Goal: Task Accomplishment & Management: Manage account settings

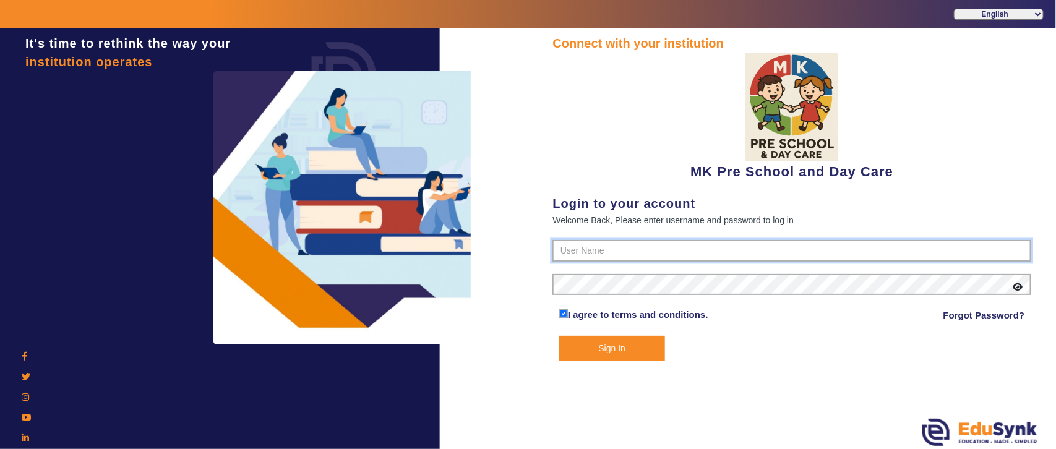
type input "5453525150"
click at [978, 15] on select "English हिंदी (Hindi) ಕನ್ನಡ (Kannada) தமிழ் (Tamil) ଓଡିଆ (Odia) ਪੰਜਾਬੀ (Punjabi…" at bounding box center [999, 14] width 90 height 11
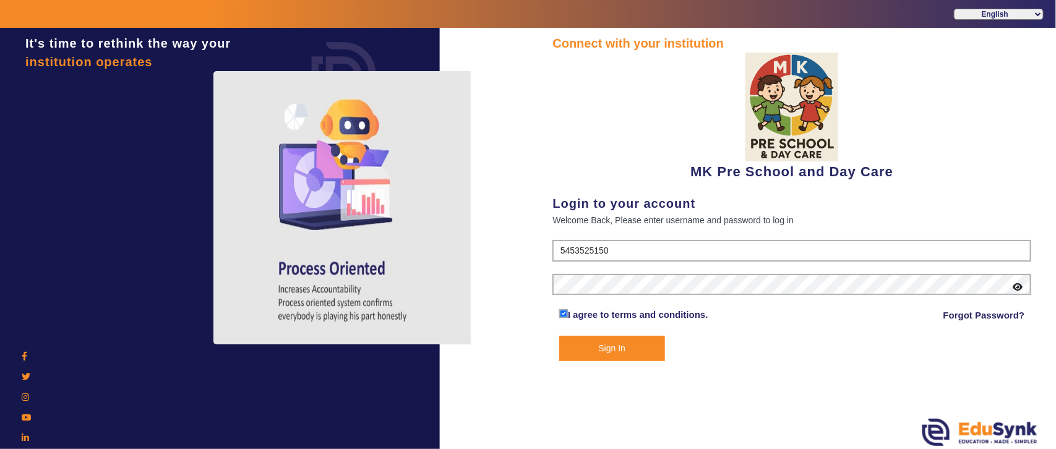
drag, startPoint x: 976, startPoint y: 17, endPoint x: 955, endPoint y: 28, distance: 23.5
click at [976, 17] on select "English हिंदी (Hindi) ಕನ್ನಡ (Kannada) தமிழ் (Tamil) ଓଡିଆ (Odia) ਪੰਜਾਬੀ (Punjabi…" at bounding box center [999, 14] width 90 height 11
click at [613, 350] on button "Sign In" at bounding box center [612, 348] width 106 height 25
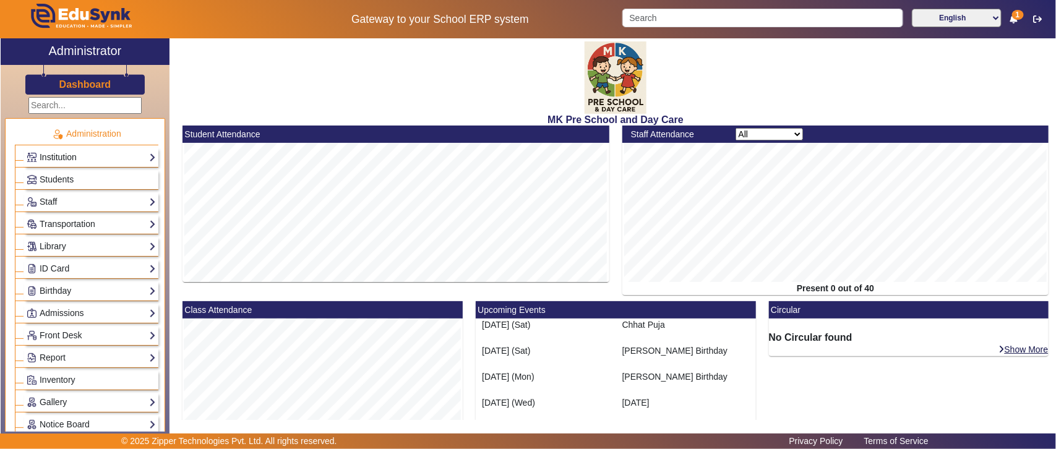
click at [76, 158] on link "Institution" at bounding box center [91, 157] width 129 height 14
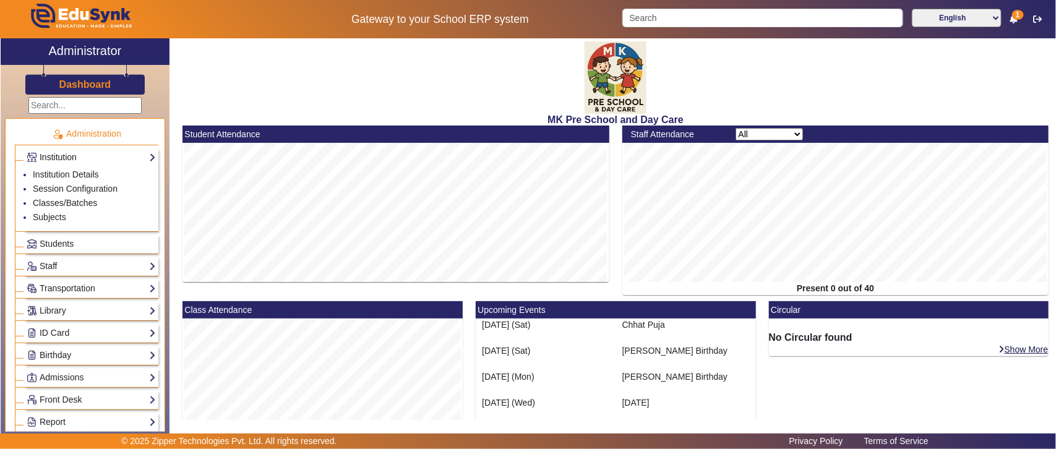
click at [80, 157] on link "Institution" at bounding box center [91, 157] width 129 height 14
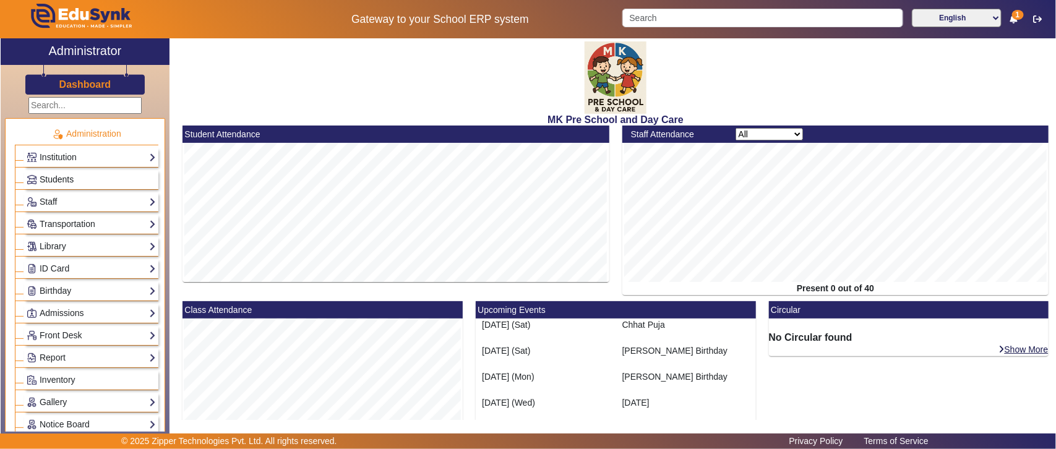
click at [88, 181] on link "Students" at bounding box center [91, 180] width 129 height 14
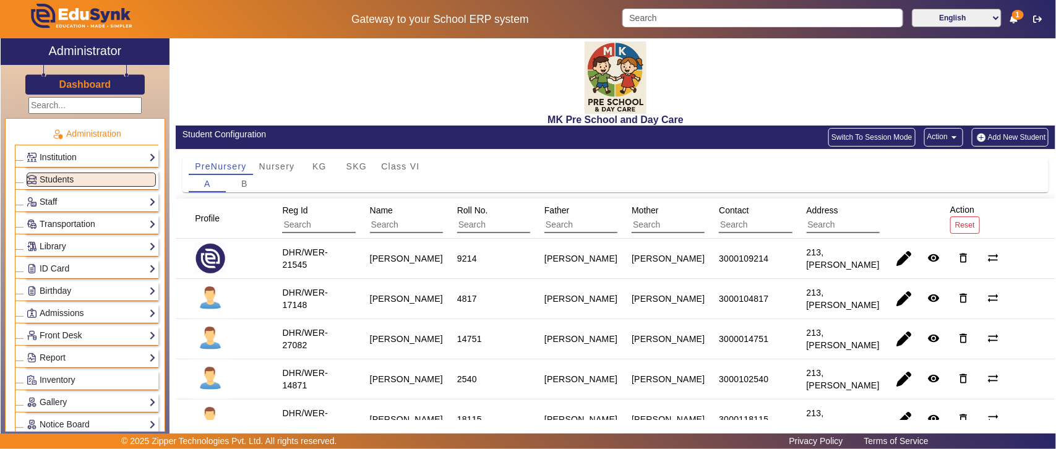
click at [51, 196] on link "Staff" at bounding box center [91, 202] width 129 height 14
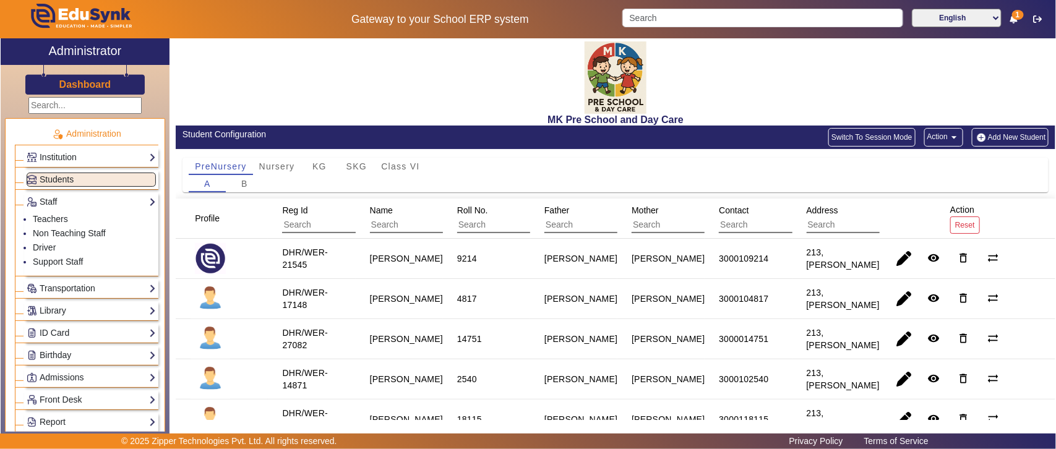
click at [59, 288] on link "Transportation" at bounding box center [91, 289] width 129 height 14
click at [66, 257] on link "Vehicle Directory" at bounding box center [65, 256] width 65 height 10
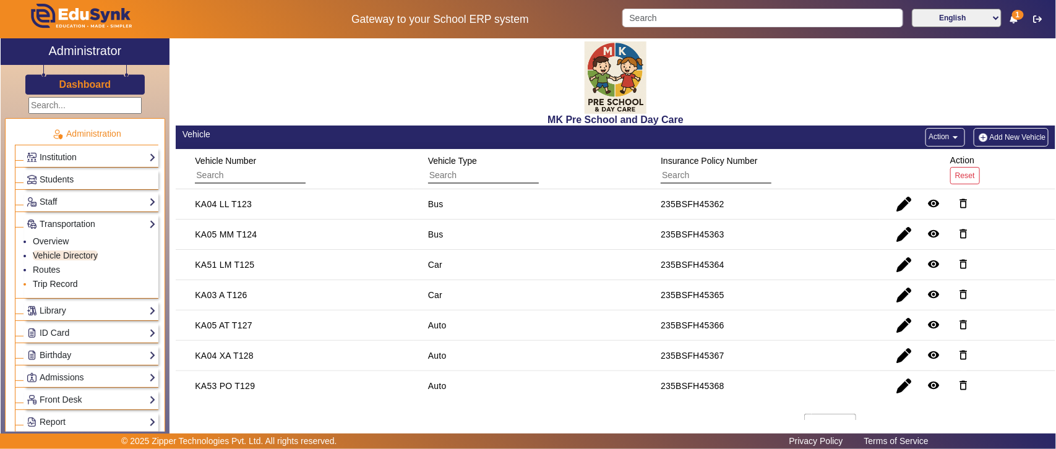
click at [54, 282] on link "Trip Record" at bounding box center [55, 284] width 45 height 10
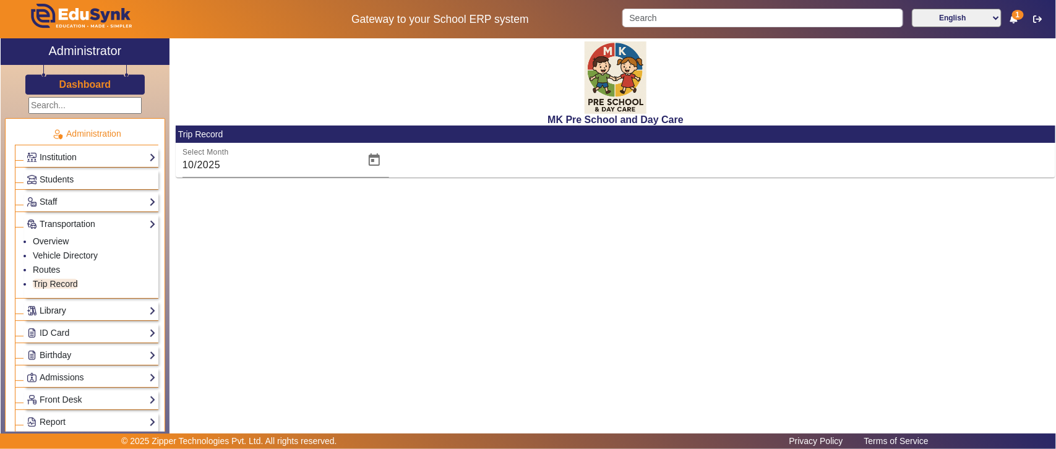
click at [73, 304] on link "Library" at bounding box center [91, 311] width 129 height 14
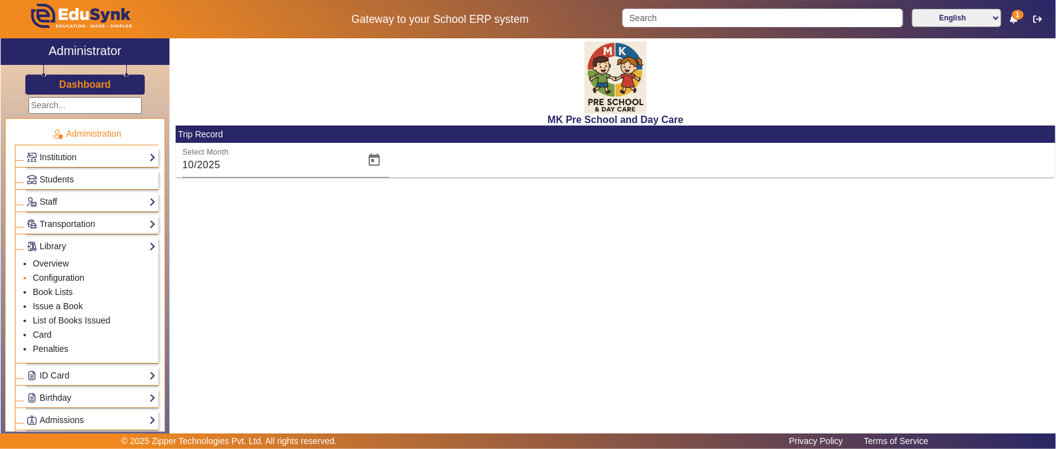
click at [57, 277] on link "Configuration" at bounding box center [58, 278] width 51 height 10
click at [63, 293] on link "Book Lists" at bounding box center [53, 292] width 40 height 10
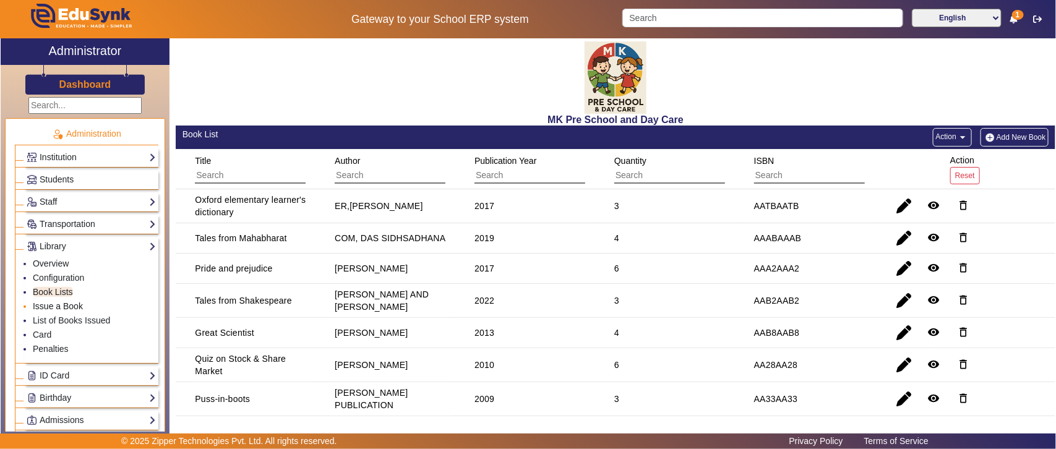
click at [62, 307] on link "Issue a Book" at bounding box center [58, 306] width 50 height 10
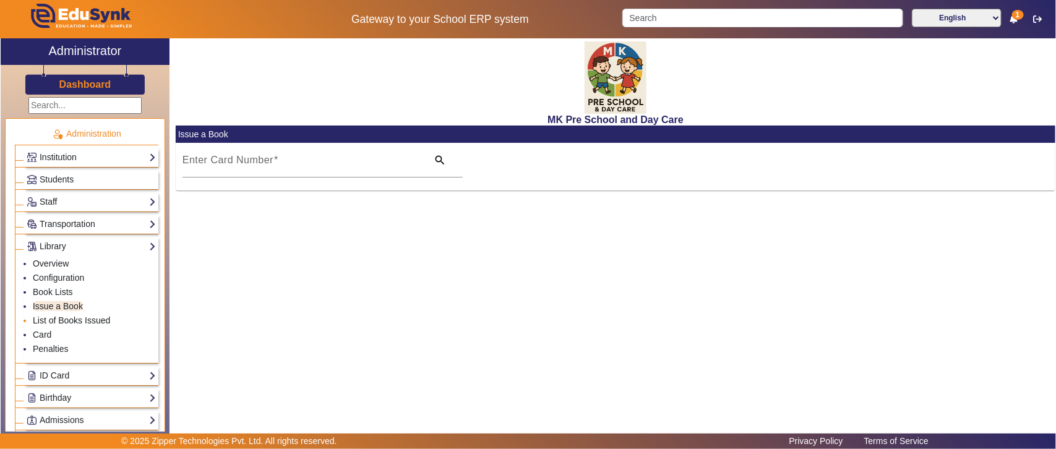
click at [61, 322] on link "List of Books Issued" at bounding box center [71, 321] width 77 height 10
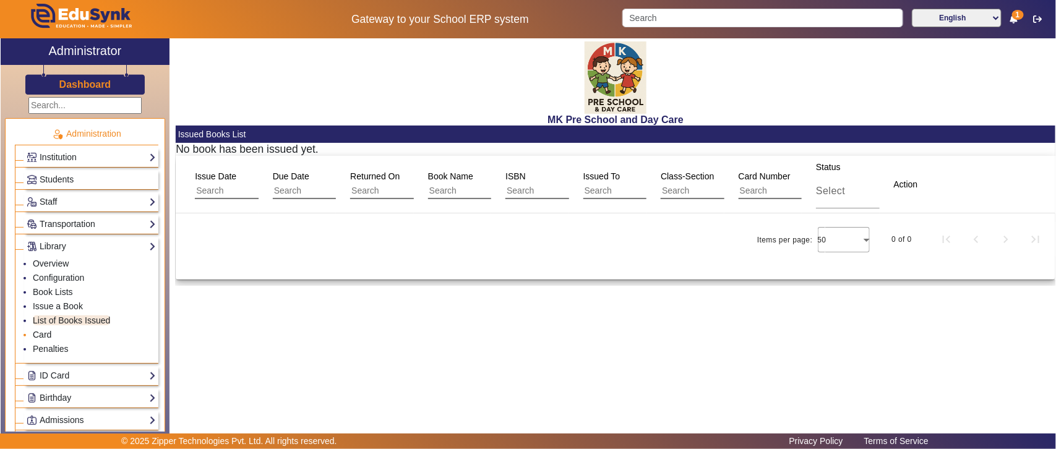
click at [45, 337] on link "Card" at bounding box center [42, 335] width 19 height 10
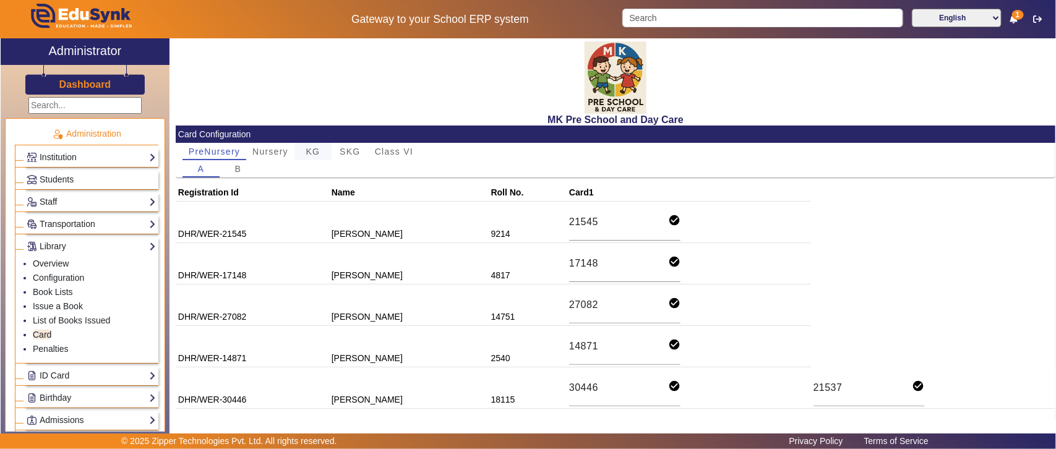
click at [311, 143] on span "KG" at bounding box center [313, 151] width 14 height 17
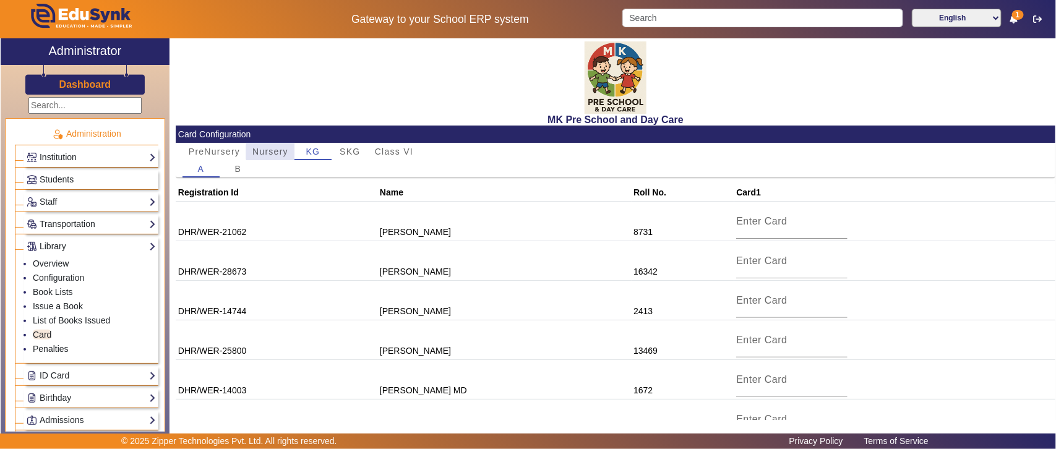
click at [277, 152] on span "Nursery" at bounding box center [270, 151] width 36 height 9
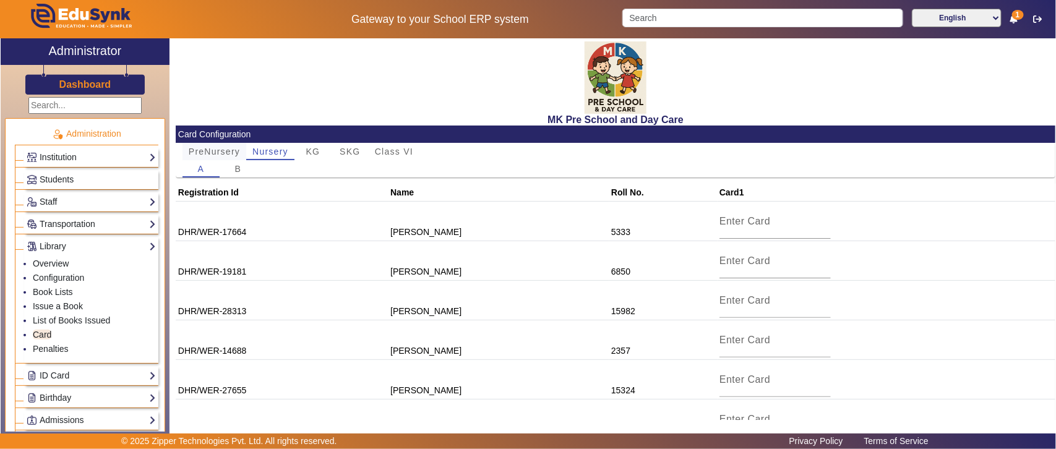
click at [209, 152] on span "PreNursery" at bounding box center [214, 151] width 51 height 9
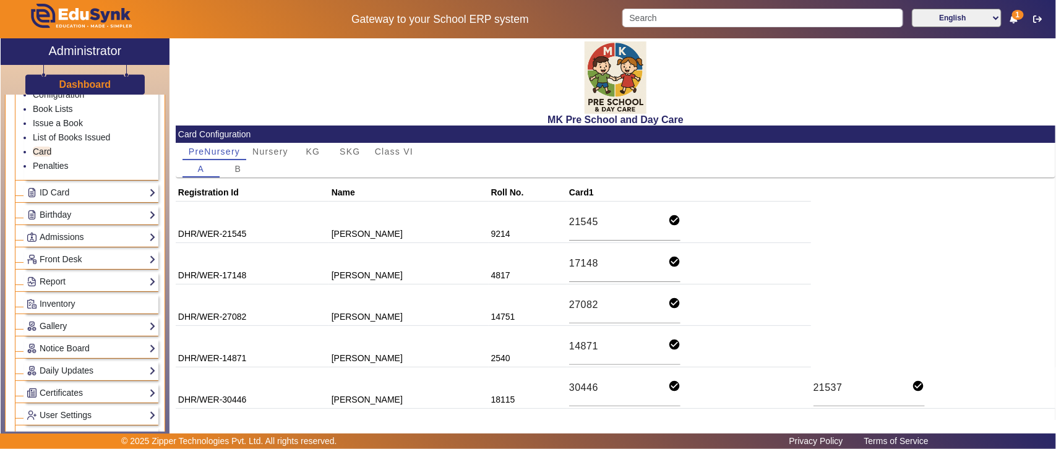
scroll to position [129, 0]
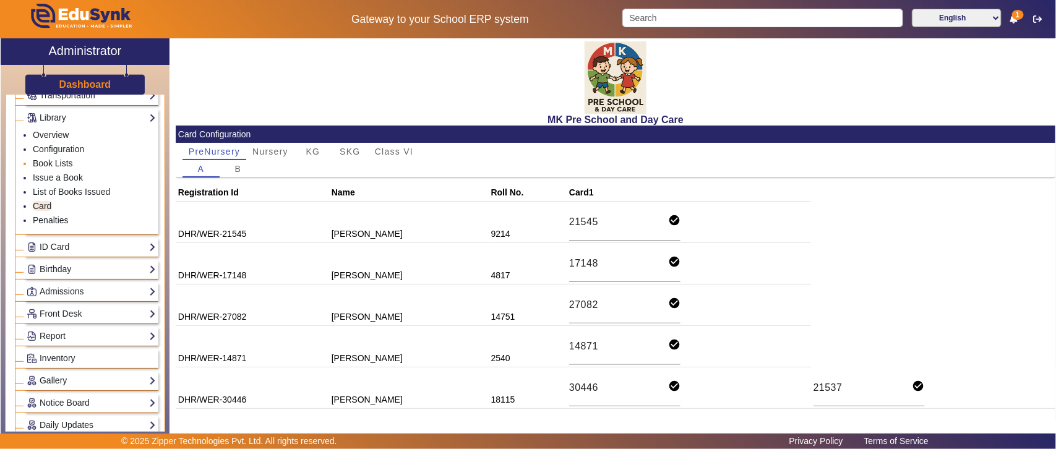
click at [51, 164] on link "Book Lists" at bounding box center [53, 163] width 40 height 10
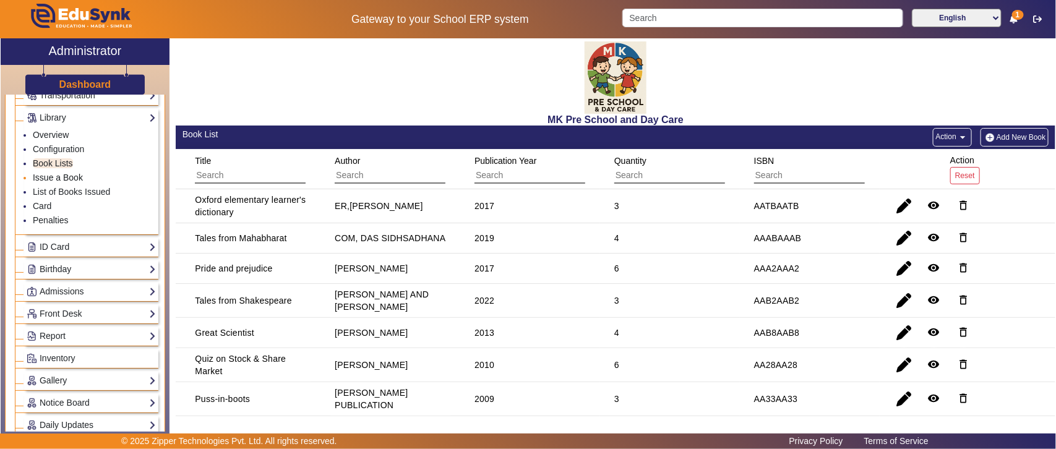
click at [56, 175] on link "Issue a Book" at bounding box center [58, 178] width 50 height 10
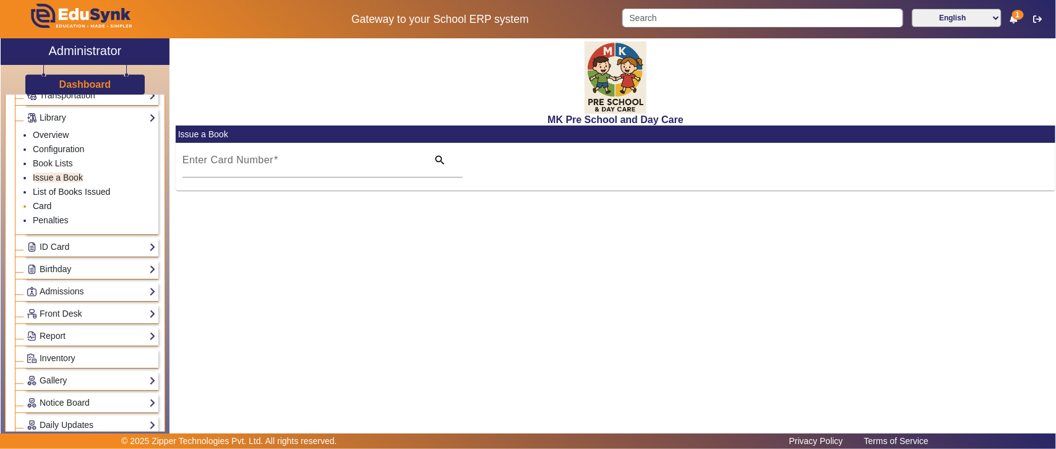
drag, startPoint x: 61, startPoint y: 192, endPoint x: 42, endPoint y: 203, distance: 21.7
click at [62, 192] on link "List of Books Issued" at bounding box center [71, 192] width 77 height 10
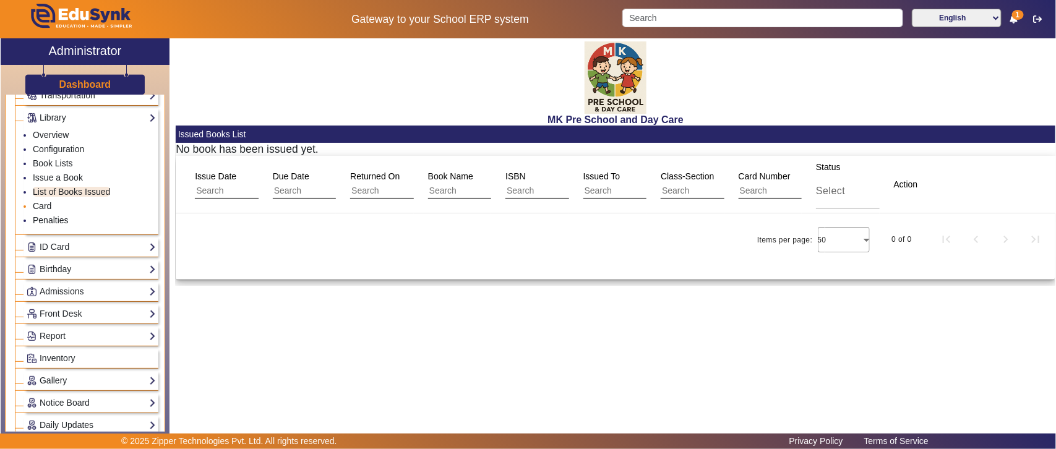
click at [39, 205] on link "Card" at bounding box center [42, 206] width 19 height 10
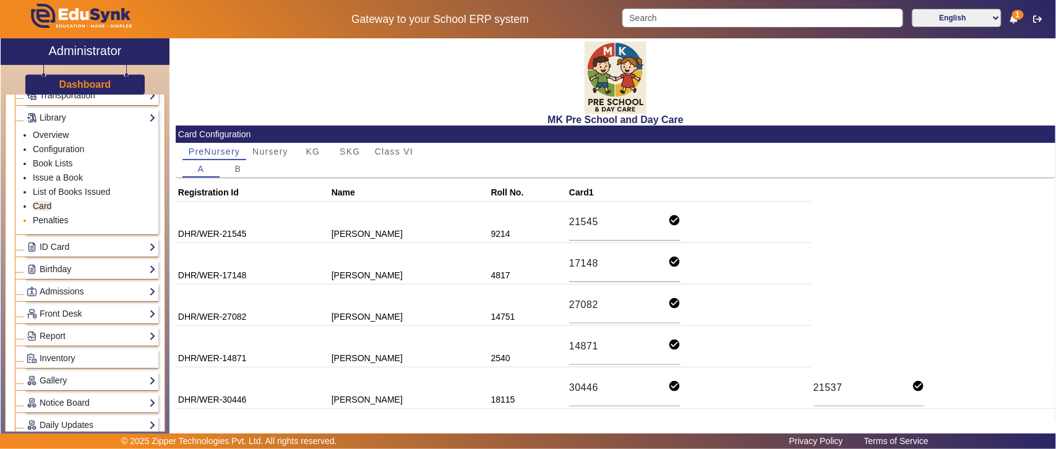
click at [53, 220] on link "Penalties" at bounding box center [51, 220] width 36 height 10
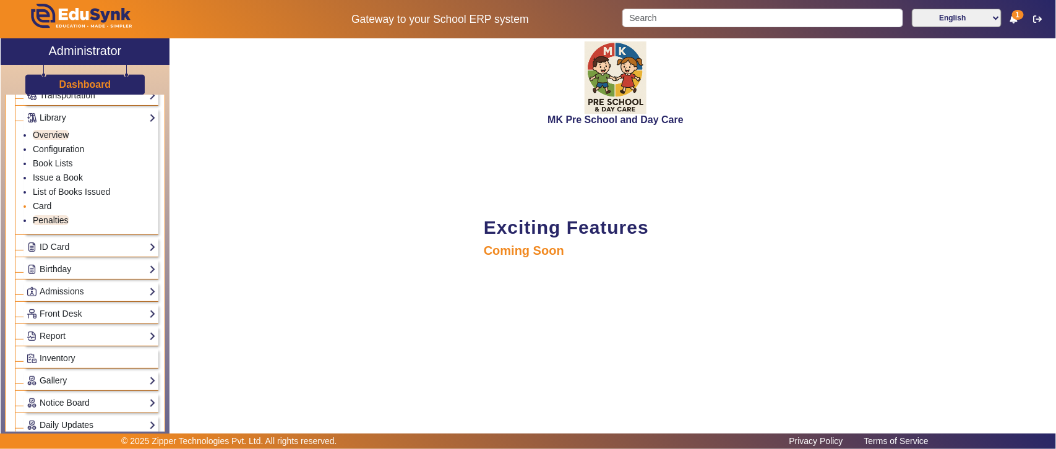
click at [47, 205] on link "Card" at bounding box center [42, 206] width 19 height 10
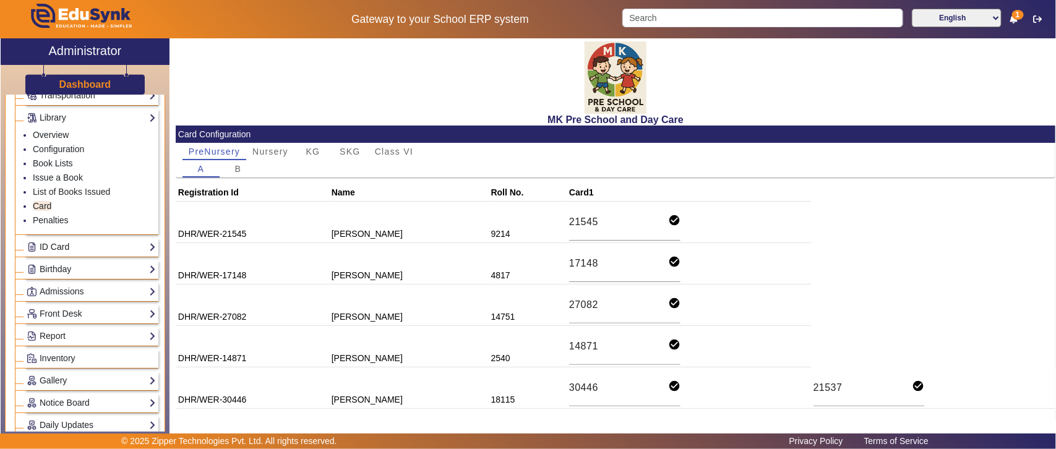
click at [57, 245] on link "ID Card" at bounding box center [91, 247] width 129 height 14
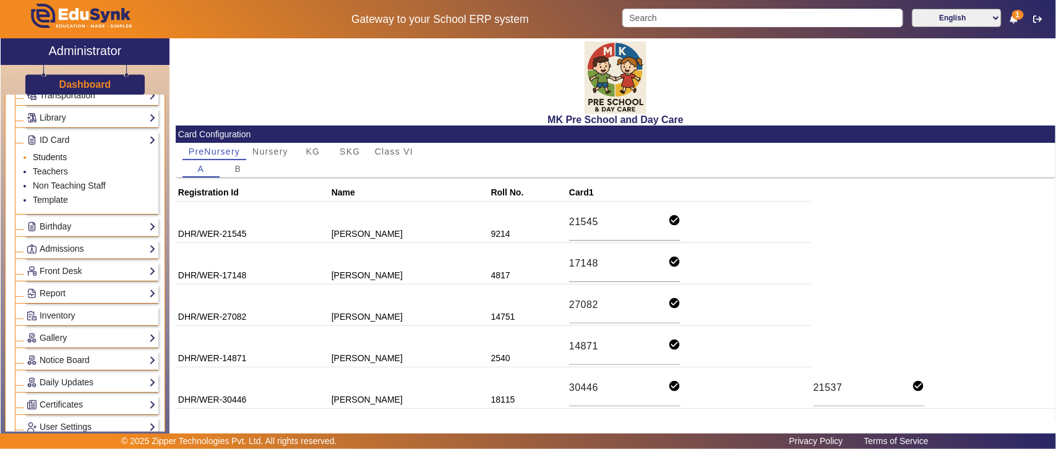
click at [56, 158] on link "Students" at bounding box center [50, 157] width 34 height 10
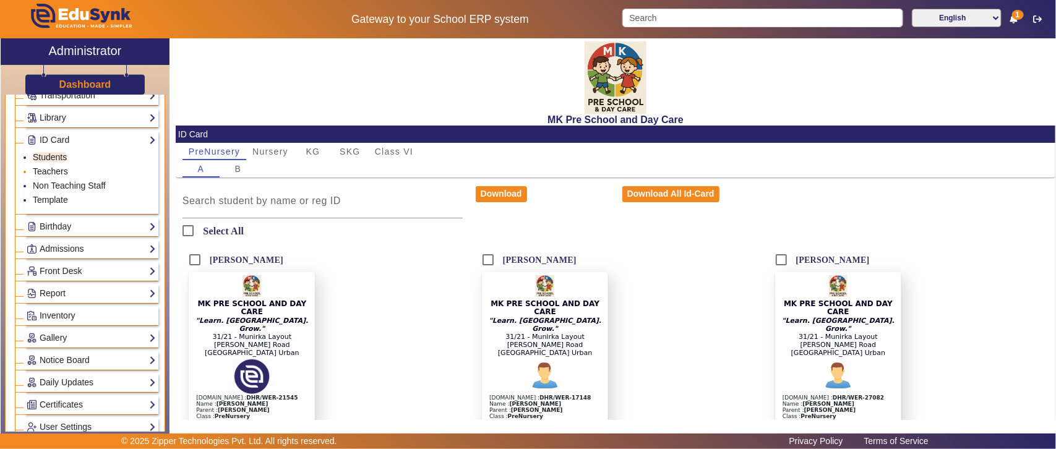
click at [53, 175] on link "Teachers" at bounding box center [50, 171] width 35 height 10
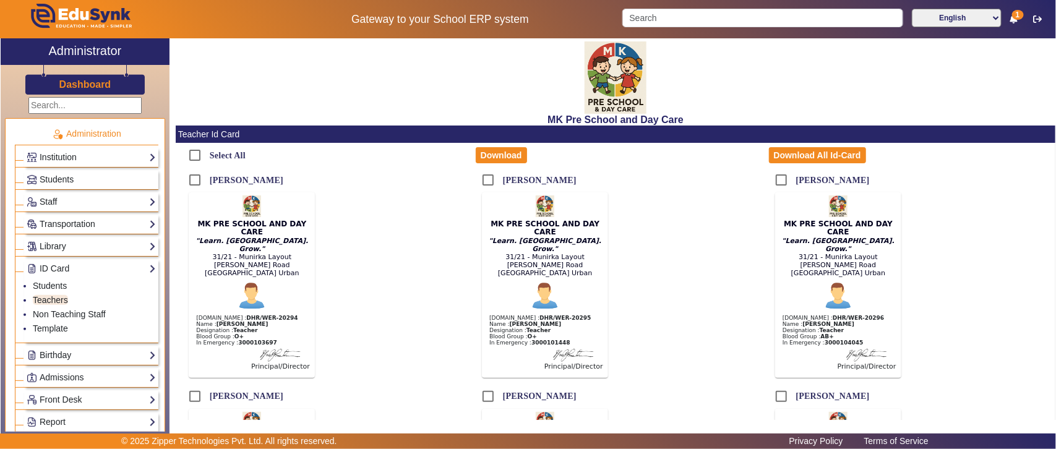
scroll to position [129, 0]
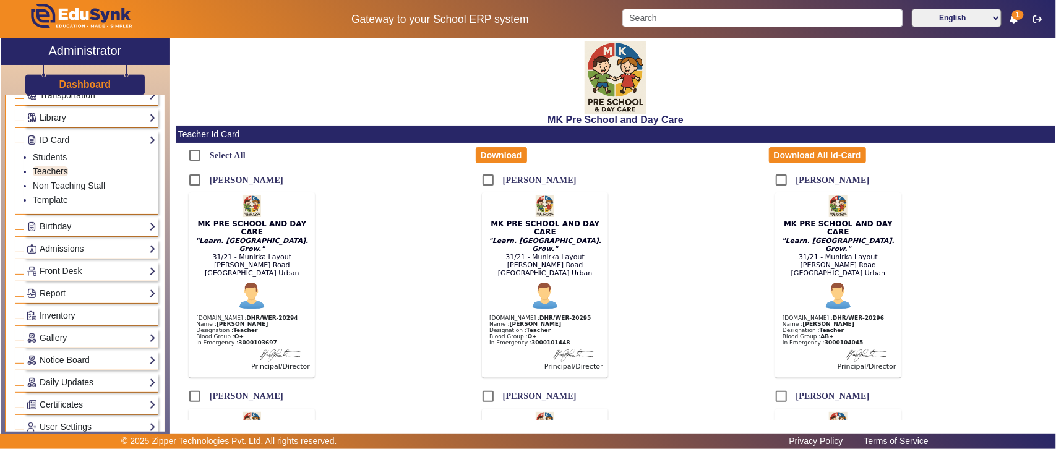
click at [78, 248] on link "Admissions" at bounding box center [91, 249] width 129 height 14
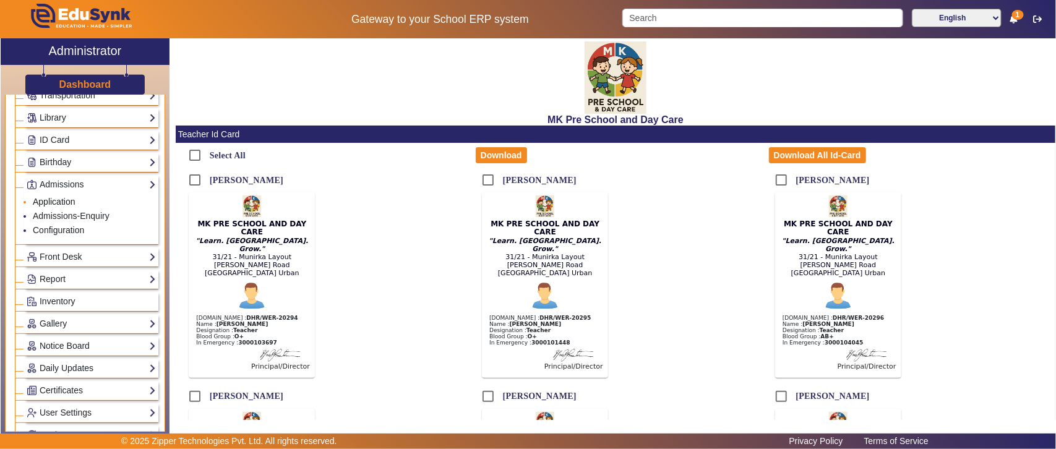
click at [53, 205] on link "Application" at bounding box center [54, 202] width 43 height 10
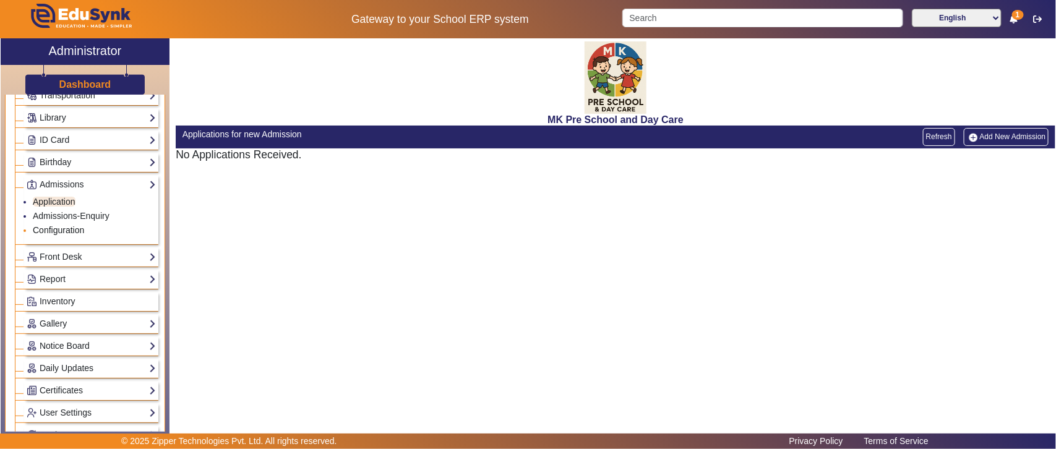
click at [70, 232] on link "Configuration" at bounding box center [58, 230] width 51 height 10
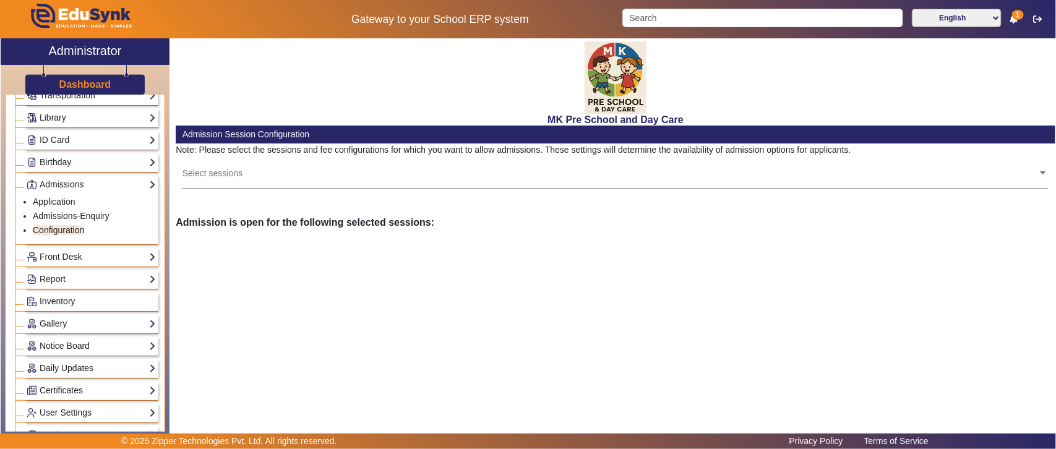
click at [390, 177] on input "text" at bounding box center [611, 173] width 856 height 12
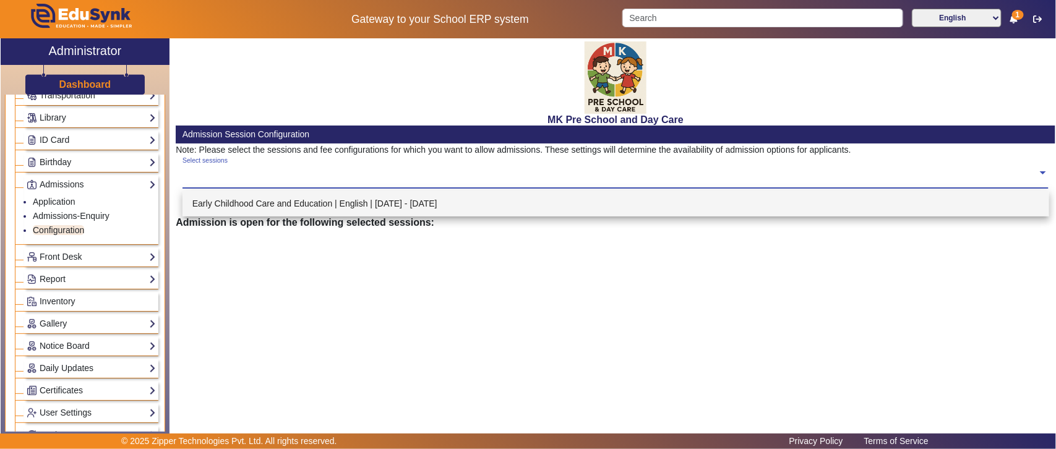
click at [348, 200] on div "Early Childhood Care and Education | English | Jul 2025 - Jun 2026" at bounding box center [616, 204] width 867 height 26
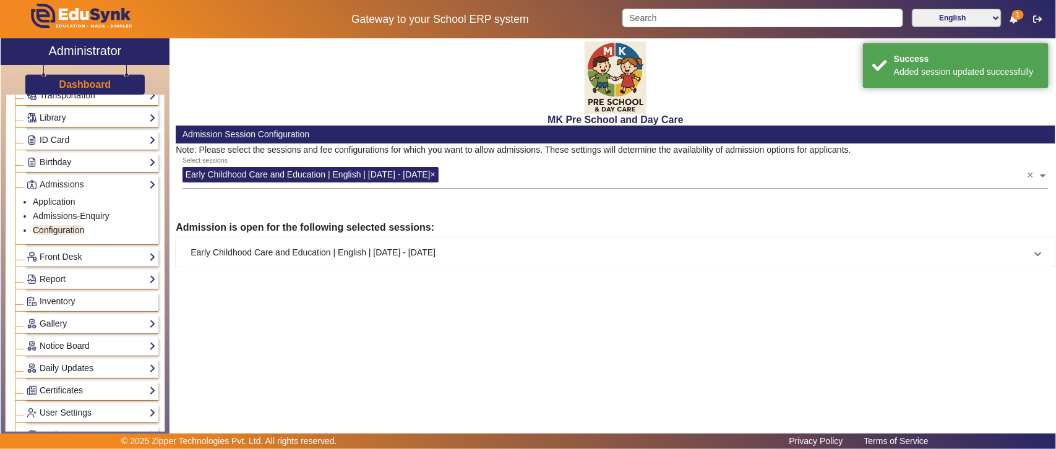
click at [296, 248] on mat-panel-title "Early Childhood Care and Education | English | Jul 2025 - Jun 2026" at bounding box center [608, 252] width 835 height 13
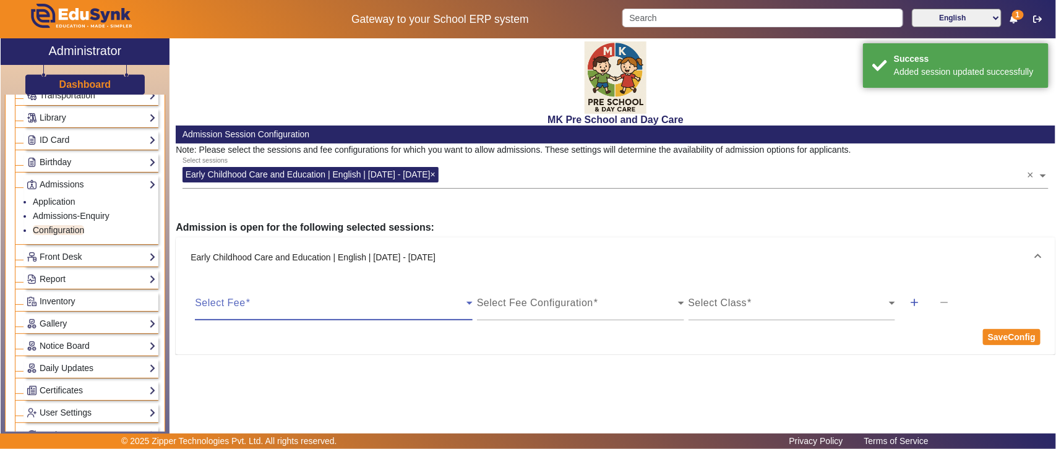
click at [395, 301] on span at bounding box center [331, 308] width 272 height 15
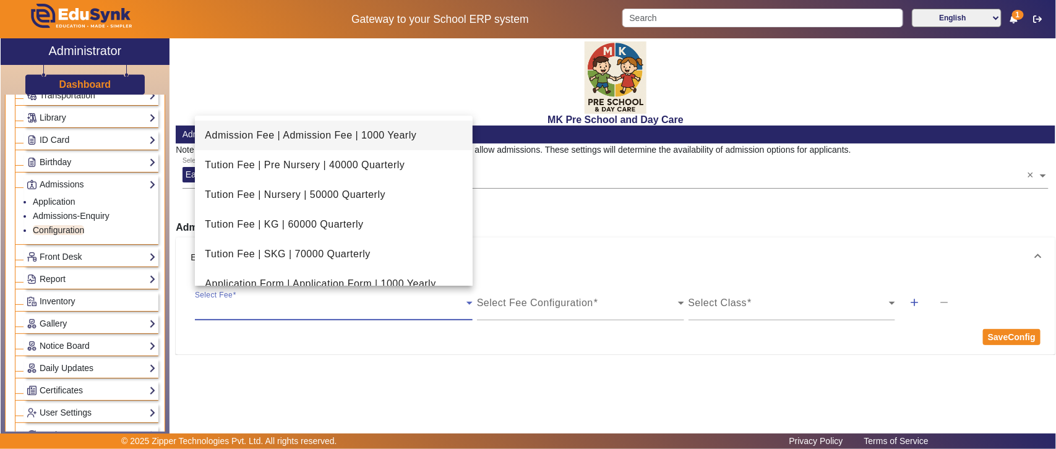
click at [309, 133] on span "Admission Fee | Admission Fee | 1000 Yearly" at bounding box center [311, 135] width 212 height 15
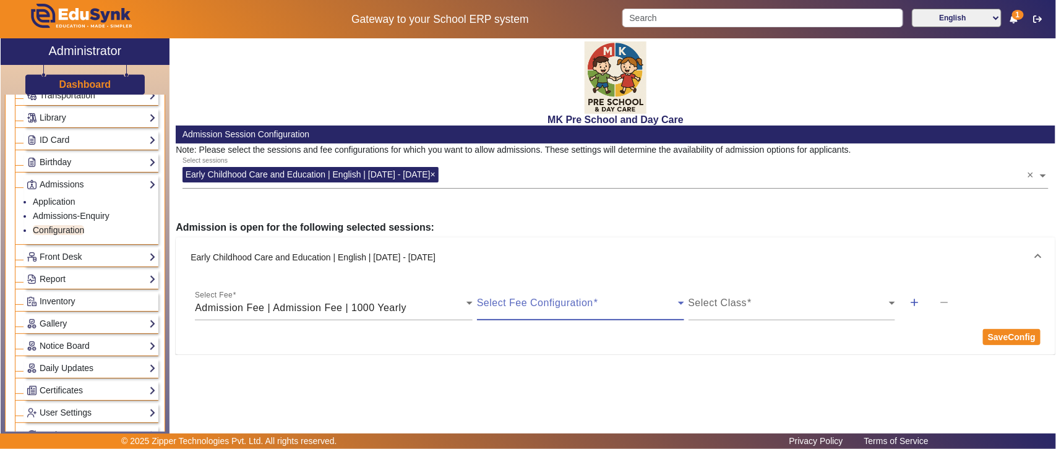
click at [571, 307] on span at bounding box center [577, 308] width 201 height 15
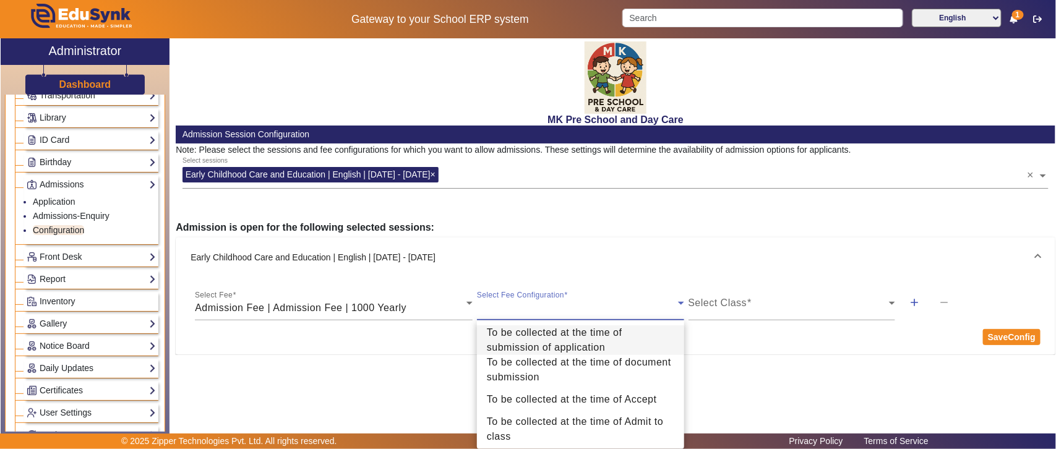
click at [525, 338] on span "To be collected at the time of submission of application" at bounding box center [581, 341] width 188 height 30
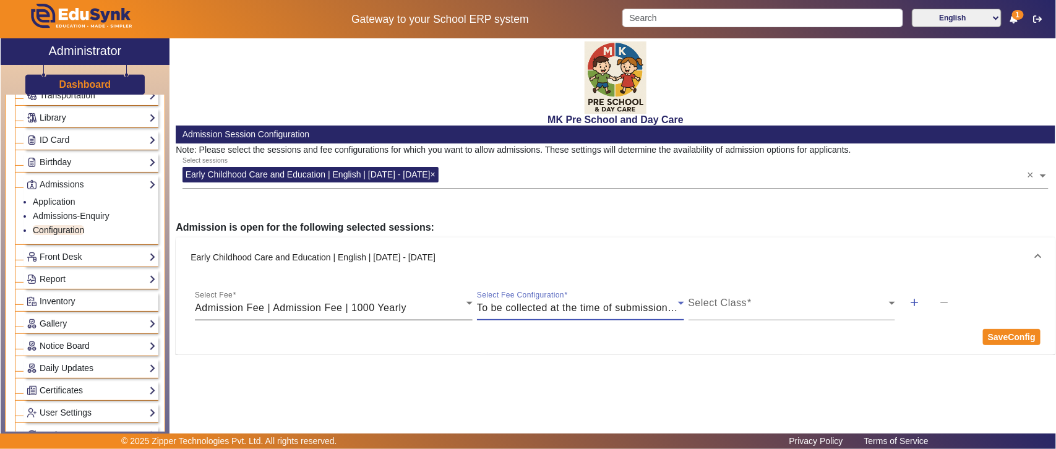
click at [317, 298] on div "Select Fee Admission Fee | Admission Fee | 1000 Yearly" at bounding box center [334, 303] width 278 height 35
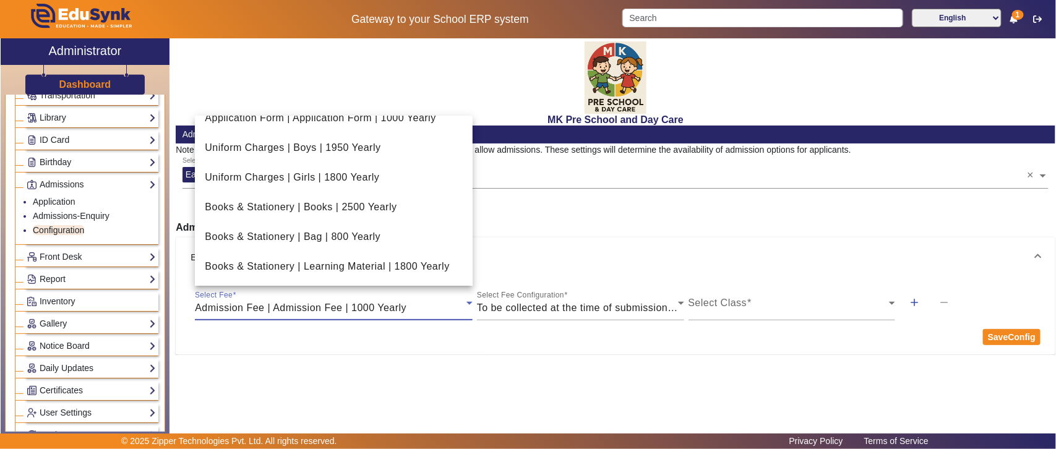
scroll to position [129, 0]
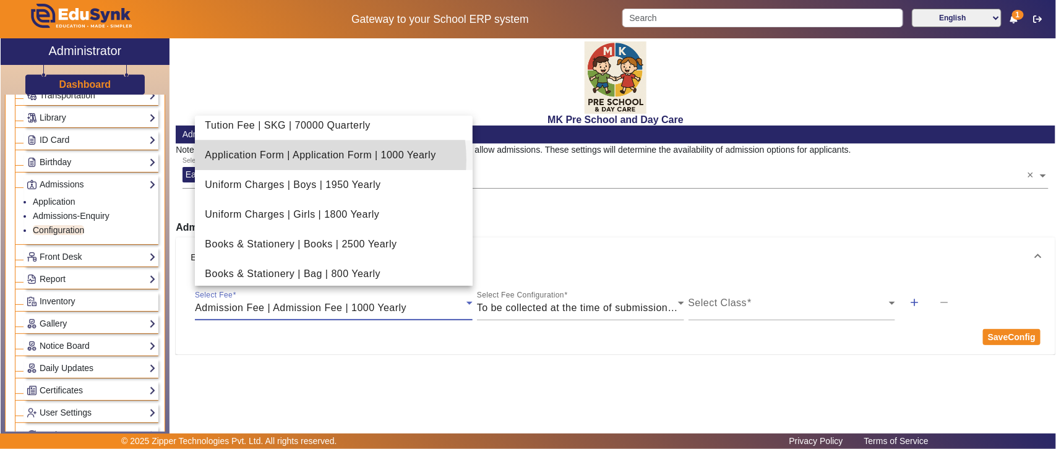
click at [320, 160] on span "Application Form | Application Form | 1000 Yearly" at bounding box center [320, 155] width 231 height 15
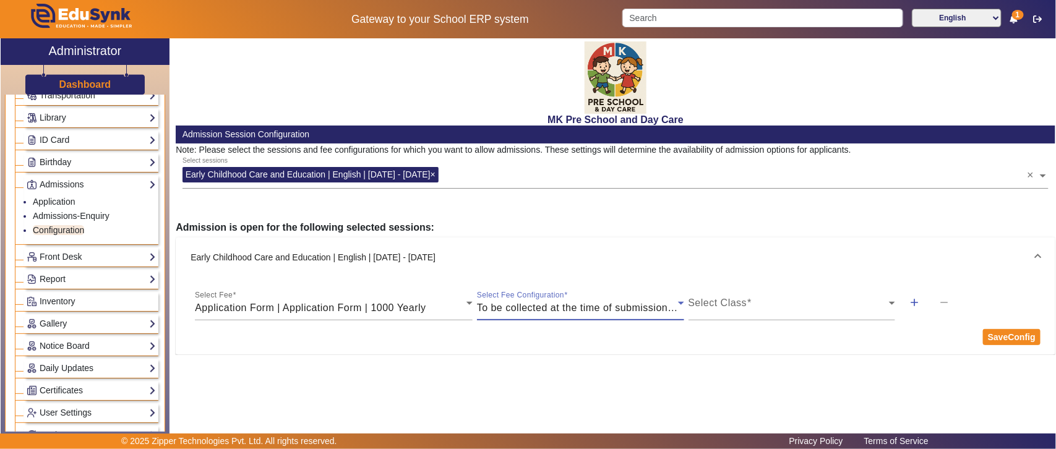
click at [651, 307] on span "To be collected at the time of submission of application" at bounding box center [605, 308] width 257 height 11
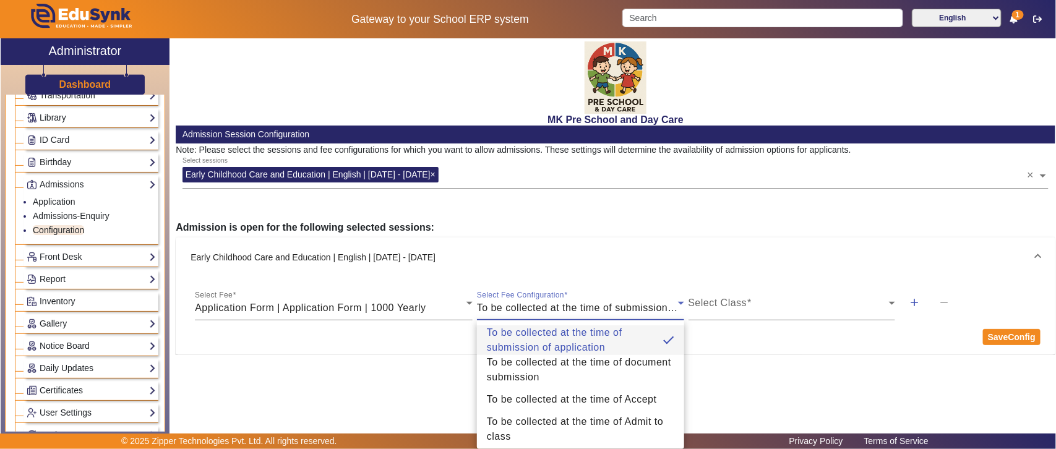
click at [651, 307] on div at bounding box center [528, 224] width 1056 height 449
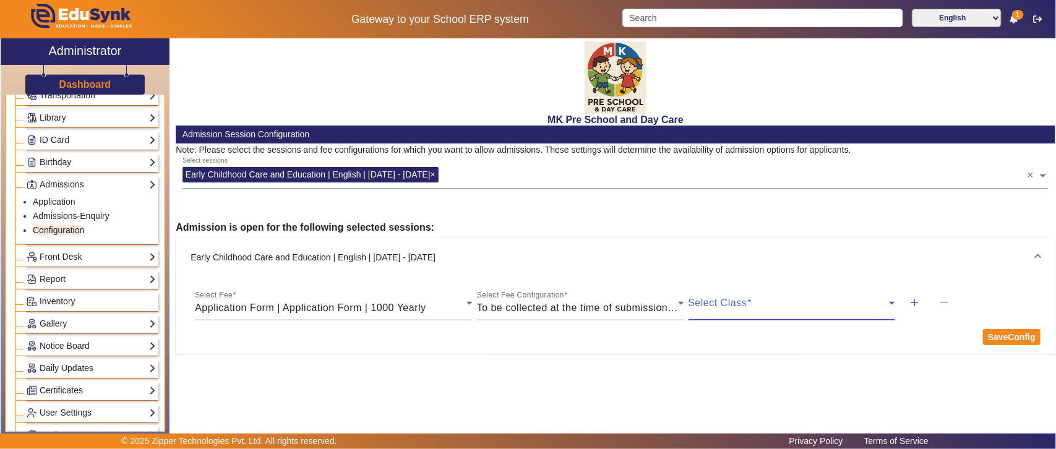
click at [732, 304] on span at bounding box center [789, 308] width 201 height 15
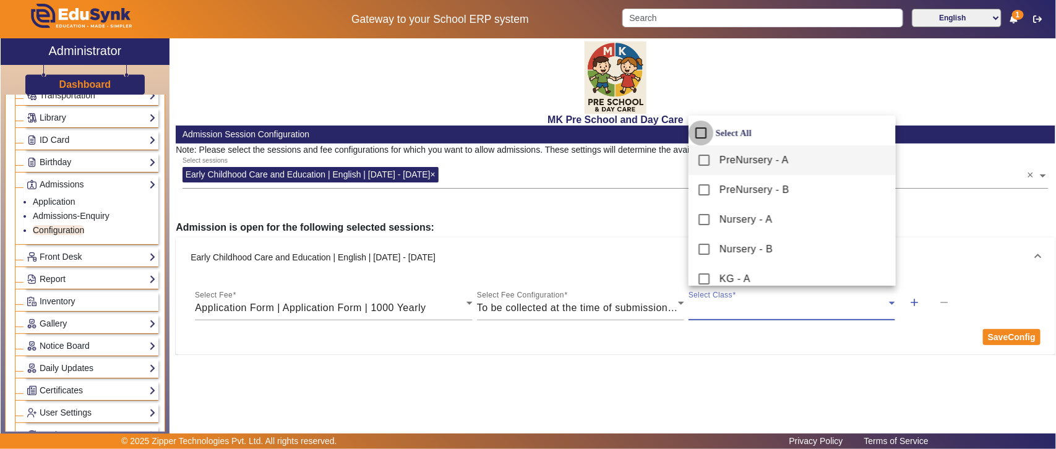
click at [696, 132] on input "Select All" at bounding box center [701, 133] width 25 height 25
checkbox input "true"
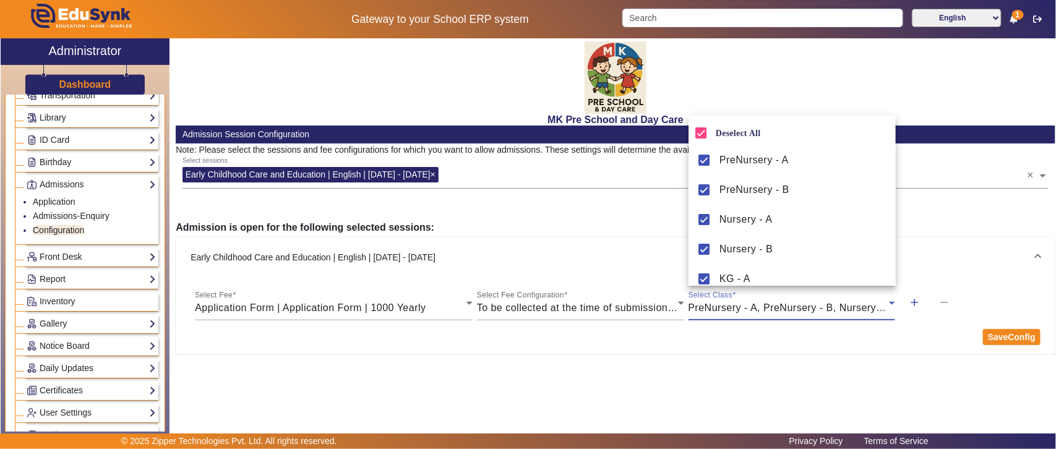
click at [1001, 338] on div at bounding box center [528, 224] width 1056 height 449
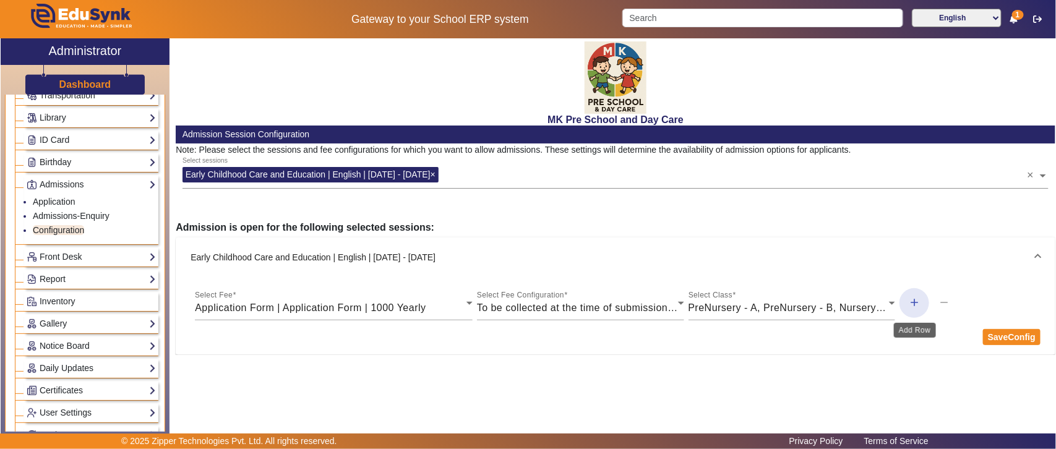
click at [915, 298] on mat-icon "add" at bounding box center [914, 302] width 12 height 12
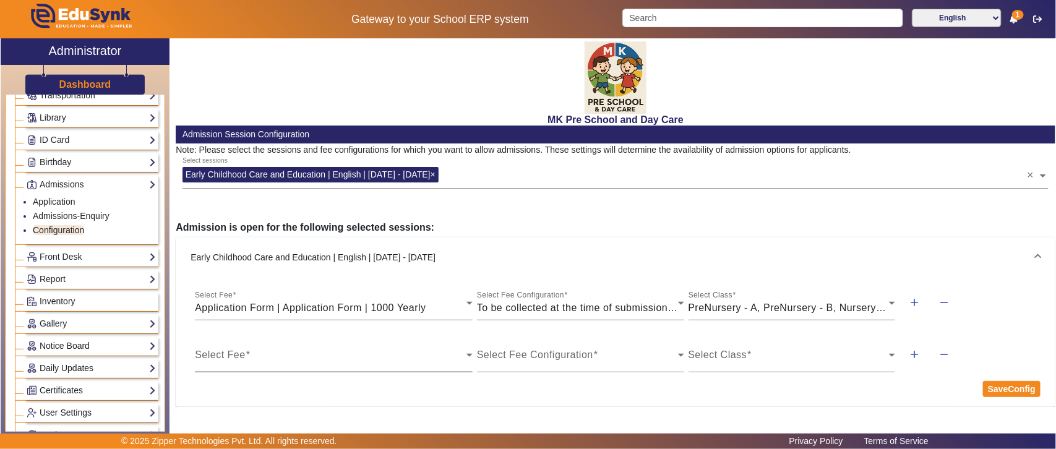
click at [280, 352] on div "Select Fee" at bounding box center [334, 355] width 278 height 35
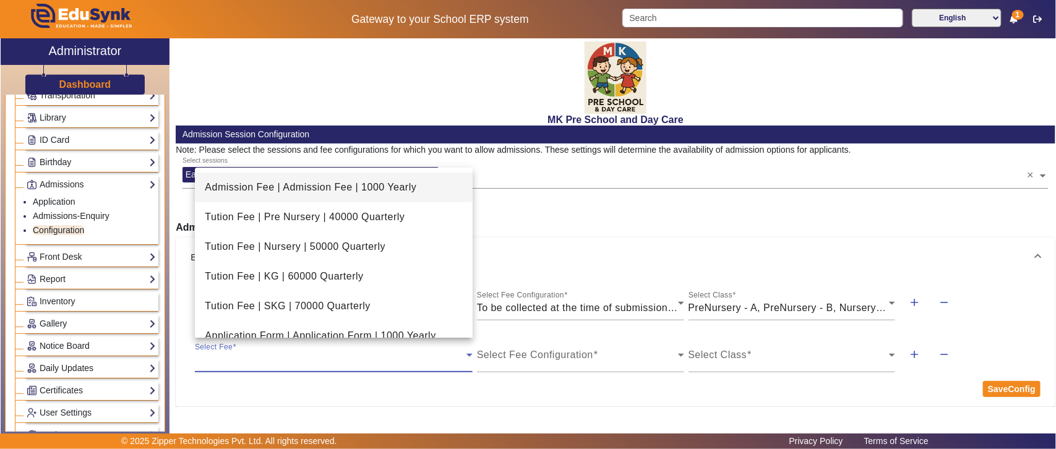
click at [293, 188] on span "Admission Fee | Admission Fee | 1000 Yearly" at bounding box center [311, 187] width 212 height 15
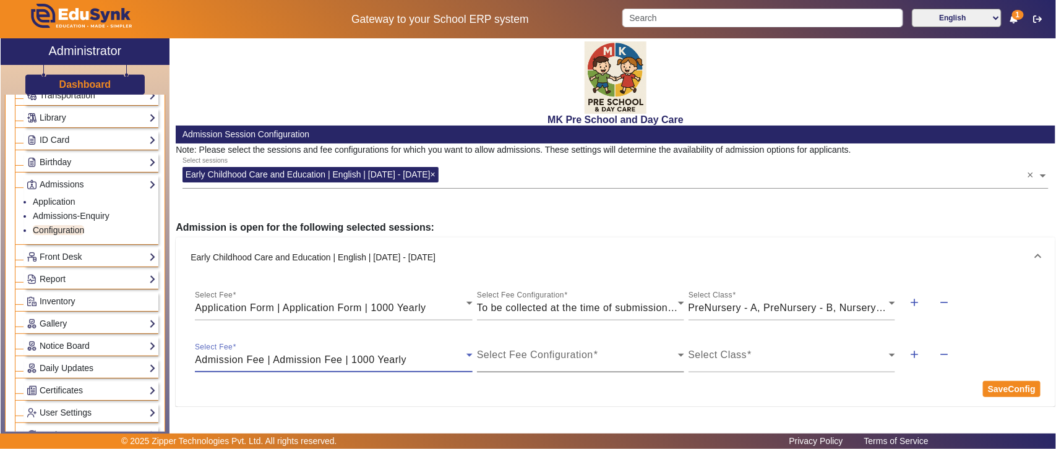
click at [551, 357] on span at bounding box center [577, 360] width 201 height 15
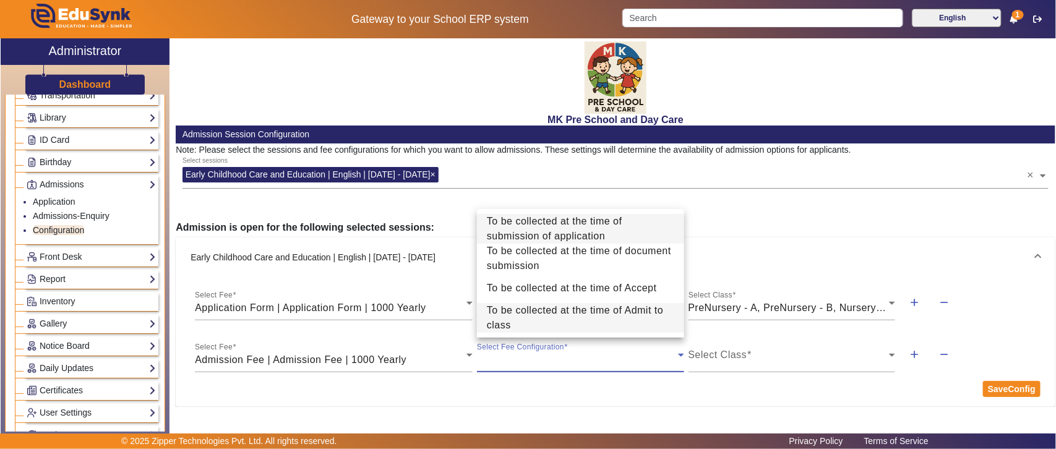
click at [529, 309] on span "To be collected at the time of Admit to class" at bounding box center [581, 318] width 188 height 30
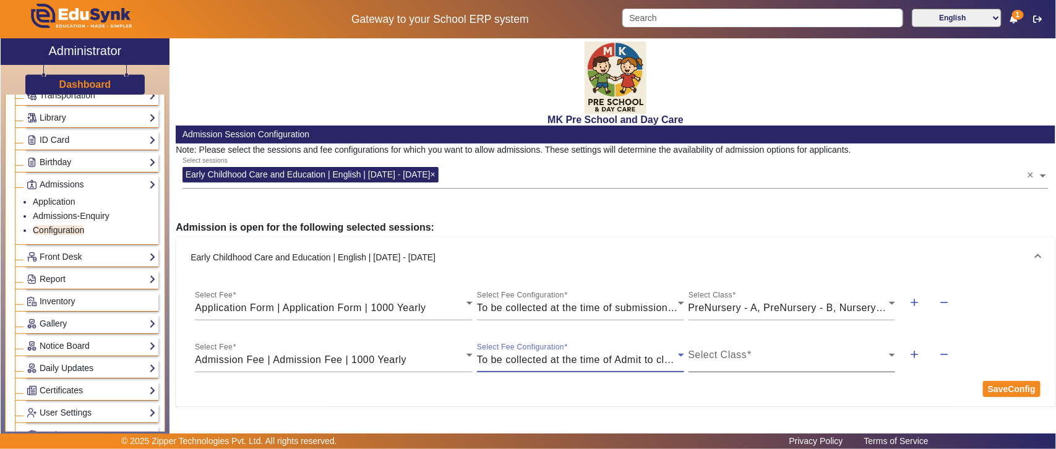
click at [812, 352] on div "Select Class" at bounding box center [792, 355] width 207 height 35
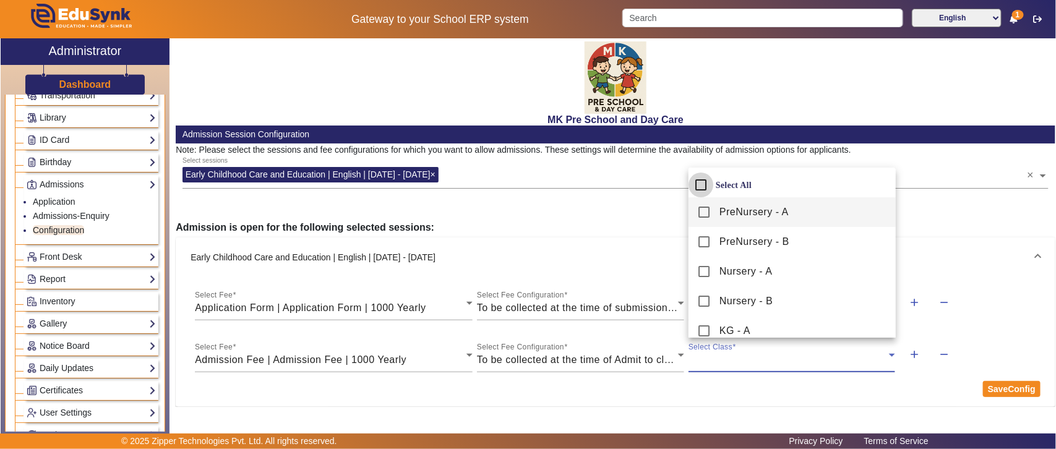
click at [695, 184] on input "Select All" at bounding box center [701, 185] width 25 height 25
checkbox input "true"
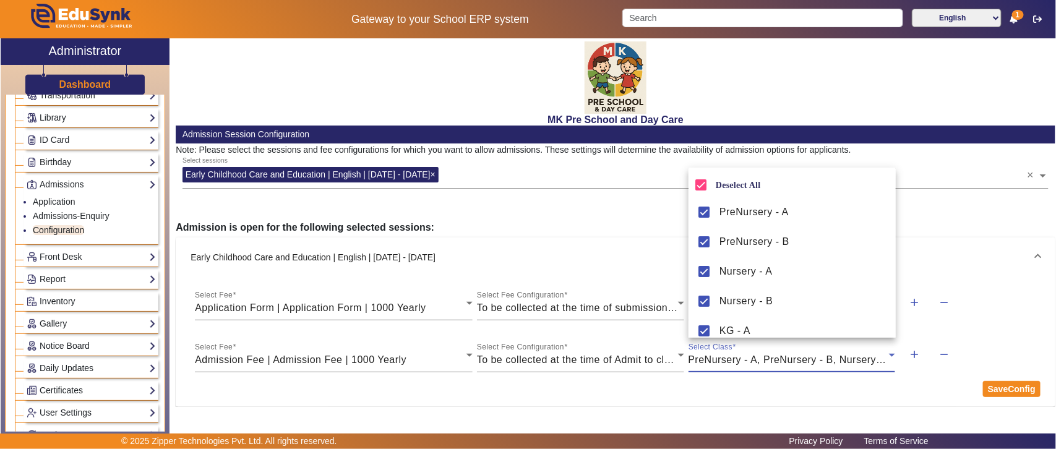
click at [1008, 391] on div at bounding box center [528, 224] width 1056 height 449
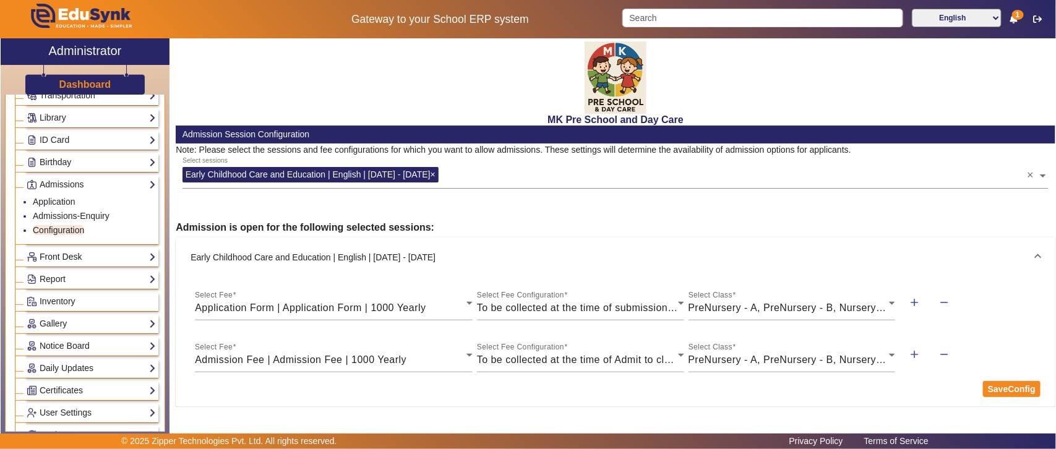
click at [53, 256] on link "Front Desk" at bounding box center [91, 257] width 129 height 14
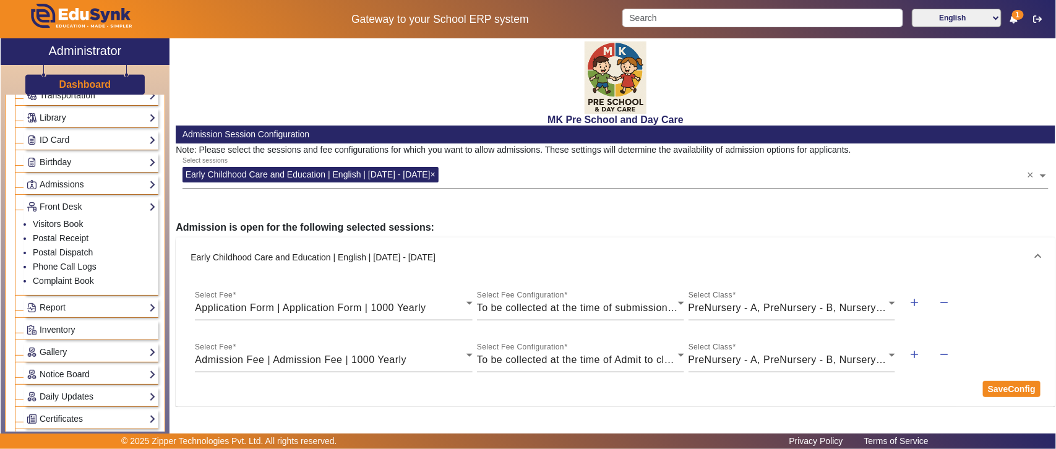
click at [76, 188] on link "Admissions" at bounding box center [91, 185] width 129 height 14
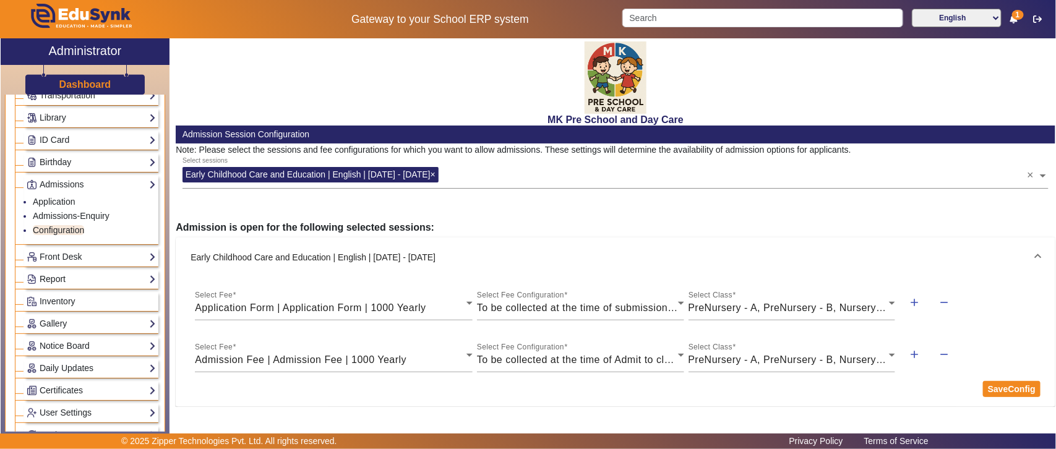
click at [63, 283] on link "Report" at bounding box center [91, 279] width 129 height 14
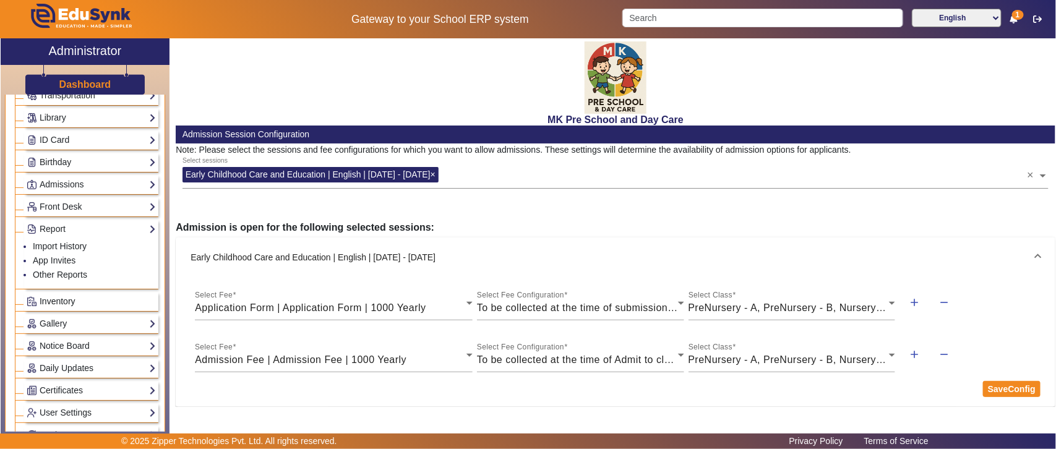
click at [63, 301] on span "Inventory" at bounding box center [58, 301] width 36 height 10
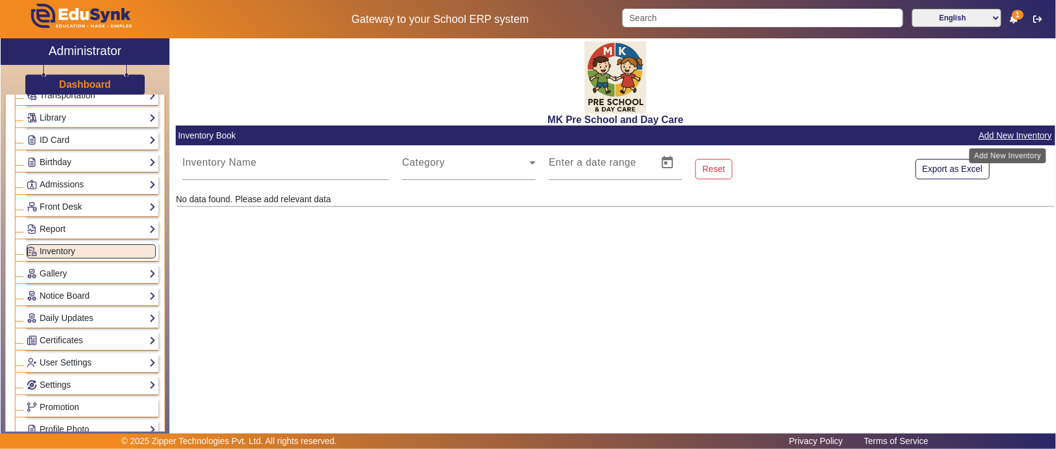
click at [1028, 134] on button "Add New Inventory" at bounding box center [1016, 135] width 76 height 15
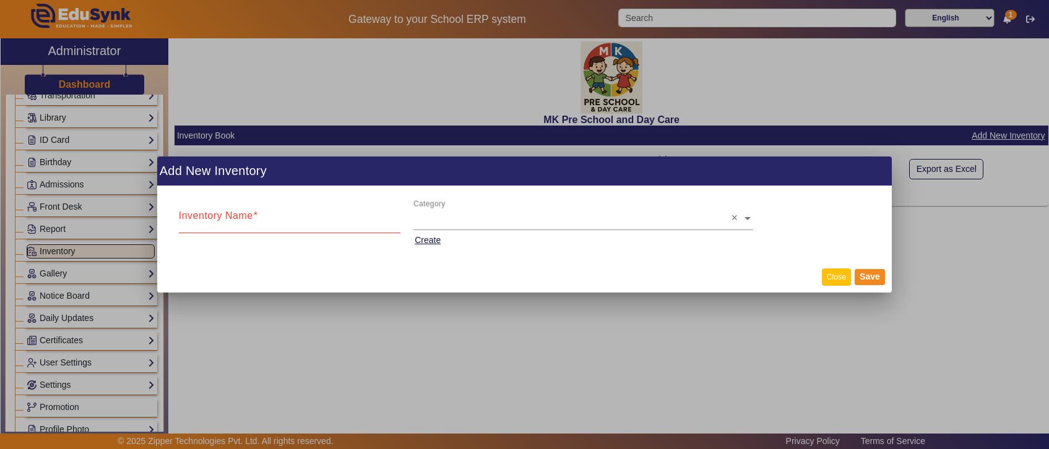
click at [839, 280] on button "Close" at bounding box center [836, 277] width 29 height 17
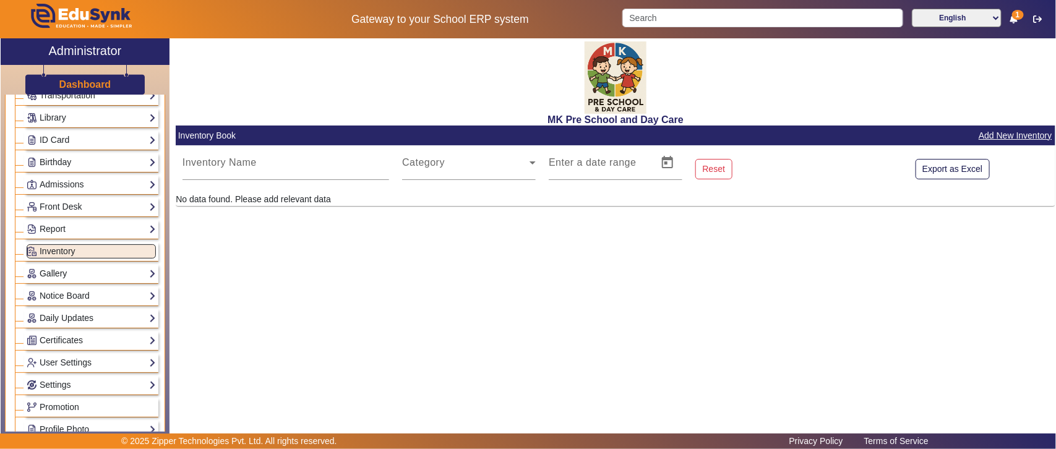
click at [75, 274] on link "Gallery" at bounding box center [91, 274] width 129 height 14
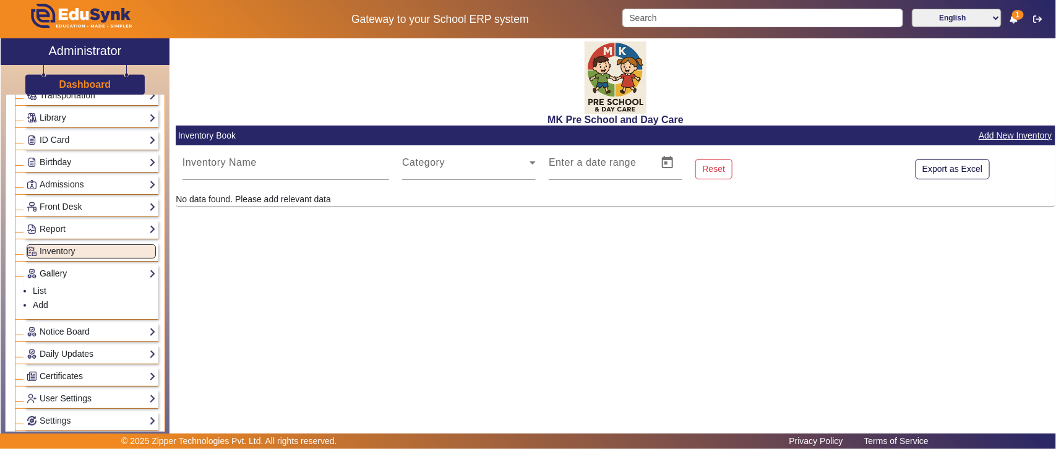
scroll to position [257, 0]
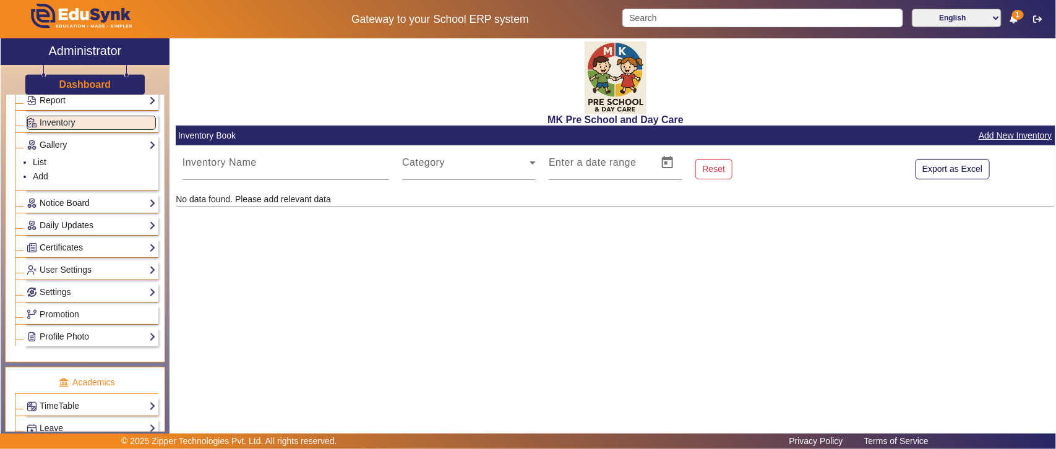
click at [73, 207] on link "Notice Board" at bounding box center [91, 203] width 129 height 14
click at [40, 181] on li "List" at bounding box center [94, 185] width 123 height 14
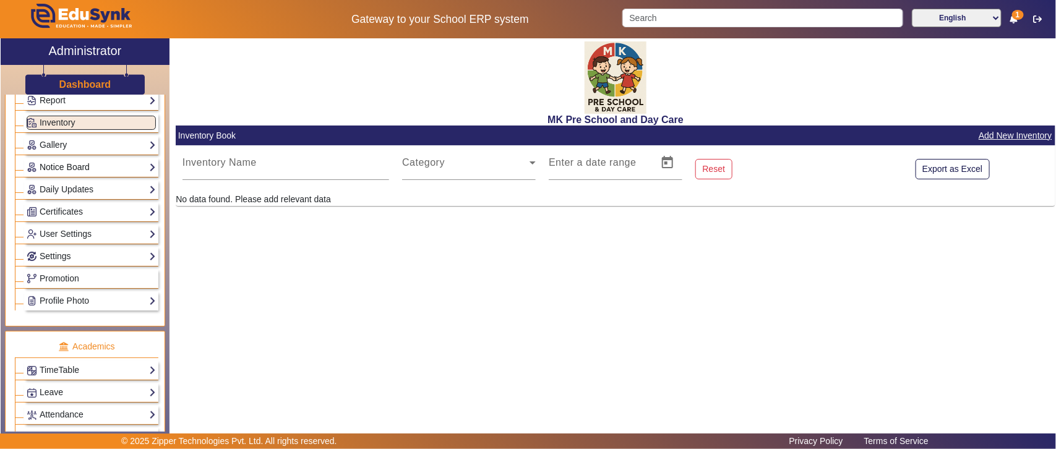
click at [46, 167] on link "Notice Board" at bounding box center [91, 167] width 129 height 14
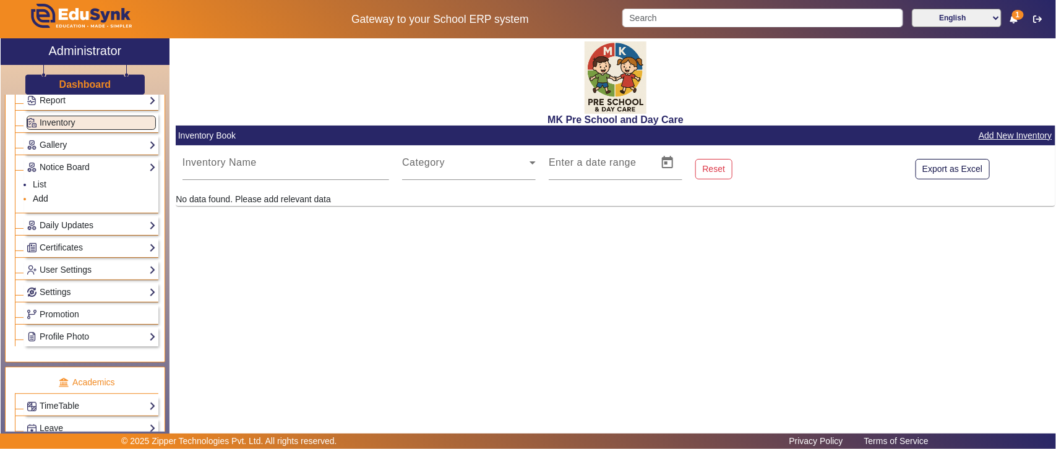
click at [45, 201] on link "Add" at bounding box center [40, 199] width 15 height 10
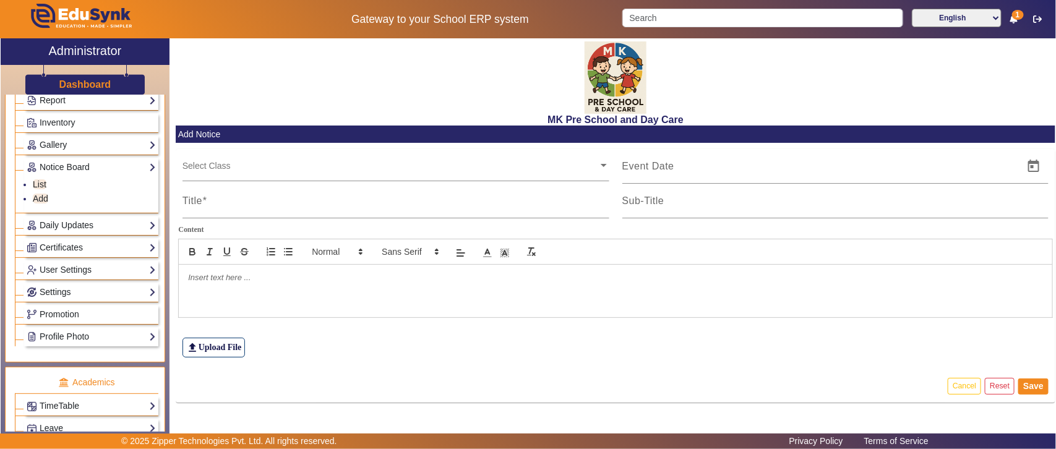
click at [200, 283] on p at bounding box center [615, 277] width 855 height 11
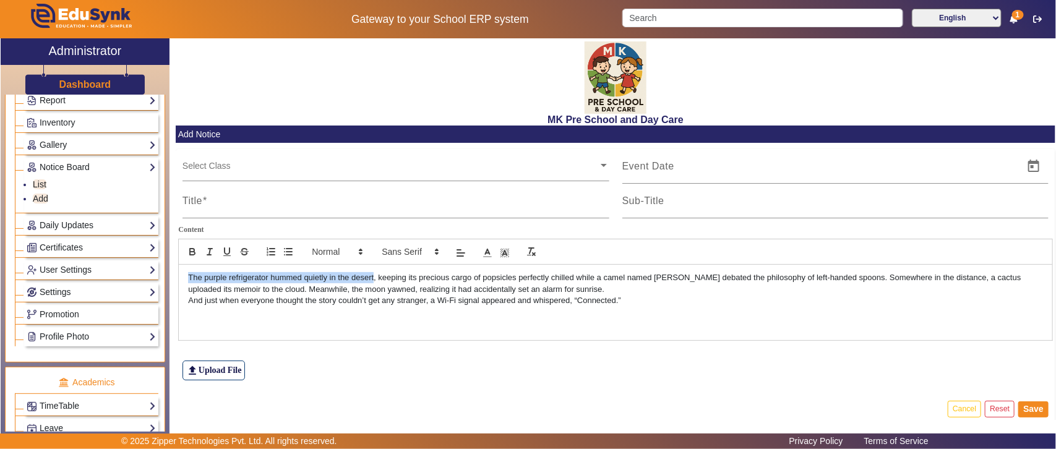
drag, startPoint x: 189, startPoint y: 280, endPoint x: 374, endPoint y: 277, distance: 185.7
click at [374, 277] on p "The purple refrigerator hummed quietly in the desert, keeping its precious carg…" at bounding box center [615, 283] width 855 height 23
click at [196, 251] on icon "bold" at bounding box center [192, 251] width 11 height 11
click at [206, 252] on icon "italic" at bounding box center [209, 251] width 11 height 11
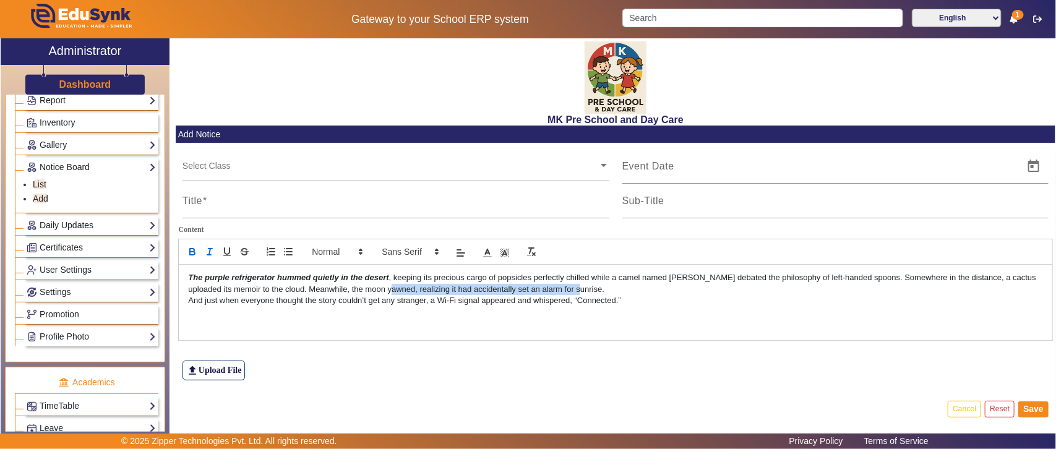
drag, startPoint x: 458, startPoint y: 295, endPoint x: 577, endPoint y: 288, distance: 119.7
click at [577, 288] on p "The purple refrigerator hummed quietly in the desert , keeping its precious car…" at bounding box center [615, 283] width 855 height 23
click at [206, 251] on icon "italic" at bounding box center [209, 251] width 11 height 11
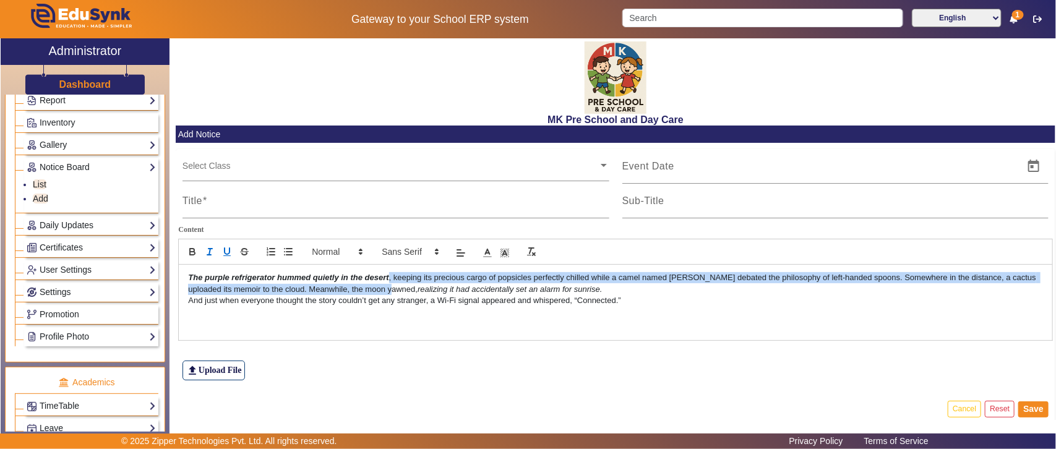
click at [223, 252] on icon "underline" at bounding box center [227, 251] width 11 height 11
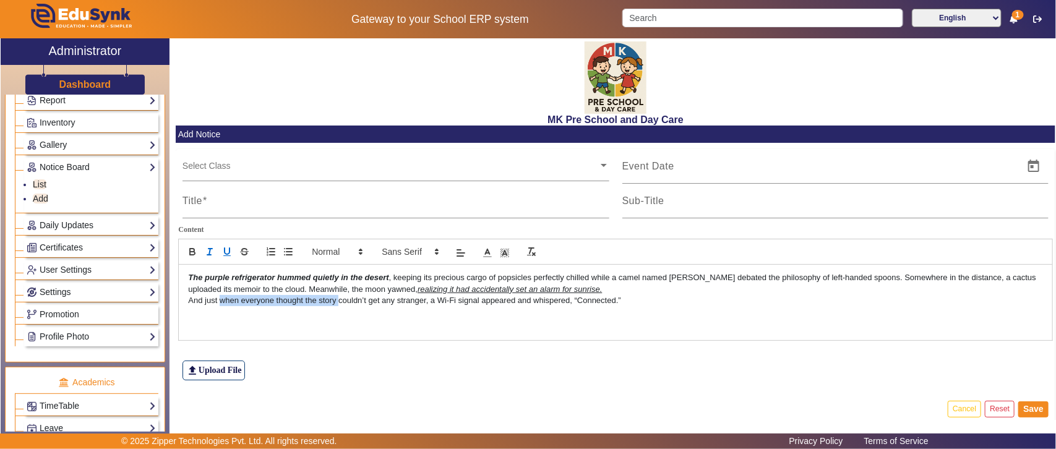
drag, startPoint x: 283, startPoint y: 301, endPoint x: 340, endPoint y: 301, distance: 56.9
click at [340, 301] on p "And just when everyone thought the story couldn’t get any stranger, a Wi-Fi sig…" at bounding box center [615, 300] width 855 height 11
click at [192, 254] on icon "bold" at bounding box center [192, 251] width 11 height 11
click at [227, 248] on icon "underline" at bounding box center [227, 251] width 11 height 11
drag, startPoint x: 461, startPoint y: 303, endPoint x: 562, endPoint y: 303, distance: 100.9
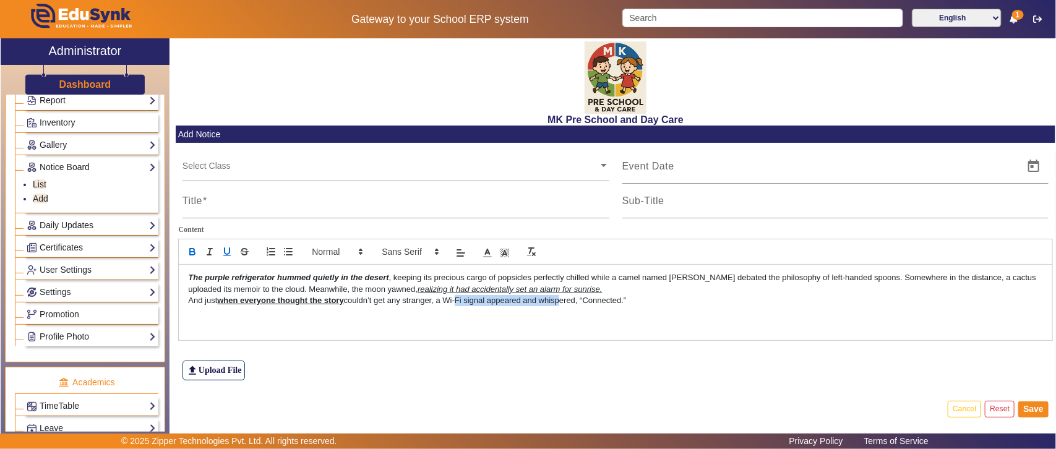
click at [562, 303] on p "And just when everyone thought the story couldn’t get any stranger, a Wi-Fi sig…" at bounding box center [615, 300] width 855 height 11
click at [243, 255] on icon "strike" at bounding box center [244, 253] width 6 height 3
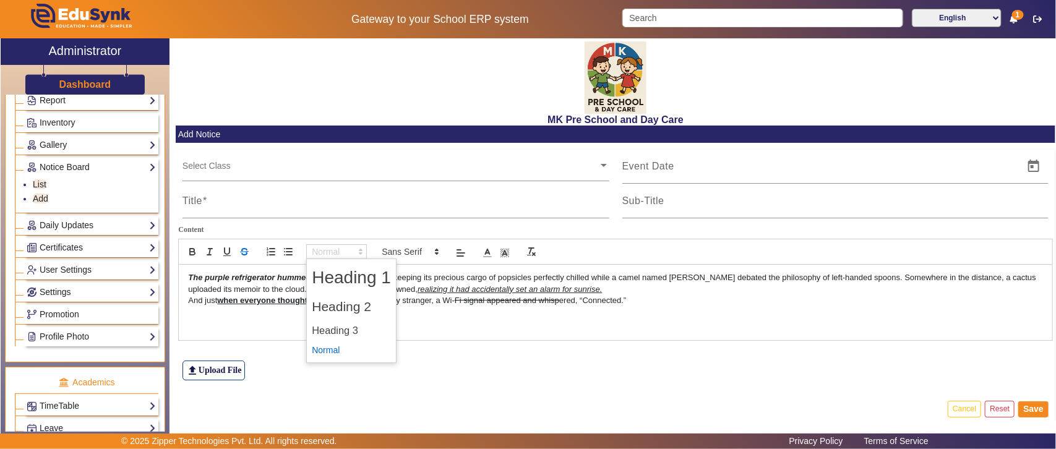
click at [332, 252] on span at bounding box center [336, 251] width 61 height 15
click at [343, 302] on span at bounding box center [351, 307] width 79 height 26
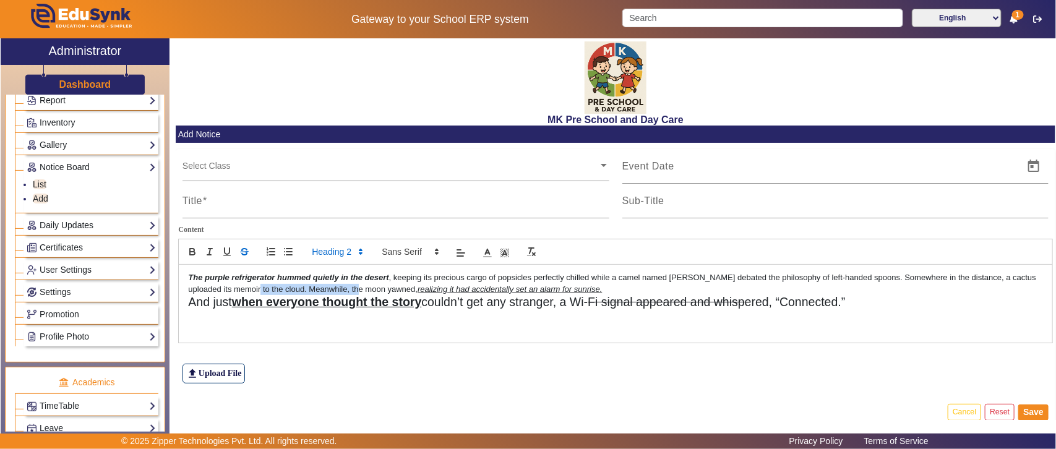
drag, startPoint x: 353, startPoint y: 288, endPoint x: 248, endPoint y: 288, distance: 105.2
click at [248, 288] on p "The purple refrigerator hummed quietly in the desert , keeping its precious car…" at bounding box center [615, 283] width 855 height 23
click at [410, 254] on span at bounding box center [409, 251] width 67 height 15
click at [396, 291] on span at bounding box center [410, 290] width 56 height 19
click at [390, 328] on div "The purple refrigerator hummed quietly in the desert , keeping its precious car…" at bounding box center [616, 304] width 874 height 78
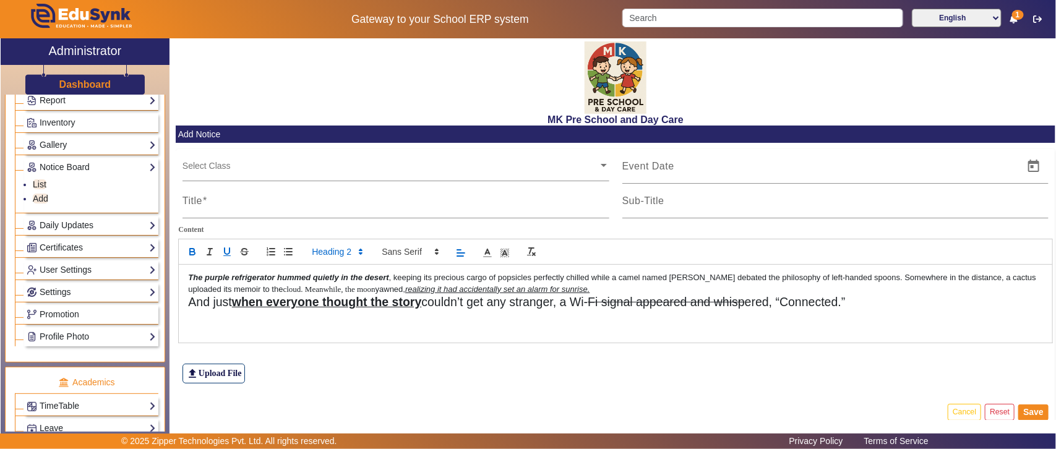
click at [462, 257] on icon at bounding box center [460, 253] width 11 height 11
click at [522, 316] on div "The purple refrigerator hummed quietly in the desert , keeping its precious car…" at bounding box center [616, 304] width 874 height 78
click at [214, 367] on label "file_upload Upload File" at bounding box center [214, 374] width 63 height 20
click at [0, 0] on input "file_upload Upload File" at bounding box center [0, 0] width 0 height 0
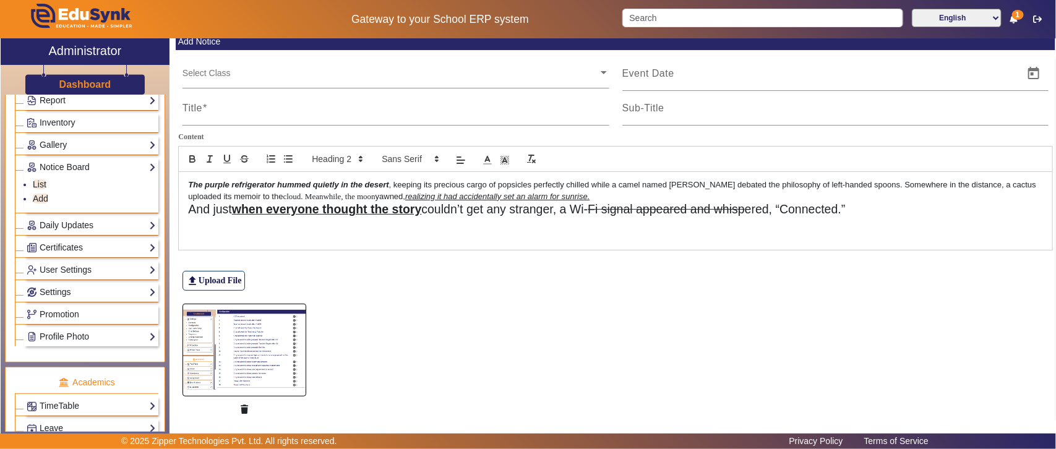
scroll to position [131, 0]
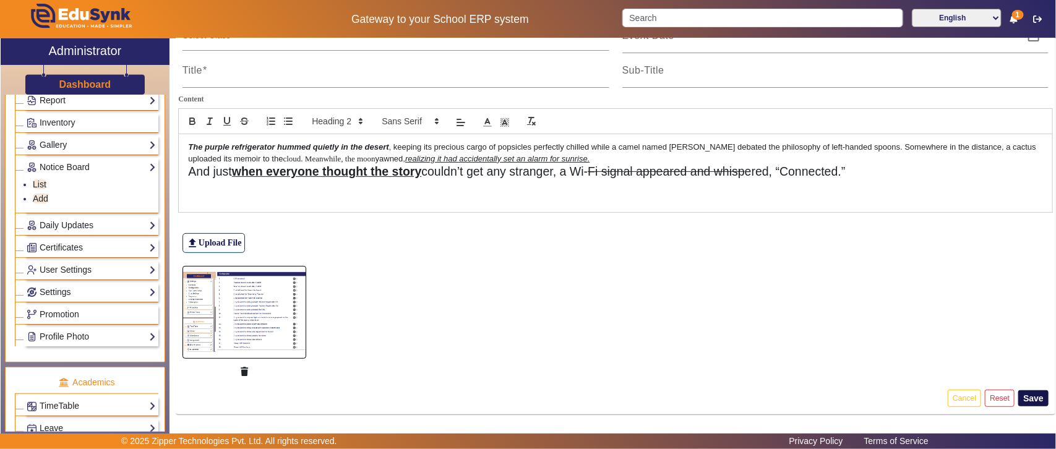
click at [1019, 395] on button "Save" at bounding box center [1034, 399] width 30 height 16
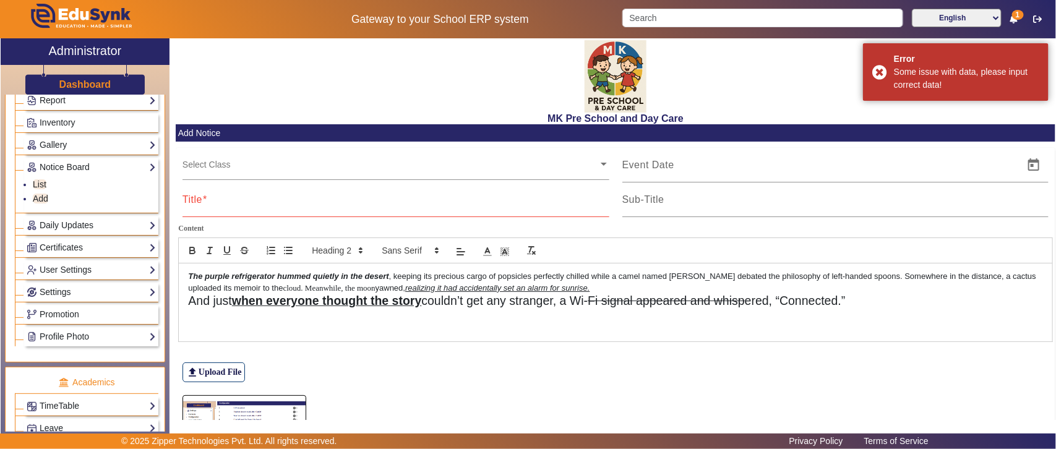
scroll to position [0, 0]
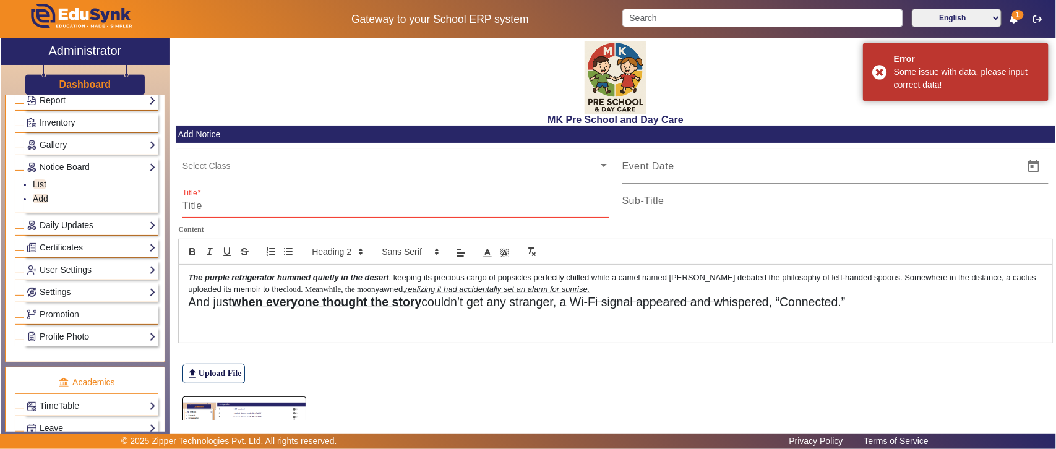
click at [464, 202] on input "Title" at bounding box center [396, 206] width 427 height 15
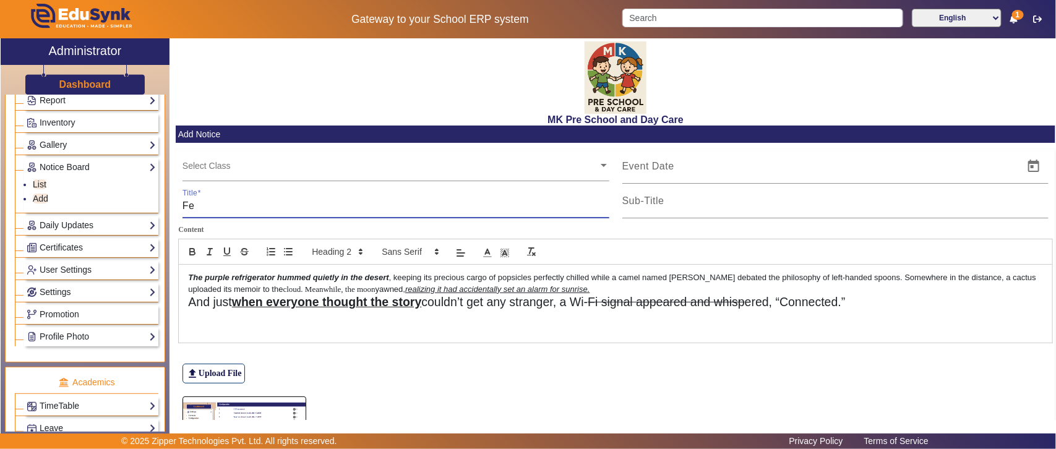
type input "F"
type input "Configuration for all School"
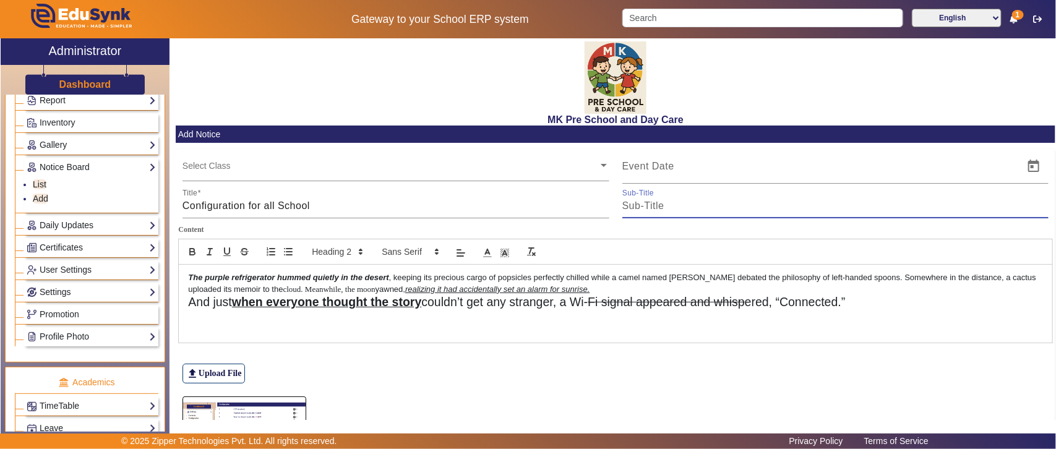
paste input "Configuration for all School"
type input "Deatiled Configuration for all School"
click at [537, 167] on input "text" at bounding box center [391, 166] width 416 height 12
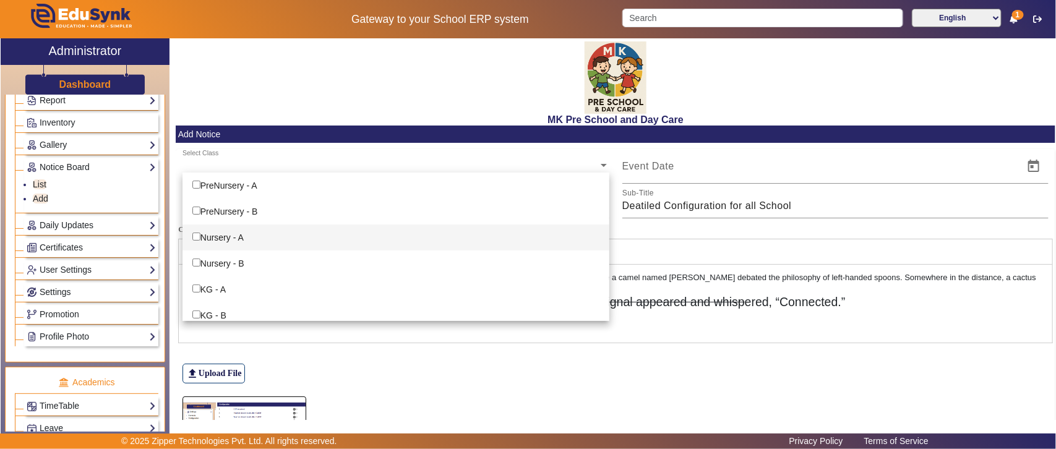
click at [197, 237] on input "Options List" at bounding box center [196, 237] width 8 height 8
checkbox input "true"
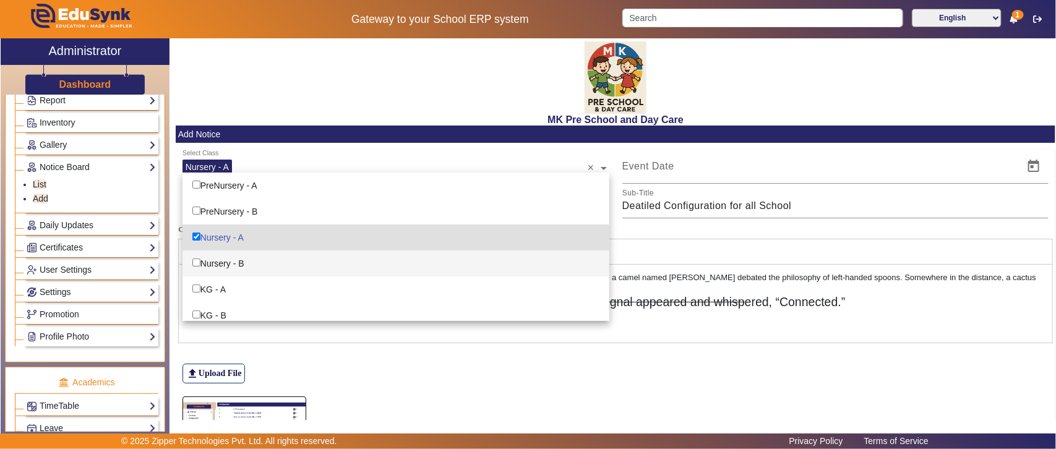
click at [195, 265] on input "Options List" at bounding box center [196, 263] width 8 height 8
checkbox input "true"
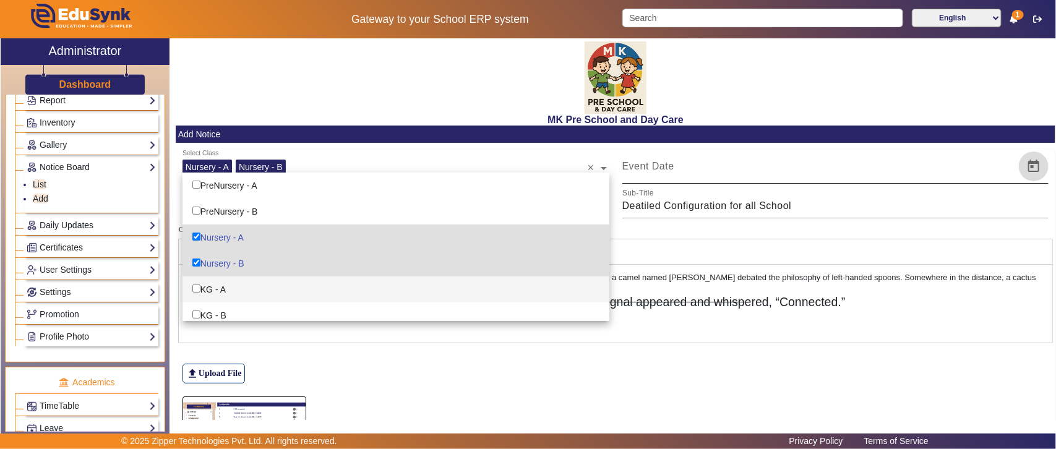
click at [1029, 163] on span "Open calendar" at bounding box center [1034, 167] width 30 height 30
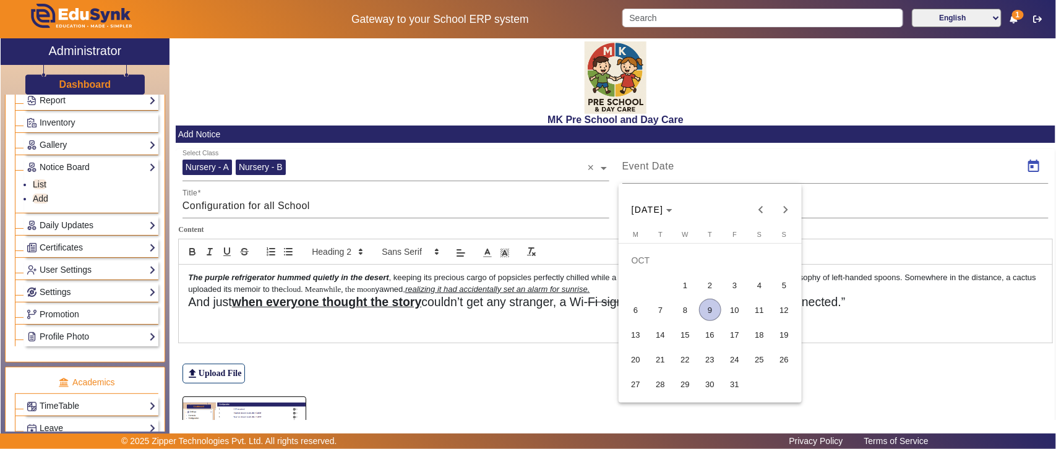
click at [714, 309] on span "9" at bounding box center [710, 310] width 22 height 22
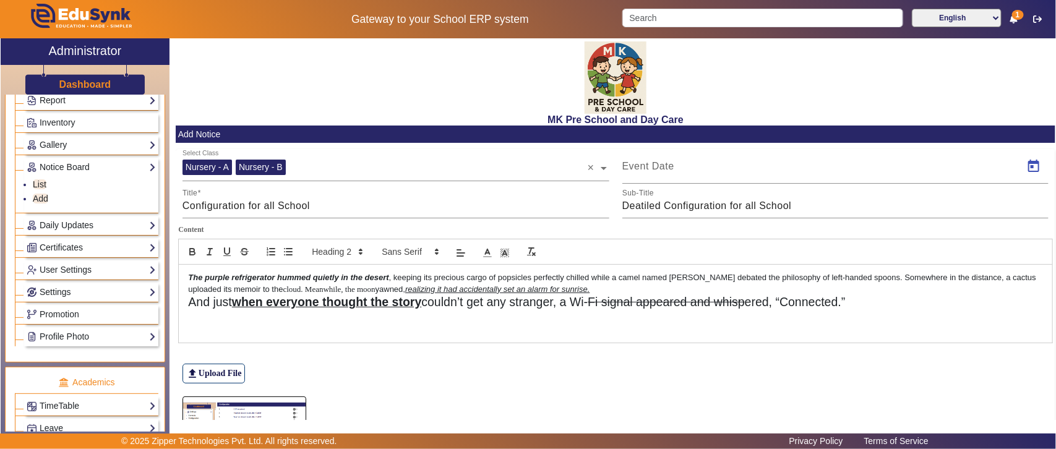
type input "09/10/2025"
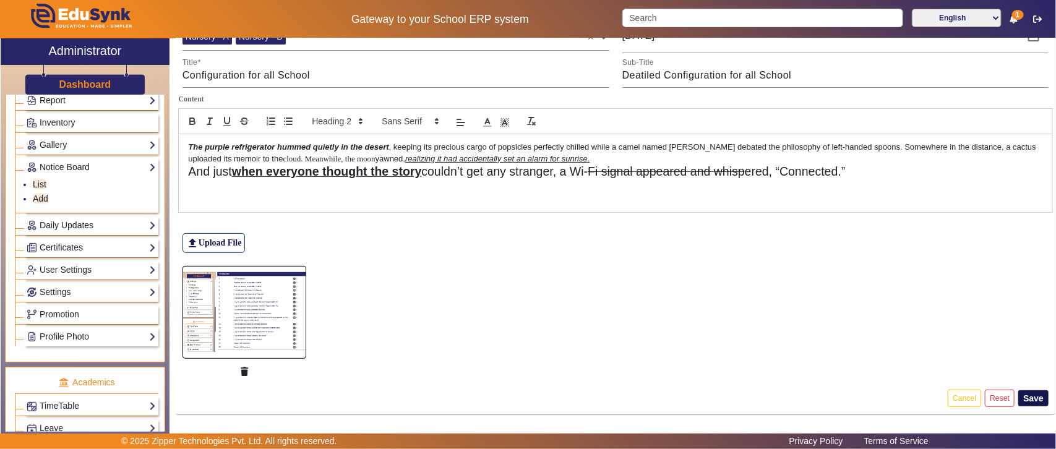
click at [1019, 394] on button "Save" at bounding box center [1034, 399] width 30 height 16
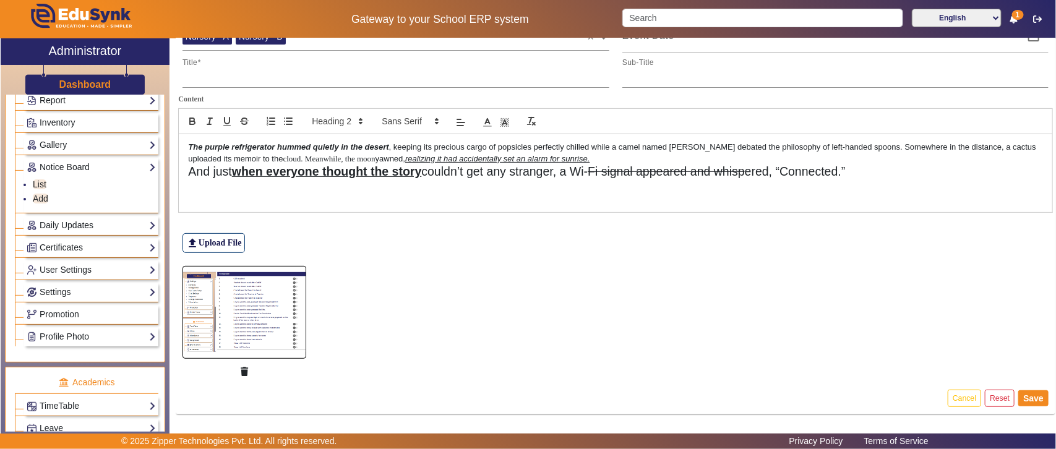
scroll to position [0, 0]
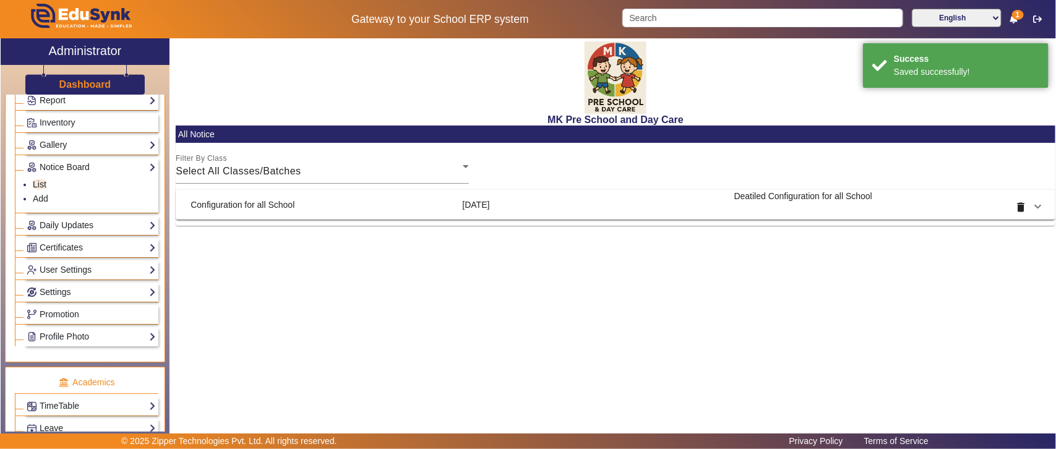
click at [302, 214] on mat-panel-title "Configuration for all School" at bounding box center [322, 205] width 262 height 30
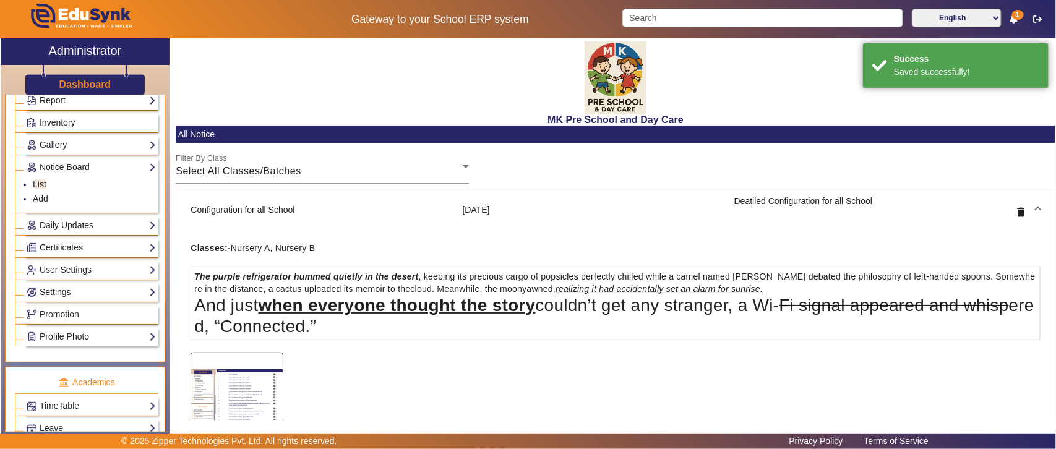
click at [368, 248] on div "Classes:- Nursery A, Nursery B" at bounding box center [616, 248] width 850 height 12
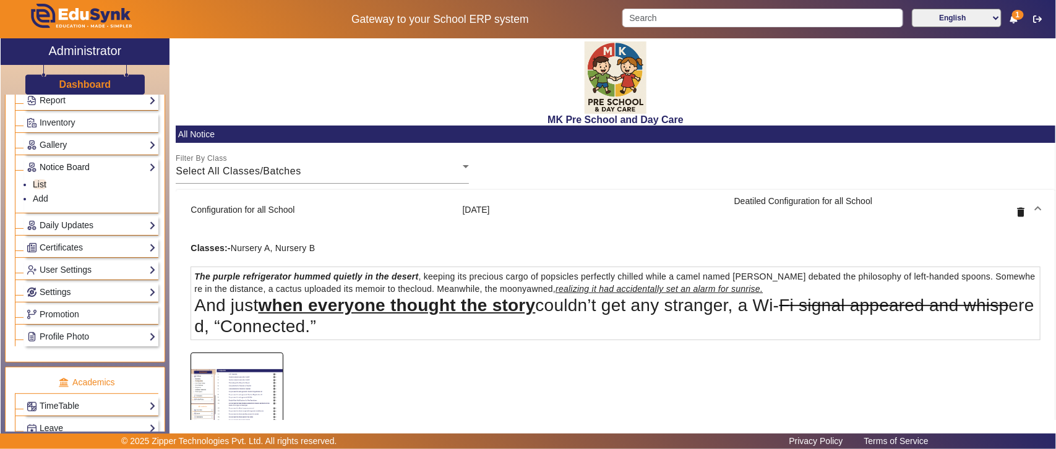
click at [80, 167] on link "Notice Board" at bounding box center [91, 167] width 129 height 14
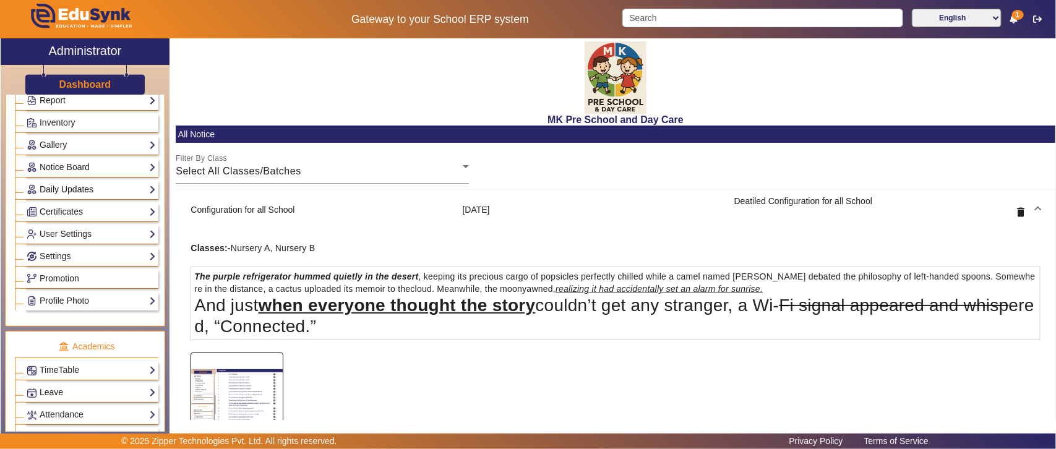
click at [67, 190] on link "Daily Updates" at bounding box center [91, 190] width 129 height 14
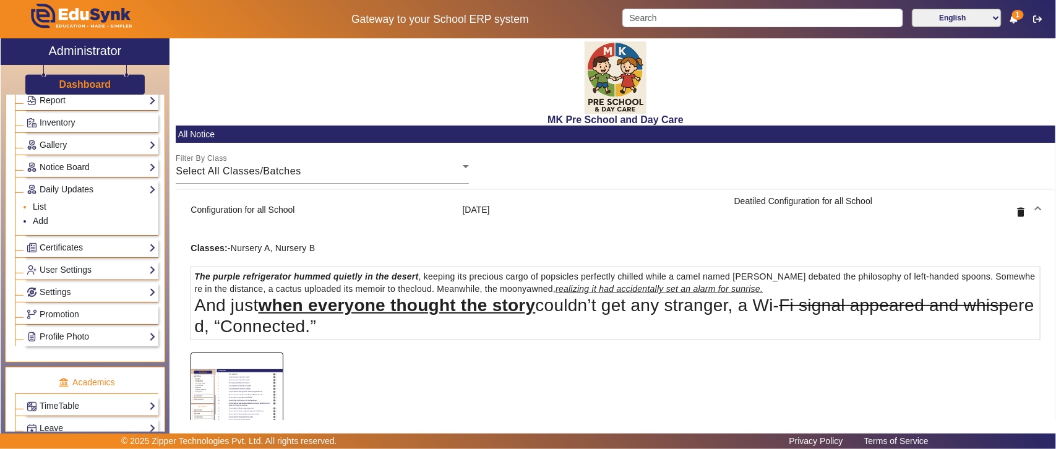
click at [41, 210] on link "List" at bounding box center [40, 207] width 14 height 10
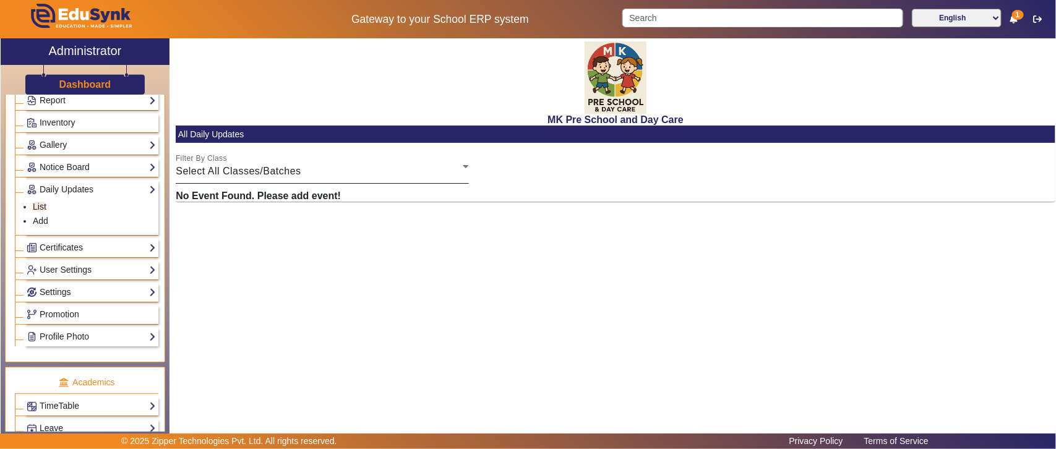
click at [416, 166] on div "Select All Classes/Batches" at bounding box center [319, 171] width 287 height 15
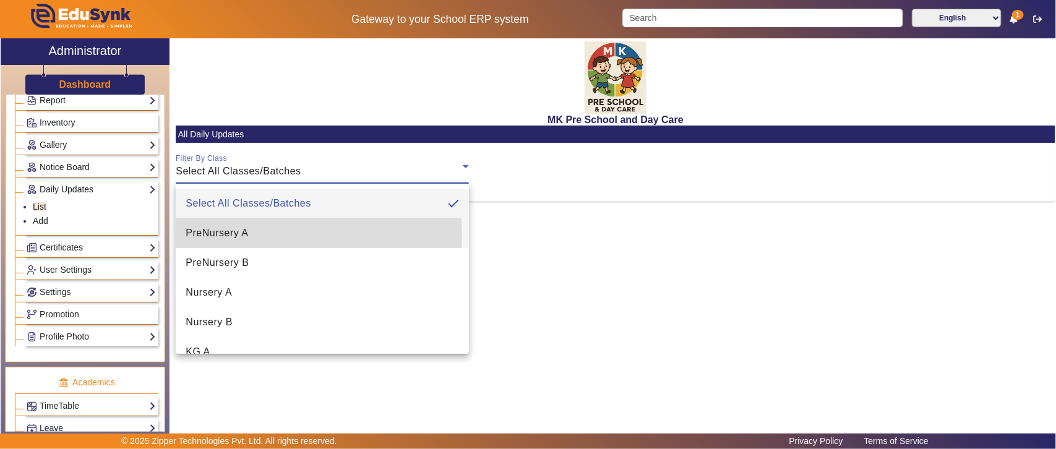
click at [227, 236] on span "PreNursery A" at bounding box center [217, 233] width 63 height 15
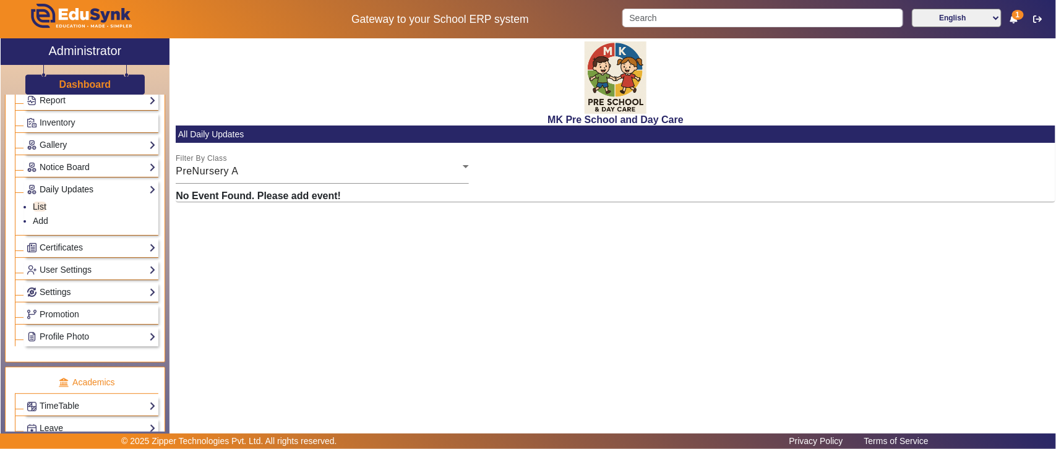
click at [74, 196] on link "Daily Updates" at bounding box center [91, 190] width 129 height 14
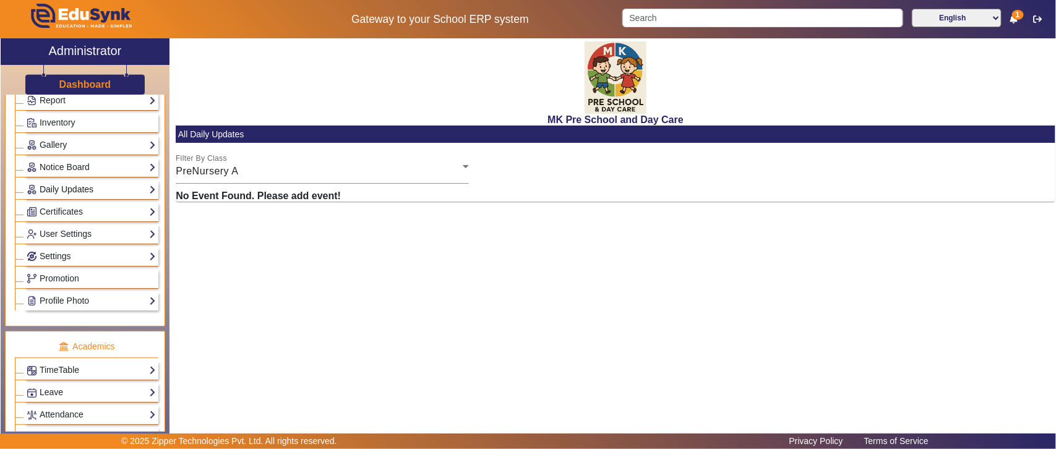
click at [70, 196] on link "Daily Updates" at bounding box center [91, 190] width 129 height 14
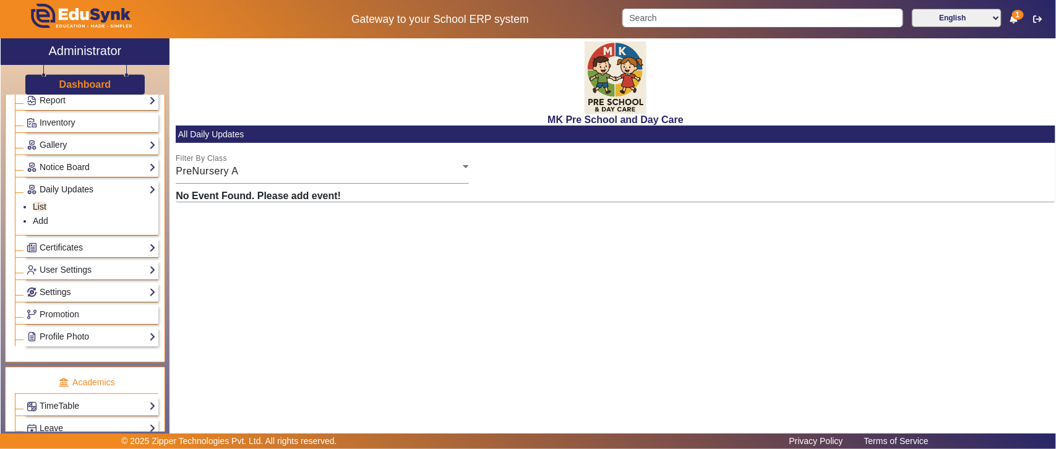
click at [82, 192] on link "Daily Updates" at bounding box center [91, 190] width 129 height 14
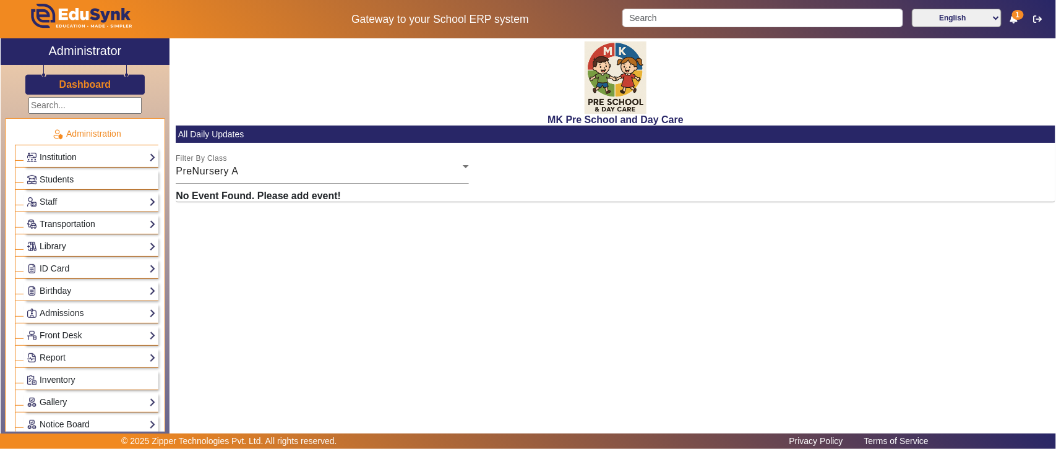
click at [90, 85] on h3 "Dashboard" at bounding box center [85, 85] width 52 height 12
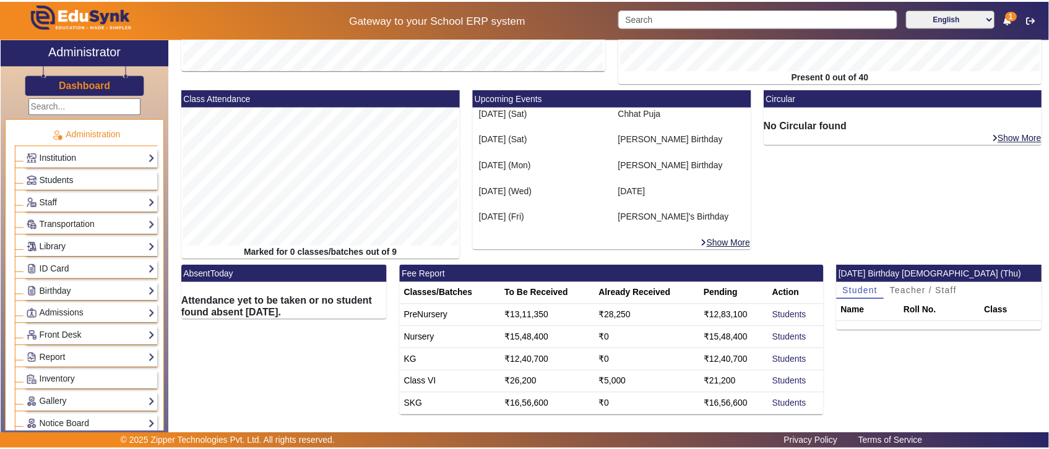
scroll to position [215, 0]
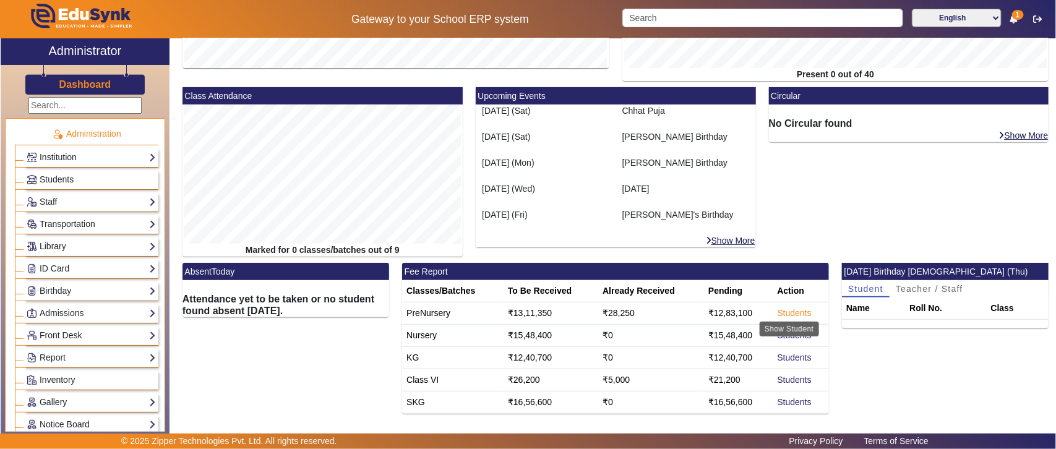
click at [790, 310] on link "Students" at bounding box center [795, 313] width 34 height 10
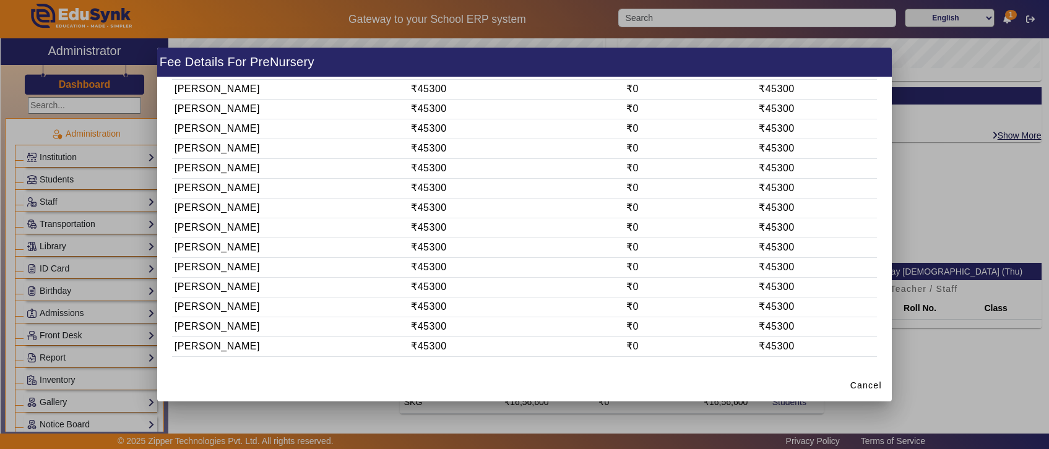
scroll to position [0, 0]
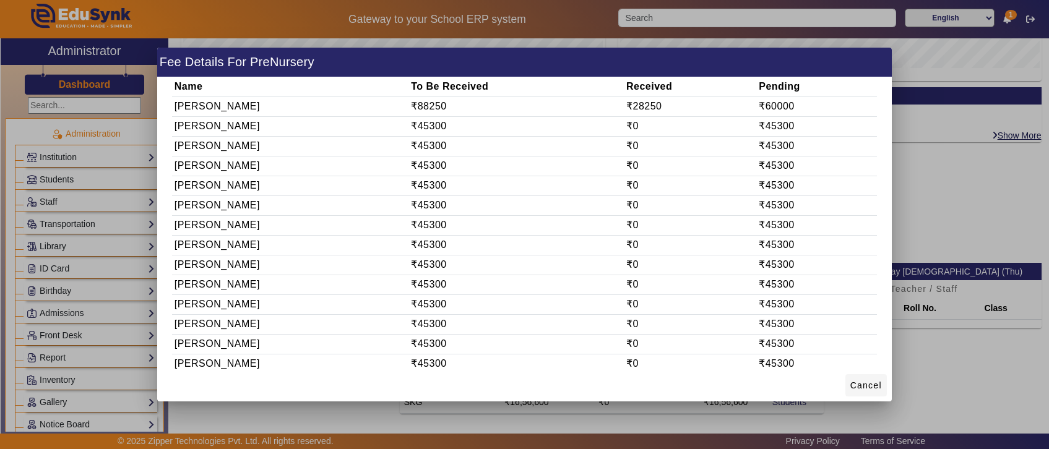
click at [865, 384] on span "Cancel" at bounding box center [866, 385] width 32 height 13
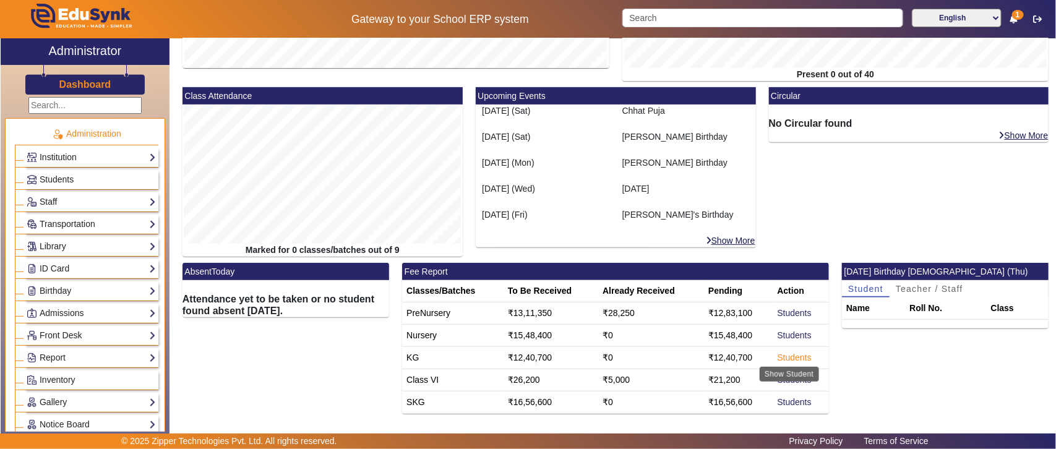
click at [787, 360] on link "Students" at bounding box center [795, 358] width 34 height 10
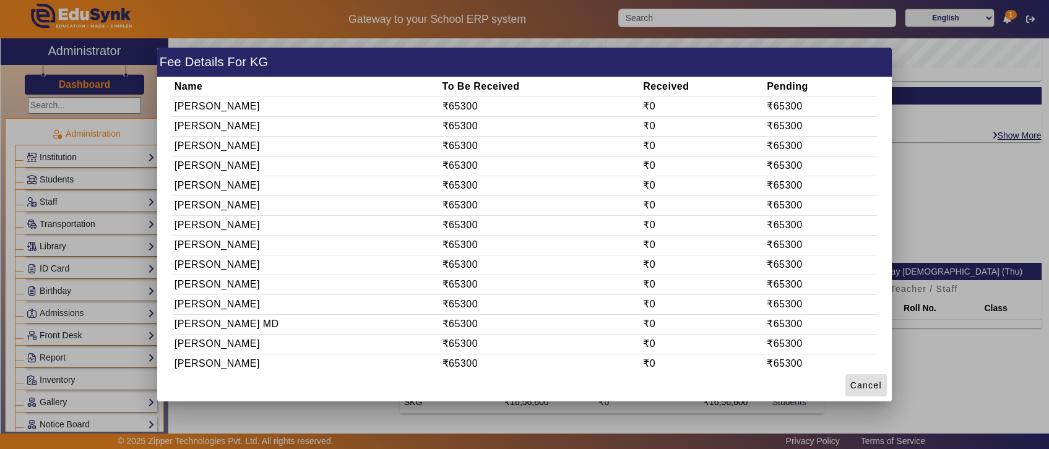
click at [877, 382] on span "Cancel" at bounding box center [866, 385] width 32 height 13
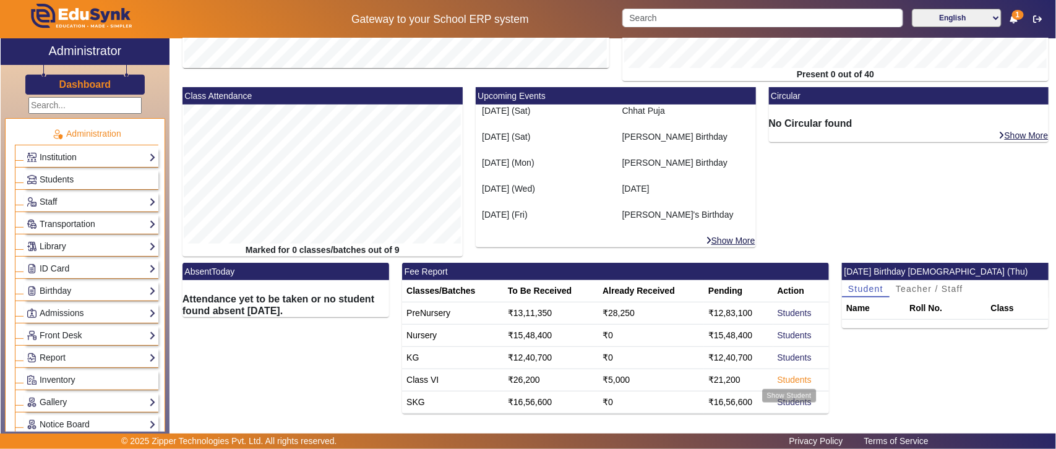
click at [790, 382] on link "Students" at bounding box center [795, 380] width 34 height 10
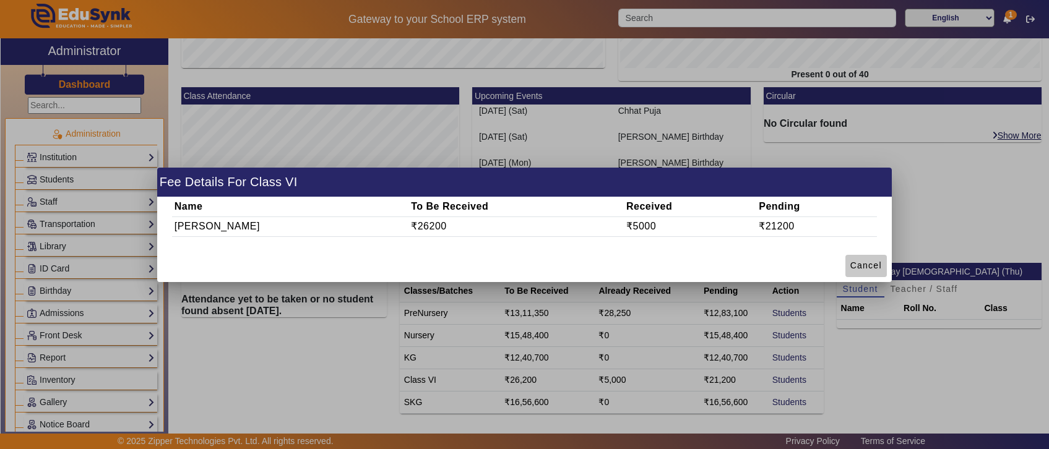
click at [873, 269] on span "Cancel" at bounding box center [866, 265] width 32 height 13
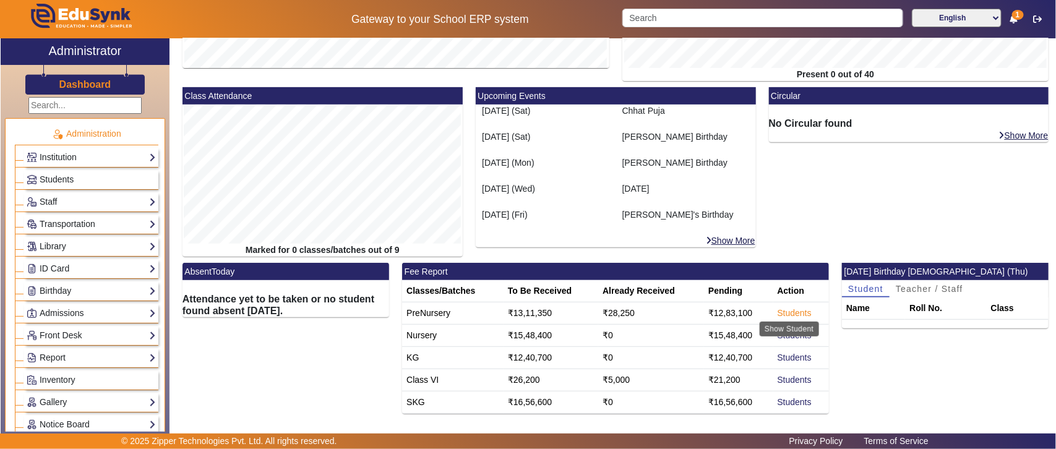
click at [787, 313] on link "Students" at bounding box center [795, 313] width 34 height 10
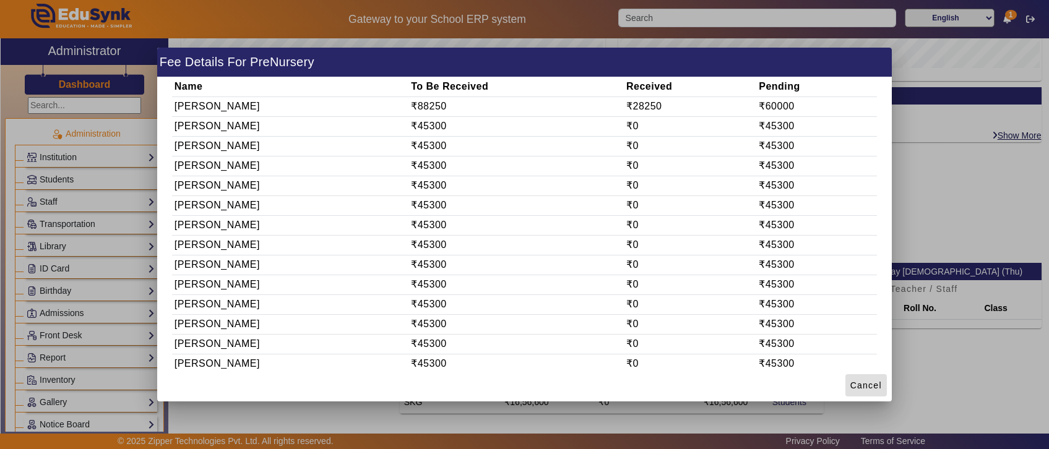
click at [854, 385] on span "Cancel" at bounding box center [866, 385] width 32 height 13
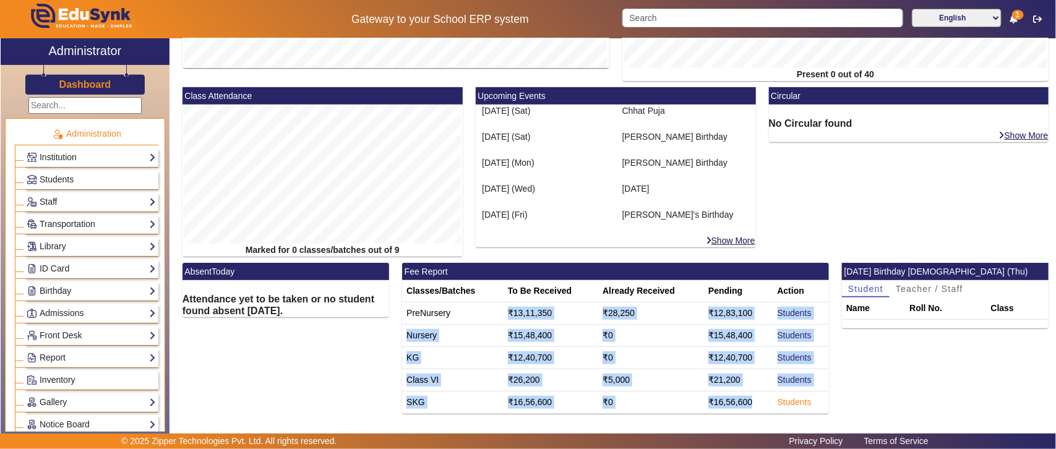
drag, startPoint x: 501, startPoint y: 317, endPoint x: 774, endPoint y: 404, distance: 285.8
click at [774, 404] on tbody "PreNursery ₹13,11,350 ₹28,250 ₹12,83,100 Students Nursery ₹15,48,400 ₹0 ₹15,48,…" at bounding box center [615, 358] width 427 height 111
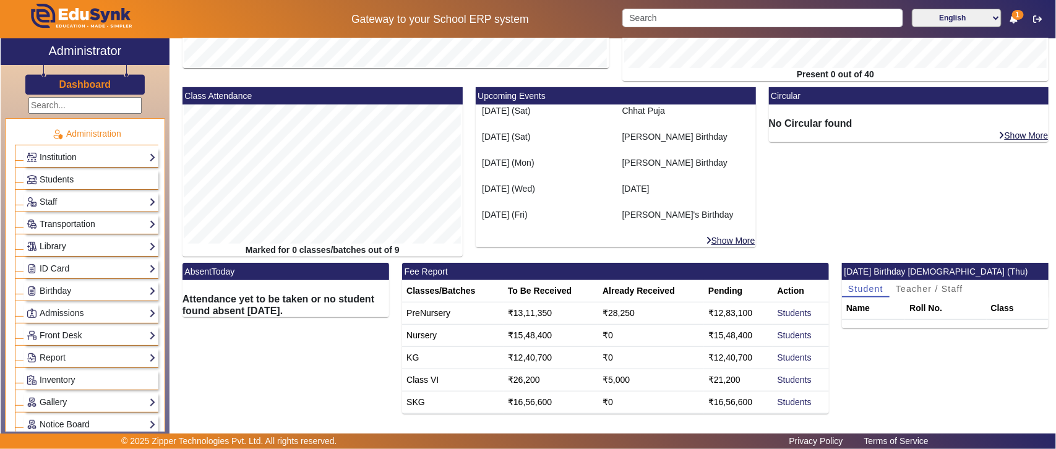
click at [912, 379] on div "Today's Birthday 9 Oct (Thu) Student Teacher / Staff Name Roll No. Class" at bounding box center [946, 341] width 220 height 157
click at [799, 313] on link "Students" at bounding box center [795, 313] width 34 height 10
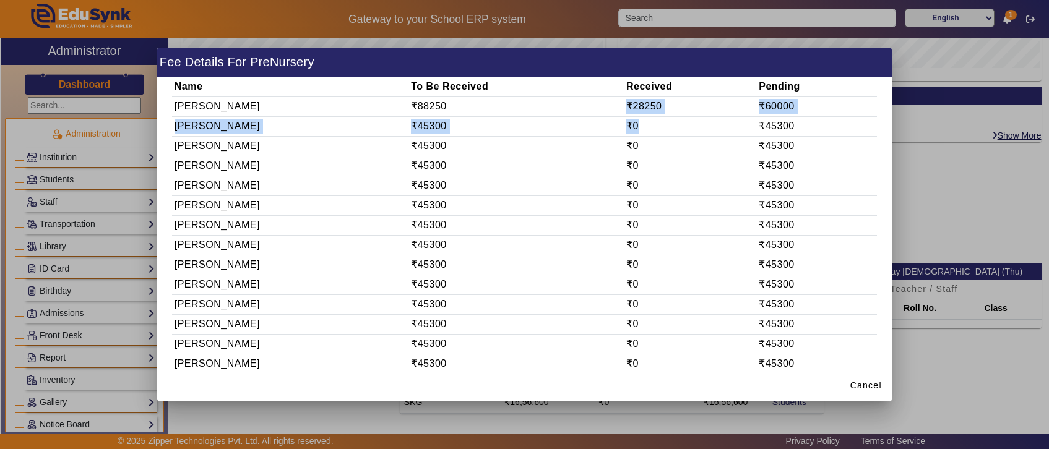
drag, startPoint x: 610, startPoint y: 107, endPoint x: 706, endPoint y: 116, distance: 96.3
click at [706, 116] on tbody "Aarav Singh ₹88250 ₹28250 ₹60000 Aditya Gupta ₹45300 ₹0 ₹45300 Aditya Reddy ₹45…" at bounding box center [524, 364] width 705 height 535
drag, startPoint x: 400, startPoint y: 102, endPoint x: 803, endPoint y: 103, distance: 402.9
click at [803, 103] on tr "Aarav Singh ₹88250 ₹28250 ₹60000" at bounding box center [524, 107] width 705 height 20
click at [634, 106] on td "₹28250" at bounding box center [690, 107] width 132 height 20
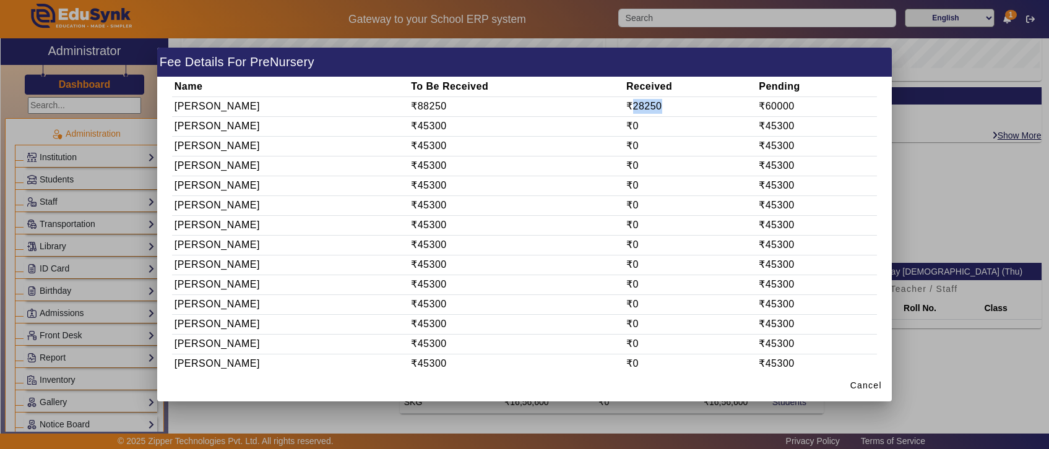
click at [634, 106] on td "₹28250" at bounding box center [690, 107] width 132 height 20
click at [874, 382] on span "Cancel" at bounding box center [866, 385] width 32 height 13
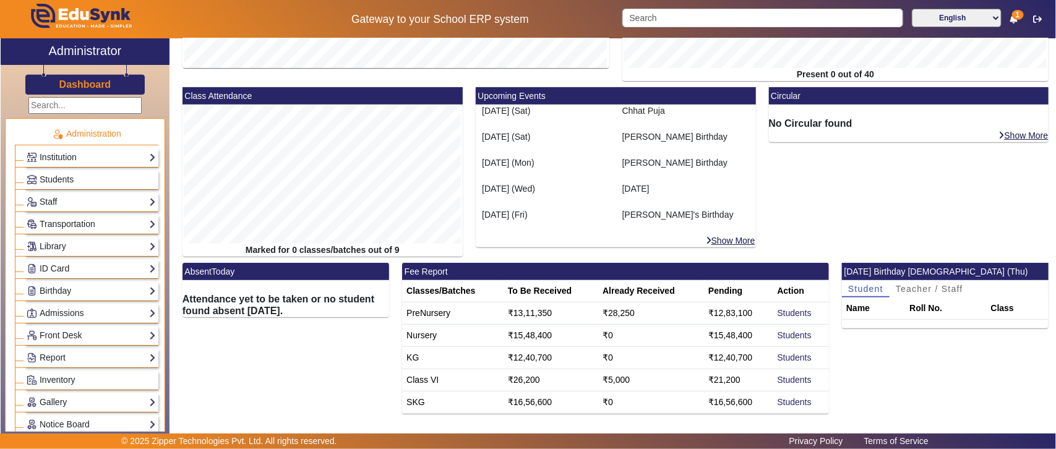
click at [605, 310] on td "₹28,250" at bounding box center [651, 314] width 106 height 22
click at [797, 308] on link "Students" at bounding box center [795, 313] width 34 height 10
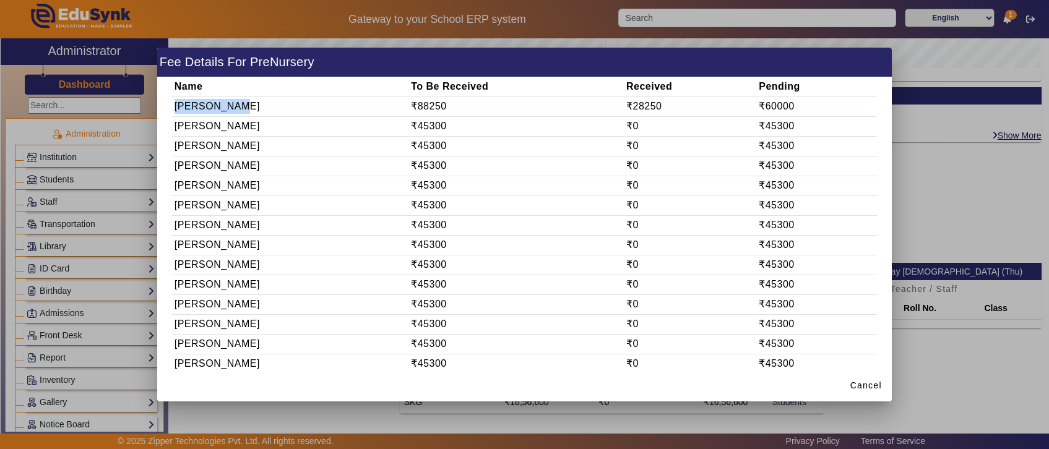
drag, startPoint x: 171, startPoint y: 109, endPoint x: 252, endPoint y: 110, distance: 80.5
click at [252, 110] on td "Aarav Singh" at bounding box center [290, 107] width 236 height 20
copy td "Aarav Singh"
click at [862, 390] on span "Cancel" at bounding box center [866, 385] width 32 height 13
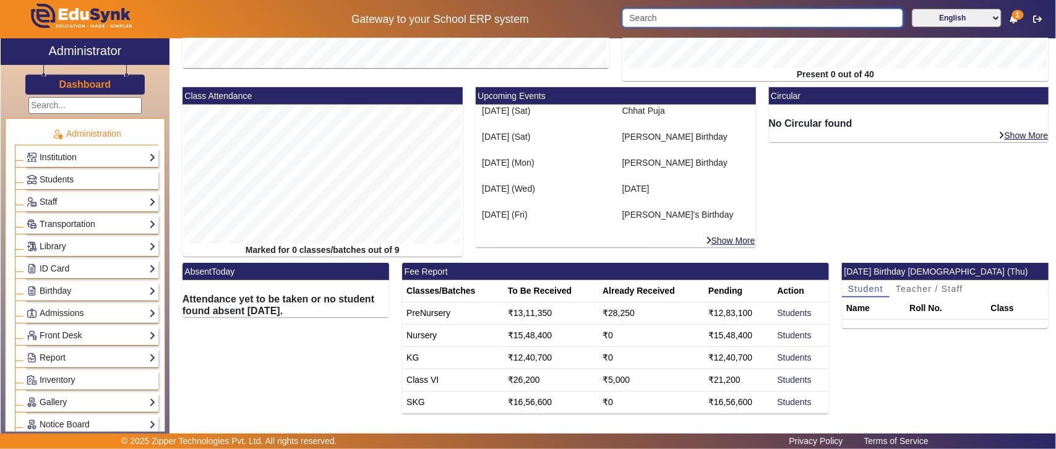
click at [701, 20] on input "Search" at bounding box center [763, 18] width 280 height 19
paste input "Aarav Singh"
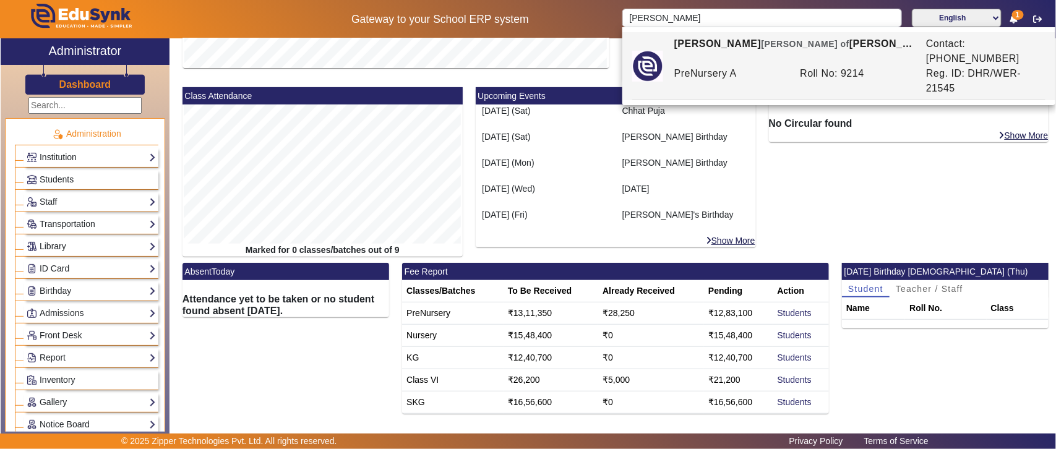
click at [707, 66] on div "PreNursery A" at bounding box center [731, 81] width 126 height 30
type input "Aarav Singh"
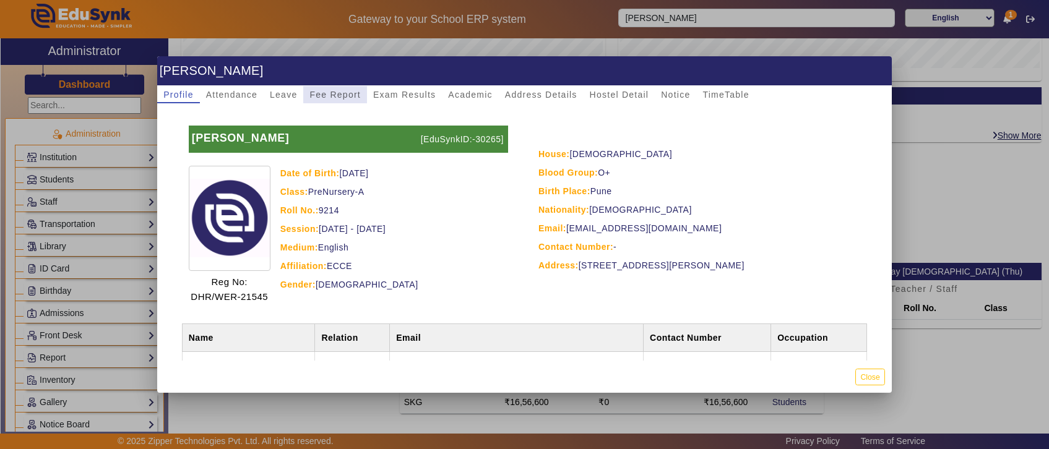
click at [336, 93] on span "Fee Report" at bounding box center [334, 94] width 51 height 9
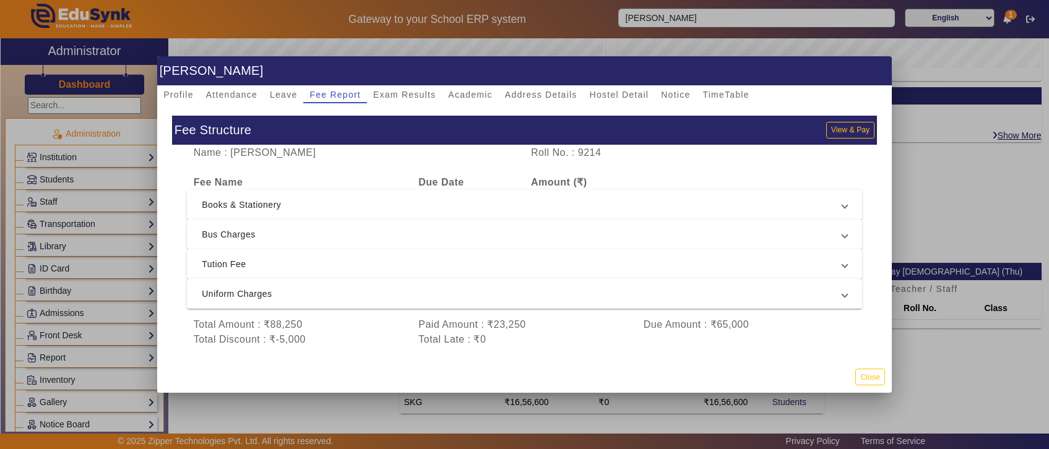
drag, startPoint x: 409, startPoint y: 321, endPoint x: 572, endPoint y: 324, distance: 163.4
click at [572, 324] on div "Paid Amount : ₹23,250" at bounding box center [524, 324] width 225 height 15
drag, startPoint x: 196, startPoint y: 342, endPoint x: 341, endPoint y: 343, distance: 144.8
click at [341, 343] on div "Name : Aarav Singh Roll No. : 9214 Fee Name Due Date Amount (₹) Books & Station…" at bounding box center [524, 252] width 705 height 214
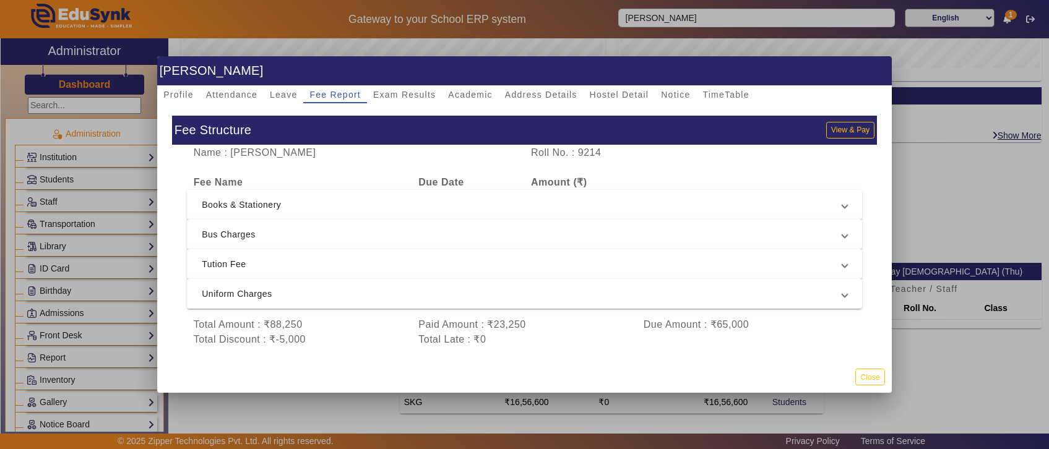
drag, startPoint x: 412, startPoint y: 321, endPoint x: 565, endPoint y: 320, distance: 153.5
click at [565, 320] on div "Paid Amount : ₹23,250" at bounding box center [524, 324] width 225 height 15
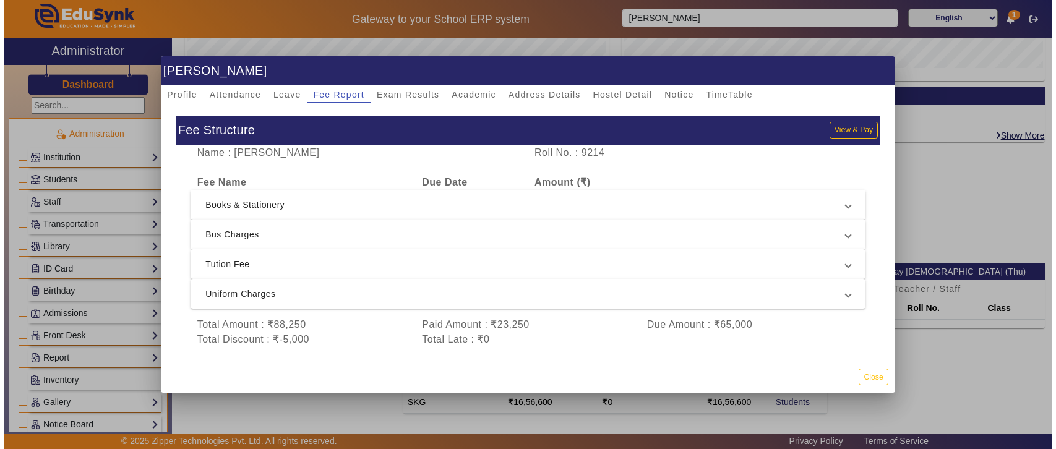
scroll to position [14, 0]
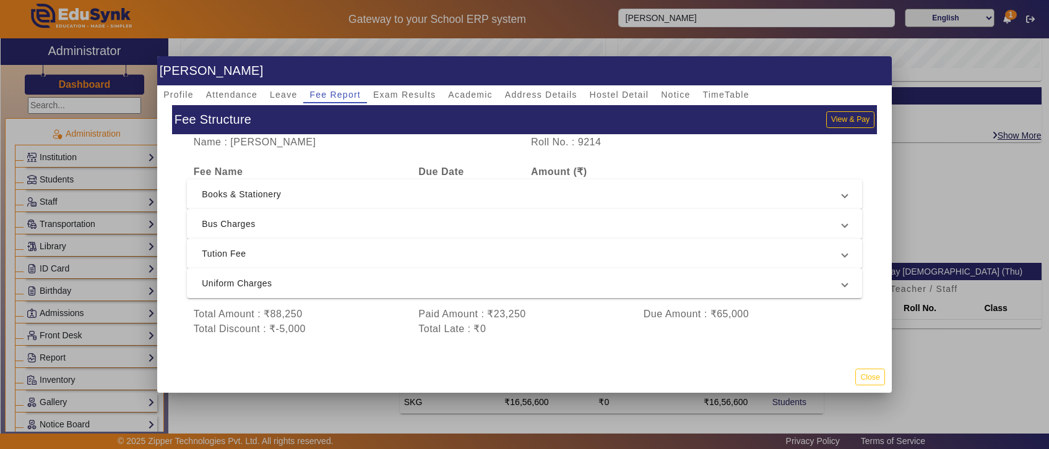
drag, startPoint x: 257, startPoint y: 325, endPoint x: 314, endPoint y: 348, distance: 61.0
click at [314, 348] on div "Fee Structure View & Pay Name : Aarav Singh Roll No. : 9214 Fee Name Due Date A…" at bounding box center [524, 232] width 735 height 258
click at [624, 307] on div "Paid Amount : ₹23,250" at bounding box center [524, 314] width 225 height 15
drag, startPoint x: 634, startPoint y: 304, endPoint x: 802, endPoint y: 307, distance: 167.7
click at [802, 307] on div "Due Amount : ₹65,000" at bounding box center [749, 314] width 225 height 15
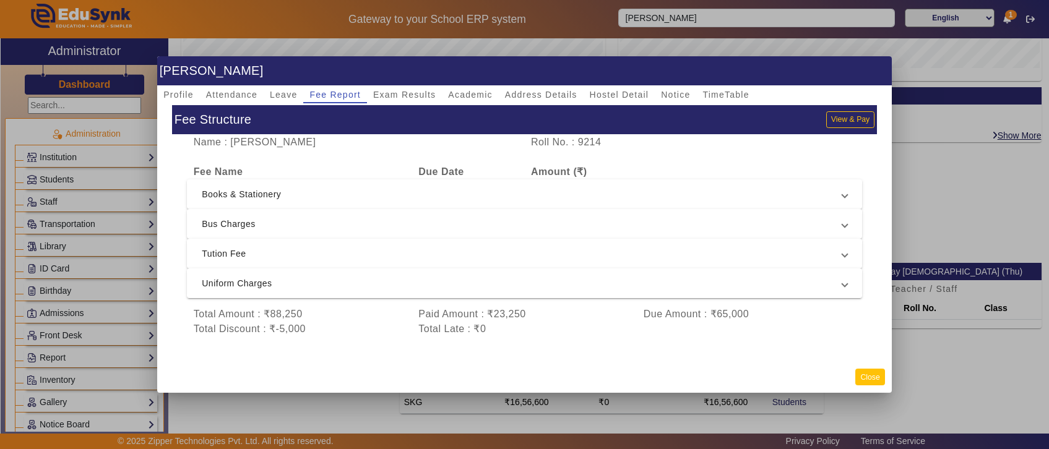
click at [864, 379] on button "Close" at bounding box center [869, 377] width 29 height 17
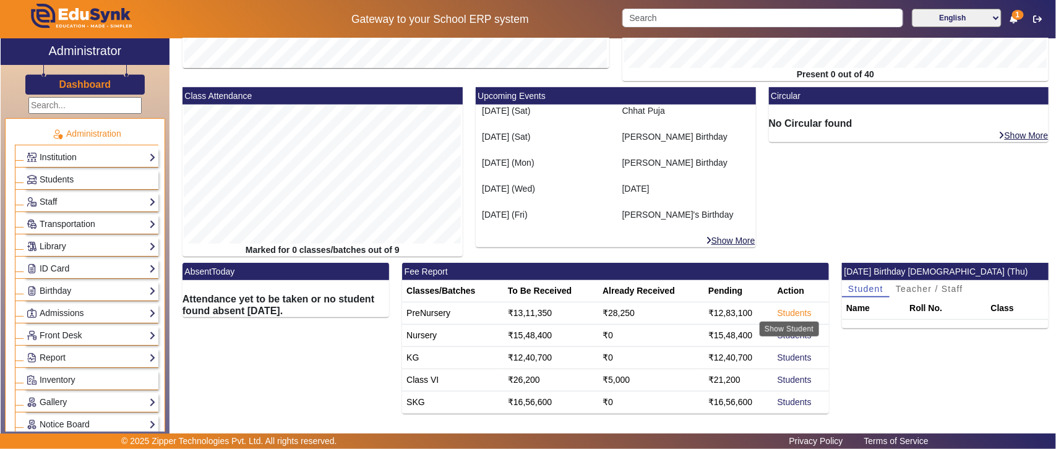
click at [790, 316] on link "Students" at bounding box center [795, 313] width 34 height 10
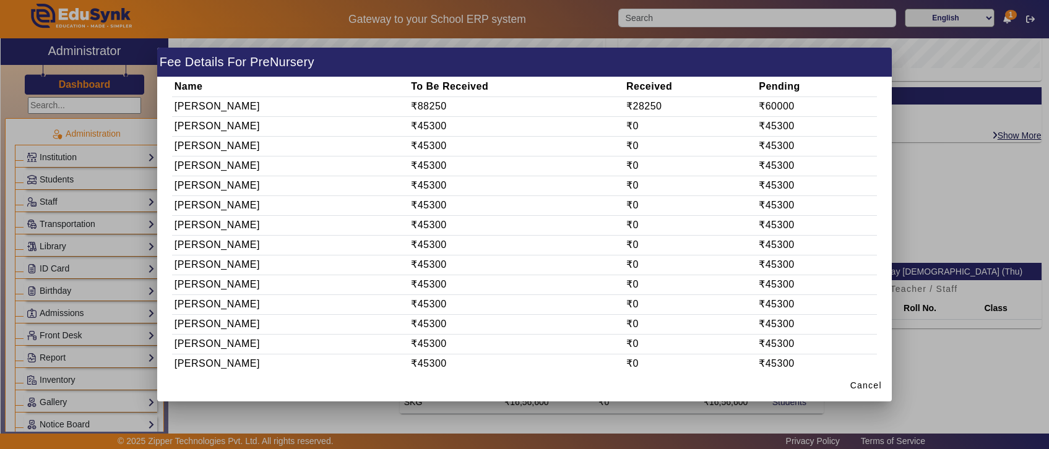
drag, startPoint x: 757, startPoint y: 104, endPoint x: 805, endPoint y: 100, distance: 47.8
click at [805, 100] on td "₹60000" at bounding box center [817, 107] width 120 height 20
click at [871, 388] on span "Cancel" at bounding box center [866, 385] width 32 height 13
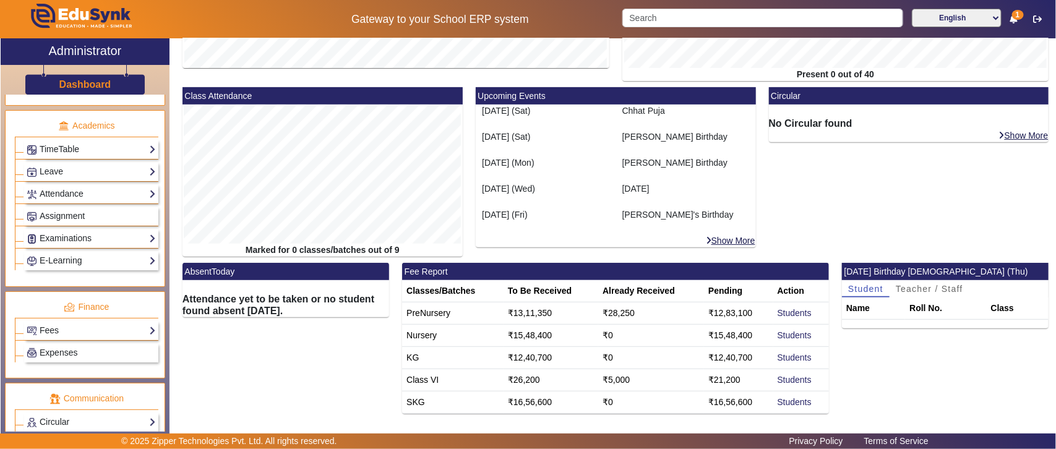
scroll to position [516, 0]
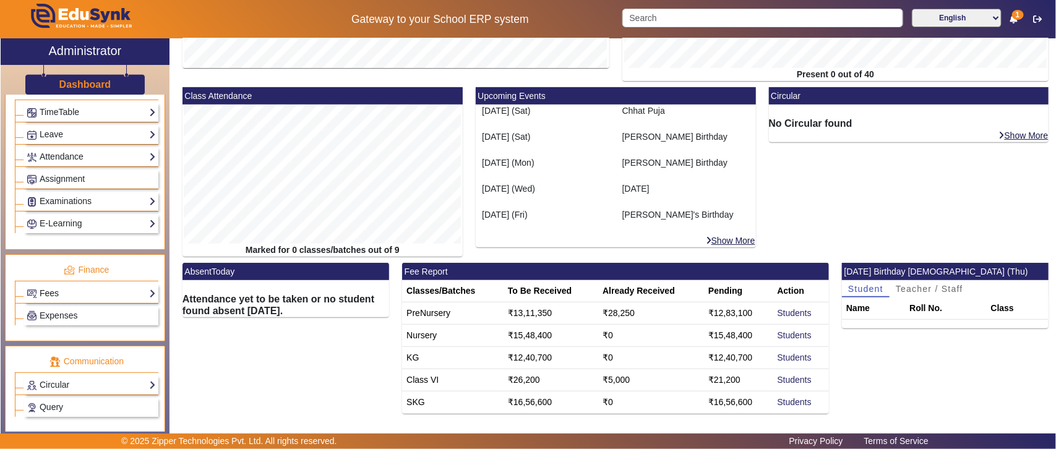
click at [59, 296] on link "Fees" at bounding box center [91, 294] width 129 height 14
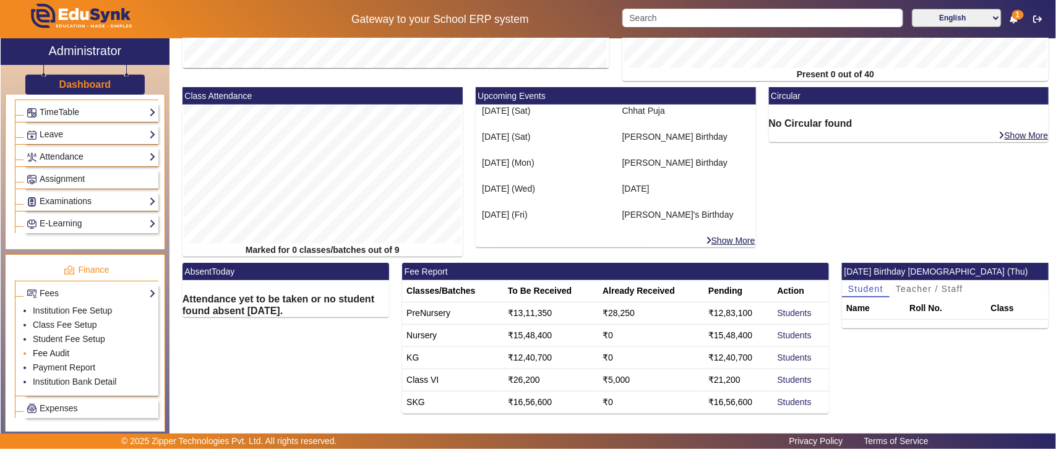
click at [63, 358] on link "Fee Audit" at bounding box center [51, 353] width 37 height 10
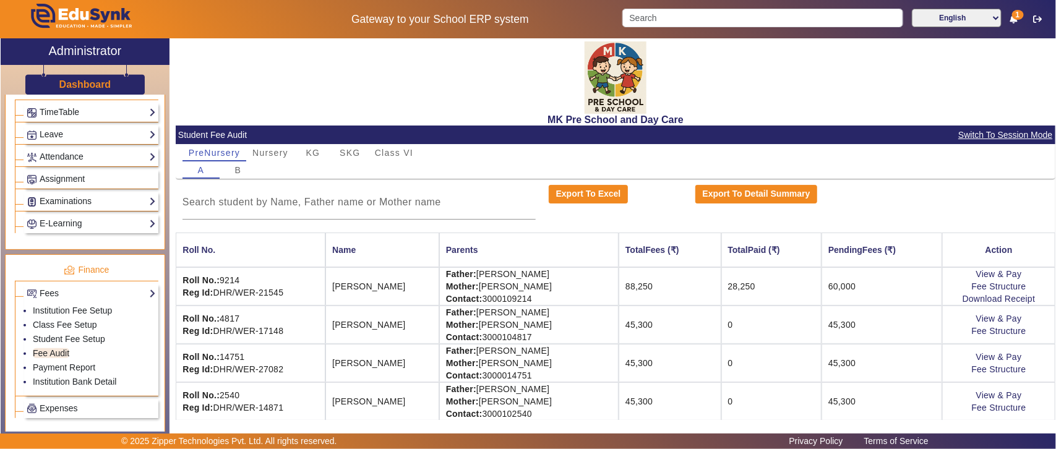
drag, startPoint x: 613, startPoint y: 288, endPoint x: 858, endPoint y: 288, distance: 245.1
click at [858, 288] on tr "Roll No.: 9214 Reg Id: DHR/WER-21545 Aarav Singh Father: Kyle Thompson Mother: …" at bounding box center [616, 286] width 880 height 38
click at [1003, 276] on link "View & Pay" at bounding box center [1000, 274] width 46 height 10
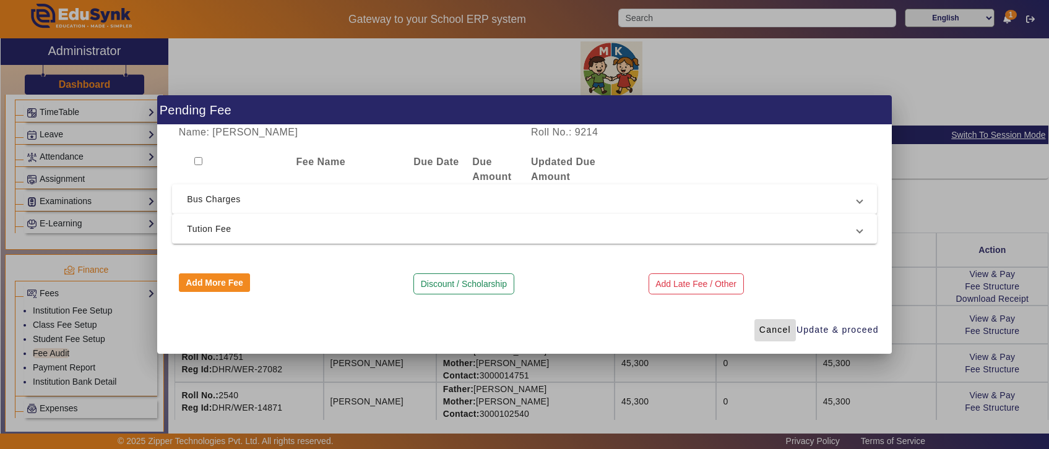
click at [774, 332] on span "Cancel" at bounding box center [775, 330] width 32 height 13
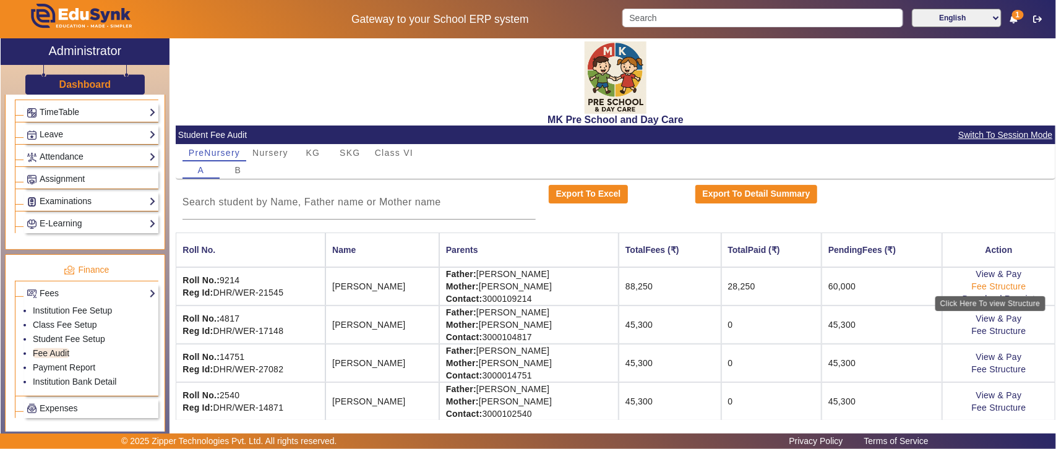
click at [991, 288] on link "Fee Structure" at bounding box center [999, 287] width 54 height 10
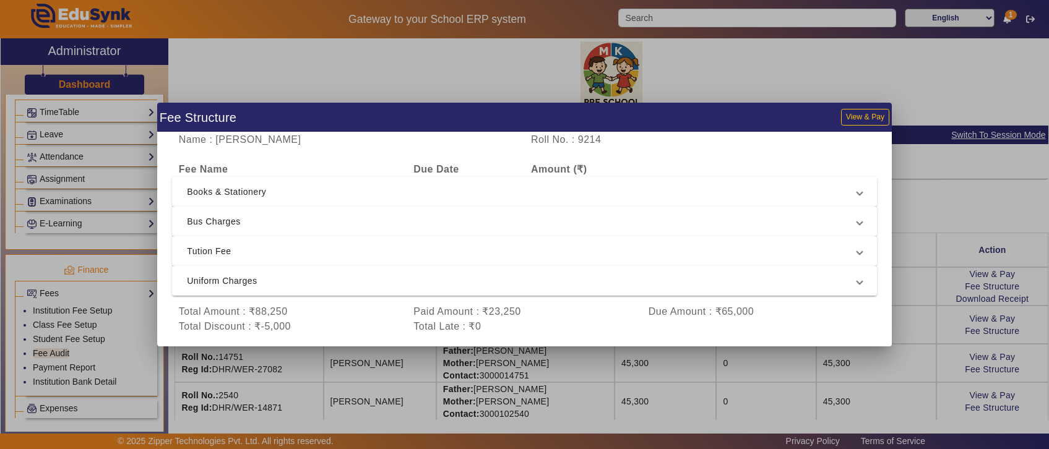
drag, startPoint x: 415, startPoint y: 314, endPoint x: 811, endPoint y: 313, distance: 396.7
click at [811, 313] on div "Total Amount : ₹88,250 Paid Amount : ₹23,250 Due Amount : ₹65,000" at bounding box center [524, 311] width 705 height 15
drag, startPoint x: 172, startPoint y: 311, endPoint x: 781, endPoint y: 295, distance: 609.2
click at [781, 295] on app-fee-accordian "Fee Name Due Date Amount (₹) Books & Stationery Books (Paid) Installment(1) 10 …" at bounding box center [524, 248] width 705 height 172
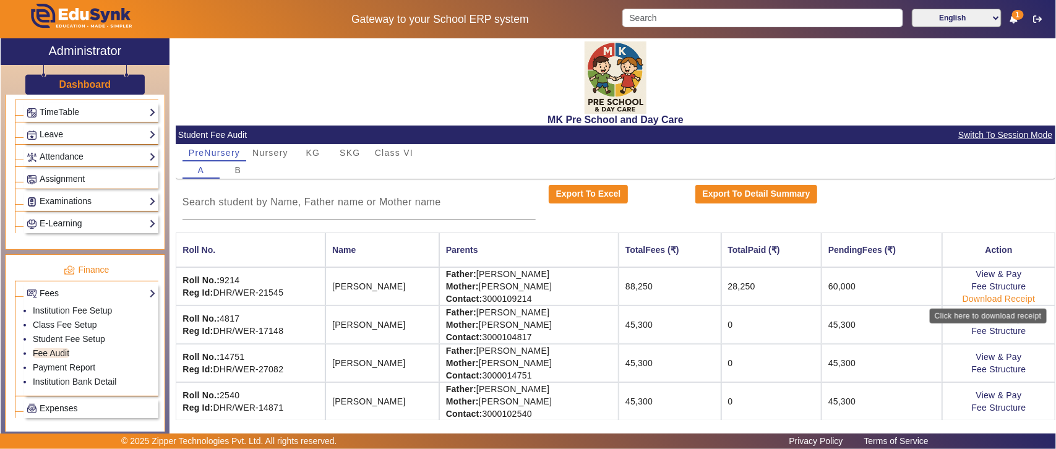
click at [965, 301] on link "Download Receipt" at bounding box center [999, 299] width 73 height 10
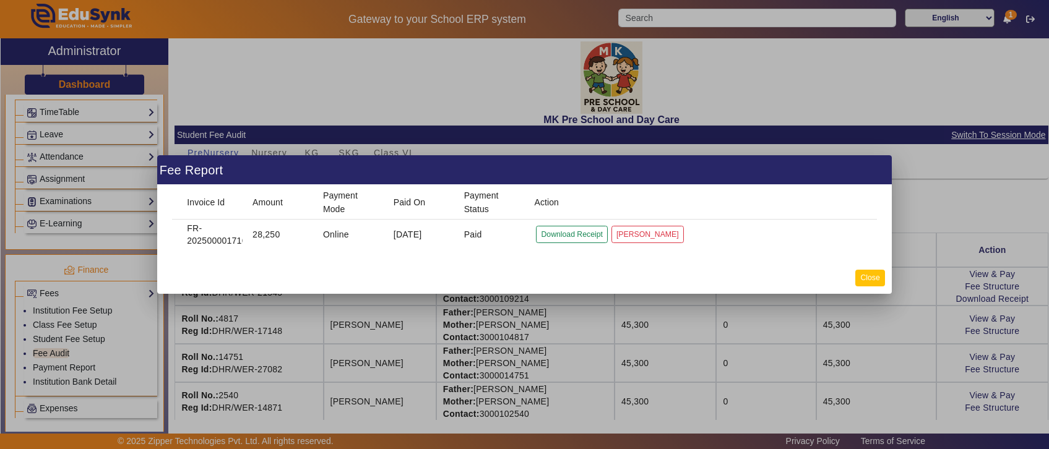
click at [864, 279] on button "Close" at bounding box center [869, 278] width 29 height 17
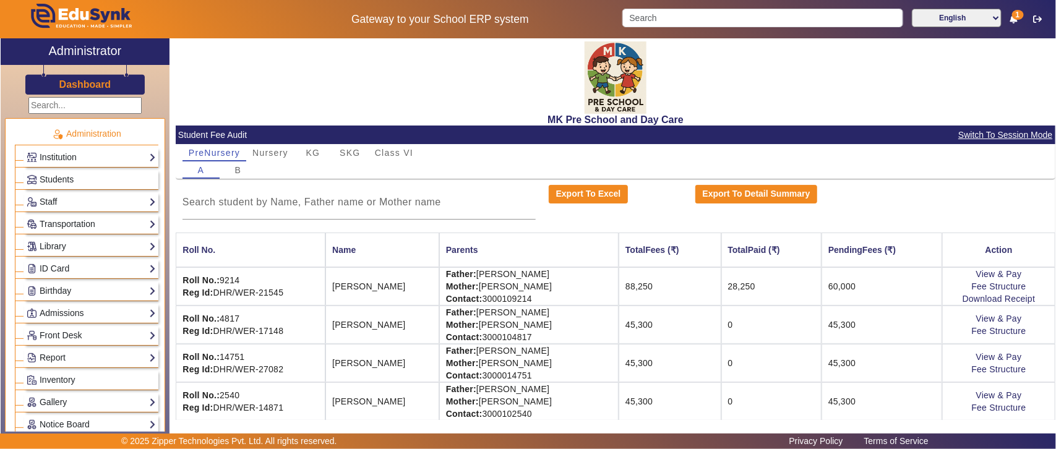
click at [72, 79] on h3 "Dashboard" at bounding box center [85, 85] width 52 height 12
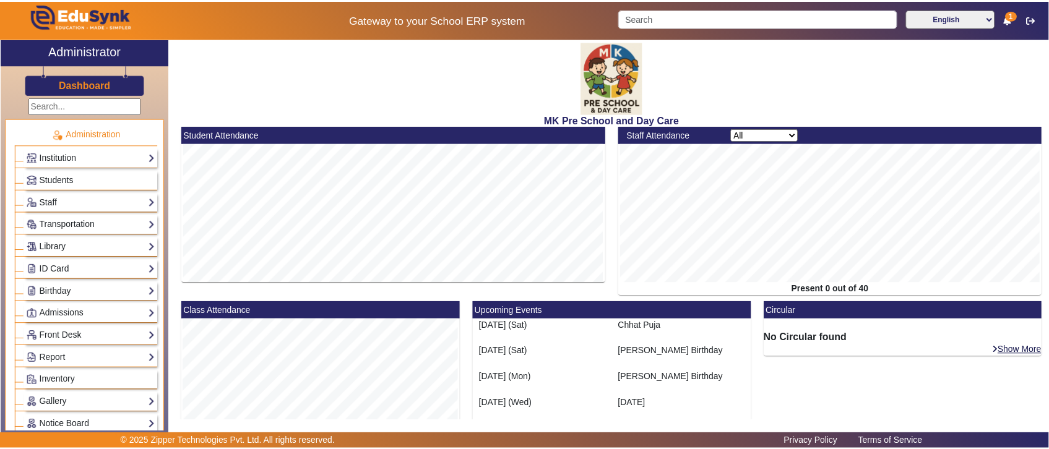
scroll to position [215, 0]
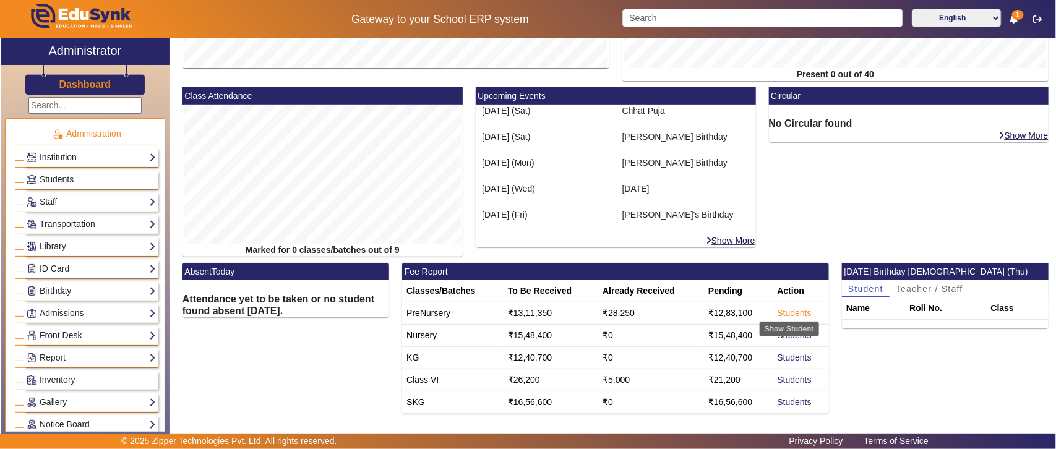
click at [794, 311] on link "Students" at bounding box center [795, 313] width 34 height 10
click at [718, 17] on input "Search" at bounding box center [763, 18] width 280 height 19
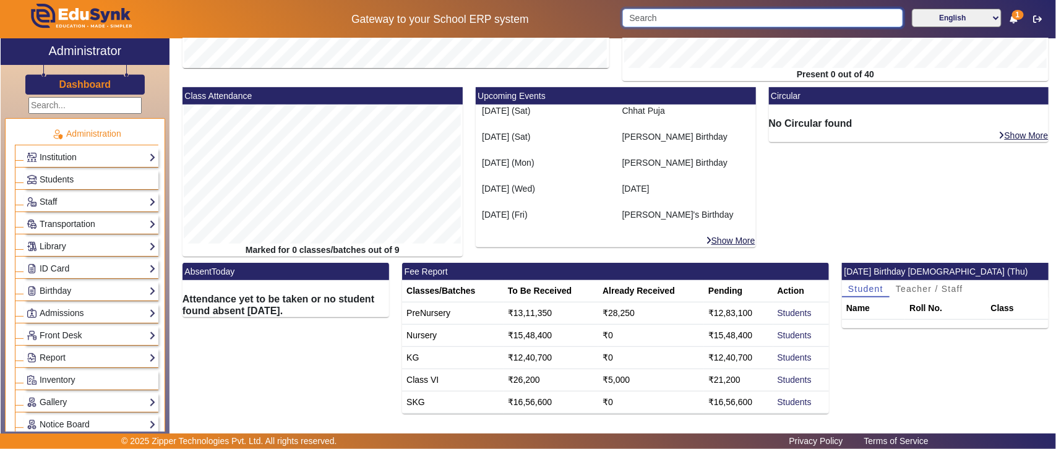
paste input "s"
type input "s"
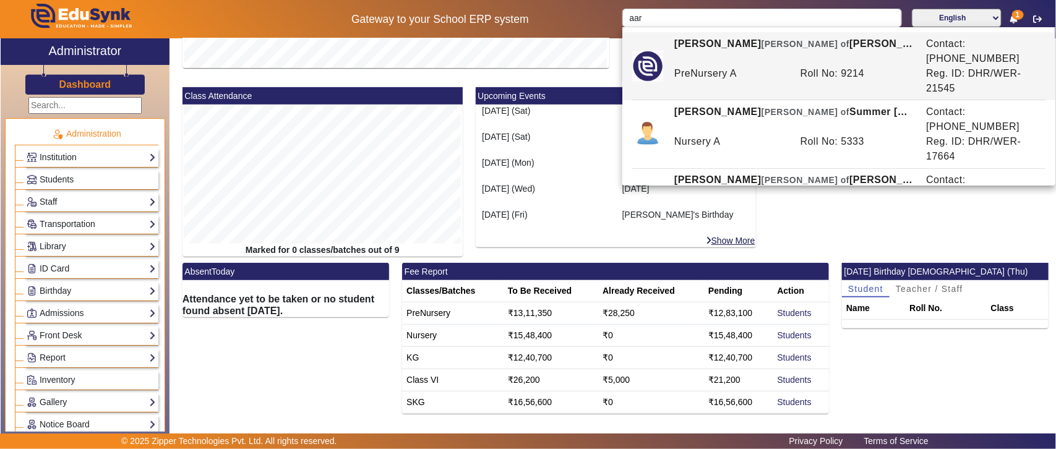
click at [721, 31] on div "Aarav Singh Ward of Isaiah Nguyen Contact: 3000109214 PreNursery A Roll No: 921…" at bounding box center [839, 106] width 433 height 158
click at [719, 66] on div "PreNursery A" at bounding box center [731, 81] width 126 height 30
type input "Aarav Singh"
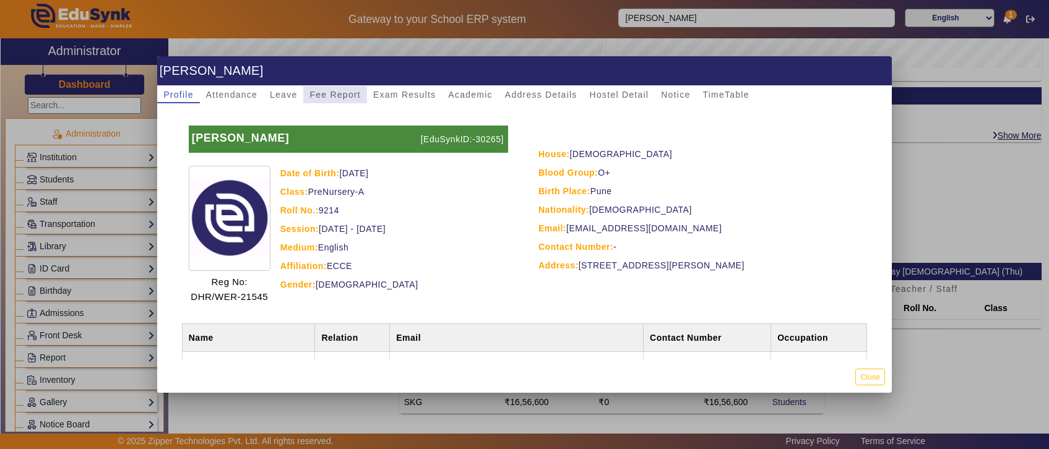
click at [352, 88] on span "Fee Report" at bounding box center [334, 94] width 51 height 17
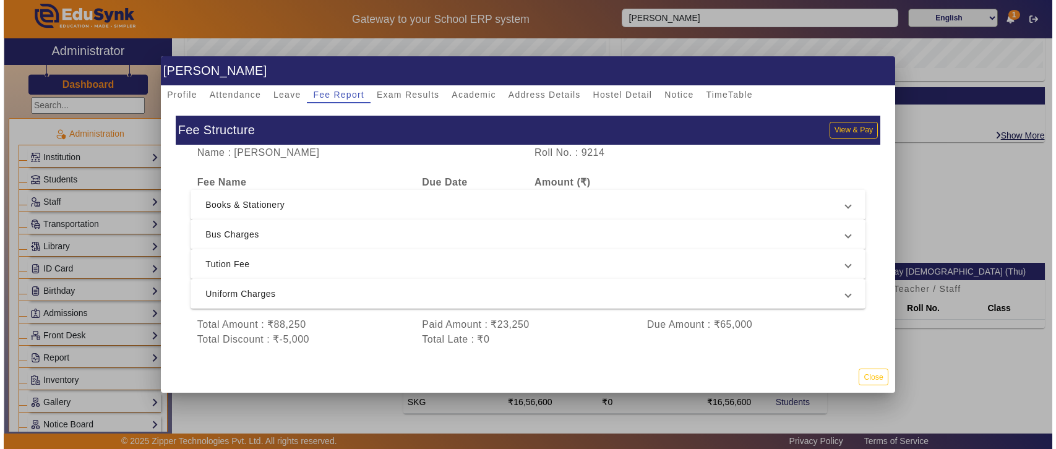
scroll to position [14, 0]
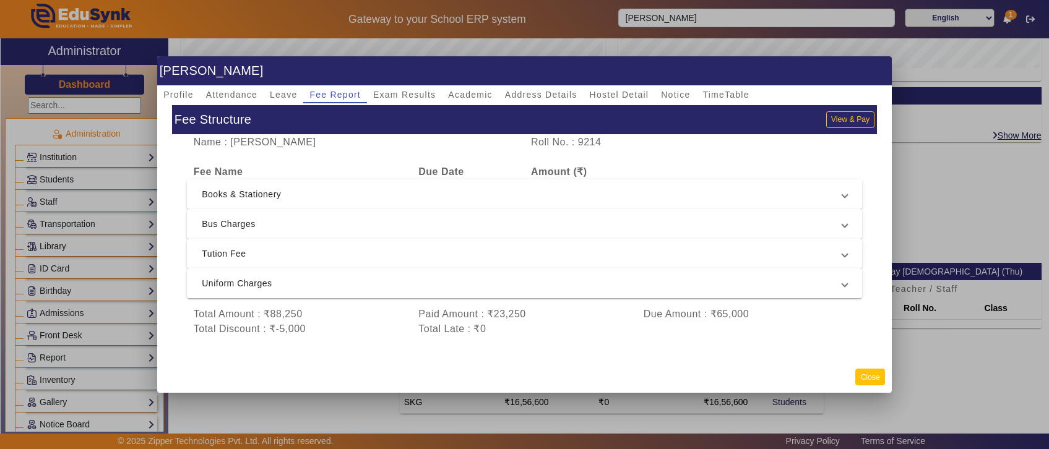
click at [879, 381] on button "Close" at bounding box center [869, 377] width 29 height 17
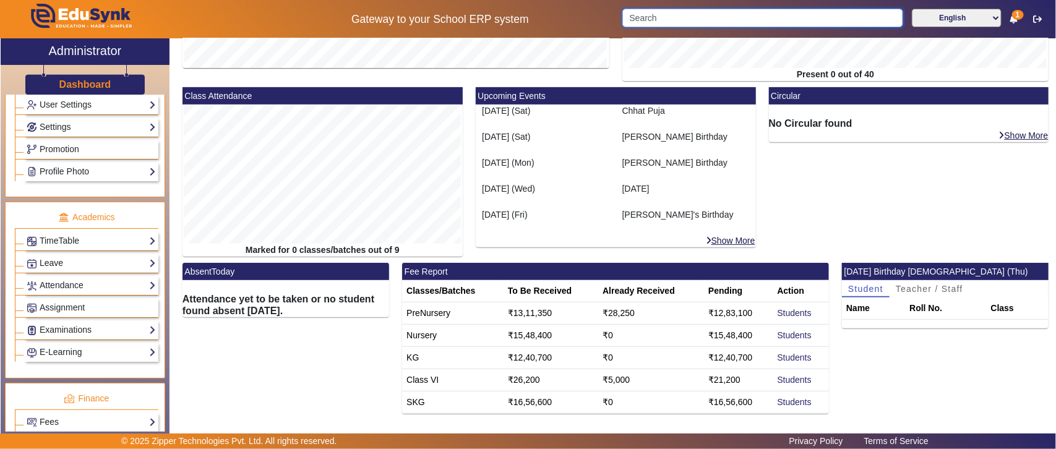
scroll to position [644, 0]
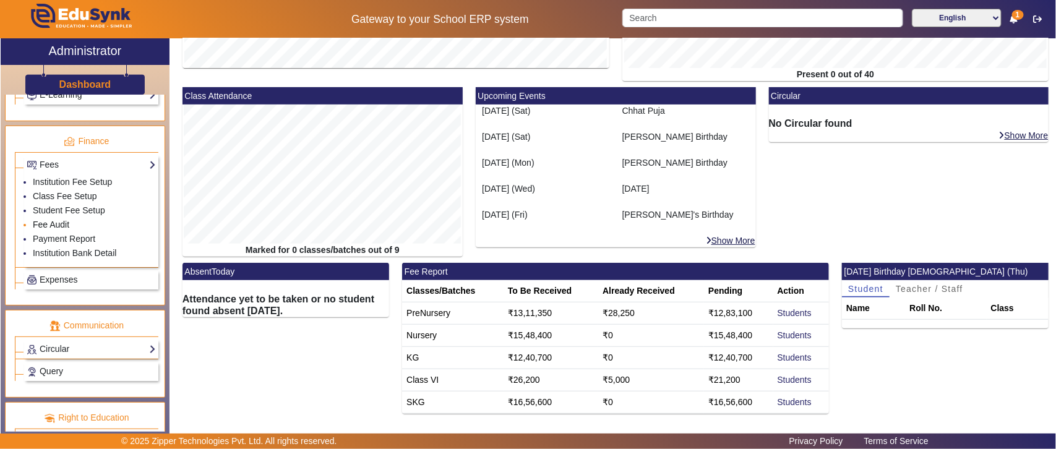
click at [59, 230] on link "Fee Audit" at bounding box center [51, 225] width 37 height 10
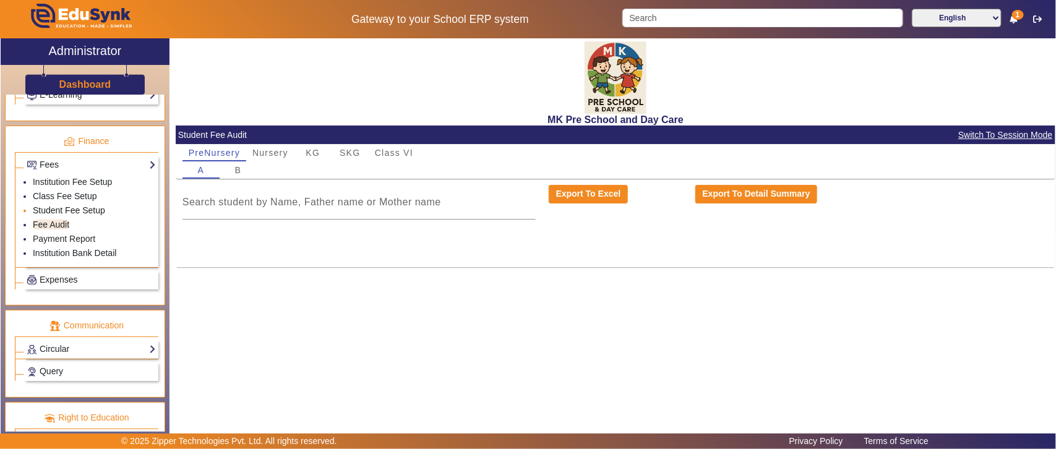
click at [57, 215] on link "Student Fee Setup" at bounding box center [69, 210] width 72 height 10
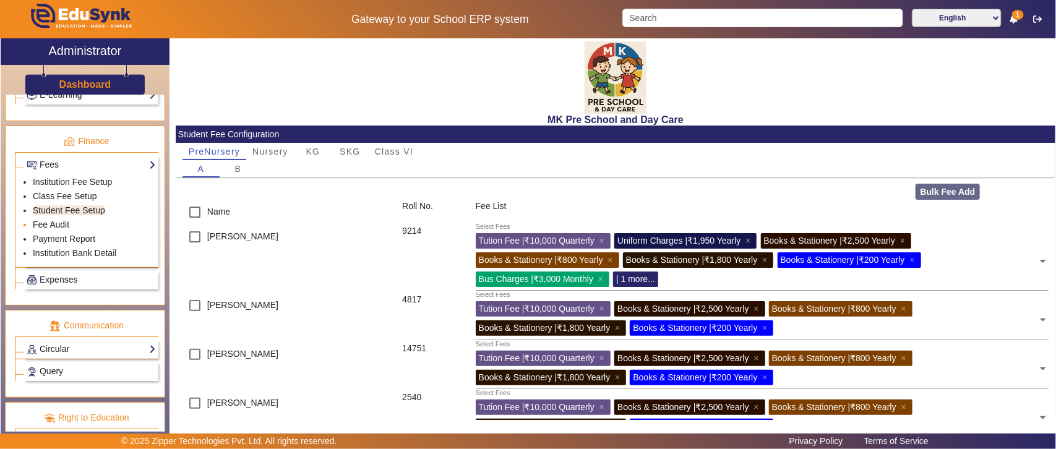
click at [56, 230] on link "Fee Audit" at bounding box center [51, 225] width 37 height 10
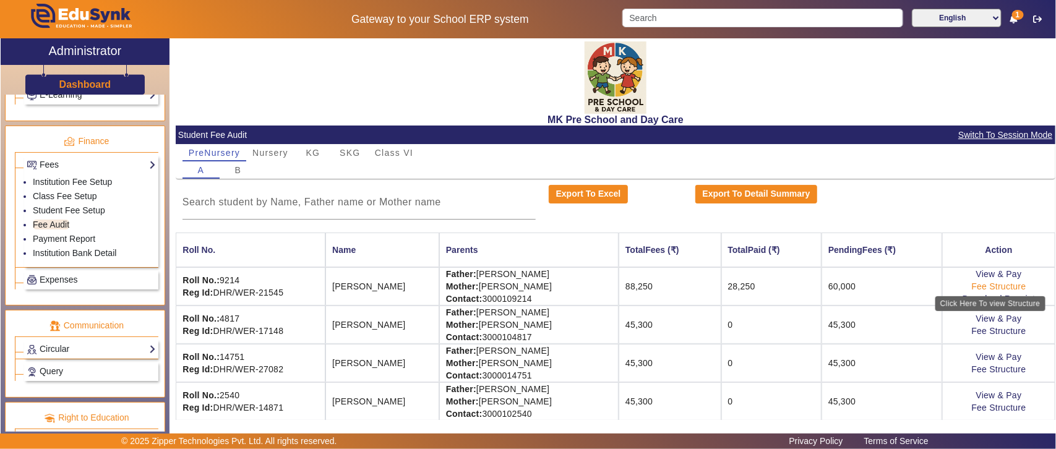
click at [1006, 288] on link "Fee Structure" at bounding box center [999, 287] width 54 height 10
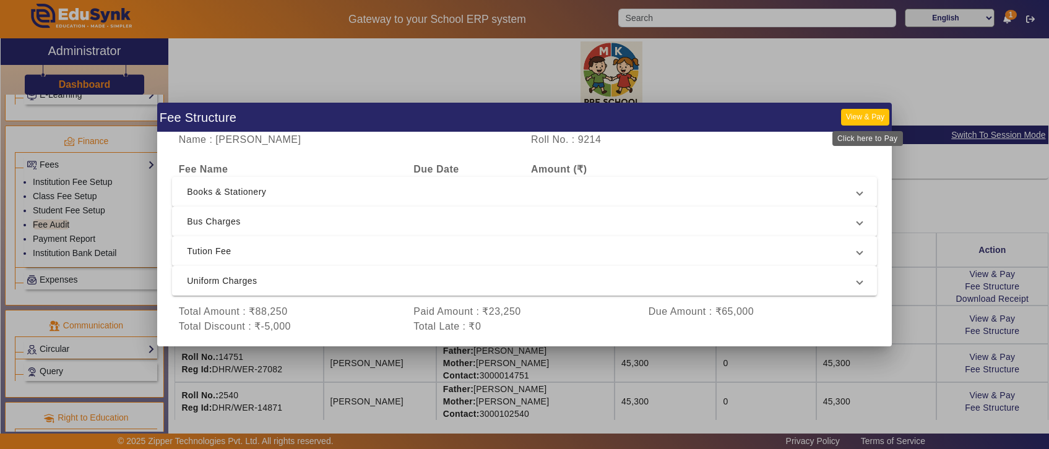
click at [871, 116] on button "View & Pay" at bounding box center [865, 117] width 48 height 17
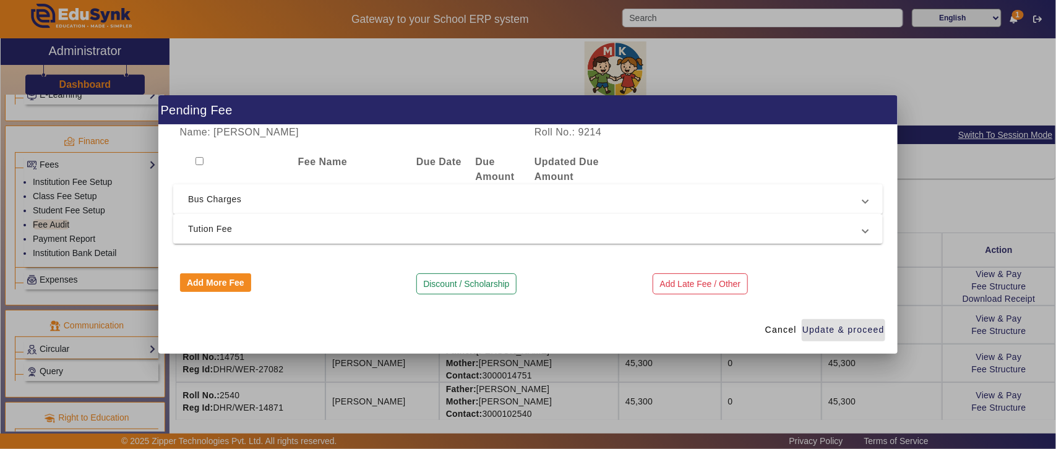
click at [292, 196] on span "Bus Charges" at bounding box center [525, 199] width 675 height 15
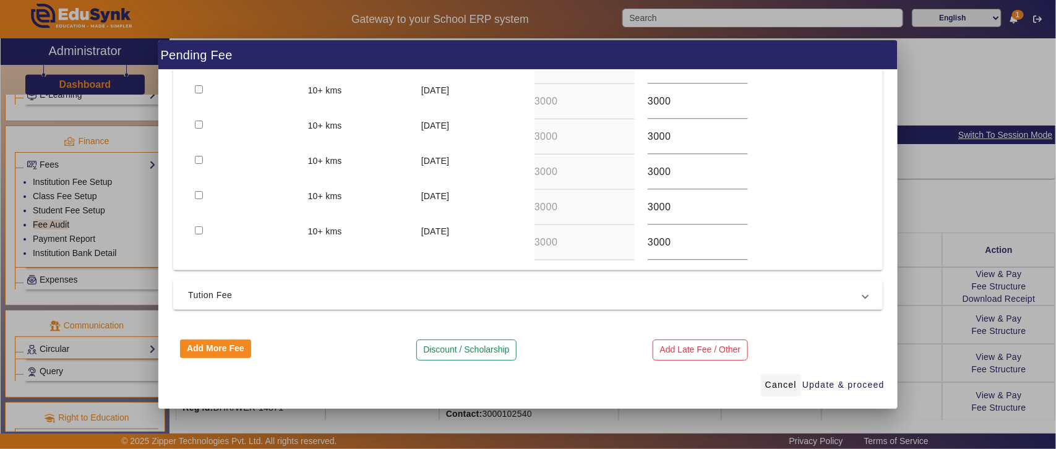
scroll to position [283, 0]
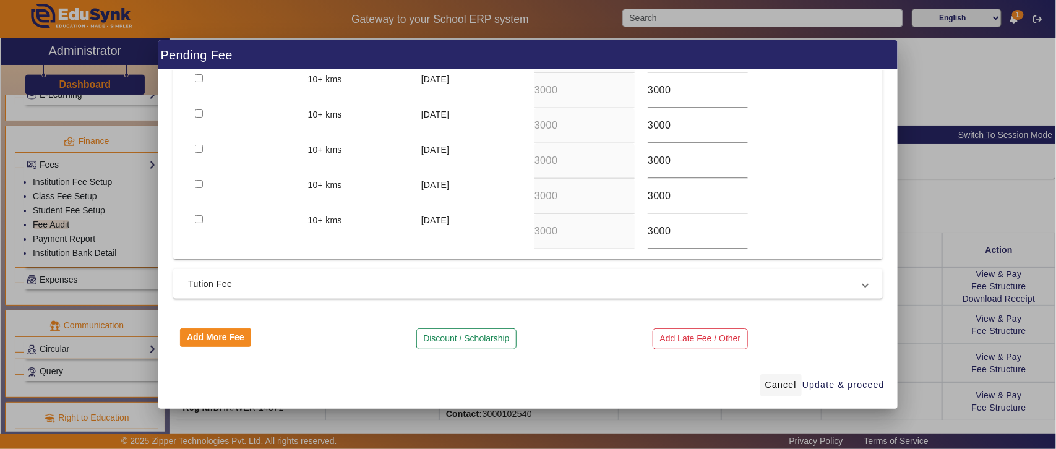
click at [787, 387] on span "Cancel" at bounding box center [782, 385] width 32 height 13
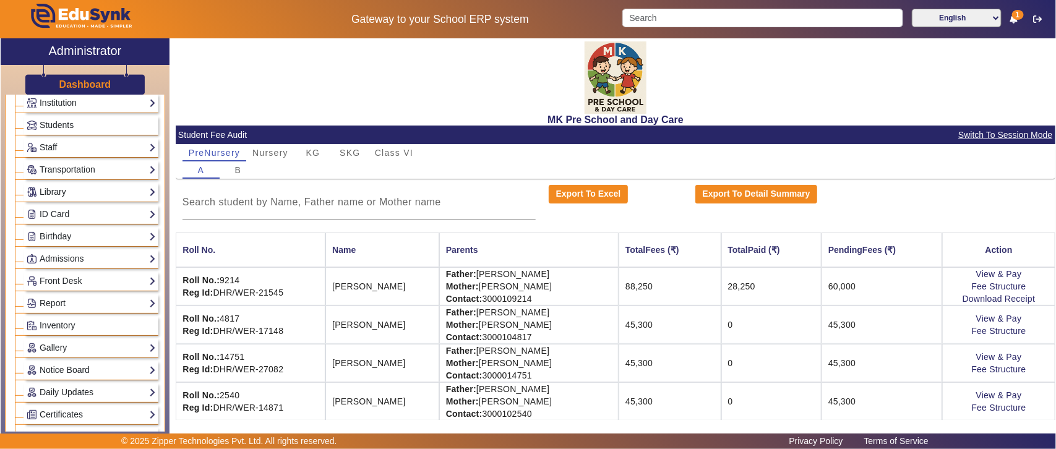
scroll to position [0, 0]
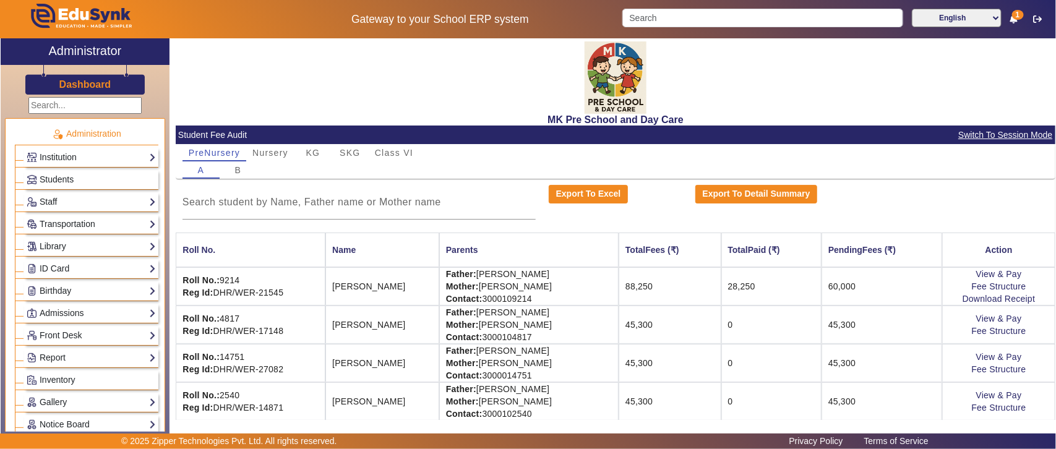
click at [78, 81] on h3 "Dashboard" at bounding box center [85, 85] width 52 height 12
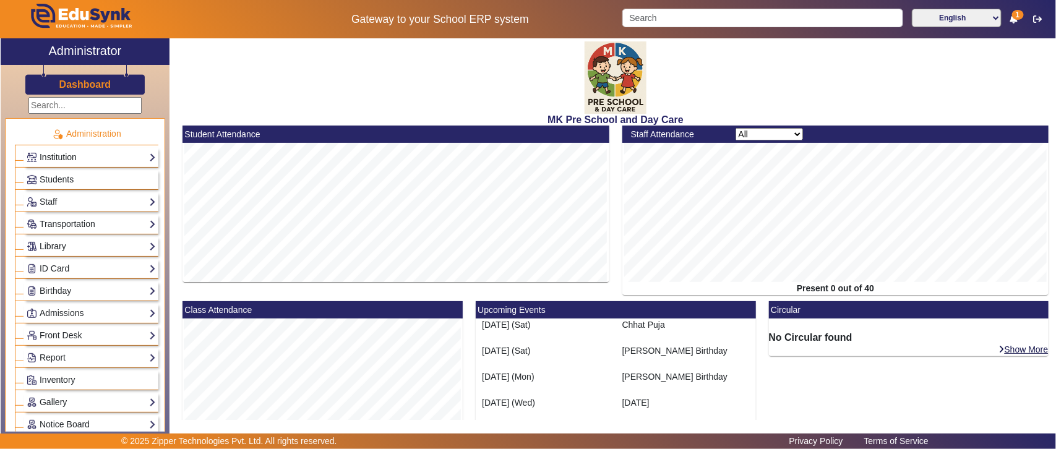
click at [64, 162] on link "Institution" at bounding box center [91, 157] width 129 height 14
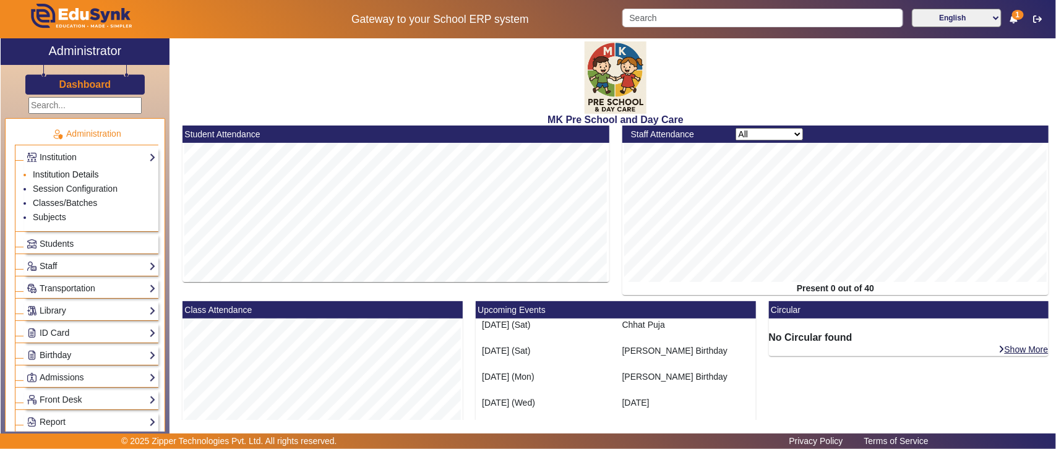
click at [61, 174] on link "Institution Details" at bounding box center [66, 175] width 66 height 10
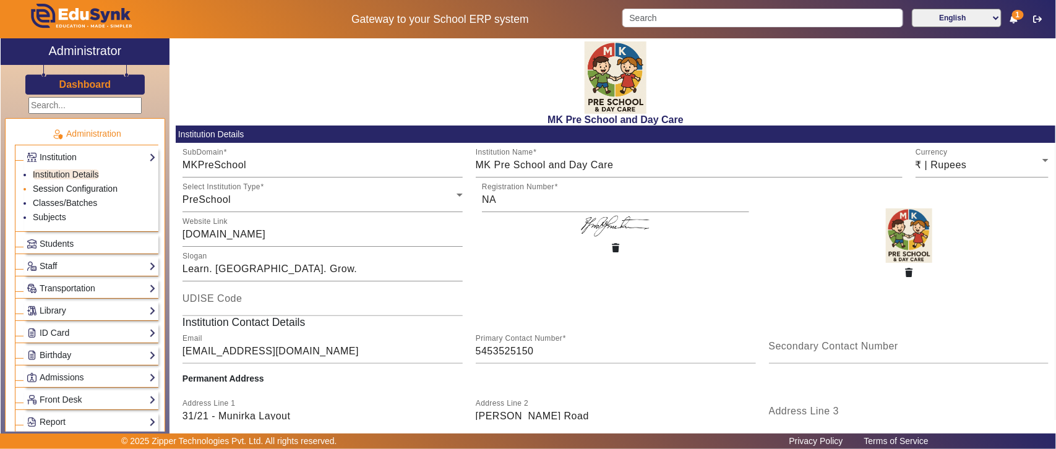
click at [56, 190] on link "Session Configuration" at bounding box center [75, 189] width 85 height 10
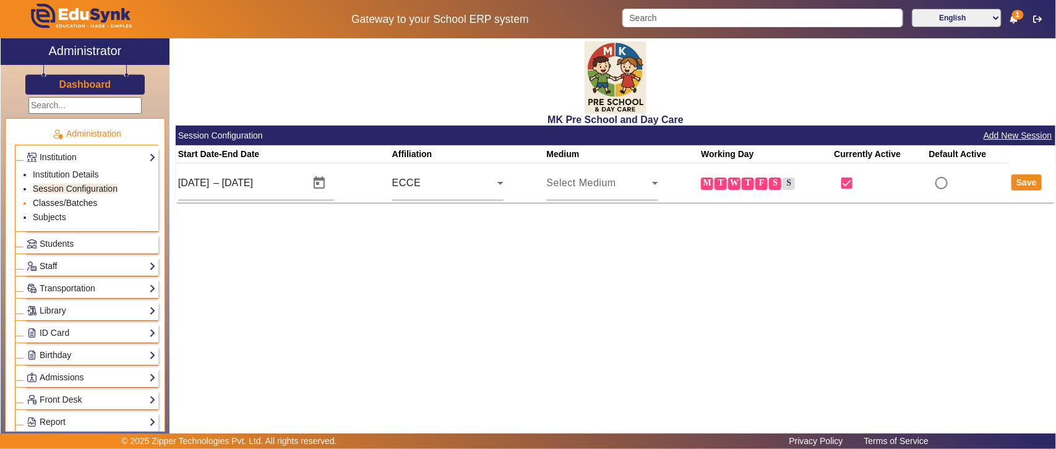
click at [66, 202] on link "Classes/Batches" at bounding box center [65, 203] width 64 height 10
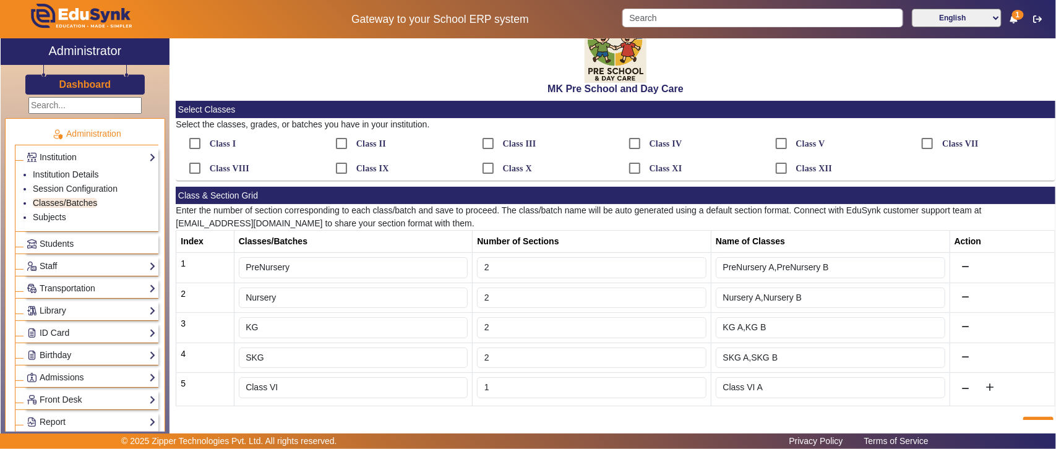
scroll to position [54, 0]
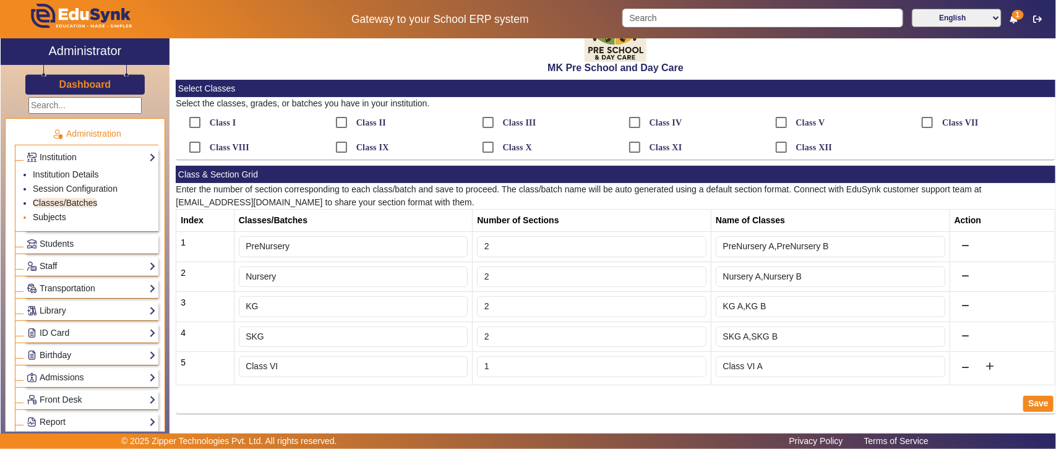
click at [56, 218] on link "Subjects" at bounding box center [49, 217] width 33 height 10
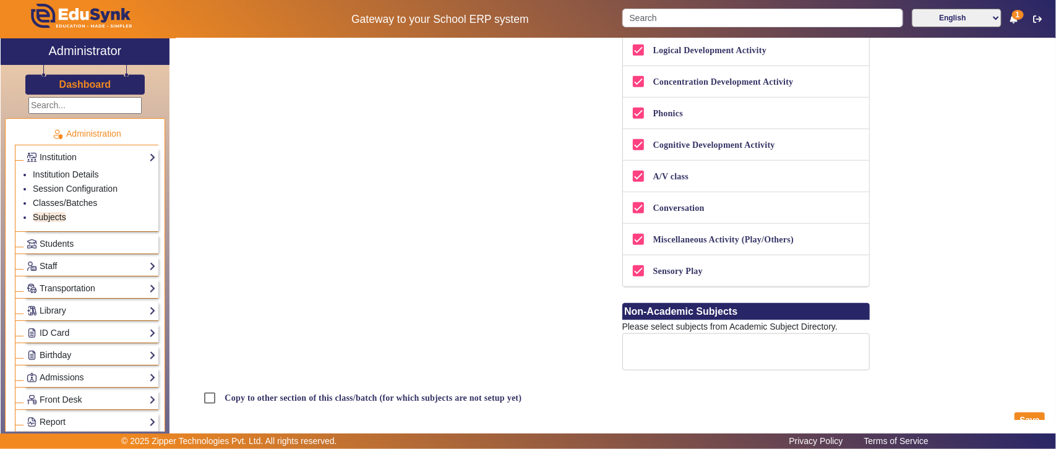
scroll to position [483, 0]
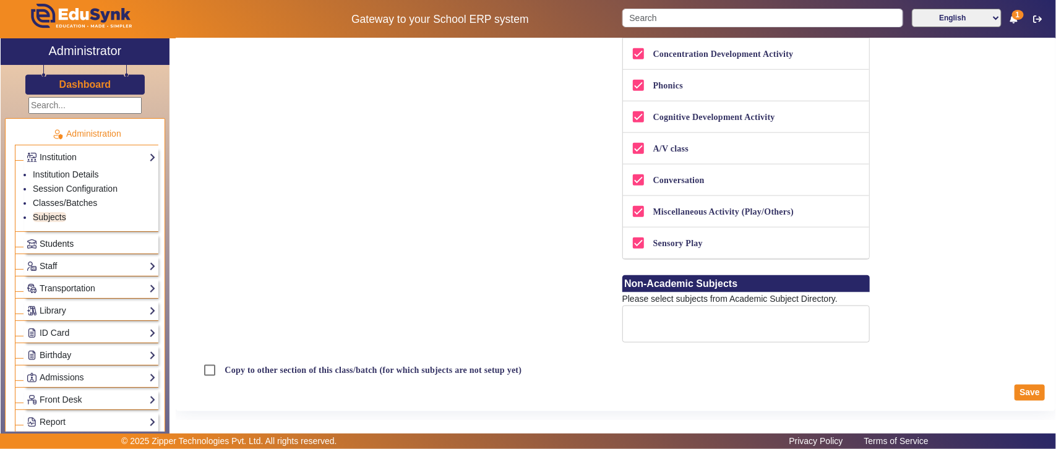
click at [71, 239] on span "Students" at bounding box center [57, 244] width 34 height 10
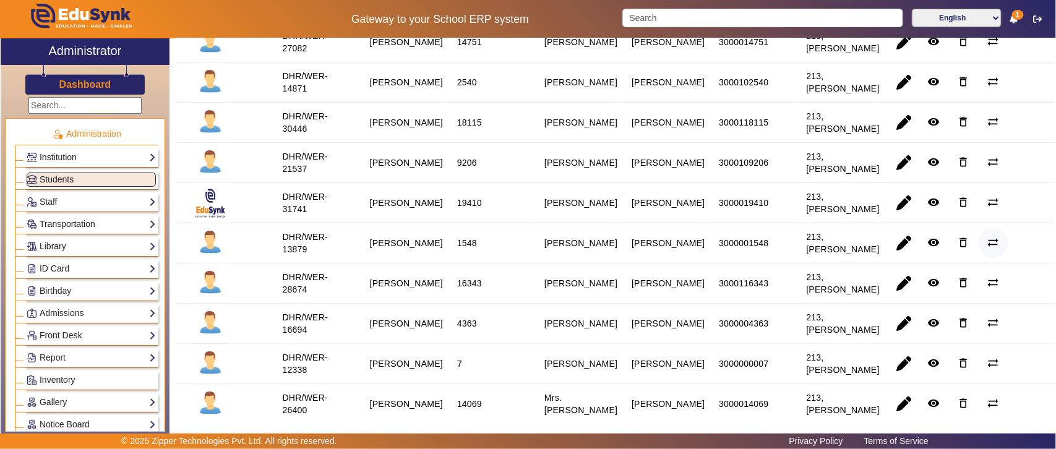
scroll to position [466, 0]
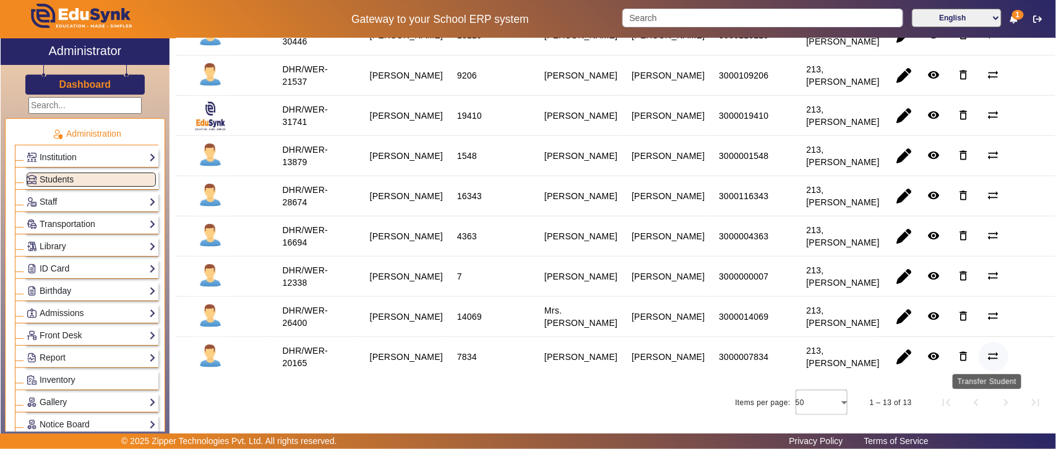
click at [988, 350] on mat-icon "sync_alt" at bounding box center [994, 356] width 12 height 12
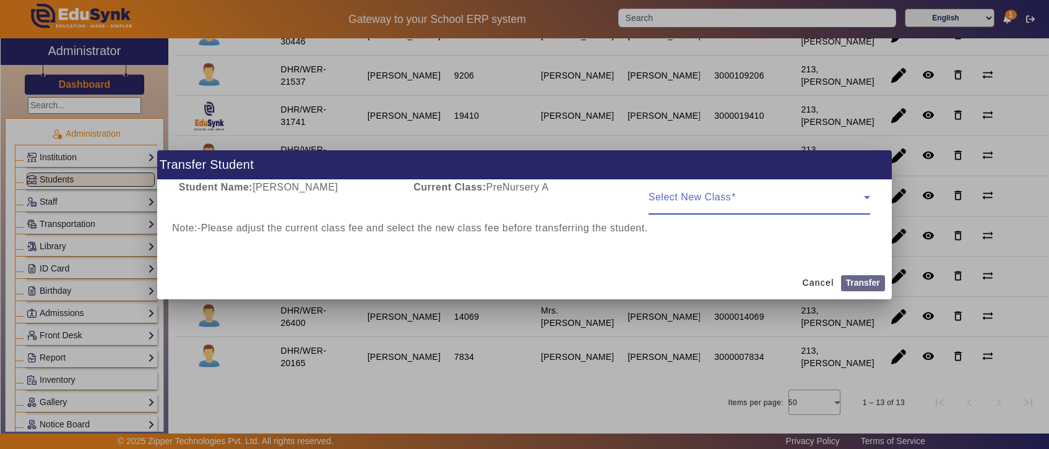
click at [683, 202] on span at bounding box center [757, 202] width 216 height 15
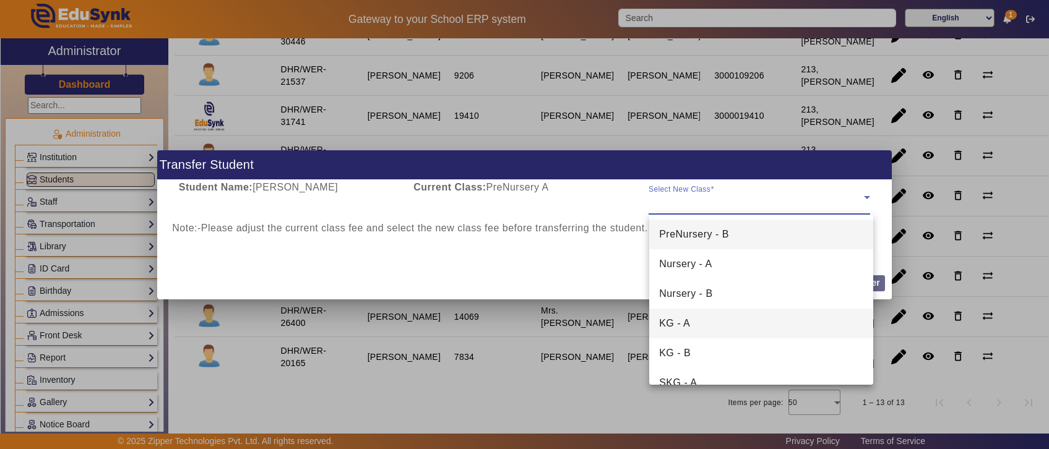
click at [689, 323] on span "KG - A" at bounding box center [674, 323] width 31 height 15
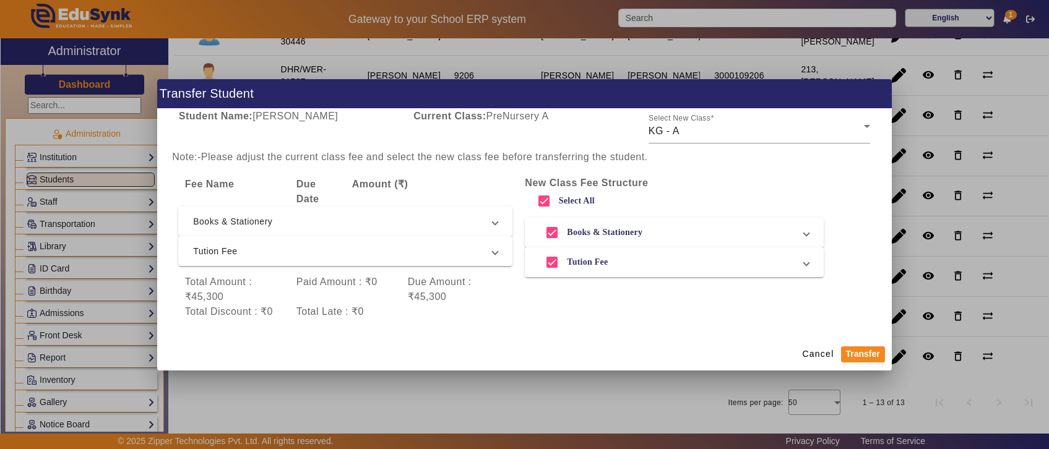
click at [211, 223] on span "Books & Stationery" at bounding box center [343, 221] width 300 height 15
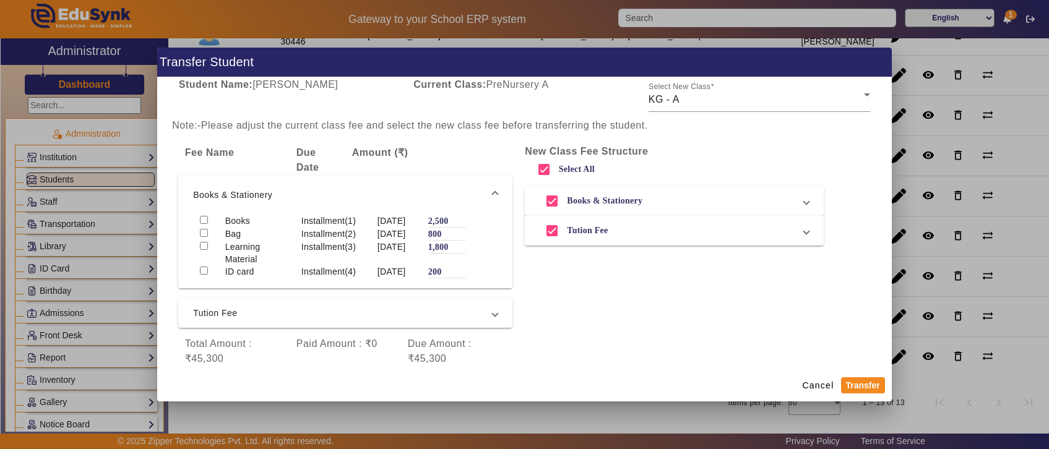
click at [233, 321] on span "Tution Fee" at bounding box center [343, 313] width 300 height 15
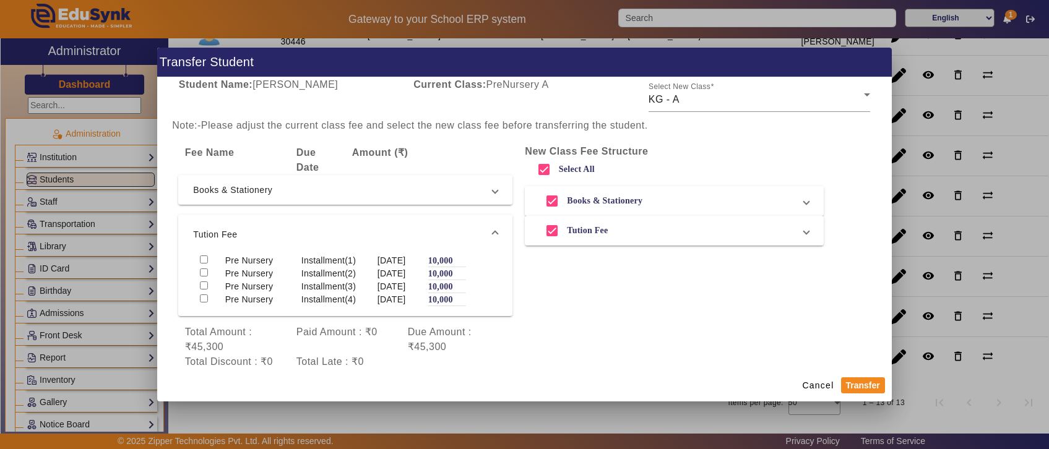
click at [691, 203] on span "Books & Stationery" at bounding box center [672, 201] width 264 height 25
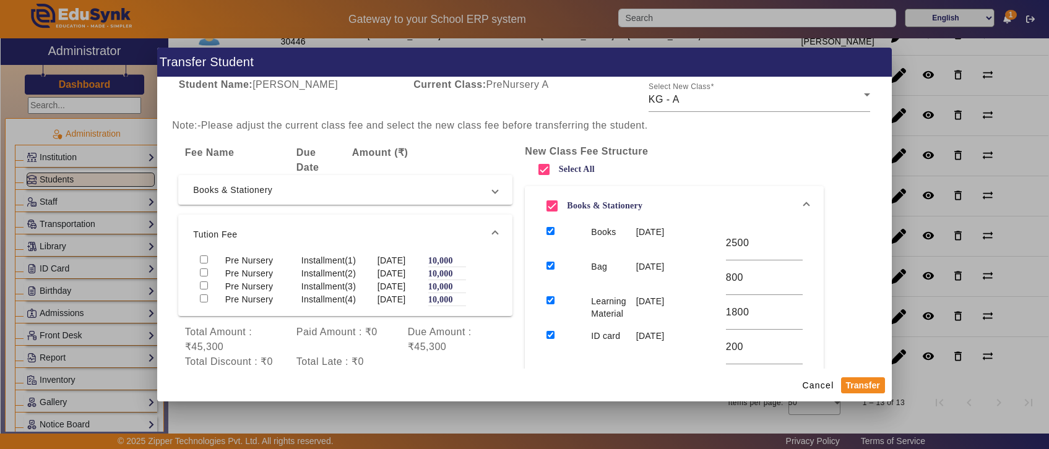
click at [731, 201] on span "Books & Stationery" at bounding box center [672, 206] width 264 height 25
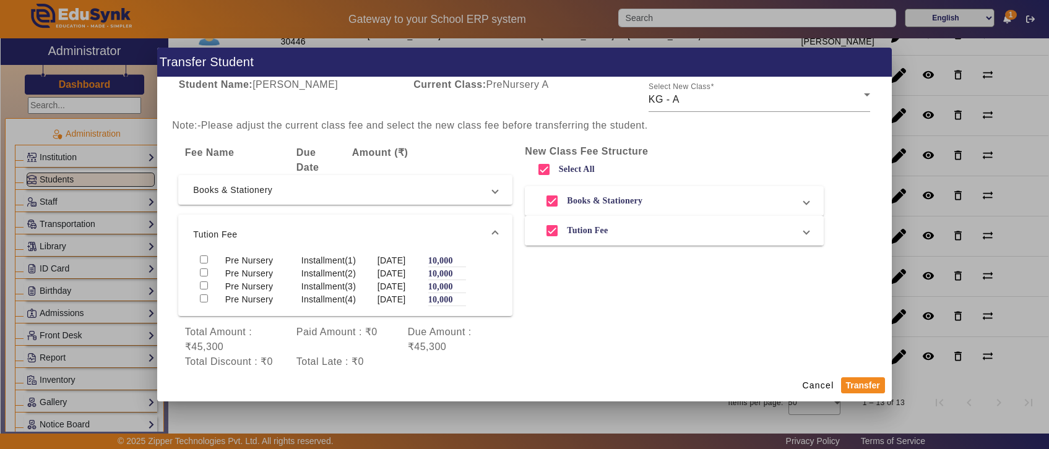
click at [725, 232] on span "Tution Fee" at bounding box center [672, 230] width 264 height 25
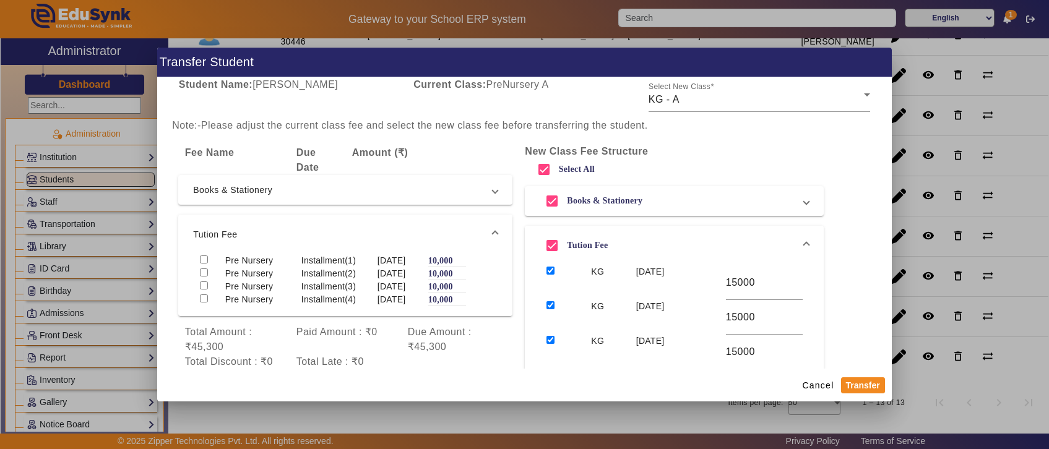
click at [725, 232] on mat-expansion-panel-header "Tution Fee" at bounding box center [674, 246] width 299 height 40
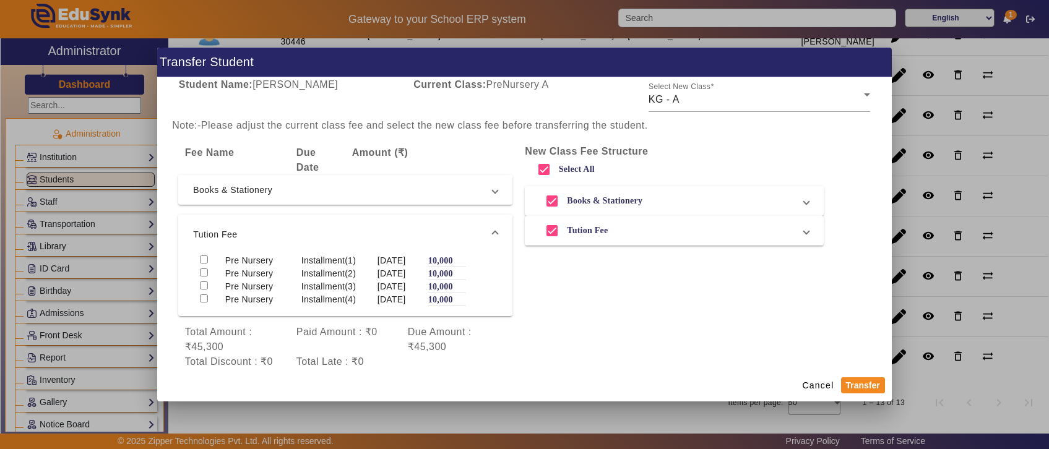
click at [329, 189] on span "Books & Stationery" at bounding box center [343, 190] width 300 height 15
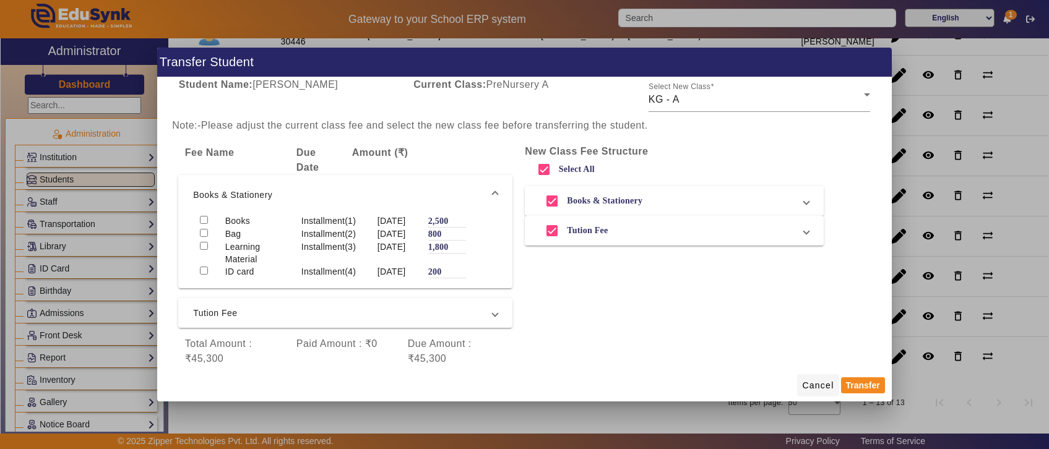
click at [814, 384] on span "Cancel" at bounding box center [818, 385] width 32 height 13
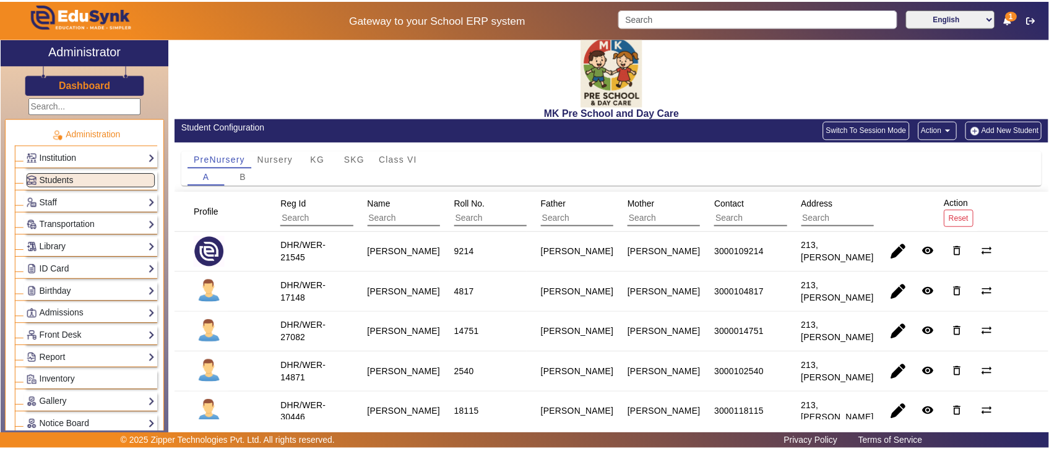
scroll to position [0, 0]
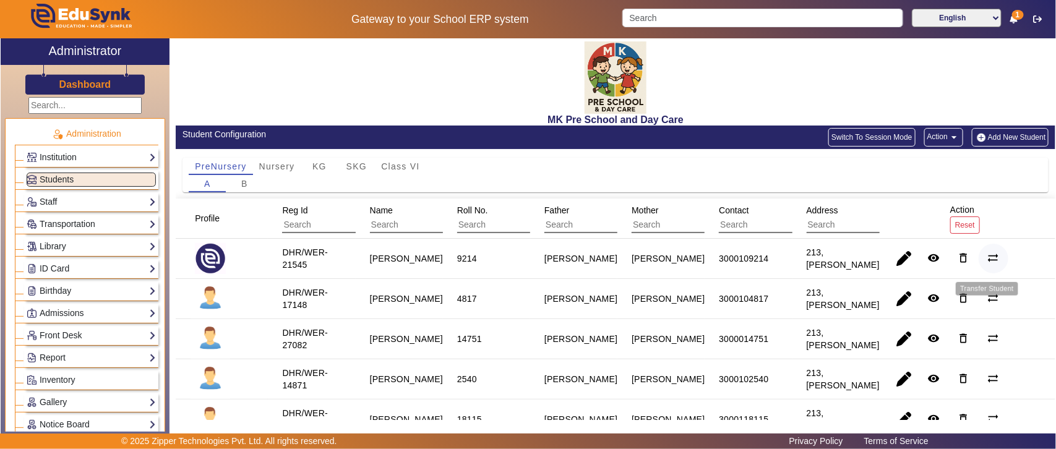
click at [994, 258] on span "button" at bounding box center [994, 259] width 30 height 30
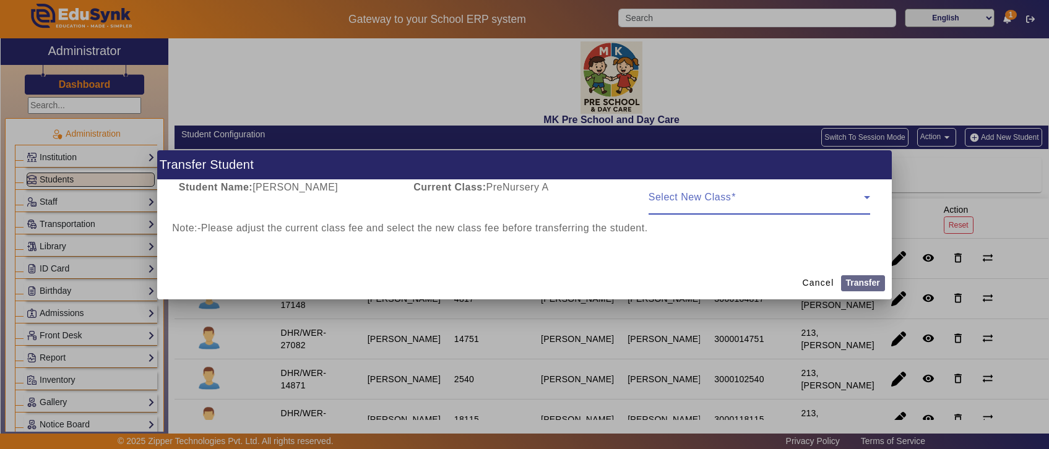
click at [701, 210] on mat-form-field "Select New Class" at bounding box center [760, 197] width 222 height 35
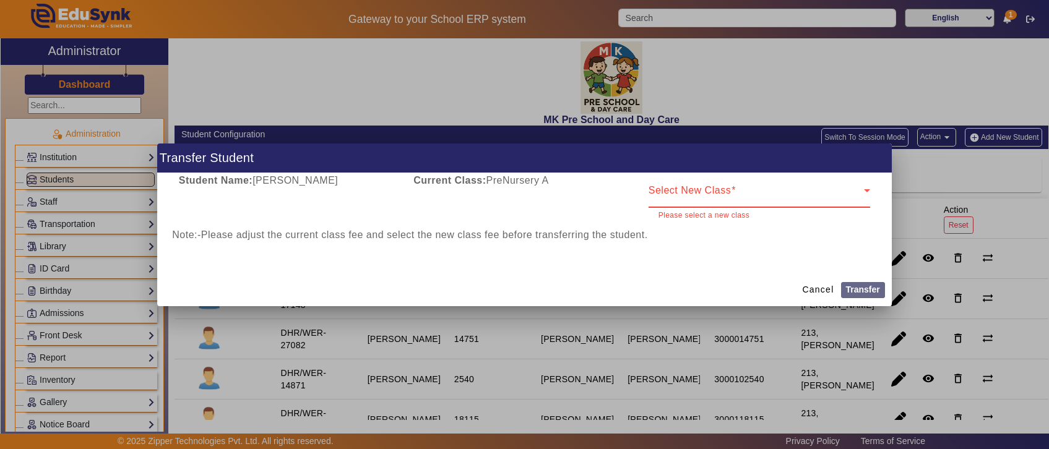
click at [738, 191] on span at bounding box center [757, 195] width 216 height 15
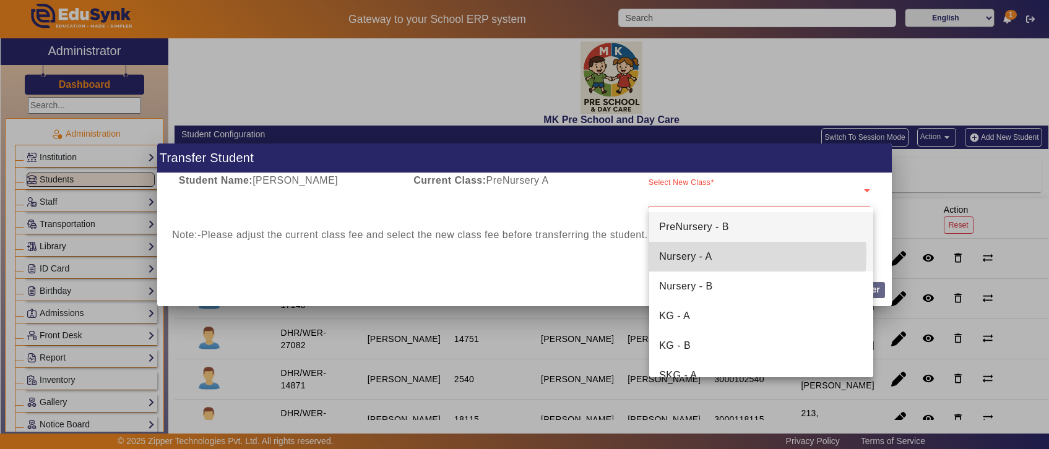
click at [691, 254] on span "Nursery - A" at bounding box center [685, 256] width 53 height 15
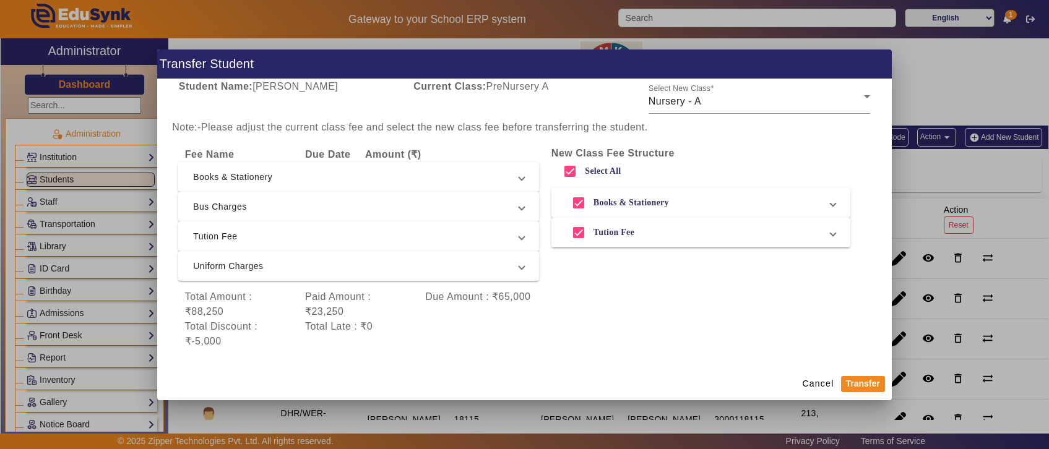
click at [274, 178] on span "Books & Stationery" at bounding box center [356, 177] width 326 height 15
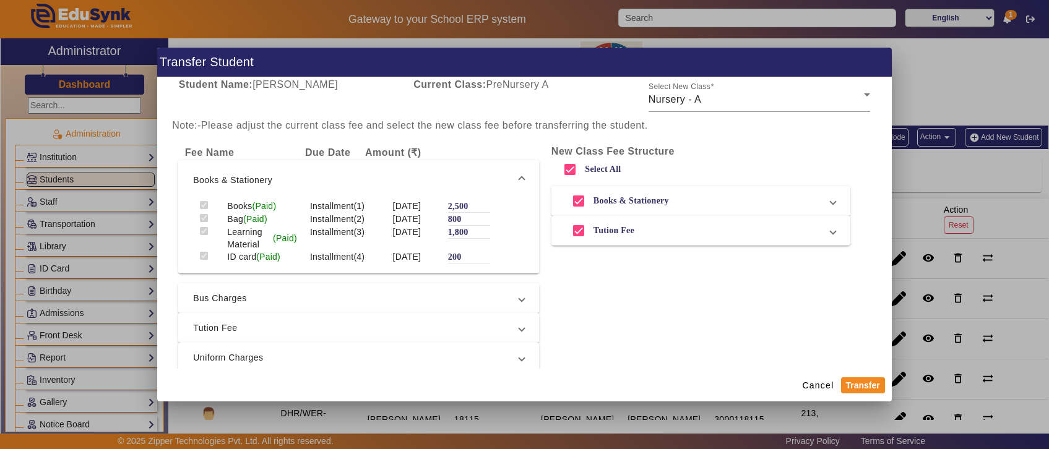
click at [305, 306] on span "Bus Charges" at bounding box center [356, 298] width 326 height 15
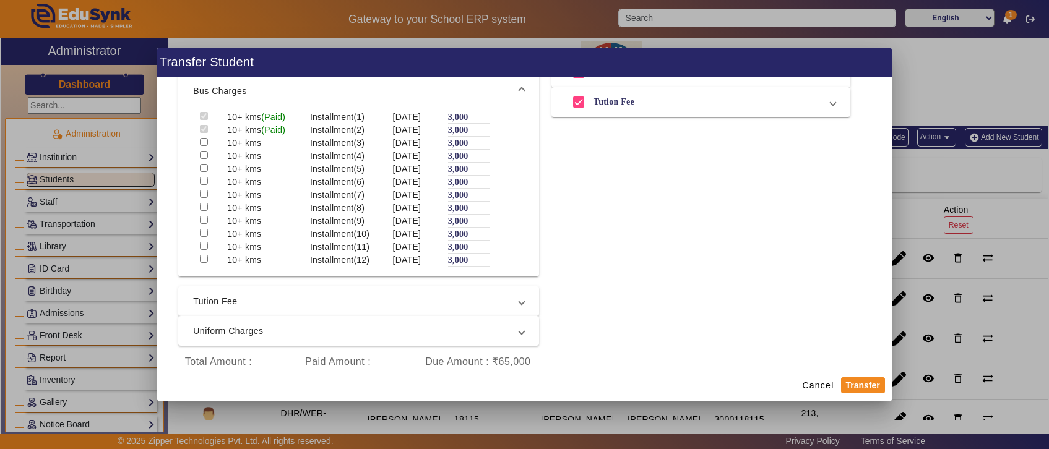
scroll to position [332, 0]
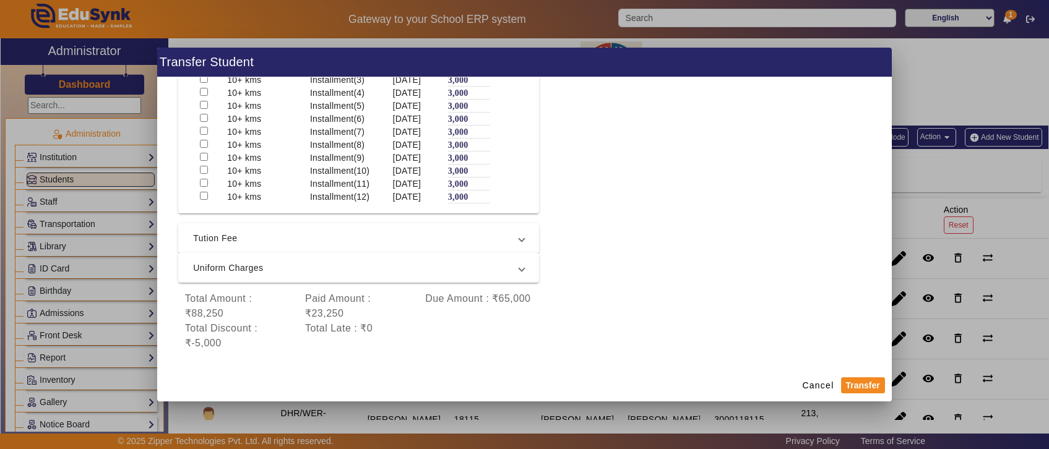
click at [321, 239] on span "Tution Fee" at bounding box center [356, 238] width 326 height 15
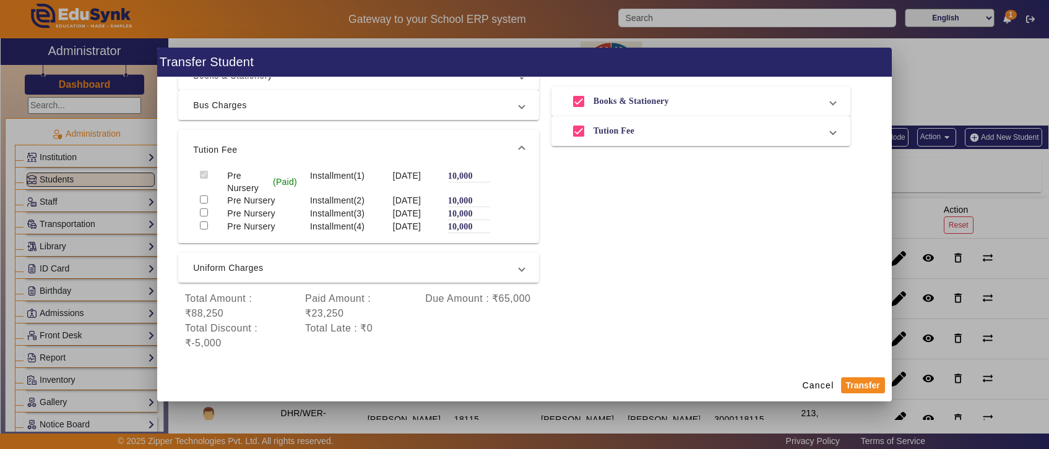
scroll to position [134, 0]
drag, startPoint x: 223, startPoint y: 142, endPoint x: 403, endPoint y: 150, distance: 179.7
click at [408, 170] on div "Pre Nursery (Paid) Installment(1) 10 Jul 2025 10,000" at bounding box center [358, 182] width 331 height 25
click at [307, 266] on span "Uniform Charges" at bounding box center [356, 268] width 326 height 15
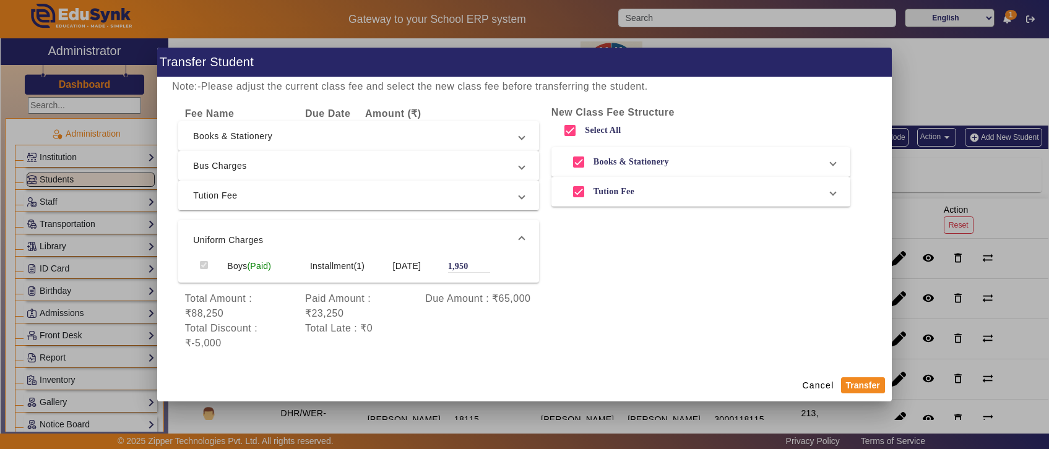
scroll to position [50, 0]
drag, startPoint x: 405, startPoint y: 331, endPoint x: 497, endPoint y: 359, distance: 95.7
click at [497, 359] on mat-dialog-content "Student Name: Aarav Singh Current Class: PreNursery A Select New Class Nursery …" at bounding box center [524, 223] width 735 height 292
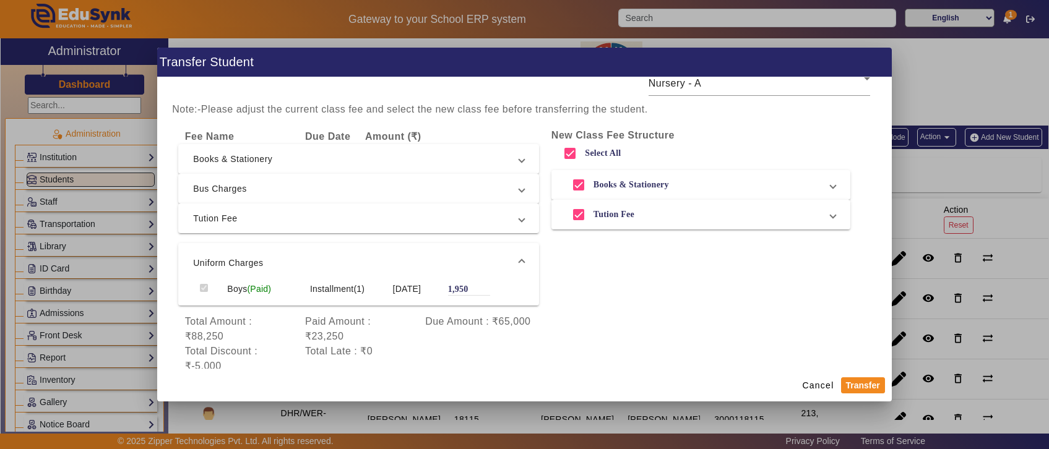
scroll to position [0, 0]
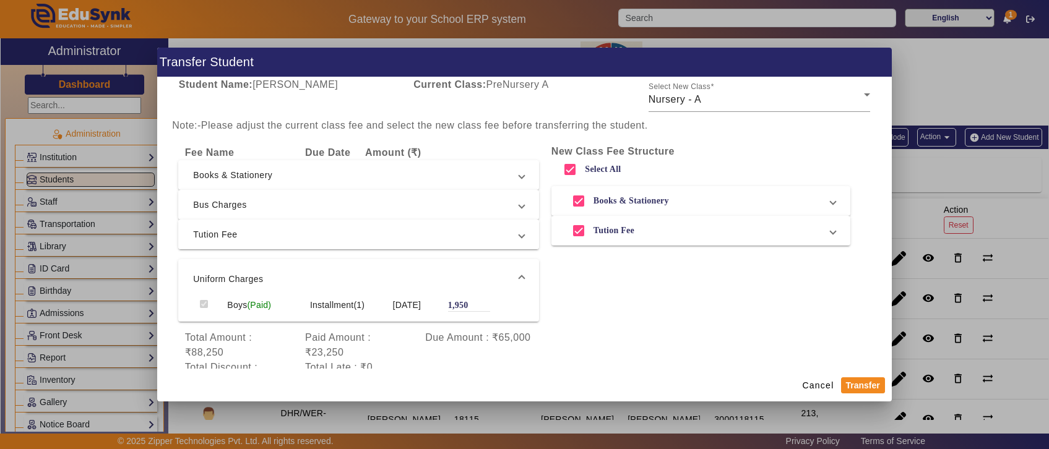
click at [326, 233] on span "Tution Fee" at bounding box center [356, 234] width 326 height 15
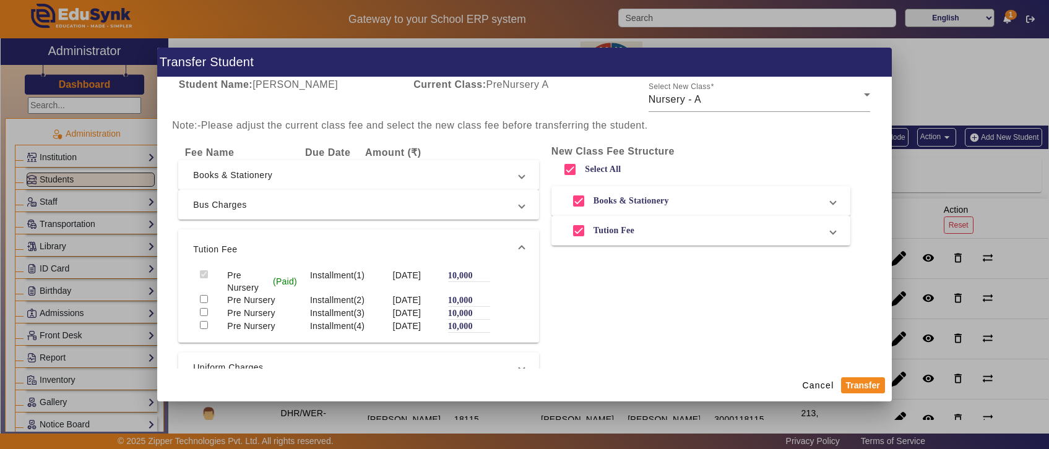
drag, startPoint x: 197, startPoint y: 298, endPoint x: 198, endPoint y: 306, distance: 8.1
click at [200, 298] on input "checkbox" at bounding box center [204, 299] width 8 height 8
checkbox input "true"
click at [202, 316] on input "checkbox" at bounding box center [204, 312] width 8 height 8
checkbox input "true"
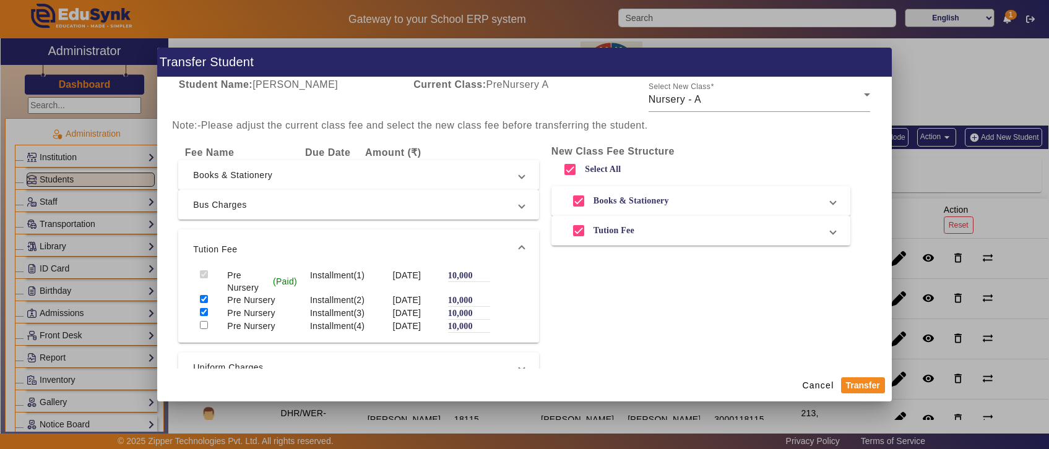
click at [200, 329] on input "checkbox" at bounding box center [204, 325] width 8 height 8
checkbox input "true"
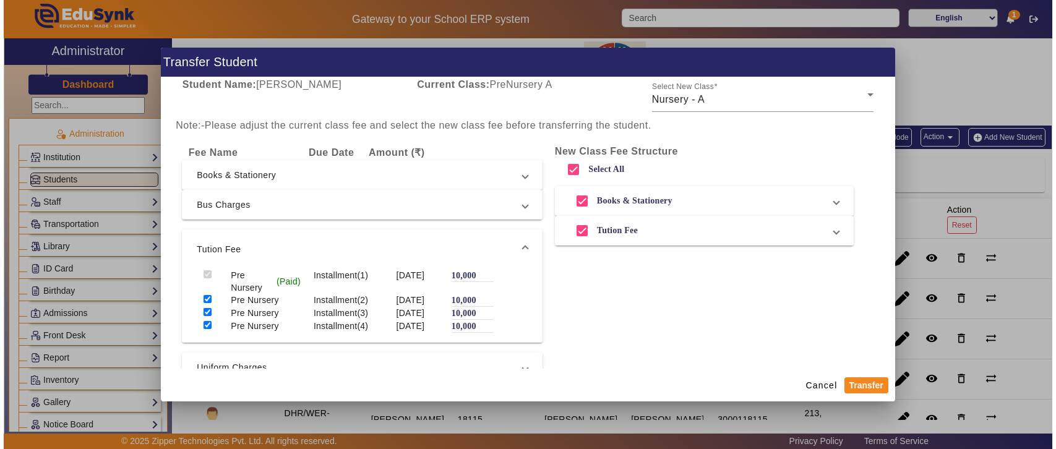
scroll to position [129, 0]
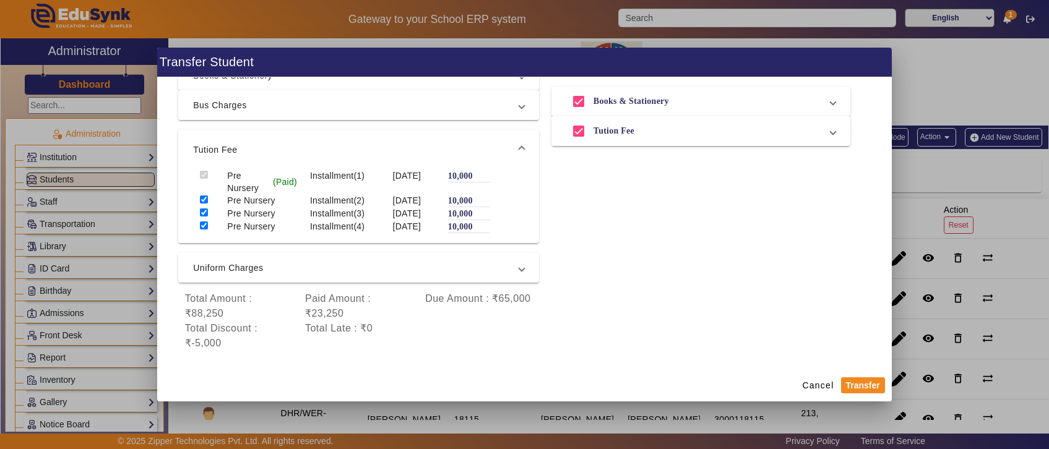
click at [747, 119] on span "Tution Fee" at bounding box center [698, 131] width 264 height 25
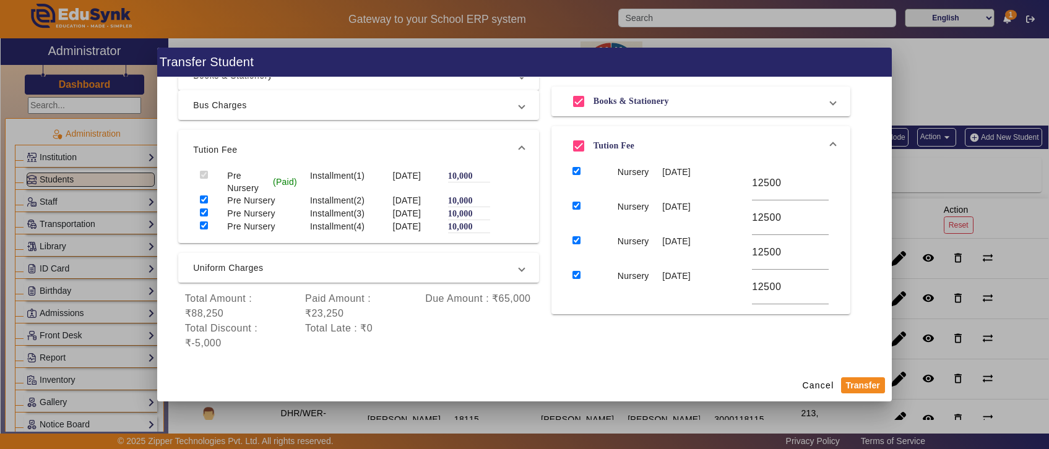
click at [202, 196] on input "checkbox" at bounding box center [204, 200] width 8 height 8
checkbox input "false"
click at [201, 209] on input "checkbox" at bounding box center [204, 213] width 8 height 8
checkbox input "false"
click at [202, 222] on input "checkbox" at bounding box center [204, 226] width 8 height 8
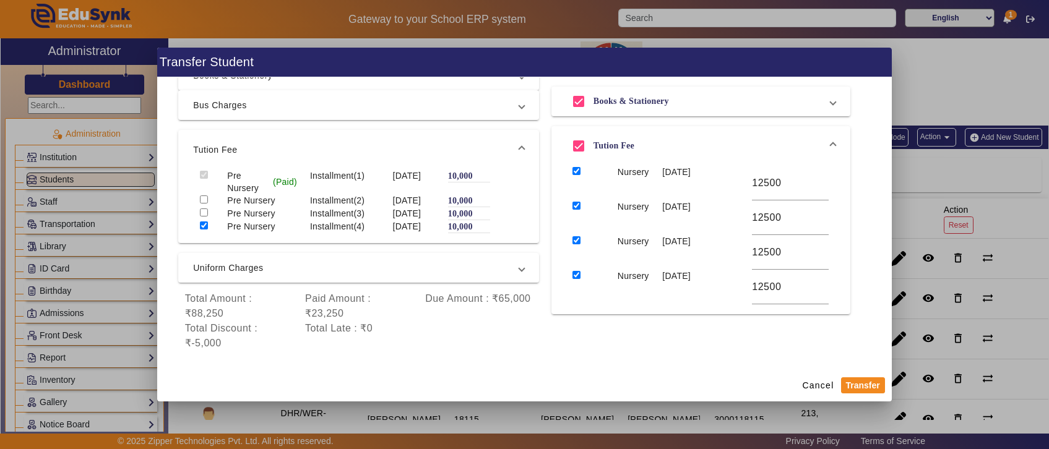
checkbox input "false"
click at [865, 382] on button "Transfer" at bounding box center [863, 386] width 44 height 16
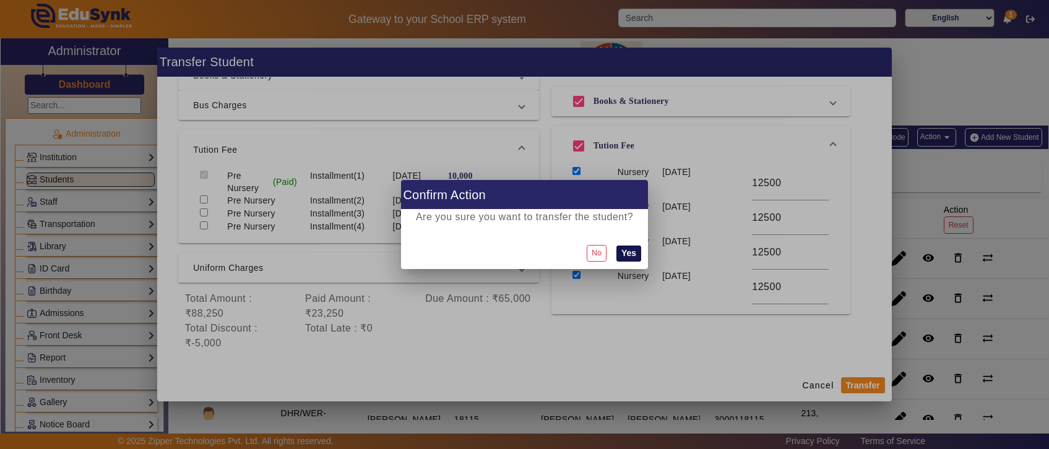
click at [627, 248] on button "Yes" at bounding box center [628, 254] width 25 height 16
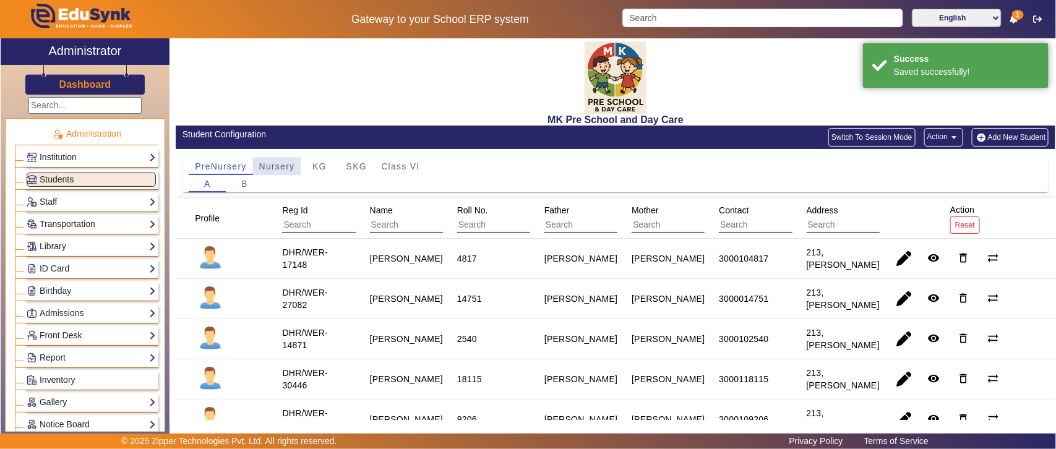
click at [285, 165] on span "Nursery" at bounding box center [277, 166] width 36 height 9
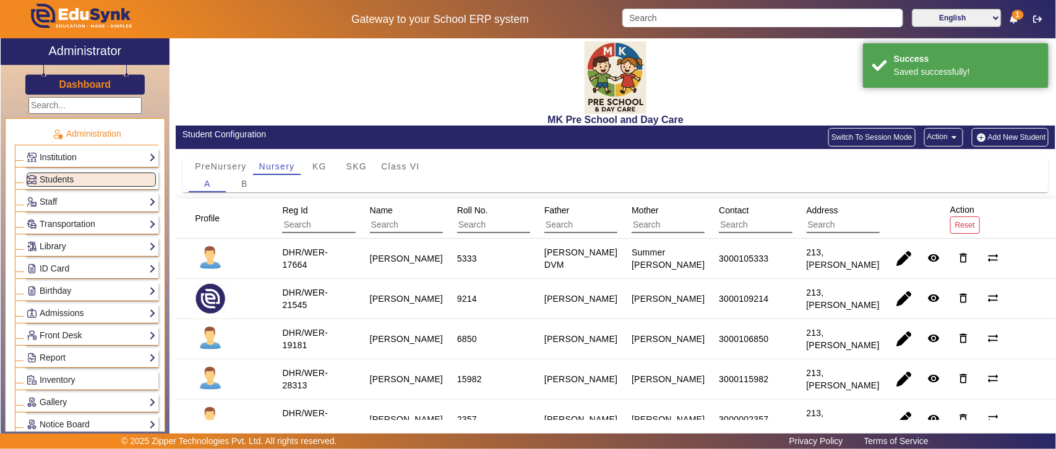
drag, startPoint x: 290, startPoint y: 256, endPoint x: 832, endPoint y: 269, distance: 542.9
click at [832, 269] on mat-row "DHR/WER-17664 Aarav Kumar 5333 Sylvia Baird DVM Summer Butler 3000105333 213, H…" at bounding box center [616, 259] width 880 height 40
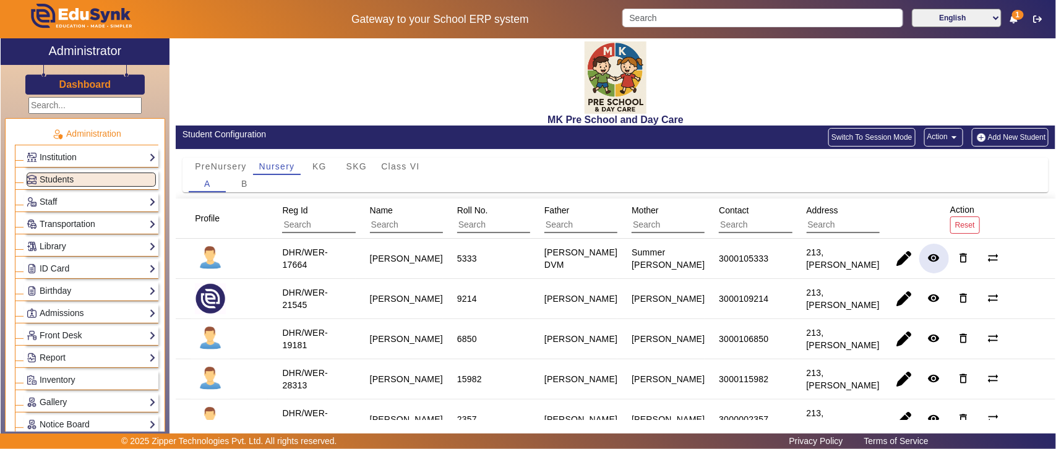
click at [928, 260] on mat-icon "remove_red_eye" at bounding box center [934, 258] width 12 height 12
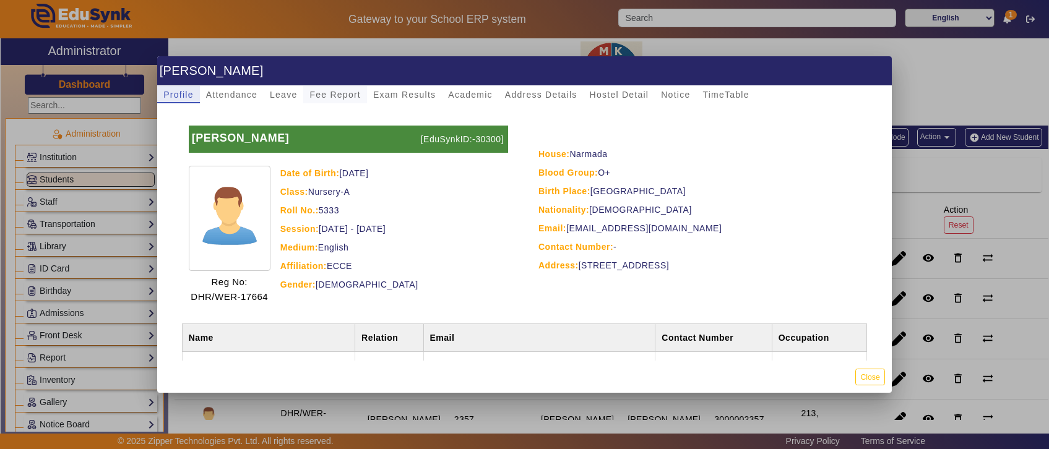
click at [316, 95] on span "Fee Report" at bounding box center [334, 94] width 51 height 9
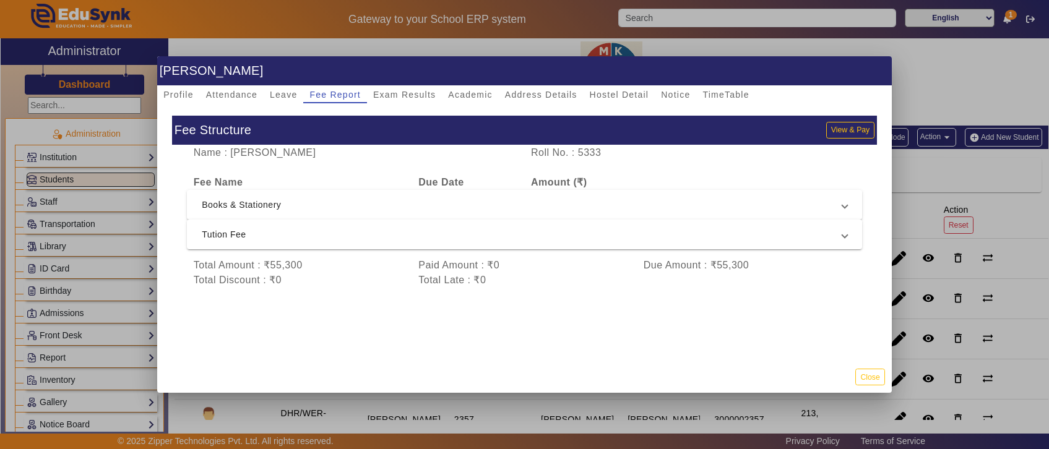
drag, startPoint x: 217, startPoint y: 267, endPoint x: 796, endPoint y: 289, distance: 579.7
click at [796, 289] on div "Name : Aarav Kumar Roll No. : 5333 Fee Name Due Date Amount (₹) Books & Station…" at bounding box center [524, 222] width 705 height 155
click at [187, 261] on div "Total Amount : ₹55,300" at bounding box center [299, 265] width 225 height 15
drag, startPoint x: 189, startPoint y: 262, endPoint x: 812, endPoint y: 293, distance: 624.0
click at [812, 293] on div "Name : Aarav Kumar Roll No. : 5333 Fee Name Due Date Amount (₹) Books & Station…" at bounding box center [524, 222] width 705 height 155
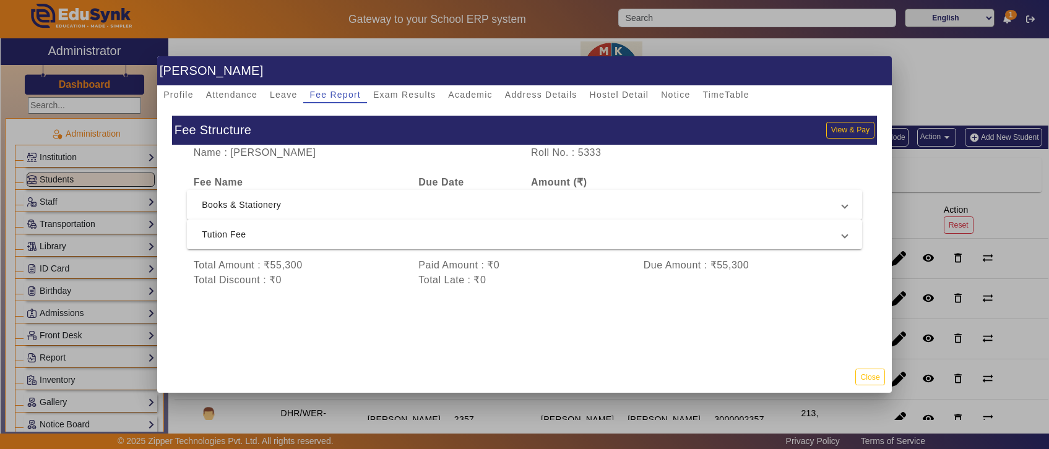
click at [392, 202] on span "Books & Stationery" at bounding box center [522, 204] width 641 height 15
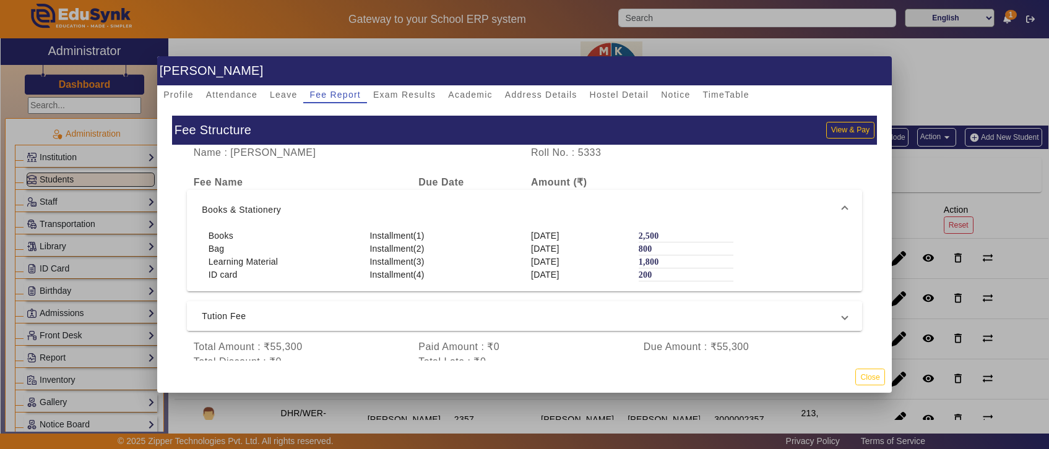
click at [394, 313] on span "Tution Fee" at bounding box center [522, 316] width 641 height 15
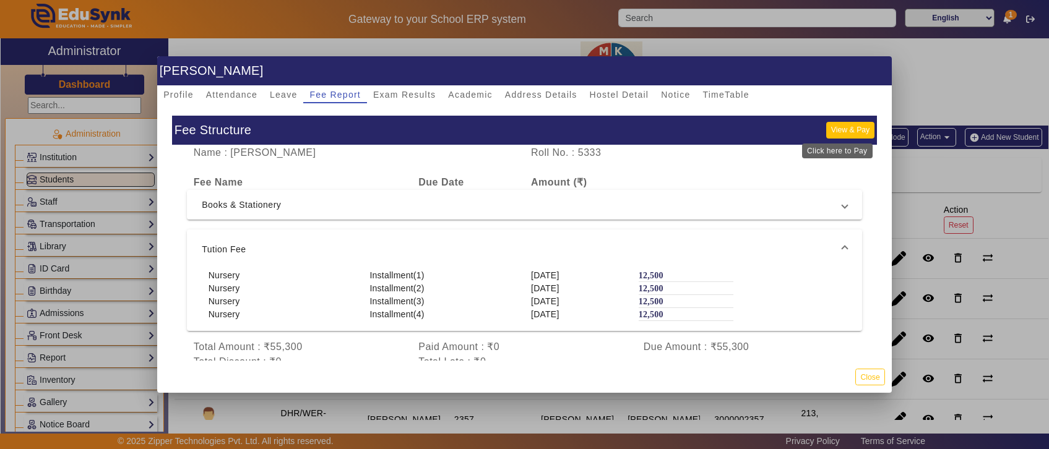
click at [840, 130] on button "View & Pay" at bounding box center [850, 130] width 48 height 17
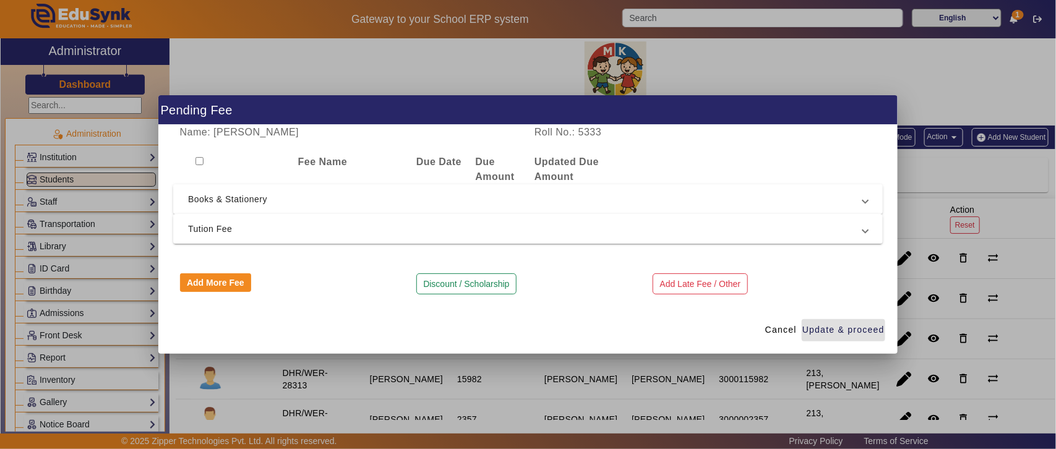
click at [339, 197] on span "Books & Stationery" at bounding box center [525, 199] width 675 height 15
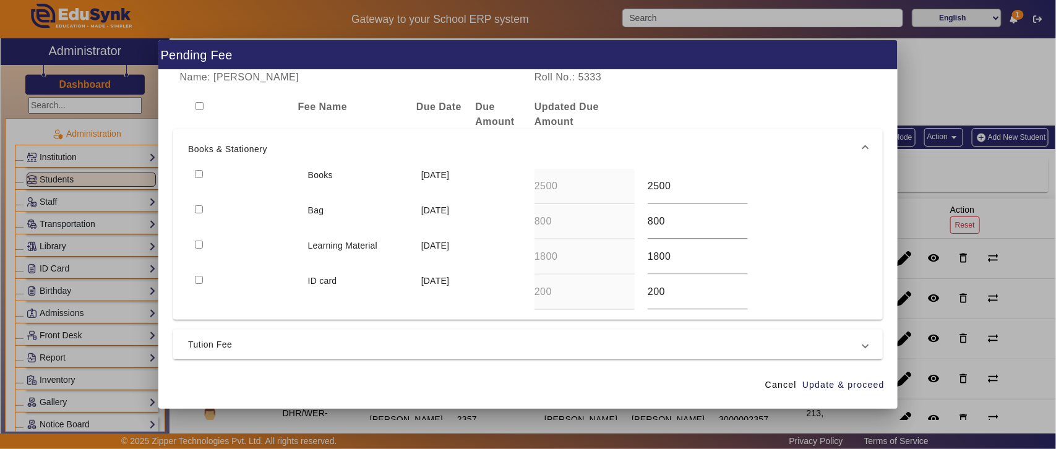
click at [345, 341] on span "Tution Fee" at bounding box center [525, 344] width 675 height 15
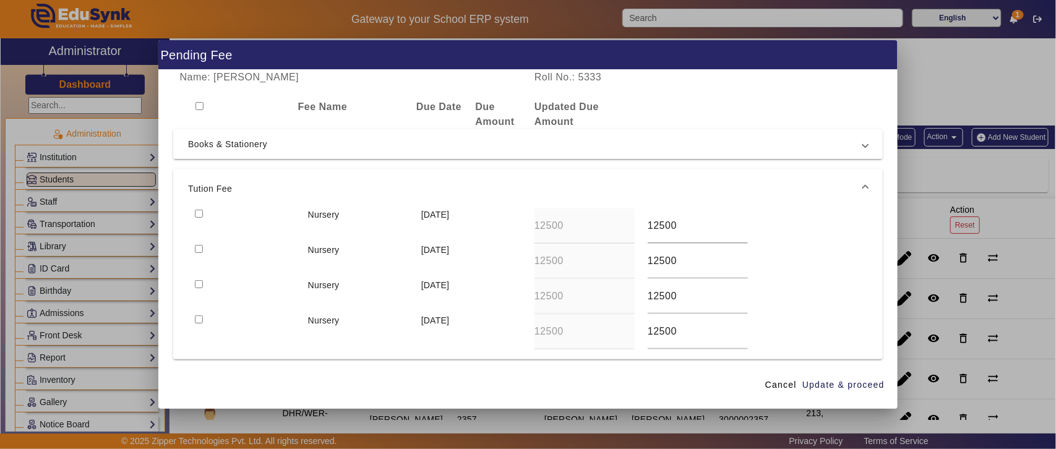
click at [491, 149] on span "Books & Stationery" at bounding box center [525, 144] width 675 height 15
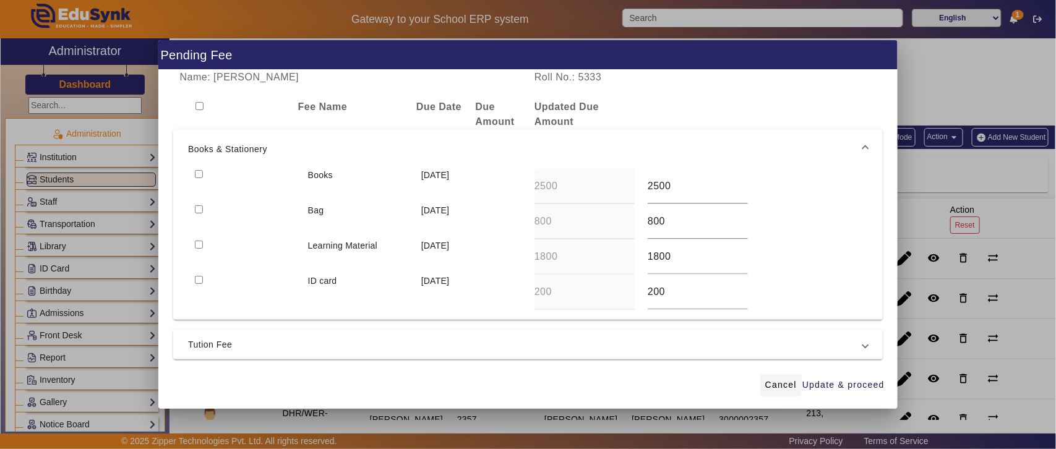
click at [788, 379] on span "Cancel" at bounding box center [782, 385] width 32 height 13
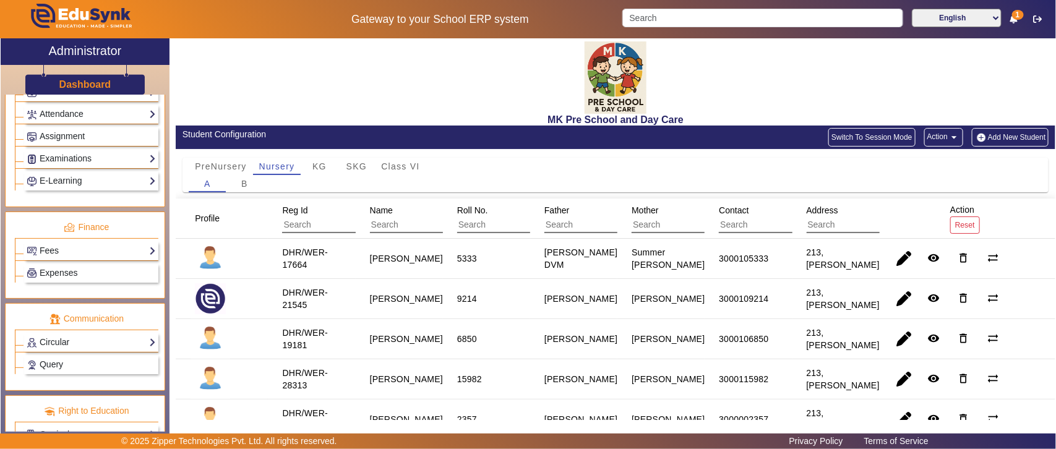
scroll to position [600, 0]
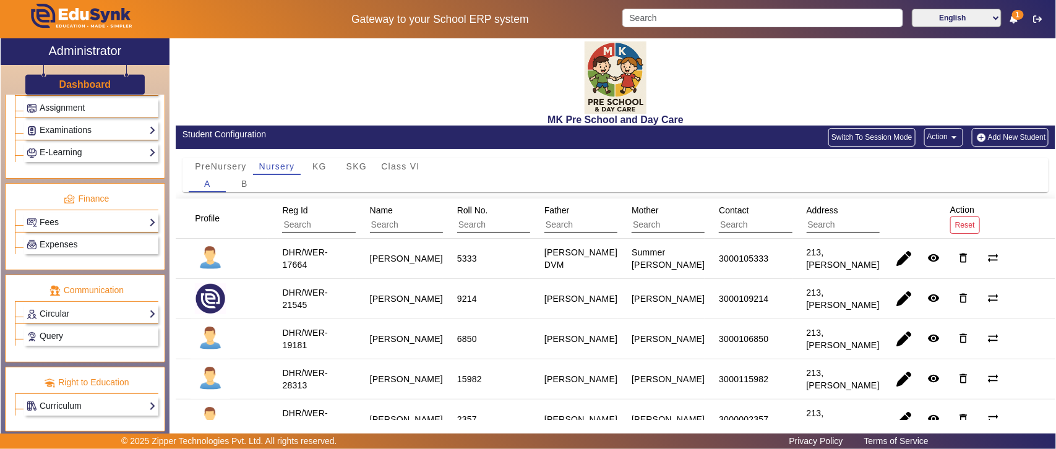
click at [43, 217] on link "Fees" at bounding box center [91, 222] width 129 height 14
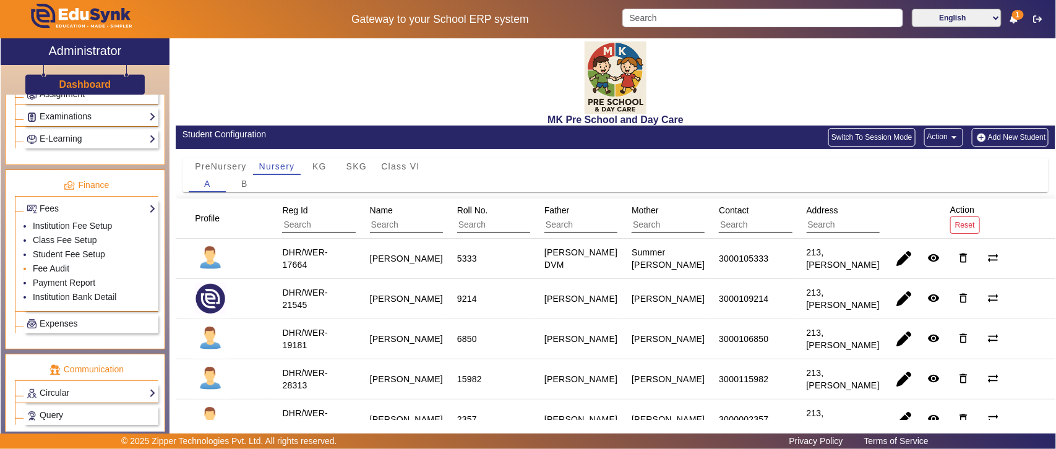
click at [51, 274] on link "Fee Audit" at bounding box center [51, 269] width 37 height 10
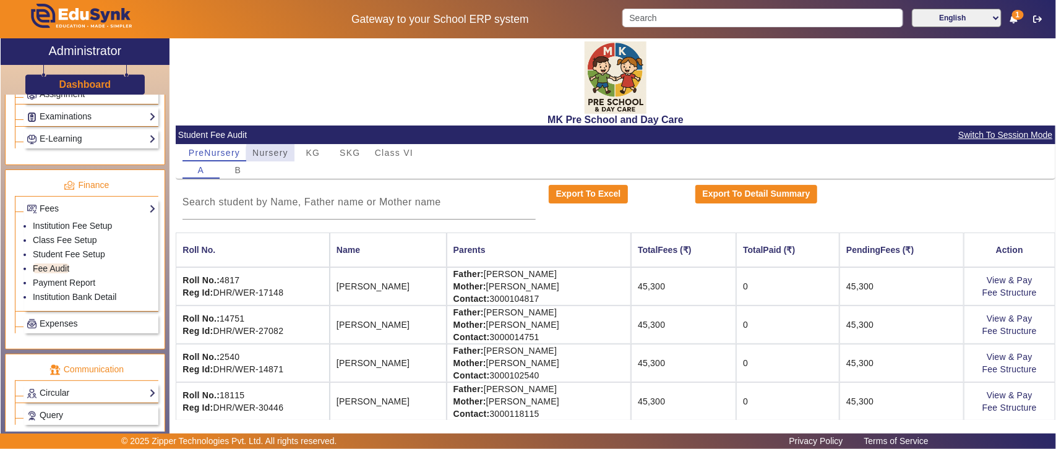
click at [280, 155] on span "Nursery" at bounding box center [270, 153] width 36 height 9
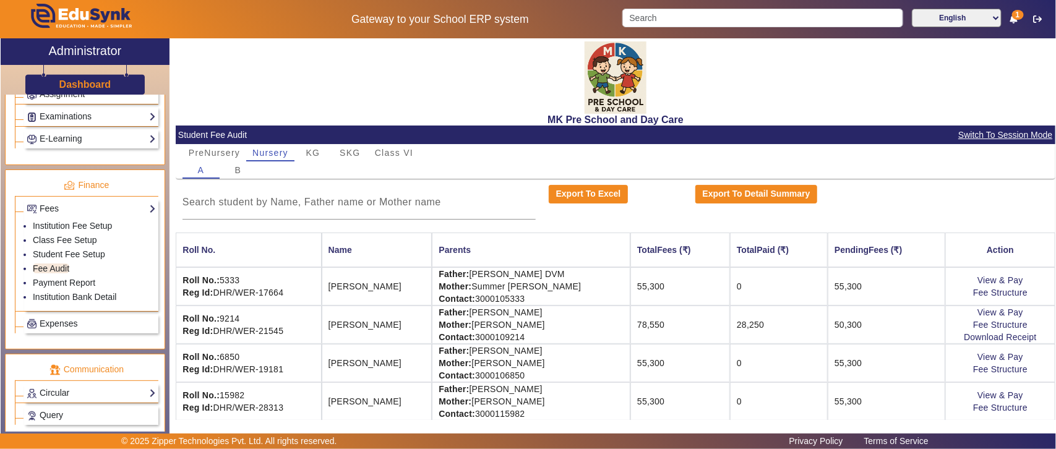
drag, startPoint x: 589, startPoint y: 328, endPoint x: 891, endPoint y: 329, distance: 302.0
click at [891, 329] on tr "Roll No.: 9214 Reg Id: DHR/WER-21545 Aarav Singh Father: Kyle Thompson Mother: …" at bounding box center [616, 325] width 880 height 38
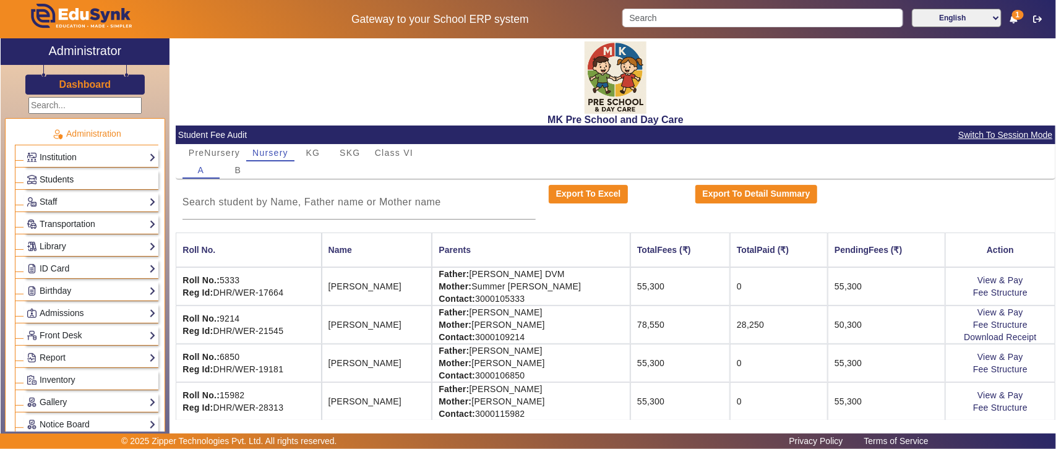
click at [54, 176] on span "Students" at bounding box center [57, 180] width 34 height 10
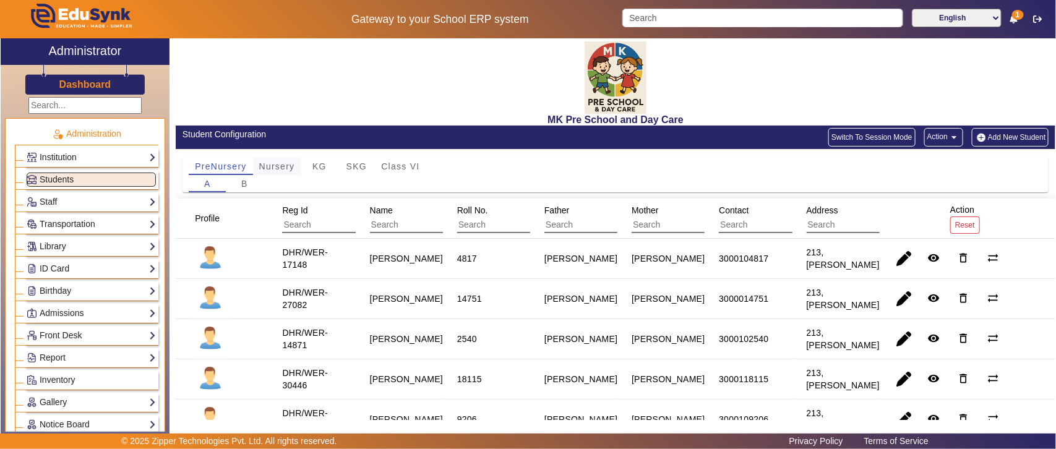
click at [270, 165] on span "Nursery" at bounding box center [277, 166] width 36 height 9
click at [931, 304] on mat-icon "remove_red_eye" at bounding box center [934, 298] width 12 height 12
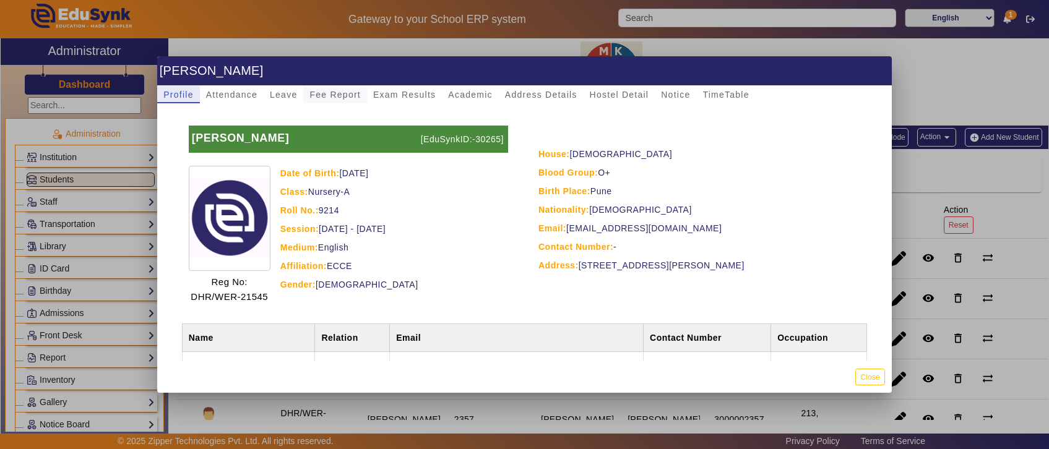
click at [340, 90] on span "Fee Report" at bounding box center [334, 94] width 51 height 9
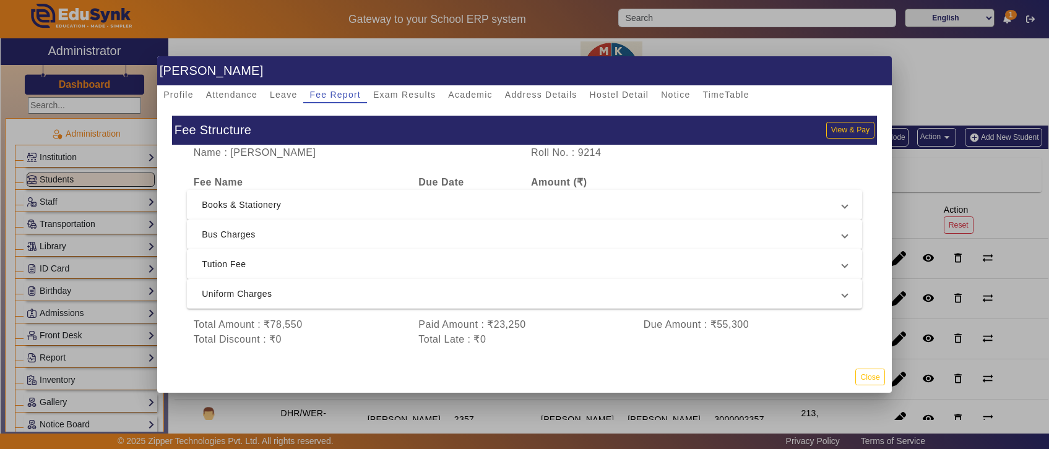
scroll to position [4, 0]
drag, startPoint x: 239, startPoint y: 326, endPoint x: 699, endPoint y: 317, distance: 459.9
click at [759, 335] on app-fee-accordian "Fee Name Due Date Amount (₹) Books & Stationery Books (Paid) Installment(1) 10 …" at bounding box center [524, 261] width 675 height 172
click at [496, 323] on div "Paid Amount : ₹23,250" at bounding box center [524, 324] width 225 height 15
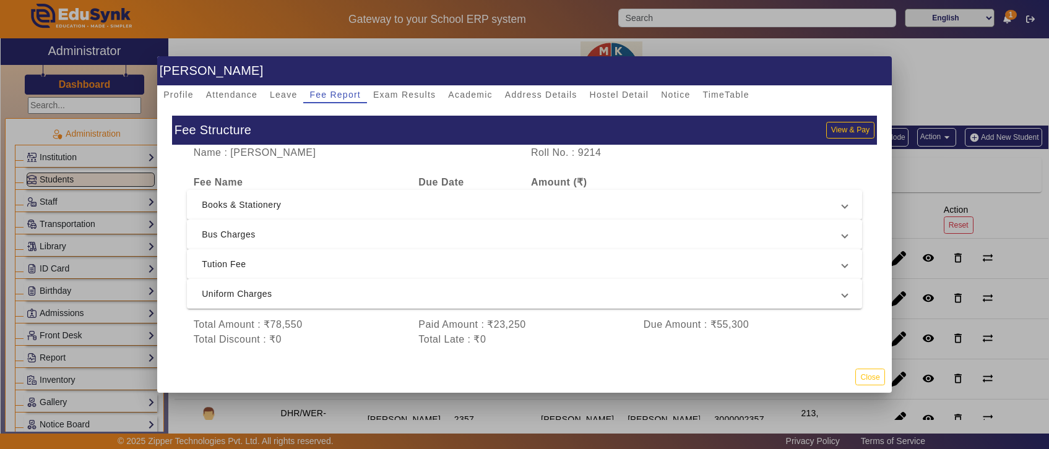
click at [714, 325] on div "Due Amount : ₹55,300" at bounding box center [749, 324] width 225 height 15
click at [462, 317] on div "Paid Amount : ₹23,250" at bounding box center [524, 324] width 225 height 15
drag, startPoint x: 390, startPoint y: 316, endPoint x: 564, endPoint y: 329, distance: 174.3
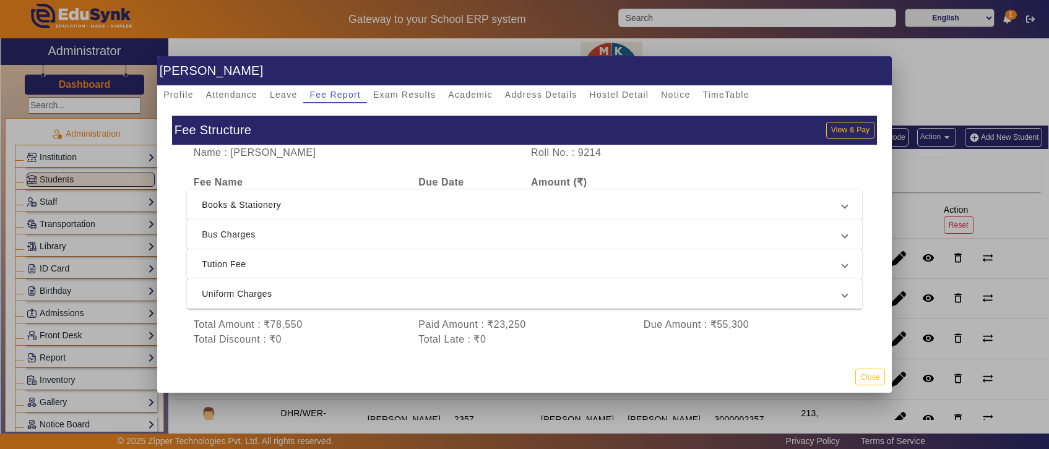
click at [564, 329] on app-fee-accordian "Fee Name Due Date Amount (₹) Books & Stationery Books (Paid) Installment(1) 10 …" at bounding box center [524, 261] width 675 height 172
click at [515, 317] on div "Paid Amount : ₹23,250" at bounding box center [524, 324] width 225 height 15
click at [374, 266] on span "Tution Fee" at bounding box center [522, 264] width 641 height 15
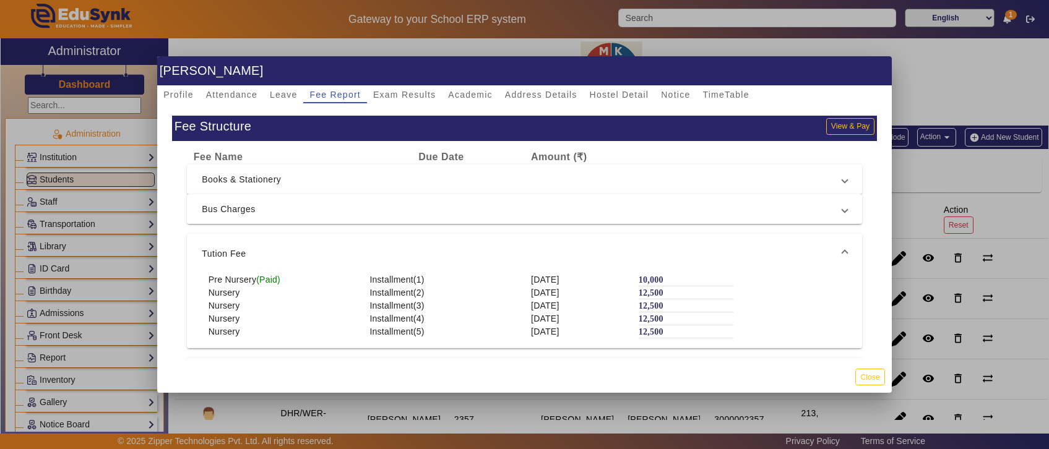
scroll to position [27, 0]
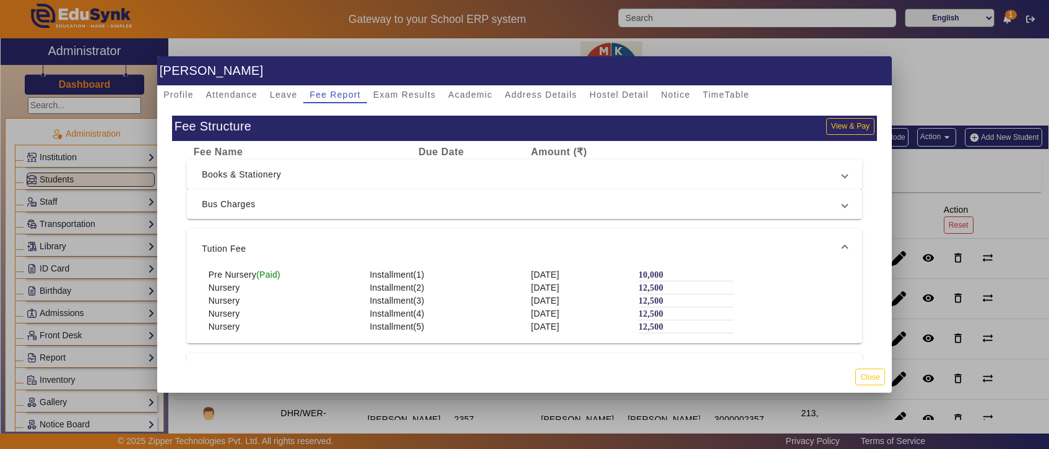
drag, startPoint x: 203, startPoint y: 273, endPoint x: 740, endPoint y: 277, distance: 537.2
click at [740, 277] on div "Pre Nursery (Paid) Installment(1) 10 Jul 2025 10,000" at bounding box center [524, 275] width 645 height 13
drag, startPoint x: 248, startPoint y: 301, endPoint x: 664, endPoint y: 333, distance: 417.1
click at [664, 333] on div "Pre Nursery (Paid) Installment(1) 10 Jul 2025 10,000 Nursery Installment(2) 10 …" at bounding box center [524, 306] width 675 height 75
click at [364, 199] on span "Bus Charges" at bounding box center [522, 204] width 641 height 15
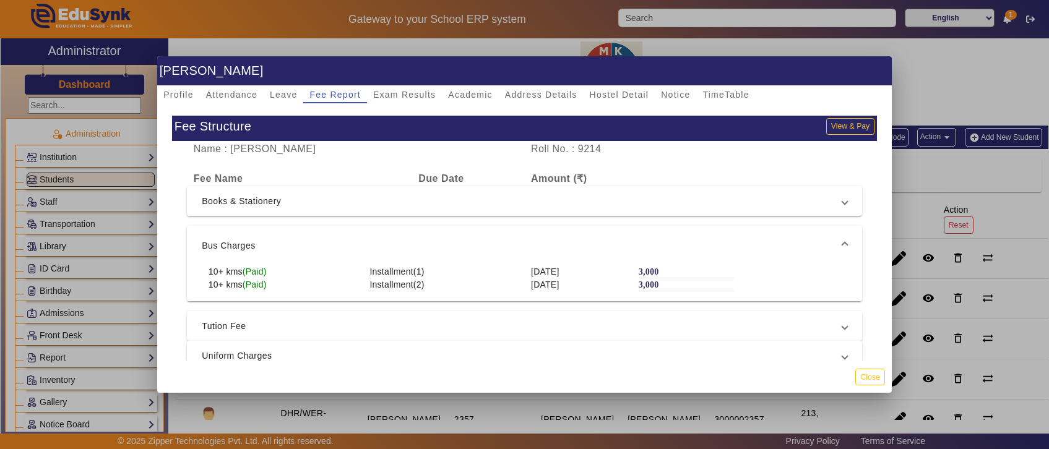
scroll to position [0, 0]
click at [356, 202] on span "Books & Stationery" at bounding box center [522, 201] width 641 height 15
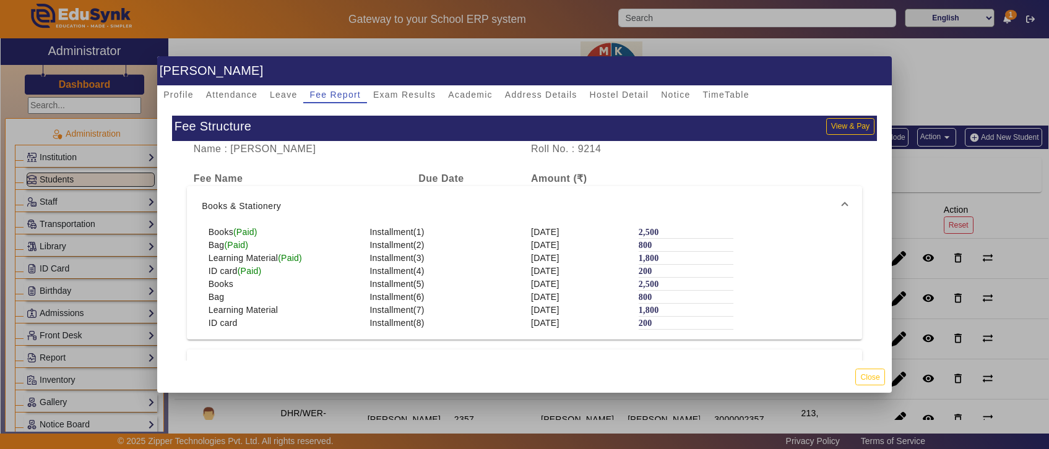
drag, startPoint x: 207, startPoint y: 230, endPoint x: 735, endPoint y: 270, distance: 529.4
click at [735, 270] on div "Books (Paid) Installment(1) 10 Jul 2025 2,500 Bag (Paid) Installment(2) 10 Jul …" at bounding box center [524, 283] width 675 height 114
drag, startPoint x: 212, startPoint y: 285, endPoint x: 755, endPoint y: 324, distance: 544.8
click at [755, 324] on div "Books (Paid) Installment(1) 10 Jul 2025 2,500 Bag (Paid) Installment(2) 10 Jul …" at bounding box center [524, 283] width 675 height 114
click at [697, 298] on div "800" at bounding box center [686, 297] width 95 height 12
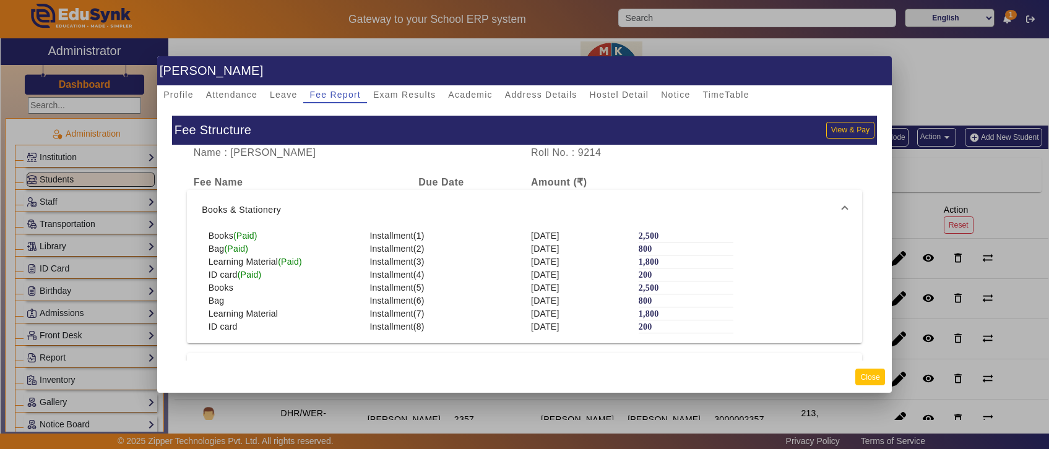
click at [871, 372] on button "Close" at bounding box center [869, 377] width 29 height 17
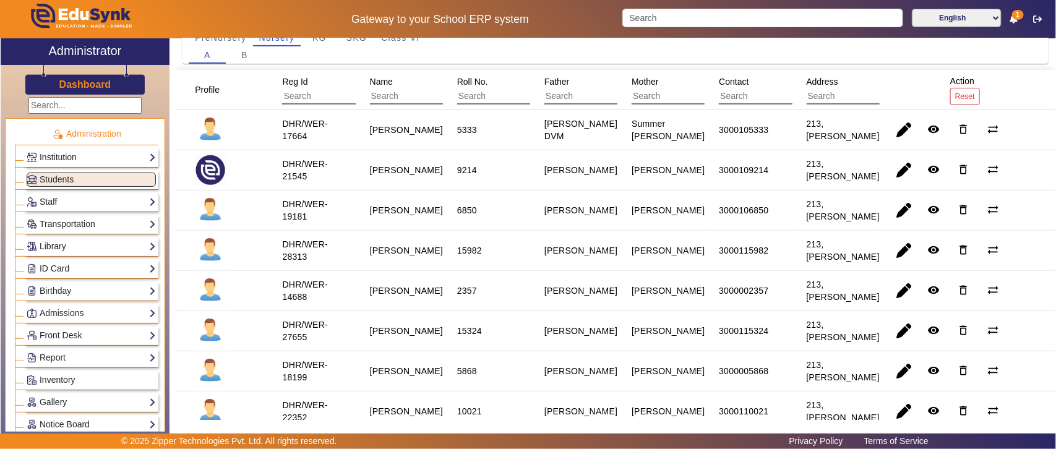
click at [51, 201] on link "Staff" at bounding box center [91, 202] width 129 height 14
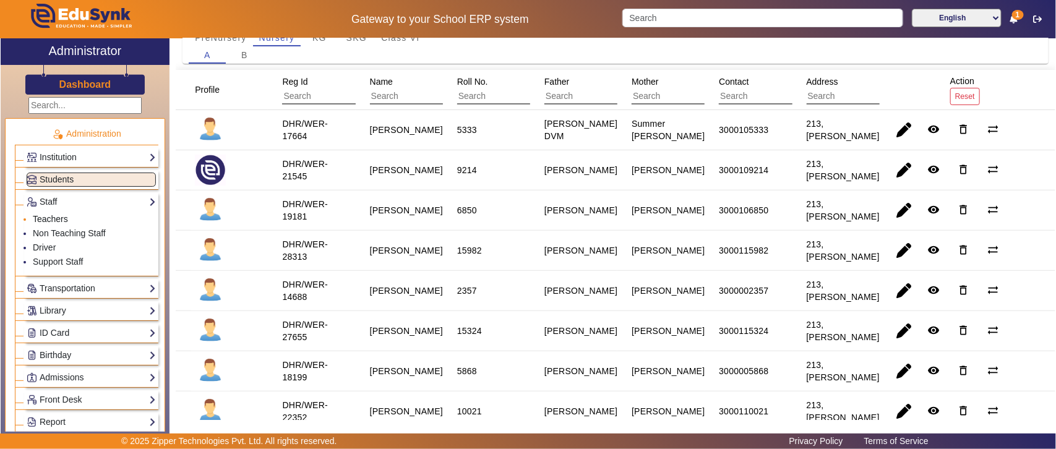
click at [48, 220] on link "Teachers" at bounding box center [50, 219] width 35 height 10
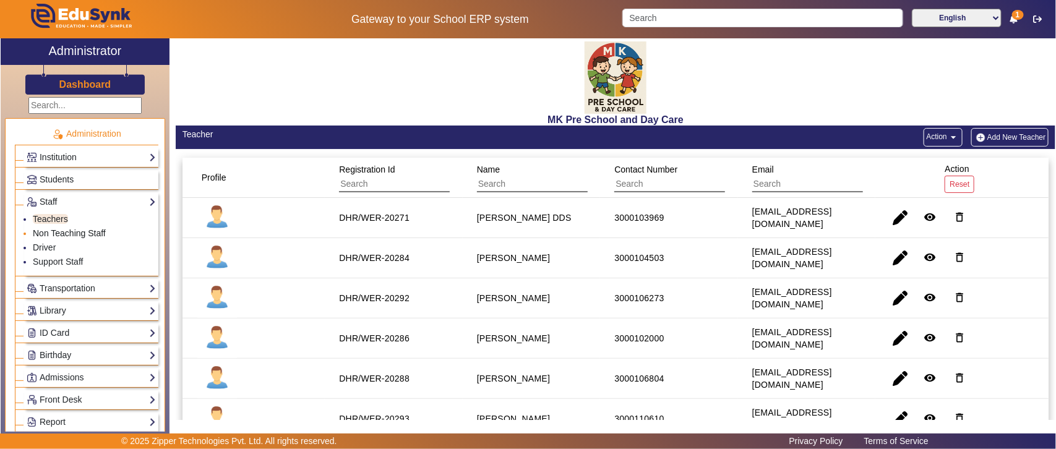
click at [48, 233] on link "Non Teaching Staff" at bounding box center [69, 233] width 73 height 10
click at [51, 291] on link "Transportation" at bounding box center [91, 289] width 129 height 14
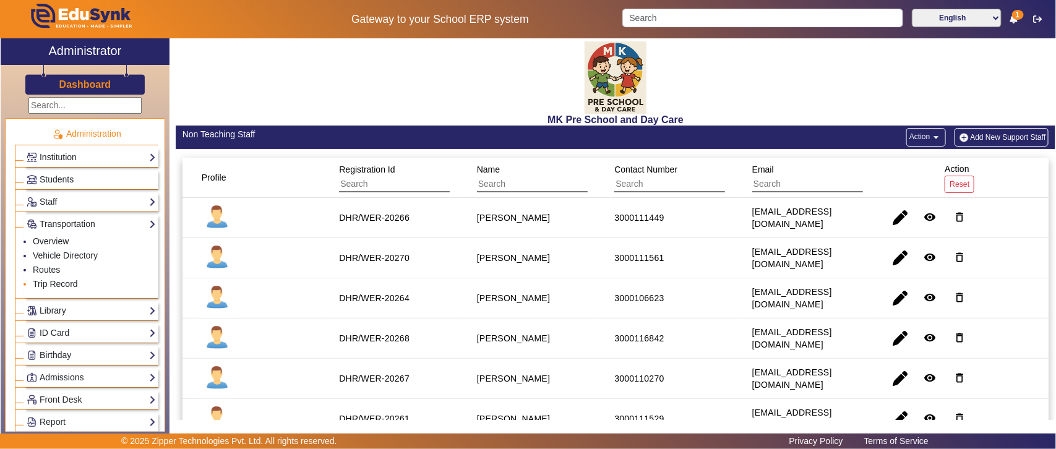
click at [64, 285] on link "Trip Record" at bounding box center [55, 284] width 45 height 10
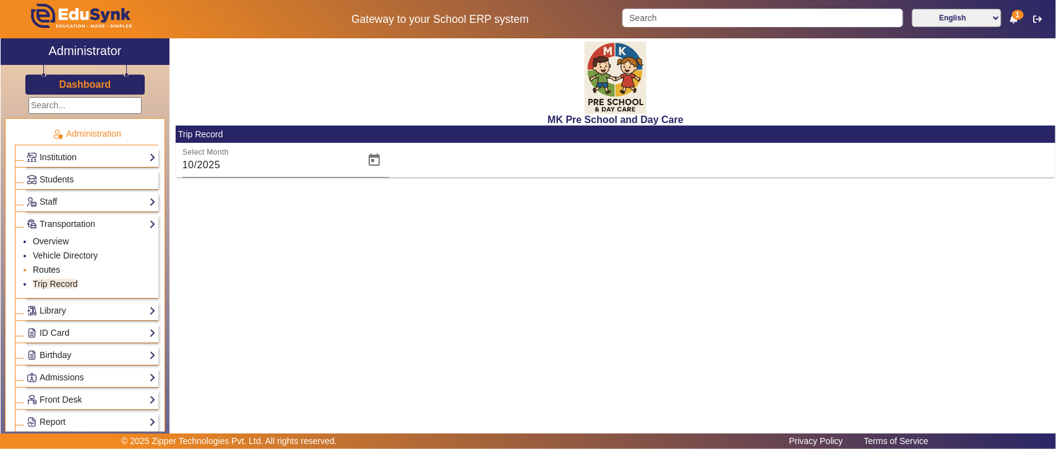
click at [42, 267] on link "Routes" at bounding box center [46, 270] width 27 height 10
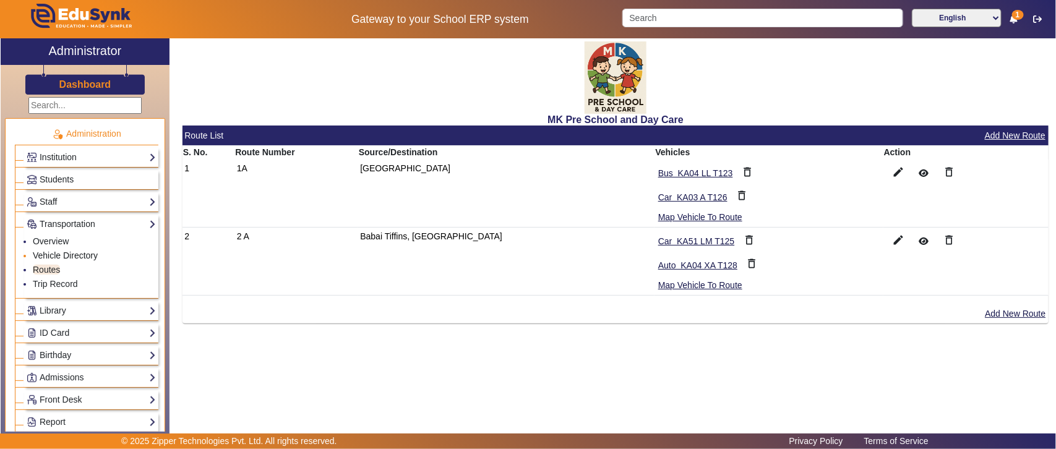
click at [63, 258] on link "Vehicle Directory" at bounding box center [65, 256] width 65 height 10
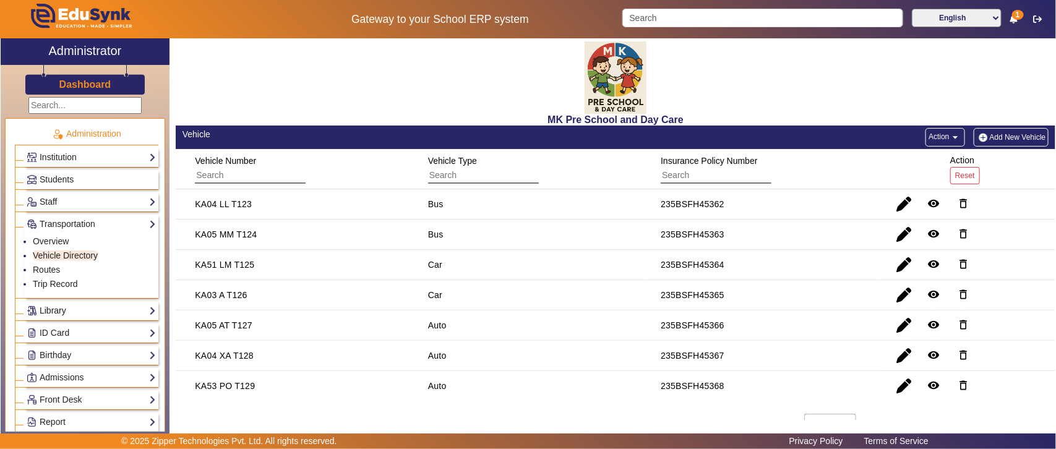
click at [56, 309] on link "Library" at bounding box center [91, 311] width 129 height 14
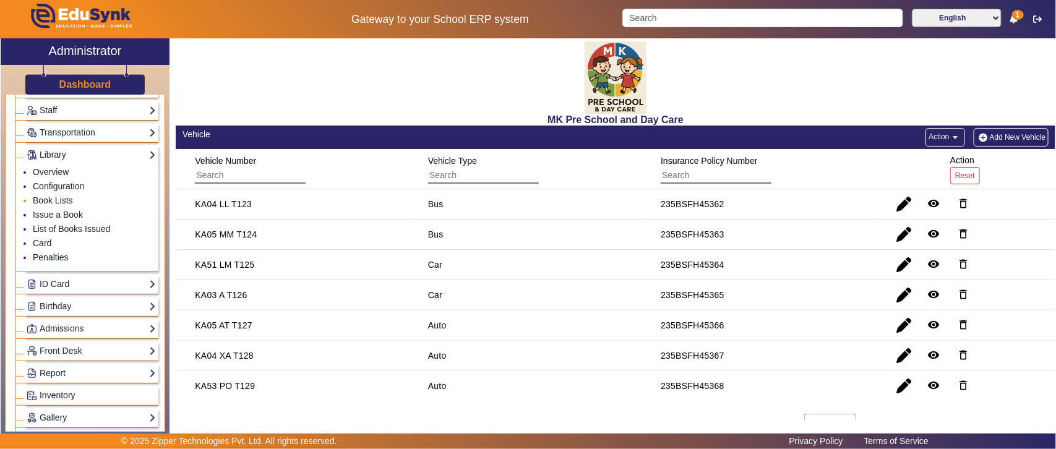
scroll to position [129, 0]
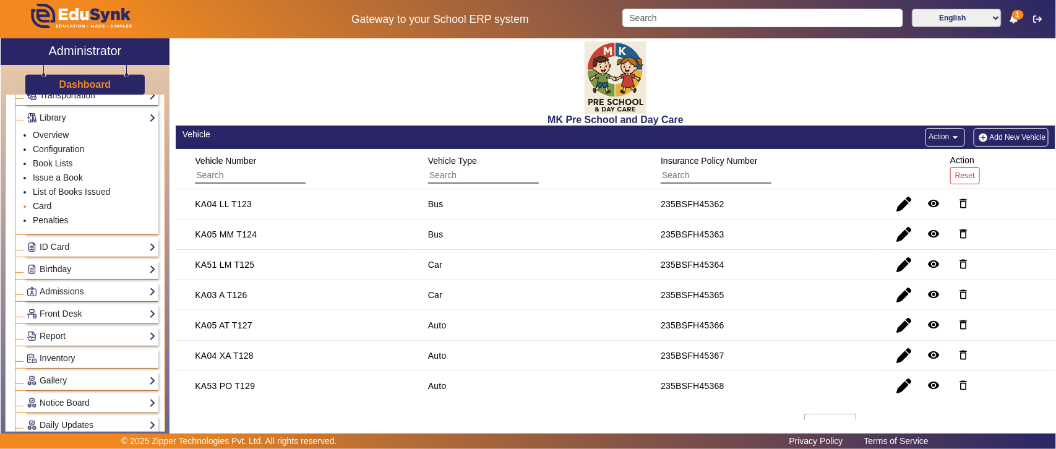
click at [44, 206] on link "Card" at bounding box center [42, 206] width 19 height 10
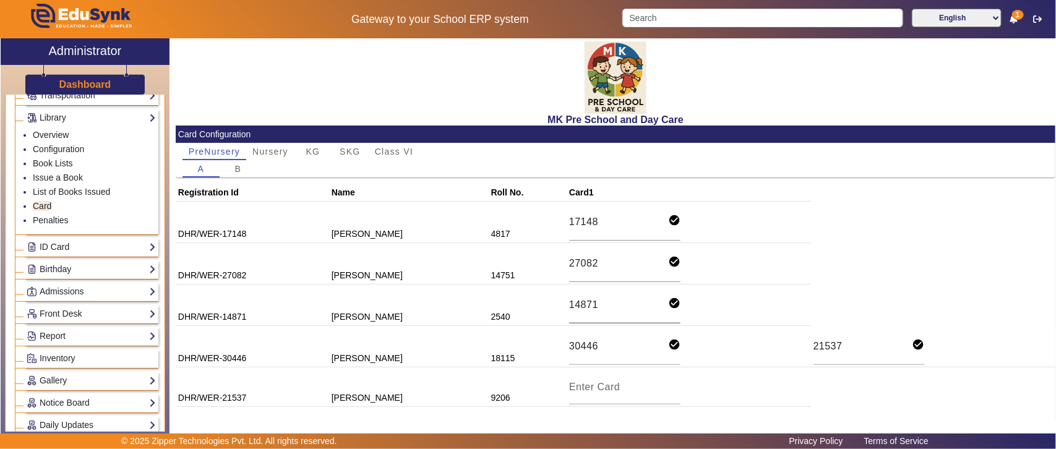
click at [579, 304] on input "14871" at bounding box center [618, 305] width 99 height 17
click at [41, 193] on link "List of Books Issued" at bounding box center [71, 192] width 77 height 10
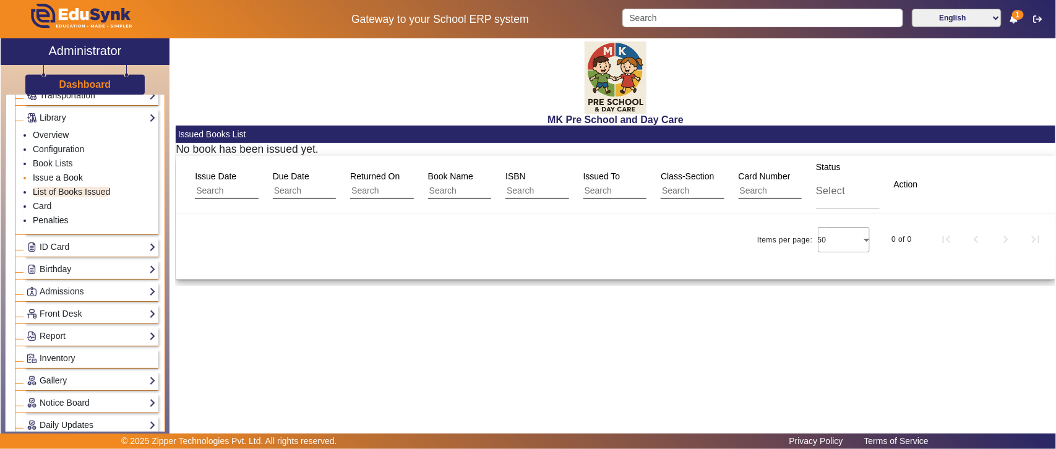
click at [56, 179] on link "Issue a Book" at bounding box center [58, 178] width 50 height 10
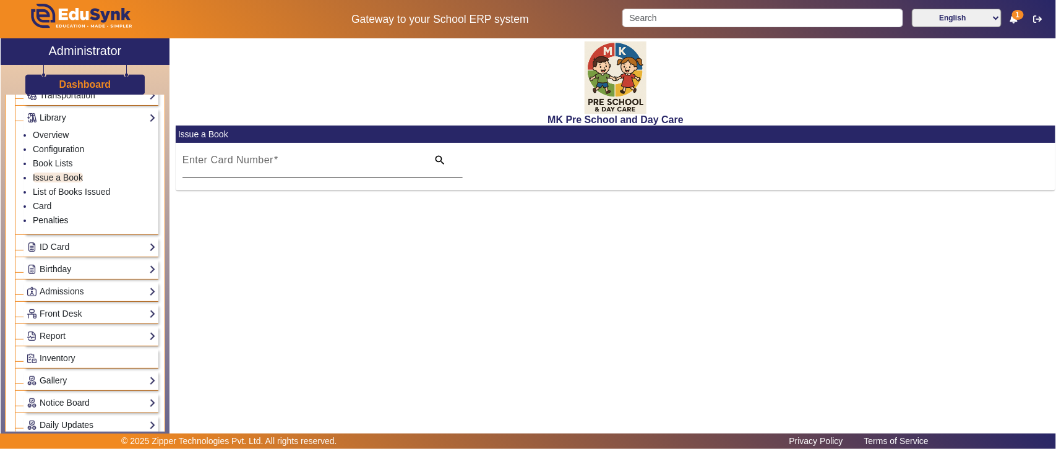
click at [295, 163] on input "Enter Card Number" at bounding box center [302, 165] width 238 height 15
paste input "14871"
type input "14871"
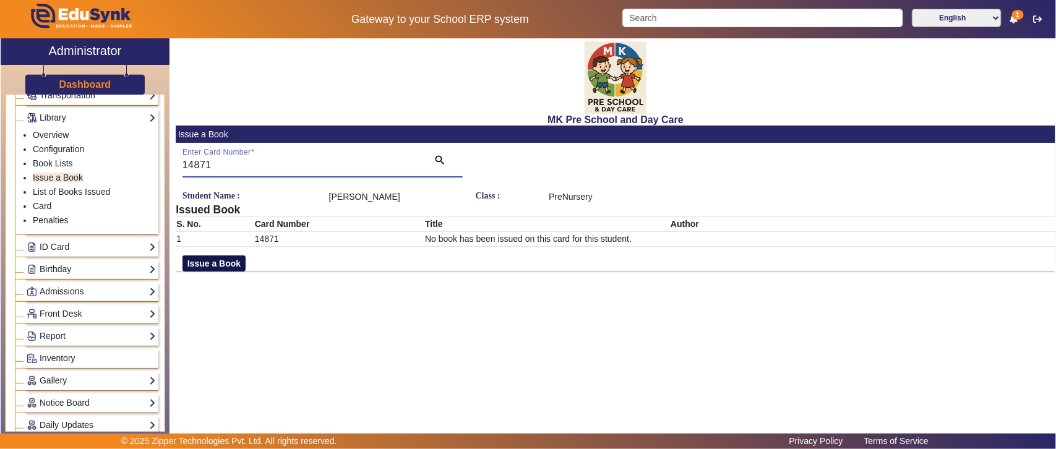
click at [221, 263] on button "Issue a Book" at bounding box center [214, 264] width 63 height 16
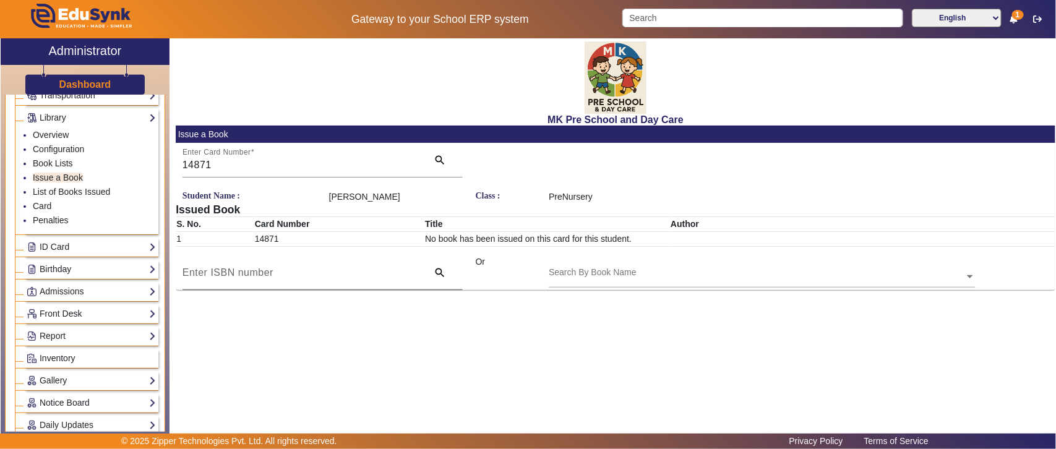
click at [301, 282] on div at bounding box center [302, 273] width 238 height 35
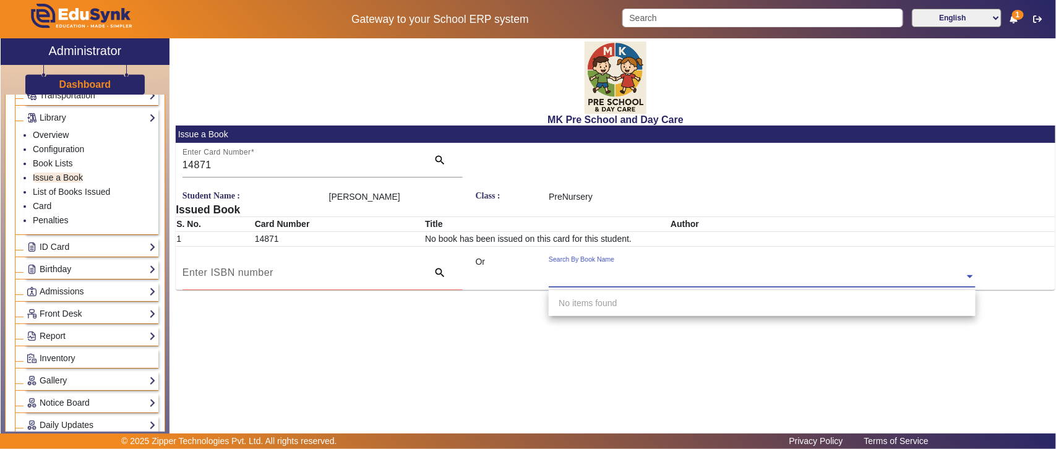
click at [608, 269] on div "Search By Book Name" at bounding box center [757, 263] width 416 height 14
click at [307, 276] on input at bounding box center [302, 272] width 238 height 15
click at [615, 265] on div "Search By Book Name" at bounding box center [582, 260] width 66 height 10
click at [48, 163] on link "Book Lists" at bounding box center [53, 163] width 40 height 10
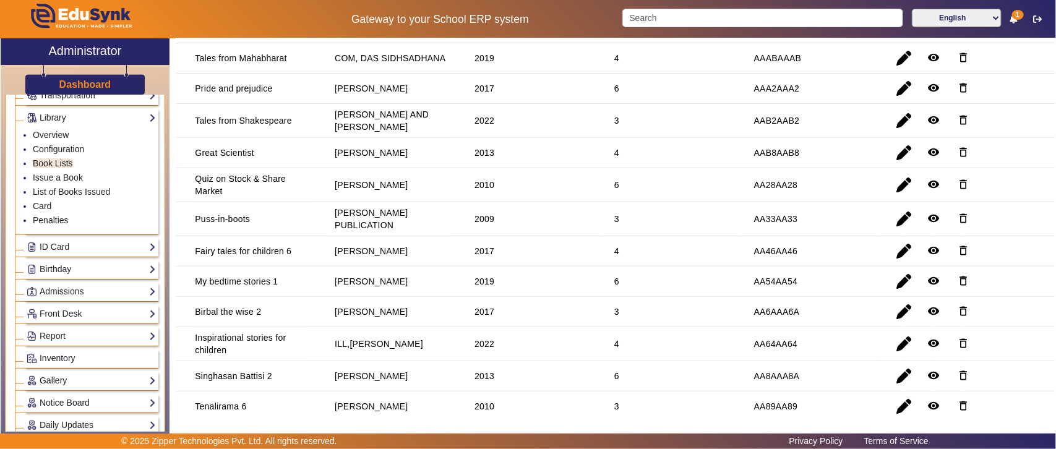
scroll to position [129, 0]
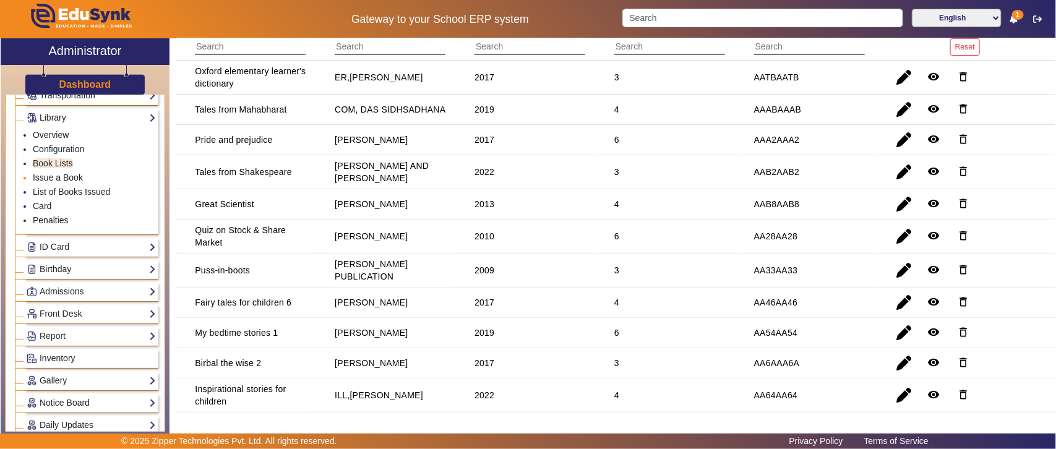
click at [50, 179] on link "Issue a Book" at bounding box center [58, 178] width 50 height 10
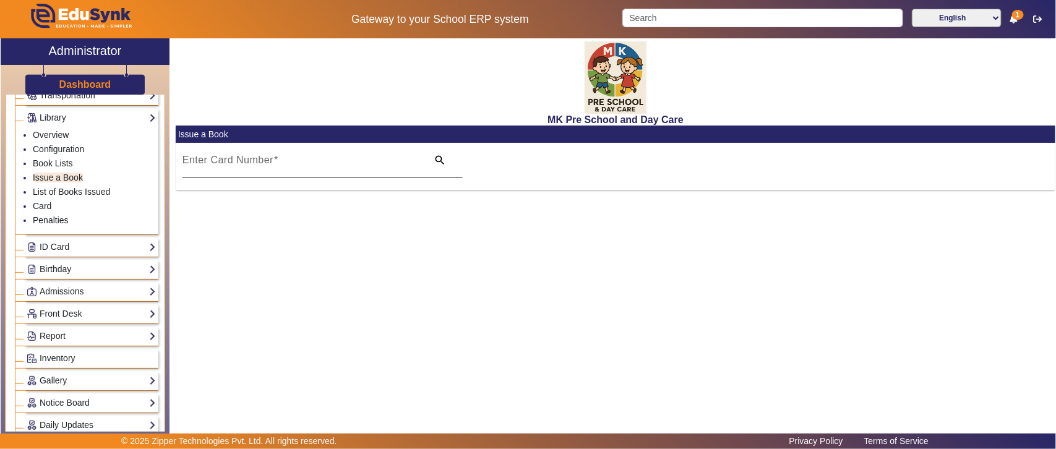
click at [246, 158] on mat-label "Enter Card Number" at bounding box center [228, 160] width 91 height 11
click at [246, 158] on input "Enter Card Number" at bounding box center [302, 165] width 238 height 15
paste input "14871"
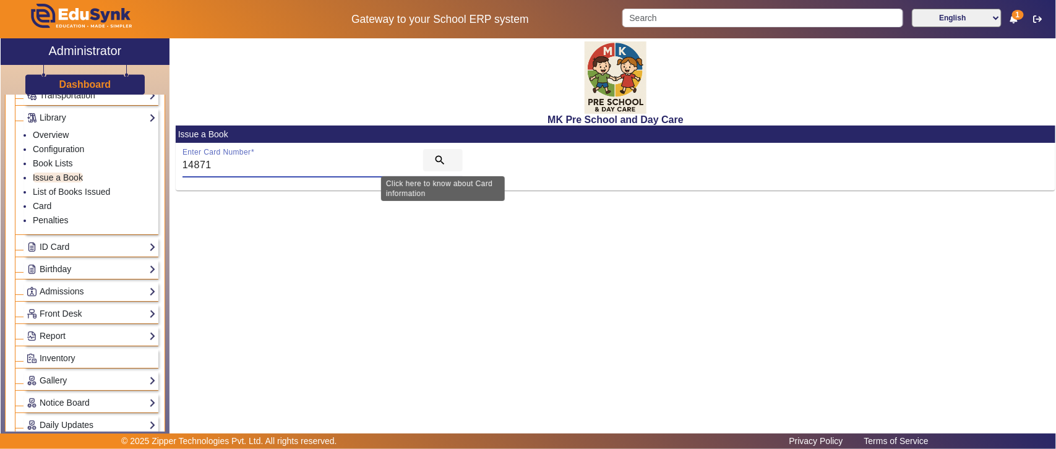
type input "14871"
click at [444, 157] on mat-icon "search" at bounding box center [440, 160] width 12 height 12
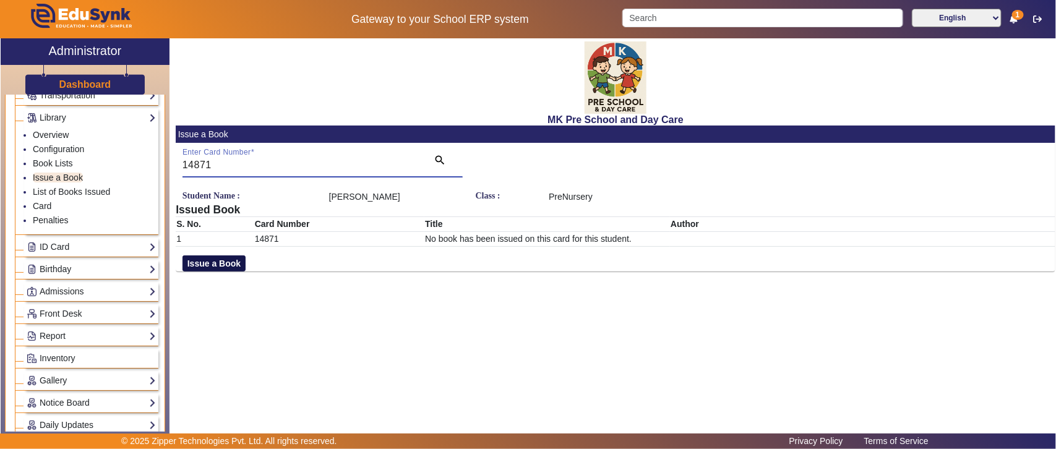
click at [217, 262] on button "Issue a Book" at bounding box center [214, 264] width 63 height 16
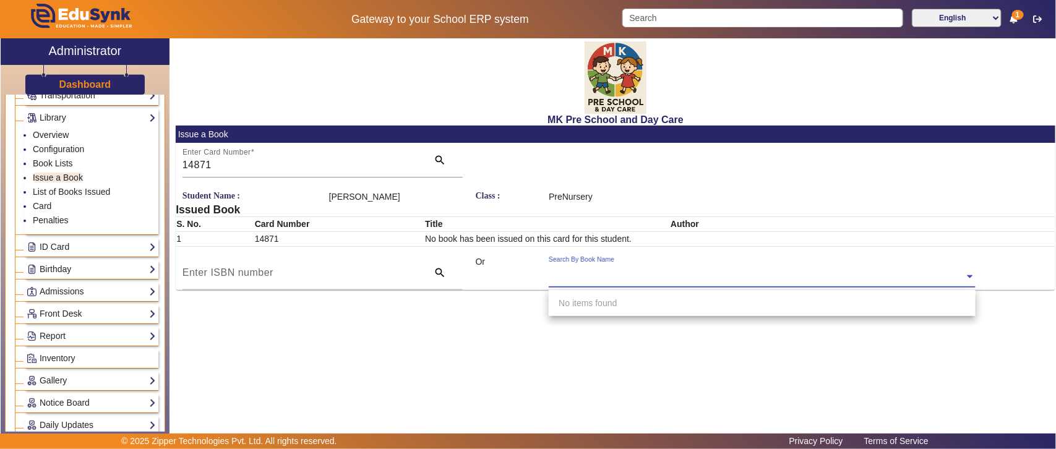
click at [738, 273] on input "text" at bounding box center [762, 277] width 427 height 13
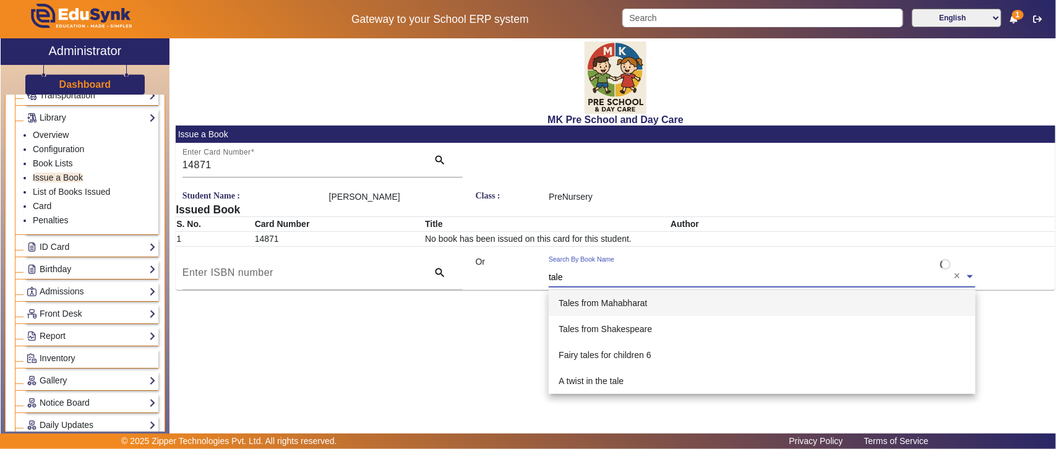
type input "tales"
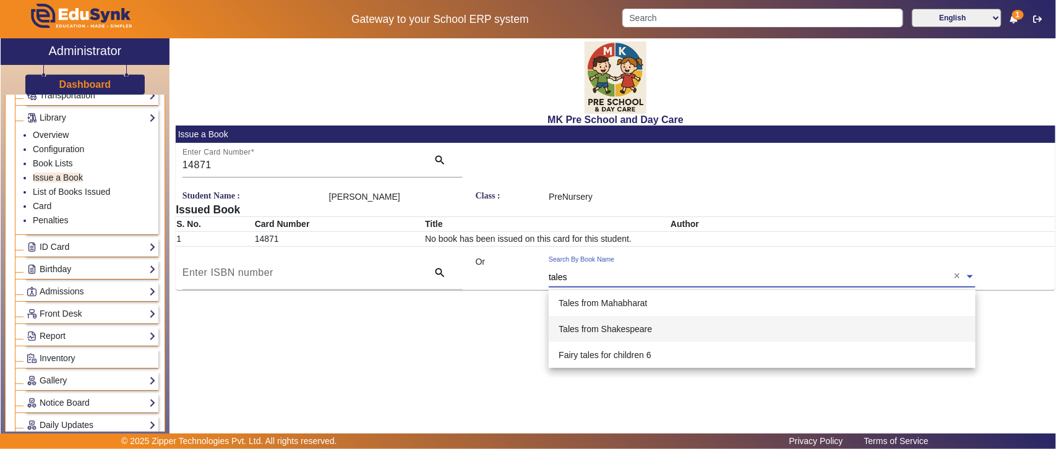
click at [607, 328] on span "Tales from Shakespeare" at bounding box center [605, 329] width 93 height 10
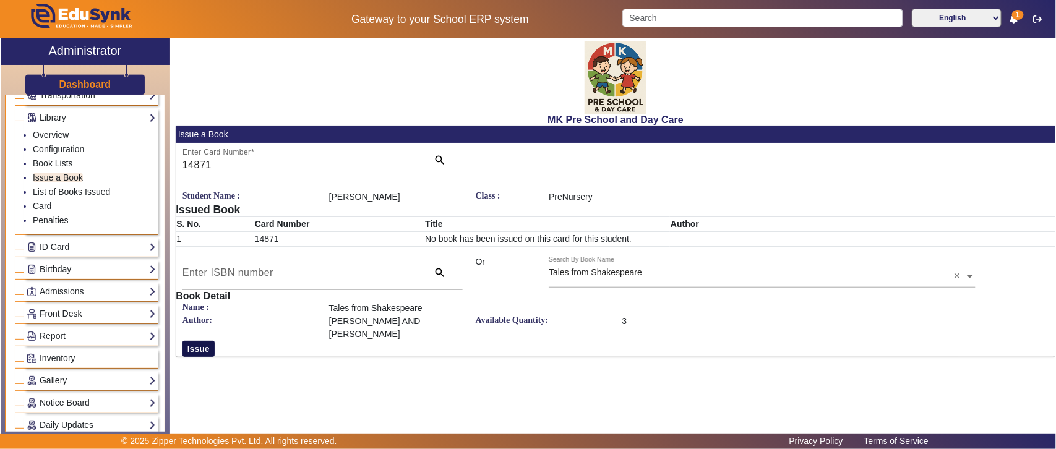
click at [199, 341] on button "Issue" at bounding box center [199, 349] width 32 height 16
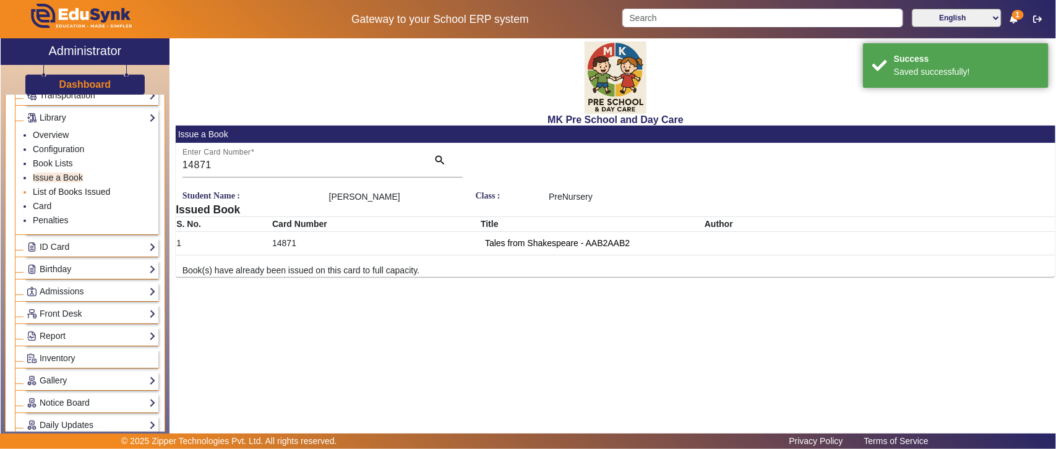
click at [50, 189] on link "List of Books Issued" at bounding box center [71, 192] width 77 height 10
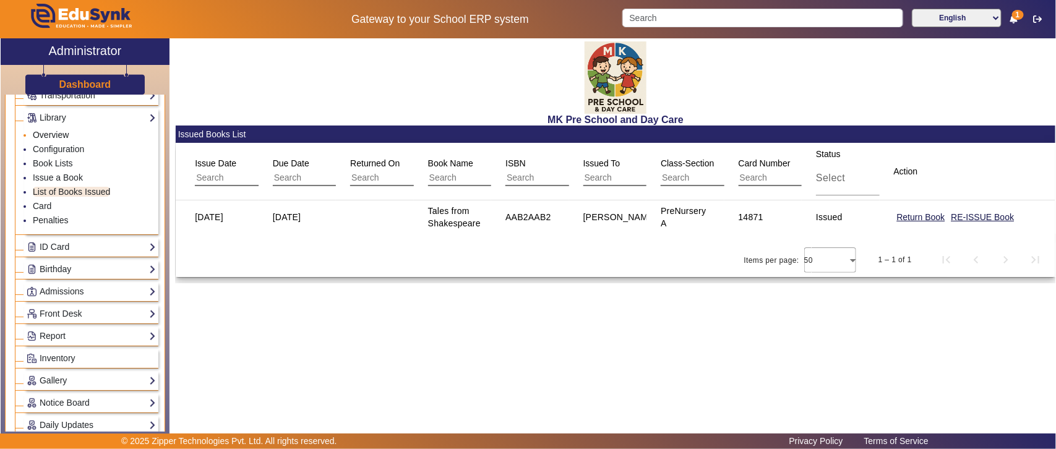
click at [60, 134] on link "Overview" at bounding box center [51, 135] width 36 height 10
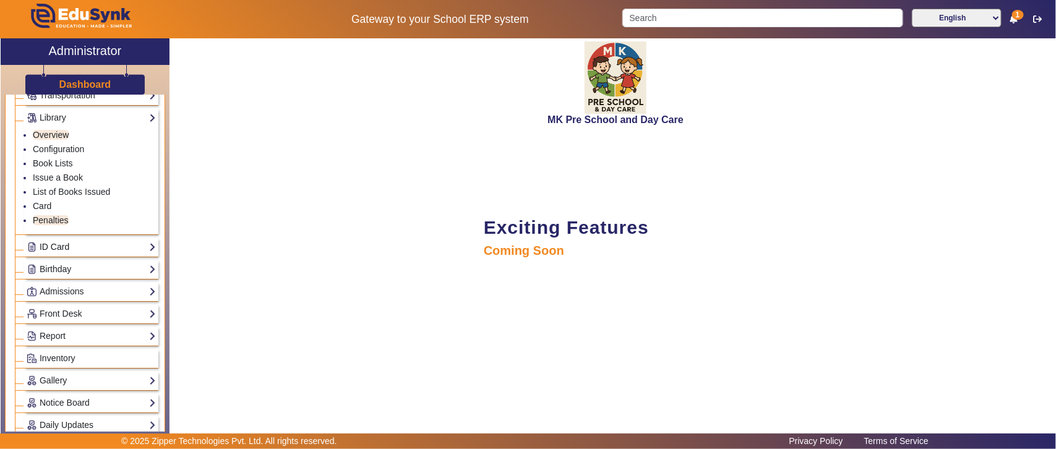
click at [72, 251] on link "ID Card" at bounding box center [91, 247] width 129 height 14
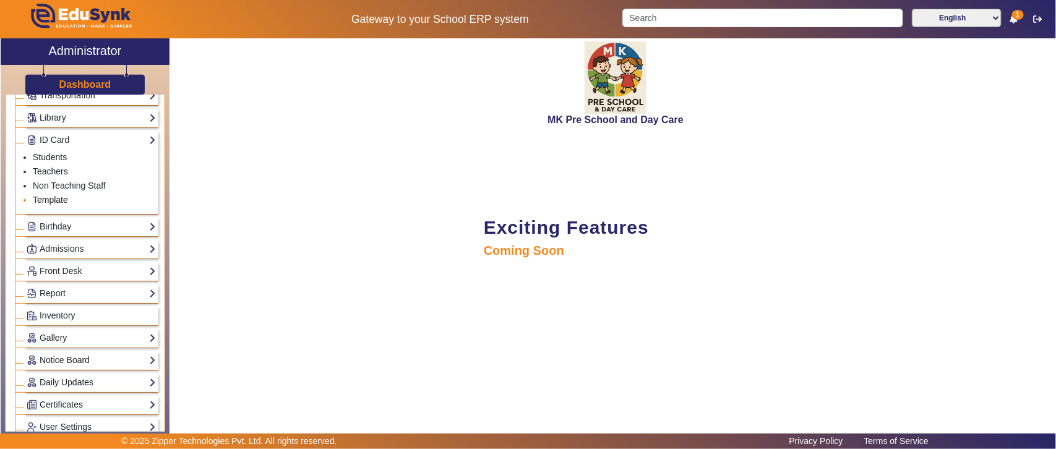
click at [64, 197] on link "Template" at bounding box center [50, 200] width 35 height 10
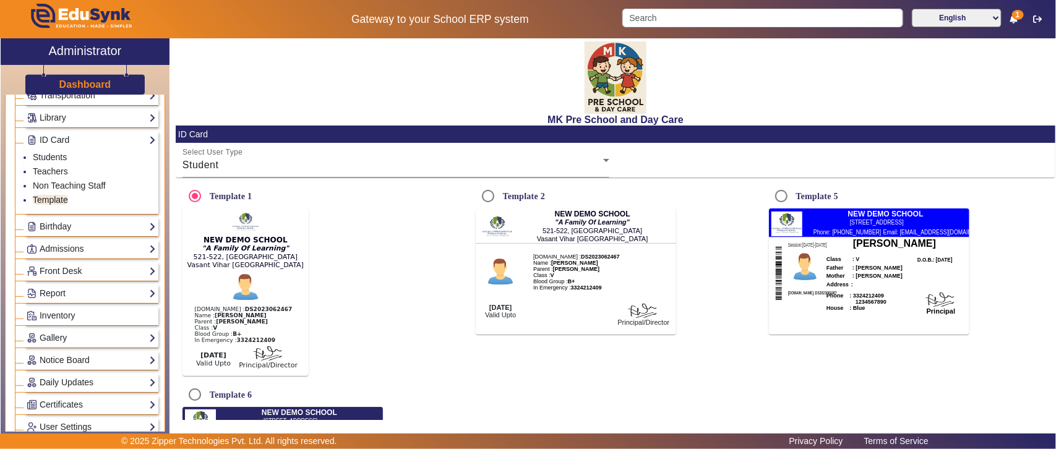
radio input "true"
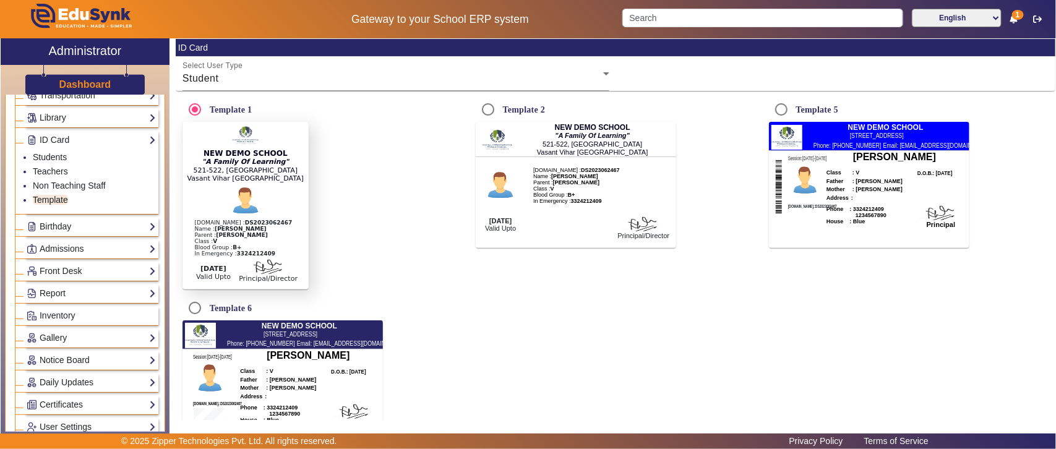
scroll to position [161, 0]
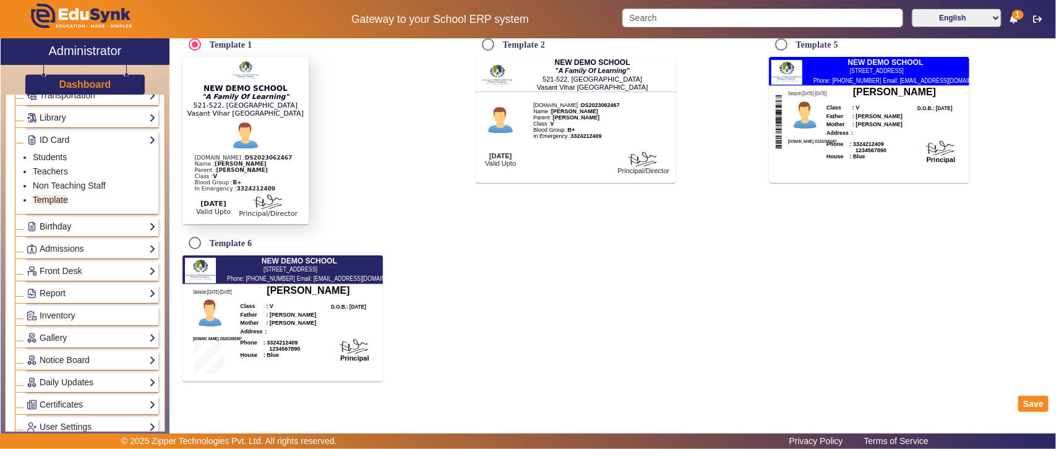
click at [53, 226] on link "Birthday" at bounding box center [91, 227] width 129 height 14
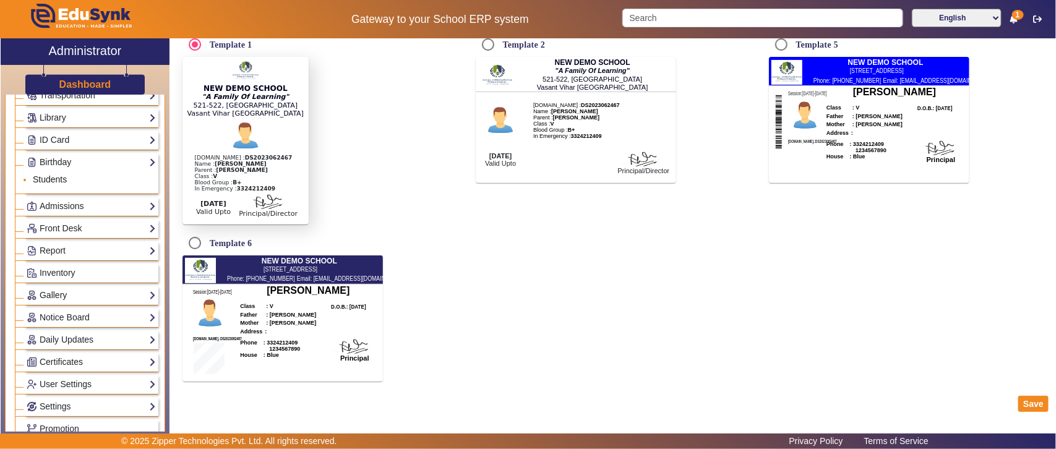
click at [56, 183] on link "Students" at bounding box center [50, 180] width 34 height 10
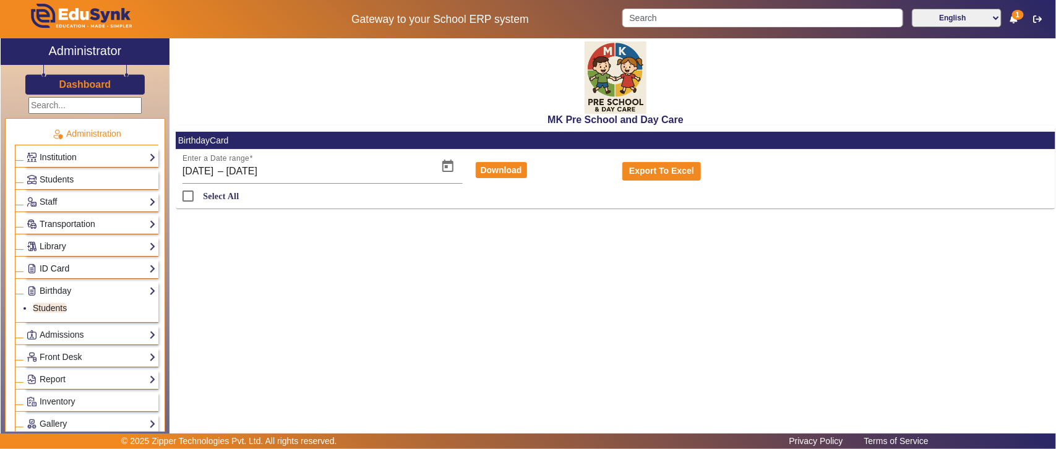
click at [59, 267] on link "ID Card" at bounding box center [91, 269] width 129 height 14
click at [59, 285] on link "Students" at bounding box center [50, 286] width 34 height 10
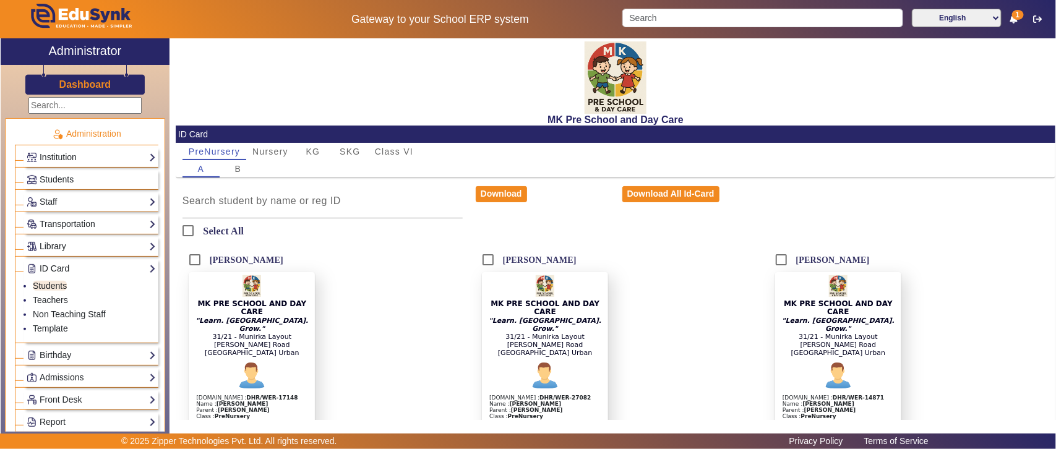
click at [56, 269] on link "ID Card" at bounding box center [91, 269] width 129 height 14
click at [66, 251] on link "Library" at bounding box center [91, 246] width 129 height 14
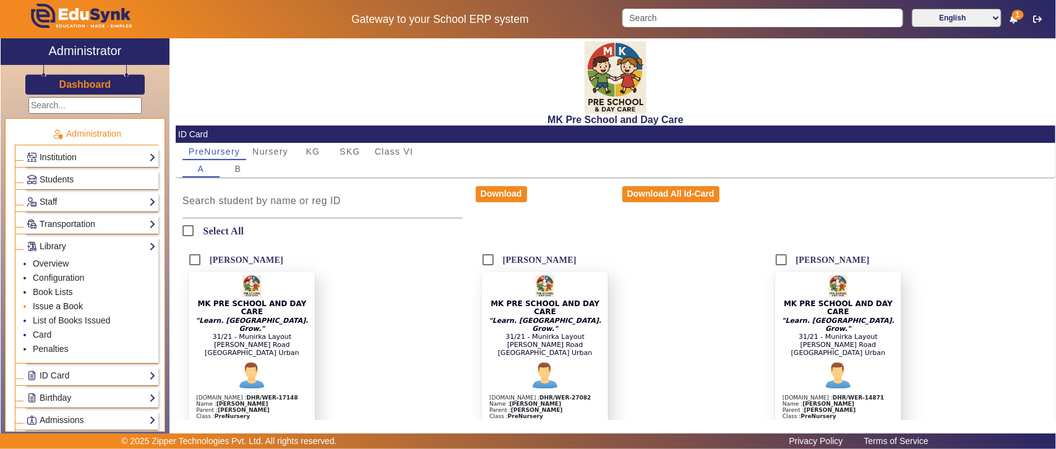
click at [75, 308] on link "Issue a Book" at bounding box center [58, 306] width 50 height 10
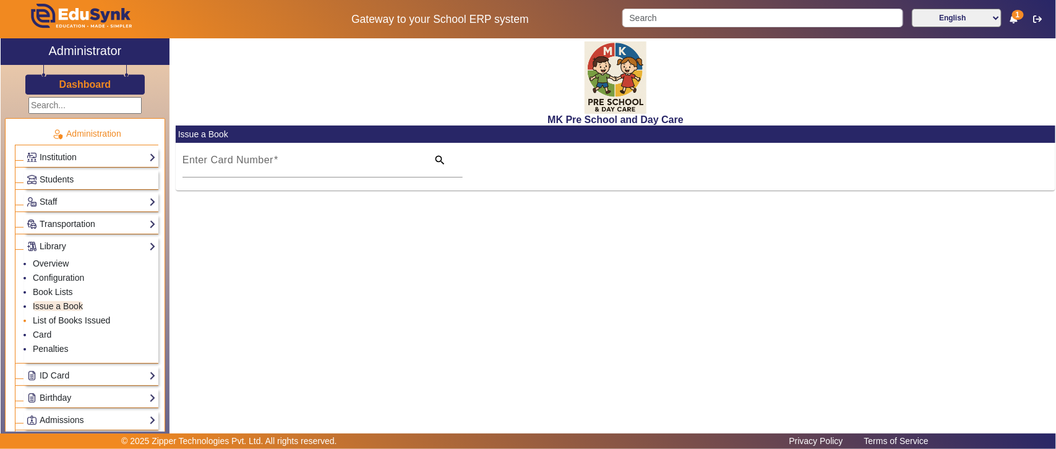
click at [64, 326] on link "List of Books Issued" at bounding box center [71, 321] width 77 height 10
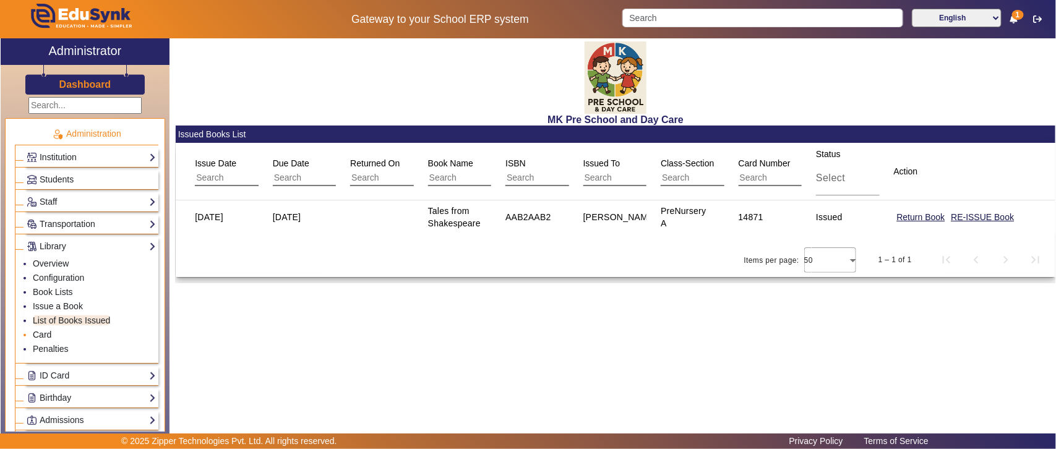
click at [45, 335] on link "Card" at bounding box center [42, 335] width 19 height 10
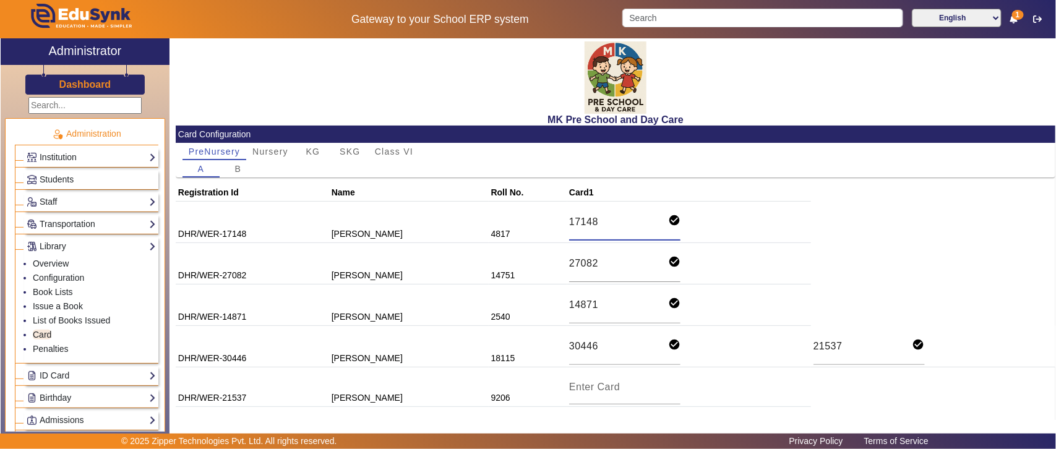
click at [579, 227] on input "17148" at bounding box center [618, 222] width 99 height 17
click at [570, 262] on input "27082" at bounding box center [618, 264] width 99 height 17
click at [569, 302] on input "14871" at bounding box center [618, 305] width 99 height 17
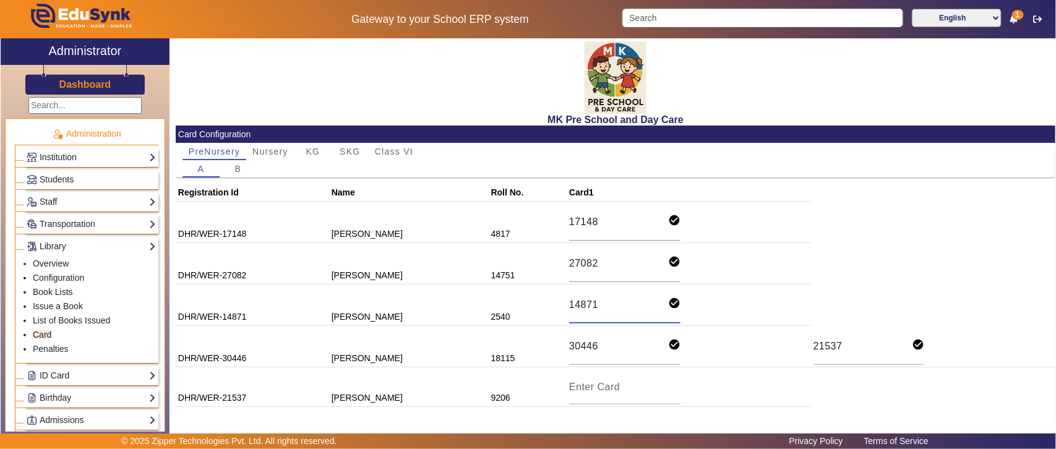
click at [569, 301] on input "14871" at bounding box center [618, 305] width 99 height 17
click at [569, 344] on input "30446" at bounding box center [618, 347] width 99 height 17
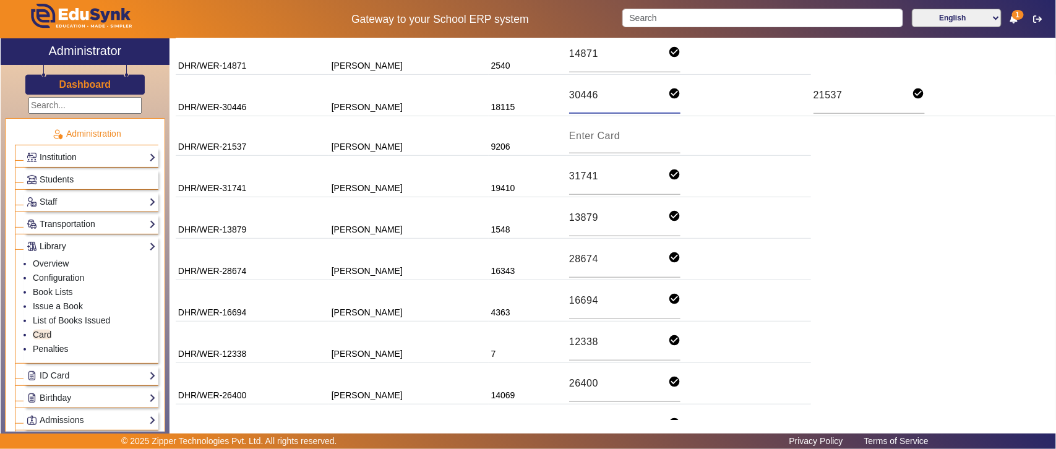
scroll to position [257, 0]
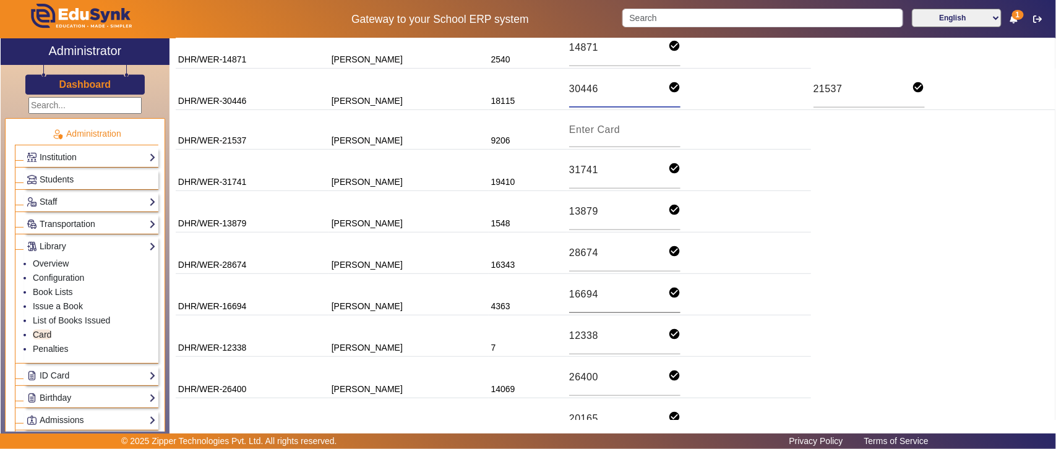
click at [577, 294] on input "16694" at bounding box center [618, 295] width 99 height 17
click at [44, 304] on link "Issue a Book" at bounding box center [58, 306] width 50 height 10
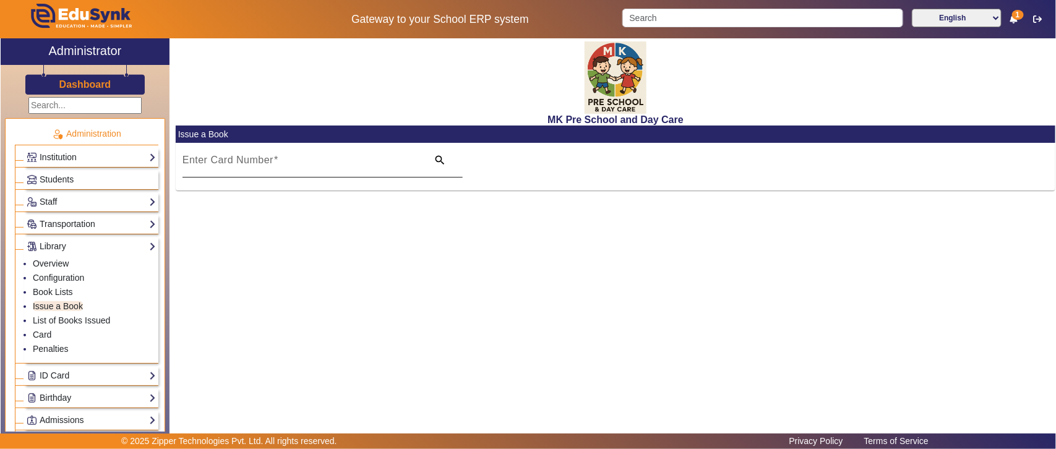
click at [259, 165] on mat-label "Enter Card Number" at bounding box center [228, 160] width 91 height 11
click at [259, 165] on input "Enter Card Number" at bounding box center [302, 165] width 238 height 15
paste input "16694"
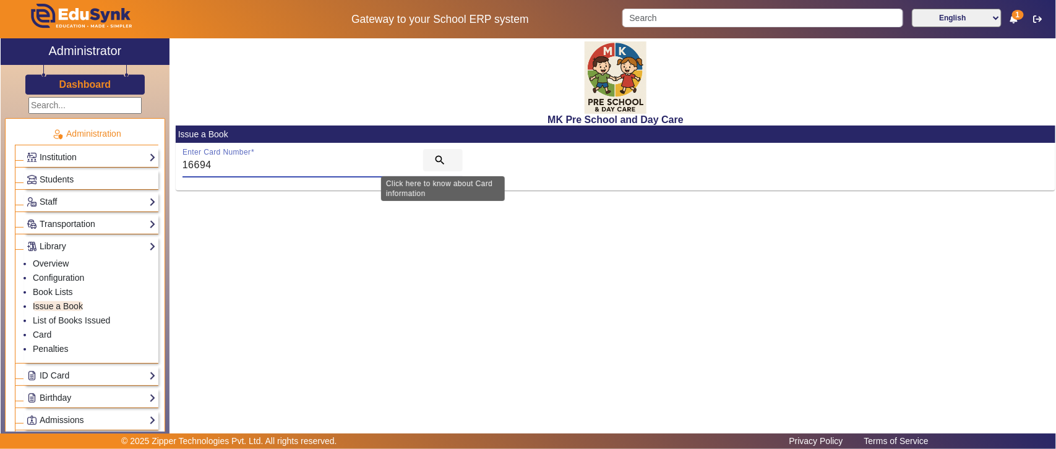
type input "16694"
click at [434, 161] on mat-icon "search" at bounding box center [440, 160] width 12 height 12
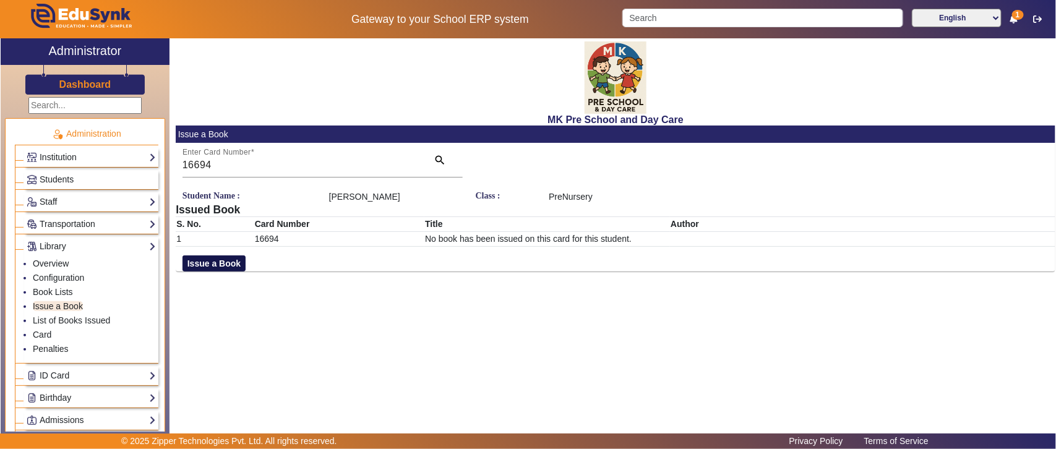
click at [230, 262] on button "Issue a Book" at bounding box center [214, 264] width 63 height 16
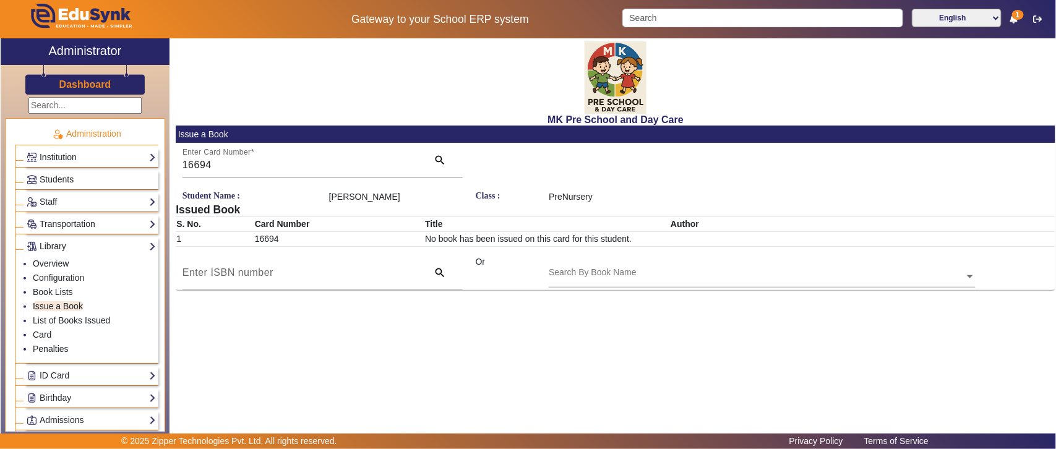
click at [648, 274] on input "text" at bounding box center [762, 277] width 427 height 13
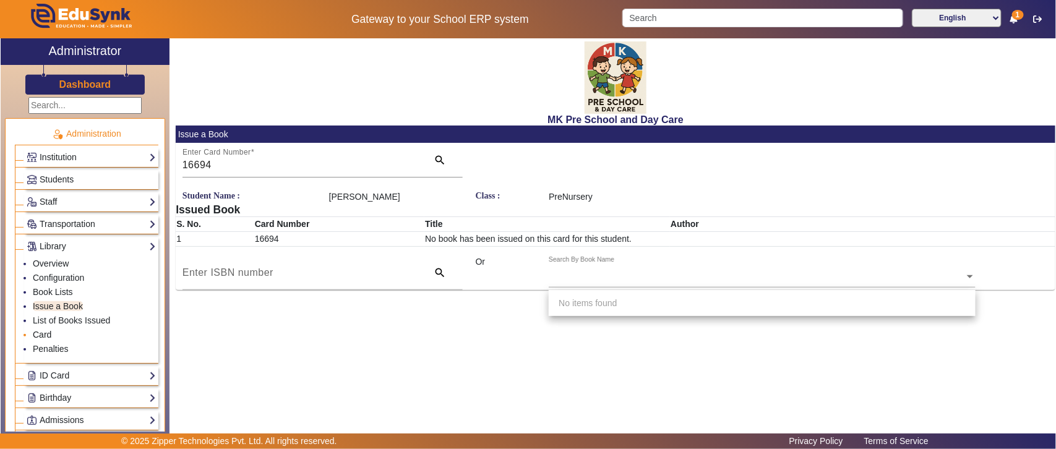
click at [47, 331] on link "Card" at bounding box center [42, 335] width 19 height 10
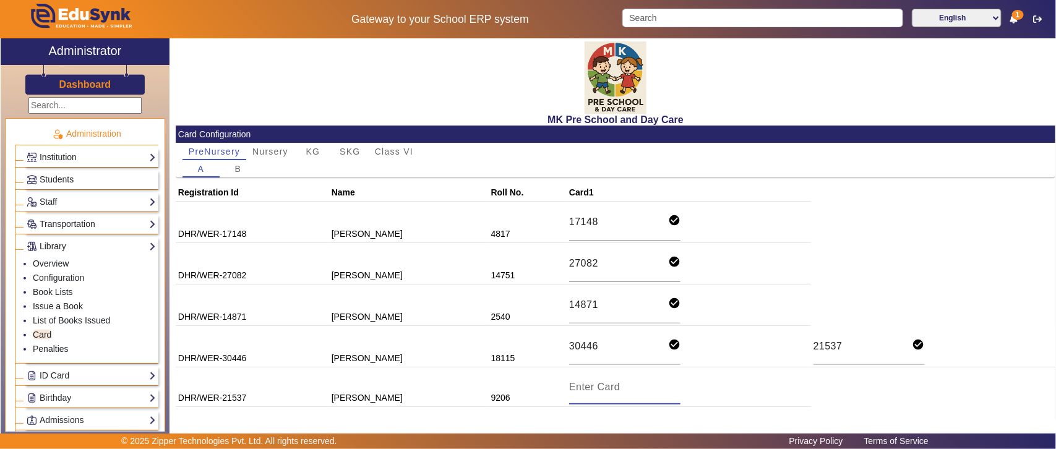
click at [608, 386] on input at bounding box center [624, 387] width 111 height 15
type input "43453"
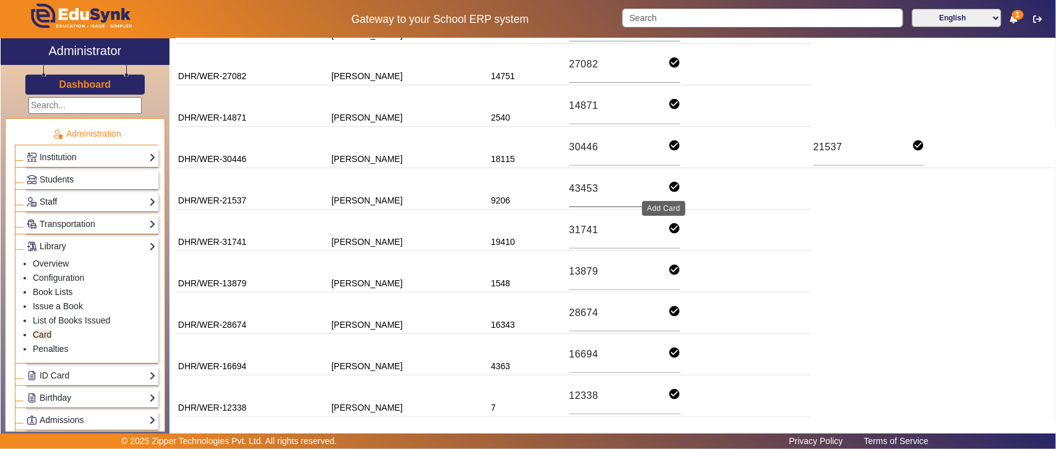
click at [668, 186] on mat-icon "check_circle" at bounding box center [674, 187] width 12 height 12
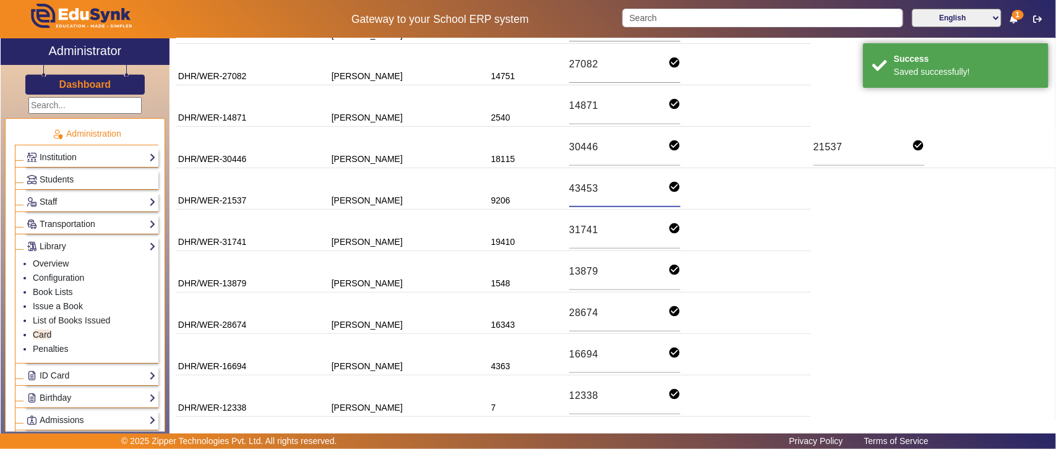
scroll to position [34, 0]
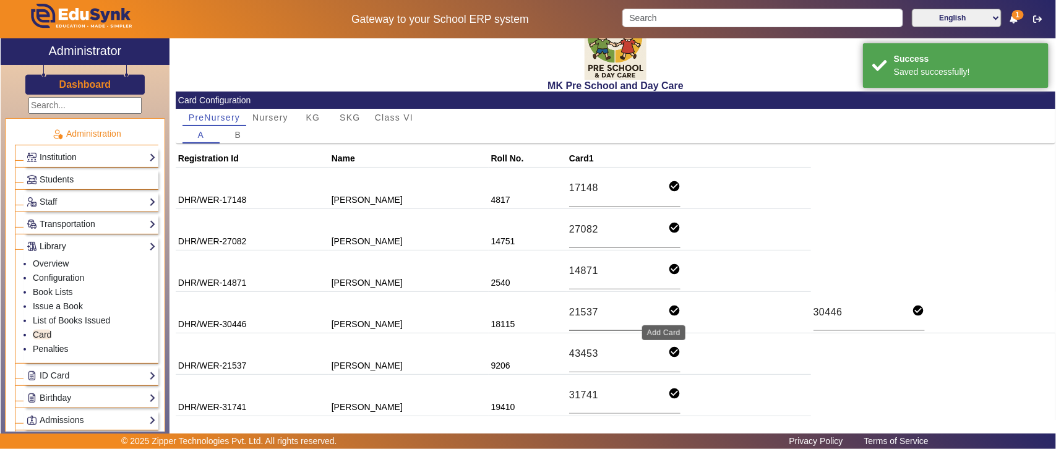
click at [668, 308] on mat-icon "check_circle" at bounding box center [674, 310] width 12 height 12
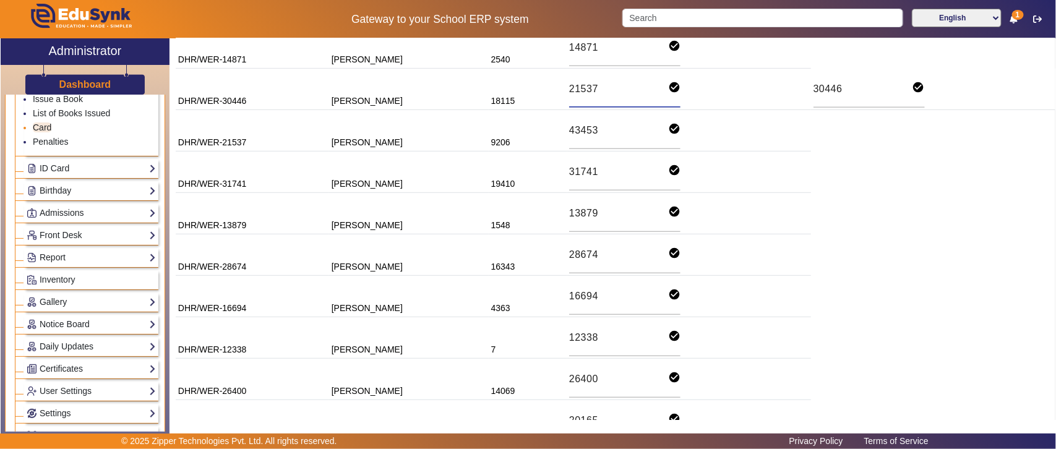
scroll to position [257, 0]
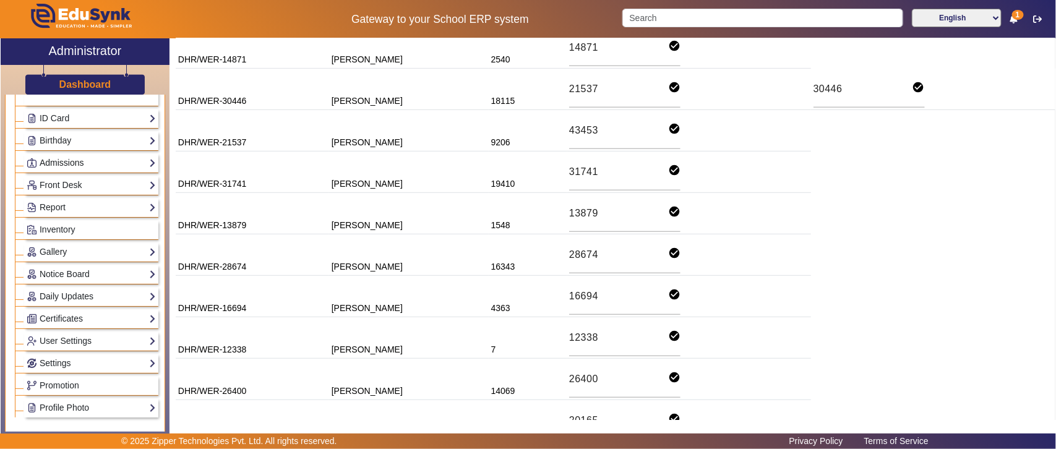
click at [69, 165] on link "Admissions" at bounding box center [91, 163] width 129 height 14
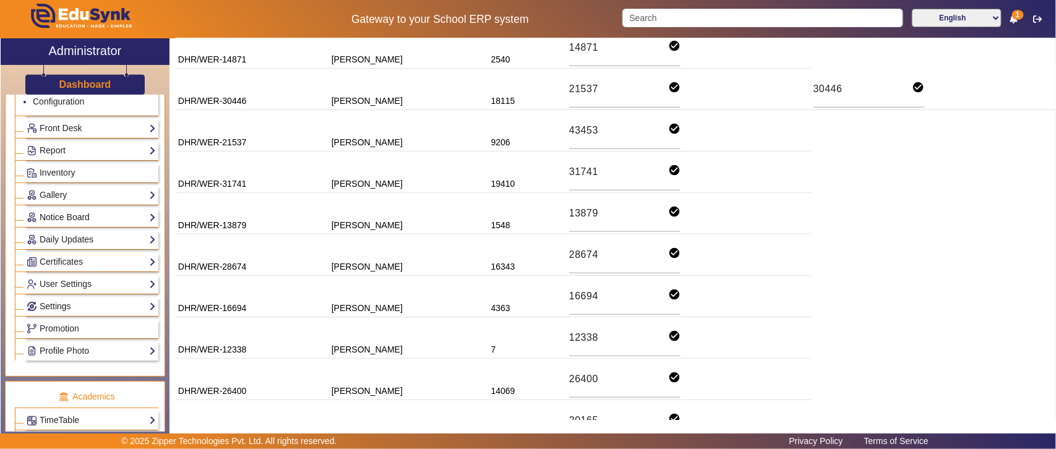
scroll to position [129, 0]
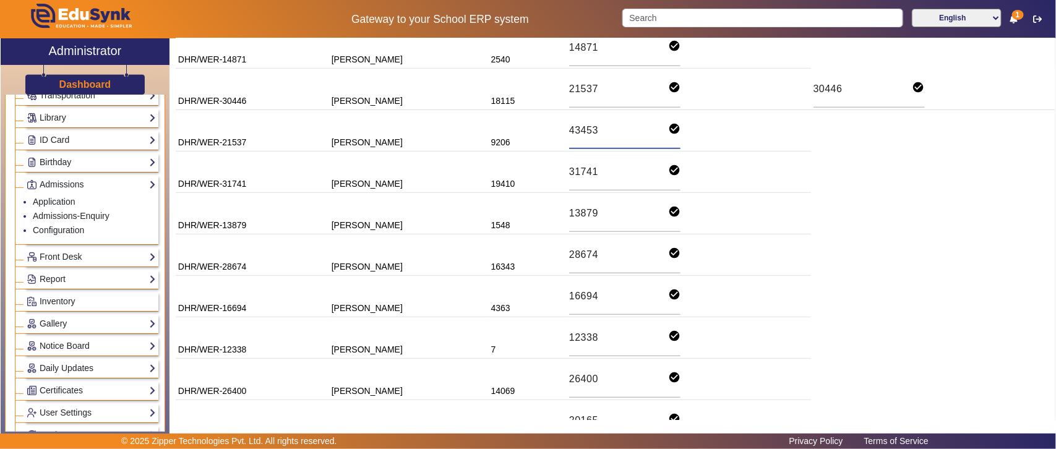
drag, startPoint x: 642, startPoint y: 129, endPoint x: 721, endPoint y: 132, distance: 79.3
click at [721, 132] on td "43453 check_circle" at bounding box center [689, 130] width 244 height 41
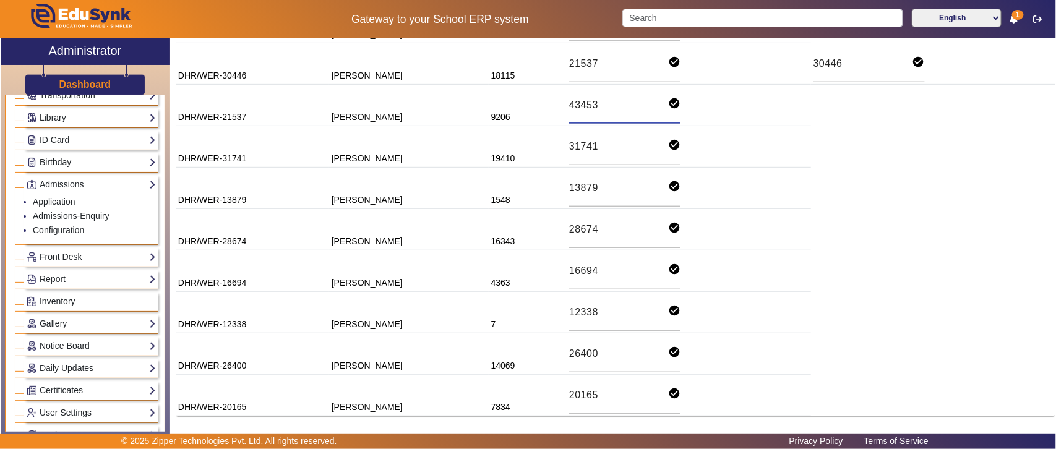
scroll to position [0, 0]
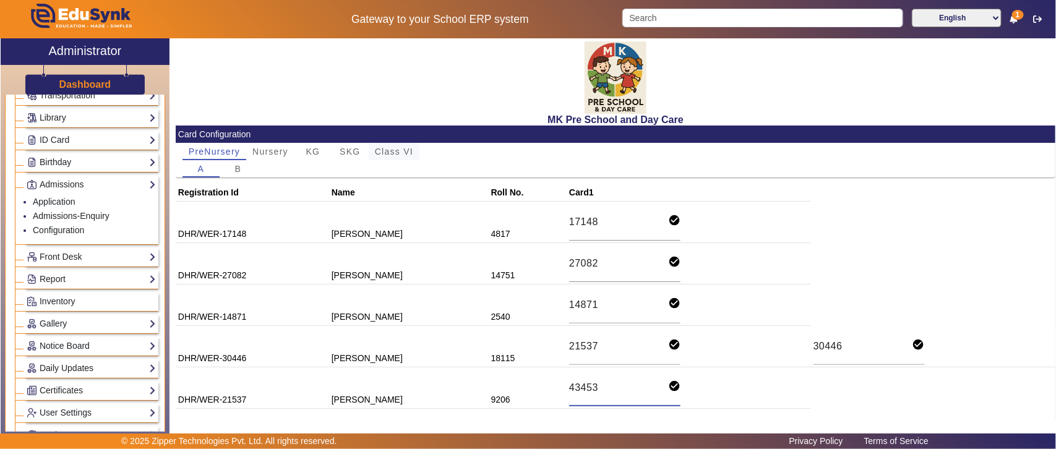
click at [391, 150] on span "Class VI" at bounding box center [394, 151] width 38 height 9
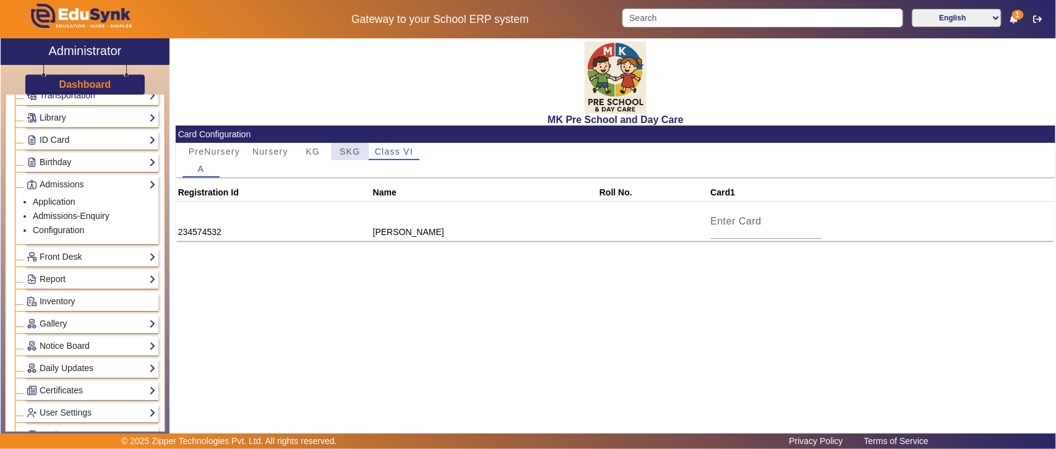
click at [353, 152] on span "SKG" at bounding box center [350, 151] width 20 height 9
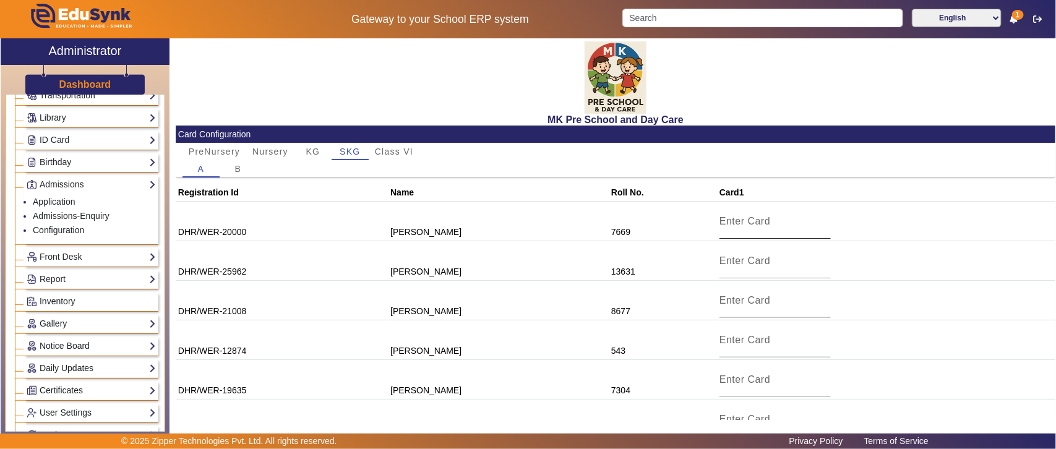
click at [722, 228] on input at bounding box center [775, 221] width 111 height 15
click at [610, 235] on td "7669" at bounding box center [664, 222] width 108 height 40
copy td "7669"
click at [736, 223] on input at bounding box center [775, 221] width 111 height 15
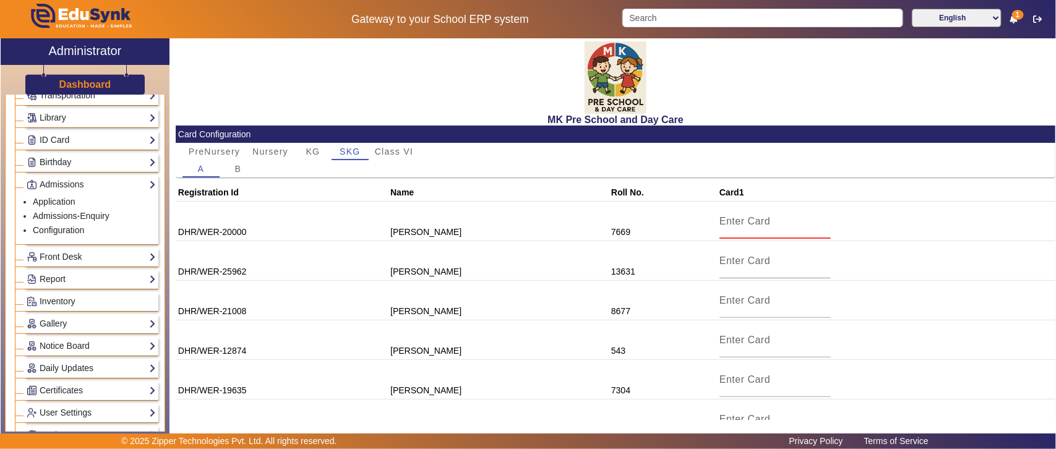
paste input "7669"
type input "7669"
click at [610, 270] on td "13631" at bounding box center [664, 263] width 108 height 40
click at [720, 264] on input at bounding box center [775, 263] width 111 height 15
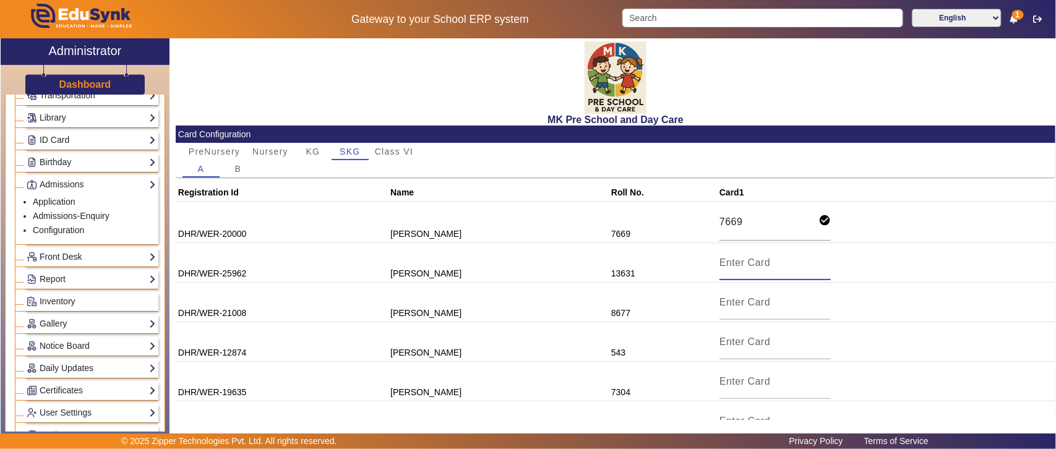
paste input "7669"
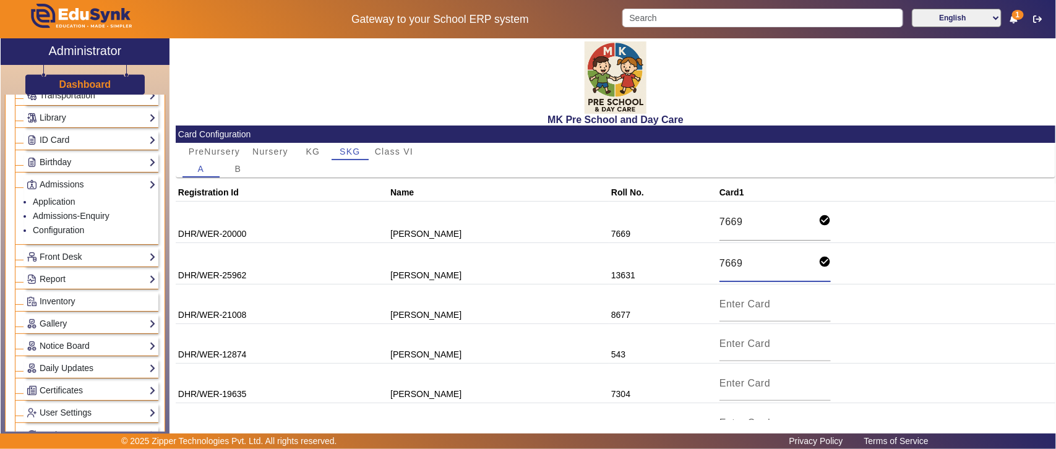
click at [610, 271] on td "13631" at bounding box center [664, 263] width 108 height 41
copy td "13631"
click at [720, 259] on input "7669" at bounding box center [769, 264] width 99 height 17
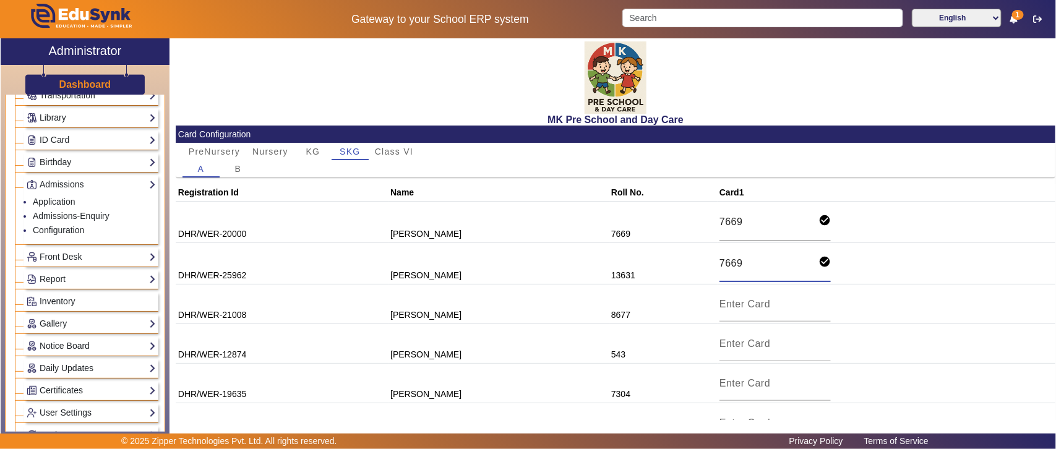
paste input "13631"
type input "13631"
click at [819, 218] on mat-icon "check_circle" at bounding box center [825, 220] width 12 height 12
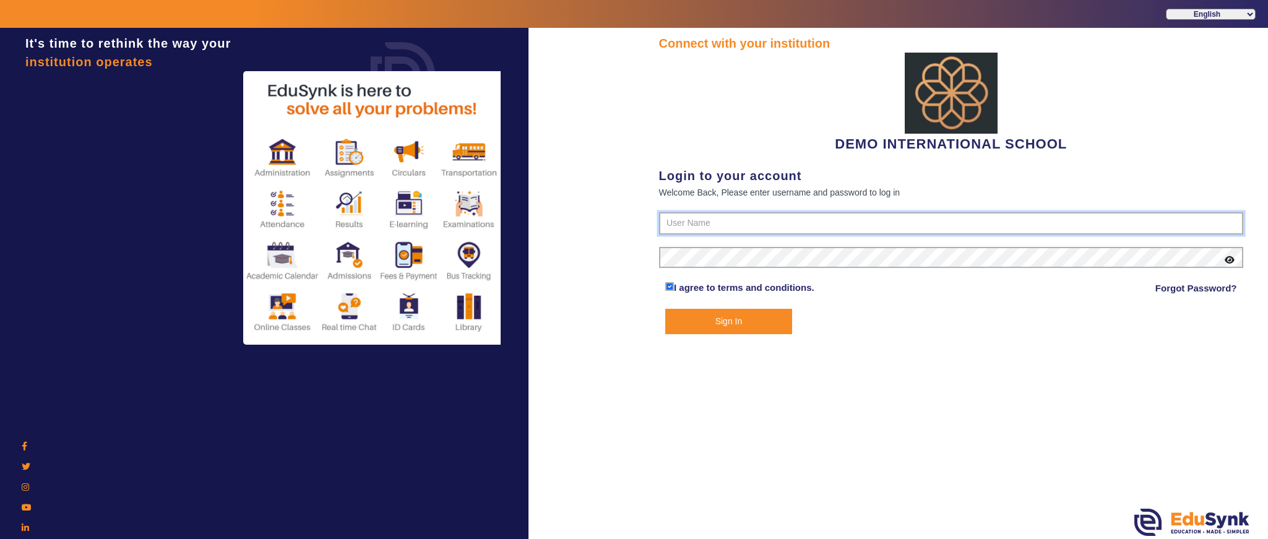
type input "2143224344"
click at [720, 316] on button "Sign In" at bounding box center [728, 321] width 127 height 25
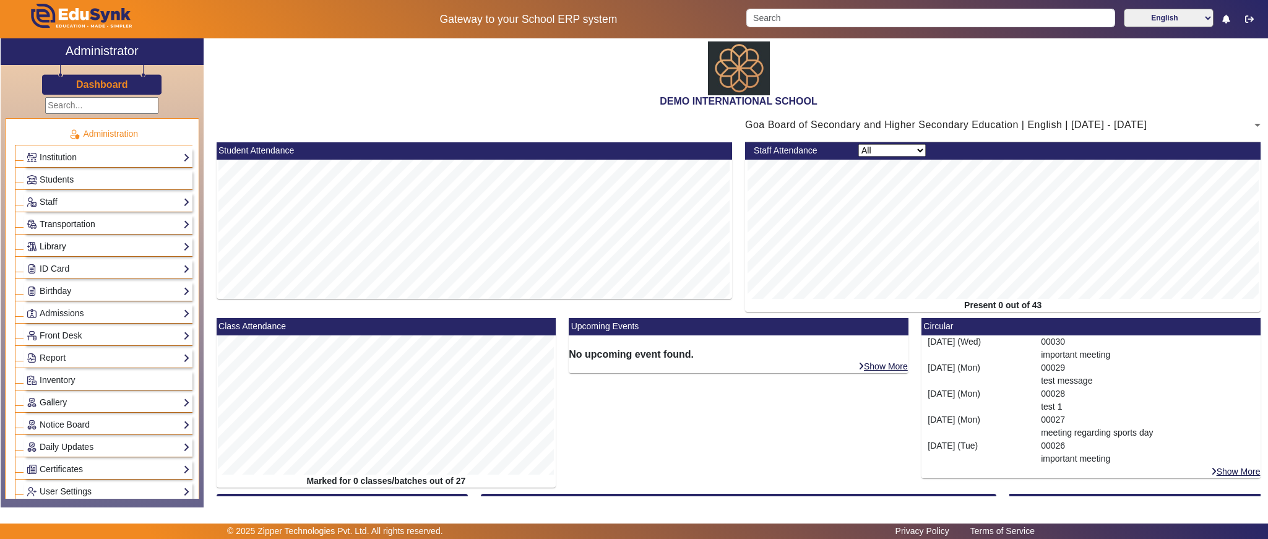
click at [54, 248] on link "Library" at bounding box center [108, 246] width 163 height 14
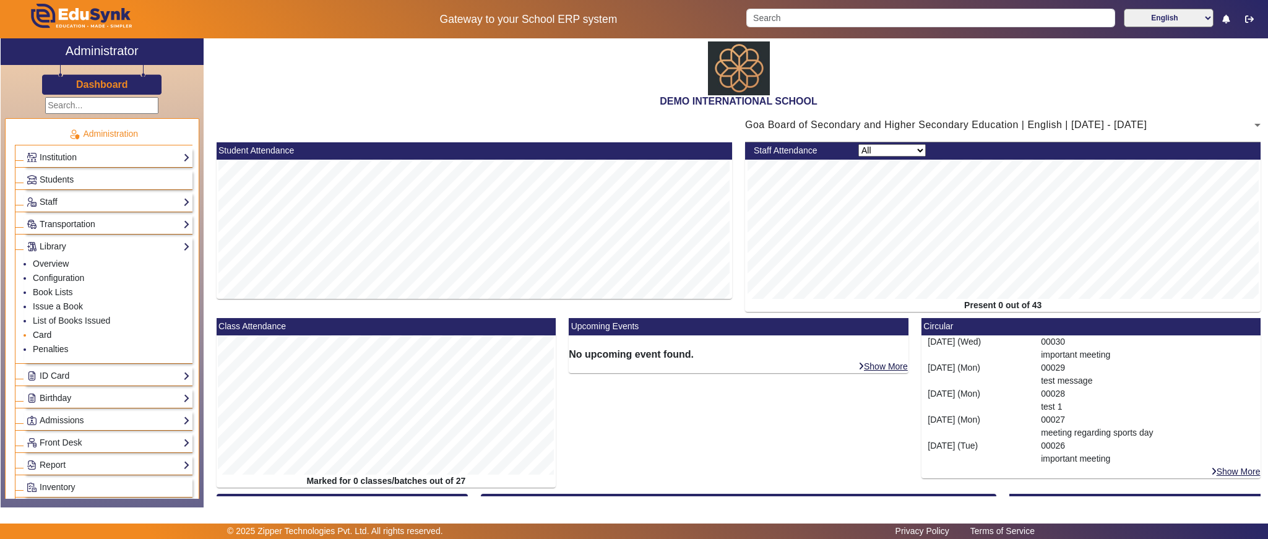
click at [40, 334] on link "Card" at bounding box center [42, 335] width 19 height 10
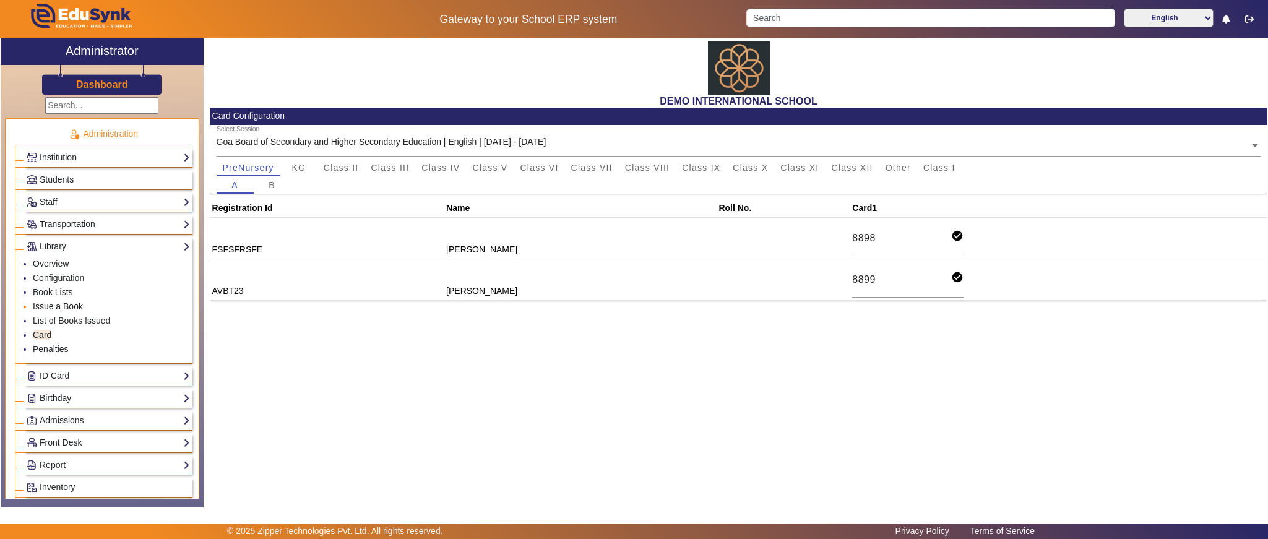
click at [56, 310] on link "Issue a Book" at bounding box center [58, 306] width 50 height 10
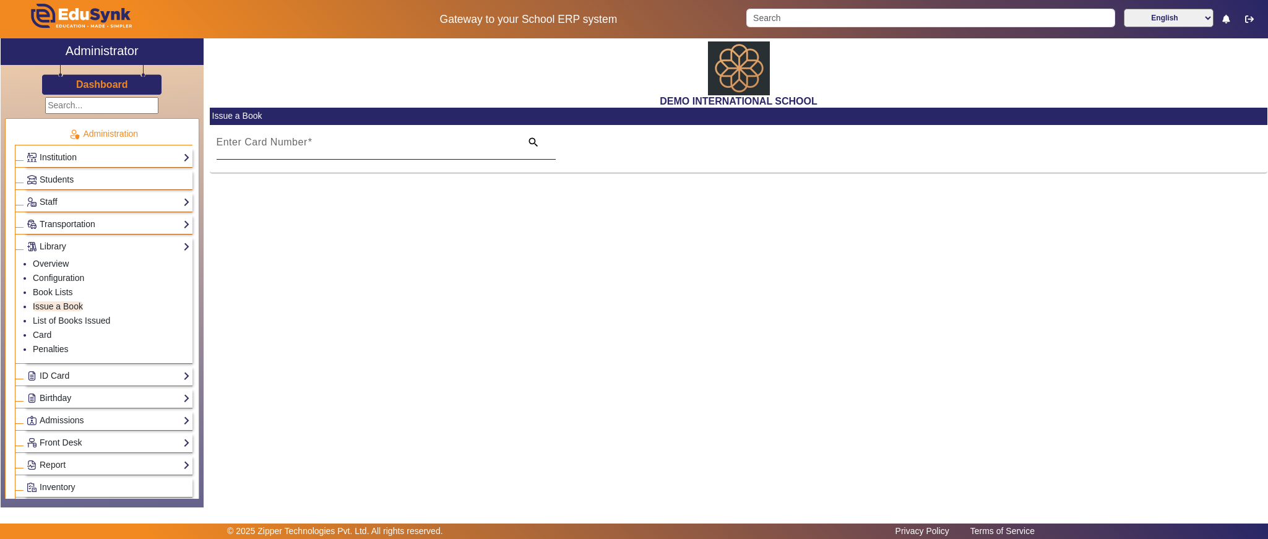
click at [343, 145] on input "Enter Card Number" at bounding box center [366, 147] width 298 height 15
type input "8899"
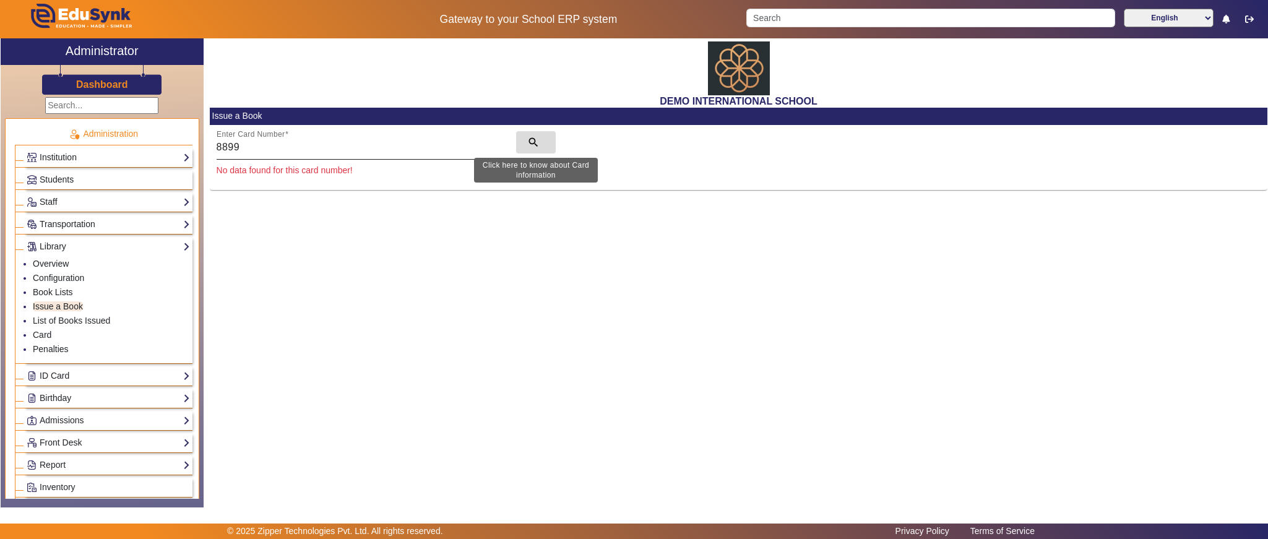
click at [533, 139] on mat-icon "search" at bounding box center [533, 142] width 12 height 12
click at [52, 318] on li "List of Books Issued" at bounding box center [111, 321] width 157 height 14
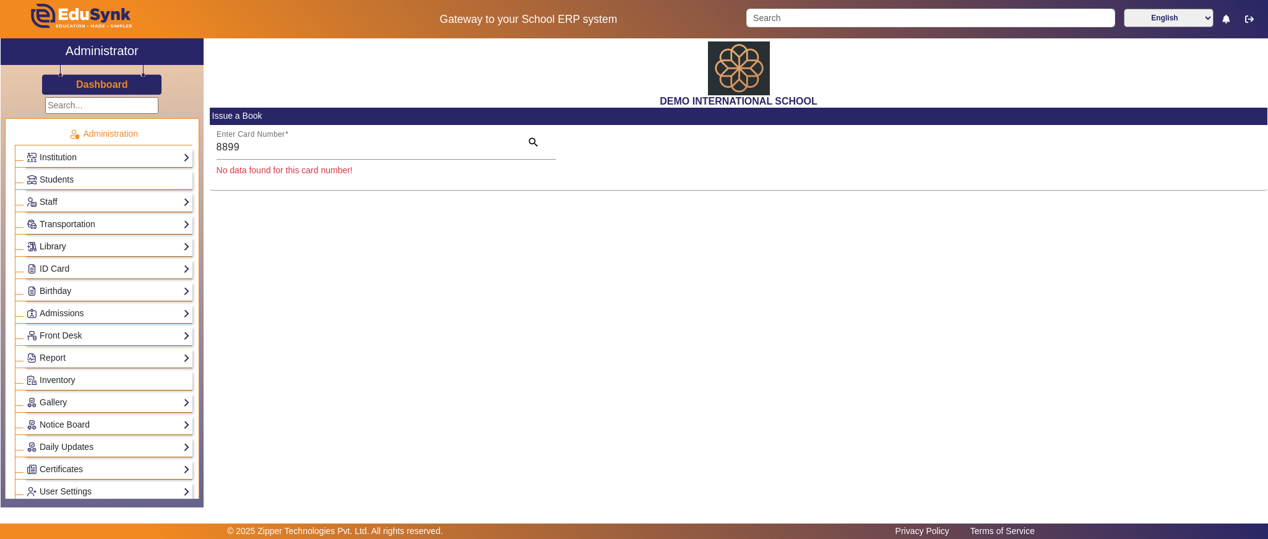
click at [69, 251] on link "Library" at bounding box center [108, 246] width 163 height 14
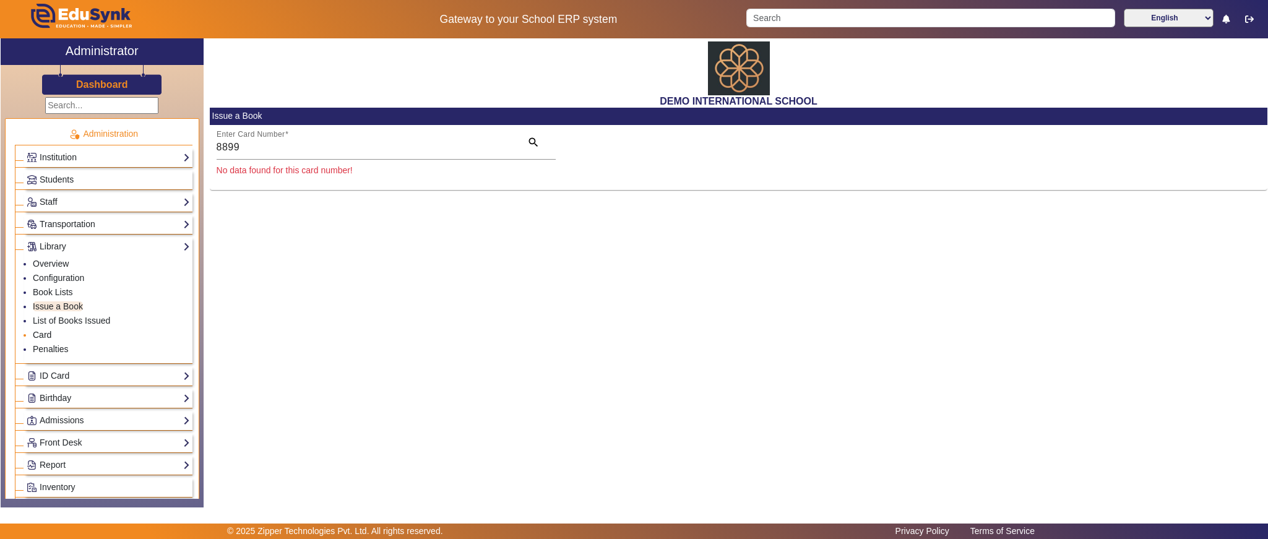
click at [49, 340] on link "Card" at bounding box center [42, 335] width 19 height 10
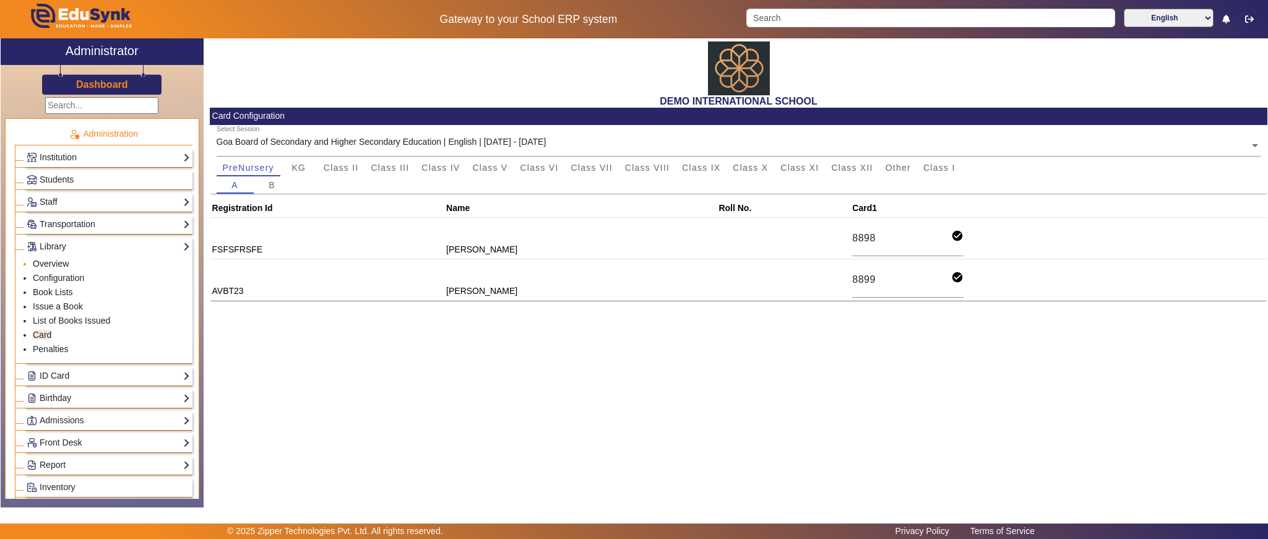
click at [65, 266] on link "Overview" at bounding box center [51, 264] width 36 height 10
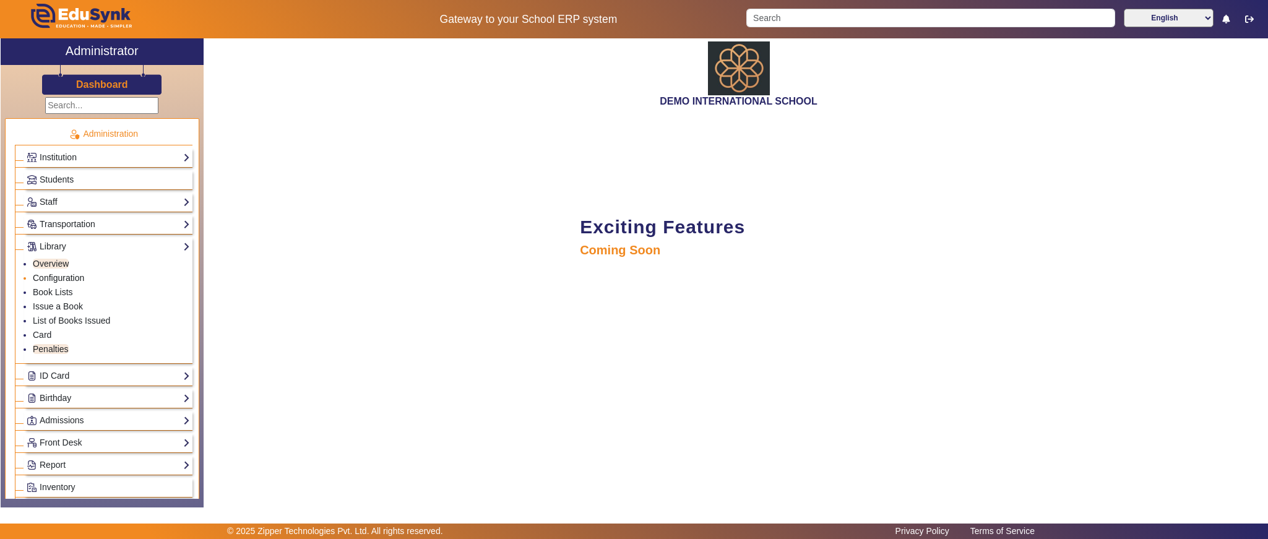
click at [63, 283] on link "Configuration" at bounding box center [58, 278] width 51 height 10
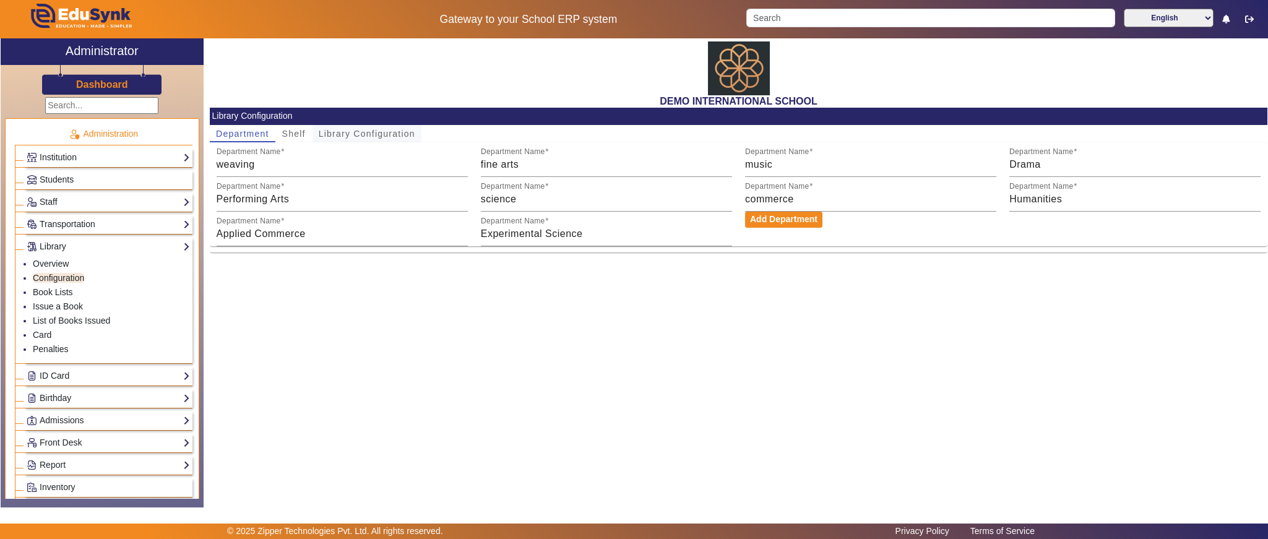
click at [362, 134] on span "Library Configuration" at bounding box center [367, 133] width 97 height 9
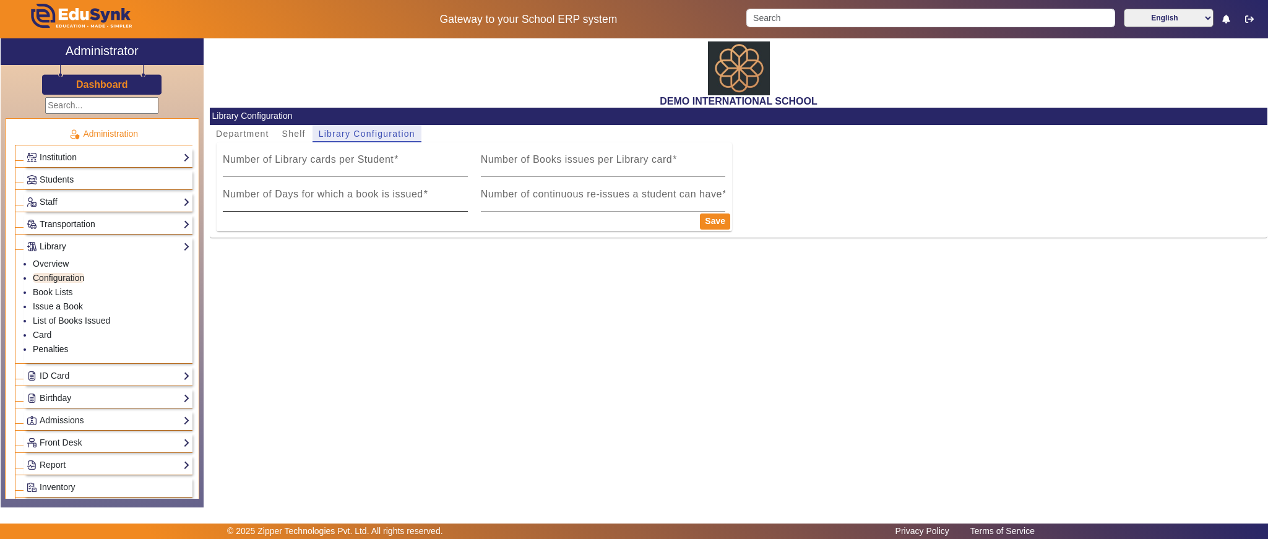
type input "1"
type input "5"
type input "1"
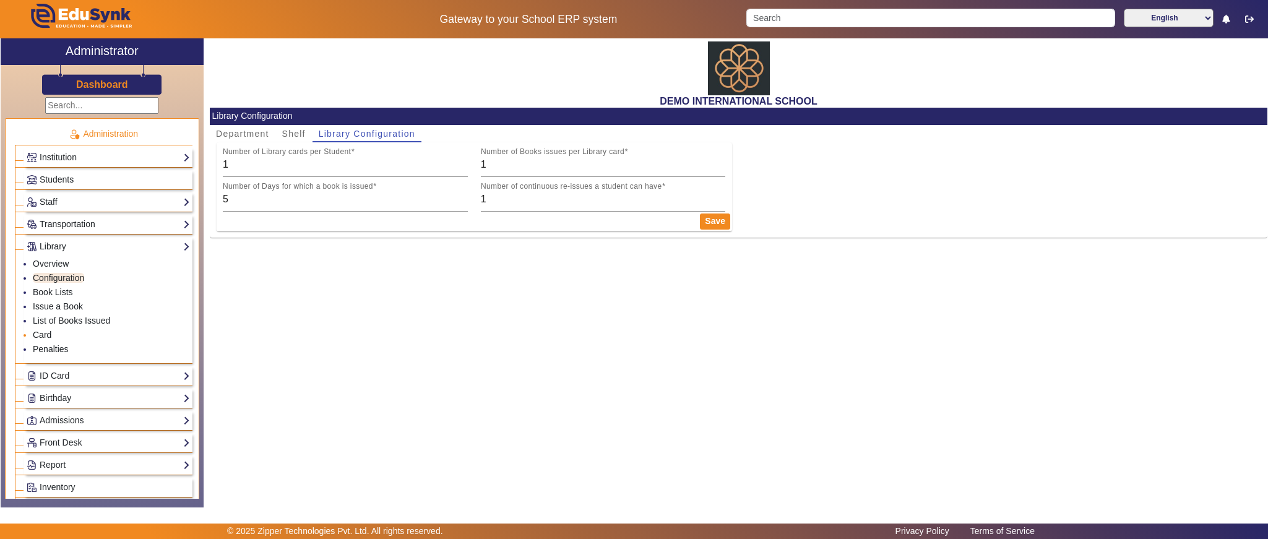
click at [41, 336] on link "Card" at bounding box center [42, 335] width 19 height 10
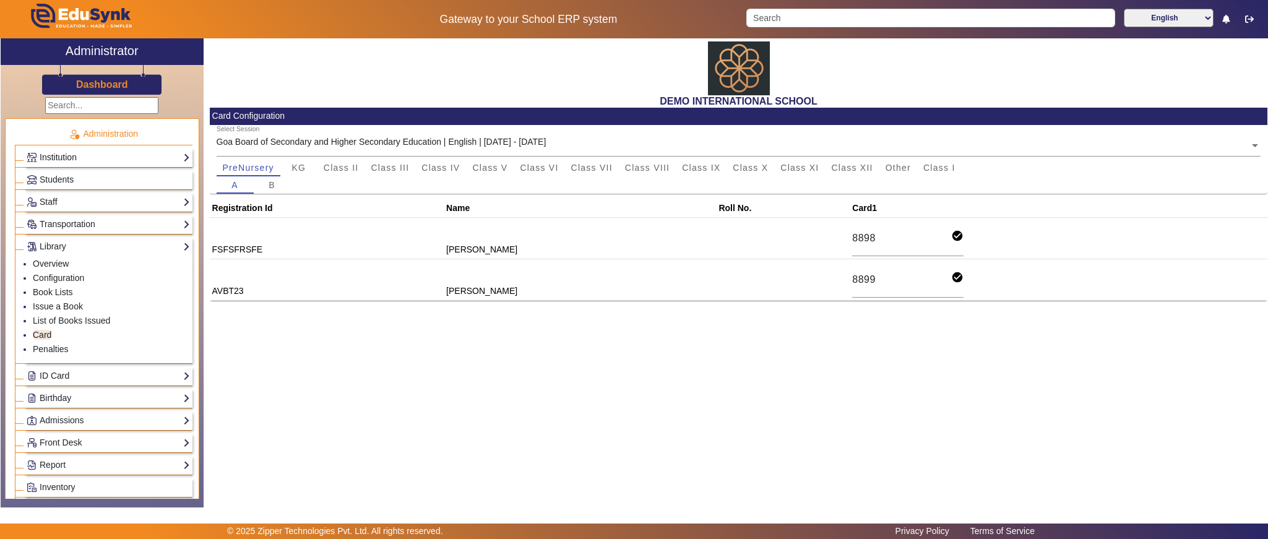
click at [64, 152] on link "Institution" at bounding box center [108, 157] width 163 height 14
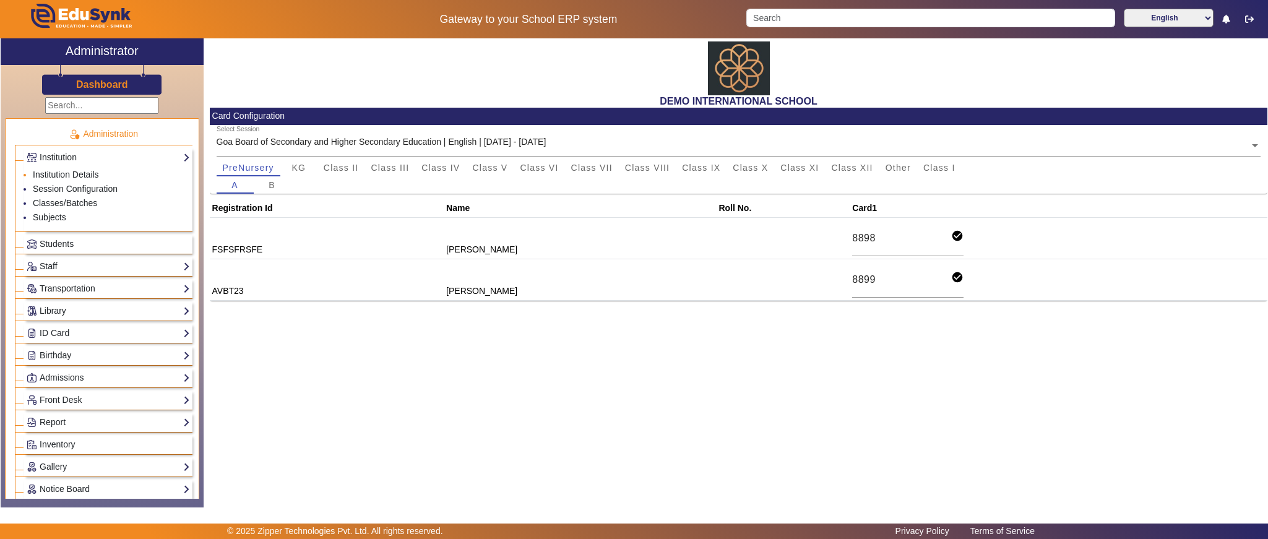
click at [95, 180] on li "Institution Details" at bounding box center [111, 175] width 157 height 14
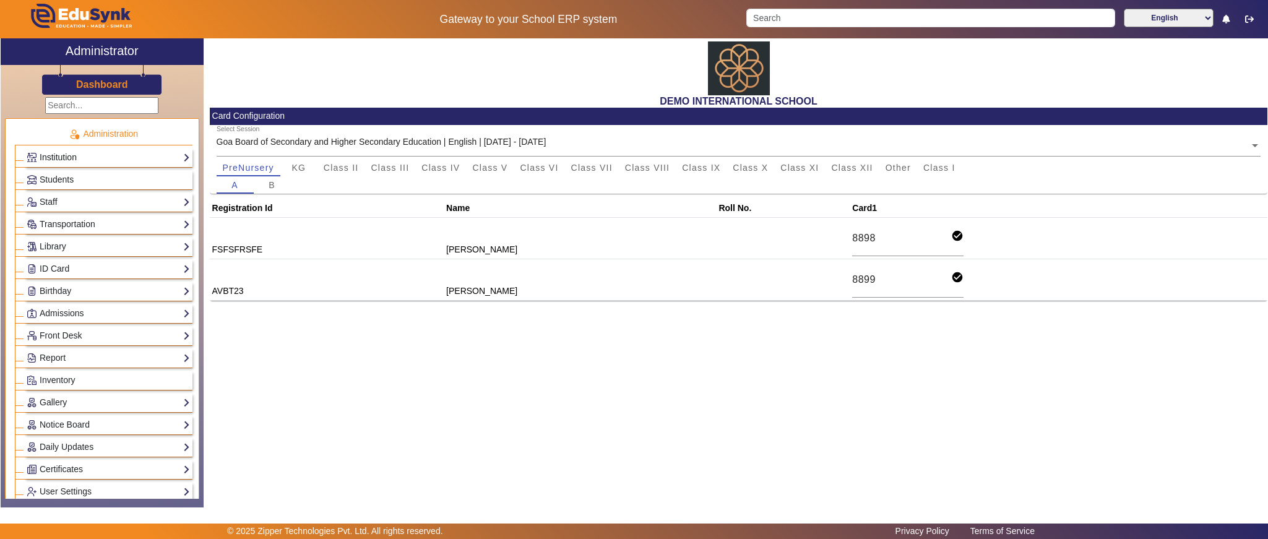
click at [95, 151] on link "Institution" at bounding box center [108, 157] width 163 height 14
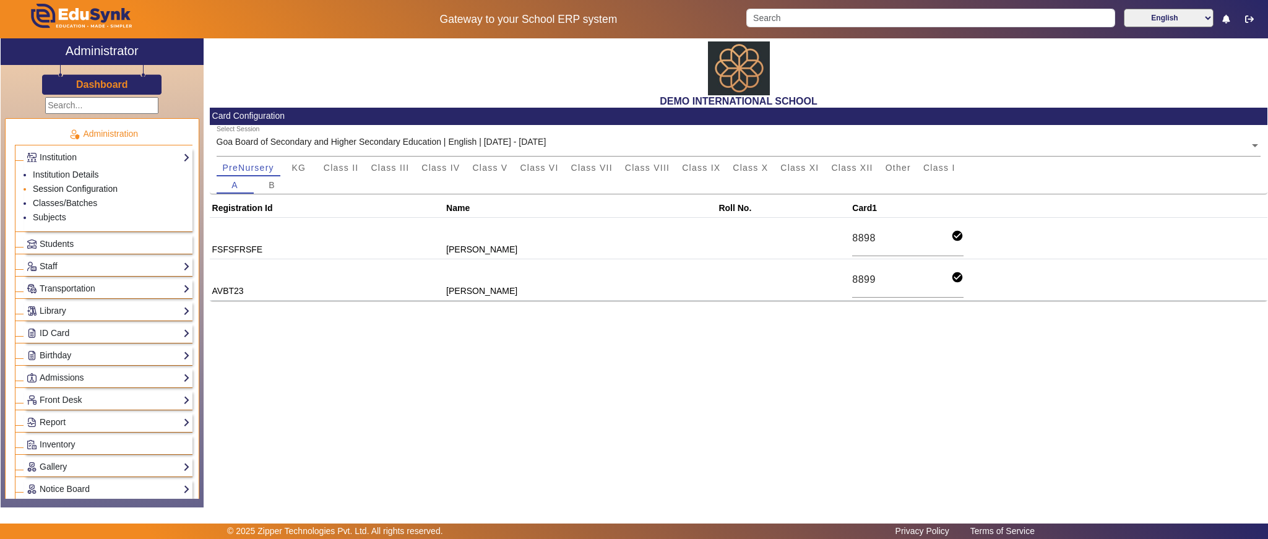
click at [91, 186] on link "Session Configuration" at bounding box center [75, 189] width 85 height 10
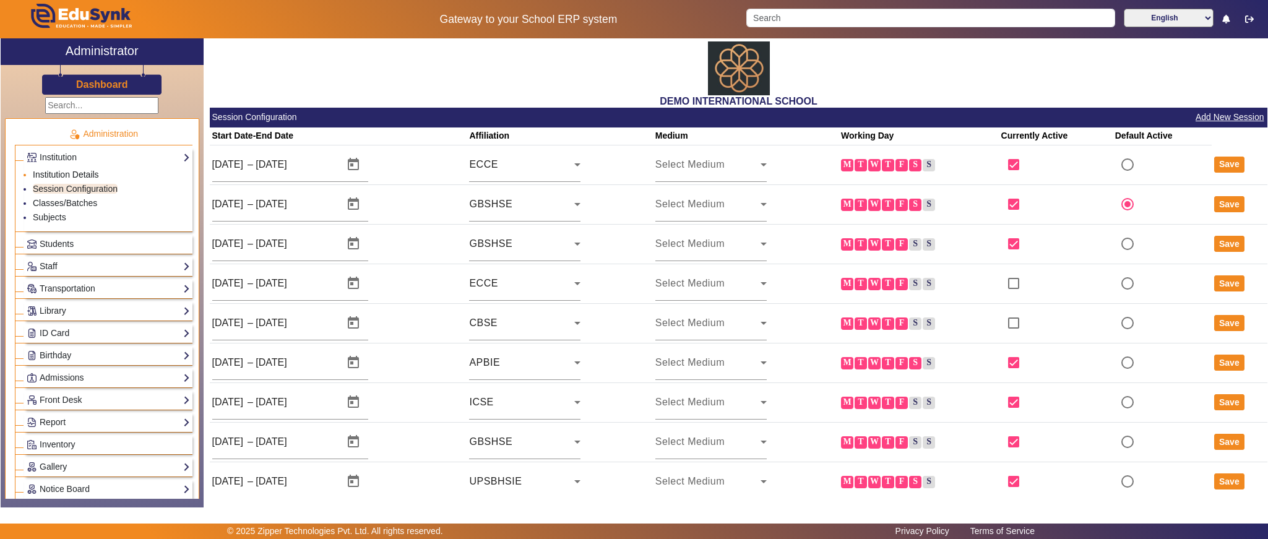
click at [53, 171] on link "Institution Details" at bounding box center [66, 175] width 66 height 10
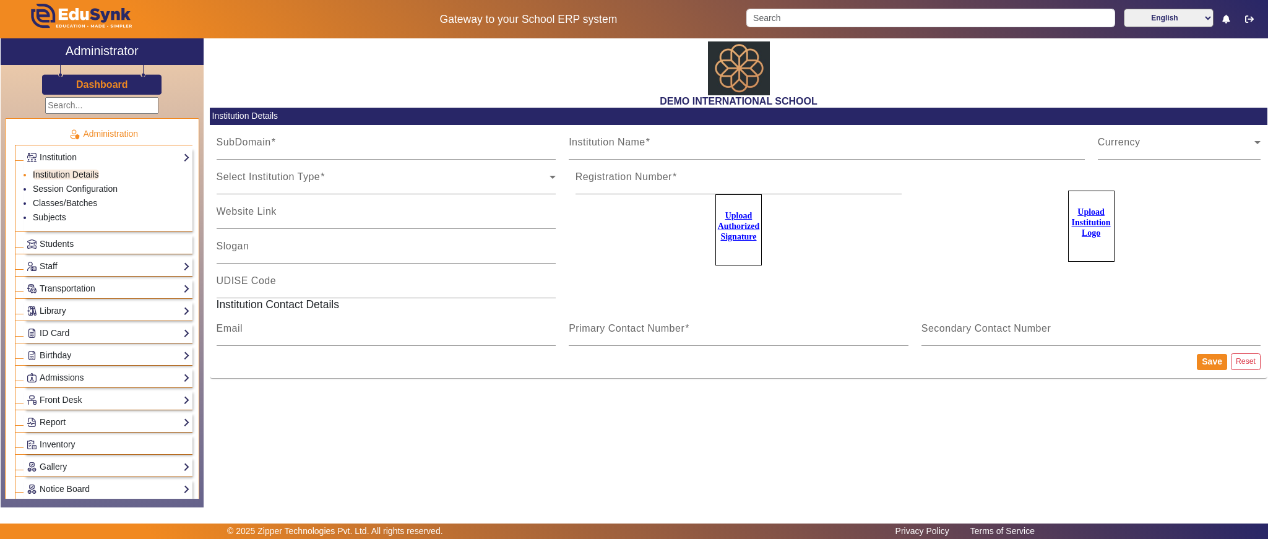
type input "20june2023"
type input "DEMO INTERNATIONAL SCHOOL"
type input "www.edusynk.com"
type input "SCHOOL OF EXCELLENCE"
type input "09180101038"
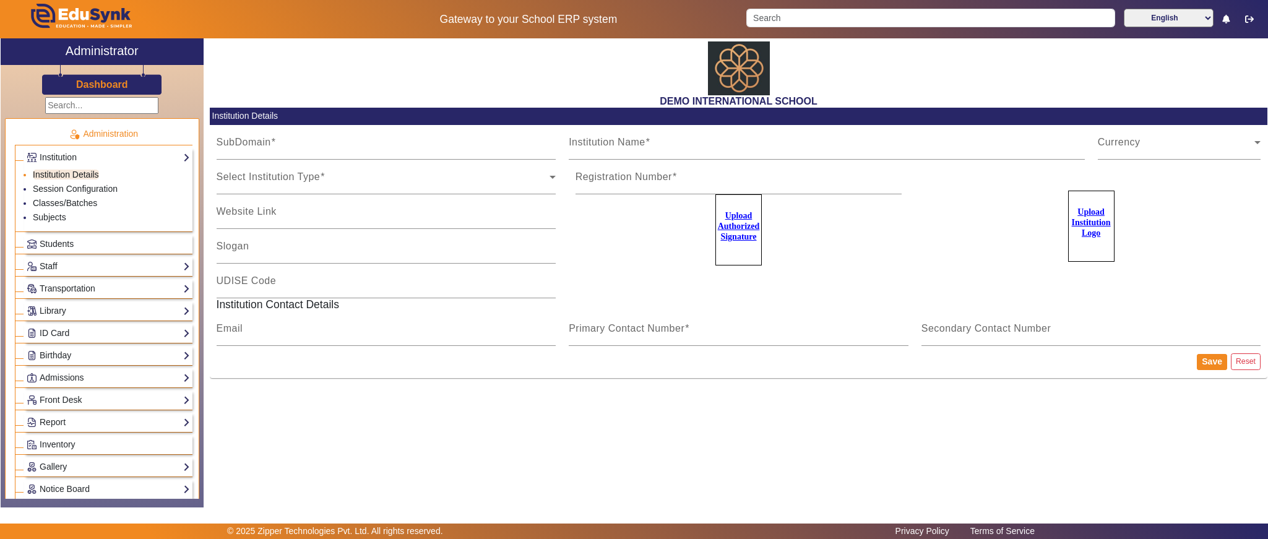
type input "2183437"
type input "zipper.pratik@gmail.com"
type input "2143224344"
type input "8318363024"
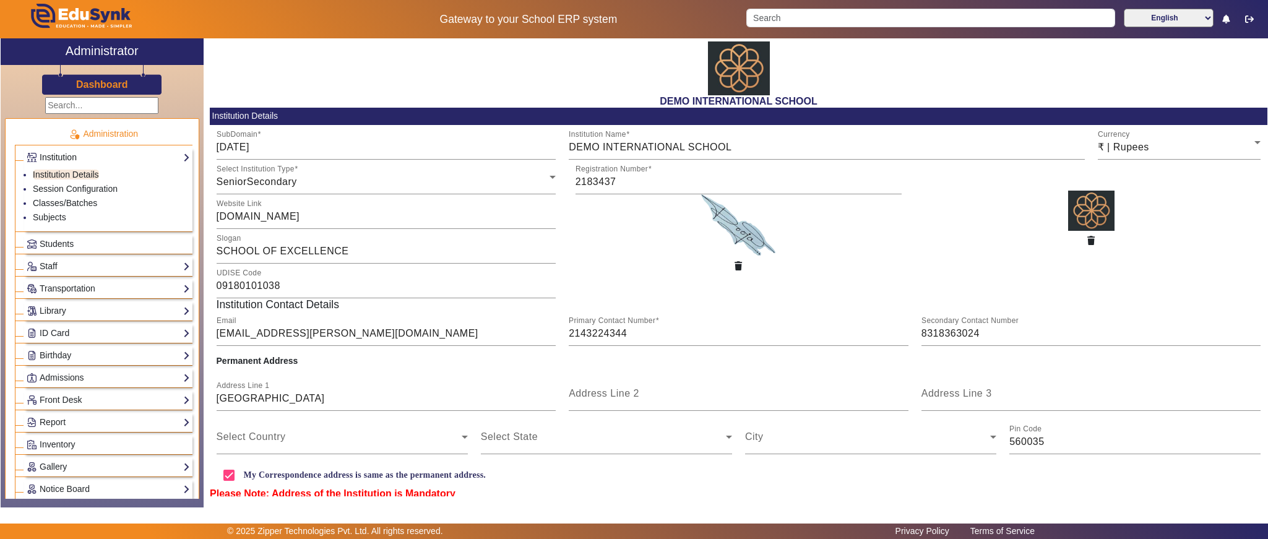
click at [63, 162] on link "Institution" at bounding box center [108, 157] width 163 height 14
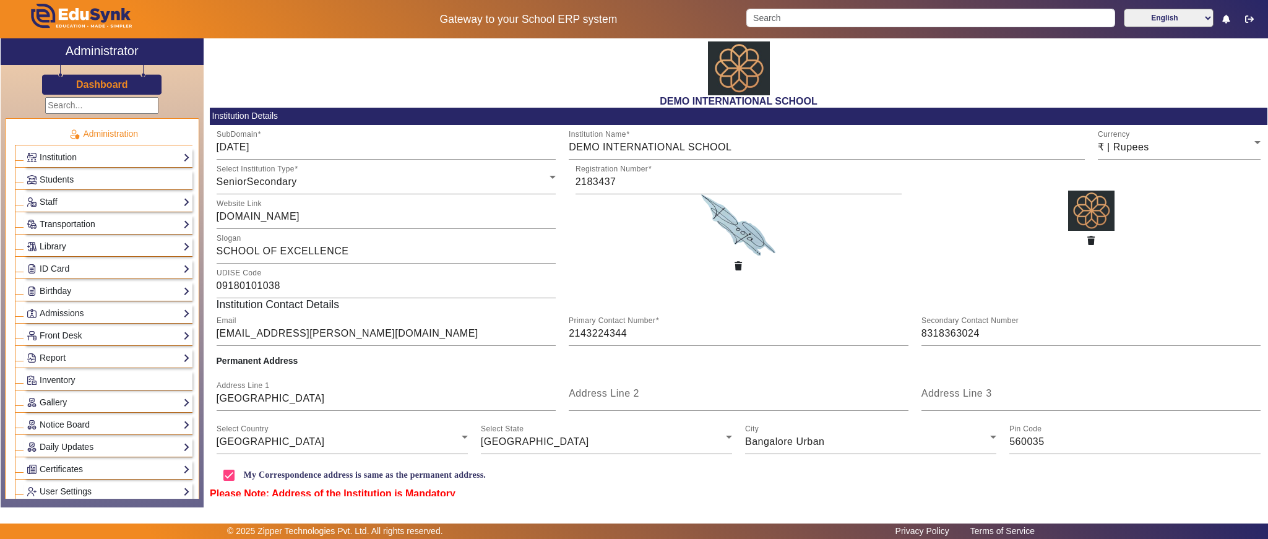
click at [99, 84] on h3 "Dashboard" at bounding box center [102, 85] width 52 height 12
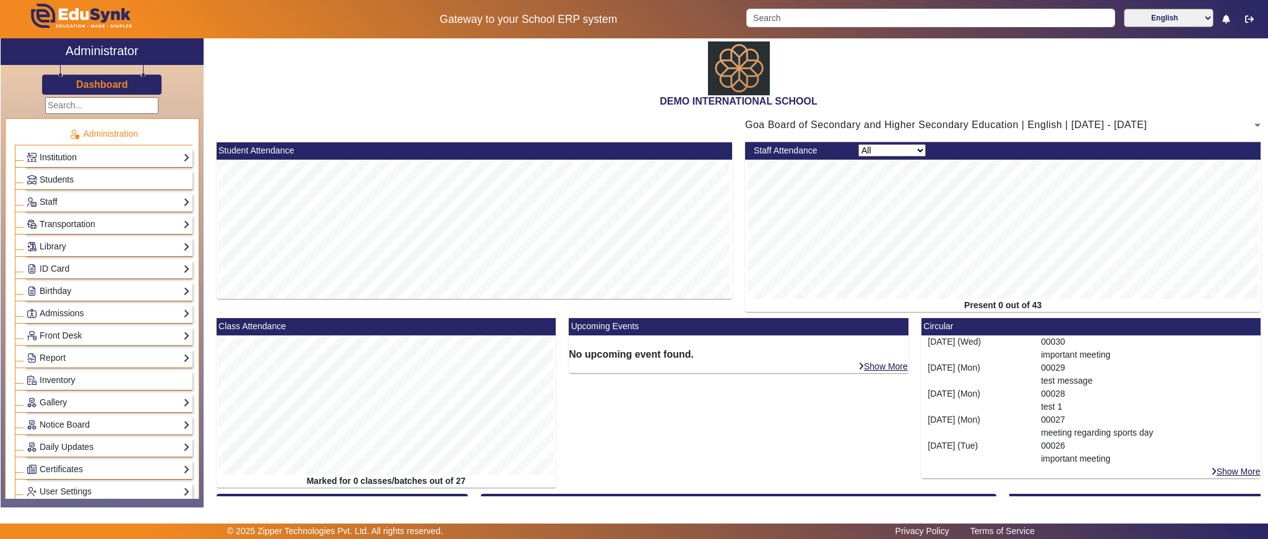
click at [131, 153] on link "Institution" at bounding box center [108, 157] width 163 height 14
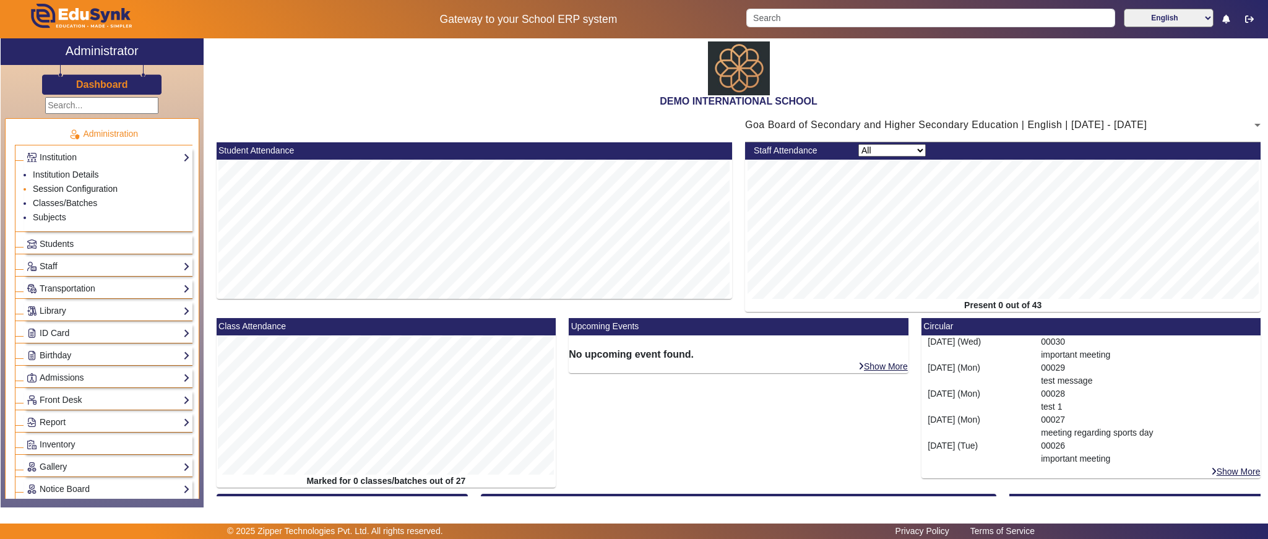
click at [92, 186] on link "Session Configuration" at bounding box center [75, 189] width 85 height 10
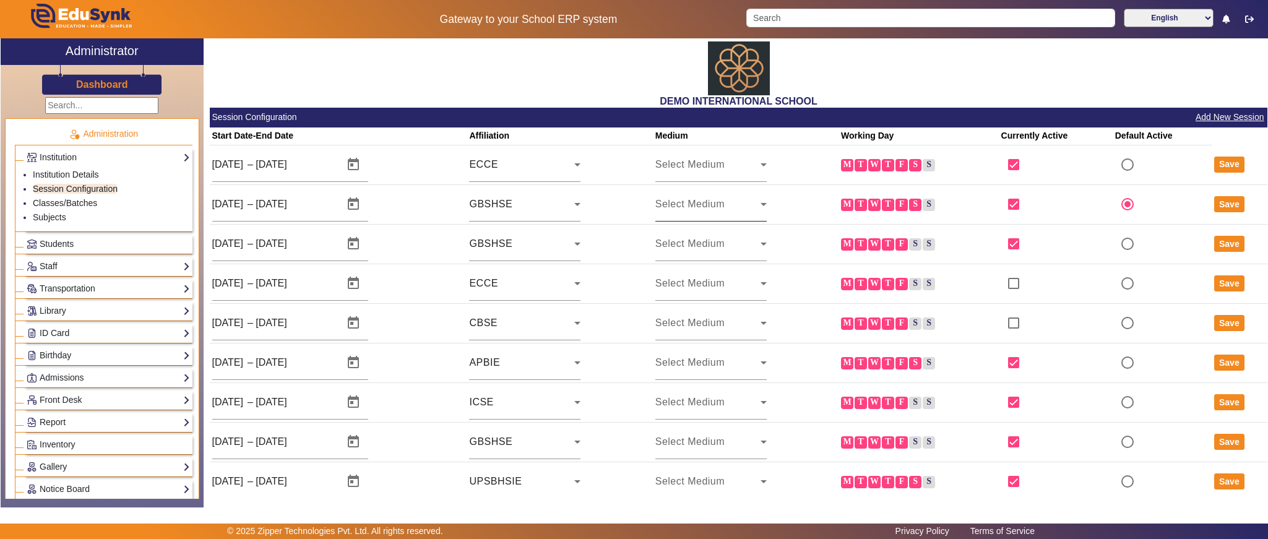
scroll to position [14, 0]
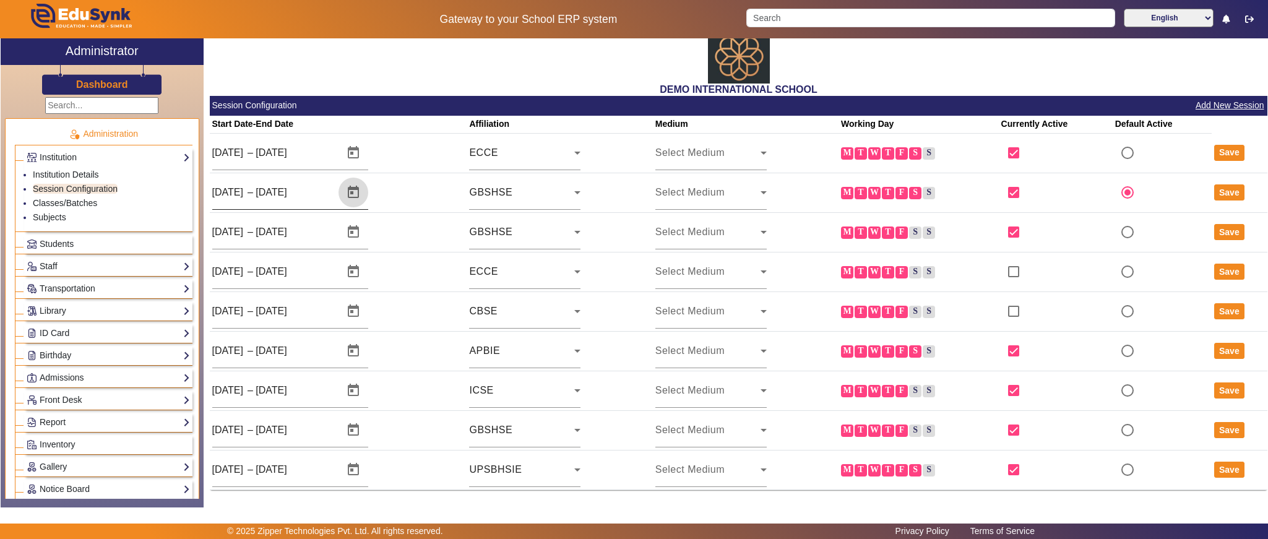
click at [359, 190] on span "Open calendar" at bounding box center [354, 193] width 30 height 30
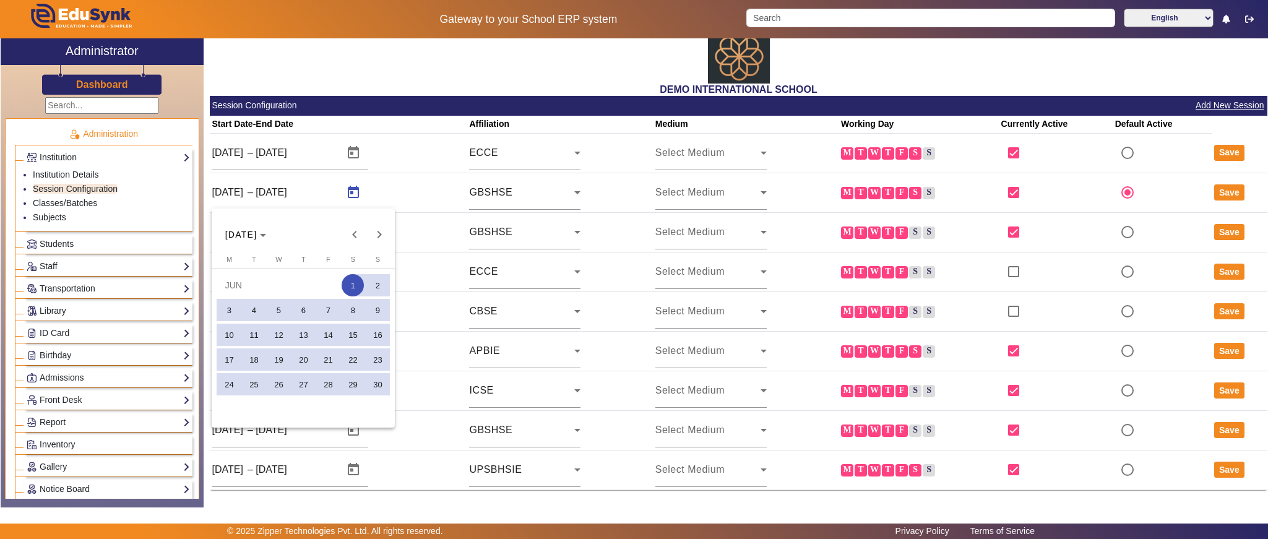
click at [347, 286] on span "1" at bounding box center [353, 285] width 22 height 22
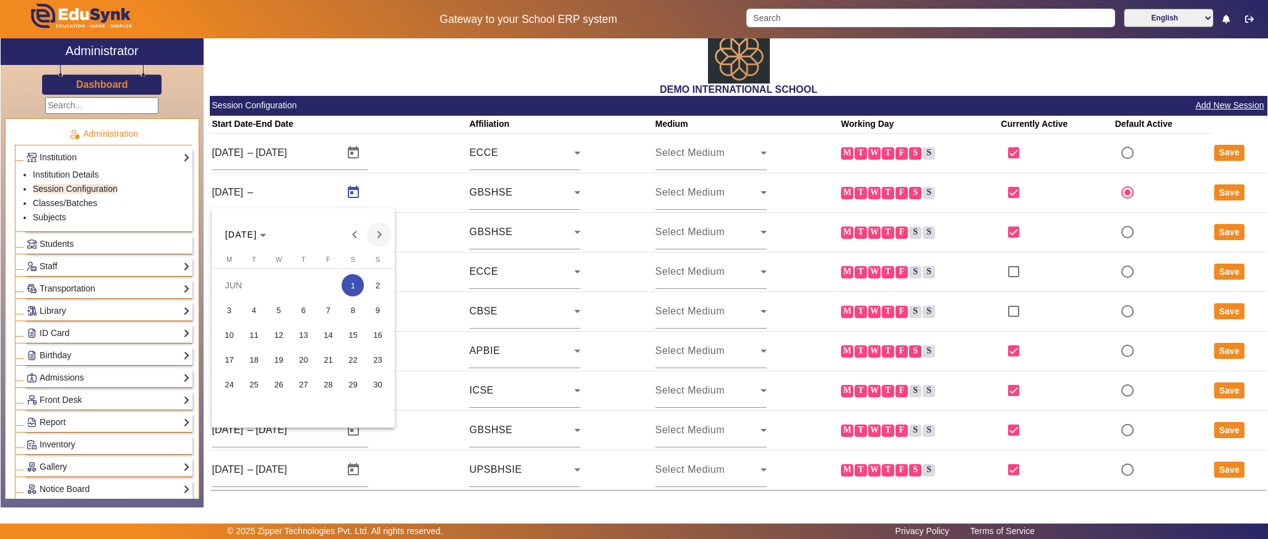
click at [384, 236] on span "Next month" at bounding box center [379, 234] width 25 height 25
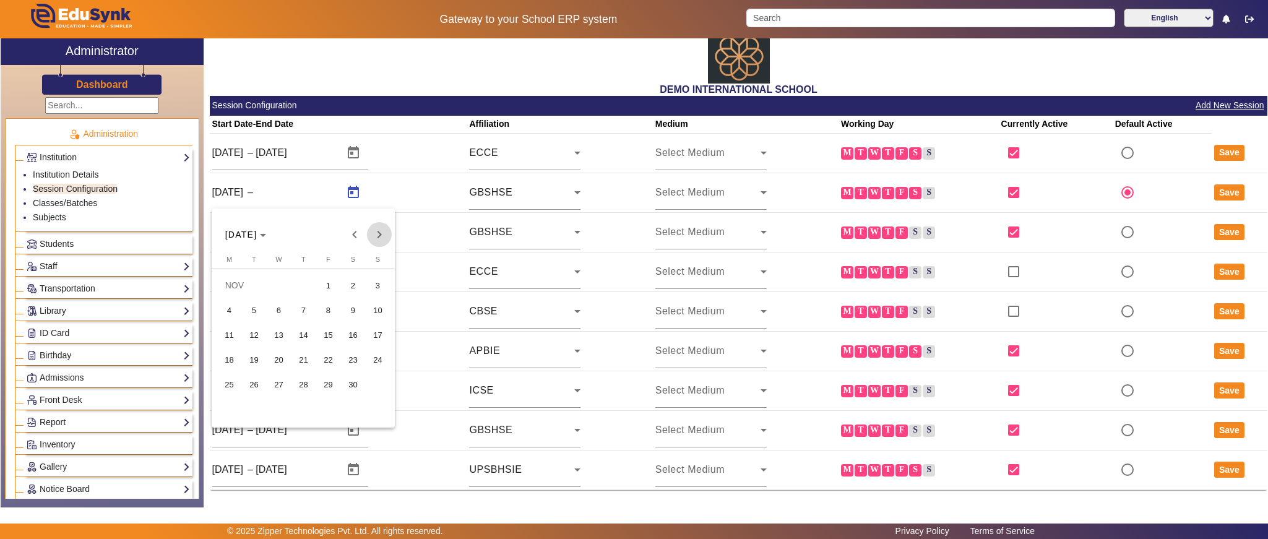
click at [384, 236] on span "Next month" at bounding box center [379, 234] width 25 height 25
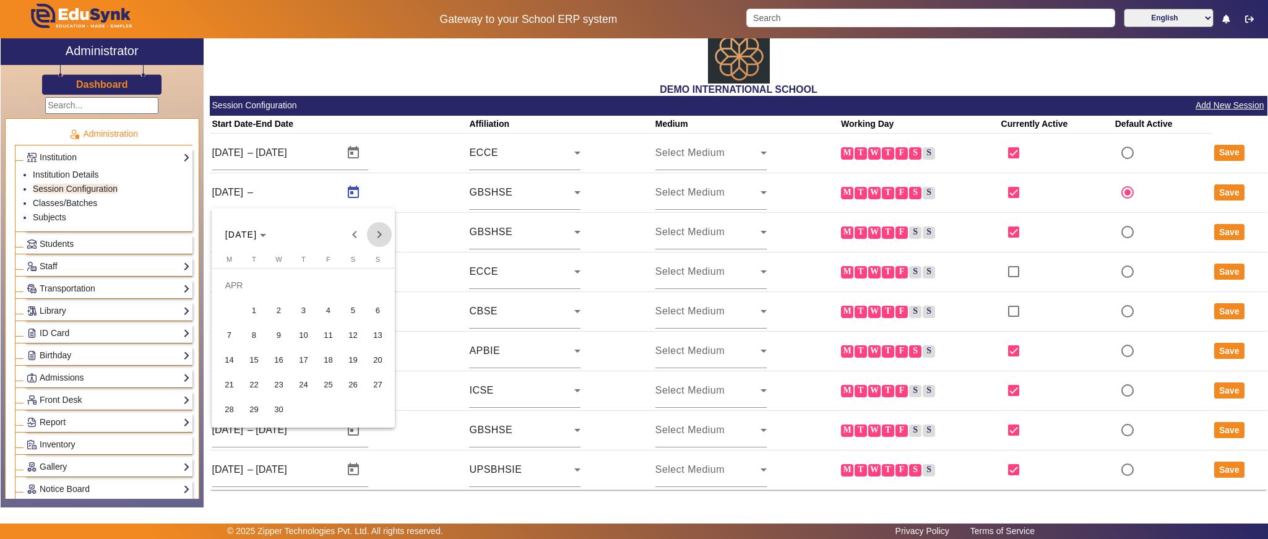
click at [384, 236] on span "Next month" at bounding box center [379, 234] width 25 height 25
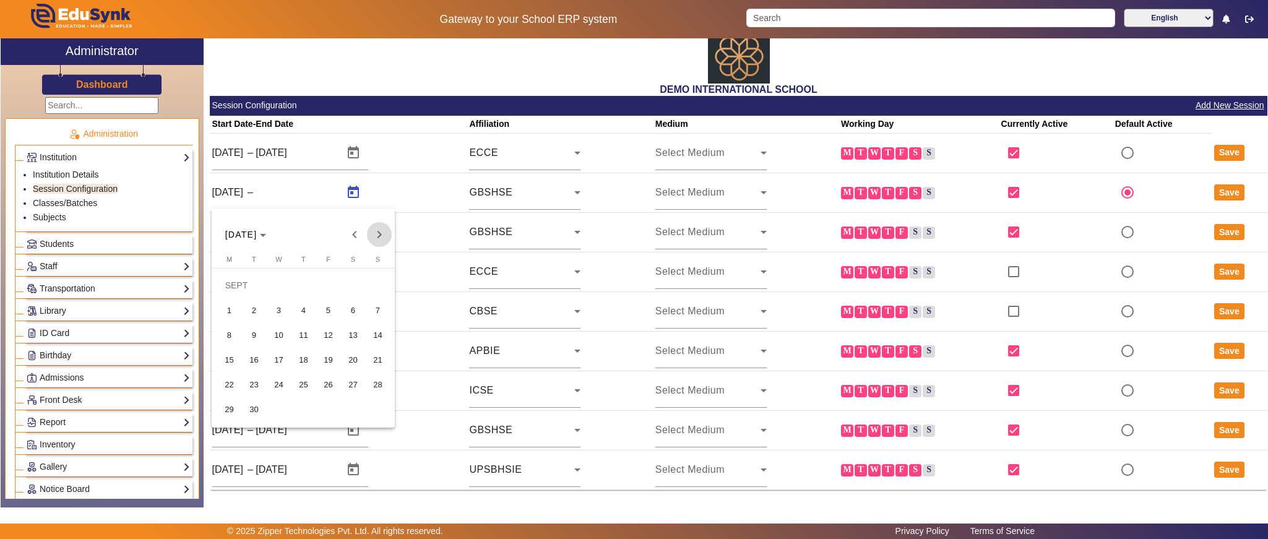
click at [384, 236] on span "Next month" at bounding box center [379, 234] width 25 height 25
click at [290, 413] on button "31" at bounding box center [278, 409] width 25 height 25
type input "31/12/2025"
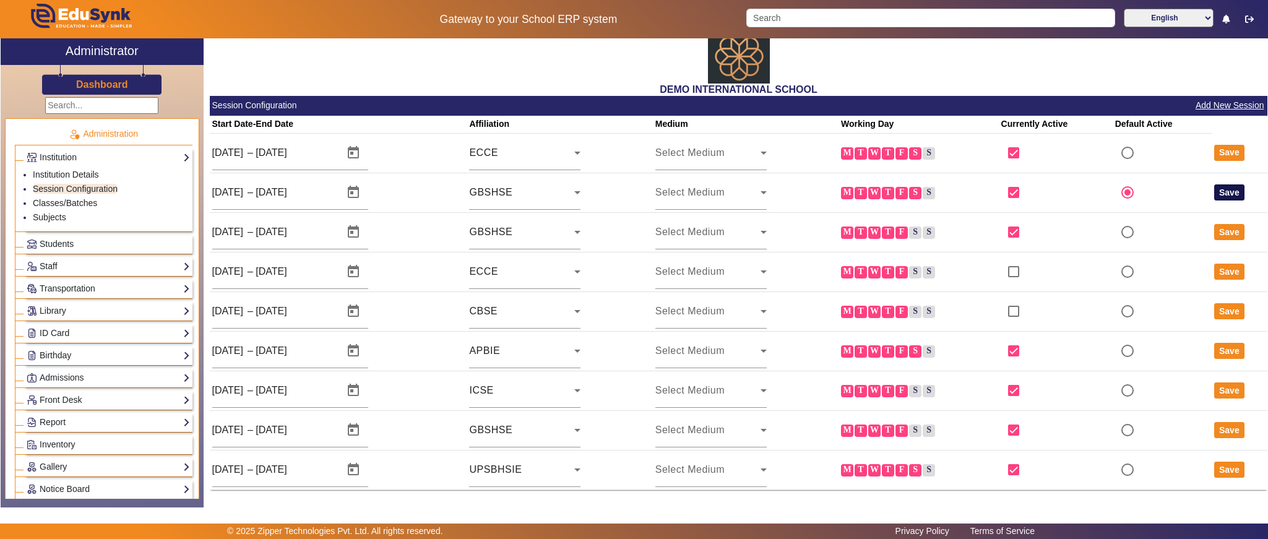
click at [1222, 189] on button "Save" at bounding box center [1229, 192] width 30 height 16
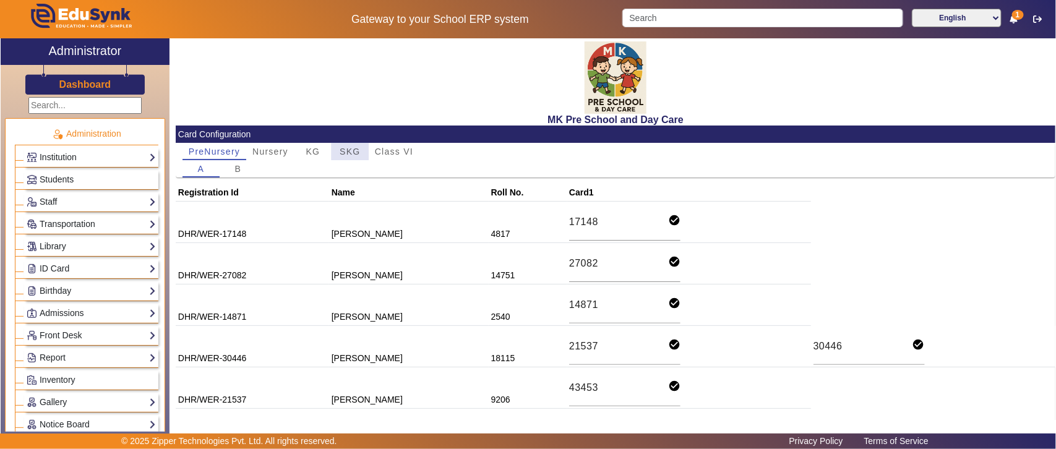
click at [357, 147] on span "SKG" at bounding box center [350, 151] width 20 height 9
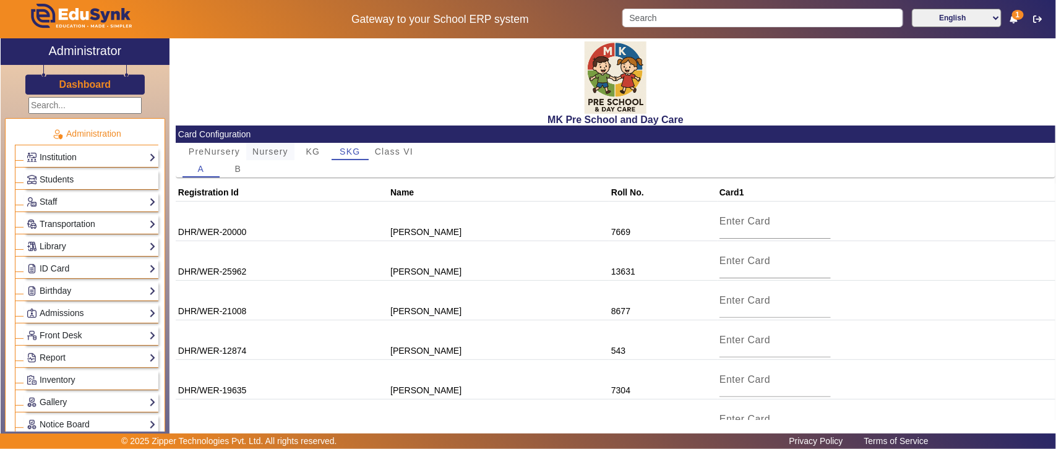
click at [272, 150] on span "Nursery" at bounding box center [270, 151] width 36 height 9
click at [309, 150] on span "KG" at bounding box center [313, 151] width 14 height 9
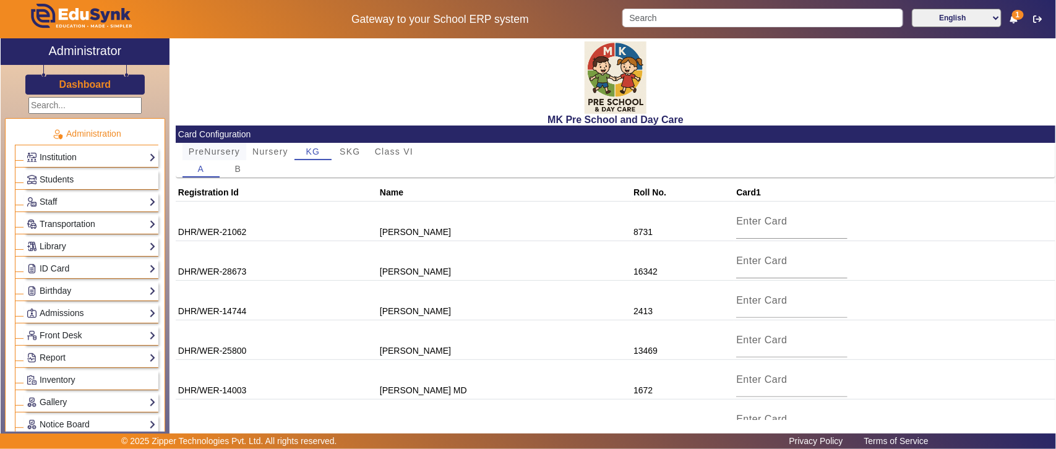
click at [217, 149] on span "PreNursery" at bounding box center [214, 151] width 51 height 9
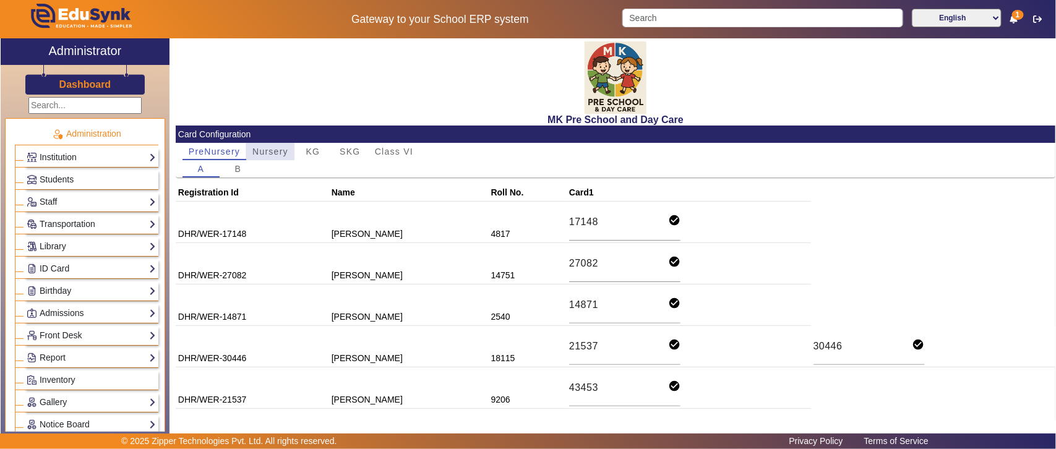
click at [278, 150] on span "Nursery" at bounding box center [270, 151] width 36 height 9
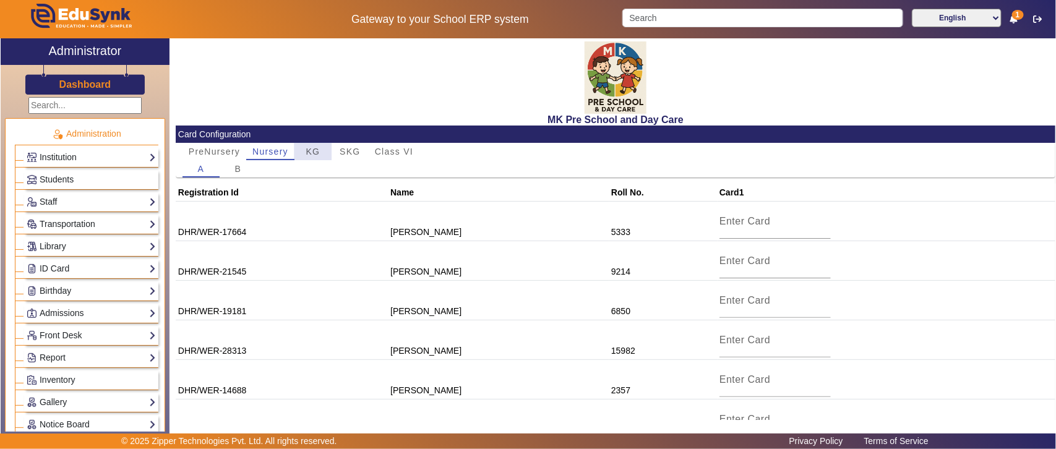
click at [302, 150] on div "KG" at bounding box center [313, 151] width 37 height 17
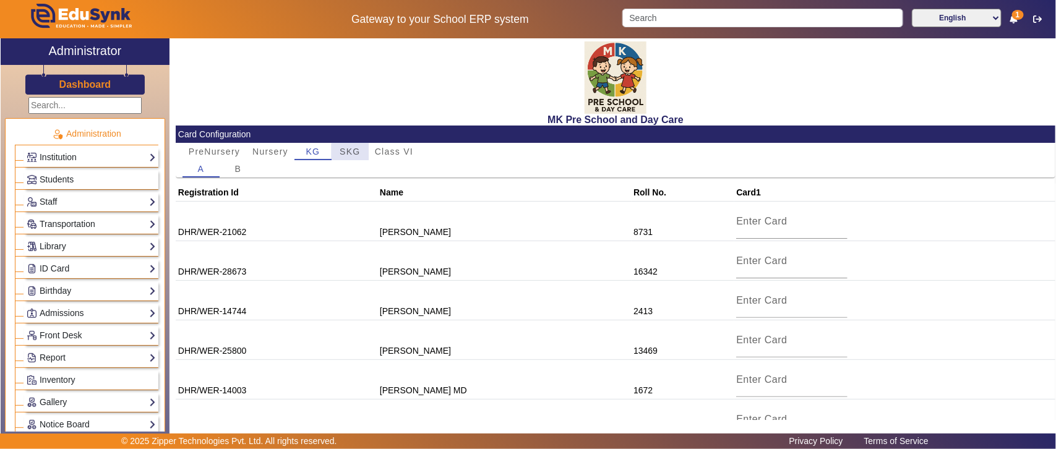
click at [356, 152] on span "SKG" at bounding box center [350, 151] width 20 height 9
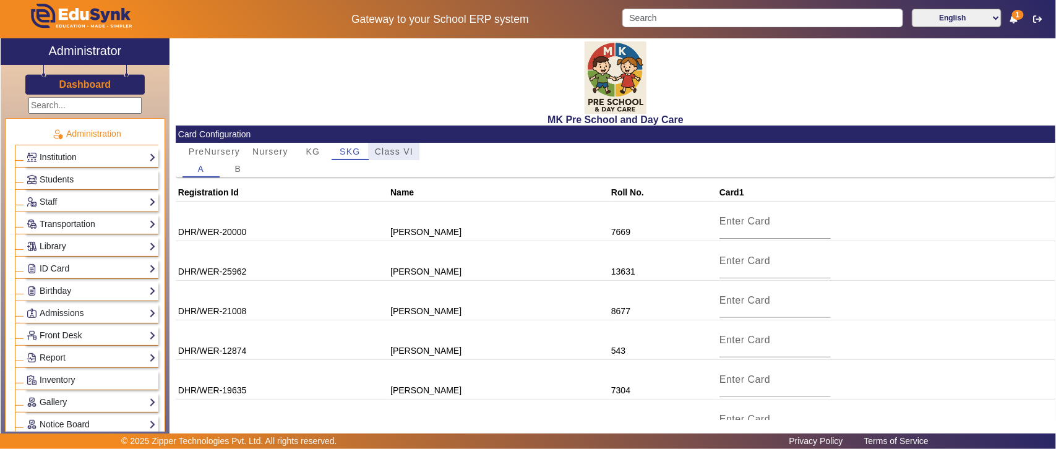
drag, startPoint x: 409, startPoint y: 150, endPoint x: 276, endPoint y: 171, distance: 134.8
click at [408, 150] on span "Class VI" at bounding box center [394, 151] width 38 height 9
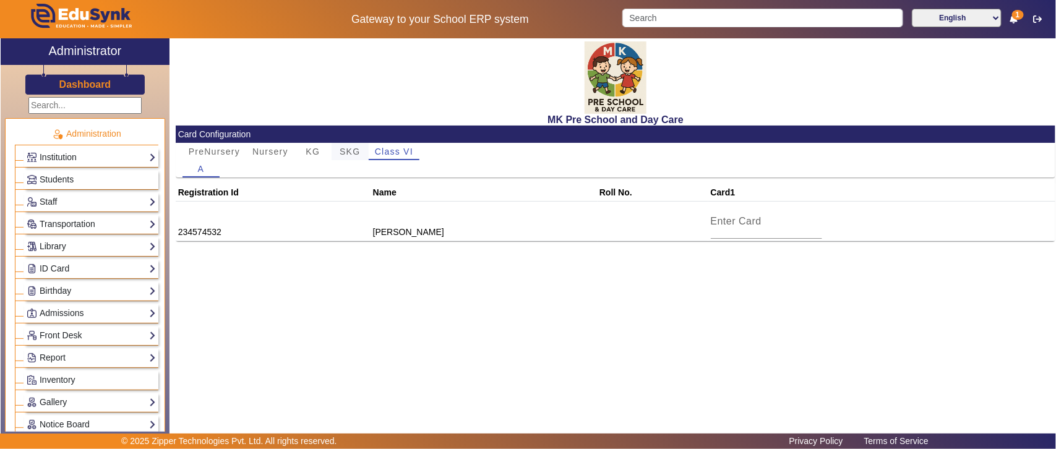
click at [342, 149] on span "SKG" at bounding box center [350, 151] width 20 height 9
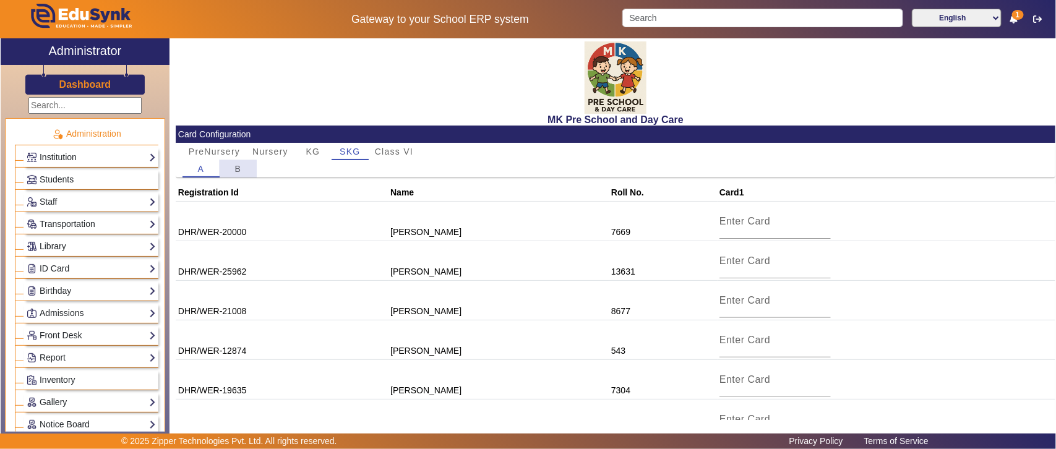
click at [233, 168] on div "B" at bounding box center [238, 168] width 37 height 17
click at [189, 158] on span "PreNursery" at bounding box center [214, 151] width 51 height 17
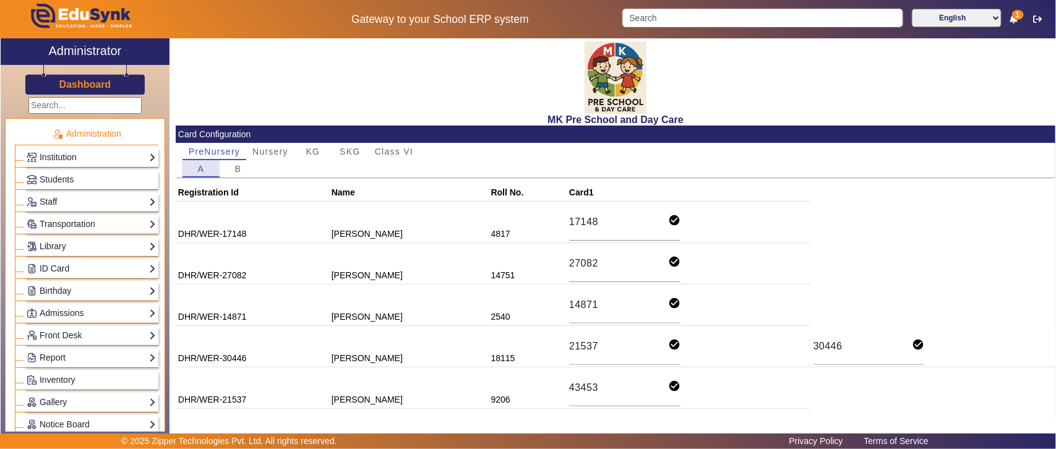
click at [202, 172] on span "A" at bounding box center [201, 169] width 7 height 9
click at [235, 168] on span "B" at bounding box center [238, 169] width 7 height 9
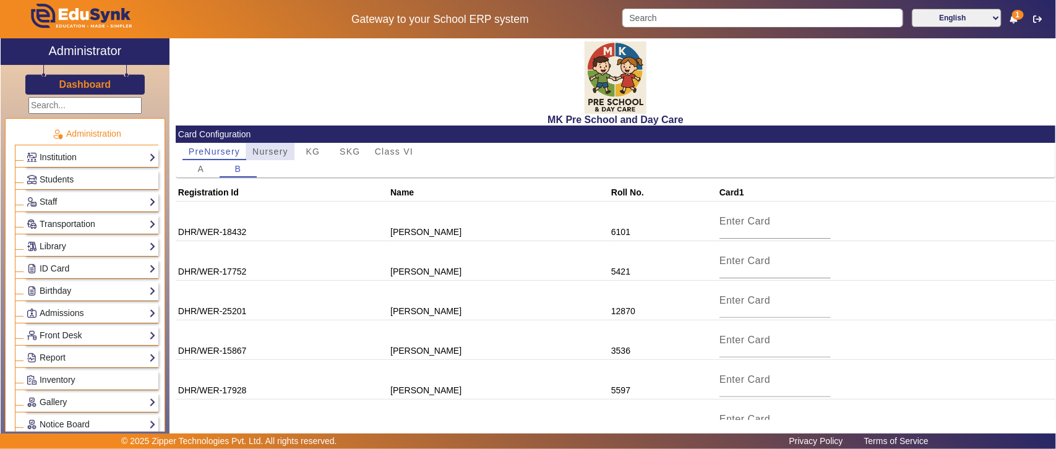
click at [269, 149] on span "Nursery" at bounding box center [270, 151] width 36 height 9
click at [311, 149] on span "KG" at bounding box center [313, 151] width 14 height 9
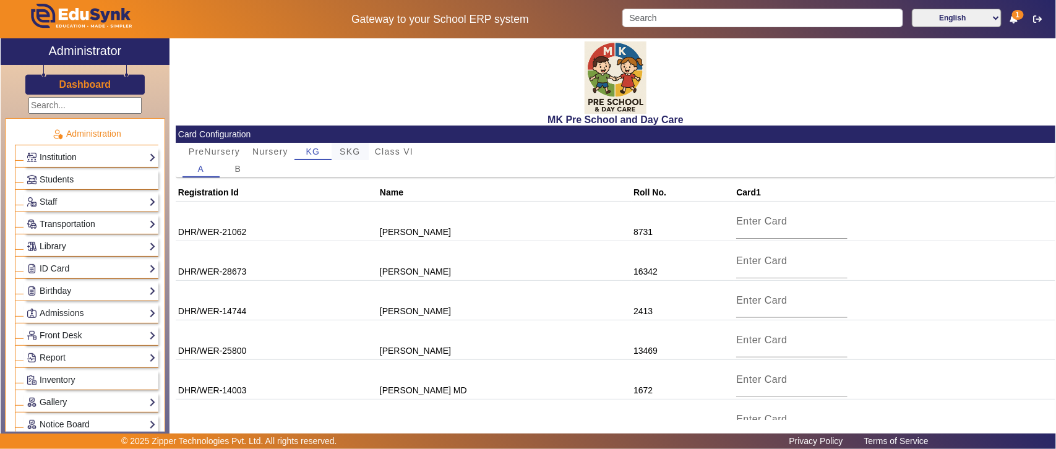
click at [356, 152] on span "SKG" at bounding box center [350, 151] width 20 height 9
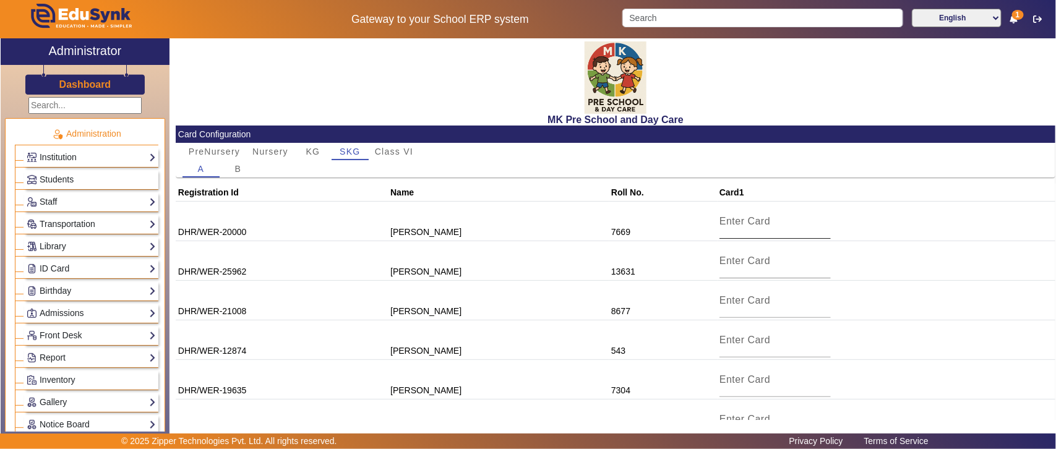
click at [732, 223] on input at bounding box center [775, 221] width 111 height 15
click at [743, 260] on input at bounding box center [775, 261] width 111 height 15
paste input "13631"
type input "13631"
click at [819, 260] on mat-icon "check_circle" at bounding box center [825, 260] width 12 height 12
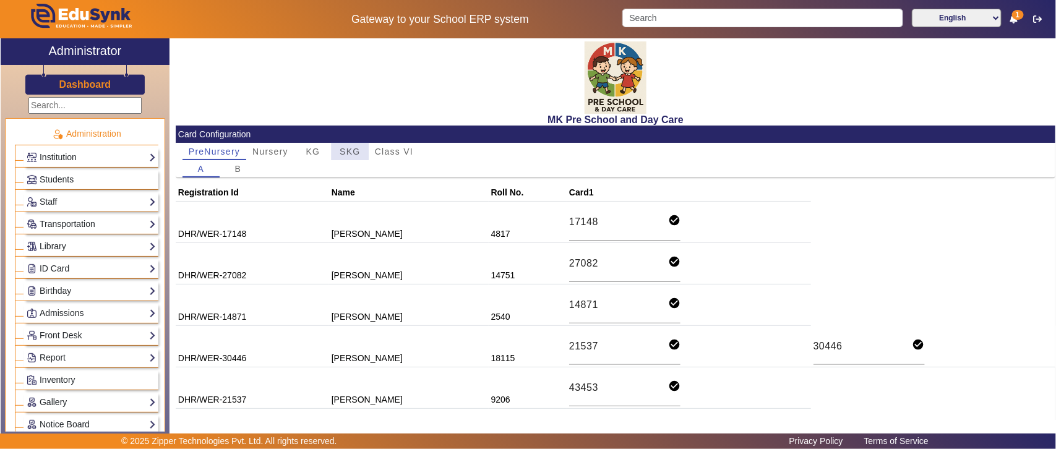
click at [350, 144] on span "SKG" at bounding box center [350, 151] width 20 height 17
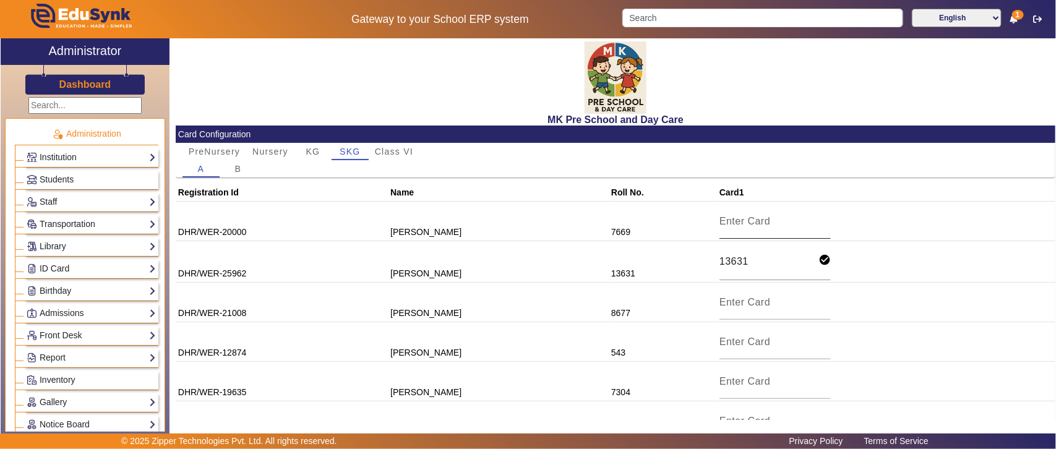
click at [762, 217] on input at bounding box center [775, 221] width 111 height 15
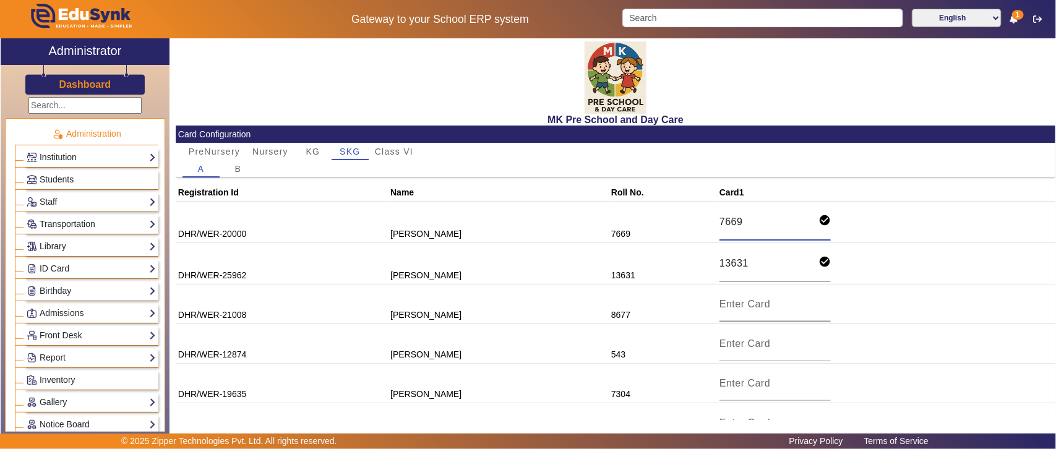
type input "7669"
click at [760, 303] on input at bounding box center [775, 304] width 111 height 15
type input "8677"
click at [819, 303] on mat-icon "check_circle" at bounding box center [825, 303] width 12 height 12
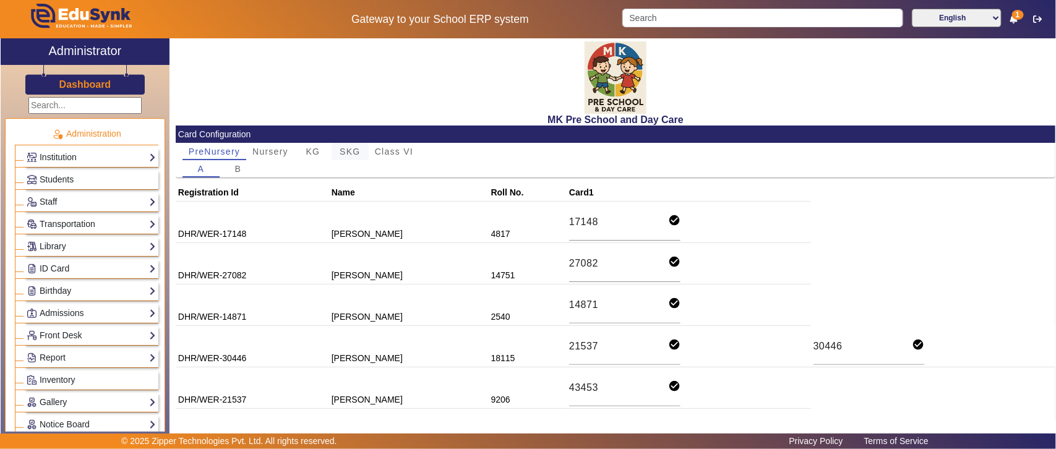
click at [348, 149] on span "SKG" at bounding box center [350, 151] width 20 height 9
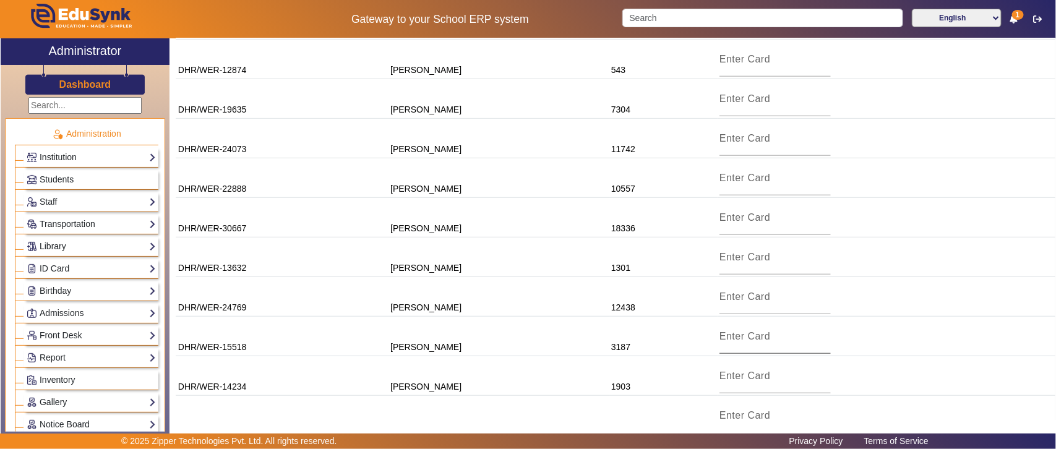
scroll to position [308, 0]
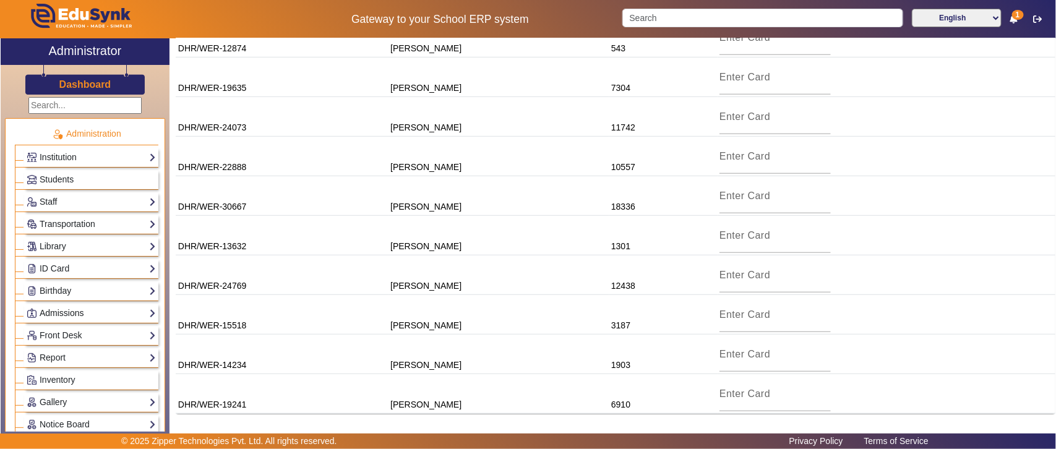
click at [63, 313] on link "Admissions" at bounding box center [91, 313] width 129 height 14
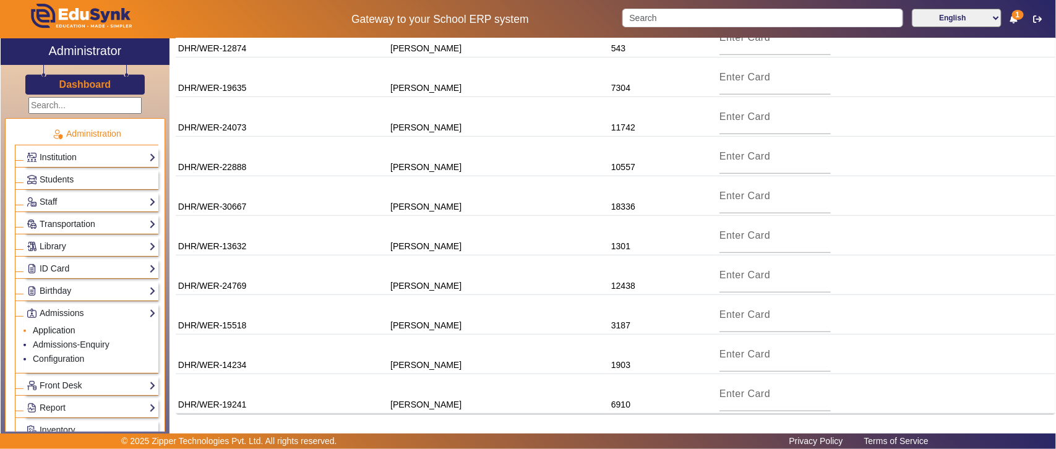
click at [64, 335] on link "Application" at bounding box center [54, 331] width 43 height 10
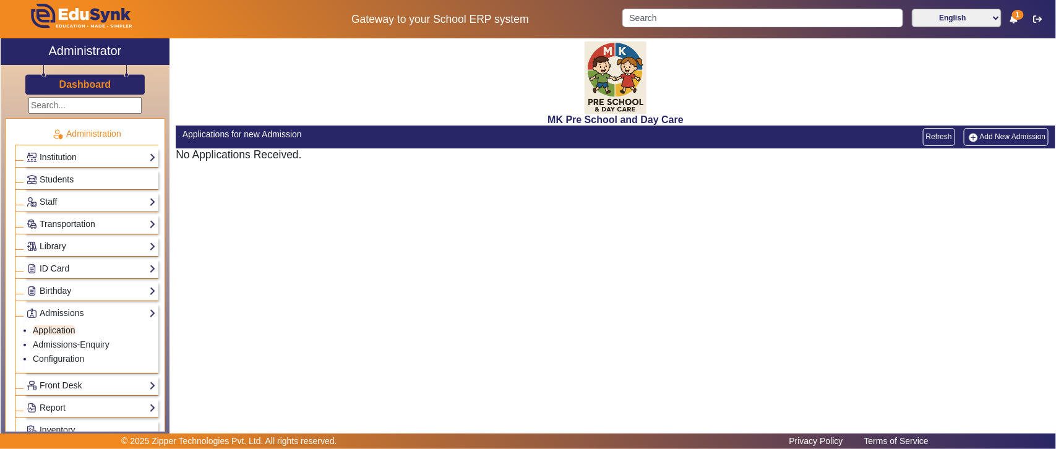
click at [1014, 135] on link "Add New Admission" at bounding box center [1006, 136] width 85 height 17
click at [69, 359] on link "Configuration" at bounding box center [58, 359] width 51 height 10
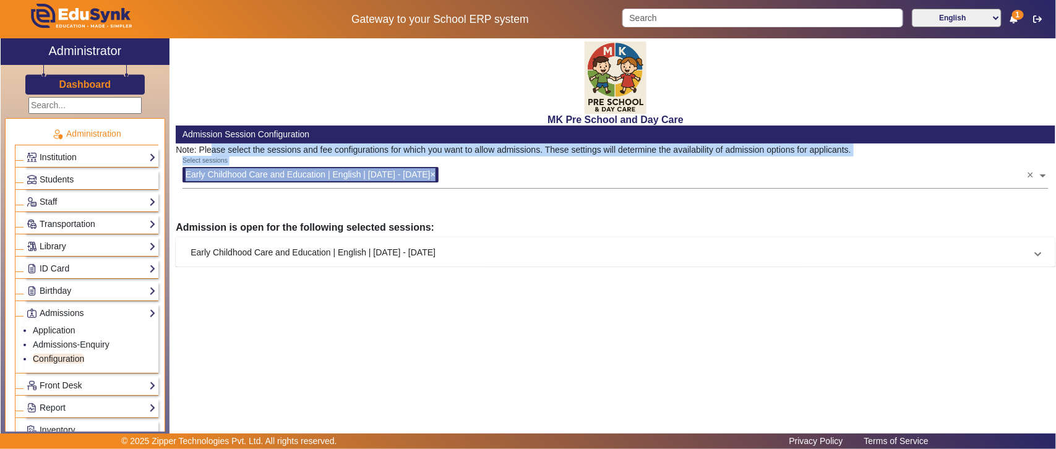
drag, startPoint x: 206, startPoint y: 150, endPoint x: 885, endPoint y: 149, distance: 678.9
click at [881, 150] on p "Note: Please select the sessions and fee configurations for which you want to a…" at bounding box center [616, 150] width 880 height 13
click at [895, 149] on p "Note: Please select the sessions and fee configurations for which you want to a…" at bounding box center [616, 150] width 880 height 13
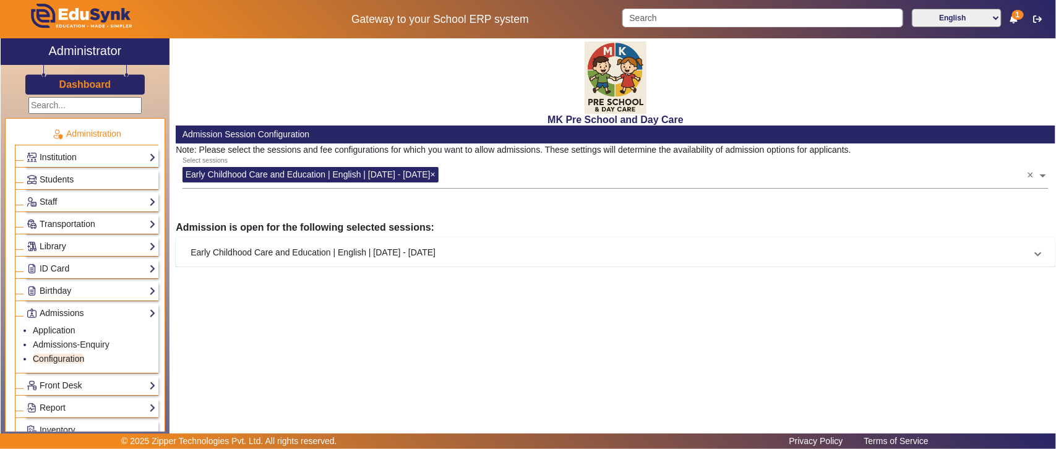
click at [499, 175] on input "text" at bounding box center [734, 173] width 585 height 12
drag, startPoint x: 171, startPoint y: 227, endPoint x: 483, endPoint y: 258, distance: 312.8
click at [483, 258] on div "MK Pre School and Day Care Admission Session Configuration Note: Please select …" at bounding box center [613, 232] width 886 height 389
click at [512, 273] on div "MK Pre School and Day Care Admission Session Configuration Note: Please select …" at bounding box center [613, 232] width 886 height 389
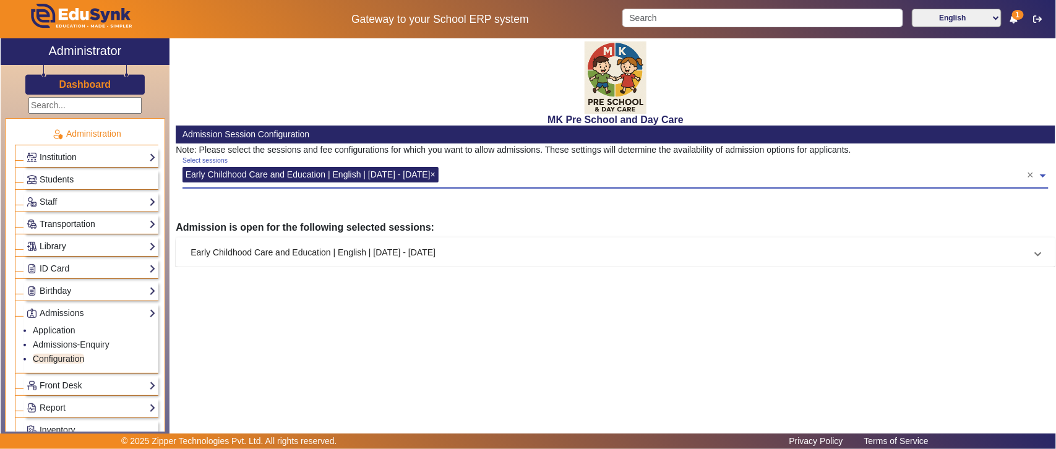
click at [602, 173] on input "text" at bounding box center [734, 173] width 585 height 12
click at [1045, 175] on span at bounding box center [1043, 172] width 11 height 20
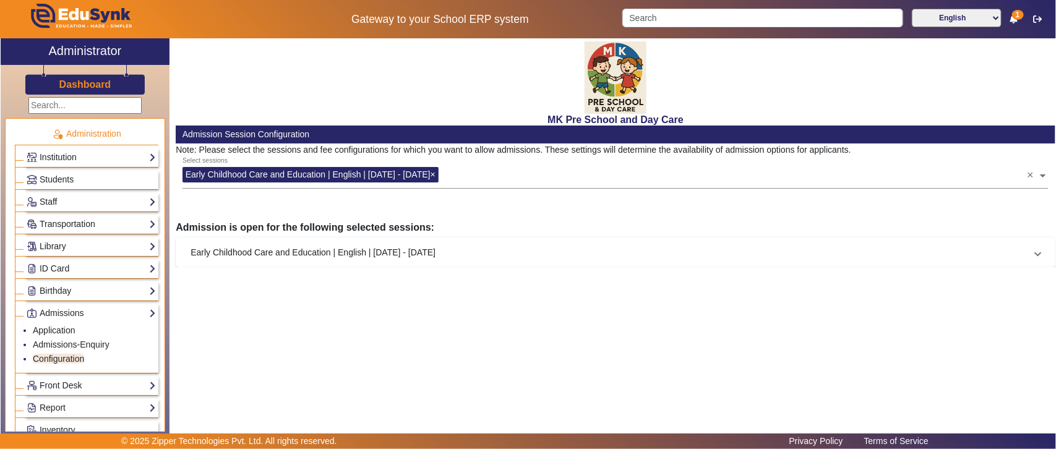
click at [428, 255] on mat-panel-title "Early Childhood Care and Education | English | [DATE] - [DATE]" at bounding box center [608, 252] width 835 height 13
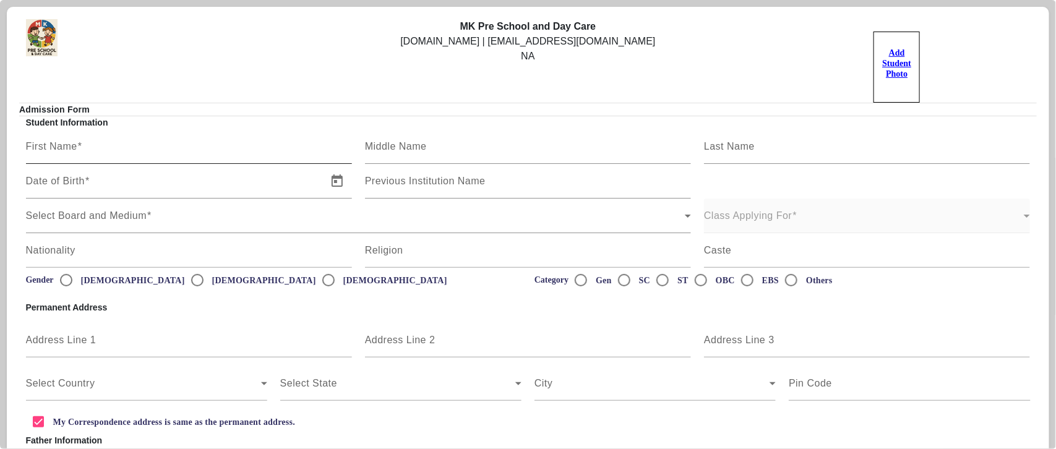
click at [140, 152] on input "First Name" at bounding box center [189, 151] width 326 height 15
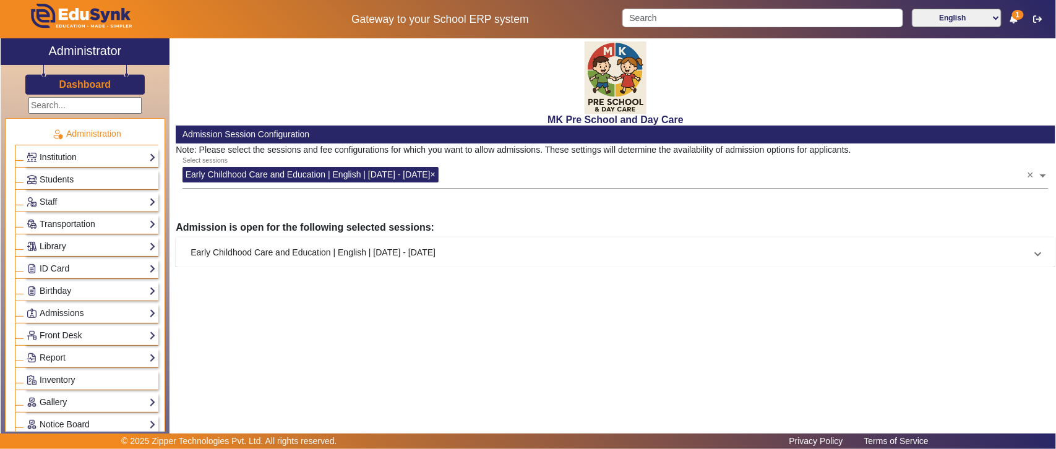
click at [407, 249] on mat-panel-title "Early Childhood Care and Education | English | [DATE] - [DATE]" at bounding box center [608, 252] width 835 height 13
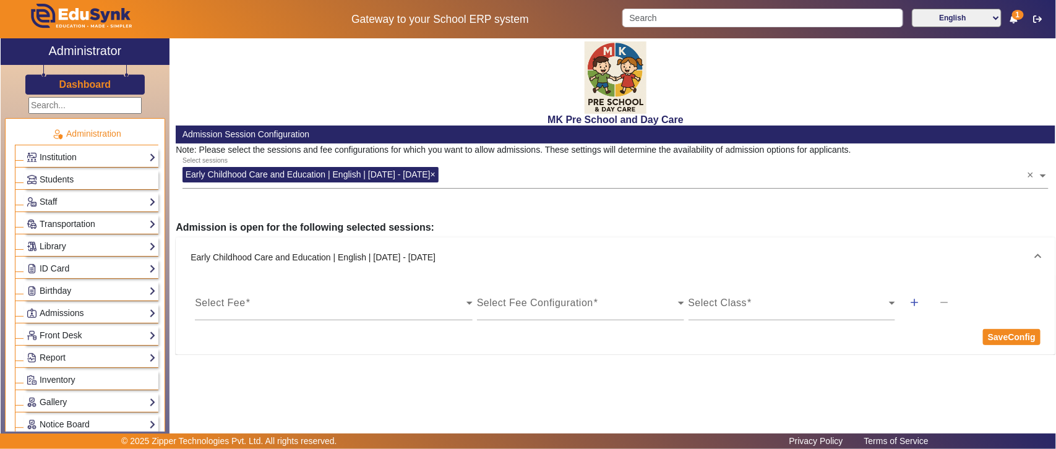
click at [410, 251] on mat-panel-title "Early Childhood Care and Education | English | [DATE] - [DATE]" at bounding box center [608, 257] width 835 height 13
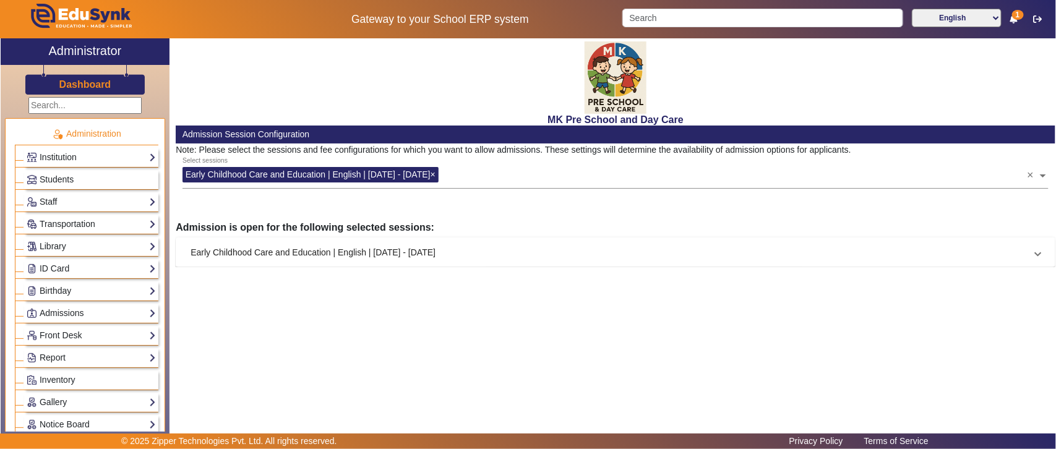
click at [98, 149] on div "Institution Institution Details Session Configuration Classes/Batches Subjects" at bounding box center [91, 157] width 134 height 19
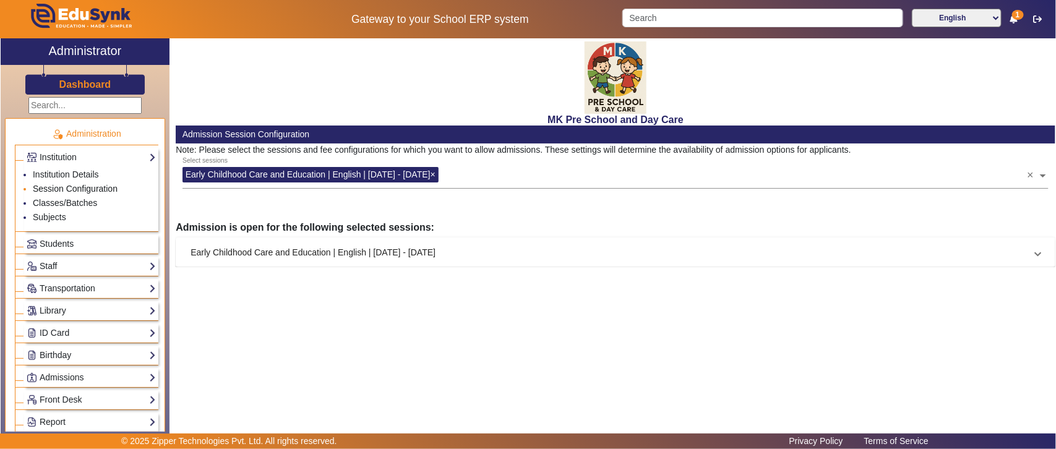
click at [69, 191] on link "Session Configuration" at bounding box center [75, 189] width 85 height 10
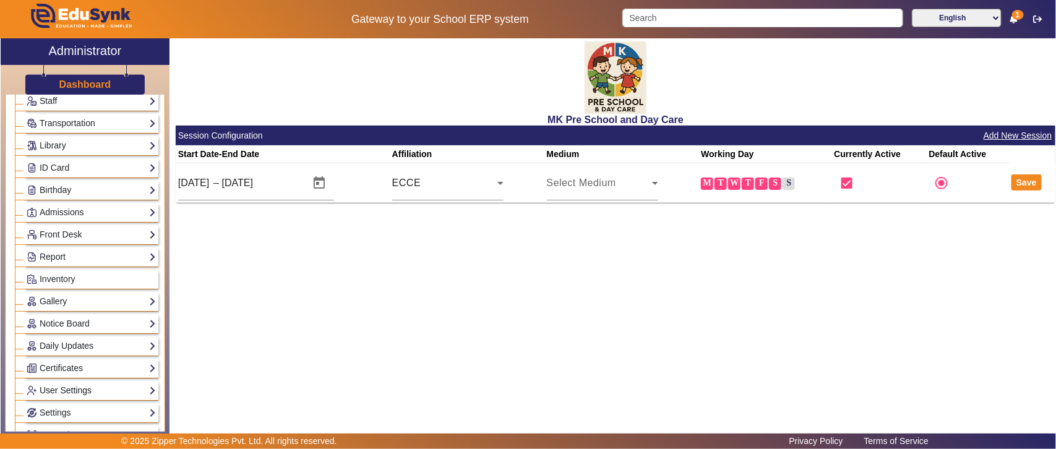
scroll to position [129, 0]
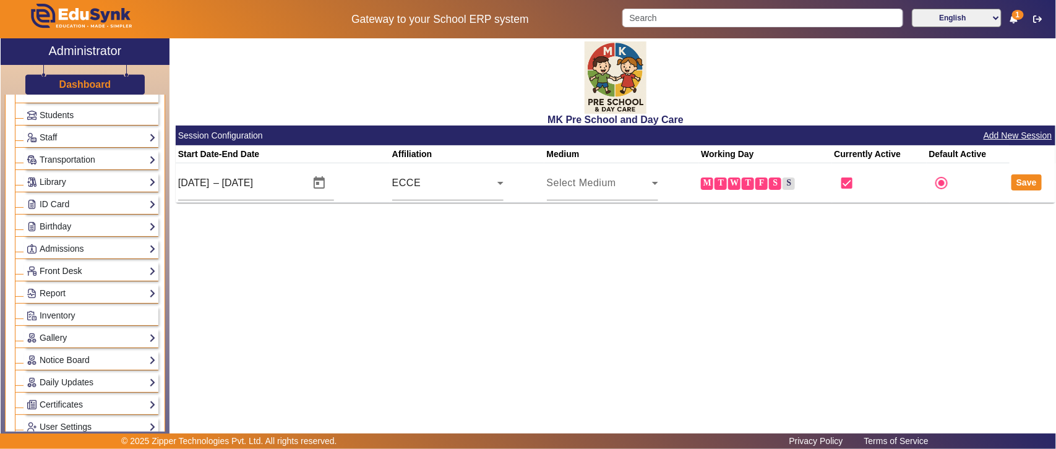
click at [72, 252] on link "Admissions" at bounding box center [91, 249] width 129 height 14
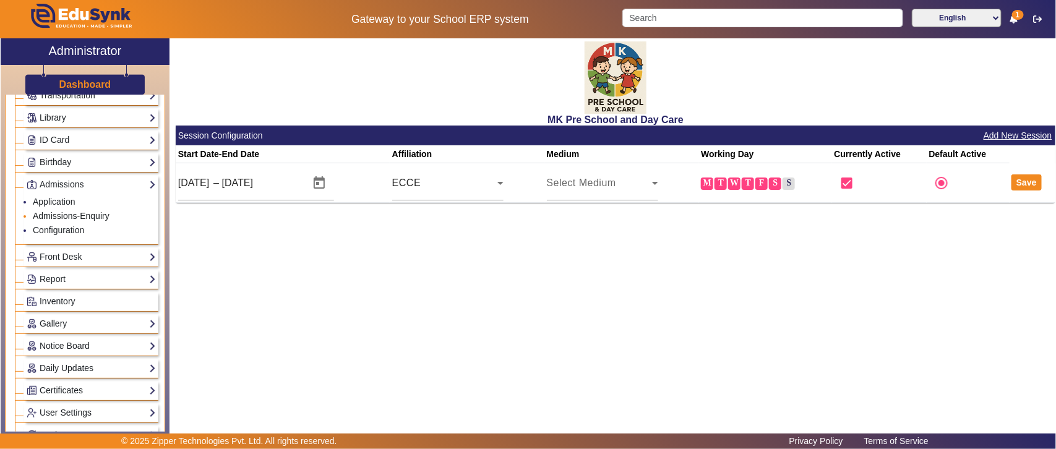
click at [96, 221] on link "Admissions-Enquiry" at bounding box center [71, 216] width 77 height 10
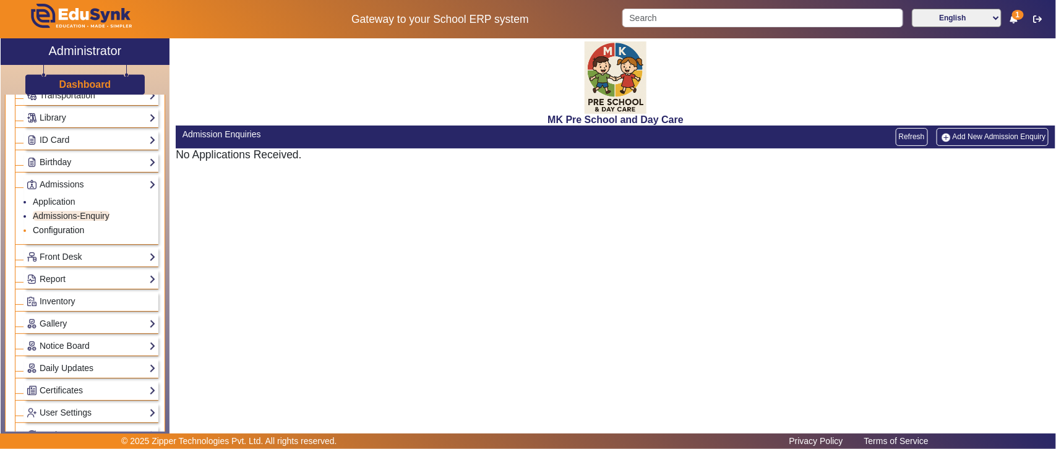
click at [78, 232] on link "Configuration" at bounding box center [58, 230] width 51 height 10
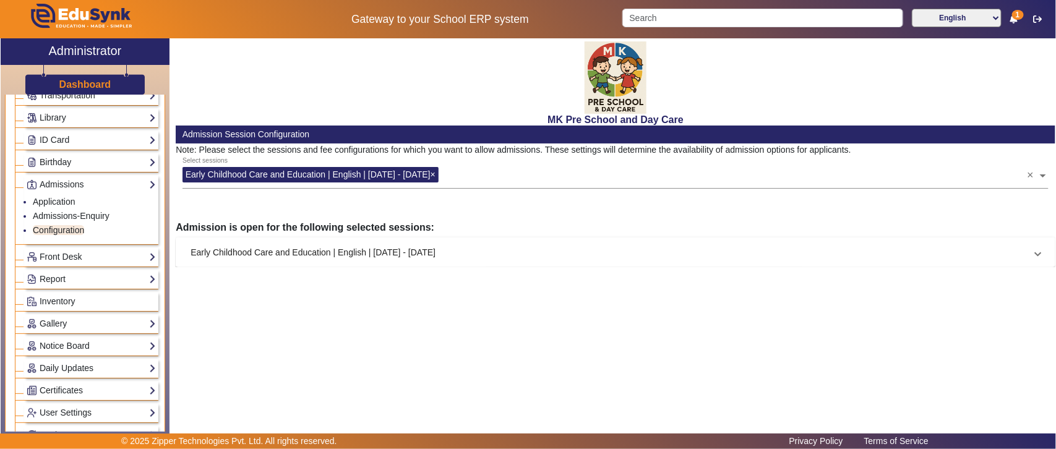
click at [333, 251] on mat-panel-title "Early Childhood Care and Education | English | [DATE] - [DATE]" at bounding box center [608, 252] width 835 height 13
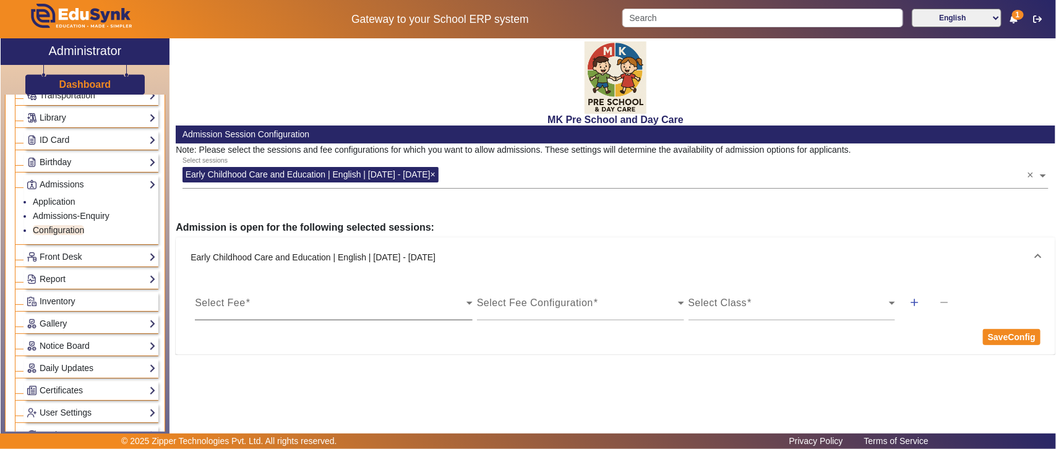
click at [238, 308] on span at bounding box center [331, 308] width 272 height 15
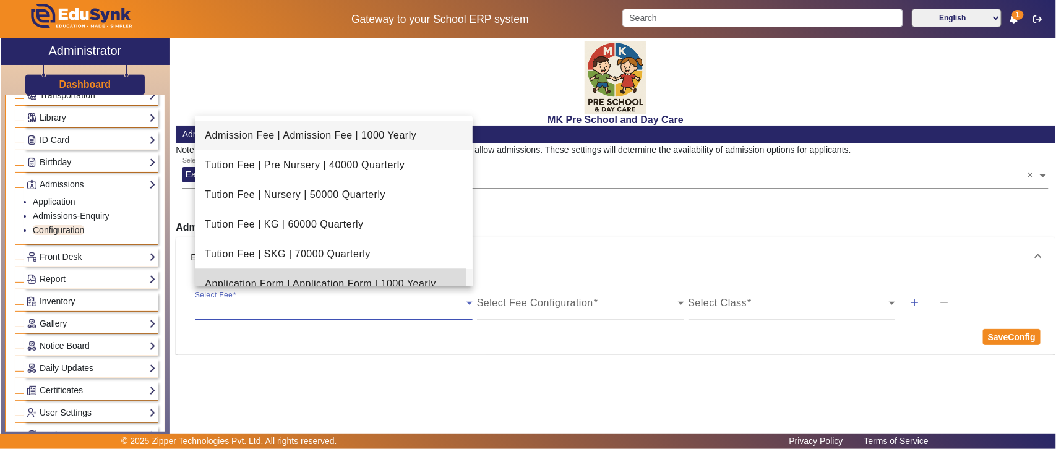
click at [269, 274] on mat-option "Application Form | Application Form | 1000 Yearly" at bounding box center [334, 284] width 278 height 30
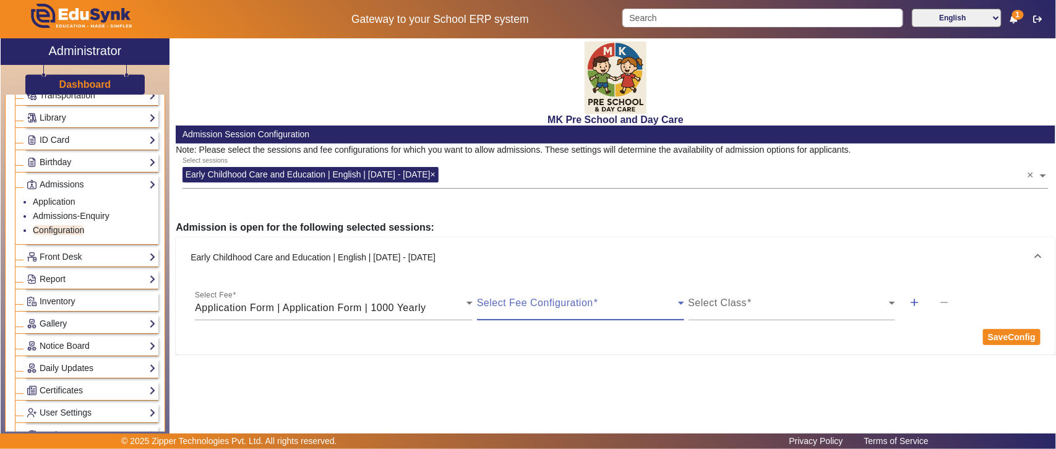
click at [593, 309] on span at bounding box center [577, 308] width 201 height 15
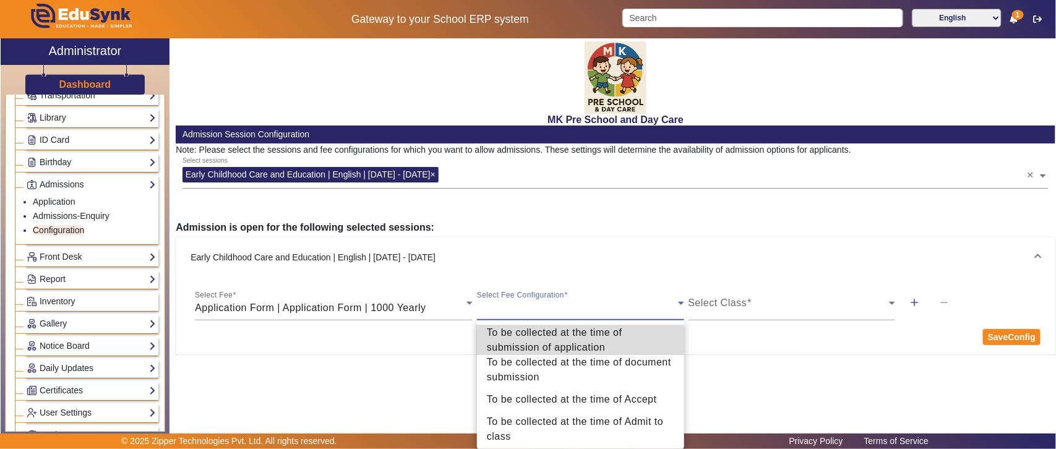
drag, startPoint x: 552, startPoint y: 341, endPoint x: 737, endPoint y: 329, distance: 185.4
click at [553, 341] on span "To be collected at the time of submission of application" at bounding box center [581, 341] width 188 height 30
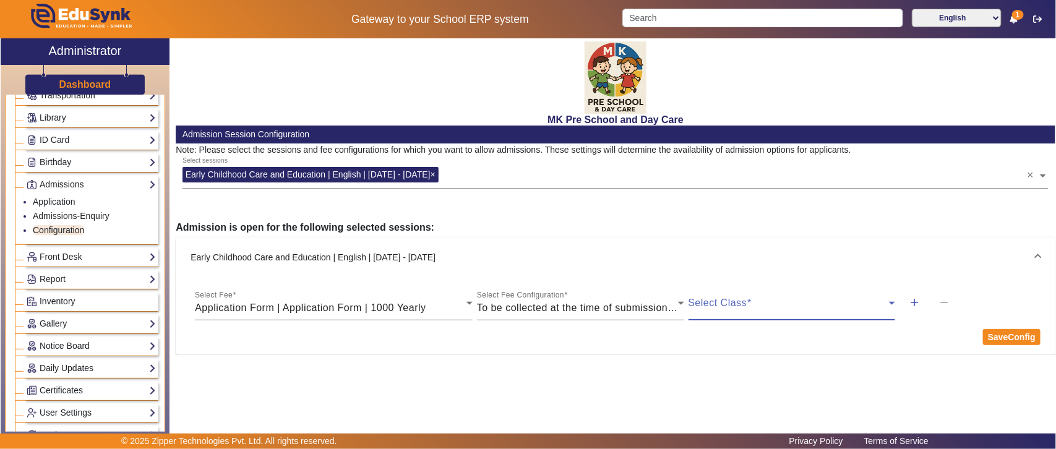
click at [757, 310] on span at bounding box center [789, 308] width 201 height 15
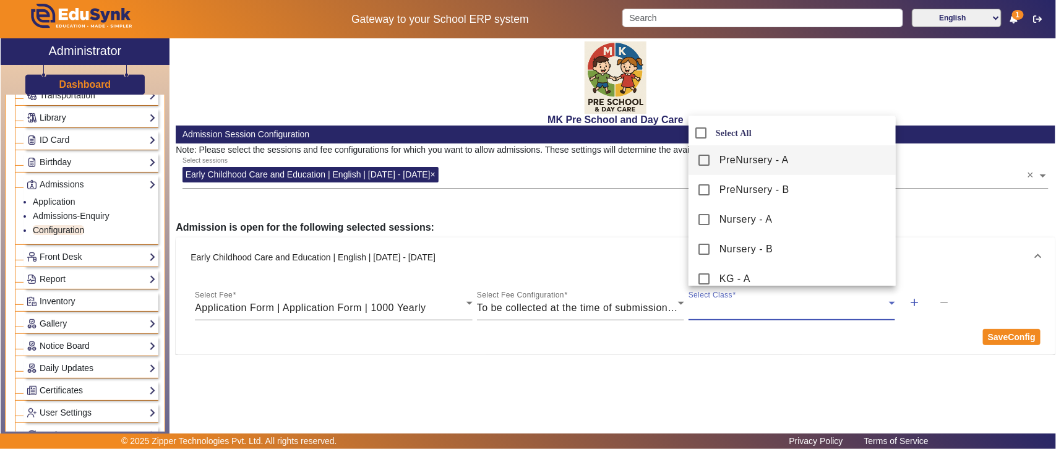
click at [733, 129] on label "Select All" at bounding box center [733, 133] width 38 height 11
click at [714, 129] on input "Select All" at bounding box center [701, 133] width 25 height 25
checkbox input "true"
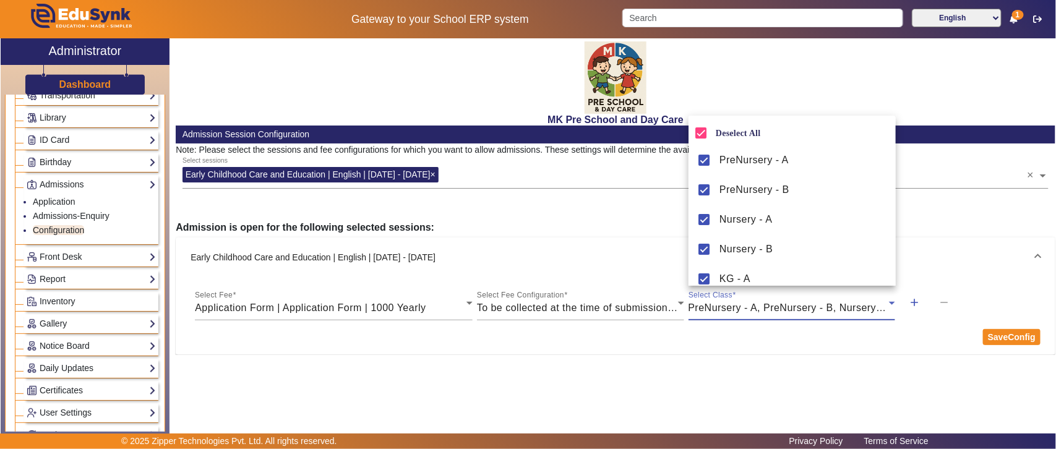
click at [1034, 332] on div at bounding box center [528, 224] width 1056 height 449
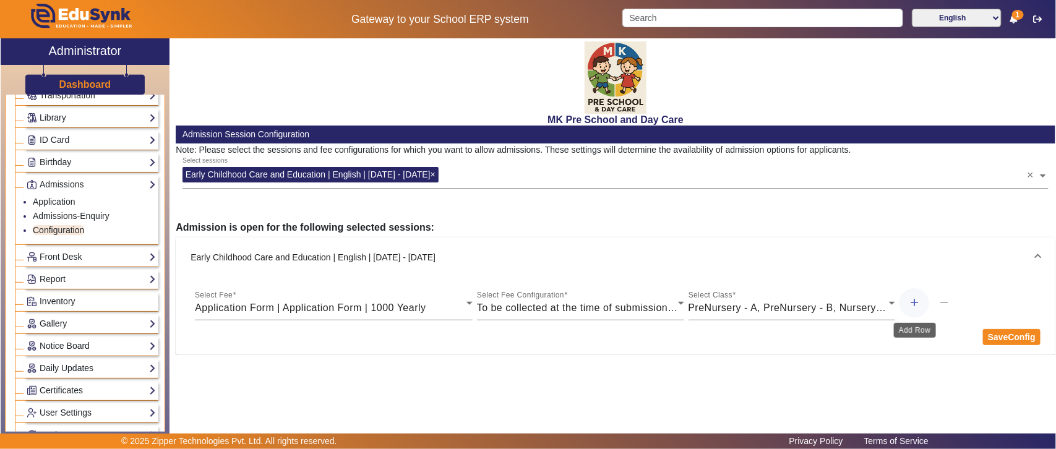
click at [917, 303] on mat-icon "add" at bounding box center [914, 302] width 12 height 12
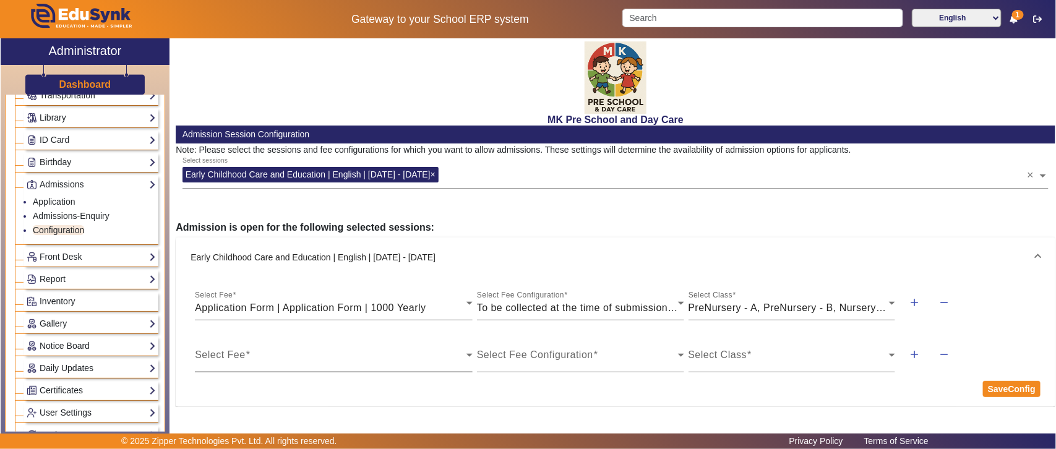
click at [280, 358] on span at bounding box center [331, 360] width 272 height 15
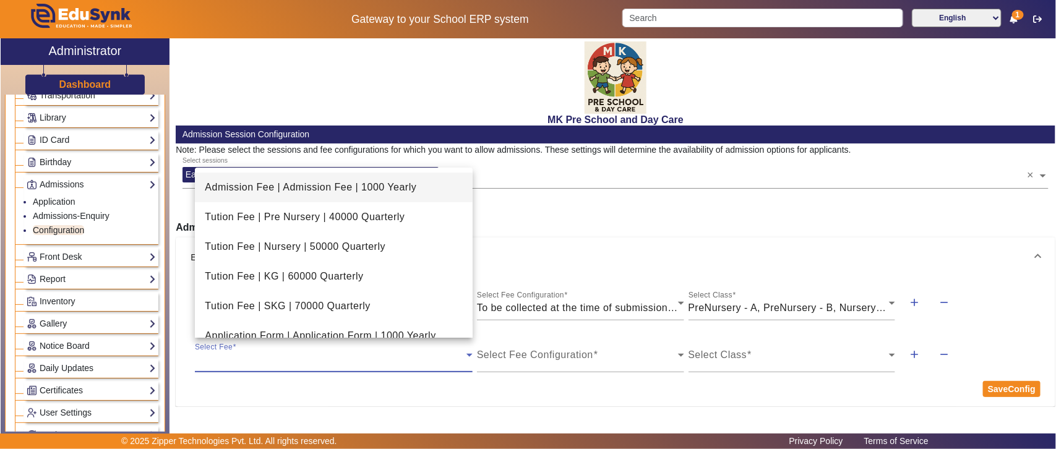
click at [276, 178] on mat-option "Admission Fee | Admission Fee | 1000 Yearly" at bounding box center [334, 188] width 278 height 30
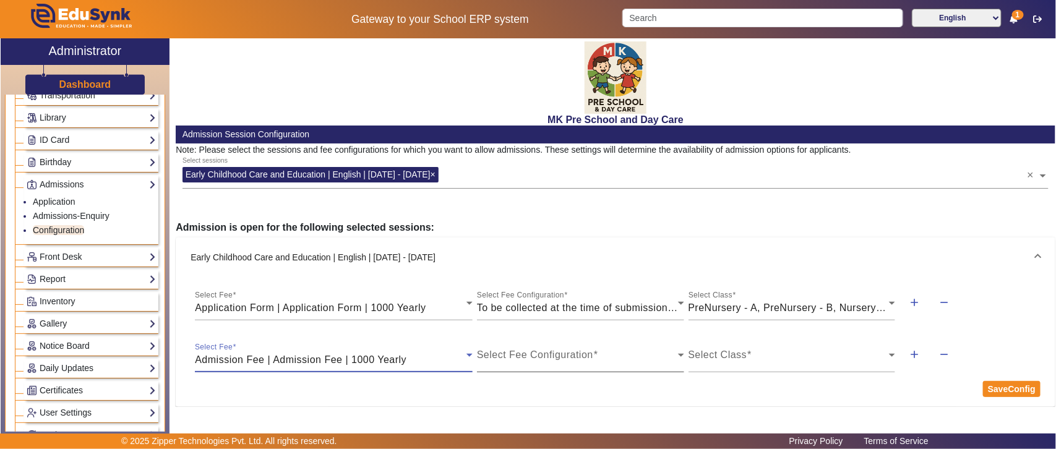
click at [607, 348] on div "Select Fee Configuration" at bounding box center [580, 355] width 207 height 35
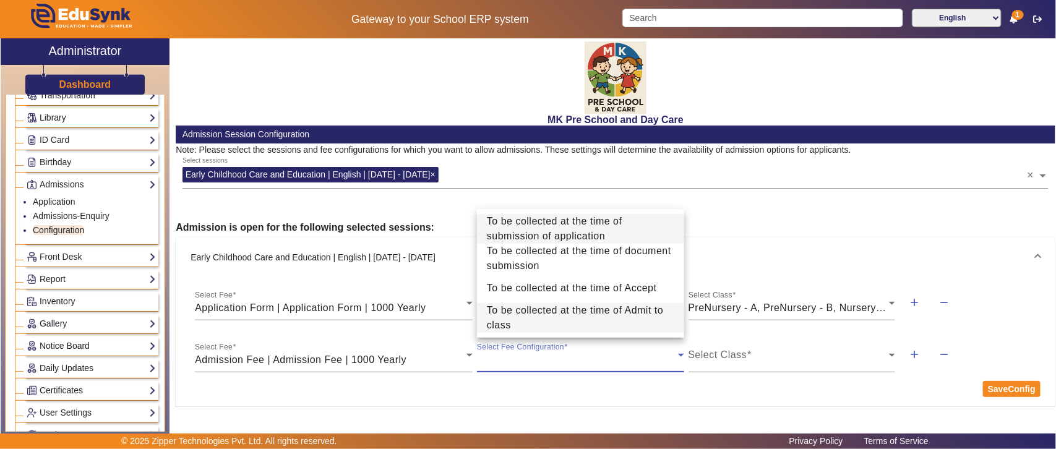
click at [548, 308] on span "To be collected at the time of Admit to class" at bounding box center [581, 318] width 188 height 30
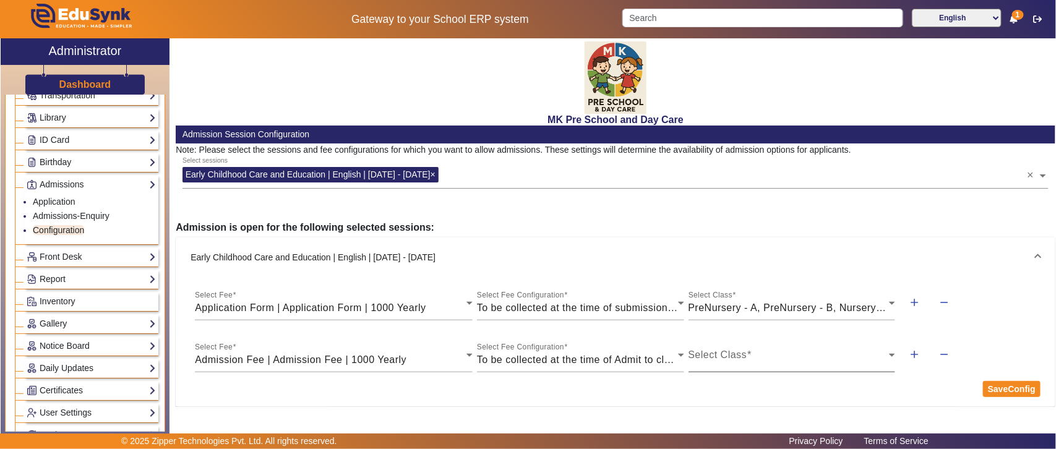
click at [781, 339] on div "Select Class" at bounding box center [792, 355] width 207 height 35
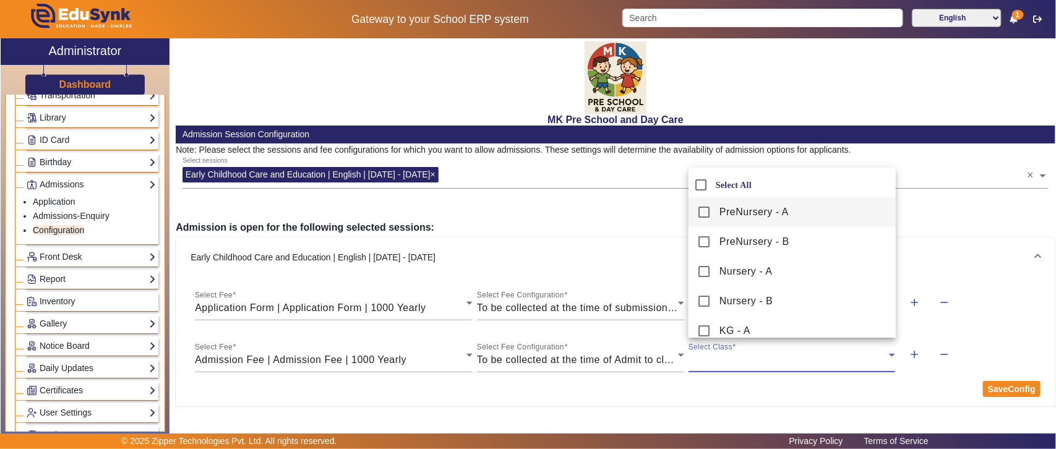
click at [719, 183] on label "Select All" at bounding box center [733, 185] width 38 height 11
click at [714, 183] on input "Select All" at bounding box center [701, 185] width 25 height 25
checkbox input "true"
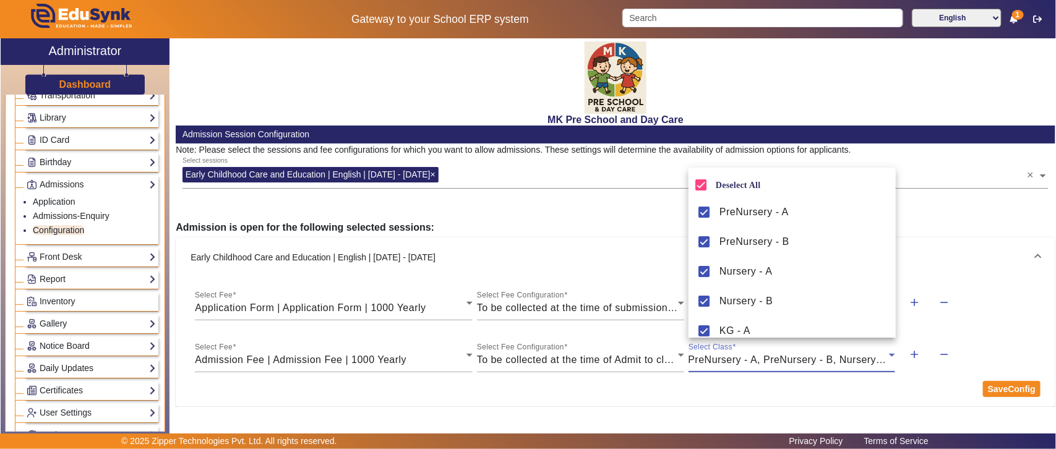
click at [1011, 390] on div at bounding box center [528, 224] width 1056 height 449
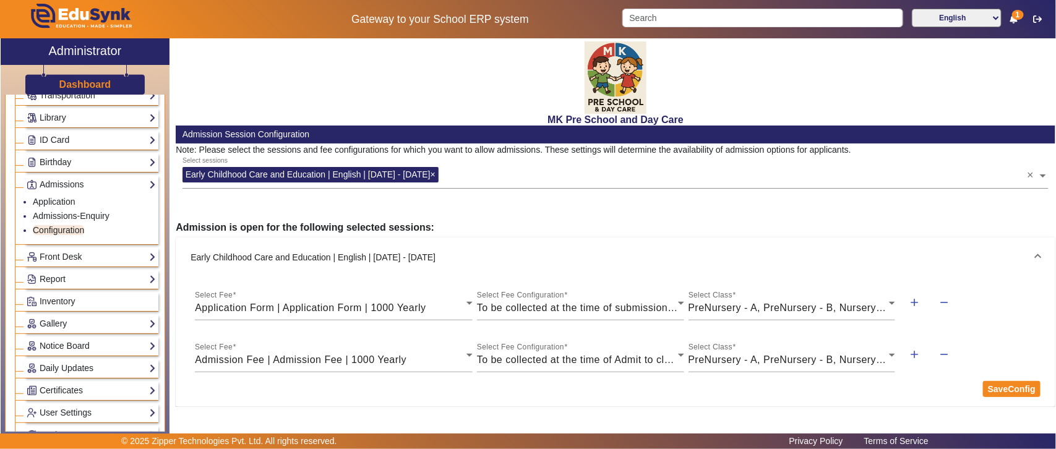
click at [1011, 390] on button "SaveConfig" at bounding box center [1012, 389] width 58 height 16
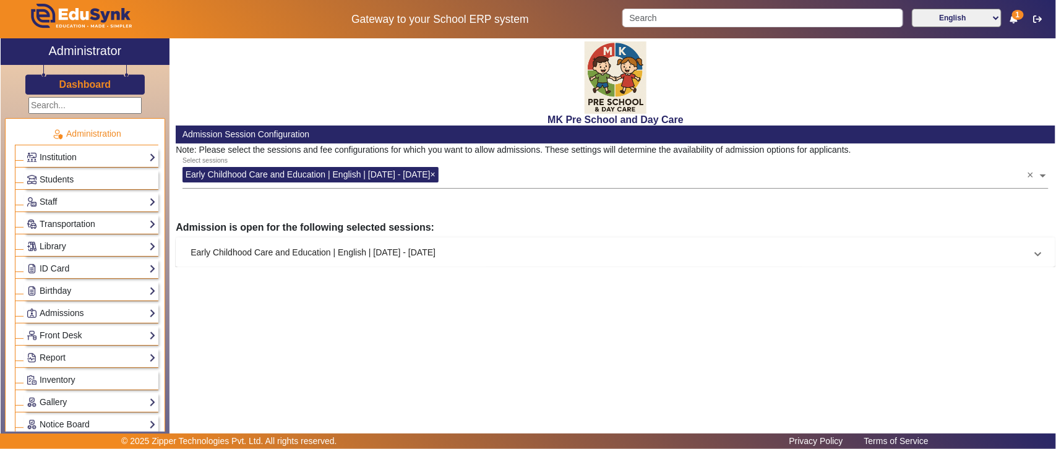
click at [310, 258] on mat-panel-title "Early Childhood Care and Education | English | [DATE] - [DATE]" at bounding box center [608, 252] width 835 height 13
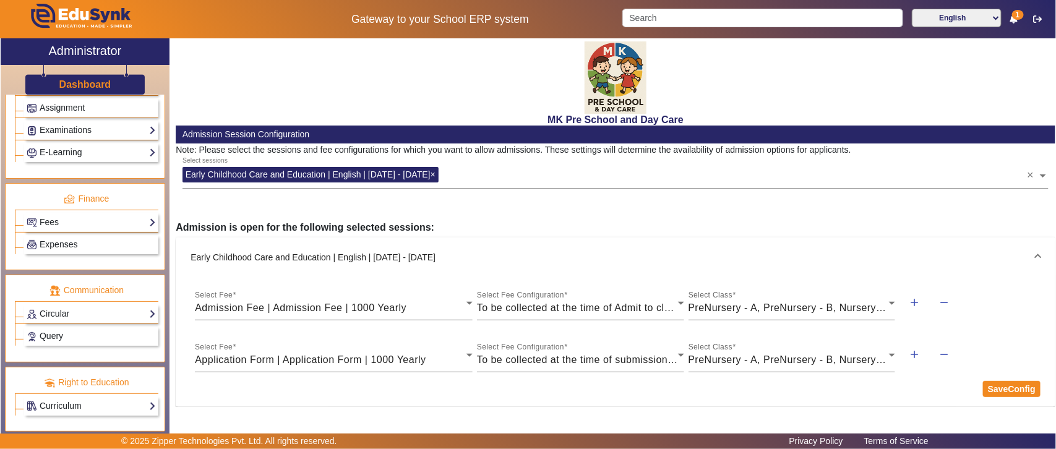
scroll to position [600, 0]
click at [54, 215] on link "Fees" at bounding box center [91, 222] width 129 height 14
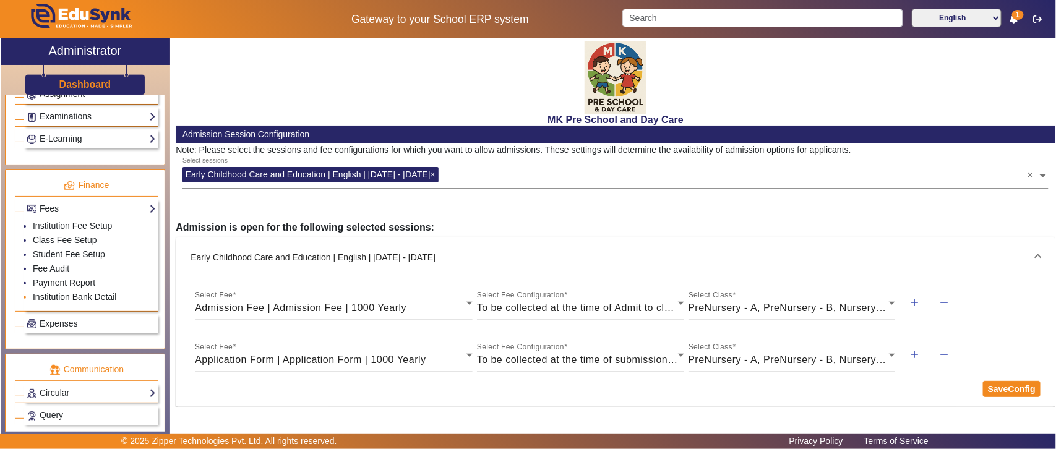
click at [79, 302] on link "Institution Bank Detail" at bounding box center [75, 297] width 84 height 10
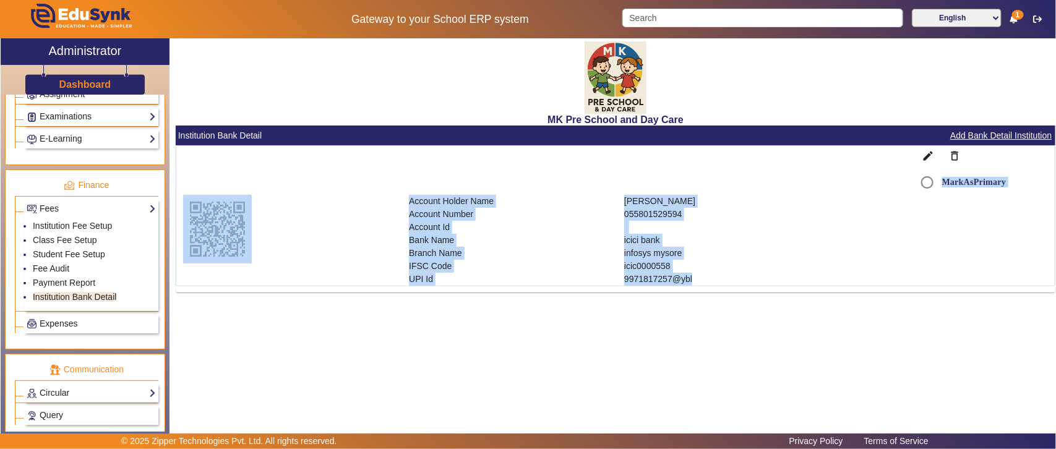
drag, startPoint x: 348, startPoint y: 189, endPoint x: 731, endPoint y: 282, distance: 394.3
click at [731, 282] on mat-card "edit delete_outline MarkAsPrimary Account Holder Name Account Number Account Id…" at bounding box center [616, 215] width 880 height 141
click at [666, 278] on p "9971817257@ybl" at bounding box center [833, 279] width 418 height 13
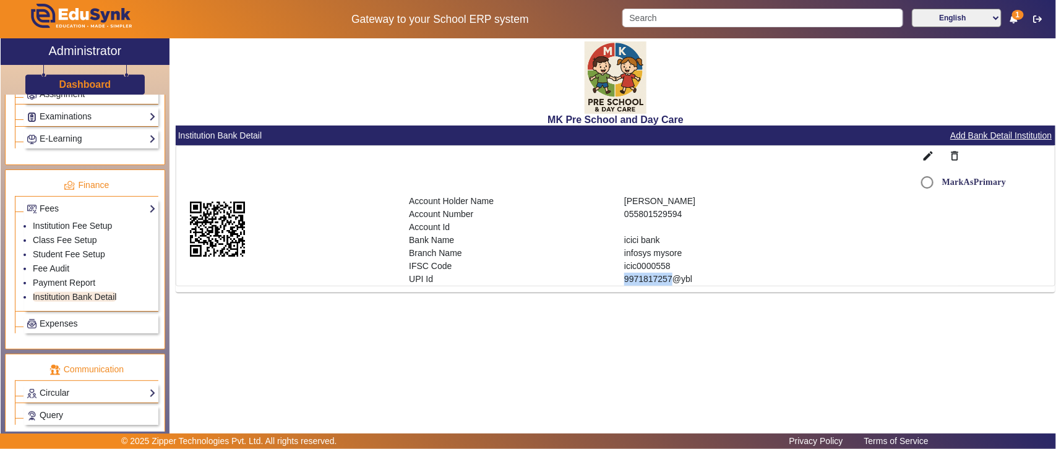
click at [666, 278] on p "9971817257@ybl" at bounding box center [833, 279] width 418 height 13
click at [924, 181] on input "MarkAsPrimary" at bounding box center [927, 182] width 25 height 25
radio input "true"
click at [931, 155] on mat-icon "edit" at bounding box center [928, 156] width 12 height 12
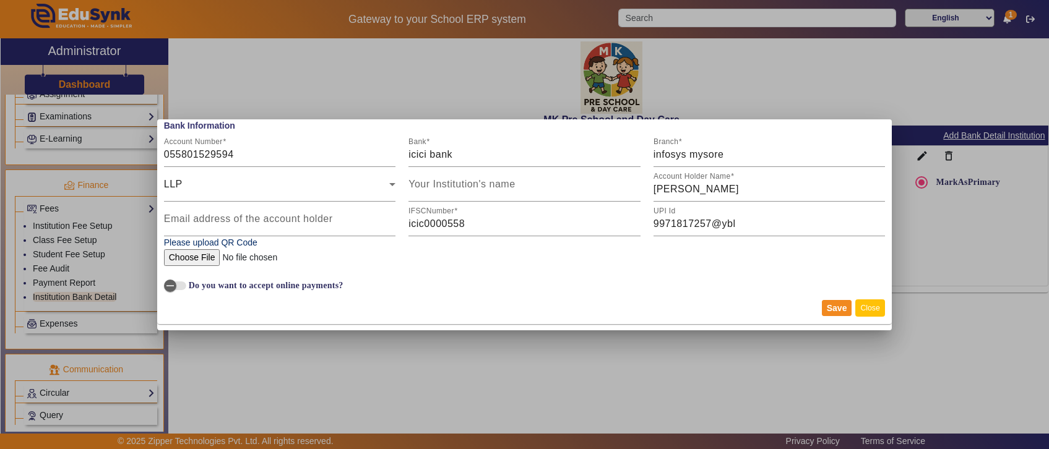
click at [873, 303] on button "Close" at bounding box center [869, 308] width 29 height 17
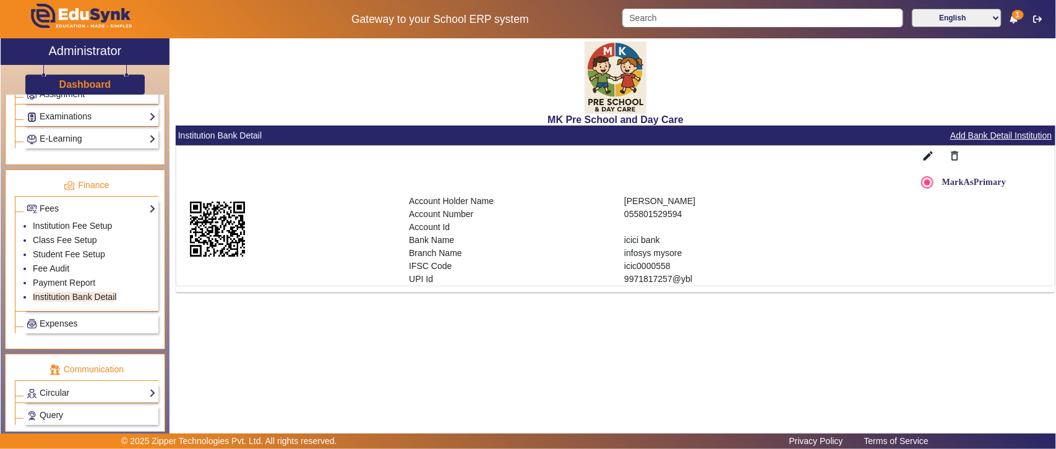
click at [335, 248] on div at bounding box center [286, 240] width 220 height 91
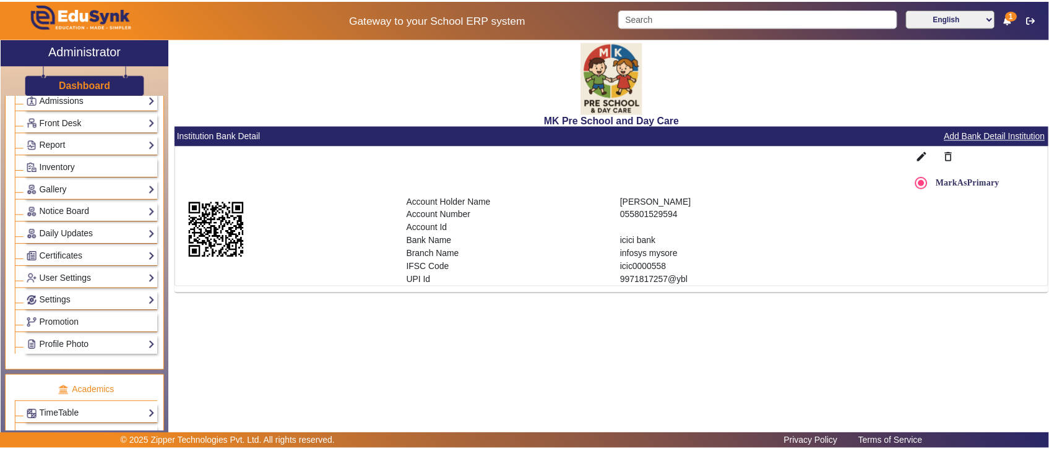
scroll to position [84, 0]
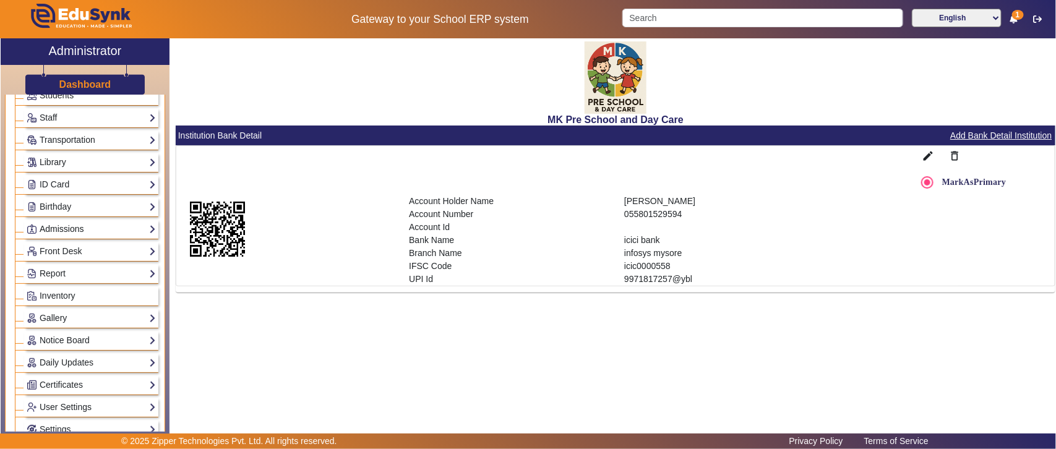
click at [60, 233] on link "Admissions" at bounding box center [91, 229] width 129 height 14
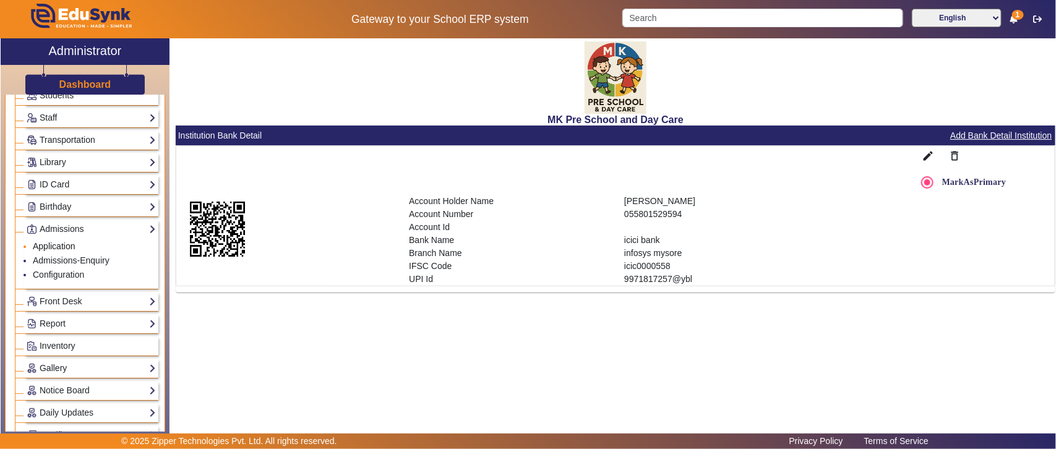
click at [67, 243] on link "Application" at bounding box center [54, 246] width 43 height 10
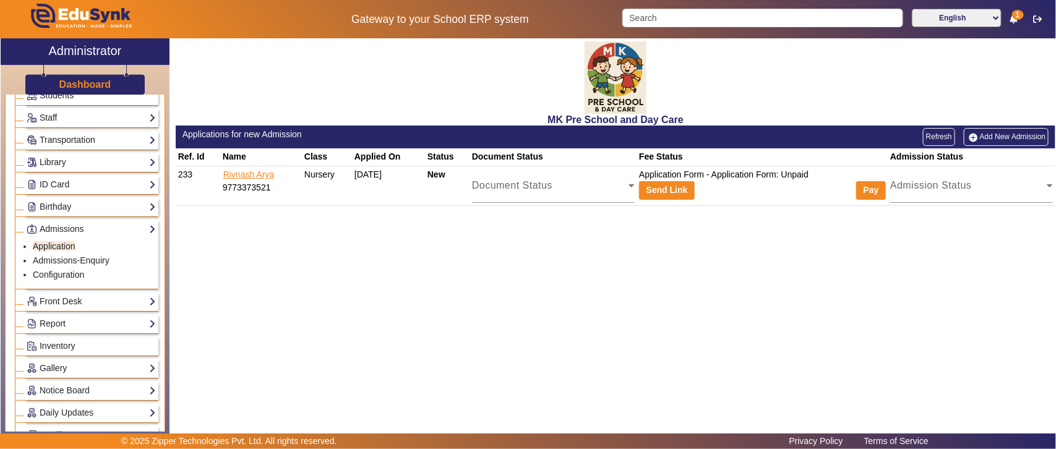
click at [249, 177] on link "Rivnash Arya" at bounding box center [249, 174] width 52 height 11
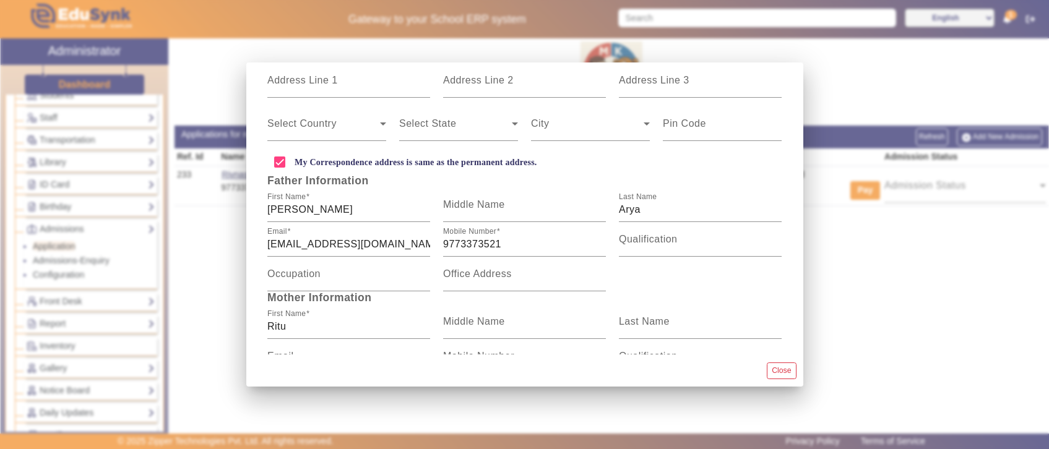
scroll to position [428, 0]
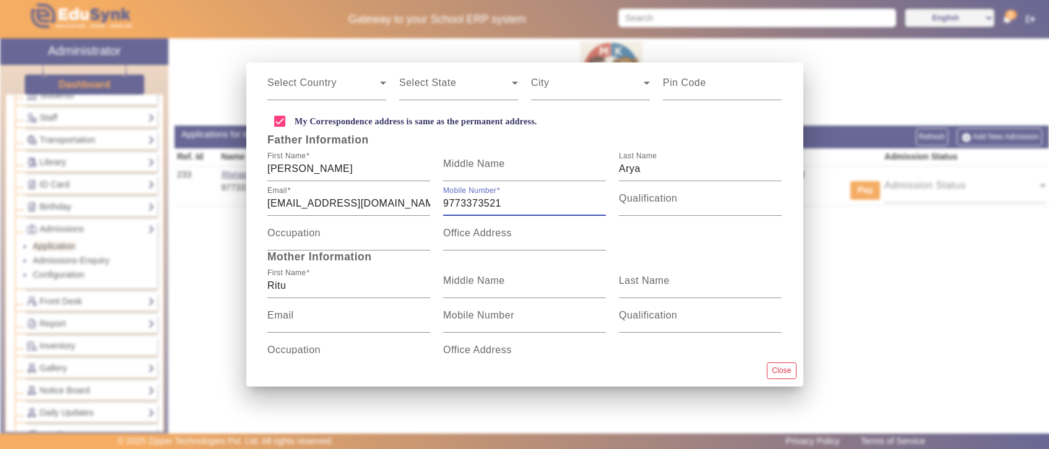
click at [473, 196] on input "9773373521" at bounding box center [524, 203] width 163 height 15
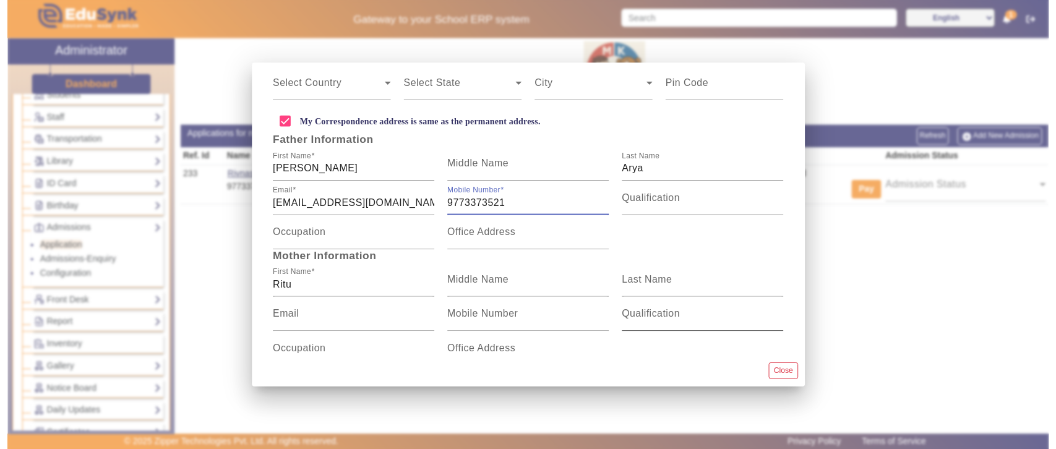
scroll to position [420, 0]
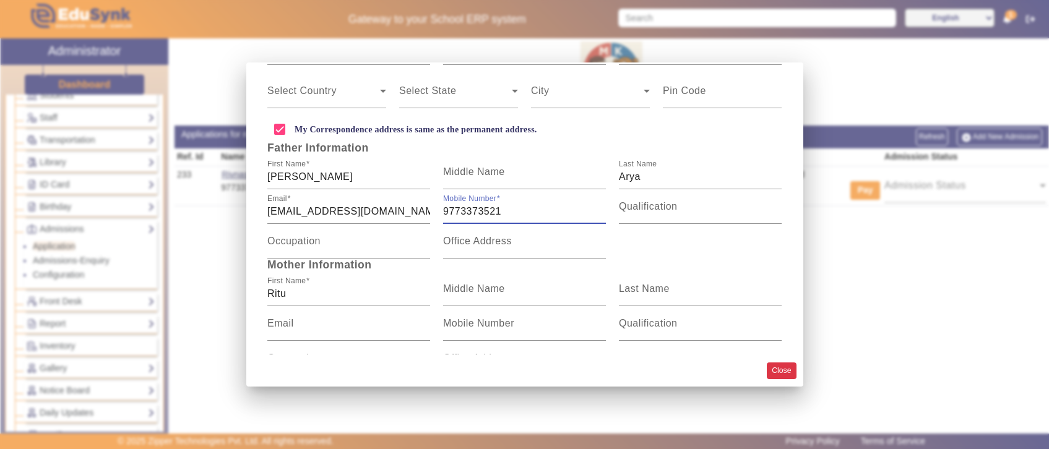
click at [772, 373] on button "Close" at bounding box center [781, 371] width 29 height 17
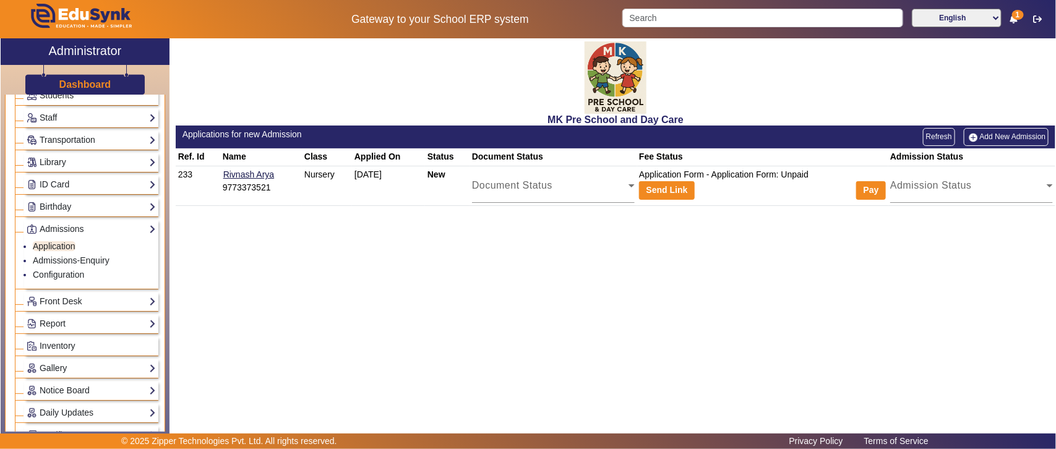
drag, startPoint x: 639, startPoint y: 175, endPoint x: 834, endPoint y: 178, distance: 195.6
click at [834, 178] on td "Application Form - Application Form: Unpaid Send Link Pay" at bounding box center [762, 186] width 251 height 40
click at [681, 191] on button "Send Link" at bounding box center [667, 190] width 56 height 19
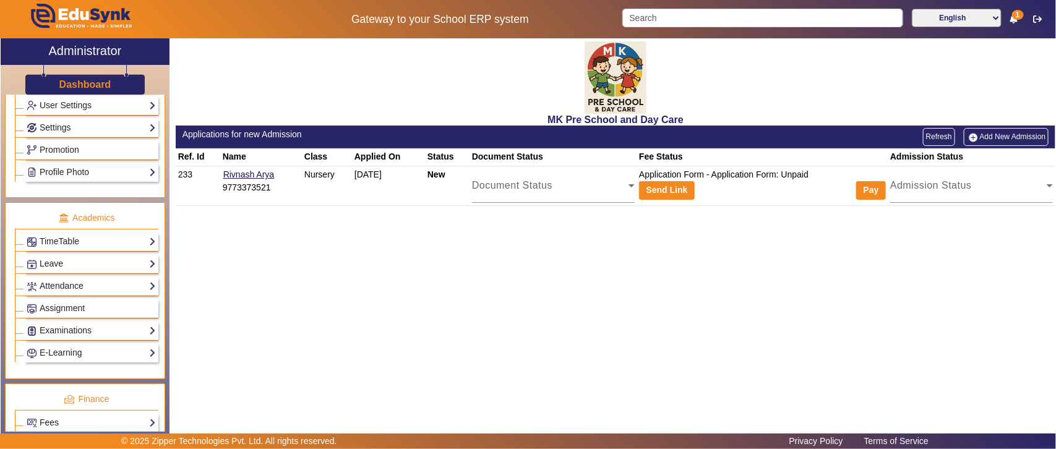
scroll to position [471, 0]
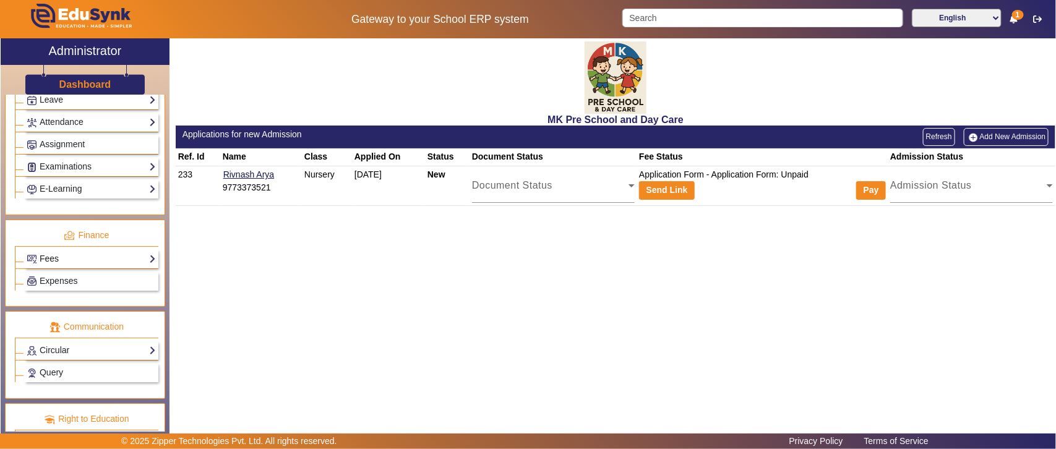
click at [73, 266] on link "Fees" at bounding box center [91, 259] width 129 height 14
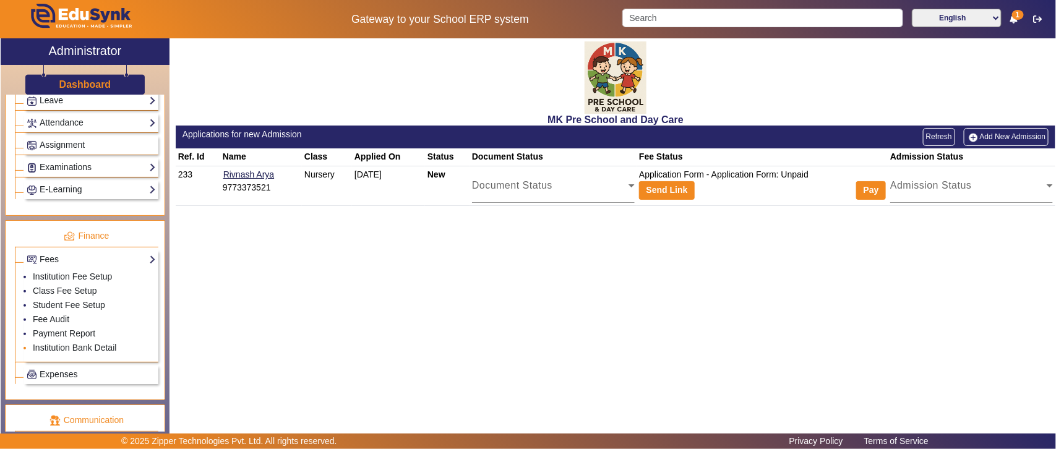
click at [56, 353] on li "Institution Bank Detail" at bounding box center [94, 349] width 123 height 14
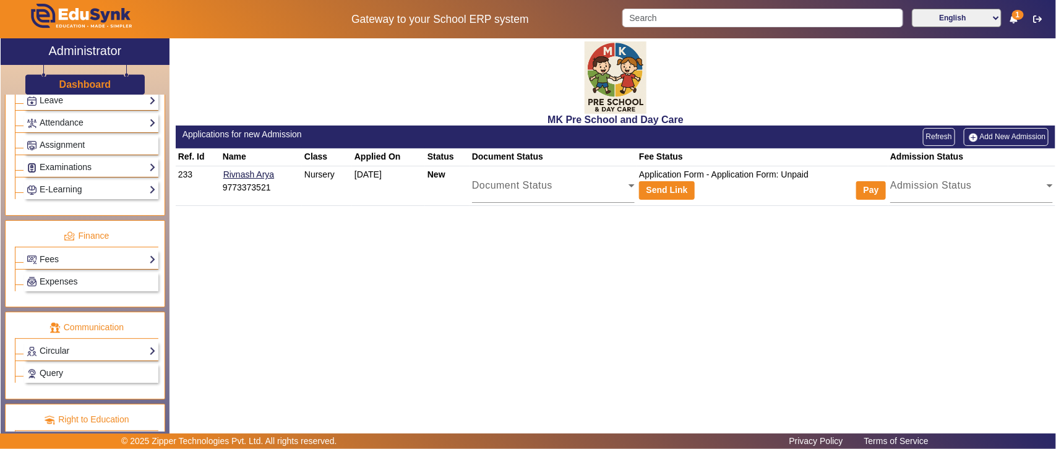
click at [56, 354] on div "Circular Compose Sent" at bounding box center [91, 351] width 134 height 19
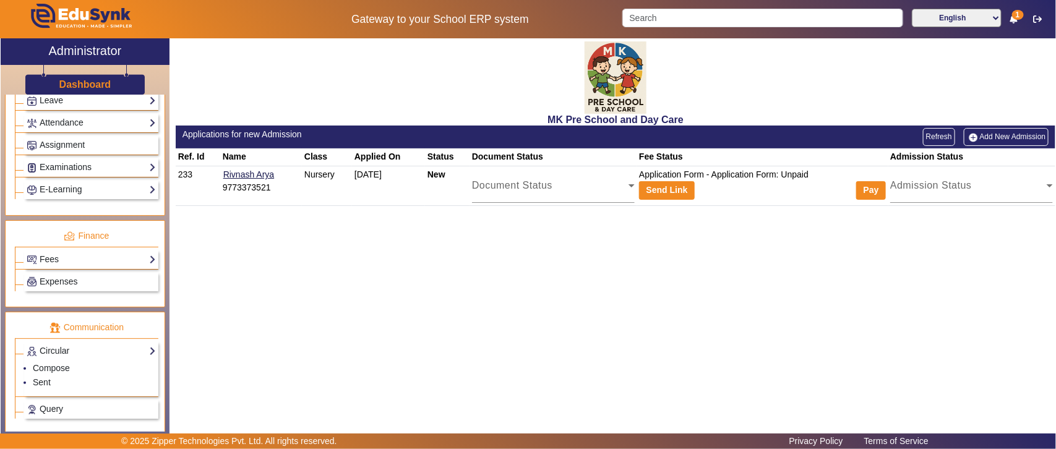
click at [58, 258] on div "Fees Institution Fee Setup Class Fee Setup Student Fee Setup Fee Audit Payment …" at bounding box center [87, 258] width 144 height 22
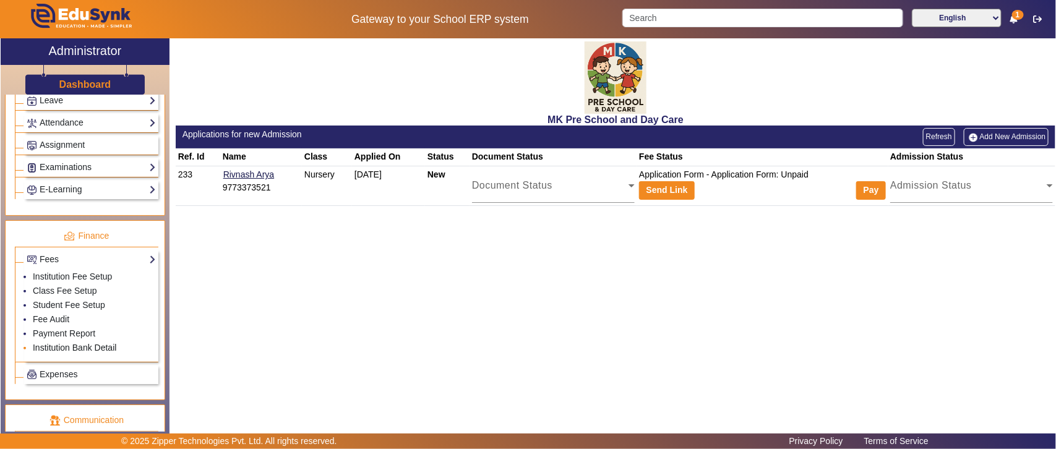
click at [59, 353] on link "Institution Bank Detail" at bounding box center [75, 348] width 84 height 10
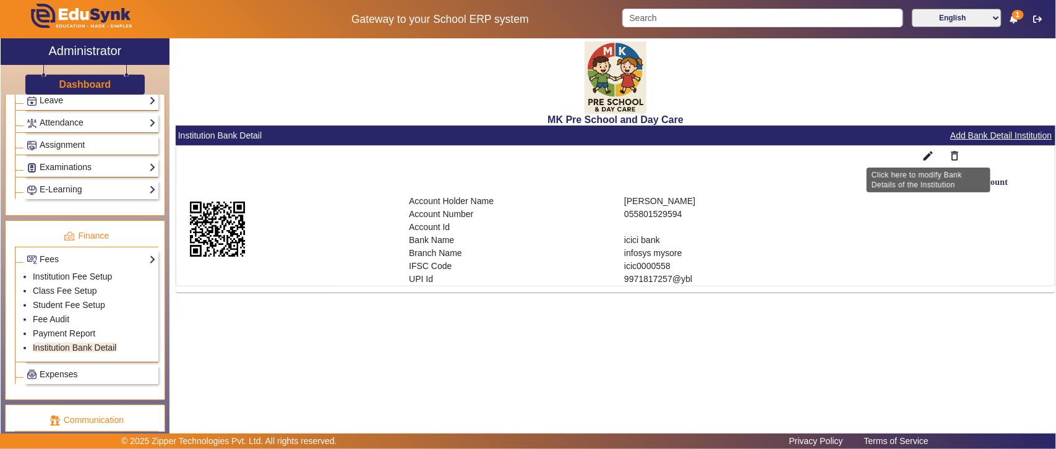
click at [930, 157] on mat-icon "edit" at bounding box center [928, 156] width 12 height 12
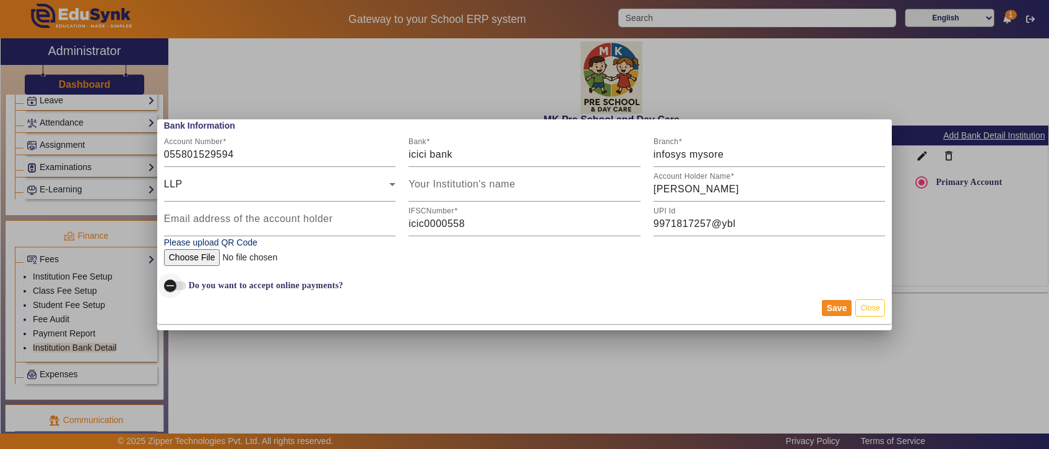
click at [176, 287] on span "button" at bounding box center [170, 286] width 25 height 25
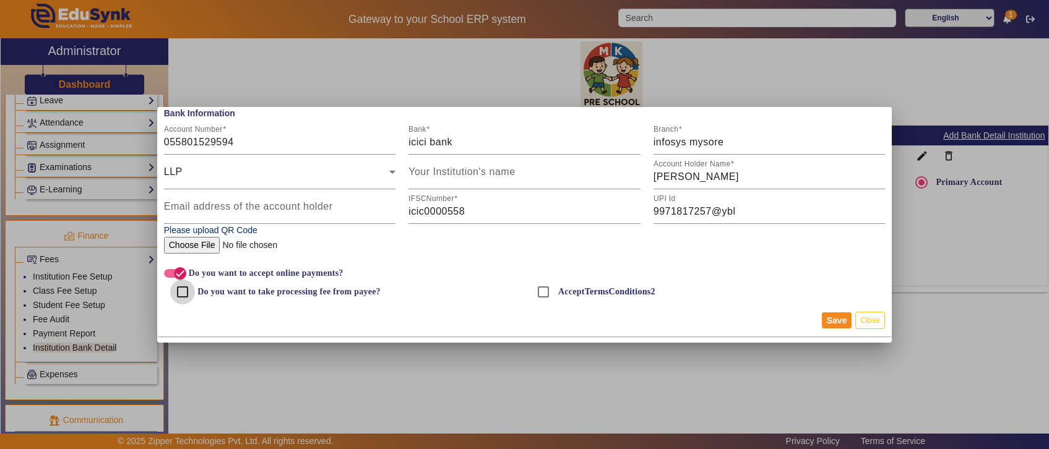
click at [178, 292] on input "Do you want to take processing fee from payee?" at bounding box center [182, 292] width 25 height 25
checkbox input "true"
click at [543, 293] on input "Accept TermsConditions2" at bounding box center [543, 292] width 25 height 25
checkbox input "true"
click at [834, 319] on button "Save" at bounding box center [837, 321] width 30 height 16
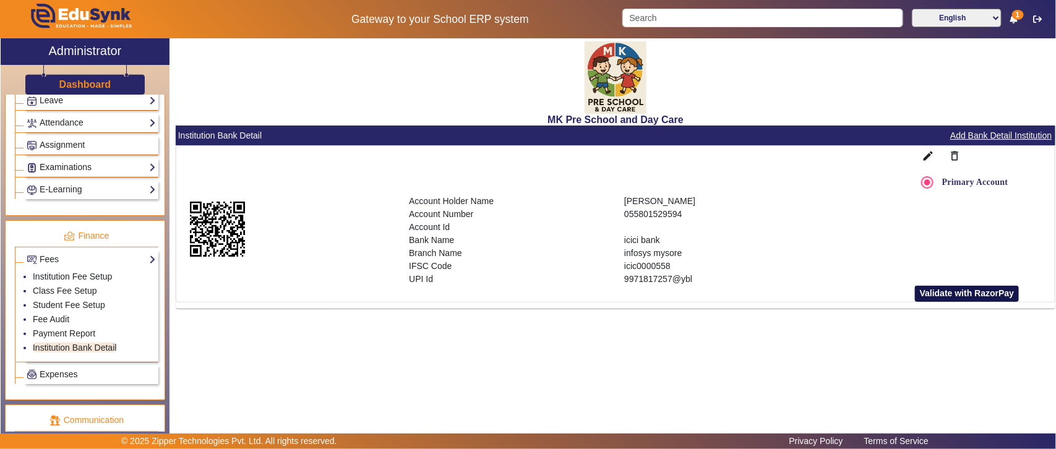
click at [967, 294] on button "Validate with RazorPay" at bounding box center [967, 294] width 105 height 16
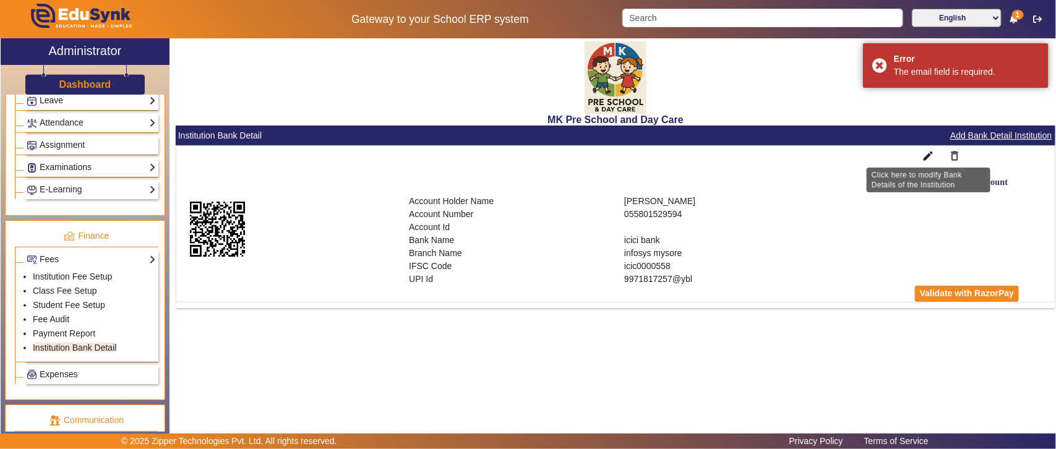
click at [927, 150] on mat-icon "edit" at bounding box center [928, 156] width 12 height 12
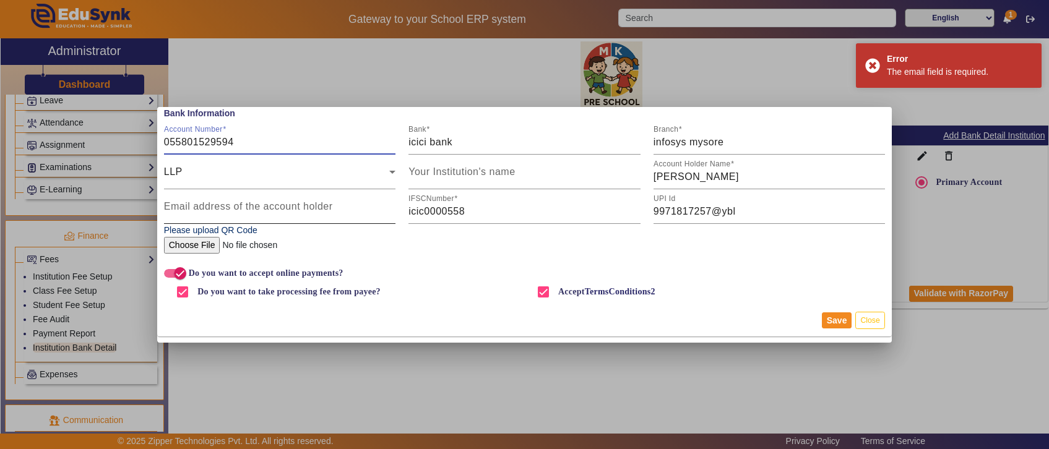
click at [255, 205] on mat-label "Email address of the account holder" at bounding box center [248, 206] width 169 height 11
click at [255, 205] on input "Email address of the account holder" at bounding box center [280, 211] width 232 height 15
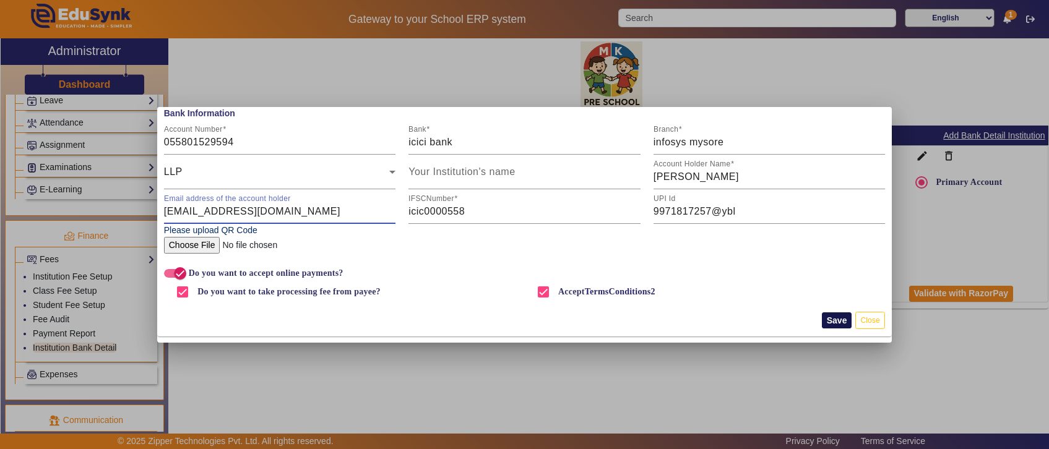
type input "solankipratik1508@gmail.com"
click at [837, 322] on button "Save" at bounding box center [837, 321] width 30 height 16
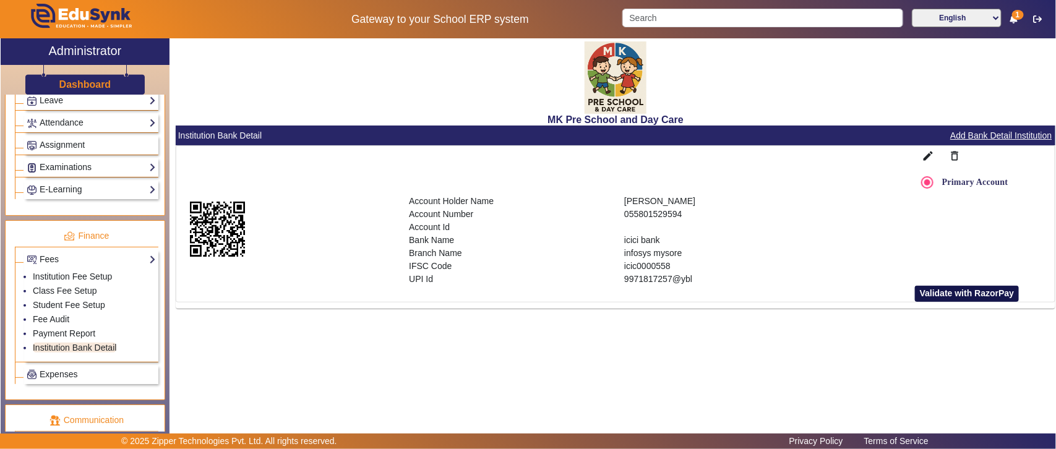
click at [978, 288] on button "Validate with RazorPay" at bounding box center [967, 294] width 105 height 16
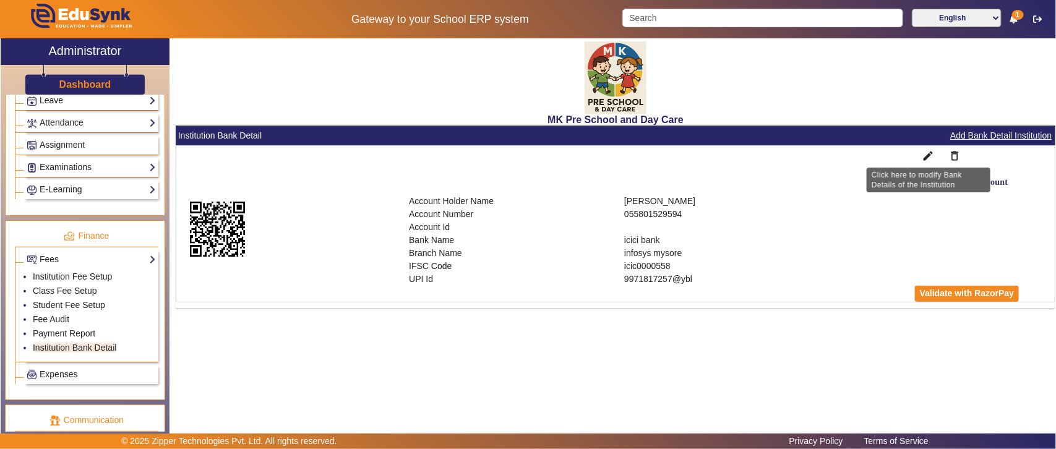
click at [931, 158] on mat-icon "edit" at bounding box center [928, 156] width 12 height 12
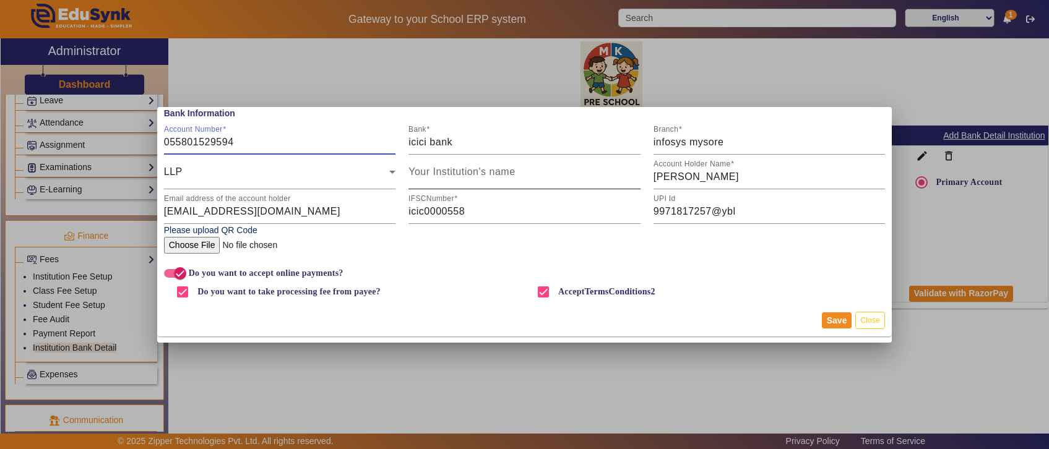
click at [506, 175] on mat-label "Your Institution's name" at bounding box center [461, 171] width 106 height 11
click at [506, 175] on input "Your Institution's name" at bounding box center [524, 177] width 232 height 15
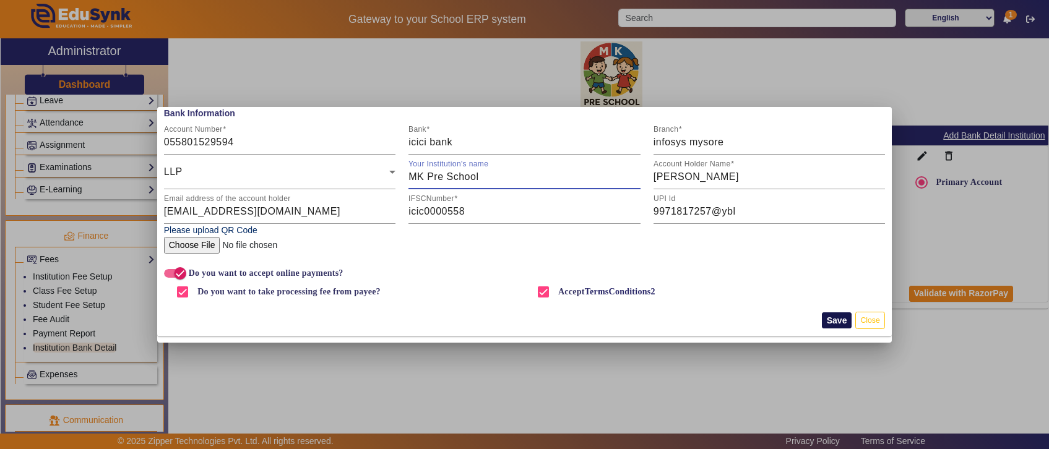
type input "MK Pre School"
click at [844, 316] on button "Save" at bounding box center [837, 321] width 30 height 16
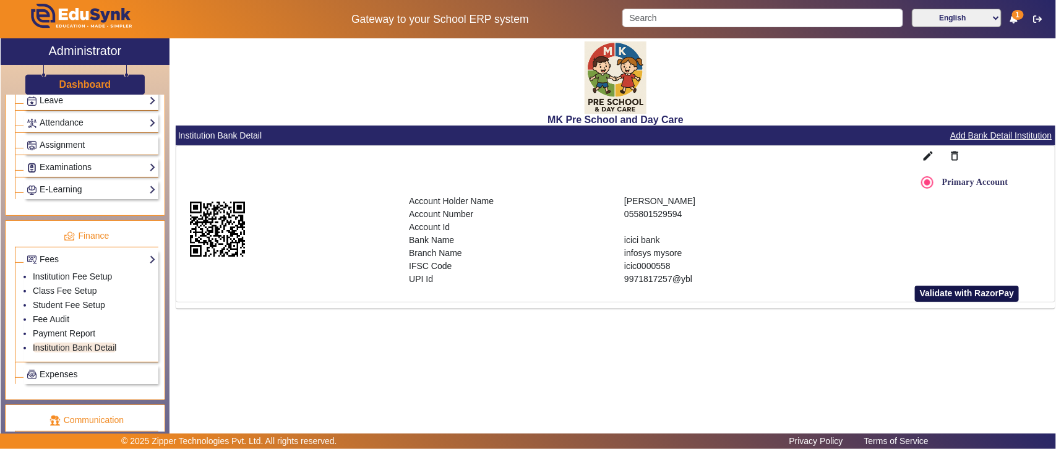
click at [924, 291] on button "Validate with RazorPay" at bounding box center [967, 294] width 105 height 16
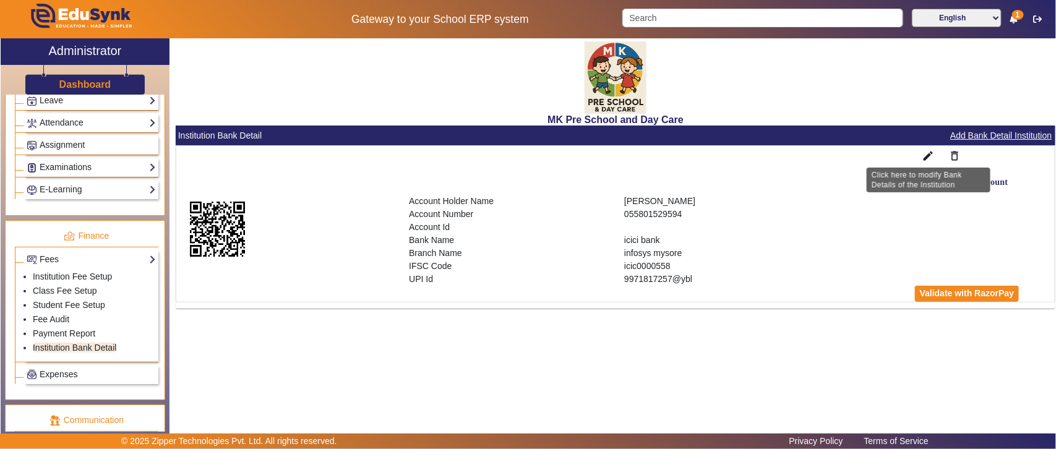
click at [929, 153] on mat-icon "edit" at bounding box center [928, 156] width 12 height 12
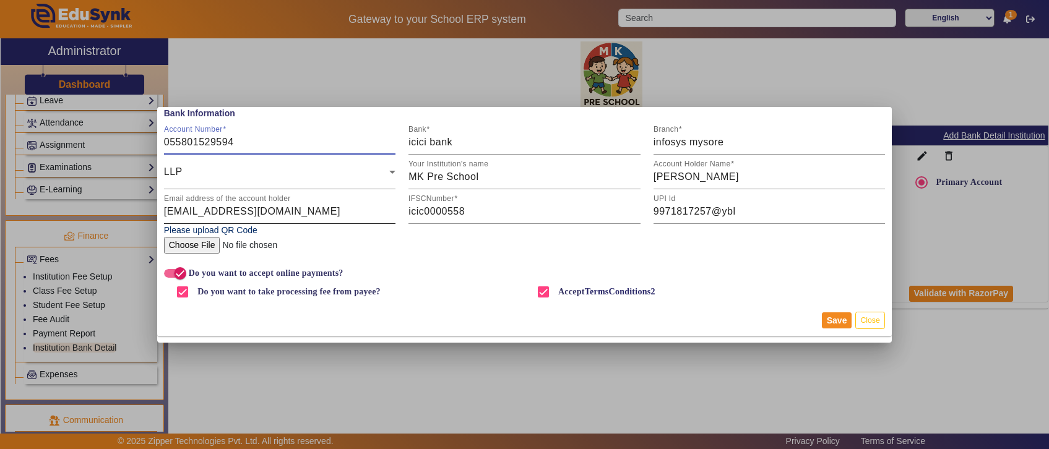
click at [240, 212] on input "solankipratik1508@gmail.com" at bounding box center [280, 211] width 232 height 15
type input "solankipratik1508+1@gmail.com"
click at [832, 320] on button "Save" at bounding box center [837, 321] width 30 height 16
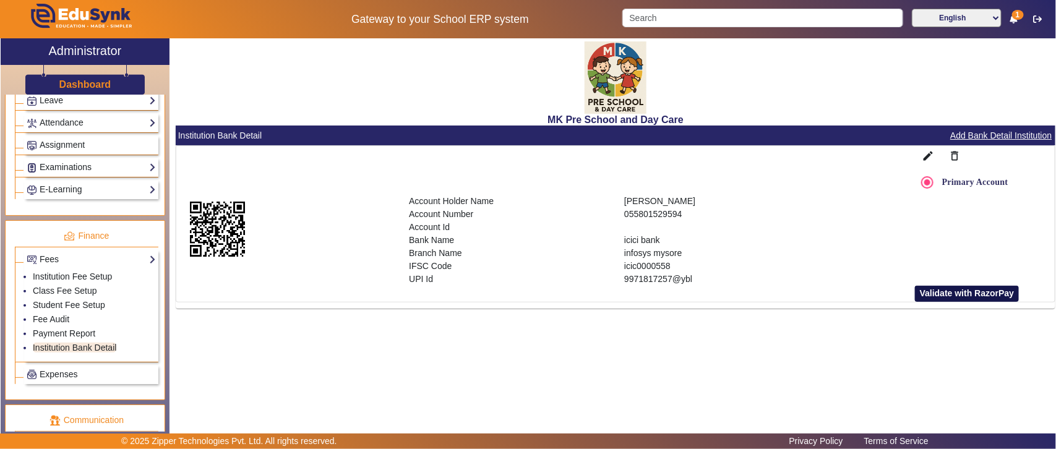
click at [948, 291] on button "Validate with RazorPay" at bounding box center [967, 294] width 105 height 16
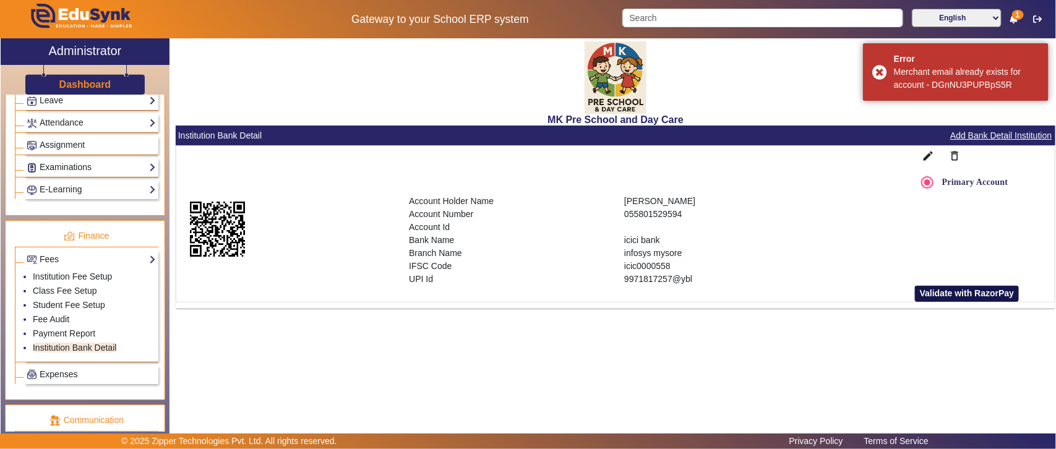
click at [948, 291] on button "Validate with RazorPay" at bounding box center [967, 294] width 105 height 16
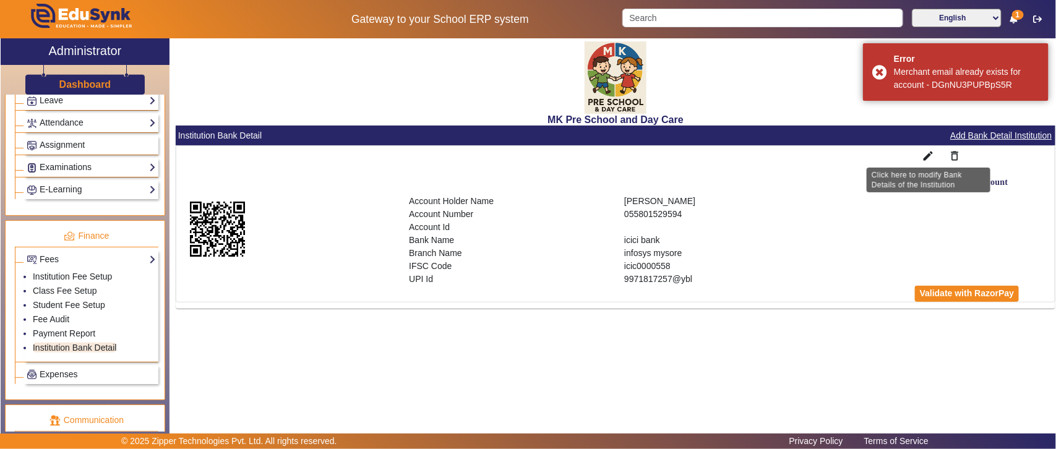
click at [929, 156] on mat-icon "edit" at bounding box center [928, 156] width 12 height 12
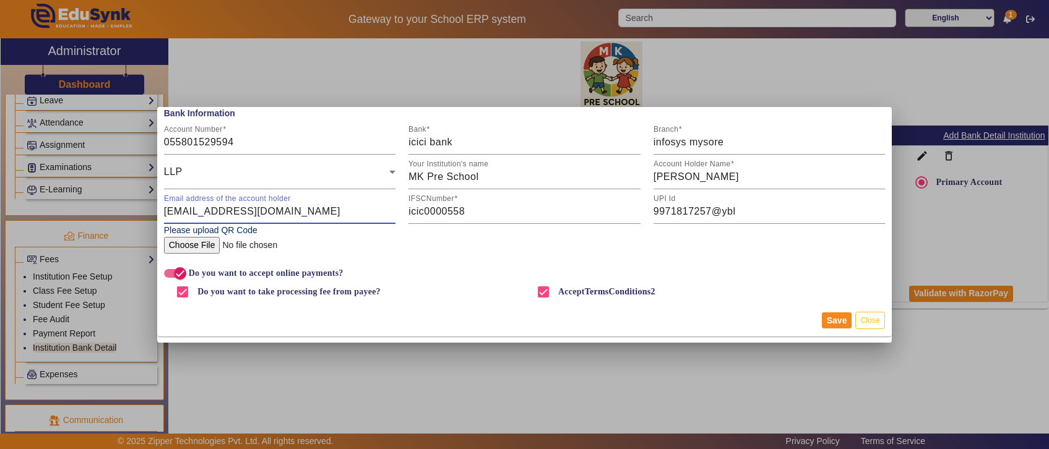
drag, startPoint x: 254, startPoint y: 210, endPoint x: 153, endPoint y: 212, distance: 101.5
click at [153, 212] on div "Bank Information Account Number 055801529594 Bank icici bank Branch infosys mys…" at bounding box center [524, 224] width 1049 height 449
drag, startPoint x: 332, startPoint y: 210, endPoint x: 147, endPoint y: 210, distance: 185.0
click at [147, 210] on div "Bank Information Account Number 055801529594 Bank icici bank Branch infosys mys…" at bounding box center [524, 224] width 1049 height 449
type input "zipper.pratik@gmail.com"
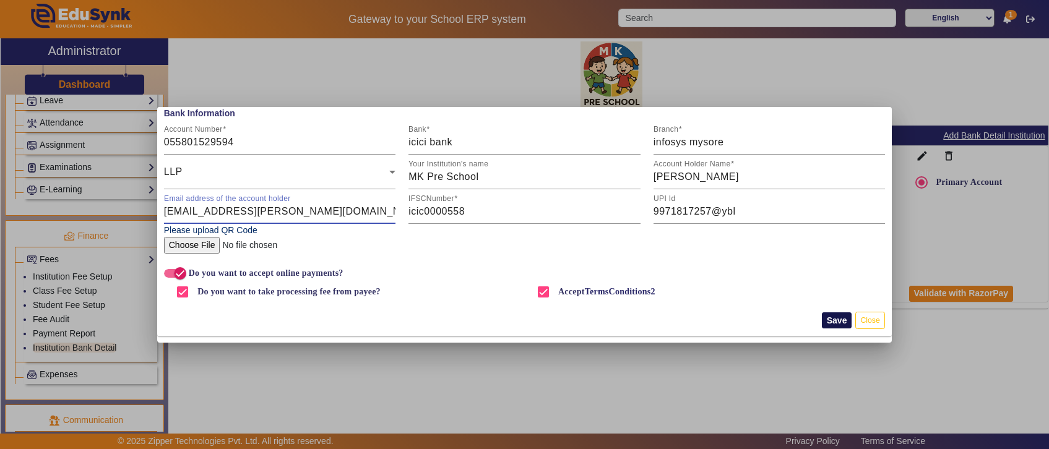
click at [842, 322] on button "Save" at bounding box center [837, 321] width 30 height 16
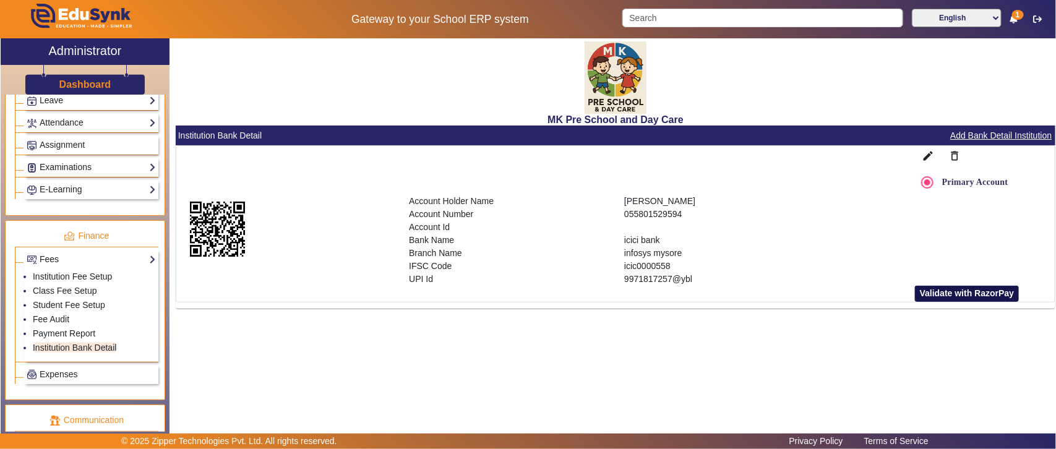
click at [977, 294] on button "Validate with RazorPay" at bounding box center [967, 294] width 105 height 16
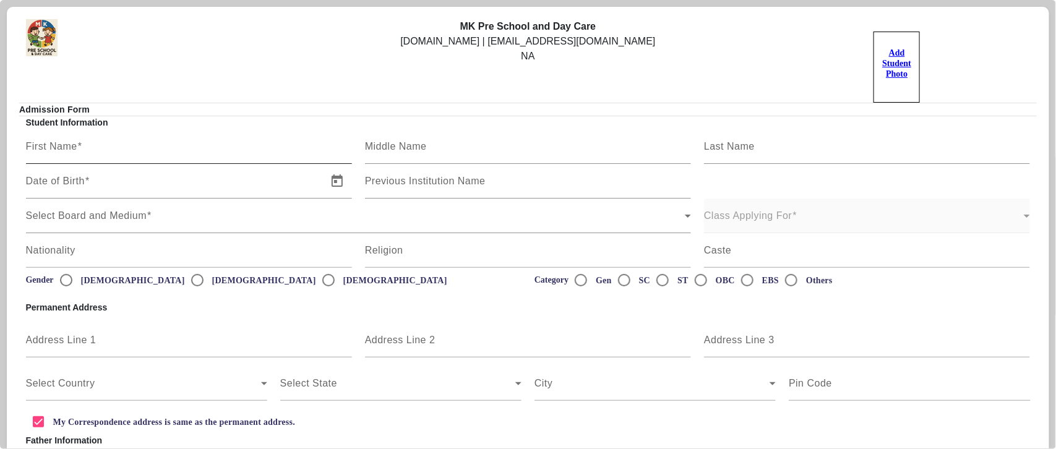
click at [156, 149] on input "First Name" at bounding box center [189, 151] width 326 height 15
type input "Rivnash"
type input "Arya"
click at [341, 186] on span "Open calendar" at bounding box center [337, 181] width 30 height 30
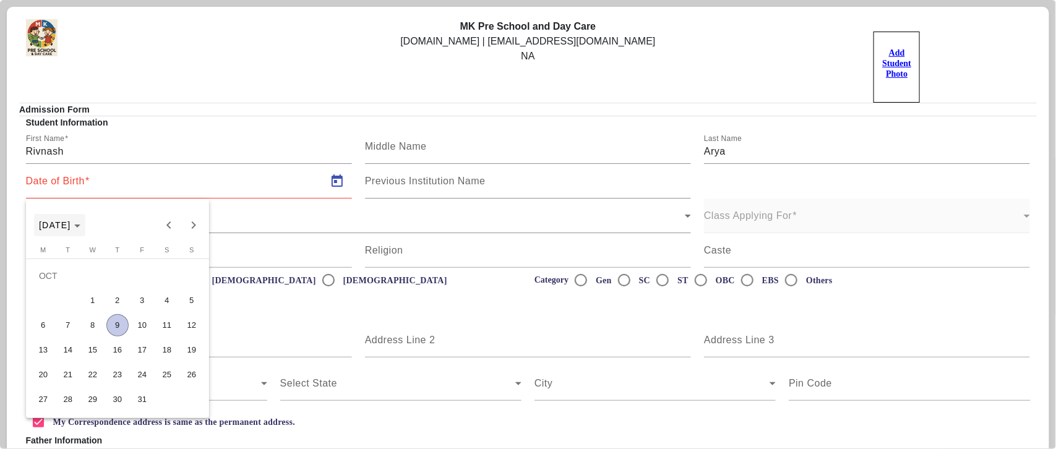
click at [85, 212] on span "Choose month and year" at bounding box center [59, 225] width 51 height 30
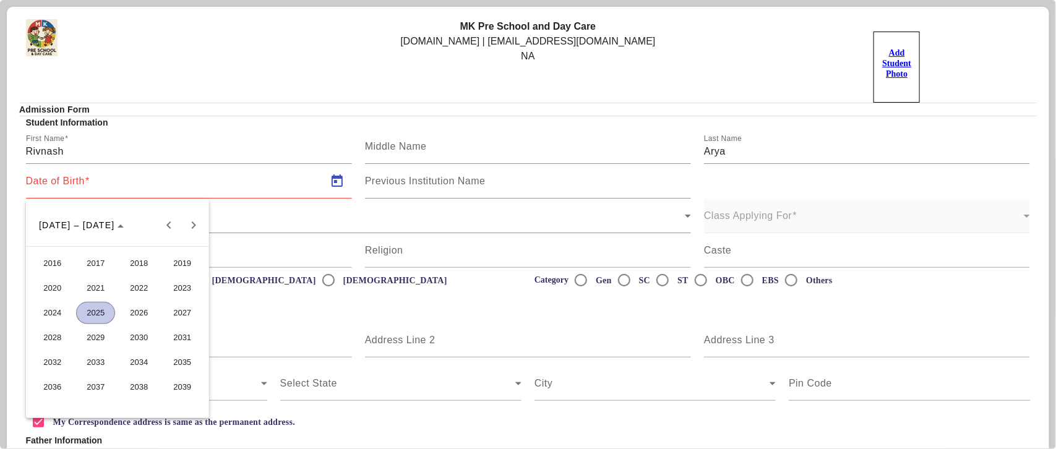
click at [88, 288] on span "2021" at bounding box center [95, 288] width 39 height 22
click at [107, 309] on span "JUN" at bounding box center [95, 313] width 39 height 22
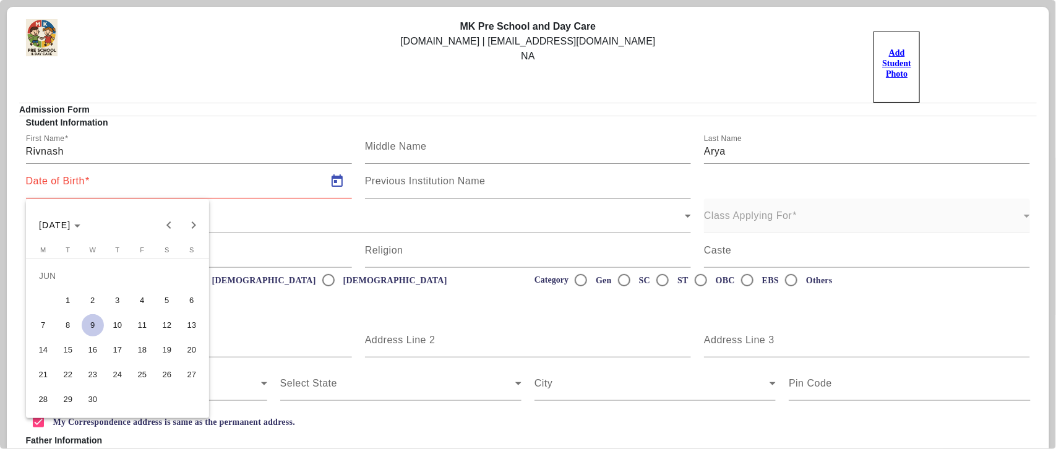
click at [93, 300] on span "2" at bounding box center [93, 301] width 22 height 22
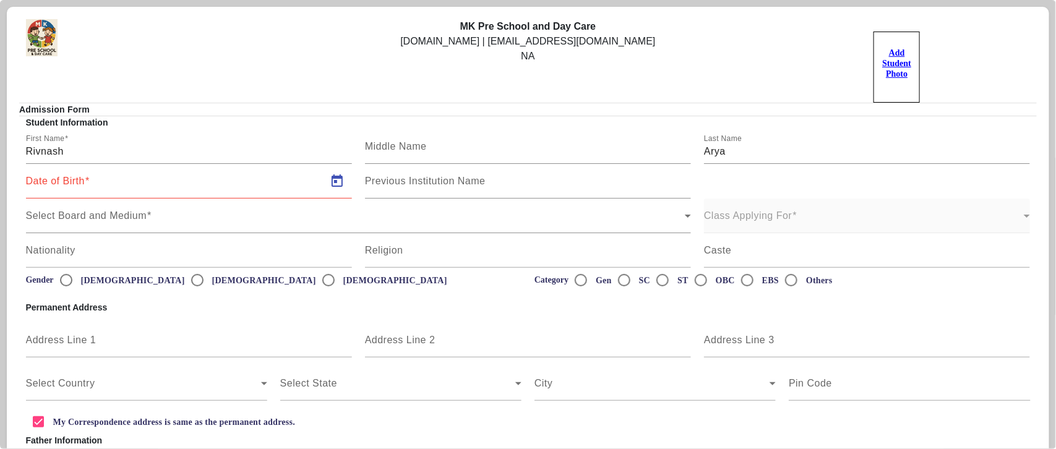
type input "02/06/2021"
click at [184, 215] on div "Select Board and Medium" at bounding box center [356, 221] width 660 height 15
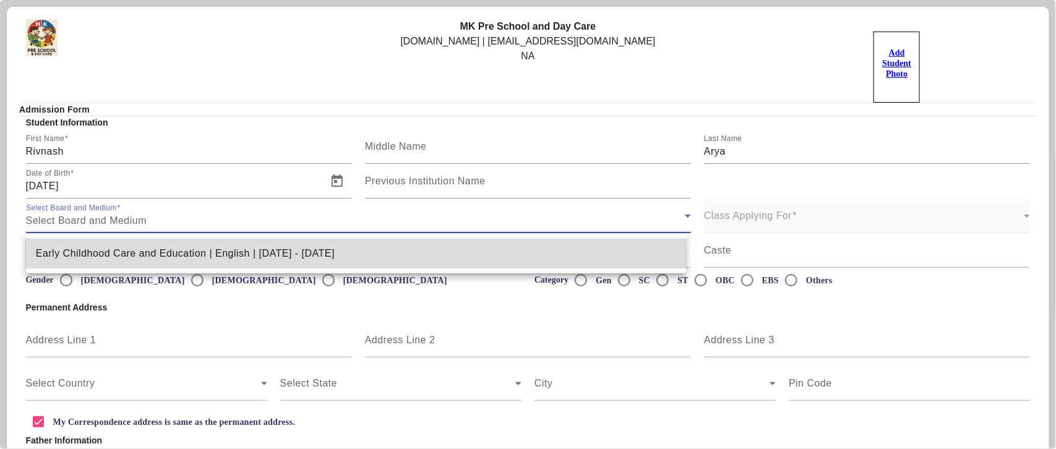
click at [123, 249] on span "Early Childhood Care and Education | English | [DATE] - [DATE]" at bounding box center [185, 253] width 299 height 15
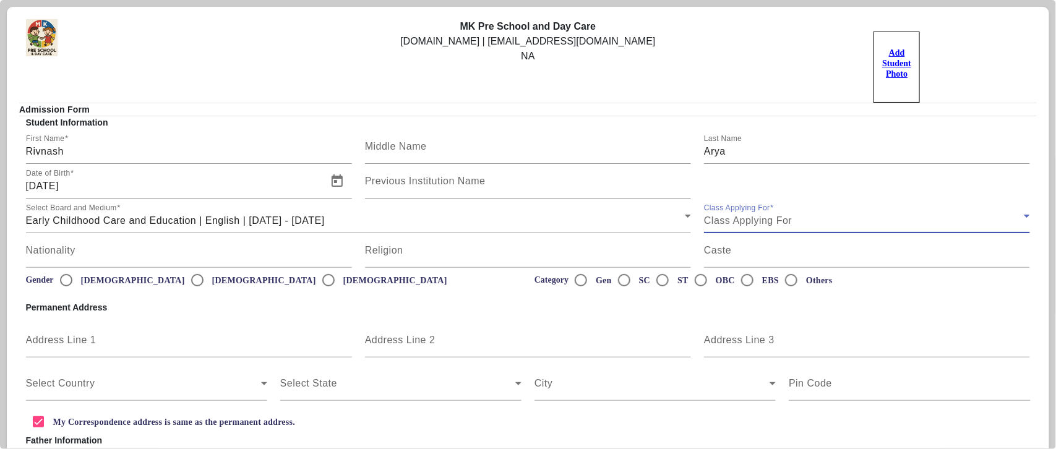
click at [704, 218] on span "Class Applying For" at bounding box center [748, 220] width 88 height 11
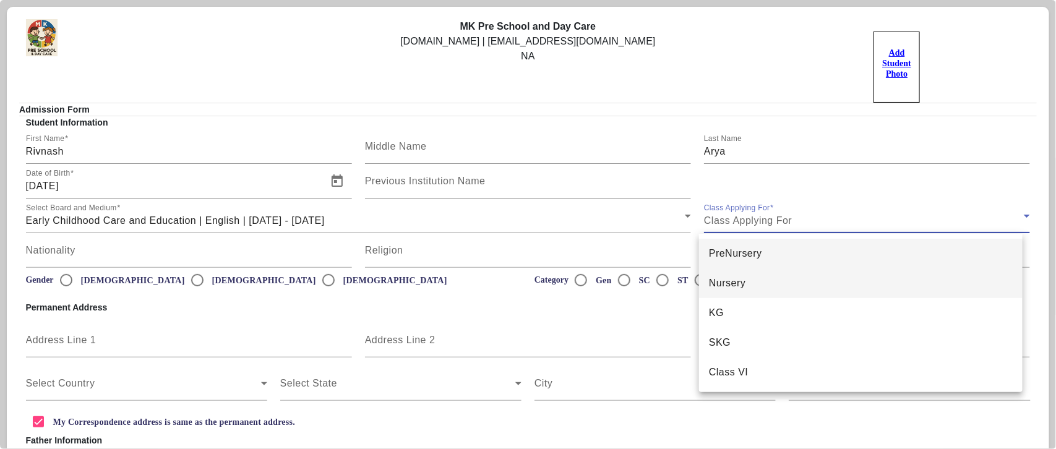
click at [740, 278] on span "Nursery" at bounding box center [727, 283] width 37 height 15
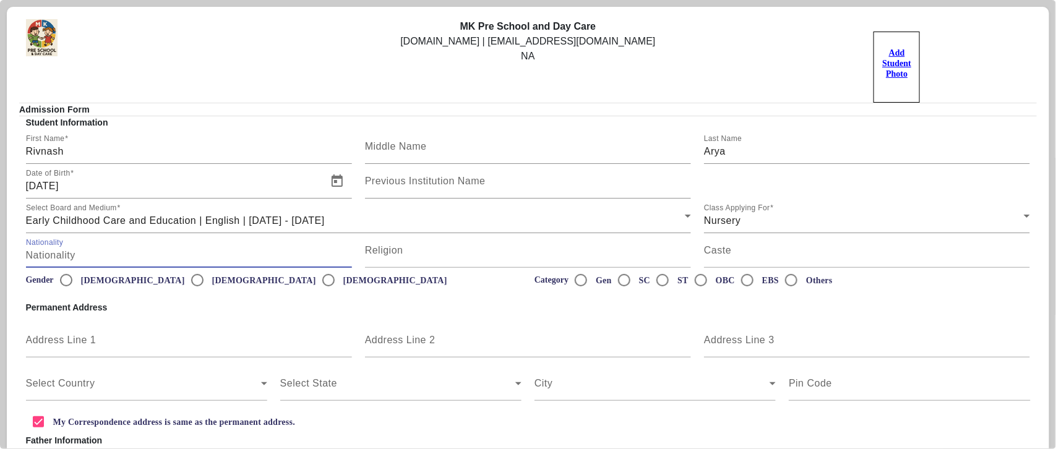
click at [186, 249] on input "Nationality" at bounding box center [189, 255] width 326 height 15
click at [66, 278] on input "[DEMOGRAPHIC_DATA]" at bounding box center [66, 280] width 25 height 25
radio input "true"
click at [580, 279] on input "Gen" at bounding box center [581, 280] width 25 height 25
radio input "true"
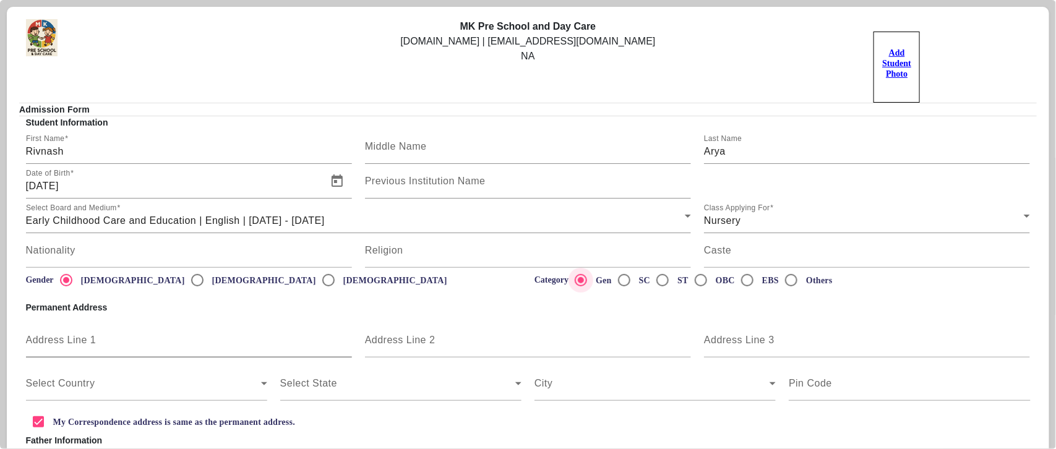
scroll to position [257, 0]
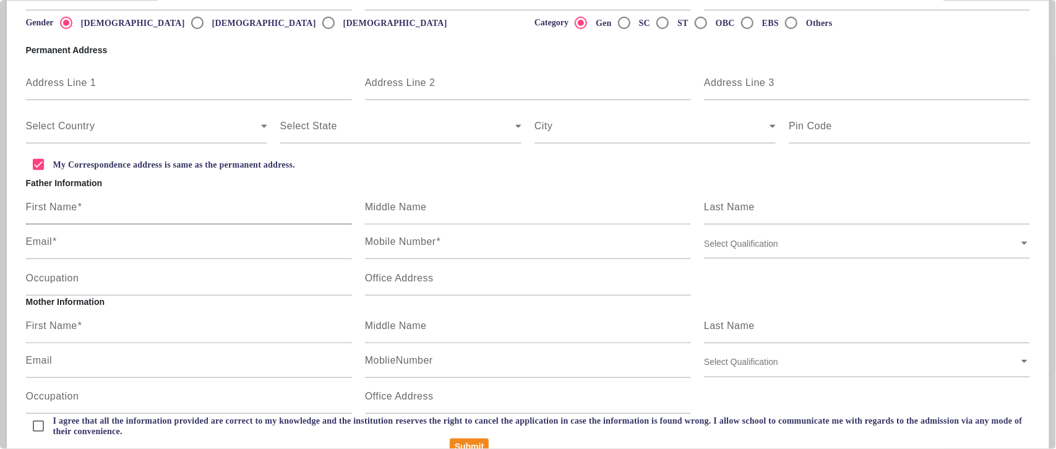
click at [82, 206] on span at bounding box center [79, 207] width 5 height 11
click at [82, 206] on input "First Name" at bounding box center [189, 212] width 326 height 15
type input "Aravind"
type input "Arya"
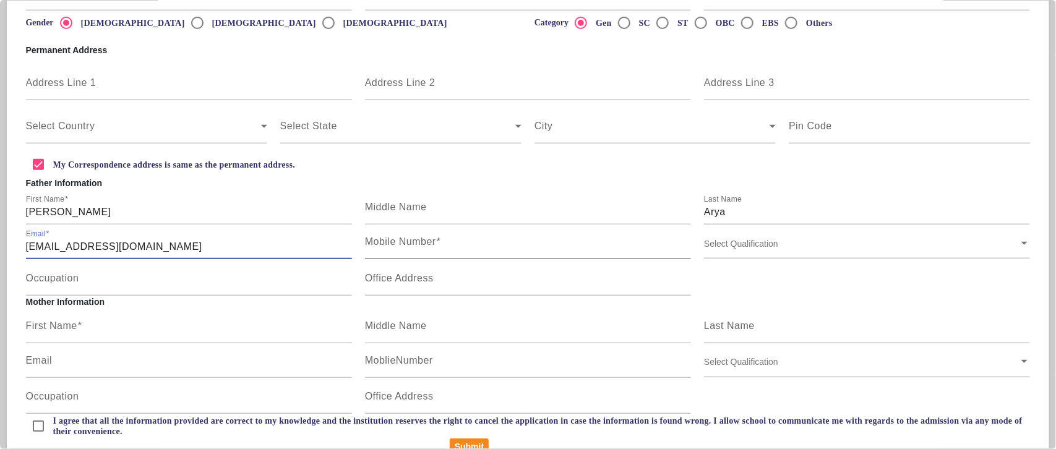
type input "ritu+1@edusynk.com"
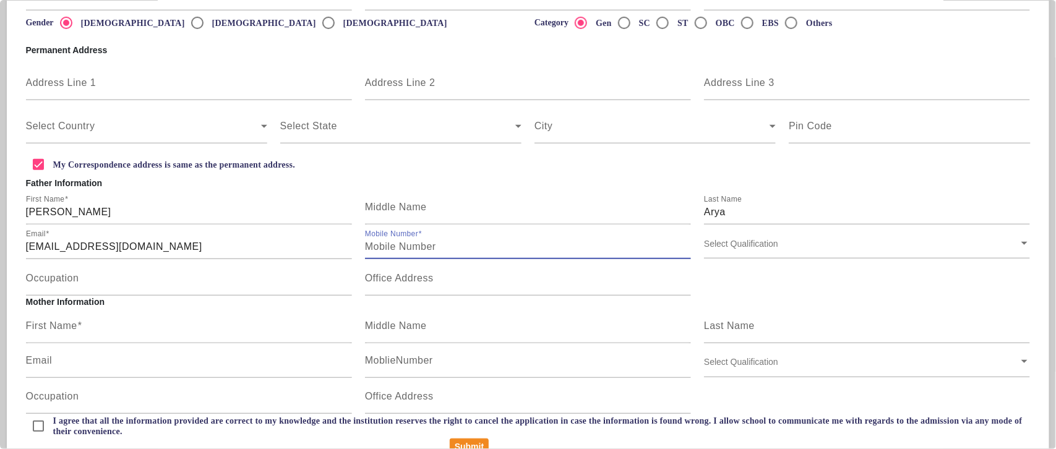
click at [459, 251] on input "Mobile Number" at bounding box center [528, 246] width 326 height 15
type input "3"
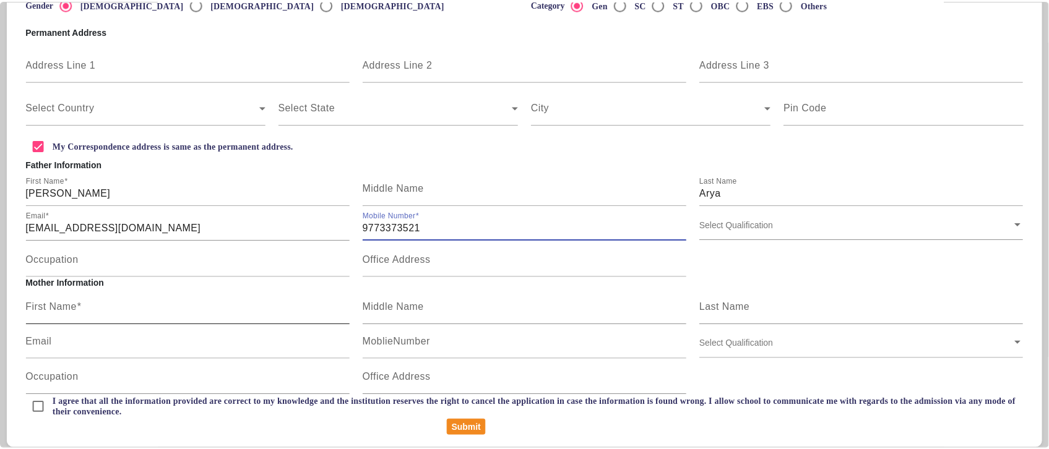
scroll to position [283, 0]
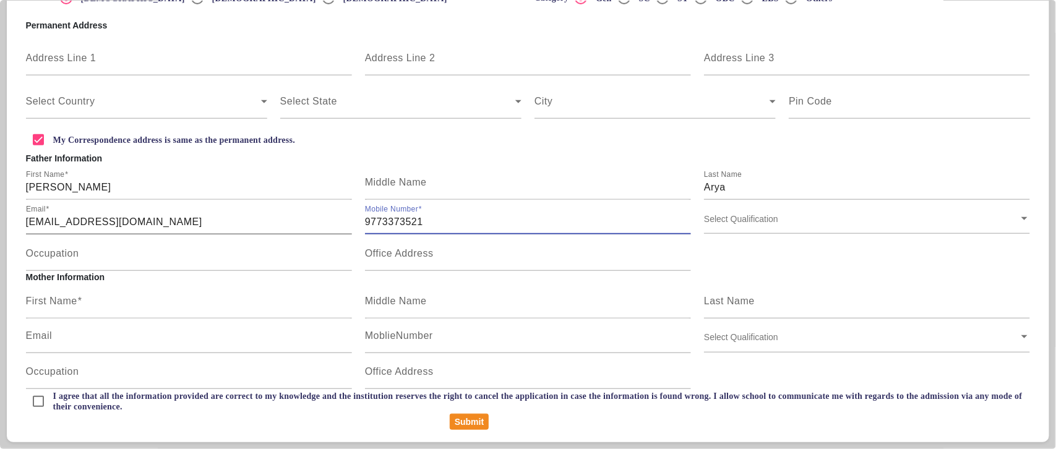
type input "9773373521"
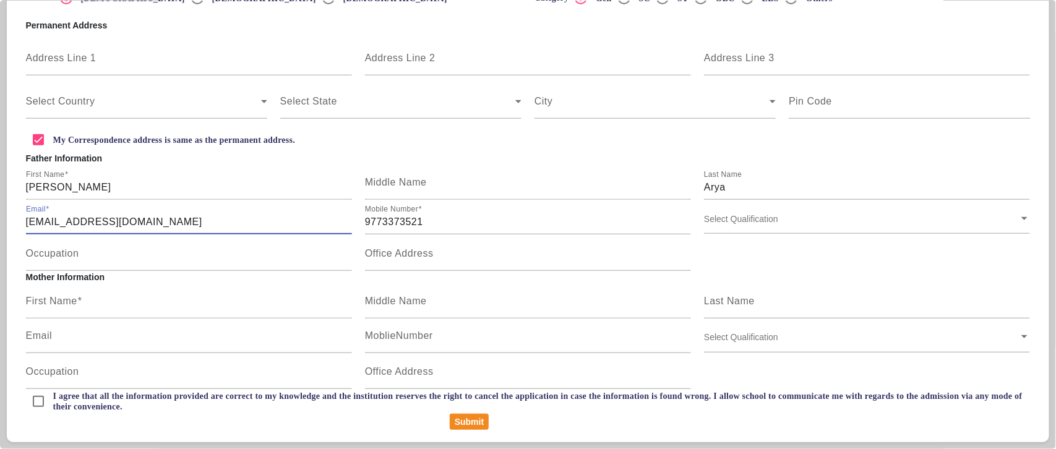
drag, startPoint x: 134, startPoint y: 221, endPoint x: 23, endPoint y: 223, distance: 110.8
click at [23, 223] on div "Email ritu+1@edusynk.com" at bounding box center [188, 218] width 339 height 37
click at [53, 302] on mat-label "First Name" at bounding box center [51, 301] width 51 height 11
click at [53, 302] on input "First Name" at bounding box center [189, 306] width 326 height 15
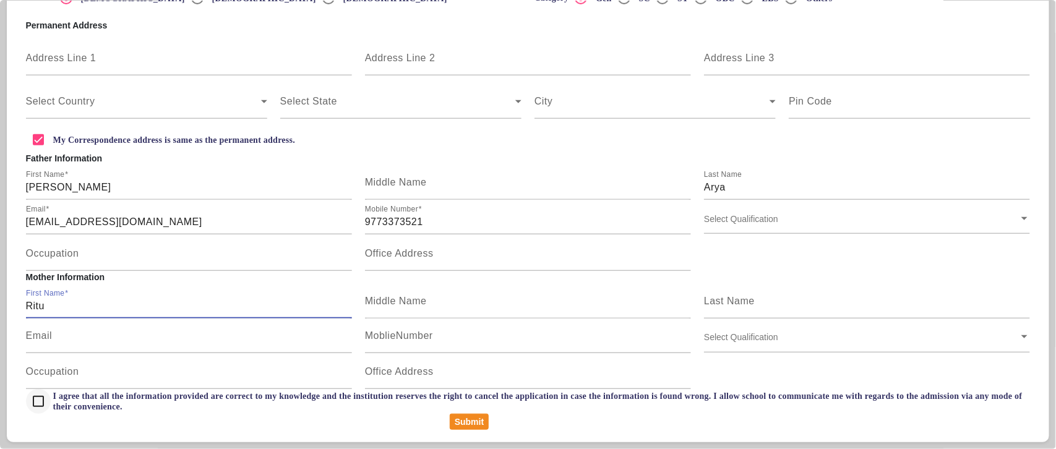
type input "Ritu"
click at [32, 403] on input "I agree that all the information provided are correct to my knowledge and the i…" at bounding box center [38, 401] width 25 height 25
checkbox input "true"
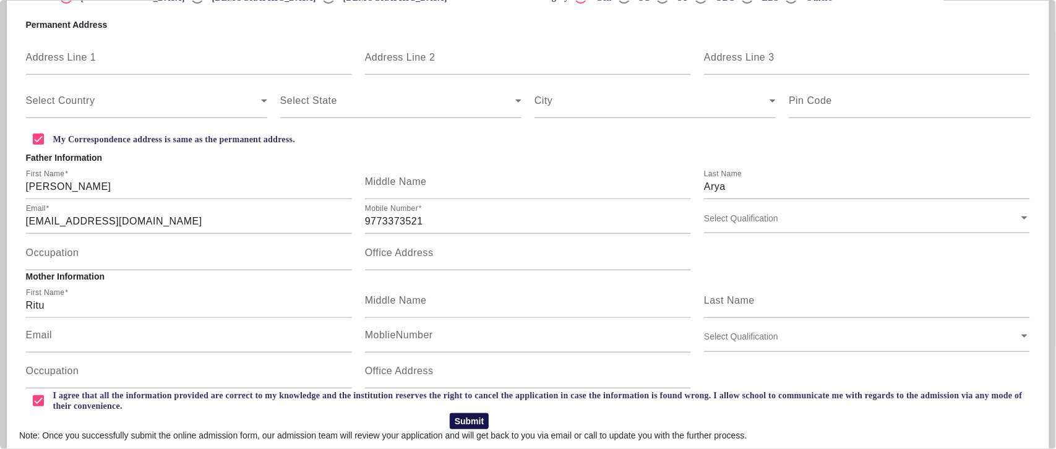
click at [467, 416] on button "Submit" at bounding box center [469, 421] width 39 height 16
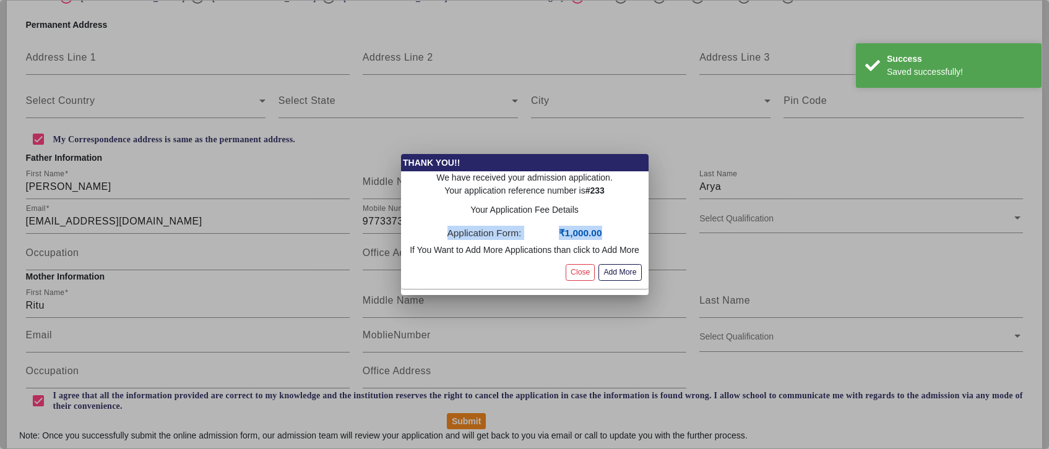
drag, startPoint x: 442, startPoint y: 237, endPoint x: 616, endPoint y: 236, distance: 173.9
click at [616, 236] on div "Application Form: ₹1,000.00" at bounding box center [525, 233] width 248 height 20
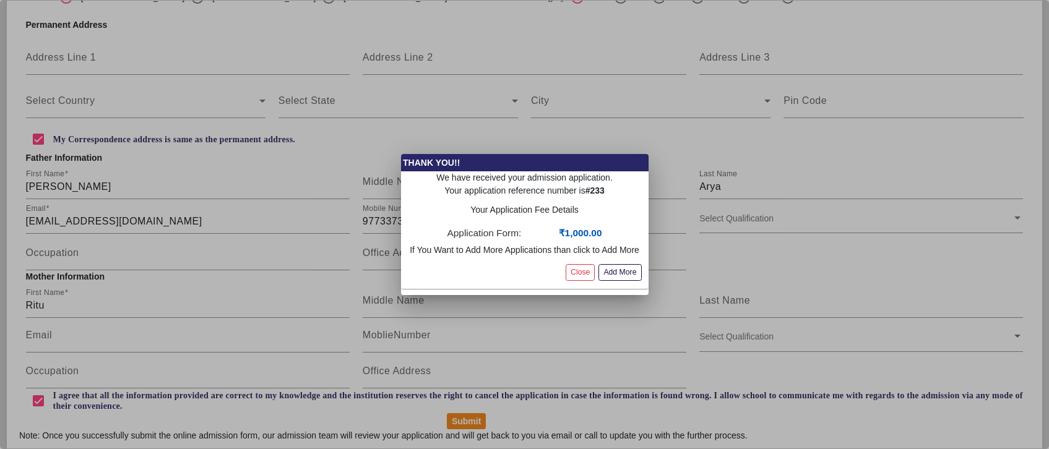
click at [459, 207] on p "Your Application Fee Details" at bounding box center [525, 210] width 248 height 13
click at [623, 249] on p "If You Want to Add More Applications than click to Add More" at bounding box center [525, 250] width 248 height 13
click at [472, 242] on div "Application Form: ₹1,000.00" at bounding box center [524, 233] width 155 height 20
click at [580, 268] on button "Close" at bounding box center [580, 272] width 29 height 17
radio input "false"
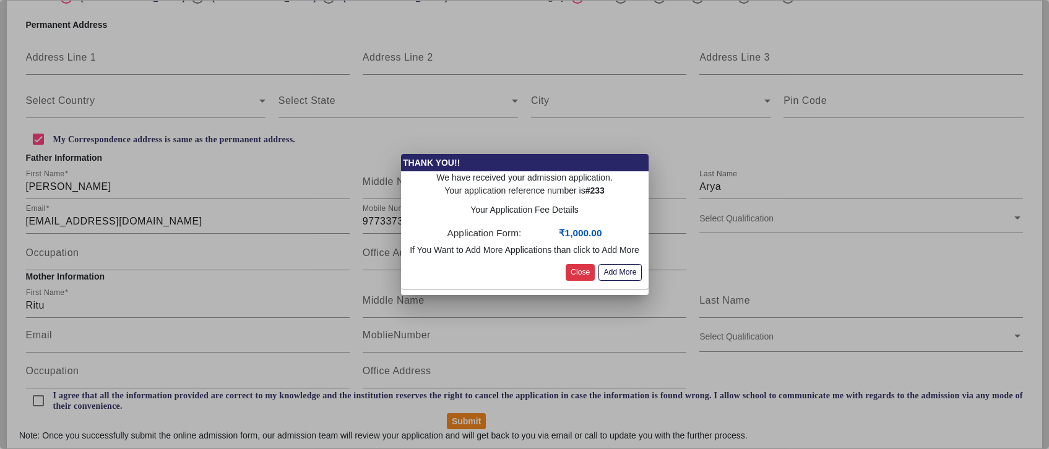
radio input "false"
checkbox input "false"
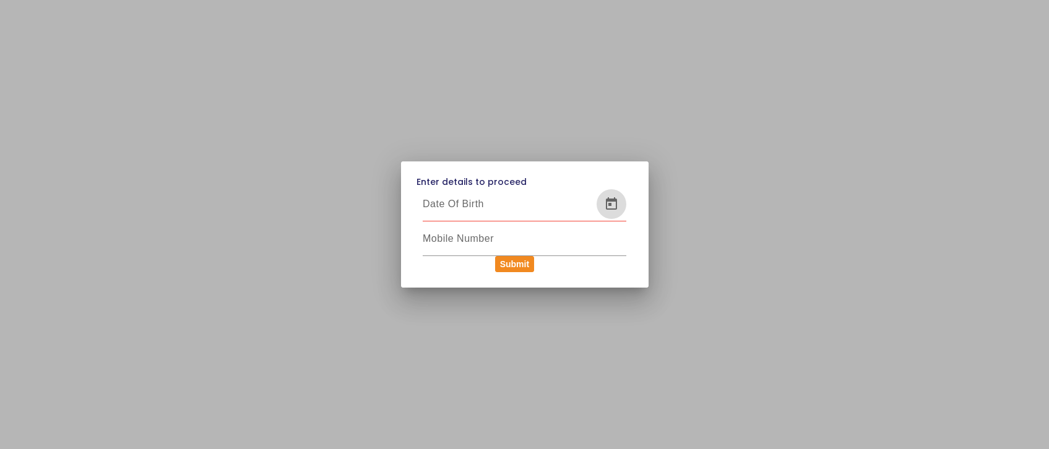
click at [615, 205] on span "Open calendar" at bounding box center [612, 204] width 30 height 30
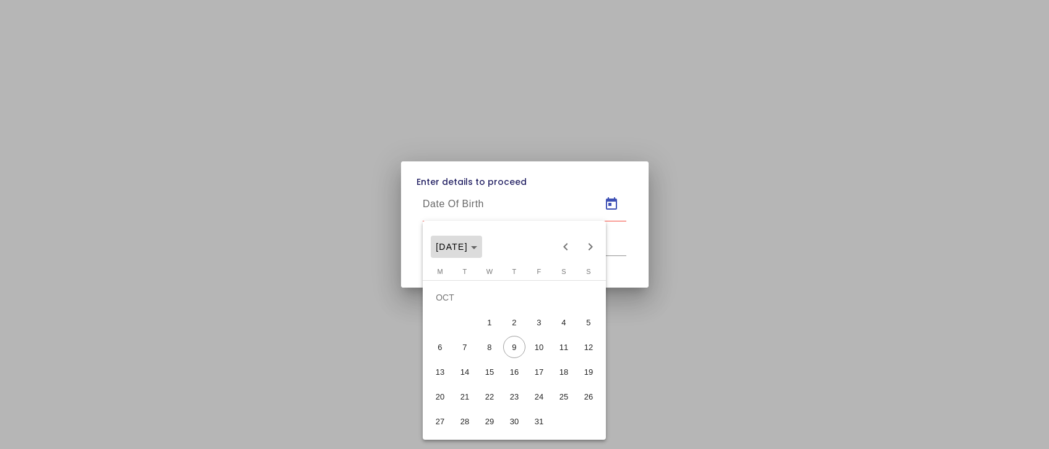
click at [477, 246] on icon "Choose month and year" at bounding box center [474, 247] width 6 height 3
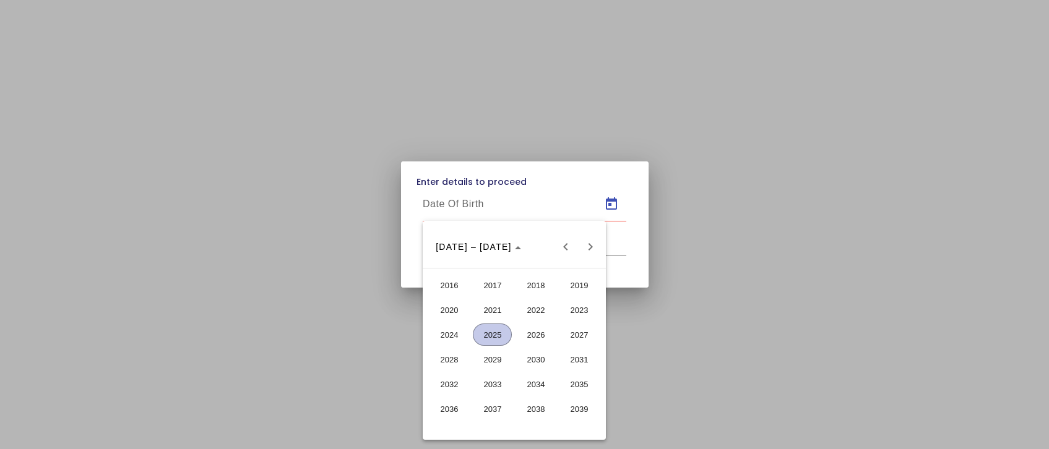
click at [492, 308] on span "2021" at bounding box center [492, 310] width 39 height 22
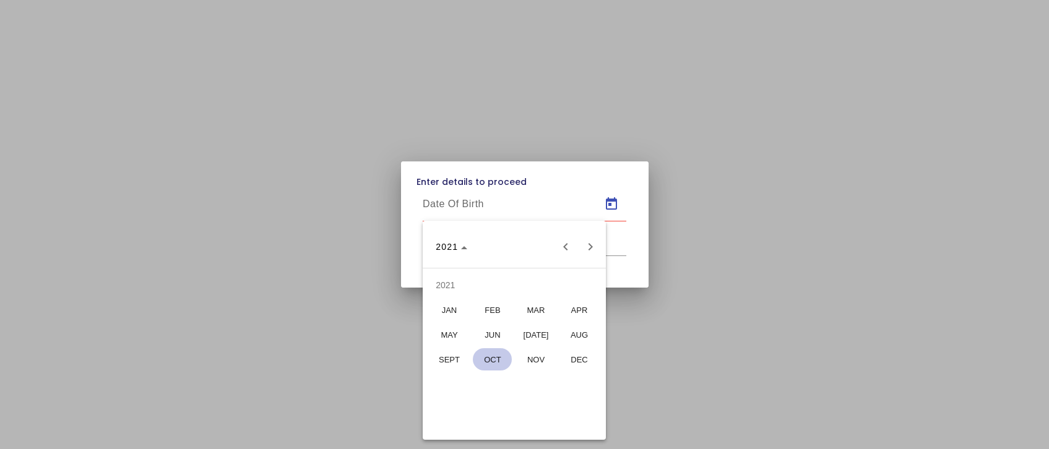
click at [484, 329] on span "JUN" at bounding box center [492, 335] width 39 height 22
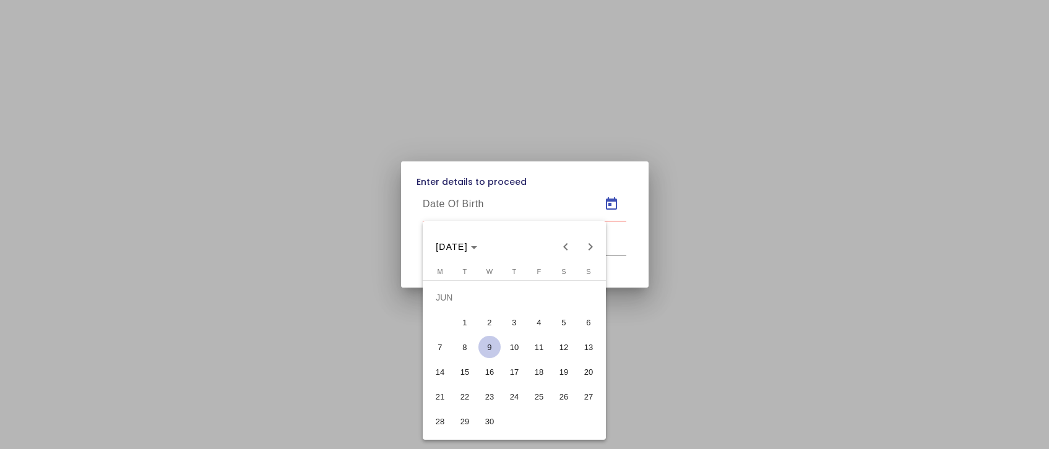
click at [493, 317] on span "2" at bounding box center [489, 322] width 22 height 22
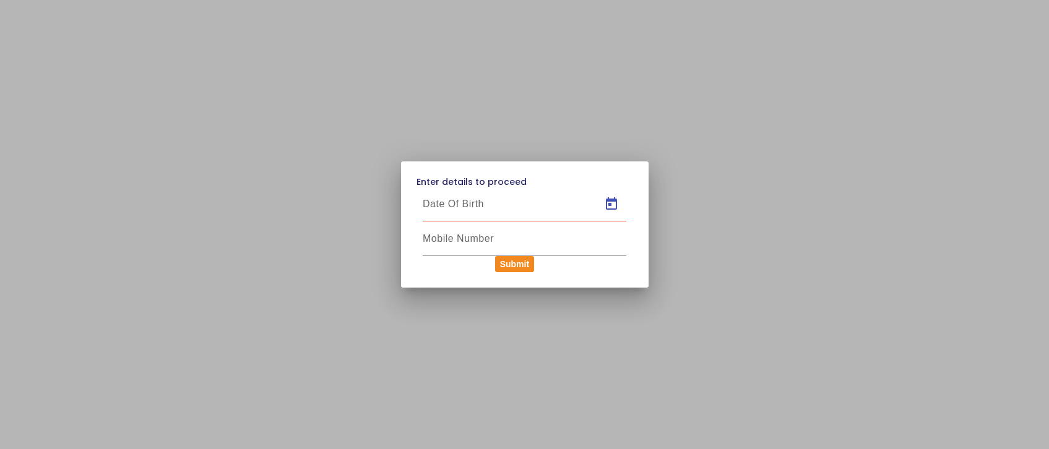
type input "[DATE]"
click at [439, 226] on div at bounding box center [525, 239] width 204 height 35
type input "9773373521"
click at [521, 267] on button "Submit" at bounding box center [514, 264] width 39 height 16
click at [611, 199] on span "Open calendar" at bounding box center [612, 204] width 30 height 30
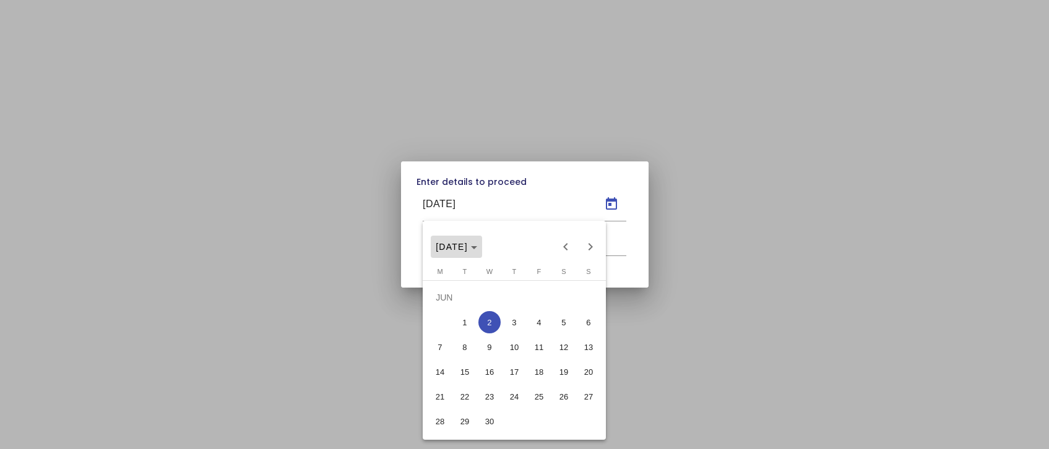
click at [477, 244] on span "[DATE]" at bounding box center [456, 247] width 41 height 10
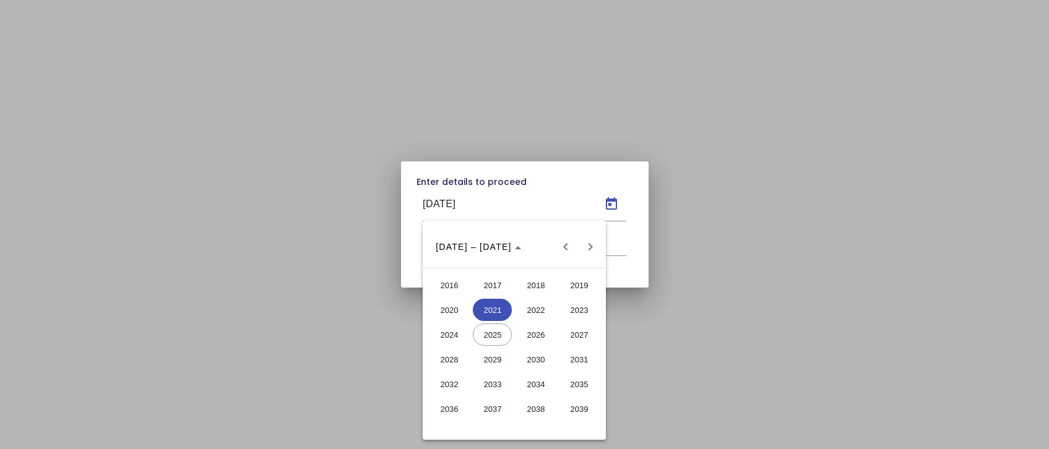
click at [496, 309] on span "2021" at bounding box center [492, 310] width 39 height 22
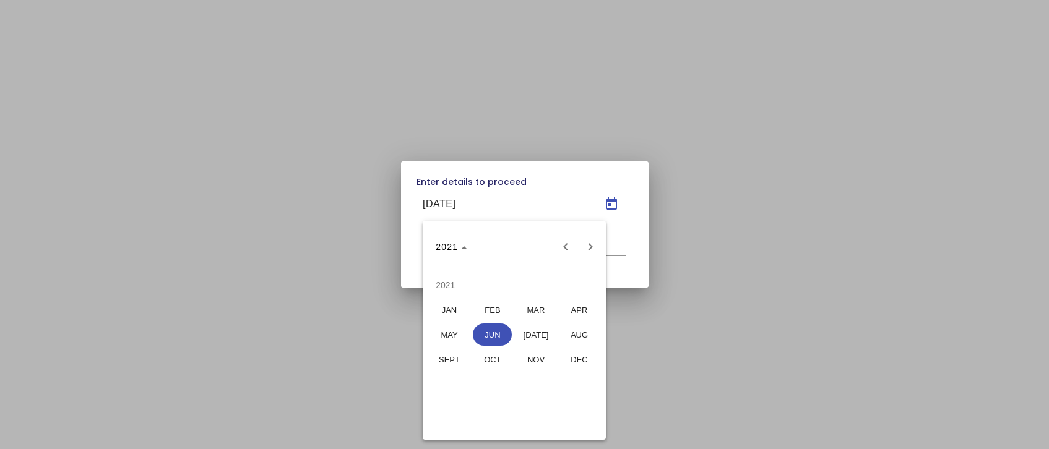
click at [492, 311] on span "FEB" at bounding box center [492, 310] width 39 height 22
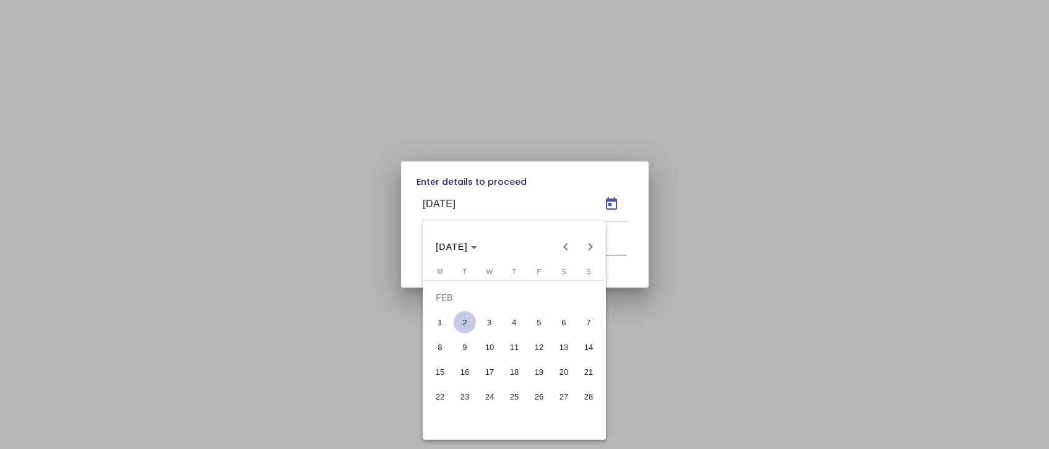
click at [569, 324] on span "6" at bounding box center [564, 322] width 22 height 22
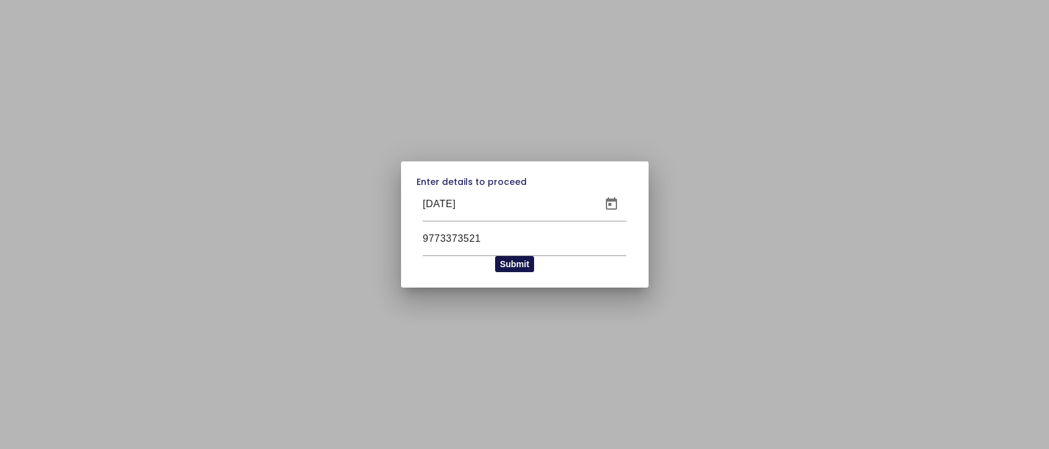
click at [509, 261] on button "Submit" at bounding box center [514, 264] width 39 height 16
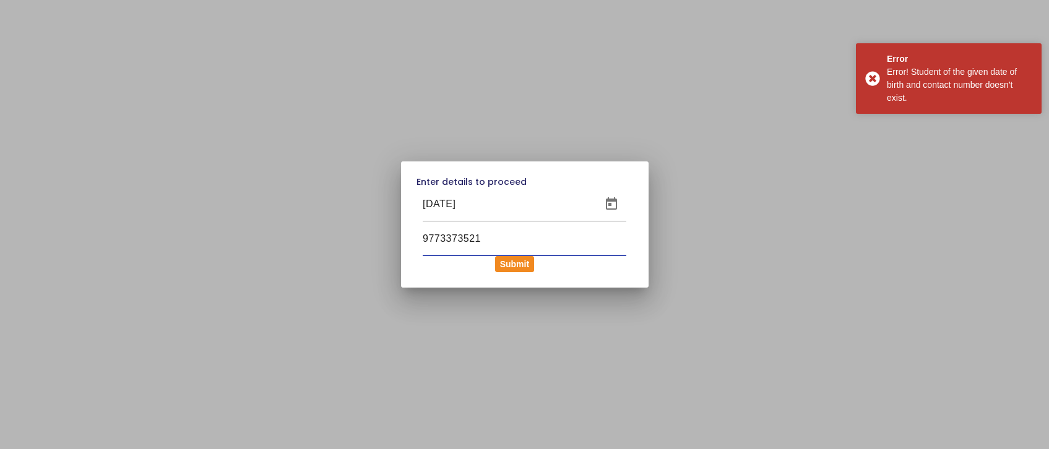
click at [455, 237] on input "9773373521" at bounding box center [525, 238] width 204 height 15
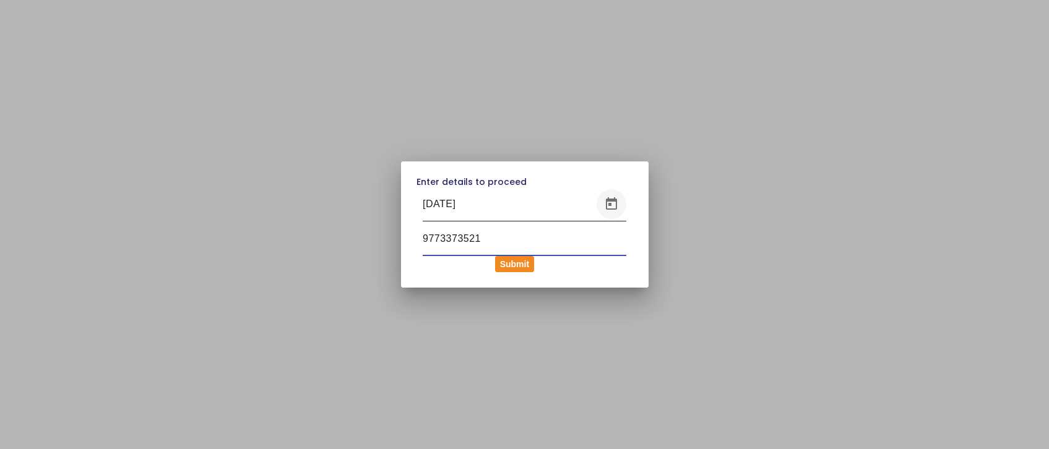
click at [616, 202] on span "Open calendar" at bounding box center [612, 204] width 30 height 30
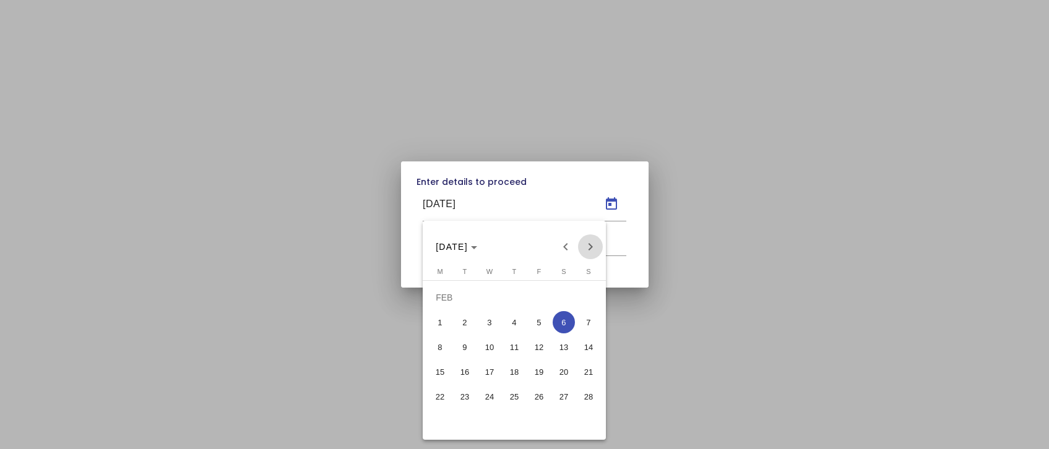
click at [589, 246] on span "Next month" at bounding box center [590, 247] width 25 height 25
click at [493, 323] on span "2" at bounding box center [489, 322] width 22 height 22
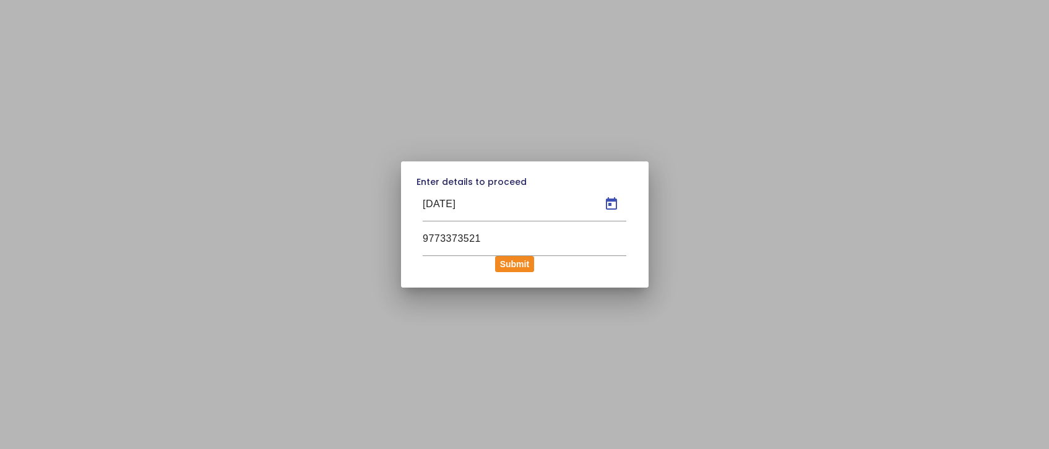
type input "[DATE]"
click at [519, 267] on button "Submit" at bounding box center [514, 264] width 39 height 16
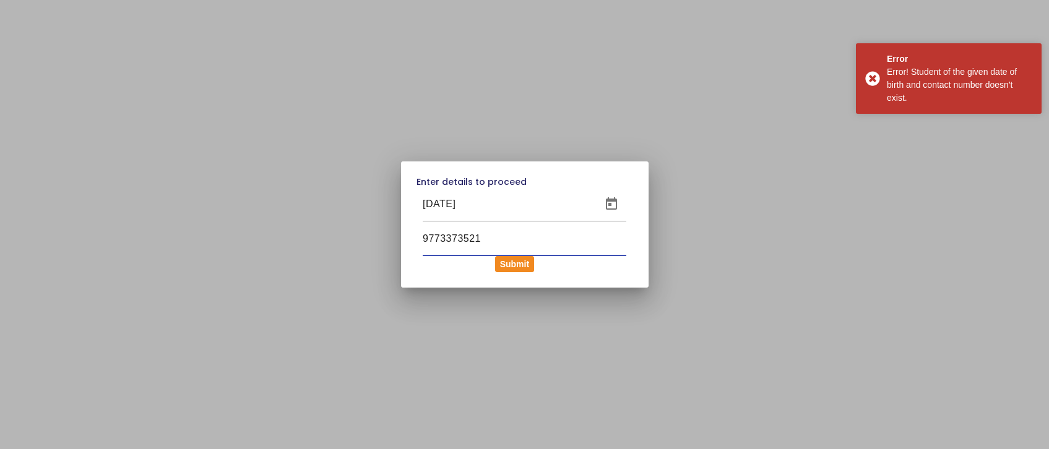
click at [505, 239] on input "9773373521" at bounding box center [525, 238] width 204 height 15
click at [416, 241] on div "9773373521" at bounding box center [524, 239] width 217 height 35
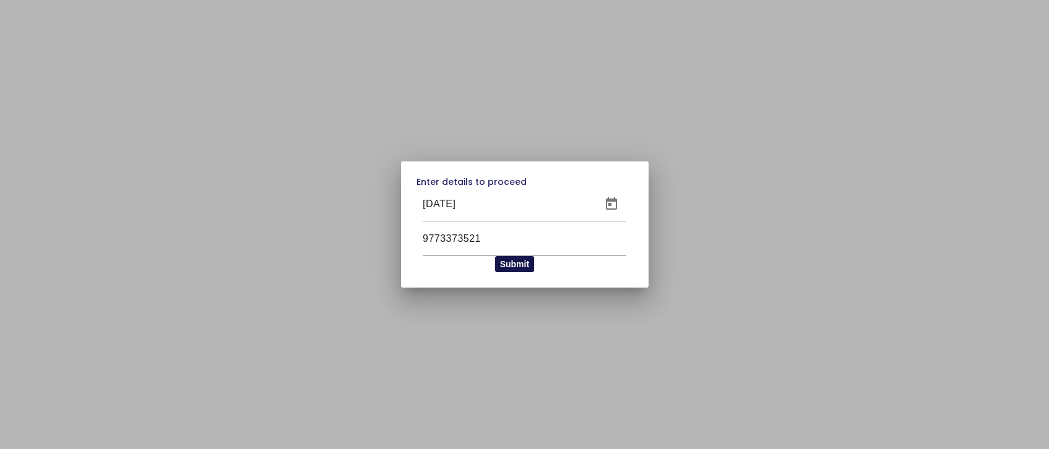
click at [521, 267] on button "Submit" at bounding box center [514, 264] width 39 height 16
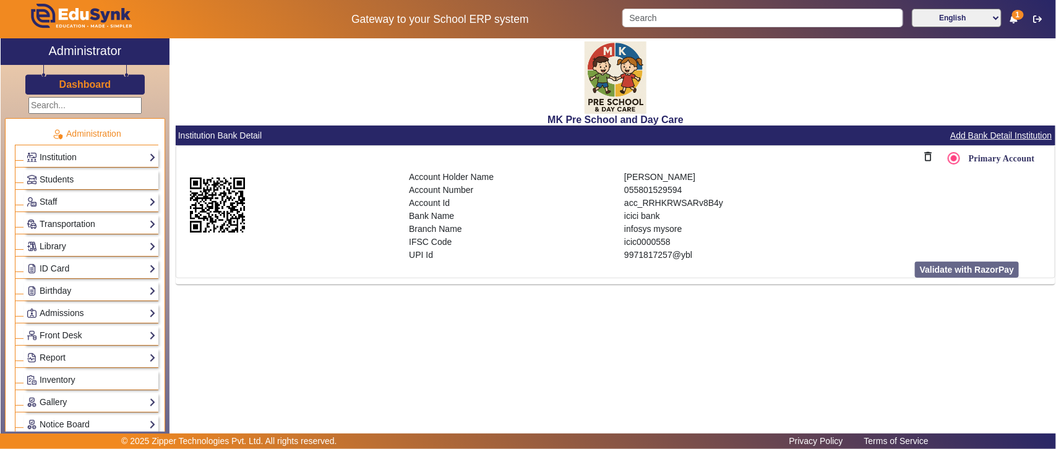
drag, startPoint x: 617, startPoint y: 205, endPoint x: 727, endPoint y: 199, distance: 110.3
click at [727, 199] on div "Account Holder Name Account Number Account Id Bank Name Branch Name IFSC Code U…" at bounding box center [726, 216] width 646 height 91
click at [672, 206] on p "acc_RRHKRWSARv8B4y" at bounding box center [833, 203] width 418 height 13
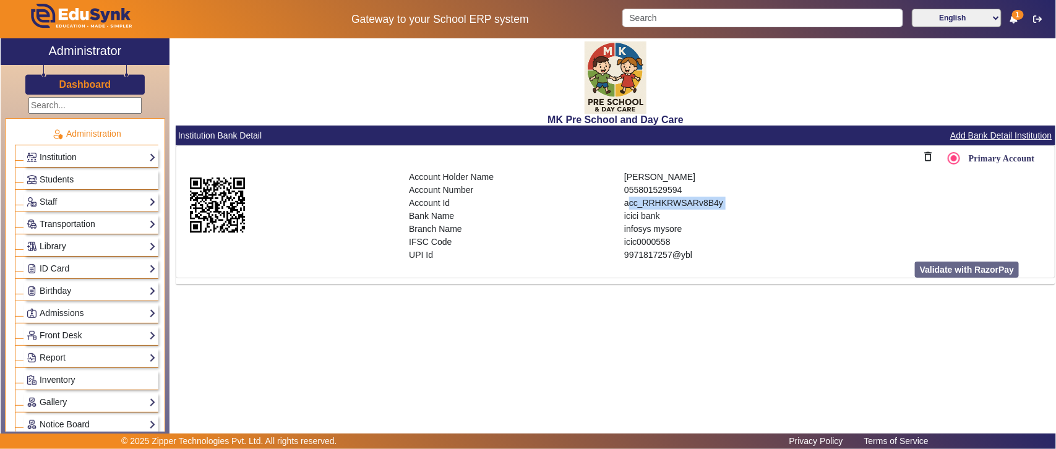
click at [672, 206] on p "acc_RRHKRWSARv8B4y" at bounding box center [833, 203] width 418 height 13
click at [50, 311] on link "Admissions" at bounding box center [91, 313] width 129 height 14
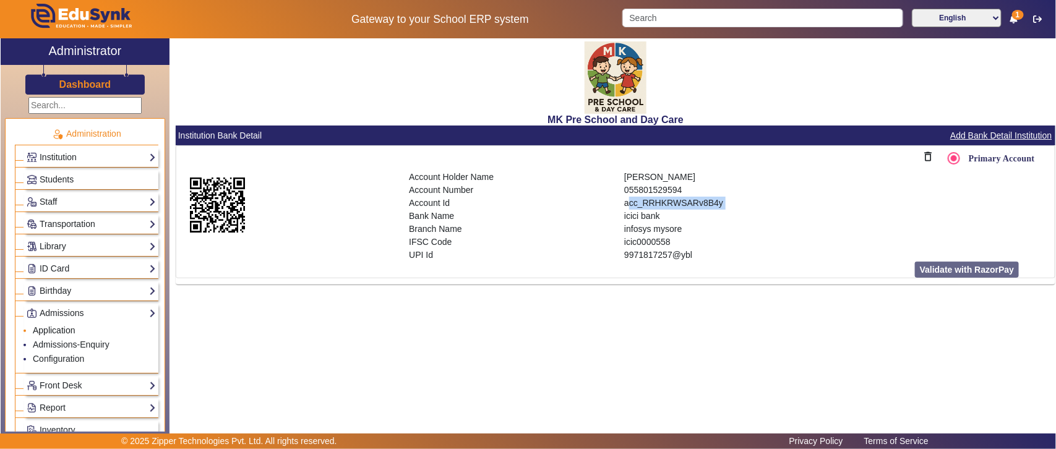
click at [66, 335] on link "Application" at bounding box center [54, 331] width 43 height 10
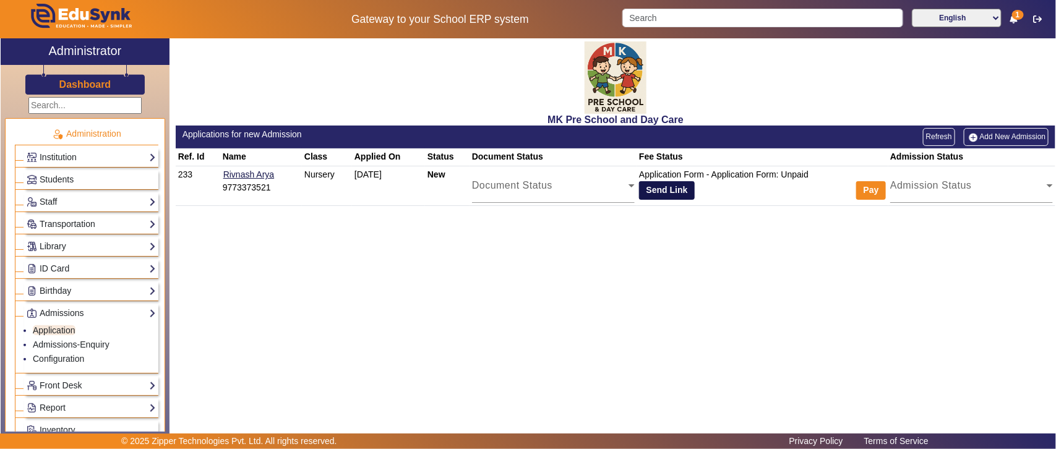
click at [662, 189] on button "Send Link" at bounding box center [667, 190] width 56 height 19
click at [1007, 135] on link "Add New Admission" at bounding box center [1006, 136] width 85 height 17
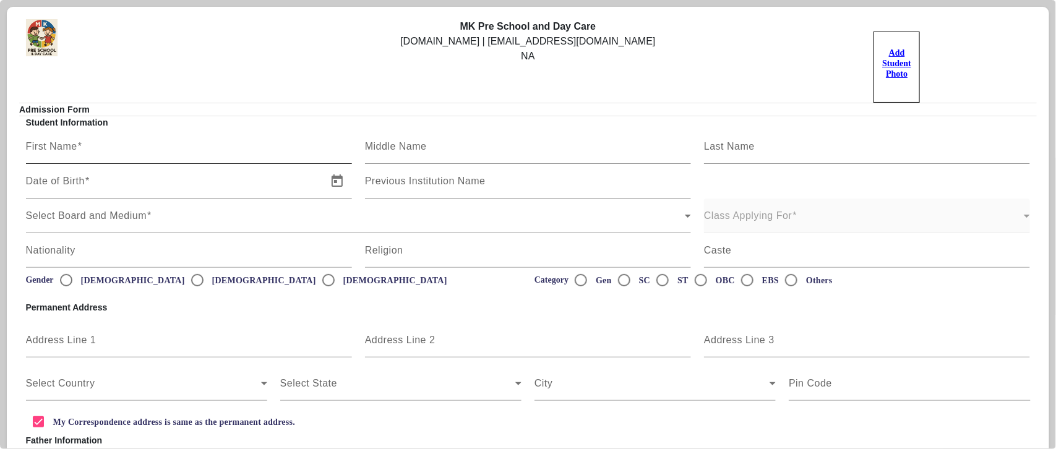
click at [157, 147] on input "First Name" at bounding box center [189, 151] width 326 height 15
type input "Sameer"
type input "j"
type input "[DEMOGRAPHIC_DATA]"
click at [328, 180] on span "Open calendar" at bounding box center [337, 181] width 30 height 30
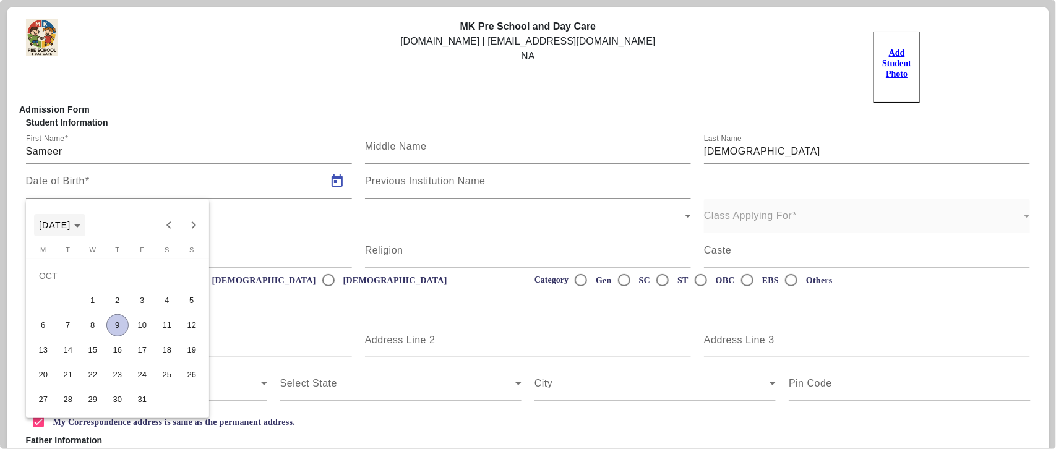
click at [80, 225] on span "[DATE]" at bounding box center [59, 225] width 41 height 10
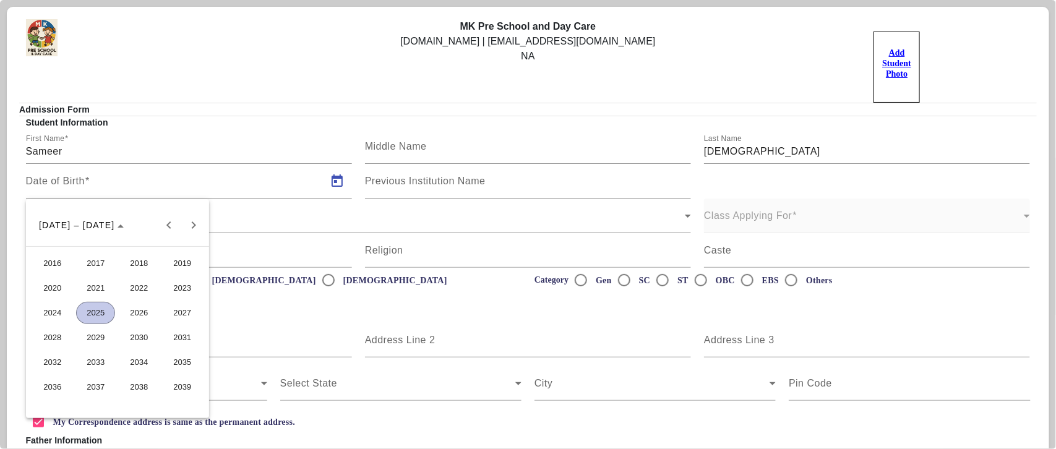
click at [131, 266] on span "2018" at bounding box center [138, 263] width 39 height 22
click at [136, 332] on span "NOV" at bounding box center [138, 338] width 39 height 22
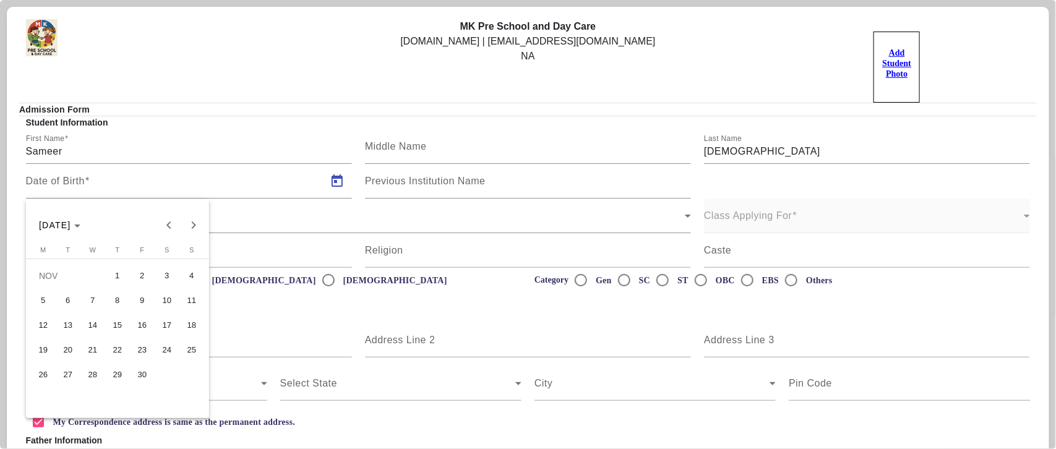
click at [169, 271] on span "3" at bounding box center [167, 276] width 22 height 22
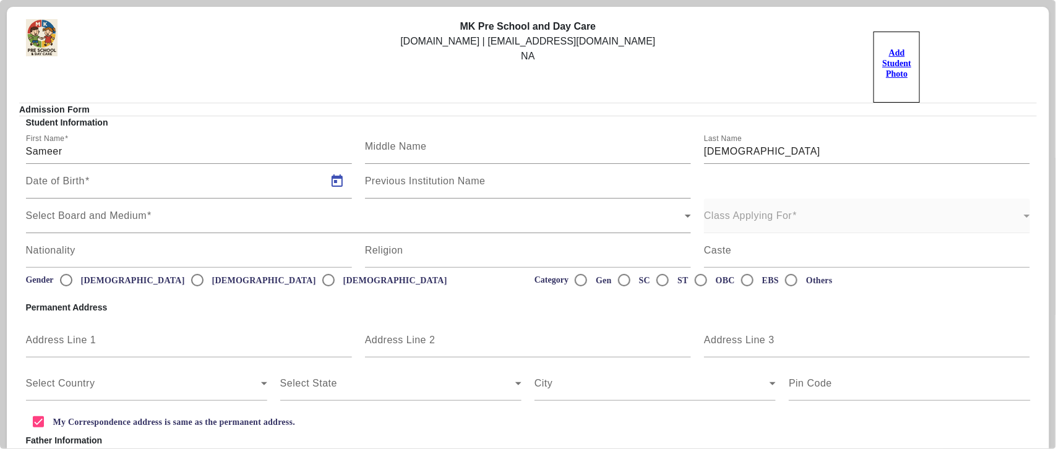
type input "[DATE]"
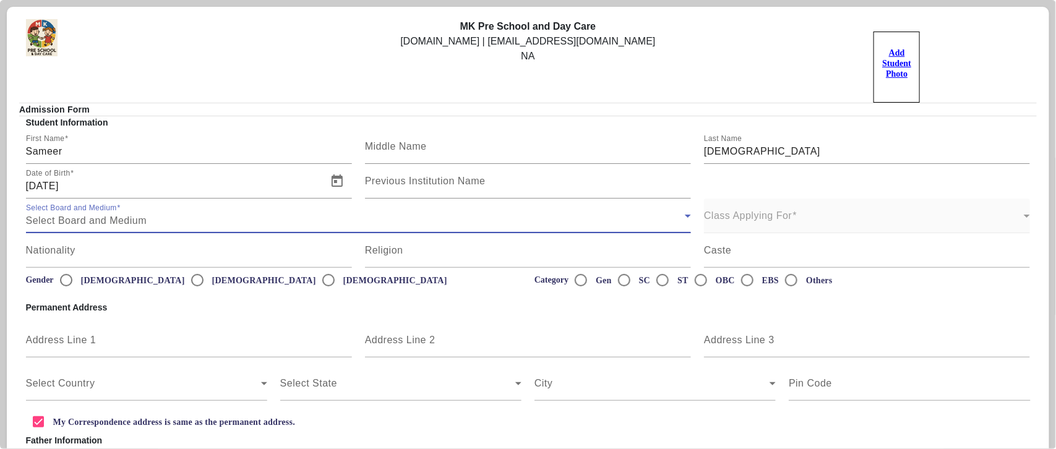
click at [155, 217] on div "Select Board and Medium" at bounding box center [356, 221] width 660 height 15
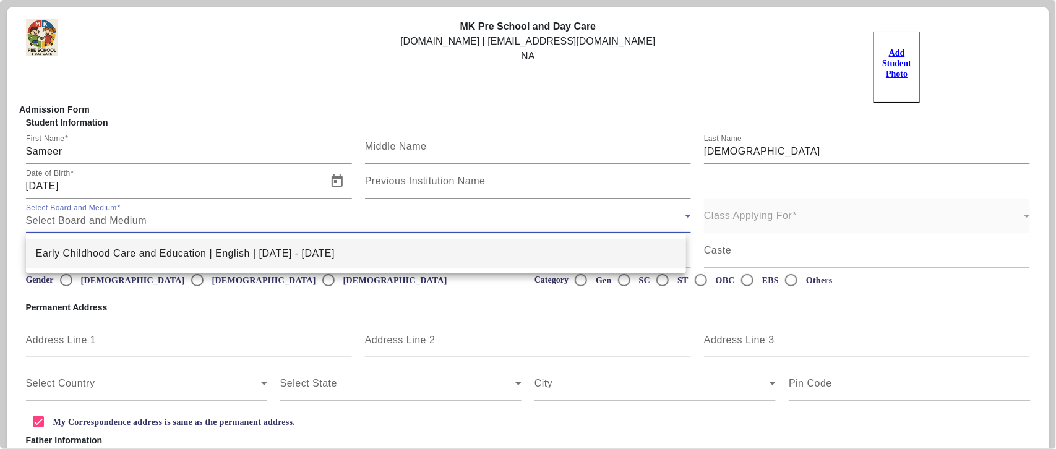
click at [134, 252] on span "Early Childhood Care and Education | English | [DATE] - [DATE]" at bounding box center [185, 253] width 299 height 15
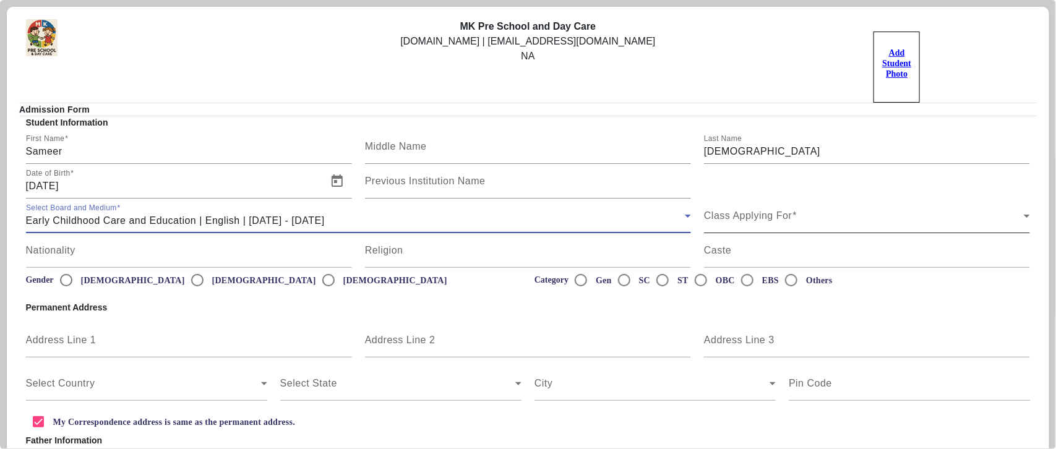
click at [805, 211] on div "Class Applying For Class Applying For" at bounding box center [867, 216] width 326 height 35
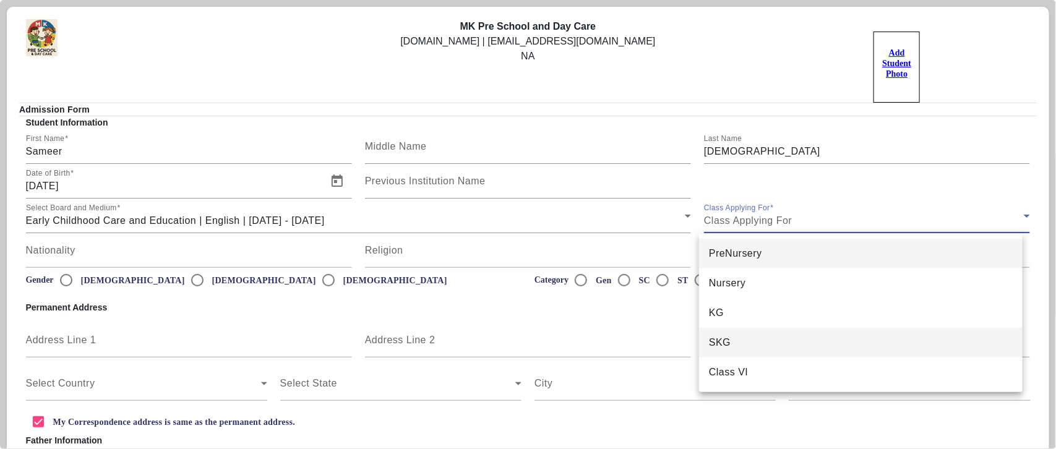
click at [736, 348] on mat-option "SKG" at bounding box center [861, 343] width 324 height 30
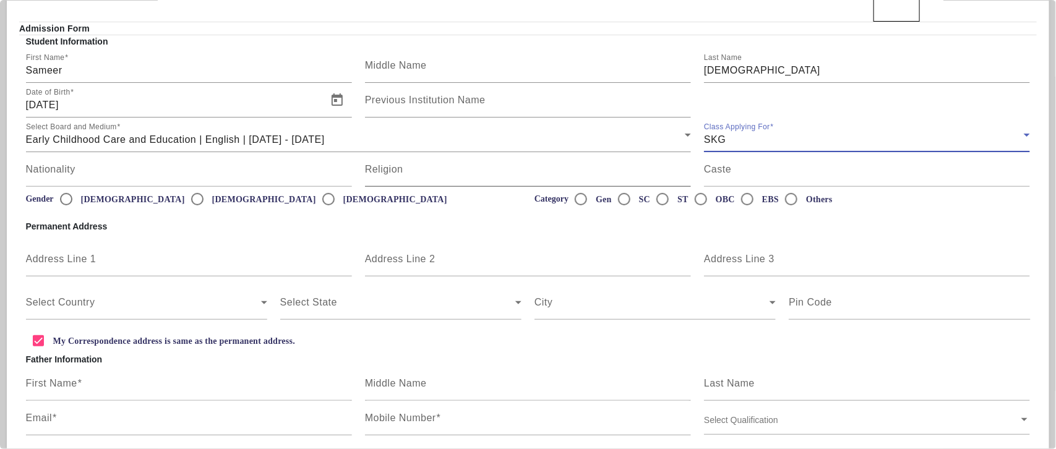
scroll to position [129, 0]
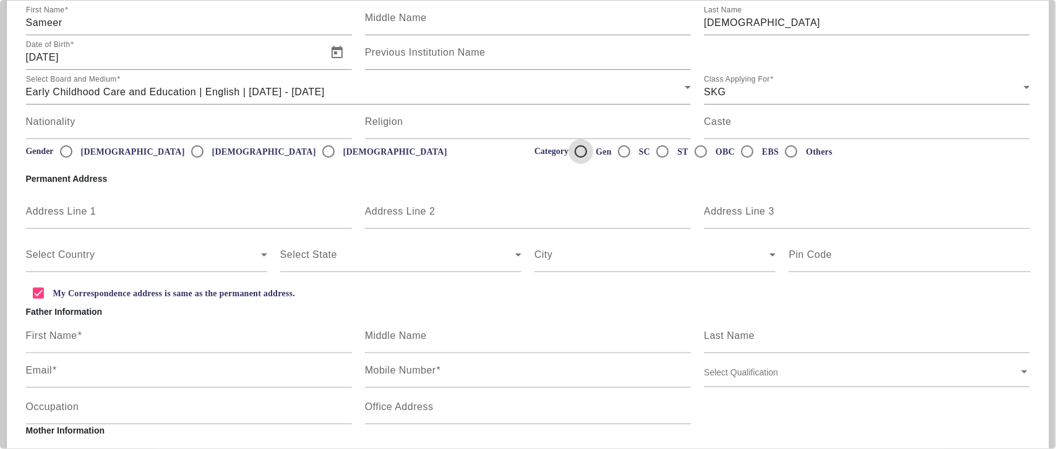
click at [574, 150] on input "Gen" at bounding box center [581, 151] width 25 height 25
radio input "true"
click at [65, 153] on input "[DEMOGRAPHIC_DATA]" at bounding box center [66, 151] width 25 height 25
radio input "true"
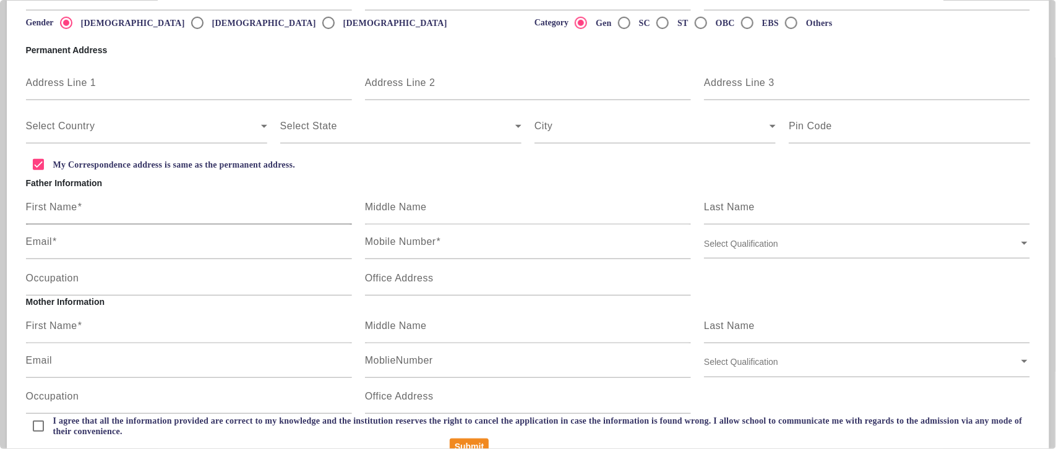
click at [92, 205] on input "First Name" at bounding box center [189, 212] width 326 height 15
type input "[PERSON_NAME]"
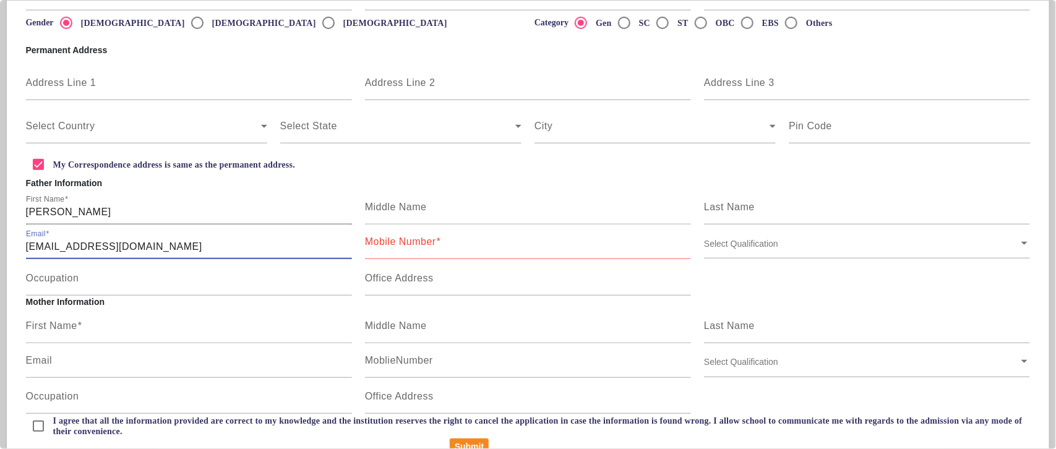
type input "pooja+1@gmail.com"
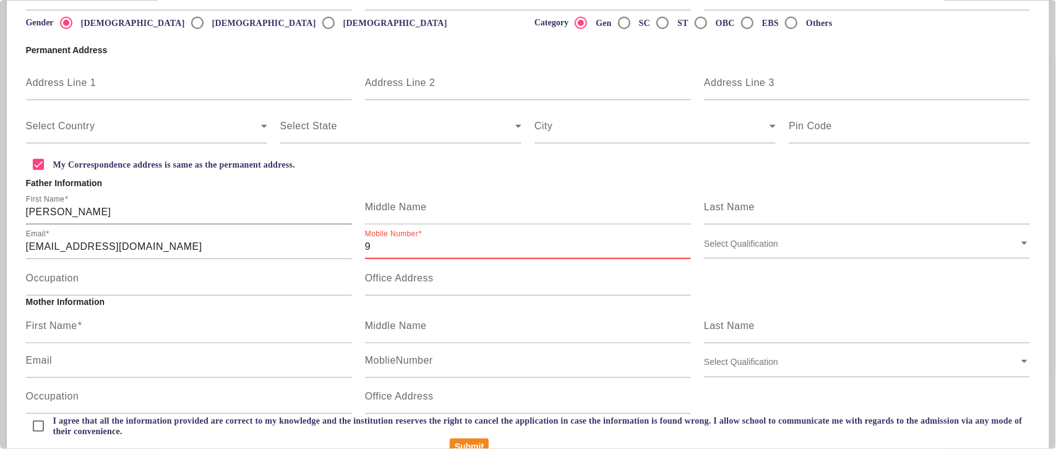
type input "9"
type input "pooja+1@edusynk.com"
type input "9"
type input "9773373522"
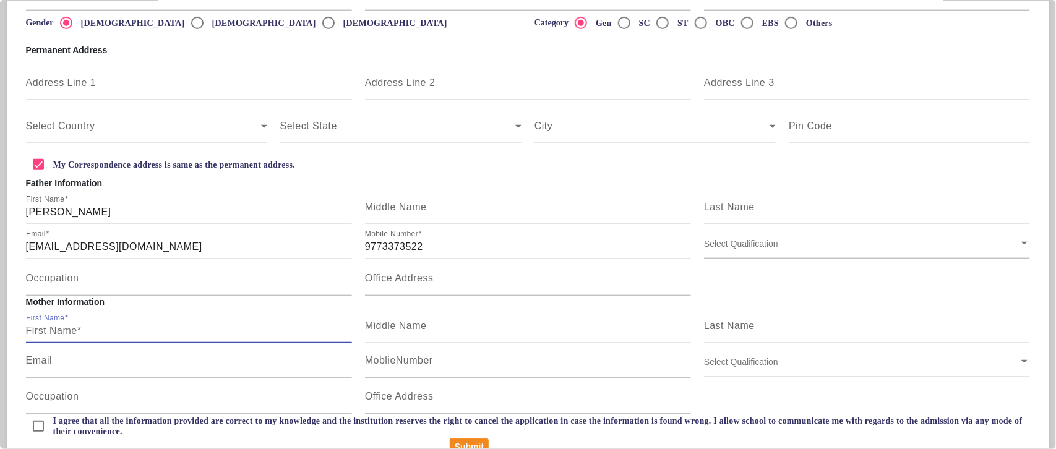
click at [107, 331] on input "First Name" at bounding box center [189, 331] width 326 height 15
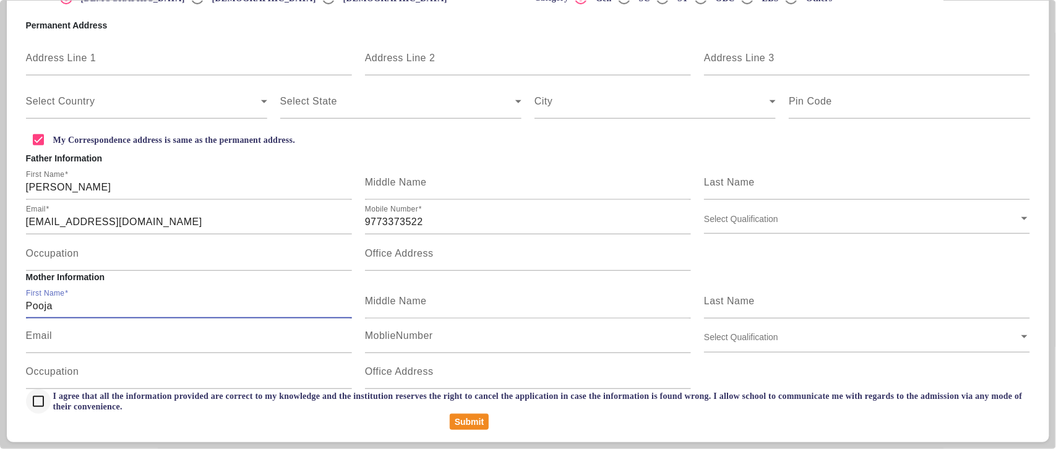
type input "Pooja"
click at [45, 397] on input "I agree that all the information provided are correct to my knowledge and the i…" at bounding box center [38, 401] width 25 height 25
checkbox input "true"
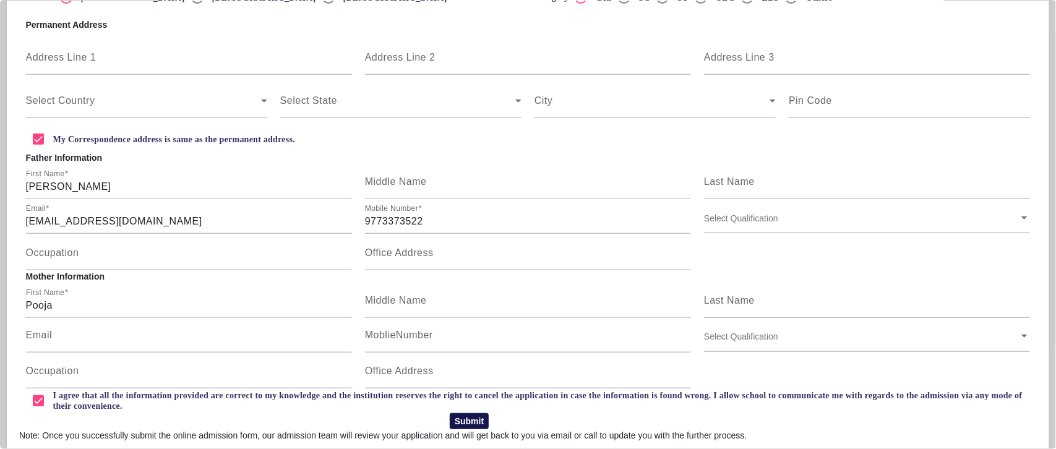
click at [468, 421] on button "Submit" at bounding box center [469, 421] width 39 height 16
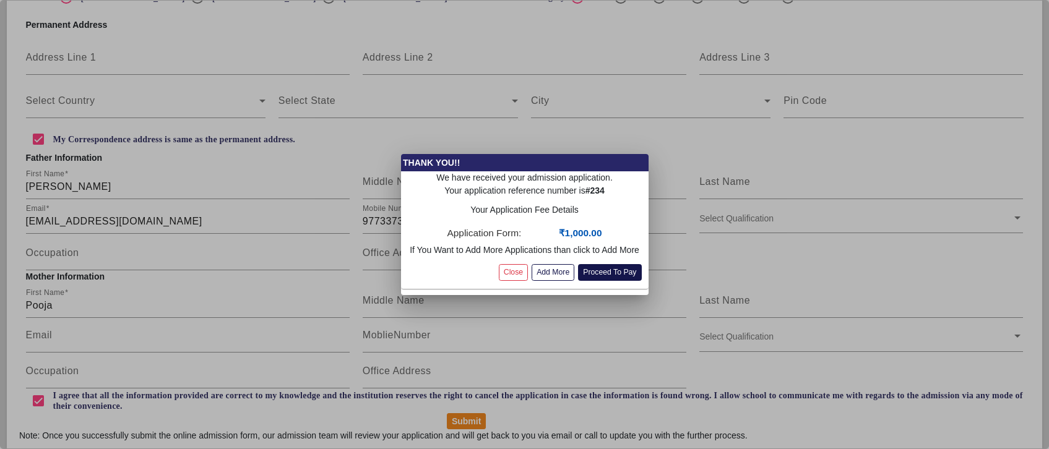
click at [599, 273] on button "Proceed To Pay" at bounding box center [609, 272] width 63 height 17
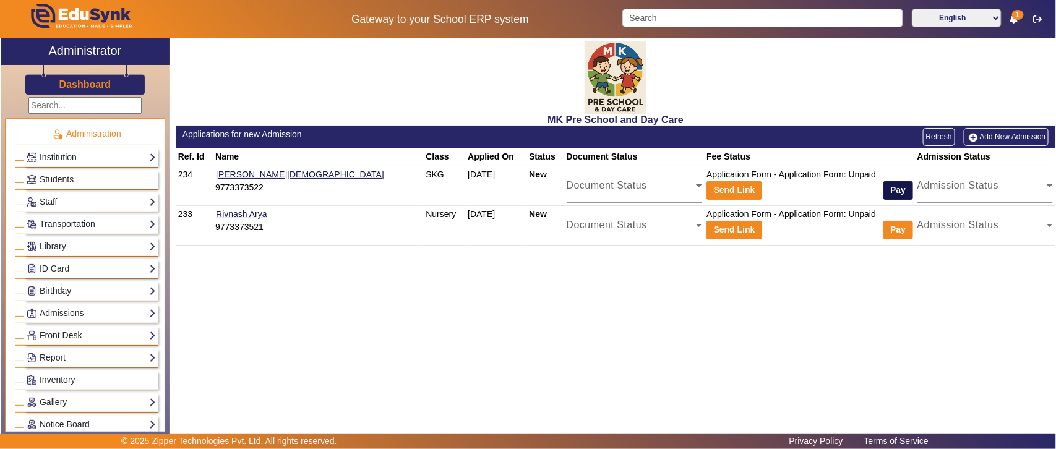
click at [884, 190] on button "Pay" at bounding box center [899, 190] width 30 height 19
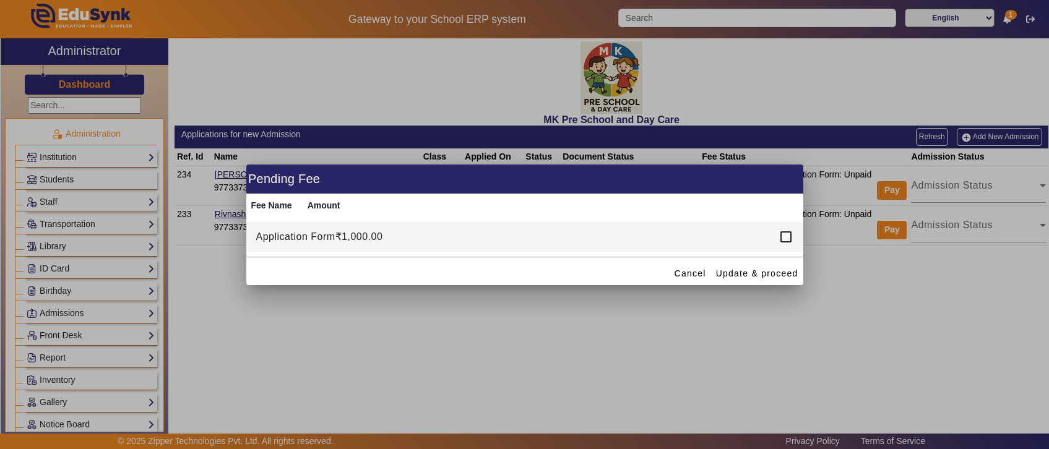
click at [777, 236] on div at bounding box center [786, 237] width 25 height 25
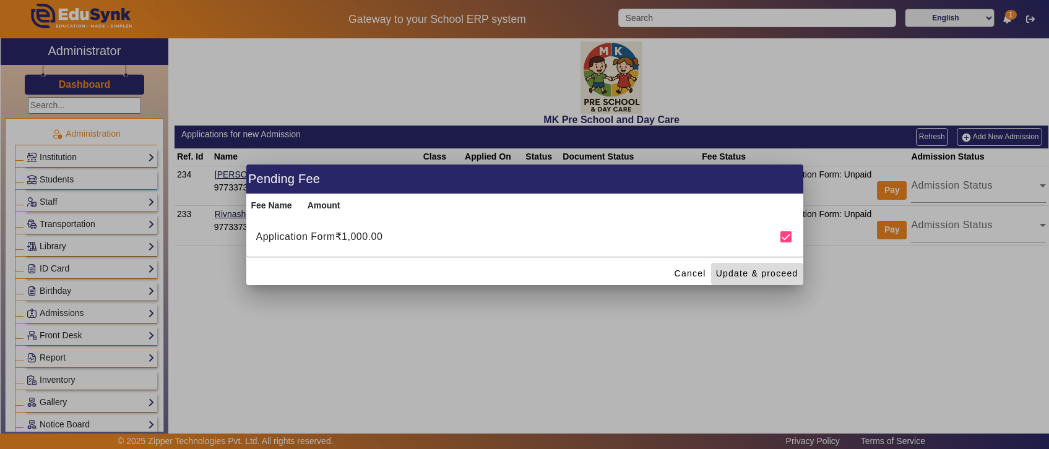
click at [763, 276] on span "Update & proceed" at bounding box center [757, 273] width 82 height 13
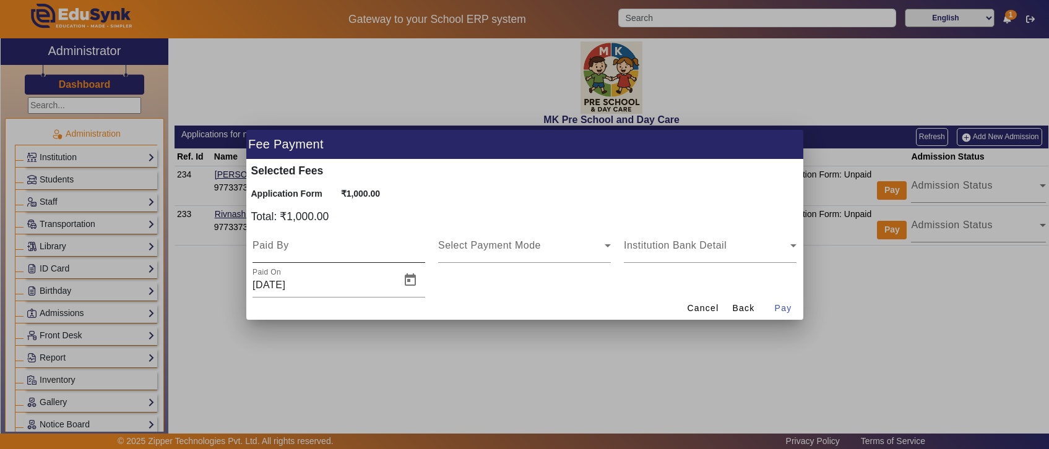
click at [355, 256] on div at bounding box center [338, 245] width 173 height 35
type input "Pooja"
click at [509, 255] on div "Select Payment Mode" at bounding box center [524, 245] width 173 height 35
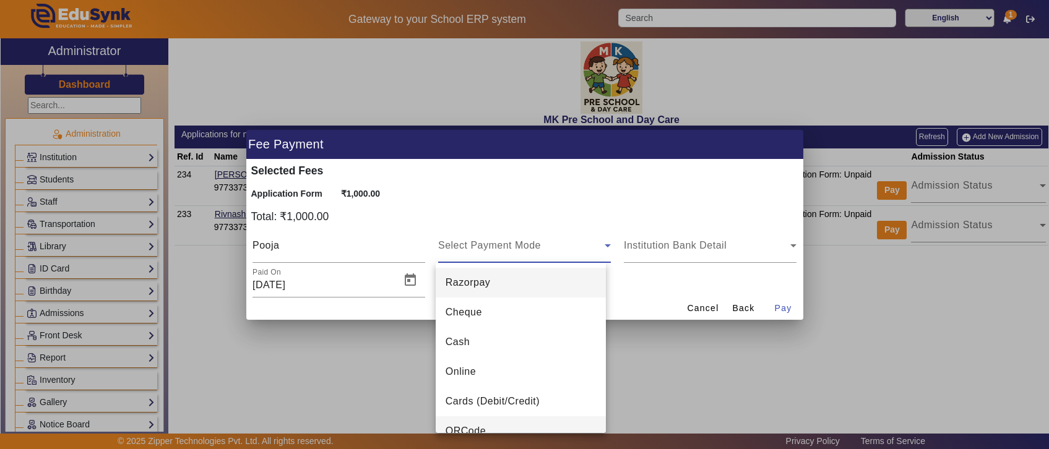
click at [474, 426] on span "QRCode" at bounding box center [466, 431] width 40 height 15
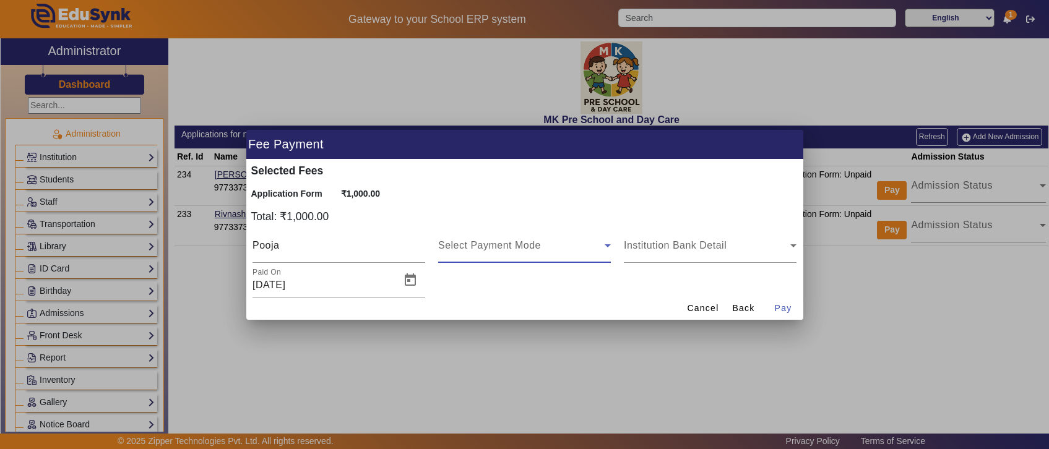
scroll to position [13, 0]
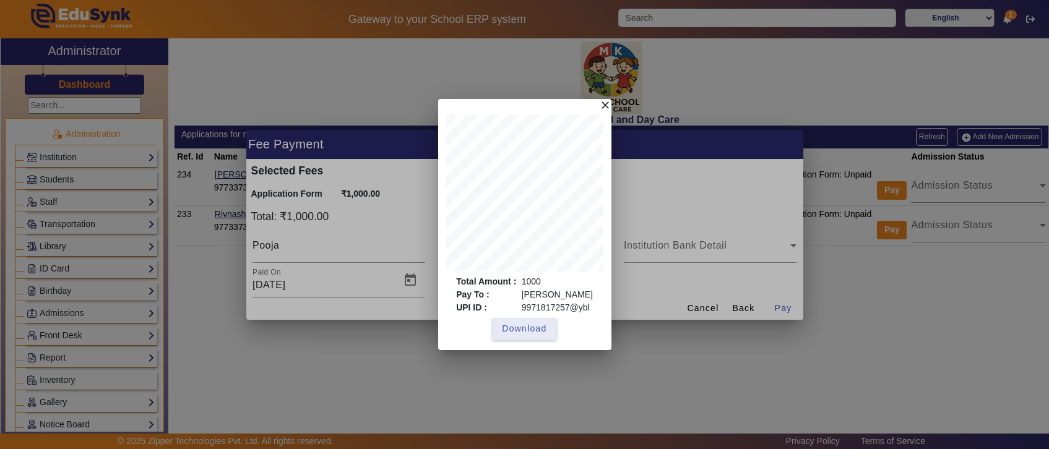
click at [531, 333] on span "Download" at bounding box center [524, 328] width 45 height 13
click at [647, 282] on div at bounding box center [524, 224] width 1049 height 449
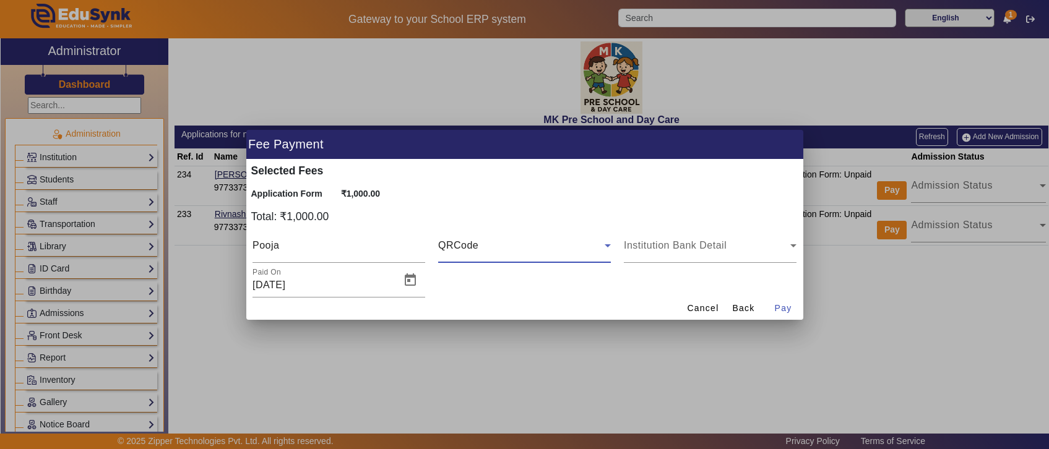
click at [569, 246] on div "QRCode" at bounding box center [521, 245] width 166 height 15
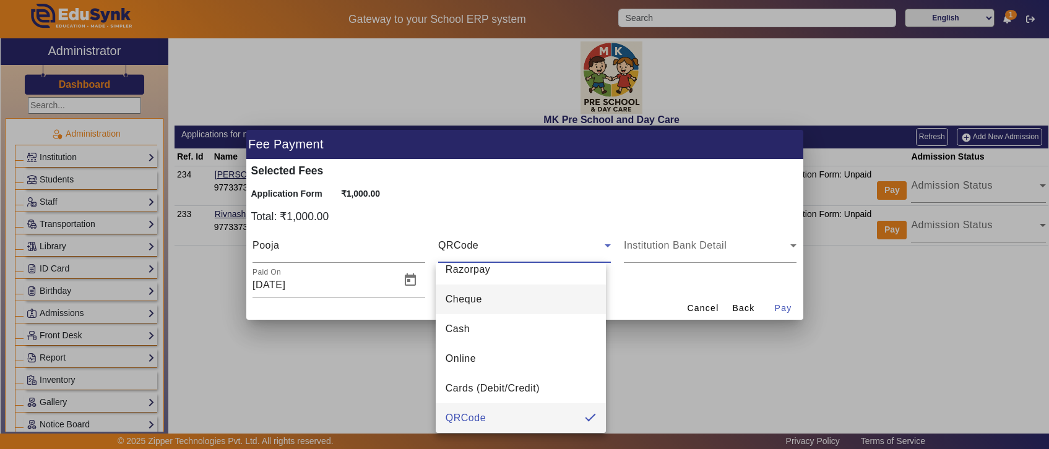
click at [475, 297] on span "Cheque" at bounding box center [464, 299] width 37 height 15
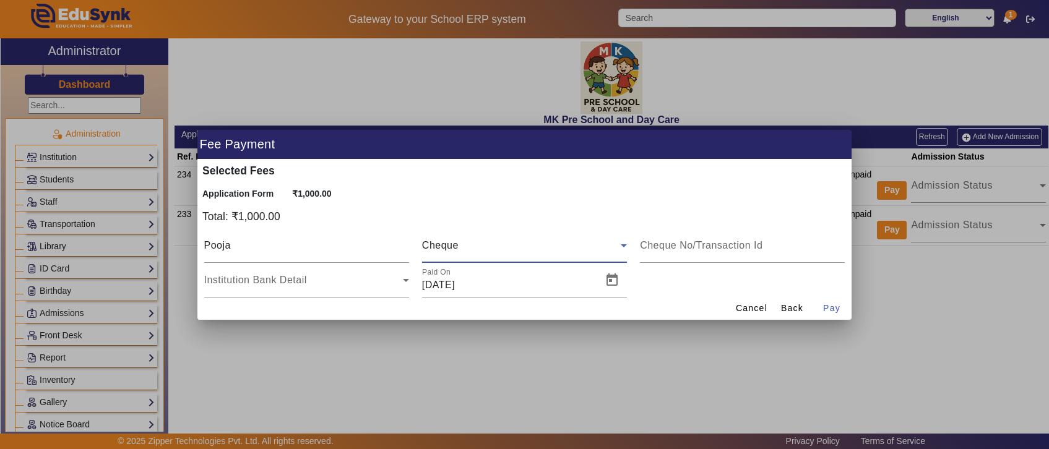
click at [521, 242] on div "Cheque" at bounding box center [521, 245] width 199 height 15
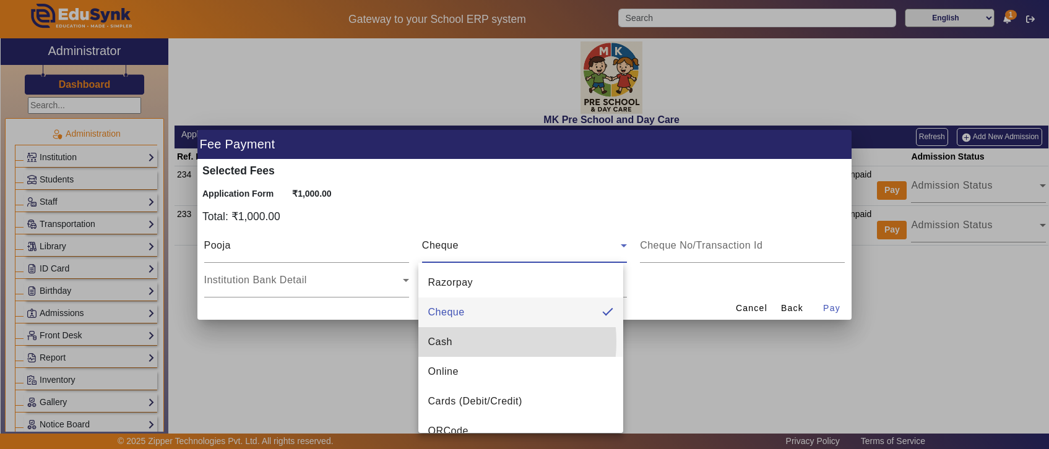
click at [459, 342] on mat-option "Cash" at bounding box center [520, 342] width 205 height 30
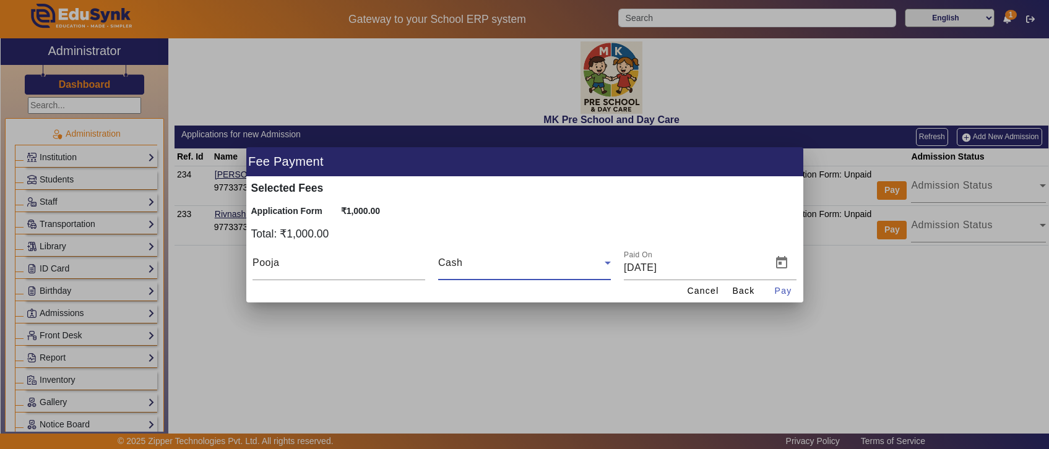
click at [509, 264] on div "Cash" at bounding box center [521, 263] width 166 height 15
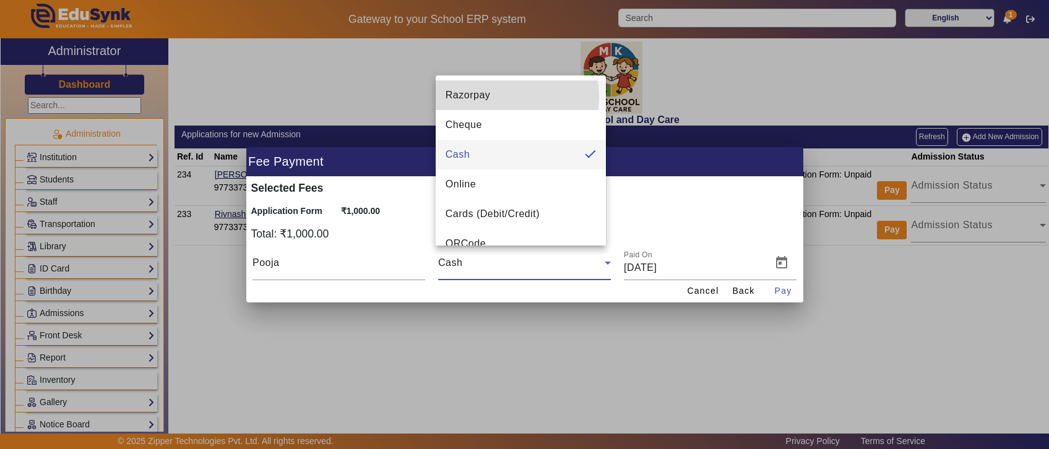
click at [486, 97] on span "Razorpay" at bounding box center [468, 95] width 45 height 15
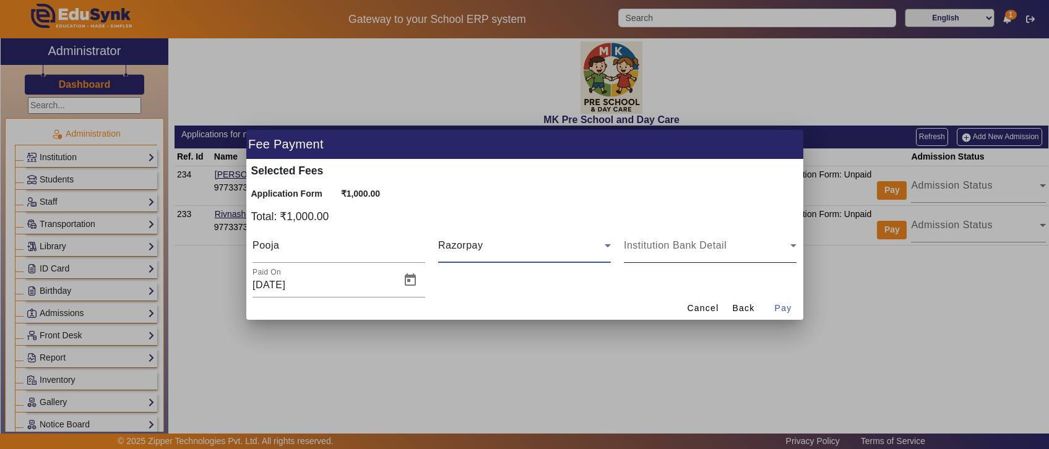
click at [740, 252] on div "Institution Bank Detail" at bounding box center [707, 245] width 166 height 15
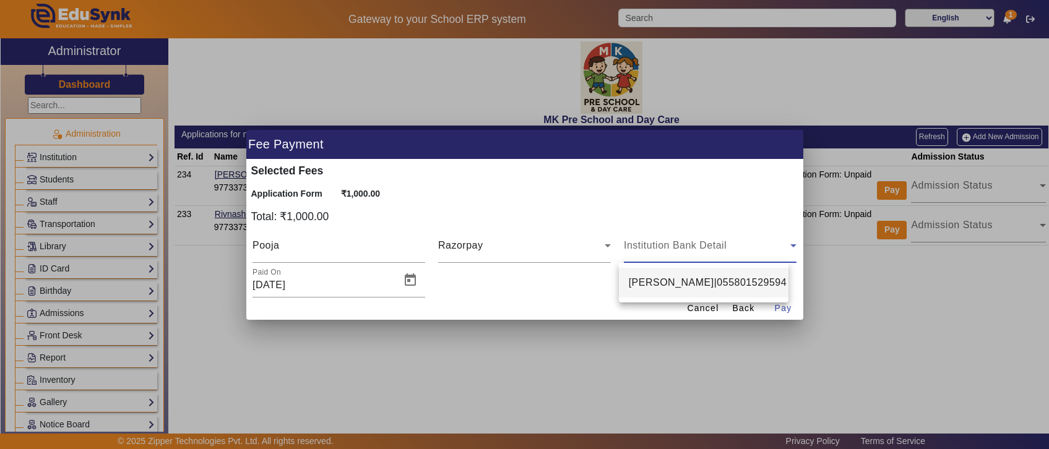
click at [657, 285] on span "pratik solanki|055801529594" at bounding box center [708, 282] width 158 height 15
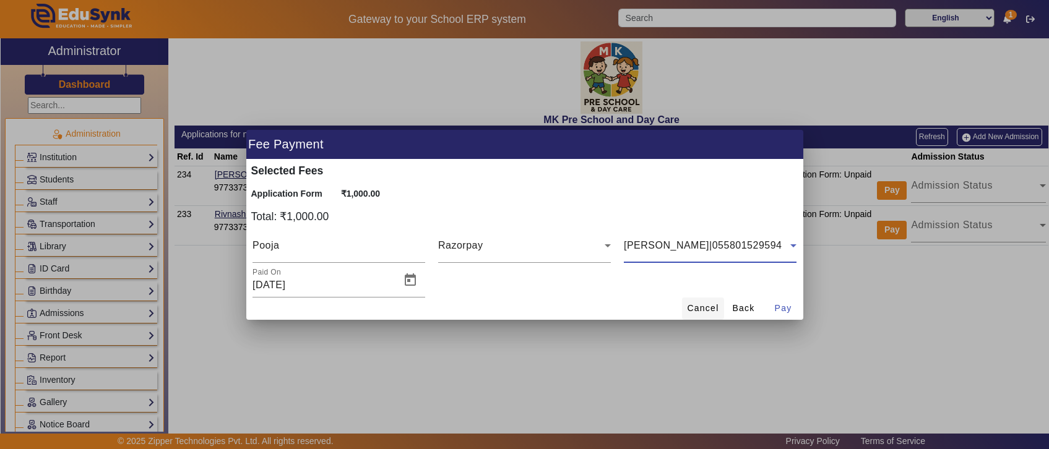
click at [693, 304] on span "Cancel" at bounding box center [703, 308] width 32 height 13
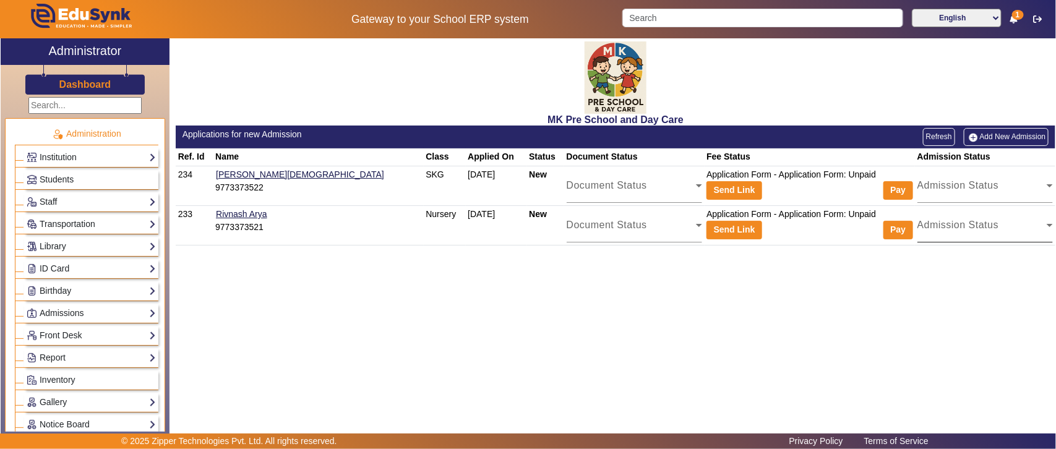
click at [1030, 220] on div "Admission Status Admission Status" at bounding box center [986, 225] width 136 height 35
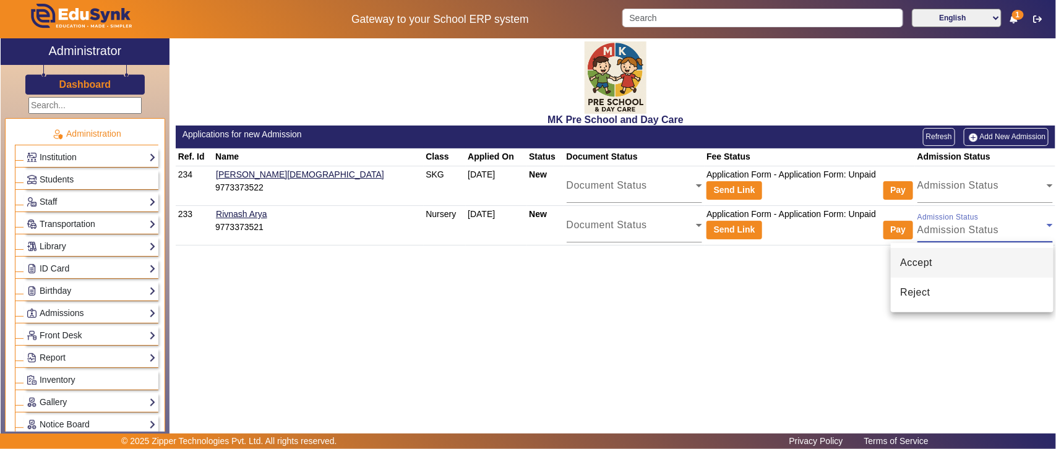
click at [930, 266] on span "Accept" at bounding box center [917, 263] width 32 height 15
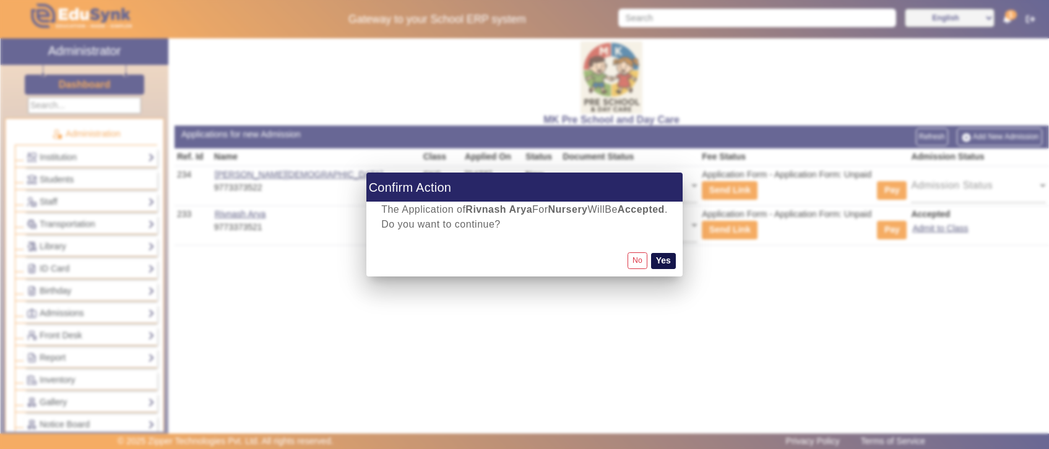
click at [675, 264] on button "Yes" at bounding box center [663, 261] width 25 height 16
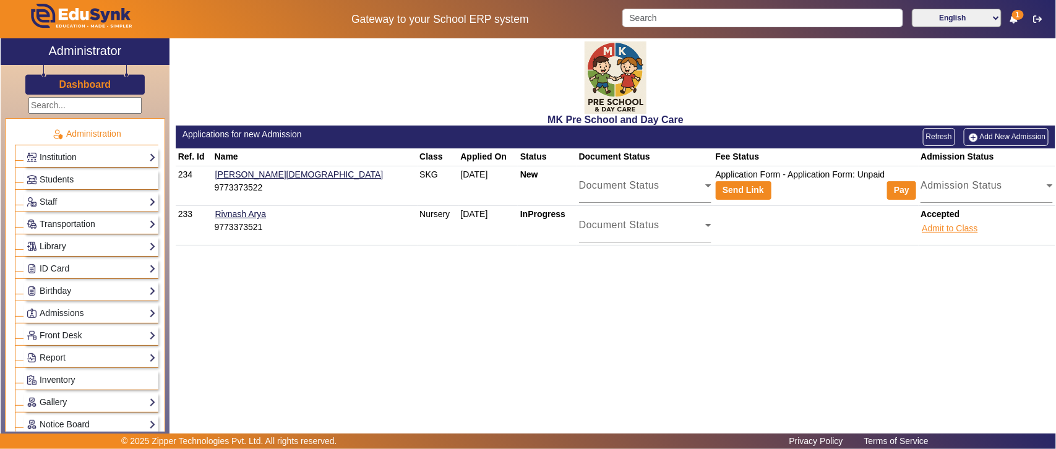
click at [933, 224] on button "Admit to Class" at bounding box center [950, 228] width 58 height 15
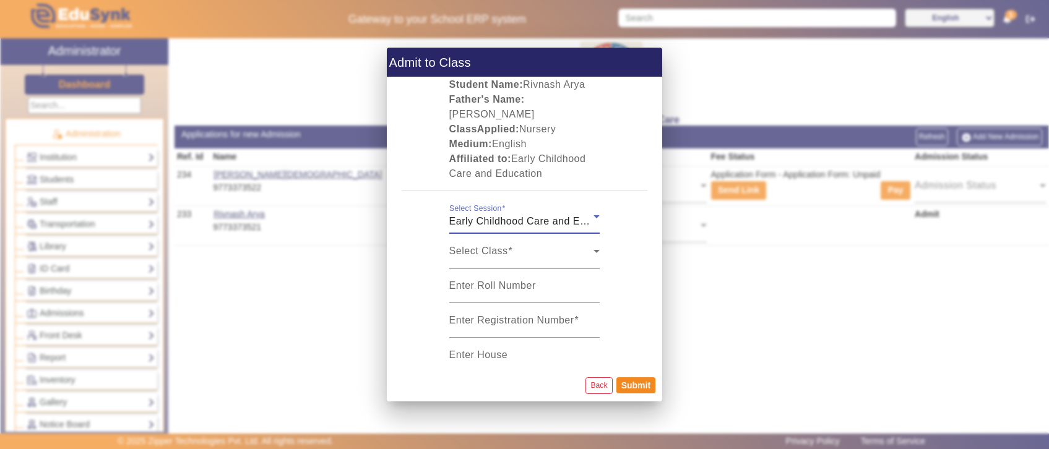
click at [498, 249] on span "Select Class" at bounding box center [521, 256] width 145 height 15
click at [495, 249] on div "Select Class" at bounding box center [521, 256] width 145 height 15
click at [554, 214] on div "Early Childhood Care and Education | English | [DATE] - [DATE]" at bounding box center [521, 221] width 145 height 15
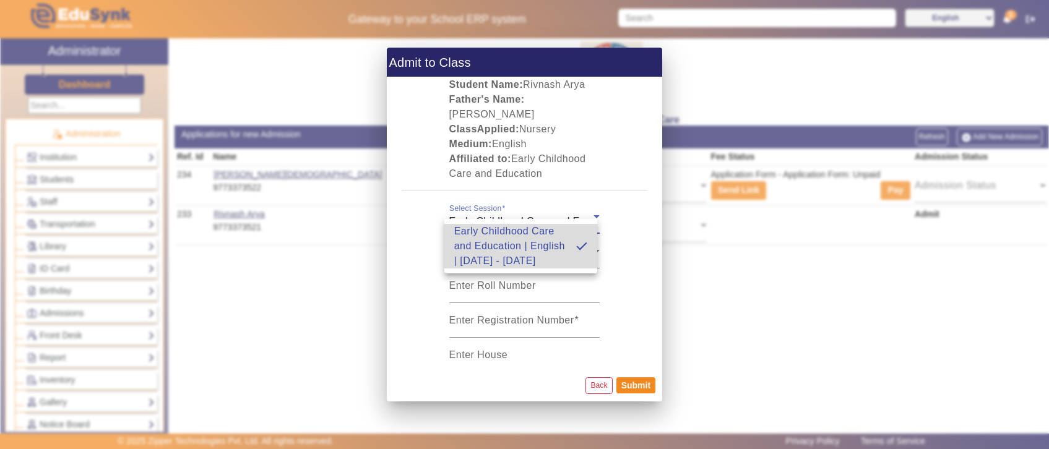
click at [524, 236] on span "Early Childhood Care and Education | English | [DATE] - [DATE]" at bounding box center [510, 246] width 112 height 45
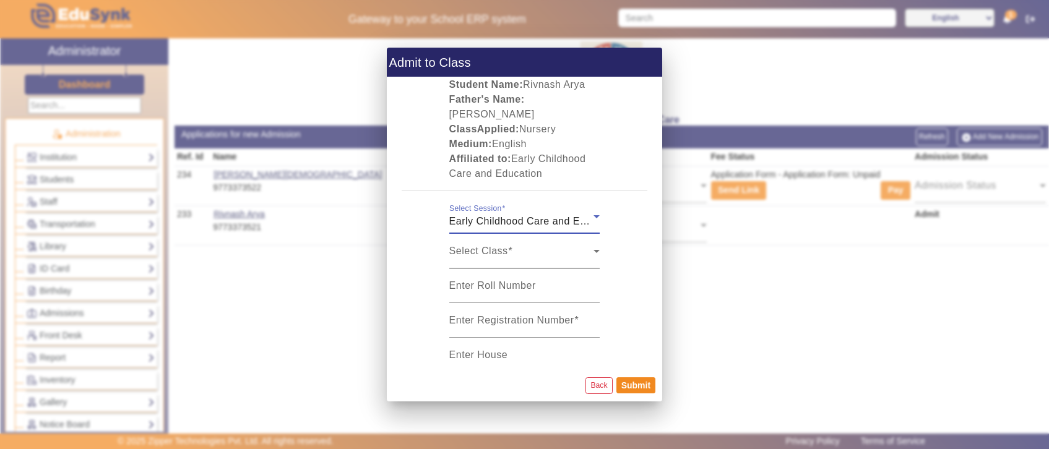
click at [553, 249] on div "Select Class" at bounding box center [521, 256] width 145 height 15
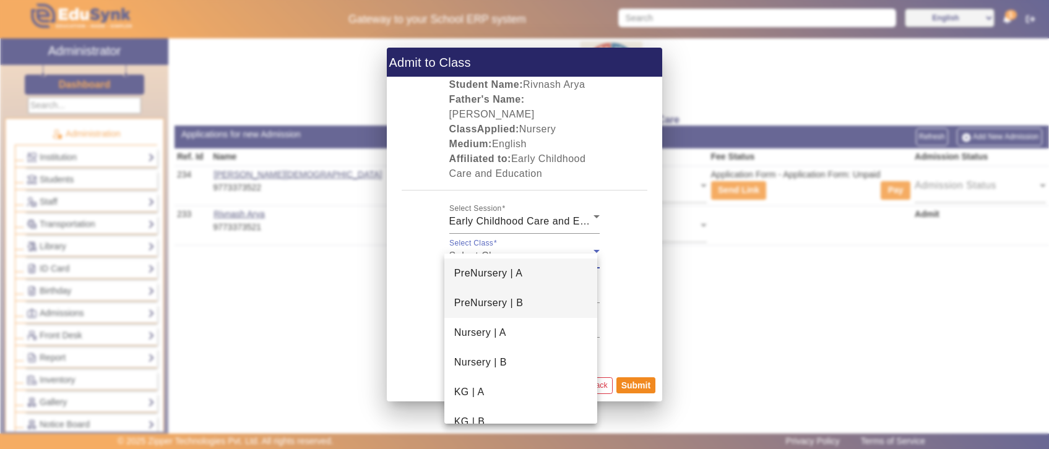
click at [516, 303] on span "PreNursery | B" at bounding box center [488, 303] width 69 height 15
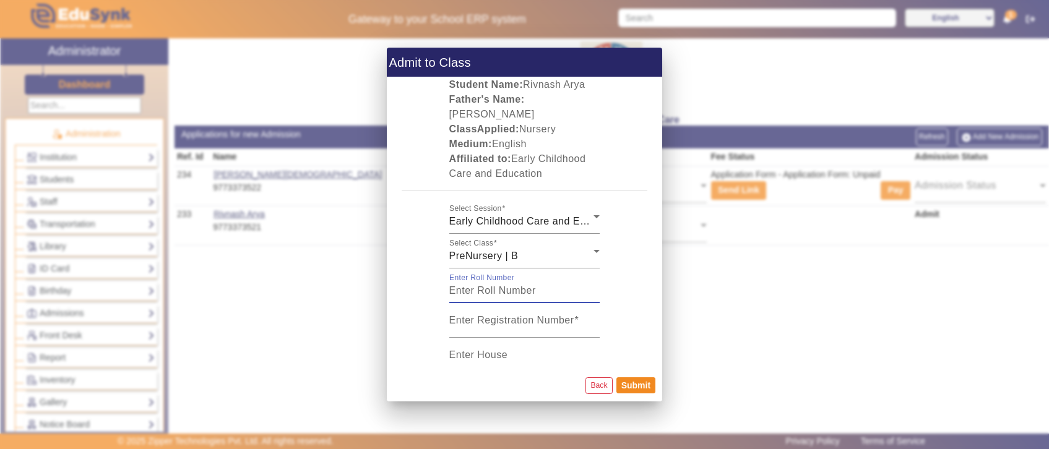
click at [517, 283] on input "Enter Roll Number" at bounding box center [524, 290] width 151 height 15
type input "21"
click at [533, 315] on mat-label "Enter Registration Number" at bounding box center [511, 320] width 125 height 11
click at [533, 318] on input "Enter Registration Number" at bounding box center [524, 325] width 151 height 15
type input "0910202501"
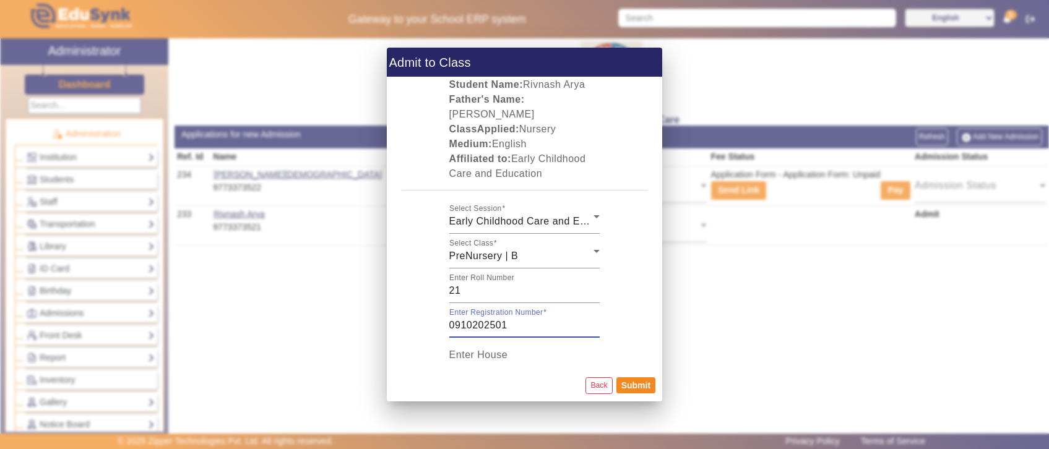
click at [534, 353] on input "Enter House" at bounding box center [524, 360] width 151 height 15
click at [648, 387] on button "Submit" at bounding box center [635, 386] width 39 height 16
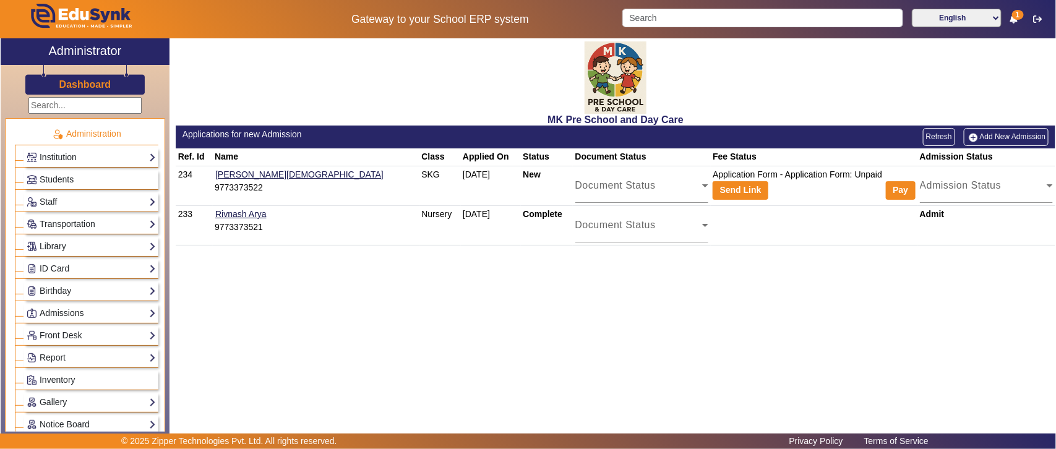
click at [61, 311] on link "Admissions" at bounding box center [91, 313] width 129 height 14
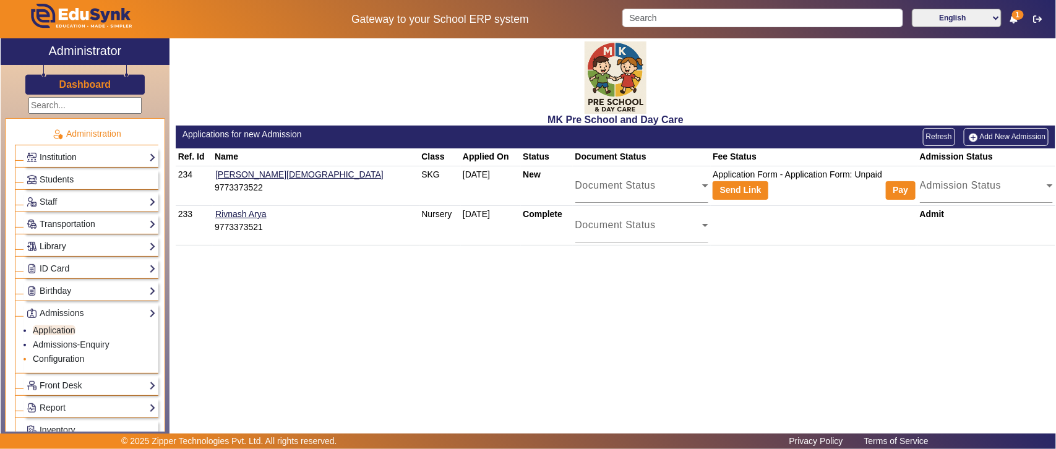
click at [67, 362] on link "Configuration" at bounding box center [58, 359] width 51 height 10
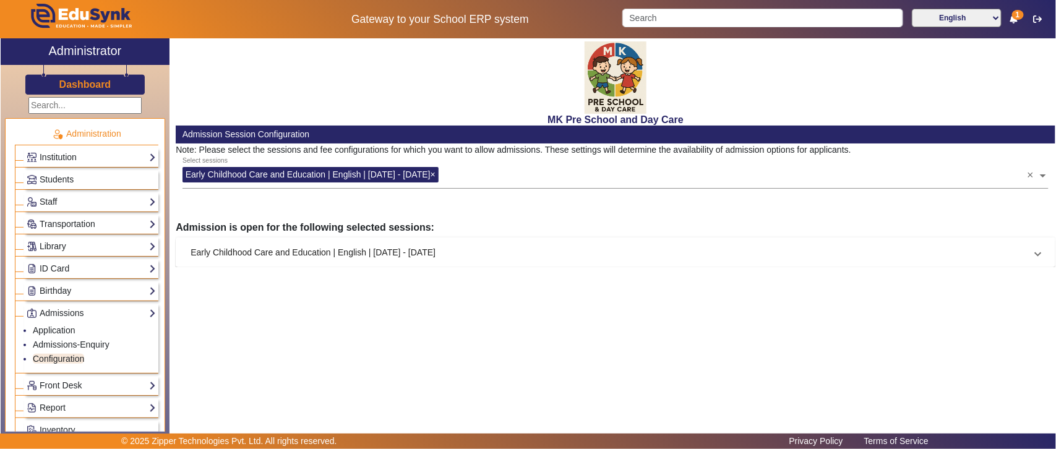
click at [251, 251] on mat-panel-title "Early Childhood Care and Education | English | [DATE] - [DATE]" at bounding box center [608, 252] width 835 height 13
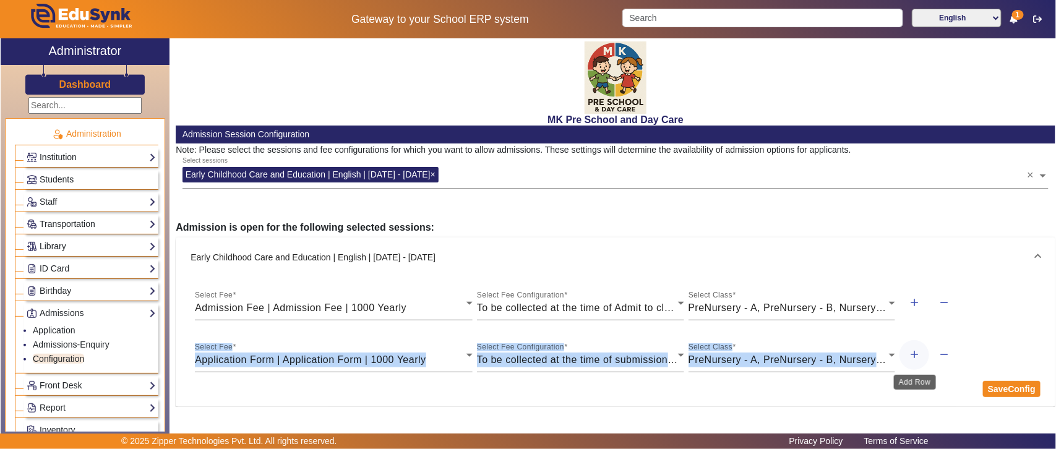
drag, startPoint x: 184, startPoint y: 362, endPoint x: 904, endPoint y: 356, distance: 719.8
click at [904, 356] on div "Select Fee Admission Fee | Admission Fee | 1000 Yearly Select Fee Configuration…" at bounding box center [616, 342] width 880 height 130
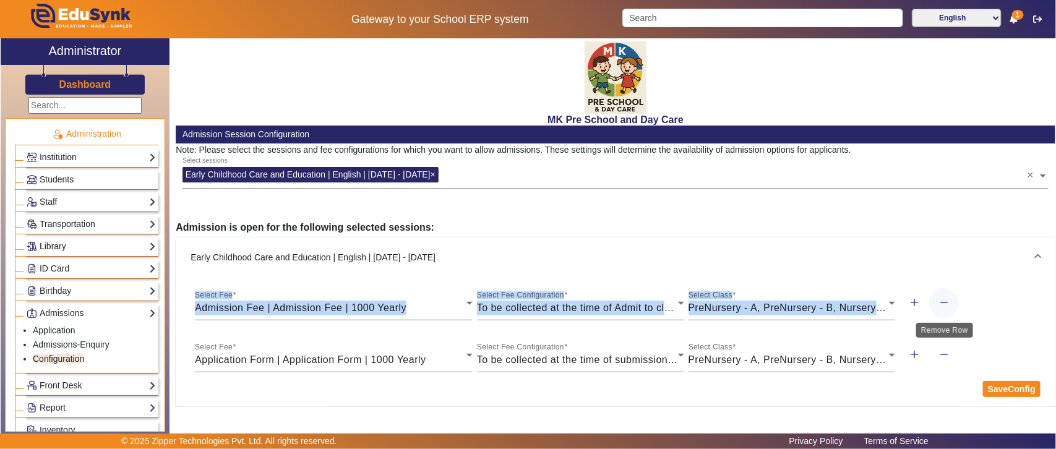
drag, startPoint x: 184, startPoint y: 311, endPoint x: 930, endPoint y: 299, distance: 745.8
click at [930, 299] on div "Select Fee Admission Fee | Admission Fee | 1000 Yearly Select Fee Configuration…" at bounding box center [616, 342] width 880 height 130
click at [60, 334] on link "Application" at bounding box center [54, 331] width 43 height 10
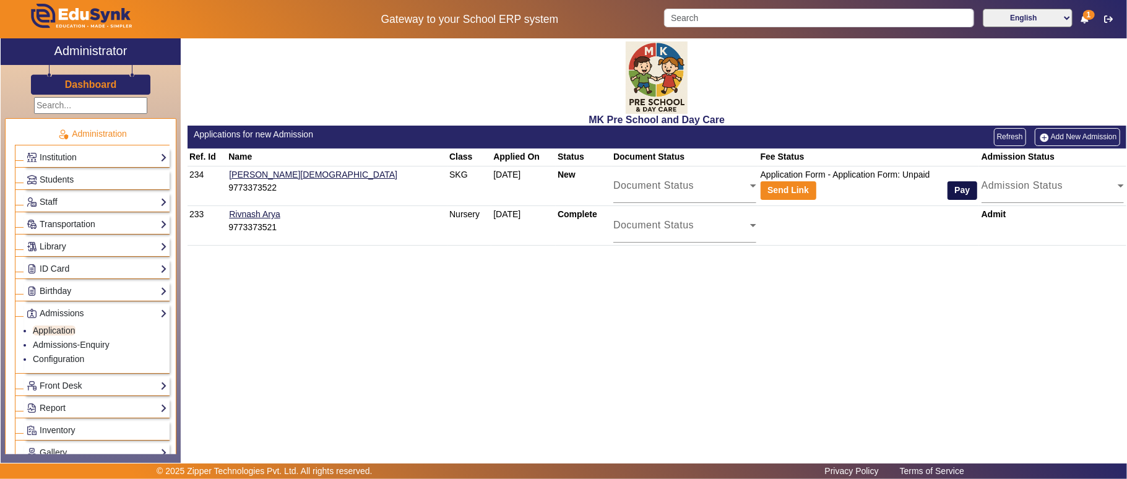
click at [947, 191] on button "Pay" at bounding box center [962, 190] width 30 height 19
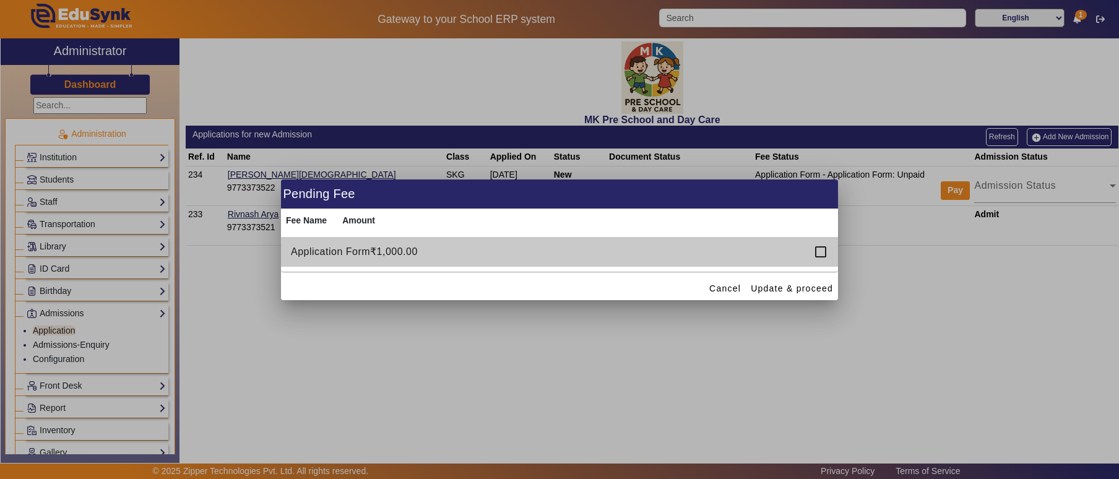
click at [817, 253] on div at bounding box center [820, 251] width 25 height 25
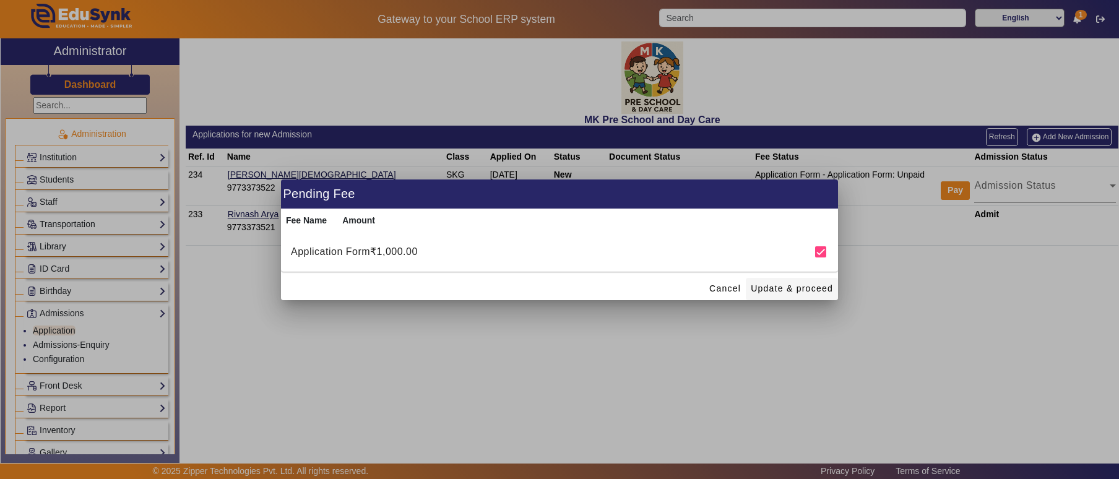
click at [798, 280] on span at bounding box center [792, 289] width 92 height 30
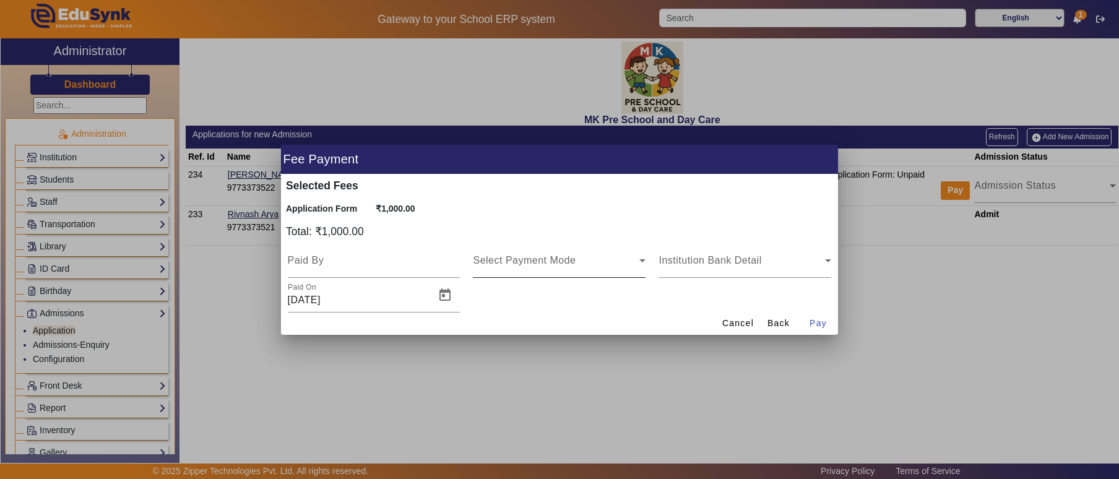
click at [574, 246] on div "Select Payment Mode" at bounding box center [559, 260] width 173 height 35
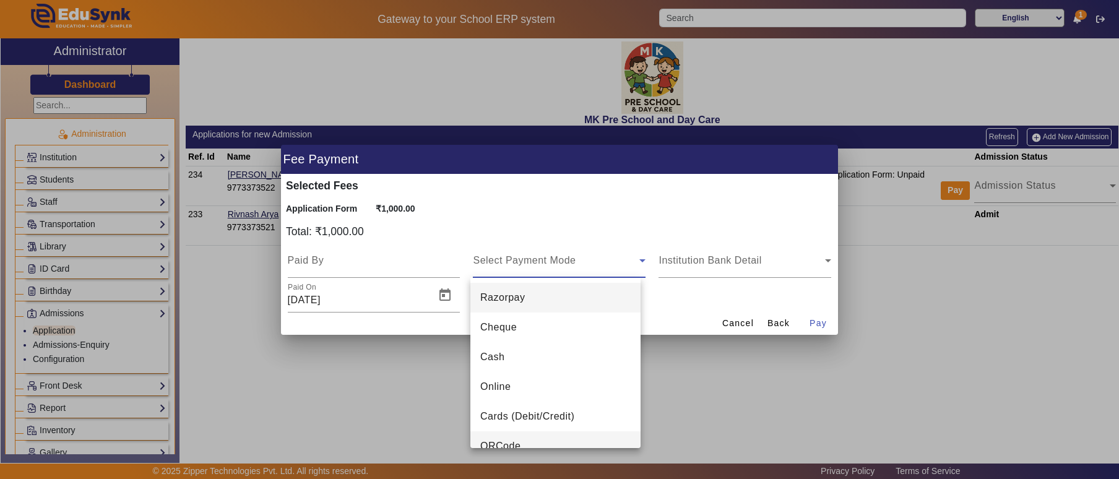
click at [519, 444] on span "QRCode" at bounding box center [500, 446] width 40 height 15
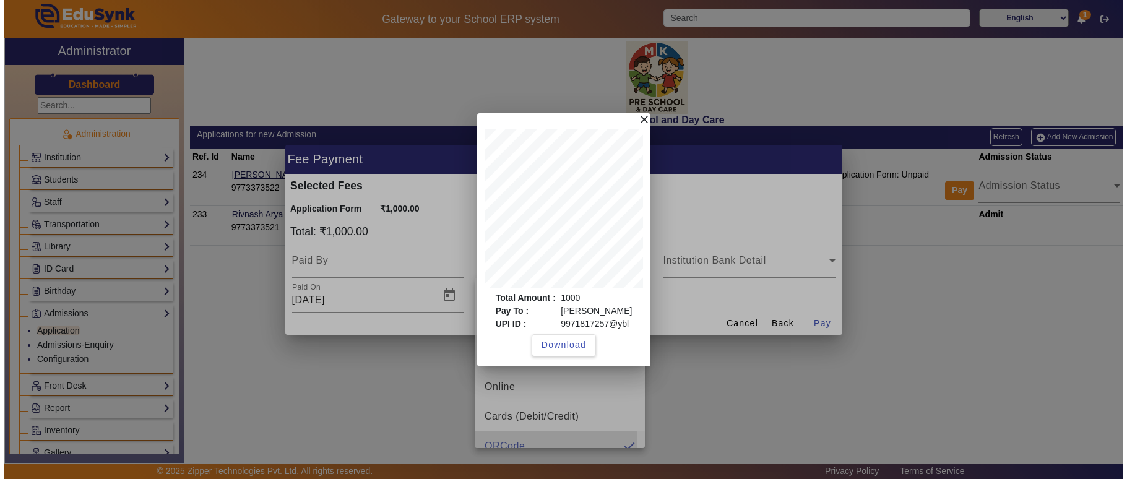
scroll to position [13, 0]
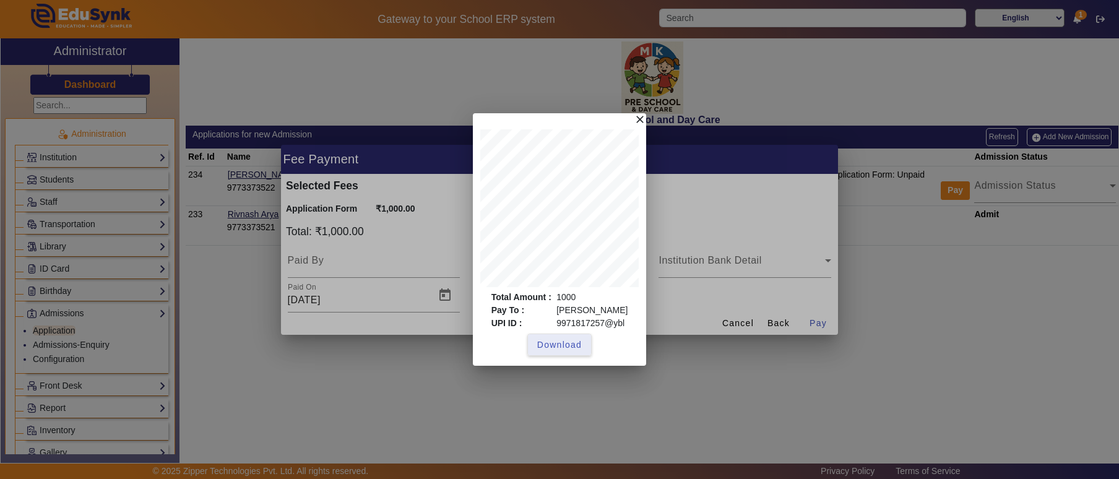
click at [550, 345] on span "Download" at bounding box center [559, 345] width 45 height 13
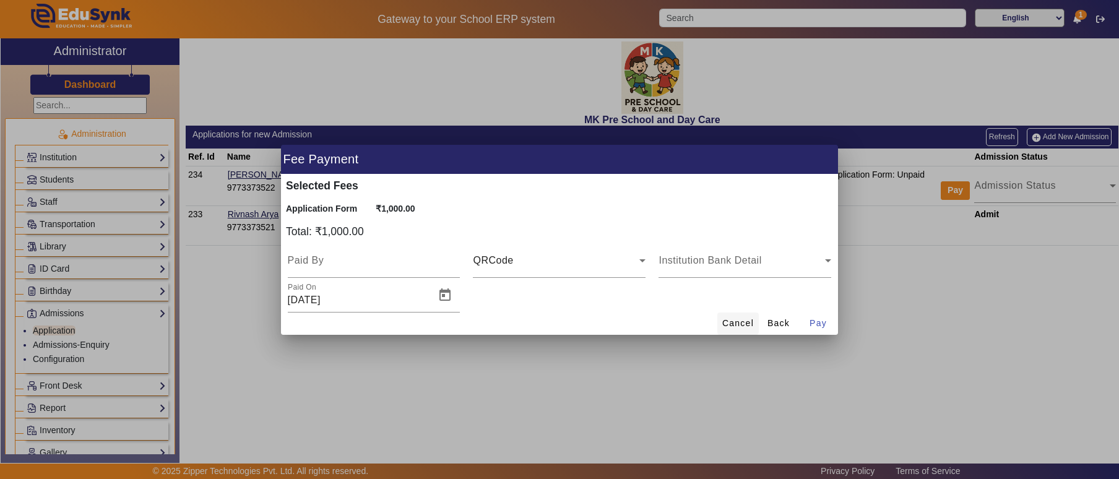
click at [731, 319] on span "Cancel" at bounding box center [738, 323] width 32 height 13
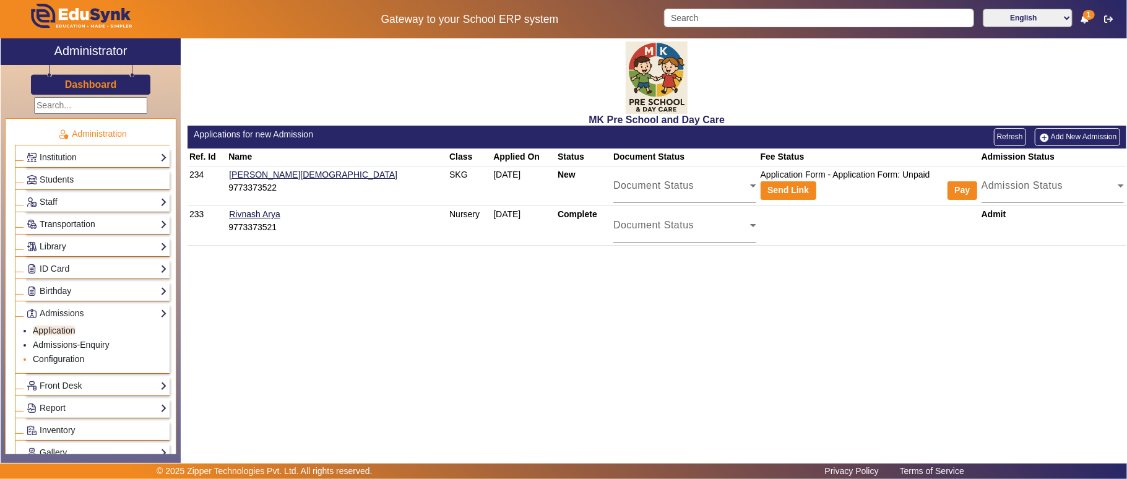
drag, startPoint x: 80, startPoint y: 349, endPoint x: 79, endPoint y: 359, distance: 10.0
click at [80, 349] on link "Admissions-Enquiry" at bounding box center [71, 345] width 77 height 10
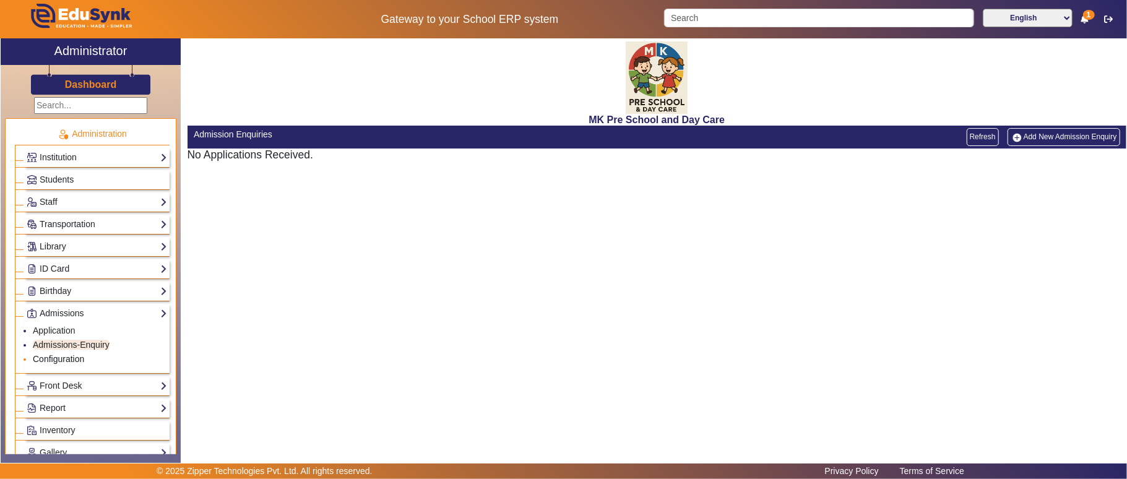
click at [76, 364] on link "Configuration" at bounding box center [58, 359] width 51 height 10
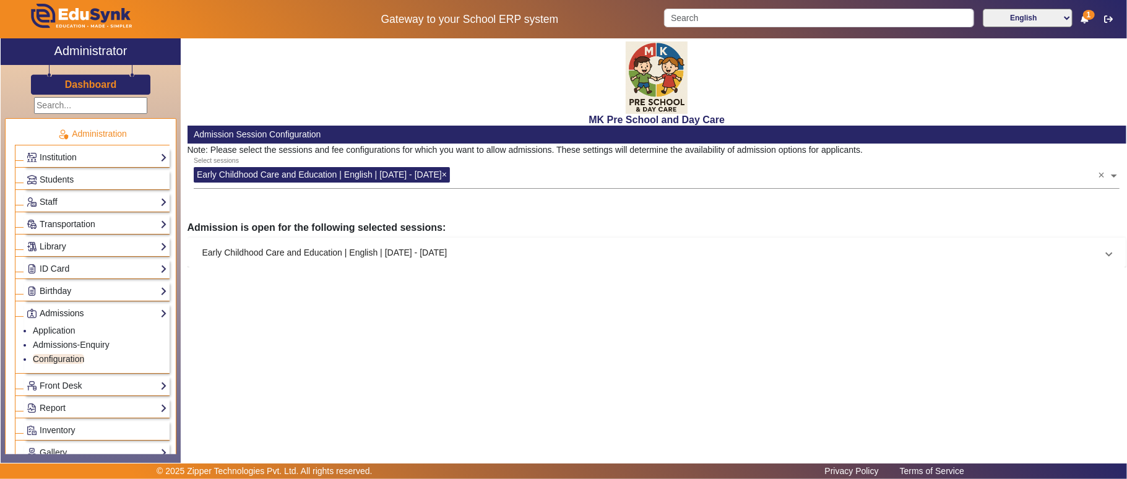
click at [85, 320] on link "Admissions" at bounding box center [97, 313] width 140 height 14
click at [77, 364] on link "Report" at bounding box center [97, 358] width 140 height 14
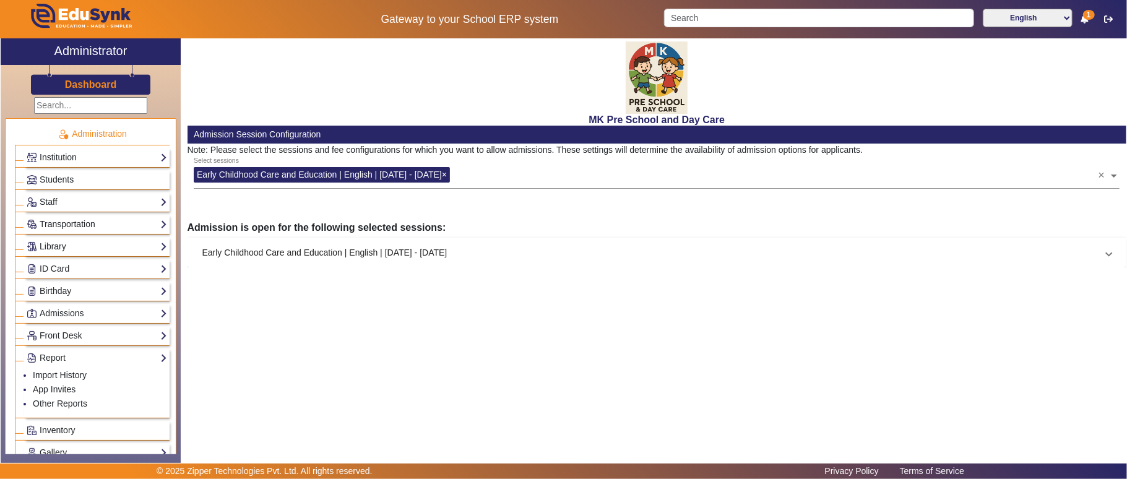
scroll to position [137, 0]
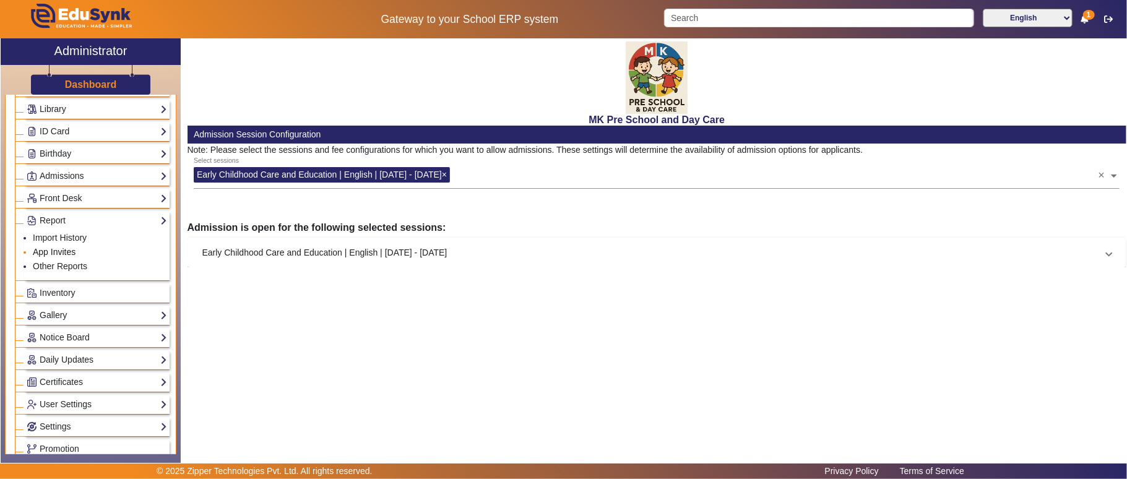
click at [56, 257] on link "App Invites" at bounding box center [54, 252] width 43 height 10
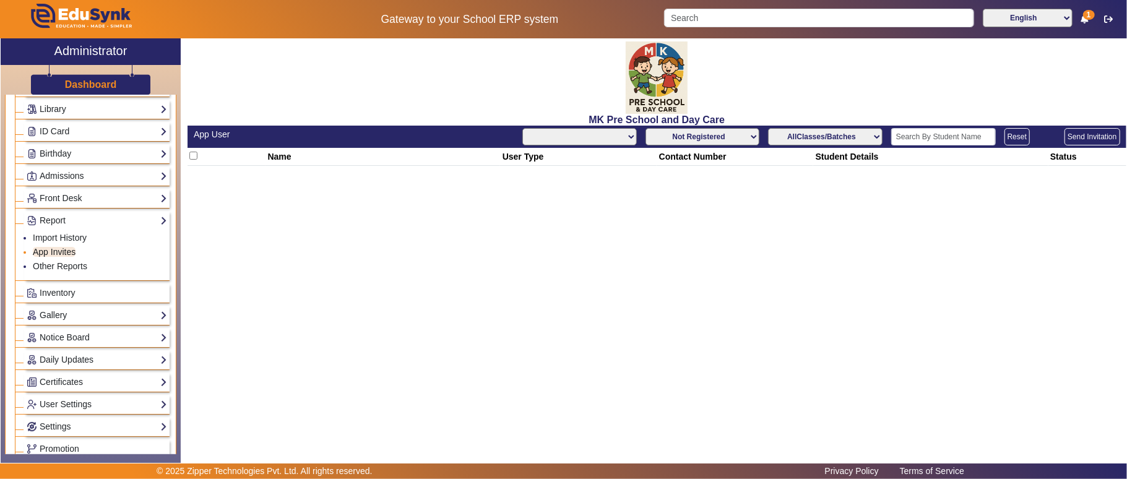
select select "All"
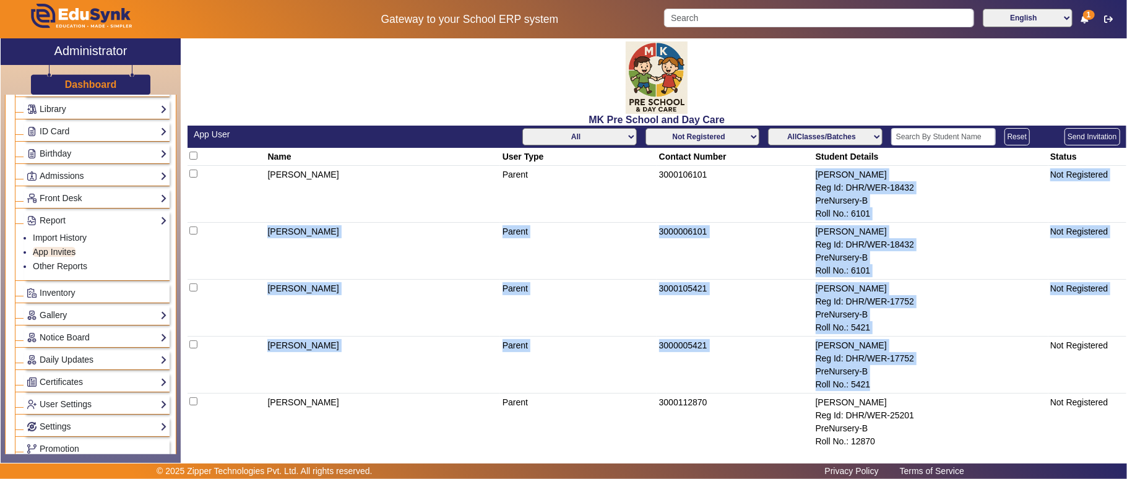
drag, startPoint x: 809, startPoint y: 176, endPoint x: 887, endPoint y: 382, distance: 220.7
click at [929, 214] on div "Roll No.: 6101" at bounding box center [931, 213] width 230 height 13
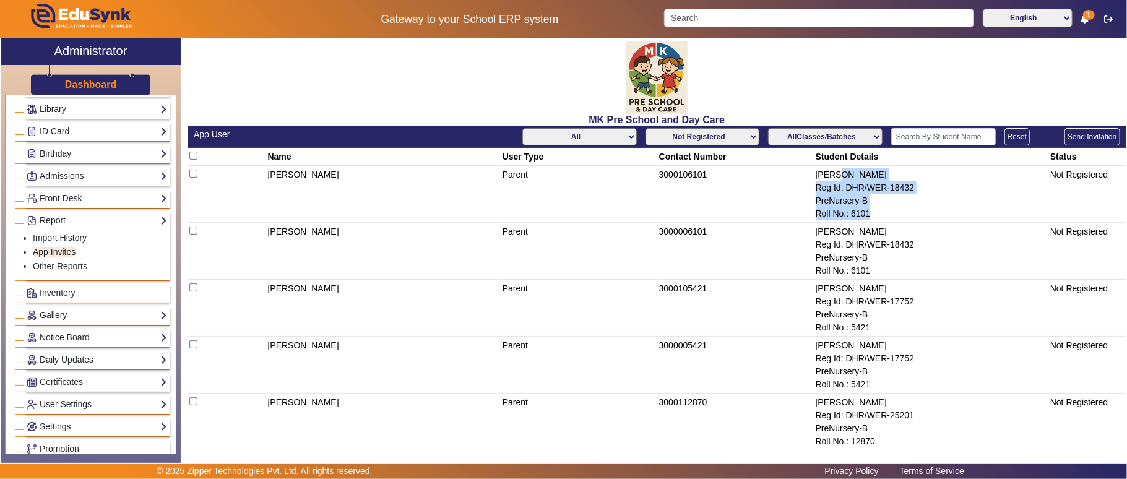
drag, startPoint x: 884, startPoint y: 214, endPoint x: 829, endPoint y: 170, distance: 70.8
click at [829, 170] on td "[PERSON_NAME] Reg Id: DHR/WER-18432 PreNursery-B Roll No.: 6101" at bounding box center [930, 194] width 235 height 57
click at [902, 142] on input "text" at bounding box center [943, 136] width 105 height 17
click at [85, 181] on link "Admissions" at bounding box center [97, 176] width 140 height 14
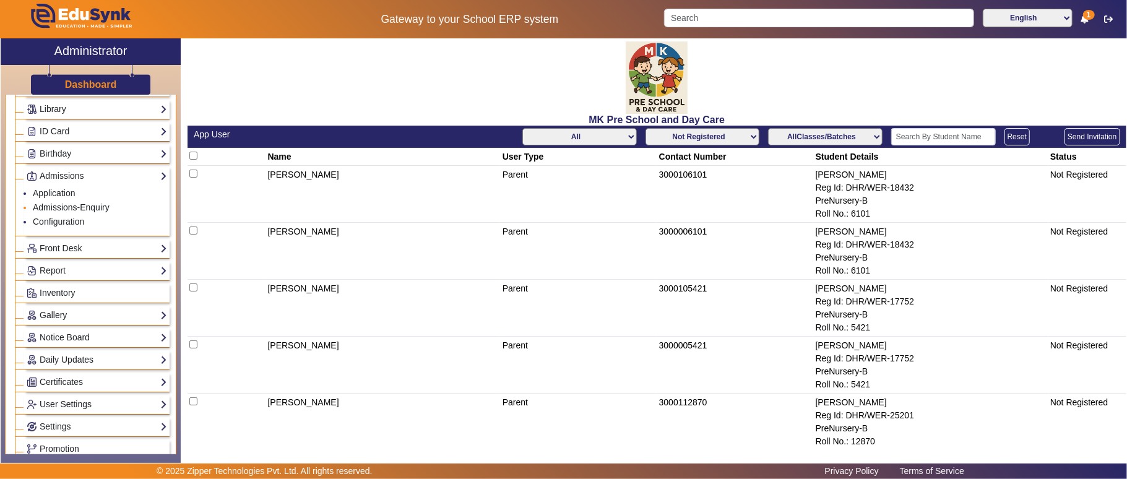
click at [69, 212] on link "Admissions-Enquiry" at bounding box center [71, 207] width 77 height 10
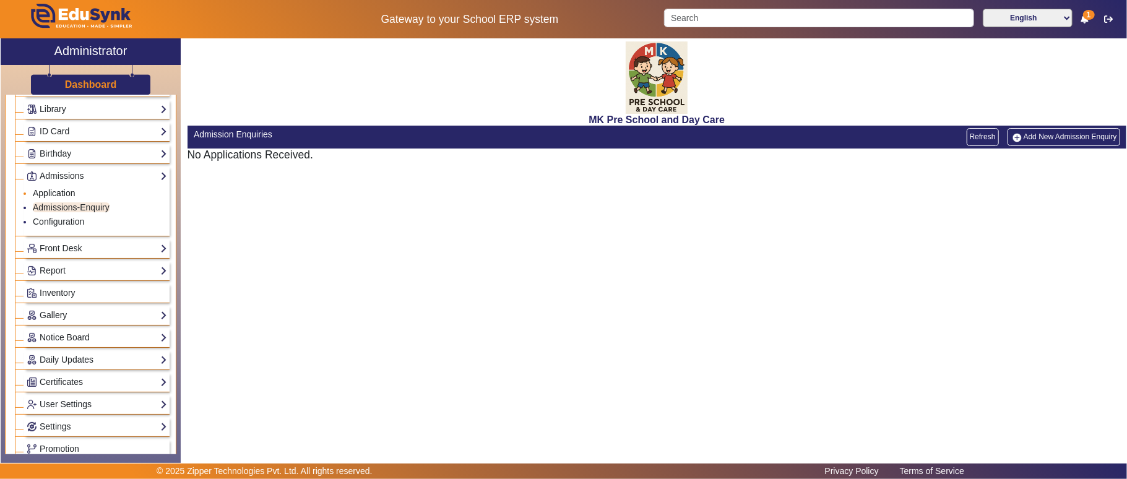
click at [67, 198] on link "Application" at bounding box center [54, 193] width 43 height 10
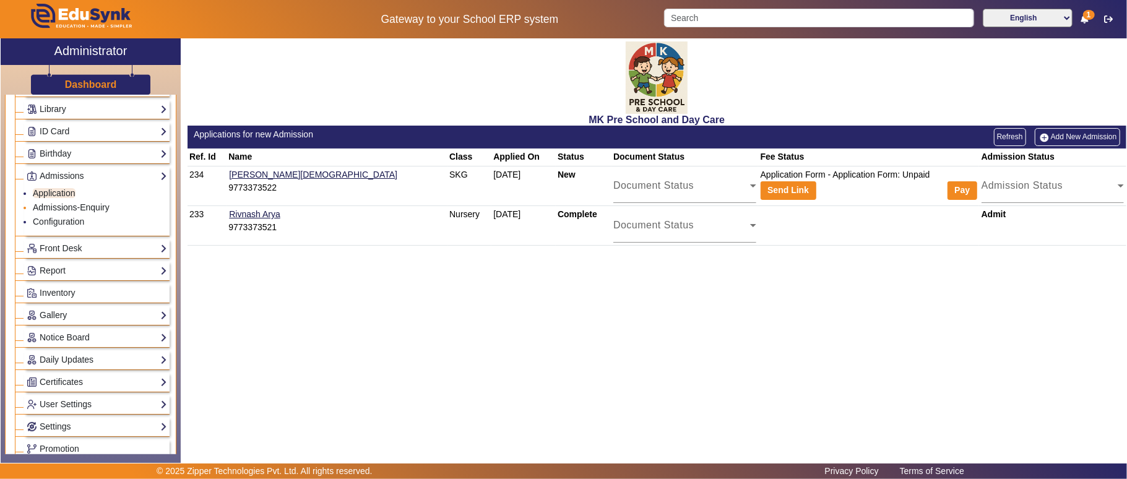
click at [76, 205] on link "Admissions-Enquiry" at bounding box center [71, 207] width 77 height 10
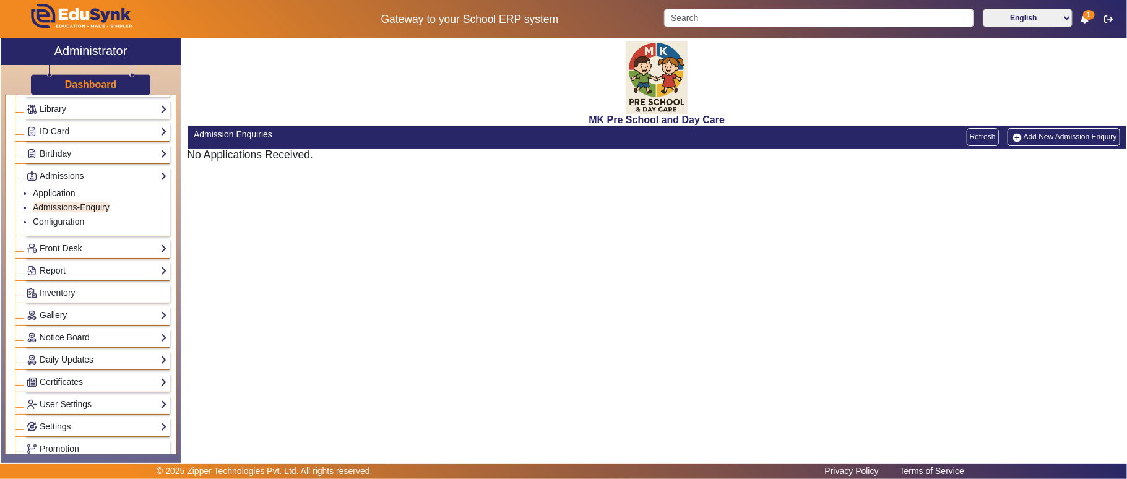
click at [1056, 136] on link "Add New Admission Enquiry" at bounding box center [1064, 136] width 113 height 17
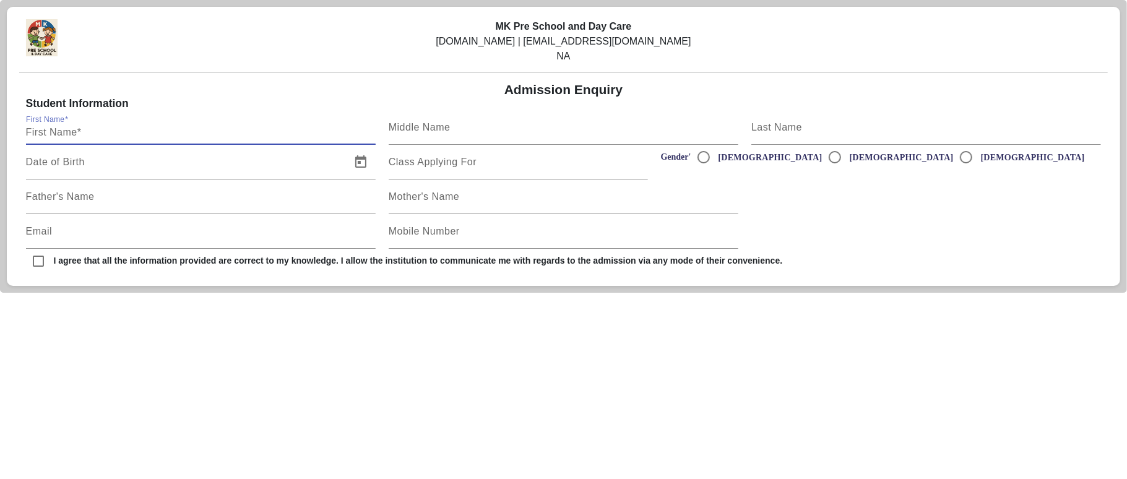
click at [152, 135] on input "First Name" at bounding box center [201, 132] width 350 height 15
type input "[PERSON_NAME]"
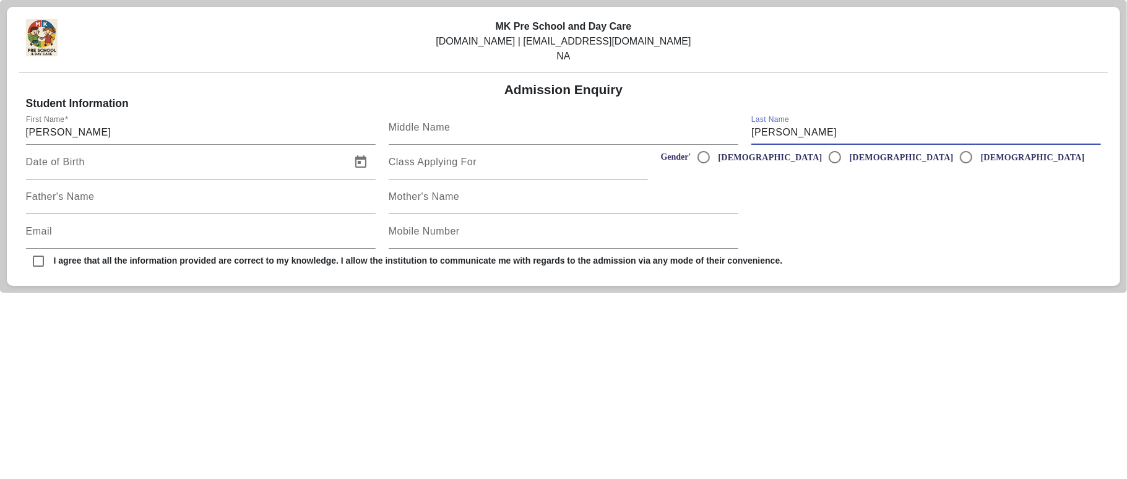
type input "[PERSON_NAME]"
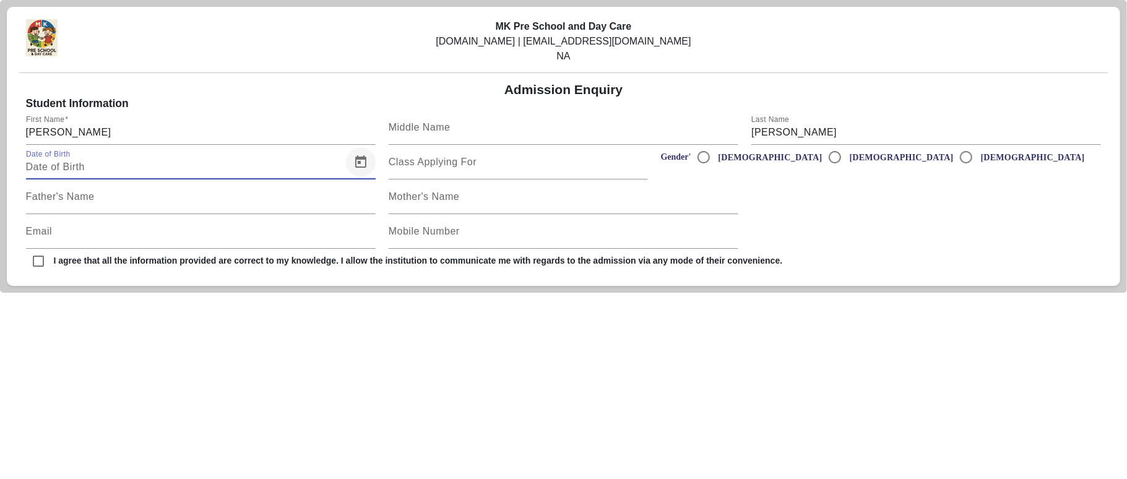
click at [359, 162] on span "Open calendar" at bounding box center [361, 162] width 30 height 30
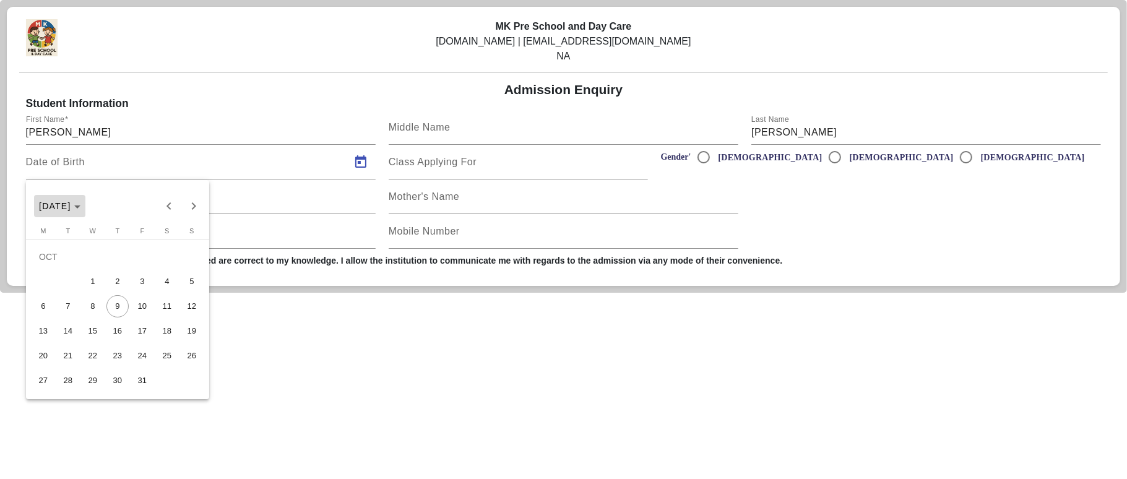
click at [71, 205] on span "OCT 2025" at bounding box center [55, 206] width 32 height 10
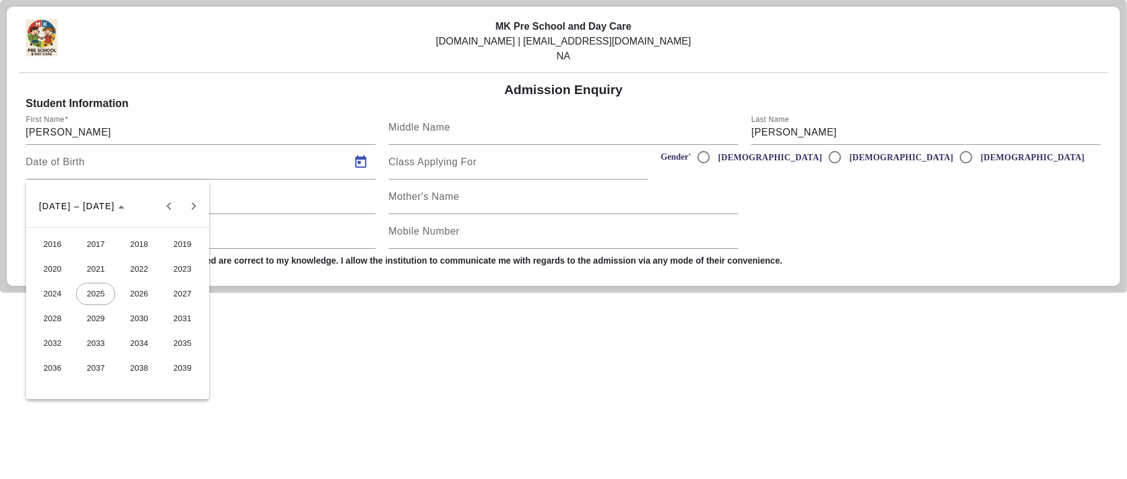
click at [139, 267] on span "2022" at bounding box center [138, 269] width 39 height 22
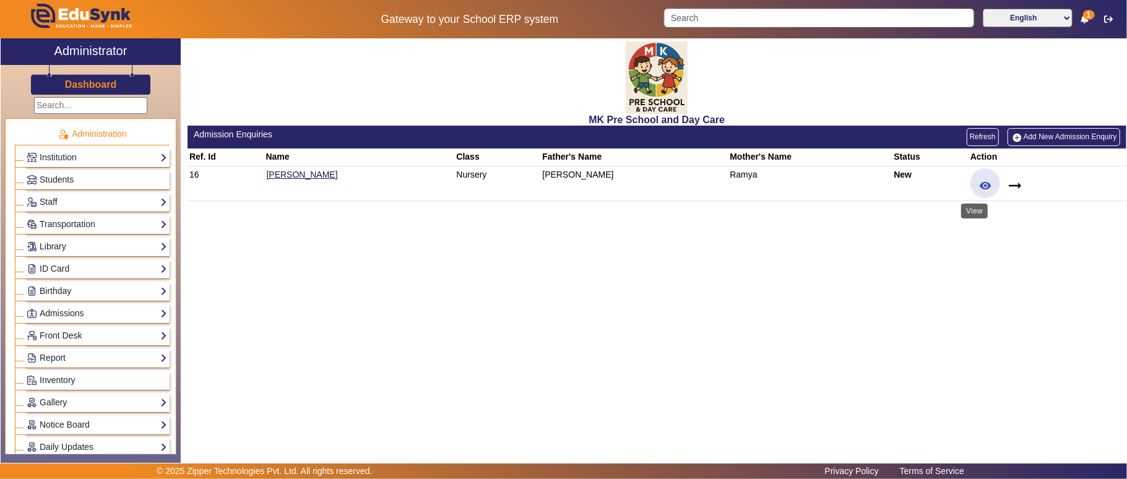
click at [979, 184] on mat-icon "remove_red_eye" at bounding box center [985, 185] width 12 height 12
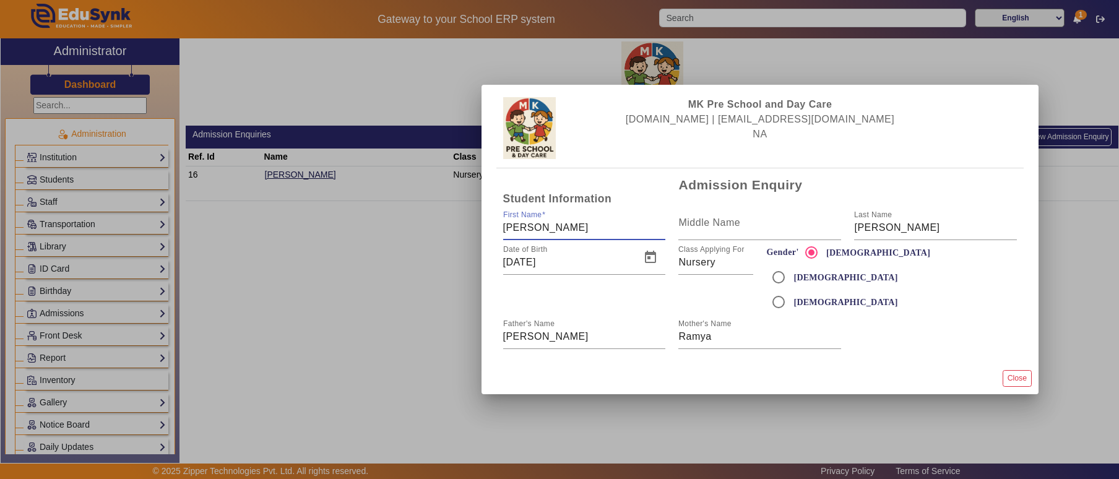
click at [394, 272] on div at bounding box center [559, 239] width 1119 height 479
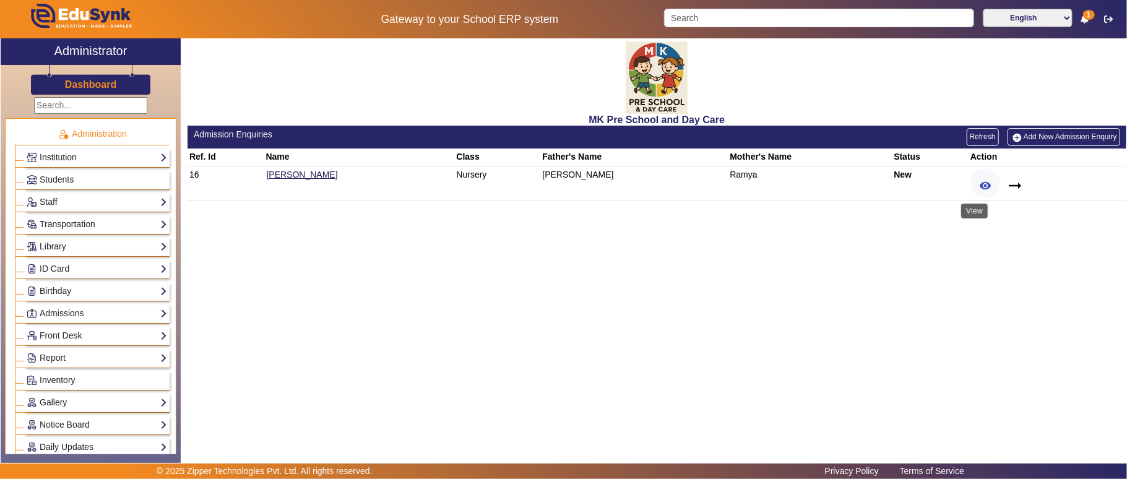
click at [979, 186] on mat-icon "remove_red_eye" at bounding box center [985, 185] width 12 height 12
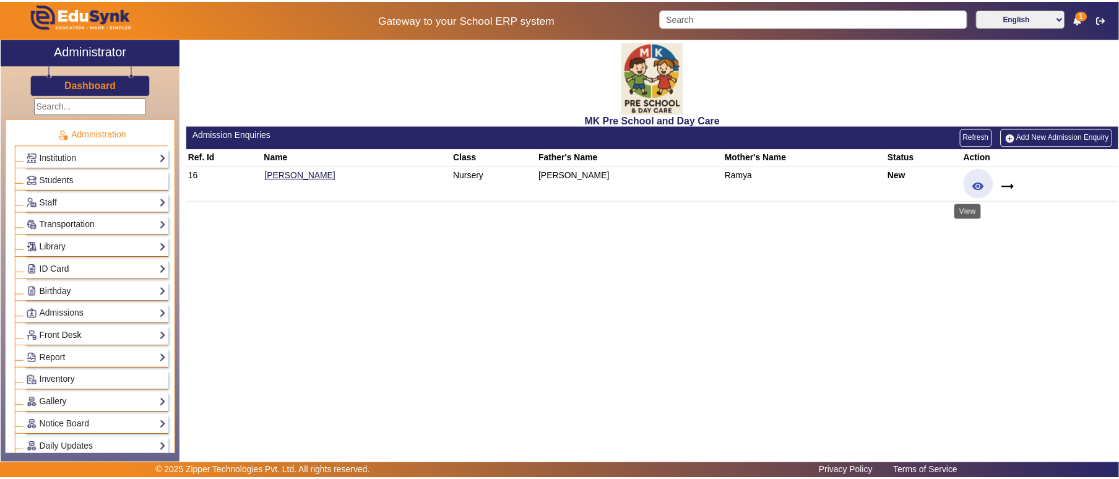
scroll to position [137, 0]
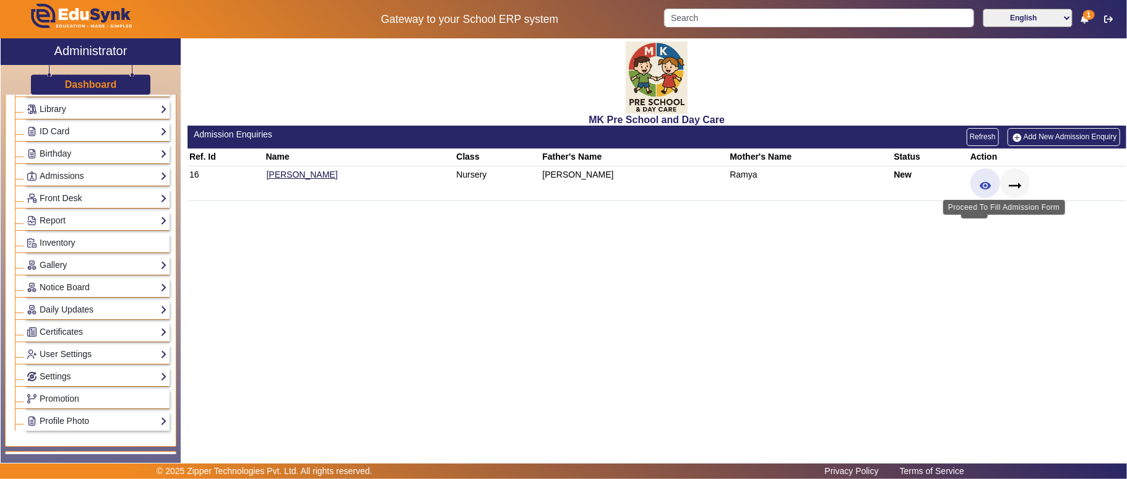
click at [1012, 186] on mat-icon "arrow_right_alt" at bounding box center [1015, 185] width 19 height 19
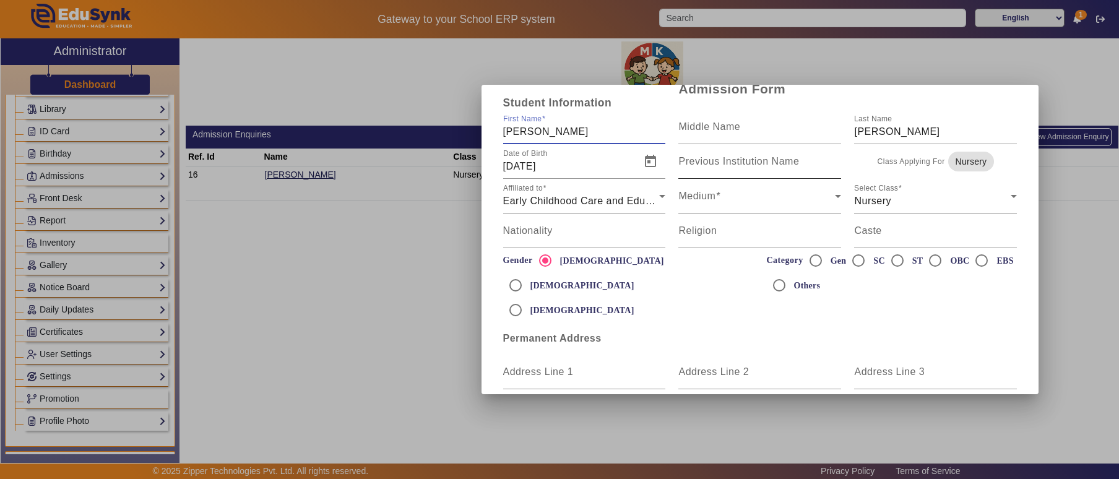
scroll to position [0, 0]
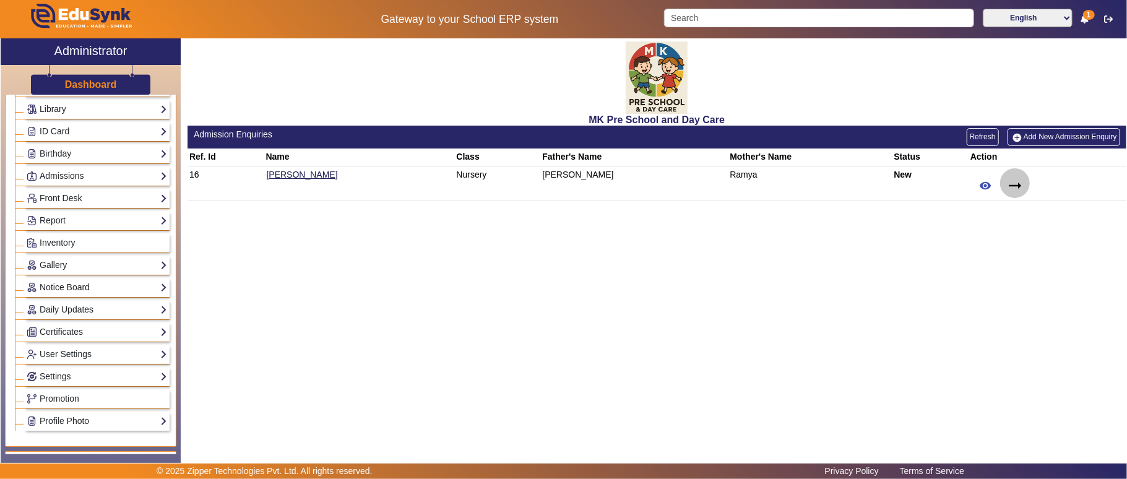
click at [1014, 181] on span at bounding box center [1015, 183] width 30 height 30
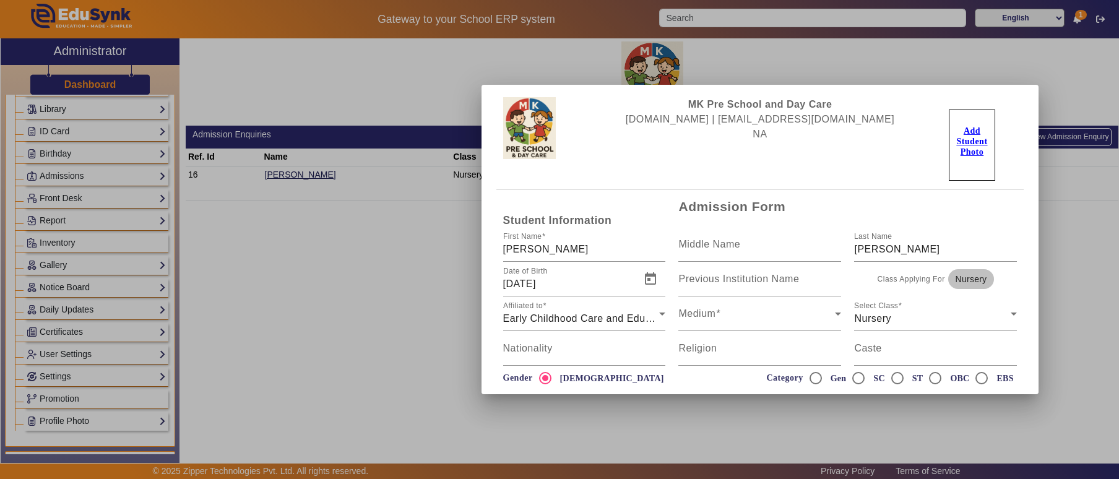
click at [956, 281] on span "Nursery" at bounding box center [972, 279] width 32 height 12
click at [908, 277] on mat-label "Class Applying For" at bounding box center [911, 279] width 67 height 15
click at [907, 326] on div "Nursery" at bounding box center [932, 318] width 157 height 15
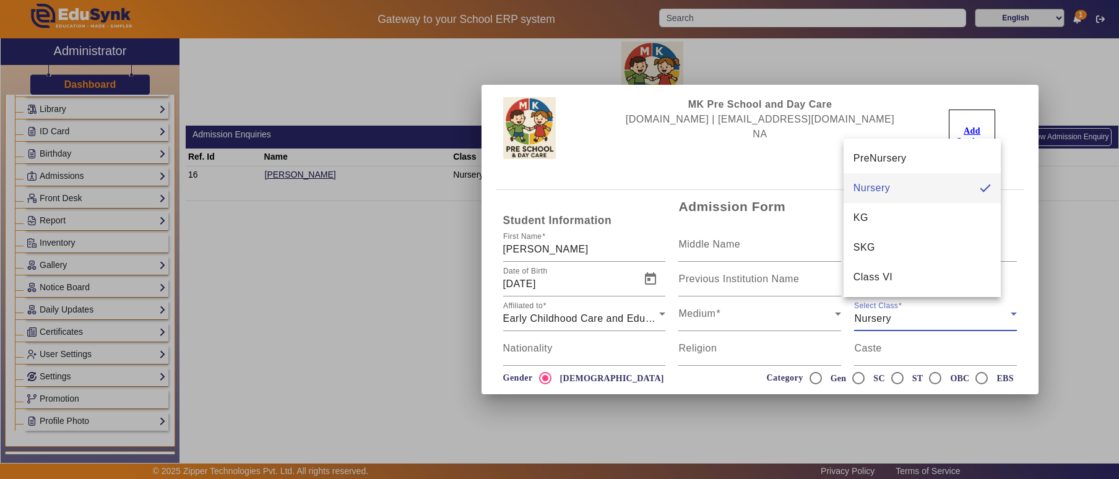
click at [907, 326] on div at bounding box center [559, 239] width 1119 height 479
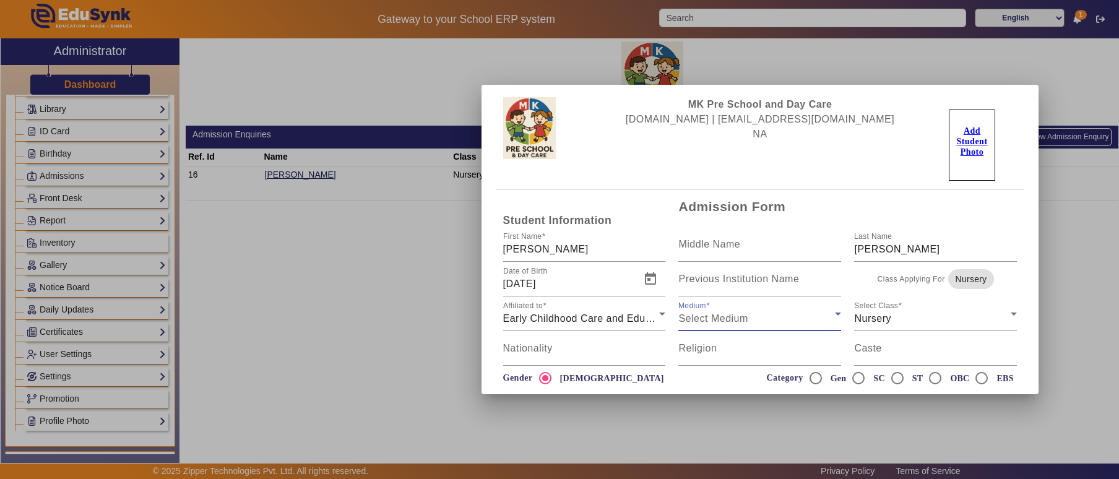
click at [763, 321] on div "Select Medium" at bounding box center [756, 318] width 157 height 15
click at [678, 314] on span "Select Medium" at bounding box center [712, 318] width 69 height 11
click at [573, 322] on span "Early Childhood Care and Education" at bounding box center [588, 318] width 171 height 11
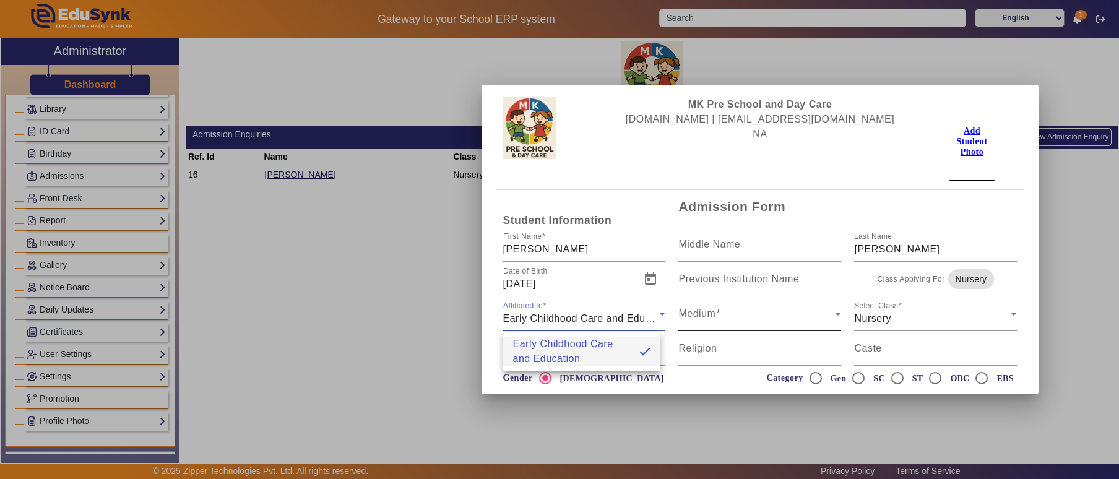
drag, startPoint x: 567, startPoint y: 348, endPoint x: 774, endPoint y: 316, distance: 209.2
click at [570, 347] on span "Early Childhood Care and Education" at bounding box center [571, 352] width 116 height 30
click at [779, 314] on div "English" at bounding box center [756, 318] width 157 height 15
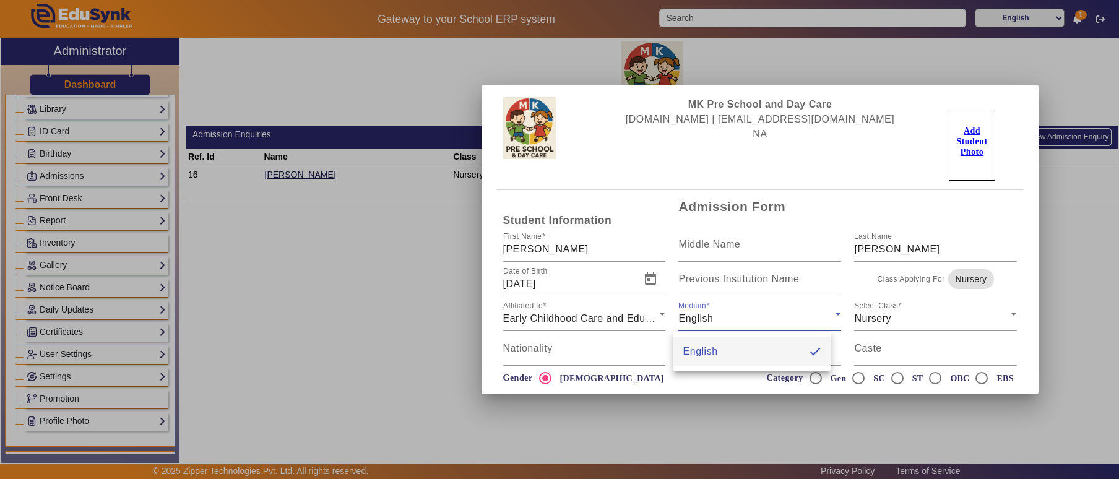
click at [493, 350] on div at bounding box center [559, 239] width 1119 height 479
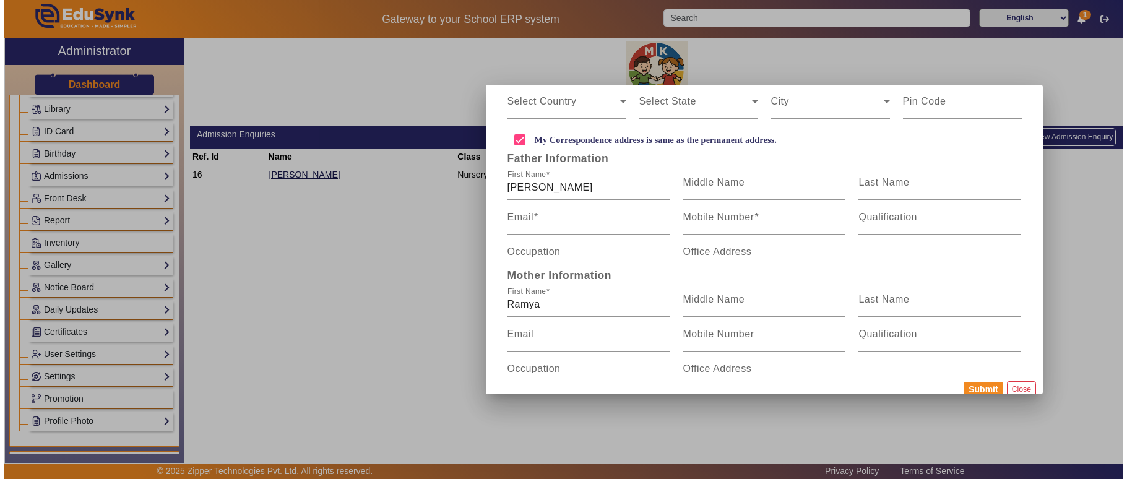
scroll to position [35, 0]
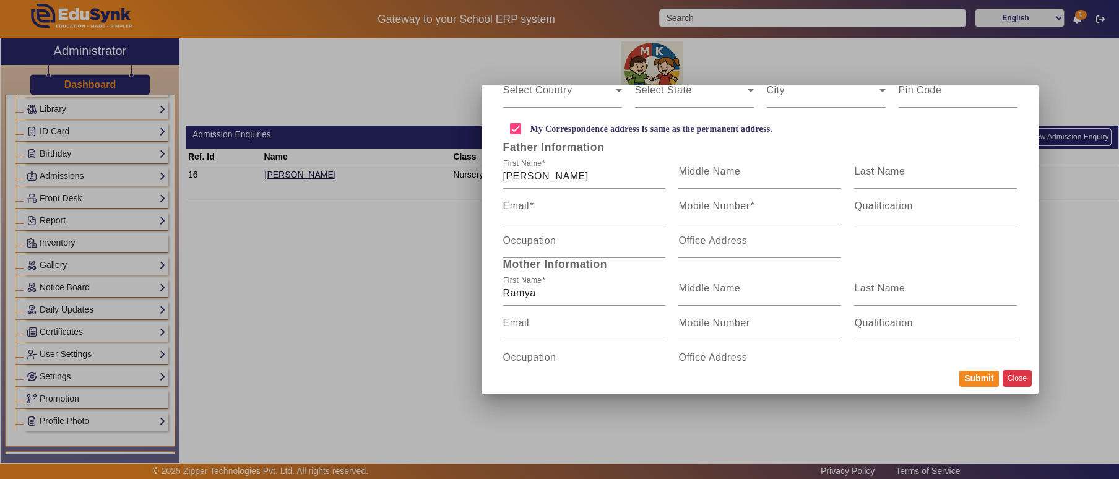
click at [1016, 382] on button "Close" at bounding box center [1017, 378] width 29 height 17
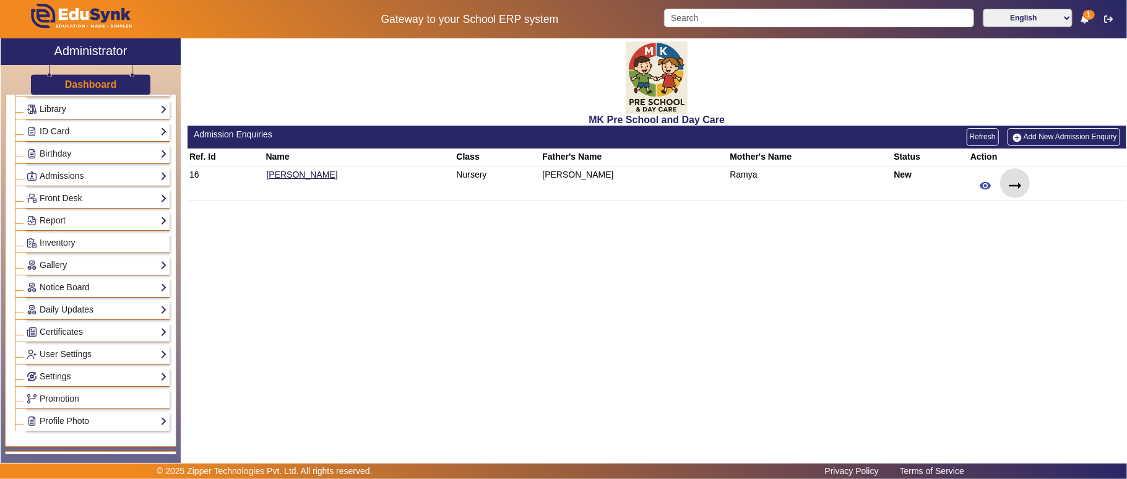
click at [93, 176] on link "Admissions" at bounding box center [97, 176] width 140 height 14
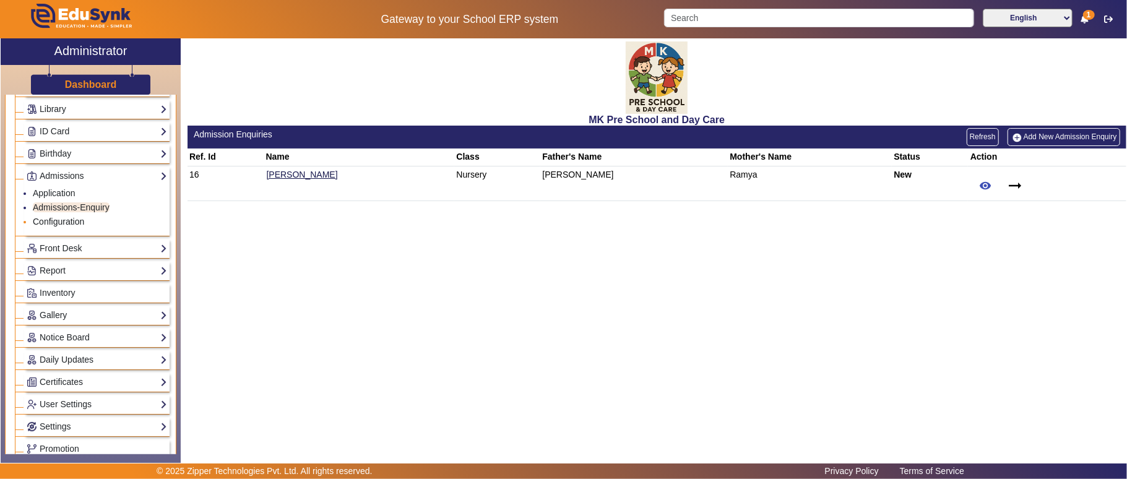
click at [72, 223] on link "Configuration" at bounding box center [58, 222] width 51 height 10
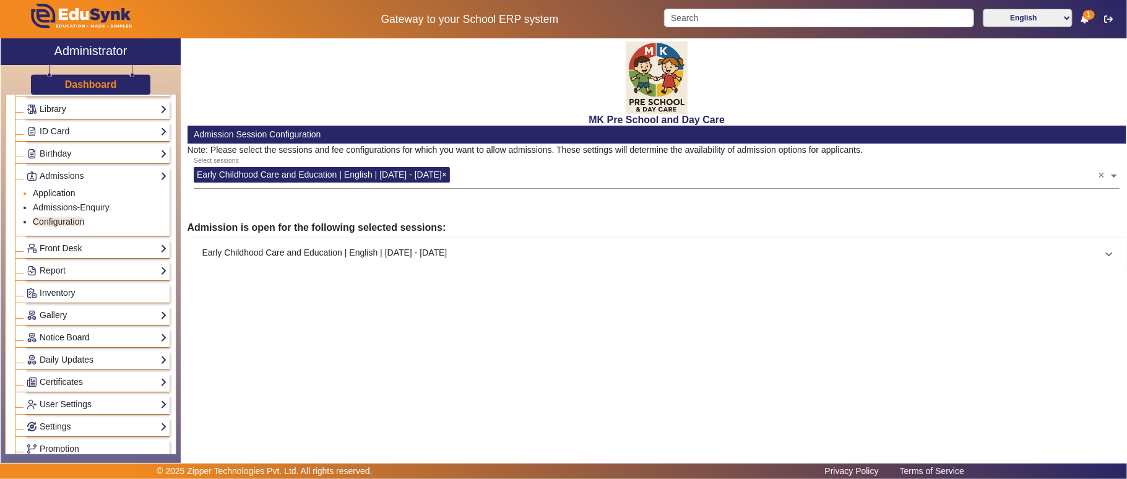
click at [63, 194] on link "Application" at bounding box center [54, 193] width 43 height 10
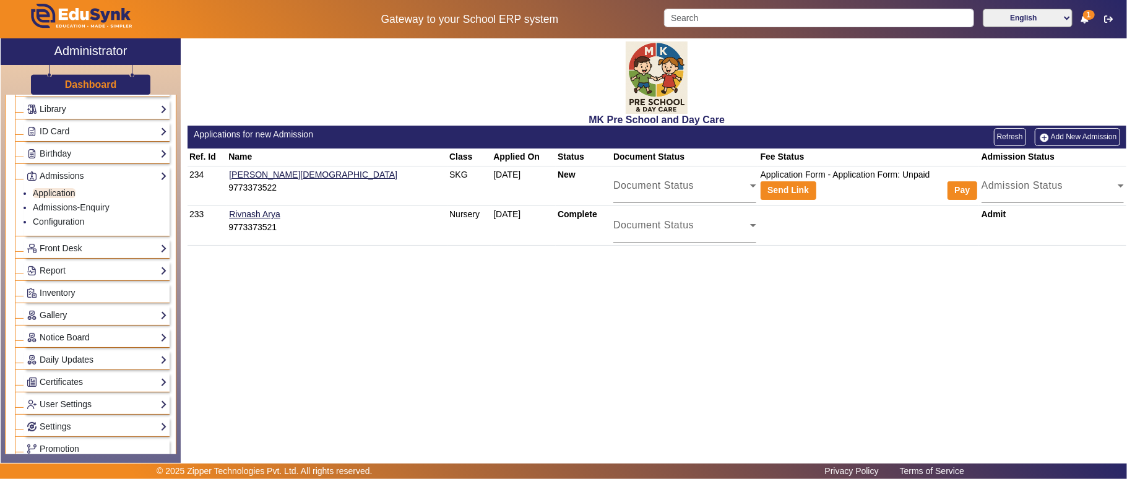
click at [1067, 131] on link "Add New Admission" at bounding box center [1077, 136] width 85 height 17
click at [83, 251] on link "Front Desk" at bounding box center [97, 248] width 140 height 14
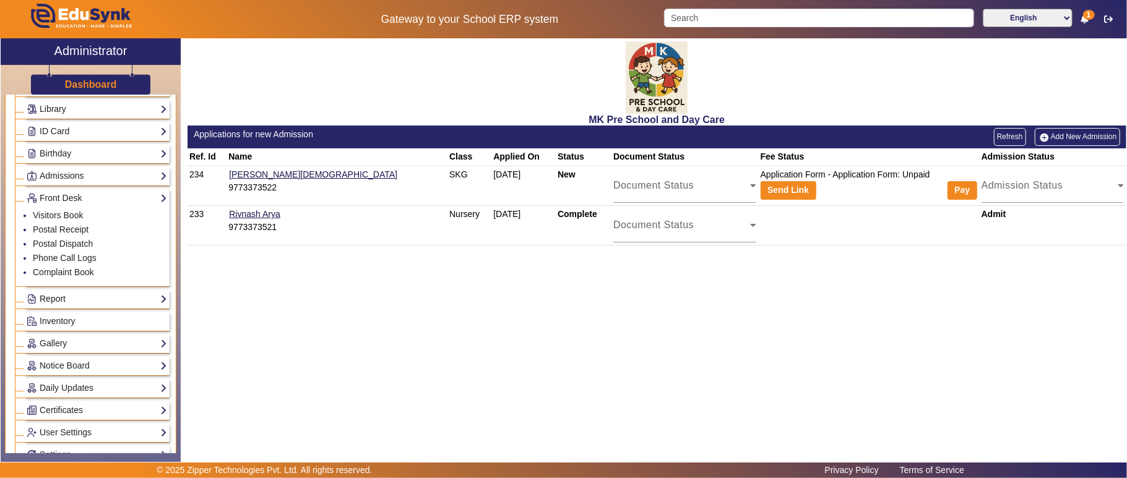
click at [50, 300] on link "Report" at bounding box center [97, 299] width 140 height 14
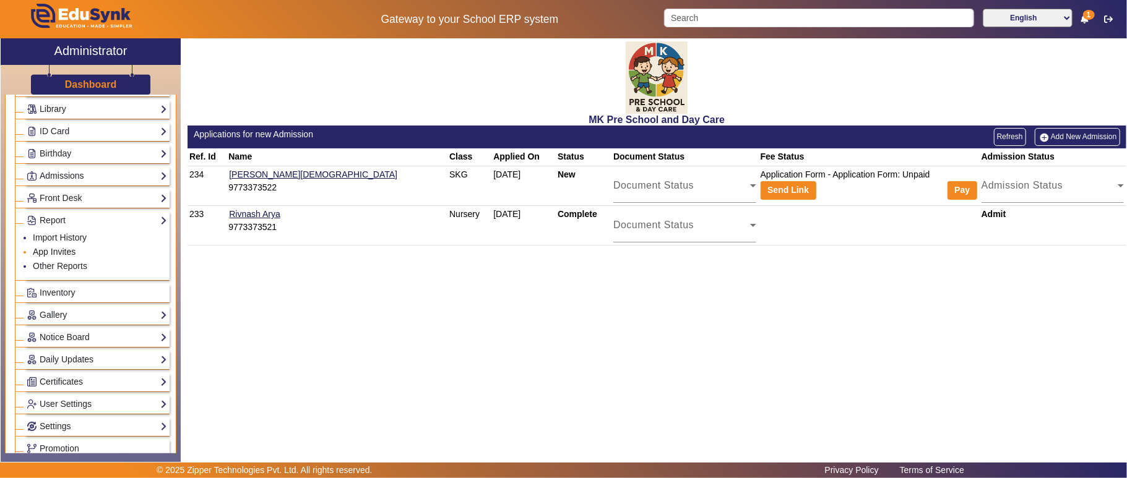
click at [68, 256] on link "App Invites" at bounding box center [54, 252] width 43 height 10
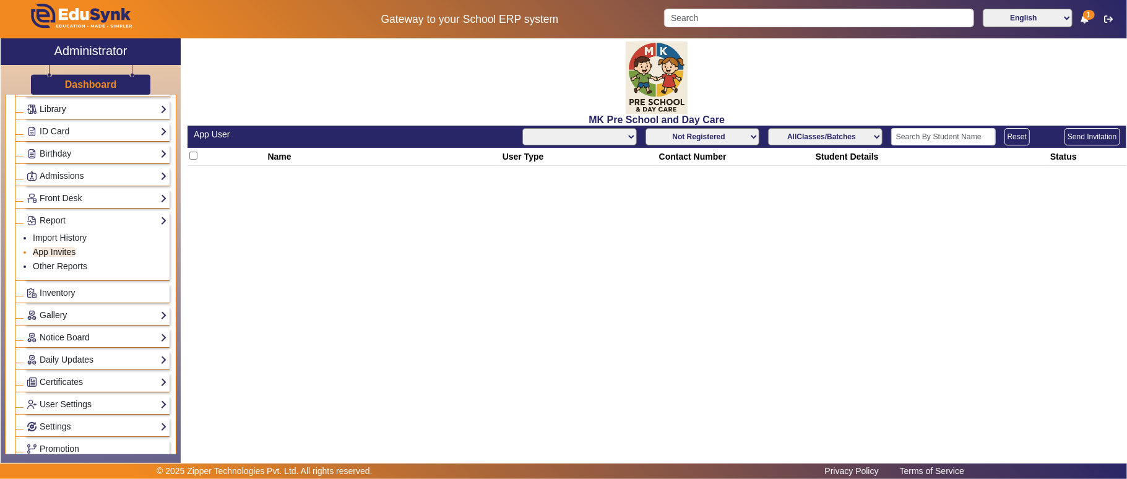
select select "All"
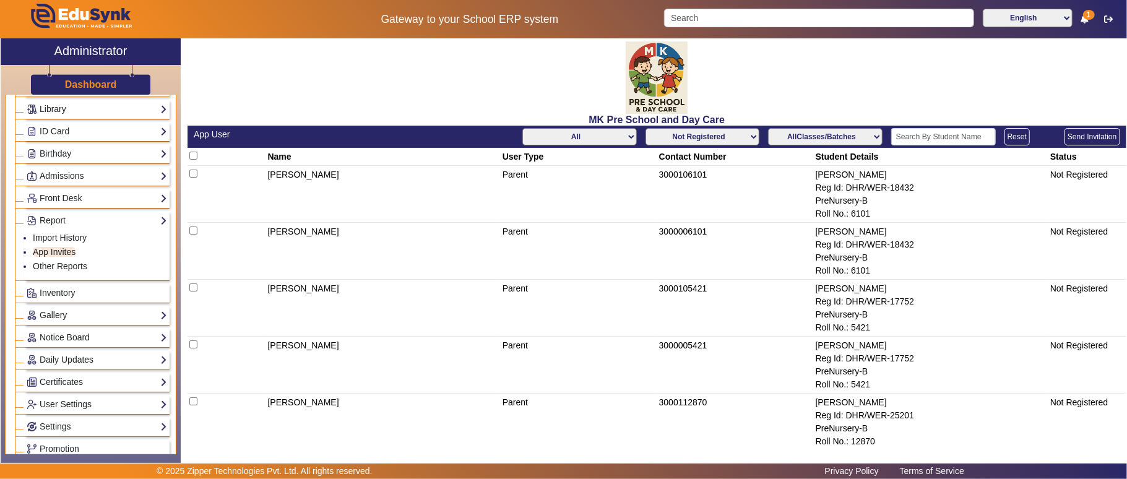
click at [713, 134] on select "Not Registered Registered" at bounding box center [702, 136] width 114 height 17
click at [645, 128] on select "Not Registered Registered" at bounding box center [702, 136] width 114 height 17
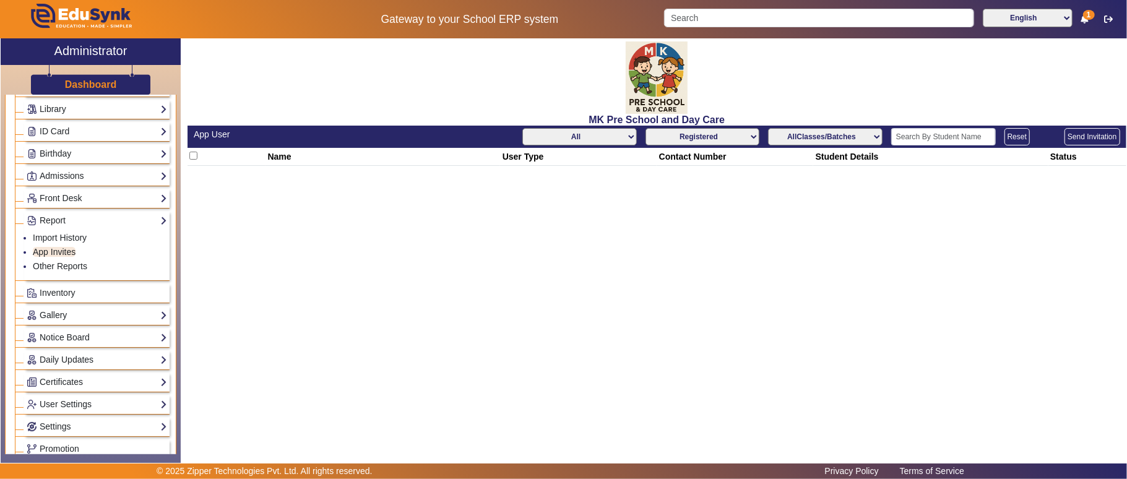
click at [672, 136] on select "Not Registered Registered" at bounding box center [702, 136] width 114 height 17
select select "not_registered"
click at [645, 128] on select "Not Registered Registered" at bounding box center [702, 136] width 114 height 17
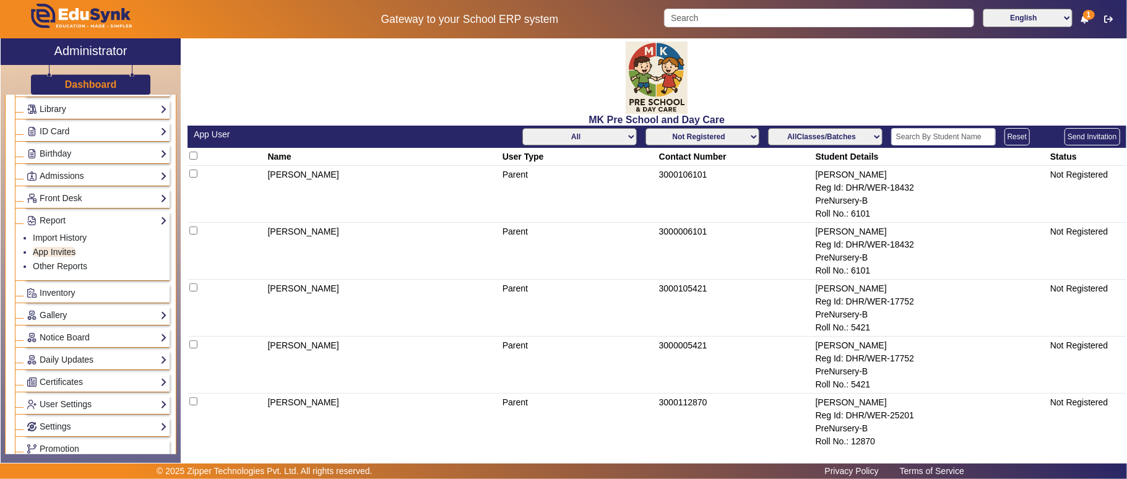
drag, startPoint x: 560, startPoint y: 134, endPoint x: 555, endPoint y: 141, distance: 8.9
click at [560, 134] on select "All Teacher Parent Driver Support Staff" at bounding box center [579, 136] width 114 height 17
click at [522, 128] on select "All Teacher Parent Driver Support Staff" at bounding box center [579, 136] width 114 height 17
click at [597, 142] on select "All Teacher Parent Driver Support Staff" at bounding box center [579, 136] width 114 height 17
click at [587, 137] on select "All Teacher Parent Driver Support Staff" at bounding box center [579, 136] width 114 height 17
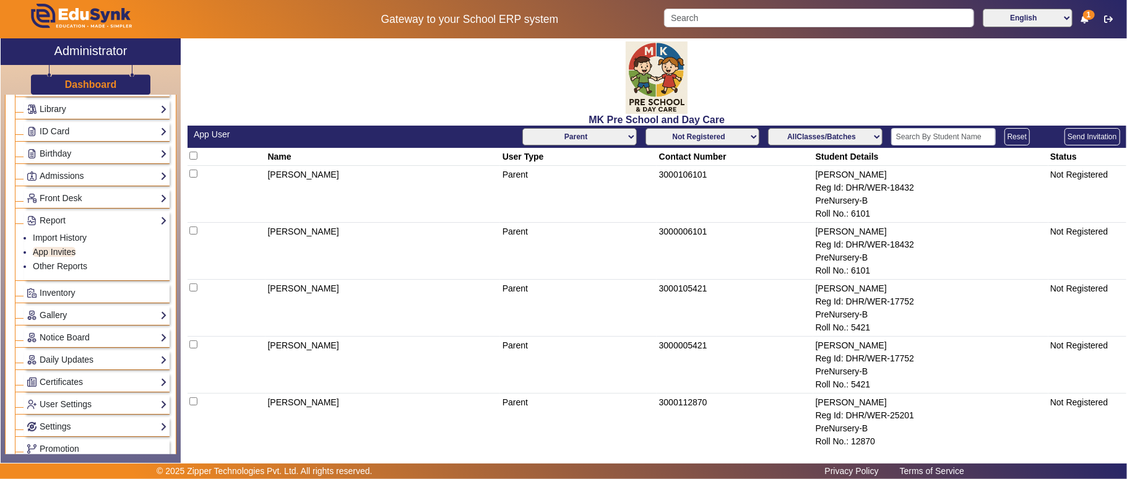
select select "All"
click at [522, 128] on select "All Teacher Parent Driver Support Staff" at bounding box center [579, 136] width 114 height 17
click at [947, 131] on input "text" at bounding box center [943, 136] width 105 height 17
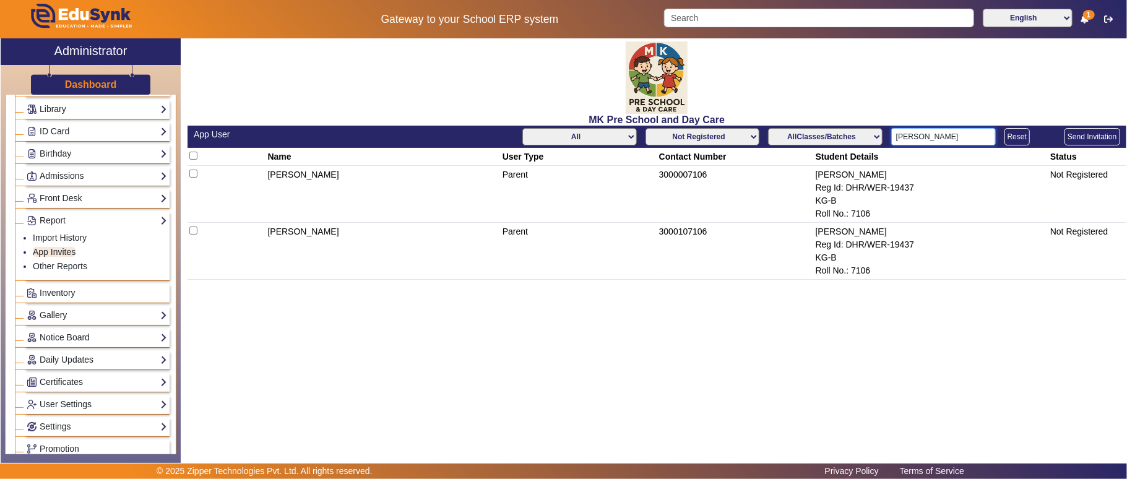
type input "[PERSON_NAME]"
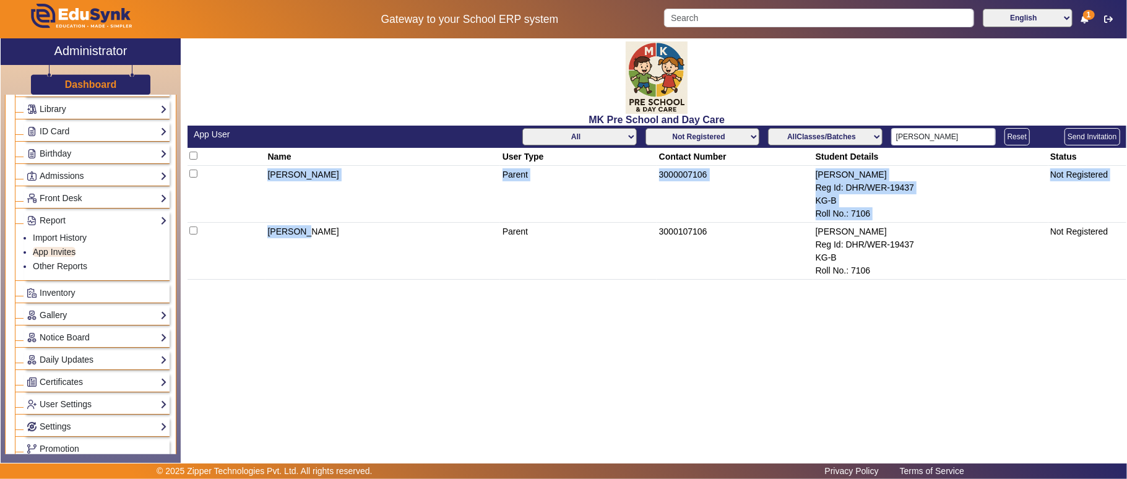
drag, startPoint x: 263, startPoint y: 172, endPoint x: 297, endPoint y: 238, distance: 73.9
click at [297, 238] on tbody "[PERSON_NAME] Parent 3000007106 [PERSON_NAME] Reg Id: DHR/WER-19437 KG-B Roll N…" at bounding box center [657, 223] width 939 height 114
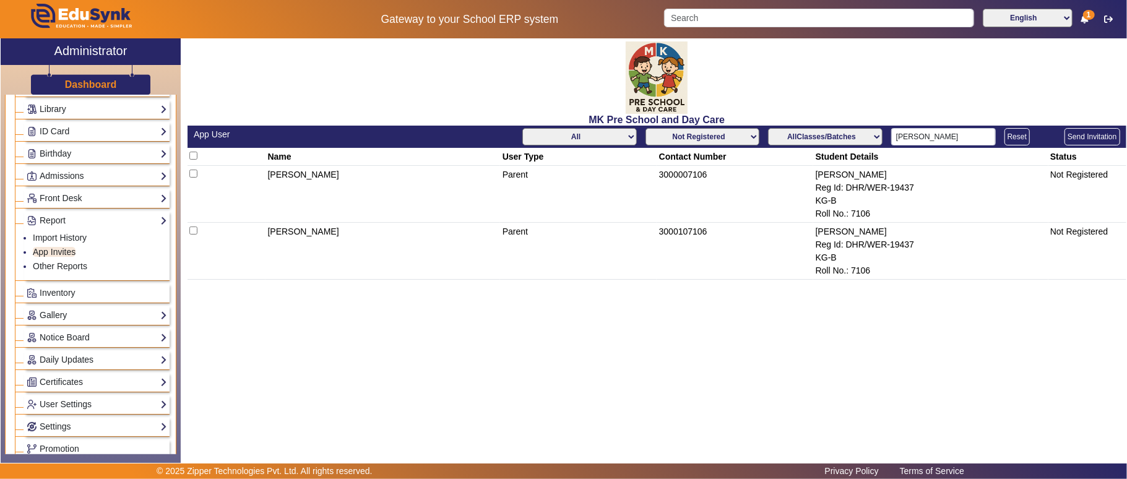
click at [402, 238] on td "[PERSON_NAME]" at bounding box center [382, 251] width 235 height 57
drag, startPoint x: 339, startPoint y: 233, endPoint x: 251, endPoint y: 219, distance: 89.5
click at [246, 223] on tr "[PERSON_NAME] Parent 3000107106 [PERSON_NAME] Reg Id: DHR/WER-19437 KG-B Roll N…" at bounding box center [657, 251] width 939 height 57
drag, startPoint x: 322, startPoint y: 169, endPoint x: 233, endPoint y: 170, distance: 89.1
click at [233, 170] on tr "[PERSON_NAME] Parent 3000007106 [PERSON_NAME] Reg Id: DHR/WER-19437 KG-B Roll N…" at bounding box center [657, 194] width 939 height 57
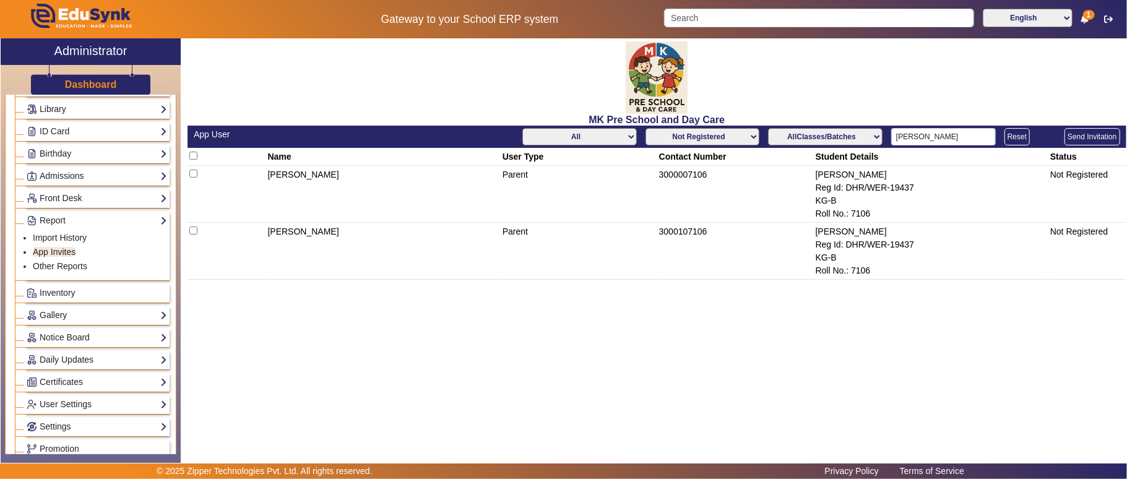
click at [1074, 177] on td "Not Registered" at bounding box center [1087, 194] width 78 height 57
click at [1089, 231] on td "Not Registered" at bounding box center [1087, 251] width 78 height 57
click at [684, 234] on td "3000107106" at bounding box center [735, 251] width 157 height 57
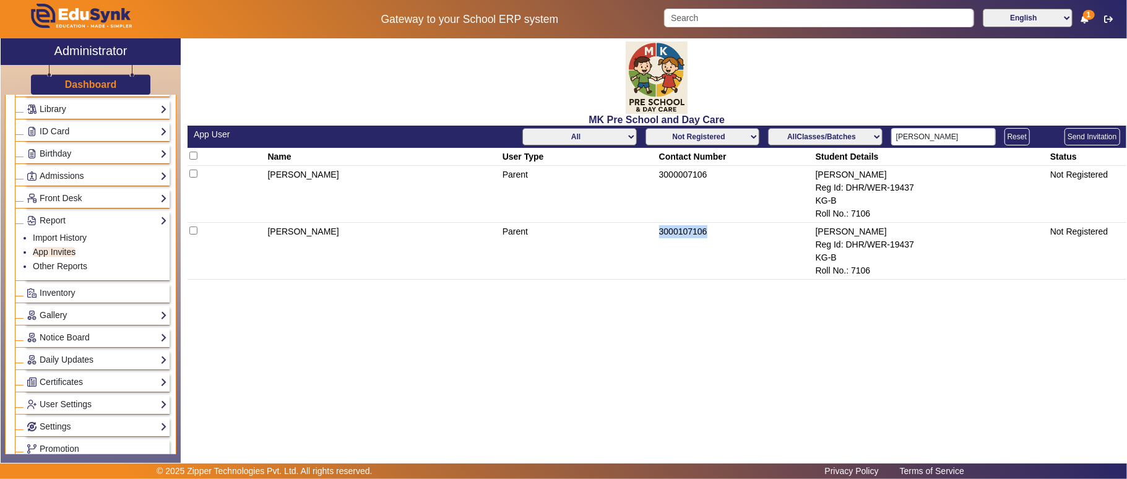
click at [684, 234] on td "3000107106" at bounding box center [735, 251] width 157 height 57
click at [682, 175] on td "3000007106" at bounding box center [735, 194] width 157 height 57
click at [680, 230] on td "3000107106" at bounding box center [735, 251] width 157 height 57
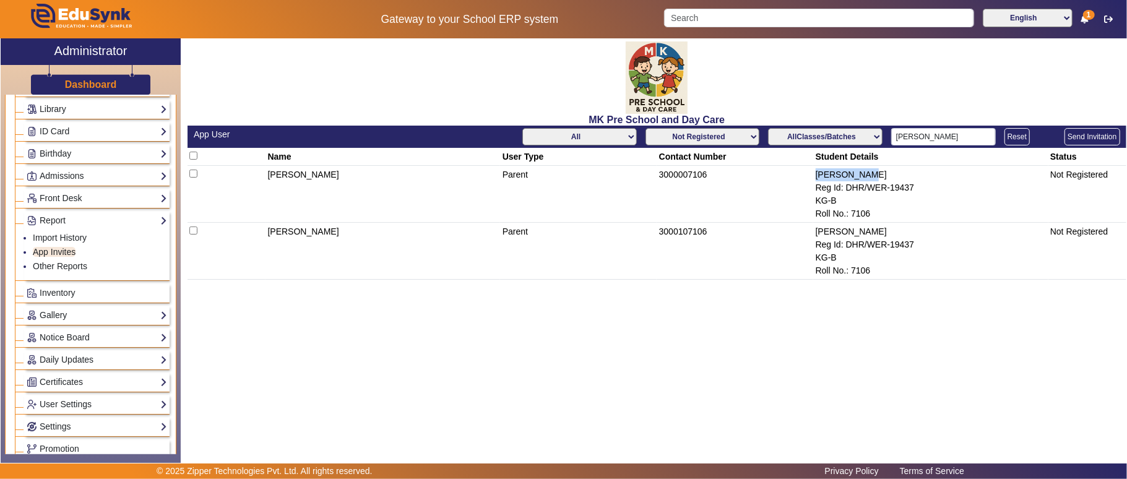
drag, startPoint x: 864, startPoint y: 178, endPoint x: 765, endPoint y: 177, distance: 99.0
click at [765, 177] on tr "[PERSON_NAME] Parent 3000007106 [PERSON_NAME] Reg Id: DHR/WER-19437 KG-B Roll N…" at bounding box center [657, 194] width 939 height 57
copy tr "[PERSON_NAME]"
click at [788, 20] on input "Search" at bounding box center [819, 18] width 310 height 19
paste input "[PERSON_NAME]"
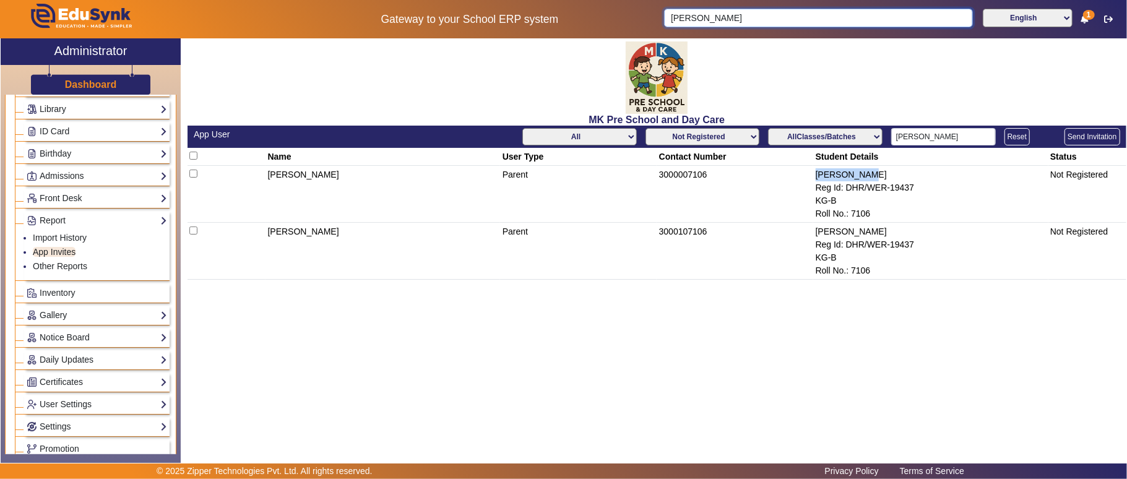
click at [674, 20] on input "[PERSON_NAME]" at bounding box center [818, 18] width 309 height 19
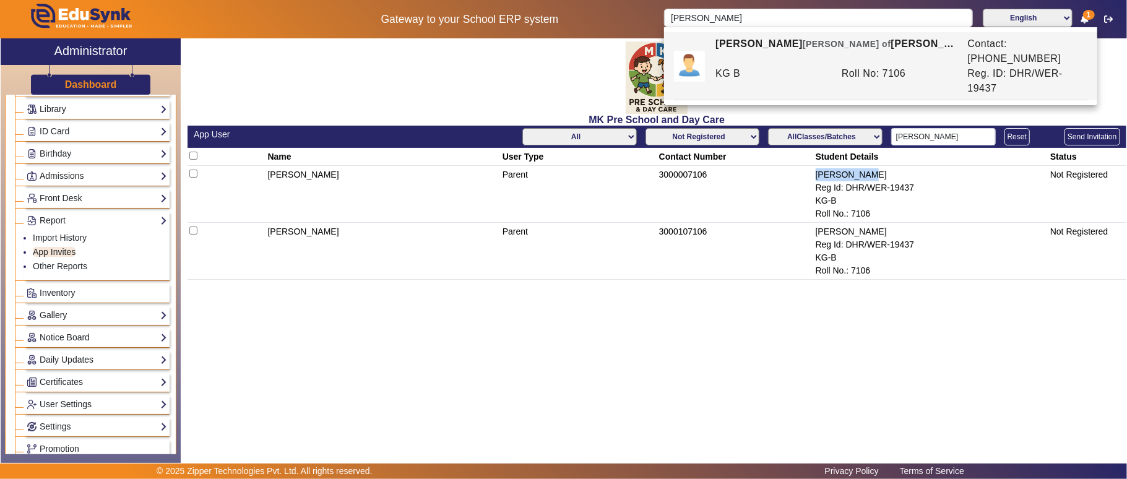
click at [756, 66] on div "KG B" at bounding box center [772, 81] width 126 height 30
type input "[PERSON_NAME]"
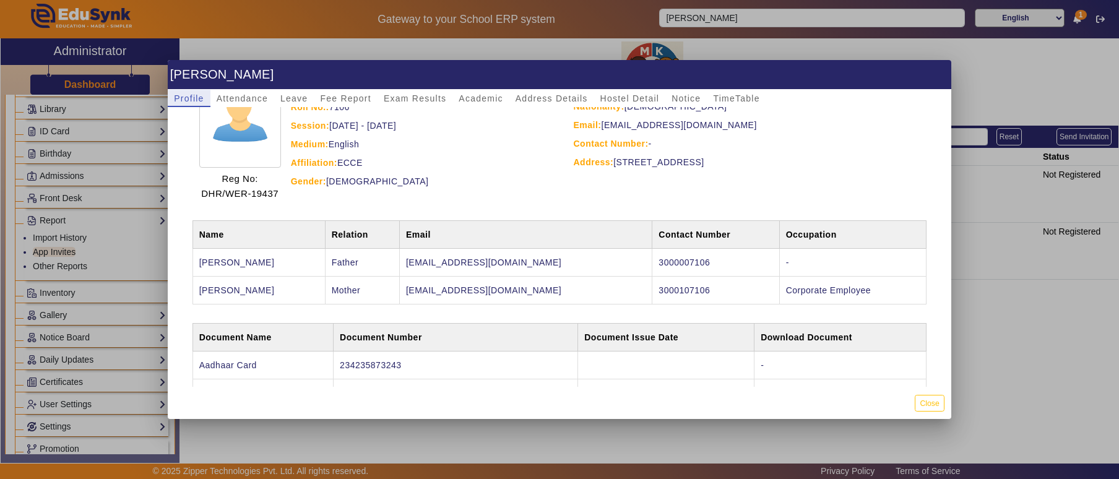
scroll to position [150, 0]
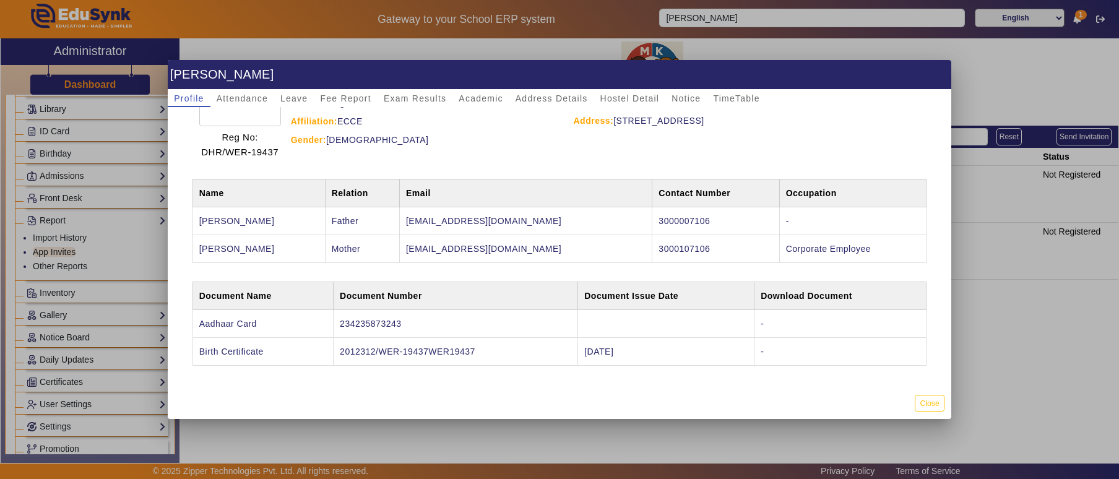
click at [671, 244] on td "3000107106" at bounding box center [715, 249] width 127 height 28
click at [674, 225] on td "3000007106" at bounding box center [715, 221] width 127 height 28
click at [681, 214] on td "3000007106" at bounding box center [715, 221] width 127 height 28
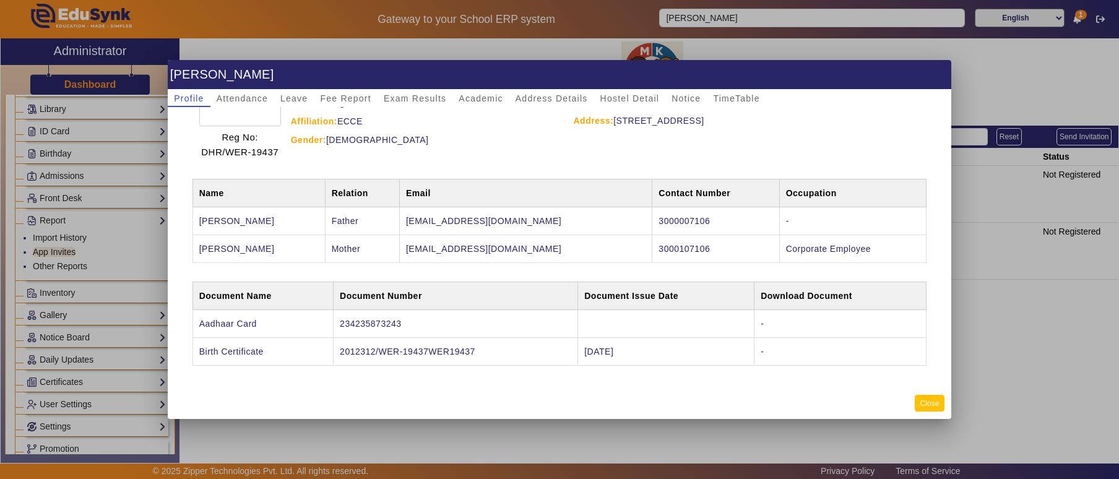
click at [931, 402] on button "Close" at bounding box center [929, 403] width 29 height 17
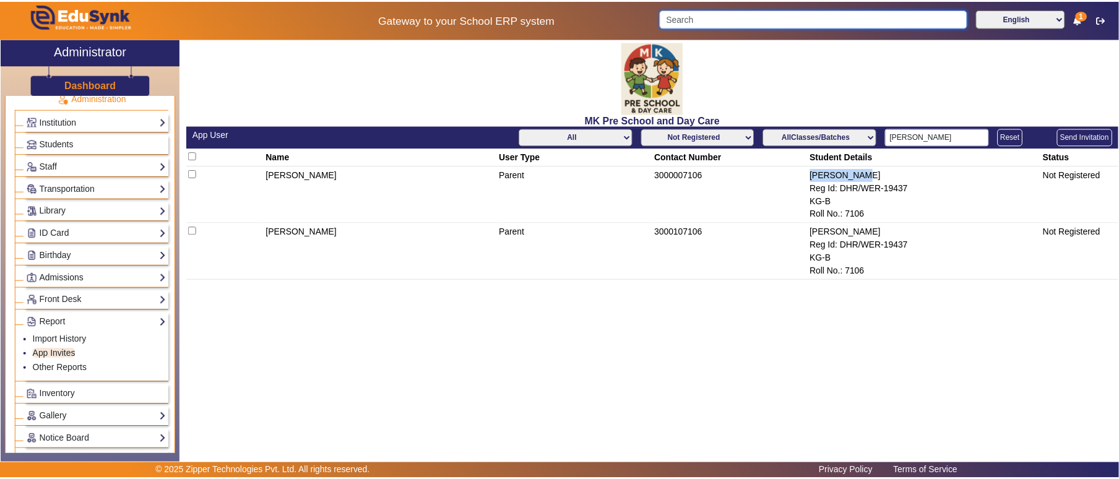
scroll to position [0, 0]
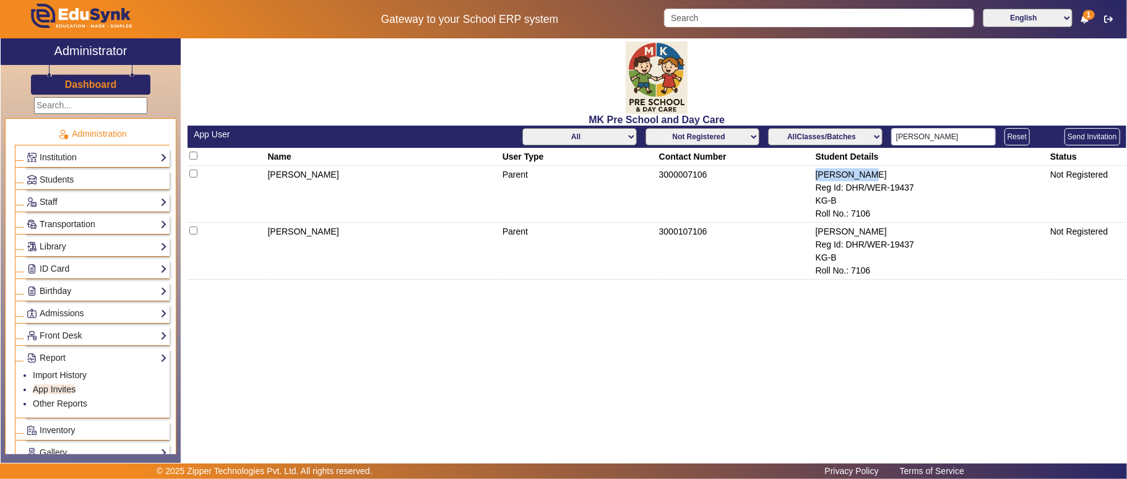
drag, startPoint x: 860, startPoint y: 172, endPoint x: 767, endPoint y: 171, distance: 92.8
click at [768, 171] on tr "[PERSON_NAME] Parent 3000007106 [PERSON_NAME] Reg Id: DHR/WER-19437 KG-B Roll N…" at bounding box center [657, 194] width 939 height 57
copy tr "[PERSON_NAME]"
click at [50, 175] on span "Students" at bounding box center [57, 180] width 34 height 10
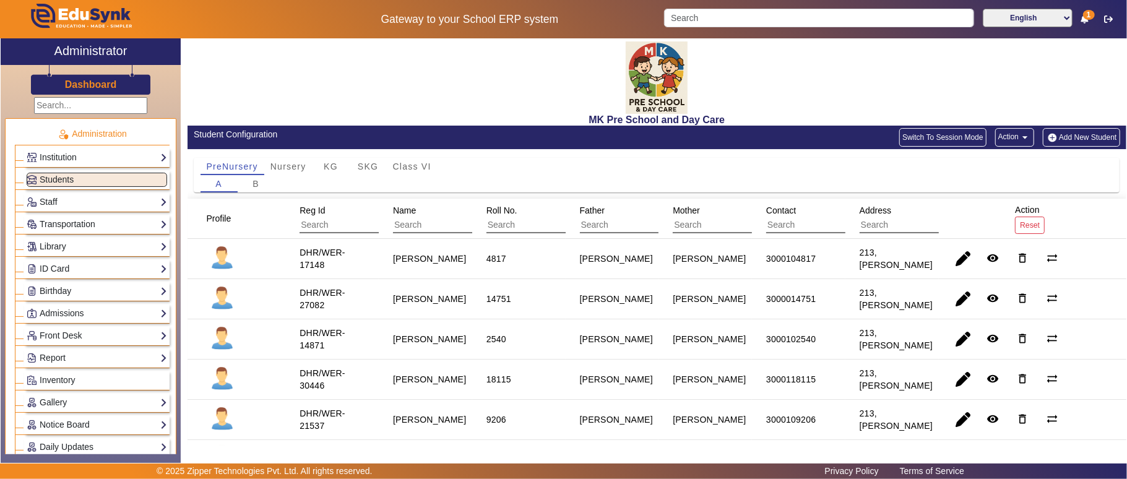
click at [938, 135] on button "Switch To Session Mode" at bounding box center [942, 137] width 87 height 19
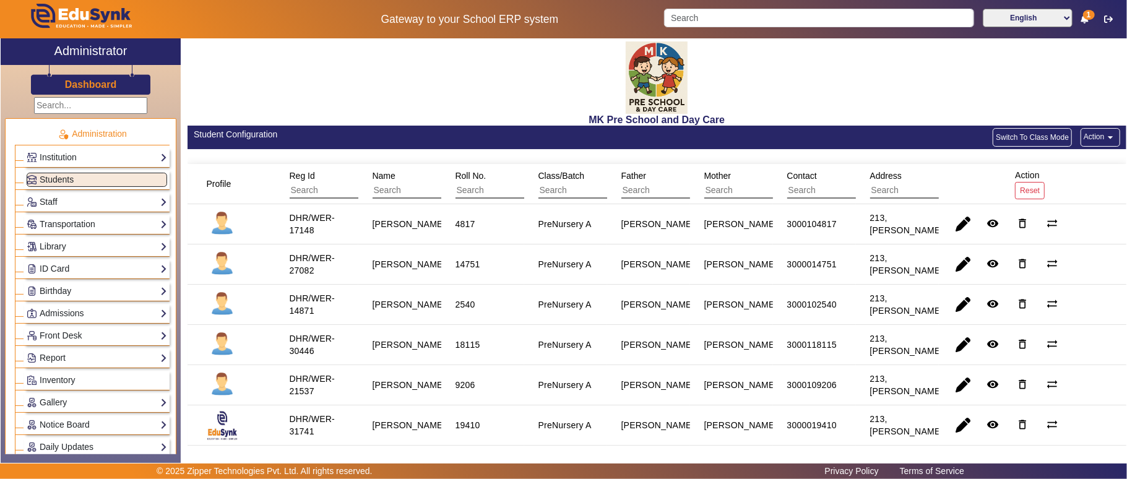
click at [639, 193] on input "text" at bounding box center [676, 191] width 111 height 16
click at [839, 194] on input "text" at bounding box center [842, 191] width 111 height 16
paste input "[PERSON_NAME]"
type input "[PERSON_NAME]"
click at [399, 186] on input "text" at bounding box center [428, 191] width 111 height 16
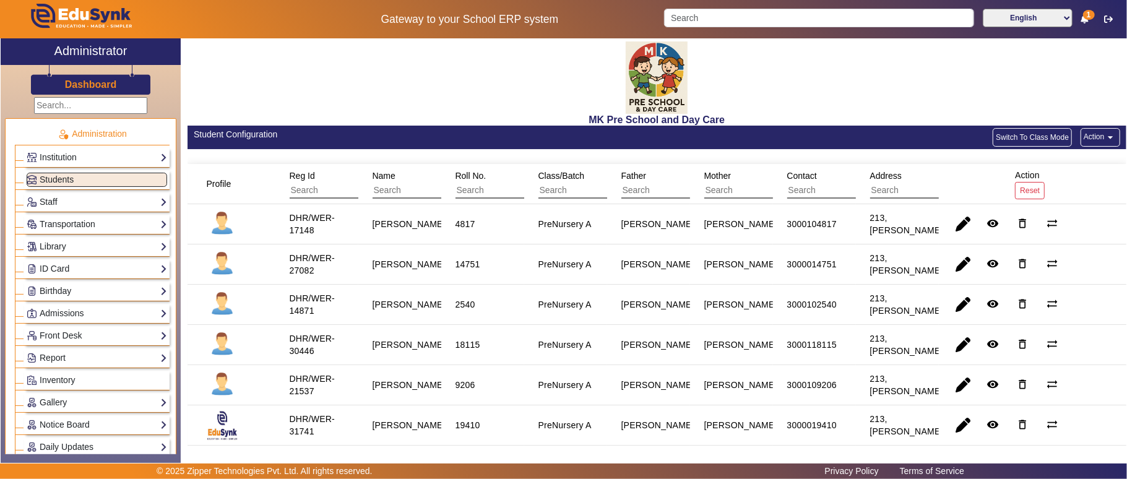
paste input "[PERSON_NAME]"
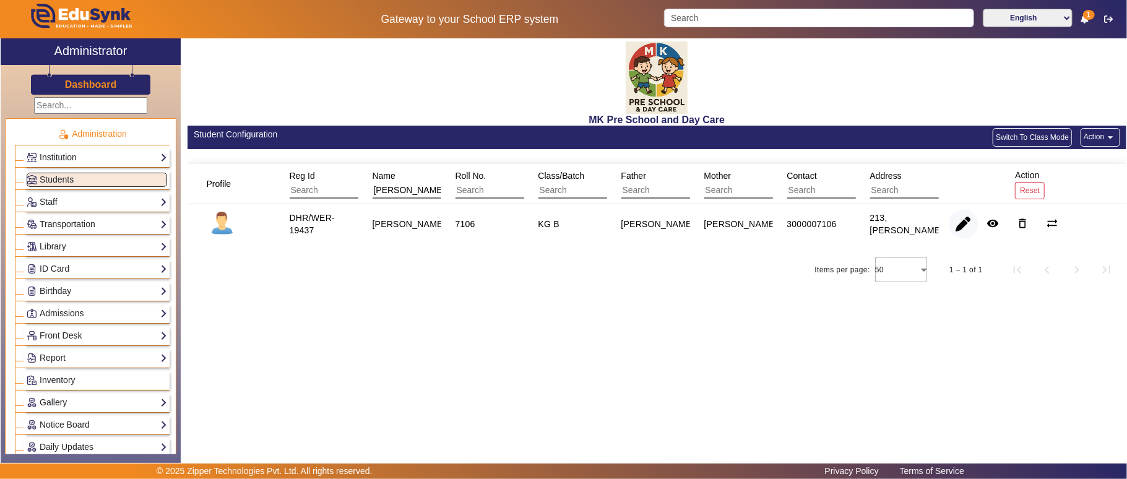
type input "[PERSON_NAME]"
click at [964, 233] on span "button" at bounding box center [964, 224] width 30 height 30
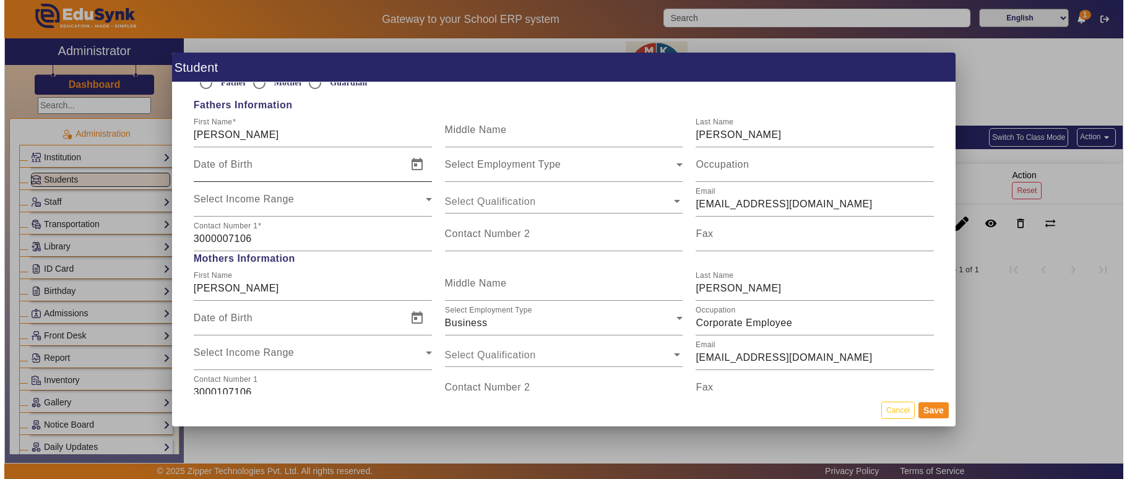
scroll to position [963, 0]
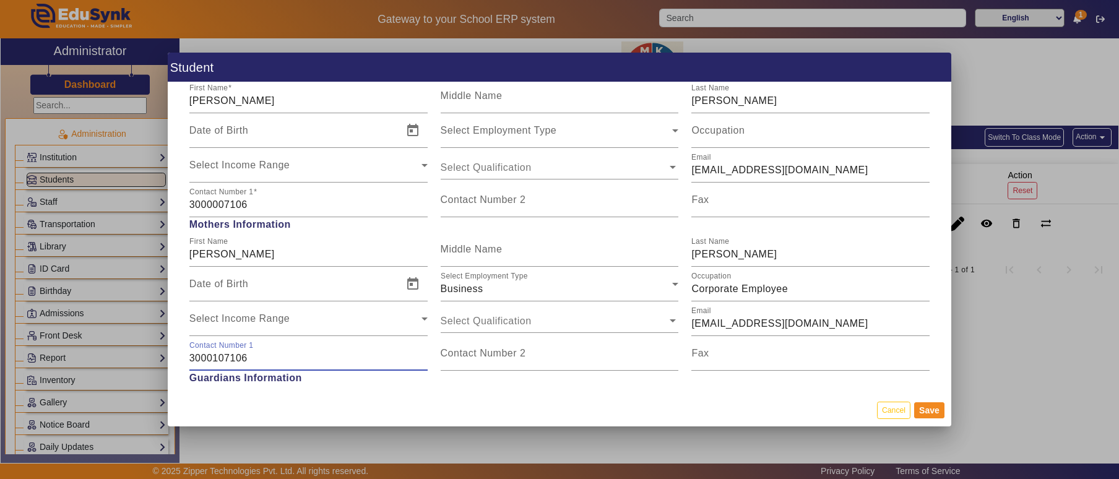
drag, startPoint x: 244, startPoint y: 356, endPoint x: 225, endPoint y: 358, distance: 18.6
click at [225, 358] on input "3000107106" at bounding box center [308, 358] width 238 height 15
type input "3000107606"
click at [932, 407] on button "Save" at bounding box center [929, 410] width 30 height 16
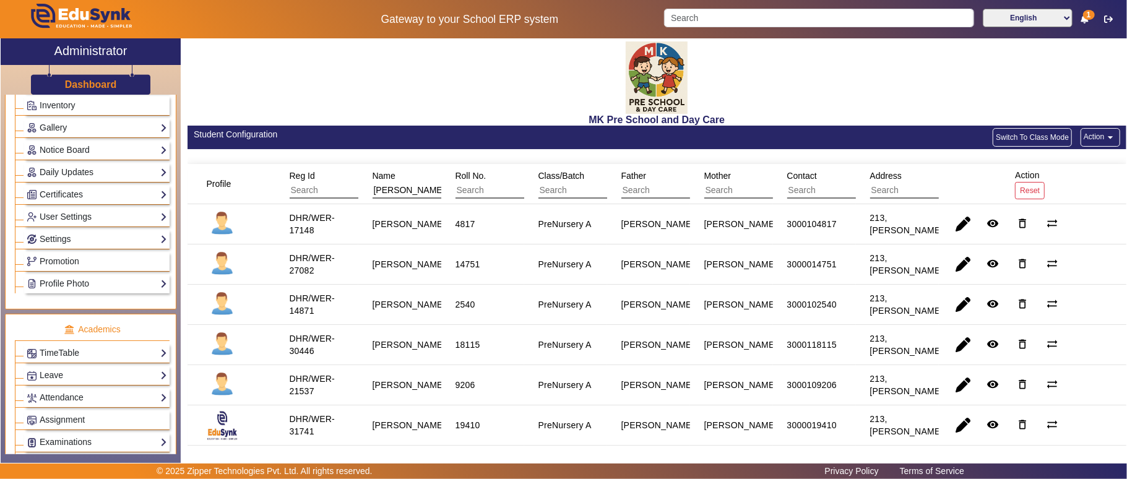
scroll to position [137, 0]
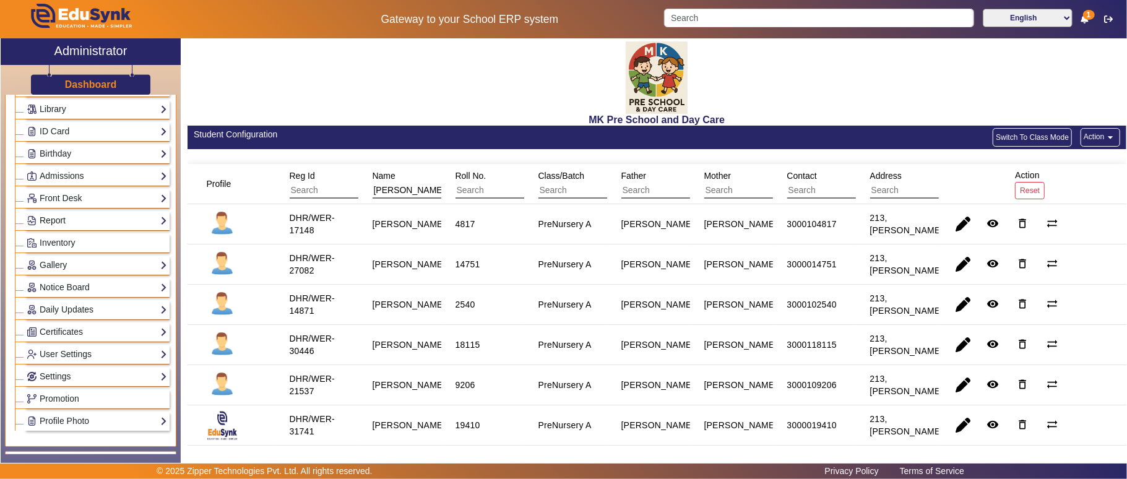
click at [57, 226] on link "Report" at bounding box center [97, 221] width 140 height 14
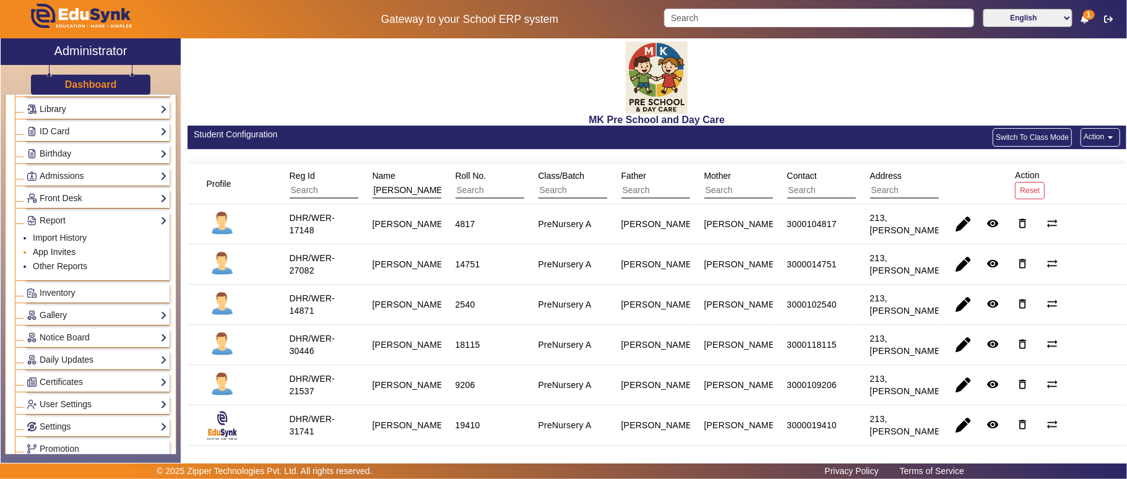
click at [71, 256] on link "App Invites" at bounding box center [54, 252] width 43 height 10
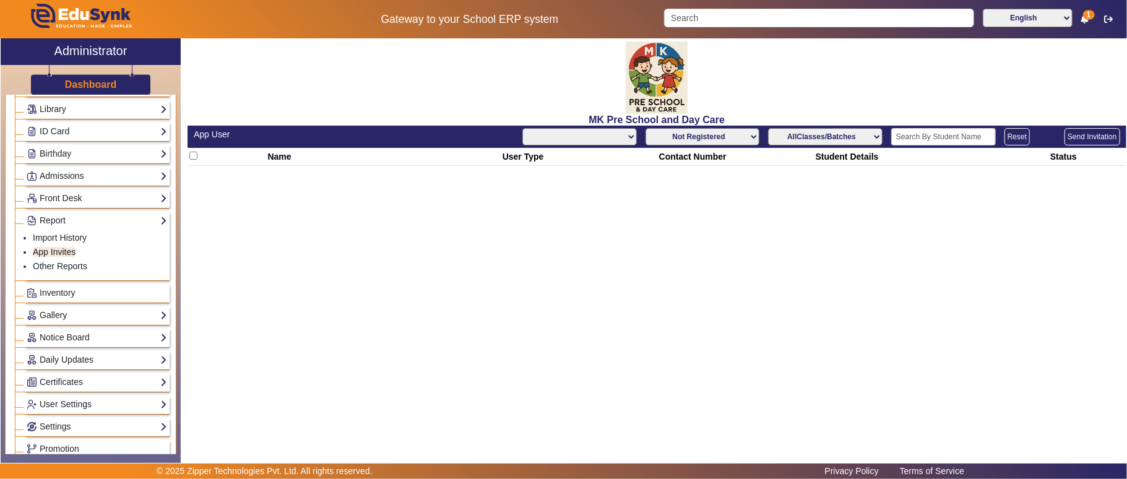
select select "All"
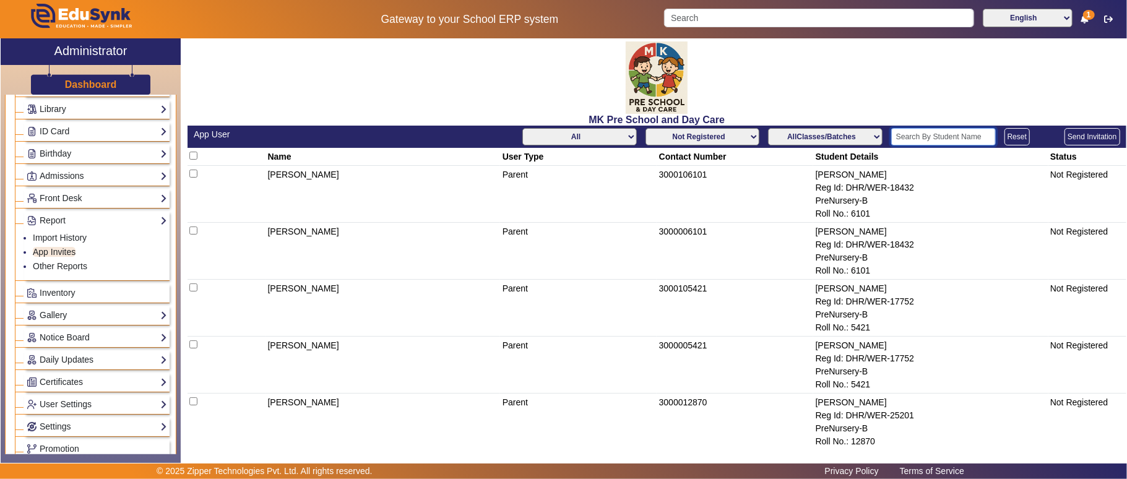
click at [917, 142] on input "text" at bounding box center [943, 136] width 105 height 17
paste input "[PERSON_NAME]"
type input "[PERSON_NAME]"
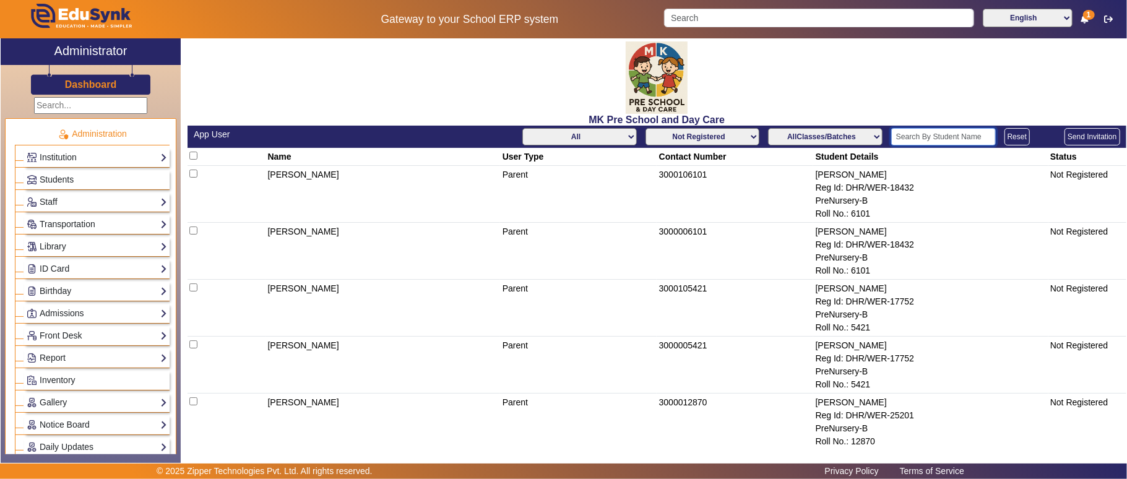
click at [931, 134] on input "text" at bounding box center [943, 136] width 105 height 17
paste input "[PERSON_NAME]"
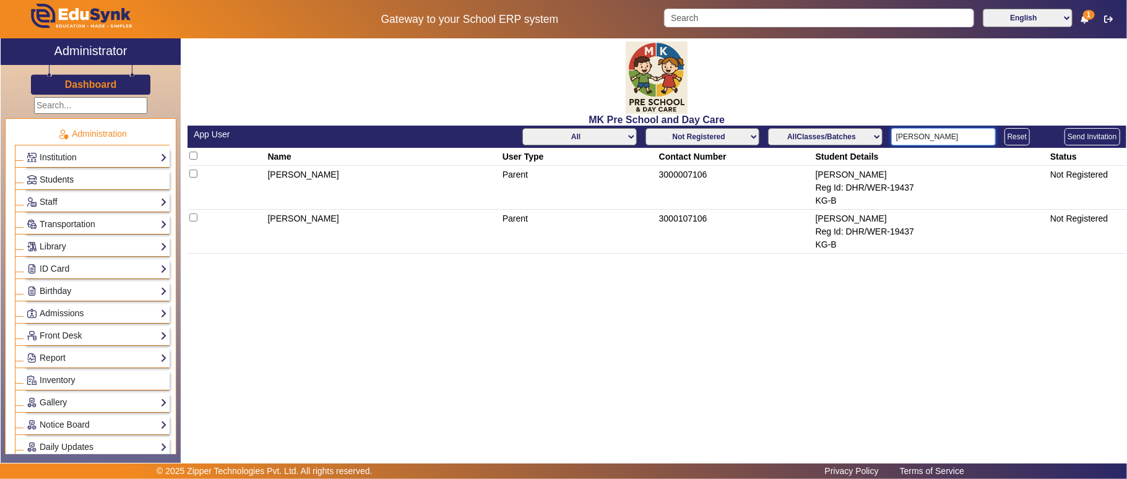
type input "Aarav Yada"
click at [46, 178] on span "Students" at bounding box center [57, 180] width 34 height 10
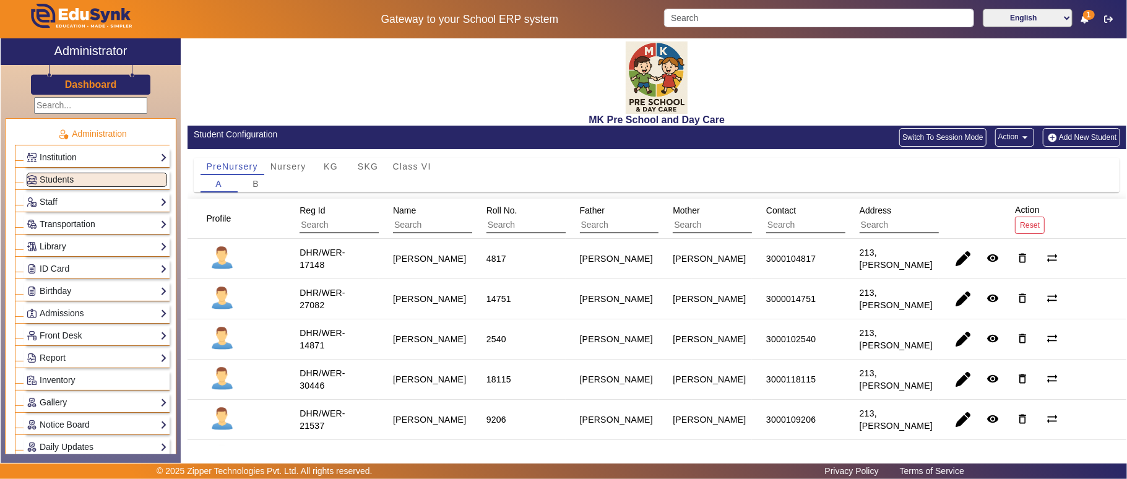
click at [927, 129] on button "Switch To Session Mode" at bounding box center [942, 137] width 87 height 19
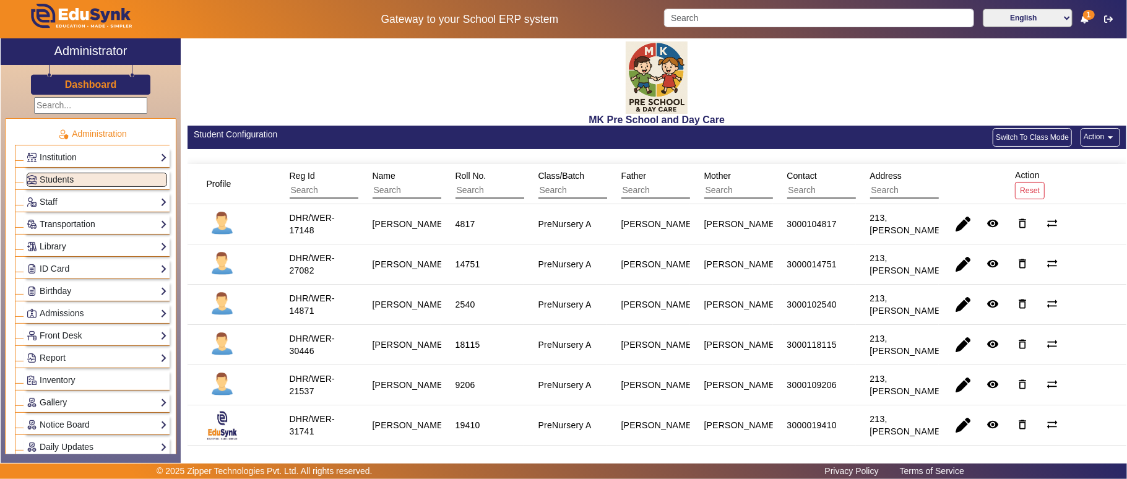
click at [395, 183] on input "text" at bounding box center [428, 191] width 111 height 16
paste input "Aarav Yada"
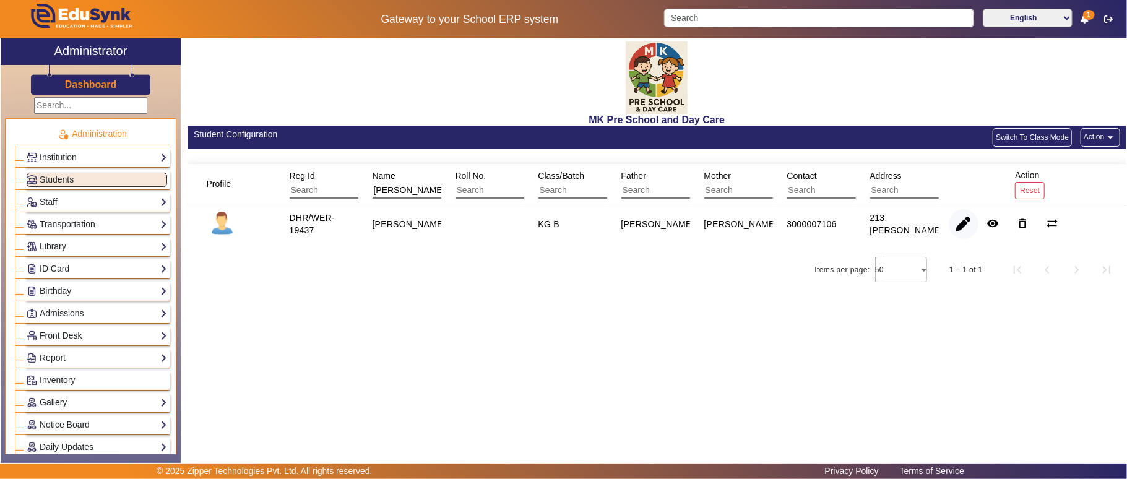
type input "Aarav Yada"
click at [956, 228] on span "button" at bounding box center [964, 224] width 30 height 30
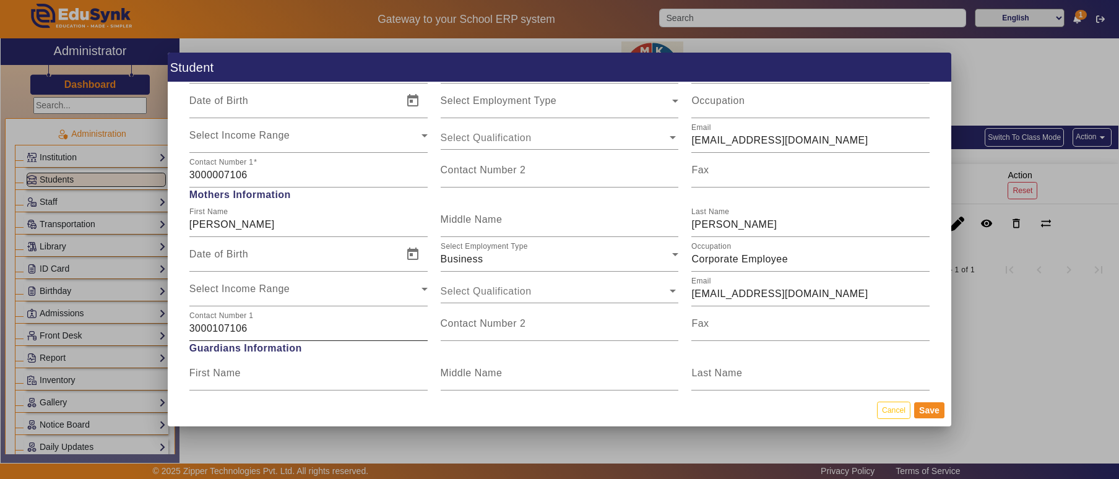
scroll to position [963, 0]
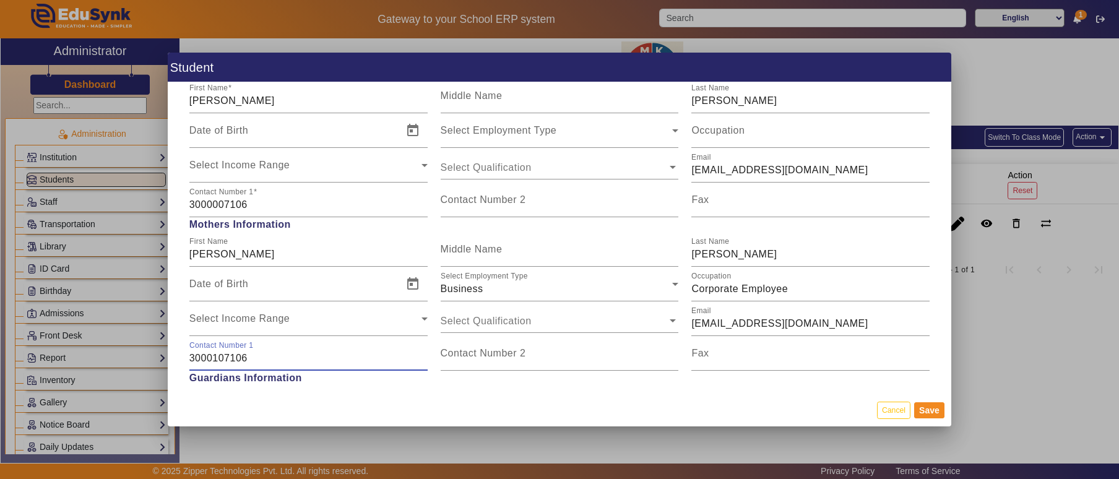
drag, startPoint x: 241, startPoint y: 355, endPoint x: 224, endPoint y: 357, distance: 16.8
click at [224, 357] on input "3000107106" at bounding box center [308, 358] width 238 height 15
type input "3000107606"
click at [926, 407] on button "Save" at bounding box center [929, 410] width 30 height 16
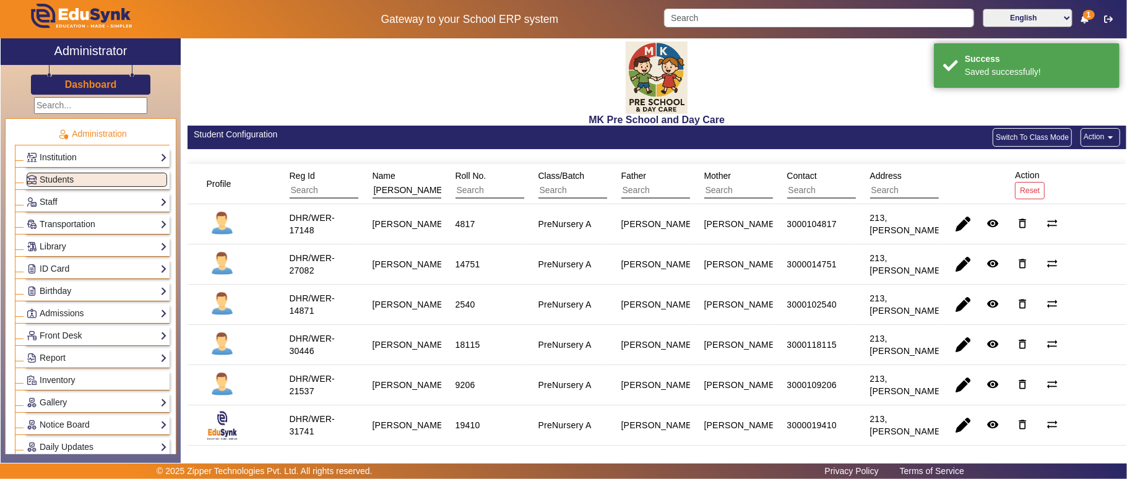
click at [423, 194] on input "Aarav Yada" at bounding box center [428, 191] width 111 height 16
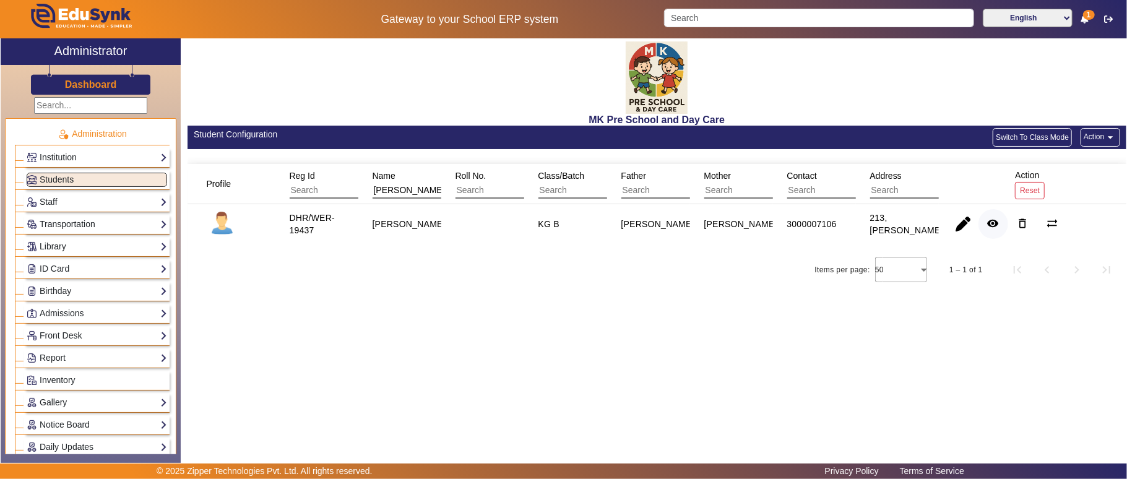
type input "Aarav Yad"
click at [988, 227] on mat-icon "remove_red_eye" at bounding box center [993, 223] width 12 height 12
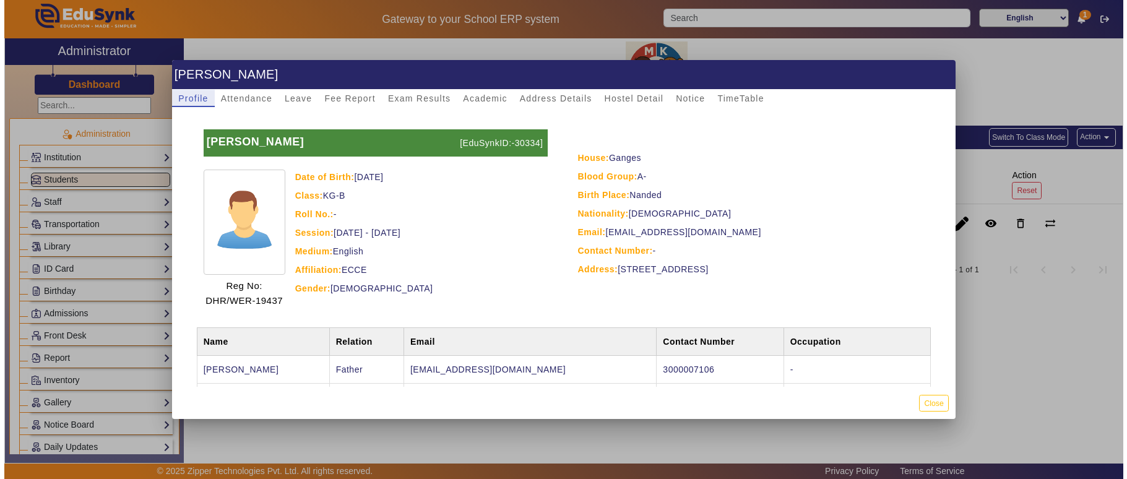
scroll to position [137, 0]
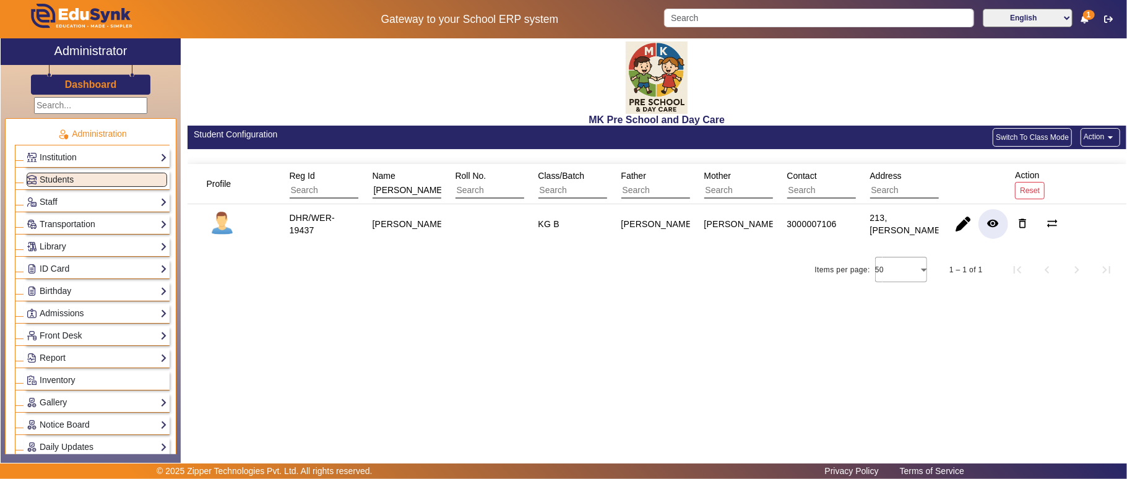
click at [1043, 139] on button "Switch To Class Mode" at bounding box center [1032, 137] width 79 height 19
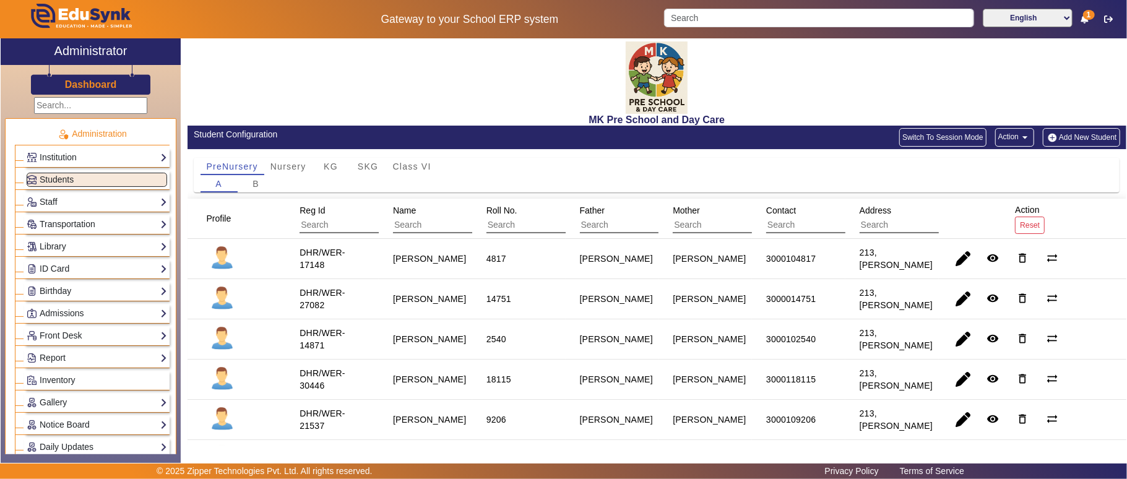
click at [1019, 137] on mat-icon "arrow_drop_down" at bounding box center [1025, 137] width 12 height 12
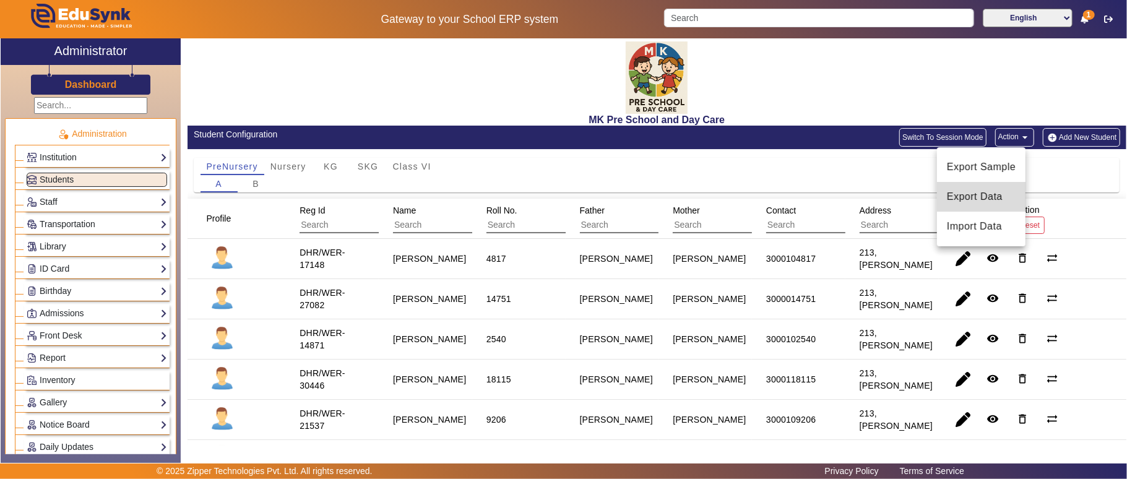
click at [981, 192] on span "Export Data" at bounding box center [981, 196] width 69 height 15
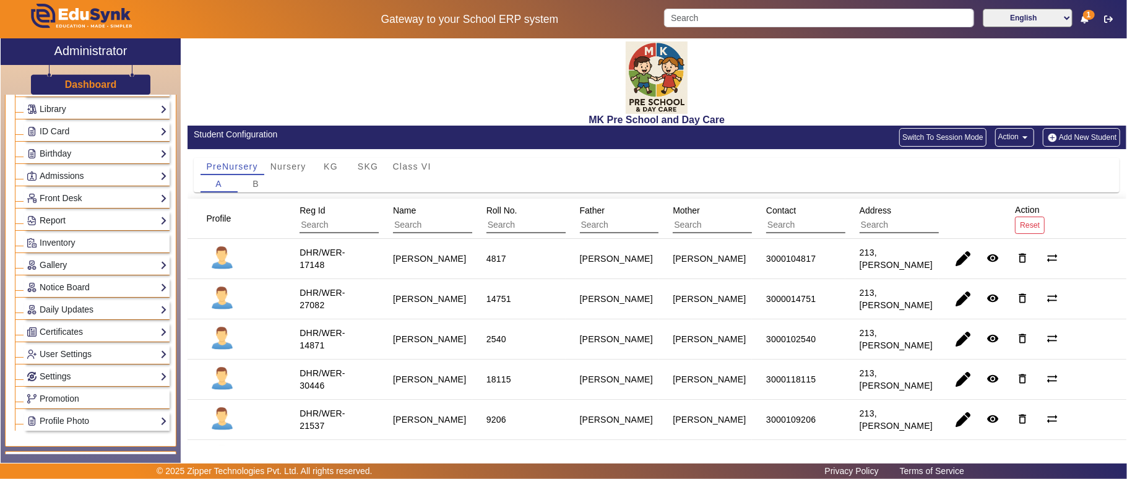
click at [67, 223] on link "Report" at bounding box center [97, 221] width 140 height 14
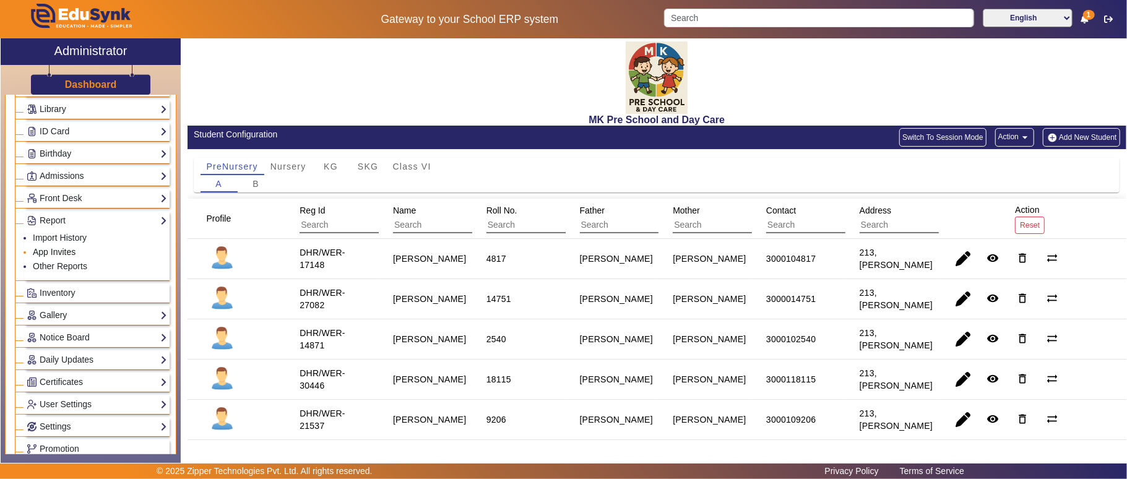
click at [63, 257] on link "App Invites" at bounding box center [54, 252] width 43 height 10
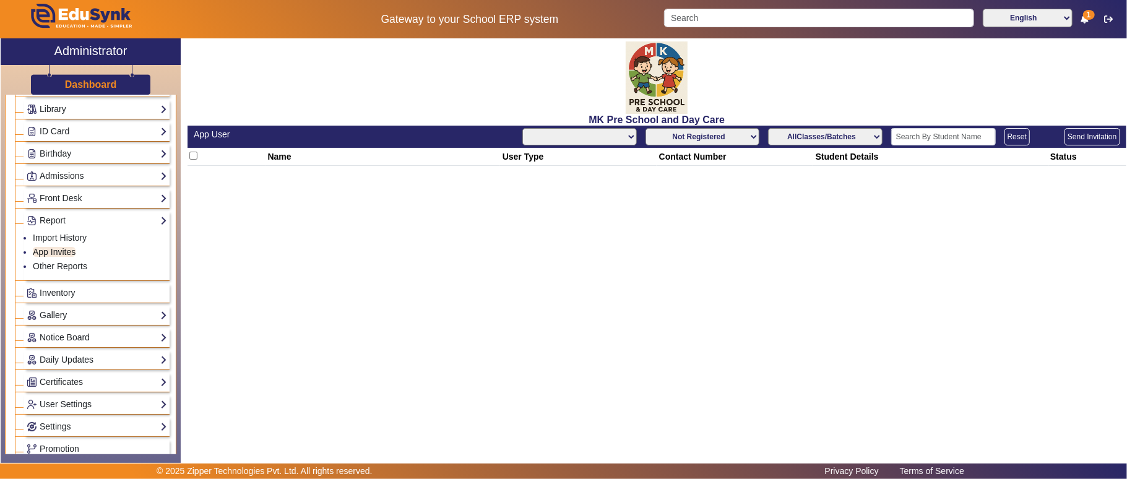
select select "All"
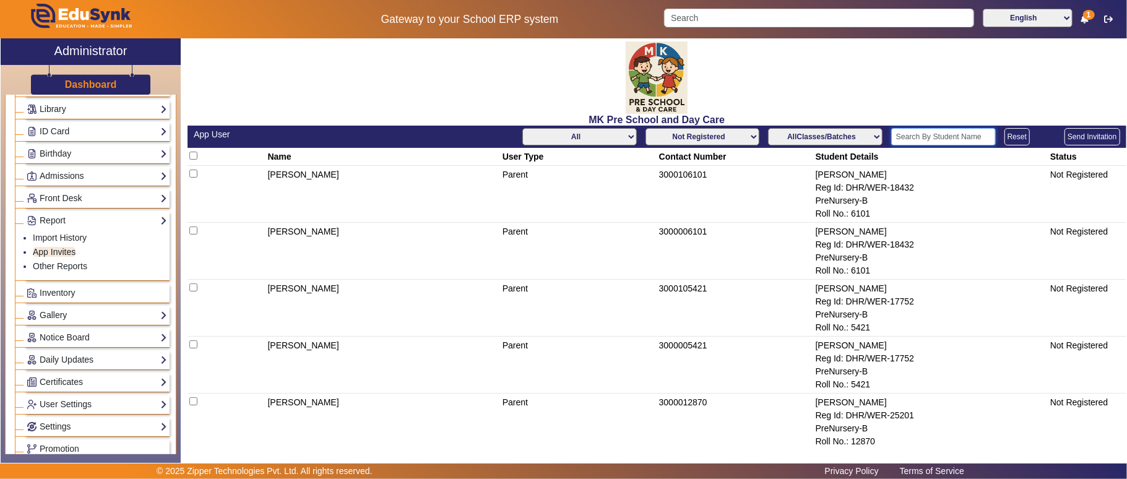
click at [952, 130] on input "text" at bounding box center [943, 136] width 105 height 17
paste input "Aarav Yada"
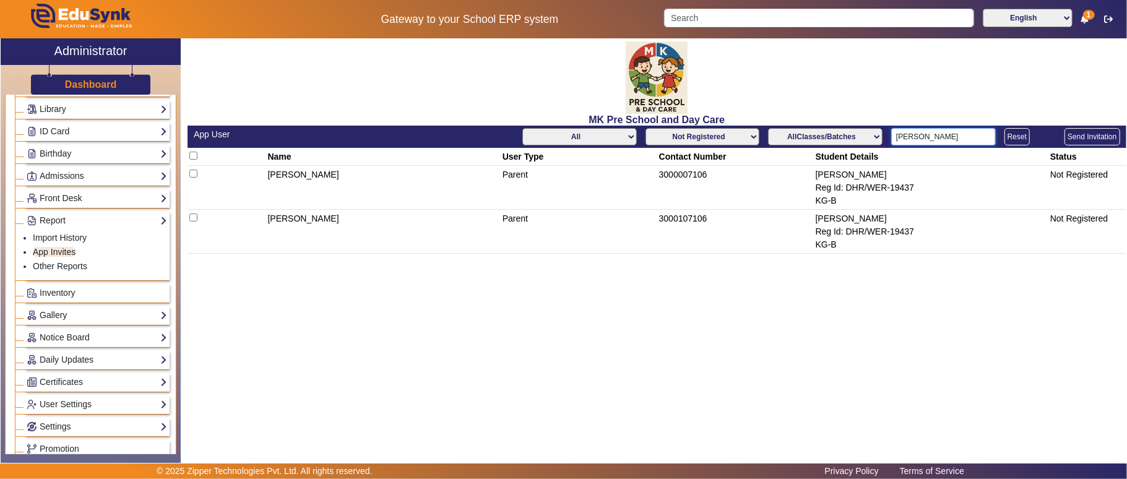
type input "Aarav Yada"
drag, startPoint x: 835, startPoint y: 204, endPoint x: 736, endPoint y: 196, distance: 100.0
click at [736, 196] on tr "Karen Riley Parent 3000007106 Aarav Yadav Reg Id: DHR/WER-19437 KG-B Not Regist…" at bounding box center [657, 188] width 939 height 44
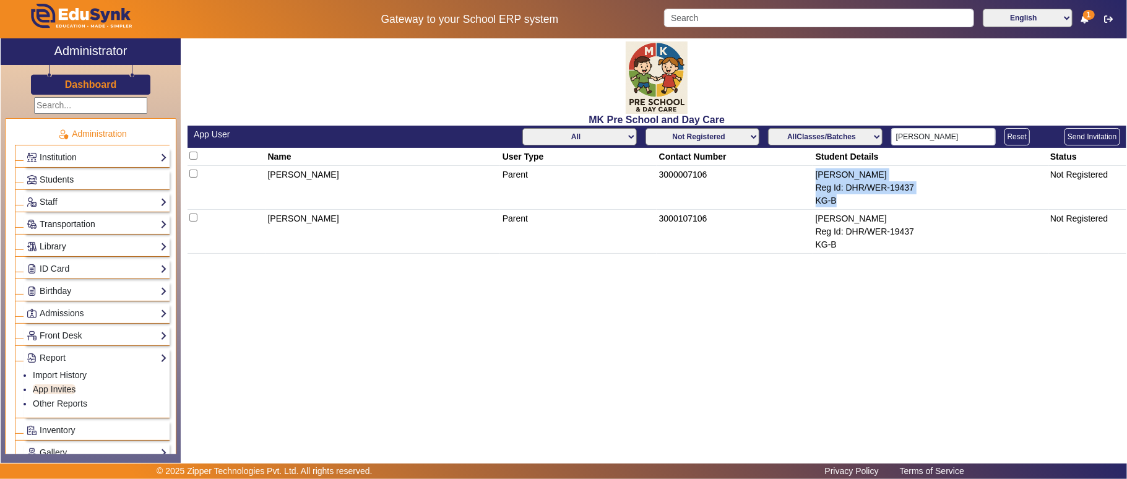
click at [65, 175] on span "Students" at bounding box center [57, 180] width 34 height 10
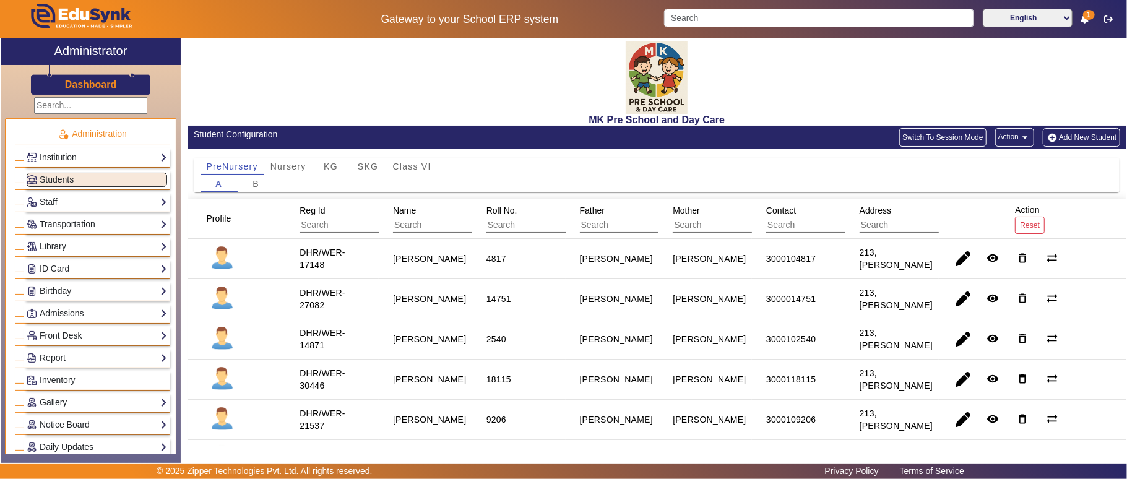
click at [1008, 137] on button "Action arrow_drop_down" at bounding box center [1014, 137] width 39 height 19
click at [988, 226] on span "Import Data" at bounding box center [981, 226] width 69 height 15
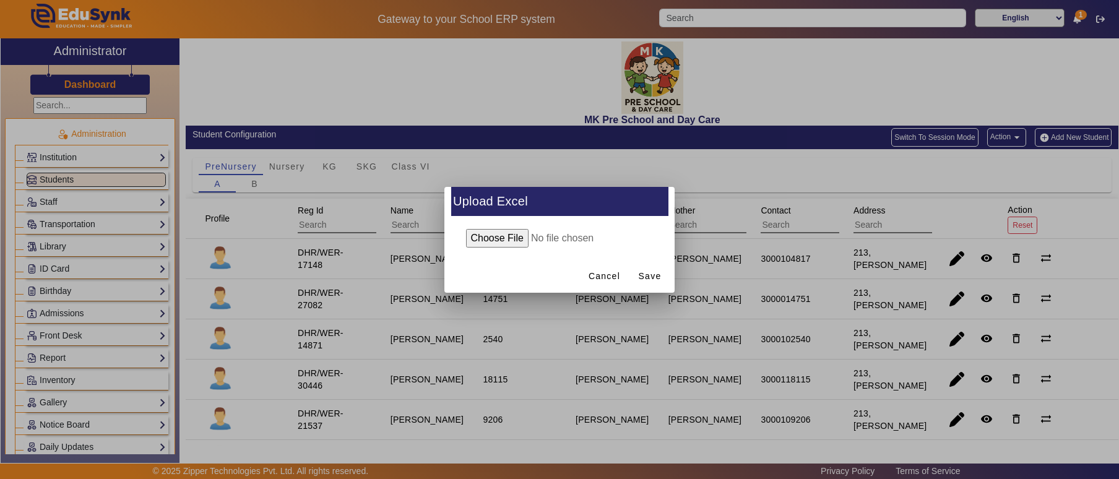
click at [503, 234] on input "file" at bounding box center [559, 238] width 201 height 19
type input "C:\fakepath\Student_2025-10-09.xlsx"
click at [646, 273] on span "Save" at bounding box center [650, 276] width 23 height 13
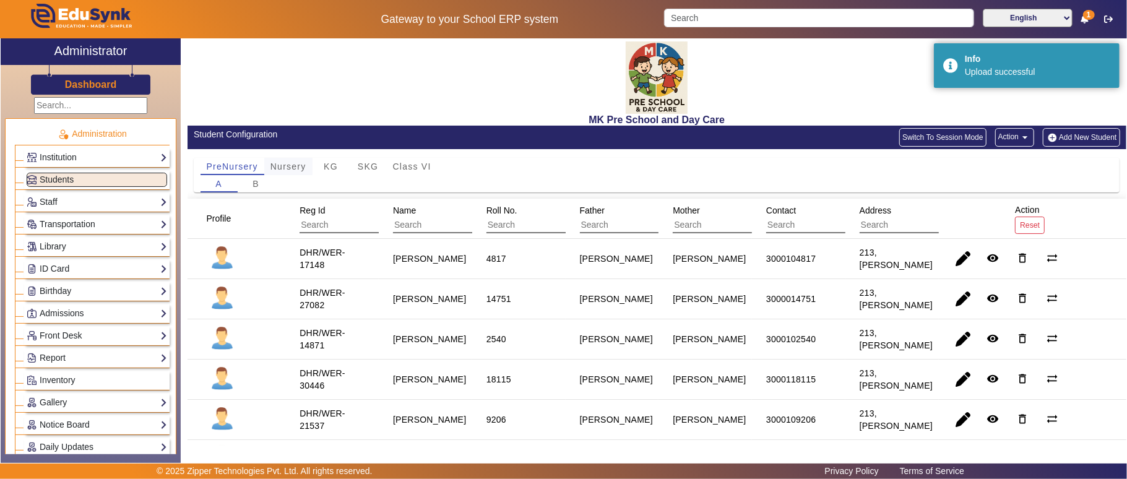
click at [283, 166] on span "Nursery" at bounding box center [288, 166] width 36 height 9
click at [339, 169] on div "KG" at bounding box center [331, 166] width 37 height 17
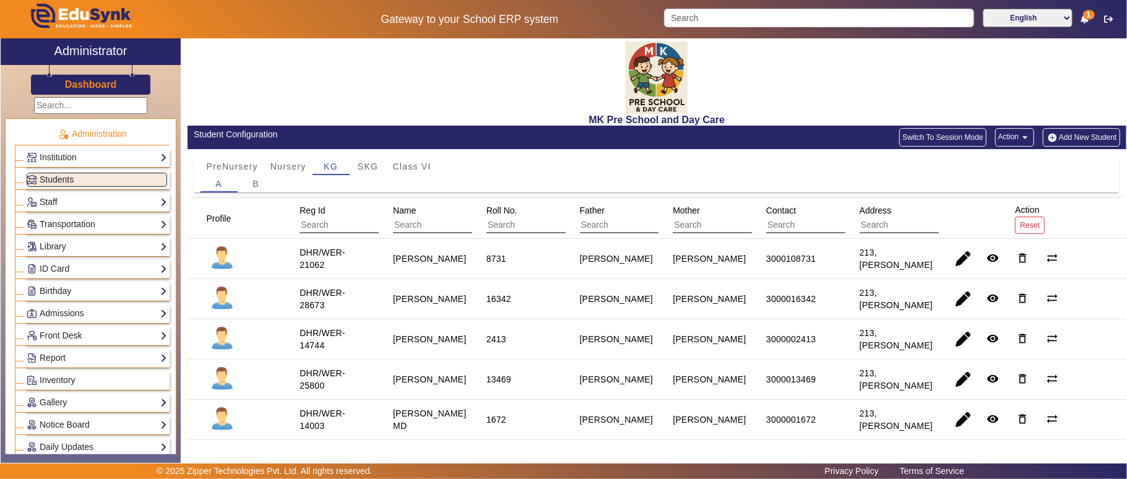
click at [439, 231] on input "text" at bounding box center [448, 225] width 111 height 16
click at [250, 183] on div "B" at bounding box center [256, 183] width 37 height 17
click at [954, 259] on span "button" at bounding box center [964, 259] width 30 height 30
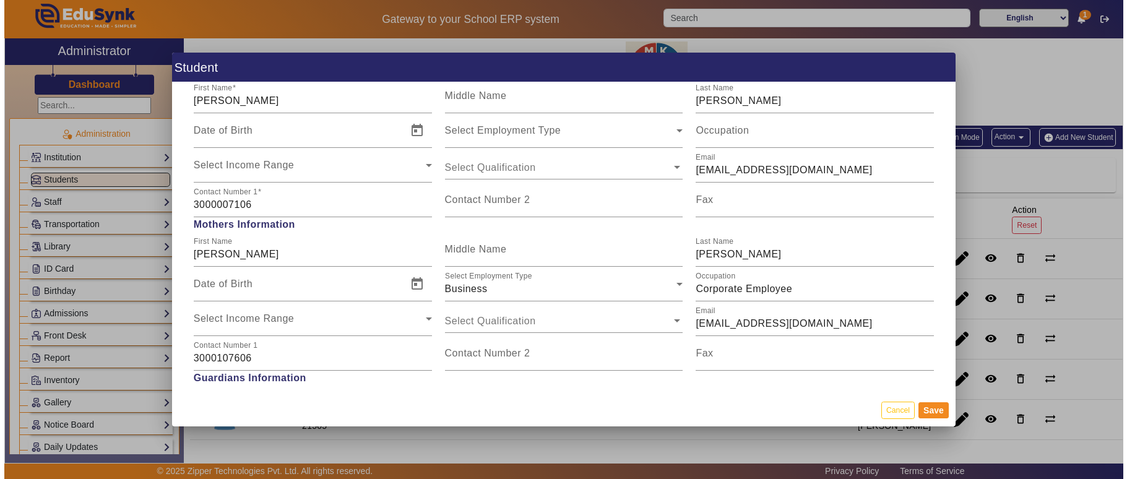
scroll to position [1100, 0]
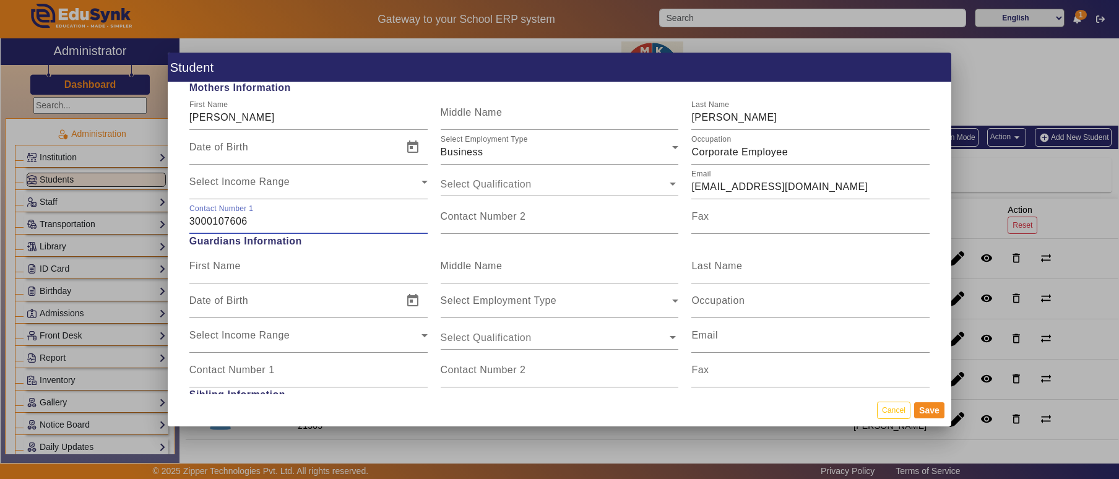
drag, startPoint x: 243, startPoint y: 217, endPoint x: 166, endPoint y: 218, distance: 76.8
click at [168, 218] on div "Personal Information First Name Aarav Middle Name Last Name Yadav Date of Birth…" at bounding box center [559, 237] width 783 height 311
click at [902, 415] on button "Cancel" at bounding box center [893, 410] width 33 height 17
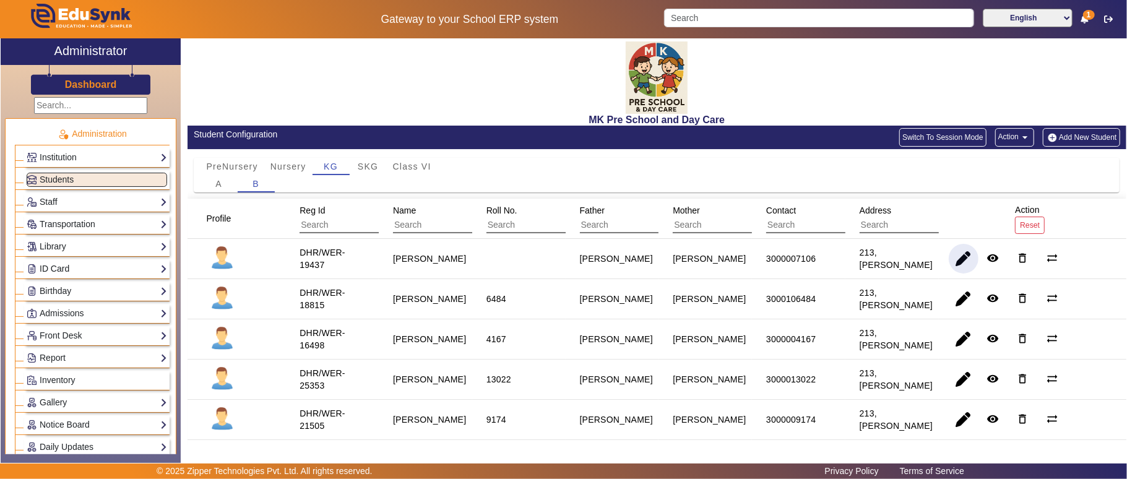
scroll to position [137, 0]
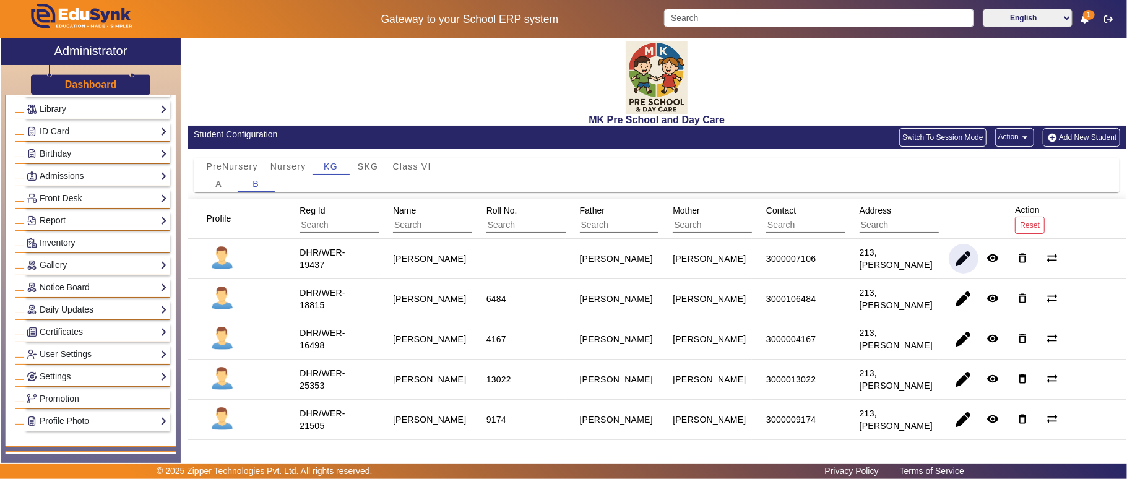
click at [77, 227] on link "Report" at bounding box center [97, 221] width 140 height 14
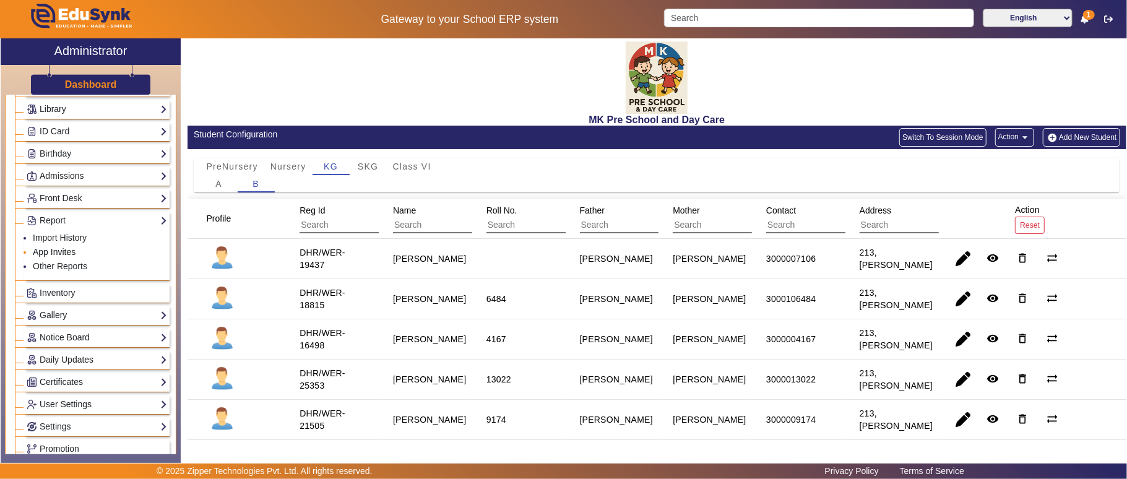
click at [69, 256] on link "App Invites" at bounding box center [54, 252] width 43 height 10
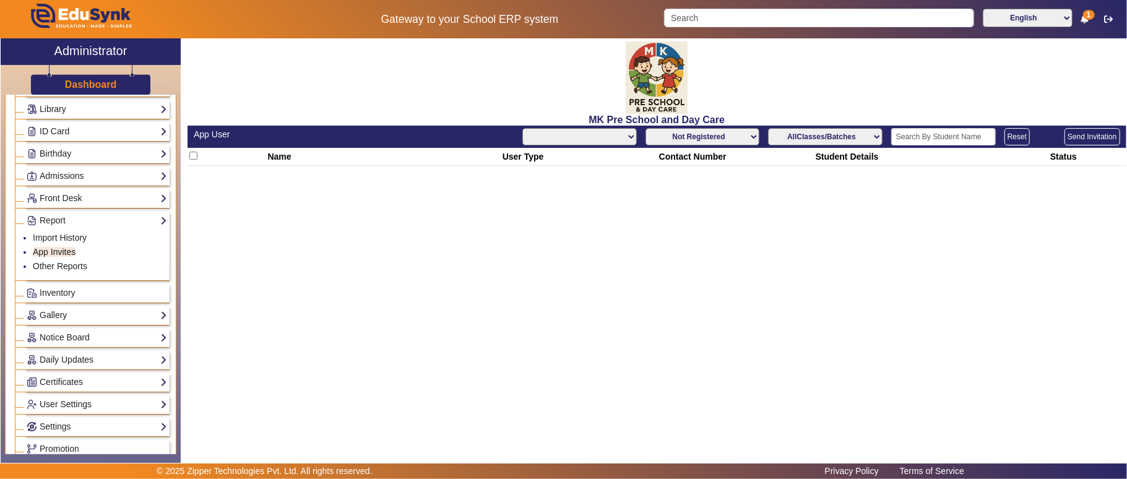
select select "All"
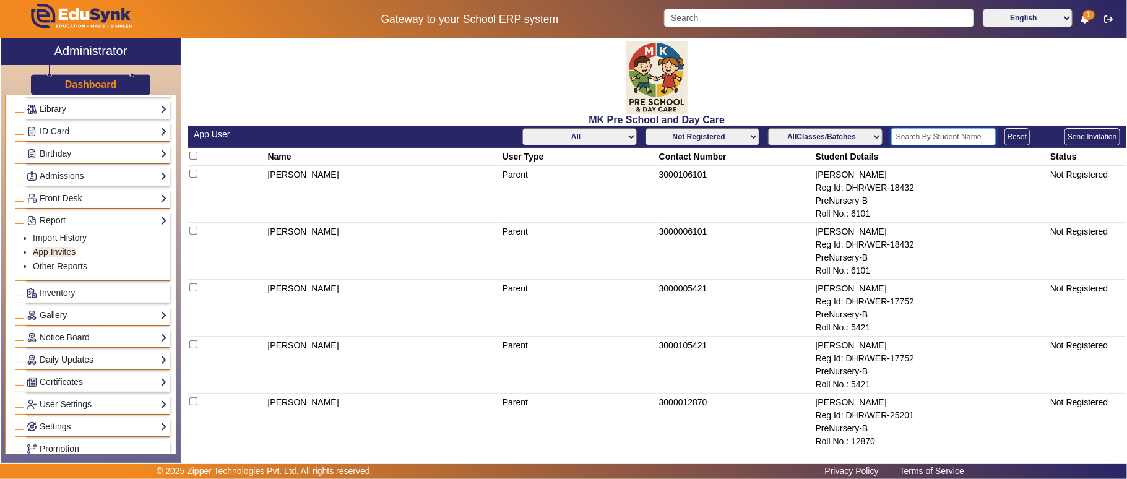
click at [908, 137] on input "text" at bounding box center [943, 136] width 105 height 17
paste input "Aarav Yada"
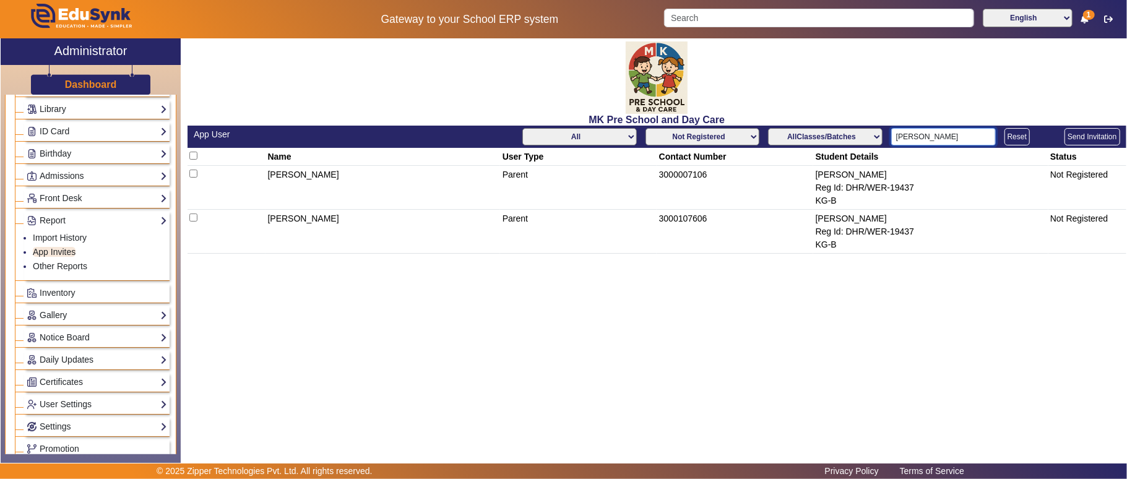
type input "Aarav Yada"
drag, startPoint x: 709, startPoint y: 223, endPoint x: 640, endPoint y: 212, distance: 69.7
click at [640, 212] on tr "Ellen Hoffman Parent 3000107606 Aarav Yadav Reg Id: DHR/WER-19437 KG-B Not Regi…" at bounding box center [657, 232] width 939 height 44
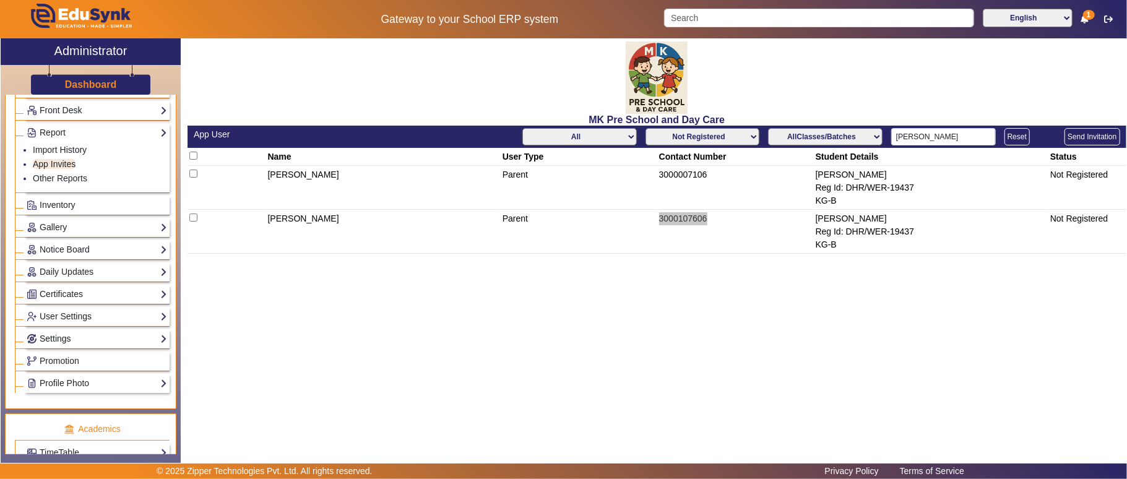
scroll to position [275, 0]
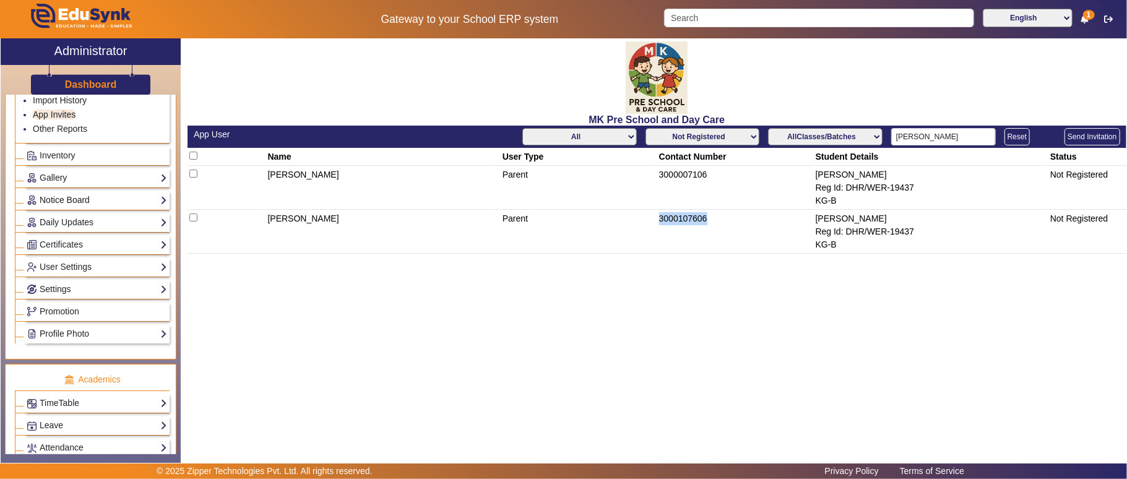
click at [84, 202] on link "Notice Board" at bounding box center [97, 200] width 140 height 14
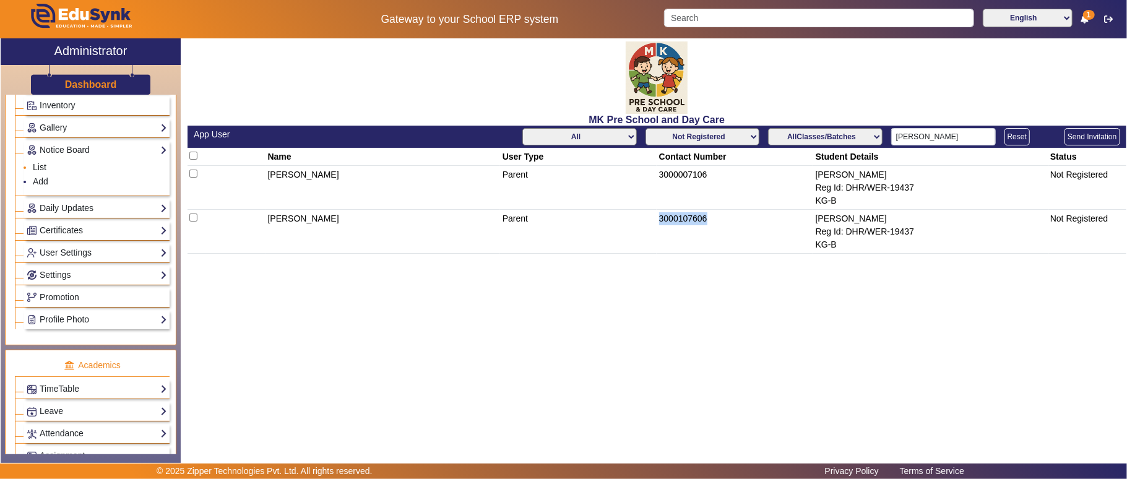
click at [45, 172] on link "List" at bounding box center [40, 167] width 14 height 10
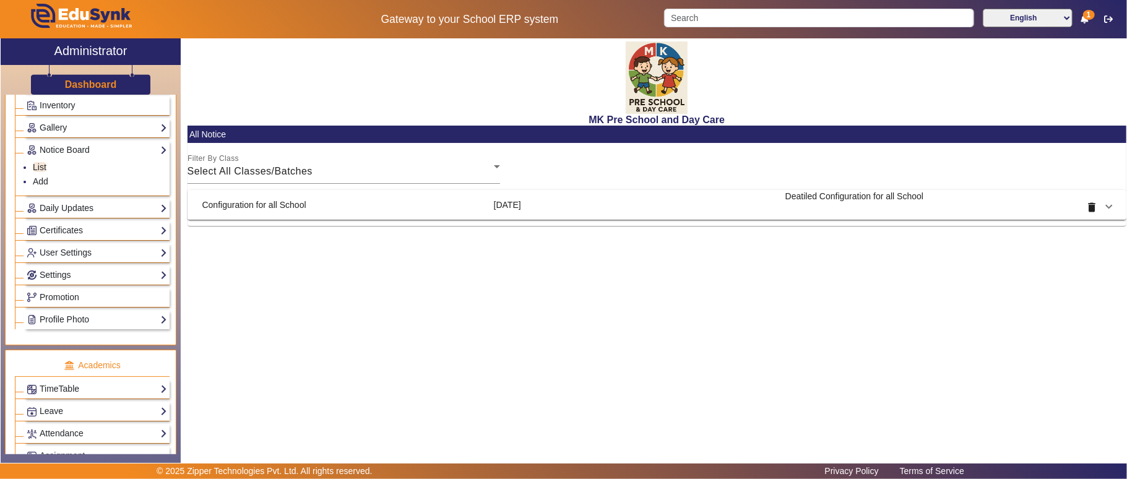
click at [382, 197] on mat-panel-title "Configuration for all School" at bounding box center [343, 205] width 282 height 30
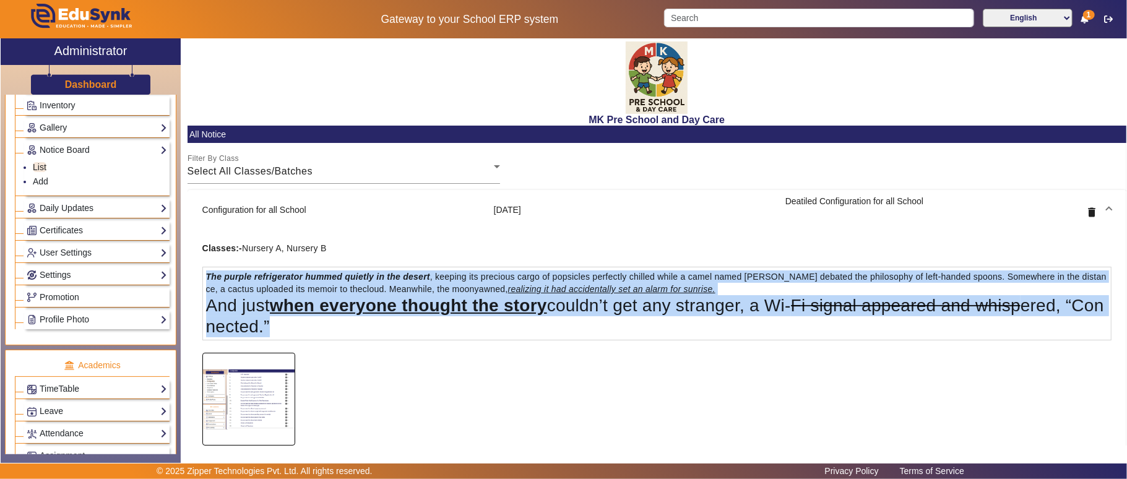
drag, startPoint x: 207, startPoint y: 276, endPoint x: 402, endPoint y: 335, distance: 203.6
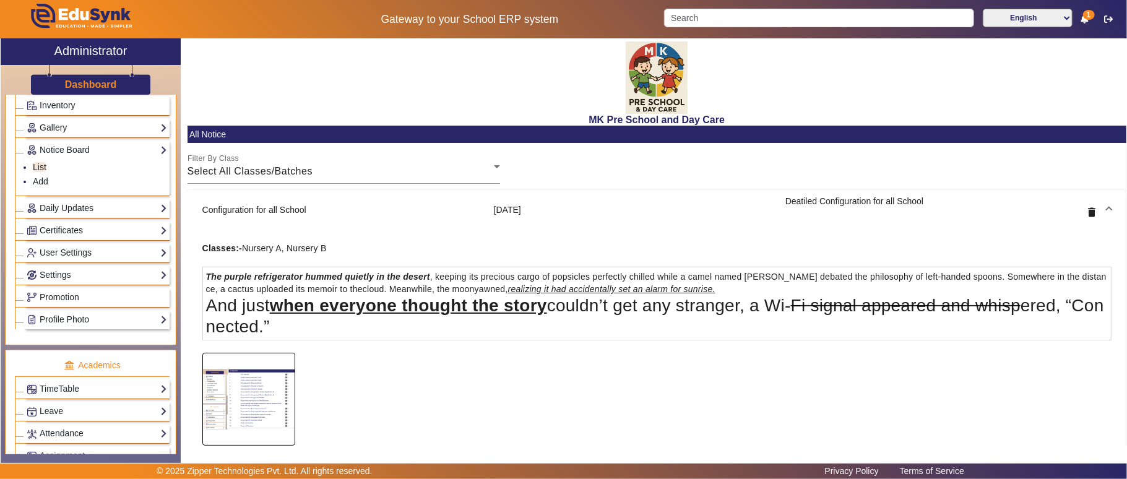
click at [578, 374] on mat-card-content at bounding box center [656, 399] width 909 height 93
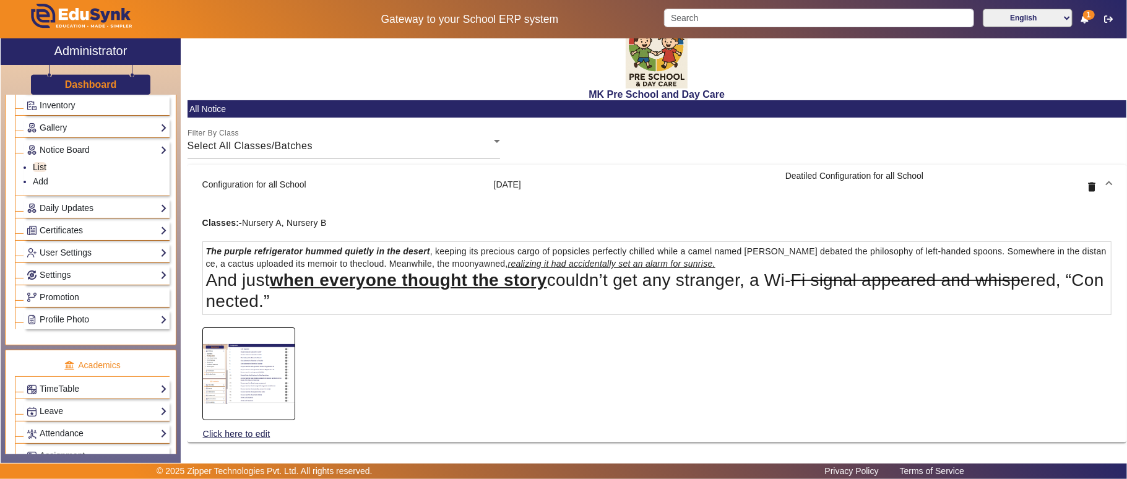
scroll to position [35, 0]
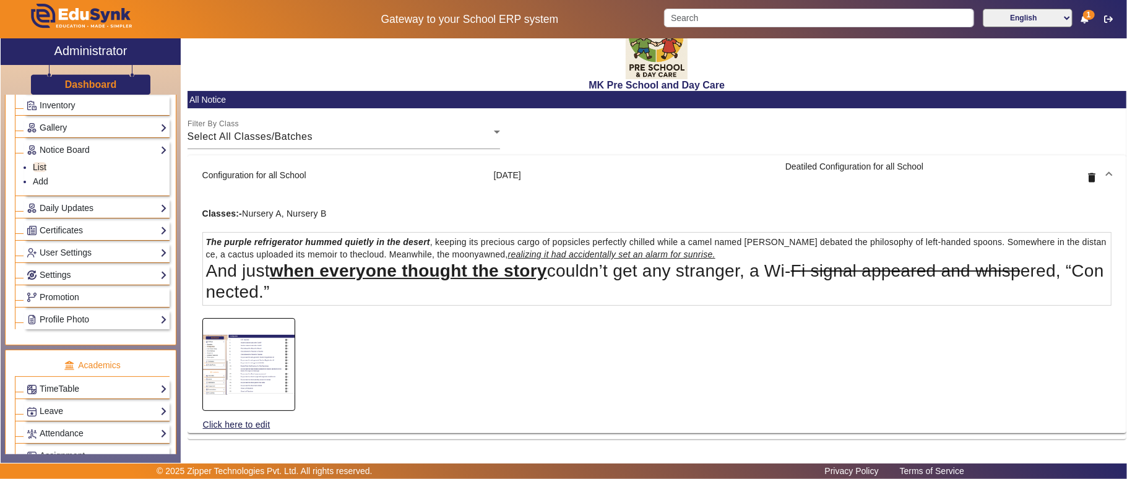
click at [265, 368] on img at bounding box center [249, 364] width 92 height 79
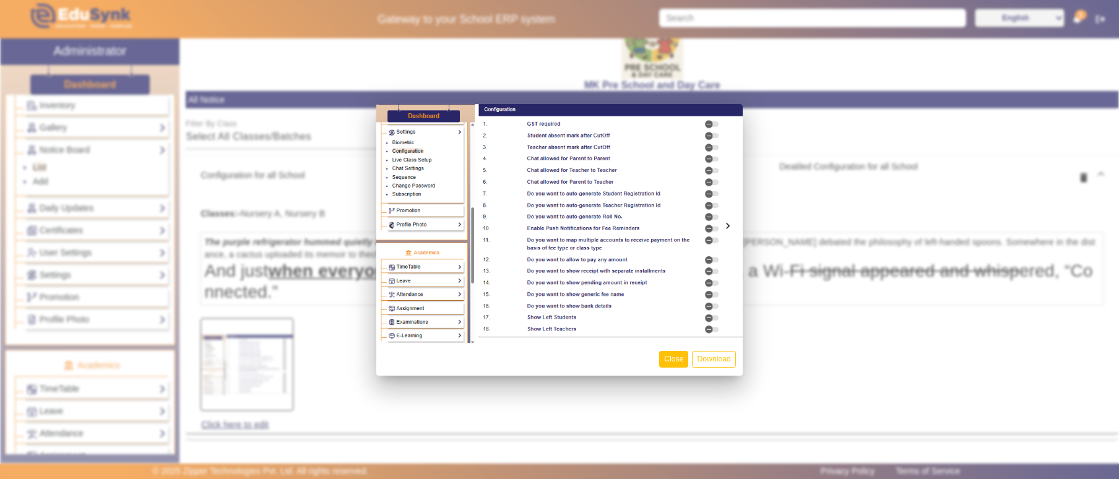
click at [662, 357] on button "Close" at bounding box center [673, 359] width 29 height 17
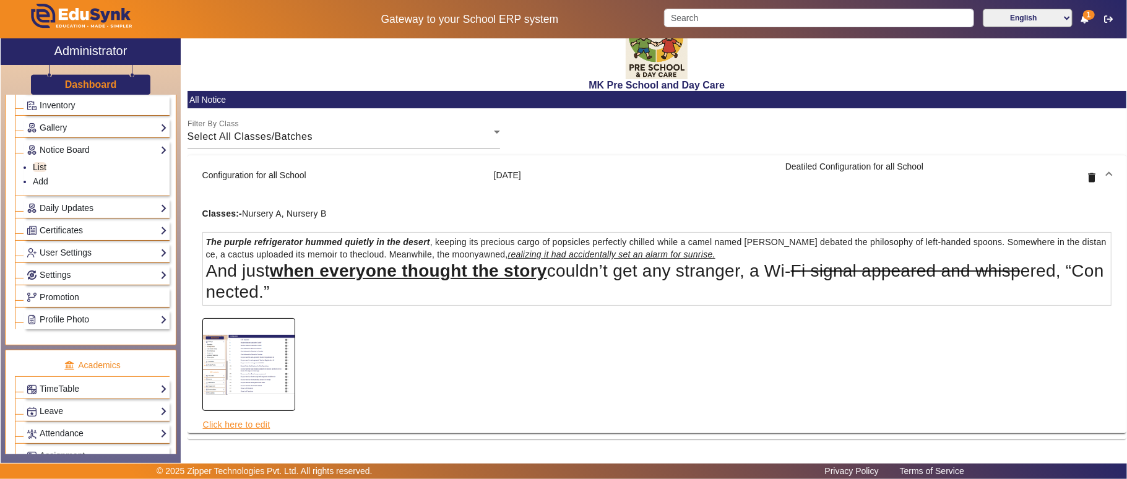
click at [243, 427] on link "Click here to edit" at bounding box center [236, 425] width 69 height 14
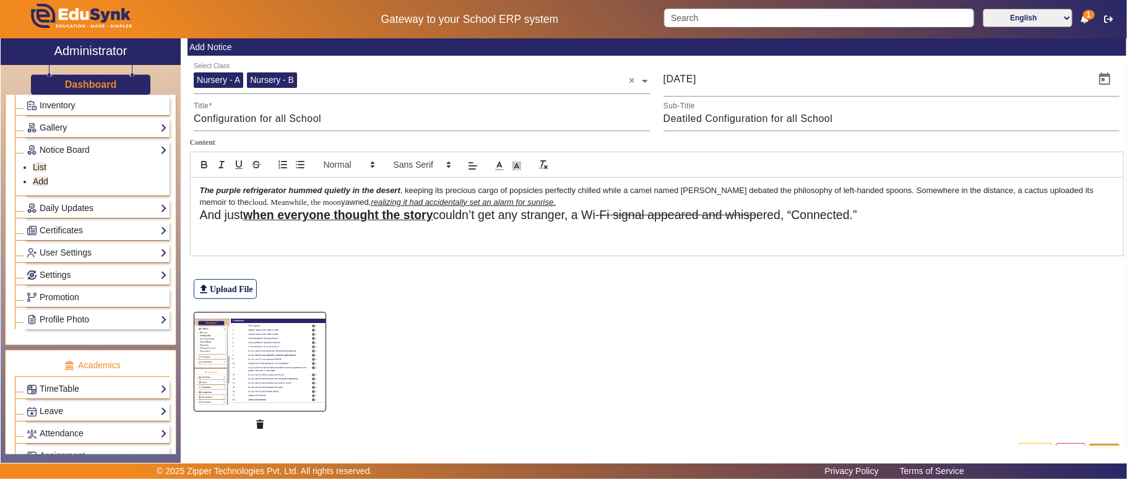
scroll to position [115, 0]
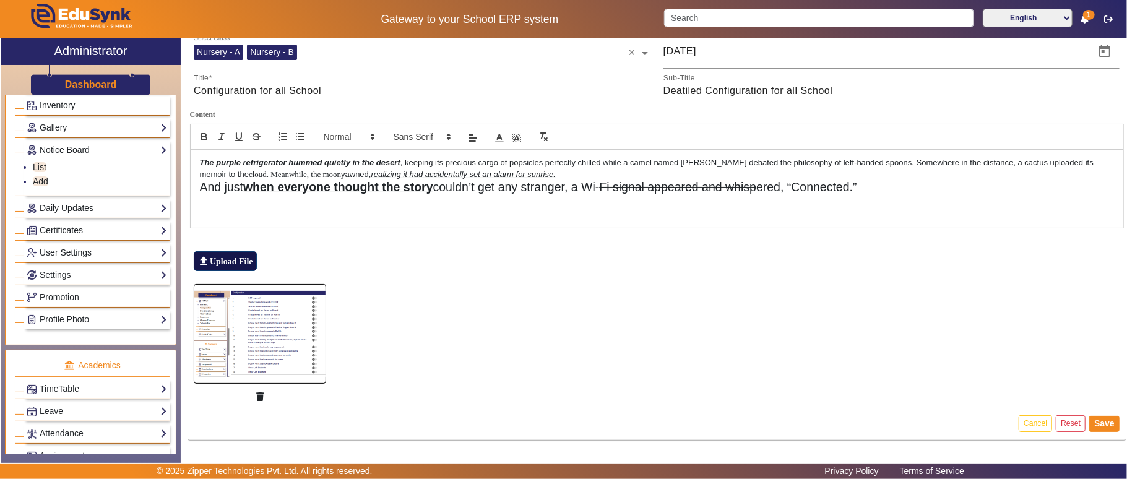
click at [224, 261] on label "file_upload Upload File" at bounding box center [225, 261] width 63 height 20
click at [0, 0] on input "file_upload Upload File" at bounding box center [0, 0] width 0 height 0
click at [1023, 423] on button "Cancel" at bounding box center [1035, 423] width 33 height 17
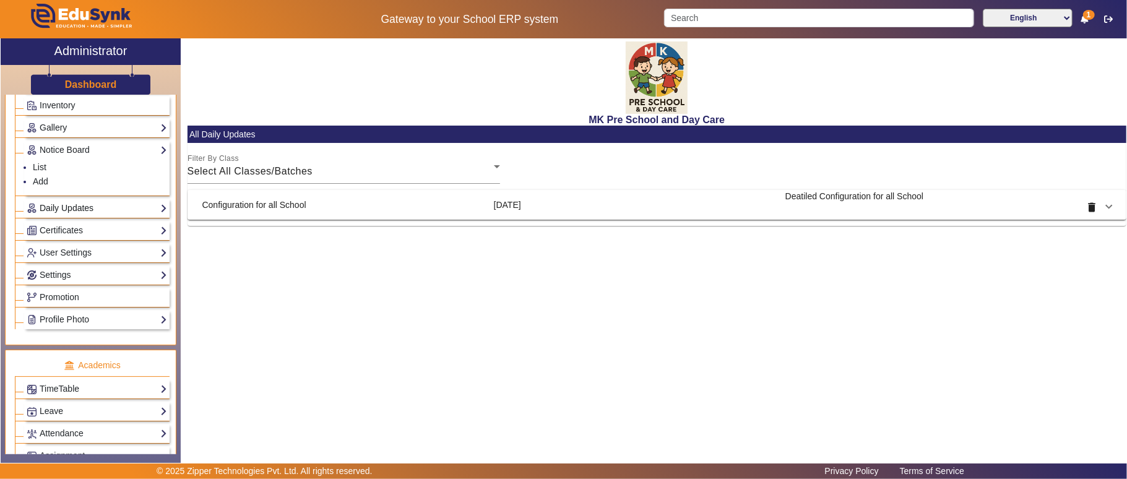
click at [58, 214] on link "Daily Updates" at bounding box center [97, 208] width 140 height 14
click at [43, 194] on link "List" at bounding box center [40, 189] width 14 height 10
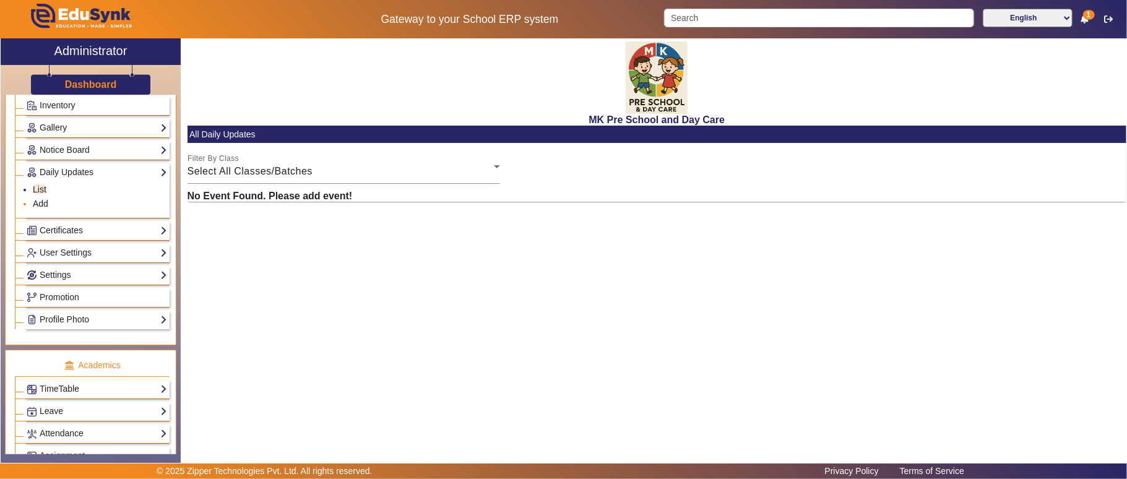
click at [43, 209] on link "Add" at bounding box center [40, 204] width 15 height 10
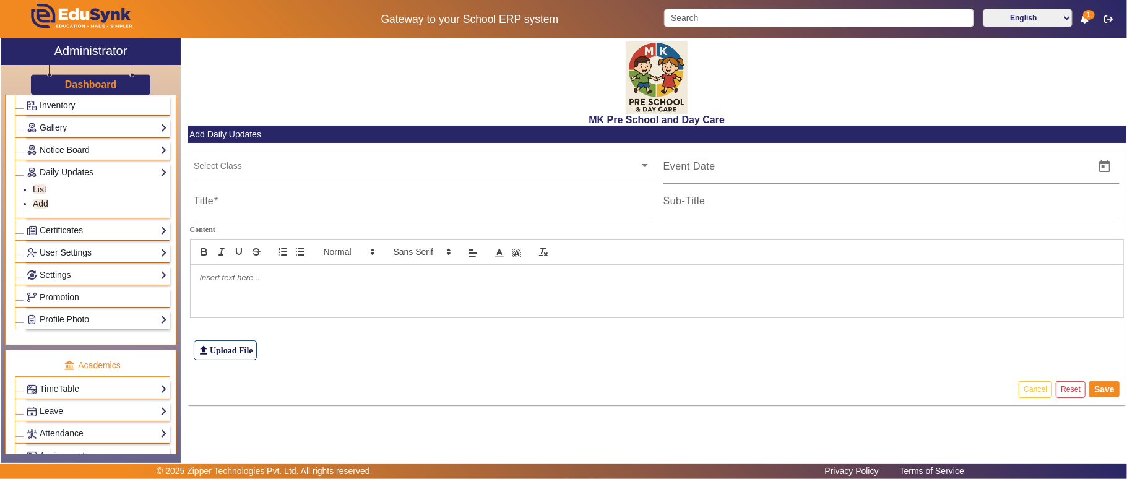
click at [488, 288] on div at bounding box center [657, 291] width 933 height 52
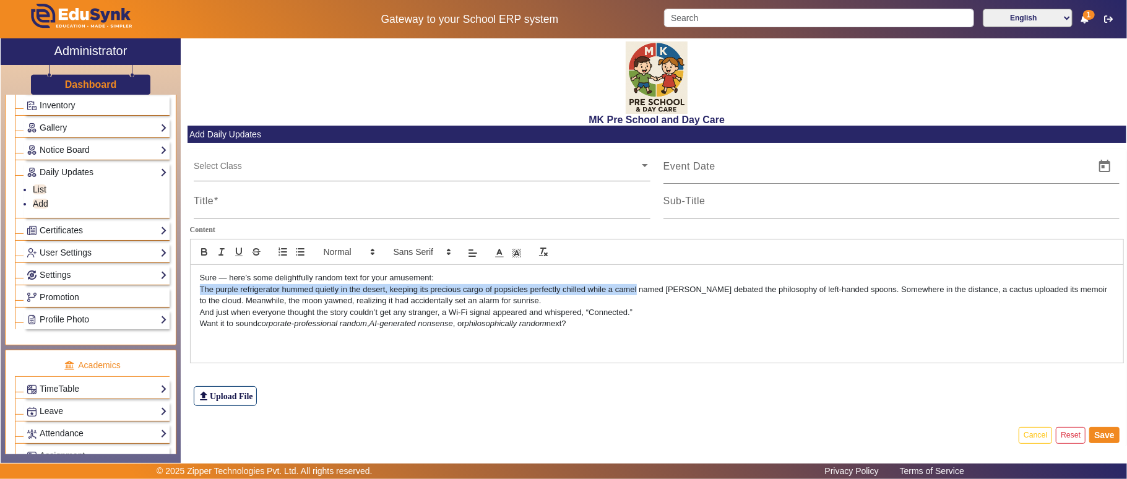
drag, startPoint x: 201, startPoint y: 291, endPoint x: 637, endPoint y: 288, distance: 435.7
click at [637, 288] on p "The purple refrigerator hummed quietly in the desert, keeping its precious carg…" at bounding box center [657, 295] width 914 height 23
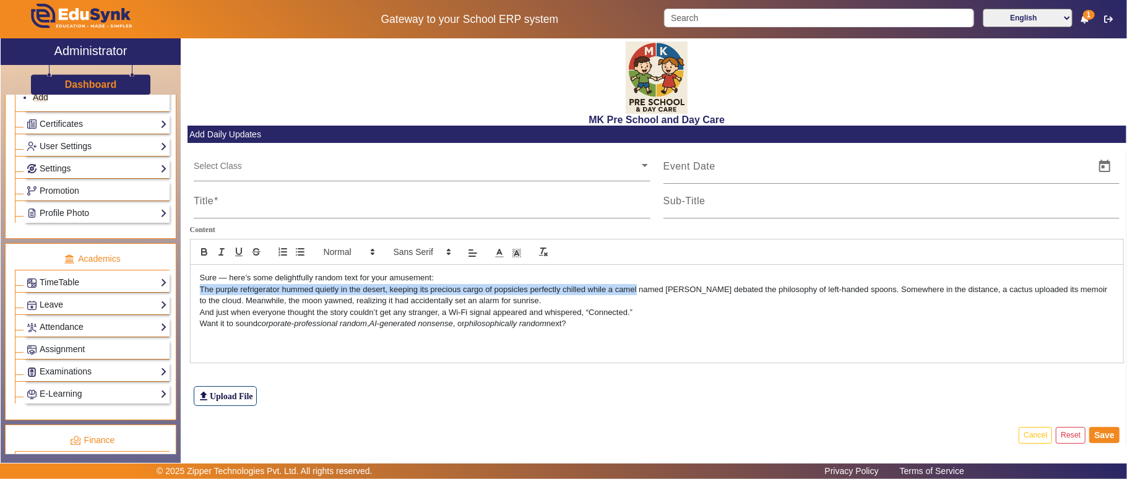
scroll to position [412, 0]
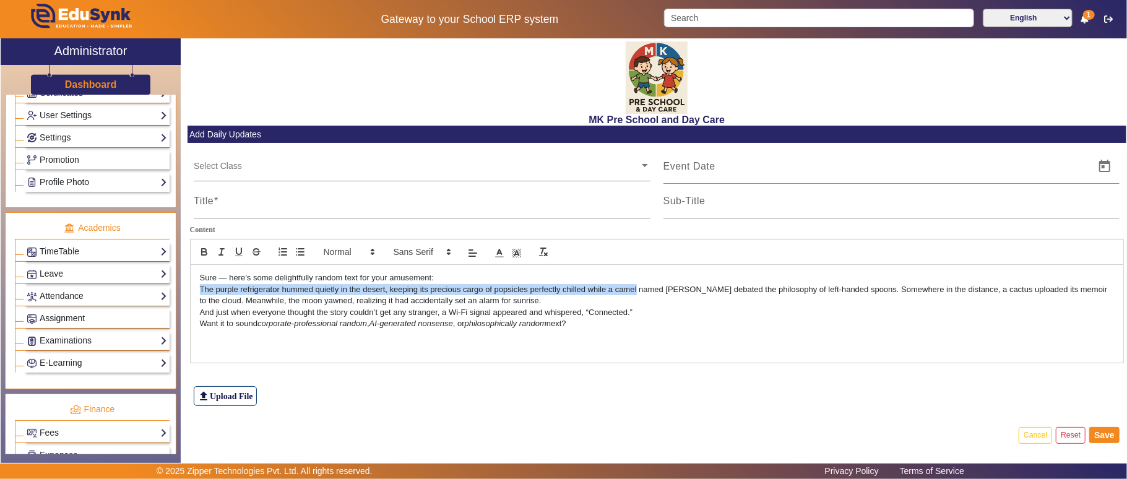
click at [58, 323] on span "Assignment" at bounding box center [62, 318] width 45 height 10
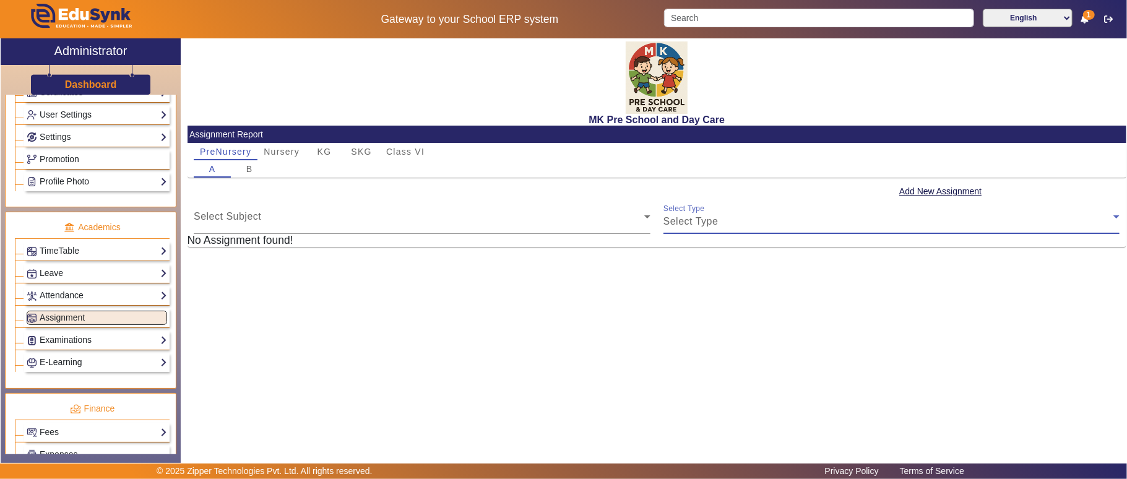
click at [778, 218] on div "Select Type" at bounding box center [888, 221] width 451 height 15
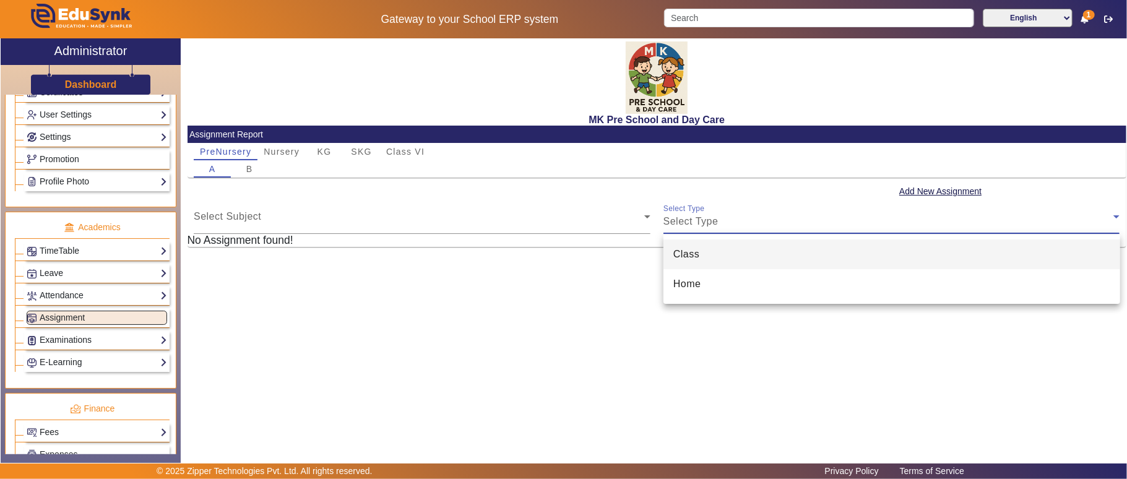
click at [38, 334] on div at bounding box center [563, 239] width 1127 height 479
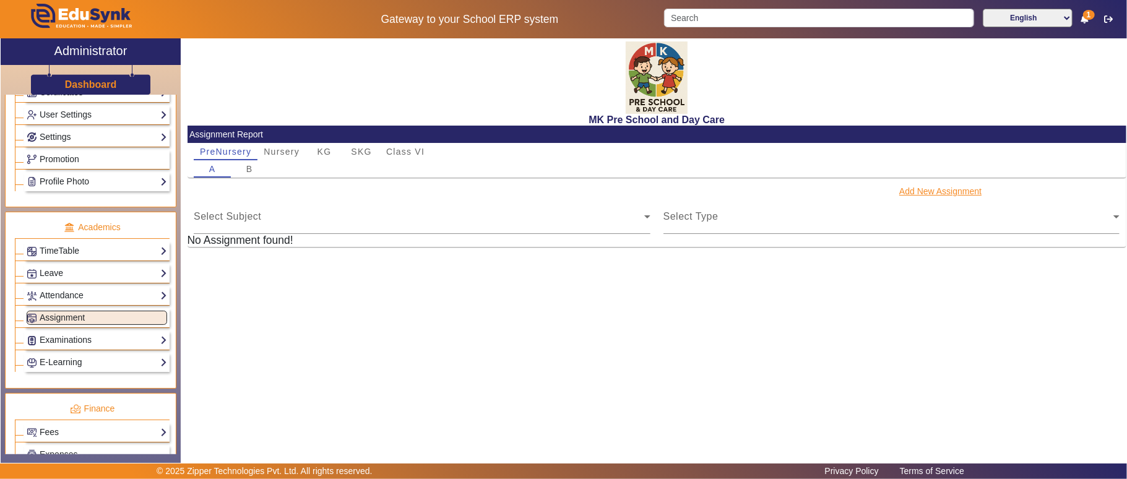
click at [942, 192] on button "Add New Assignment" at bounding box center [940, 191] width 85 height 15
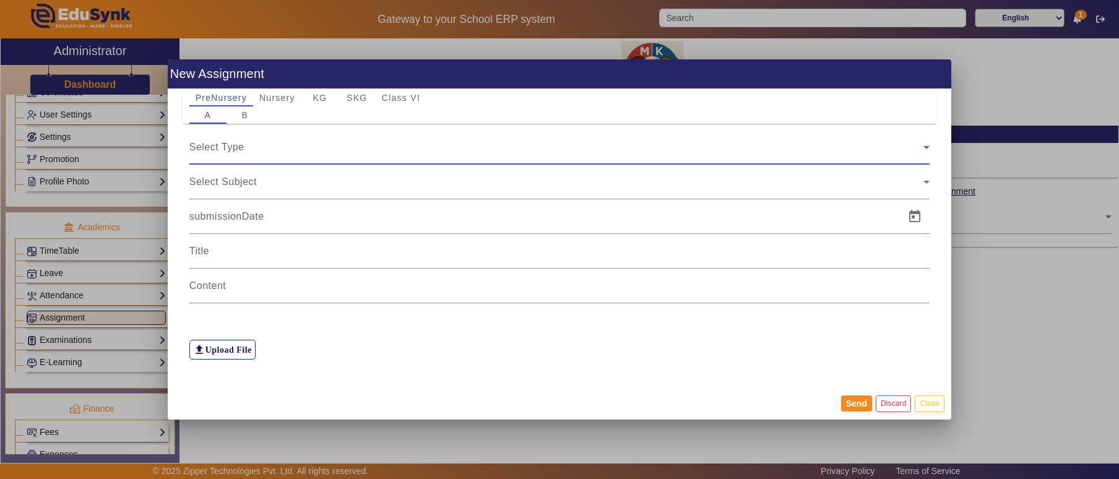
click at [333, 144] on div "Select Type" at bounding box center [556, 147] width 735 height 15
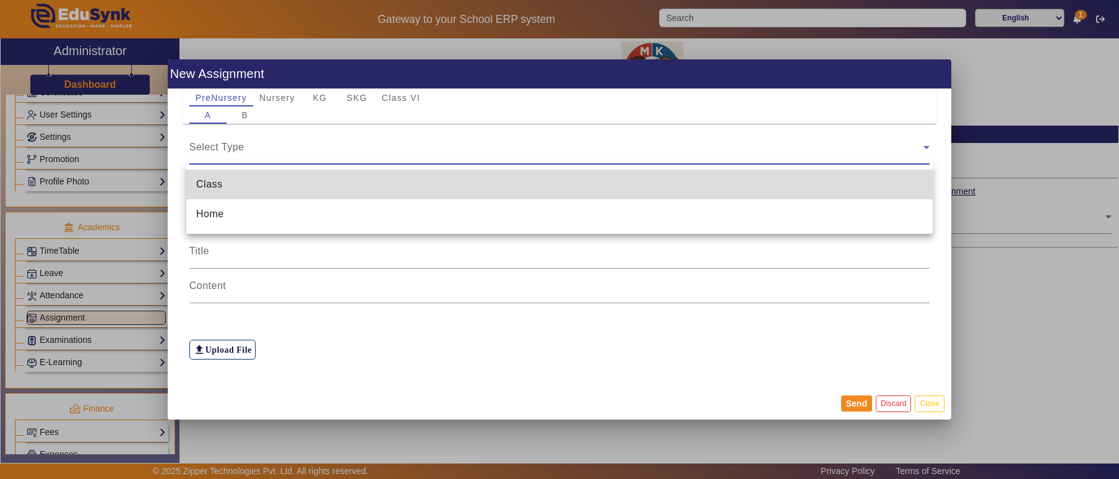
click at [311, 188] on mat-option "Class" at bounding box center [559, 185] width 746 height 30
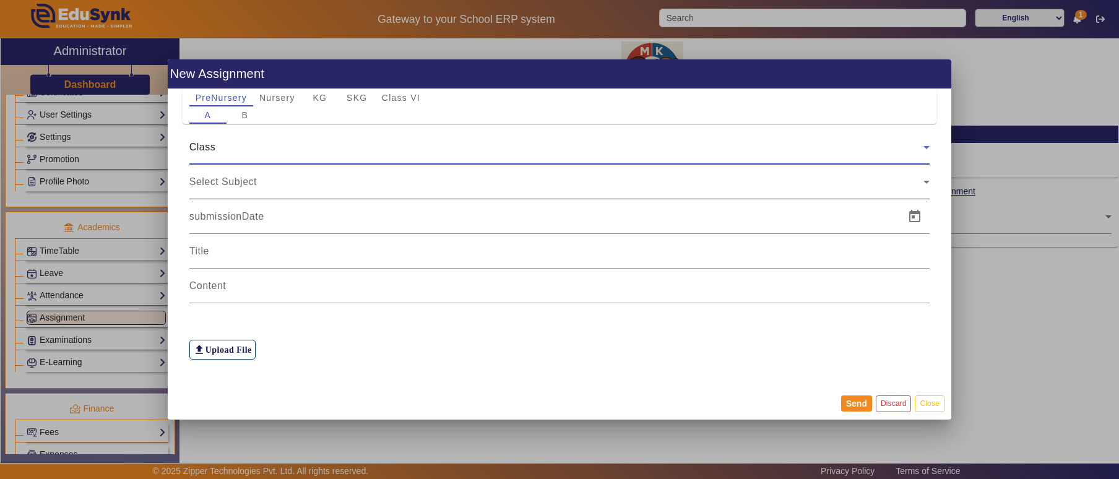
click at [313, 191] on div "Select Subject" at bounding box center [559, 182] width 741 height 35
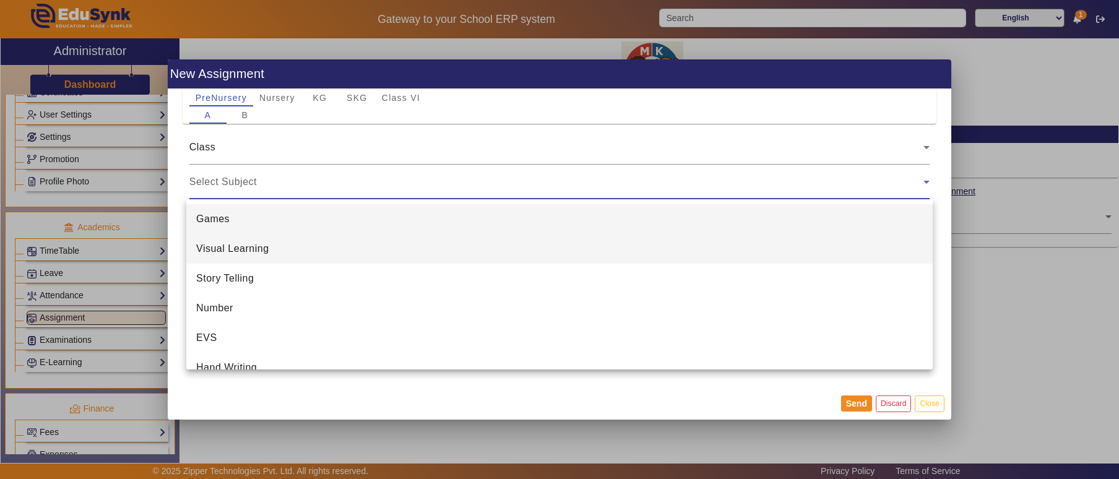
click at [303, 246] on mat-option "Visual Learning" at bounding box center [559, 249] width 746 height 30
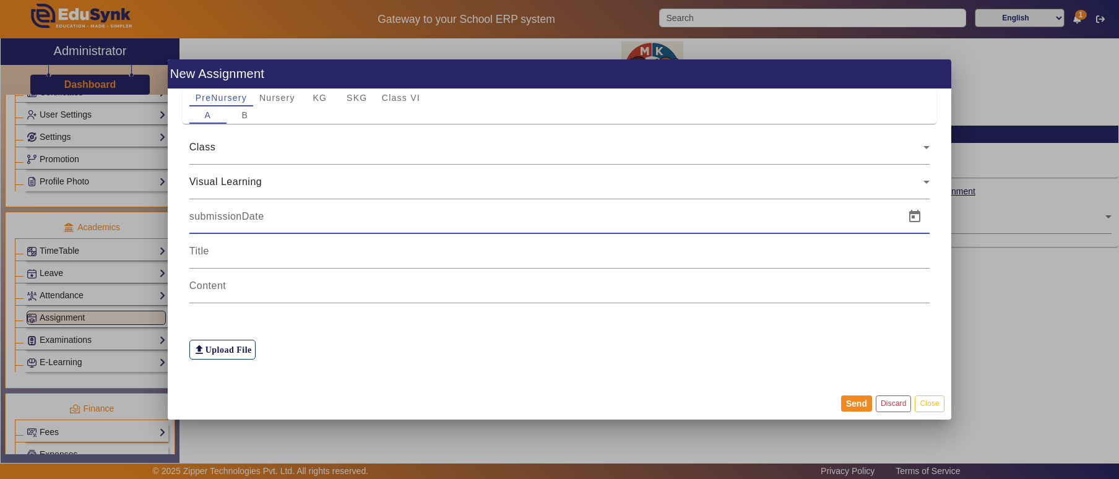
click at [303, 214] on input at bounding box center [543, 216] width 709 height 15
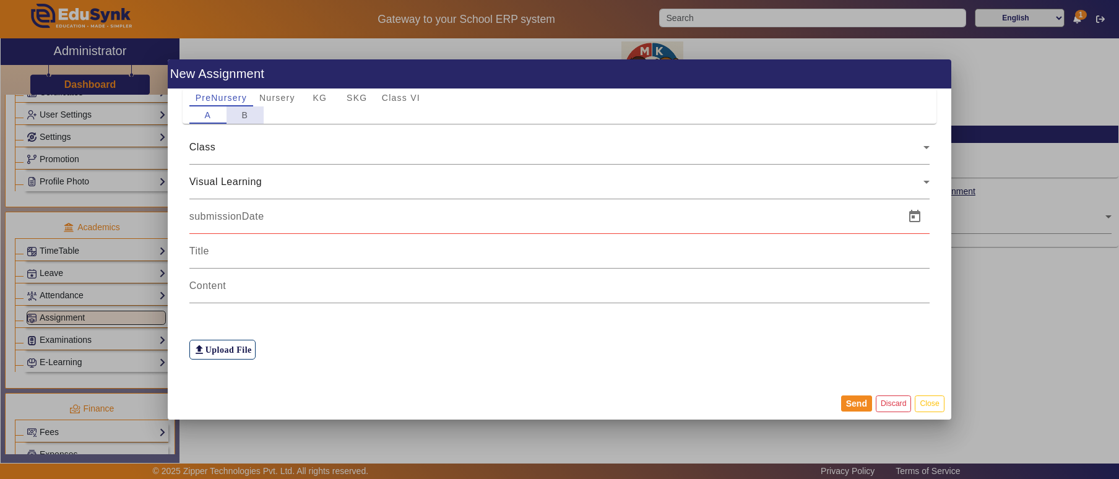
click at [241, 120] on span "B" at bounding box center [244, 114] width 7 height 17
click at [278, 97] on span "Nursery" at bounding box center [277, 97] width 36 height 9
click at [936, 405] on button "Close" at bounding box center [929, 403] width 29 height 17
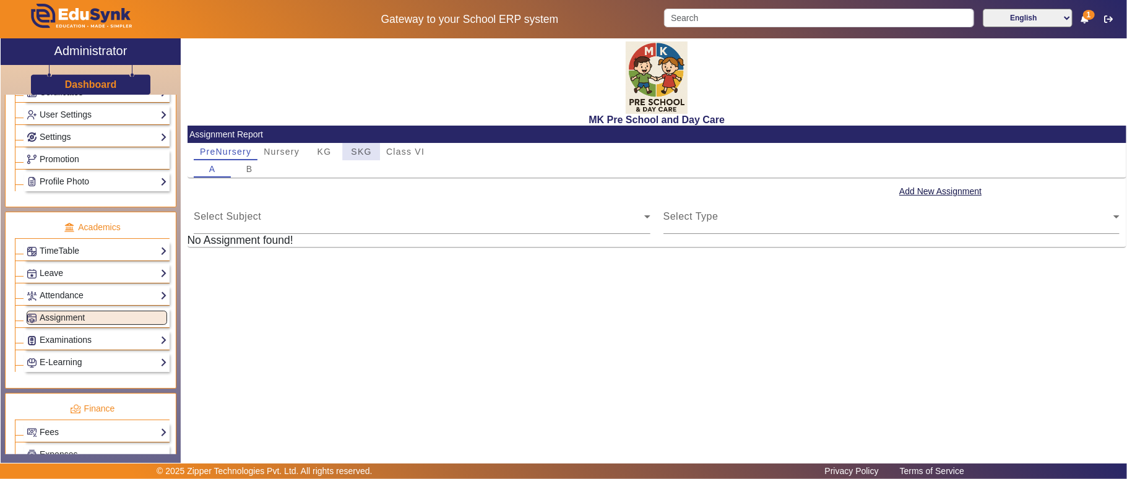
click at [352, 153] on span "SKG" at bounding box center [361, 151] width 20 height 9
click at [931, 193] on button "Add New Assignment" at bounding box center [940, 191] width 85 height 15
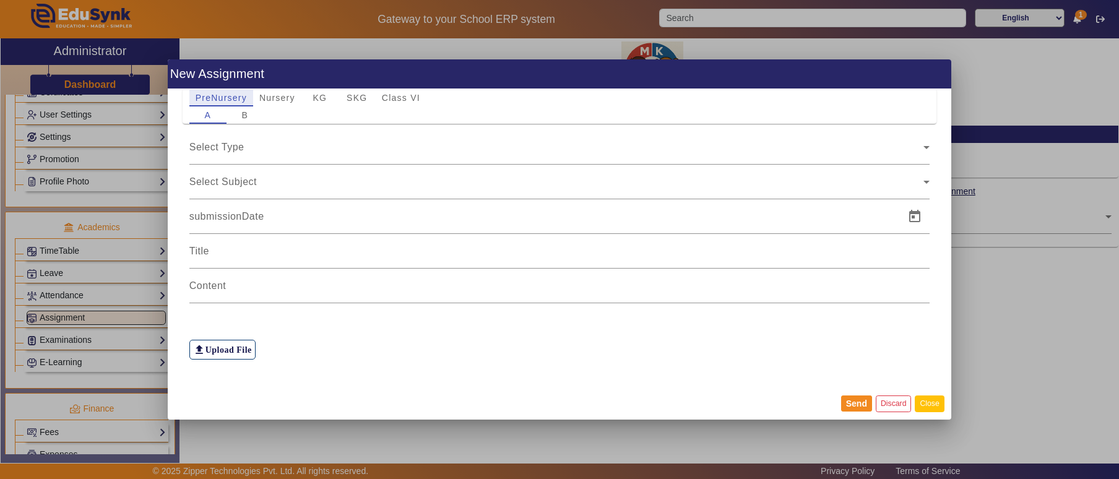
click at [931, 399] on button "Close" at bounding box center [929, 403] width 29 height 17
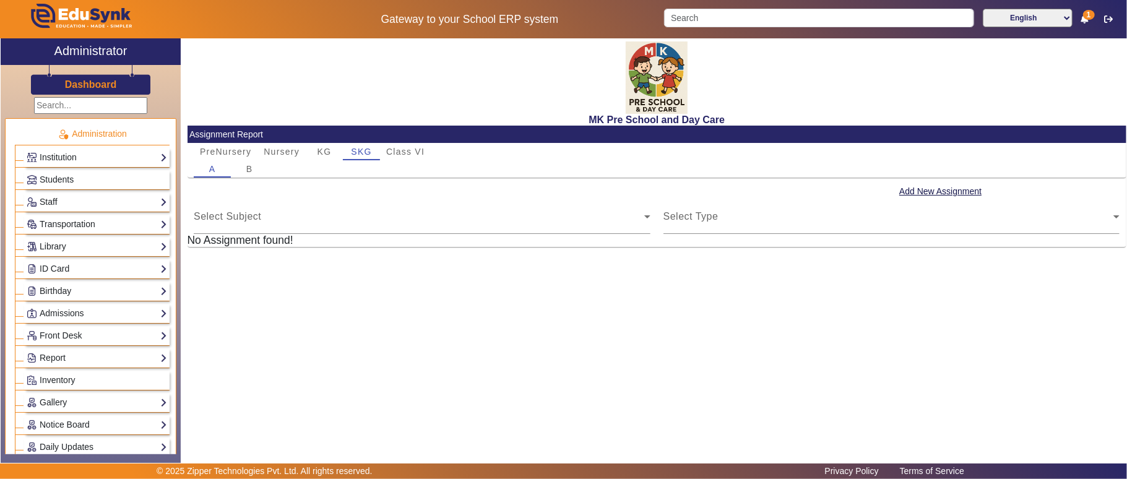
scroll to position [137, 0]
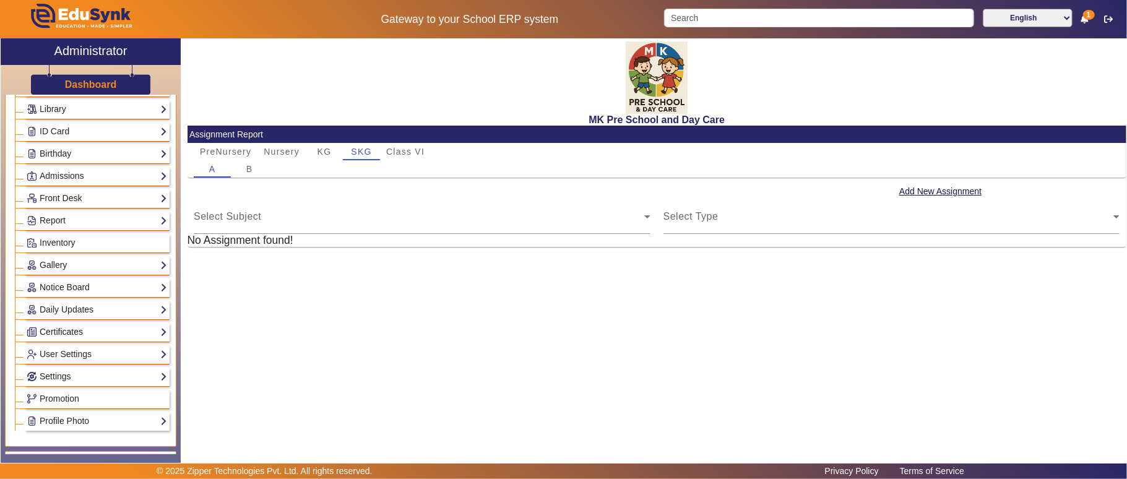
click at [85, 339] on link "Certificates" at bounding box center [97, 332] width 140 height 14
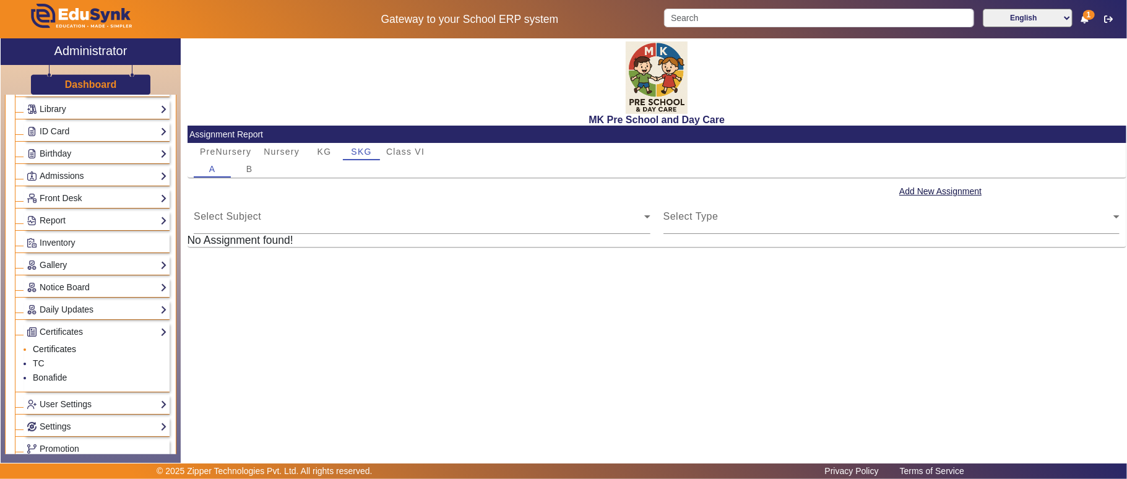
click at [67, 354] on link "Certificates" at bounding box center [54, 349] width 43 height 10
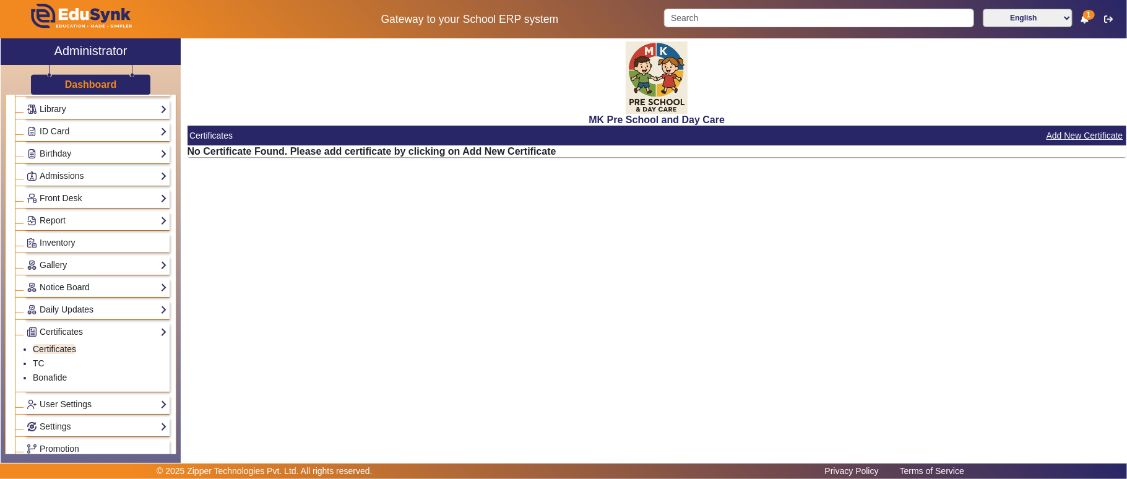
click at [1072, 134] on button "Add New Certificate" at bounding box center [1084, 135] width 79 height 15
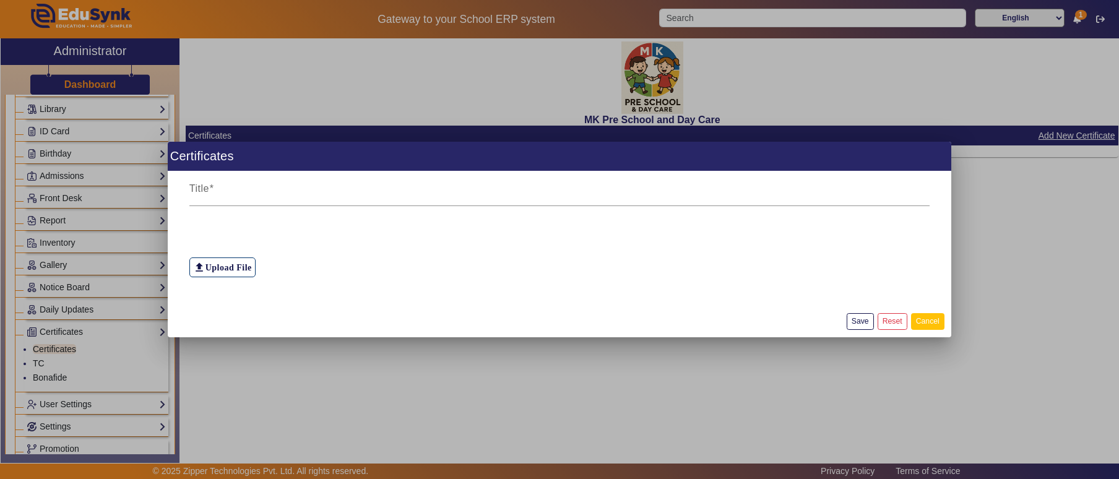
click at [926, 318] on button "Cancel" at bounding box center [927, 321] width 33 height 17
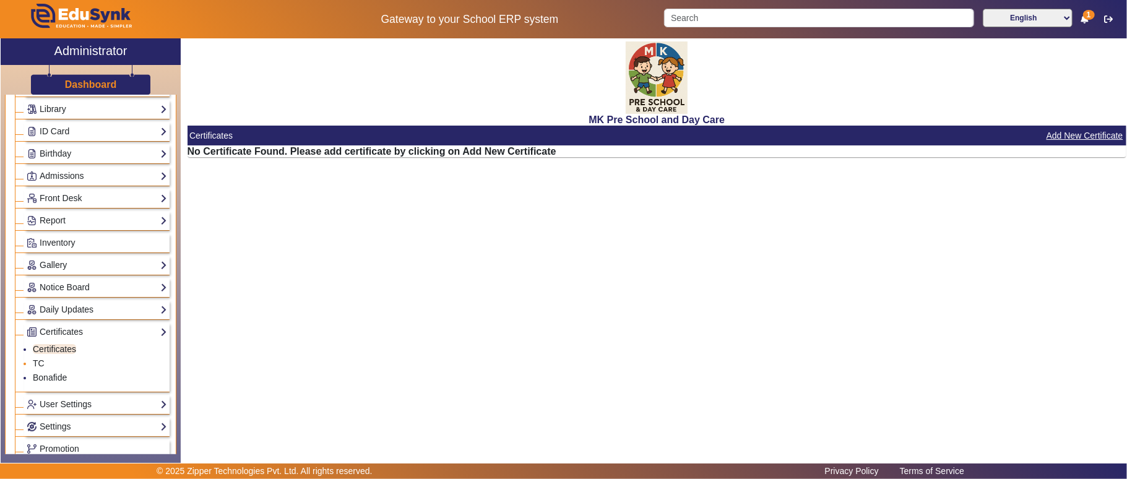
click at [46, 369] on li "TC" at bounding box center [100, 364] width 134 height 14
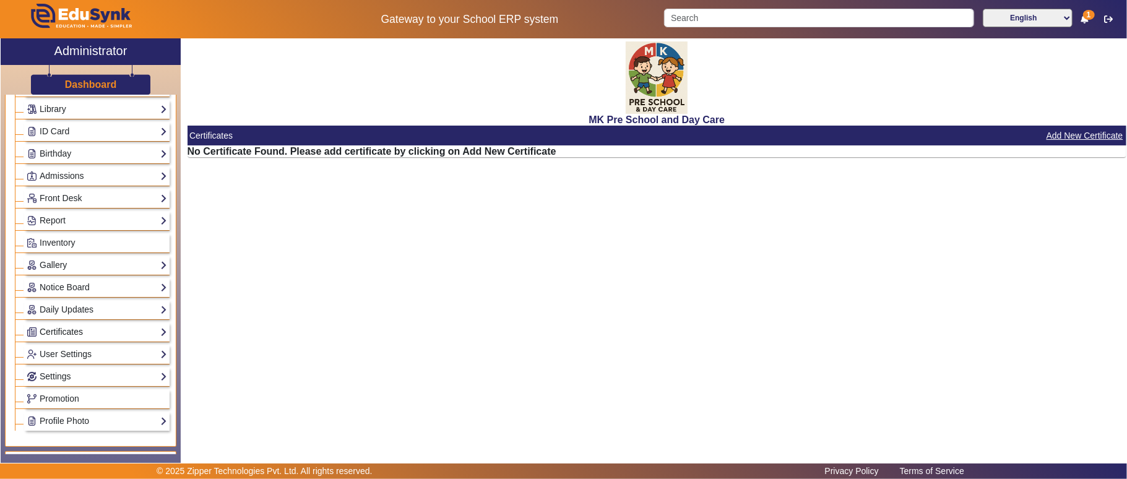
click at [46, 339] on link "Certificates" at bounding box center [97, 332] width 140 height 14
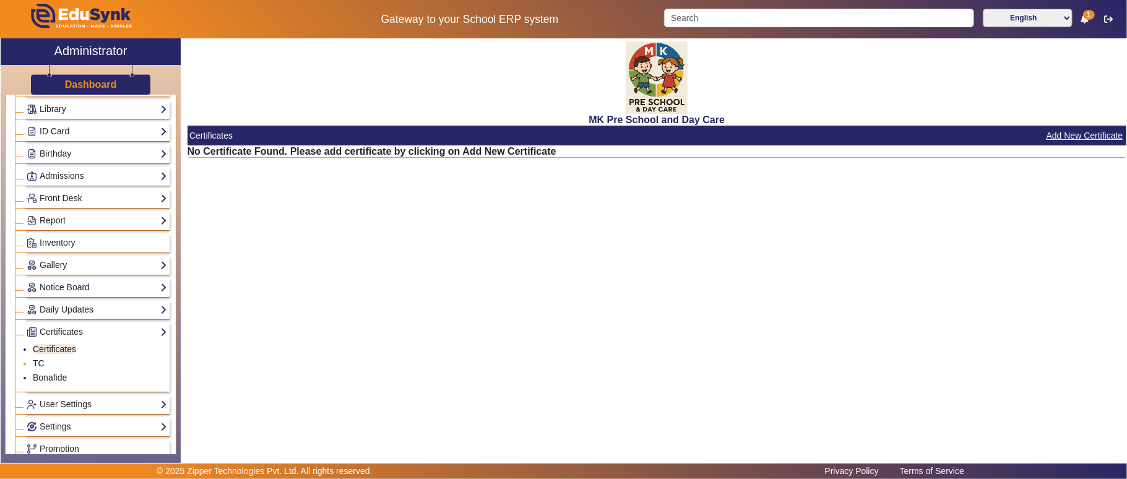
click at [36, 368] on link "TC" at bounding box center [39, 363] width 12 height 10
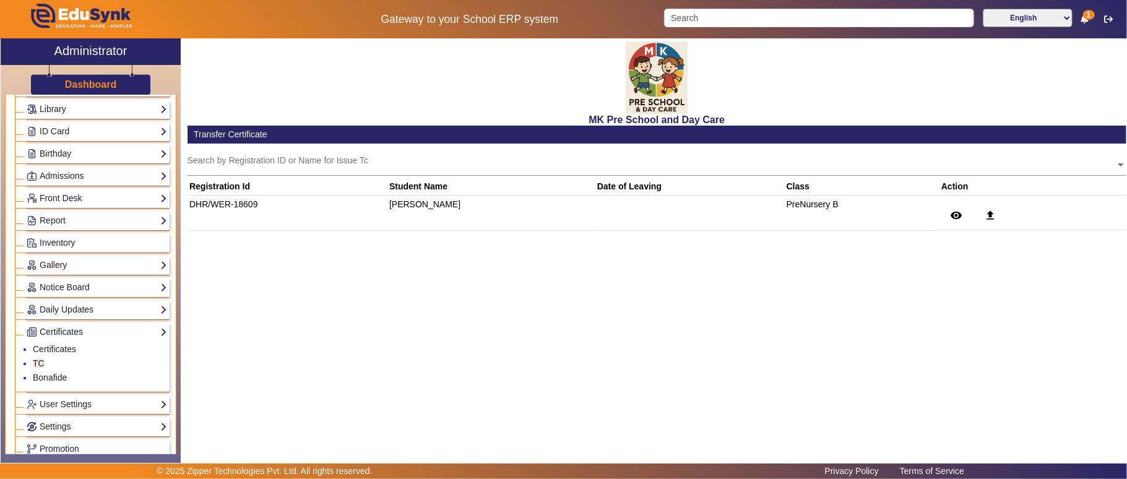
click at [379, 161] on input "text" at bounding box center [657, 165] width 939 height 13
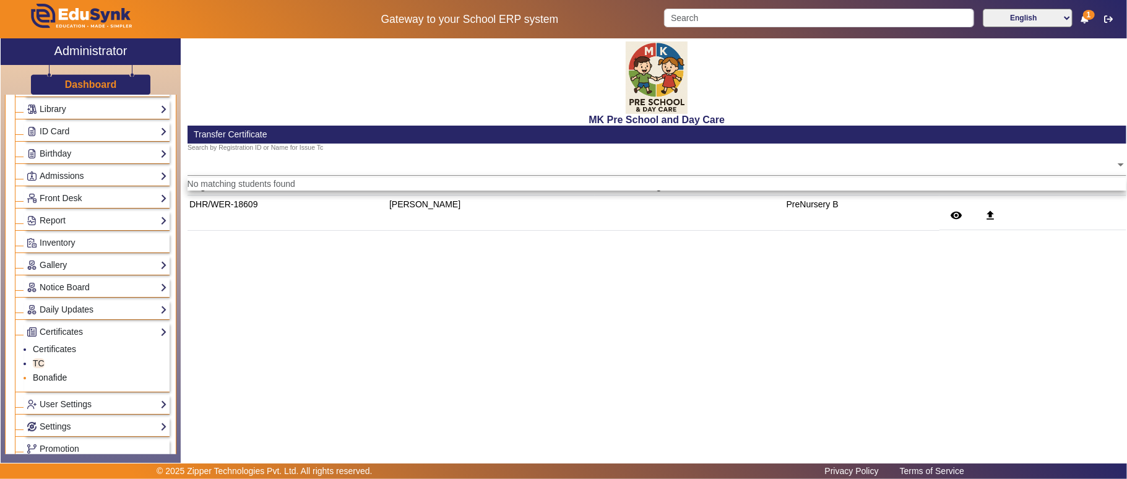
click at [48, 382] on link "Bonafide" at bounding box center [50, 378] width 34 height 10
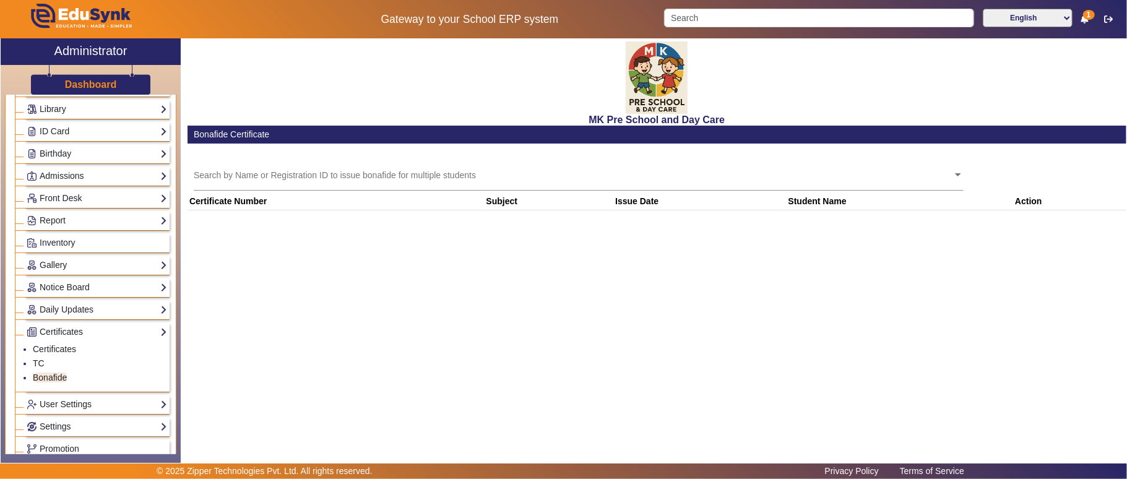
click at [637, 194] on th "Issue Date" at bounding box center [699, 201] width 173 height 18
click at [642, 173] on input "text" at bounding box center [573, 175] width 759 height 12
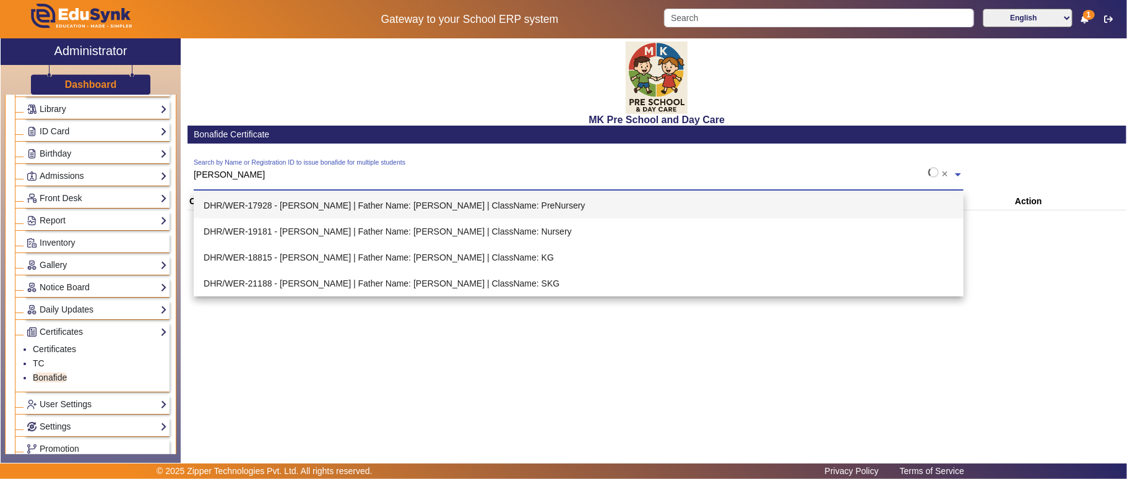
type input "arjun"
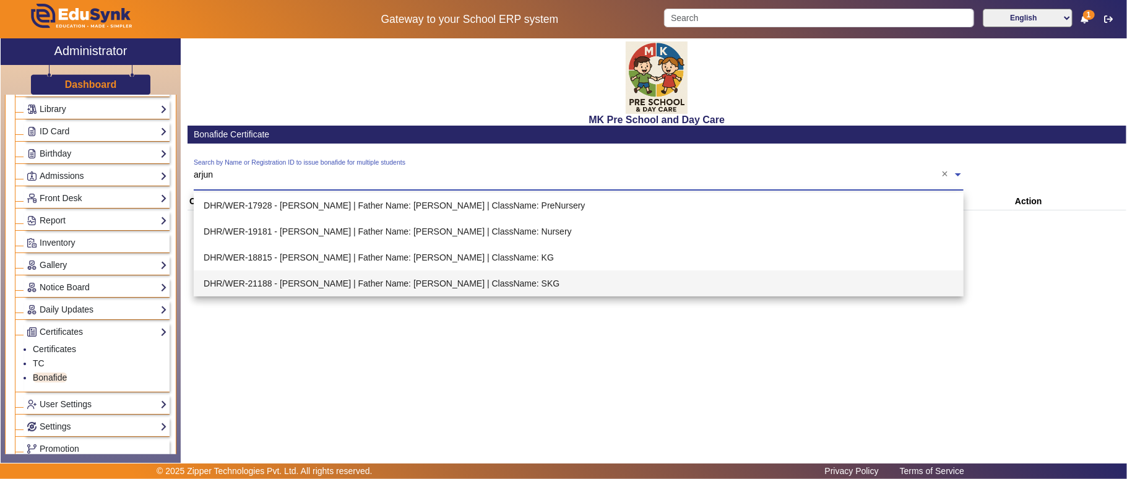
click at [350, 281] on span "DHR/WER-21188 - Arjun Verma | Father Name: Timothy Jones | ClassName: SKG" at bounding box center [382, 283] width 356 height 26
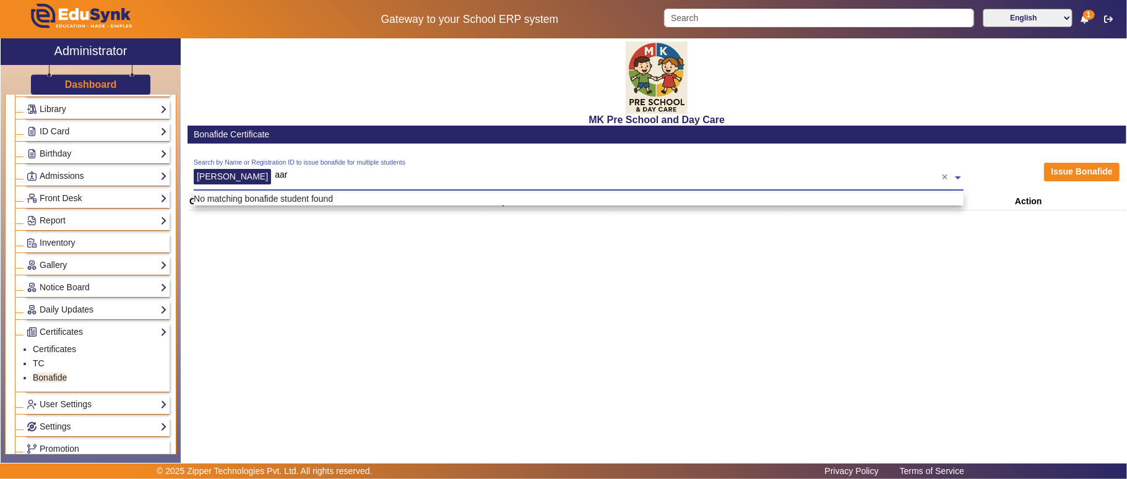
type input "aara"
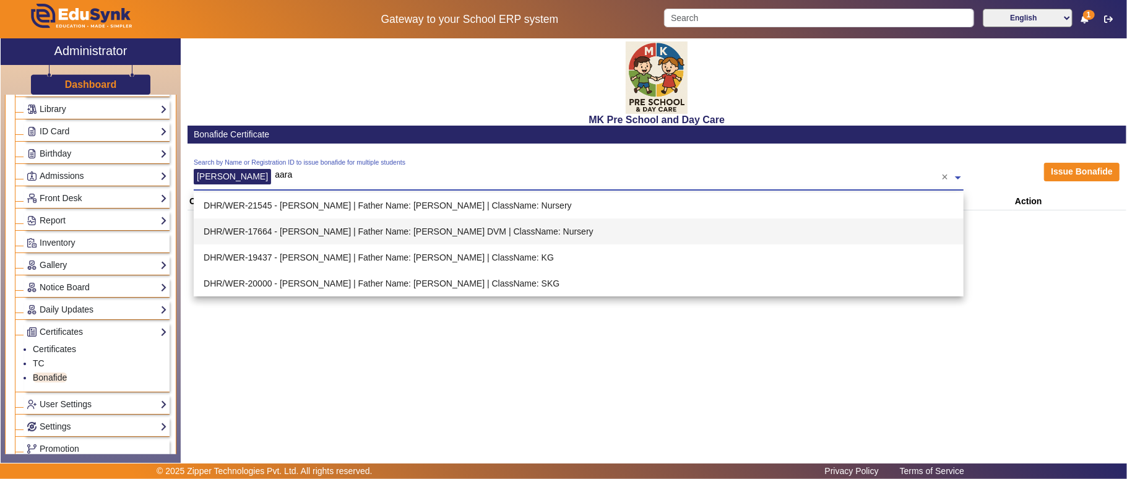
click at [328, 228] on span "DHR/WER-17664 - Aarav Kumar | Father Name: Sylvia Baird DVM | ClassName: Nursery" at bounding box center [399, 231] width 390 height 26
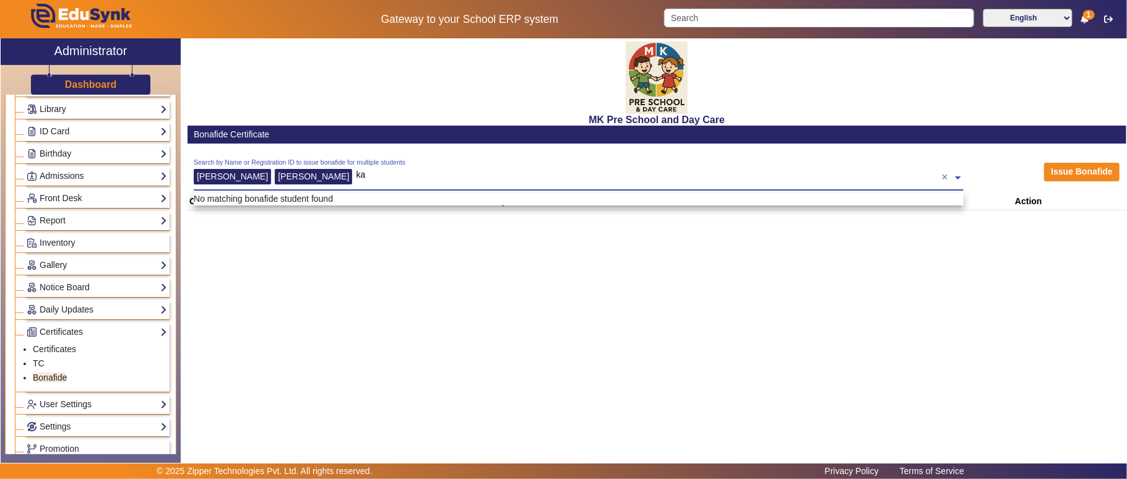
type input "k"
click at [1058, 170] on button "Issue Bonafide" at bounding box center [1082, 172] width 76 height 19
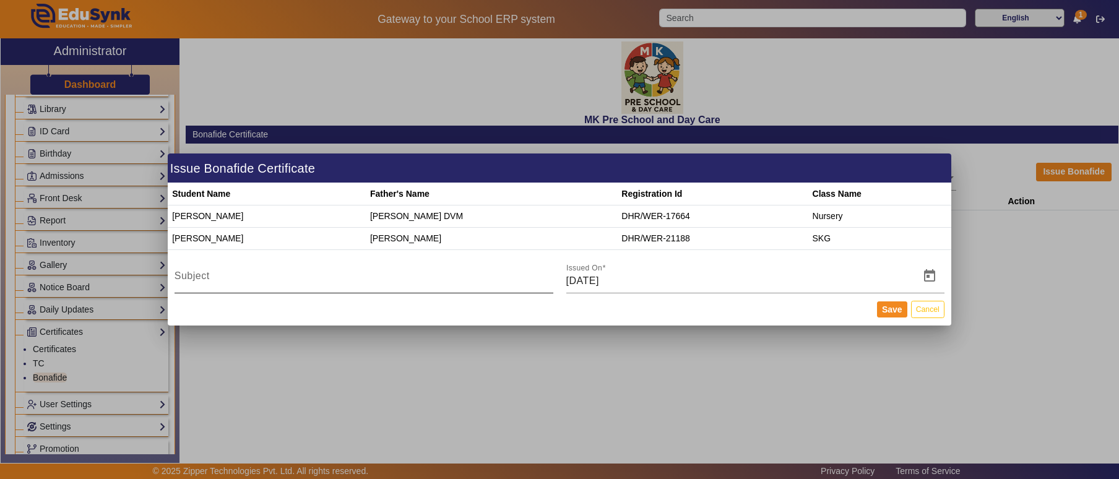
click at [287, 281] on input "Subject" at bounding box center [364, 281] width 379 height 15
type input "For interschool dance competition"
click at [887, 308] on button "Save" at bounding box center [892, 309] width 30 height 16
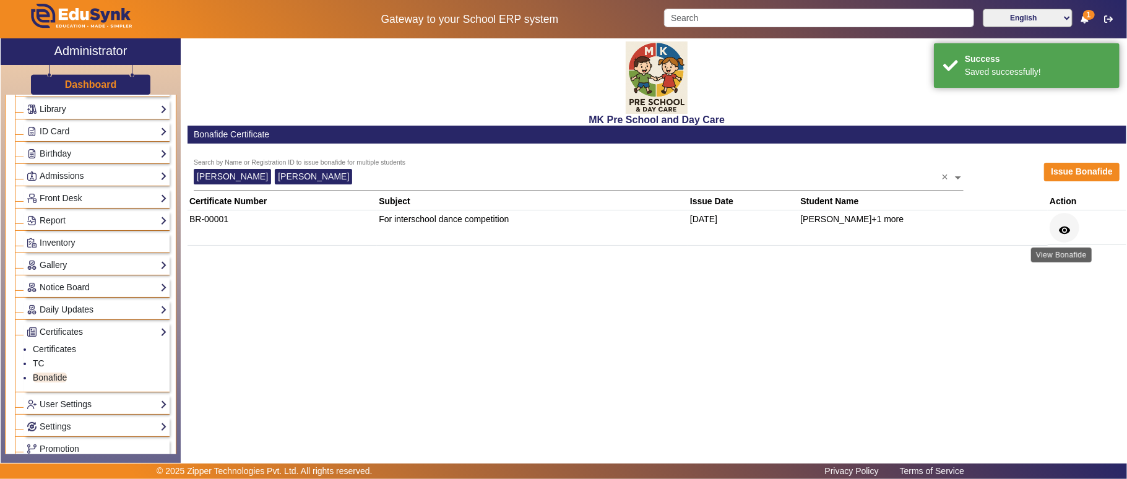
click at [1063, 228] on mat-icon "remove_red_eye" at bounding box center [1064, 230] width 12 height 12
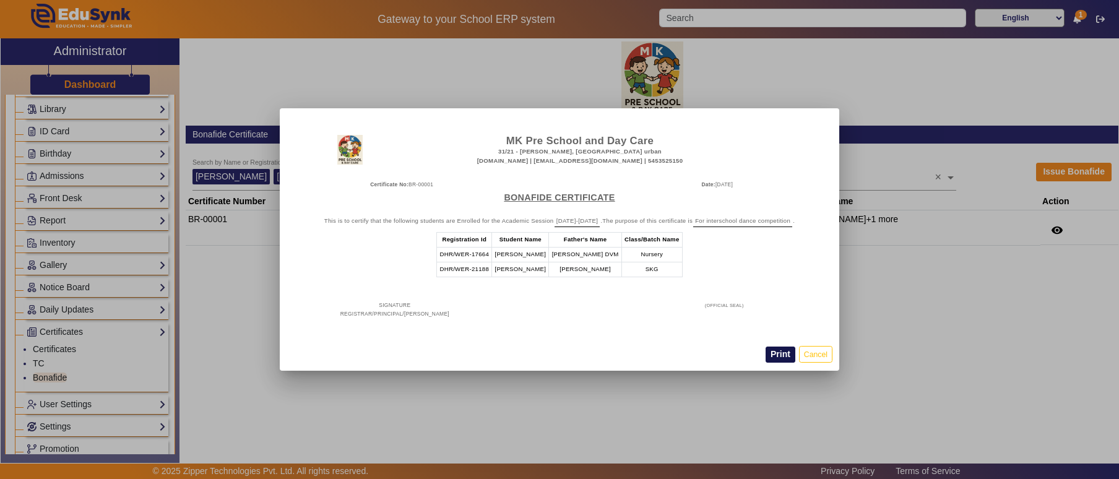
click at [781, 353] on button "Print" at bounding box center [781, 355] width 30 height 16
drag, startPoint x: 951, startPoint y: 342, endPoint x: 941, endPoint y: 364, distance: 24.1
click at [951, 342] on div at bounding box center [559, 239] width 1119 height 479
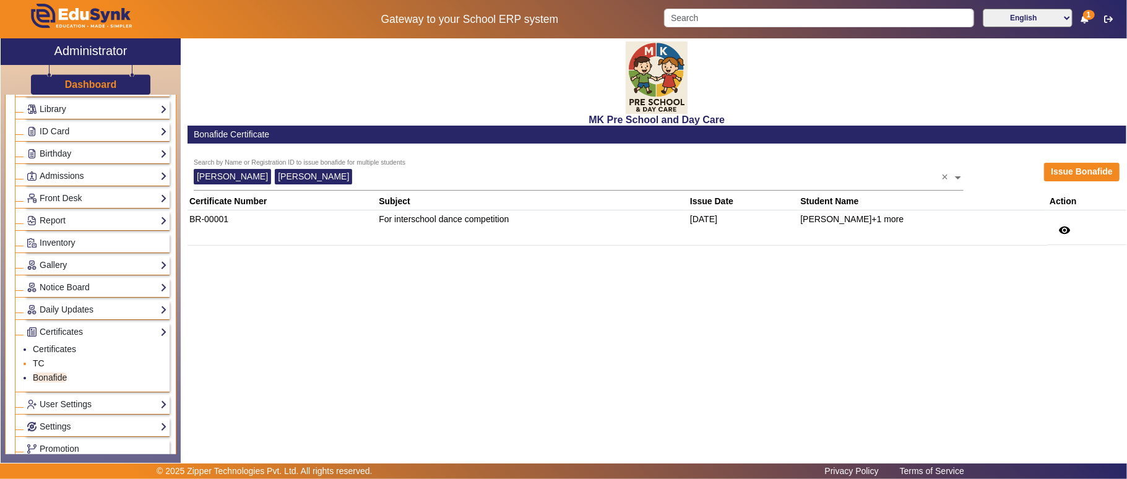
click at [40, 368] on link "TC" at bounding box center [39, 363] width 12 height 10
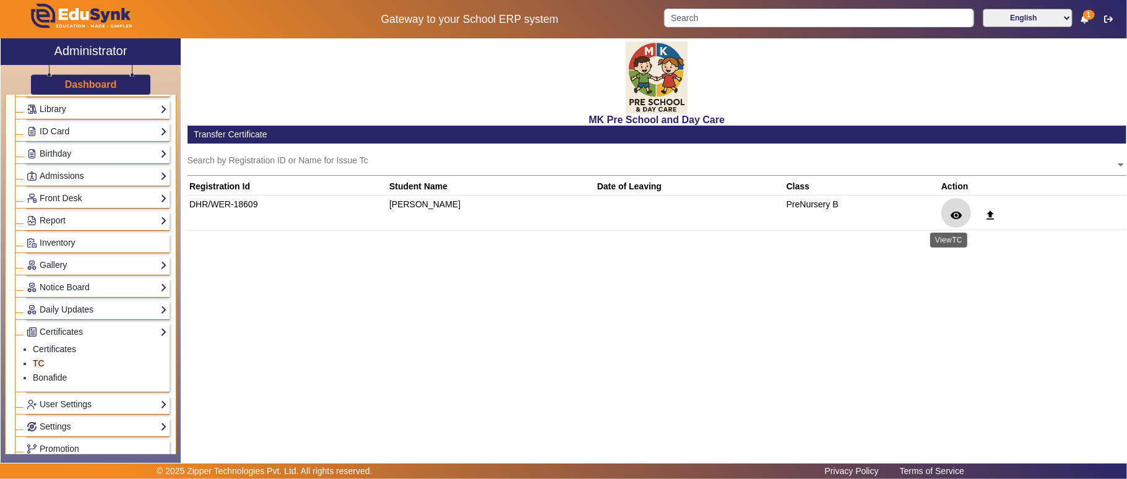
click at [950, 210] on mat-icon "remove_red_eye" at bounding box center [956, 215] width 12 height 12
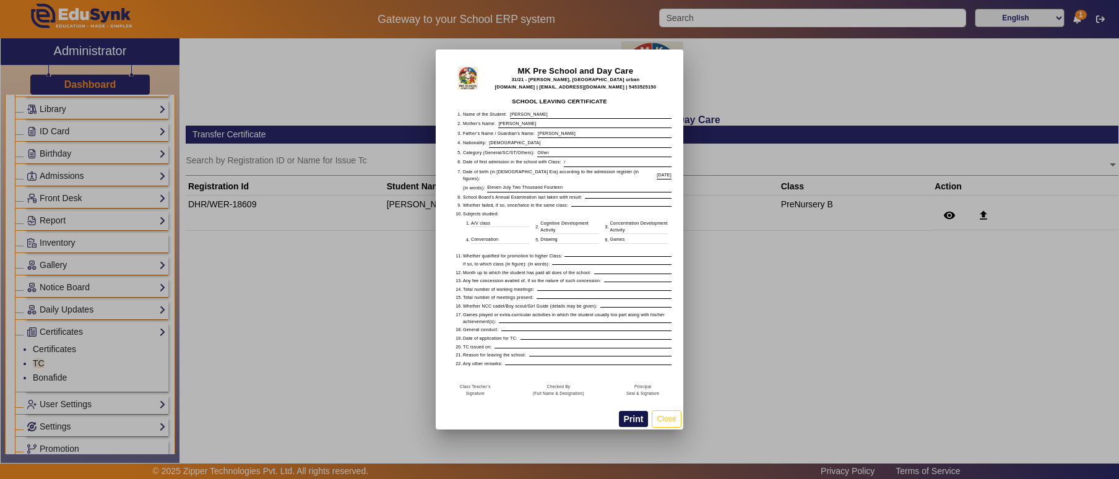
click at [630, 419] on button "Print" at bounding box center [634, 419] width 30 height 16
click at [676, 417] on button "Close" at bounding box center [666, 418] width 29 height 17
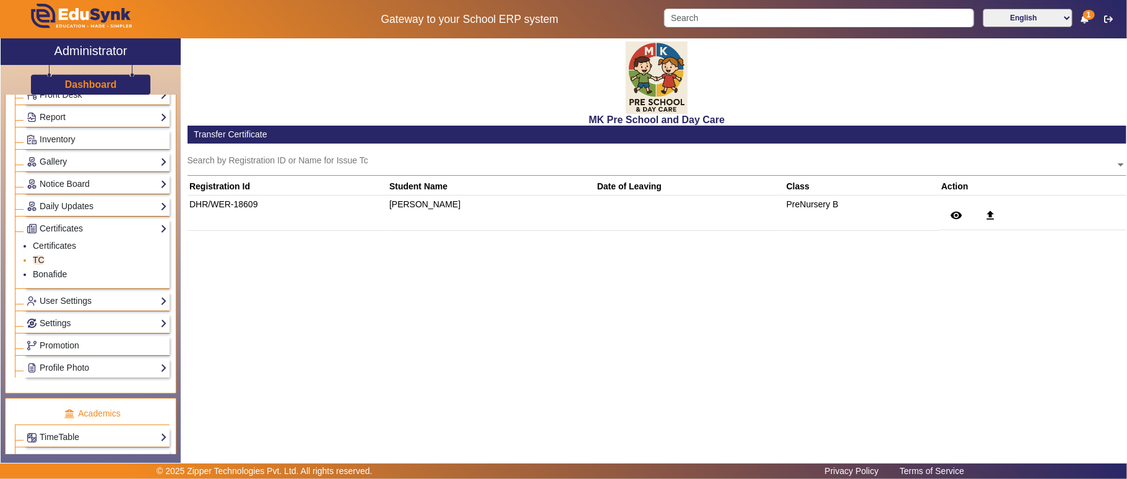
scroll to position [275, 0]
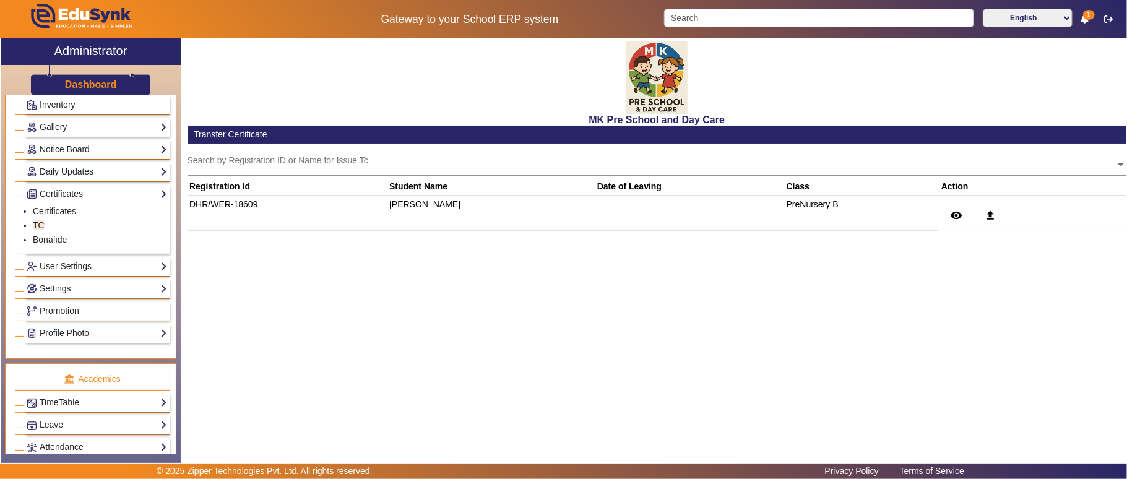
click at [95, 270] on link "User Settings" at bounding box center [97, 266] width 140 height 14
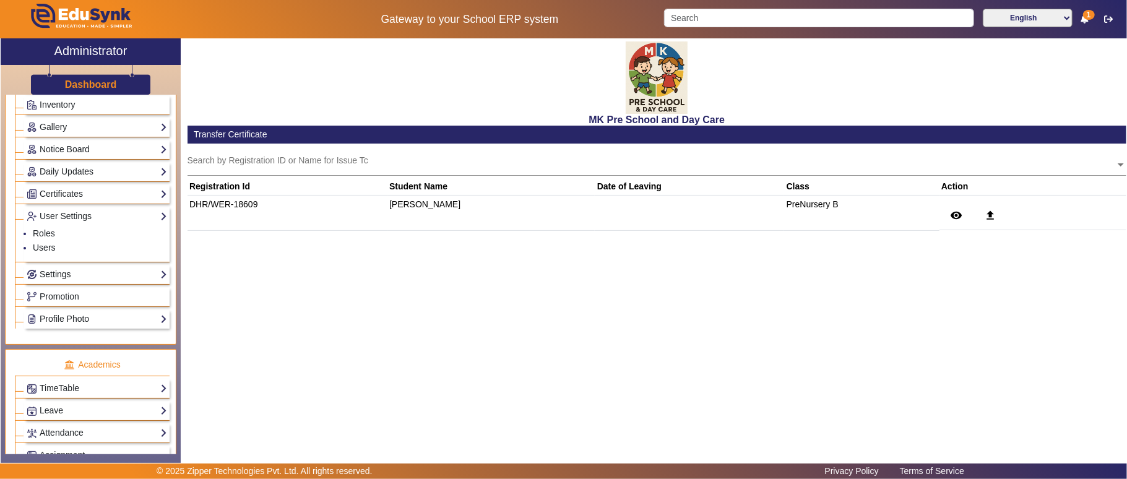
click at [57, 282] on link "Settings" at bounding box center [97, 274] width 140 height 14
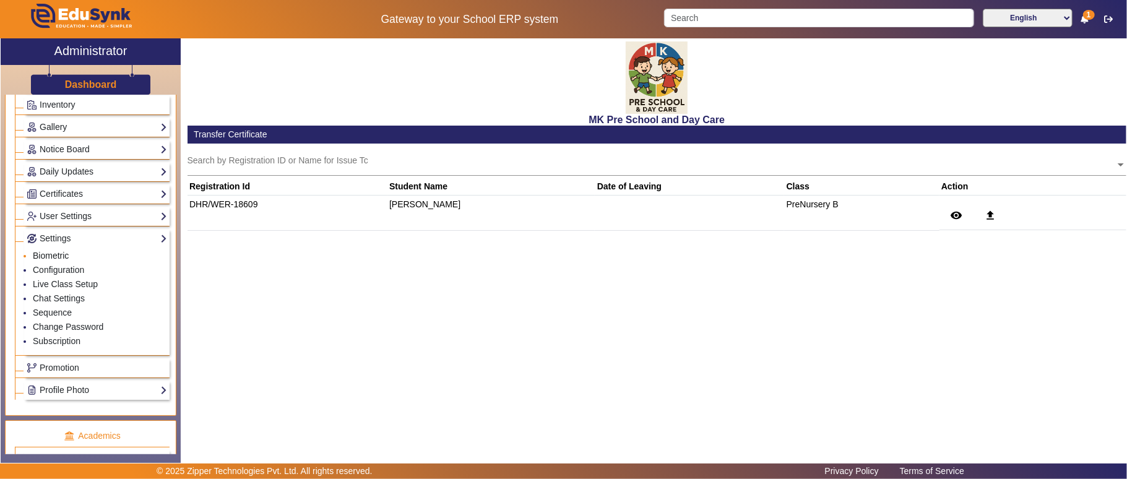
click at [51, 261] on link "Biometric" at bounding box center [51, 256] width 36 height 10
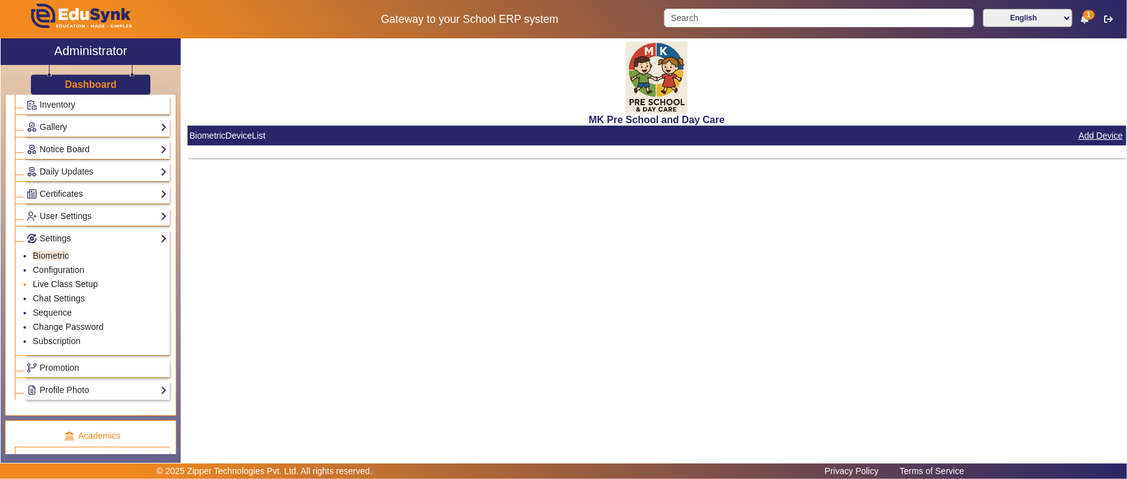
click at [61, 289] on link "Live Class Setup" at bounding box center [65, 284] width 65 height 10
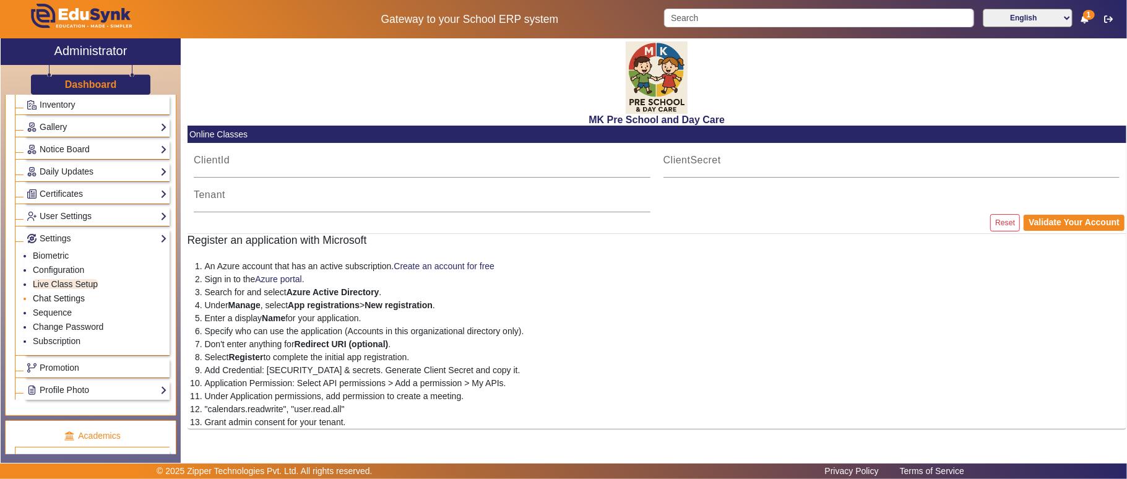
click at [66, 303] on link "Chat Settings" at bounding box center [59, 298] width 52 height 10
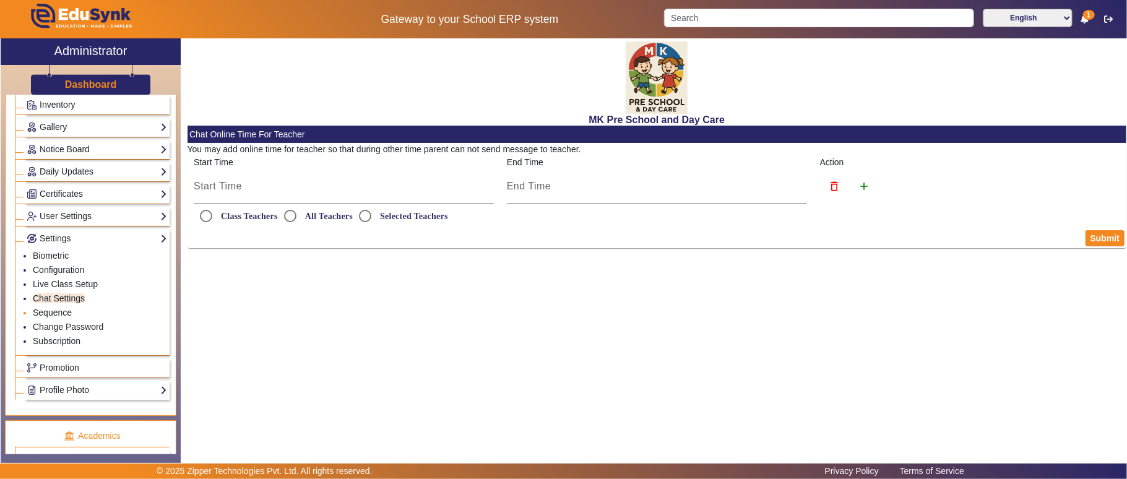
radio input "true"
click at [58, 317] on link "Sequence" at bounding box center [52, 313] width 39 height 10
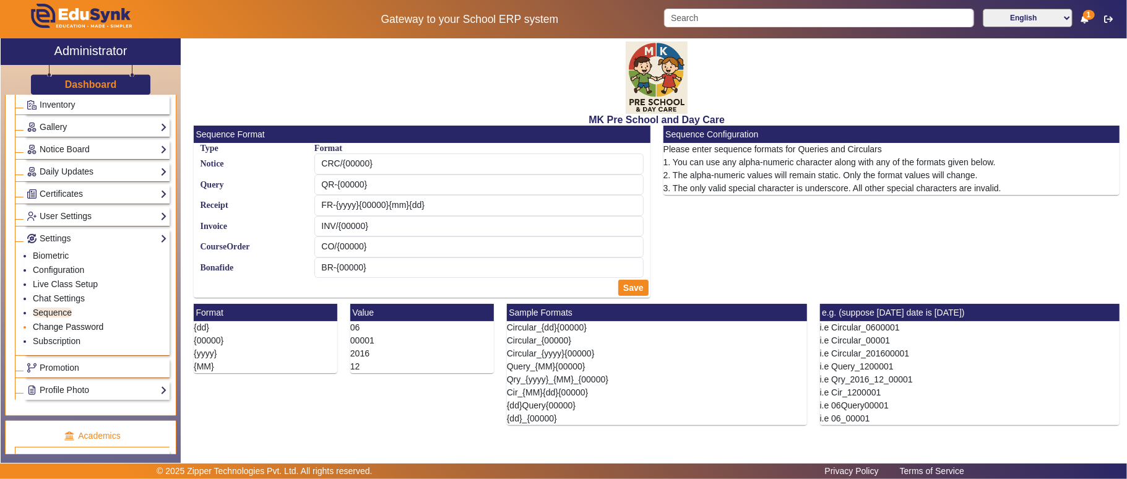
click at [58, 332] on link "Change Password" at bounding box center [68, 327] width 71 height 10
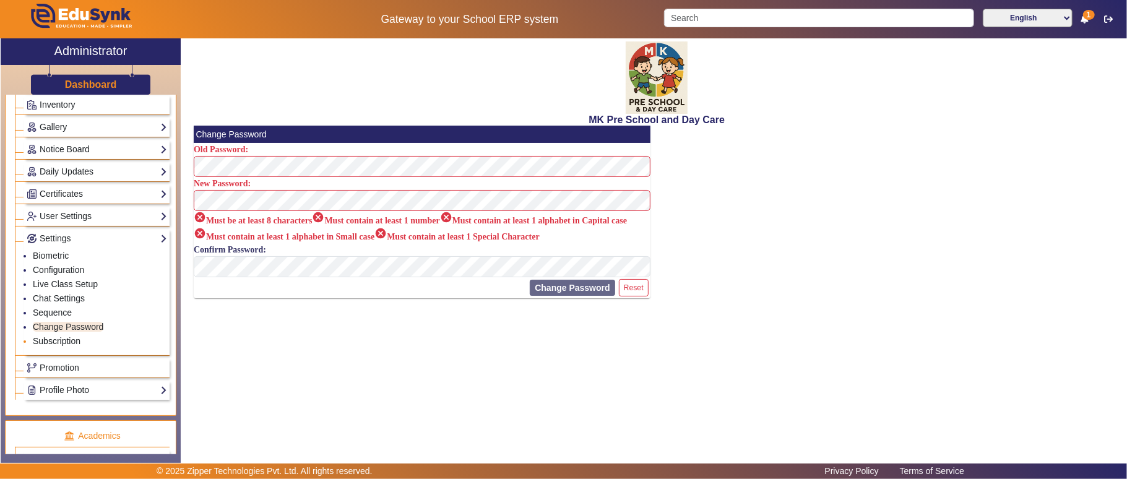
click at [59, 346] on link "Subscription" at bounding box center [57, 341] width 48 height 10
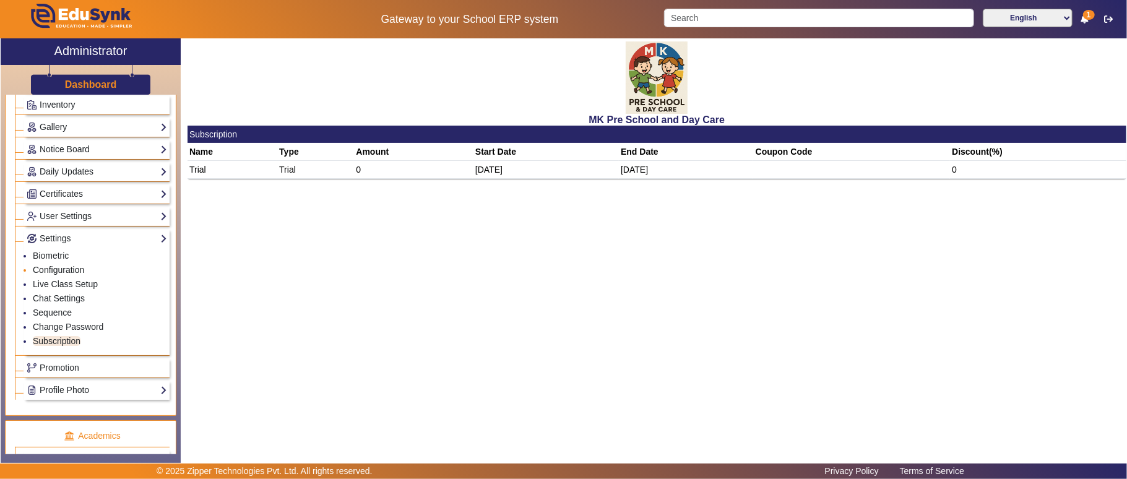
click at [67, 275] on link "Configuration" at bounding box center [58, 270] width 51 height 10
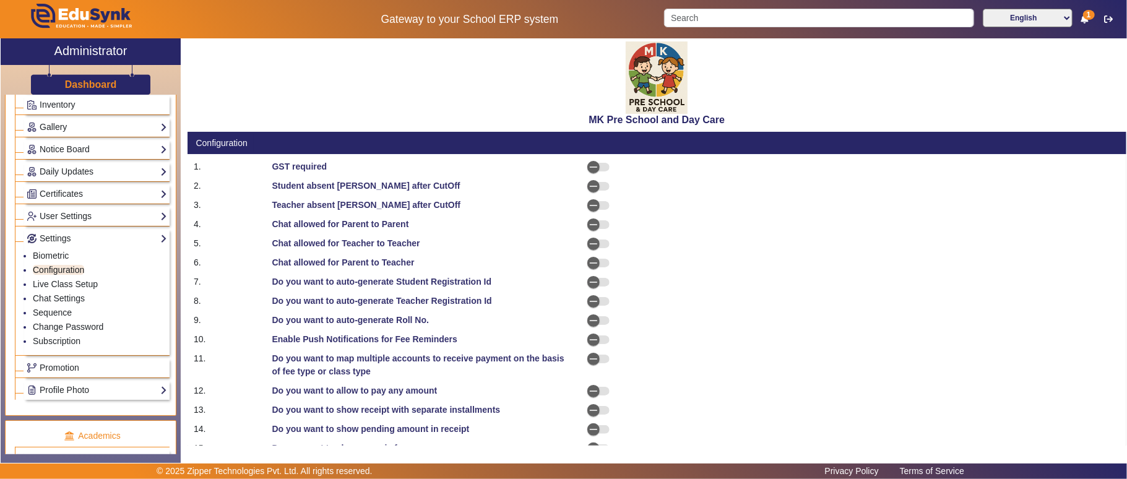
select select "BeforeDueDate"
select select "OnDueDate"
select select "AfterDueDate"
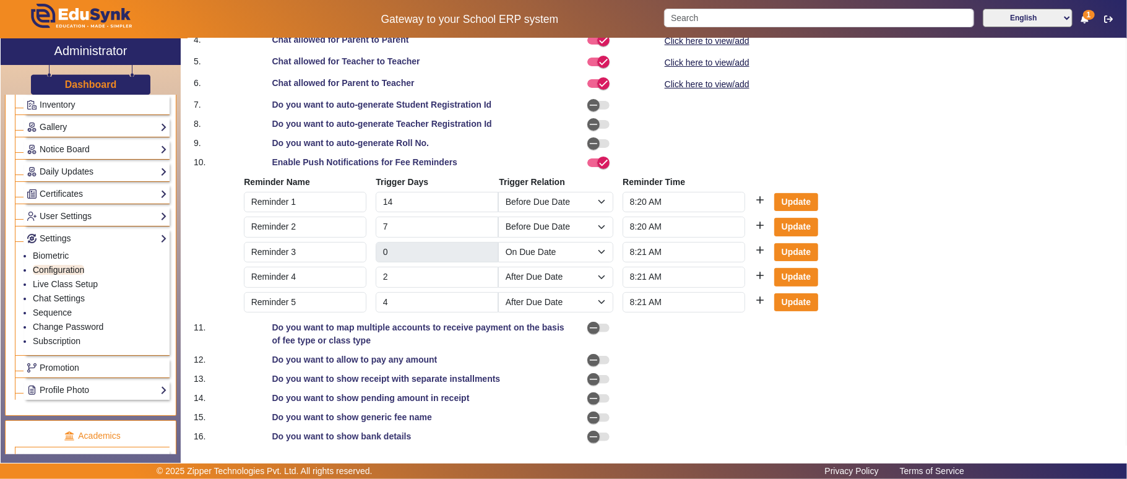
scroll to position [239, 0]
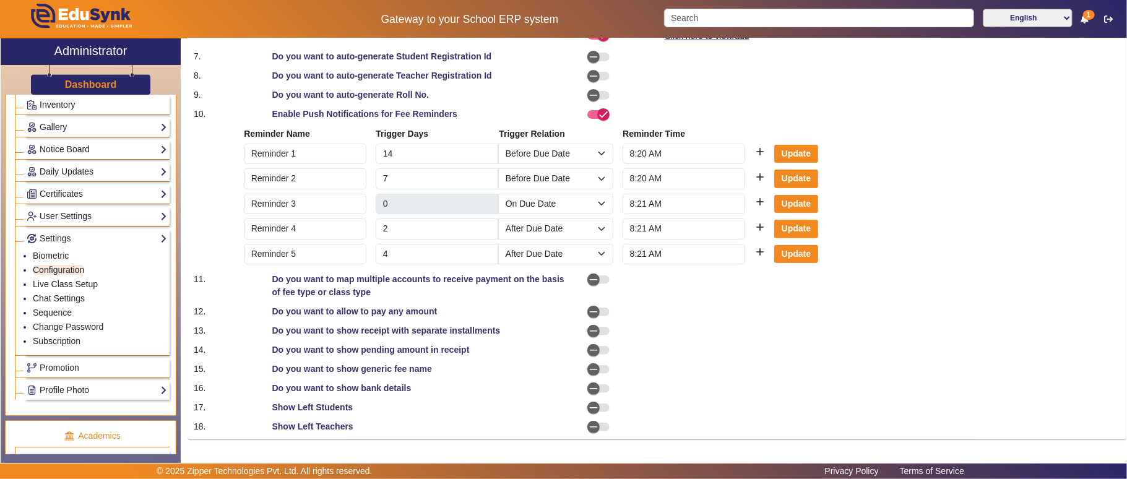
drag, startPoint x: 189, startPoint y: 408, endPoint x: 464, endPoint y: 439, distance: 276.4
click at [464, 439] on mat-card-content "1. GST required 2. Student absent mark after CutOff 3. Teacher absent mark afte…" at bounding box center [657, 179] width 939 height 520
click at [597, 407] on span "button" at bounding box center [593, 407] width 25 height 25
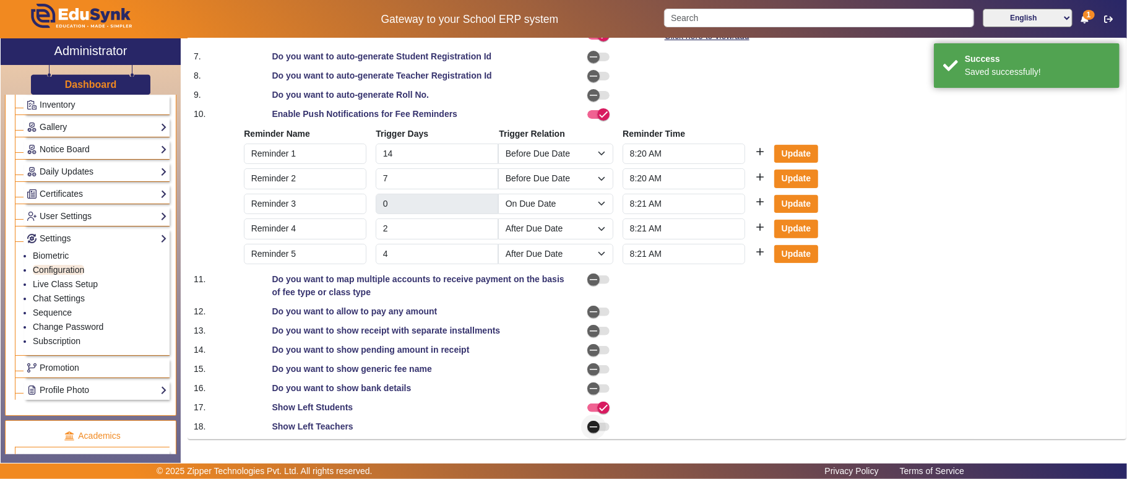
click at [597, 422] on span "button" at bounding box center [593, 427] width 25 height 25
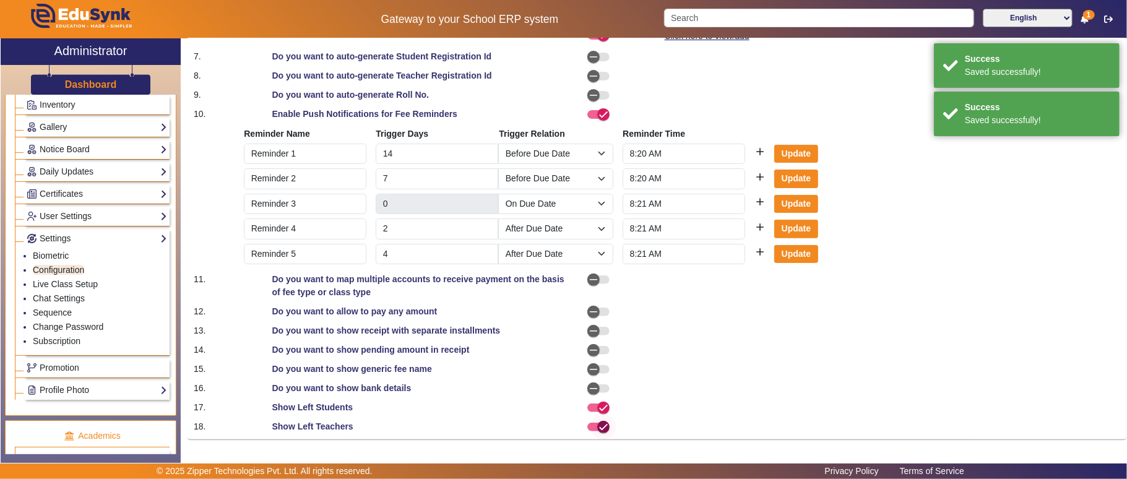
click at [600, 427] on icon "button" at bounding box center [603, 426] width 7 height 1
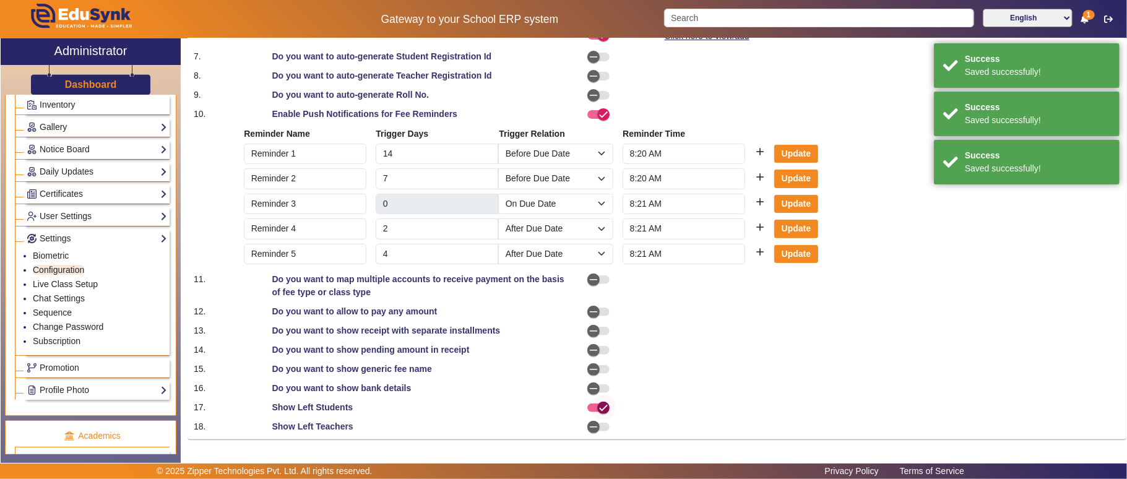
click at [598, 411] on icon "button" at bounding box center [603, 407] width 11 height 11
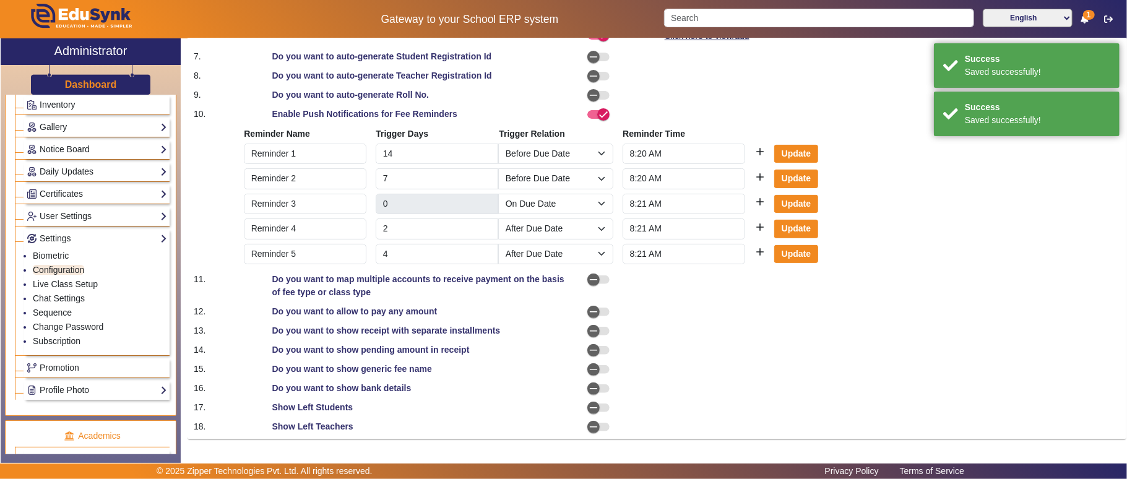
drag, startPoint x: 446, startPoint y: 387, endPoint x: 181, endPoint y: 285, distance: 283.7
click at [181, 285] on div "X Administrator Dashboard Administration Institution Institution Details Sessio…" at bounding box center [564, 250] width 1126 height 425
click at [750, 343] on div at bounding box center [774, 349] width 235 height 13
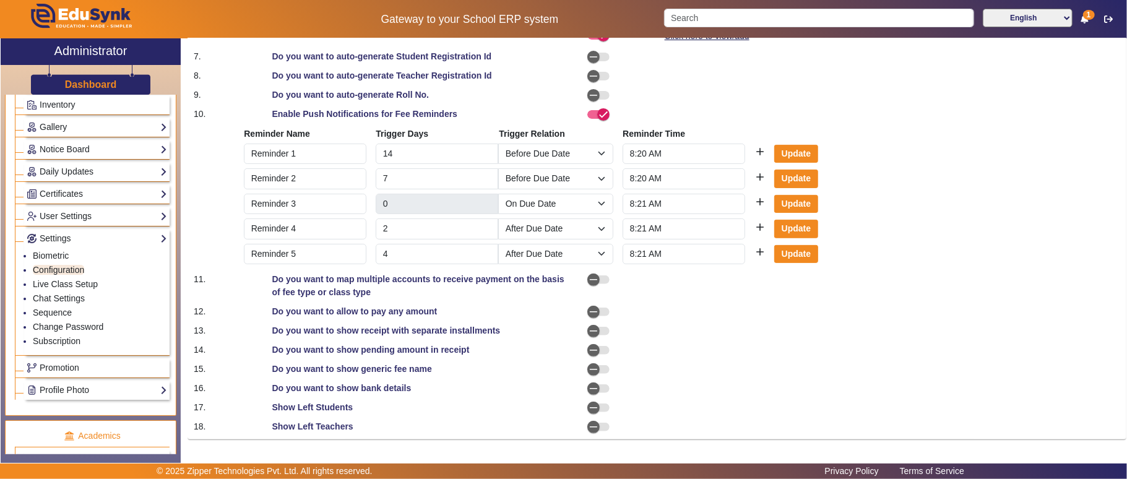
drag, startPoint x: 204, startPoint y: 272, endPoint x: 433, endPoint y: 292, distance: 229.8
click at [433, 292] on mat-card-content "1. GST required 2. Student absent mark after CutOff 3. Teacher absent mark afte…" at bounding box center [657, 179] width 939 height 520
drag, startPoint x: 268, startPoint y: 318, endPoint x: 476, endPoint y: 311, distance: 208.1
click at [476, 311] on div "Do you want to allow to pay any amount" at bounding box center [421, 311] width 313 height 13
drag, startPoint x: 265, startPoint y: 332, endPoint x: 513, endPoint y: 324, distance: 248.3
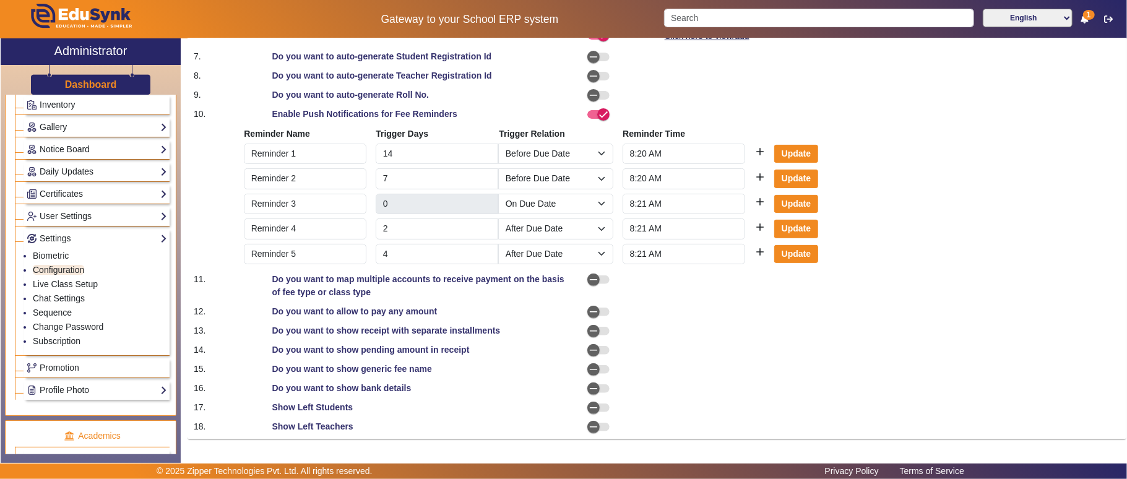
click at [513, 324] on div "Do you want to show receipt with separate installments" at bounding box center [421, 330] width 313 height 13
drag, startPoint x: 272, startPoint y: 313, endPoint x: 477, endPoint y: 310, distance: 204.2
click at [477, 310] on div "Do you want to allow to pay any amount" at bounding box center [421, 311] width 313 height 13
drag, startPoint x: 273, startPoint y: 334, endPoint x: 525, endPoint y: 330, distance: 252.5
click at [525, 330] on div "Do you want to show receipt with separate installments" at bounding box center [421, 330] width 313 height 13
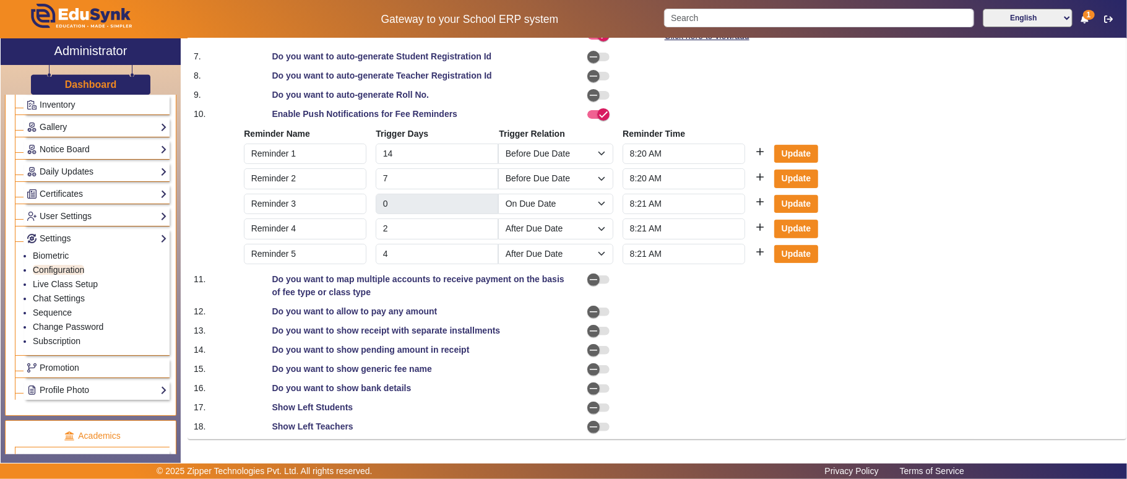
drag, startPoint x: 271, startPoint y: 352, endPoint x: 496, endPoint y: 352, distance: 225.3
click at [496, 352] on div "Do you want to show pending amount in receipt" at bounding box center [421, 349] width 313 height 13
drag, startPoint x: 264, startPoint y: 372, endPoint x: 451, endPoint y: 370, distance: 186.9
click at [451, 370] on div "Do you want to show generic fee name" at bounding box center [421, 369] width 313 height 13
drag, startPoint x: 270, startPoint y: 387, endPoint x: 436, endPoint y: 389, distance: 165.9
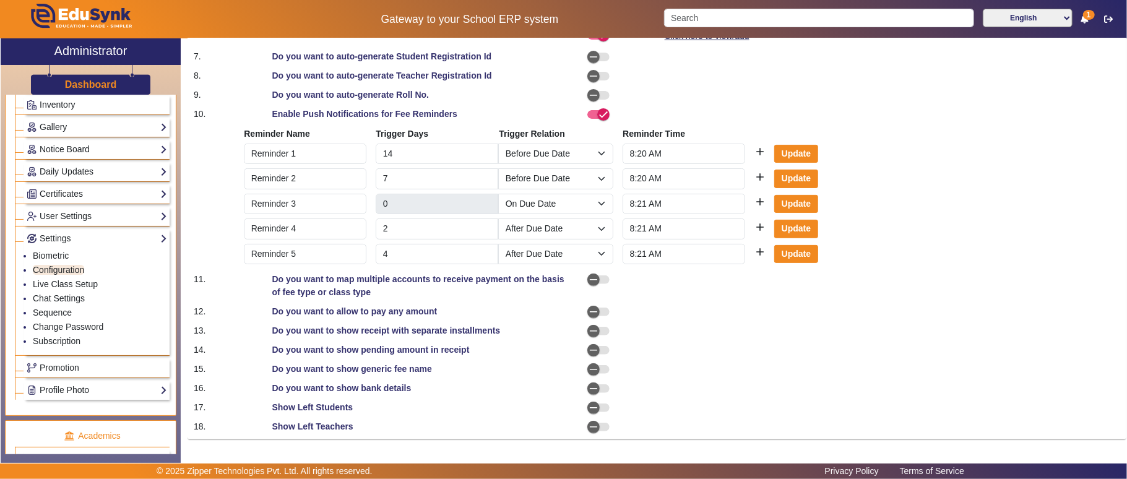
click at [436, 389] on div "Do you want to show bank details" at bounding box center [421, 388] width 313 height 13
drag, startPoint x: 271, startPoint y: 305, endPoint x: 443, endPoint y: 389, distance: 191.5
click at [443, 389] on mat-card-content "1. GST required 2. Student absent mark after CutOff 3. Teacher absent mark afte…" at bounding box center [657, 179] width 939 height 520
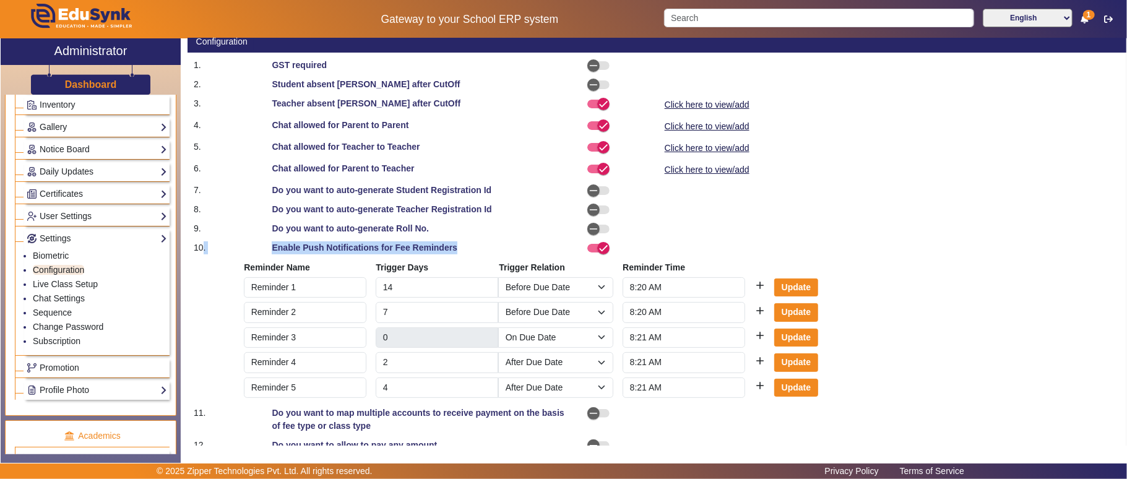
drag, startPoint x: 196, startPoint y: 249, endPoint x: 956, endPoint y: 367, distance: 769.1
click at [956, 367] on div "10. Enable Push Notifications for Fee Reminders Reminder Name Trigger Days Trig…" at bounding box center [657, 320] width 939 height 159
click at [708, 210] on div at bounding box center [774, 209] width 235 height 13
drag, startPoint x: 275, startPoint y: 193, endPoint x: 520, endPoint y: 225, distance: 247.2
click at [520, 225] on mat-card-content "1. GST required 2. Student absent mark after CutOff 3. Teacher absent mark afte…" at bounding box center [657, 313] width 939 height 520
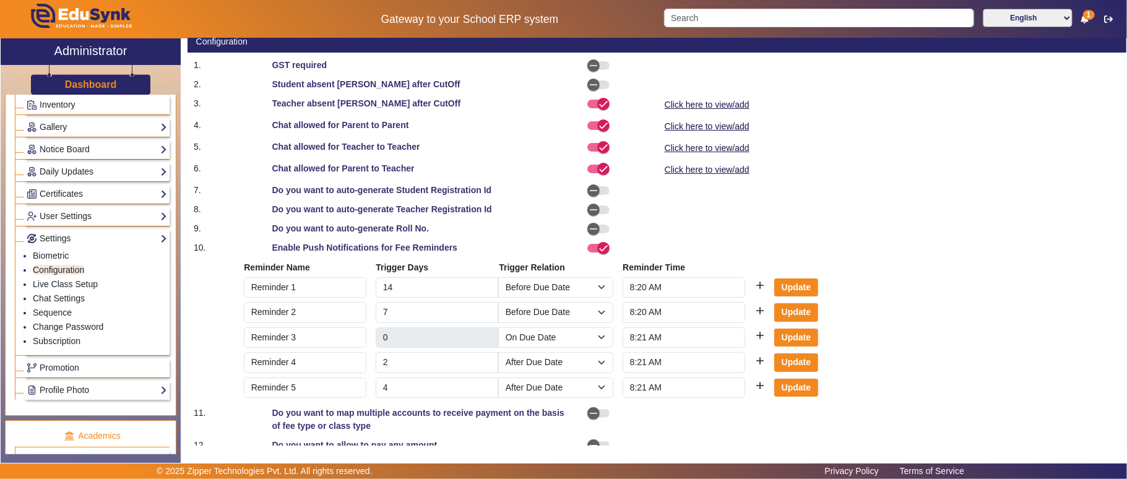
drag, startPoint x: 192, startPoint y: 192, endPoint x: 475, endPoint y: 220, distance: 284.9
click at [475, 220] on mat-card-content "1. GST required 2. Student absent mark after CutOff 3. Teacher absent mark afte…" at bounding box center [657, 313] width 939 height 520
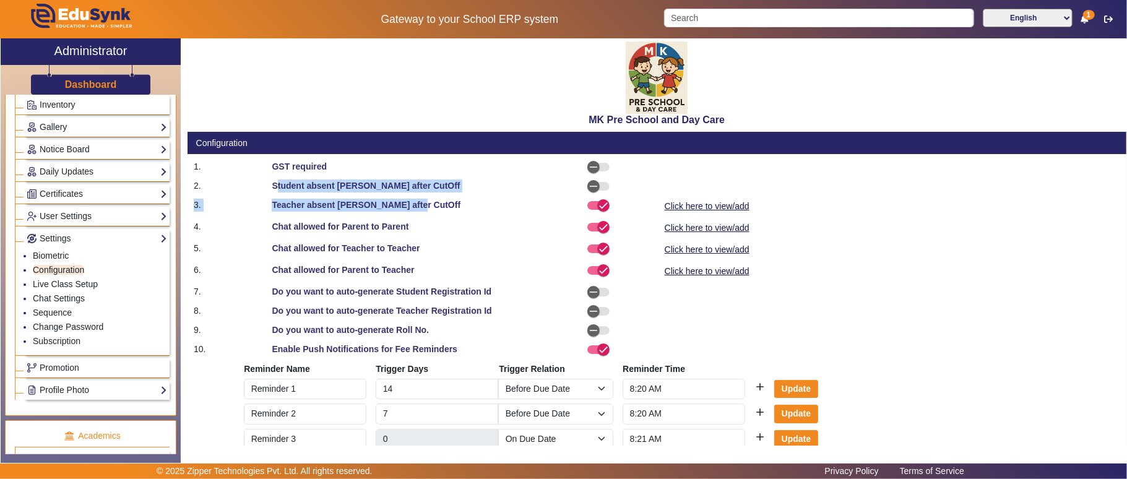
drag, startPoint x: 267, startPoint y: 186, endPoint x: 432, endPoint y: 199, distance: 165.2
click at [432, 199] on mat-card-content "1. GST required 2. Student absent mark after CutOff 3. Teacher absent mark afte…" at bounding box center [657, 414] width 939 height 520
click at [603, 184] on span "button" at bounding box center [598, 186] width 22 height 9
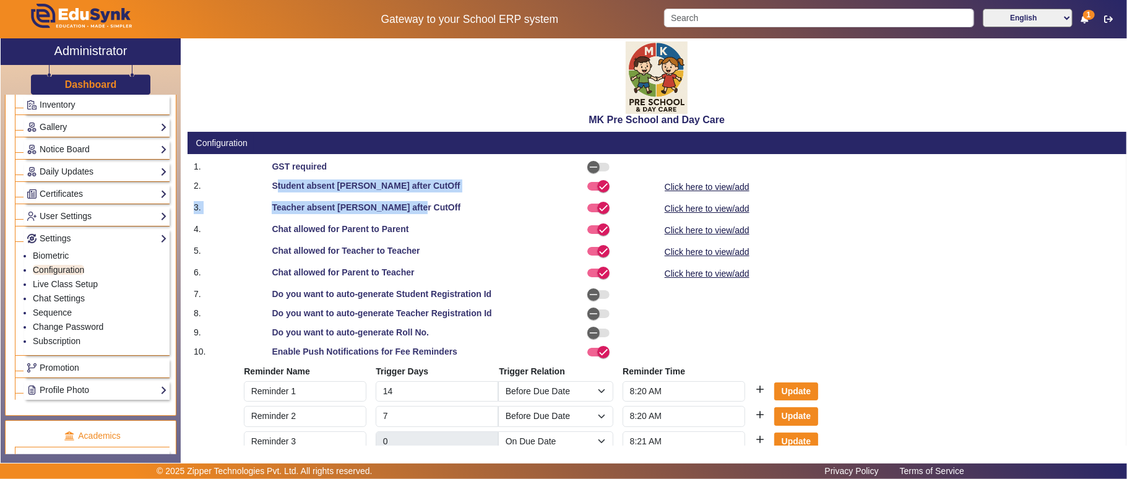
drag, startPoint x: 259, startPoint y: 228, endPoint x: 481, endPoint y: 234, distance: 222.9
click at [481, 234] on div "4. Chat allowed for Parent to Parent Click here to view/add" at bounding box center [657, 230] width 939 height 15
click at [587, 228] on button "button" at bounding box center [598, 229] width 22 height 9
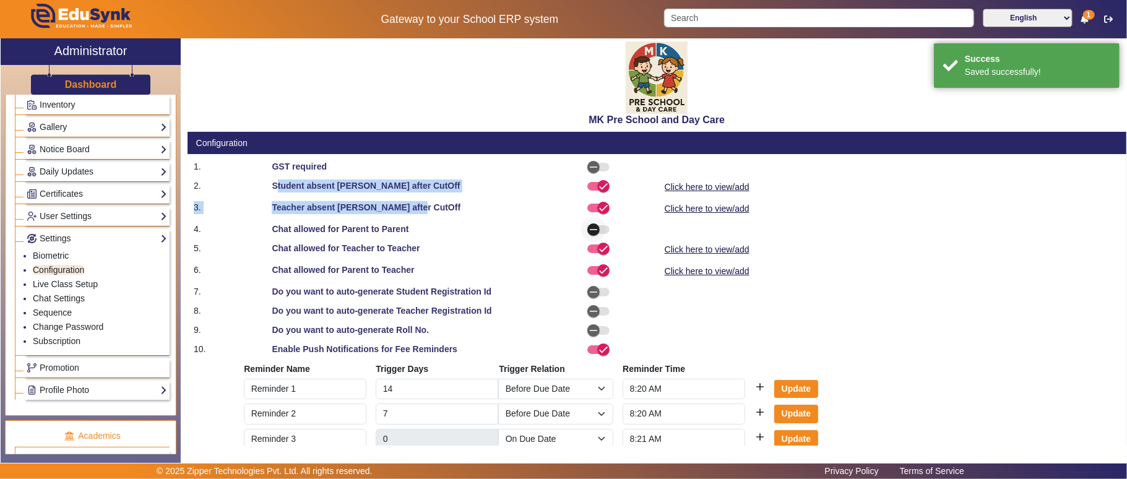
click at [602, 228] on span "button" at bounding box center [593, 229] width 25 height 25
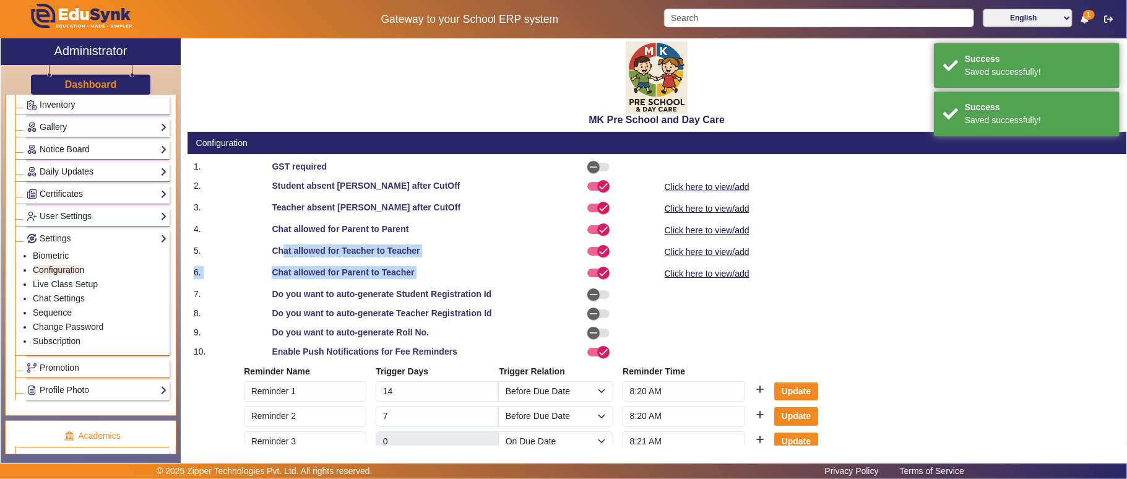
drag, startPoint x: 277, startPoint y: 248, endPoint x: 621, endPoint y: 270, distance: 344.8
click at [621, 270] on mat-card-content "1. GST required 2. Student absent mark after CutOff Click here to view/add 3. T…" at bounding box center [657, 415] width 939 height 523
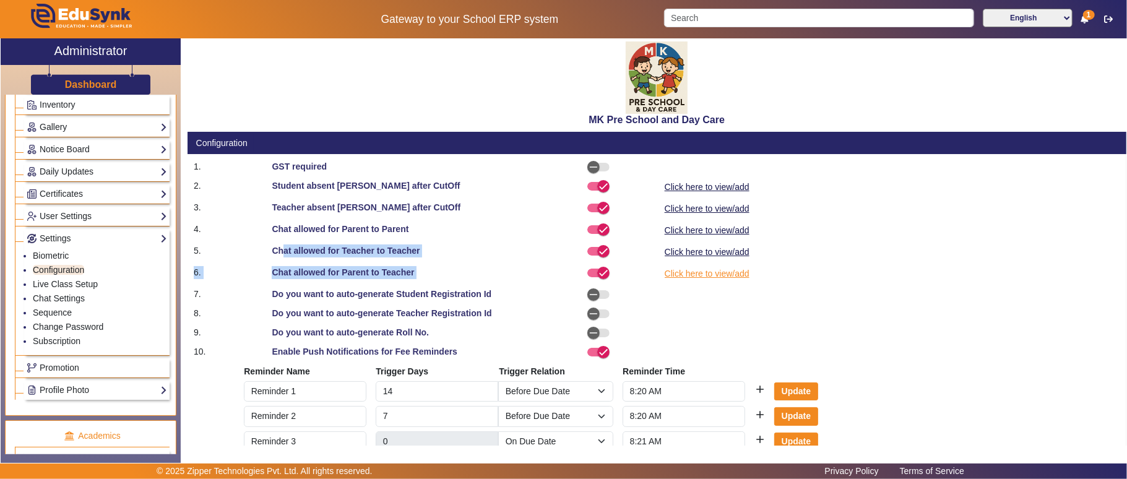
click at [677, 270] on link "Click here to view/add" at bounding box center [706, 273] width 87 height 15
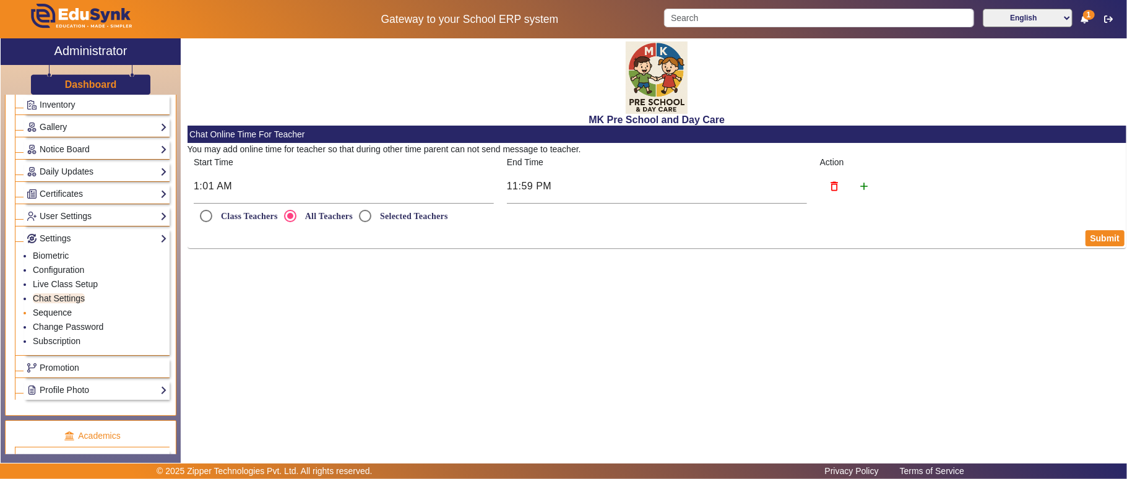
click at [60, 317] on link "Sequence" at bounding box center [52, 313] width 39 height 10
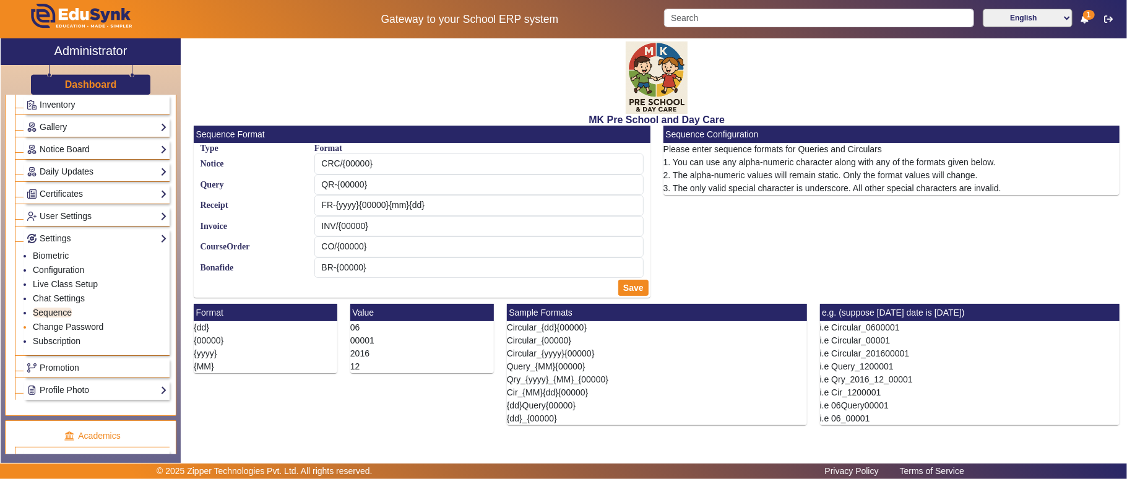
click at [62, 332] on link "Change Password" at bounding box center [68, 327] width 71 height 10
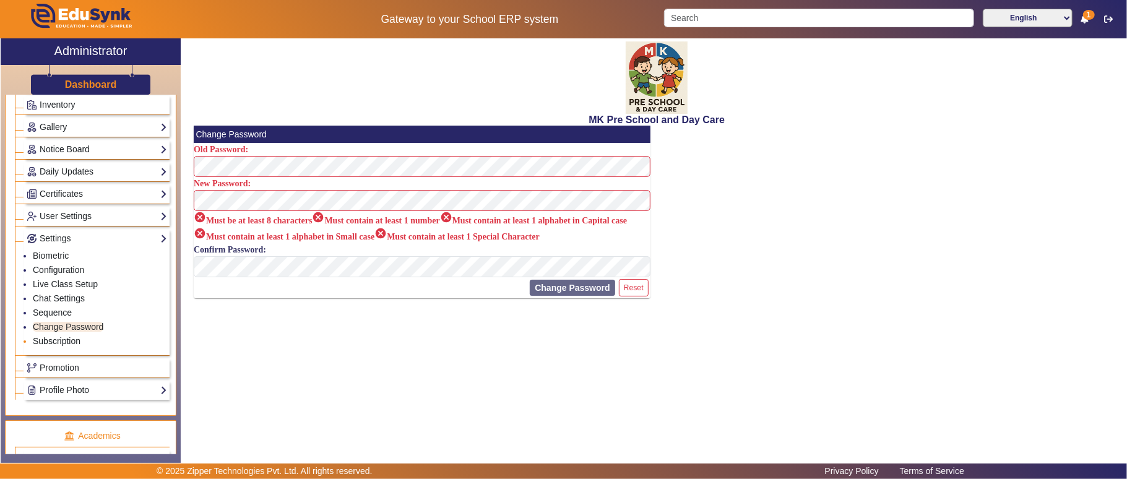
click at [63, 346] on link "Subscription" at bounding box center [57, 341] width 48 height 10
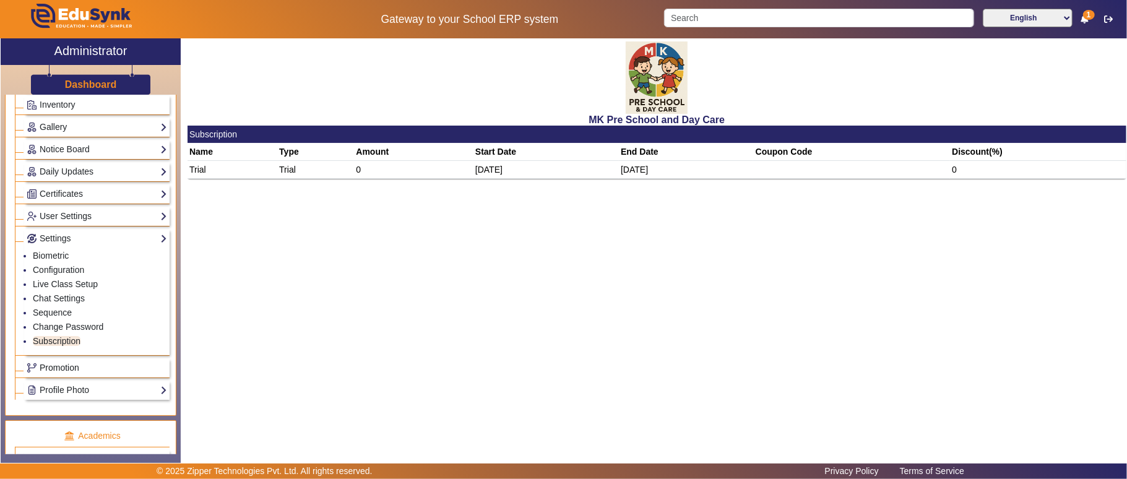
click at [73, 375] on link "Promotion" at bounding box center [97, 368] width 140 height 14
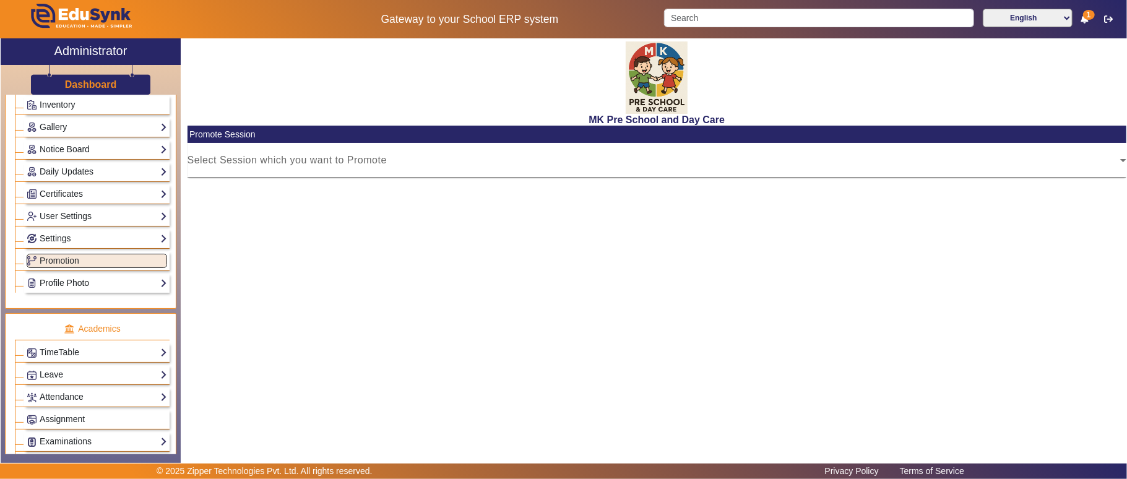
click at [77, 290] on link "Profile Photo" at bounding box center [97, 283] width 140 height 14
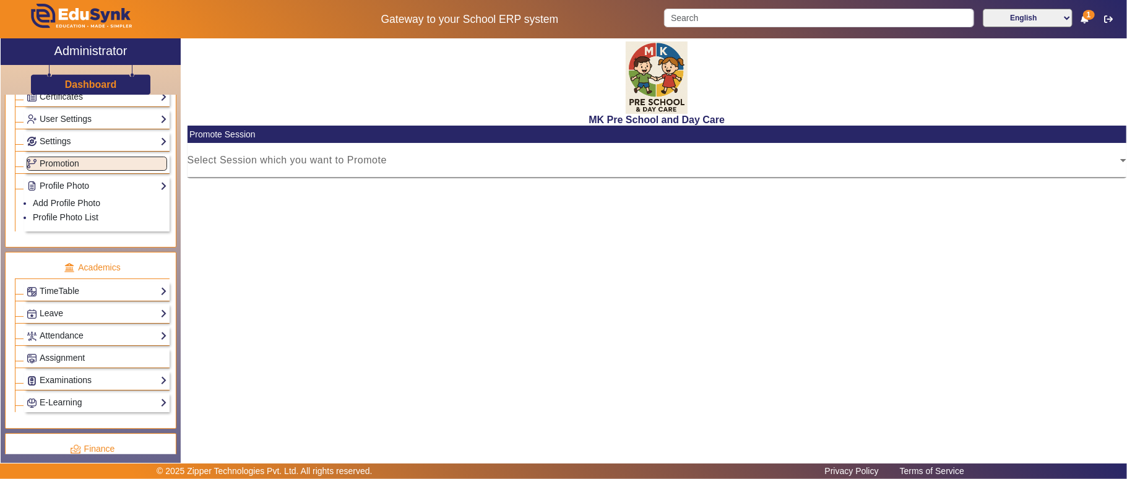
scroll to position [412, 0]
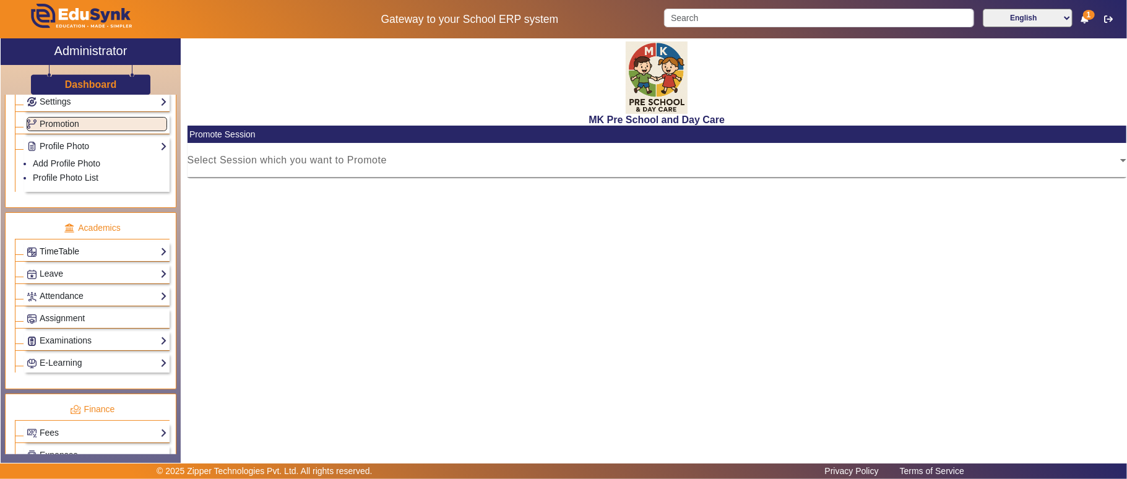
click at [45, 259] on link "TimeTable" at bounding box center [97, 251] width 140 height 14
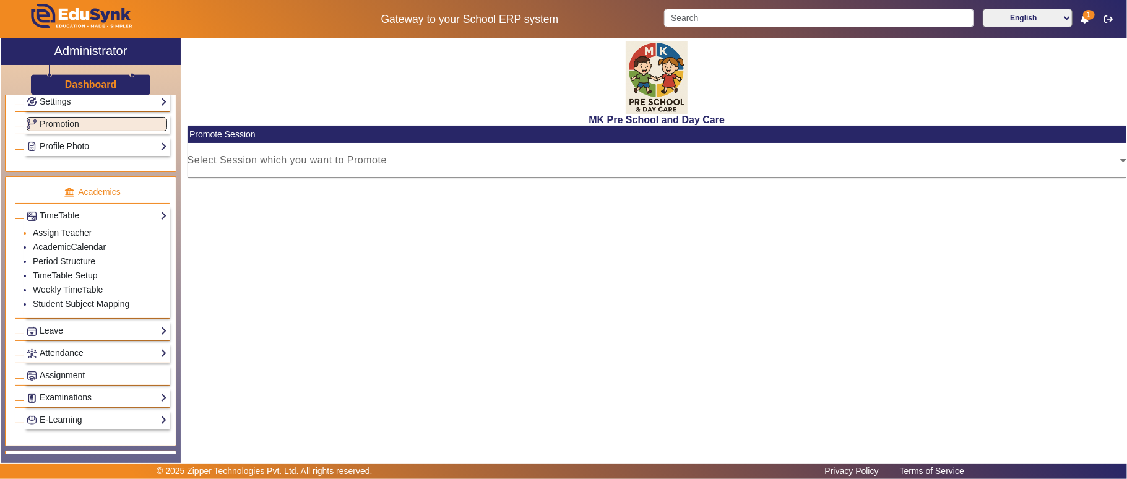
click at [85, 238] on link "Assign Teacher" at bounding box center [62, 233] width 59 height 10
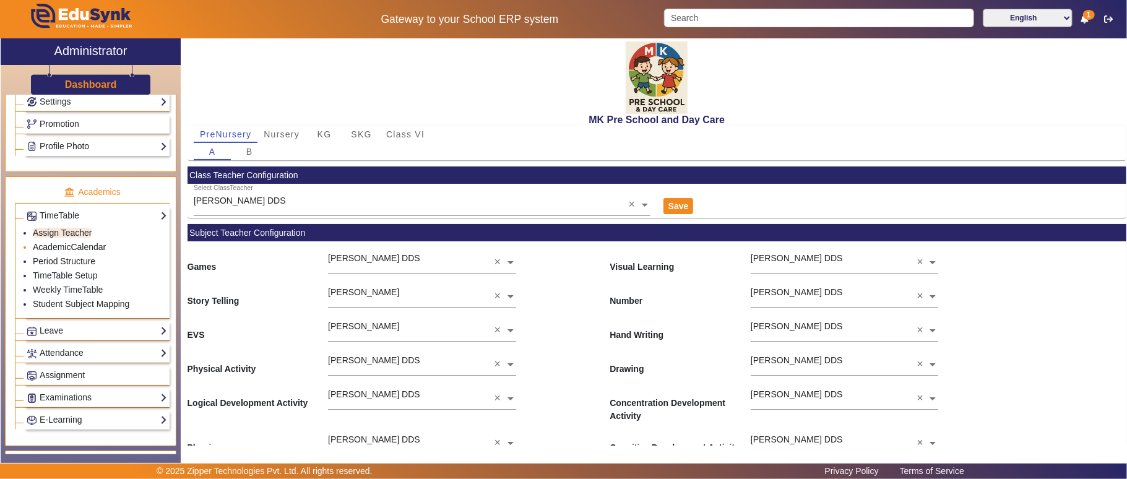
click at [85, 252] on link "AcademicCalendar" at bounding box center [69, 247] width 73 height 10
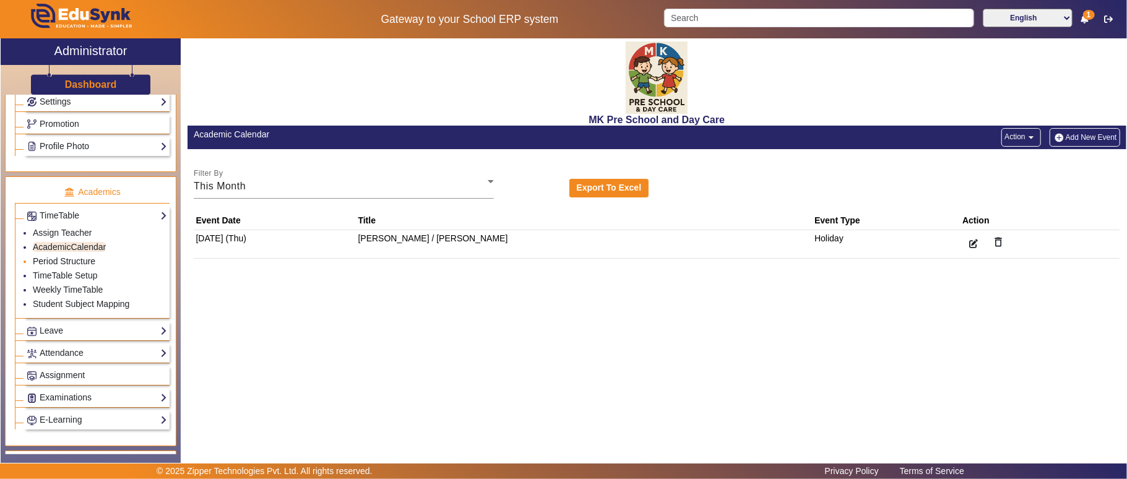
click at [82, 266] on link "Period Structure" at bounding box center [64, 261] width 63 height 10
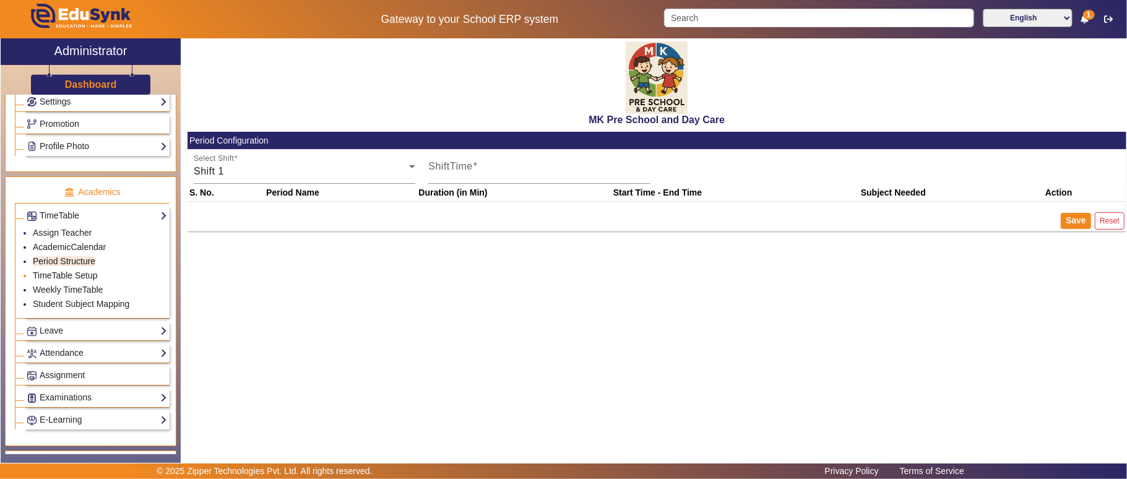
type input "9:00 AM"
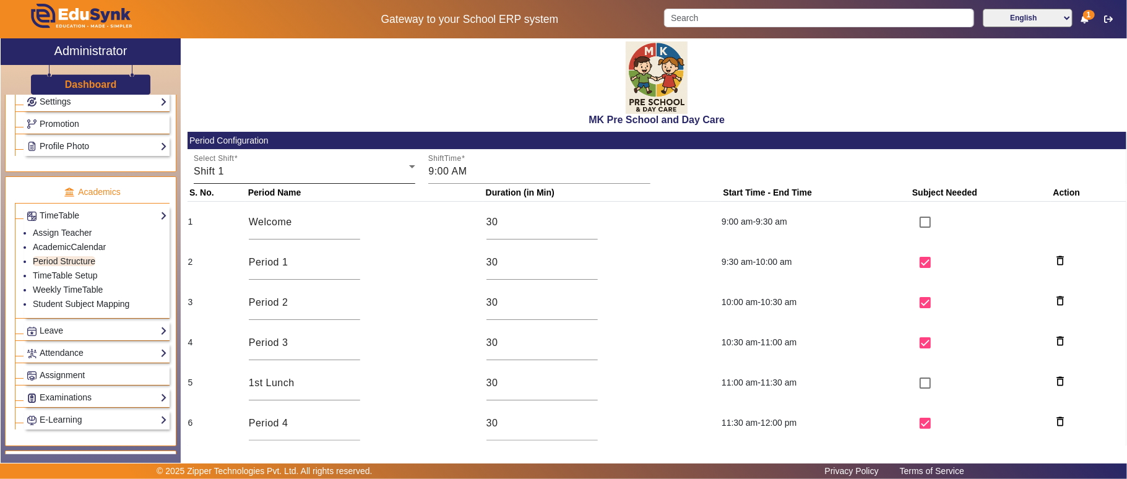
click at [295, 177] on div "Shift 1" at bounding box center [301, 171] width 215 height 15
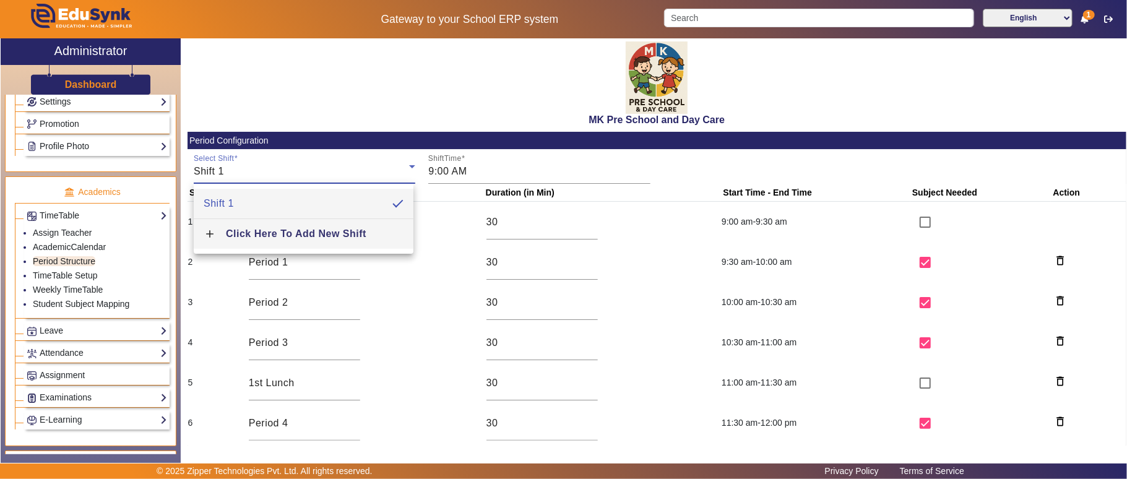
click at [263, 236] on span "Click Here To Add New Shift" at bounding box center [296, 233] width 140 height 11
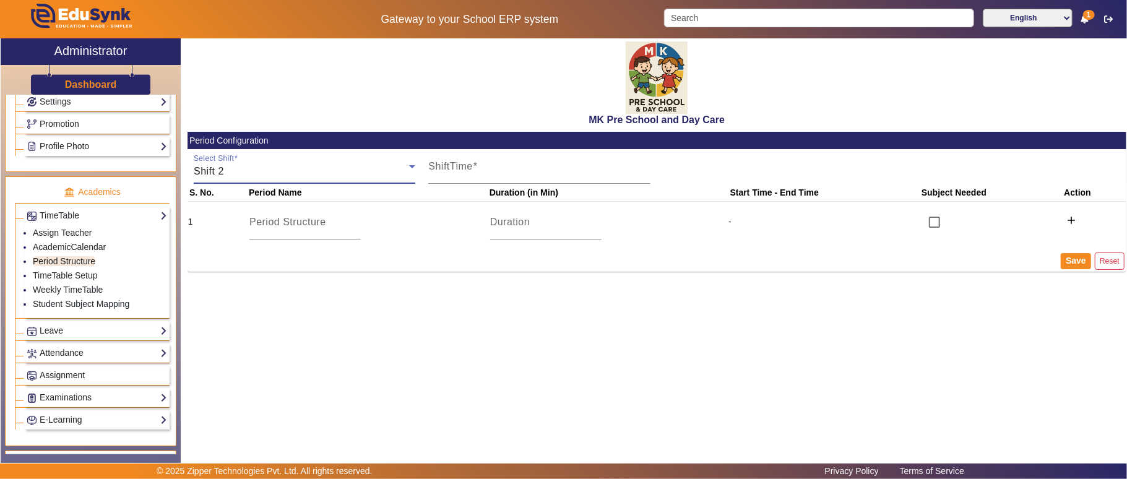
click at [348, 171] on div "Shift 2" at bounding box center [301, 171] width 215 height 15
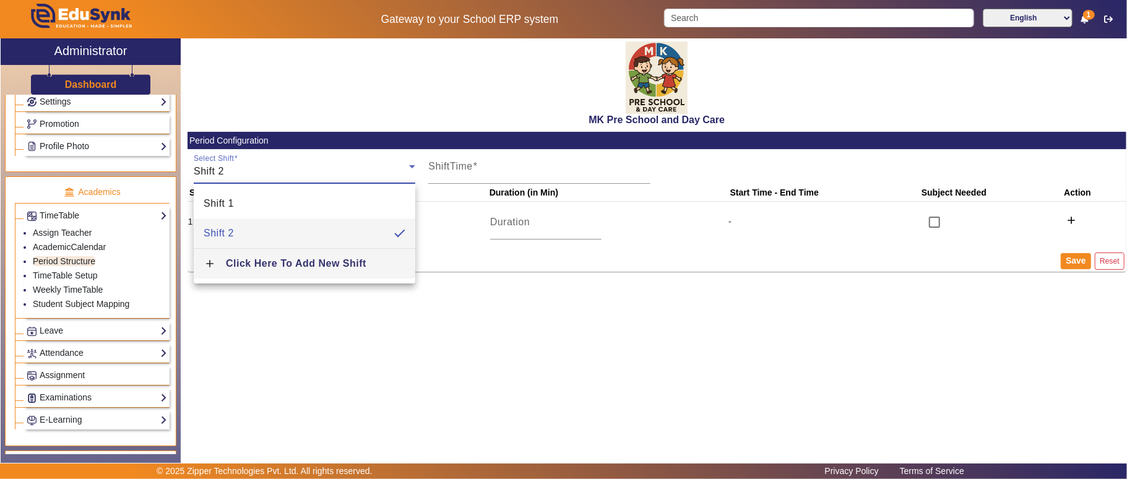
click at [318, 267] on span "Click Here To Add New Shift" at bounding box center [296, 263] width 140 height 11
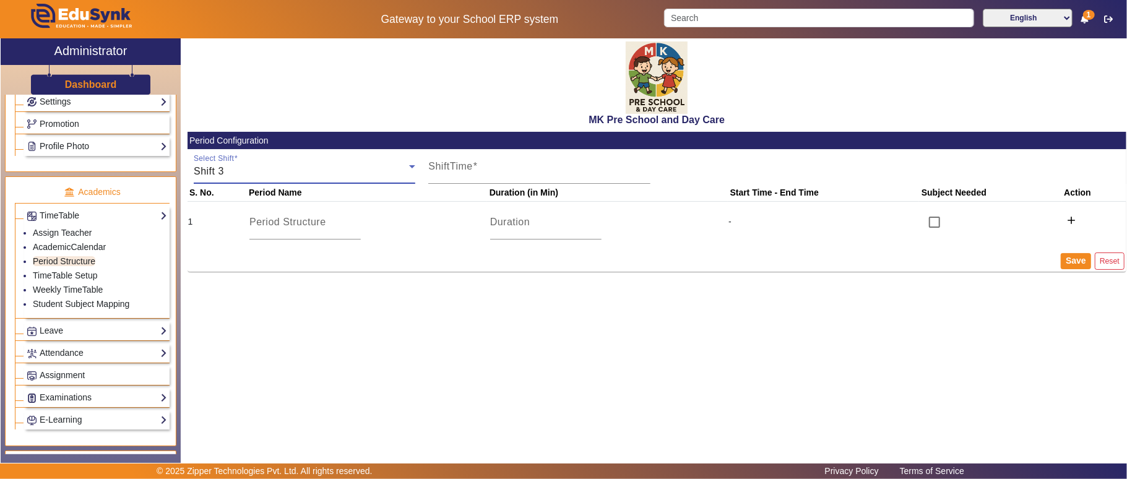
click at [325, 171] on div "Shift 3" at bounding box center [301, 171] width 215 height 15
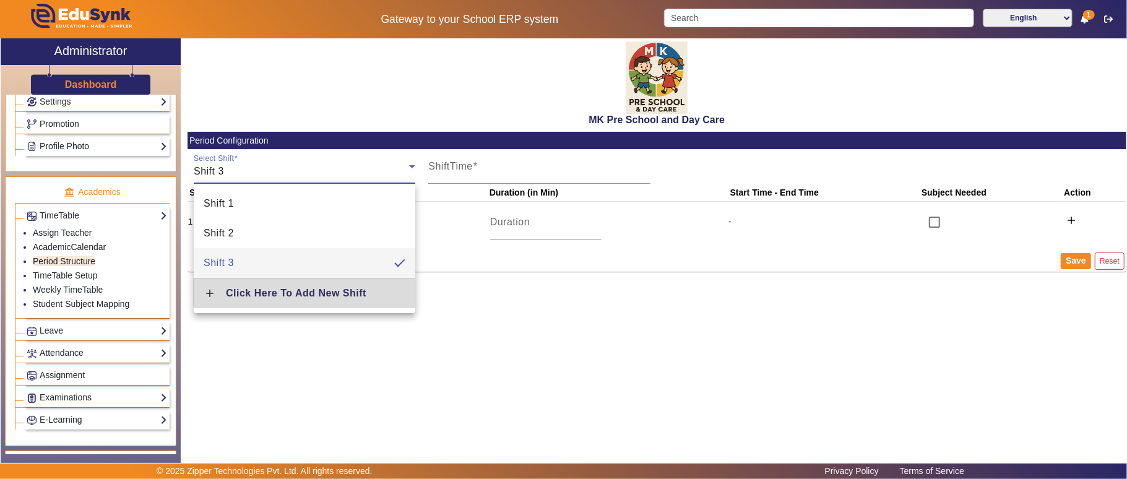
click at [315, 292] on span "Click Here To Add New Shift" at bounding box center [296, 293] width 140 height 11
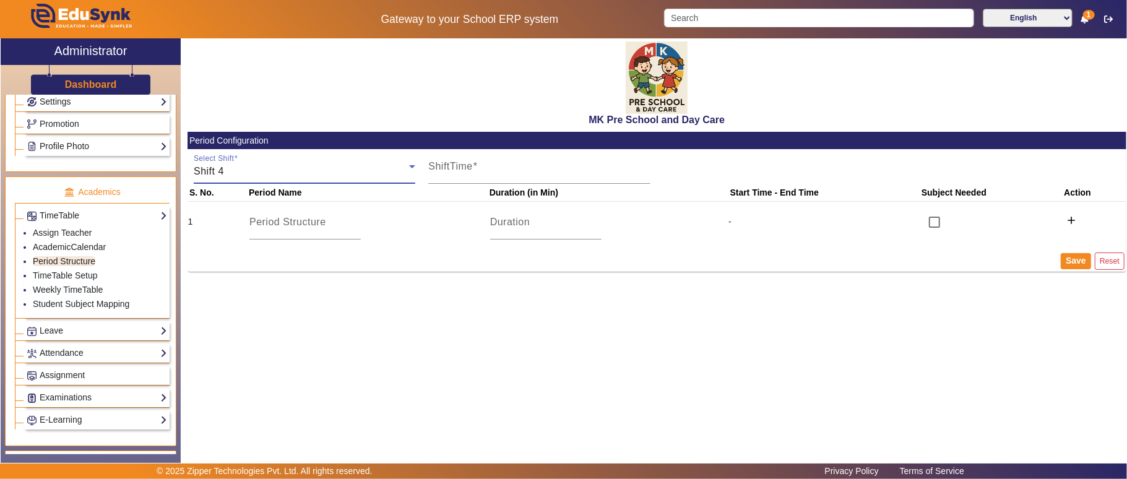
click at [307, 168] on div "Shift 4" at bounding box center [301, 171] width 215 height 15
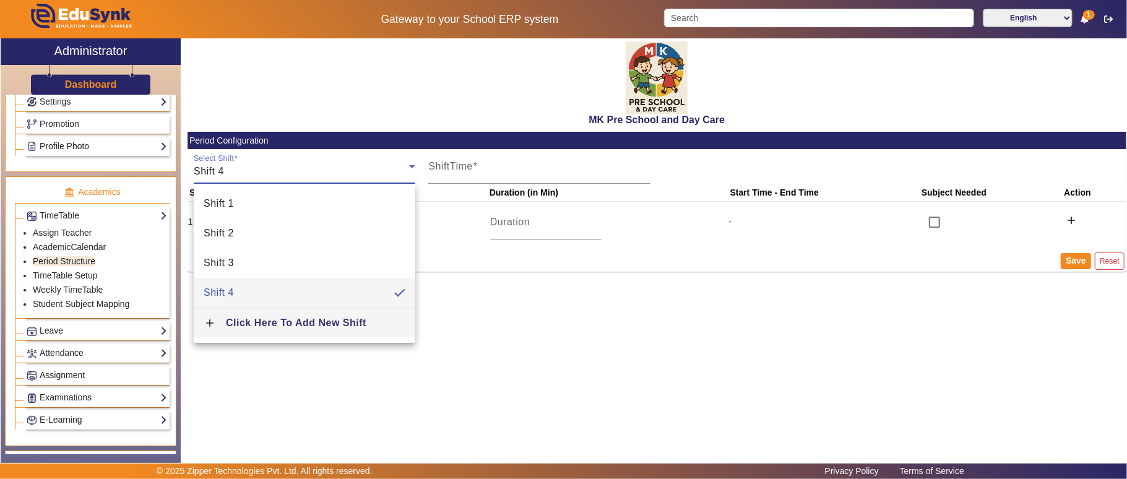
click at [321, 325] on span "Click Here To Add New Shift" at bounding box center [296, 322] width 140 height 11
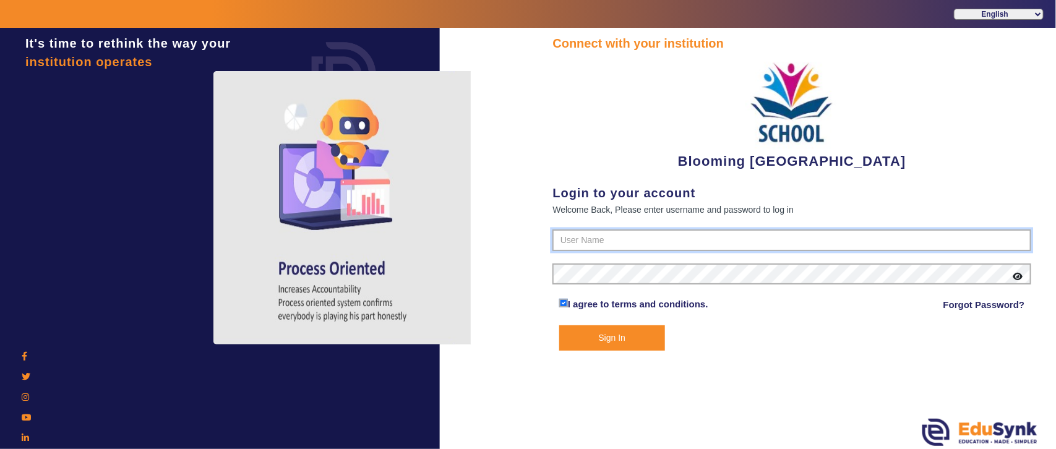
type input "4141419999"
click at [639, 332] on button "Sign In" at bounding box center [612, 338] width 106 height 25
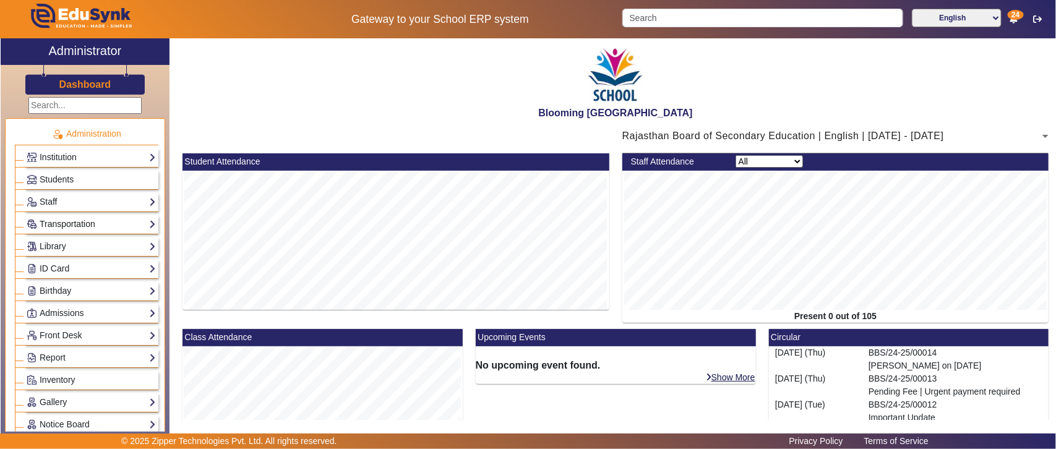
scroll to position [129, 0]
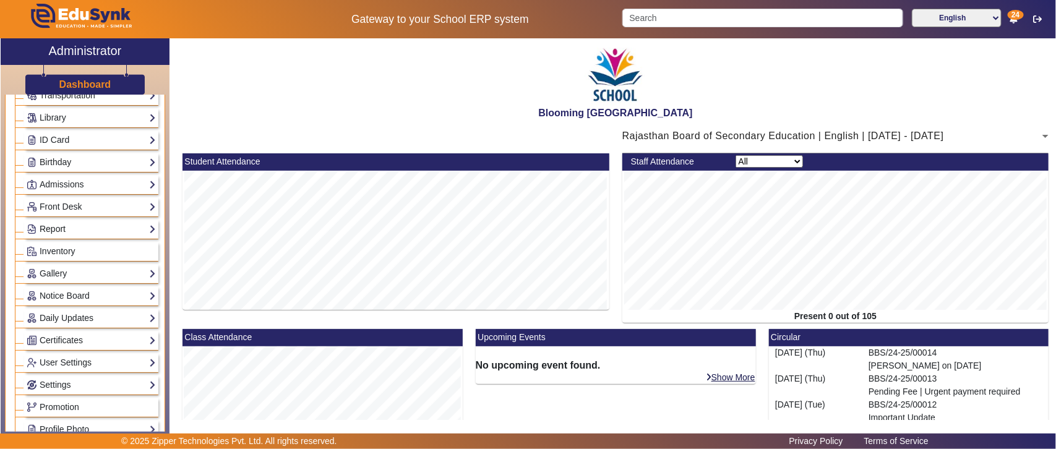
click at [71, 233] on link "Report" at bounding box center [91, 229] width 129 height 14
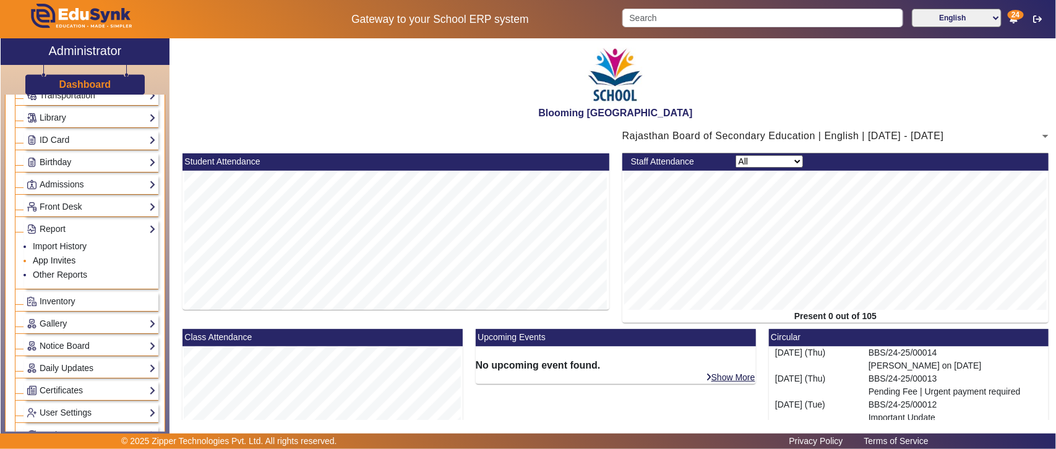
click at [65, 265] on link "App Invites" at bounding box center [54, 261] width 43 height 10
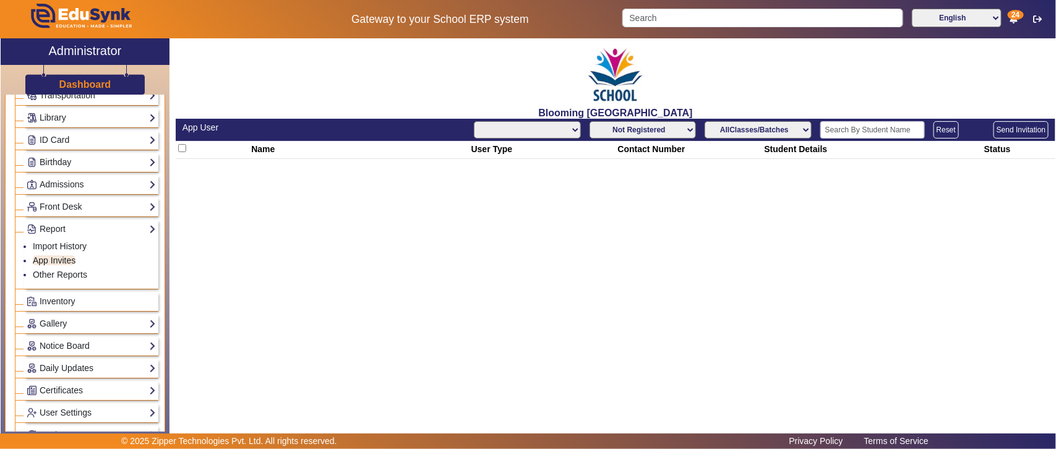
select select "All"
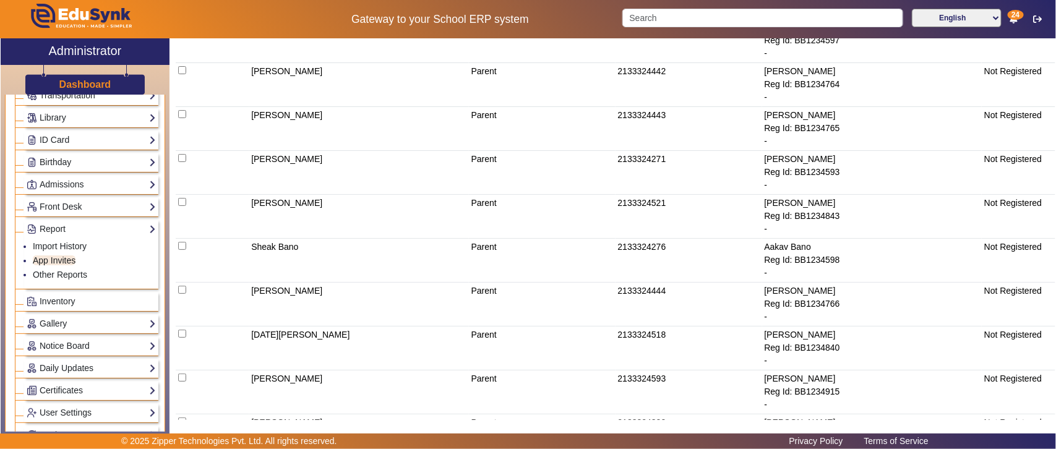
scroll to position [6446, 0]
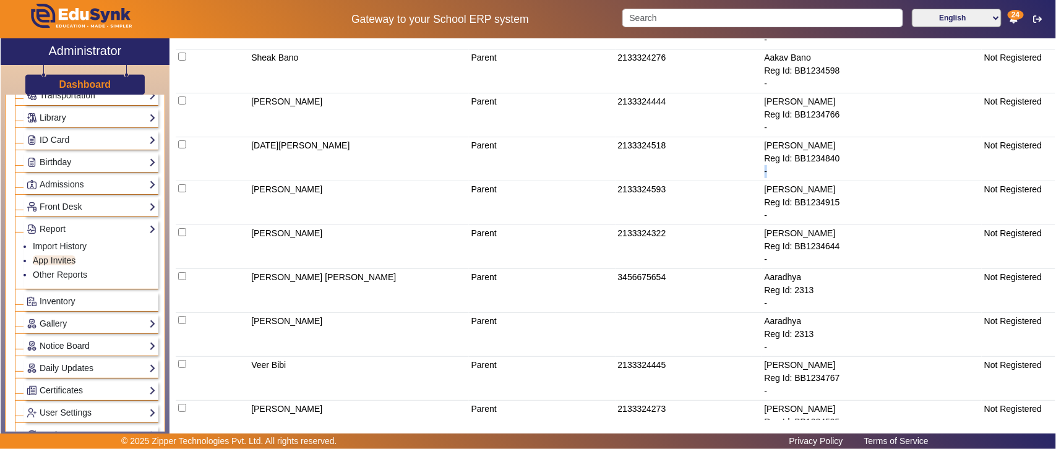
drag, startPoint x: 759, startPoint y: 202, endPoint x: 843, endPoint y: 205, distance: 83.6
click at [843, 178] on div "-" at bounding box center [872, 171] width 215 height 13
drag, startPoint x: 759, startPoint y: 248, endPoint x: 830, endPoint y: 248, distance: 71.2
click at [830, 225] on td "[PERSON_NAME] Reg Id: BB1234915 -" at bounding box center [872, 203] width 220 height 44
drag, startPoint x: 753, startPoint y: 292, endPoint x: 799, endPoint y: 295, distance: 46.5
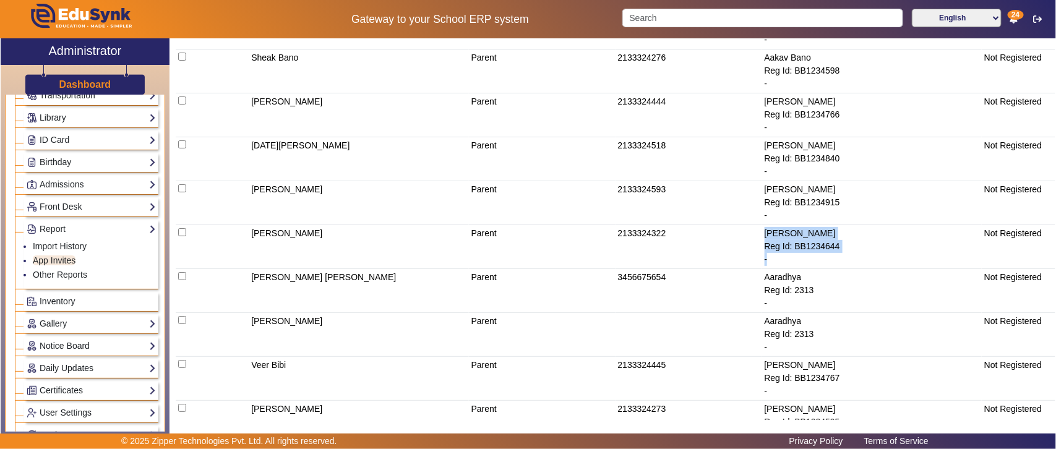
click at [799, 269] on tr "[PERSON_NAME] Parent 2133324322 [PERSON_NAME] Reg Id: BB1234644 - Not Registered" at bounding box center [616, 247] width 880 height 44
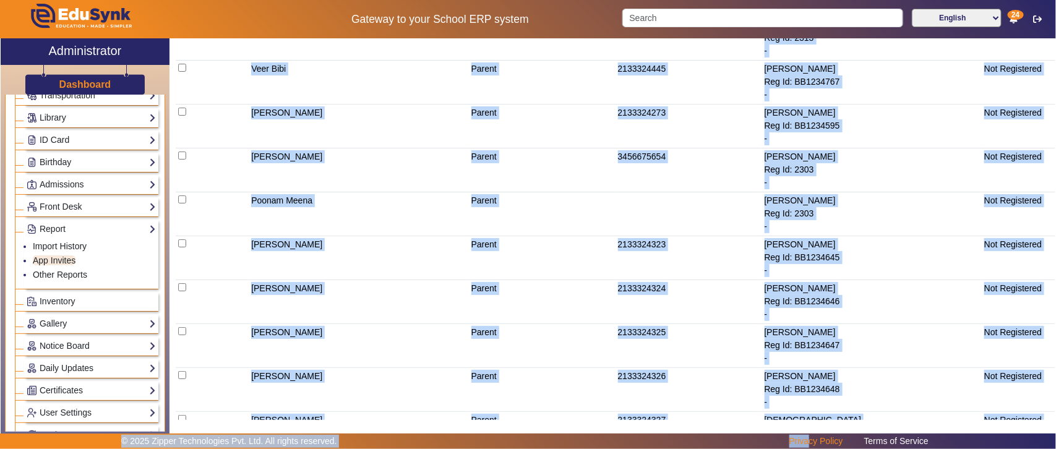
drag, startPoint x: 252, startPoint y: 135, endPoint x: 811, endPoint y: 441, distance: 637.5
click at [811, 441] on app-layout "Gateway to your School ERP system English हिंदी (Hindi) ಕನ್ನಡ (Kannada) தமிழ் (…" at bounding box center [528, 224] width 1056 height 449
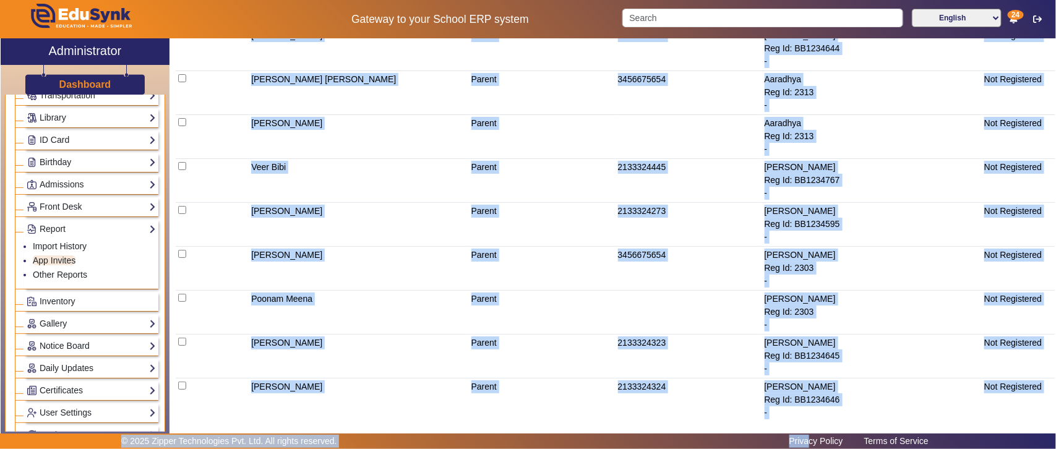
scroll to position [6127, 0]
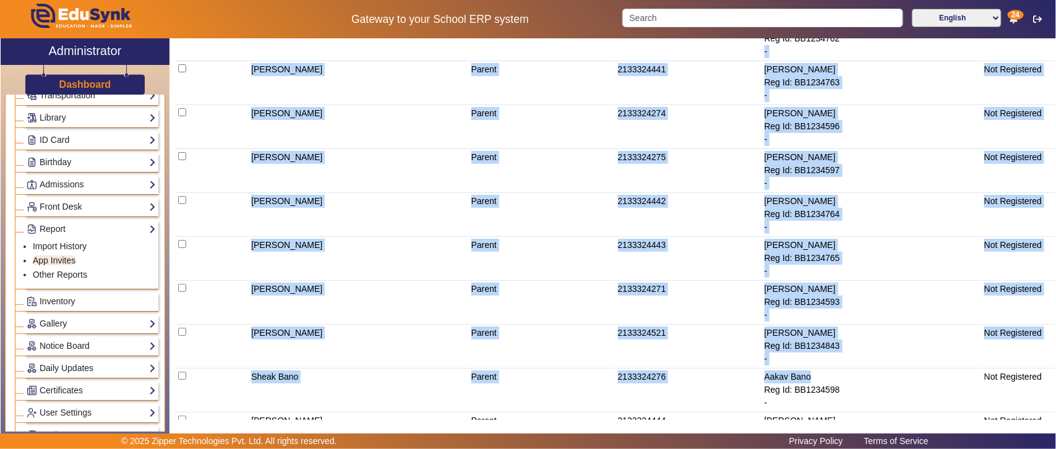
drag, startPoint x: 852, startPoint y: 403, endPoint x: 757, endPoint y: 77, distance: 339.2
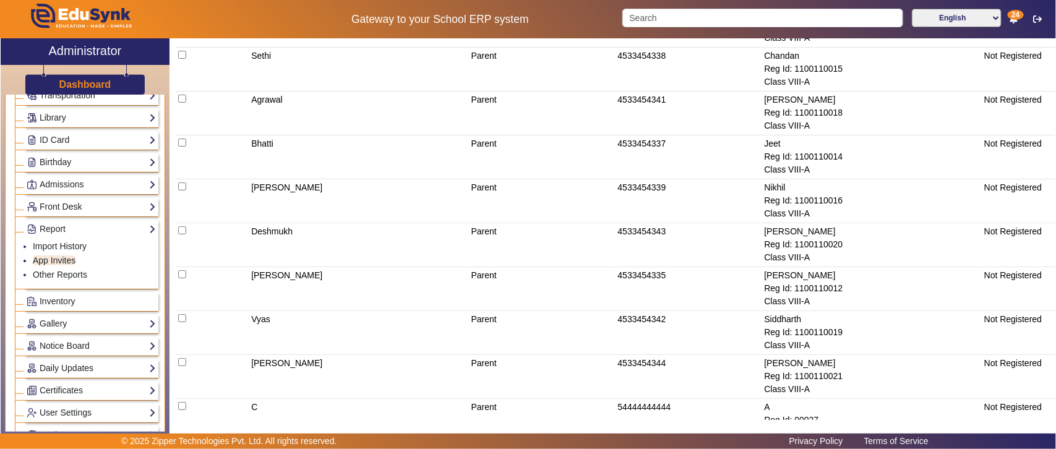
scroll to position [2774, 0]
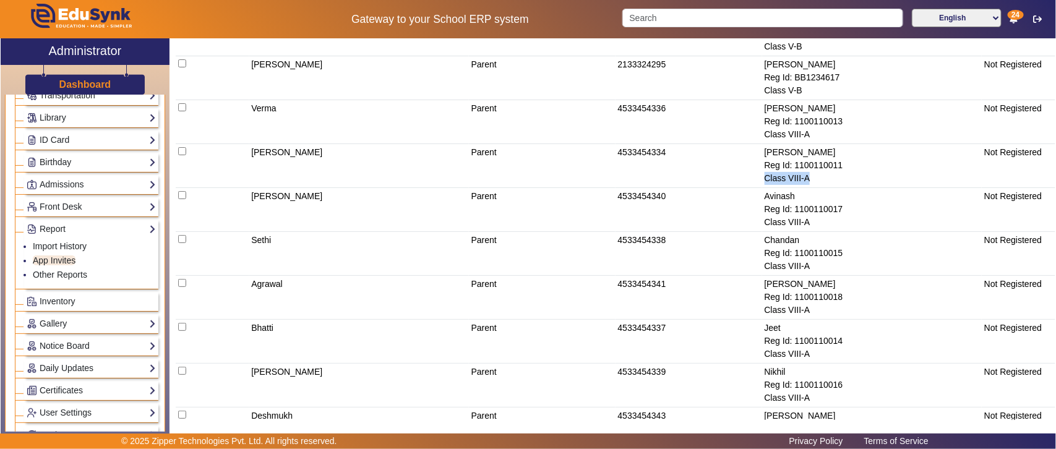
drag, startPoint x: 761, startPoint y: 189, endPoint x: 836, endPoint y: 186, distance: 74.9
click at [836, 185] on div "Class VIII-A" at bounding box center [872, 178] width 215 height 13
drag, startPoint x: 761, startPoint y: 230, endPoint x: 863, endPoint y: 228, distance: 102.1
click at [863, 228] on div "Class VIII-A" at bounding box center [872, 222] width 215 height 13
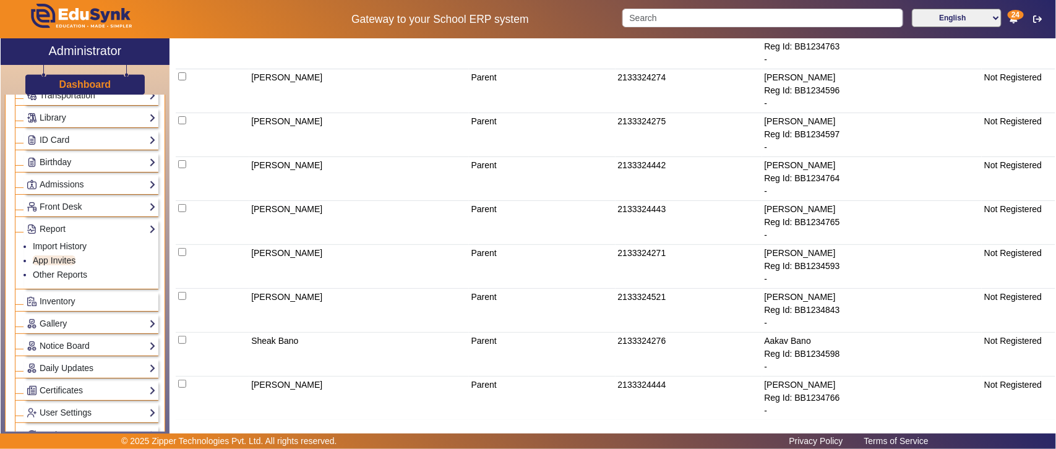
scroll to position [5997, 0]
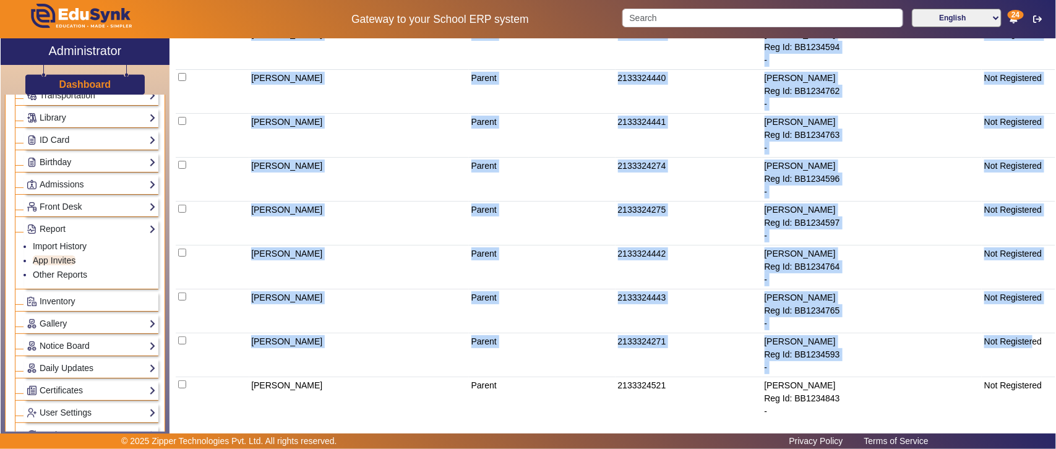
drag, startPoint x: 979, startPoint y: 100, endPoint x: 555, endPoint y: 200, distance: 436.2
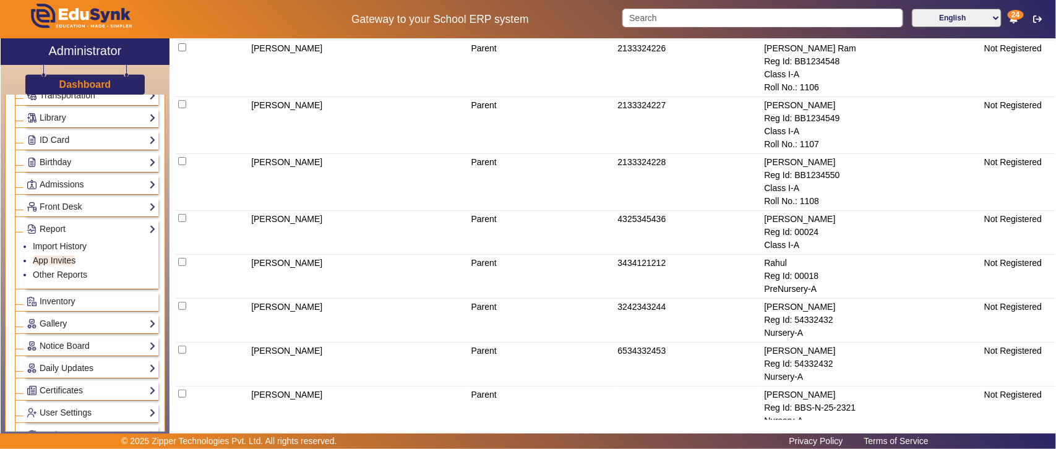
scroll to position [0, 0]
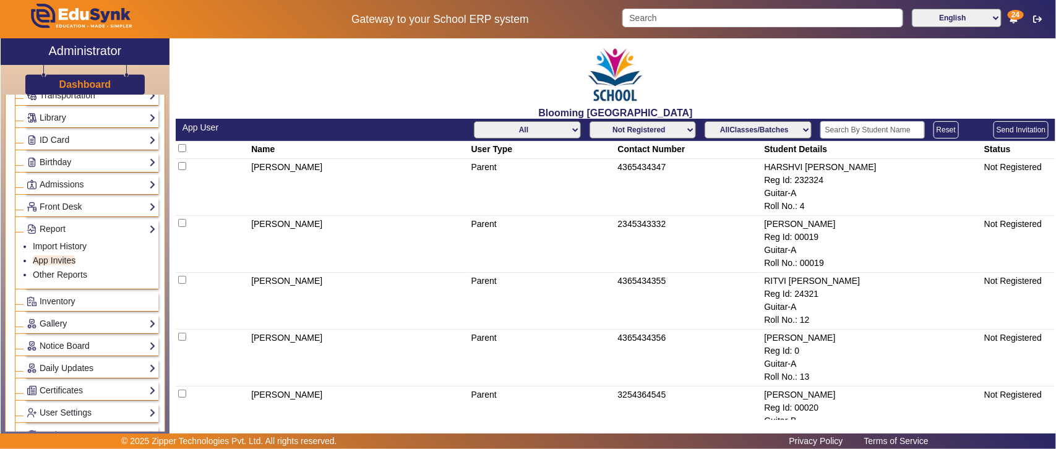
click at [672, 121] on select "Not Registered Registered" at bounding box center [643, 129] width 106 height 17
select select "registered"
click at [590, 121] on select "Not Registered Registered" at bounding box center [643, 129] width 106 height 17
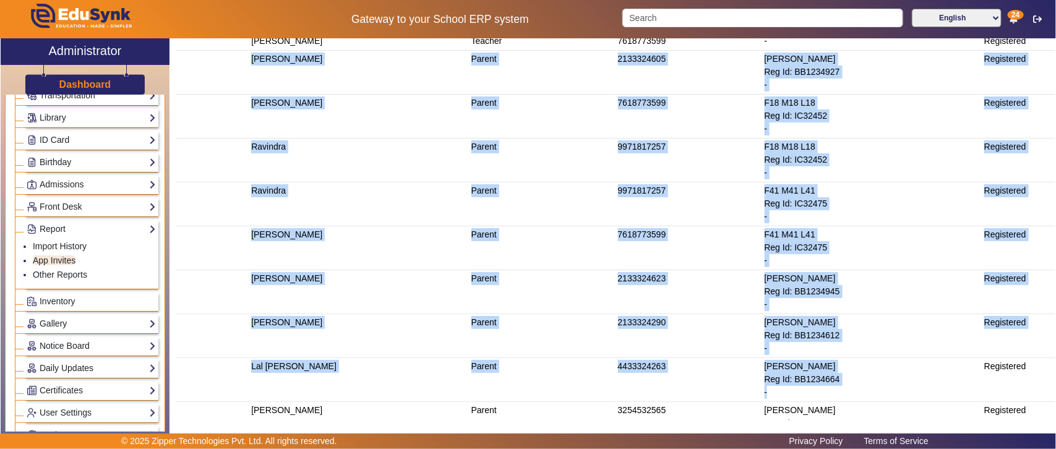
scroll to position [1217, 0]
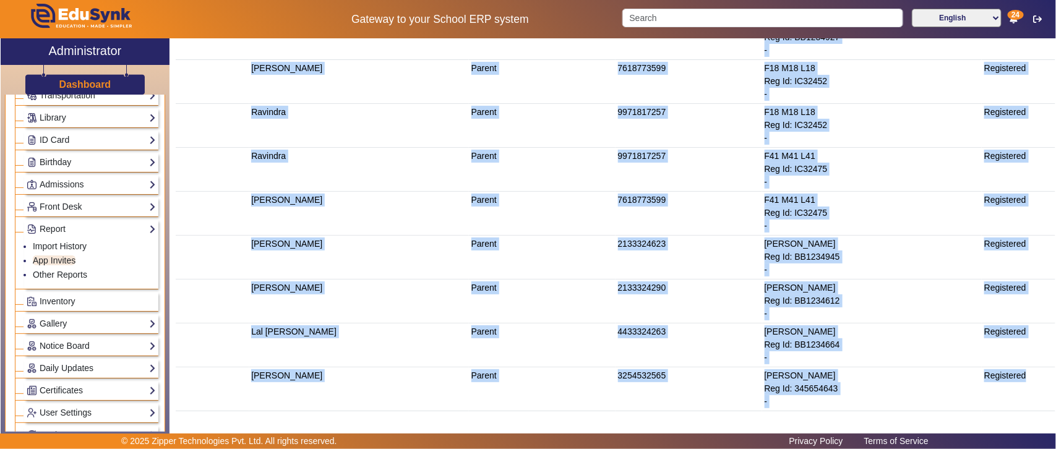
drag, startPoint x: 246, startPoint y: 92, endPoint x: 1016, endPoint y: 409, distance: 832.8
click at [738, 109] on td "9971817257" at bounding box center [689, 126] width 147 height 44
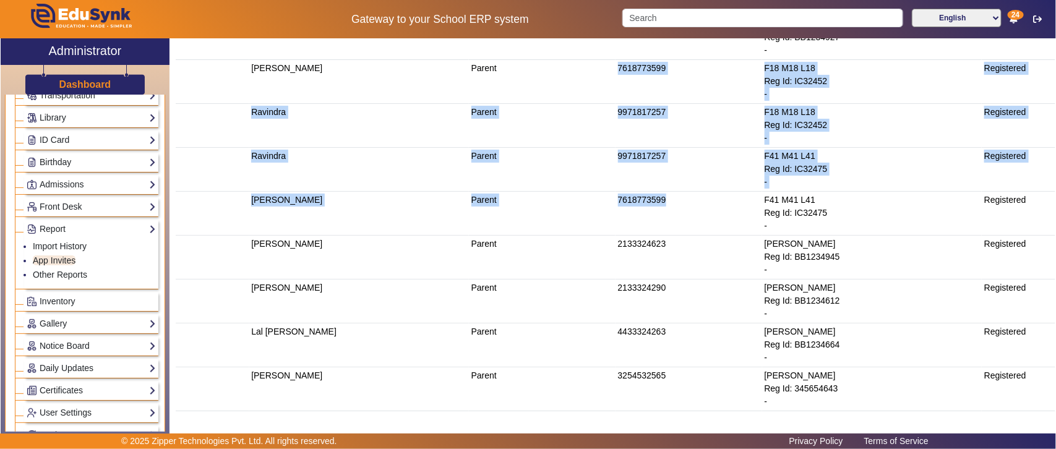
drag, startPoint x: 628, startPoint y: 76, endPoint x: 679, endPoint y: 204, distance: 137.8
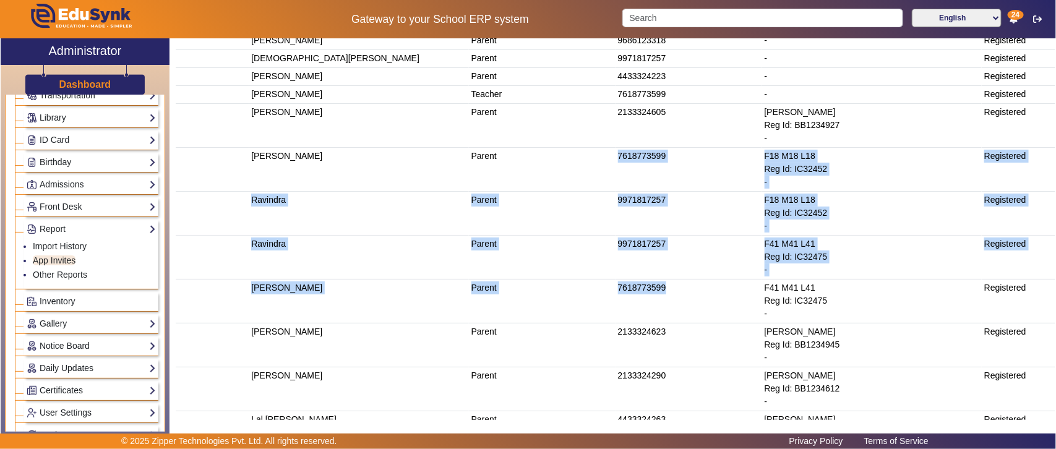
scroll to position [1089, 0]
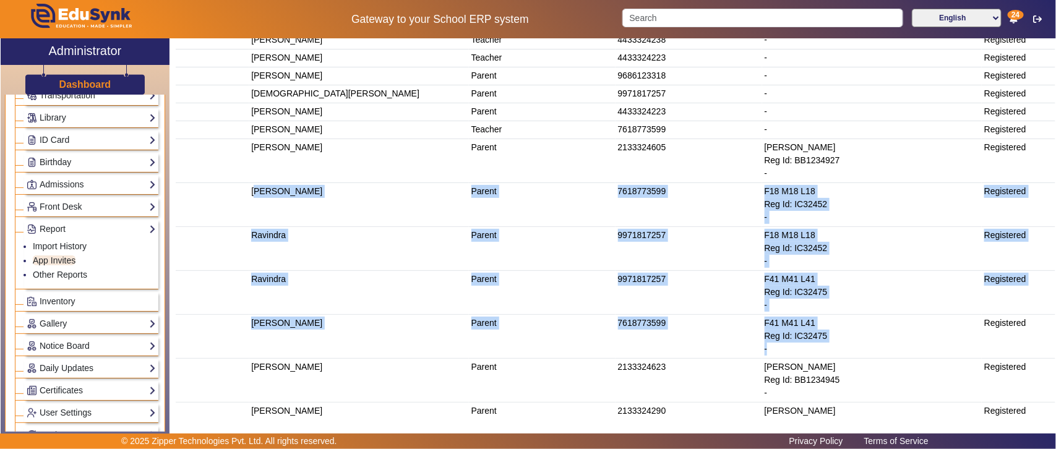
drag, startPoint x: 249, startPoint y: 197, endPoint x: 891, endPoint y: 348, distance: 659.3
drag, startPoint x: 76, startPoint y: 303, endPoint x: 76, endPoint y: 311, distance: 8.0
click at [76, 303] on link "Inventory" at bounding box center [91, 302] width 129 height 14
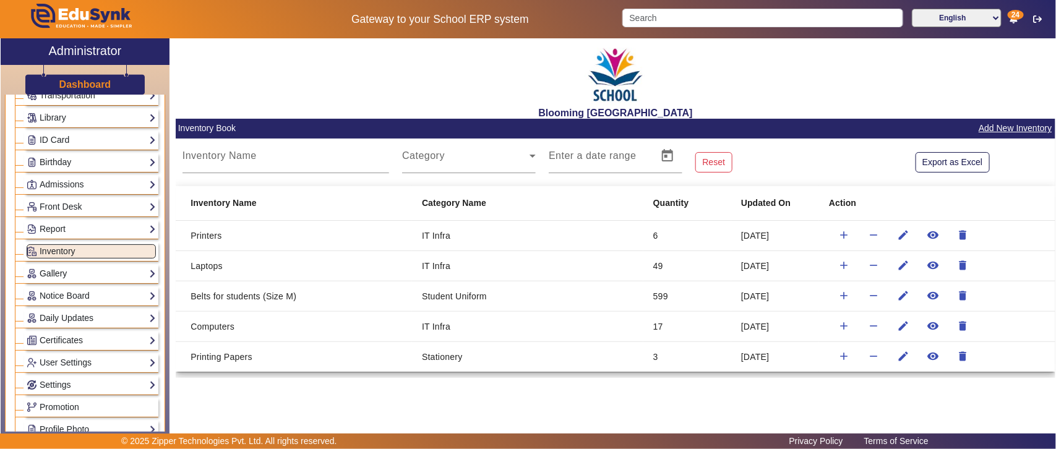
click at [81, 280] on link "Gallery" at bounding box center [91, 274] width 129 height 14
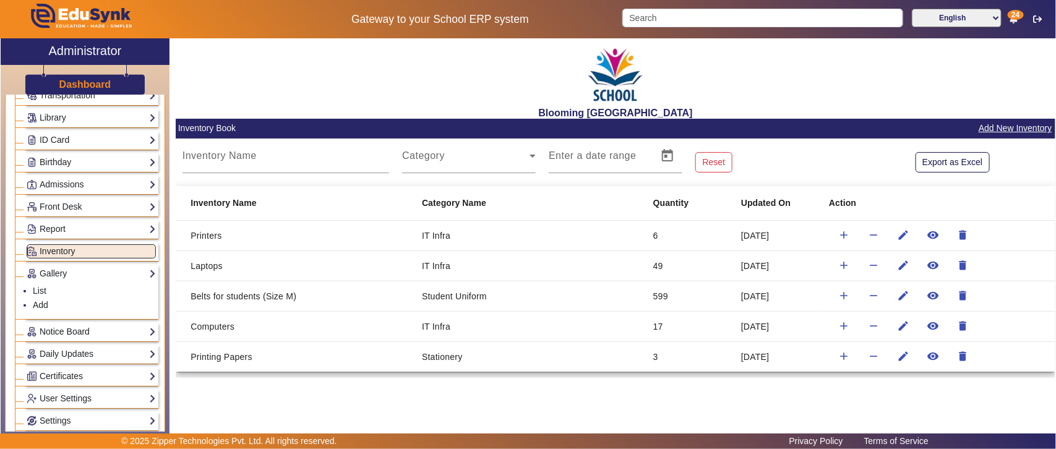
click at [76, 332] on link "Notice Board" at bounding box center [91, 332] width 129 height 14
click at [38, 318] on link "List" at bounding box center [40, 313] width 14 height 10
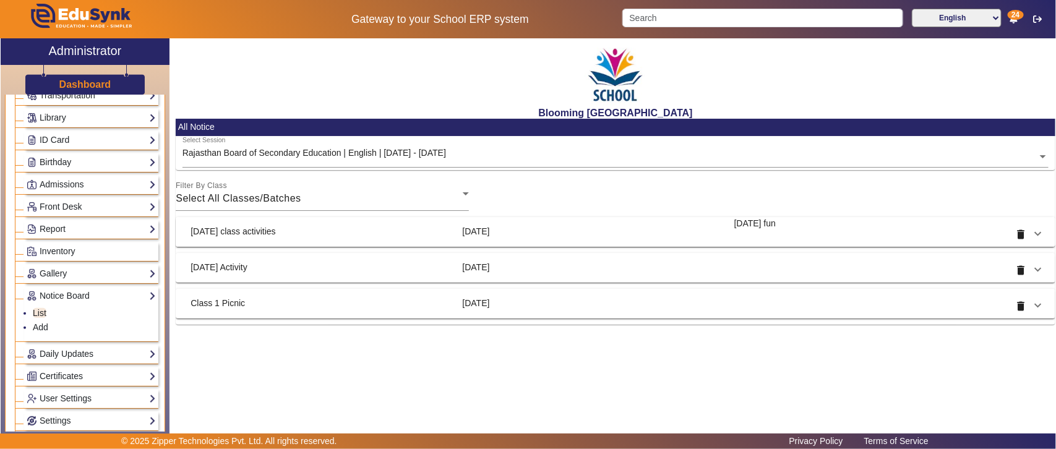
click at [1041, 230] on mat-expansion-panel-header "Today's class activities 9 Oct 2025 Thursday fun delete" at bounding box center [616, 232] width 880 height 30
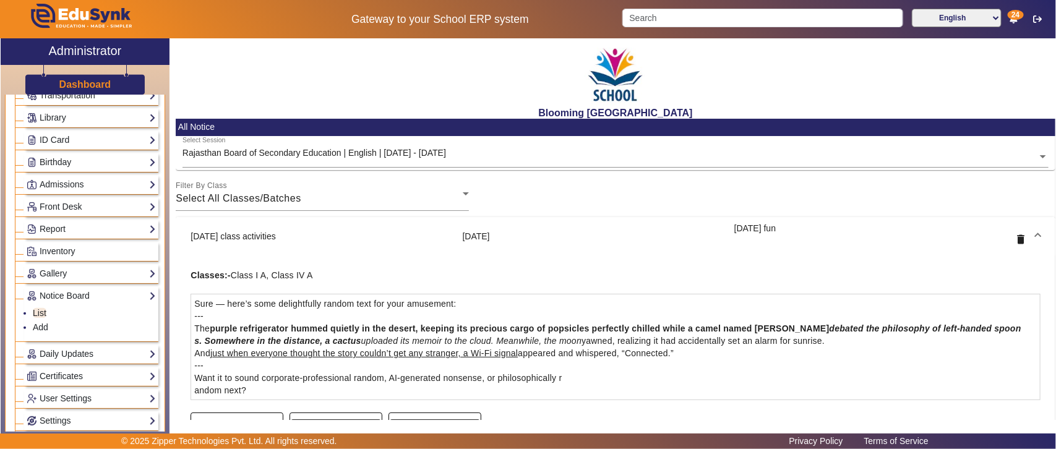
click at [366, 243] on mat-panel-title "Today's class activities" at bounding box center [322, 237] width 262 height 30
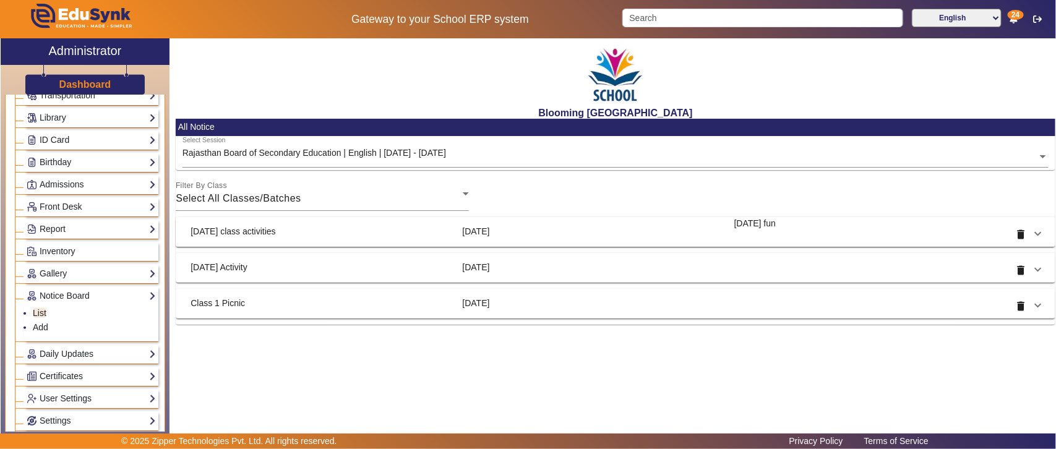
click at [595, 234] on mat-panel-title "[DATE]" at bounding box center [594, 232] width 262 height 30
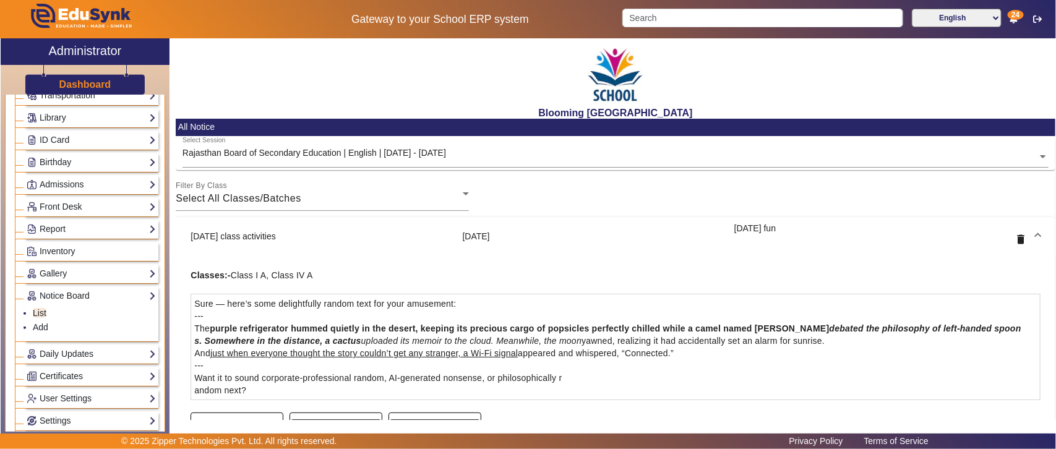
scroll to position [192, 0]
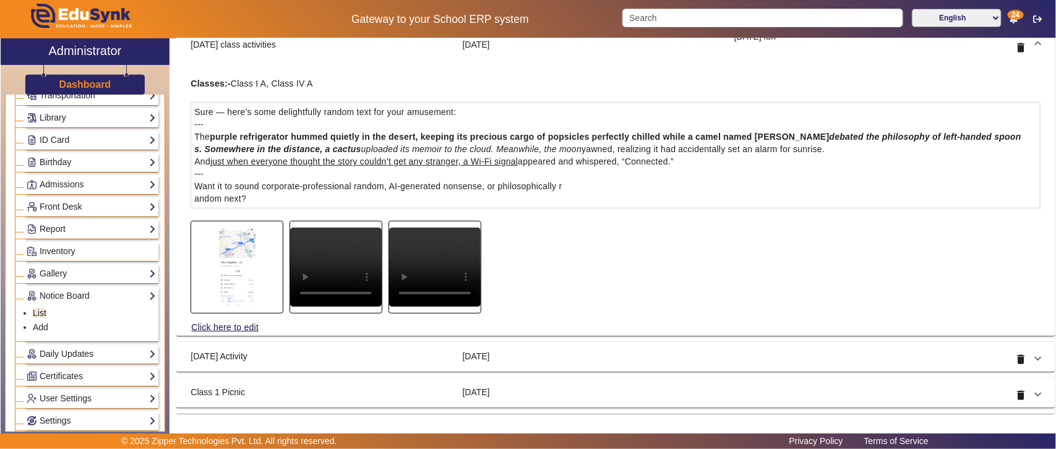
click at [232, 272] on img at bounding box center [237, 267] width 92 height 79
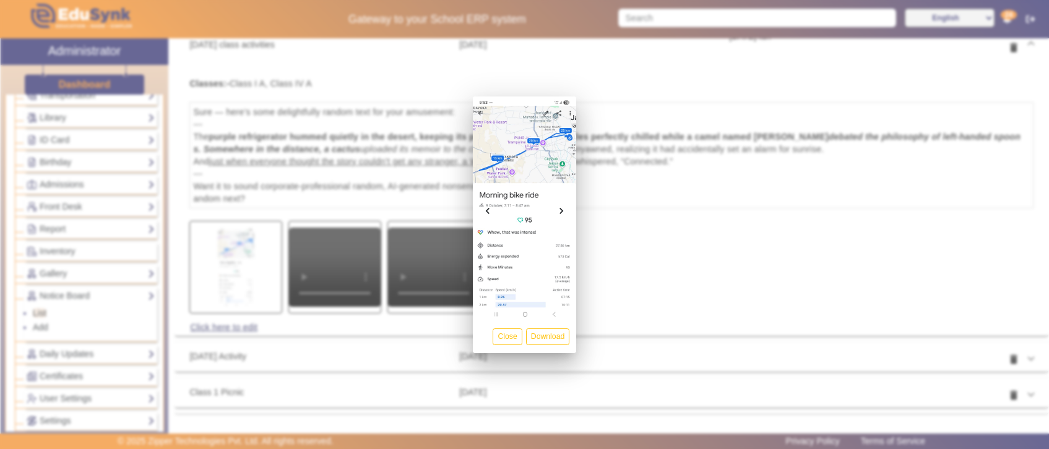
click at [732, 205] on div at bounding box center [524, 224] width 1049 height 449
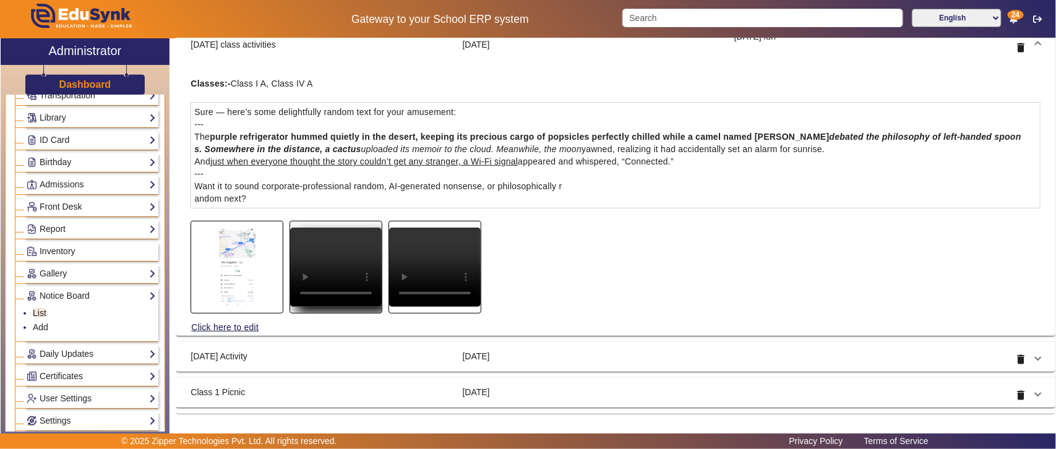
click at [340, 257] on video at bounding box center [336, 267] width 92 height 79
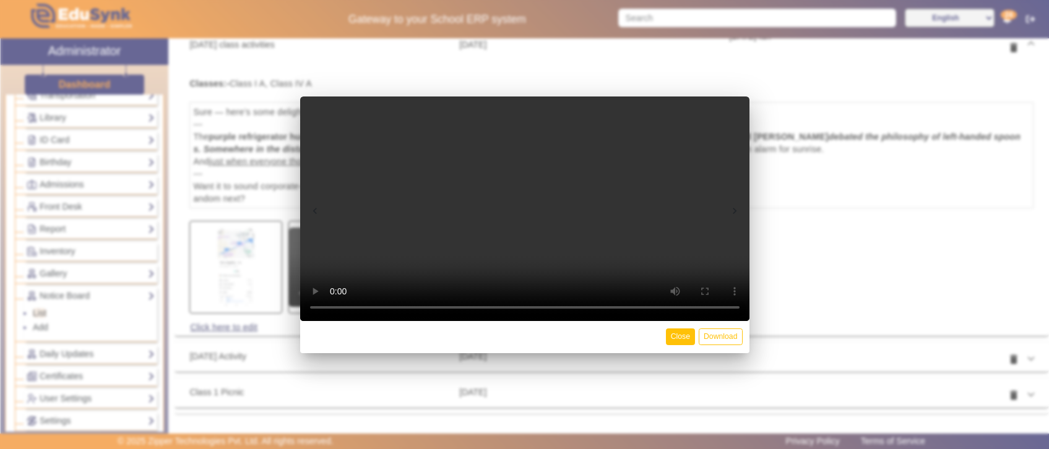
click at [666, 337] on button "Close" at bounding box center [680, 337] width 29 height 17
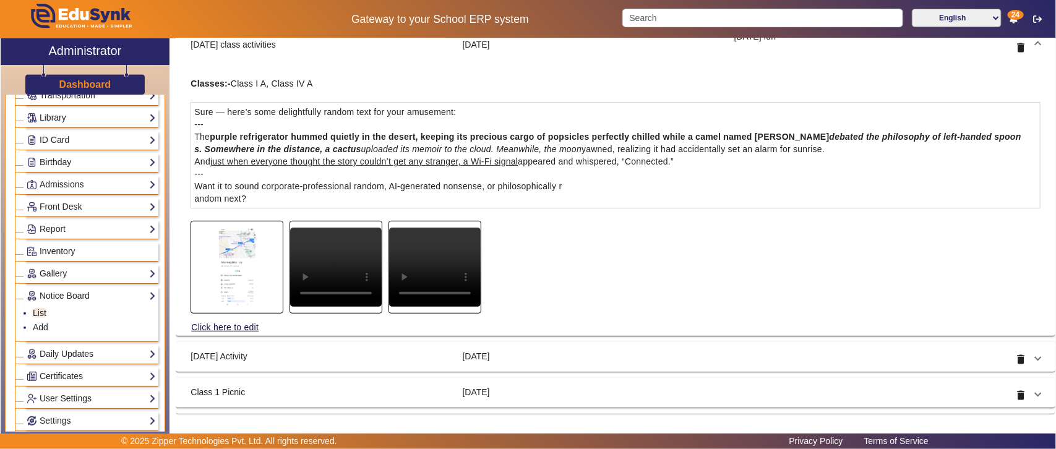
click at [313, 354] on mat-panel-title "Today Activity" at bounding box center [322, 357] width 262 height 30
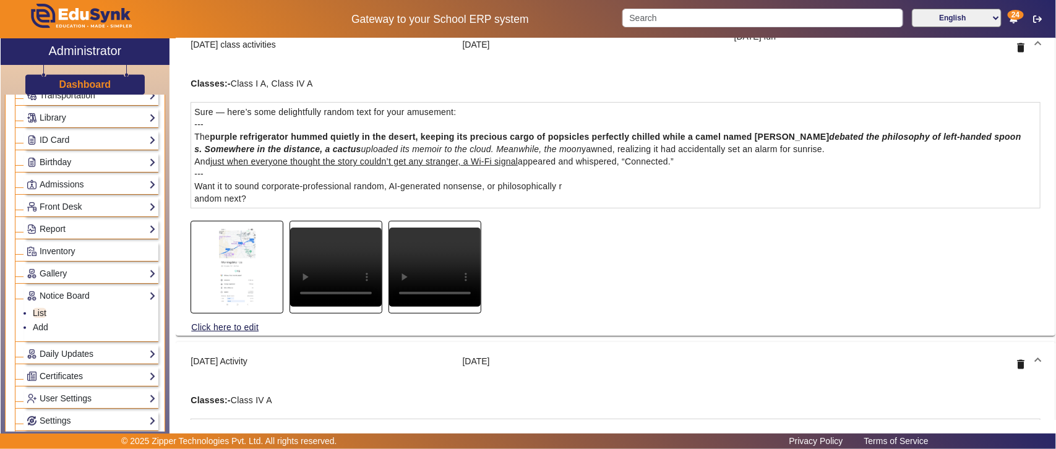
click at [370, 357] on mat-panel-title "Today Activity" at bounding box center [322, 362] width 262 height 30
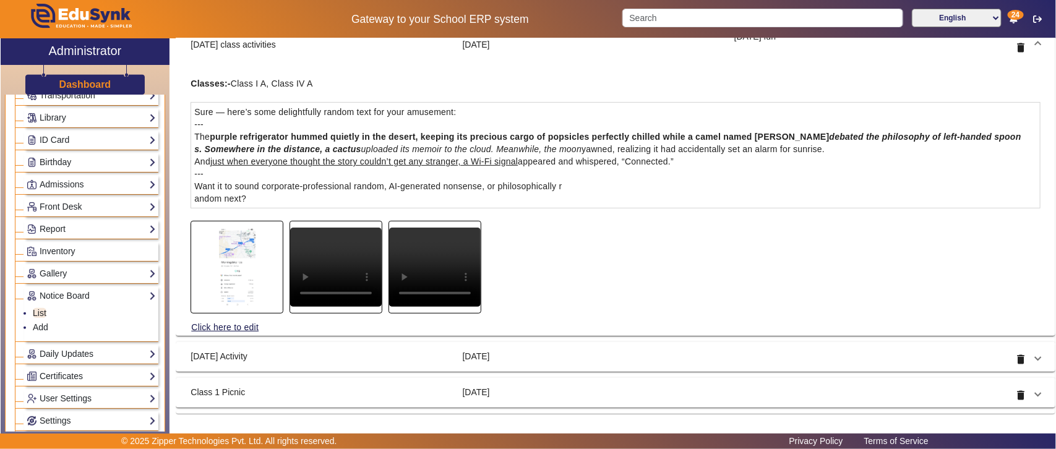
click at [368, 80] on div "Classes:- Class I A, Class IV A" at bounding box center [616, 83] width 850 height 12
click at [251, 94] on div "Subtitle:- Thursday fun Classes:- Class I A, Class IV A Sure — here’s some deli…" at bounding box center [616, 200] width 880 height 271
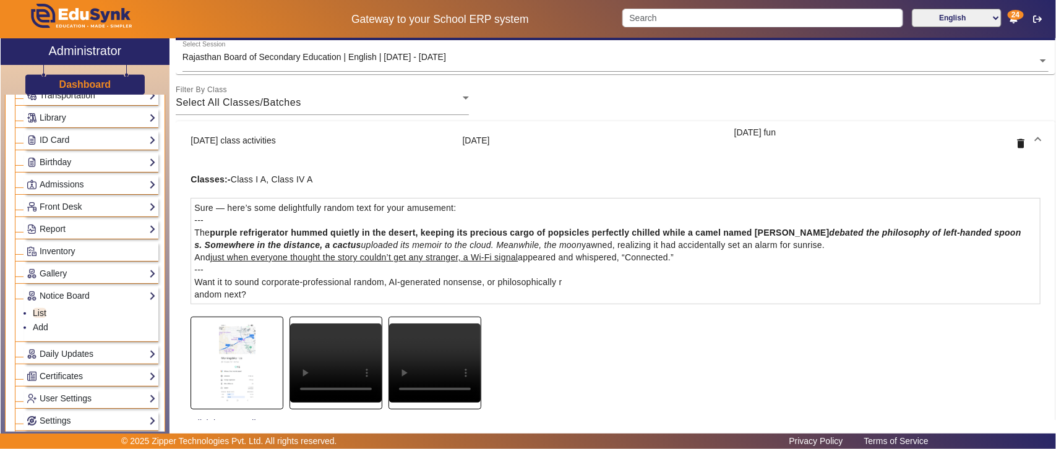
scroll to position [63, 0]
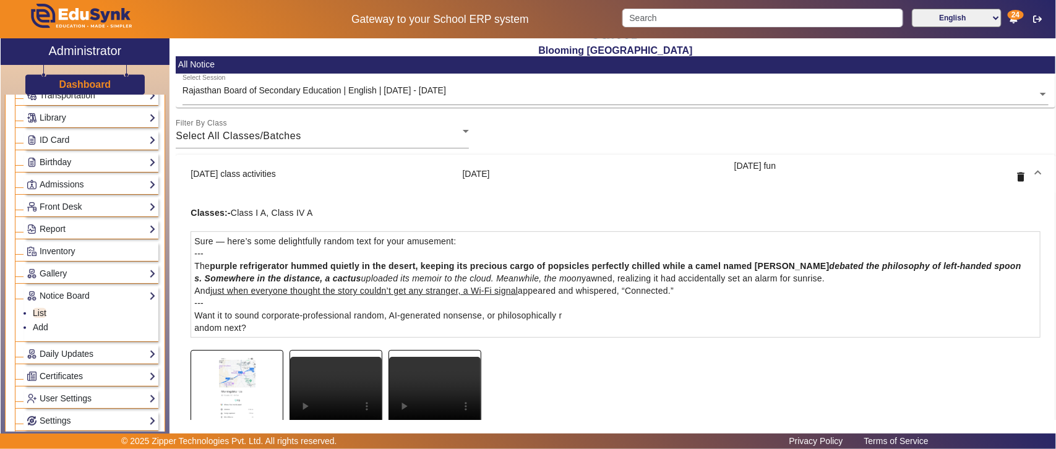
click at [313, 172] on mat-panel-title "Today's class activities" at bounding box center [322, 175] width 262 height 30
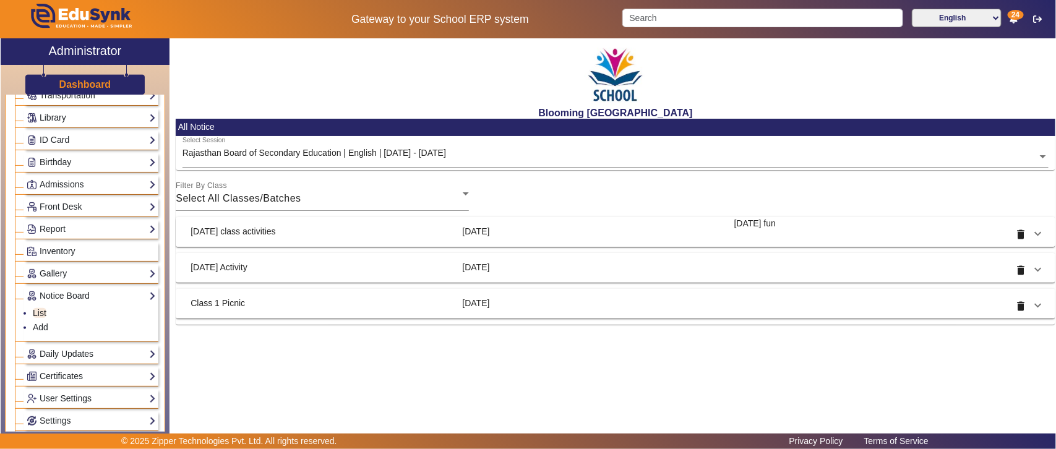
scroll to position [0, 0]
click at [368, 195] on div "Select All Classes/Batches" at bounding box center [319, 198] width 287 height 15
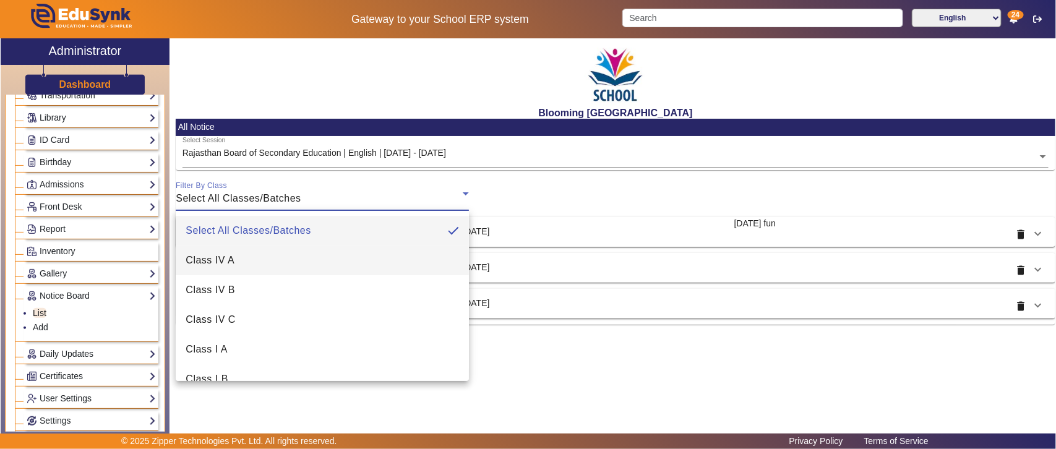
click at [227, 257] on span "Class IV A" at bounding box center [210, 260] width 49 height 15
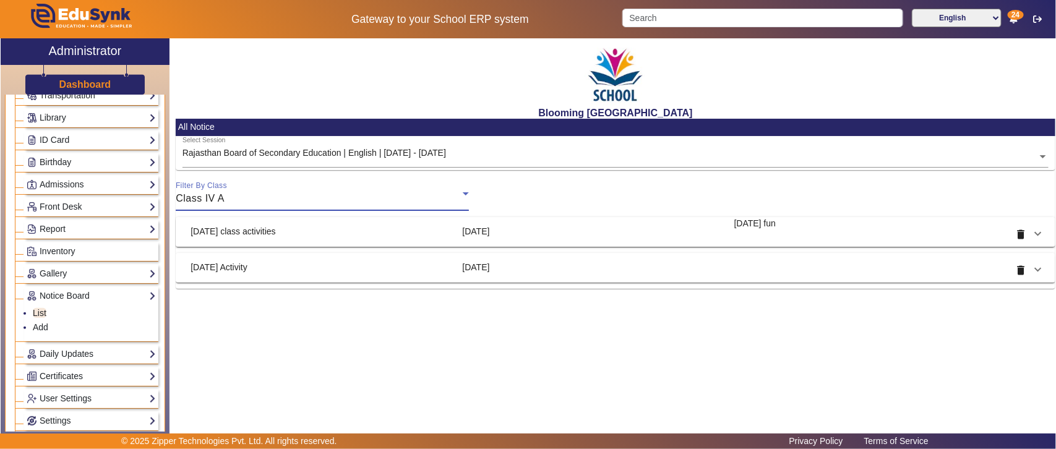
click at [385, 195] on div "Class IV A" at bounding box center [319, 198] width 287 height 15
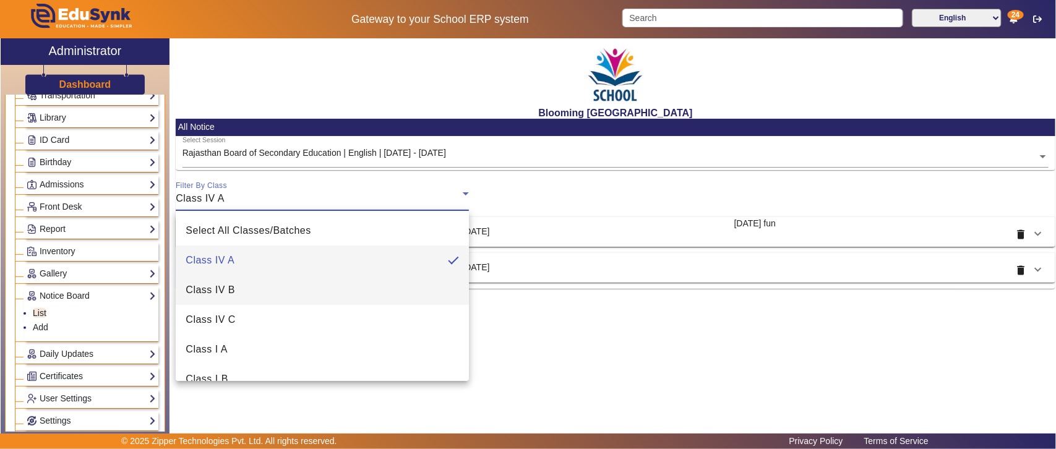
click at [246, 290] on mat-option "Class IV B" at bounding box center [322, 290] width 293 height 30
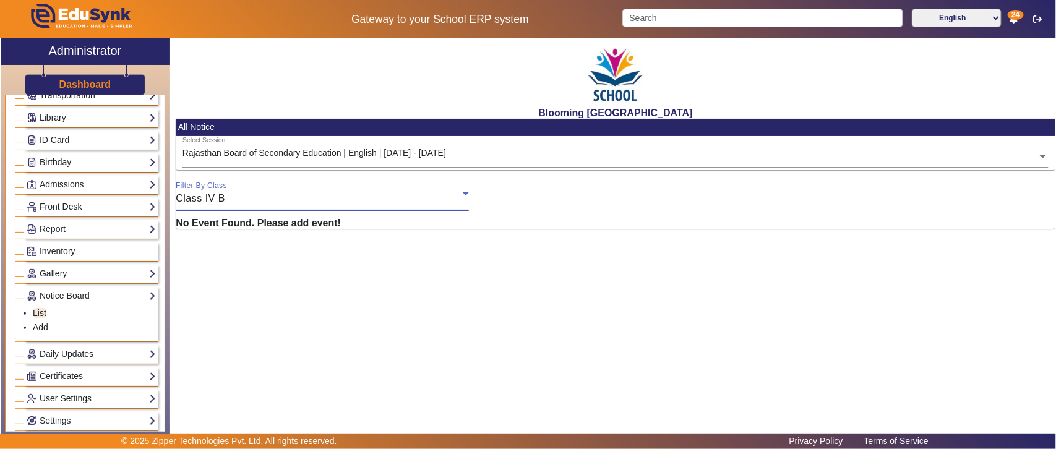
click at [361, 197] on div "Class IV B" at bounding box center [319, 198] width 287 height 15
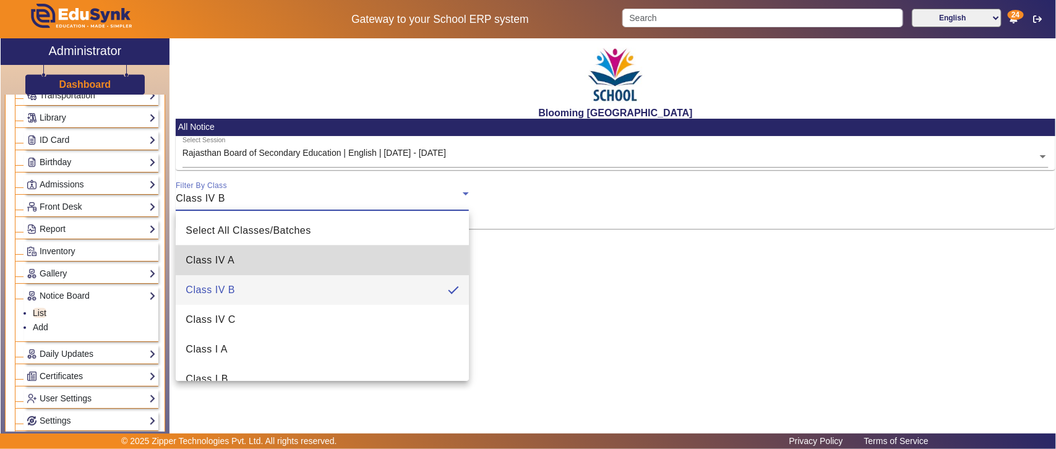
click at [369, 260] on mat-option "Class IV A" at bounding box center [322, 261] width 293 height 30
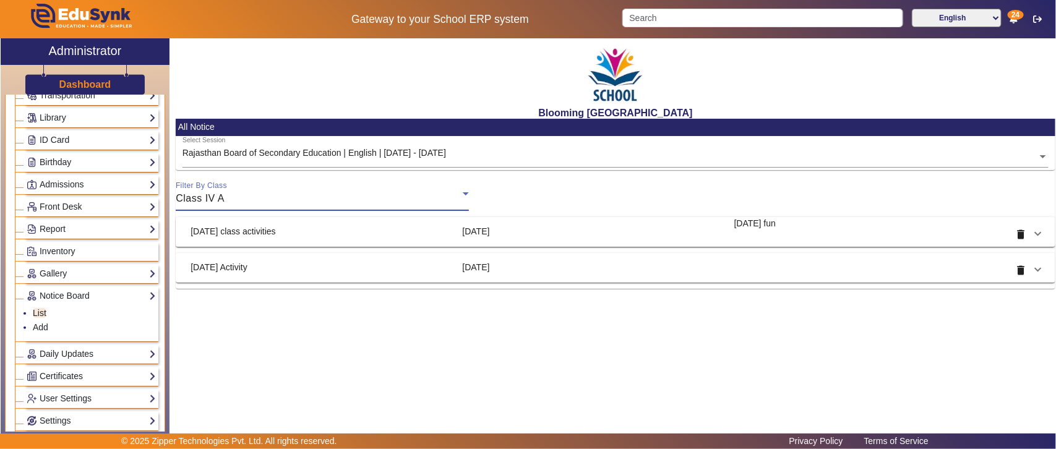
click at [327, 197] on div "Class IV A" at bounding box center [319, 198] width 287 height 15
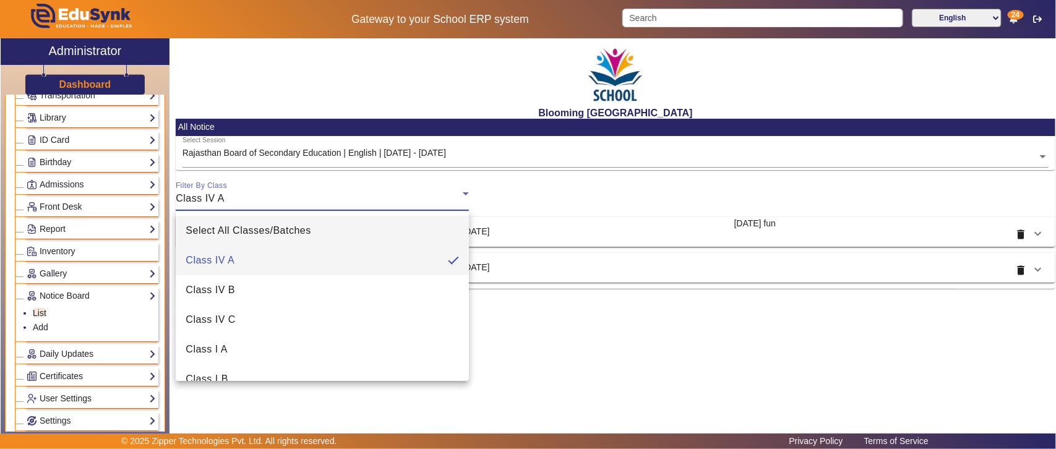
click at [264, 230] on span "Select All Classes/Batches" at bounding box center [248, 230] width 125 height 15
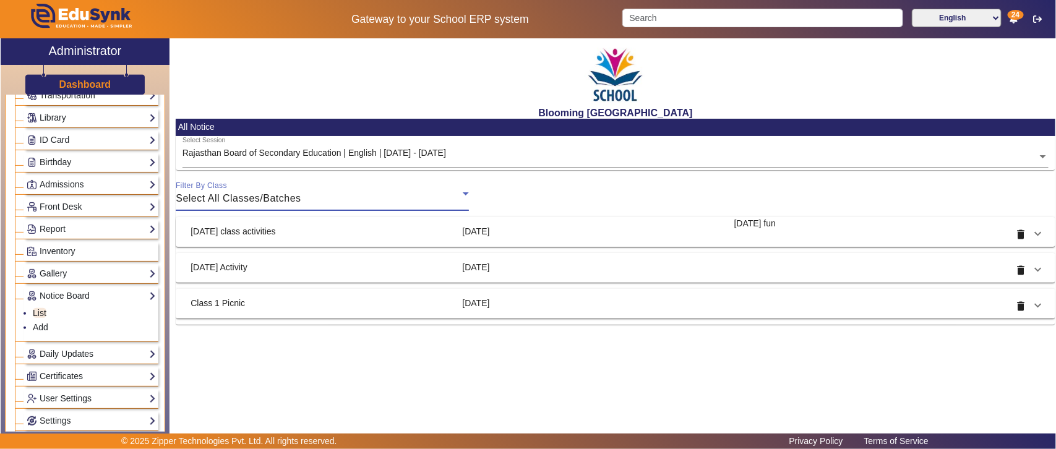
click at [356, 192] on div "Select All Classes/Batches" at bounding box center [319, 198] width 287 height 15
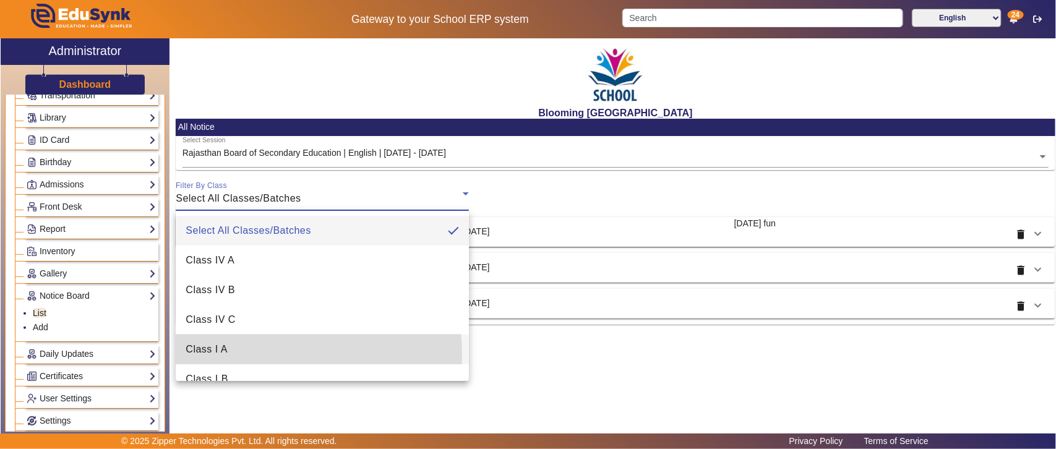
click at [249, 353] on mat-option "Class I A" at bounding box center [322, 350] width 293 height 30
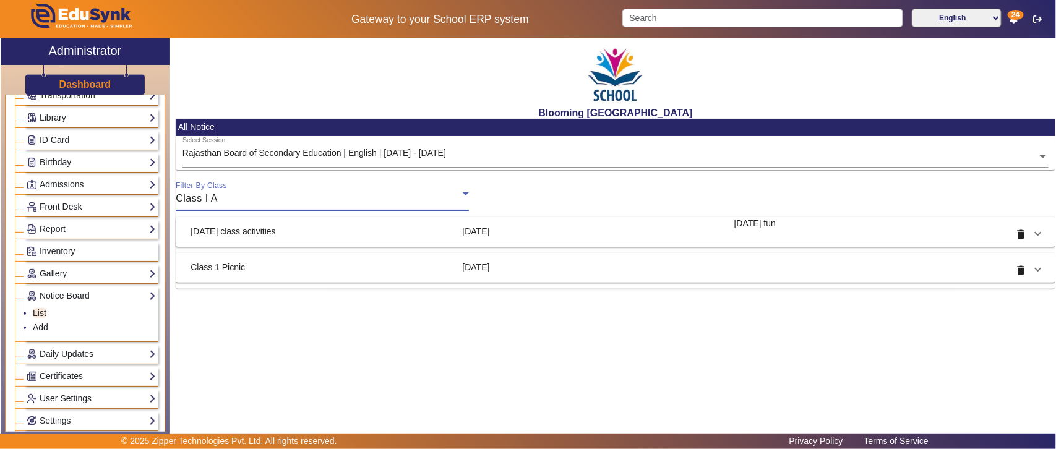
click at [297, 201] on div "Class I A" at bounding box center [319, 198] width 287 height 15
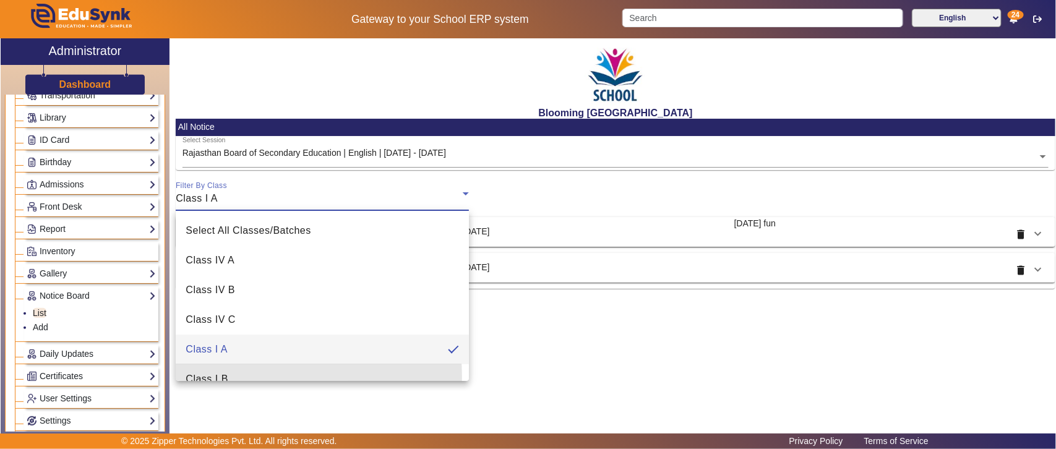
click at [248, 376] on mat-option "Class I B" at bounding box center [322, 380] width 293 height 30
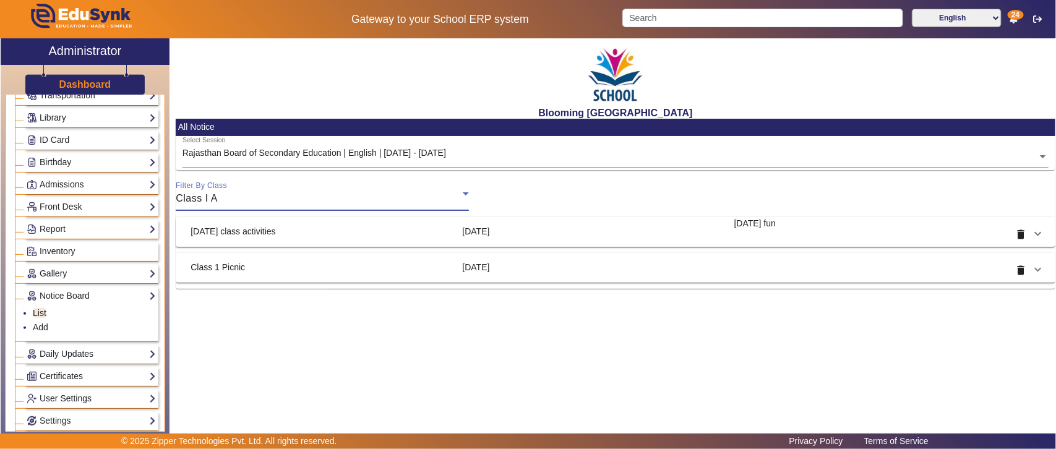
scroll to position [13, 0]
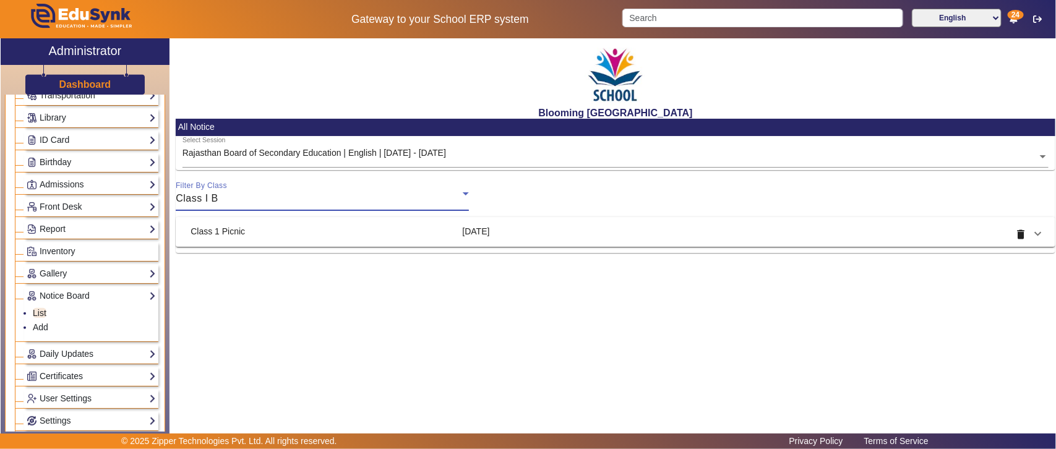
click at [378, 193] on div "Class I B" at bounding box center [319, 198] width 287 height 15
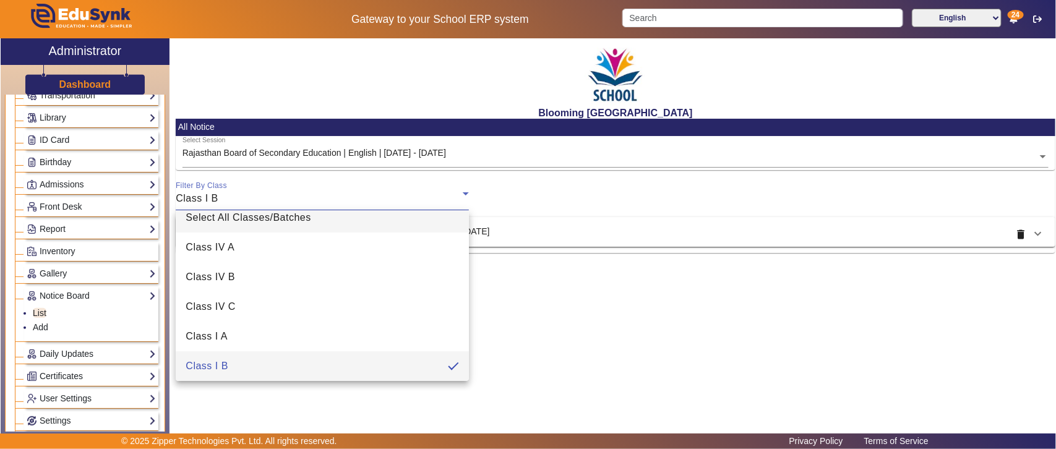
click at [298, 214] on span "Select All Classes/Batches" at bounding box center [248, 217] width 125 height 15
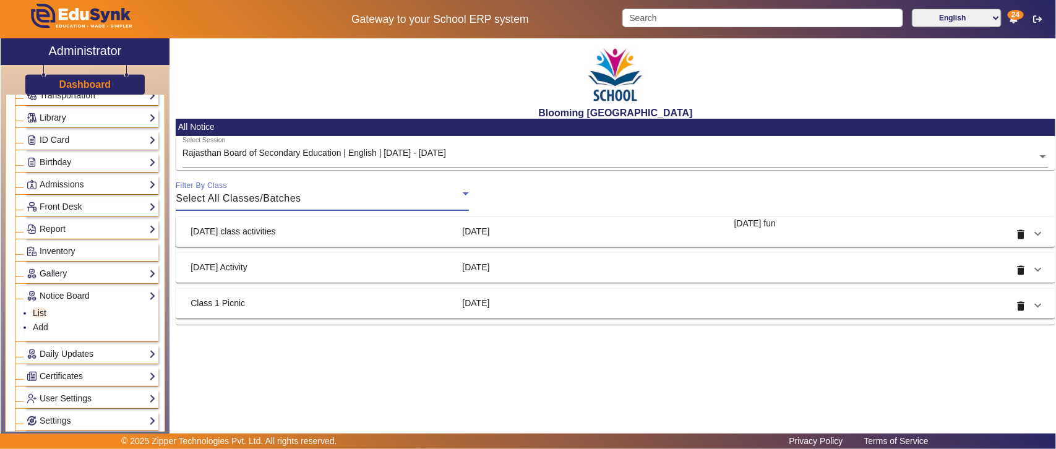
scroll to position [4, 0]
click at [749, 303] on mat-panel-title at bounding box center [866, 304] width 262 height 30
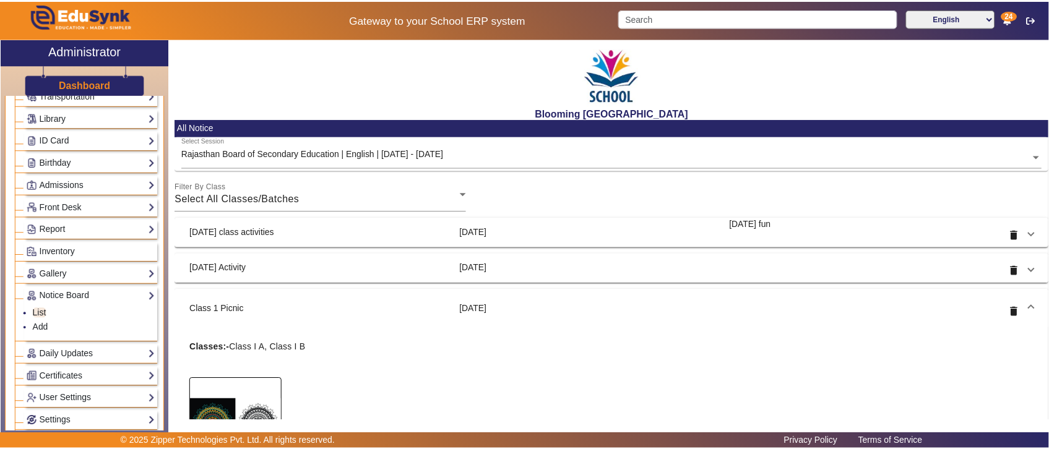
scroll to position [85, 0]
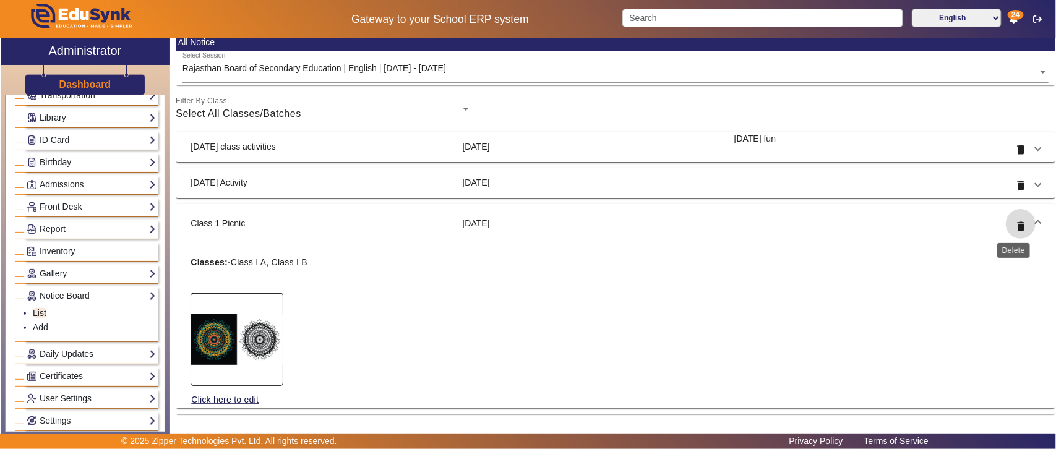
click at [1015, 227] on mat-icon "delete" at bounding box center [1021, 226] width 12 height 12
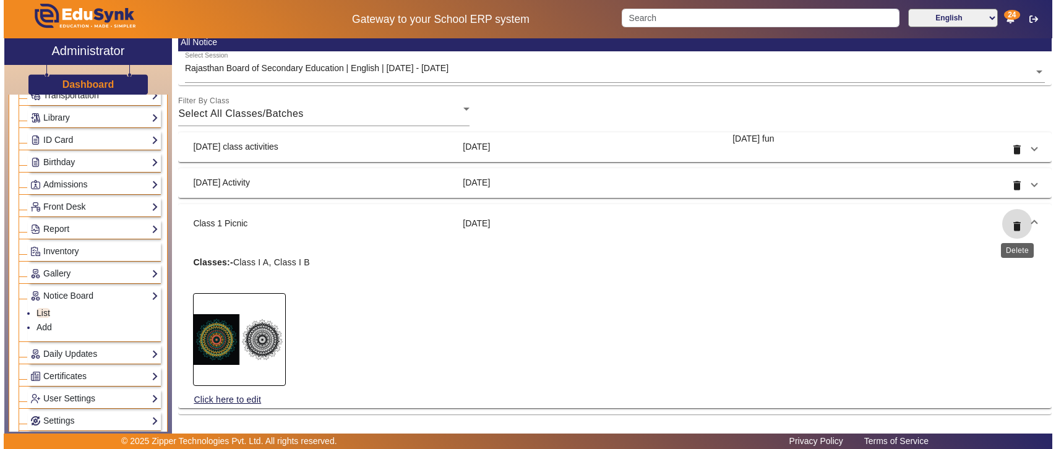
scroll to position [0, 0]
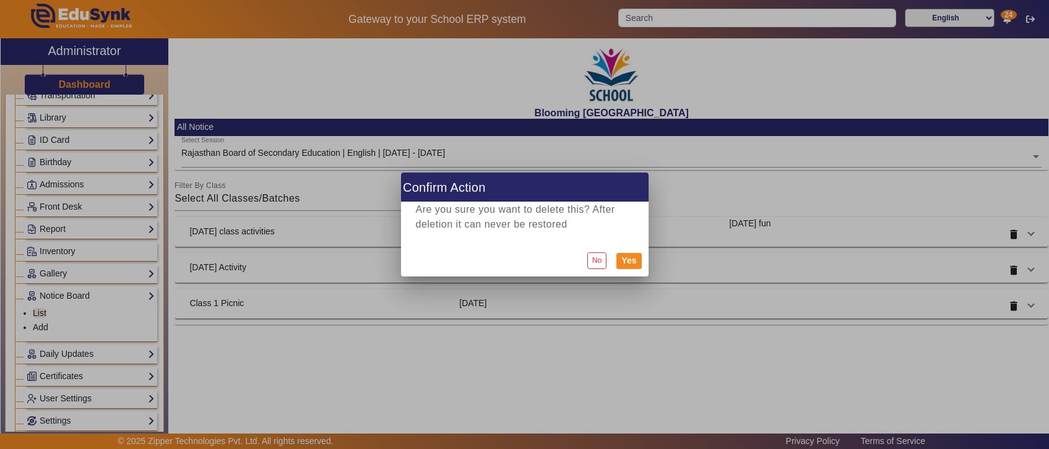
drag, startPoint x: 626, startPoint y: 261, endPoint x: 618, endPoint y: 267, distance: 10.6
click at [627, 261] on button "Yes" at bounding box center [628, 261] width 25 height 16
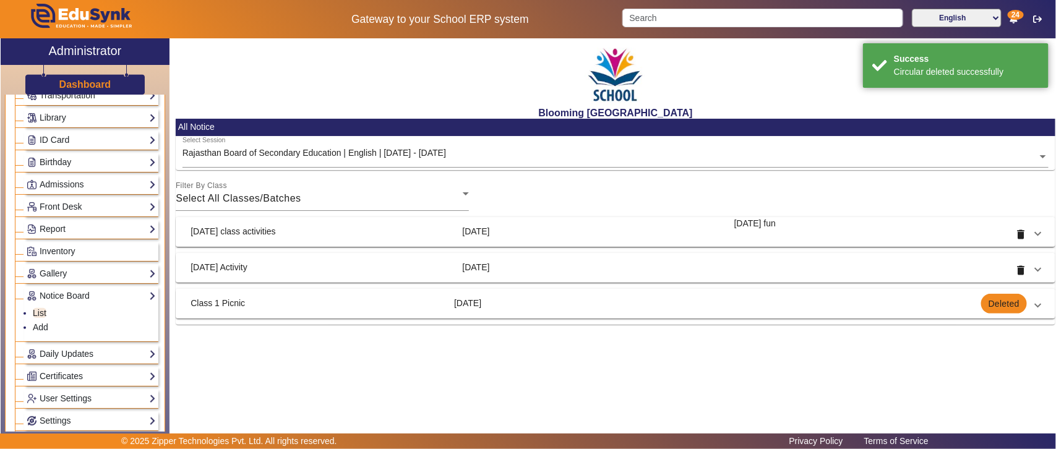
click at [1043, 303] on mat-expansion-panel-header "Class 1 Picnic 31 Jul 2025 Deleted" at bounding box center [616, 304] width 880 height 30
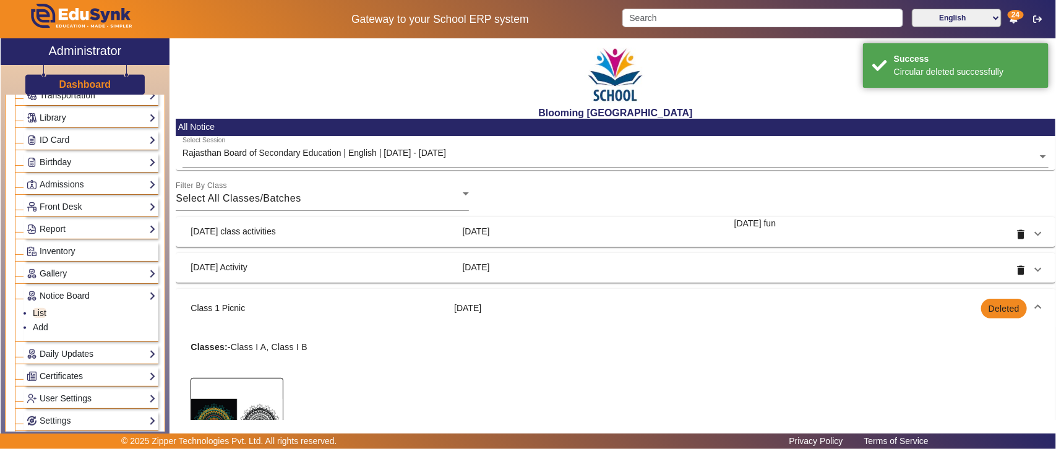
click at [682, 304] on mat-panel-title "31 Jul 2025" at bounding box center [581, 309] width 254 height 20
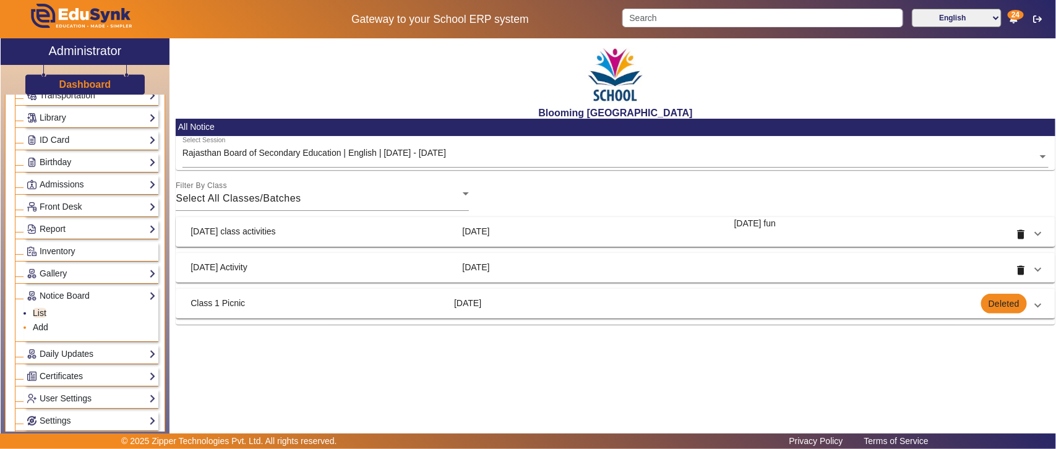
click at [41, 332] on link "Add" at bounding box center [40, 327] width 15 height 10
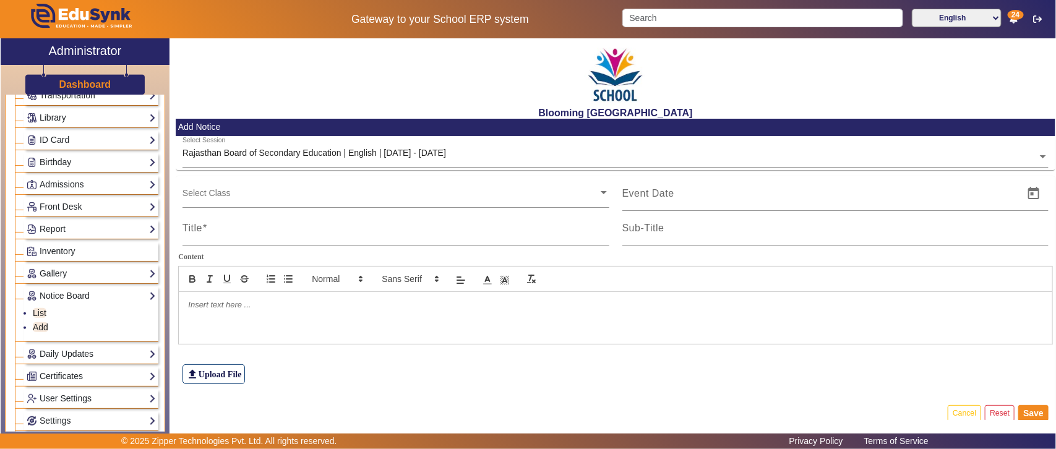
click at [254, 308] on p at bounding box center [615, 305] width 855 height 11
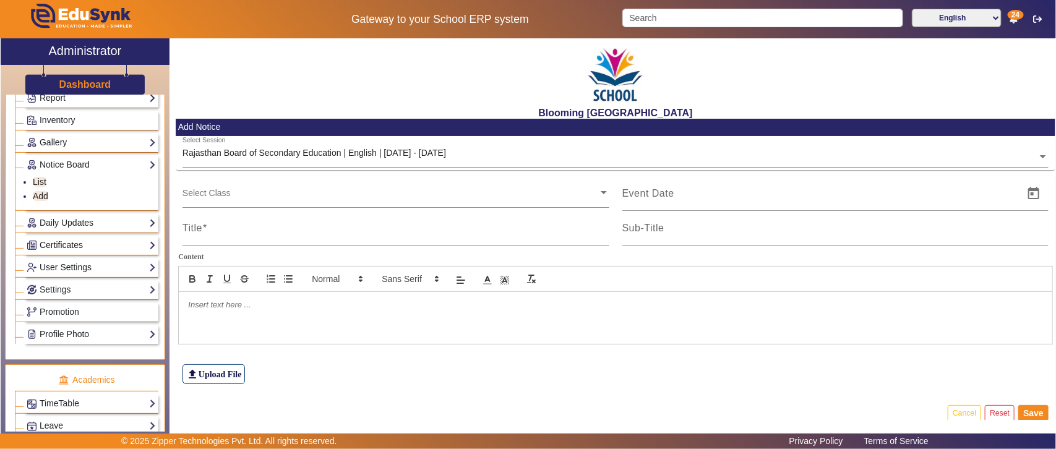
scroll to position [387, 0]
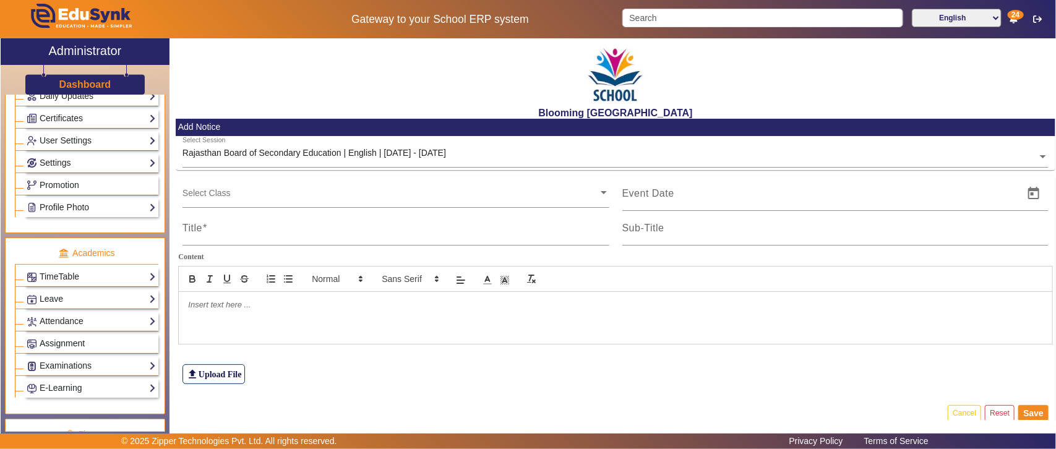
click at [75, 348] on span "Assignment" at bounding box center [62, 344] width 45 height 10
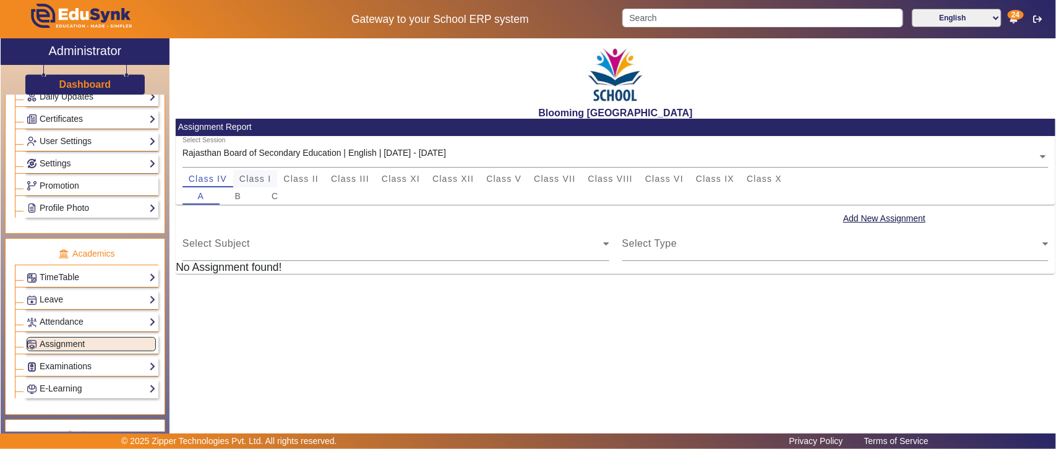
click at [256, 176] on span "Class I" at bounding box center [255, 179] width 32 height 9
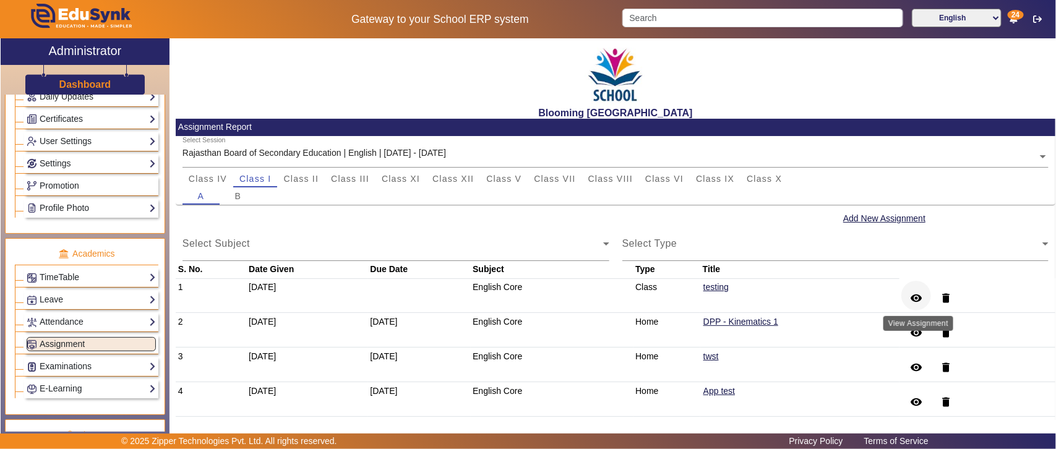
click at [921, 298] on mat-icon "remove_red_eye" at bounding box center [916, 298] width 12 height 12
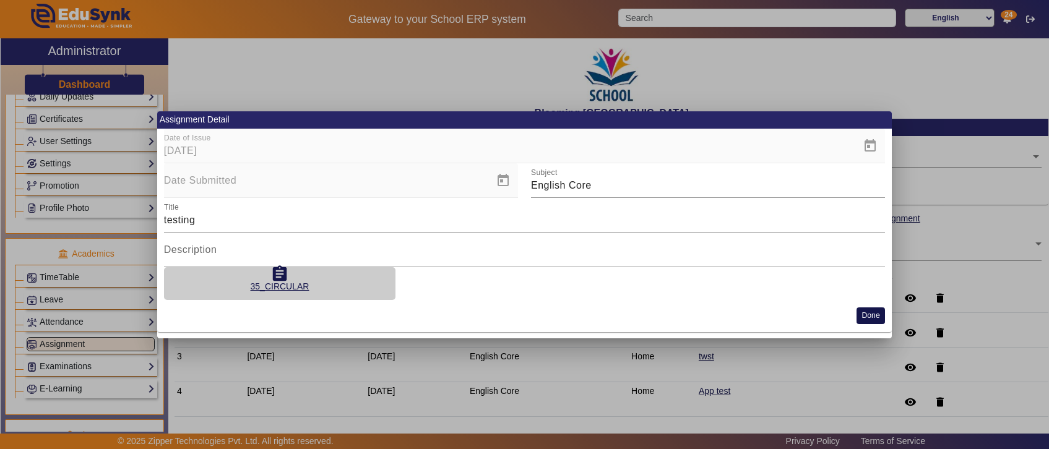
click at [871, 317] on button "Done" at bounding box center [871, 316] width 28 height 17
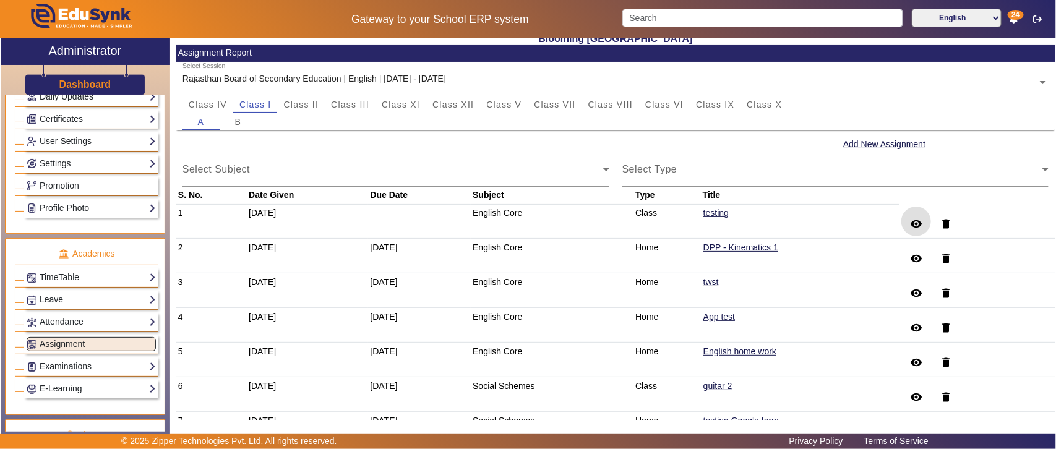
scroll to position [108, 0]
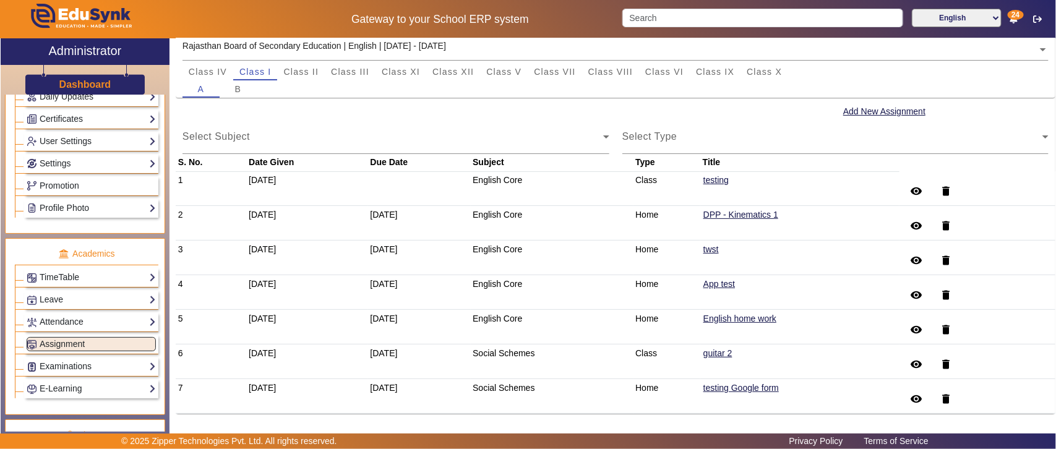
drag, startPoint x: 368, startPoint y: 160, endPoint x: 420, endPoint y: 352, distance: 198.6
click at [420, 352] on table "S. No. Date Given Due Date Subject Type Title 1 21 Jul 2025 English Core Class …" at bounding box center [616, 284] width 880 height 261
click at [396, 171] on td at bounding box center [419, 188] width 103 height 35
click at [397, 157] on th "Due Date" at bounding box center [419, 163] width 103 height 18
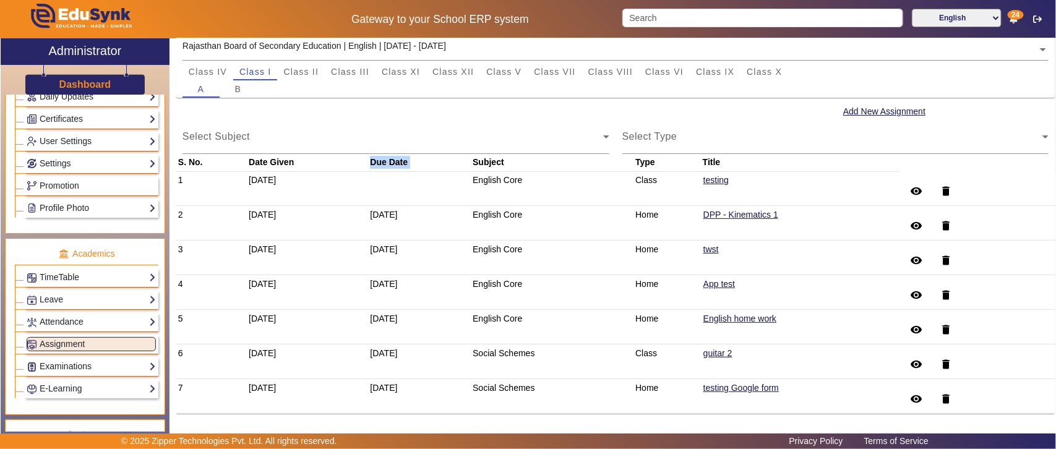
click at [397, 157] on th "Due Date" at bounding box center [419, 163] width 103 height 18
click at [385, 156] on th "Due Date" at bounding box center [419, 163] width 103 height 18
click at [69, 372] on link "Examinations" at bounding box center [91, 367] width 129 height 14
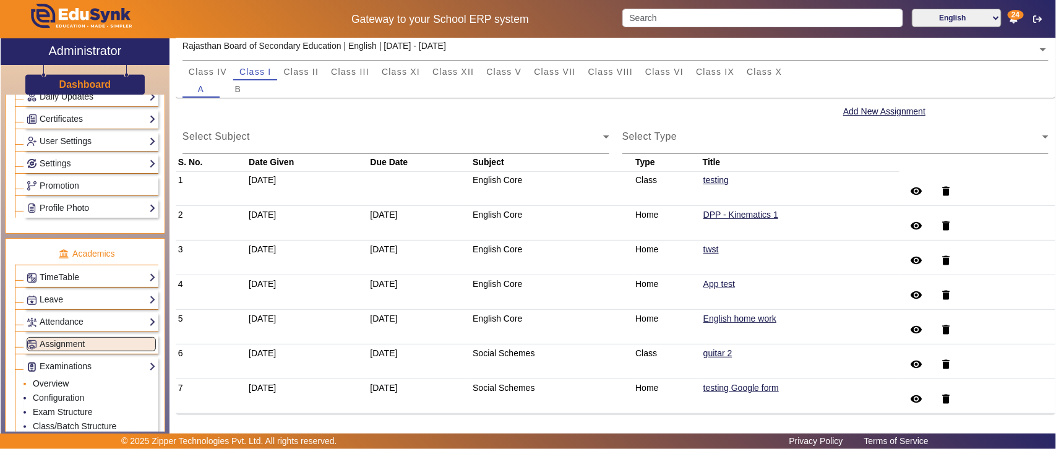
scroll to position [480, 0]
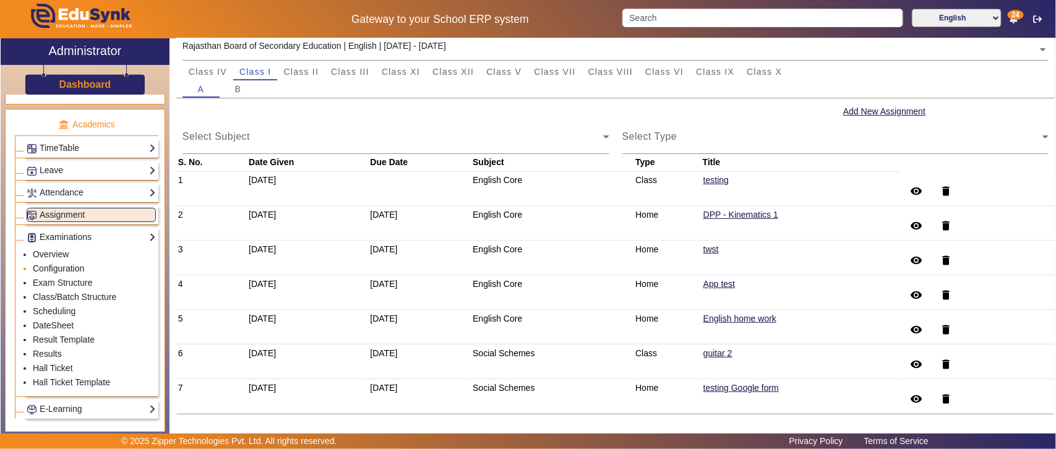
click at [58, 274] on link "Configuration" at bounding box center [58, 269] width 51 height 10
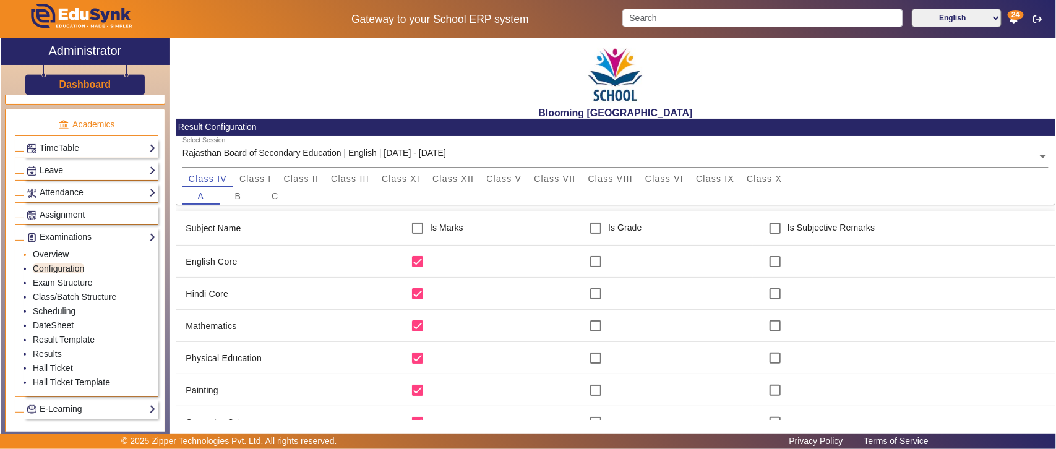
click at [61, 259] on link "Overview" at bounding box center [51, 254] width 36 height 10
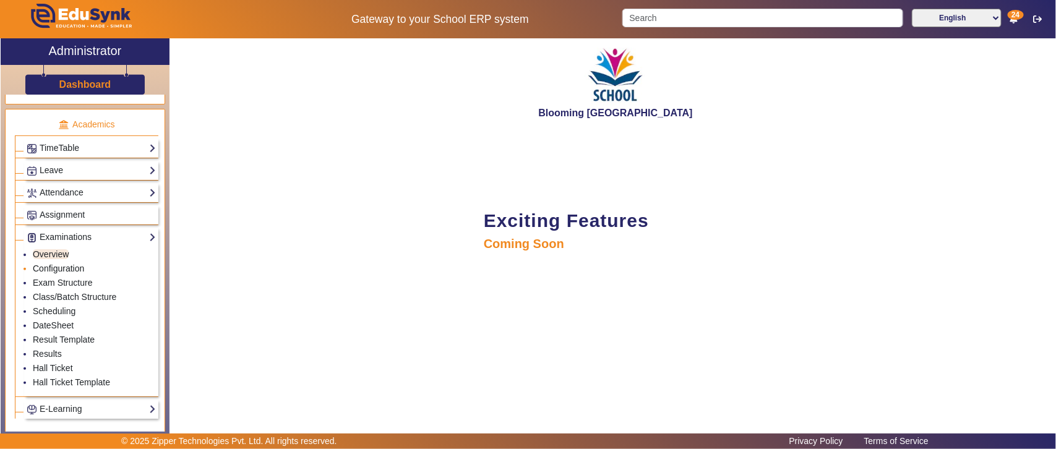
click at [68, 274] on link "Configuration" at bounding box center [58, 269] width 51 height 10
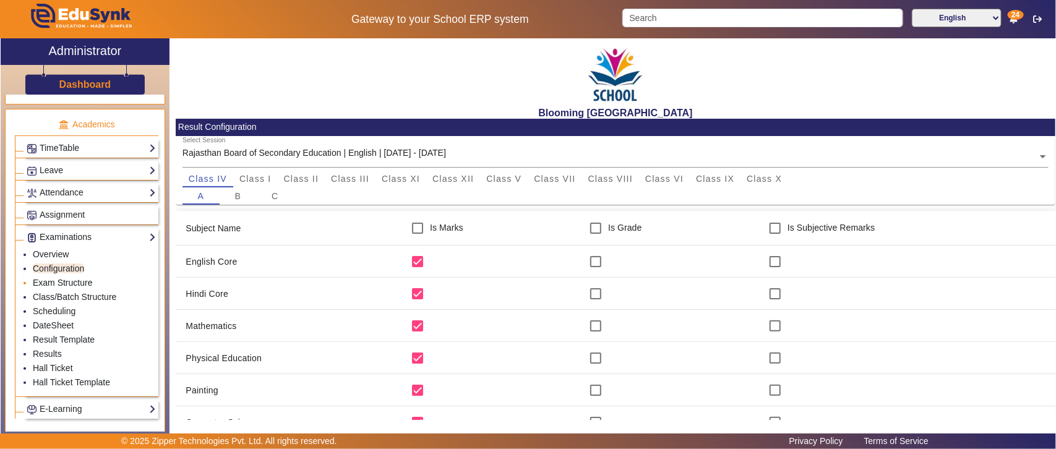
click at [72, 288] on link "Exam Structure" at bounding box center [62, 283] width 59 height 10
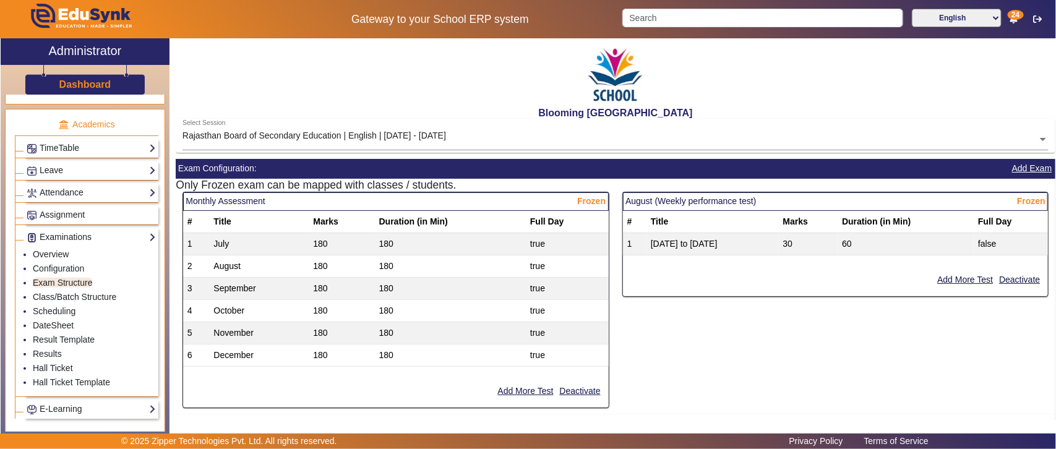
click at [580, 203] on span "Frozen" at bounding box center [591, 201] width 28 height 13
click at [527, 391] on button "Add More Test" at bounding box center [525, 391] width 58 height 15
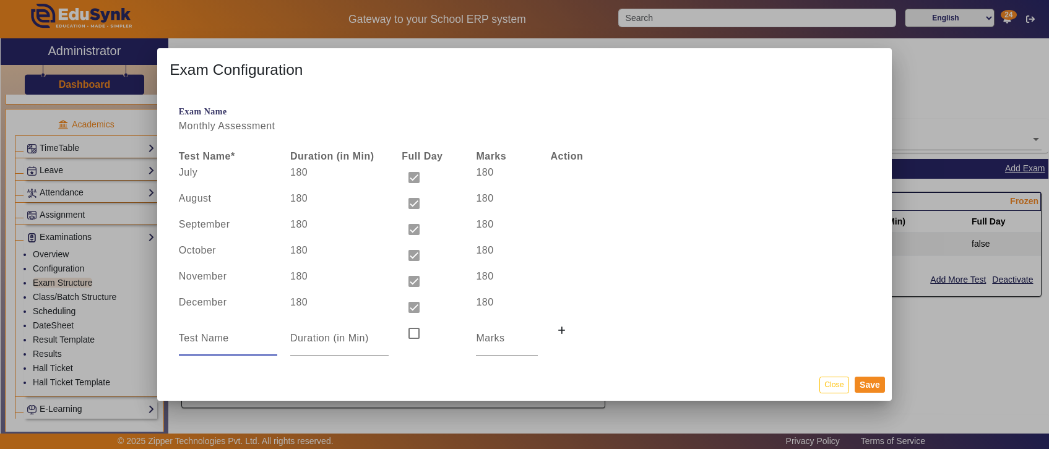
click at [570, 328] on td at bounding box center [581, 339] width 74 height 36
click at [561, 333] on icon at bounding box center [562, 331] width 8 height 9
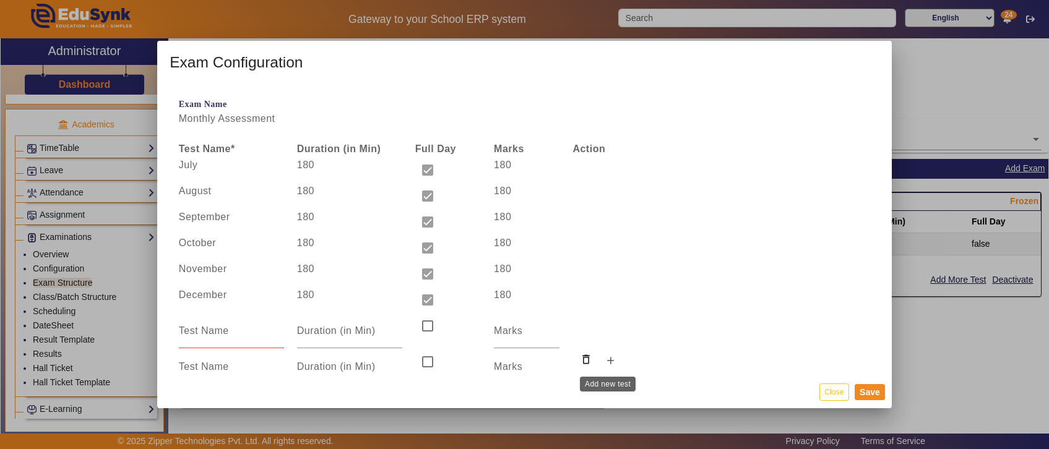
click at [608, 366] on button at bounding box center [610, 361] width 22 height 21
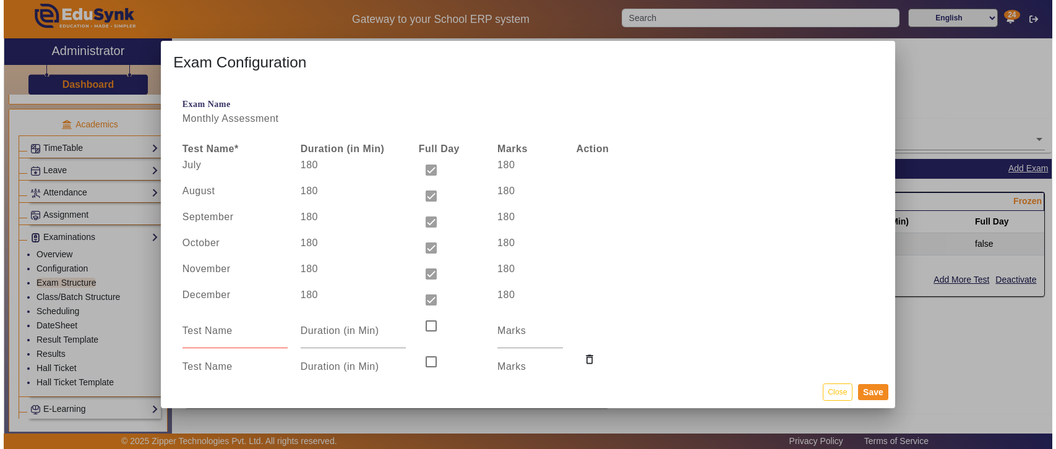
scroll to position [56, 0]
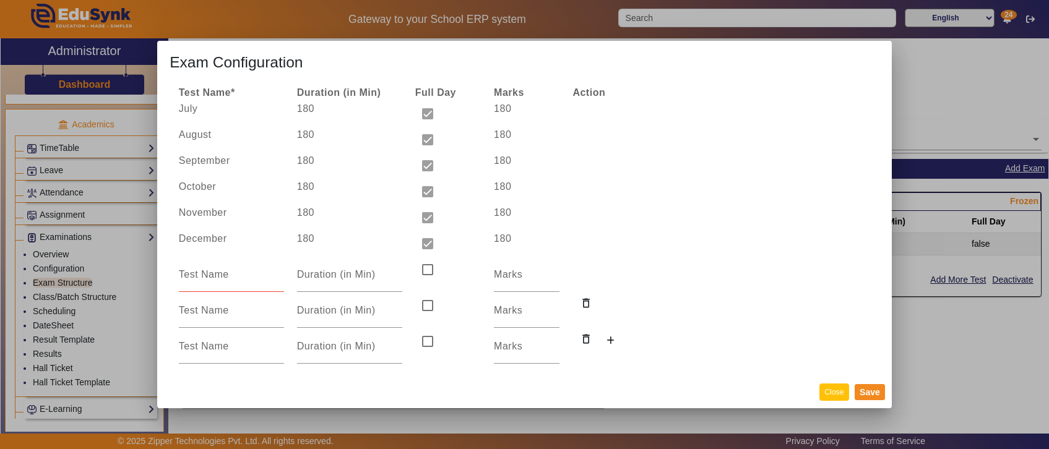
click at [829, 391] on button "Close" at bounding box center [833, 392] width 29 height 17
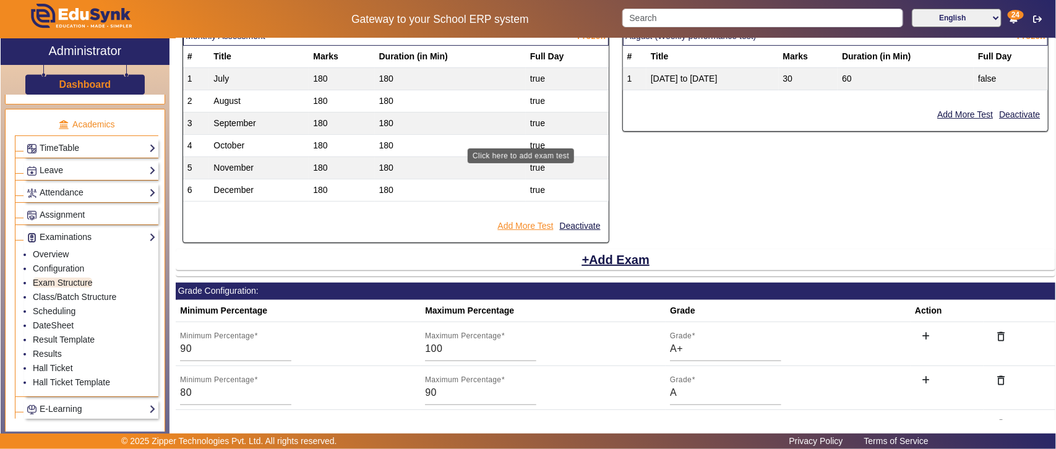
scroll to position [129, 0]
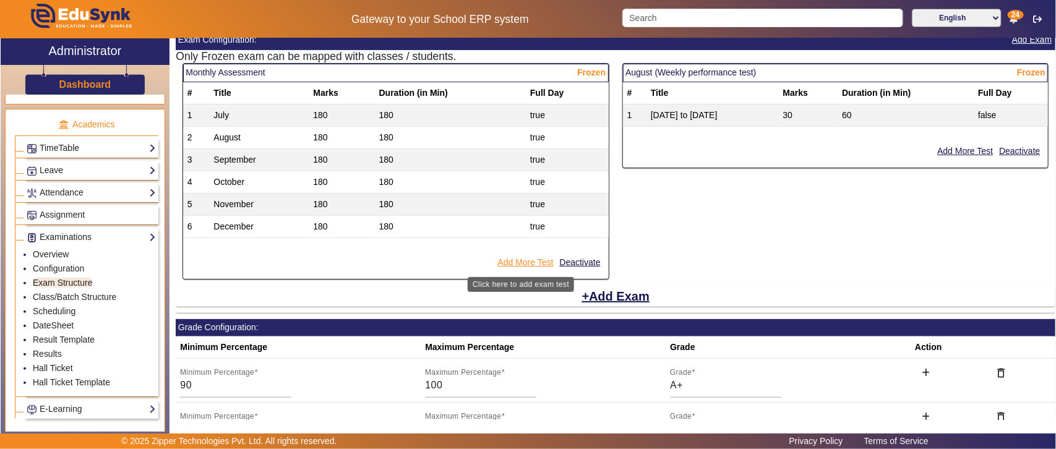
click at [531, 265] on button "Add More Test" at bounding box center [525, 262] width 58 height 15
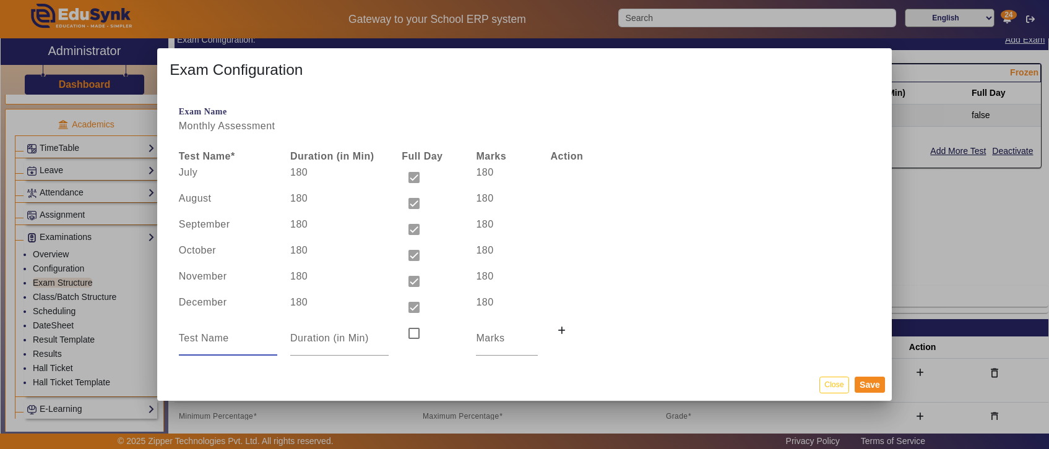
click at [183, 337] on input at bounding box center [228, 338] width 98 height 15
type input "January"
type input "180"
click at [402, 321] on input "checkbox" at bounding box center [414, 333] width 25 height 25
checkbox input "true"
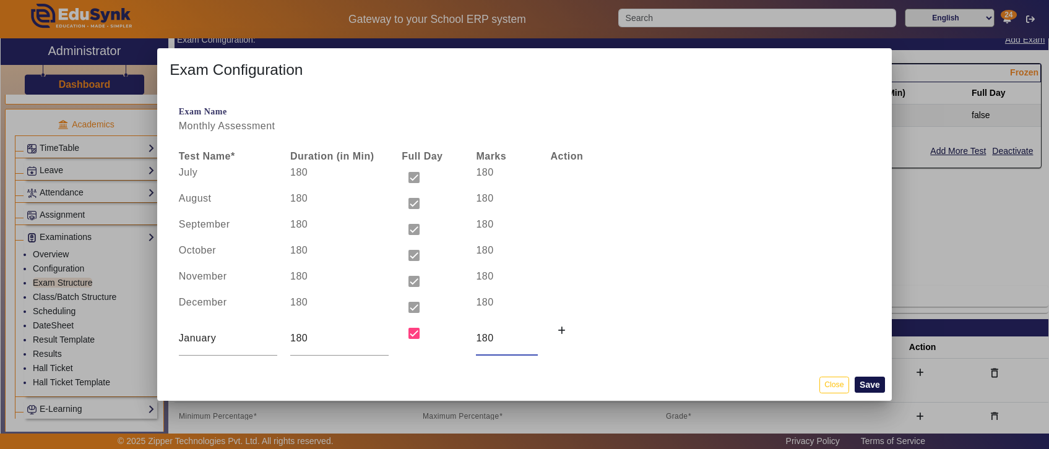
type input "180"
click at [879, 378] on button "Save" at bounding box center [870, 385] width 30 height 16
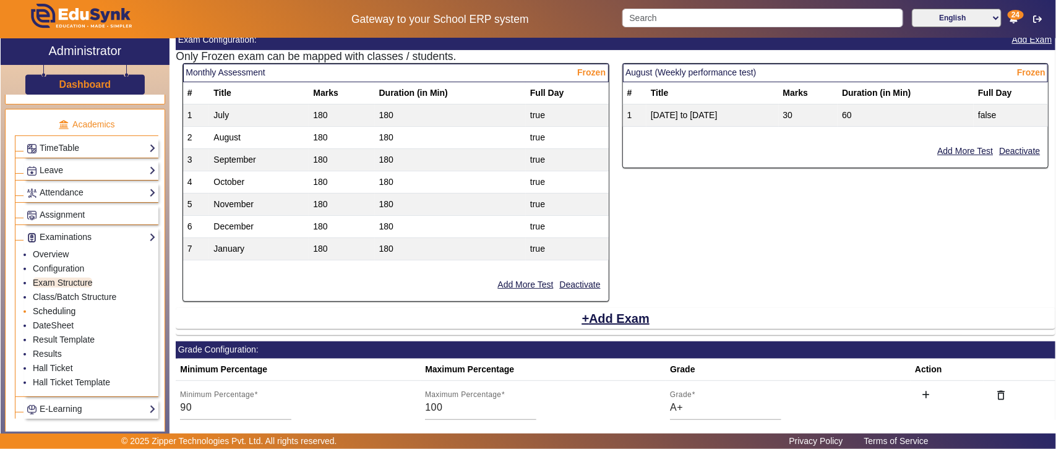
click at [63, 316] on link "Scheduling" at bounding box center [54, 311] width 43 height 10
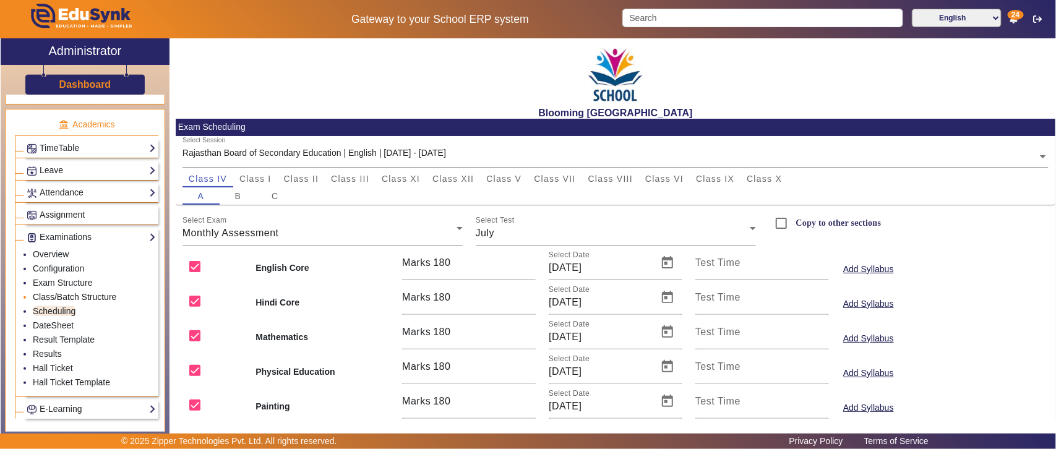
click at [78, 302] on link "Class/Batch Structure" at bounding box center [75, 297] width 84 height 10
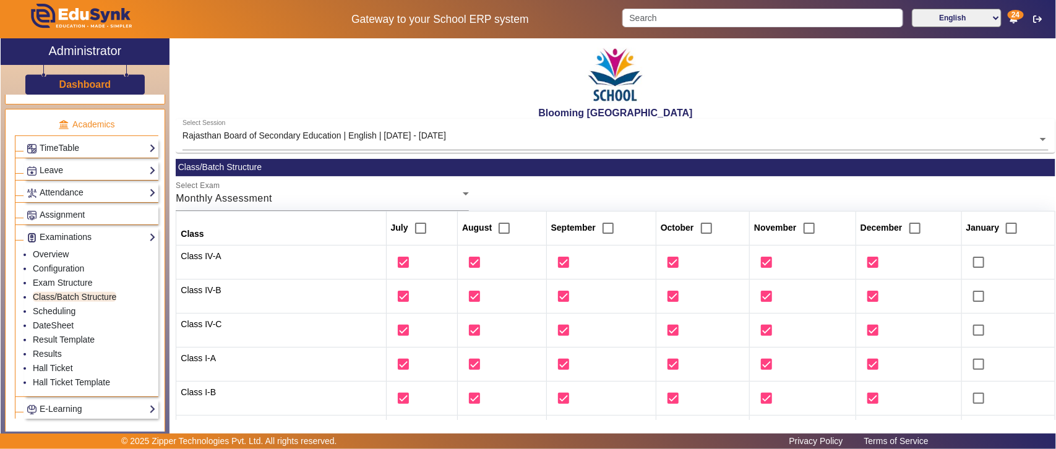
click at [307, 212] on th "Class" at bounding box center [281, 228] width 210 height 34
click at [54, 316] on link "Scheduling" at bounding box center [54, 311] width 43 height 10
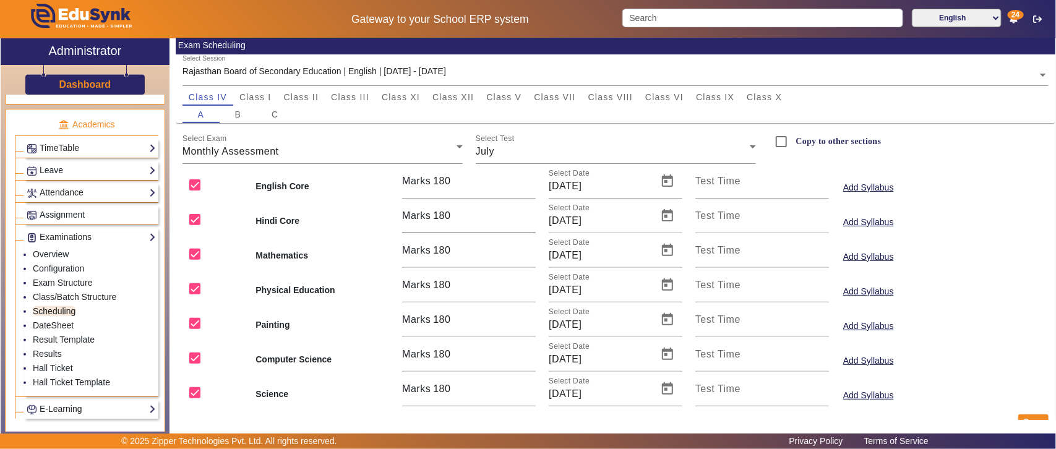
scroll to position [106, 0]
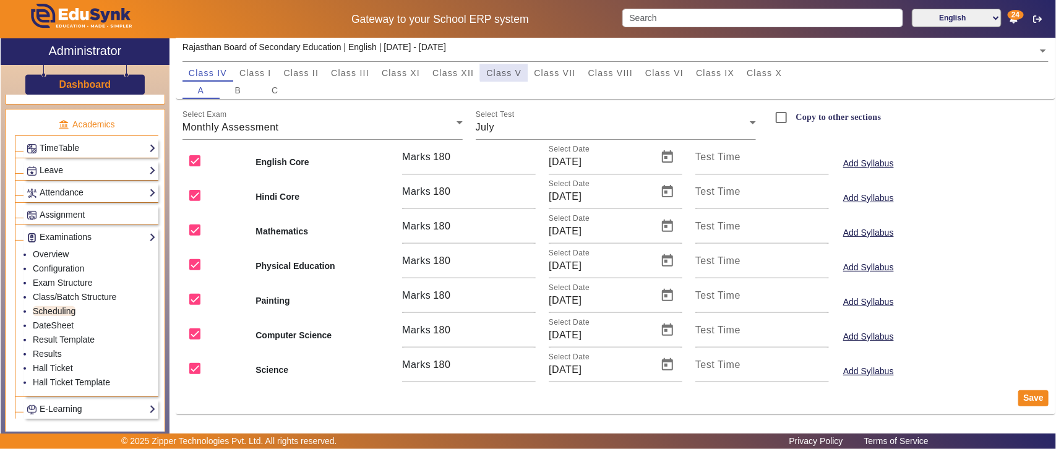
click at [517, 70] on span "Class V" at bounding box center [503, 73] width 35 height 9
click at [195, 333] on input "checkbox" at bounding box center [195, 334] width 25 height 25
checkbox input "false"
click at [196, 265] on input "checkbox" at bounding box center [195, 264] width 25 height 25
click at [195, 261] on input "checkbox" at bounding box center [195, 264] width 25 height 25
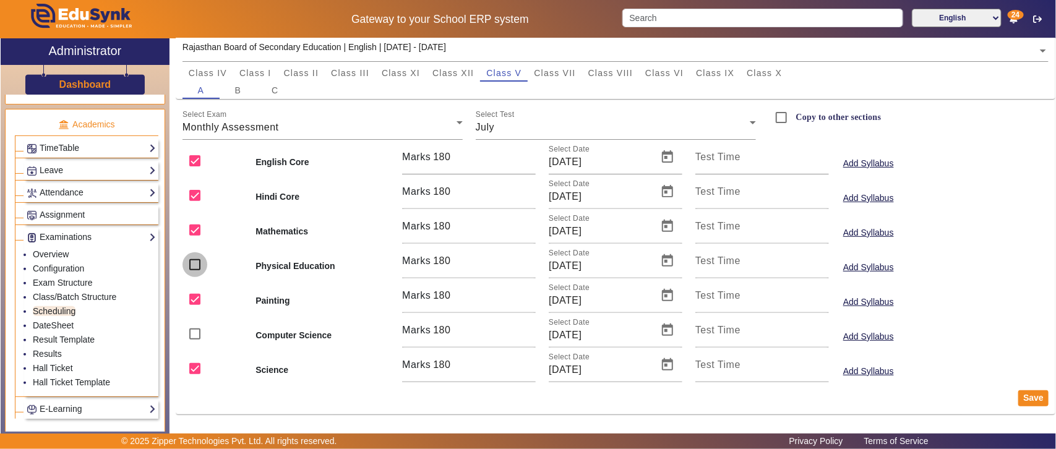
checkbox input "true"
click at [196, 331] on input "checkbox" at bounding box center [195, 334] width 25 height 25
checkbox input "true"
click at [82, 302] on link "Class/Batch Structure" at bounding box center [75, 297] width 84 height 10
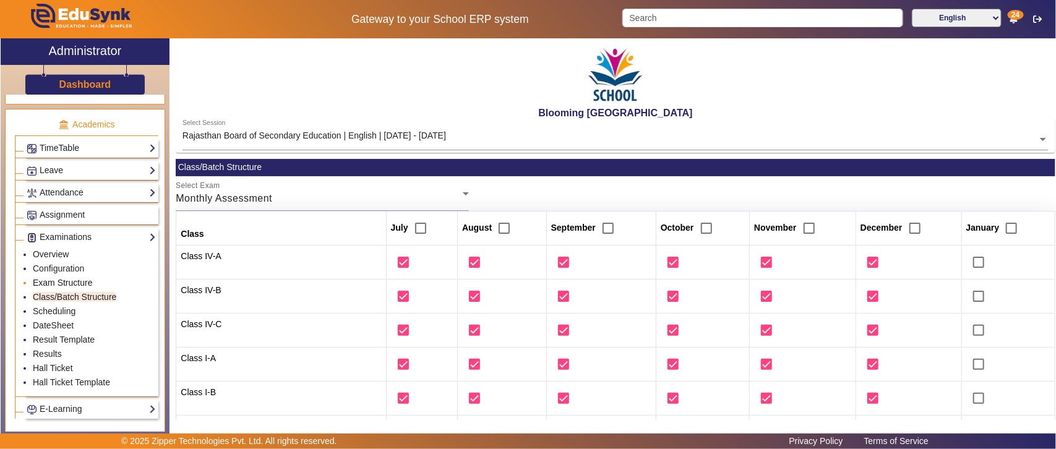
click at [69, 288] on link "Exam Structure" at bounding box center [62, 283] width 59 height 10
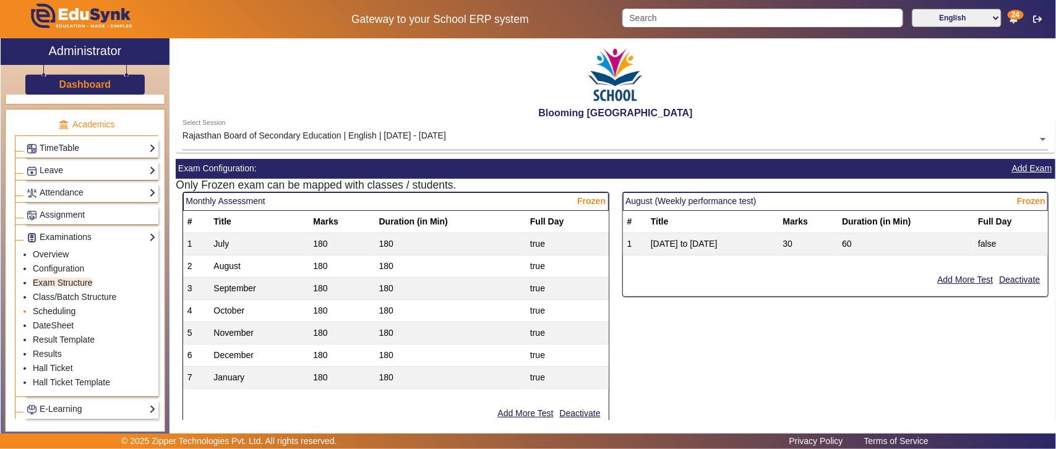
click at [59, 316] on link "Scheduling" at bounding box center [54, 311] width 43 height 10
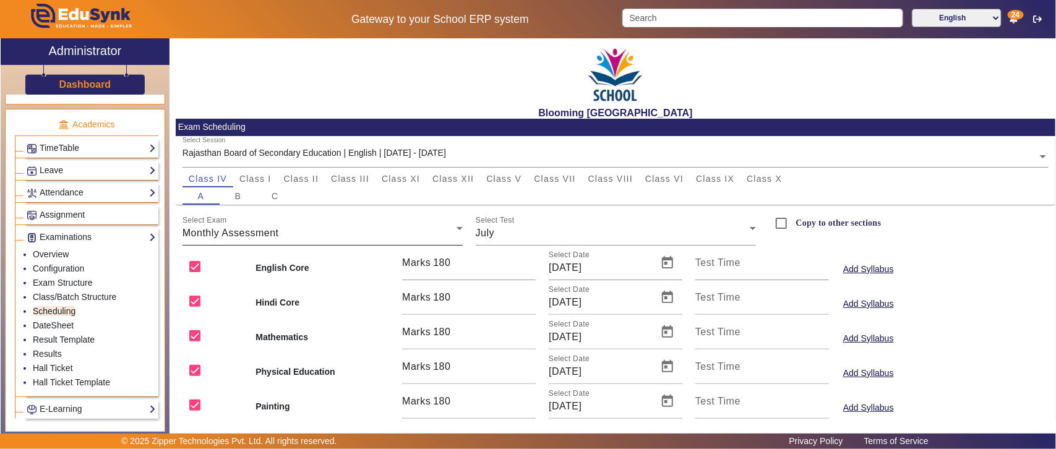
click at [288, 230] on div "Monthly Assessment" at bounding box center [320, 233] width 274 height 15
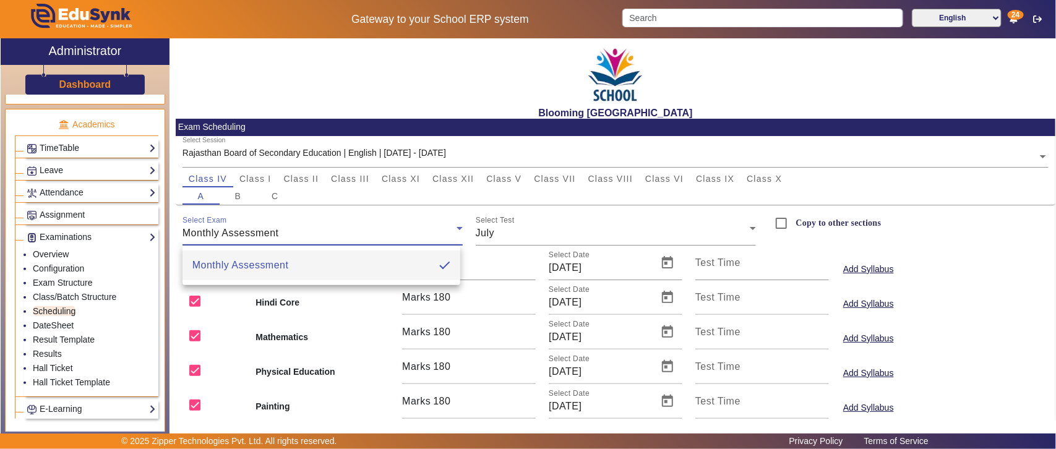
click at [288, 230] on div at bounding box center [528, 224] width 1056 height 449
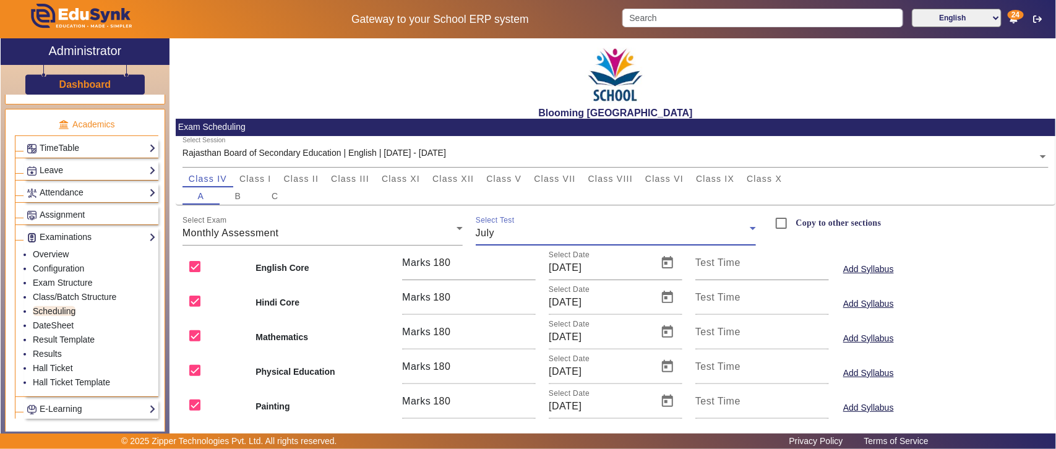
click at [498, 229] on div "July" at bounding box center [613, 233] width 274 height 15
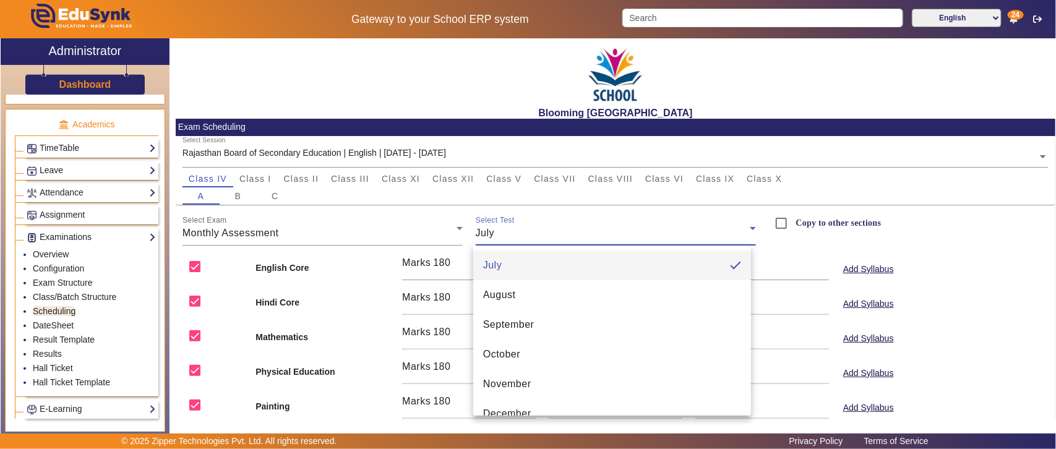
click at [498, 229] on div at bounding box center [528, 224] width 1056 height 449
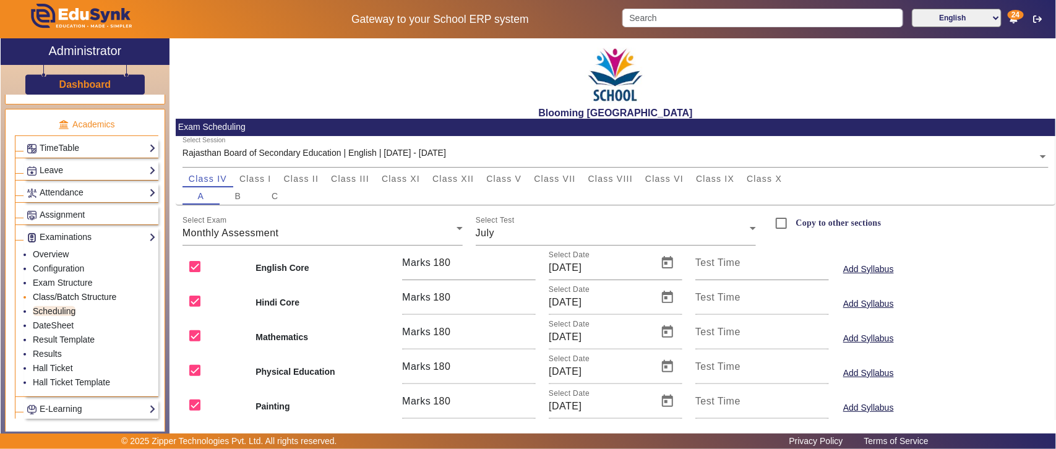
click at [80, 302] on link "Class/Batch Structure" at bounding box center [75, 297] width 84 height 10
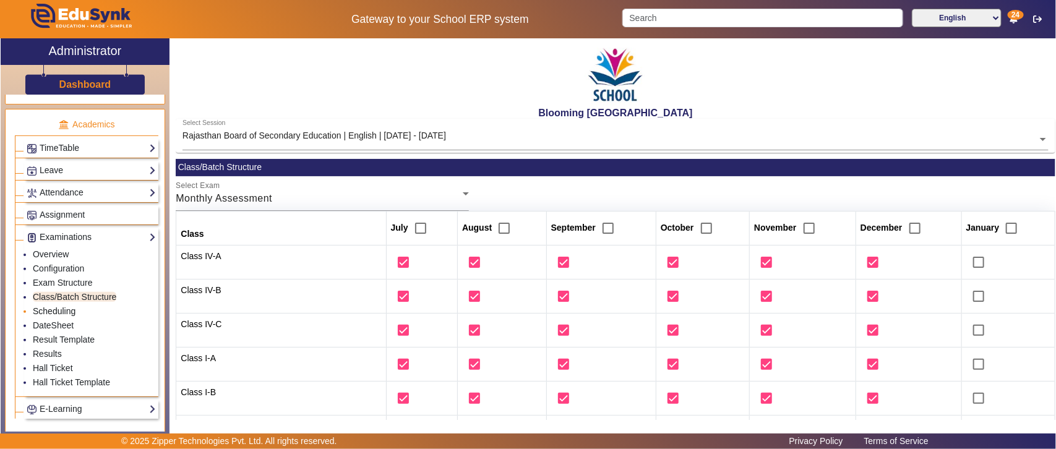
click at [66, 316] on link "Scheduling" at bounding box center [54, 311] width 43 height 10
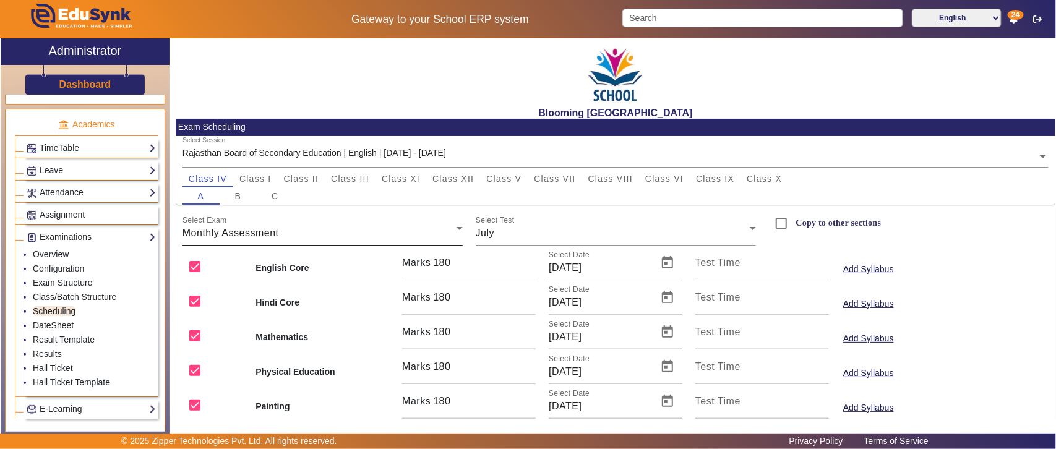
click at [320, 230] on div "Monthly Assessment" at bounding box center [320, 233] width 274 height 15
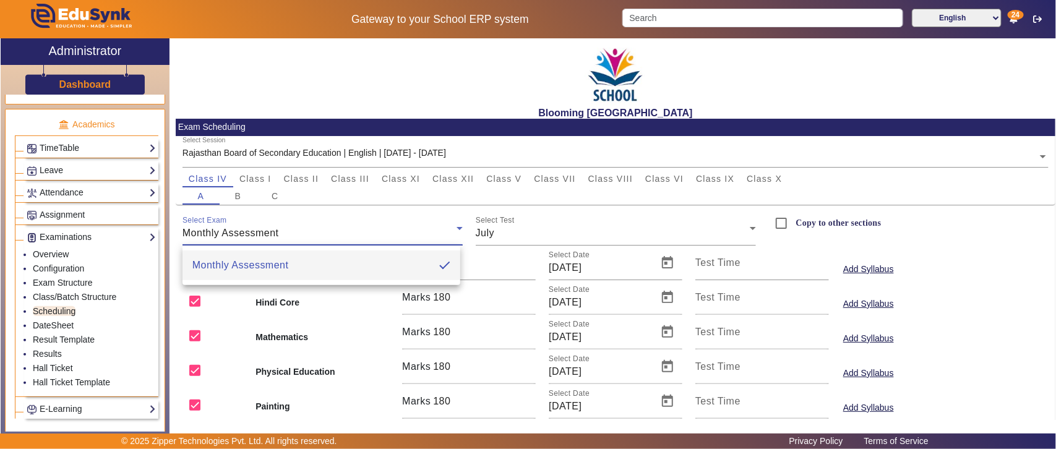
click at [571, 227] on div at bounding box center [528, 224] width 1056 height 449
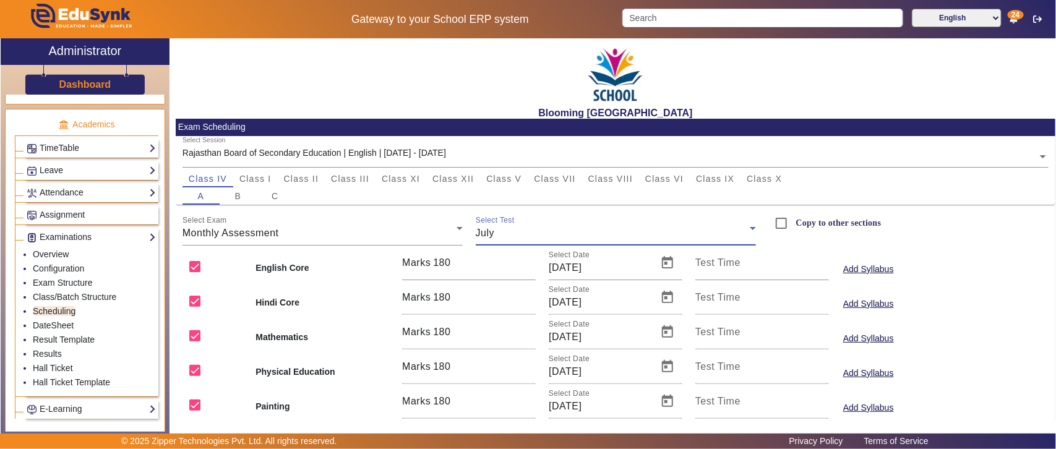
click at [571, 227] on div "July" at bounding box center [613, 233] width 274 height 15
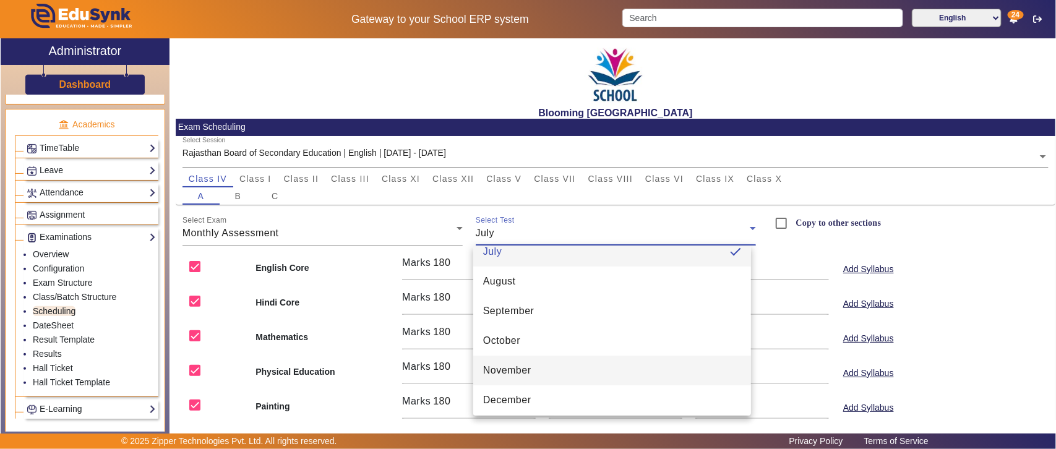
scroll to position [17, 0]
drag, startPoint x: 354, startPoint y: 178, endPoint x: 362, endPoint y: 183, distance: 9.8
click at [355, 178] on div at bounding box center [528, 224] width 1056 height 449
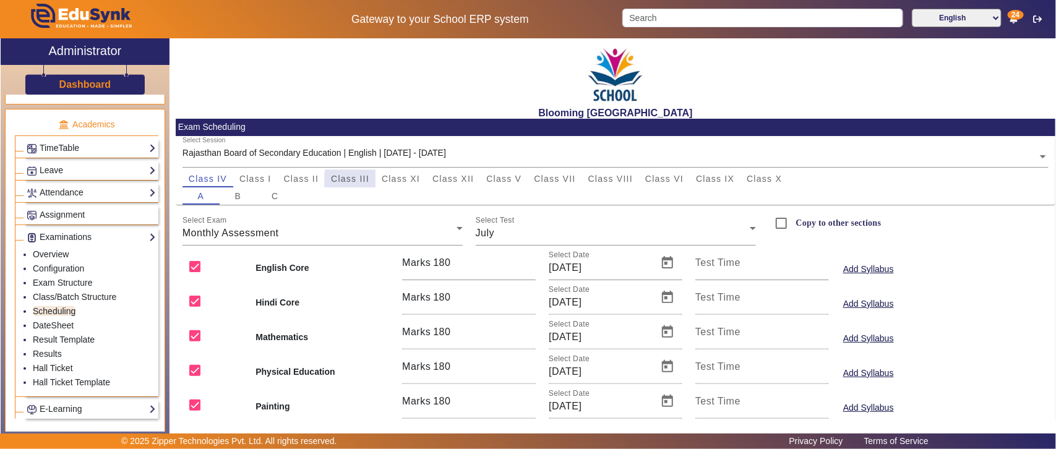
click at [364, 181] on span "Class III" at bounding box center [350, 179] width 38 height 9
click at [407, 178] on span "Class XI" at bounding box center [401, 179] width 38 height 9
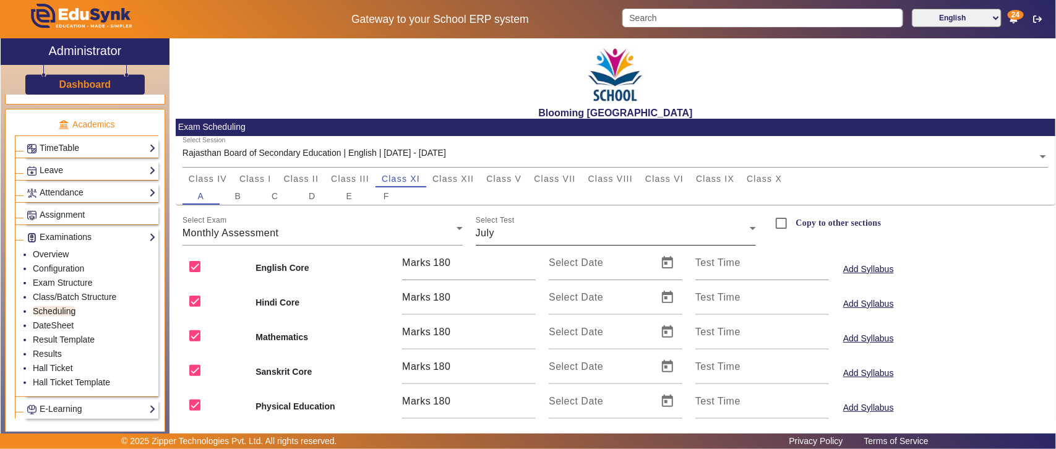
click at [531, 235] on div "July" at bounding box center [613, 233] width 274 height 15
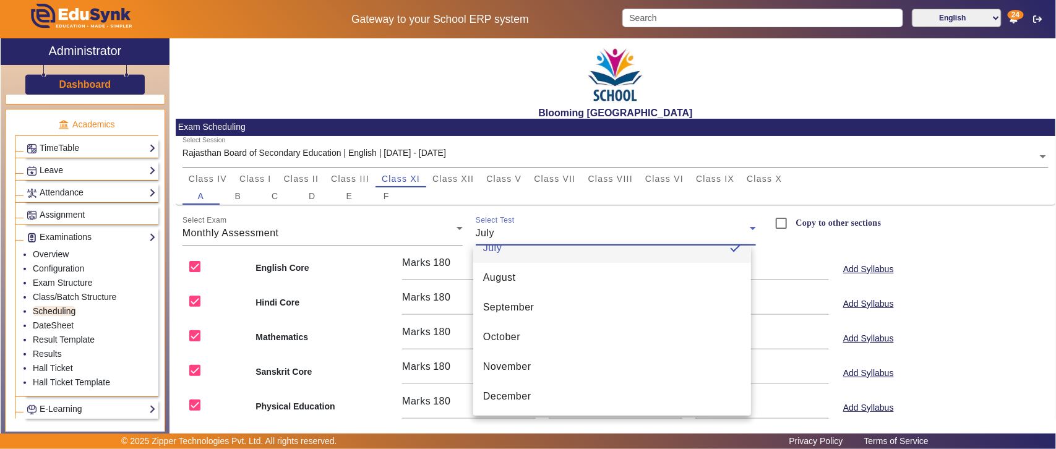
click at [58, 292] on div at bounding box center [528, 224] width 1056 height 449
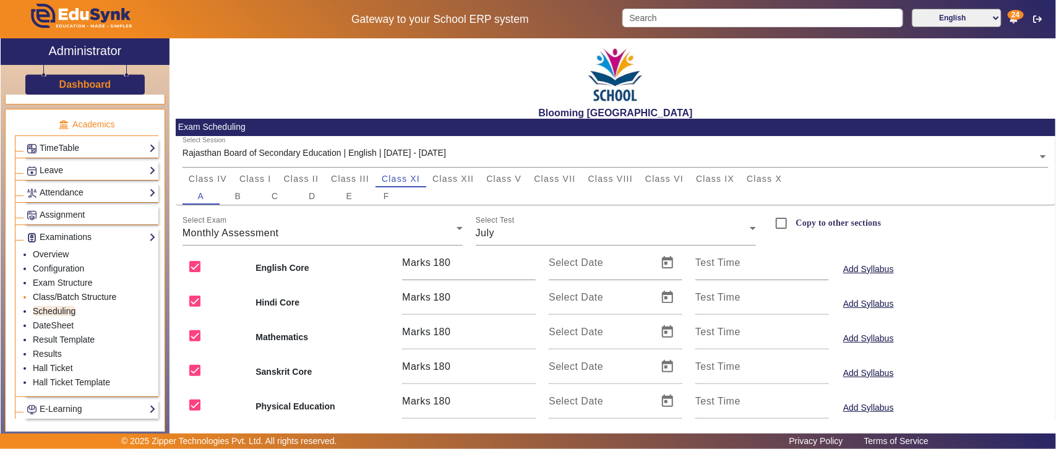
click at [59, 302] on link "Class/Batch Structure" at bounding box center [75, 297] width 84 height 10
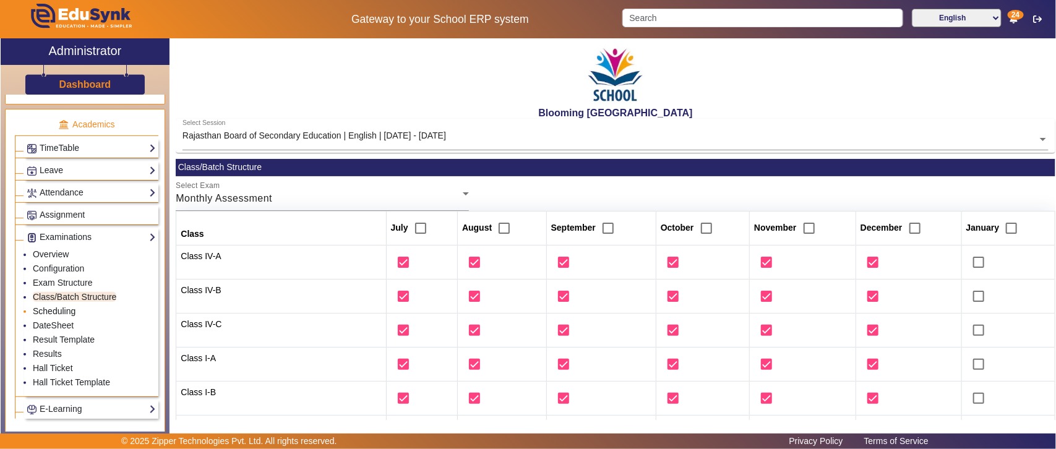
click at [48, 316] on link "Scheduling" at bounding box center [54, 311] width 43 height 10
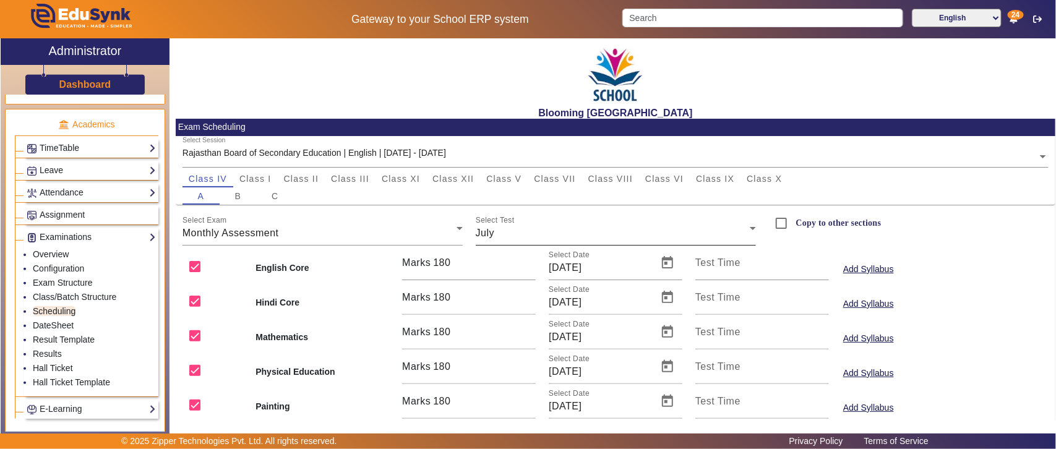
click at [534, 234] on div "July" at bounding box center [613, 233] width 274 height 15
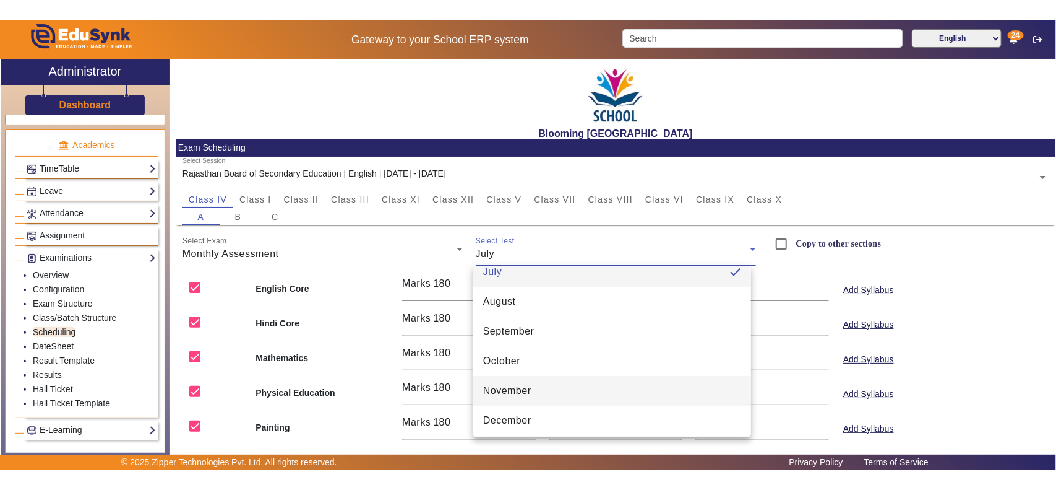
scroll to position [17, 0]
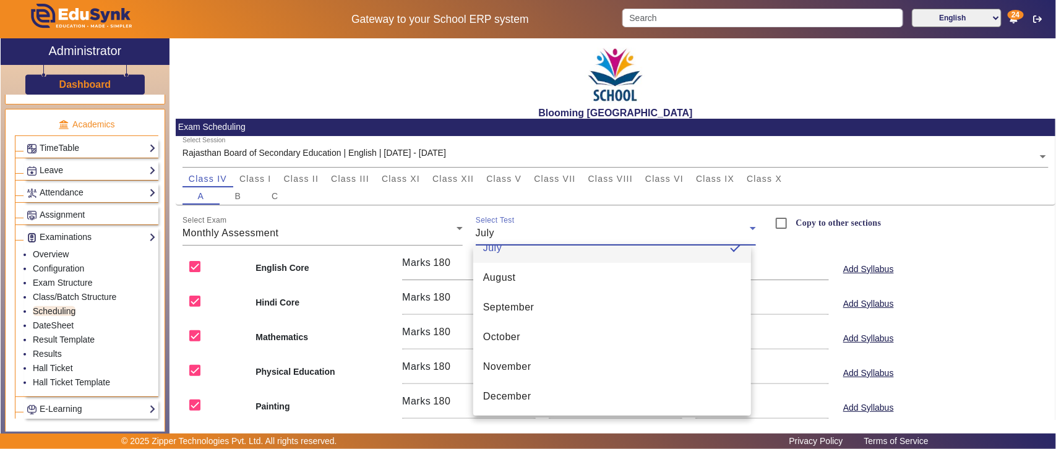
click at [949, 258] on div at bounding box center [528, 224] width 1056 height 449
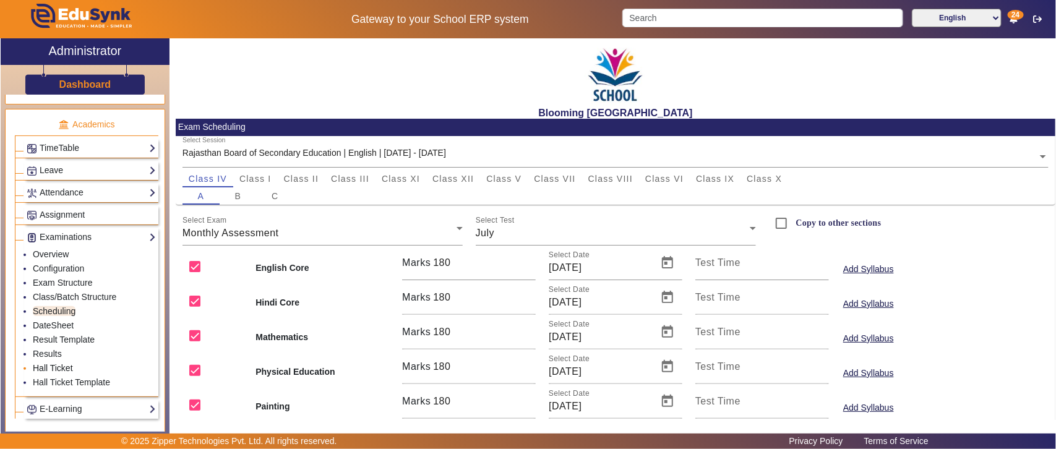
click at [56, 373] on link "Hall Ticket" at bounding box center [53, 368] width 40 height 10
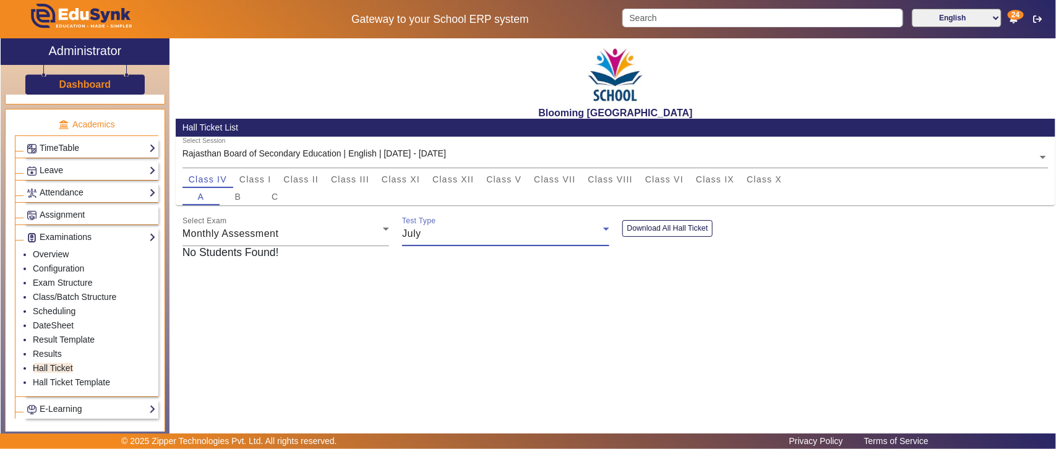
click at [458, 233] on div "July" at bounding box center [502, 234] width 201 height 15
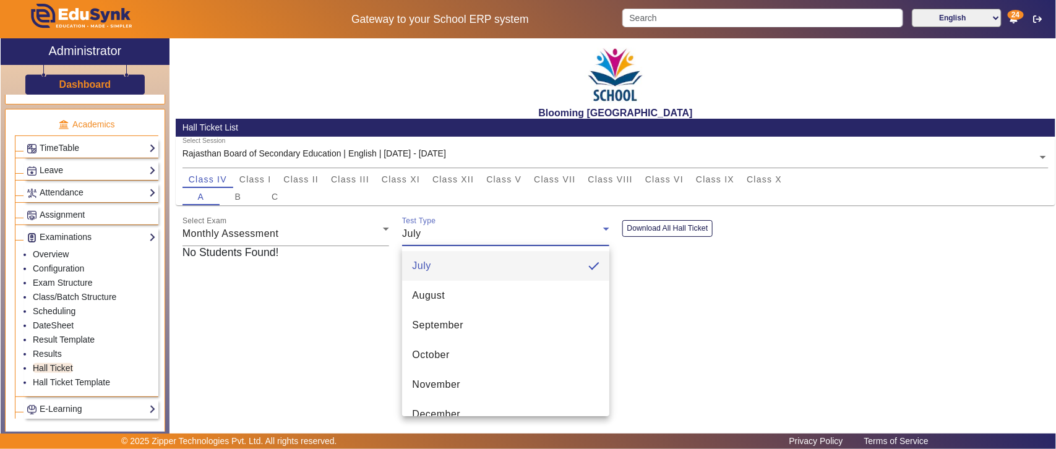
click at [252, 178] on div at bounding box center [528, 224] width 1056 height 449
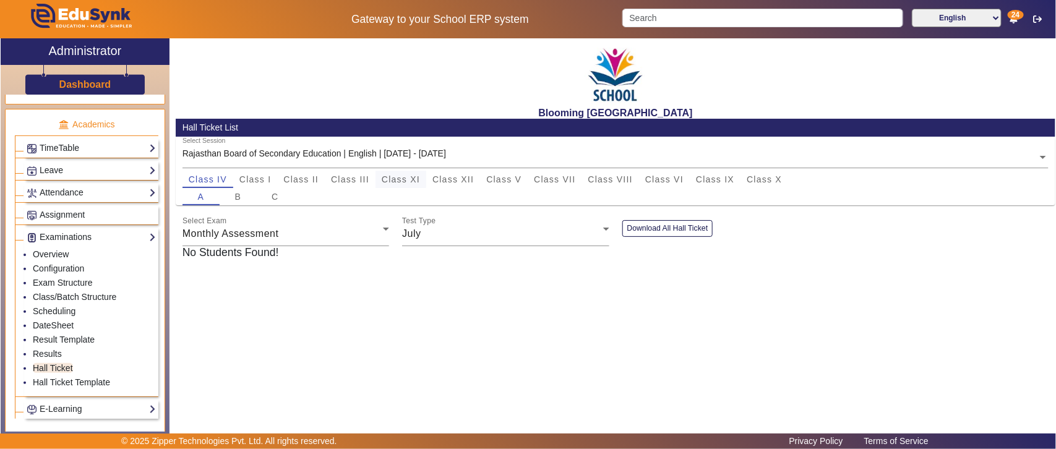
click at [416, 178] on span "Class XI" at bounding box center [401, 179] width 38 height 9
click at [376, 178] on div "Class XI" at bounding box center [401, 179] width 51 height 17
click at [218, 175] on span "Class IV" at bounding box center [208, 179] width 38 height 9
click at [259, 178] on span "Class I" at bounding box center [255, 179] width 32 height 9
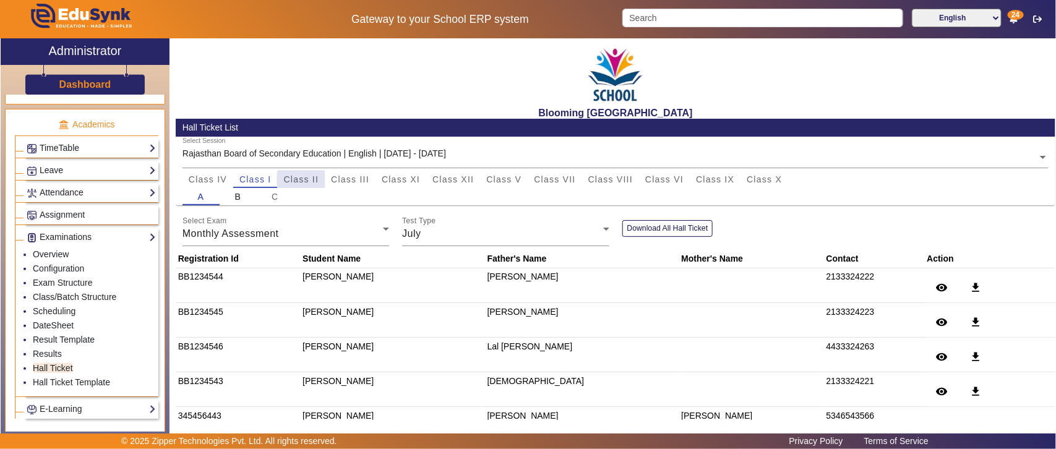
click at [314, 179] on span "Class II" at bounding box center [300, 179] width 35 height 9
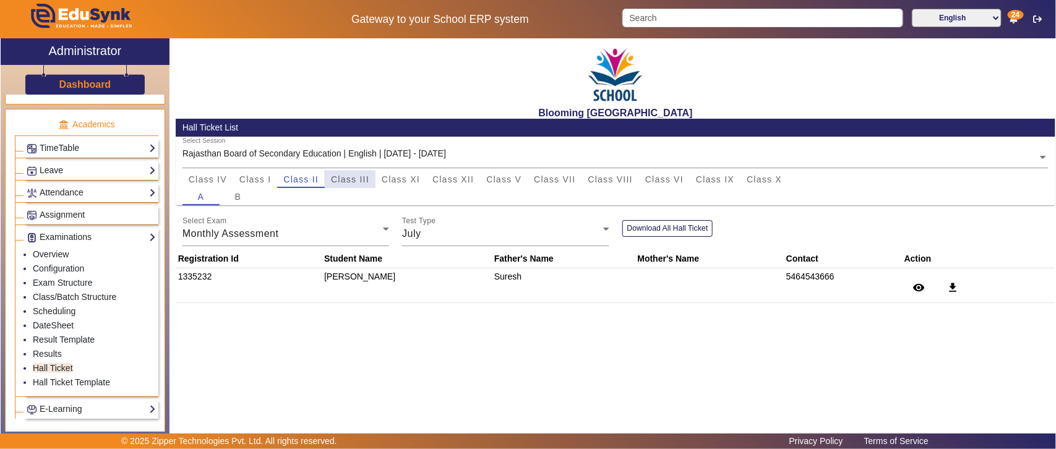
click at [373, 176] on div "Class III" at bounding box center [350, 179] width 51 height 17
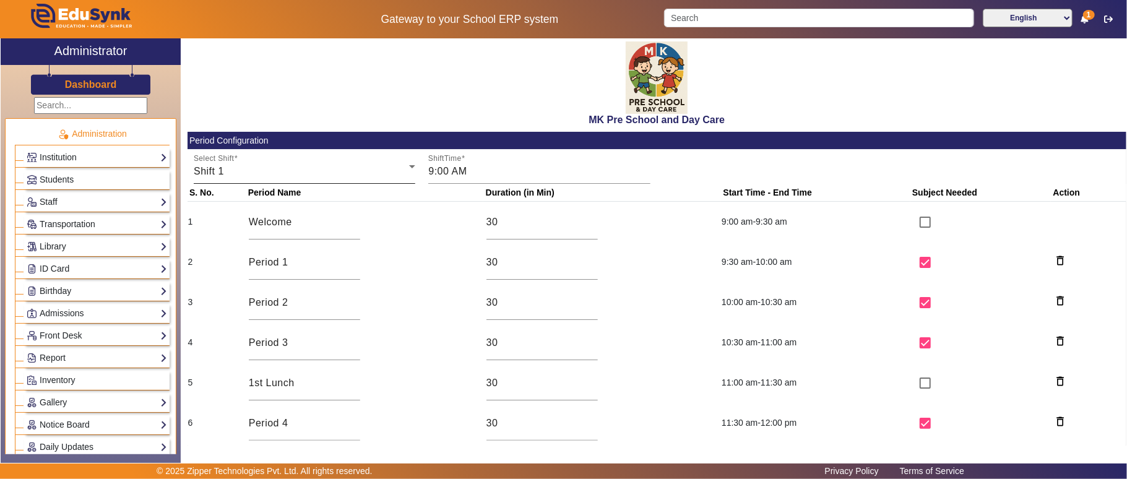
click at [337, 181] on div "Select Shift Shift 1" at bounding box center [305, 166] width 222 height 35
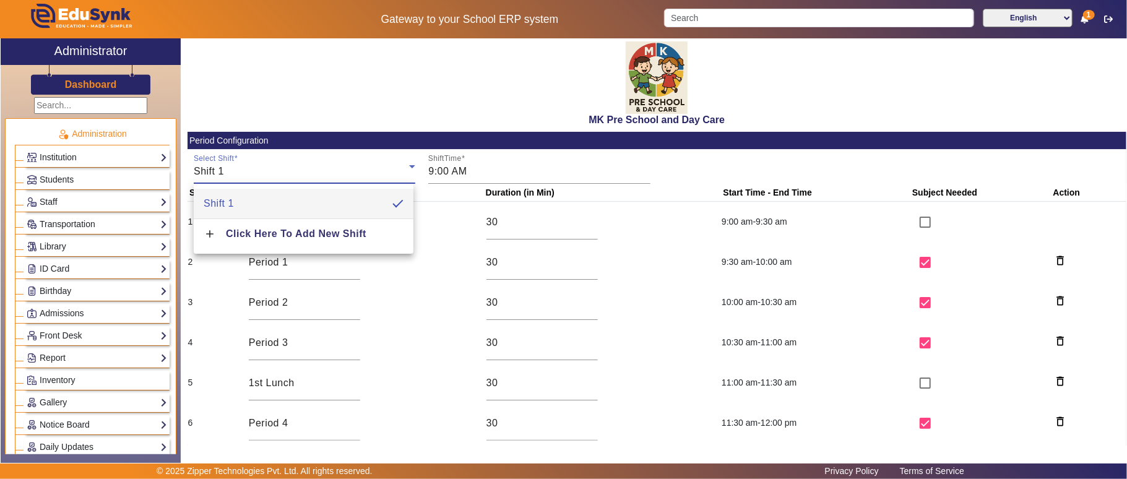
click at [696, 160] on div at bounding box center [563, 239] width 1127 height 479
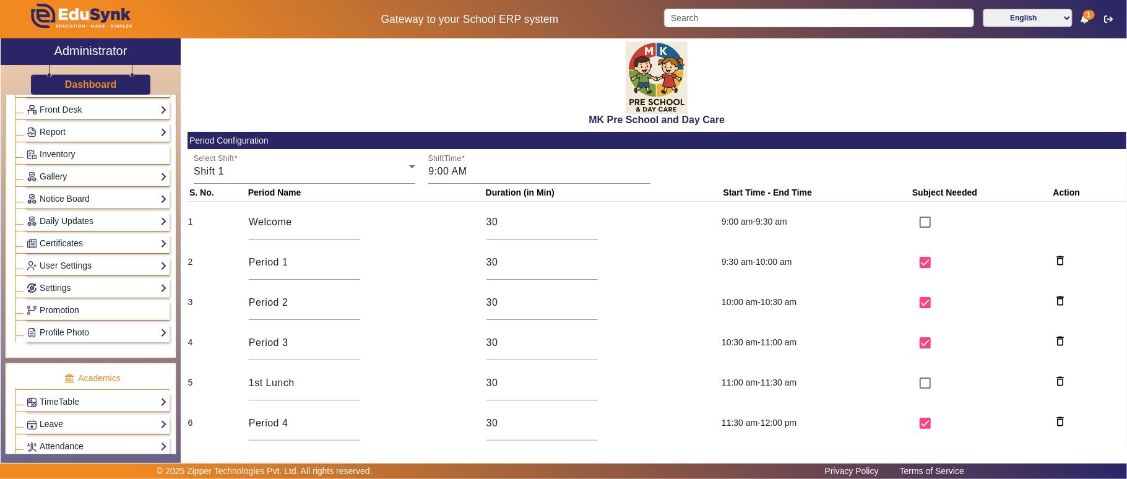
scroll to position [412, 0]
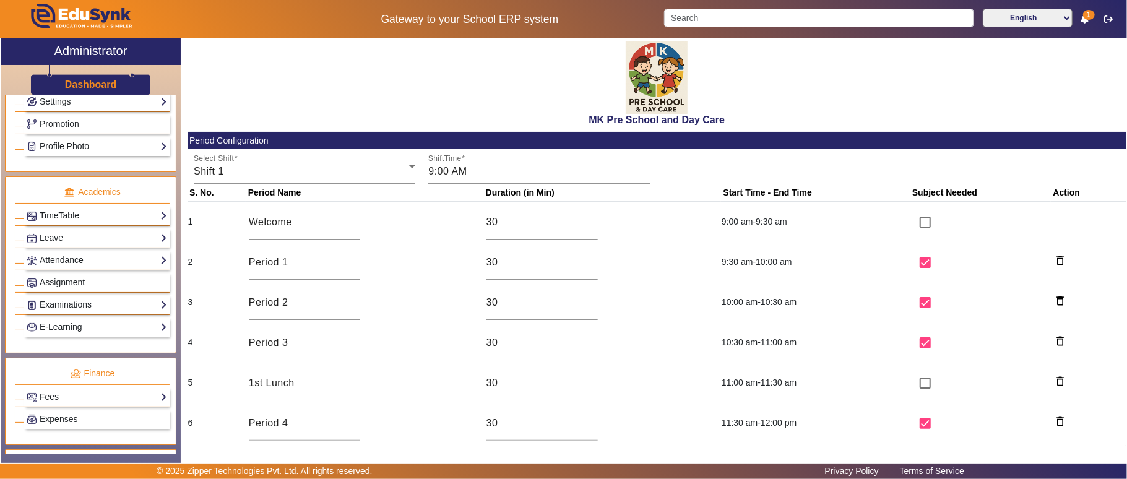
click at [75, 223] on link "TimeTable" at bounding box center [97, 216] width 140 height 14
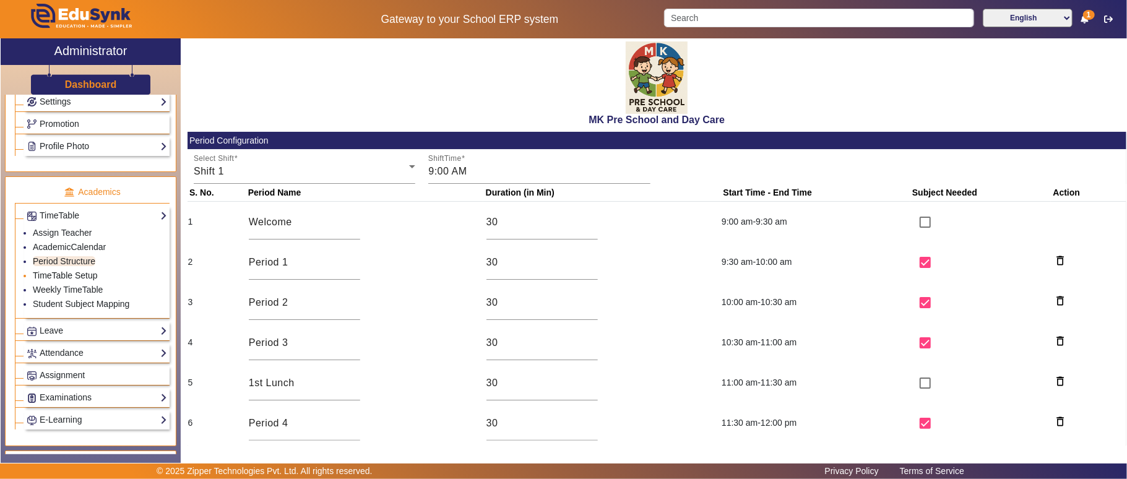
click at [66, 280] on link "TimeTable Setup" at bounding box center [65, 275] width 65 height 10
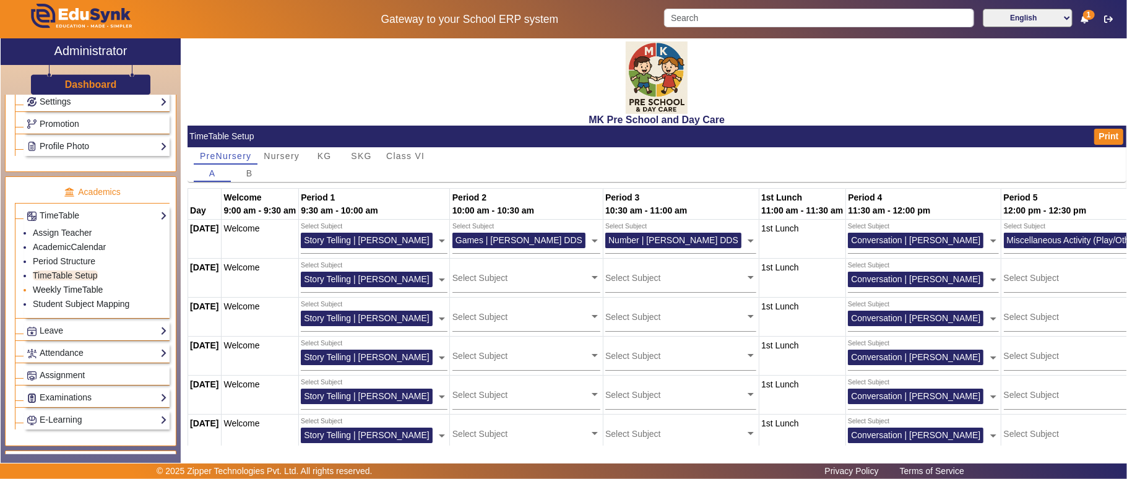
click at [69, 295] on link "Weekly TimeTable" at bounding box center [68, 290] width 70 height 10
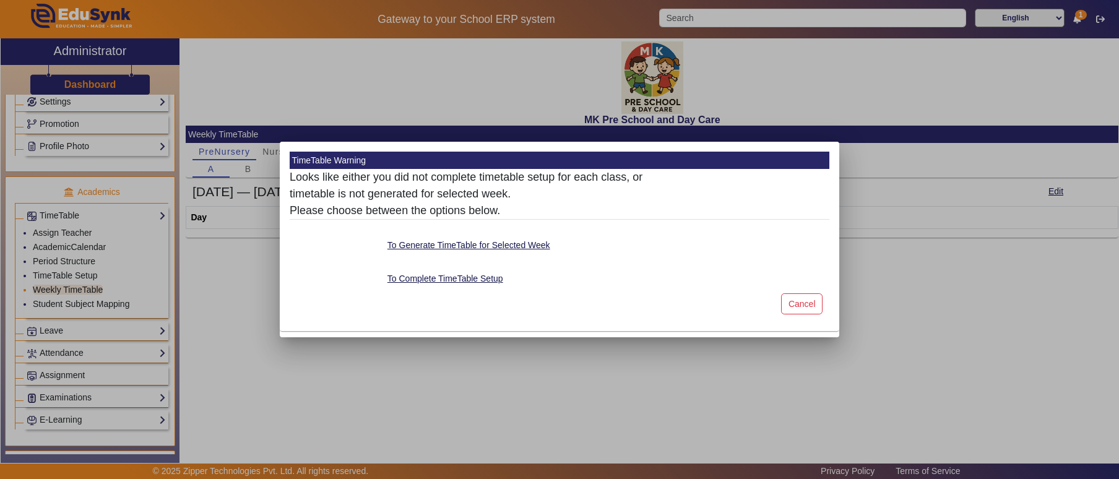
click at [64, 315] on div at bounding box center [559, 239] width 1119 height 479
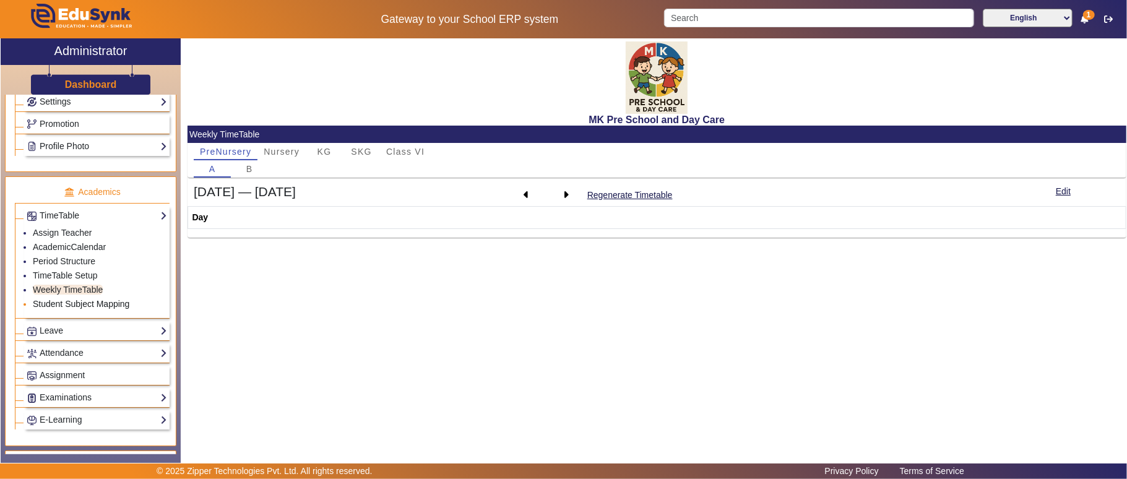
click at [119, 309] on link "Student Subject Mapping" at bounding box center [81, 304] width 97 height 10
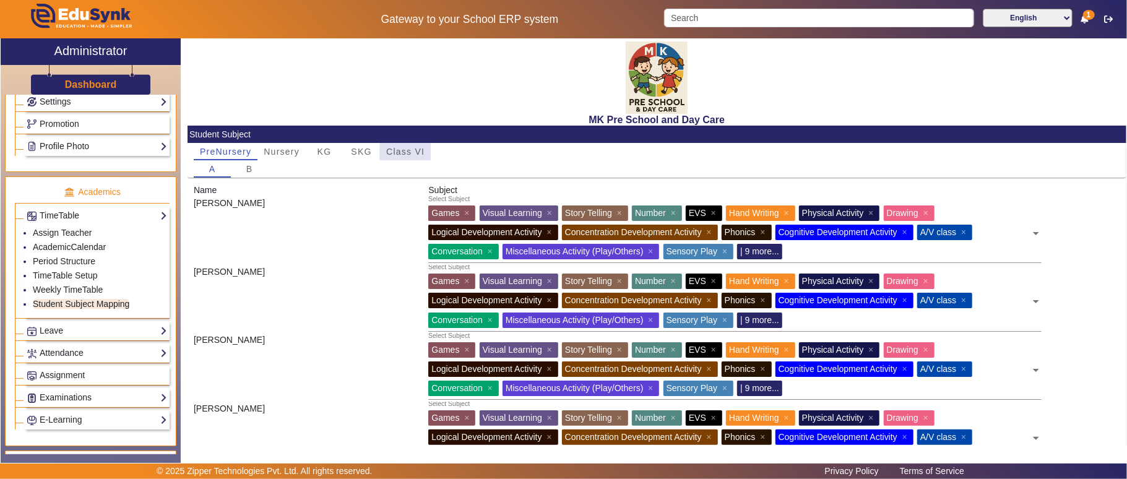
click at [409, 152] on span "Class VI" at bounding box center [405, 151] width 38 height 9
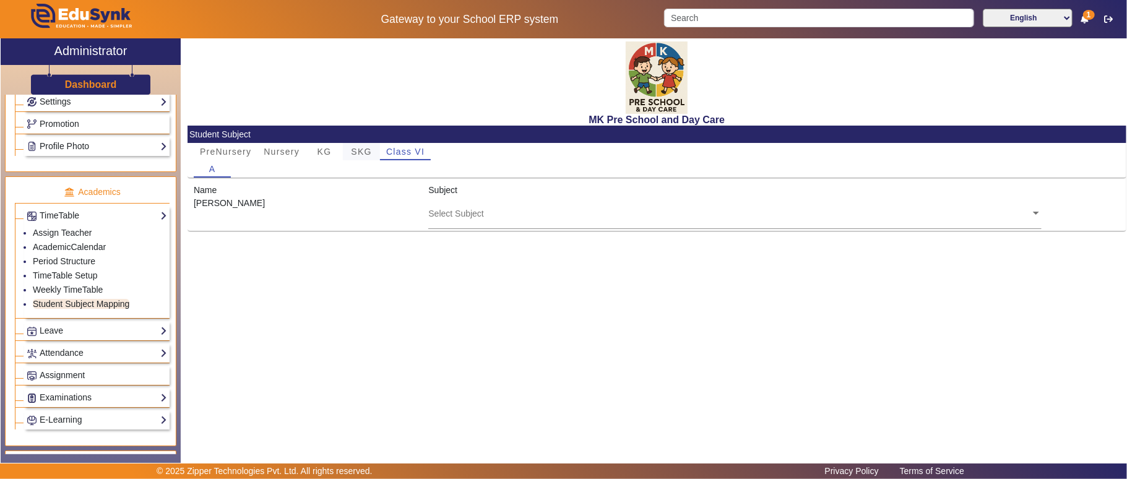
click at [354, 152] on span "SKG" at bounding box center [361, 151] width 20 height 9
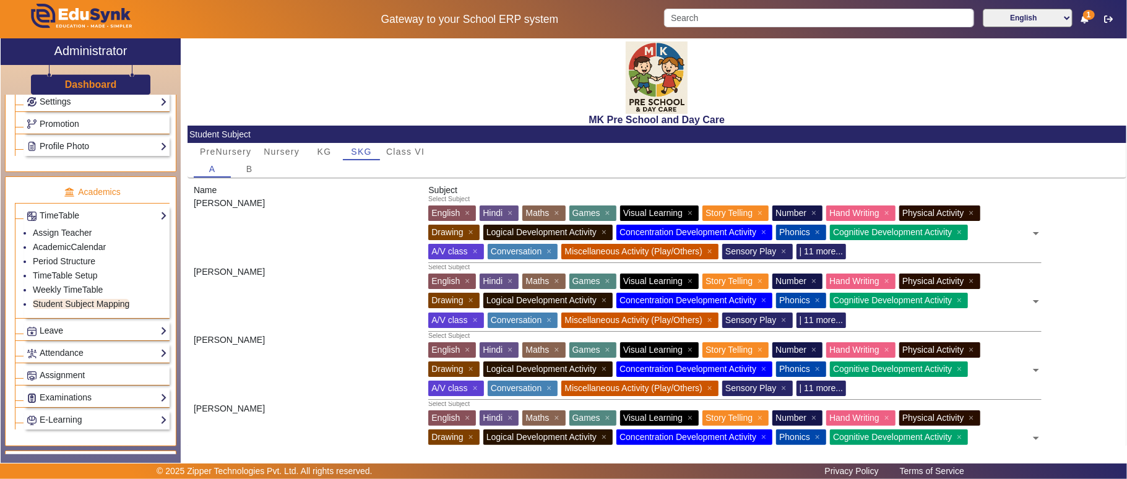
click at [58, 338] on link "Leave" at bounding box center [97, 331] width 140 height 14
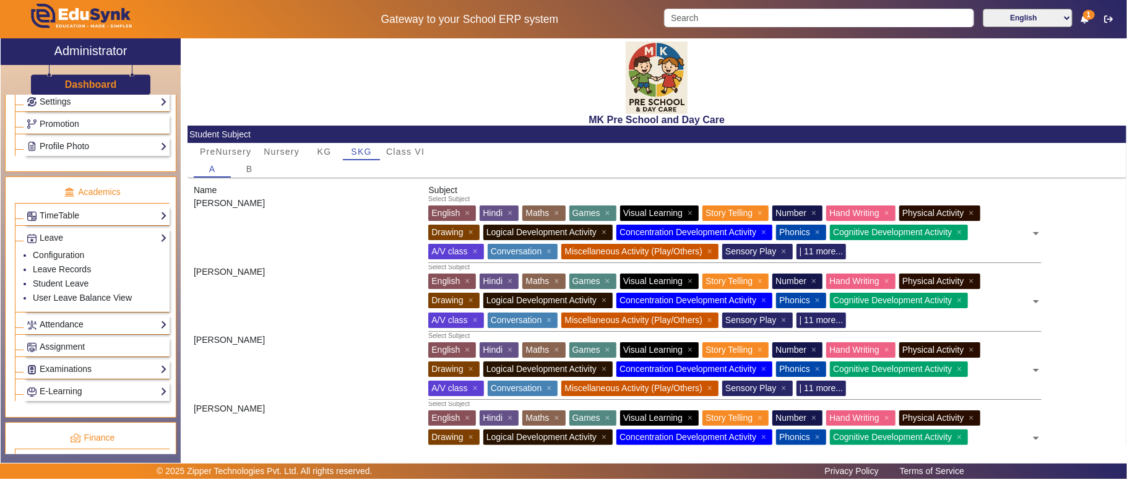
click at [63, 332] on link "Attendance" at bounding box center [97, 324] width 140 height 14
click at [51, 296] on link "Students" at bounding box center [50, 292] width 34 height 10
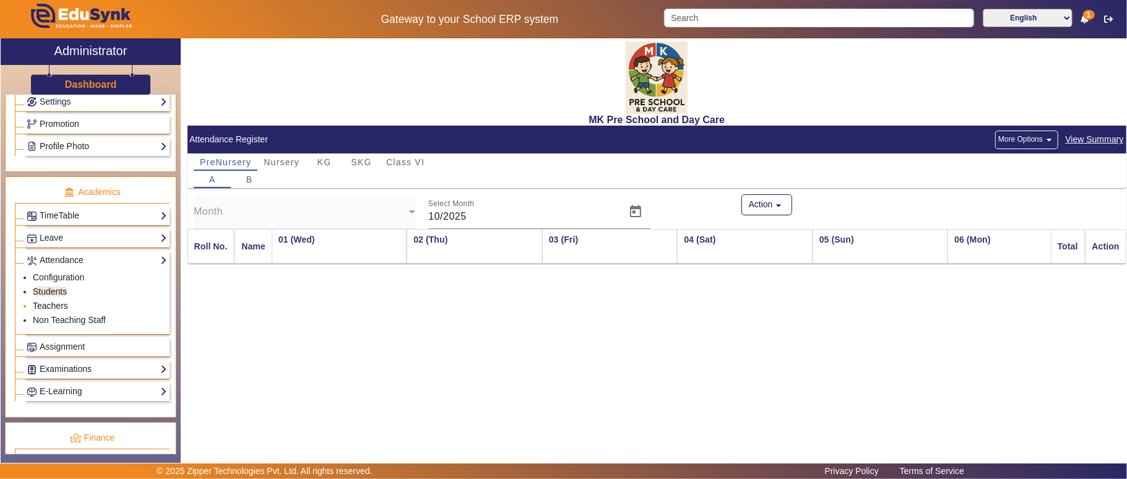
scroll to position [0, 421]
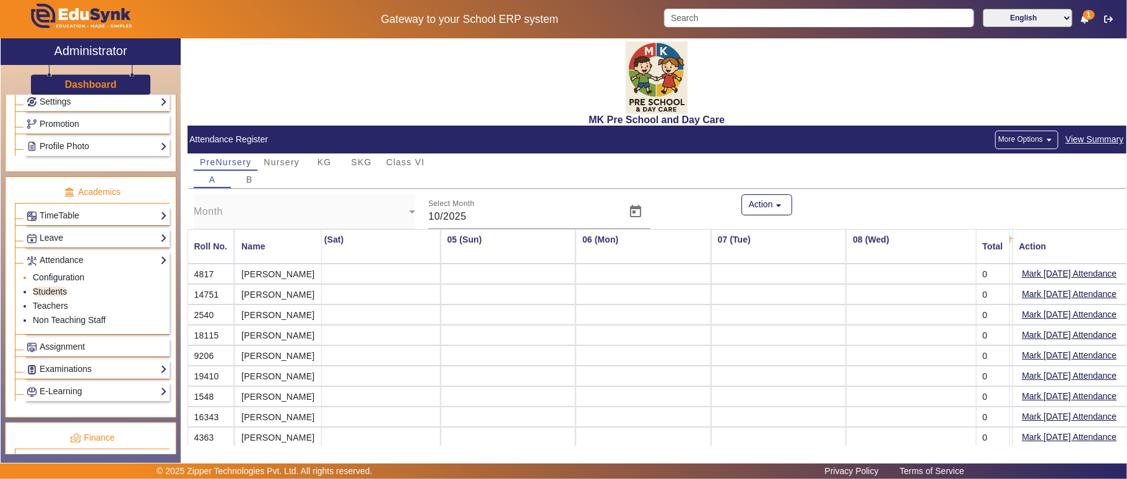
click at [69, 282] on link "Configuration" at bounding box center [58, 277] width 51 height 10
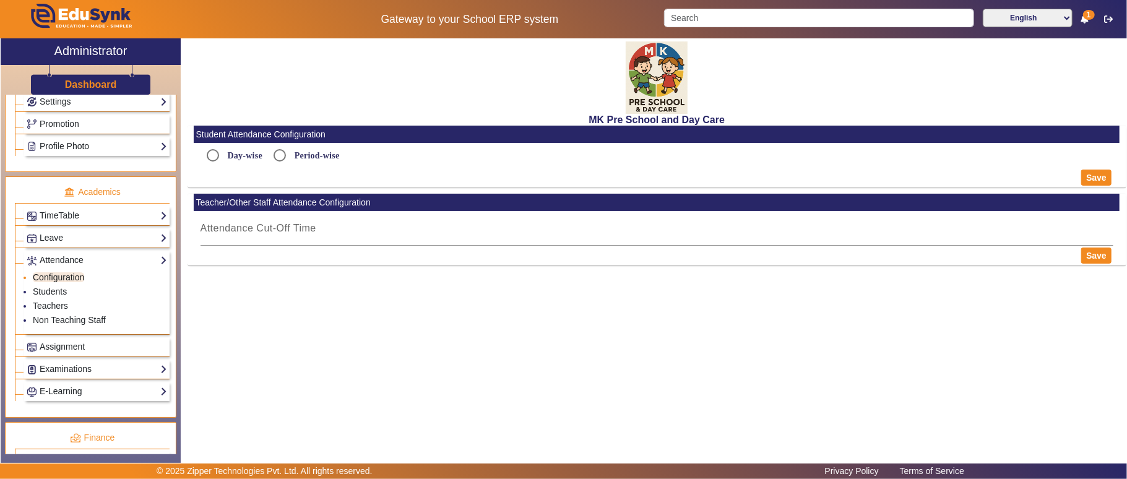
radio input "true"
type input "9:07 PM"
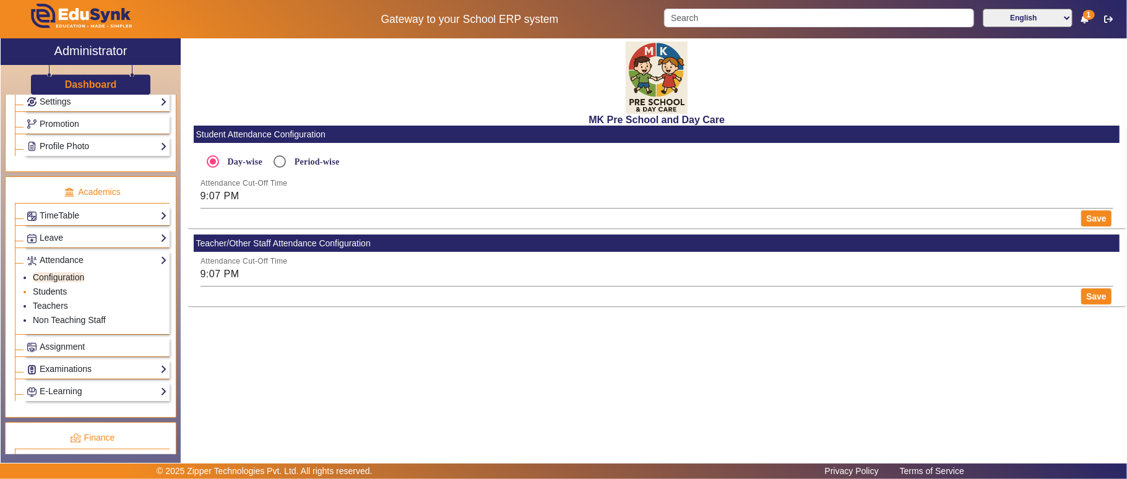
click at [57, 296] on link "Students" at bounding box center [50, 292] width 34 height 10
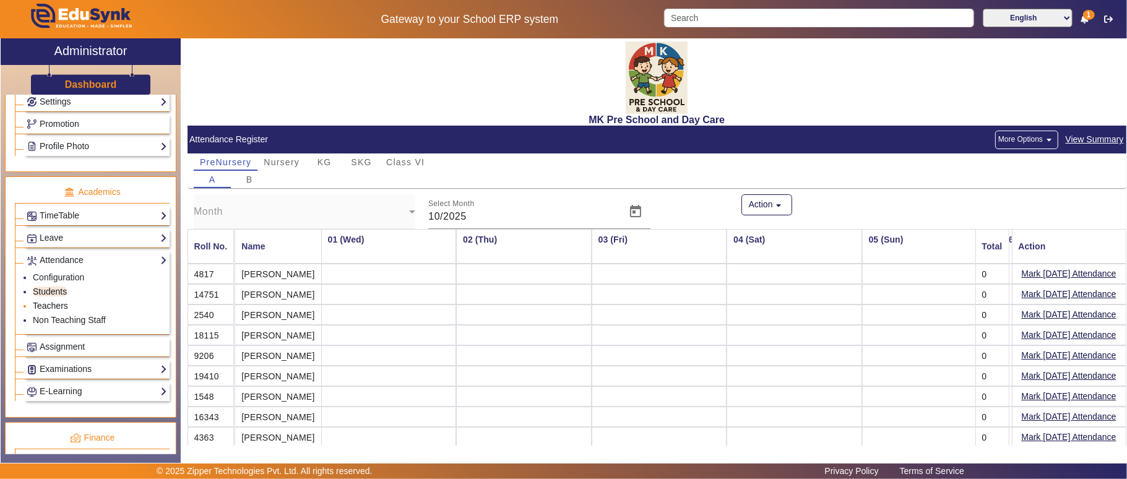
scroll to position [0, 421]
click at [61, 311] on link "Teachers" at bounding box center [50, 306] width 35 height 10
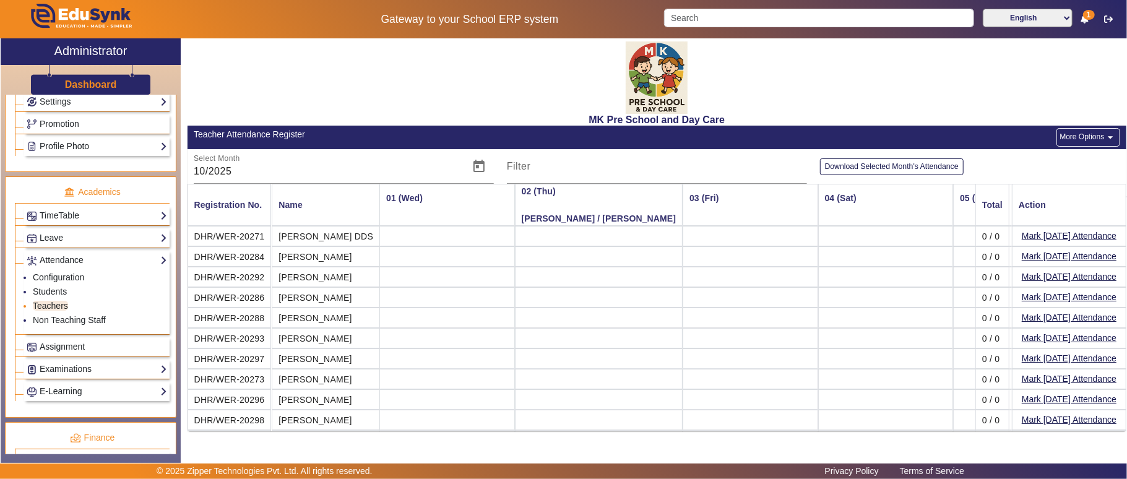
scroll to position [0, 421]
click at [65, 325] on link "Non Teaching Staff" at bounding box center [69, 320] width 73 height 10
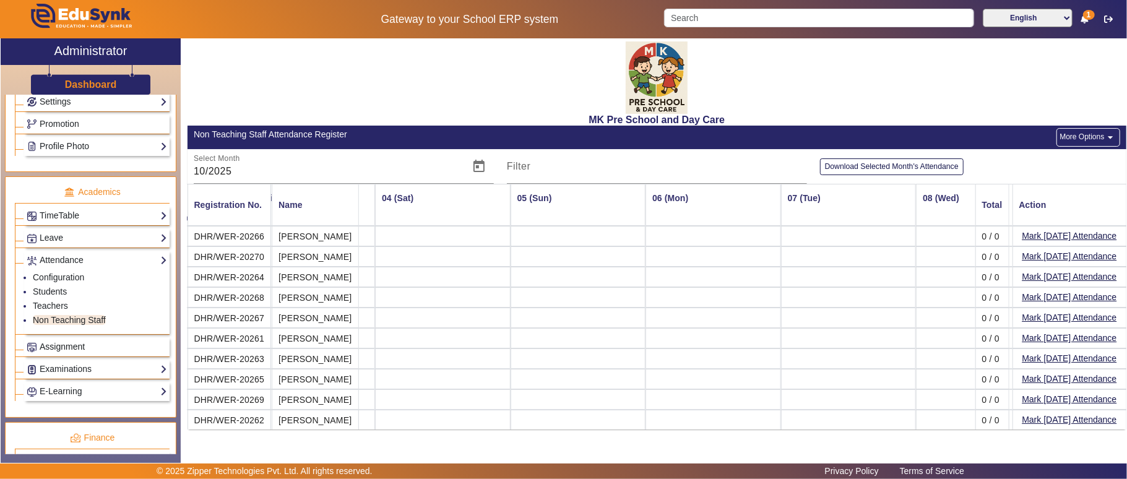
click at [78, 352] on span "Assignment" at bounding box center [62, 347] width 45 height 10
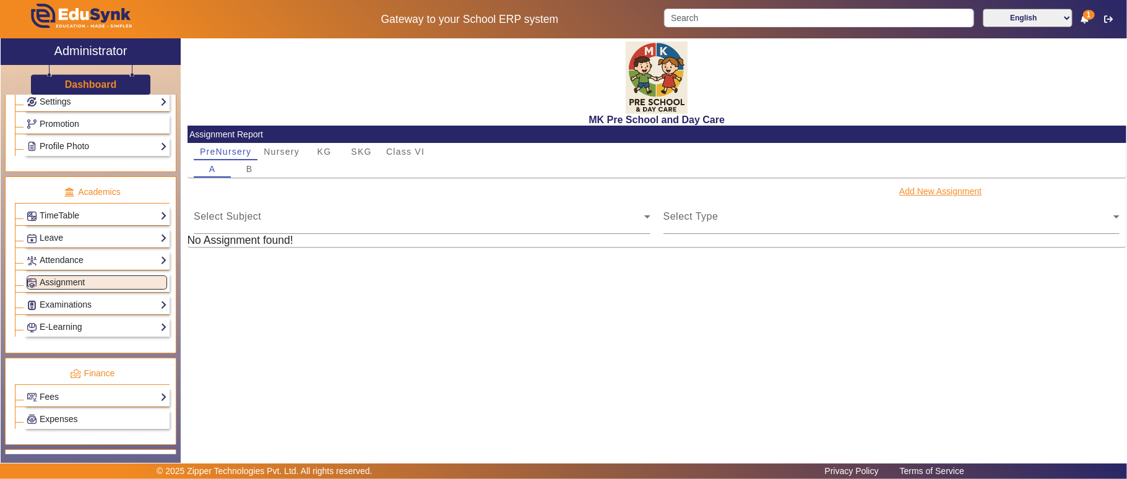
click at [929, 192] on button "Add New Assignment" at bounding box center [940, 191] width 85 height 15
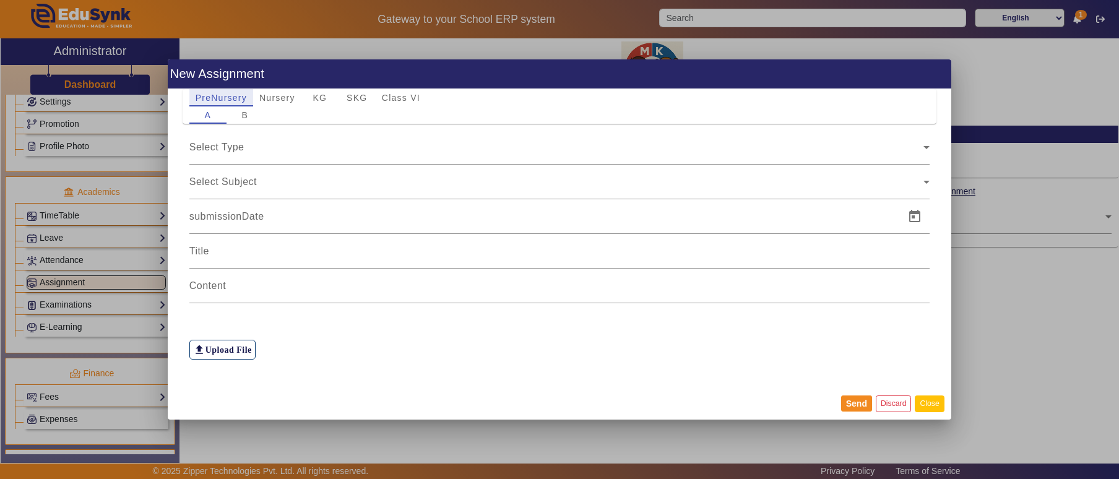
click at [932, 405] on button "Close" at bounding box center [929, 403] width 29 height 17
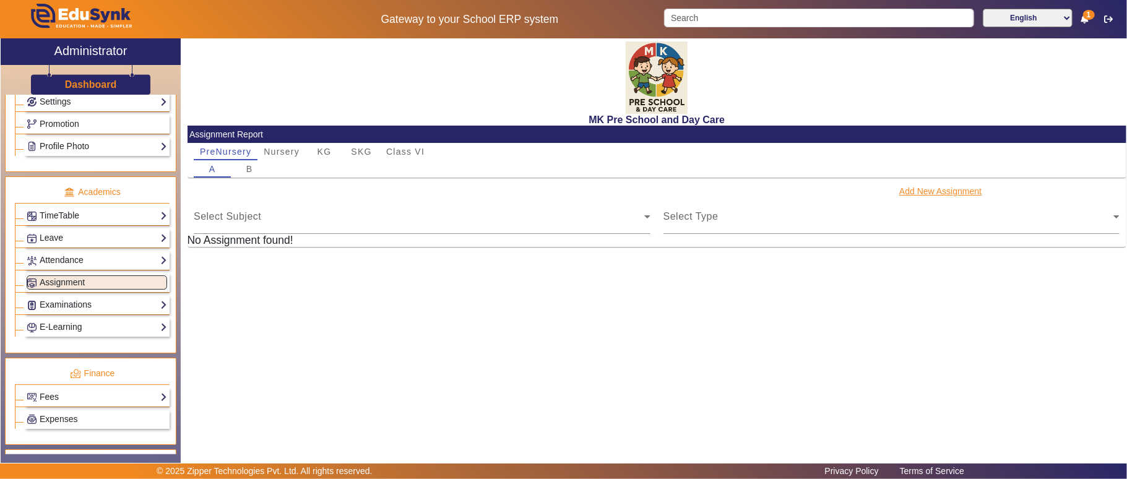
click at [937, 191] on button "Add New Assignment" at bounding box center [940, 191] width 85 height 15
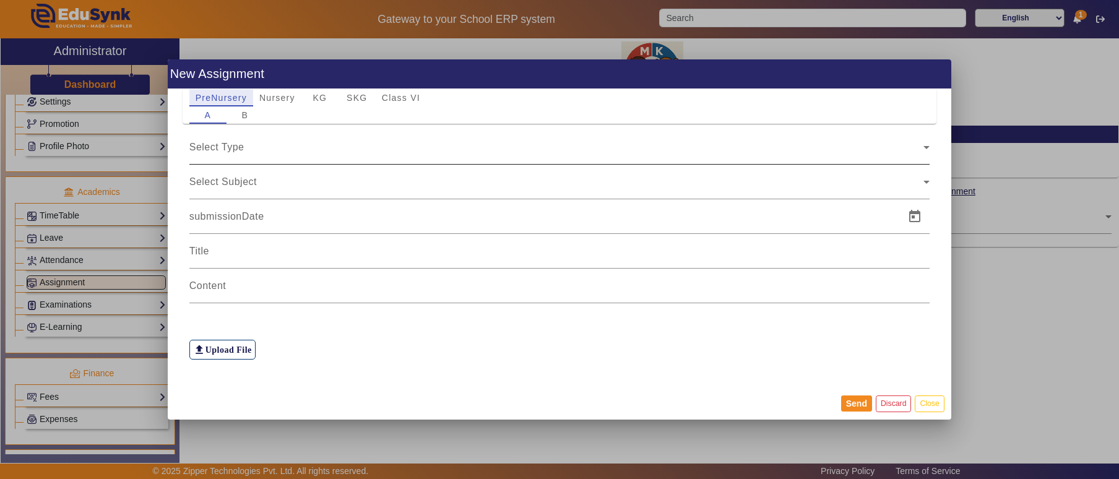
click at [233, 149] on span "Select Type" at bounding box center [216, 147] width 55 height 11
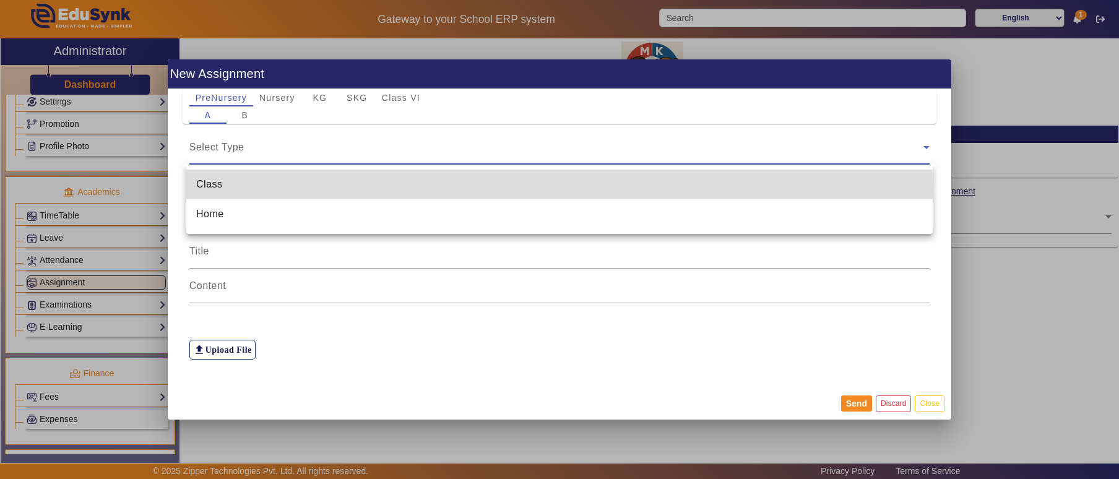
click at [228, 191] on mat-option "Class" at bounding box center [559, 185] width 746 height 30
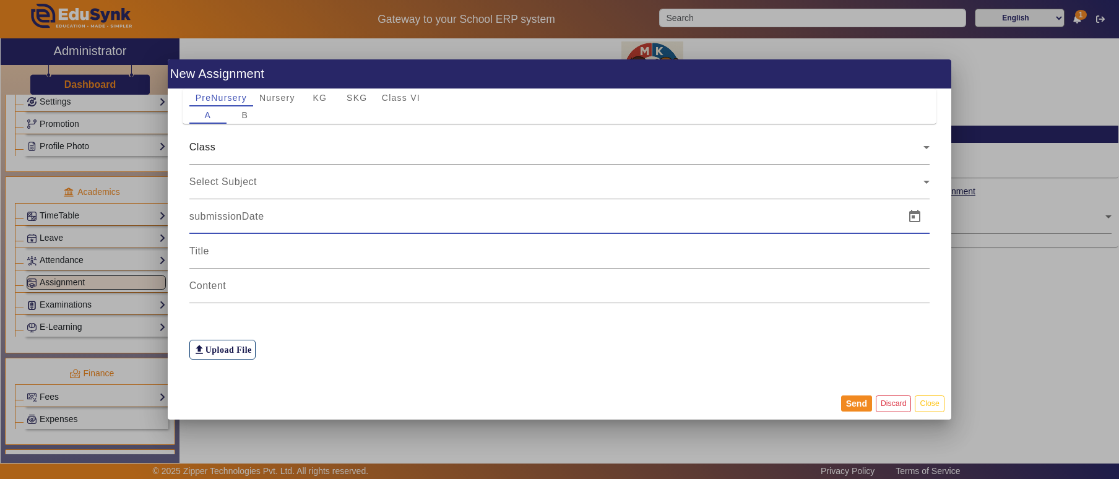
click at [192, 222] on input at bounding box center [543, 216] width 709 height 15
click at [939, 403] on button "Close" at bounding box center [929, 403] width 29 height 17
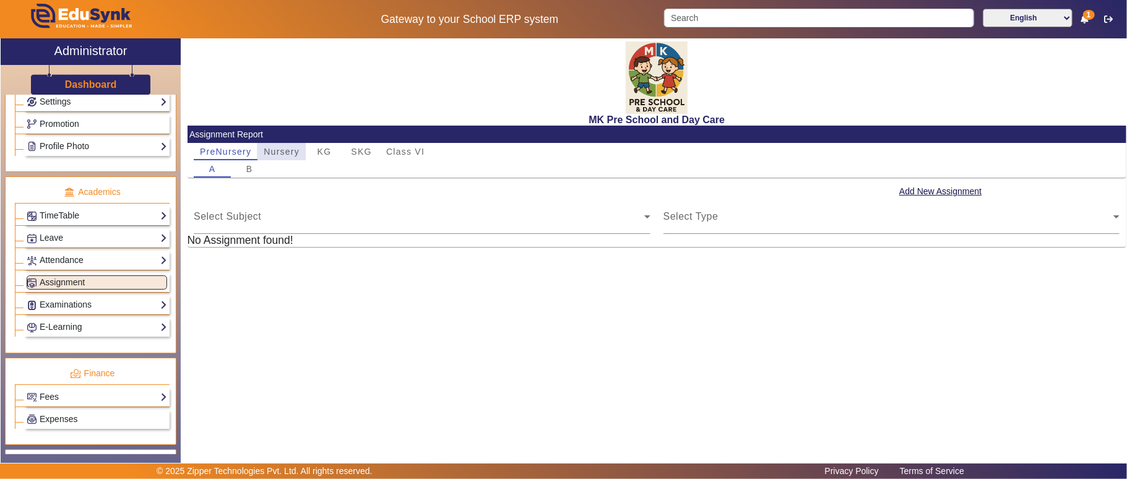
click at [270, 149] on span "Nursery" at bounding box center [282, 151] width 36 height 9
click at [60, 312] on link "Examinations" at bounding box center [97, 305] width 140 height 14
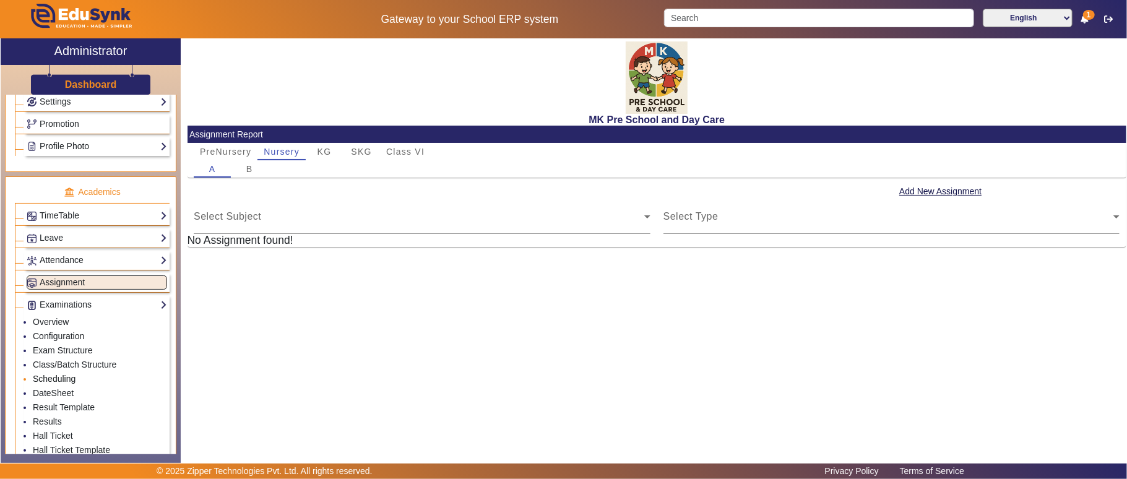
scroll to position [550, 0]
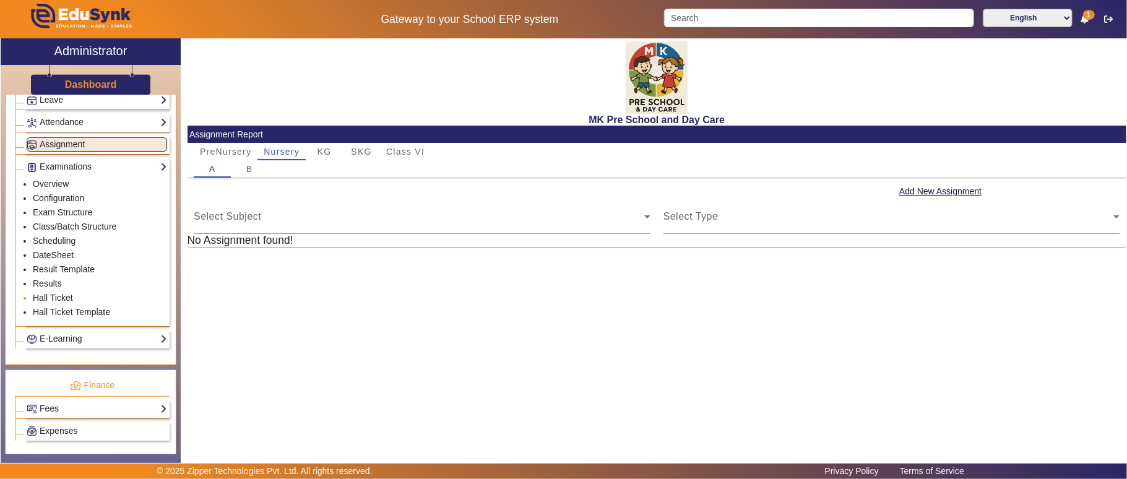
click at [61, 303] on link "Hall Ticket" at bounding box center [53, 298] width 40 height 10
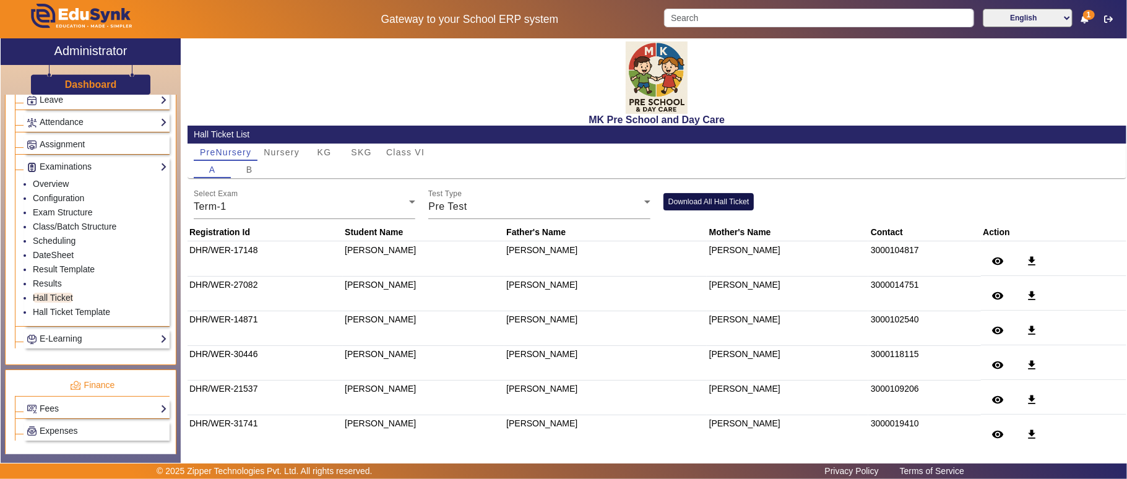
click at [709, 201] on button "Download All Hall Ticket" at bounding box center [708, 201] width 91 height 17
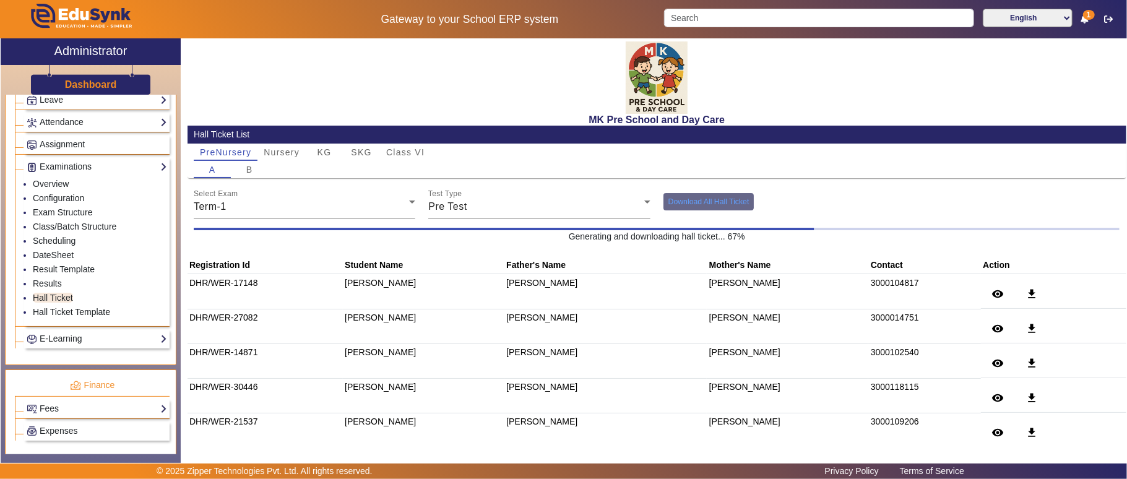
click at [97, 317] on link "Hall Ticket Template" at bounding box center [71, 312] width 77 height 10
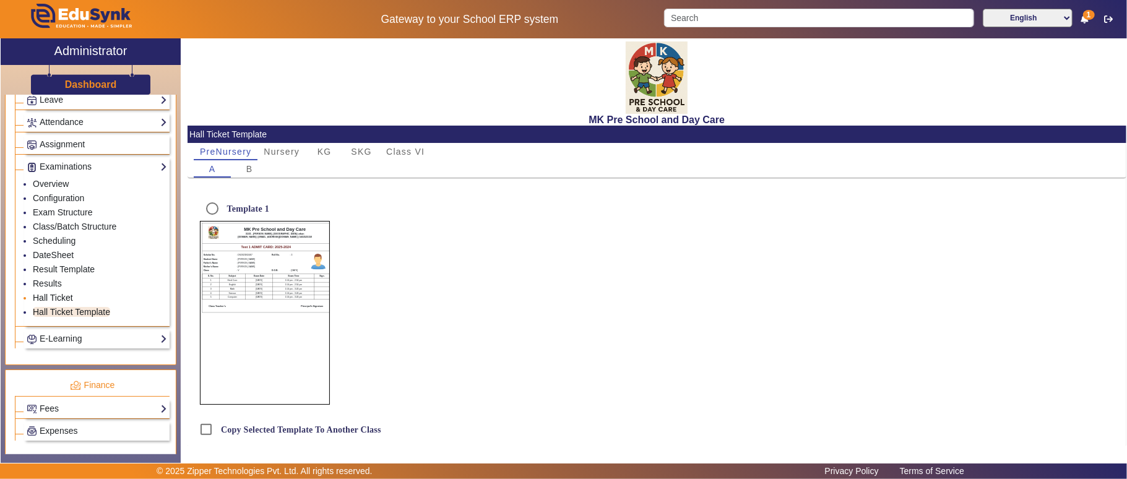
click at [63, 303] on link "Hall Ticket" at bounding box center [53, 298] width 40 height 10
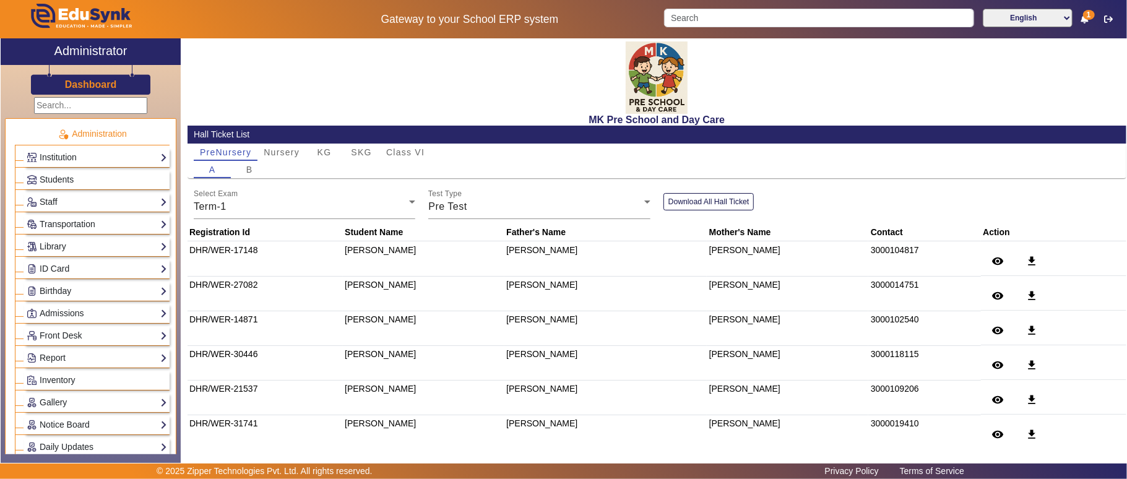
scroll to position [550, 0]
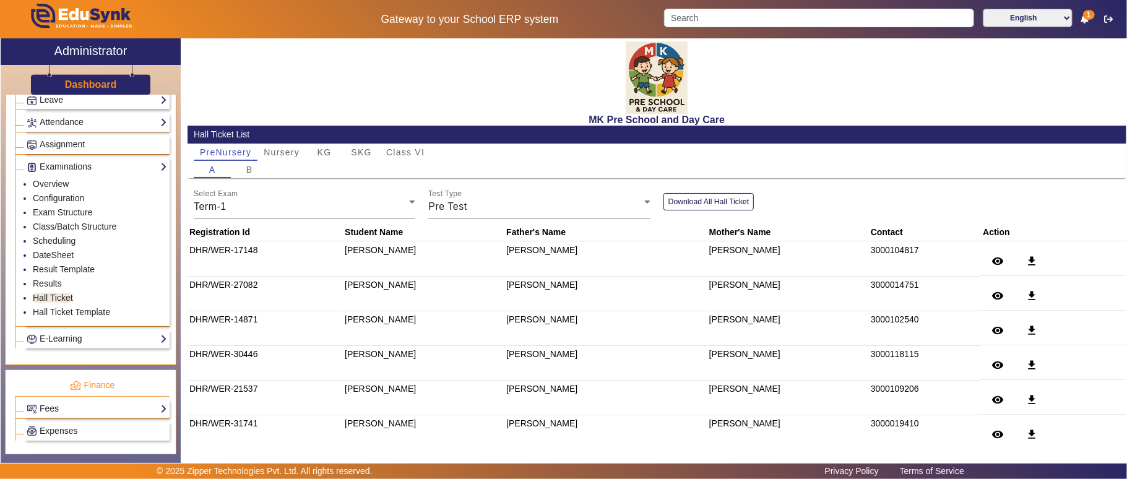
click at [87, 416] on link "Fees" at bounding box center [97, 409] width 140 height 14
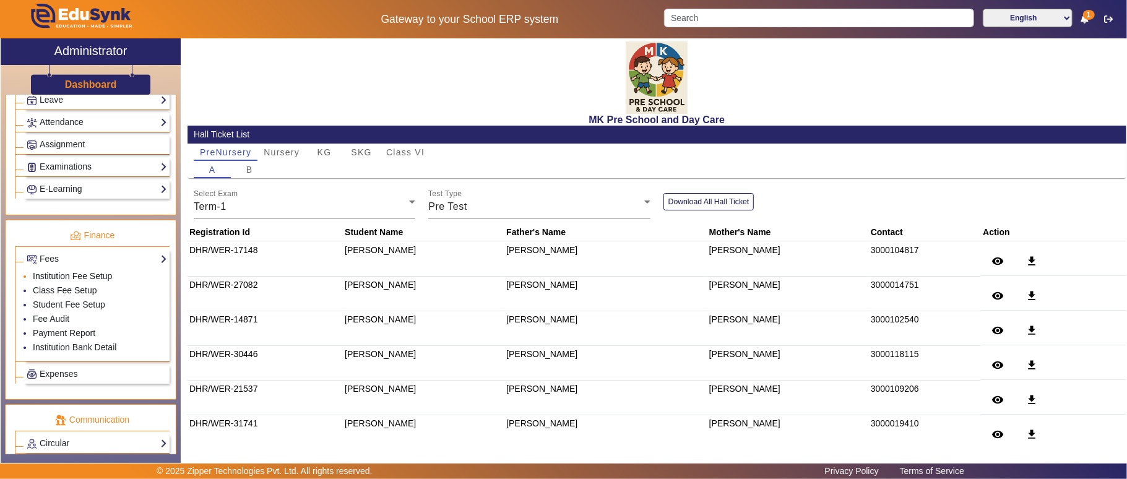
click at [64, 281] on link "Institution Fee Setup" at bounding box center [72, 276] width 79 height 10
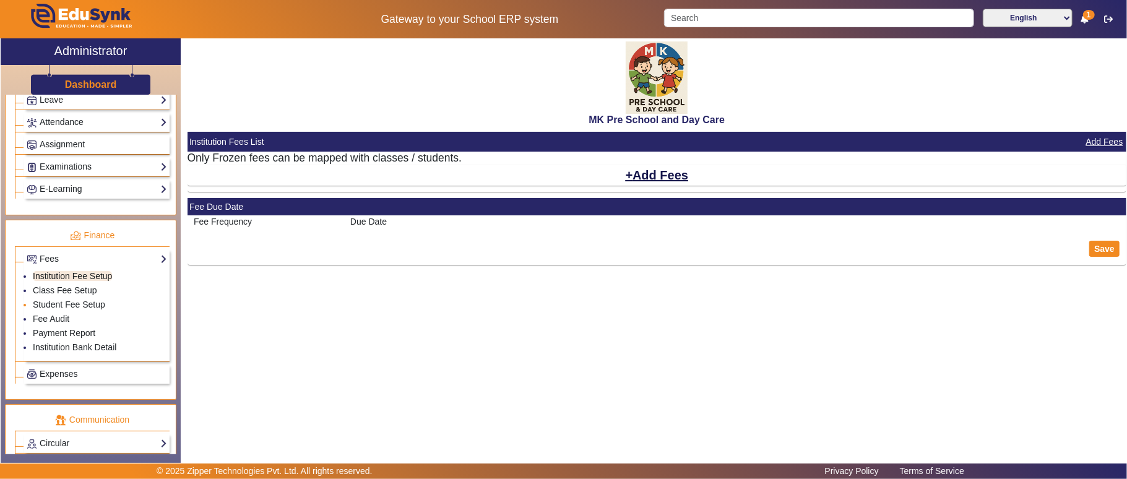
select select "10"
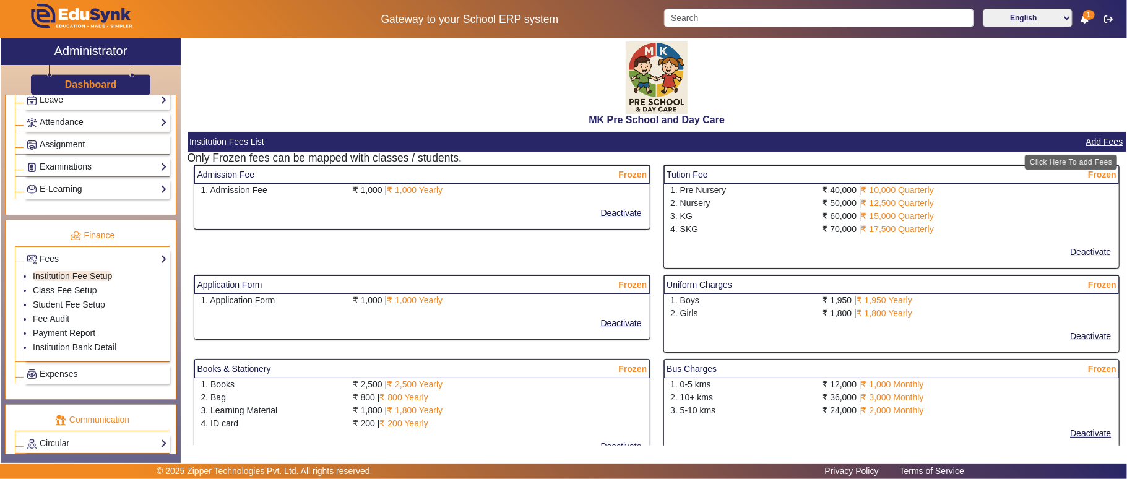
click at [1093, 137] on button "Add Fees" at bounding box center [1105, 141] width 40 height 15
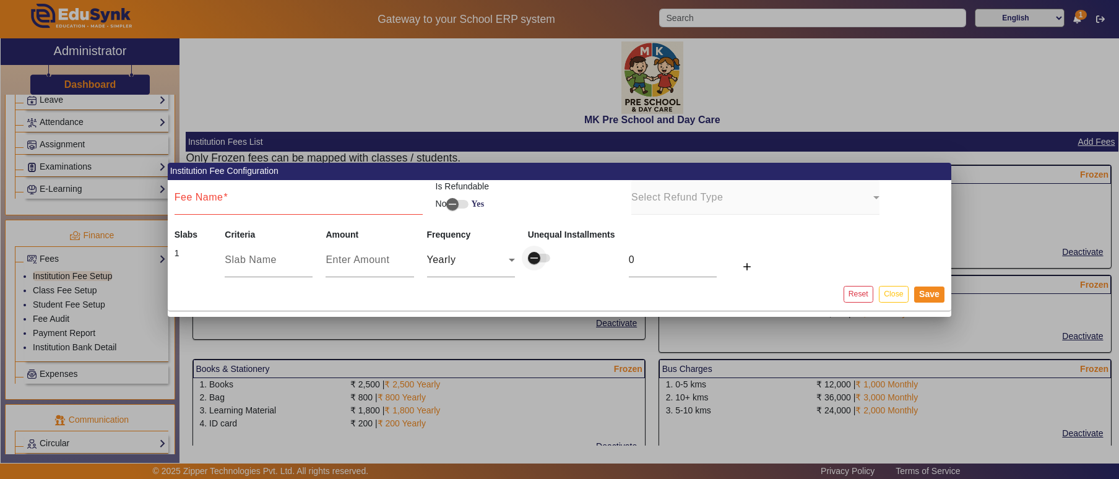
click at [543, 259] on span "button" at bounding box center [534, 258] width 25 height 25
click at [532, 259] on span "button" at bounding box center [544, 258] width 25 height 25
click at [265, 256] on input "text" at bounding box center [269, 259] width 88 height 15
type input "Tution Fee"
type input "2"
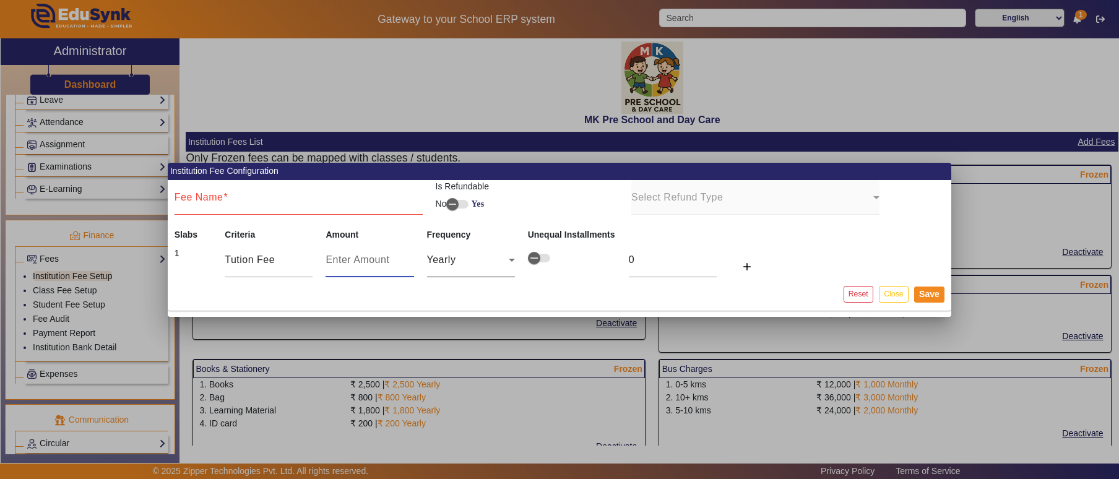
type input "2"
type input "20"
type input "200"
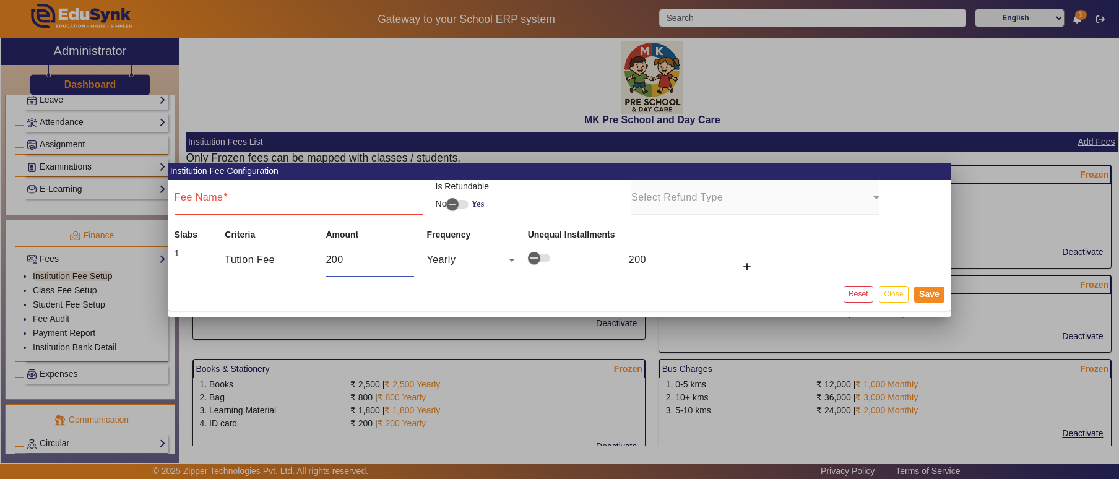
type input "2000"
type input "20000"
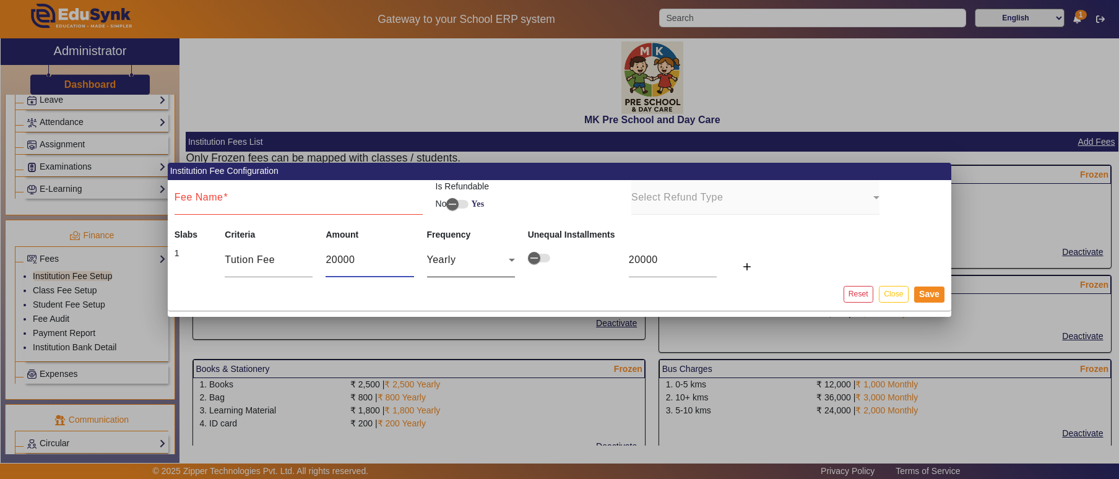
click at [481, 265] on div "Yearly" at bounding box center [468, 259] width 82 height 15
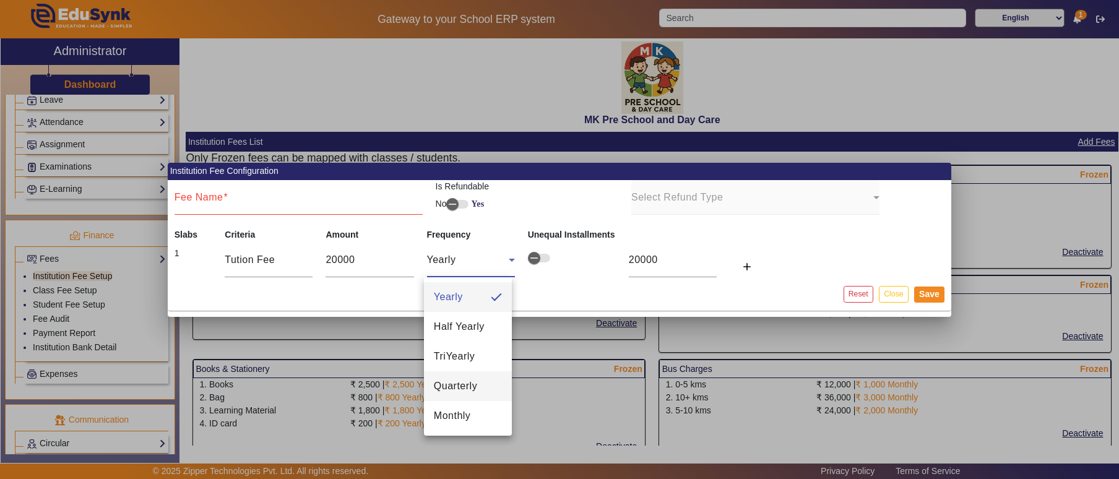
click at [454, 382] on span "Quarterly" at bounding box center [455, 386] width 43 height 15
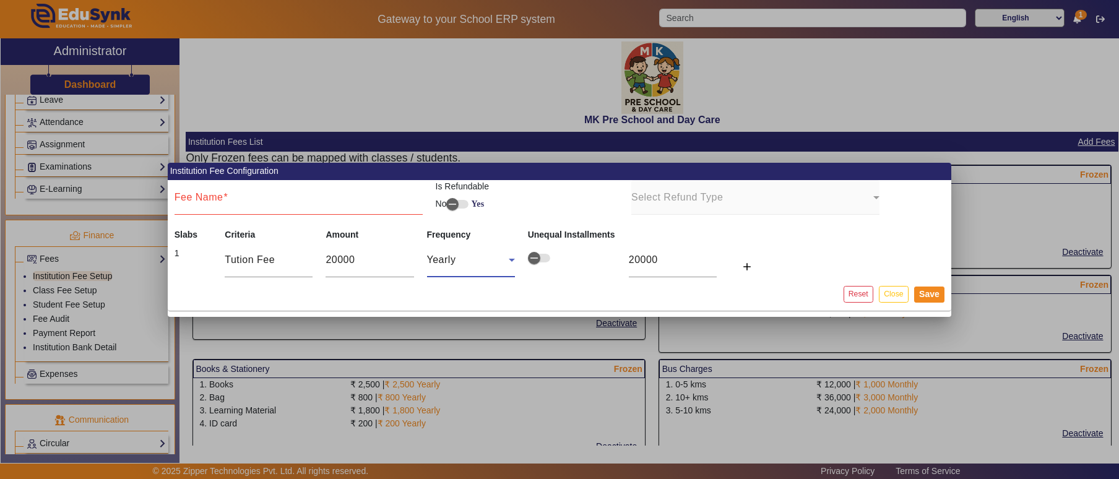
type input "5000"
drag, startPoint x: 649, startPoint y: 261, endPoint x: 622, endPoint y: 264, distance: 26.8
click at [622, 264] on td "5000" at bounding box center [672, 260] width 101 height 37
click at [540, 260] on span "button" at bounding box center [534, 258] width 25 height 25
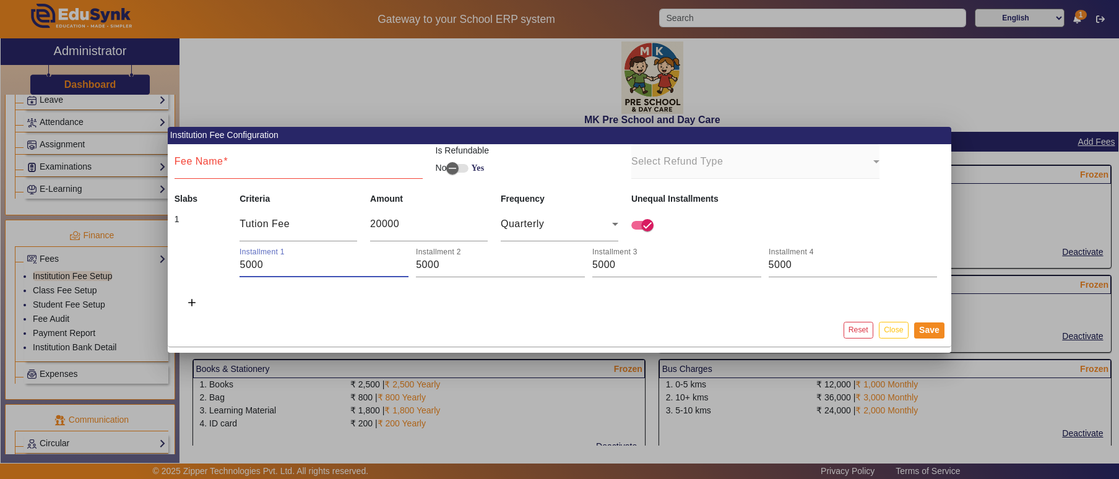
drag, startPoint x: 265, startPoint y: 260, endPoint x: 199, endPoint y: 253, distance: 67.2
click at [201, 254] on td "Installment 1 5000 Installment 2 5000 Installment 3 5000 Installment 4 5000" at bounding box center [559, 260] width 783 height 36
type input "8000"
type input "4000"
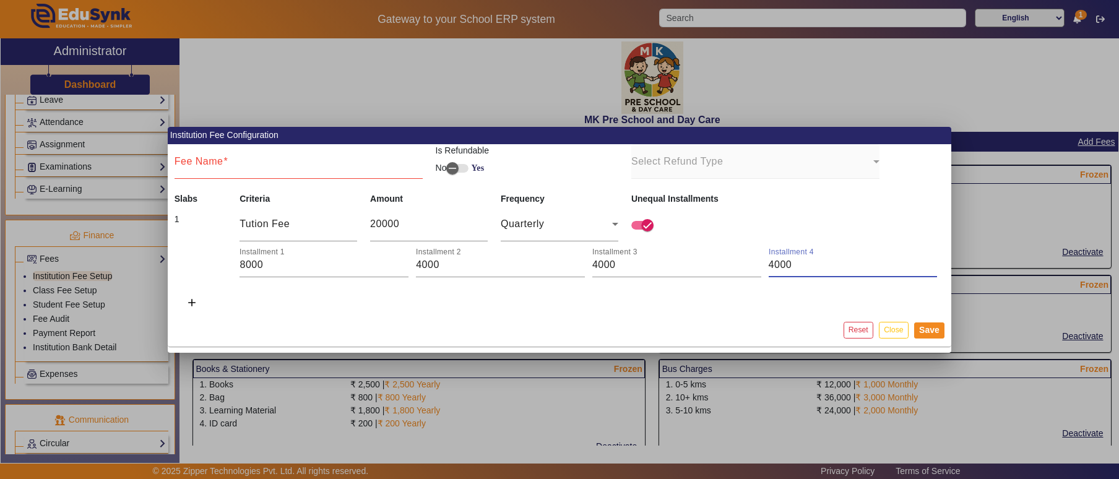
type input "4000"
drag, startPoint x: 810, startPoint y: 267, endPoint x: 714, endPoint y: 264, distance: 96.0
click at [714, 264] on div "Installment 1 8000 Installment 2 4000 Installment 3 4000 Installment 4 4000" at bounding box center [591, 260] width 705 height 35
click at [939, 329] on button "Save" at bounding box center [929, 330] width 30 height 16
drag, startPoint x: 798, startPoint y: 265, endPoint x: 746, endPoint y: 265, distance: 52.0
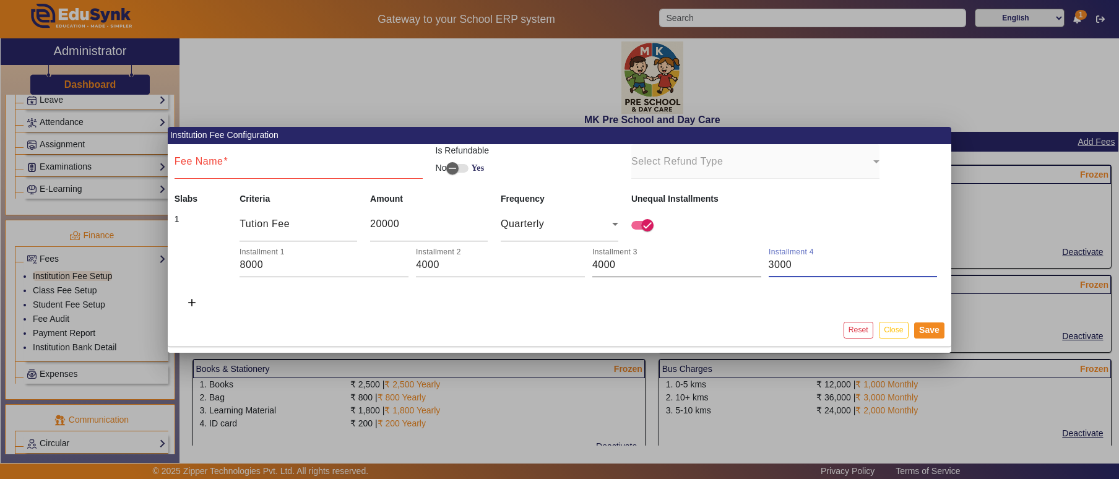
click at [746, 265] on div "Installment 1 8000 Installment 2 4000 Installment 3 4000 Installment 4 3000" at bounding box center [591, 260] width 705 height 35
type input "4000"
click at [379, 223] on input "20000" at bounding box center [429, 224] width 118 height 15
click at [927, 329] on button "Save" at bounding box center [929, 330] width 30 height 16
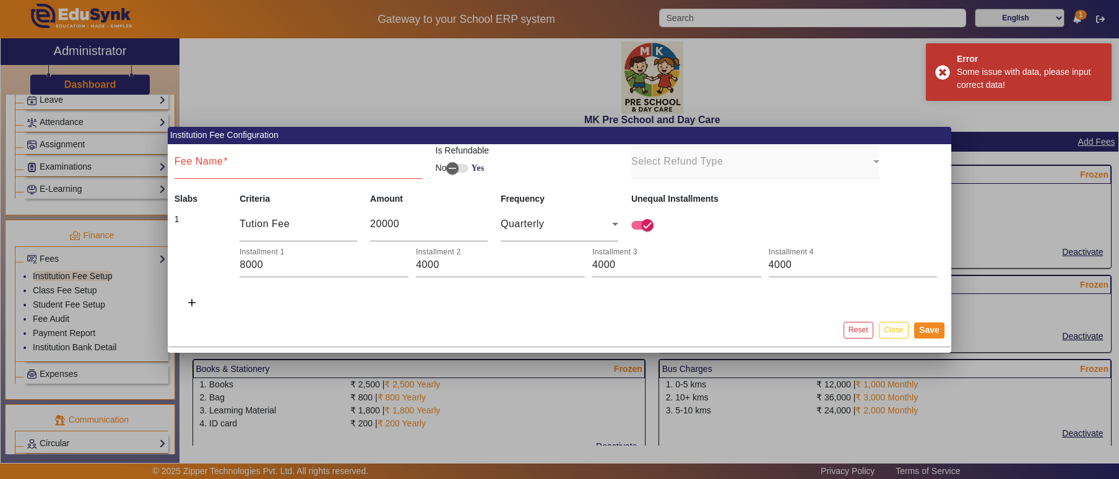
click at [582, 317] on mat-card-actions "Reset Close Save" at bounding box center [559, 330] width 783 height 32
click at [639, 226] on span "button" at bounding box center [647, 225] width 25 height 25
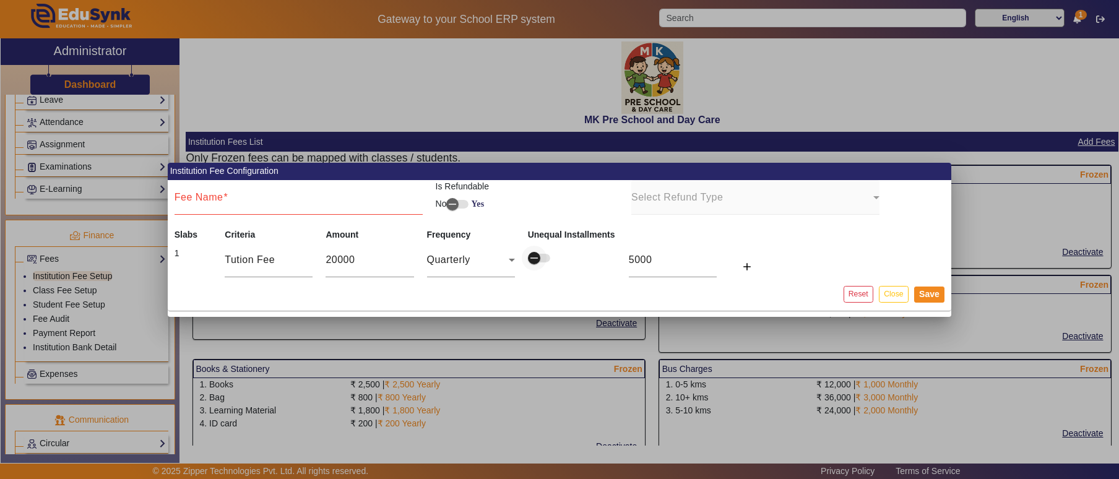
click at [540, 260] on span "button" at bounding box center [534, 258] width 25 height 25
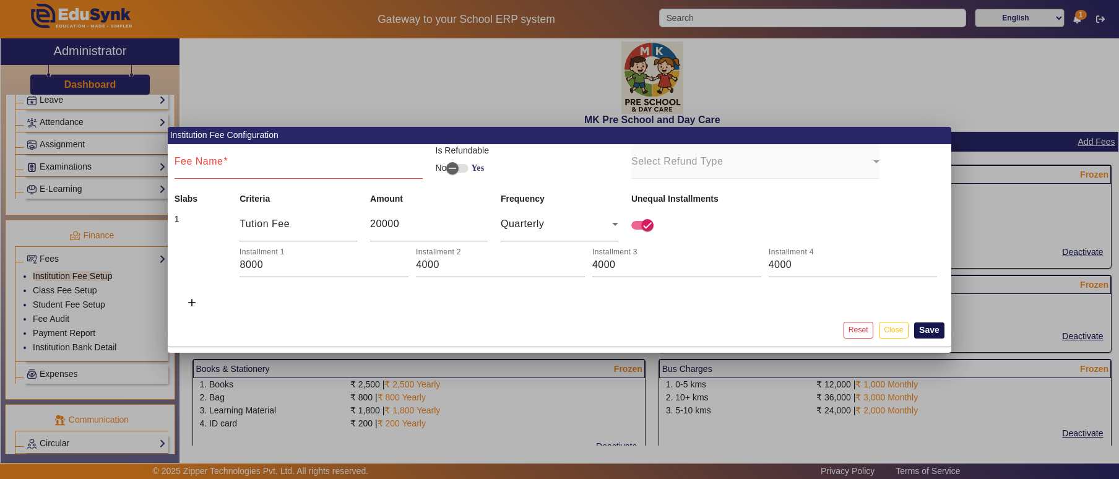
click at [931, 327] on button "Save" at bounding box center [929, 330] width 30 height 16
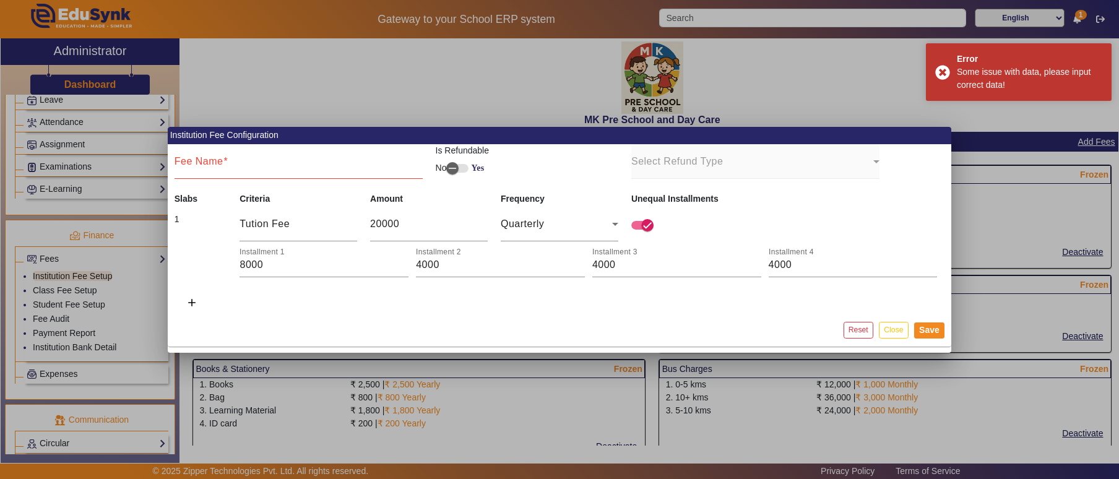
click at [236, 166] on input "Fee Name" at bounding box center [299, 166] width 248 height 15
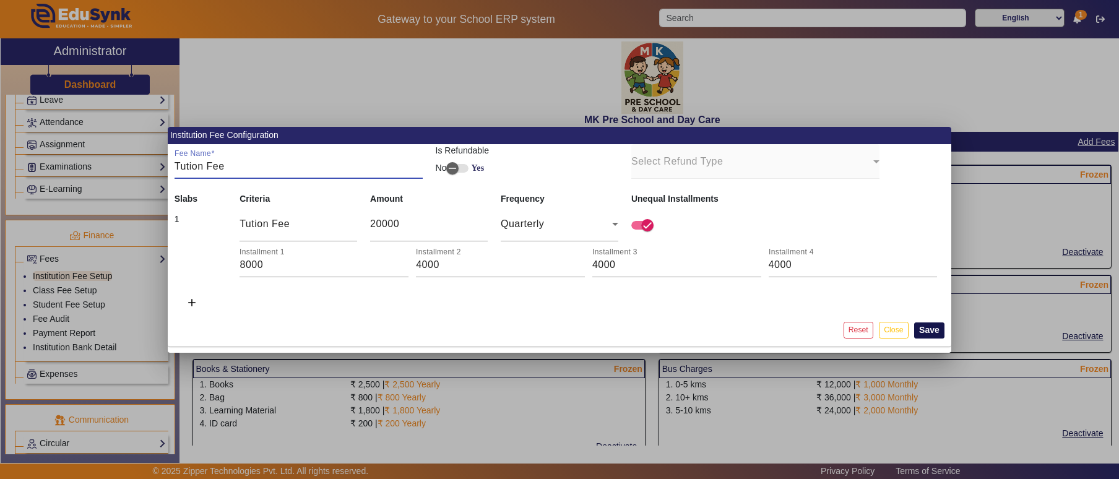
type input "Tution Fee"
click at [934, 327] on button "Save" at bounding box center [929, 330] width 30 height 16
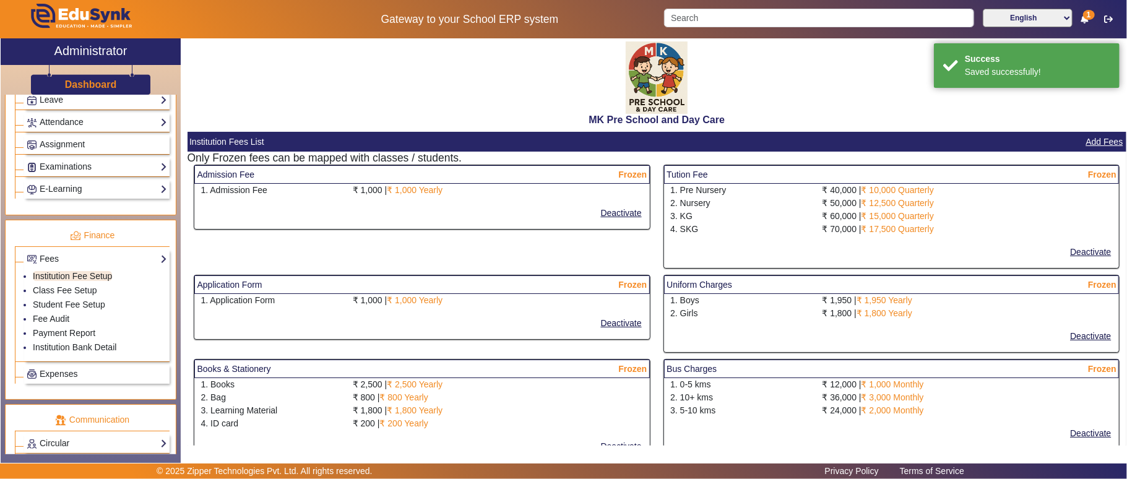
select select "10"
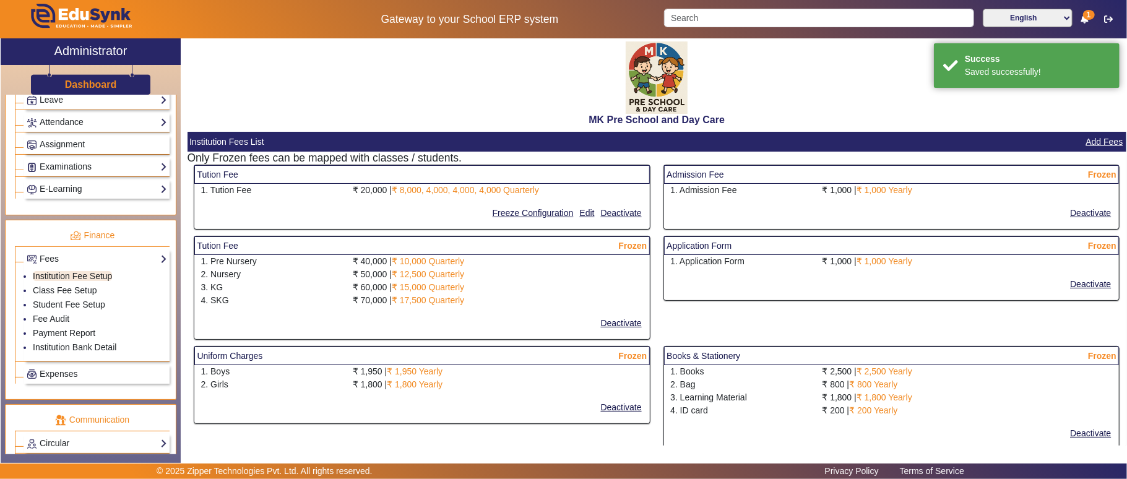
drag, startPoint x: 392, startPoint y: 189, endPoint x: 561, endPoint y: 189, distance: 169.0
click at [561, 189] on div "₹ 20,000 | ₹ 8,000, 4,000, 4,000, 4,000 Quarterly" at bounding box center [497, 190] width 303 height 13
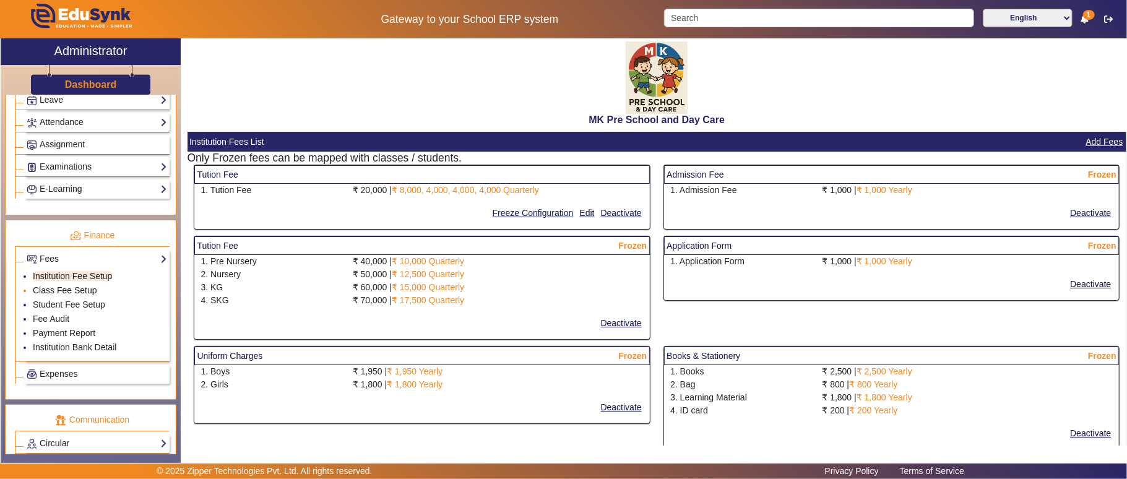
click at [77, 295] on link "Class Fee Setup" at bounding box center [65, 290] width 64 height 10
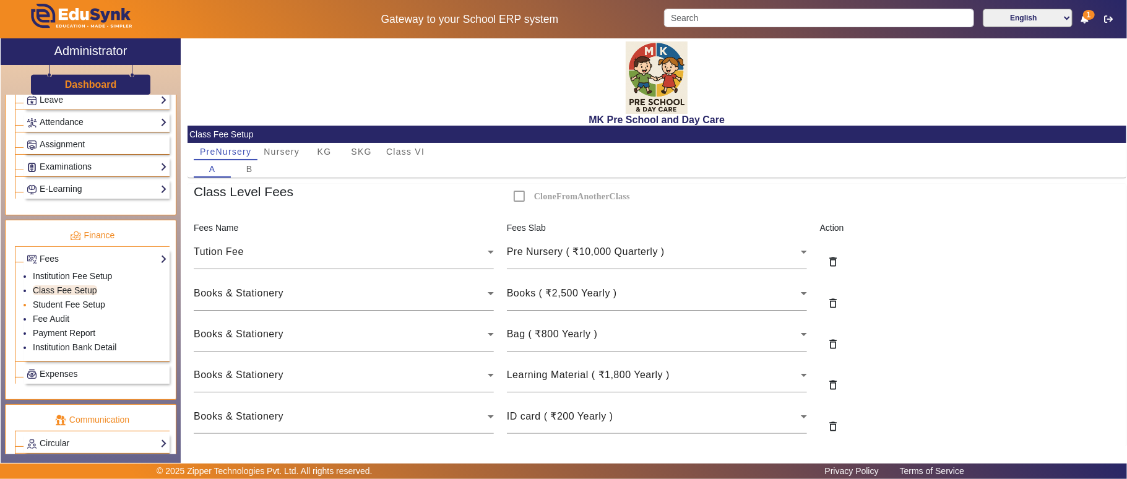
click at [82, 309] on link "Student Fee Setup" at bounding box center [69, 305] width 72 height 10
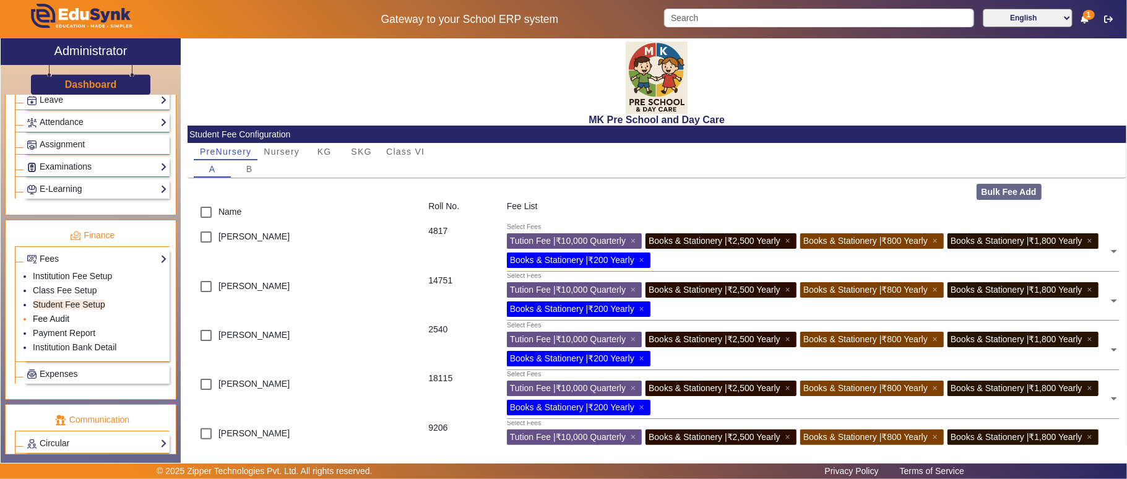
click at [58, 324] on link "Fee Audit" at bounding box center [51, 319] width 37 height 10
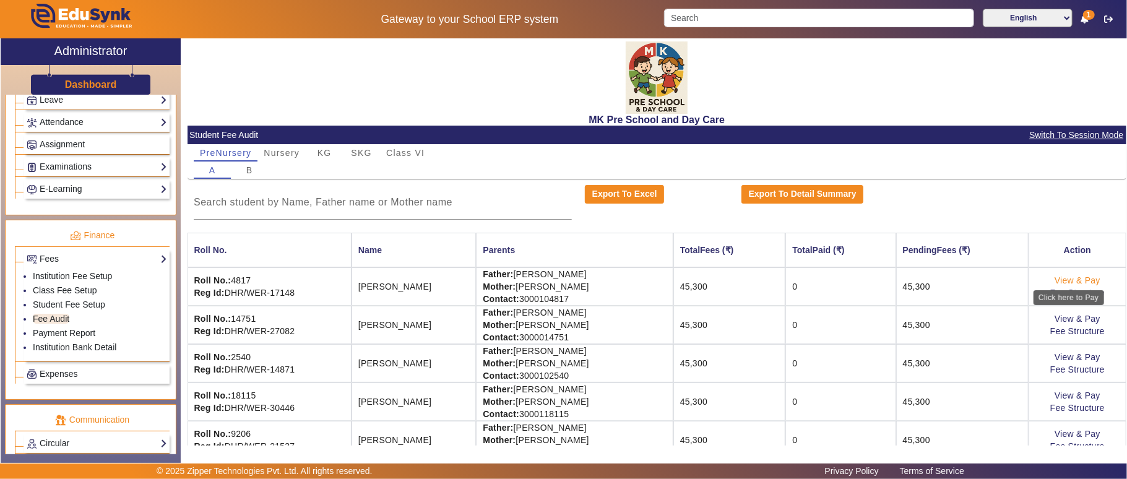
click at [1076, 282] on link "View & Pay" at bounding box center [1078, 280] width 46 height 10
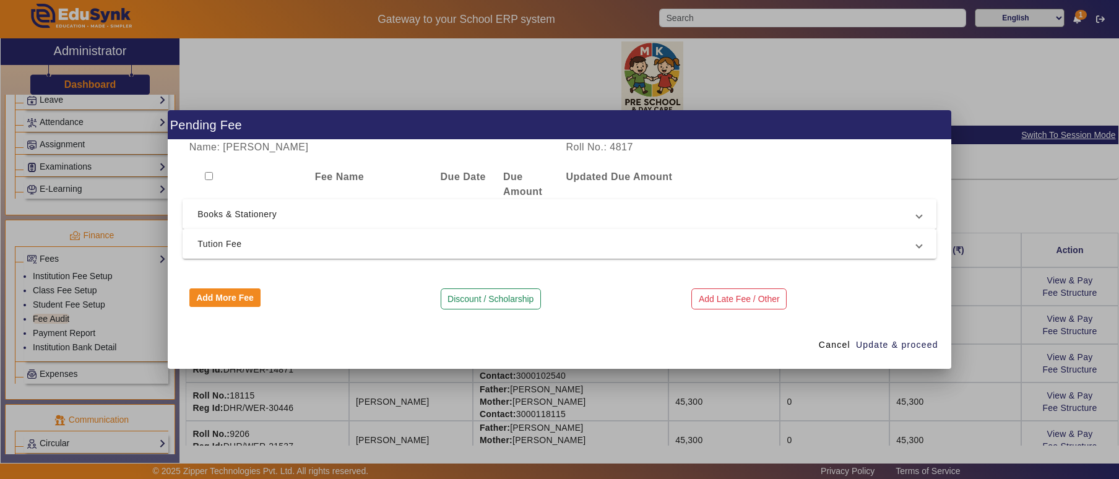
click at [258, 218] on span "Books & Stationery" at bounding box center [556, 214] width 719 height 15
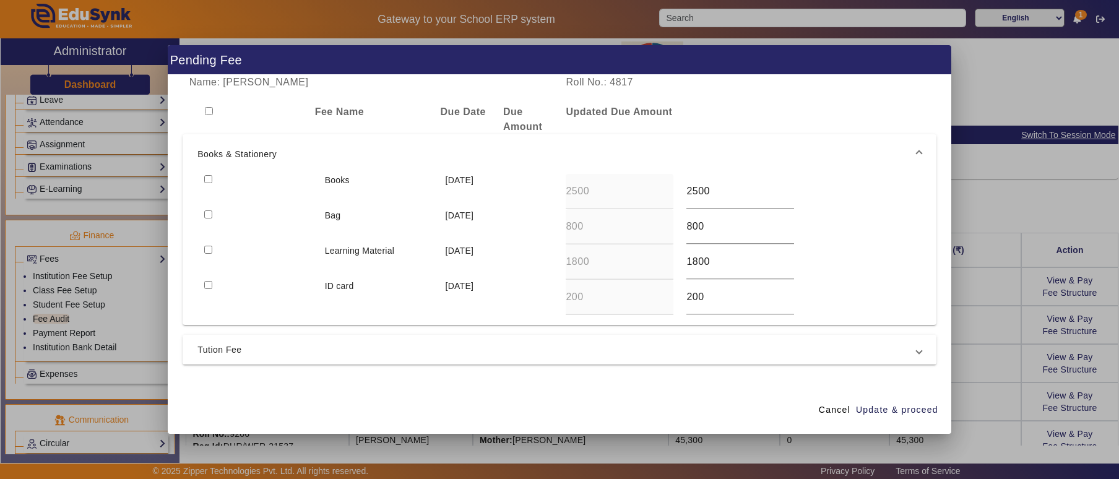
click at [210, 179] on div at bounding box center [257, 191] width 121 height 35
click at [201, 209] on div at bounding box center [257, 191] width 121 height 35
click at [204, 177] on input "checkbox" at bounding box center [208, 179] width 8 height 8
checkbox input "true"
click at [208, 215] on input "checkbox" at bounding box center [208, 214] width 8 height 8
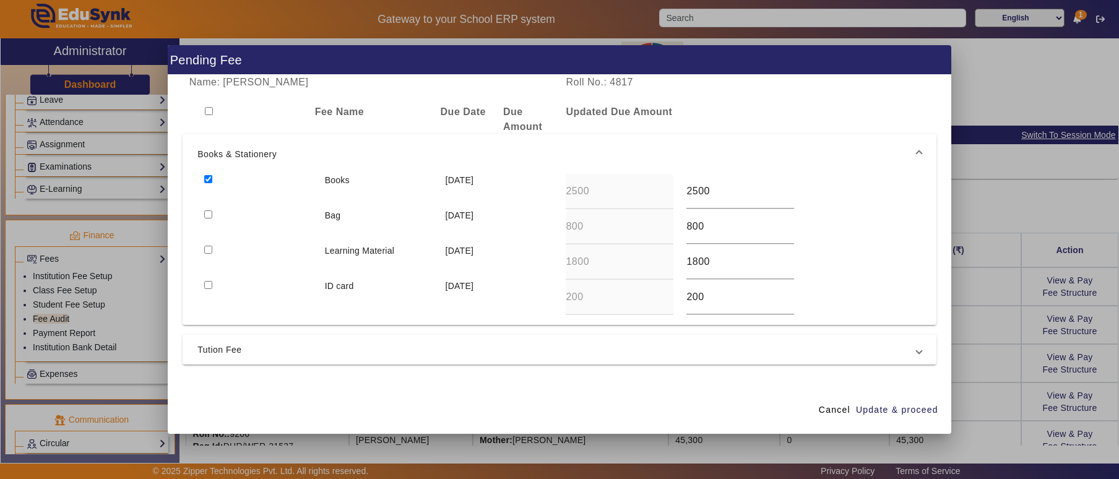
checkbox input "true"
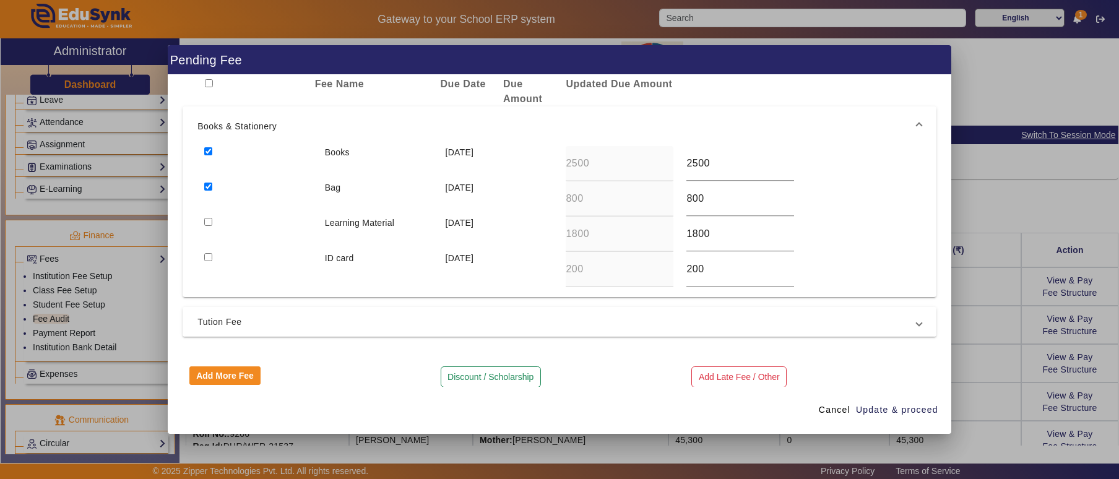
scroll to position [42, 0]
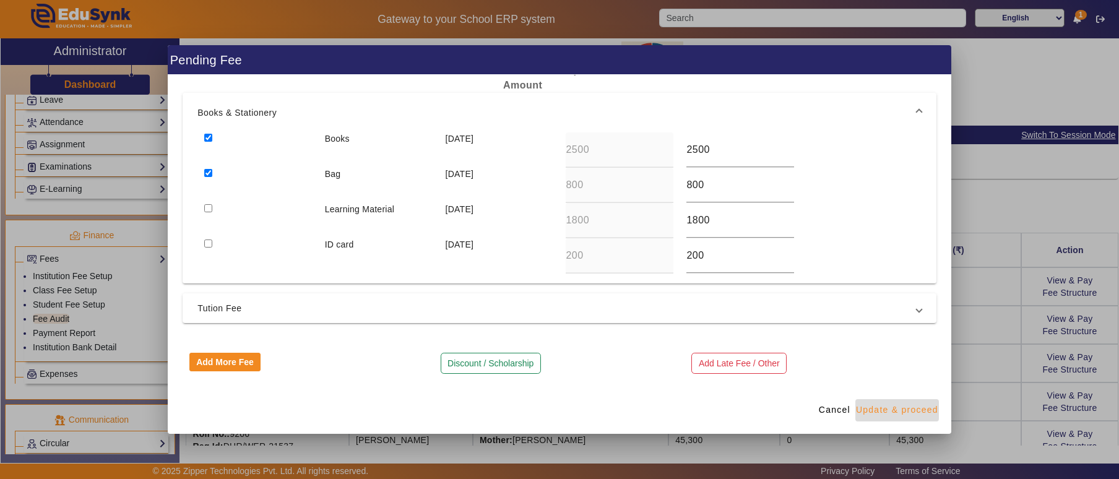
click at [902, 403] on span "Update & proceed" at bounding box center [897, 409] width 82 height 13
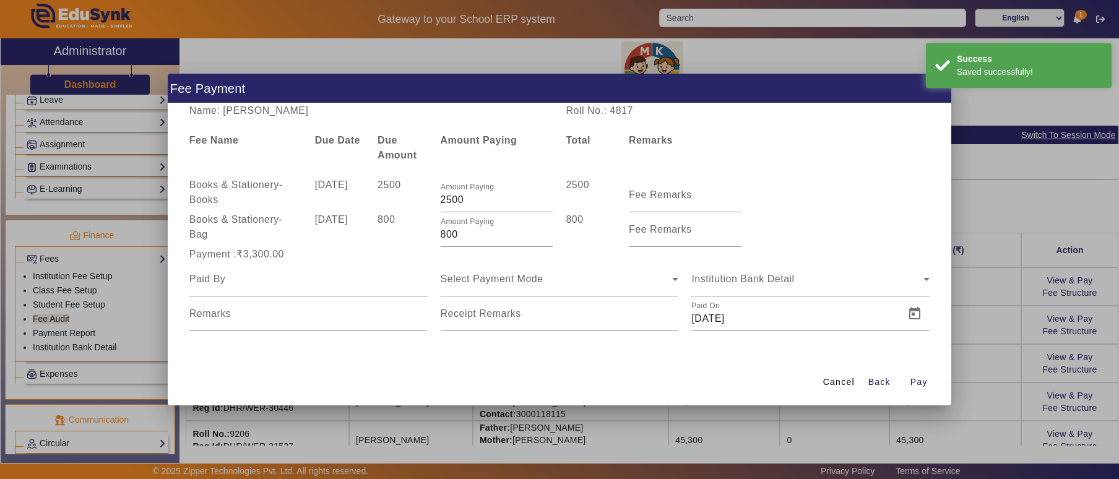
scroll to position [0, 0]
click at [611, 285] on div "Select Payment Mode" at bounding box center [557, 279] width 232 height 15
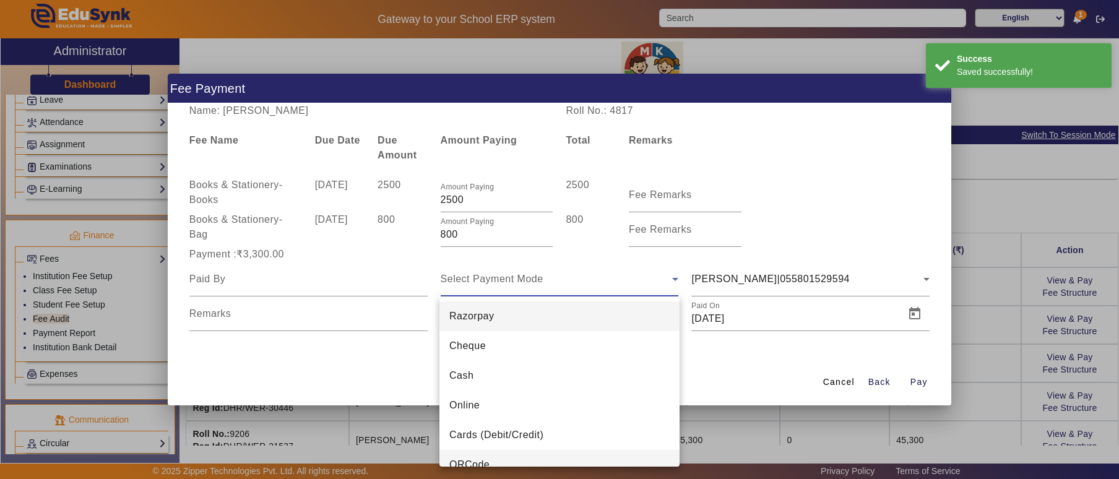
scroll to position [18, 0]
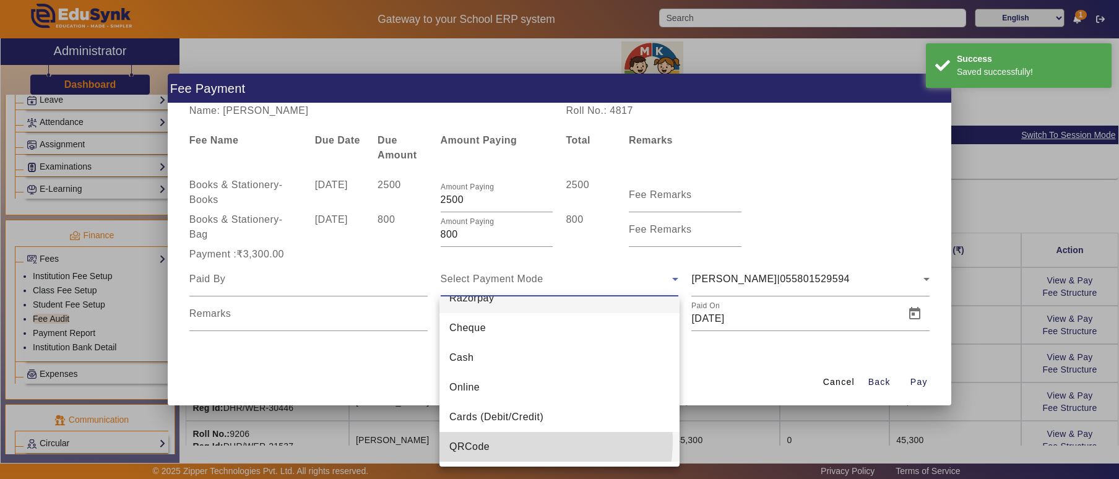
click at [513, 441] on mat-option "QRCode" at bounding box center [559, 447] width 240 height 30
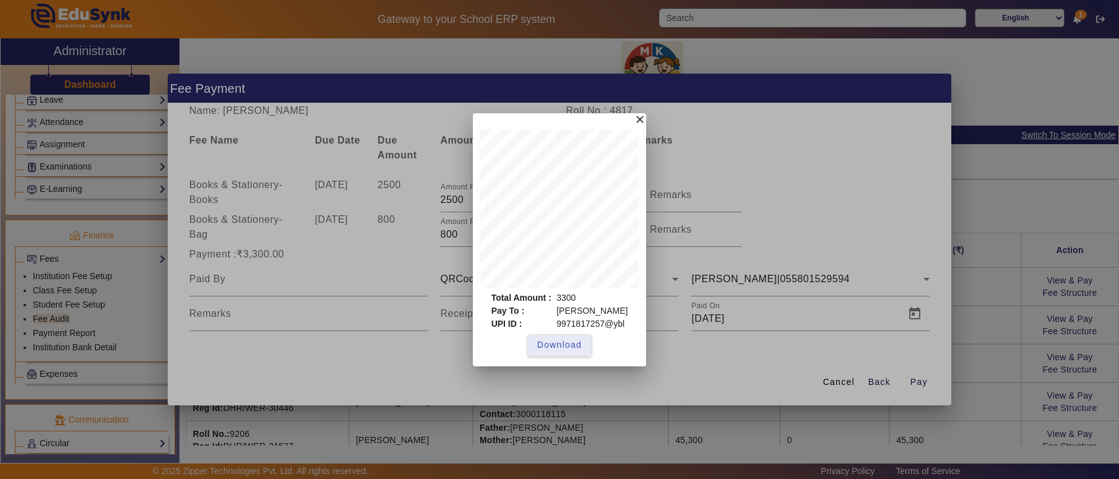
click at [642, 120] on mat-icon "close" at bounding box center [640, 119] width 12 height 12
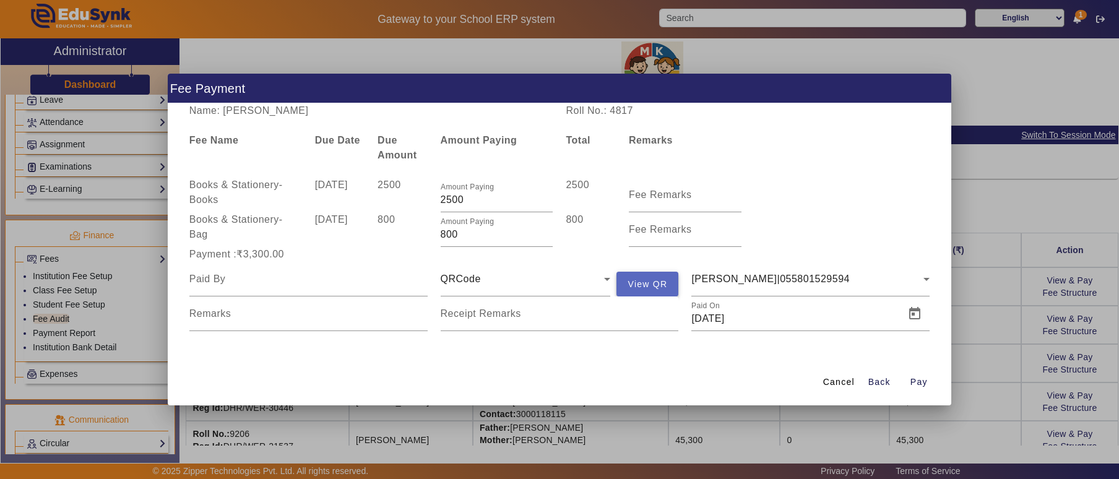
click at [632, 288] on span "View QR" at bounding box center [648, 284] width 40 height 15
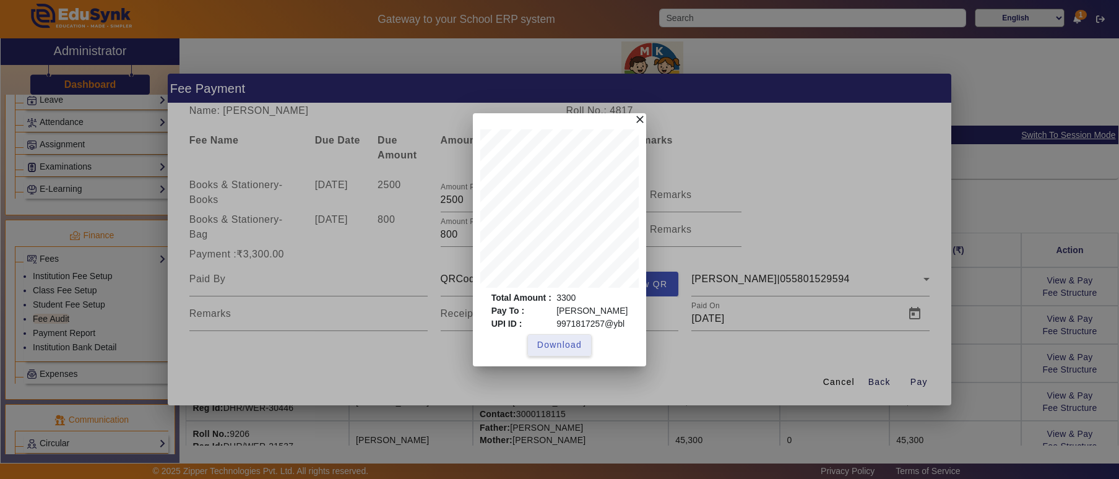
click at [639, 119] on mat-icon "close" at bounding box center [640, 119] width 12 height 12
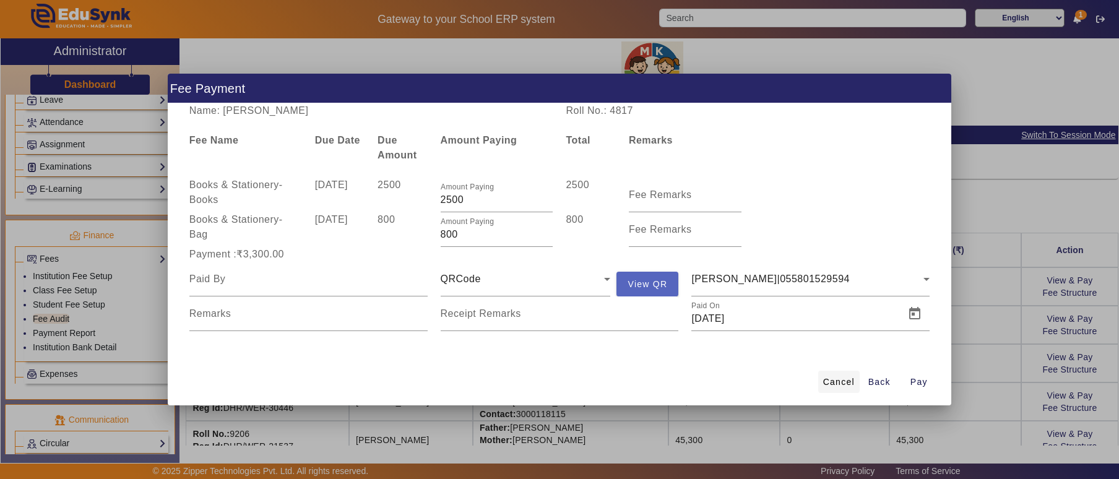
click at [847, 377] on span "Cancel" at bounding box center [839, 382] width 32 height 13
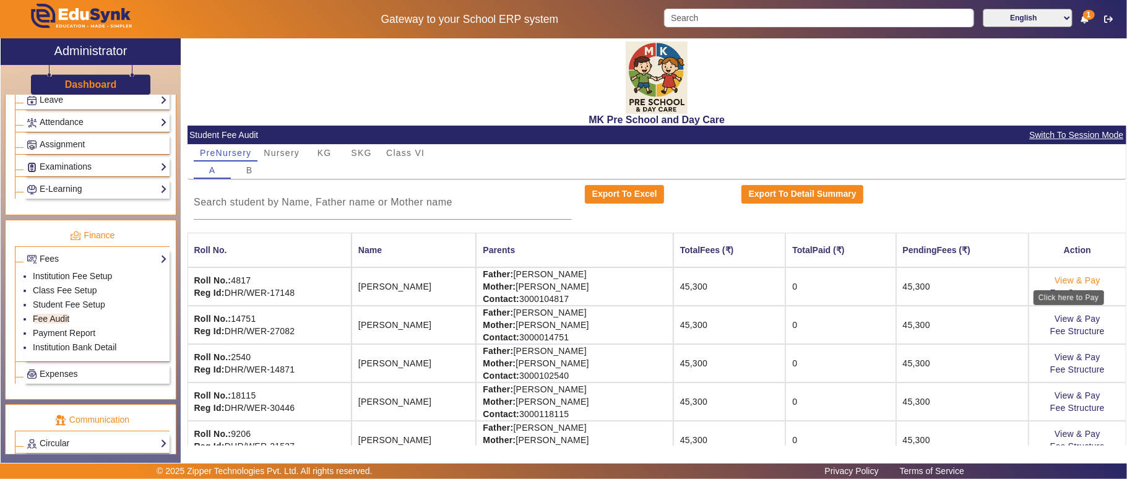
click at [1081, 278] on link "View & Pay" at bounding box center [1078, 280] width 46 height 10
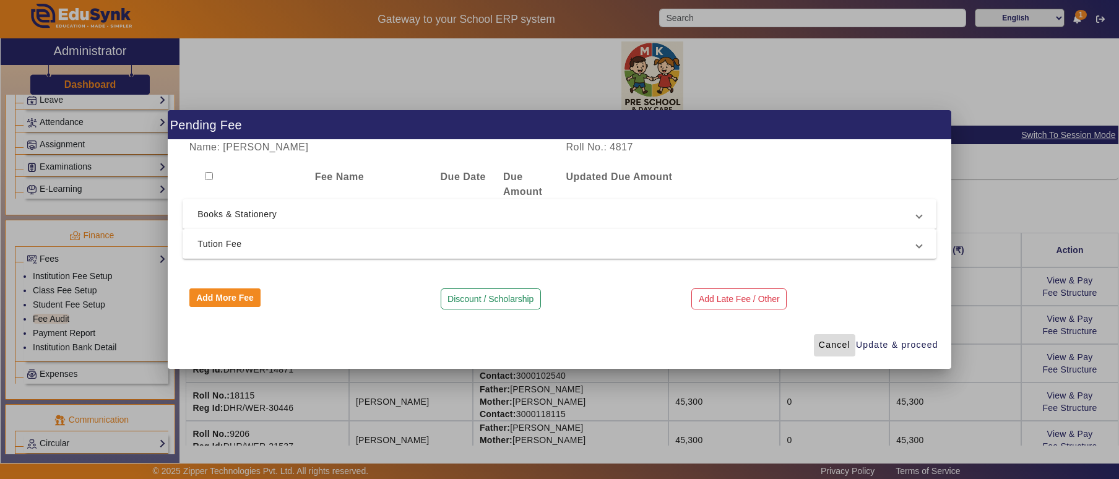
click at [833, 343] on span "Cancel" at bounding box center [835, 345] width 32 height 13
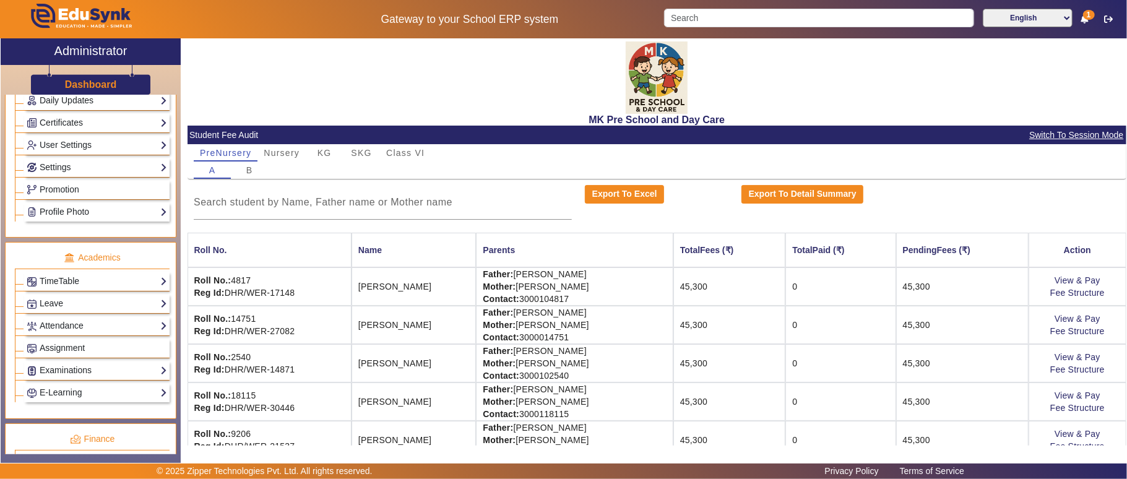
scroll to position [137, 0]
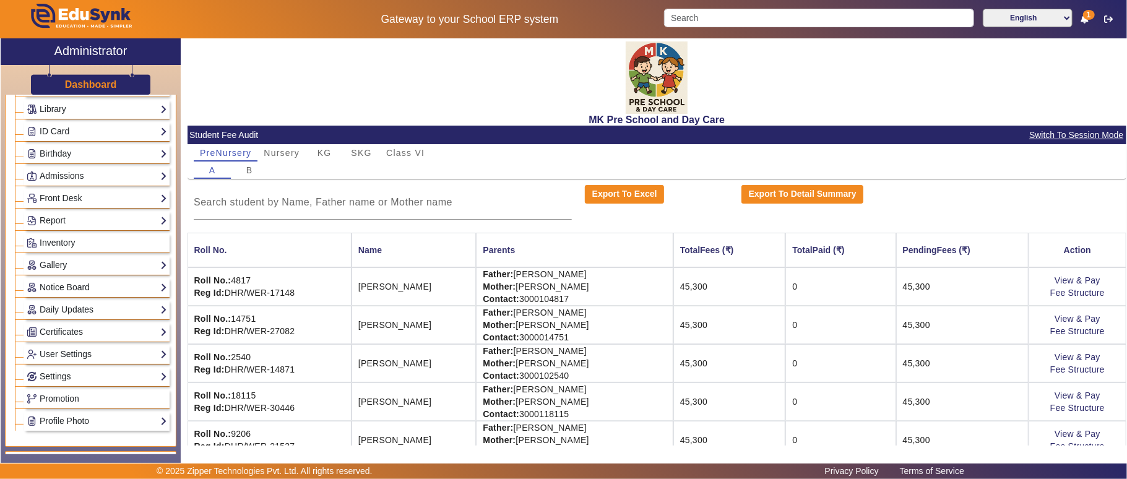
click at [66, 384] on link "Settings" at bounding box center [97, 376] width 140 height 14
click at [67, 413] on link "Configuration" at bounding box center [58, 408] width 51 height 10
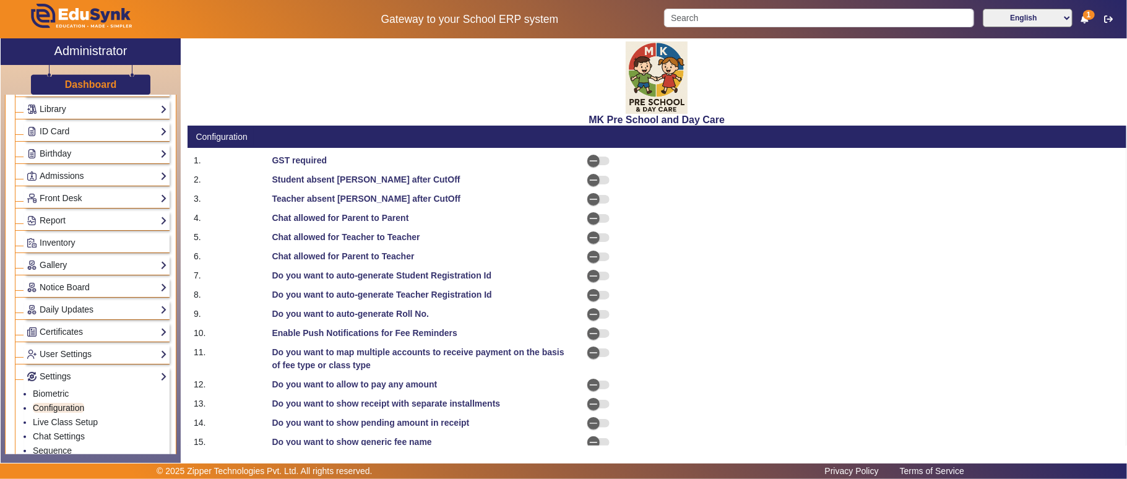
select select "BeforeDueDate"
select select "OnDueDate"
select select "AfterDueDate"
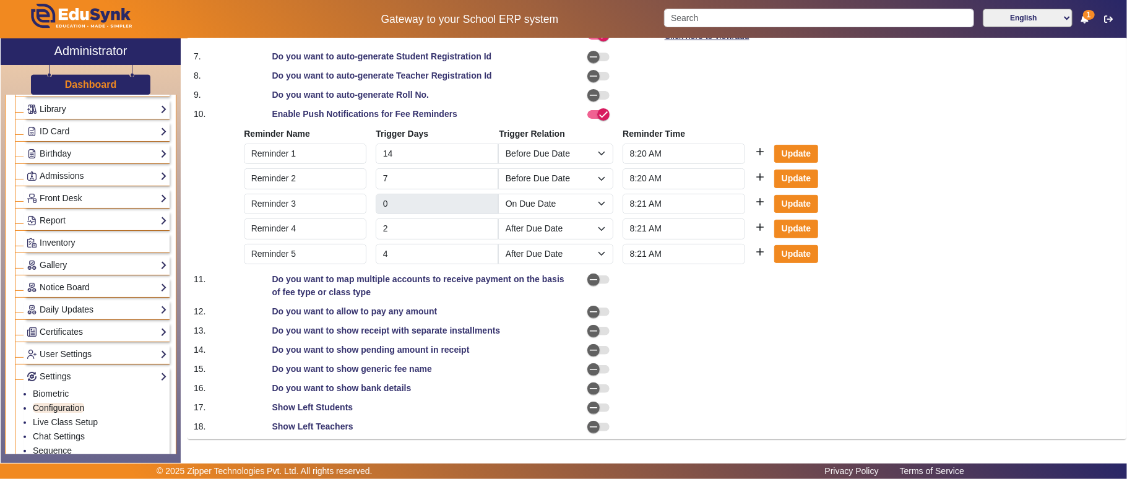
scroll to position [243, 0]
drag, startPoint x: 273, startPoint y: 312, endPoint x: 473, endPoint y: 315, distance: 200.5
click at [473, 315] on div "Do you want to allow to pay any amount" at bounding box center [421, 311] width 313 height 13
click at [595, 310] on icon "button" at bounding box center [593, 311] width 11 height 11
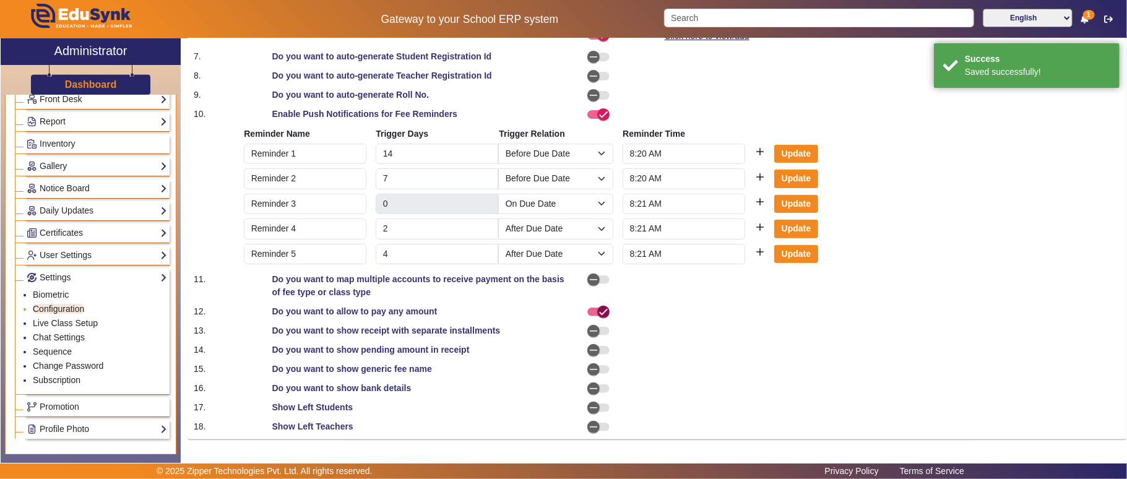
scroll to position [275, 0]
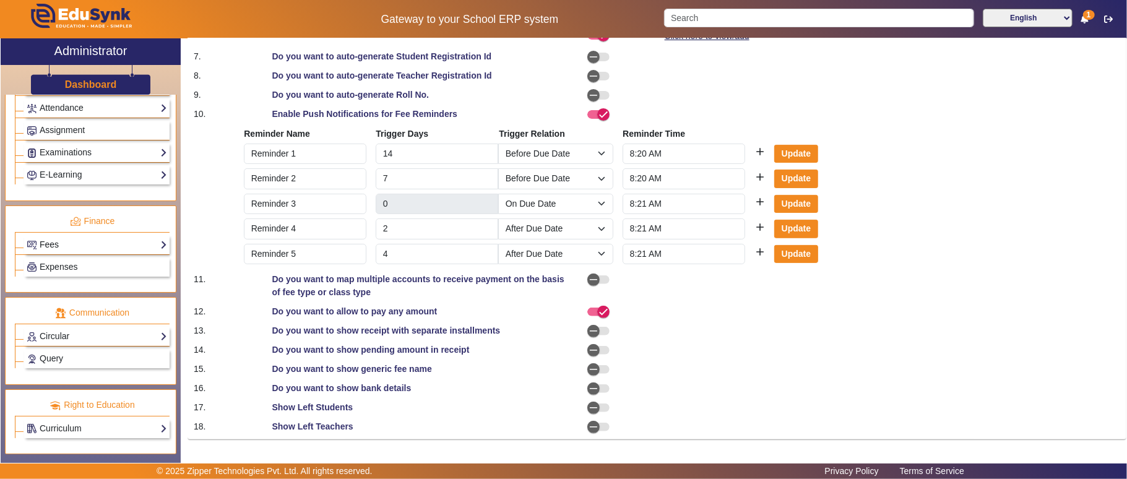
click at [70, 240] on link "Fees" at bounding box center [97, 245] width 140 height 14
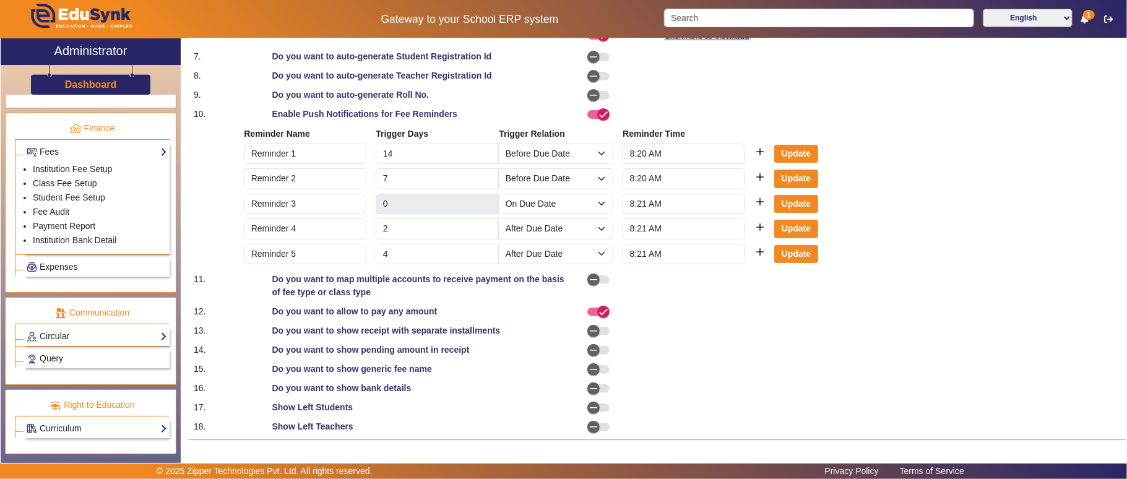
scroll to position [580, 0]
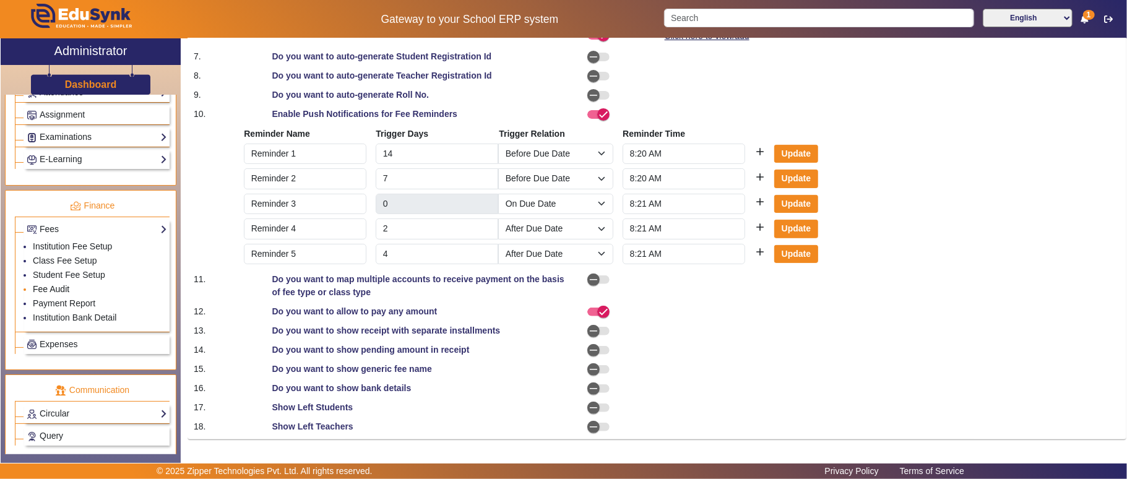
click at [68, 294] on link "Fee Audit" at bounding box center [51, 289] width 37 height 10
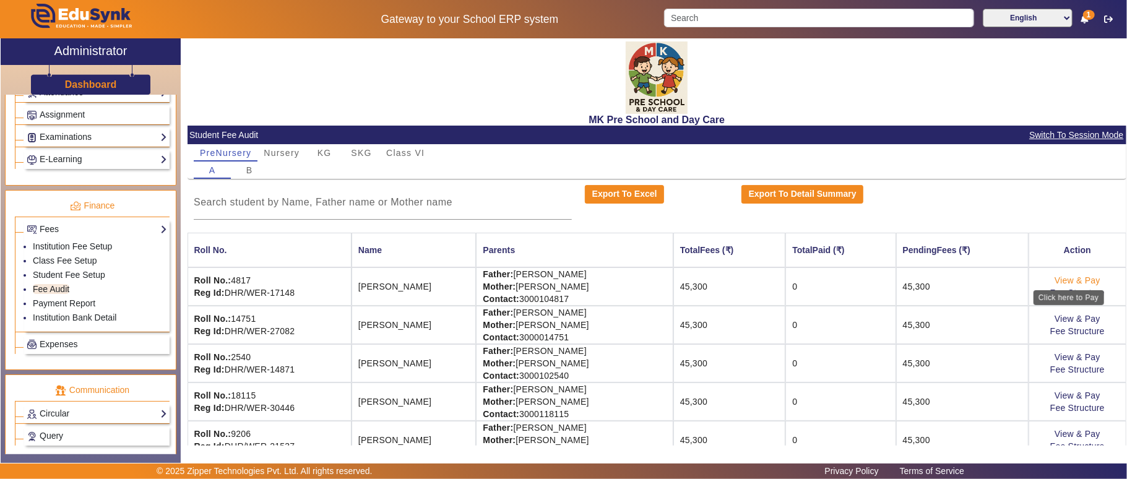
click at [1061, 280] on link "View & Pay" at bounding box center [1078, 280] width 46 height 10
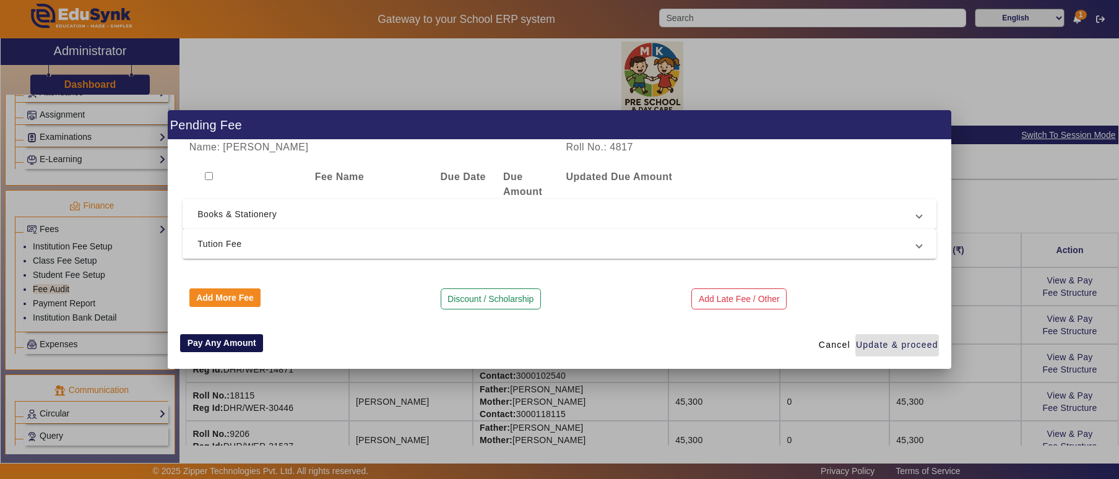
click at [219, 342] on button "Pay Any Amount" at bounding box center [221, 343] width 83 height 19
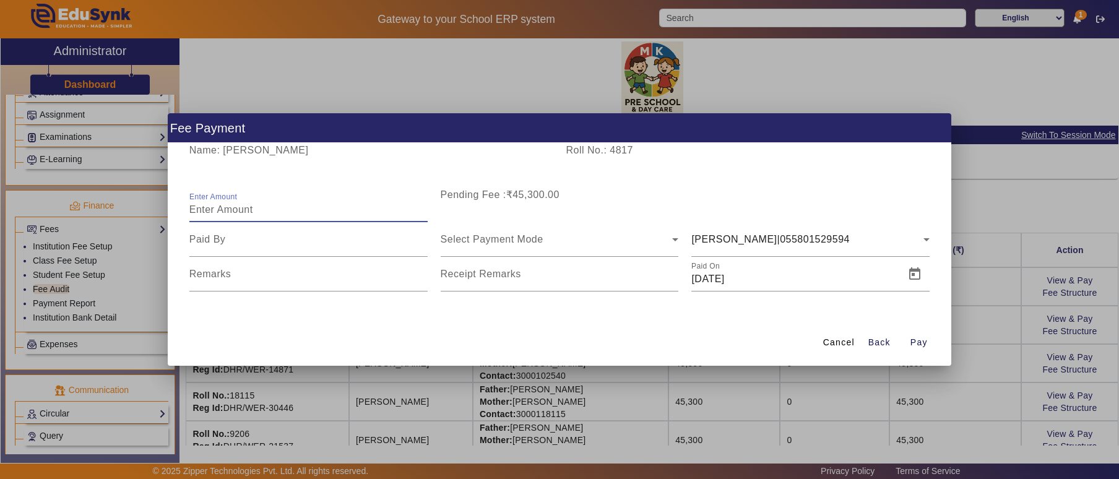
click at [324, 209] on input "Enter Amount" at bounding box center [308, 209] width 238 height 15
type input "22000"
click at [312, 240] on input at bounding box center [308, 239] width 238 height 15
type input "Pratik"
click at [500, 230] on div "Select Payment Mode" at bounding box center [560, 239] width 238 height 35
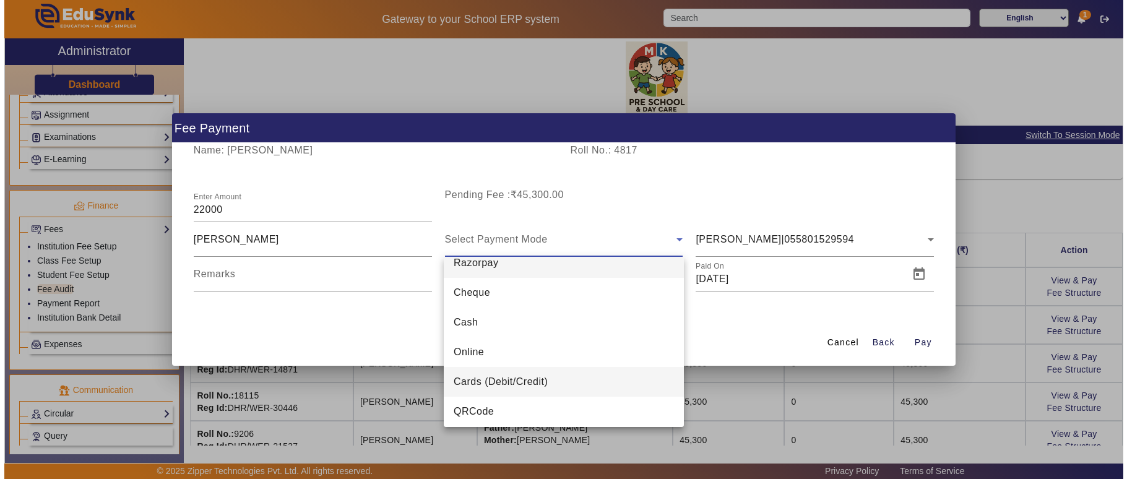
scroll to position [18, 0]
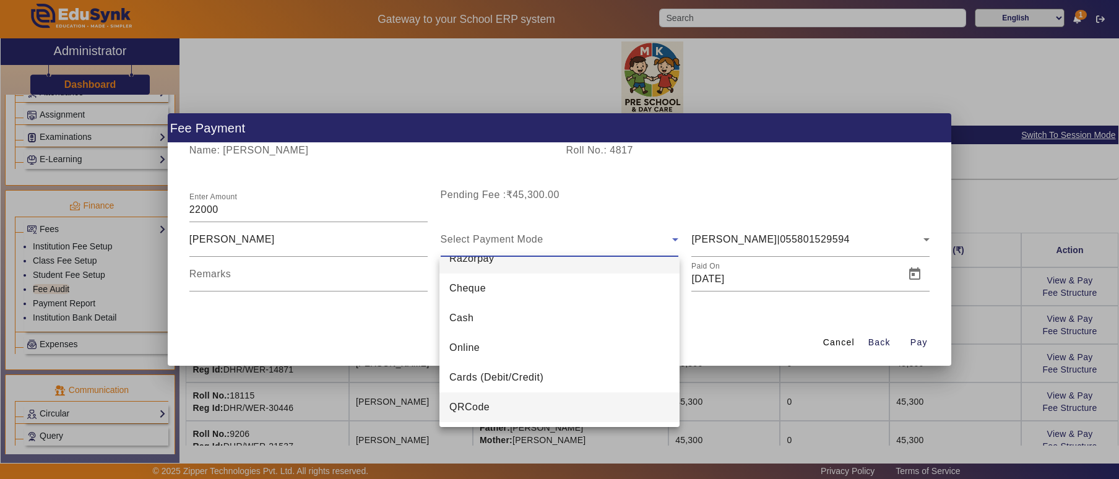
click at [489, 408] on span "QRCode" at bounding box center [469, 407] width 40 height 15
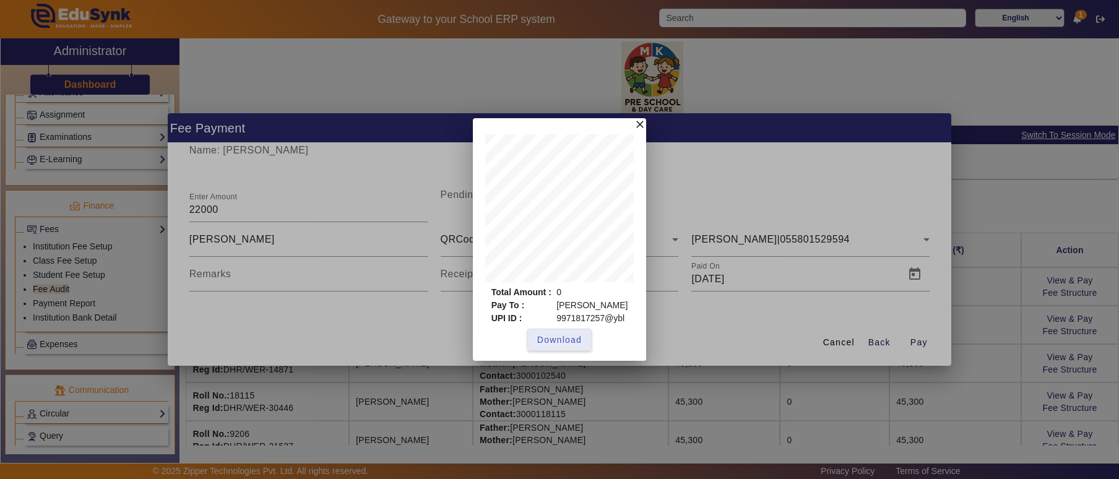
click at [637, 118] on mat-icon "close" at bounding box center [640, 124] width 12 height 12
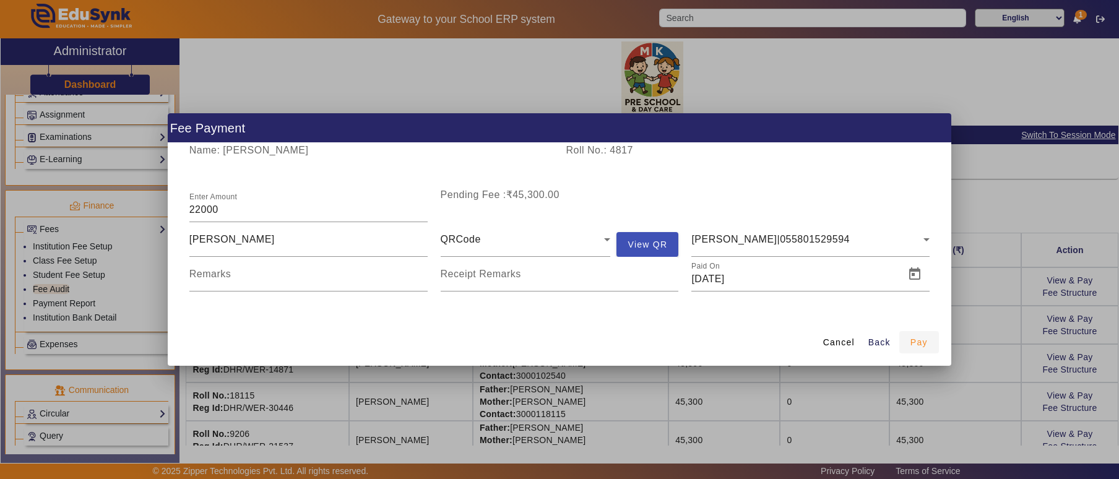
click at [922, 340] on span "Pay" at bounding box center [918, 342] width 17 height 13
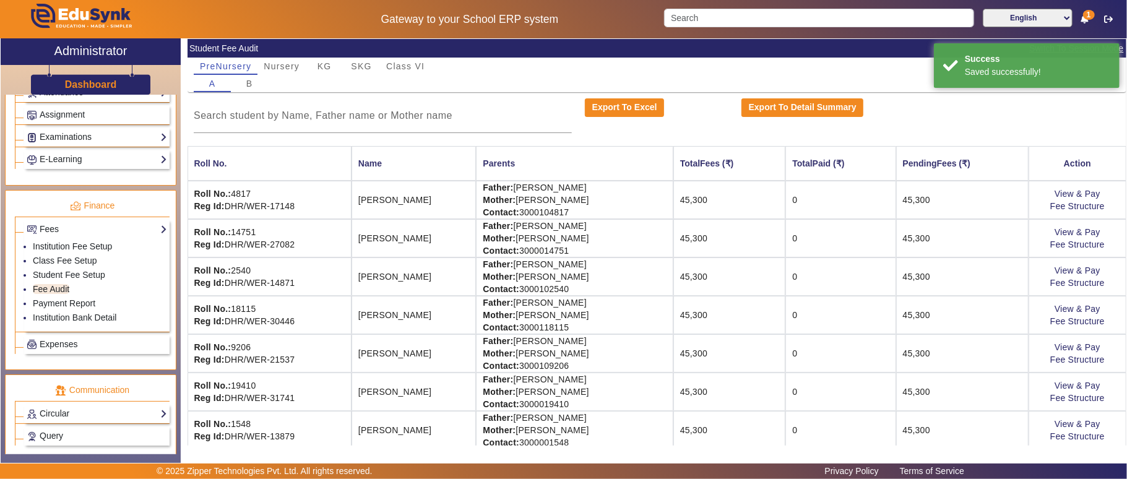
scroll to position [0, 0]
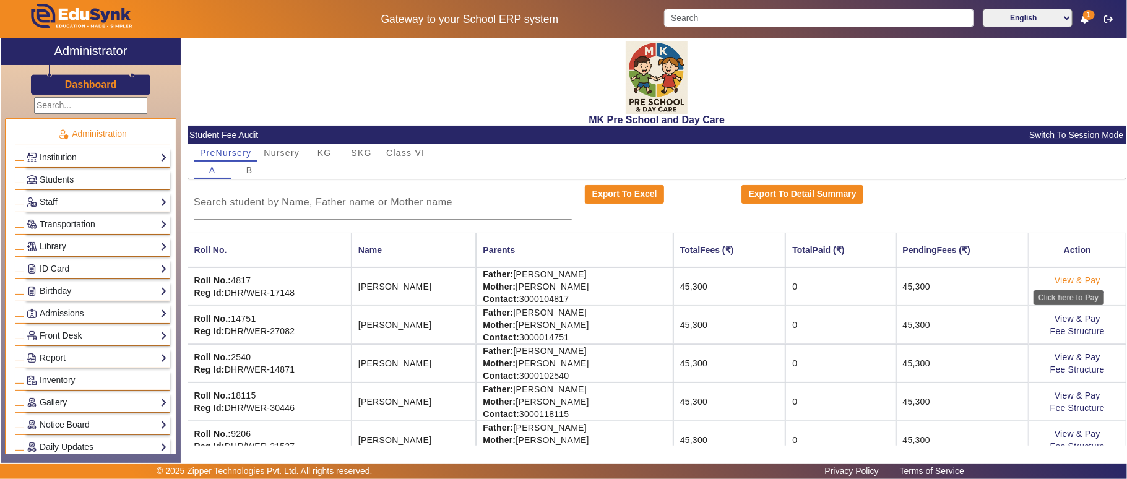
click at [1085, 280] on link "View & Pay" at bounding box center [1078, 280] width 46 height 10
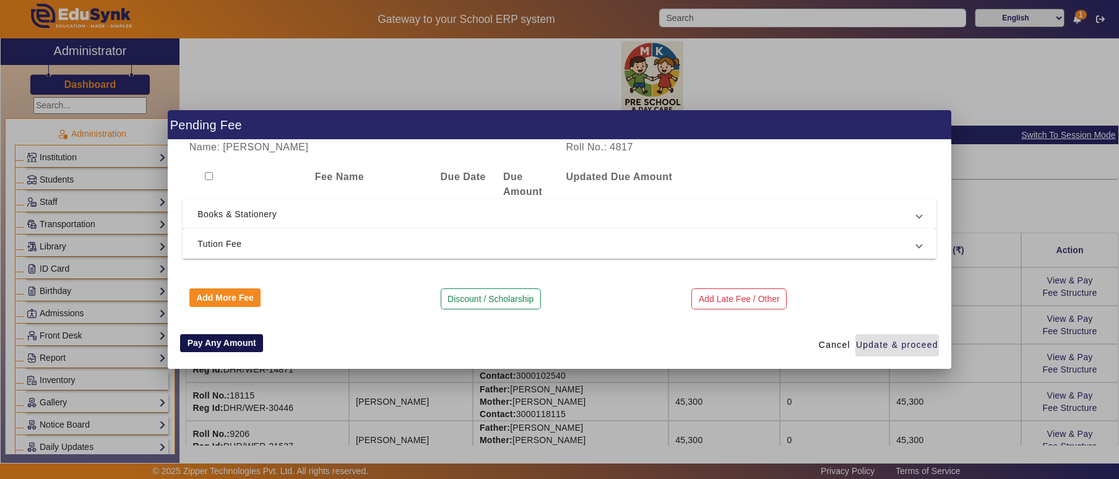
click at [209, 345] on button "Pay Any Amount" at bounding box center [221, 343] width 83 height 19
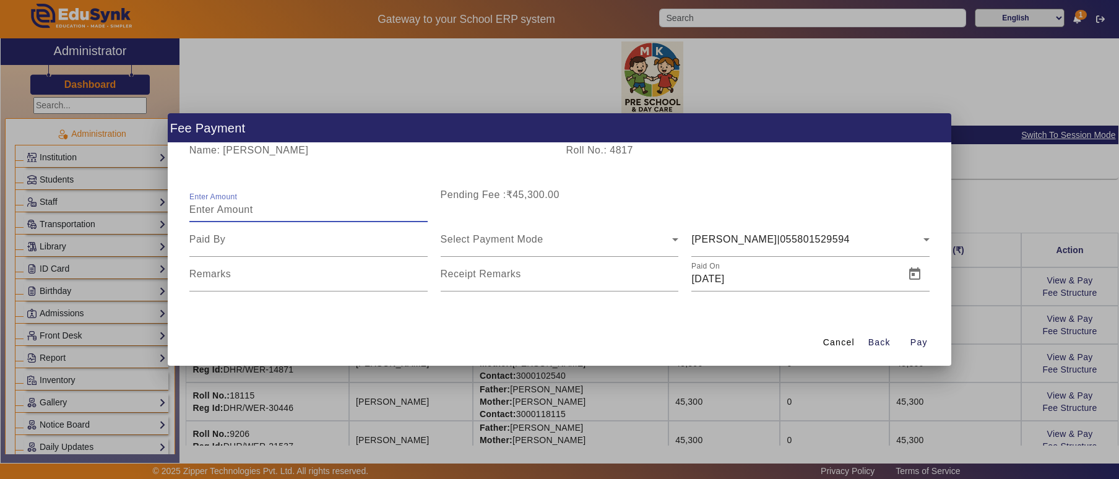
click at [306, 202] on input "Enter Amount" at bounding box center [308, 209] width 238 height 15
type input "22000"
click at [313, 241] on input at bounding box center [308, 239] width 238 height 15
type input "[PERSON_NAME]"
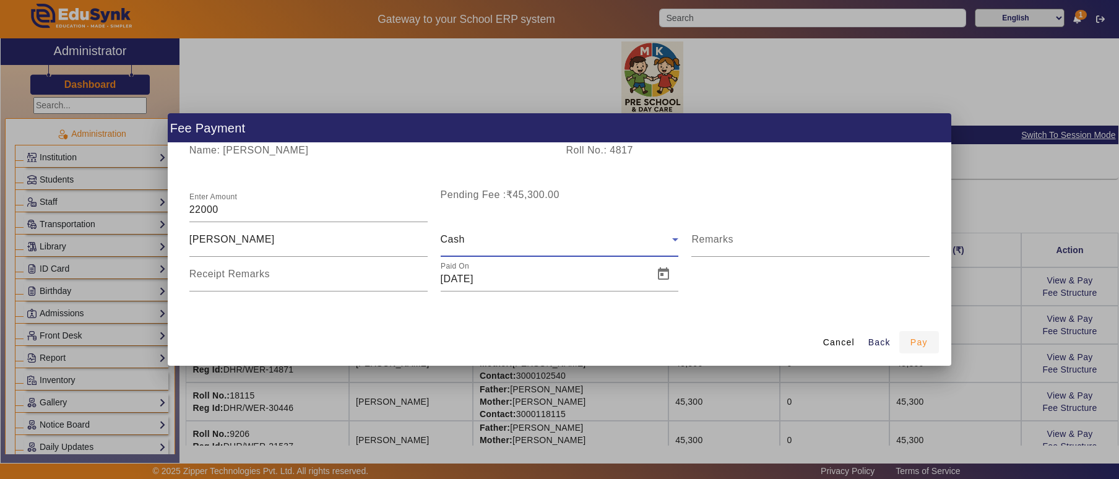
click at [923, 340] on span "Pay" at bounding box center [918, 342] width 17 height 13
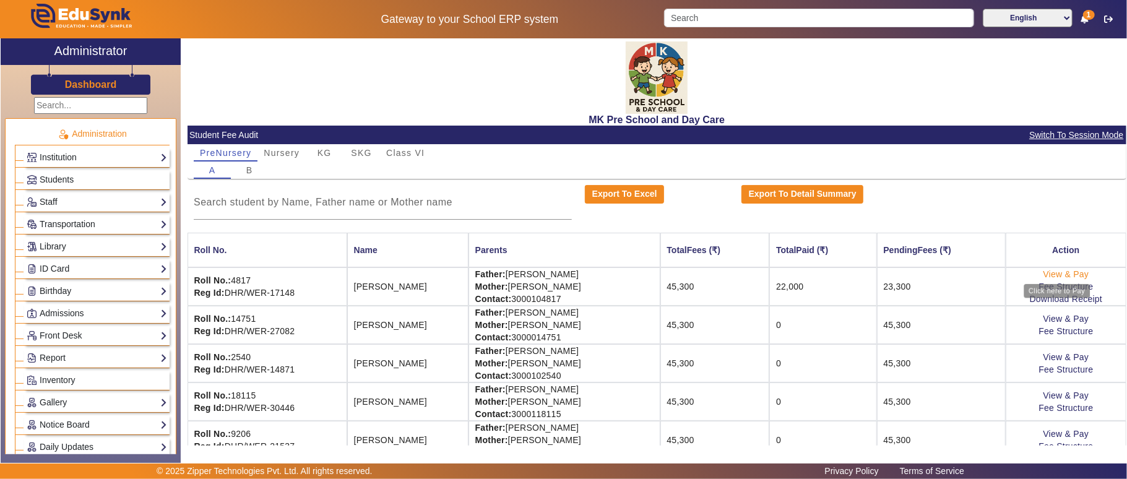
click at [1061, 273] on link "View & Pay" at bounding box center [1066, 274] width 46 height 10
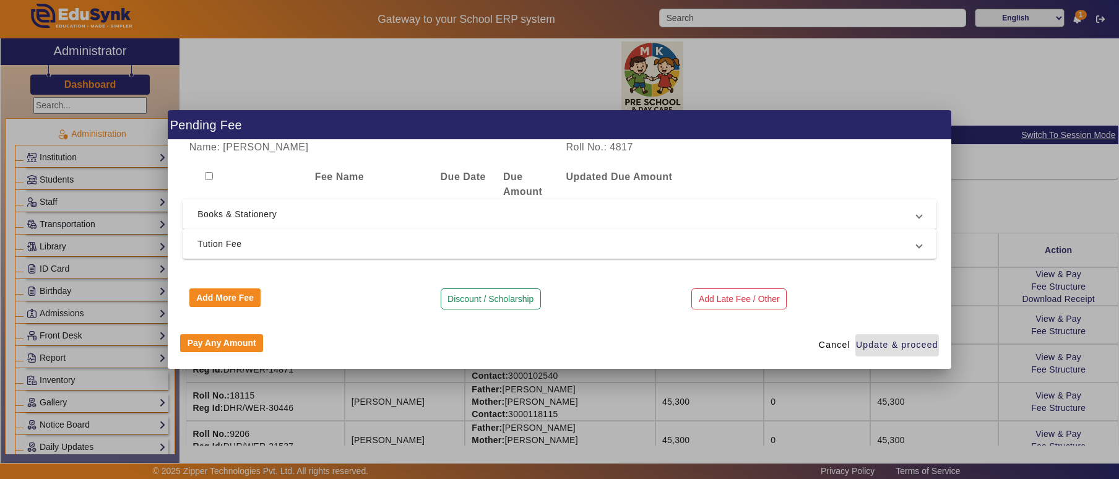
click at [491, 209] on span "Books & Stationery" at bounding box center [556, 214] width 719 height 15
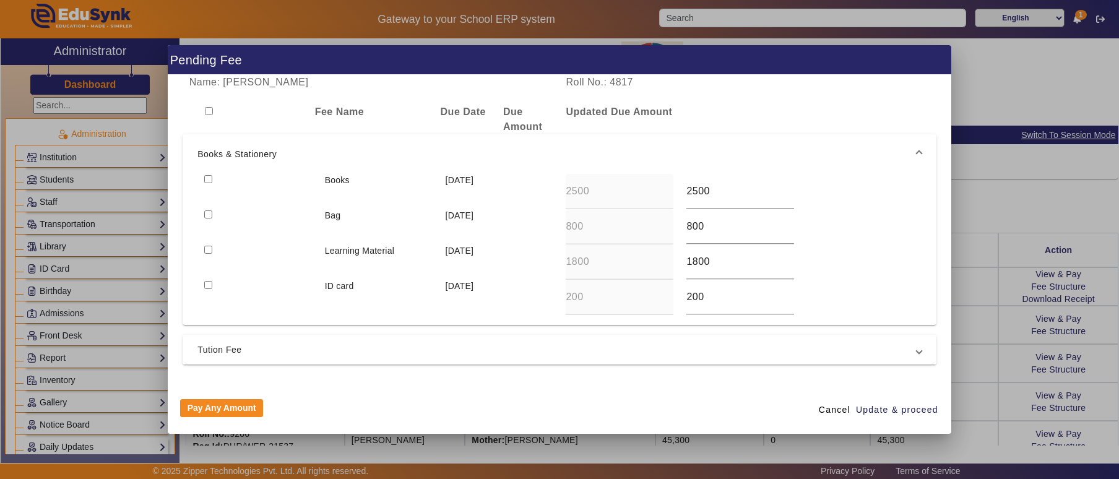
click at [507, 355] on span "Tution Fee" at bounding box center [556, 349] width 719 height 15
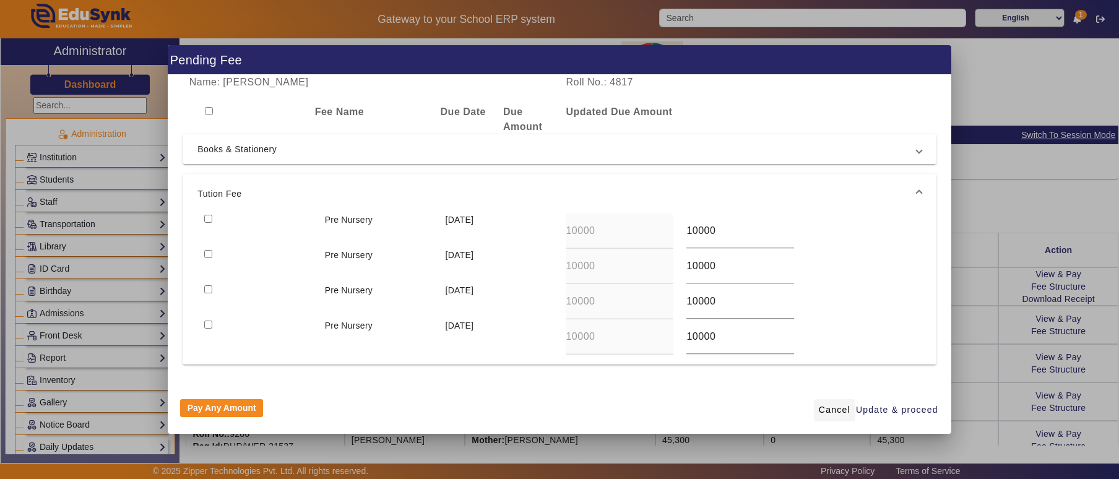
click at [832, 409] on span "Cancel" at bounding box center [835, 409] width 32 height 13
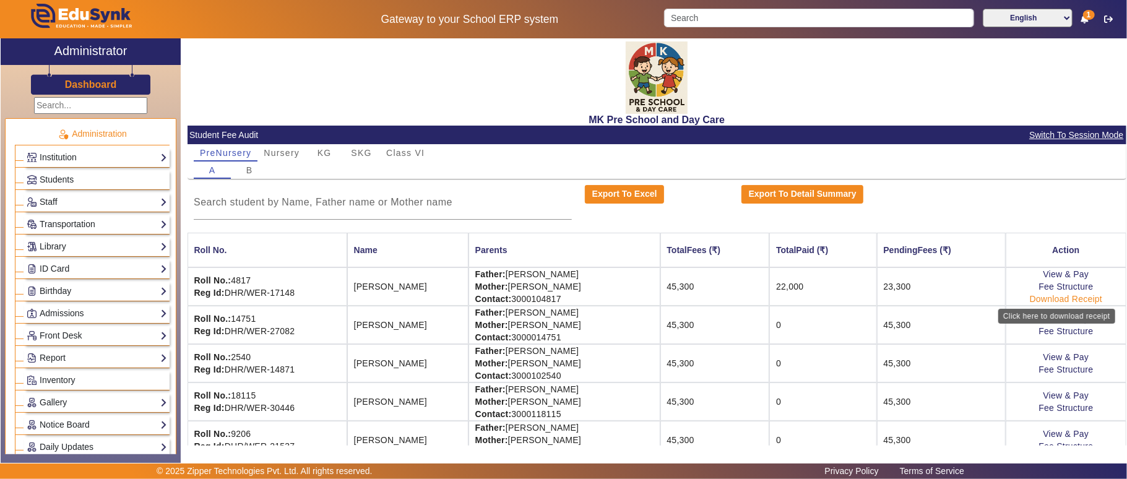
click at [1068, 297] on link "Download Receipt" at bounding box center [1066, 299] width 73 height 10
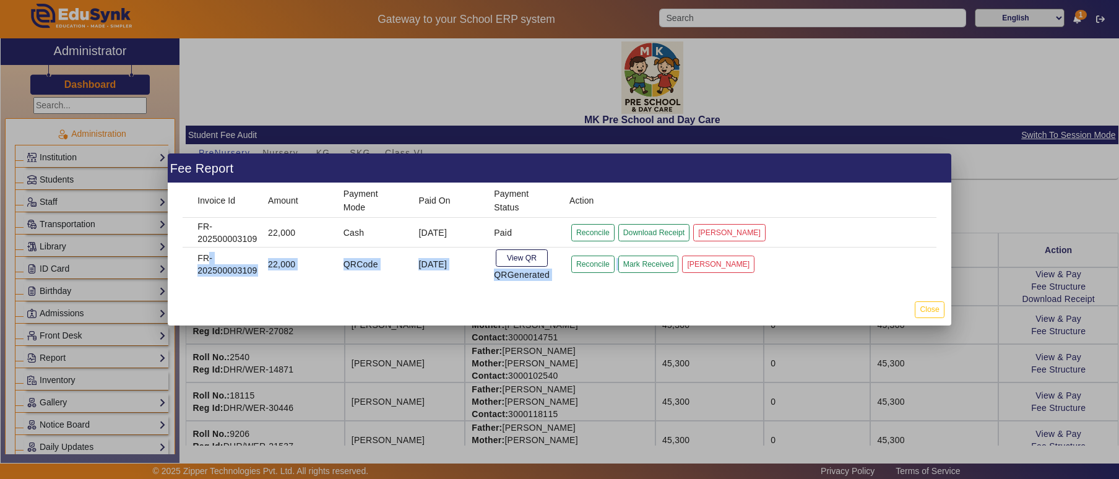
drag, startPoint x: 198, startPoint y: 258, endPoint x: 619, endPoint y: 291, distance: 422.1
click at [619, 291] on mat-dialog-content "Invoice Id Amount Payment Mode Paid On Payment Status Action FR-202500003109 22…" at bounding box center [559, 238] width 783 height 110
click at [626, 298] on mat-dialog-actions "Close" at bounding box center [559, 309] width 783 height 32
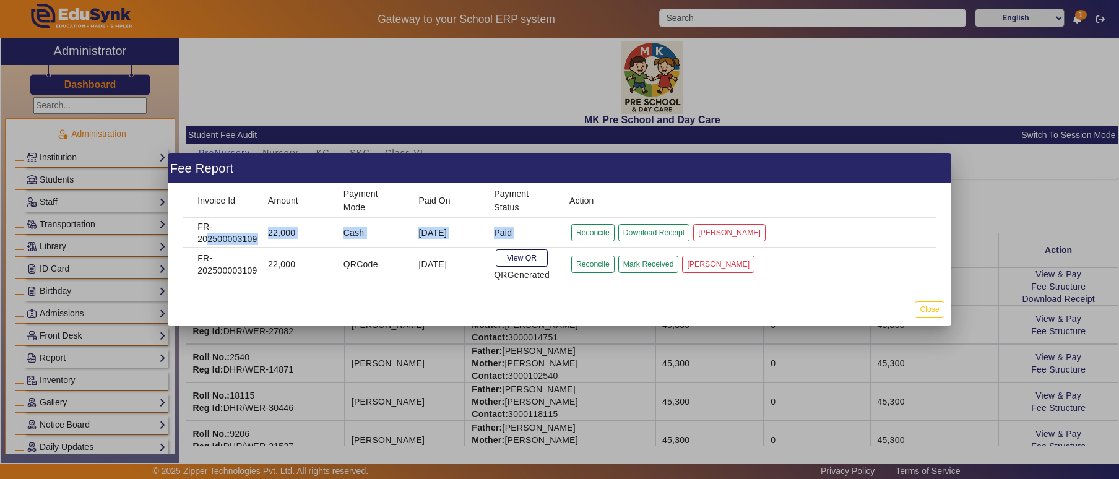
drag, startPoint x: 198, startPoint y: 238, endPoint x: 617, endPoint y: 229, distance: 419.1
click at [617, 229] on mat-row "FR-202500003109 22,000 Cash [DATE] Paid Reconcile Download Receipt [PERSON_NAME]" at bounding box center [560, 233] width 754 height 30
click at [663, 228] on button "Download Receipt" at bounding box center [653, 232] width 71 height 17
click at [592, 235] on button "Reconcile" at bounding box center [592, 232] width 43 height 17
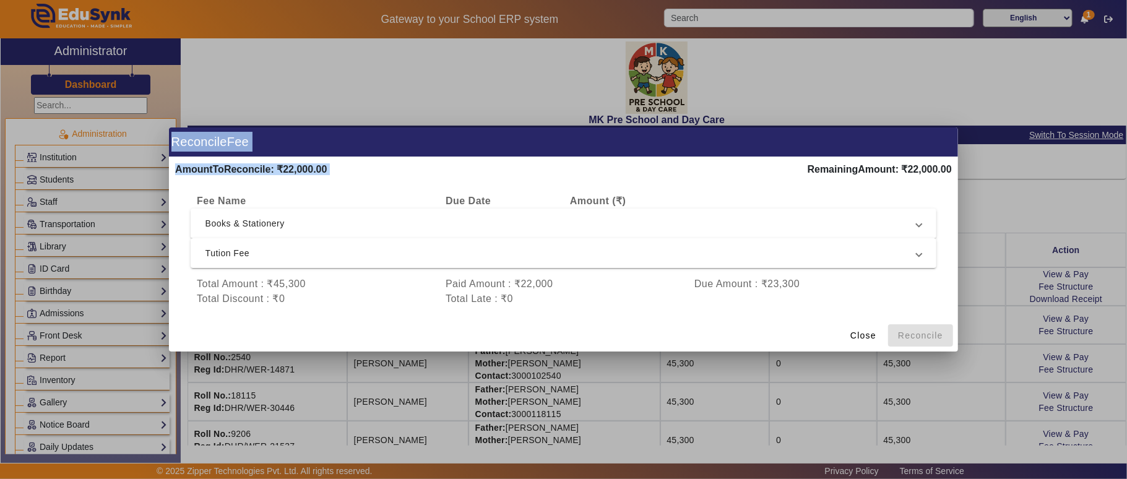
drag, startPoint x: 803, startPoint y: 165, endPoint x: 969, endPoint y: 173, distance: 166.1
click at [969, 173] on div "ReconcileFee AmountToReconcile: ₹22,000.00 RemainingAmount: ₹22,000.00 Fee Name…" at bounding box center [563, 239] width 1127 height 479
click at [475, 252] on span "Tution Fee" at bounding box center [561, 253] width 712 height 15
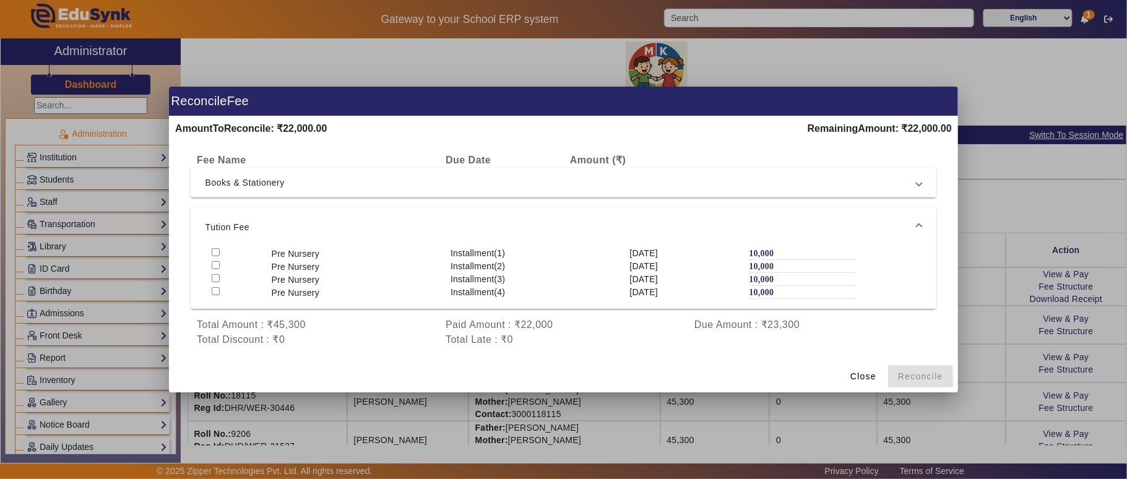
click at [216, 252] on input "checkbox" at bounding box center [216, 252] width 8 height 8
checkbox input "true"
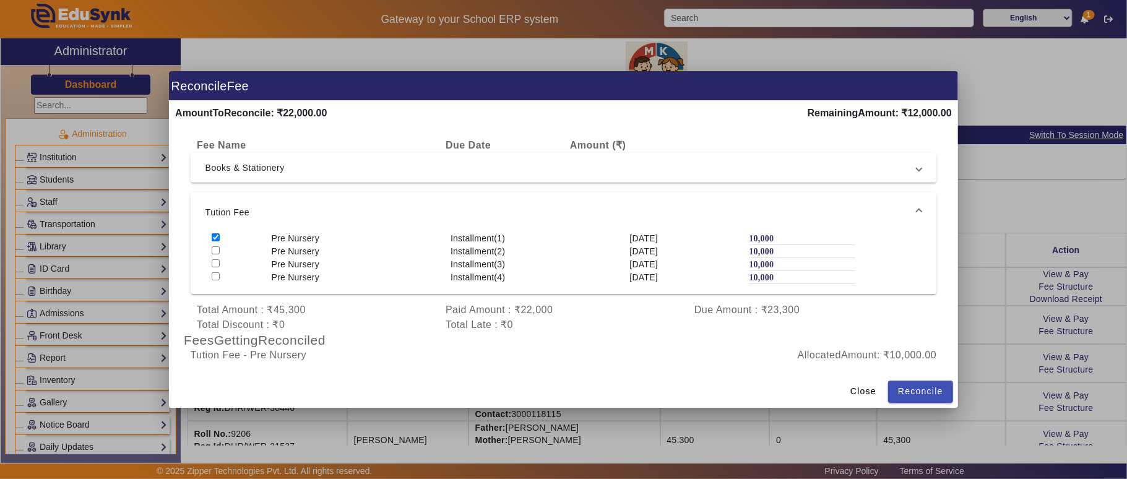
click at [213, 250] on input "checkbox" at bounding box center [216, 250] width 8 height 8
checkbox input "true"
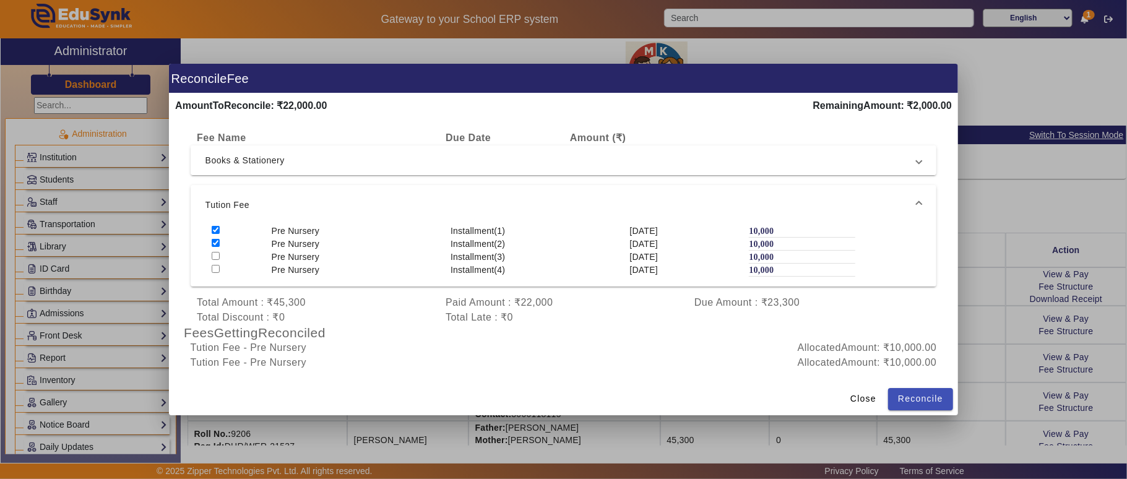
click at [509, 157] on span "Books & Stationery" at bounding box center [561, 160] width 712 height 15
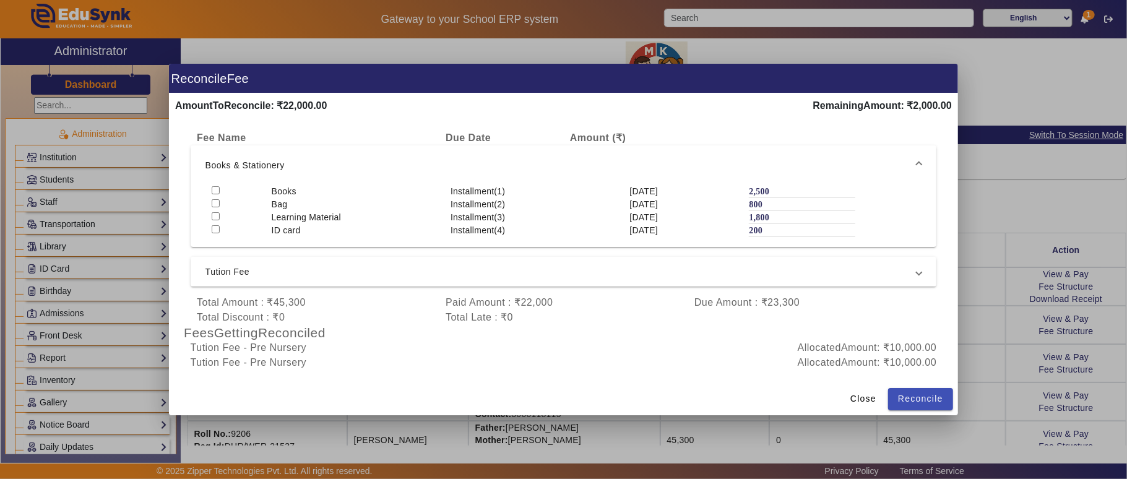
click at [217, 191] on input "checkbox" at bounding box center [216, 190] width 8 height 8
checkbox input "true"
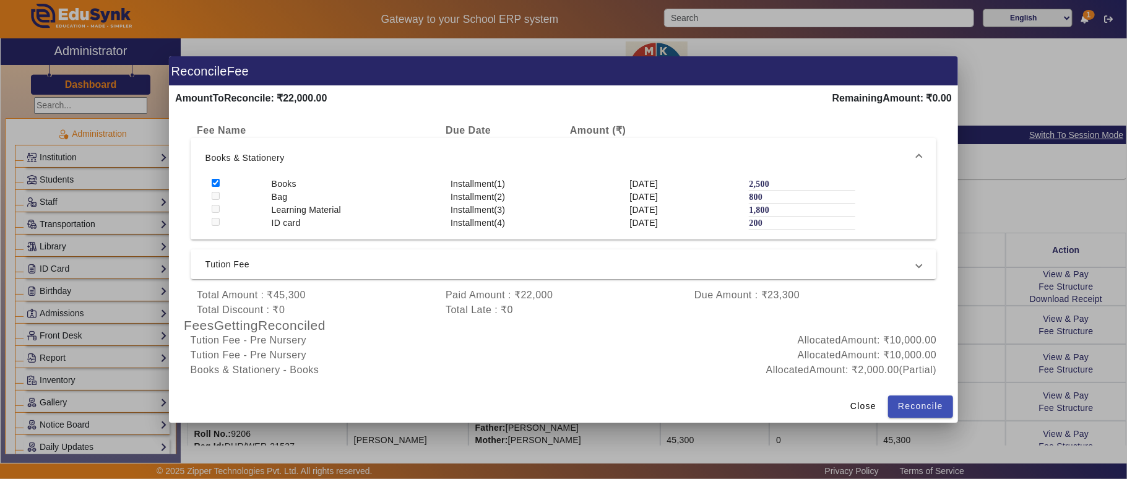
drag, startPoint x: 191, startPoint y: 337, endPoint x: 941, endPoint y: 372, distance: 750.3
click at [941, 372] on div "FeesGettingReconciled Tution Fee - Pre Nursery AllocatedAmount: ₹10,000.00 Tuti…" at bounding box center [563, 347] width 759 height 60
click at [275, 342] on div "Tution Fee - Pre Nursery" at bounding box center [373, 340] width 379 height 15
click at [278, 355] on div "Tution Fee - Pre Nursery" at bounding box center [373, 355] width 379 height 15
drag, startPoint x: 803, startPoint y: 340, endPoint x: 825, endPoint y: 356, distance: 27.8
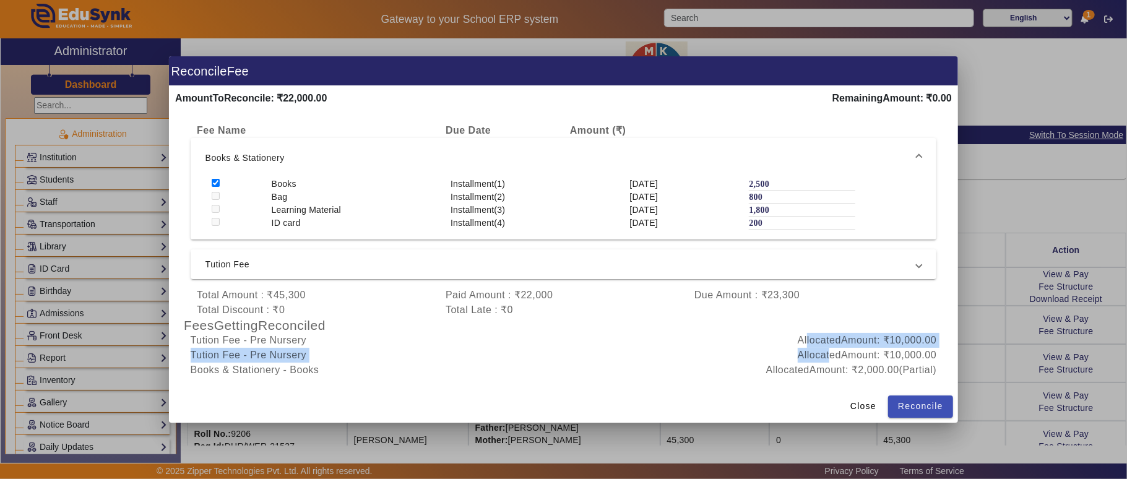
click at [825, 356] on div "FeesGettingReconciled Tution Fee - Pre Nursery AllocatedAmount: ₹10,000.00 Tuti…" at bounding box center [563, 347] width 759 height 60
drag, startPoint x: 412, startPoint y: 360, endPoint x: 428, endPoint y: 360, distance: 16.1
click at [428, 360] on div "FeesGettingReconciled Tution Fee - Pre Nursery AllocatedAmount: ₹10,000.00 Tuti…" at bounding box center [563, 347] width 759 height 60
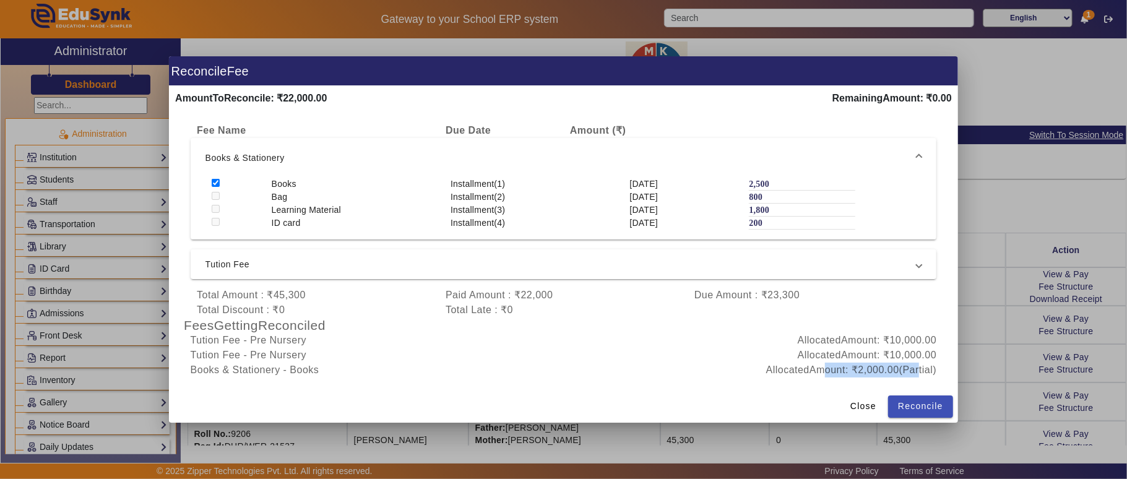
drag, startPoint x: 917, startPoint y: 370, endPoint x: 811, endPoint y: 372, distance: 105.8
click at [811, 372] on div "AllocatedAmount: ₹2,000.00 (Partial)" at bounding box center [753, 370] width 379 height 15
click at [927, 402] on span "Reconcile" at bounding box center [920, 406] width 45 height 13
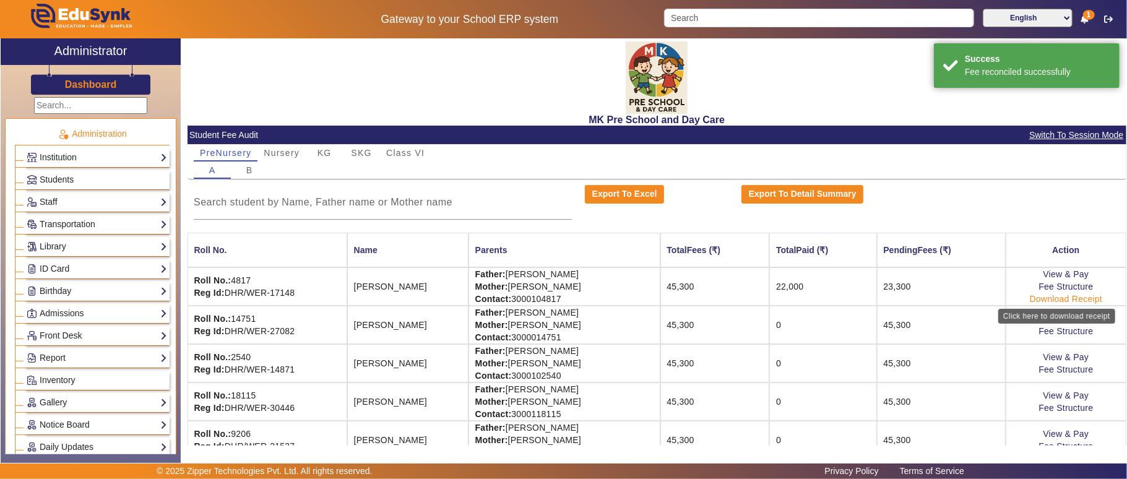
click at [1073, 300] on link "Download Receipt" at bounding box center [1066, 299] width 73 height 10
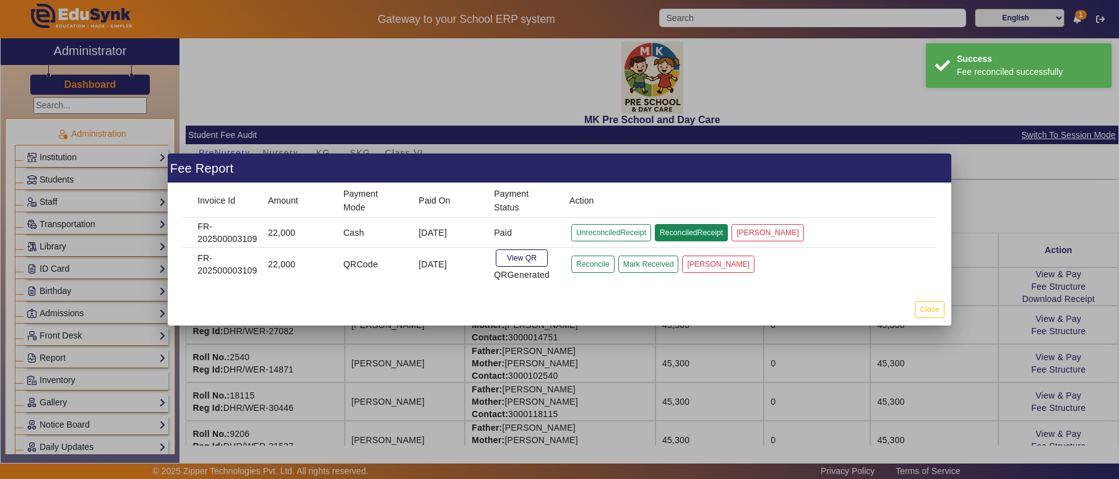
click at [694, 228] on button "ReconciledReceipt" at bounding box center [691, 232] width 73 height 17
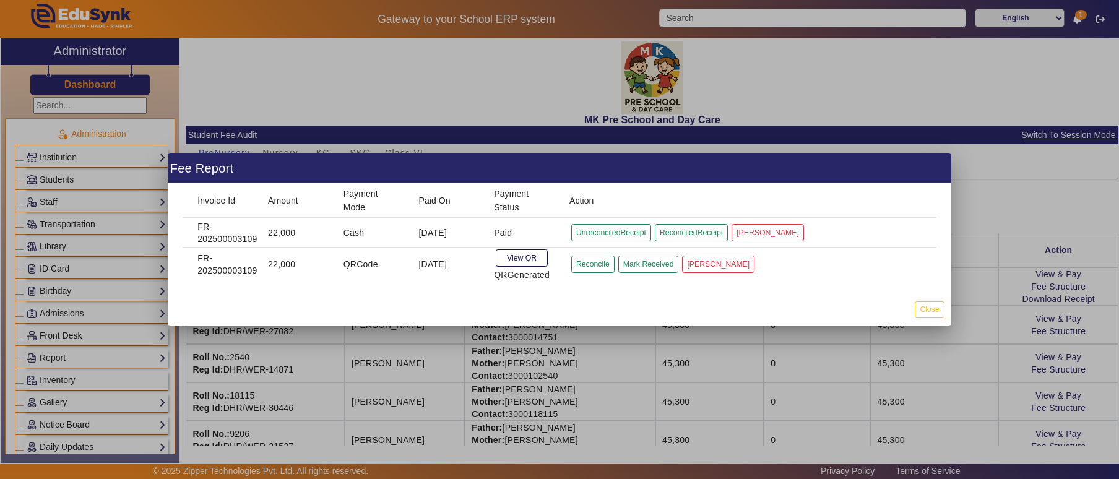
click at [80, 360] on div at bounding box center [559, 239] width 1119 height 479
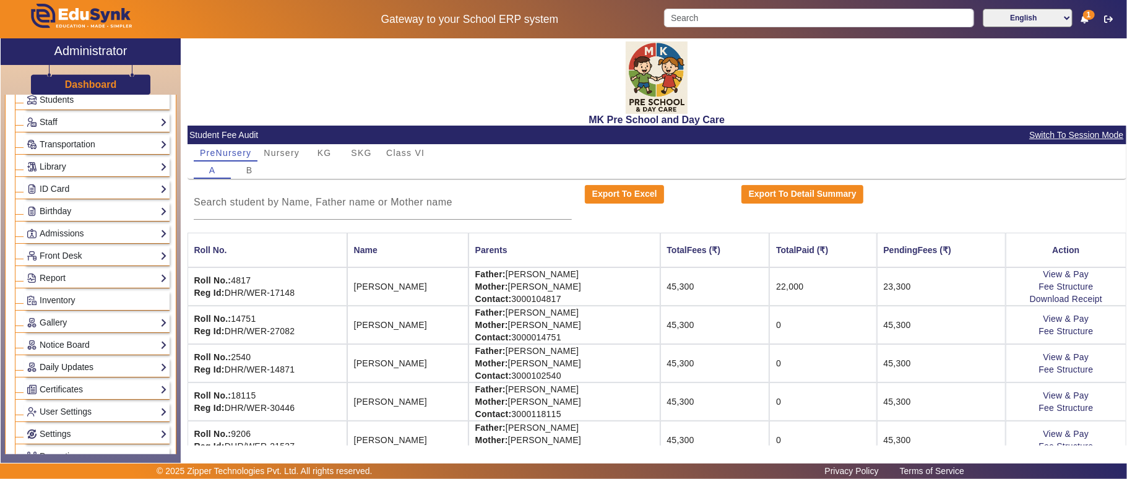
scroll to position [137, 0]
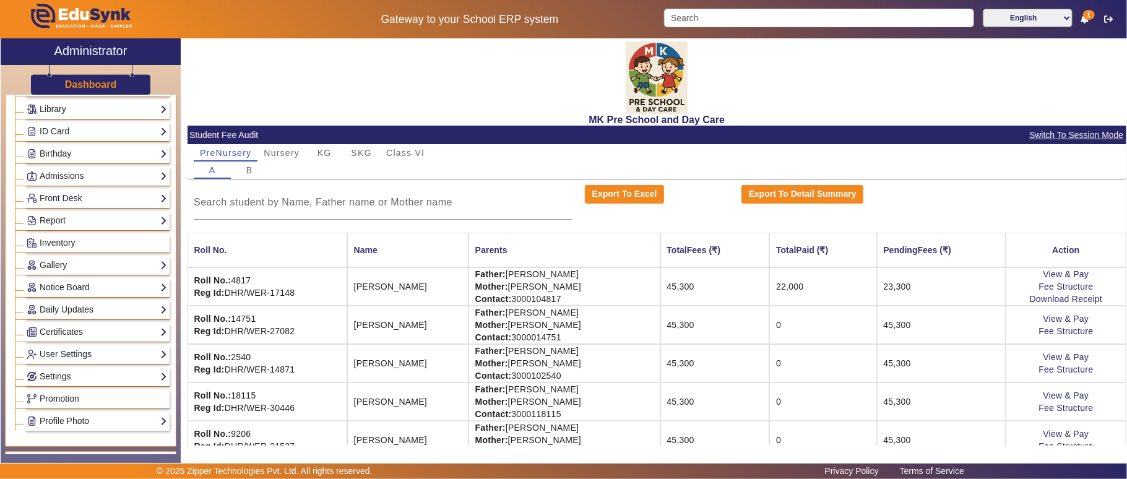
click at [61, 384] on link "Settings" at bounding box center [97, 376] width 140 height 14
click at [58, 413] on link "Configuration" at bounding box center [58, 408] width 51 height 10
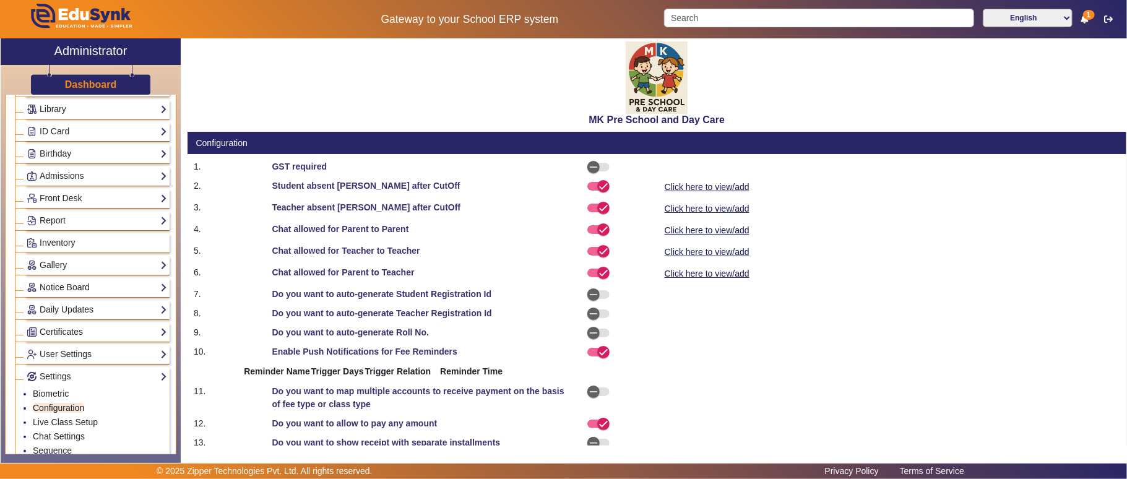
select select "BeforeDueDate"
select select "OnDueDate"
select select "AfterDueDate"
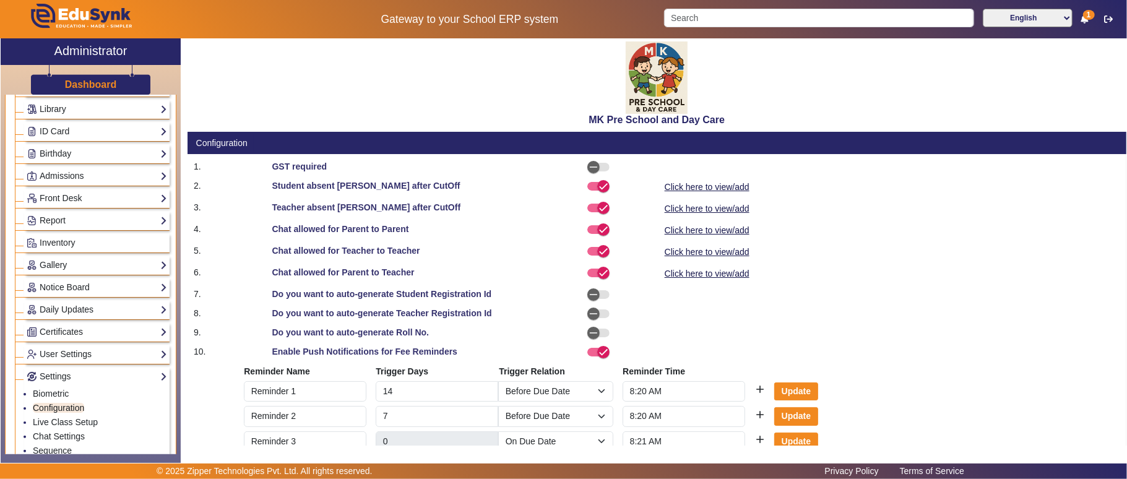
scroll to position [243, 0]
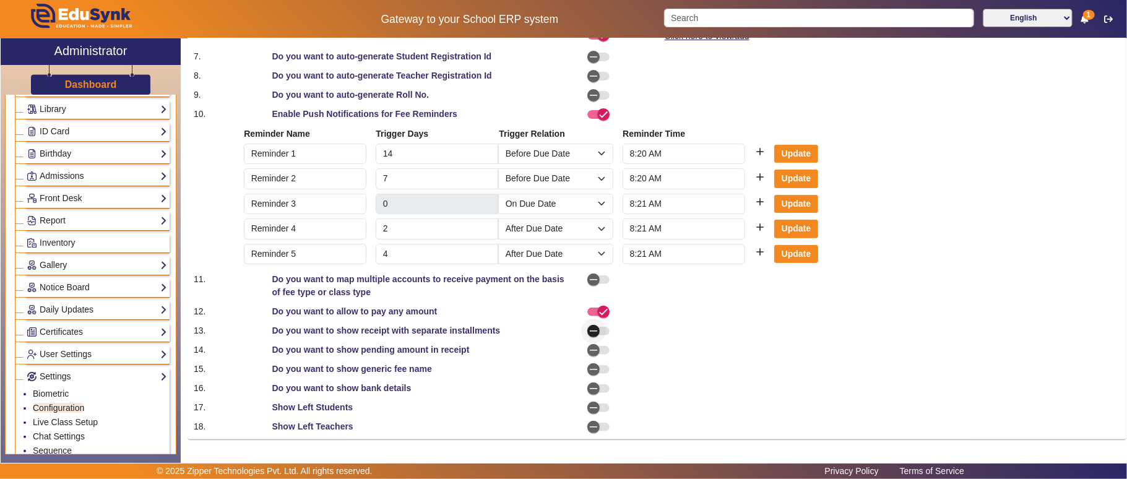
click at [605, 332] on span "button" at bounding box center [598, 331] width 22 height 9
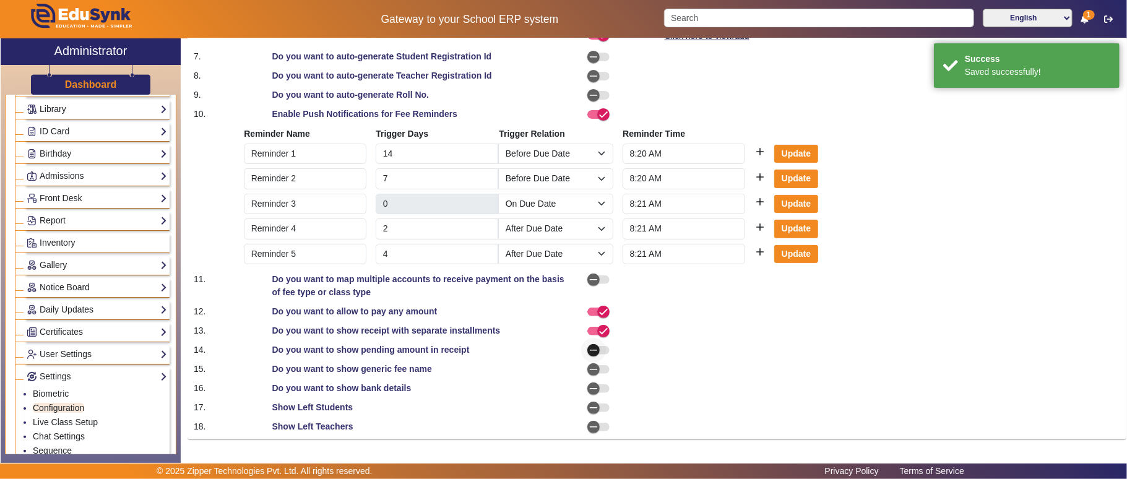
click at [599, 345] on span "button" at bounding box center [593, 350] width 25 height 25
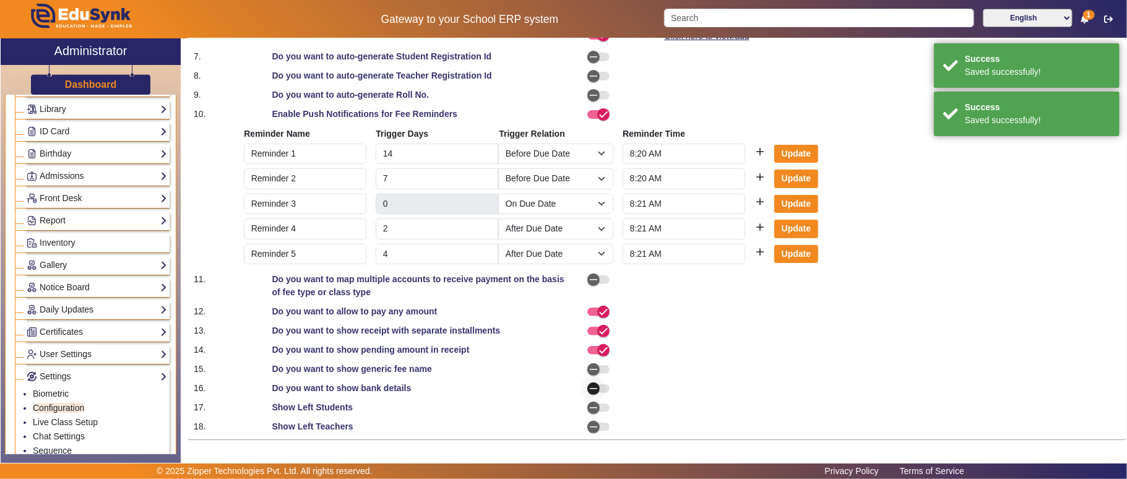
click at [599, 387] on span "button" at bounding box center [593, 388] width 25 height 25
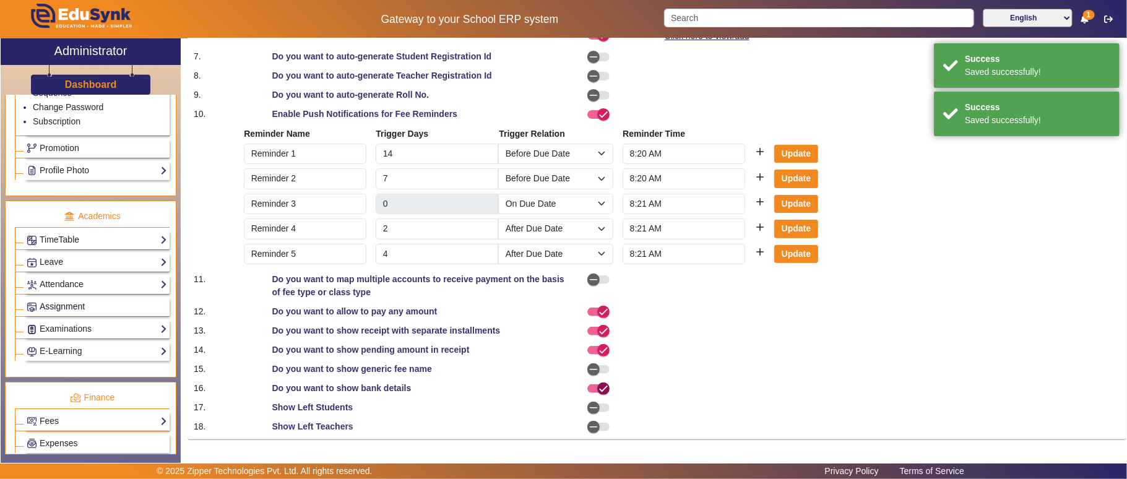
scroll to position [550, 0]
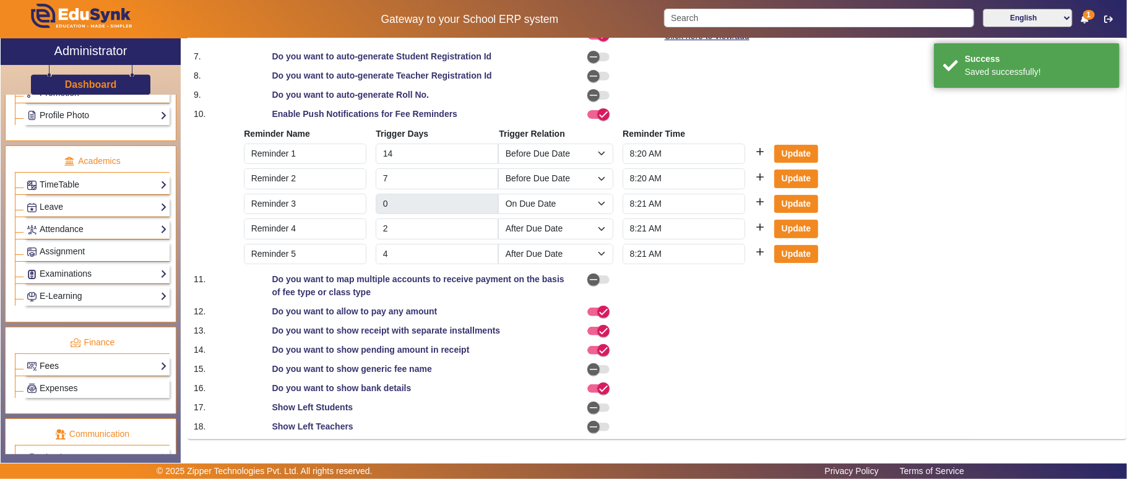
click at [63, 373] on link "Fees" at bounding box center [97, 366] width 140 height 14
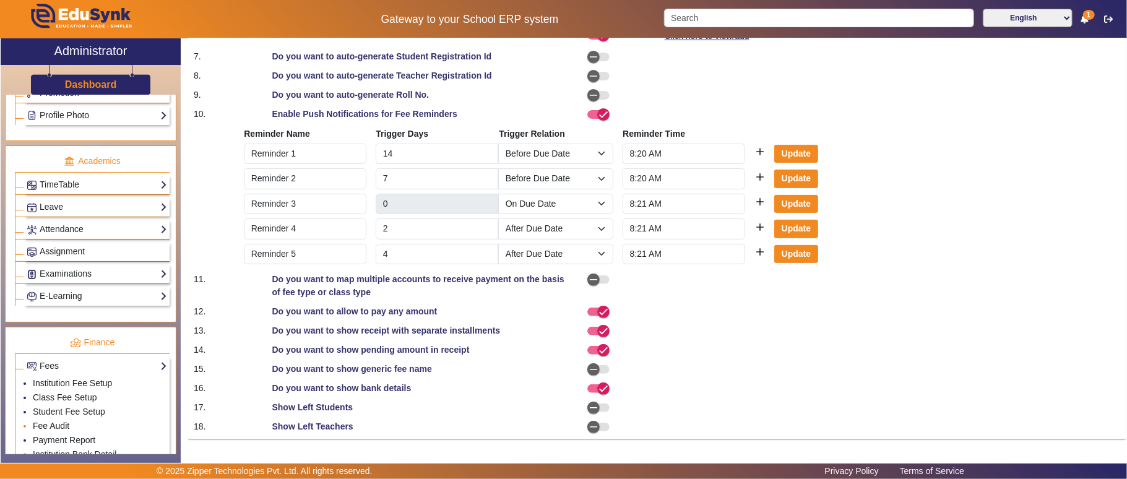
click at [67, 431] on link "Fee Audit" at bounding box center [51, 426] width 37 height 10
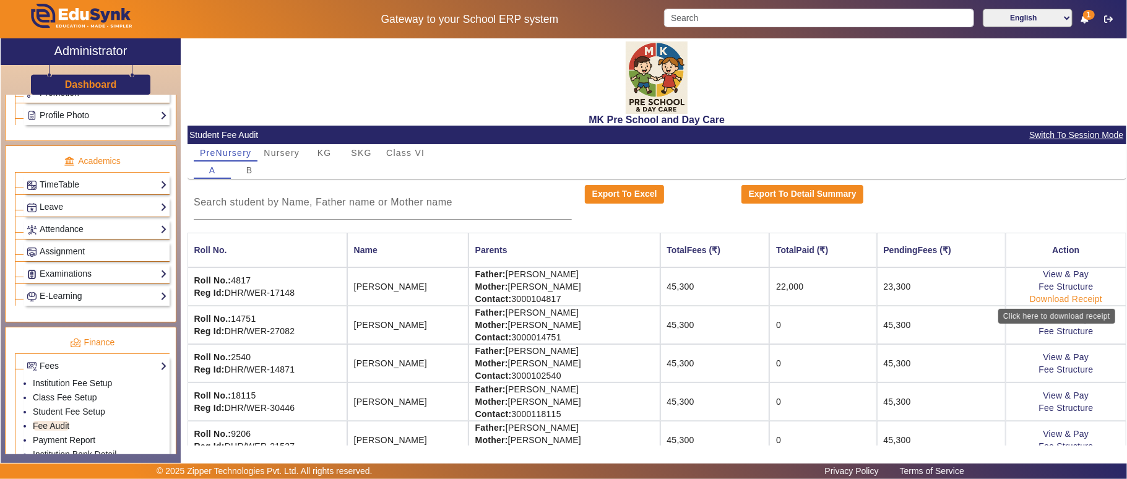
click at [1079, 300] on link "Download Receipt" at bounding box center [1066, 299] width 73 height 10
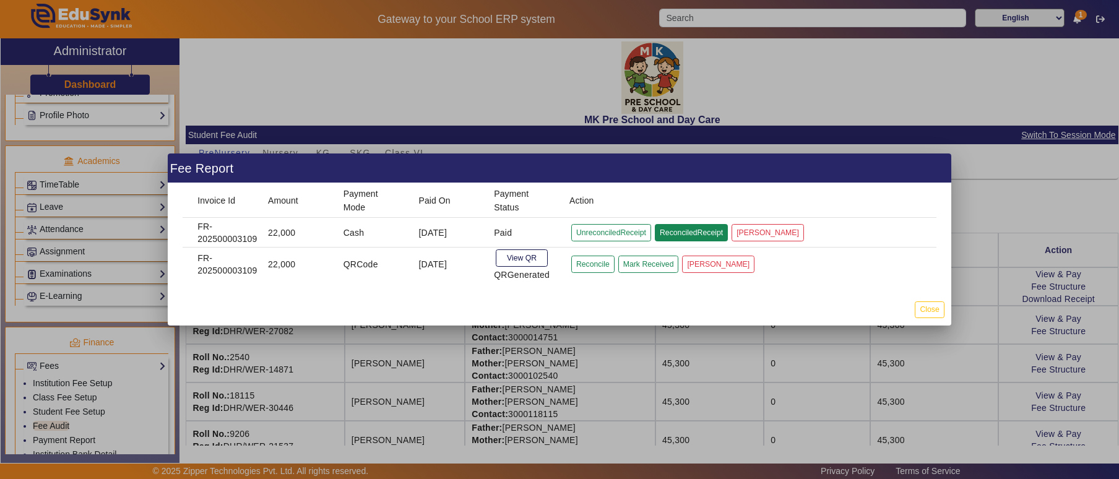
click at [684, 231] on button "ReconciledReceipt" at bounding box center [691, 232] width 73 height 17
click at [80, 338] on div at bounding box center [559, 239] width 1119 height 479
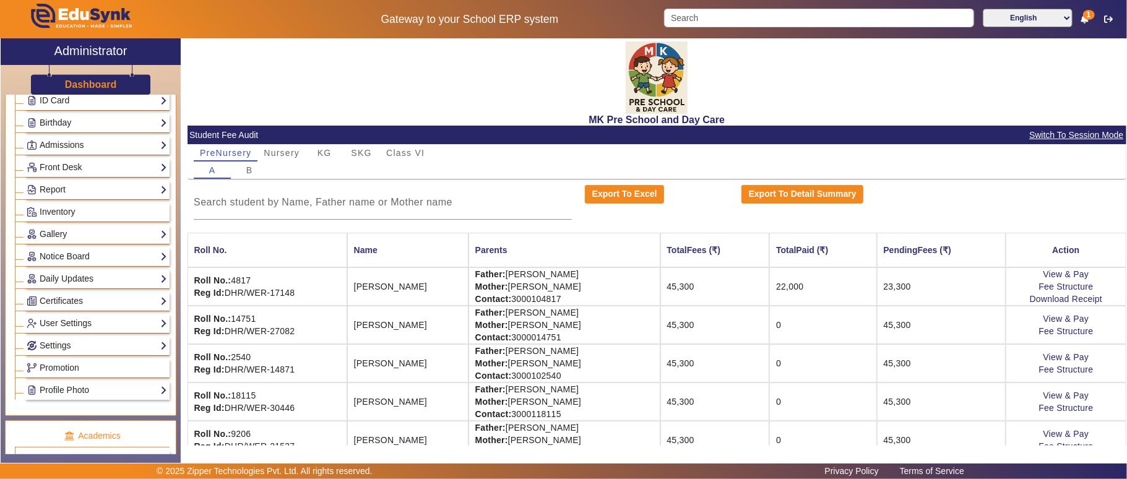
scroll to position [167, 0]
click at [63, 354] on link "Settings" at bounding box center [97, 347] width 140 height 14
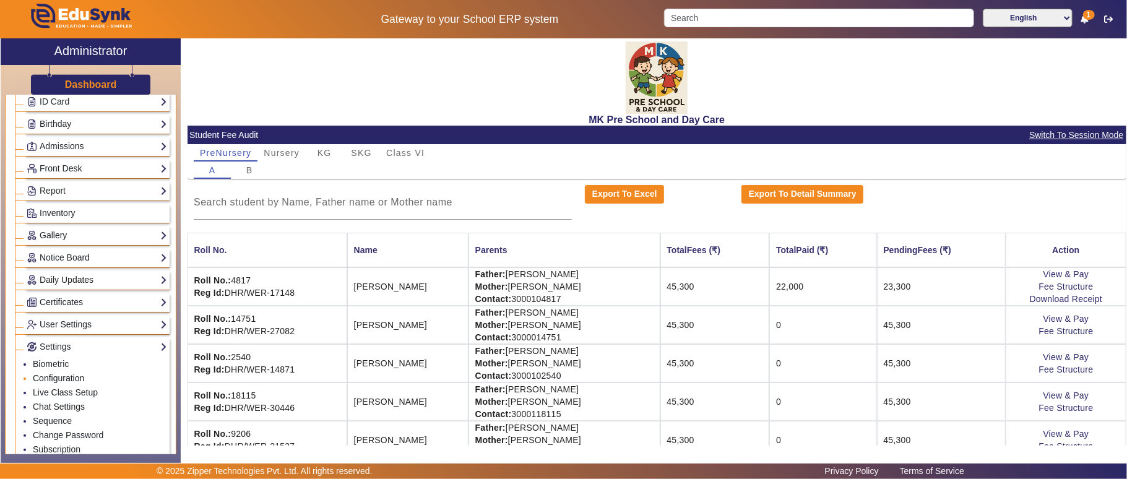
click at [59, 383] on link "Configuration" at bounding box center [58, 378] width 51 height 10
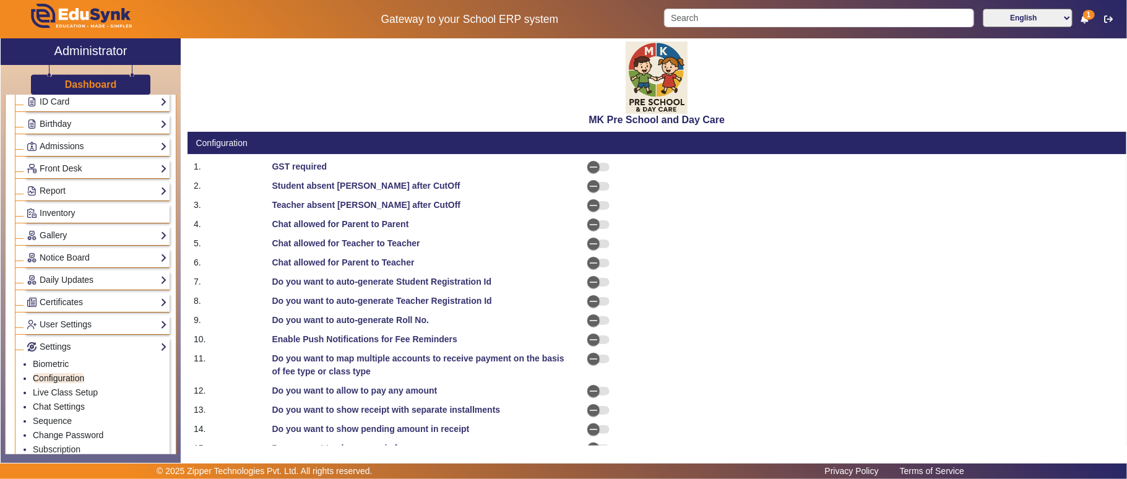
select select "BeforeDueDate"
select select "OnDueDate"
select select "AfterDueDate"
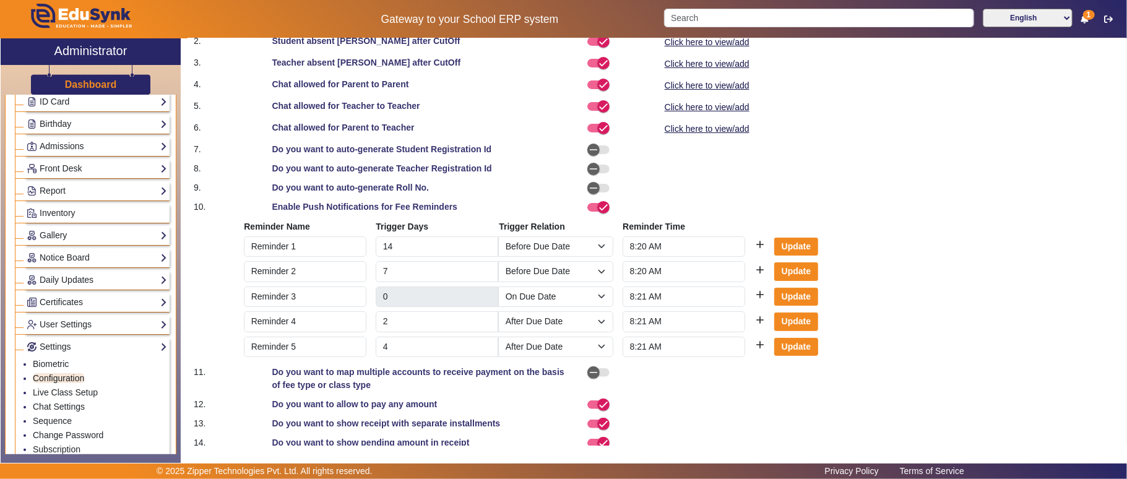
scroll to position [243, 0]
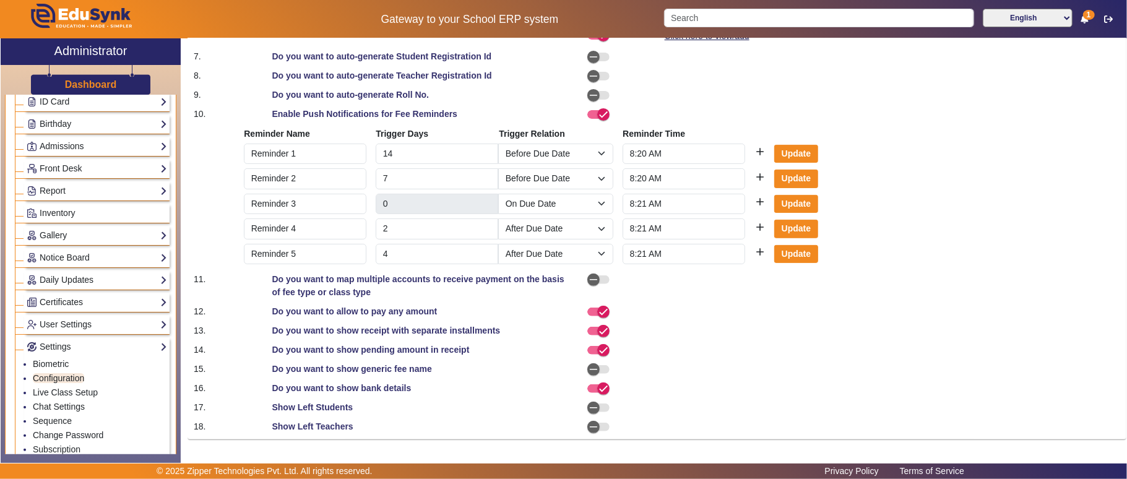
drag, startPoint x: 270, startPoint y: 370, endPoint x: 443, endPoint y: 375, distance: 172.7
click at [443, 375] on div "Do you want to show generic fee name" at bounding box center [421, 369] width 313 height 13
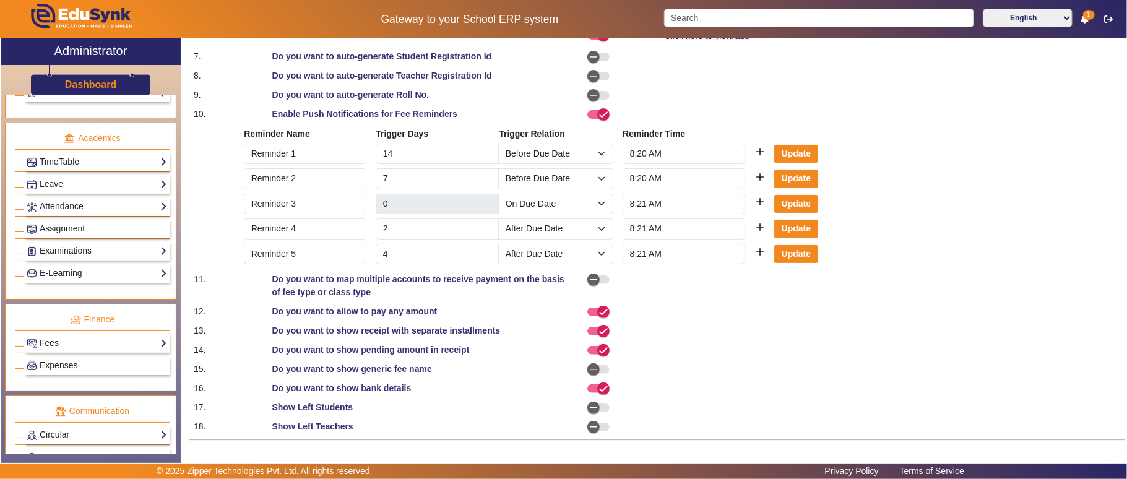
scroll to position [580, 0]
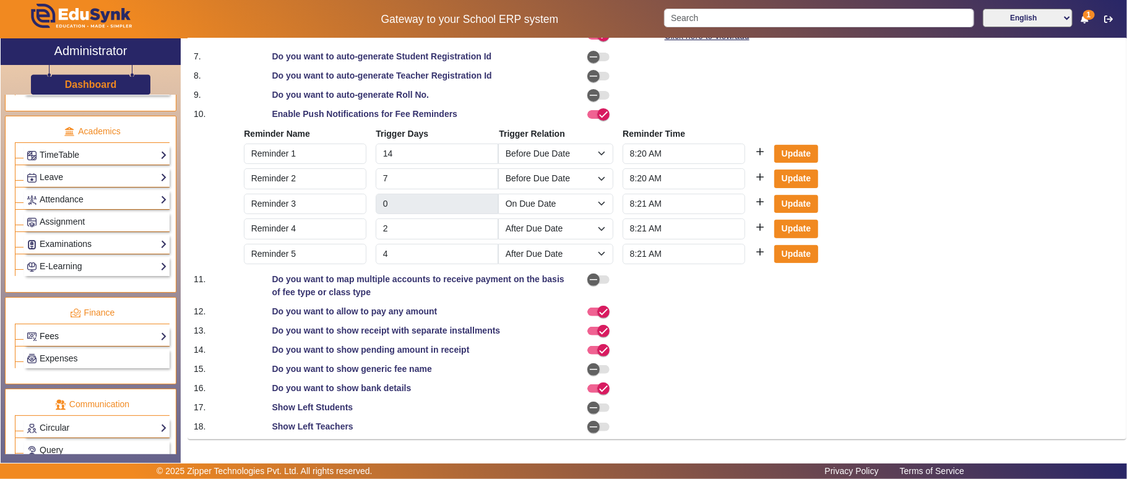
click at [55, 343] on link "Fees" at bounding box center [97, 336] width 140 height 14
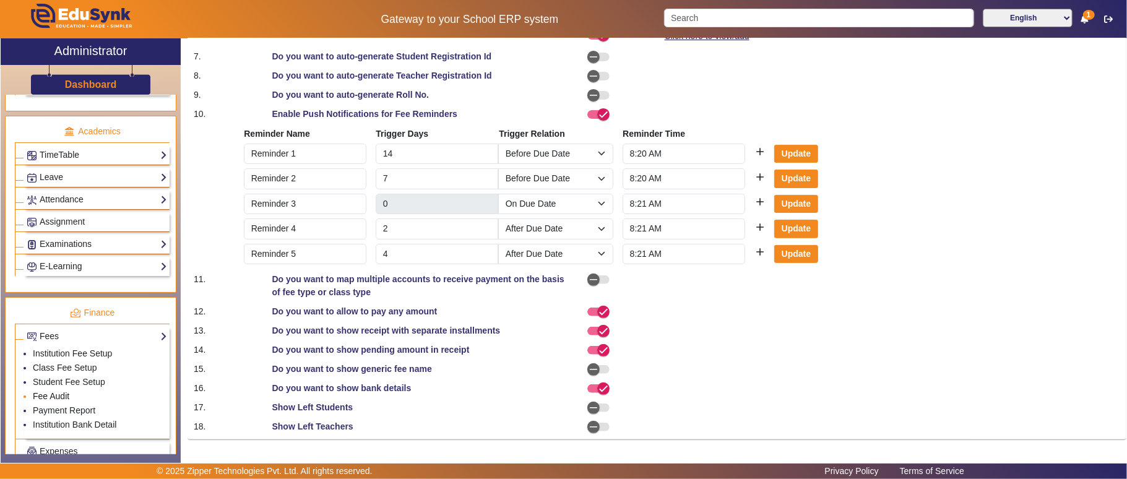
click at [53, 401] on link "Fee Audit" at bounding box center [51, 396] width 37 height 10
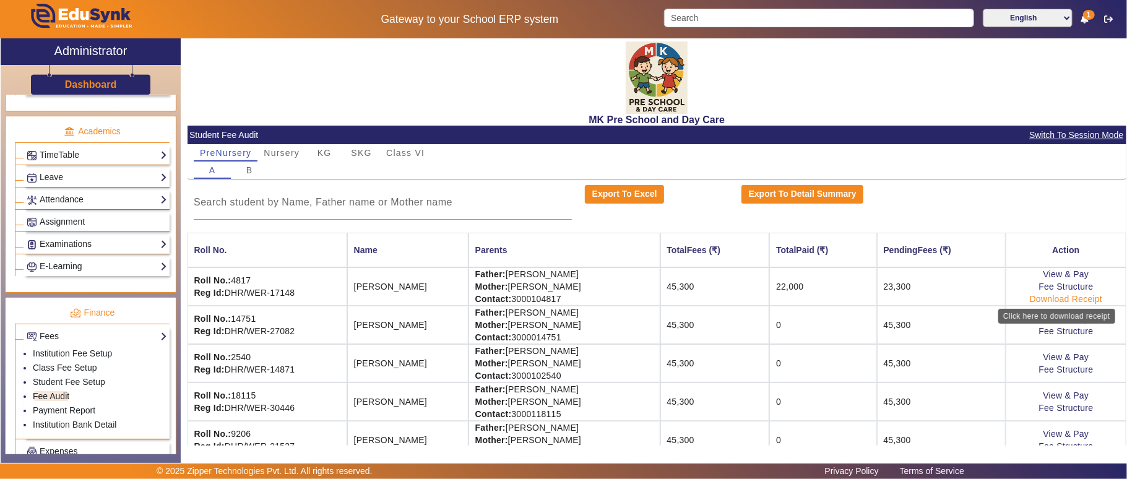
click at [1051, 298] on link "Download Receipt" at bounding box center [1066, 299] width 73 height 10
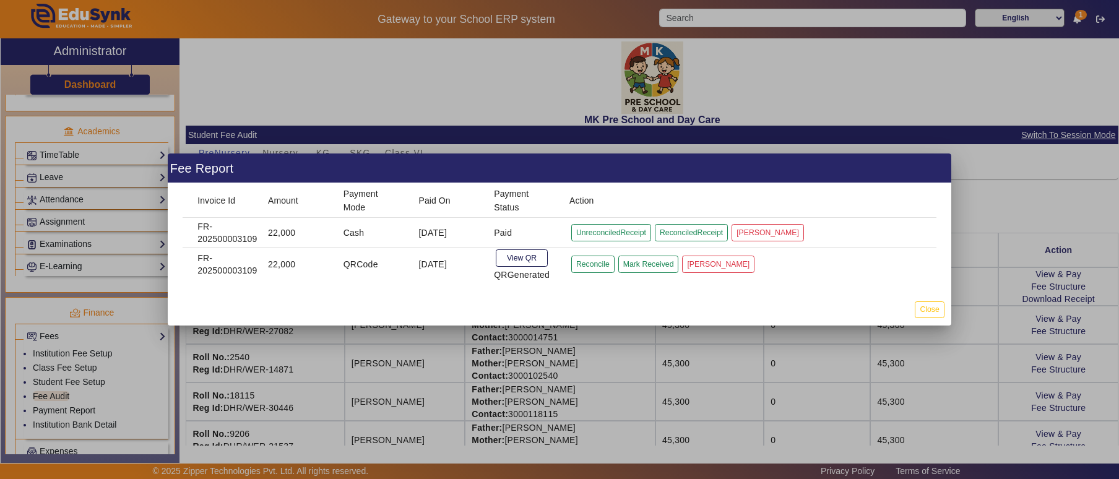
drag, startPoint x: 194, startPoint y: 253, endPoint x: 473, endPoint y: 283, distance: 281.4
click at [473, 283] on mat-dialog-content "Invoice Id Amount Payment Mode Paid On Payment Status Action FR-202500003109 22…" at bounding box center [559, 238] width 783 height 110
click at [662, 265] on button "Mark Received" at bounding box center [648, 264] width 61 height 17
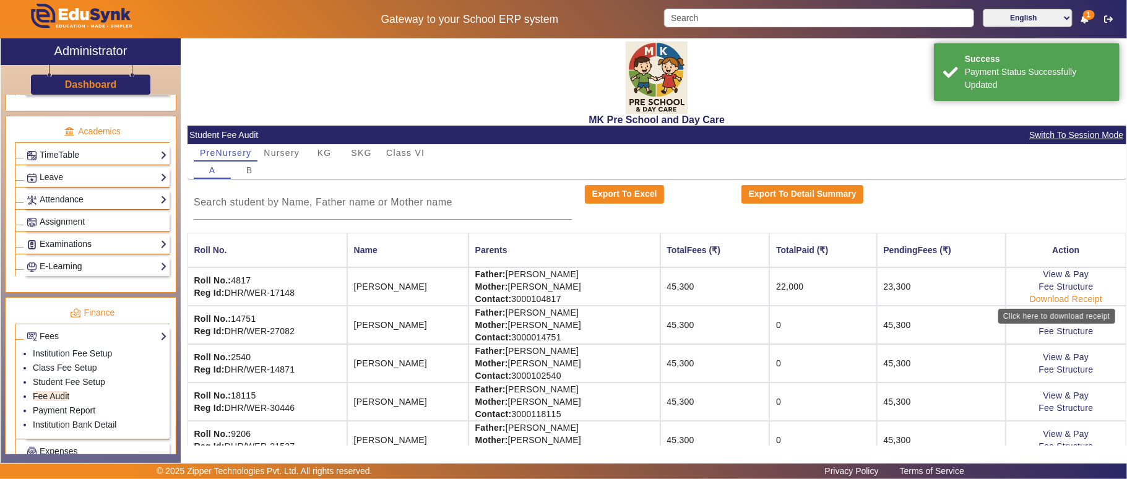
click at [1069, 296] on link "Download Receipt" at bounding box center [1066, 299] width 73 height 10
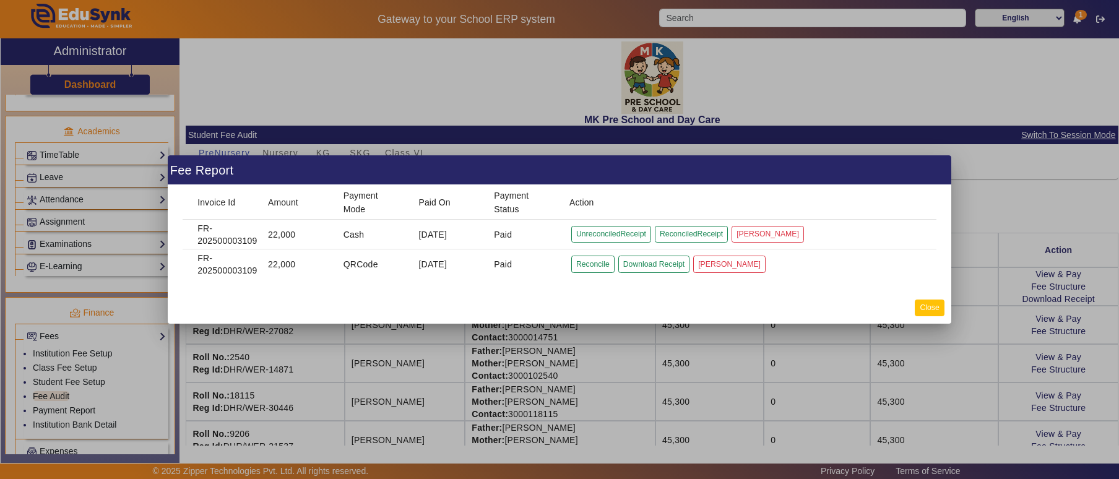
click at [936, 310] on button "Close" at bounding box center [929, 308] width 29 height 17
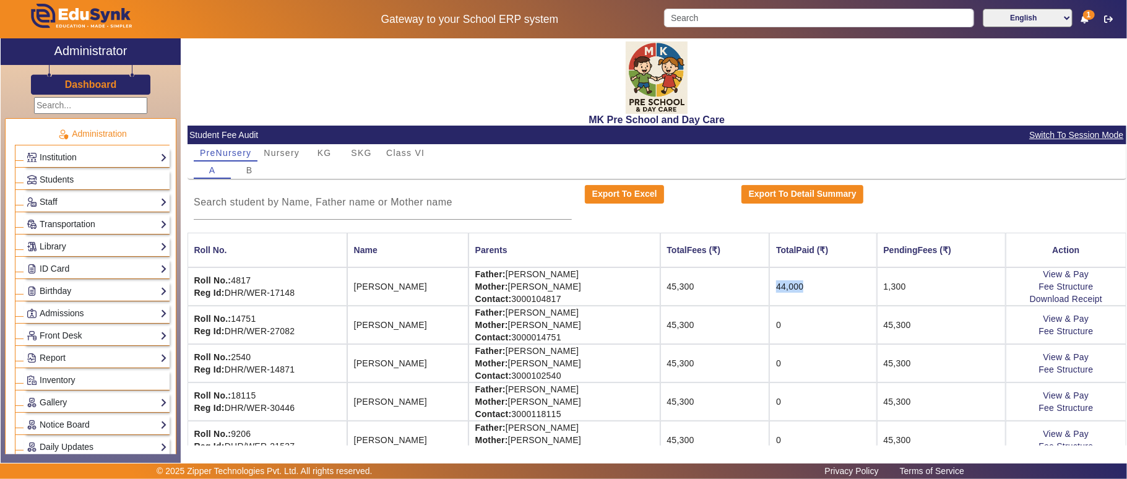
drag, startPoint x: 757, startPoint y: 281, endPoint x: 812, endPoint y: 283, distance: 54.5
click at [812, 283] on td "44,000" at bounding box center [822, 286] width 107 height 38
click at [1066, 287] on link "Fee Structure" at bounding box center [1065, 287] width 54 height 10
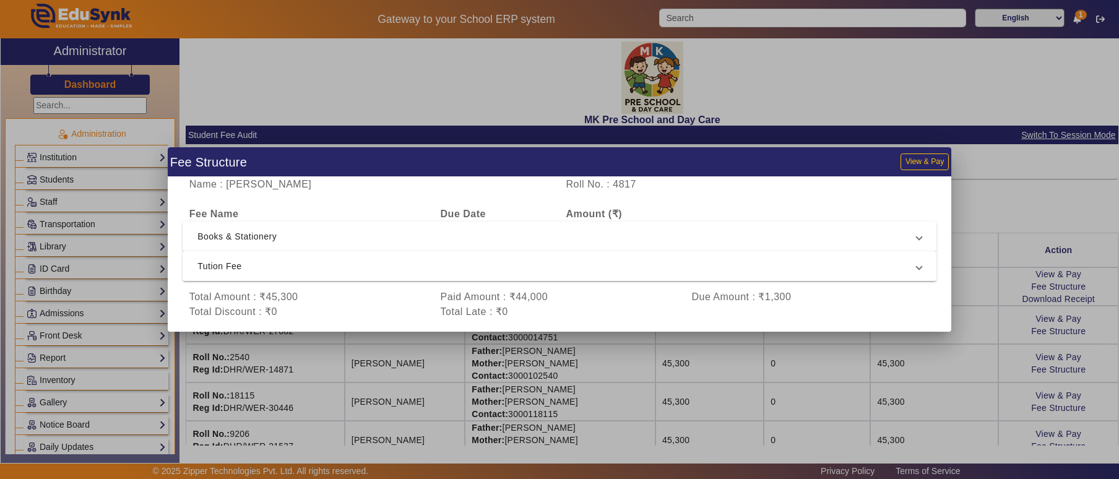
click at [506, 231] on span "Books & Stationery" at bounding box center [556, 236] width 719 height 15
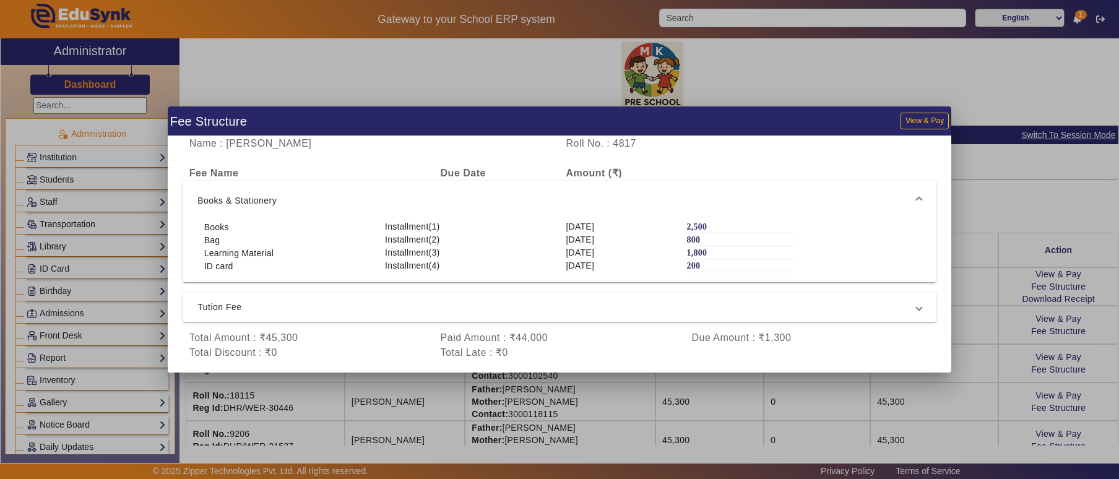
click at [429, 303] on span "Tution Fee" at bounding box center [556, 307] width 719 height 15
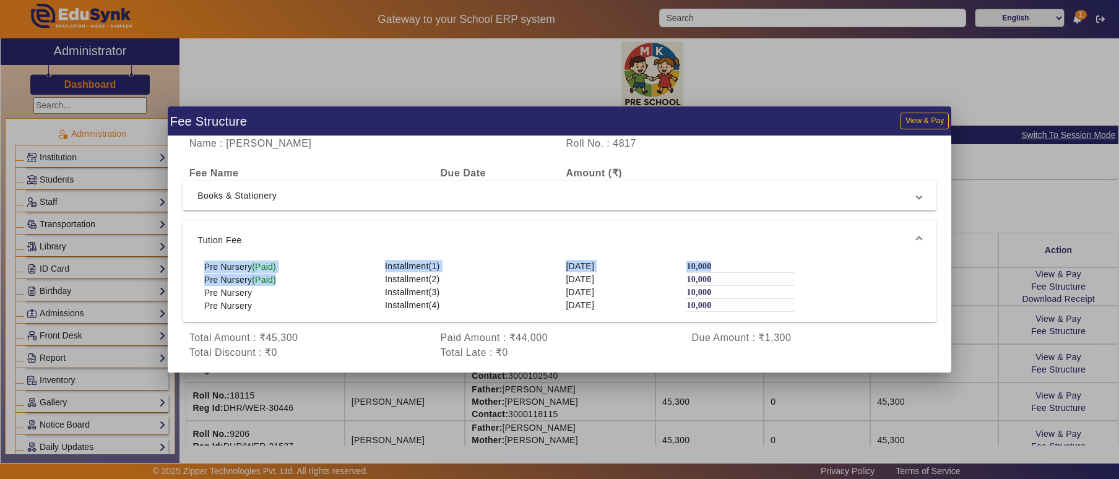
drag, startPoint x: 197, startPoint y: 262, endPoint x: 269, endPoint y: 282, distance: 74.5
click at [269, 282] on div "Pre Nursery (Paid) Installment(1) [DATE] 10,000 Pre Nursery (Paid) Installment(…" at bounding box center [560, 291] width 754 height 62
click at [394, 207] on mat-expansion-panel-header "Books & Stationery" at bounding box center [560, 196] width 754 height 30
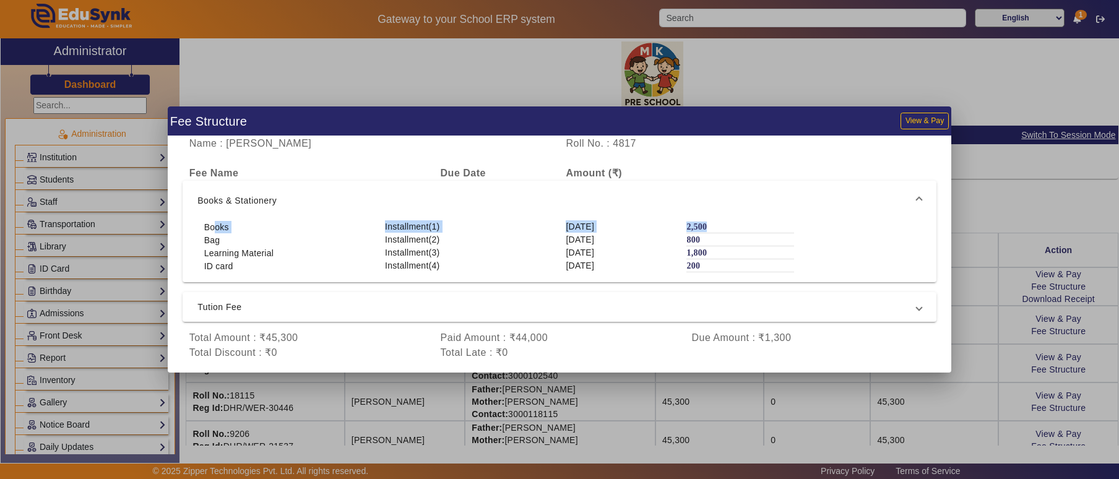
drag, startPoint x: 213, startPoint y: 228, endPoint x: 787, endPoint y: 227, distance: 574.3
click at [787, 227] on div "Books Installment(1) 10 Jul 2025 2,500" at bounding box center [559, 226] width 724 height 13
click at [243, 311] on span "Tution Fee" at bounding box center [556, 307] width 719 height 15
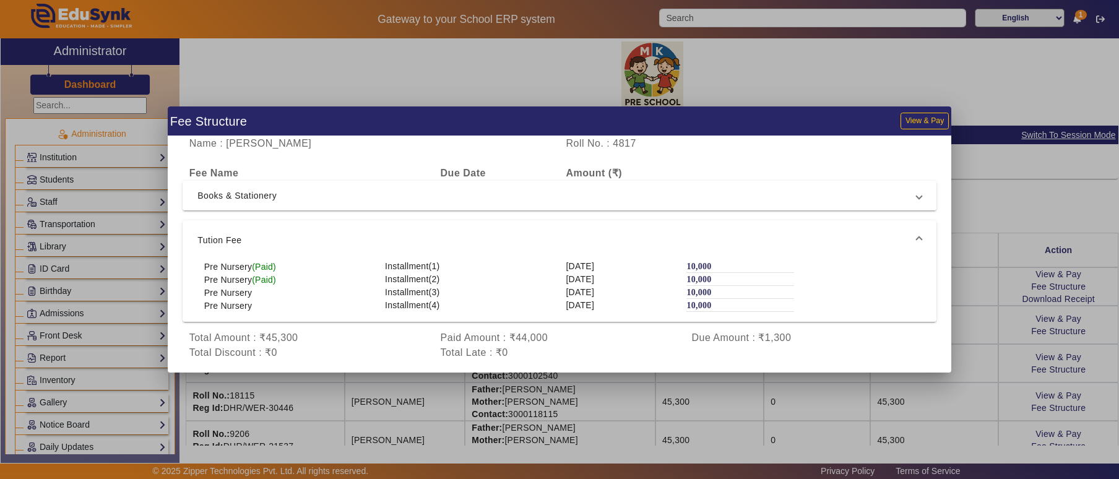
click at [295, 191] on span "Books & Stationery" at bounding box center [556, 195] width 719 height 15
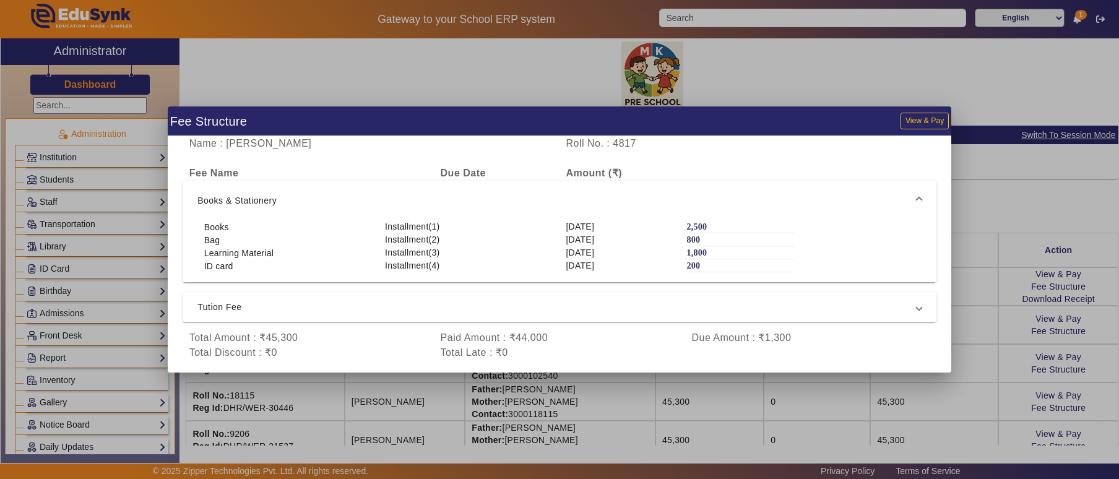
click at [257, 306] on span "Tution Fee" at bounding box center [556, 307] width 719 height 15
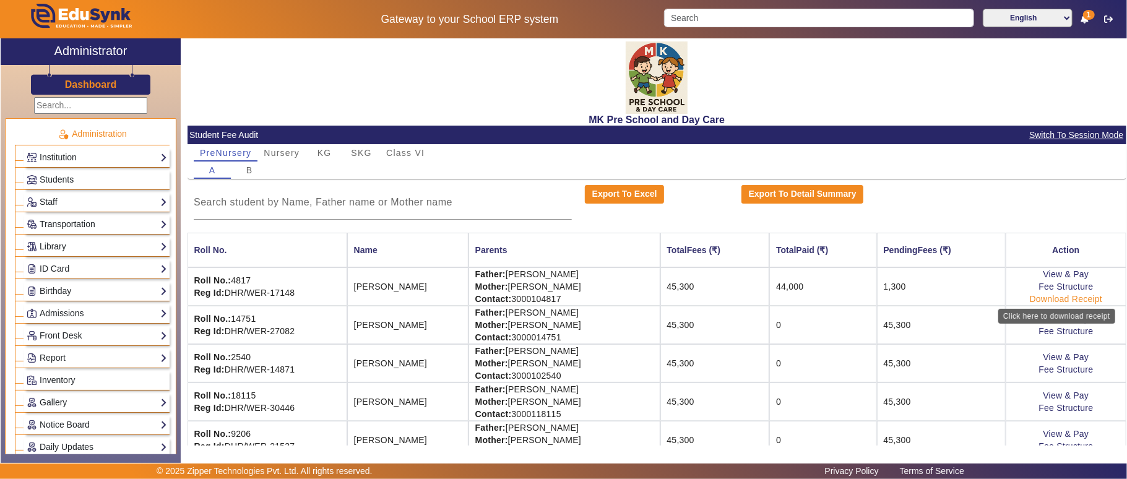
click at [1061, 297] on link "Download Receipt" at bounding box center [1066, 299] width 73 height 10
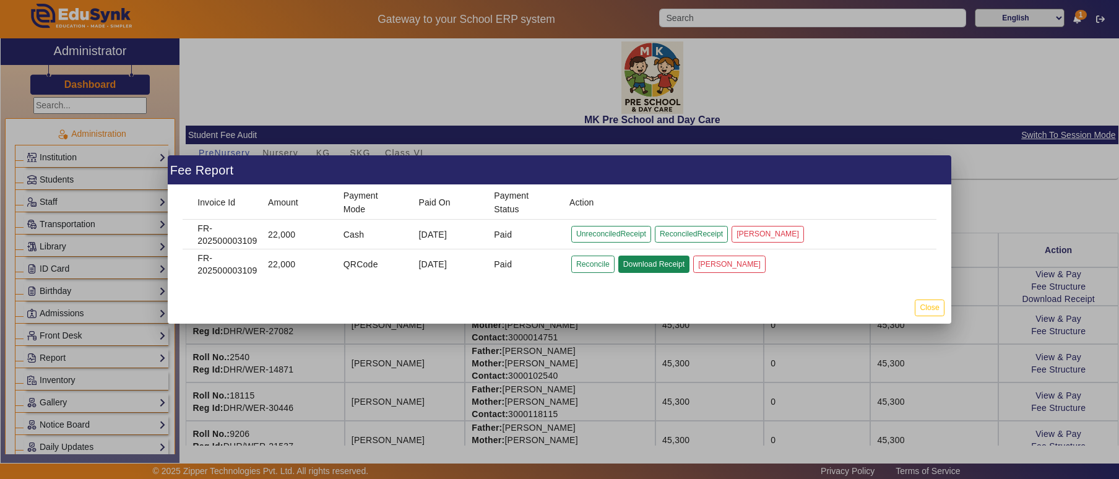
click at [668, 265] on button "Download Receipt" at bounding box center [653, 264] width 71 height 17
click at [602, 262] on button "Reconcile" at bounding box center [592, 264] width 43 height 17
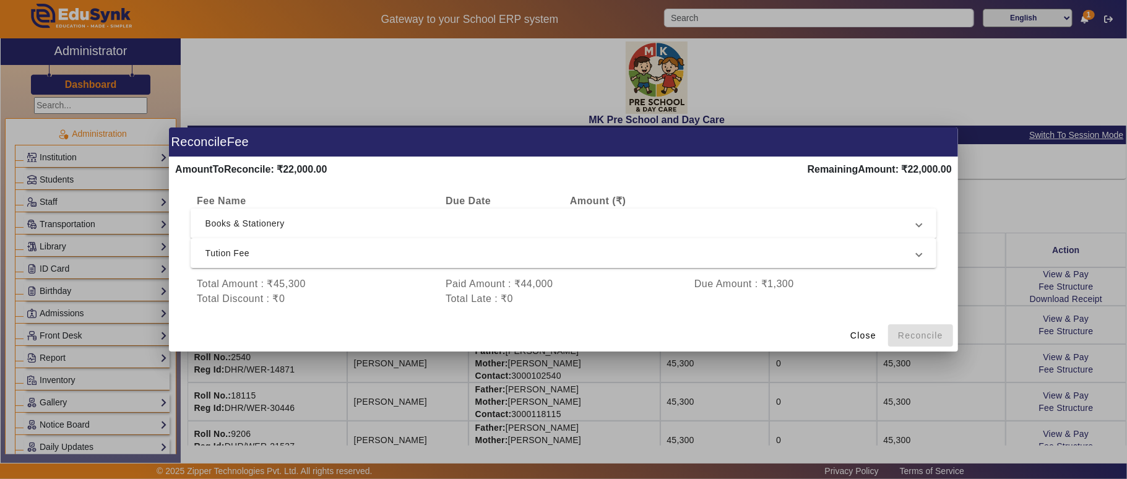
click at [469, 213] on mat-expansion-panel-header "Books & Stationery" at bounding box center [564, 224] width 746 height 30
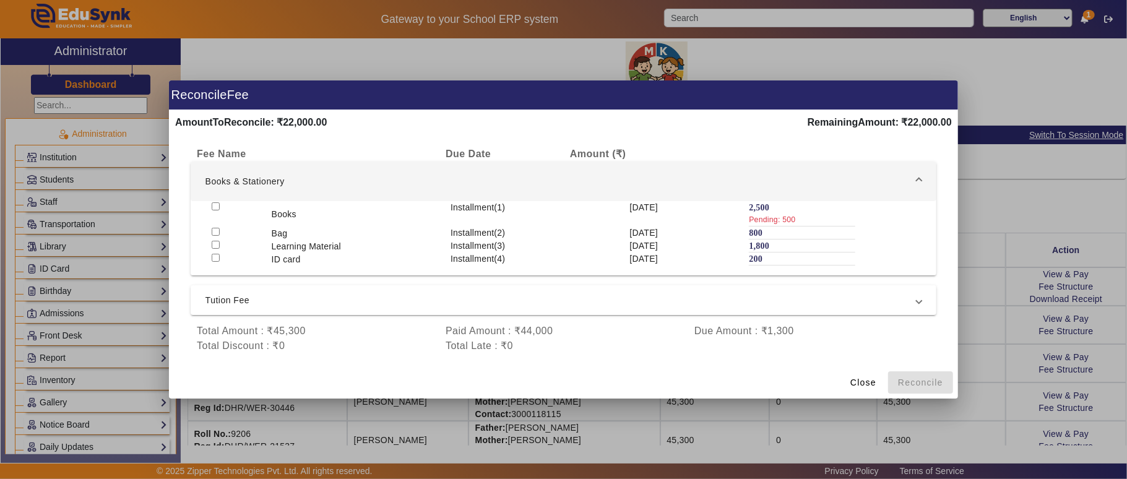
click at [215, 243] on input "checkbox" at bounding box center [216, 245] width 8 height 8
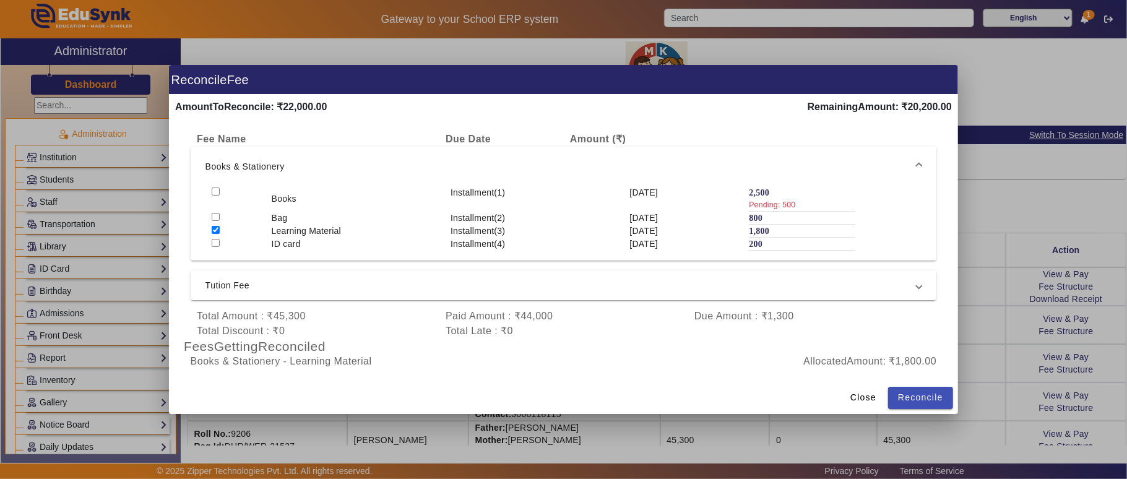
click at [212, 231] on input "checkbox" at bounding box center [216, 230] width 8 height 8
checkbox input "false"
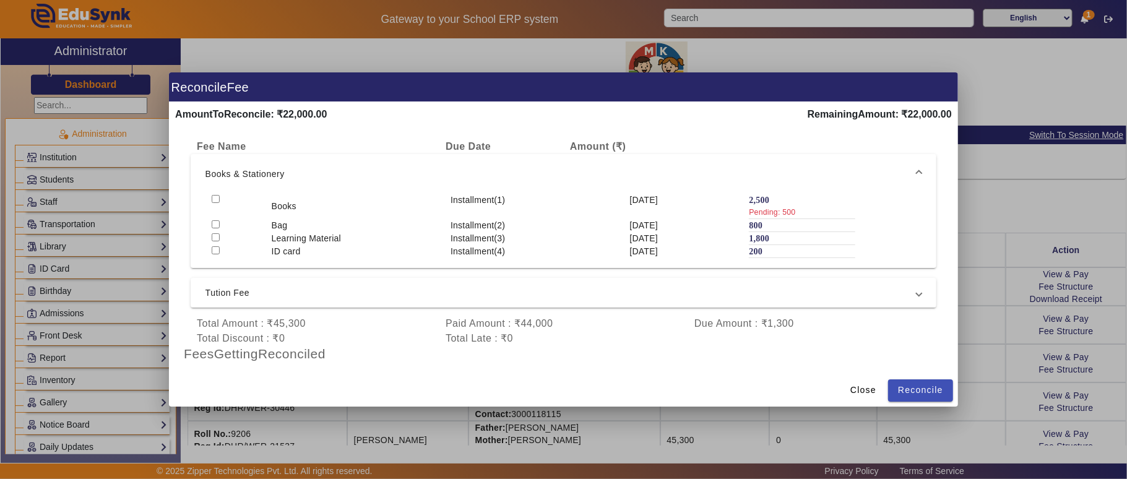
click at [212, 197] on input "checkbox" at bounding box center [216, 199] width 8 height 8
checkbox input "true"
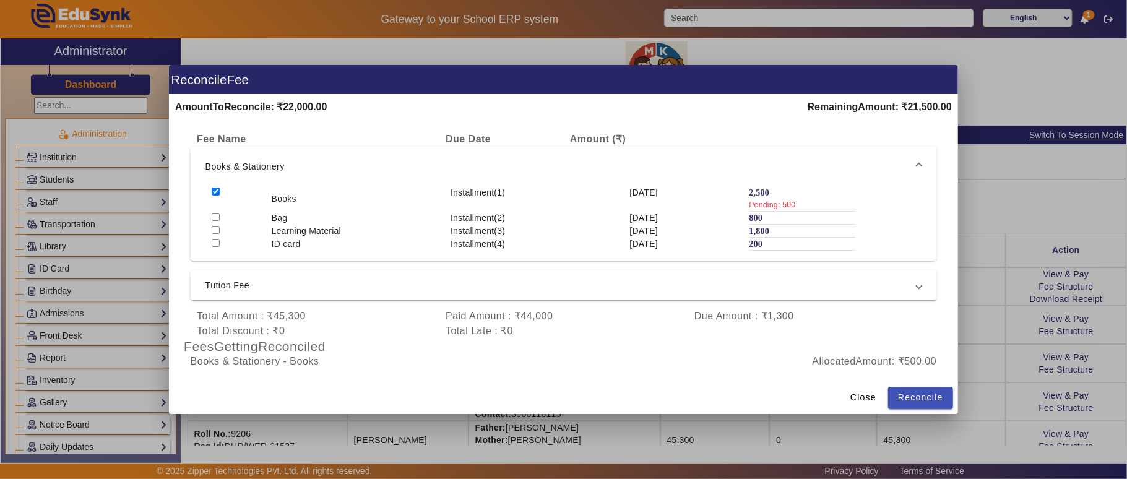
click at [214, 215] on input "checkbox" at bounding box center [216, 217] width 8 height 8
checkbox input "true"
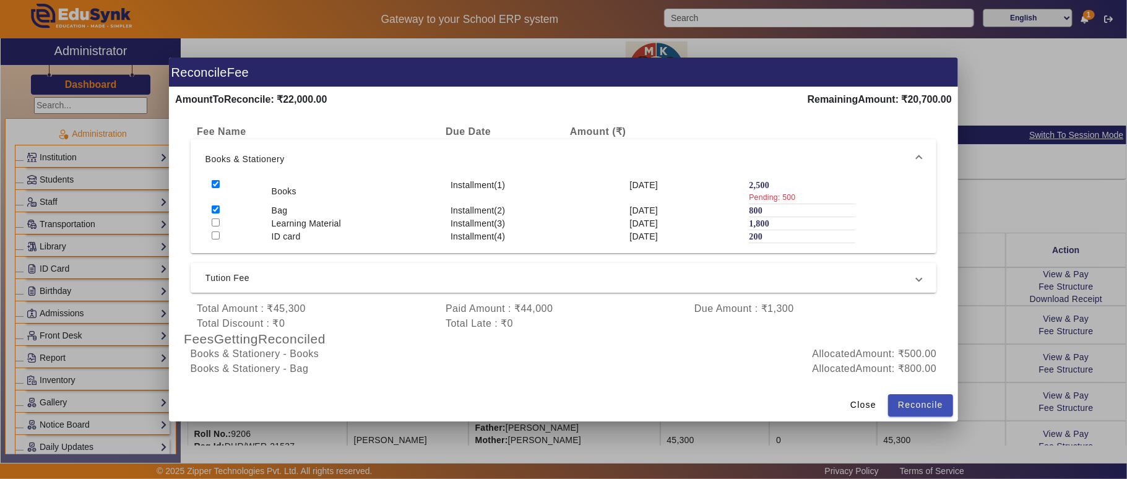
click at [218, 231] on input "checkbox" at bounding box center [216, 235] width 8 height 8
checkbox input "true"
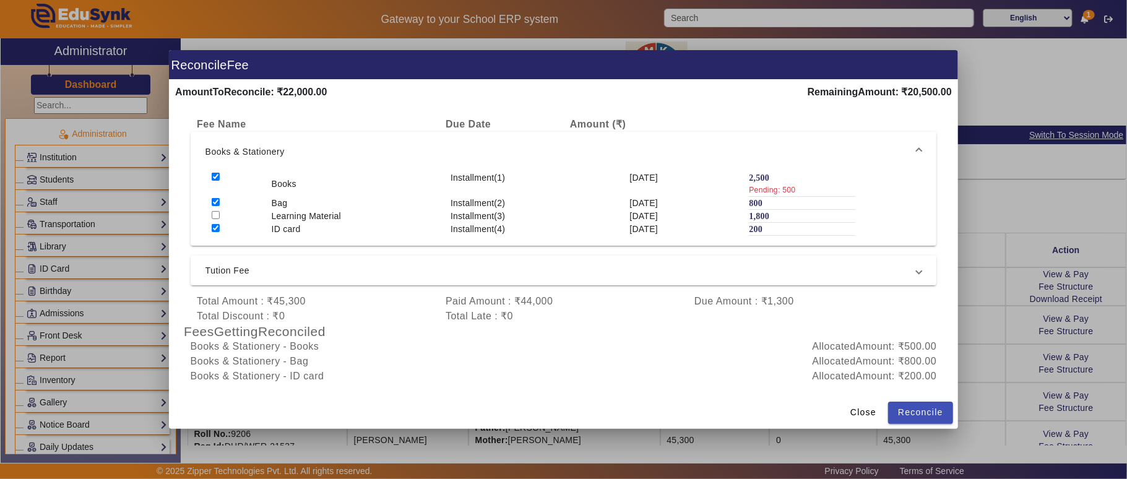
click at [340, 275] on span "Tution Fee" at bounding box center [561, 270] width 712 height 15
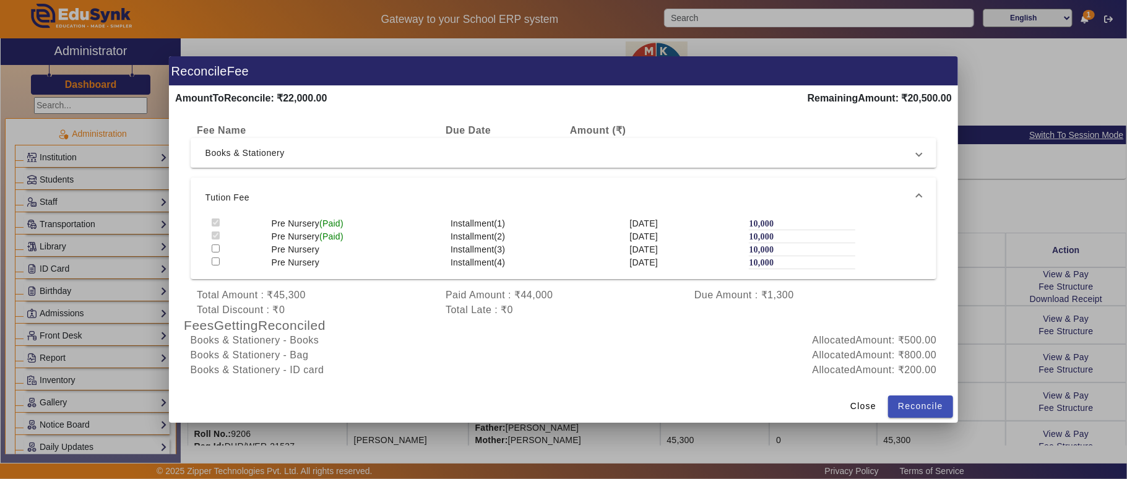
click at [214, 249] on input "checkbox" at bounding box center [216, 248] width 8 height 8
checkbox input "true"
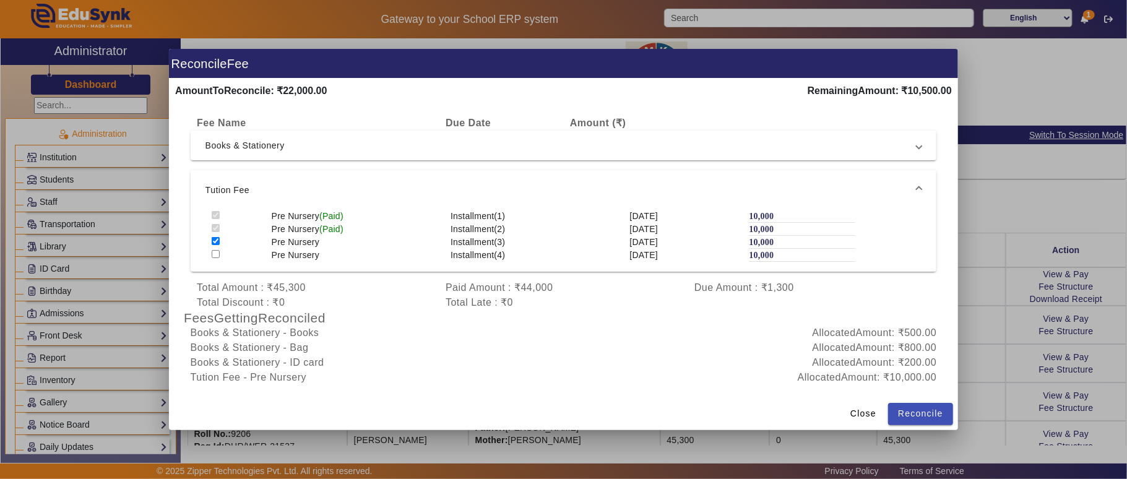
click at [214, 251] on input "checkbox" at bounding box center [216, 254] width 8 height 8
checkbox input "true"
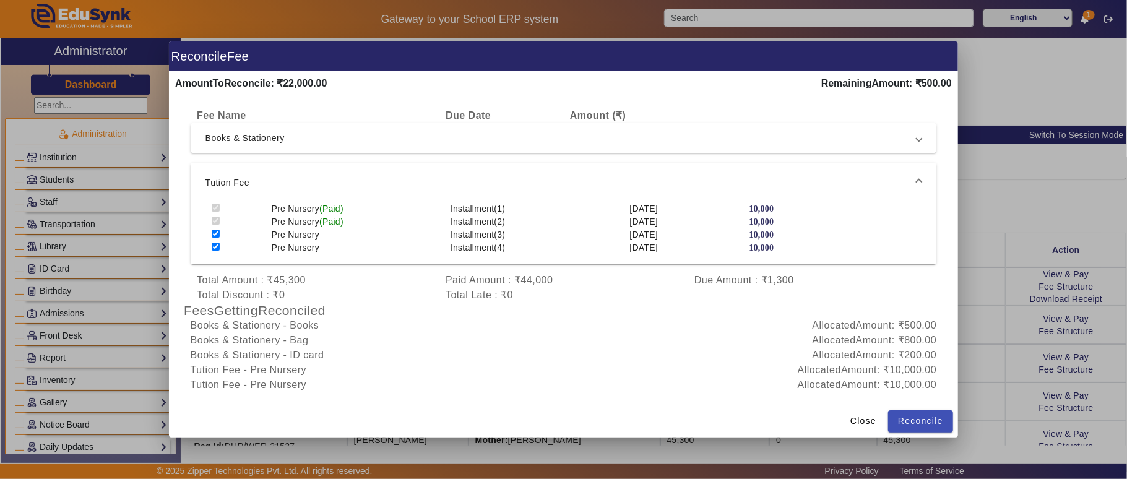
click at [246, 137] on span "Books & Stationery" at bounding box center [561, 138] width 712 height 15
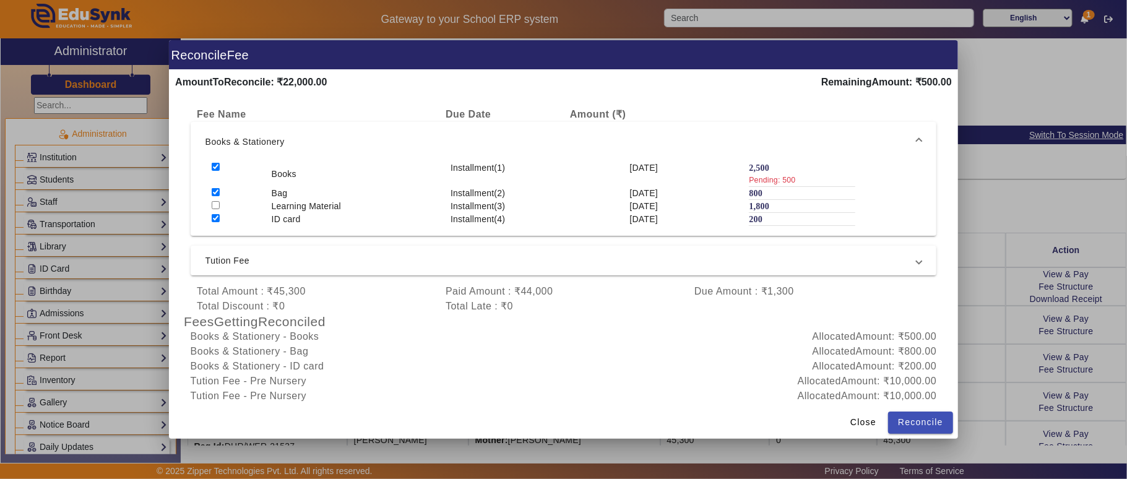
click at [215, 165] on input "checkbox" at bounding box center [216, 167] width 8 height 8
checkbox input "false"
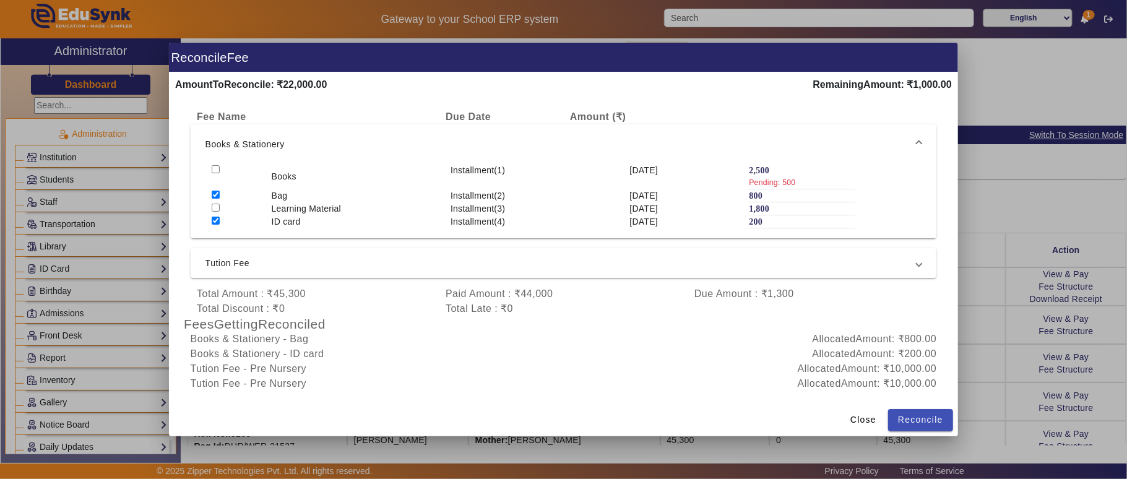
click at [216, 206] on input "checkbox" at bounding box center [216, 208] width 8 height 8
checkbox input "true"
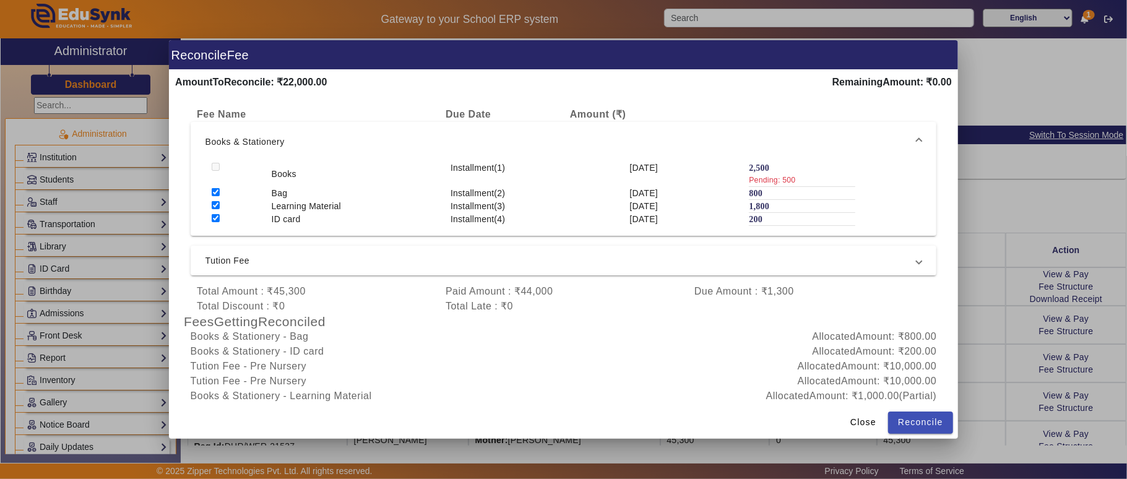
click at [215, 192] on input "checkbox" at bounding box center [216, 192] width 8 height 8
checkbox input "false"
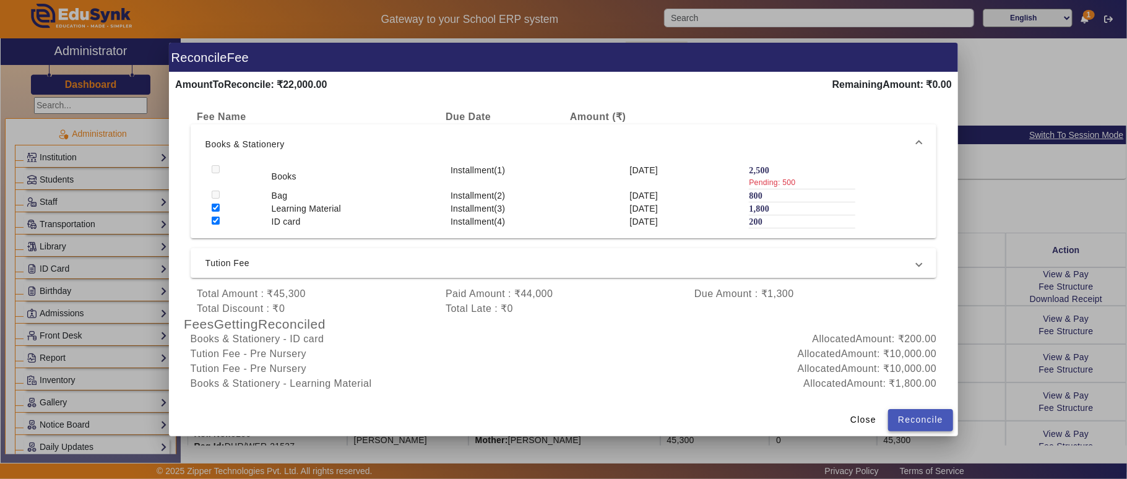
click at [909, 421] on span "Reconcile" at bounding box center [920, 419] width 45 height 13
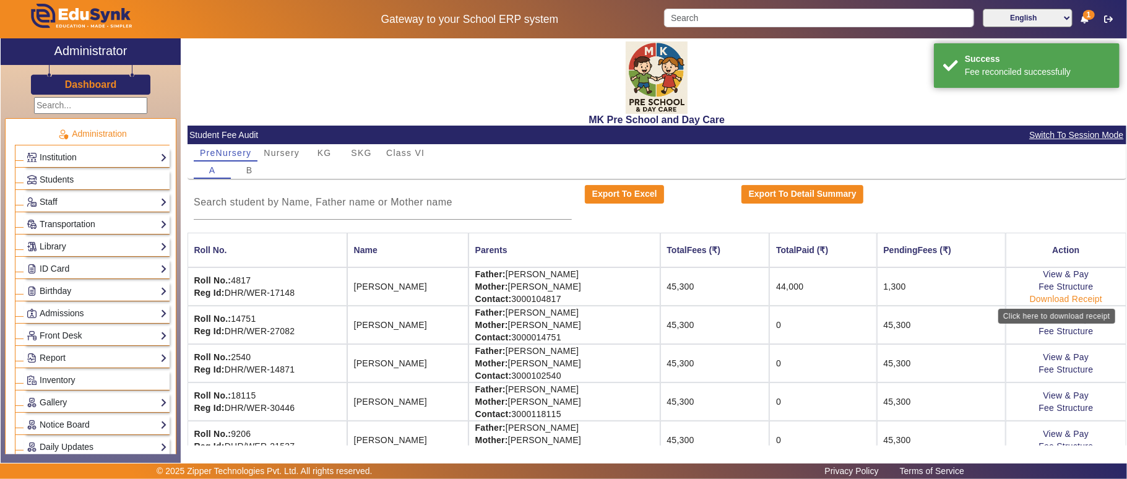
click at [1062, 296] on link "Download Receipt" at bounding box center [1066, 299] width 73 height 10
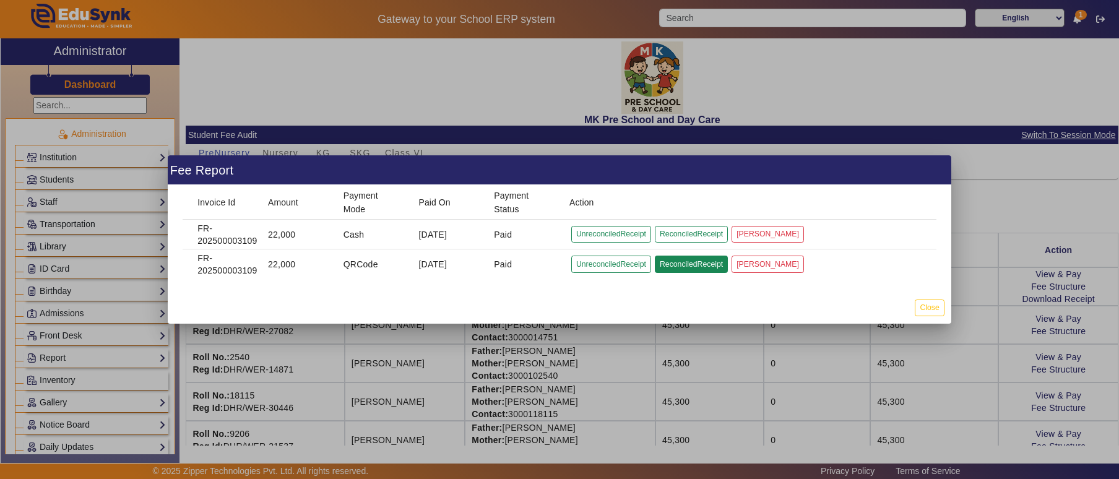
click at [715, 265] on button "ReconciledReceipt" at bounding box center [691, 264] width 73 height 17
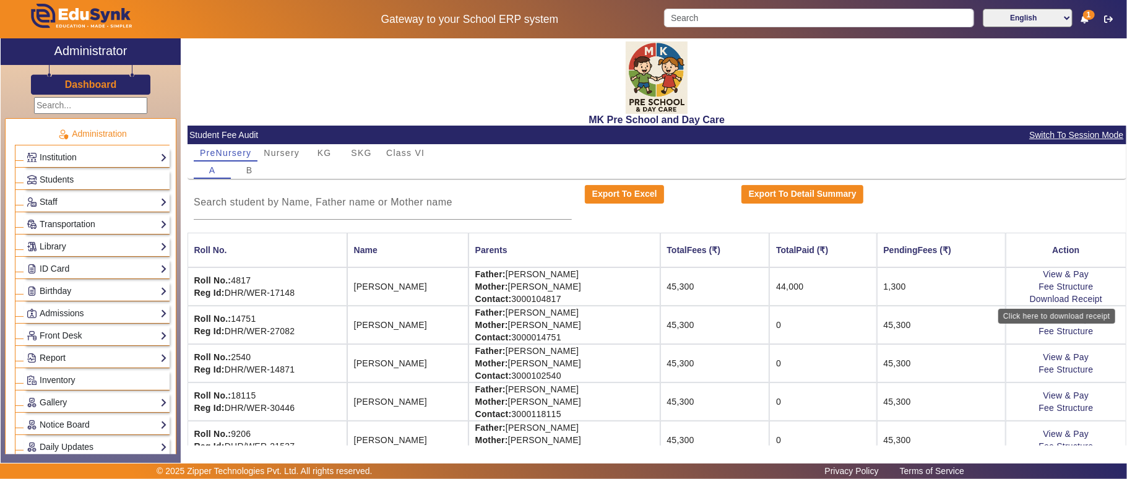
scroll to position [137, 0]
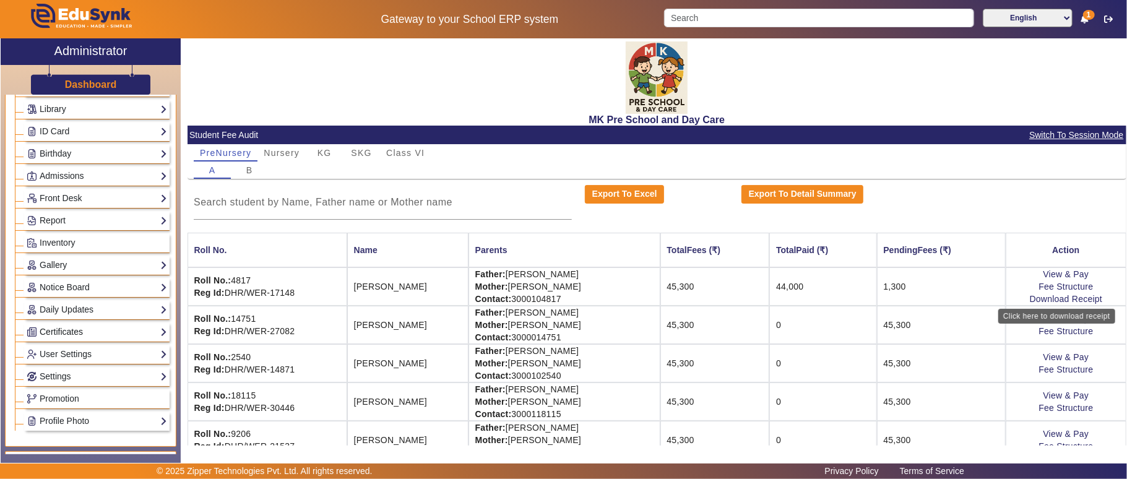
click at [76, 339] on link "Certificates" at bounding box center [97, 332] width 140 height 14
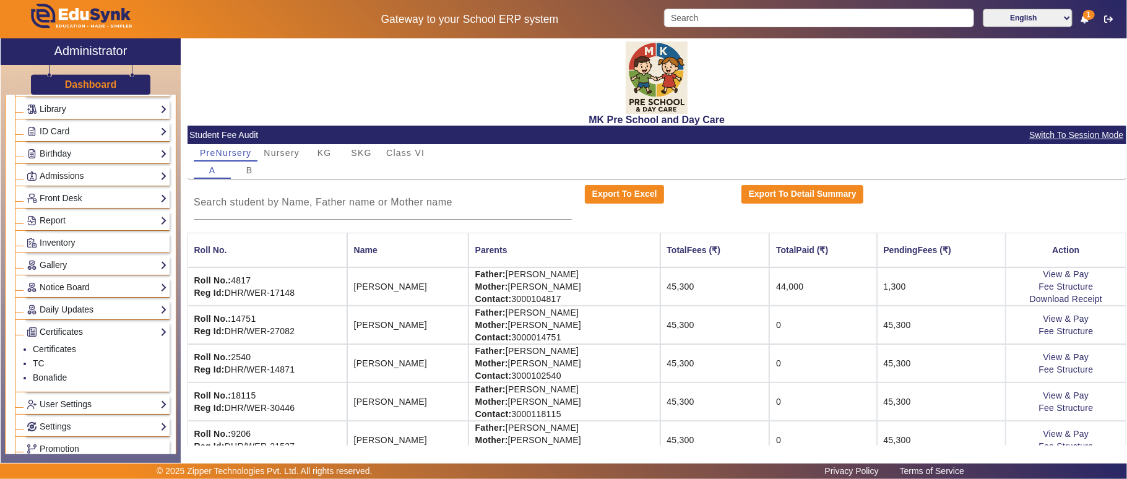
click at [58, 335] on link "Certificates" at bounding box center [97, 332] width 140 height 14
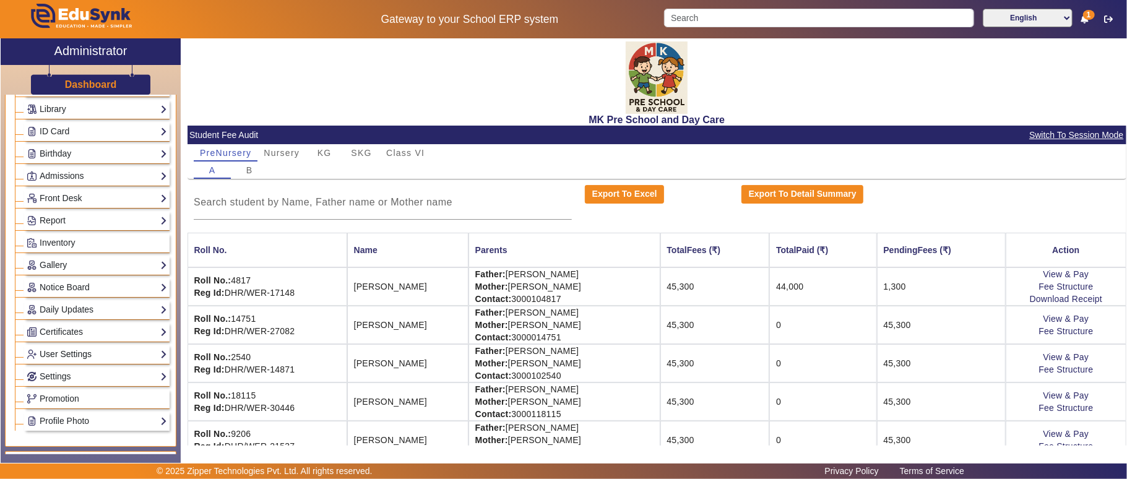
click at [63, 361] on link "User Settings" at bounding box center [97, 354] width 140 height 14
click at [56, 420] on link "Settings" at bounding box center [97, 412] width 140 height 14
click at [69, 413] on link "Configuration" at bounding box center [58, 408] width 51 height 10
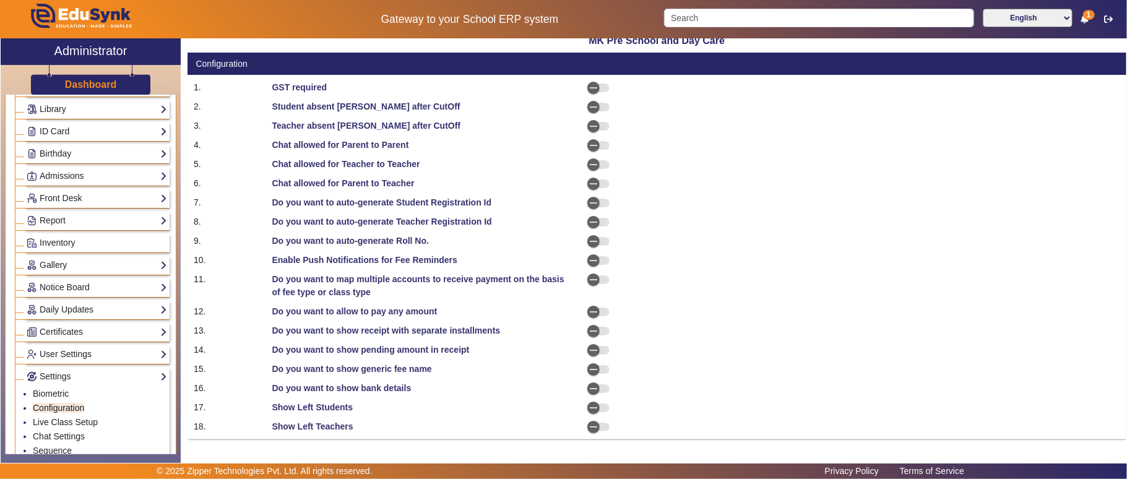
select select "BeforeDueDate"
select select "OnDueDate"
select select "AfterDueDate"
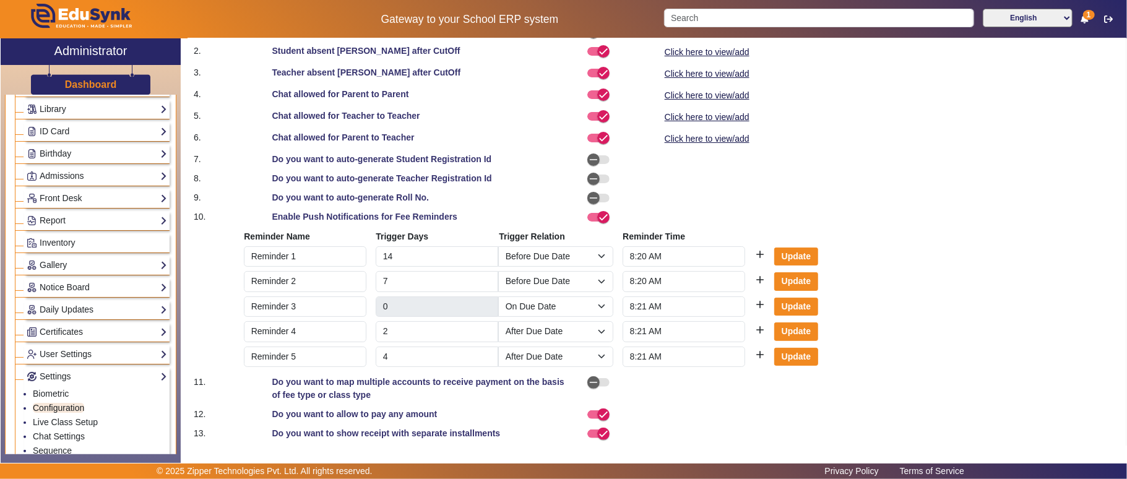
scroll to position [243, 0]
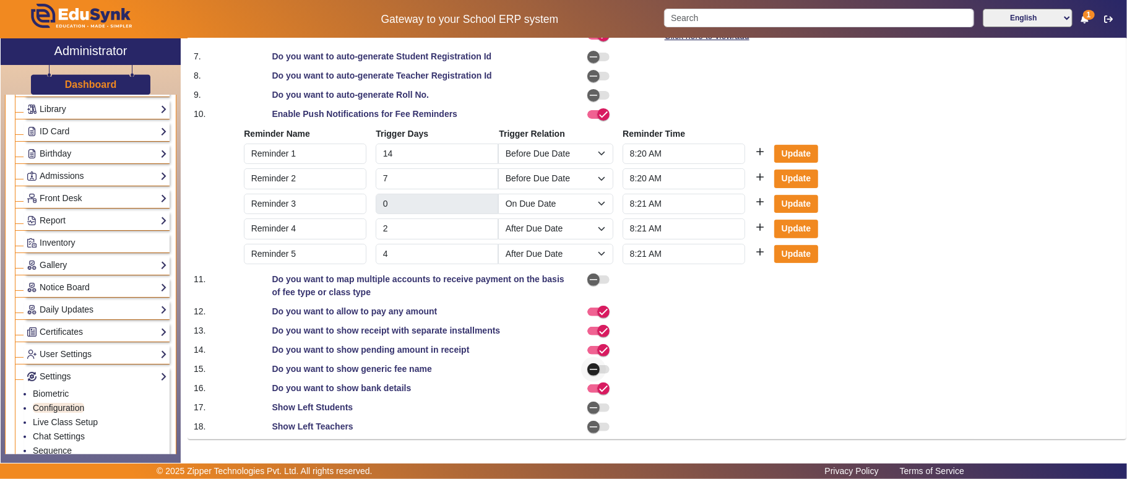
click at [597, 368] on span "button" at bounding box center [593, 369] width 25 height 25
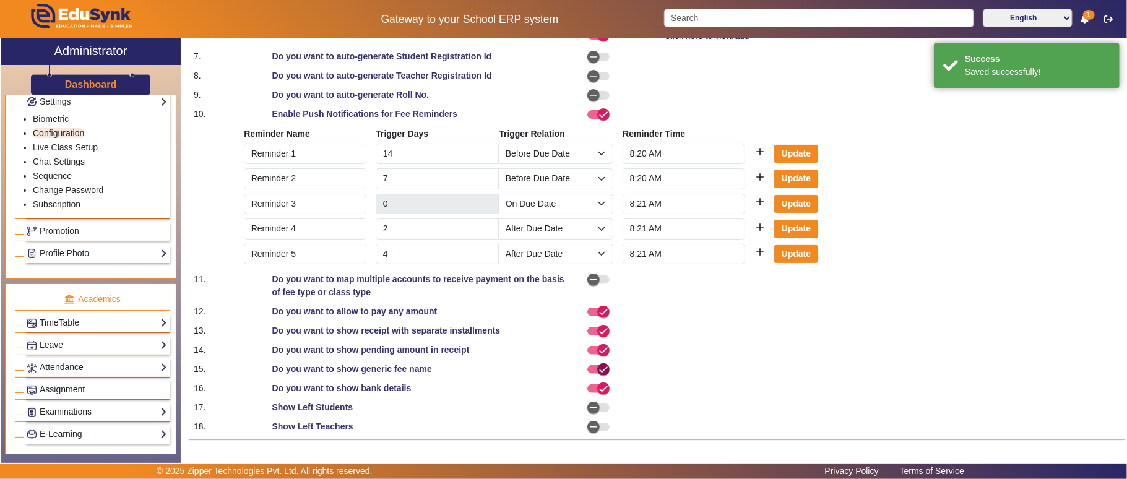
scroll to position [550, 0]
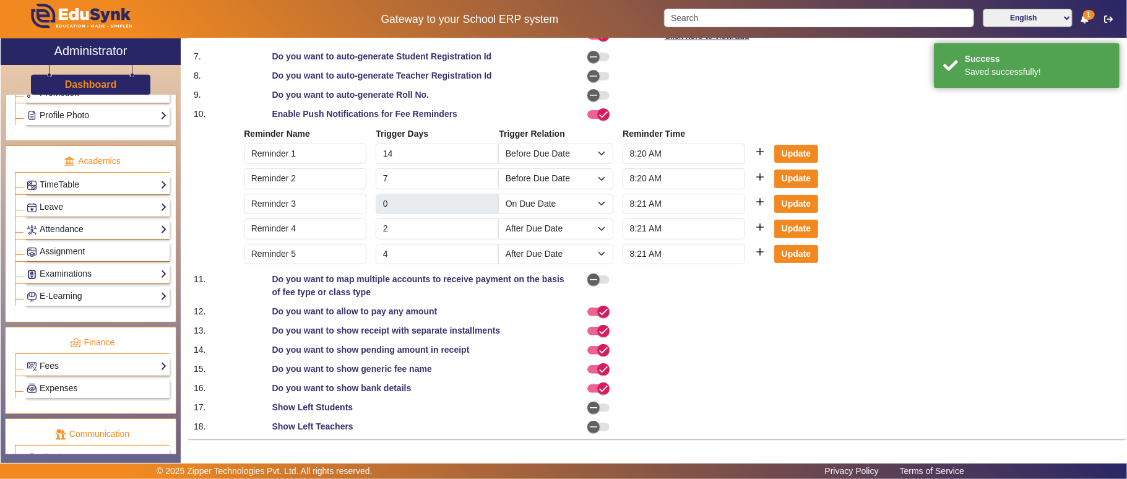
click at [53, 373] on link "Fees" at bounding box center [97, 366] width 140 height 14
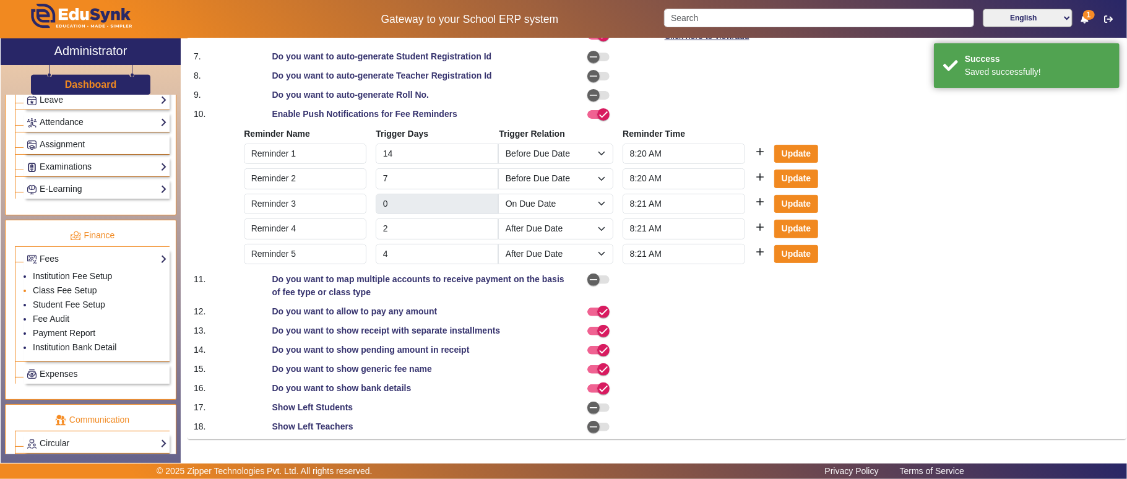
scroll to position [443, 0]
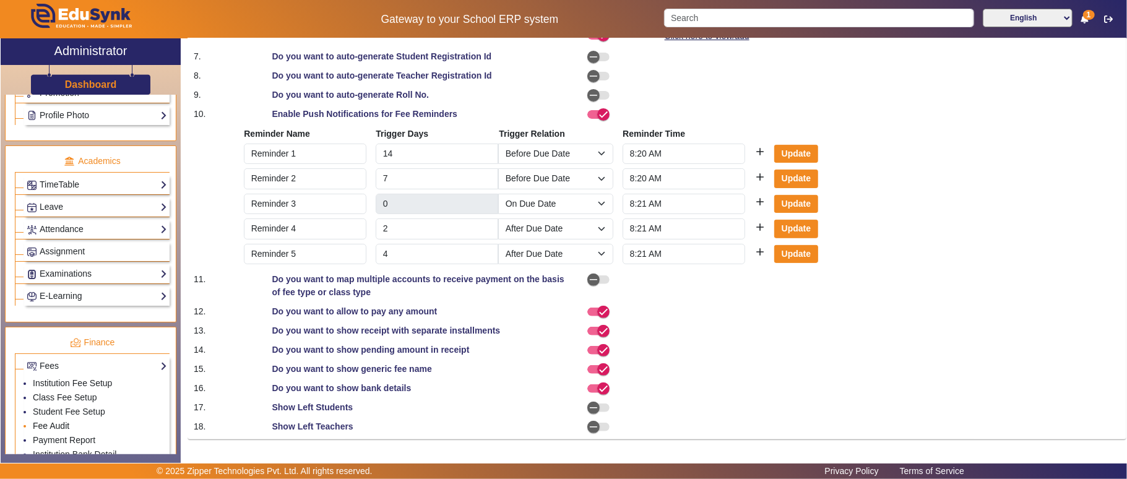
click at [62, 431] on link "Fee Audit" at bounding box center [51, 426] width 37 height 10
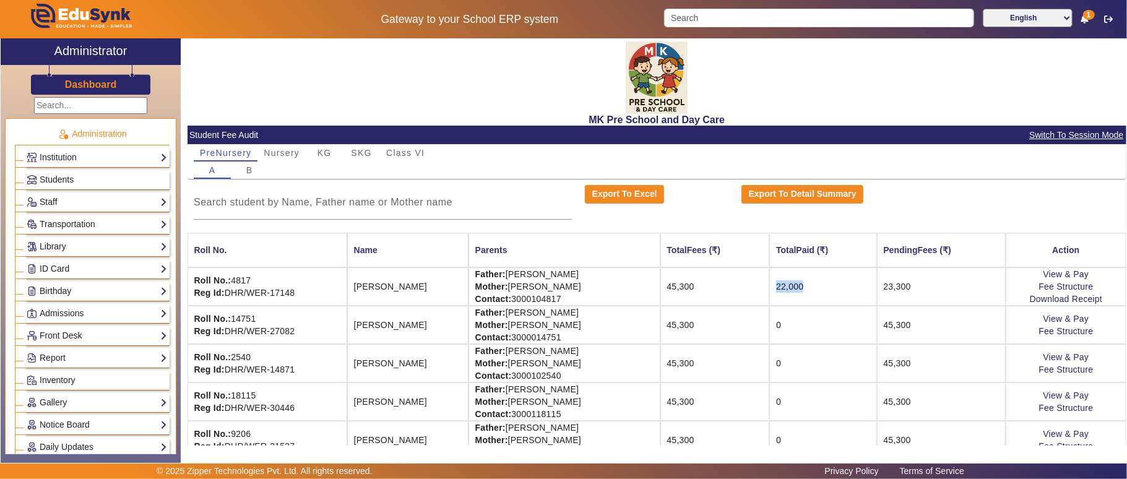
drag, startPoint x: 763, startPoint y: 282, endPoint x: 857, endPoint y: 282, distance: 93.4
click at [857, 282] on td "22,000" at bounding box center [822, 286] width 107 height 38
click at [1088, 298] on link "Download Receipt" at bounding box center [1066, 299] width 73 height 10
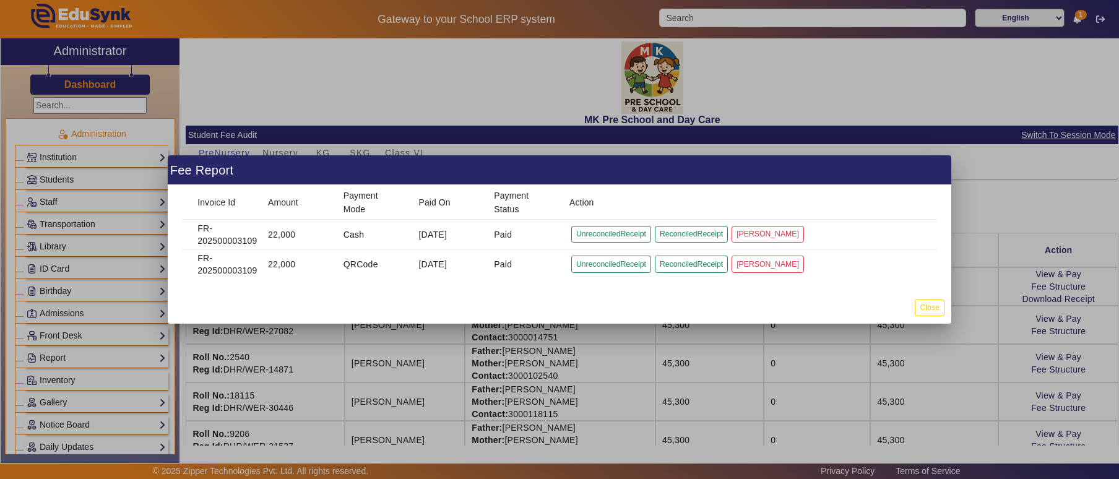
drag, startPoint x: 303, startPoint y: 261, endPoint x: 183, endPoint y: 216, distance: 127.7
click at [183, 216] on mat-table "Invoice Id Amount Payment Mode Paid On Payment Status Action FR-202500003109 22…" at bounding box center [560, 232] width 754 height 94
click at [359, 295] on mat-dialog-actions "Close" at bounding box center [559, 307] width 783 height 32
click at [936, 309] on button "Close" at bounding box center [929, 308] width 29 height 17
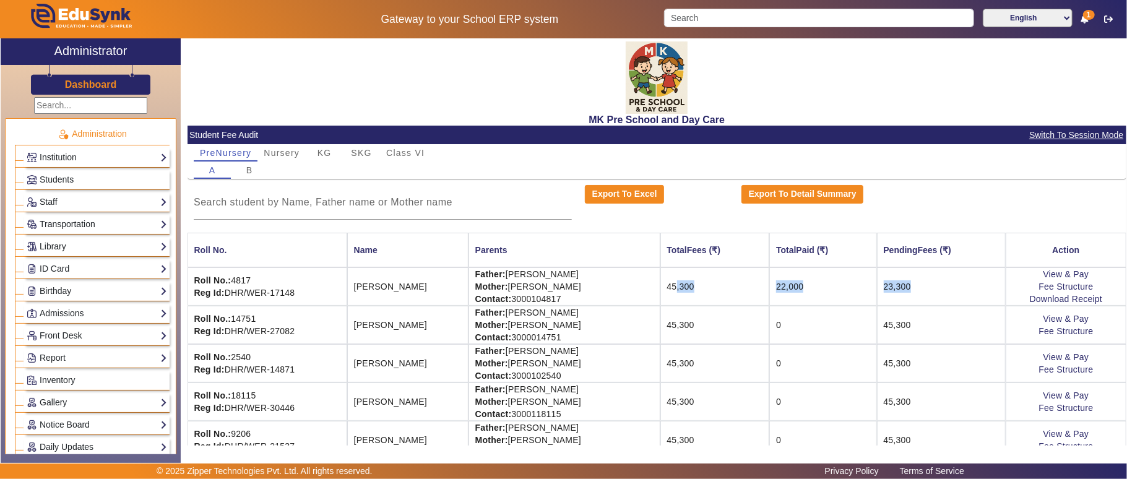
drag, startPoint x: 661, startPoint y: 282, endPoint x: 965, endPoint y: 292, distance: 304.6
click at [965, 292] on tr "Roll No.: 4817 Reg Id: DHR/WER-17148 [PERSON_NAME] Father: [PERSON_NAME] Mother…" at bounding box center [657, 286] width 939 height 38
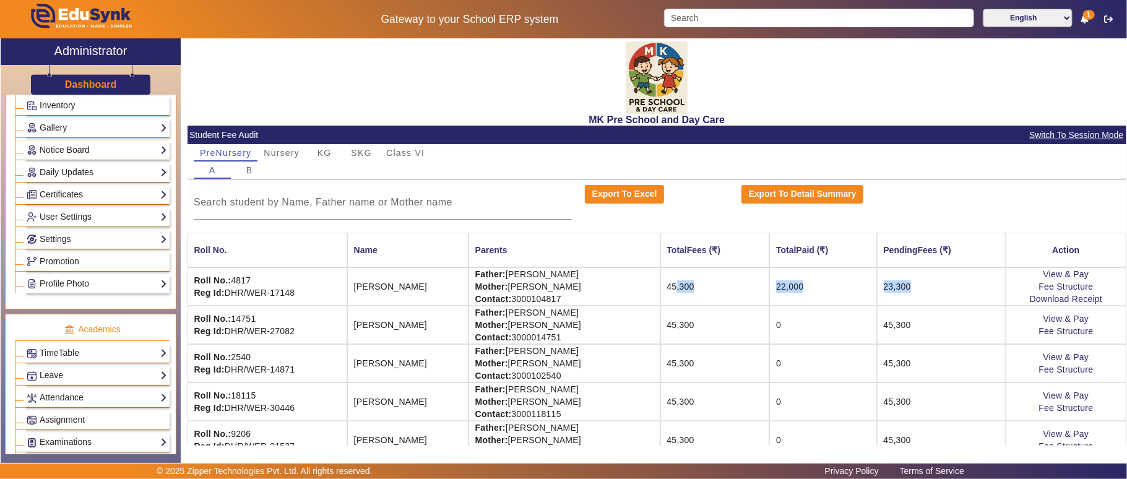
scroll to position [412, 0]
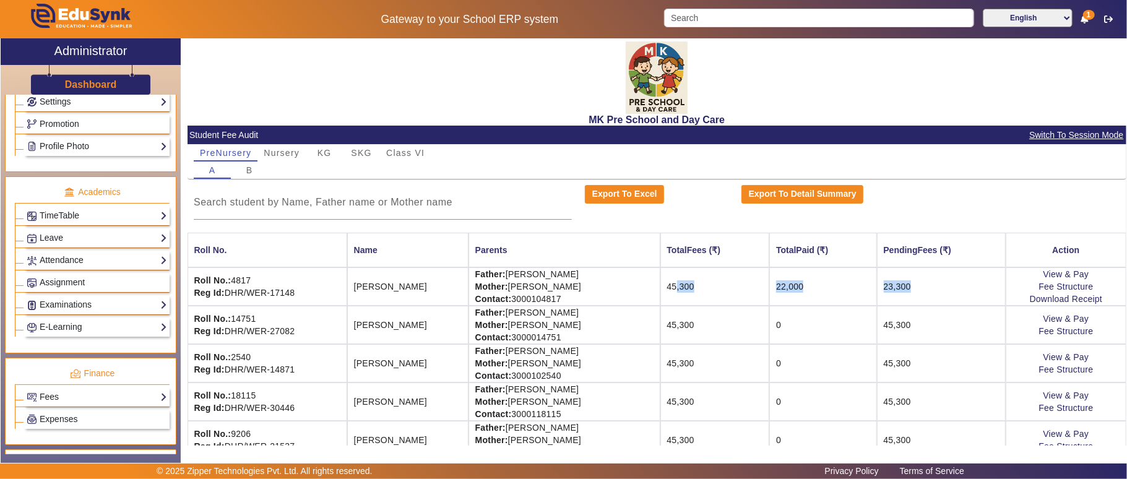
click at [777, 287] on td "22,000" at bounding box center [822, 286] width 107 height 38
click at [45, 404] on link "Fees" at bounding box center [97, 397] width 140 height 14
click at [62, 404] on link "Fees" at bounding box center [97, 397] width 140 height 14
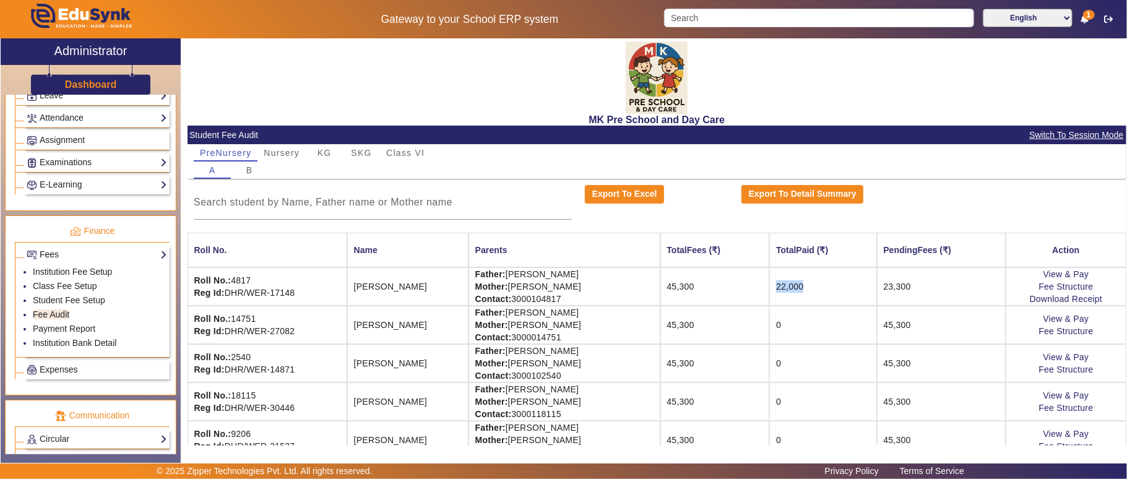
scroll to position [676, 0]
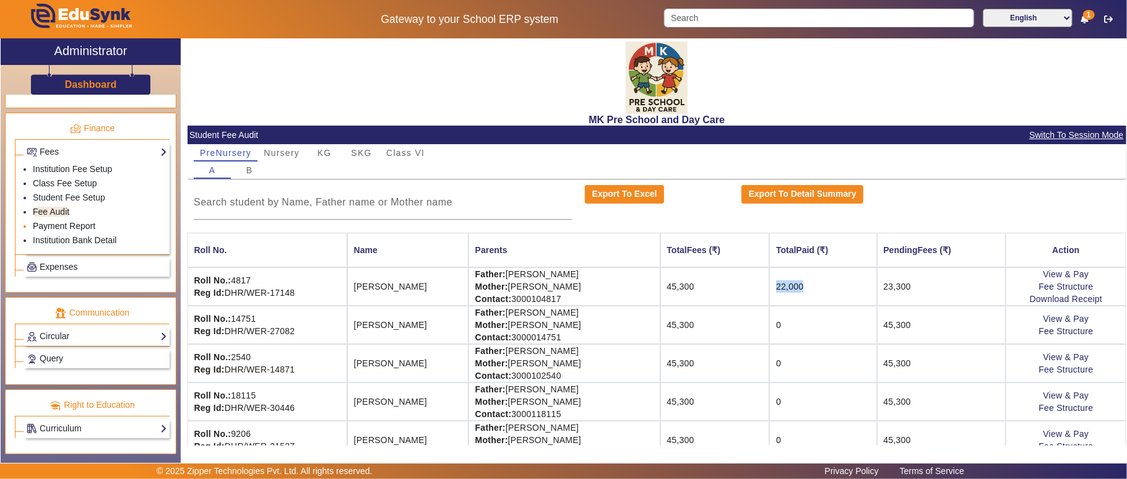
click at [67, 221] on link "Payment Report" at bounding box center [64, 226] width 63 height 10
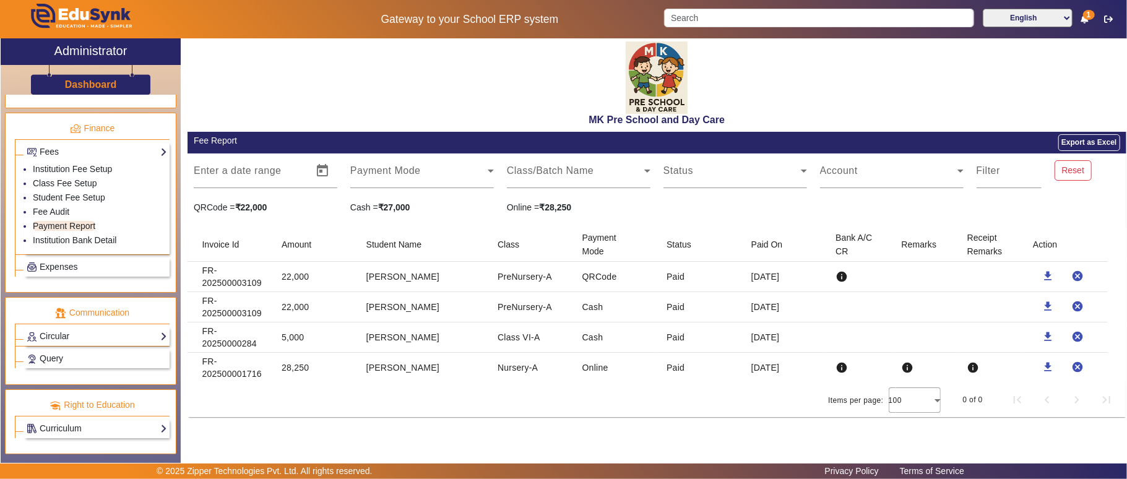
drag, startPoint x: 204, startPoint y: 270, endPoint x: 429, endPoint y: 316, distance: 229.8
click at [429, 316] on mat-table "Invoice Id Amount Student Name Class Payment Mode Status Paid On Bank A/C CR Re…" at bounding box center [657, 304] width 939 height 155
drag, startPoint x: 199, startPoint y: 207, endPoint x: 364, endPoint y: 212, distance: 165.3
click at [364, 212] on div "QRCode = ₹22,000 Cash = ₹27,000 Online = ₹28,250" at bounding box center [657, 207] width 939 height 13
click at [991, 174] on mat-label "Filter" at bounding box center [989, 170] width 24 height 11
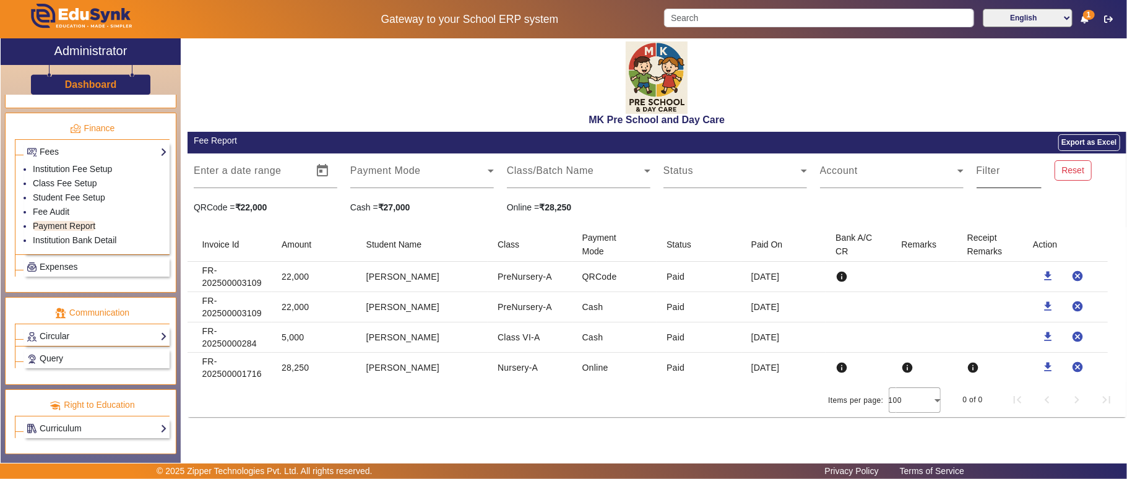
click at [991, 174] on input "Filter" at bounding box center [1009, 175] width 65 height 15
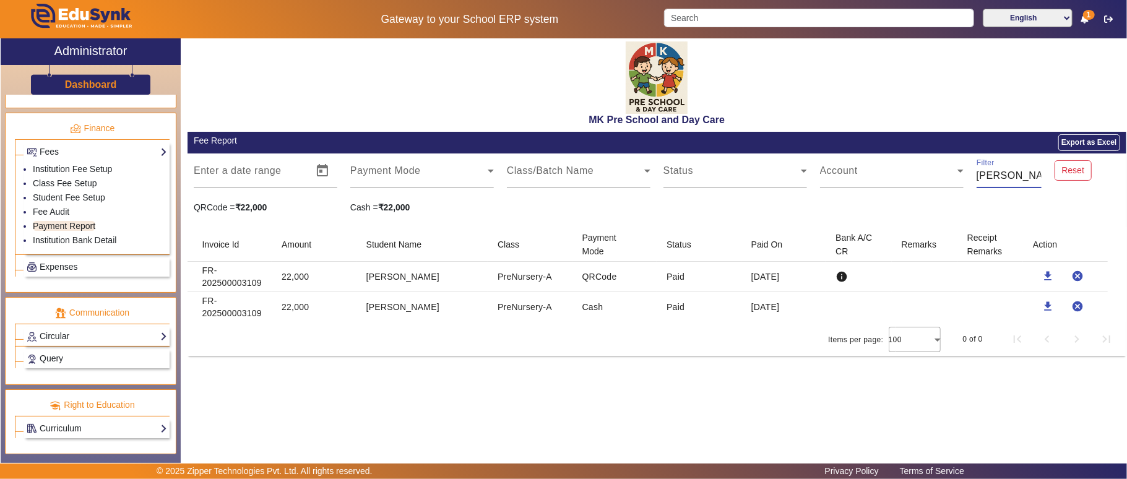
type input "[PERSON_NAME]"
drag, startPoint x: 417, startPoint y: 204, endPoint x: 199, endPoint y: 204, distance: 217.8
click at [199, 204] on div "QRCode = ₹22,000 Cash = ₹22,000" at bounding box center [657, 207] width 939 height 13
drag, startPoint x: 199, startPoint y: 266, endPoint x: 266, endPoint y: 312, distance: 81.5
click at [266, 312] on mat-table "Invoice Id Amount Student Name Class Payment Mode Status Paid On Bank A/C CR Re…" at bounding box center [657, 274] width 939 height 95
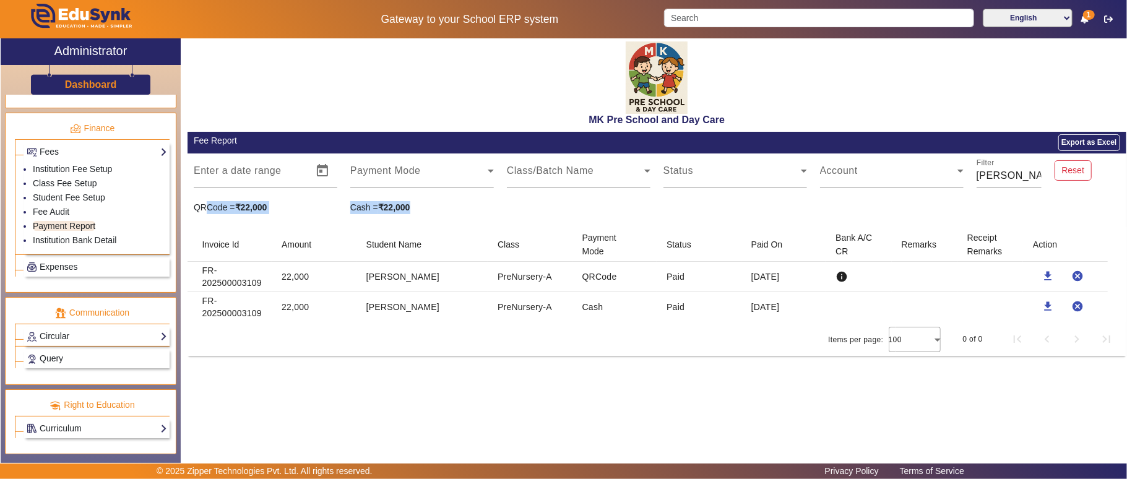
click at [259, 321] on mat-cell "FR-202500003109" at bounding box center [230, 307] width 85 height 30
drag, startPoint x: 262, startPoint y: 313, endPoint x: 202, endPoint y: 267, distance: 75.6
click at [202, 267] on mat-table "Invoice Id Amount Student Name Class Payment Mode Status Paid On Bank A/C CR Re…" at bounding box center [657, 274] width 939 height 95
click at [202, 267] on mat-cell "FR-202500003109" at bounding box center [230, 277] width 85 height 30
click at [55, 211] on link "Fee Audit" at bounding box center [51, 212] width 37 height 10
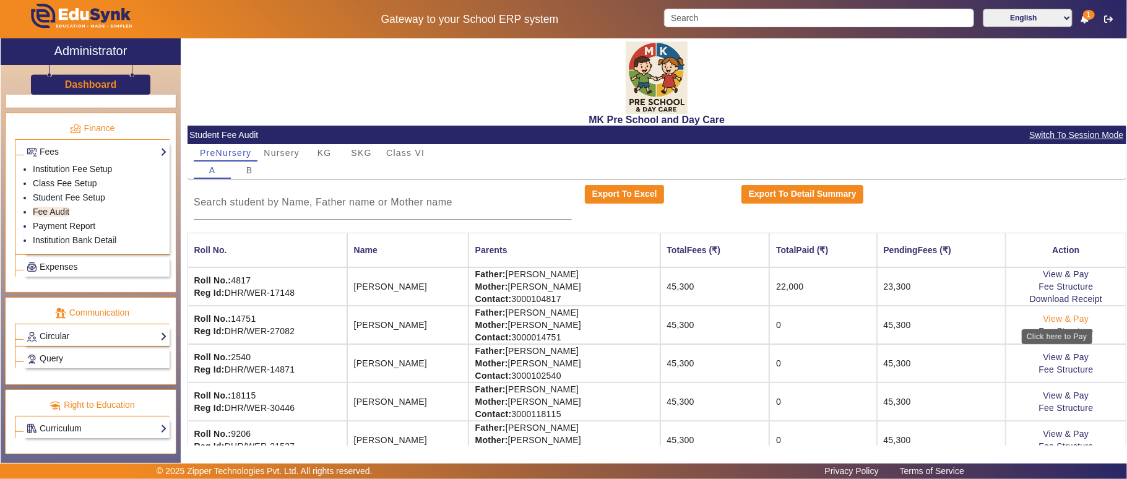
click at [1061, 317] on link "View & Pay" at bounding box center [1066, 319] width 46 height 10
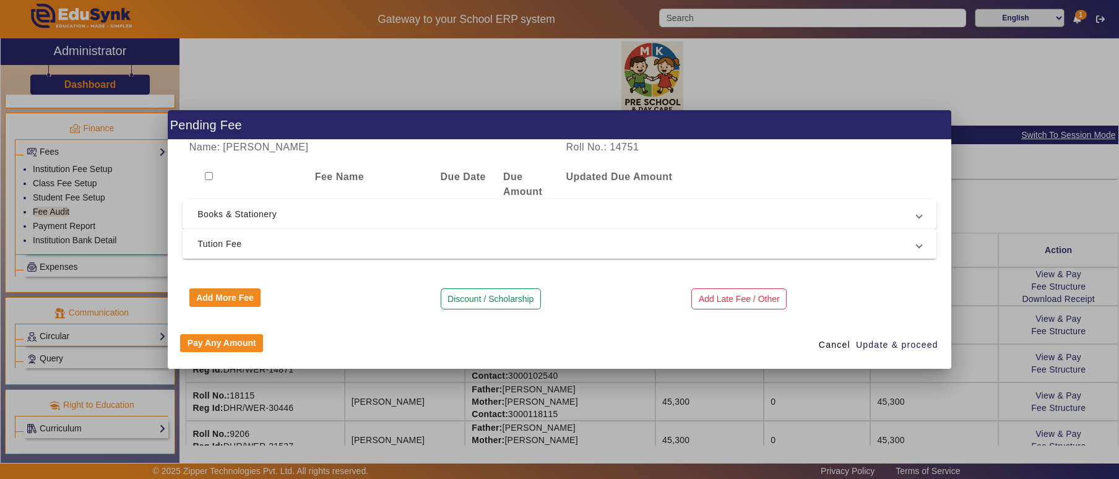
click at [236, 246] on span "Tution Fee" at bounding box center [556, 243] width 719 height 15
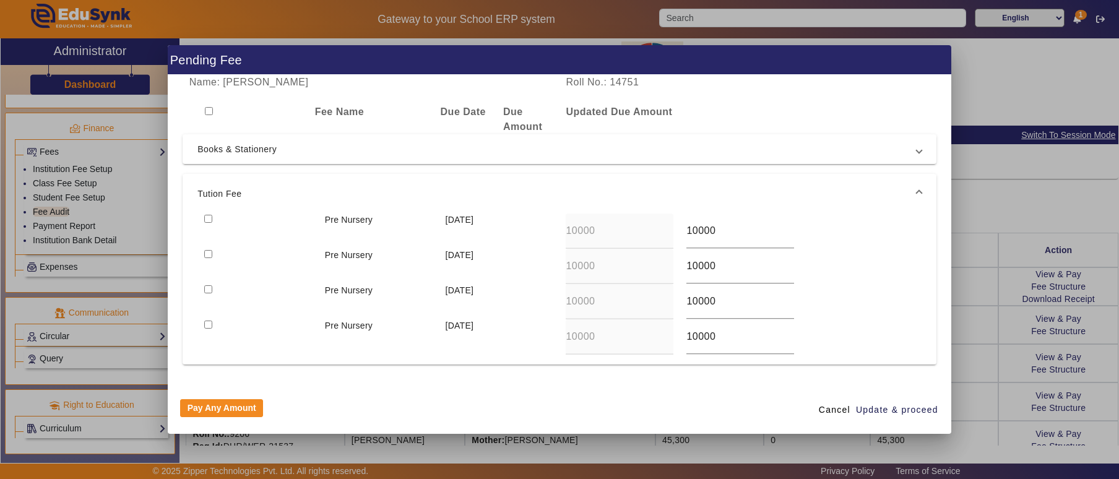
click at [211, 219] on div at bounding box center [257, 231] width 121 height 35
drag, startPoint x: 204, startPoint y: 219, endPoint x: 204, endPoint y: 243, distance: 24.1
click at [204, 222] on input "checkbox" at bounding box center [208, 219] width 8 height 8
checkbox input "true"
click at [209, 252] on div at bounding box center [257, 266] width 121 height 35
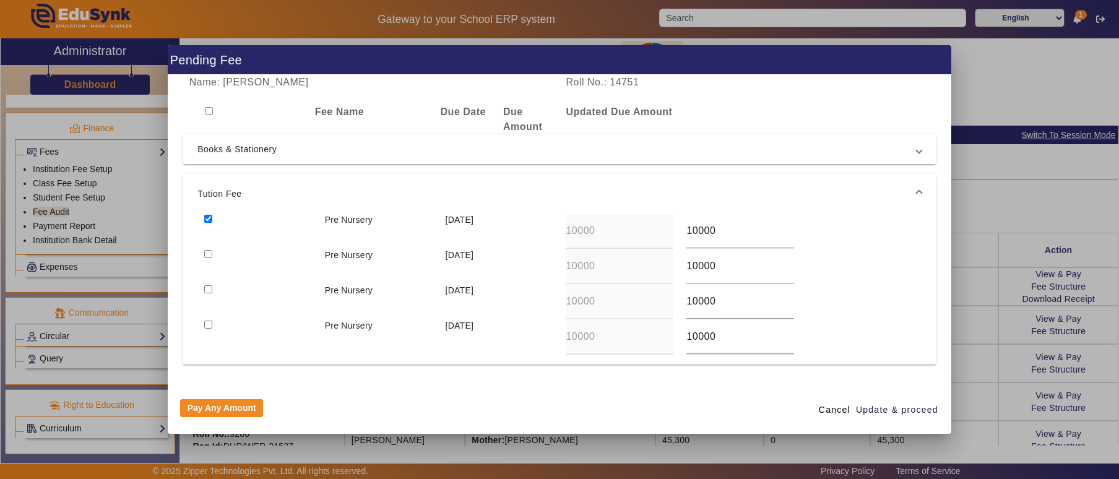
click at [204, 256] on input "checkbox" at bounding box center [208, 254] width 8 height 8
checkbox input "true"
click at [892, 410] on span "Update & proceed" at bounding box center [897, 409] width 82 height 13
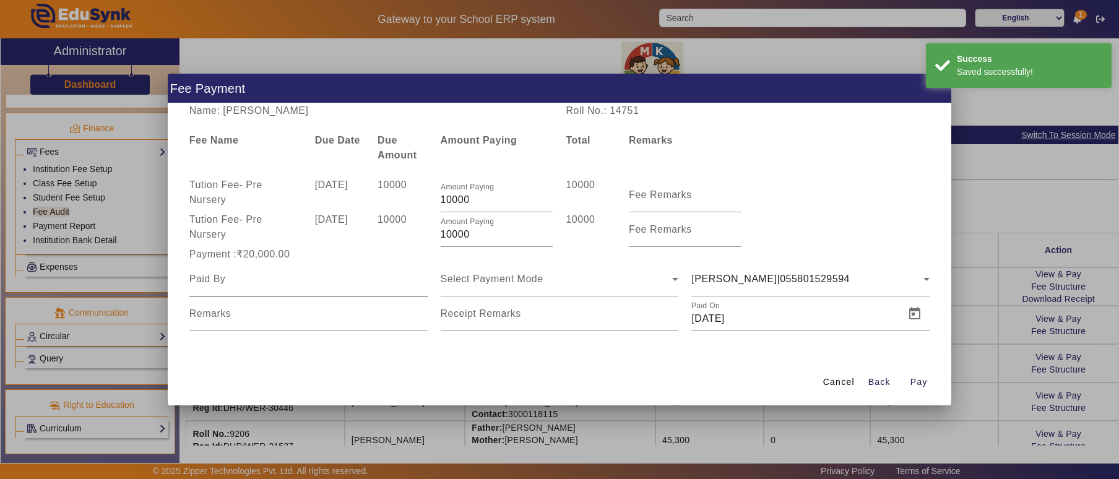
click at [320, 280] on input at bounding box center [308, 279] width 238 height 15
type input "[PERSON_NAME]"
click at [593, 275] on div "Select Payment Mode" at bounding box center [557, 279] width 232 height 15
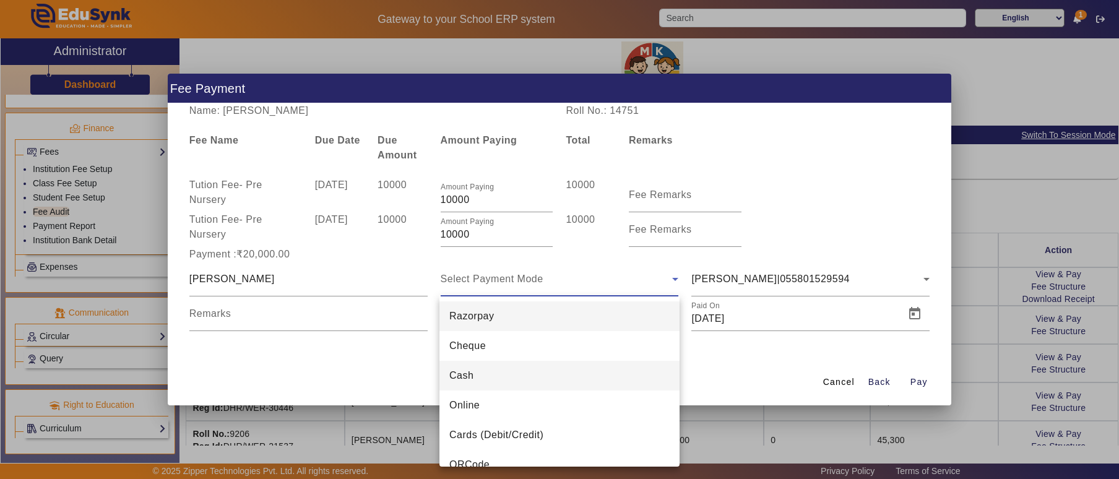
click at [471, 378] on span "Cash" at bounding box center [461, 375] width 24 height 15
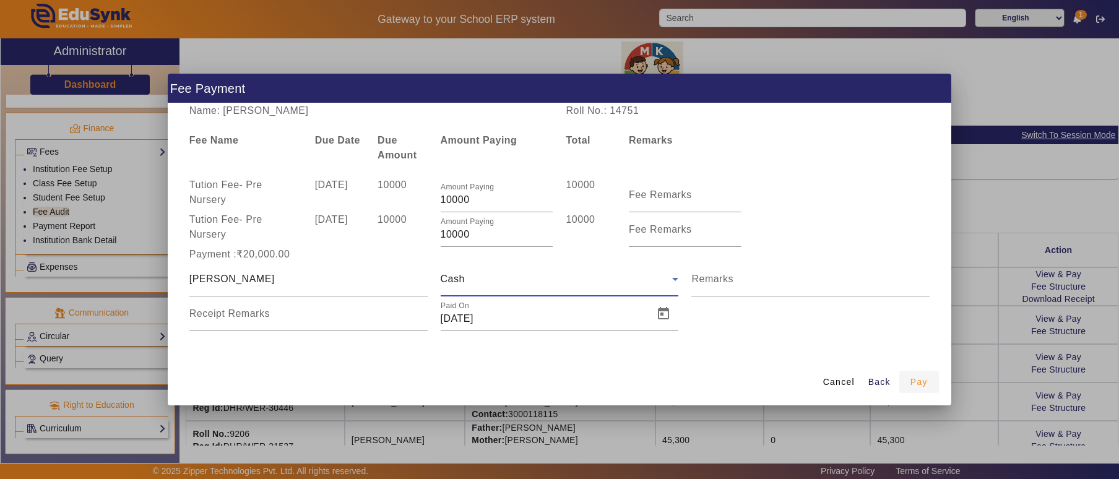
click at [907, 377] on span "button" at bounding box center [919, 382] width 40 height 30
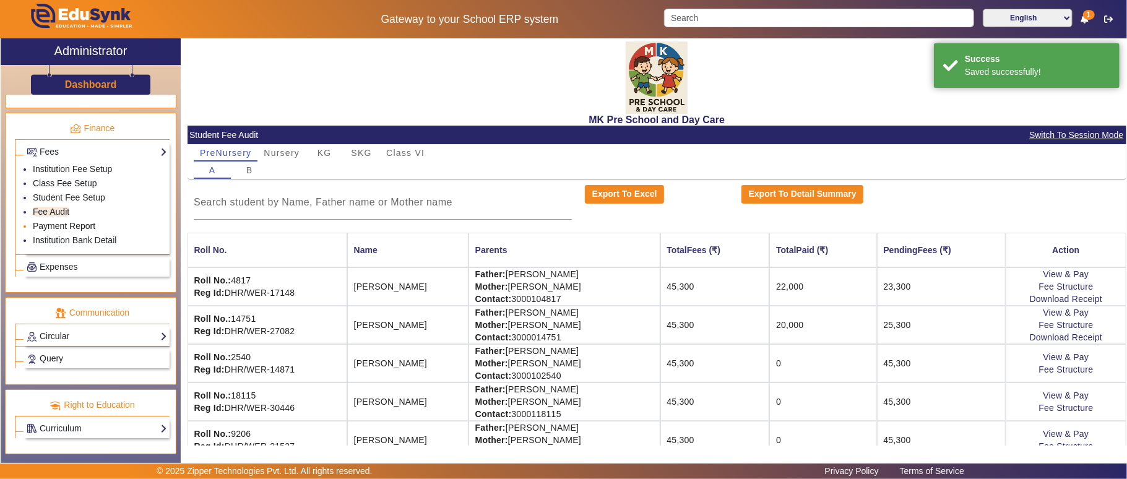
click at [63, 221] on link "Payment Report" at bounding box center [64, 226] width 63 height 10
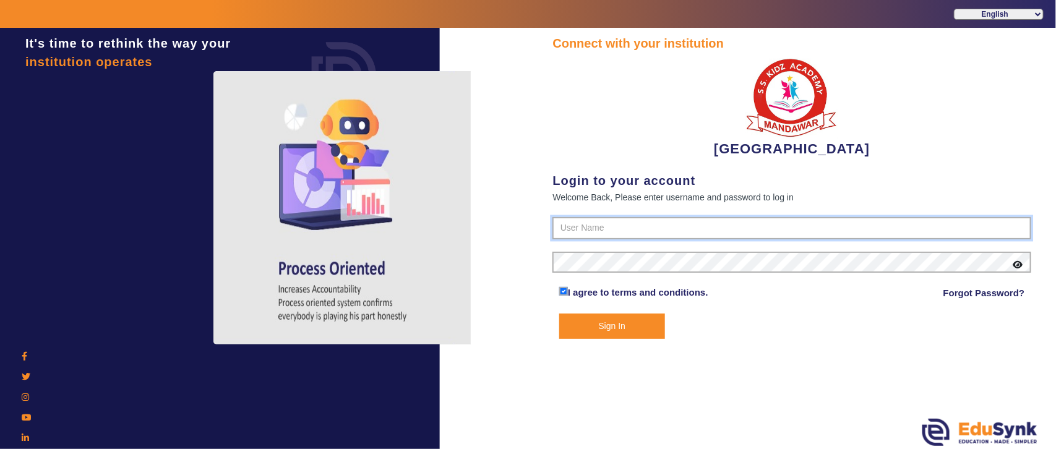
type input "9928895959"
click at [608, 326] on button "Sign In" at bounding box center [612, 326] width 106 height 25
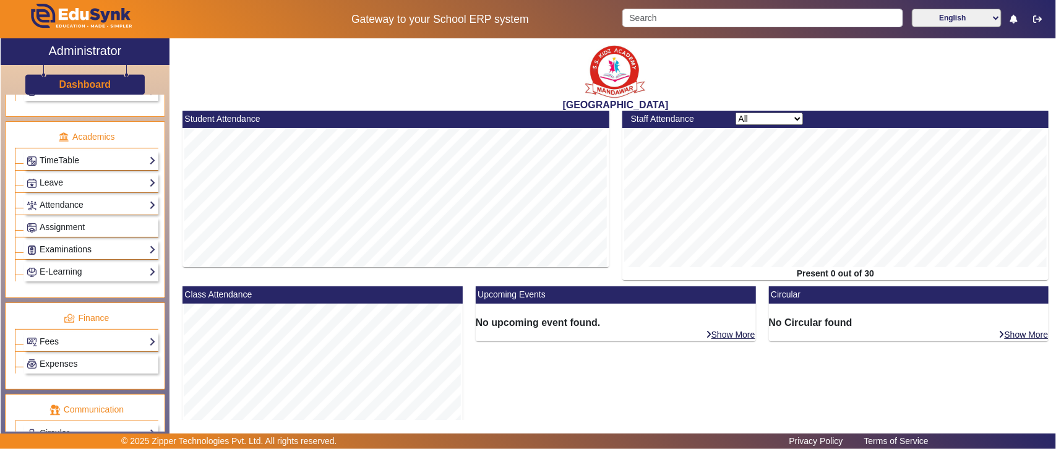
scroll to position [516, 0]
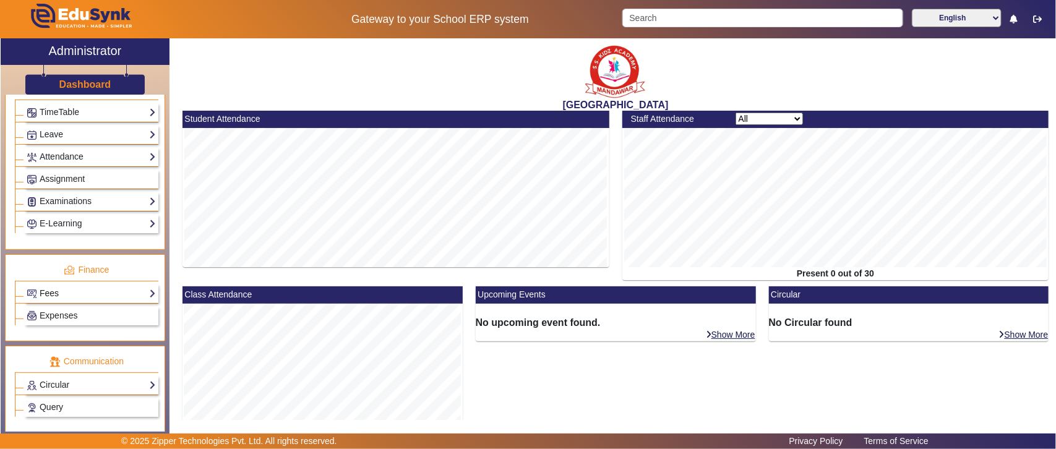
click at [60, 301] on link "Fees" at bounding box center [91, 294] width 129 height 14
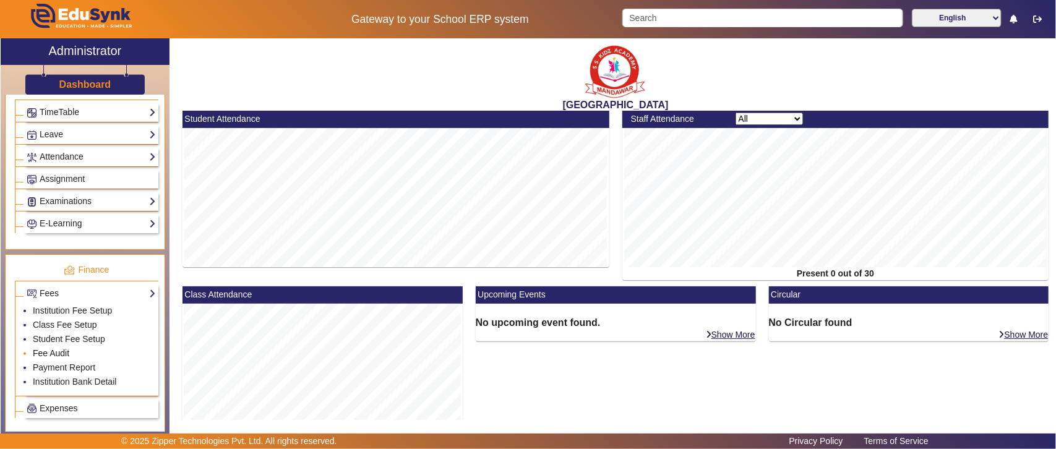
click at [61, 358] on link "Fee Audit" at bounding box center [51, 353] width 37 height 10
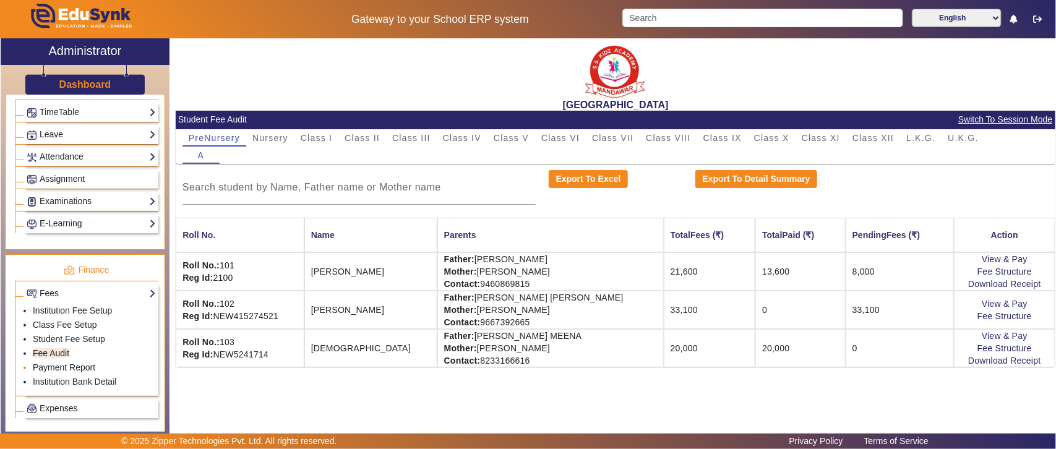
click at [61, 373] on link "Payment Report" at bounding box center [64, 368] width 63 height 10
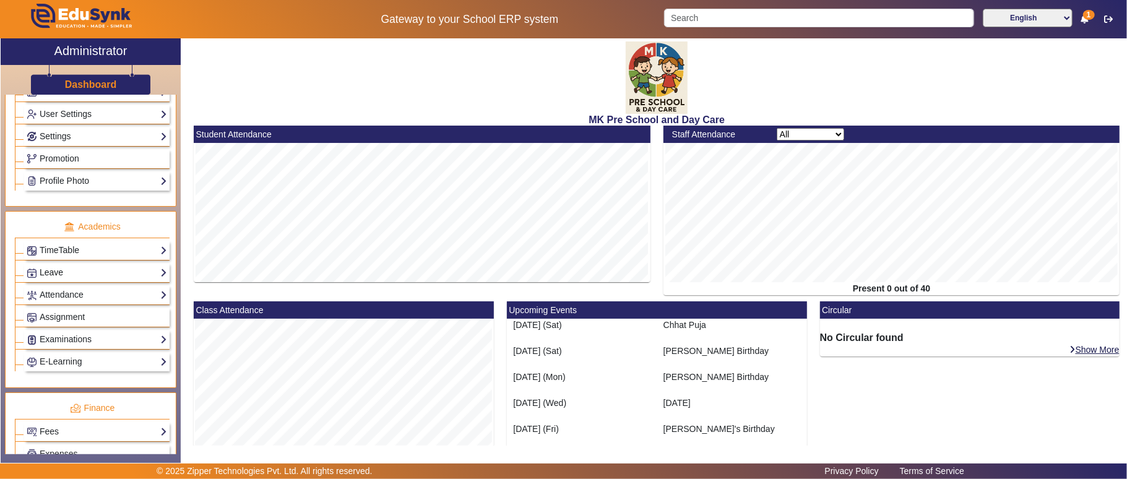
scroll to position [412, 0]
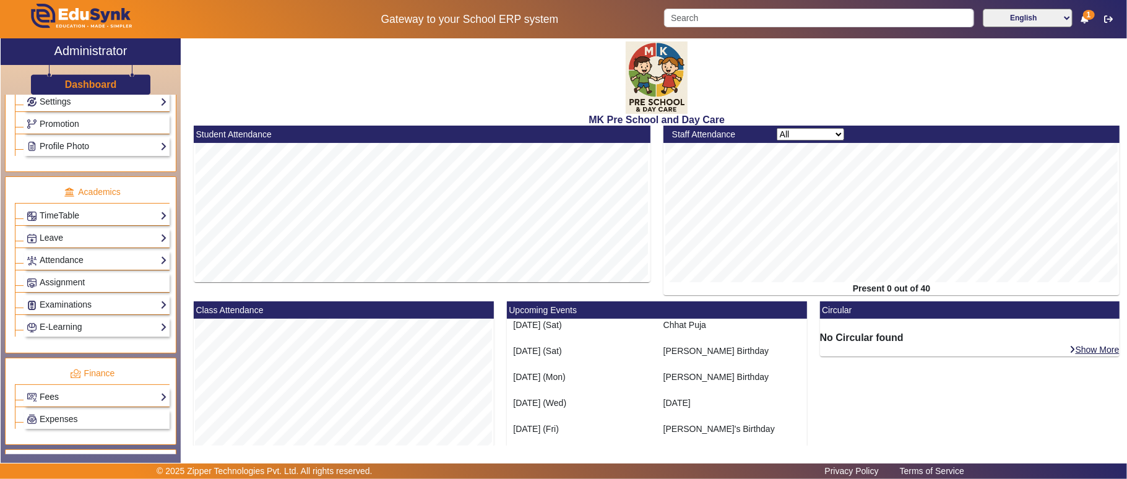
click at [82, 404] on link "Fees" at bounding box center [97, 397] width 140 height 14
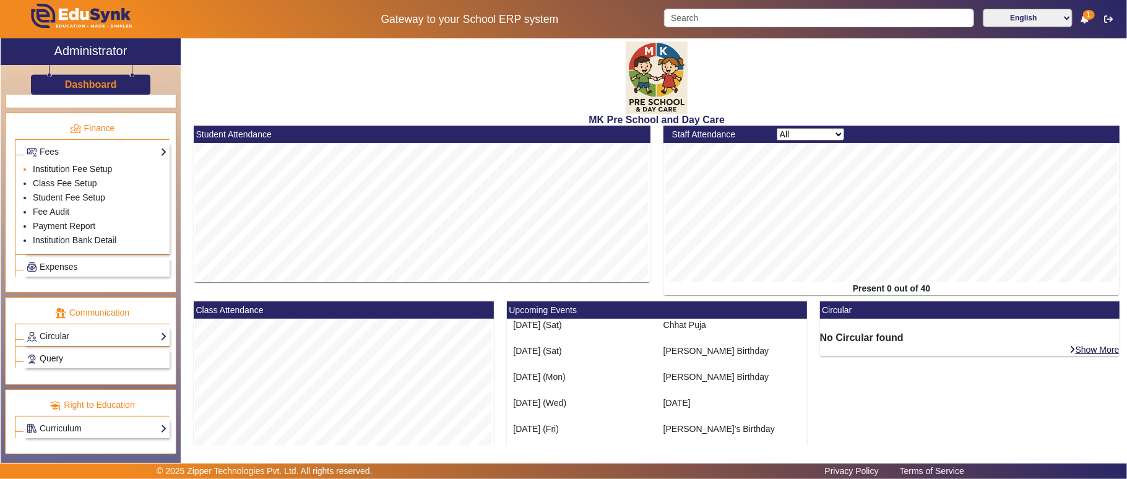
scroll to position [676, 0]
click at [72, 223] on link "Payment Report" at bounding box center [64, 226] width 63 height 10
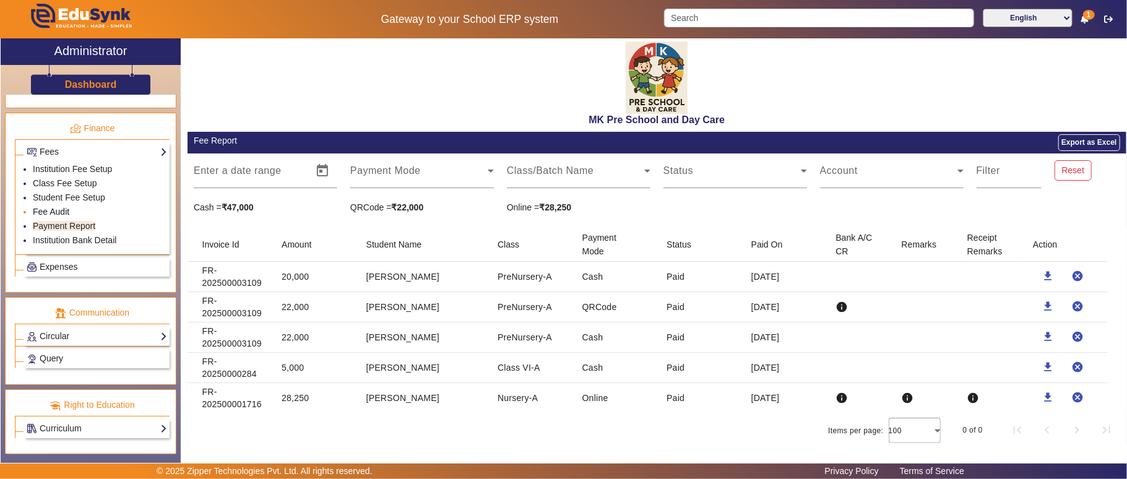
click at [63, 207] on link "Fee Audit" at bounding box center [51, 212] width 37 height 10
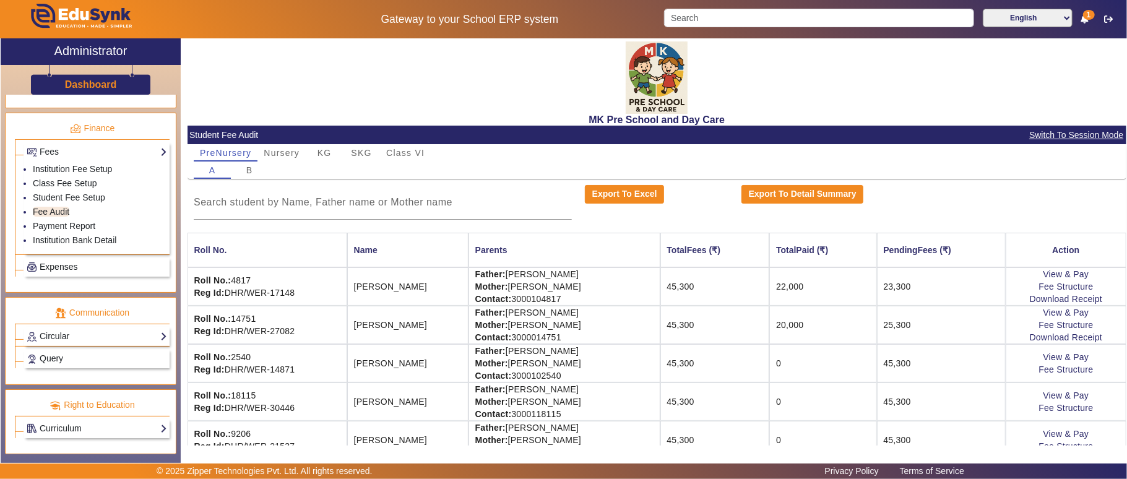
click at [70, 262] on span "Expenses" at bounding box center [59, 267] width 38 height 10
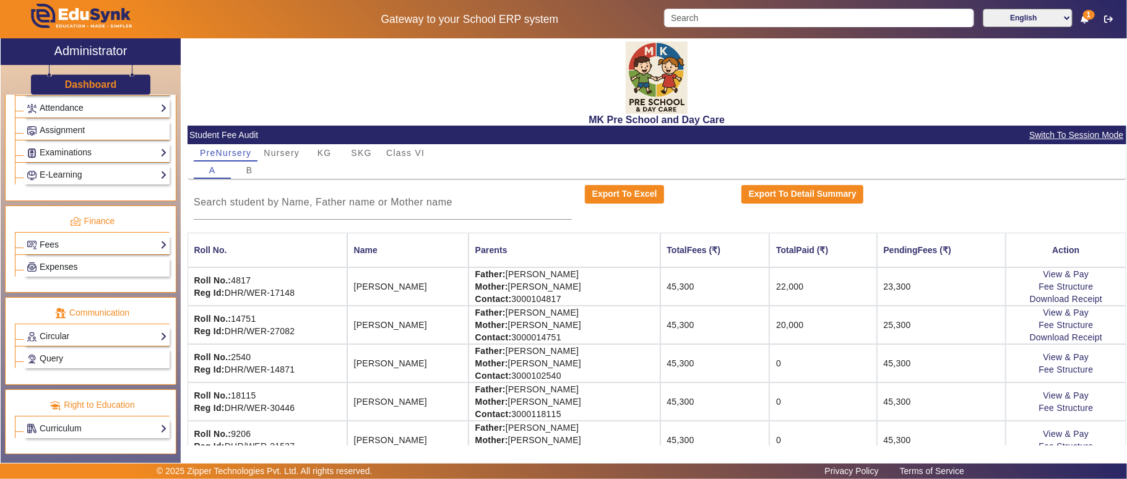
scroll to position [584, 0]
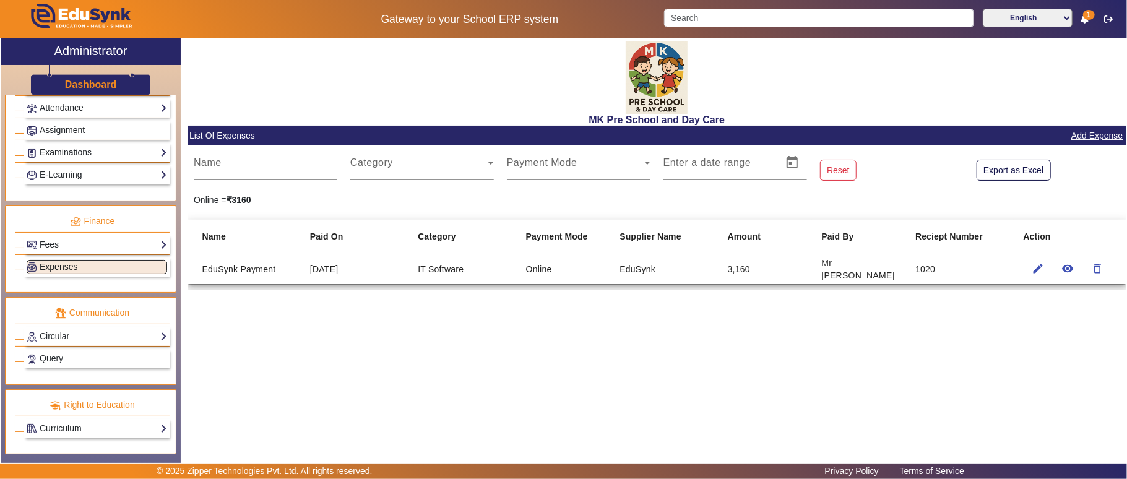
click at [70, 262] on span "Expenses" at bounding box center [59, 267] width 38 height 10
click at [67, 332] on link "Circular" at bounding box center [97, 336] width 140 height 14
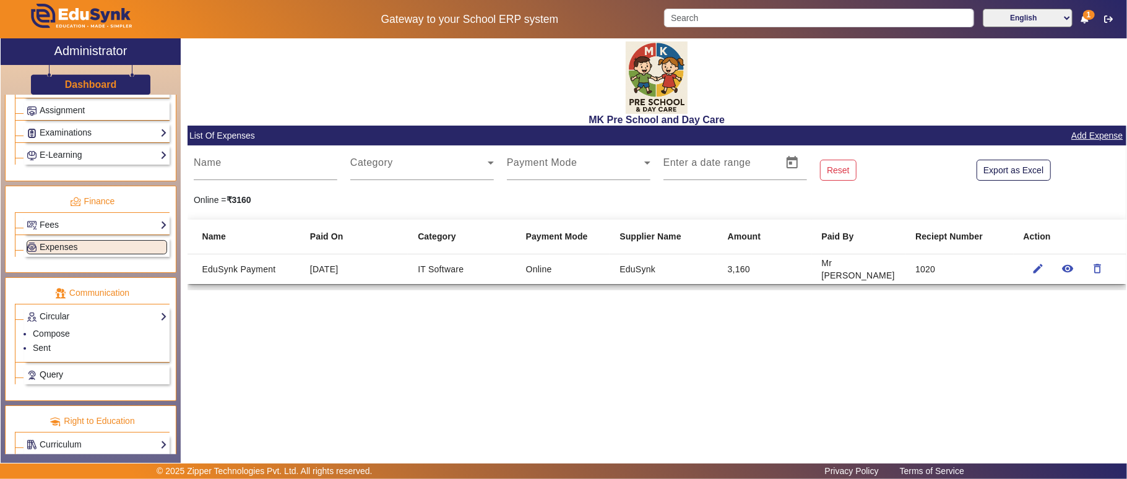
click at [62, 379] on span "Query" at bounding box center [52, 374] width 24 height 10
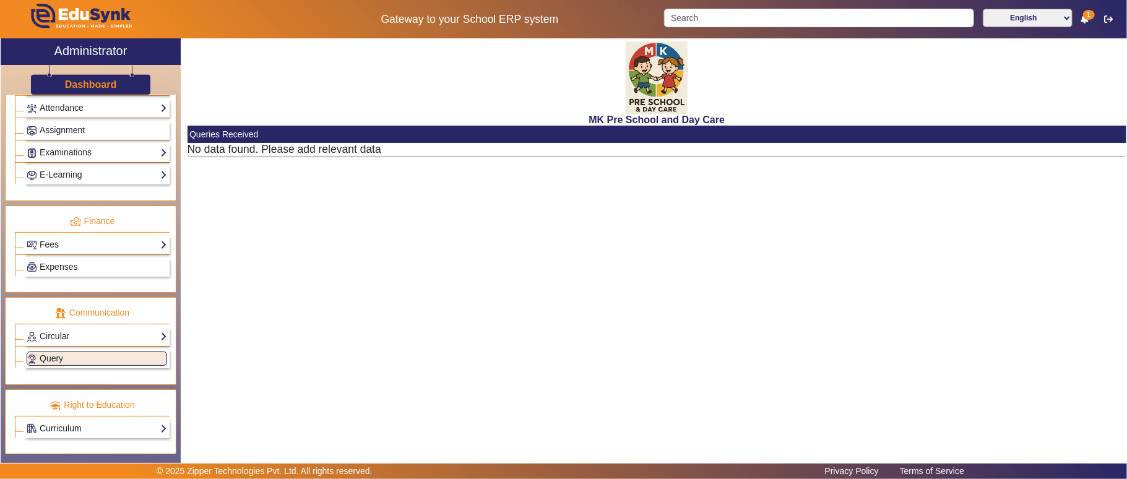
click at [80, 424] on link "Curriculum" at bounding box center [97, 428] width 140 height 14
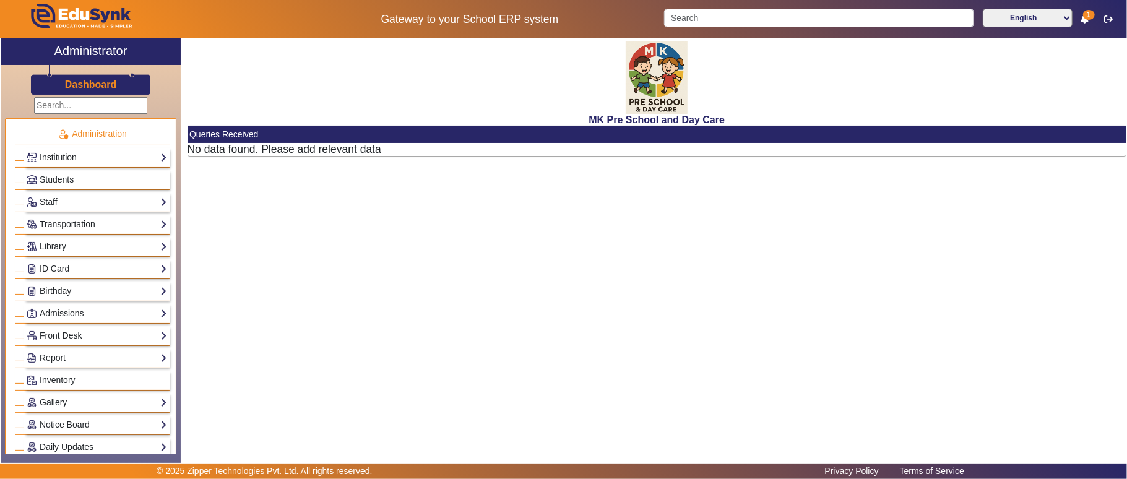
click at [1087, 12] on span "1" at bounding box center [1089, 15] width 12 height 10
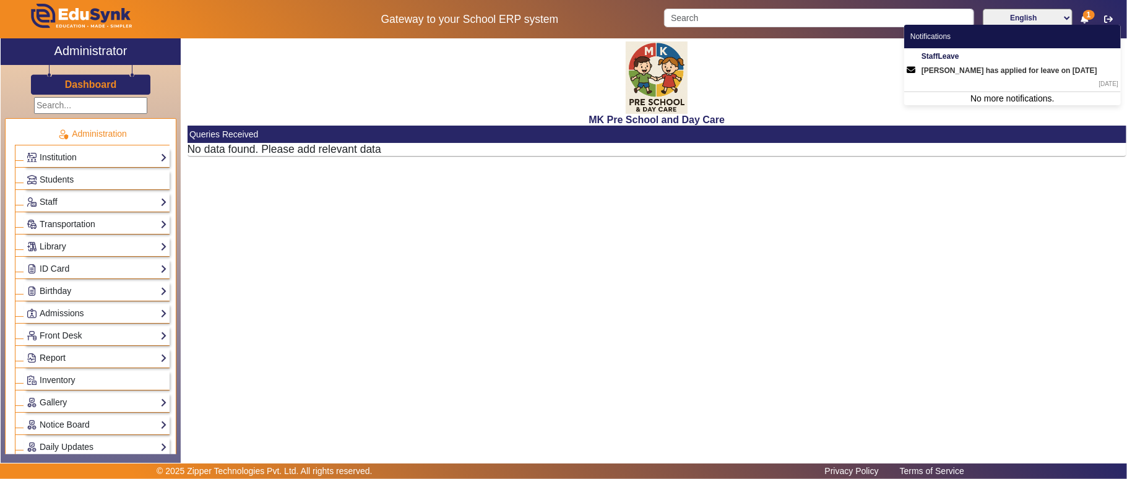
scroll to position [275, 0]
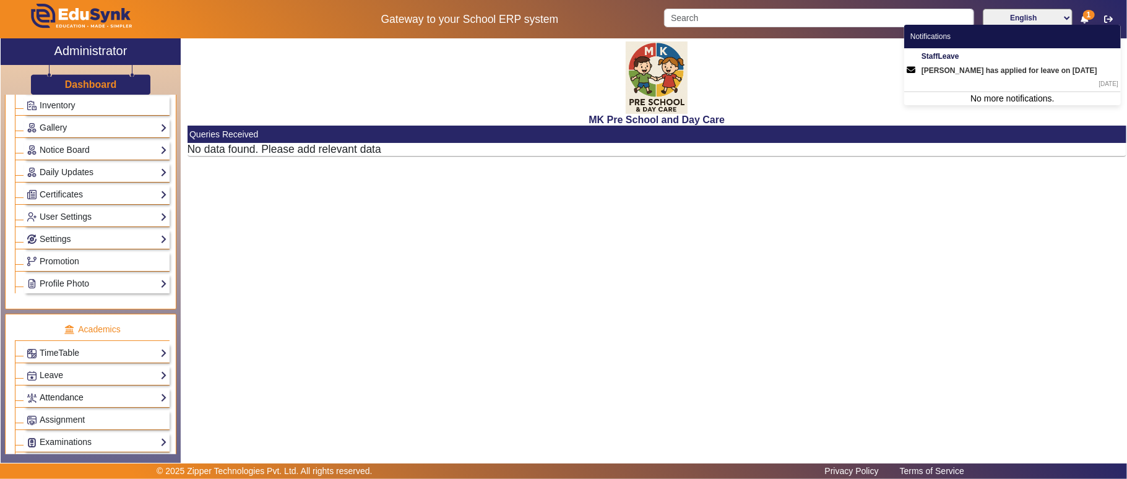
click at [55, 405] on link "Attendance" at bounding box center [97, 398] width 140 height 14
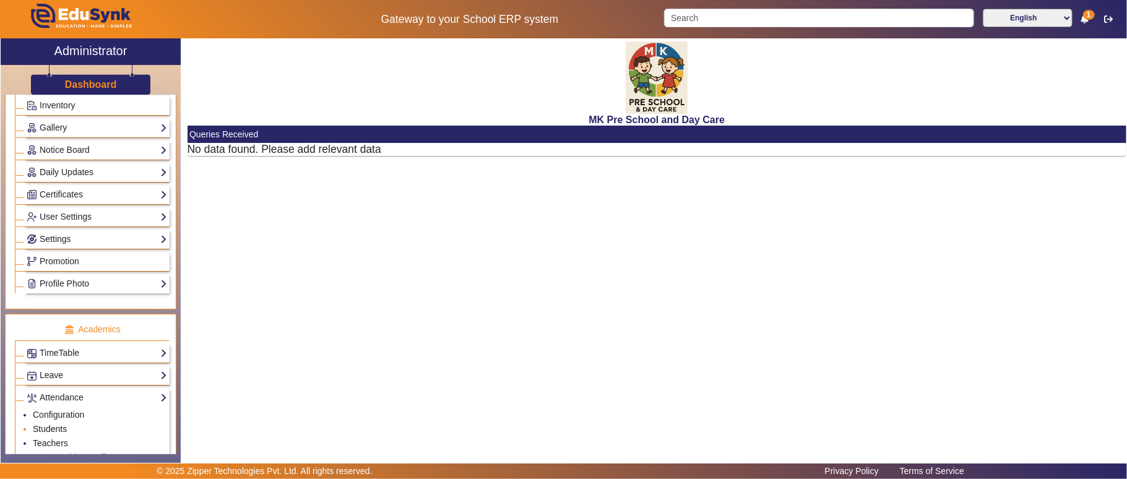
click at [55, 434] on link "Students" at bounding box center [50, 429] width 34 height 10
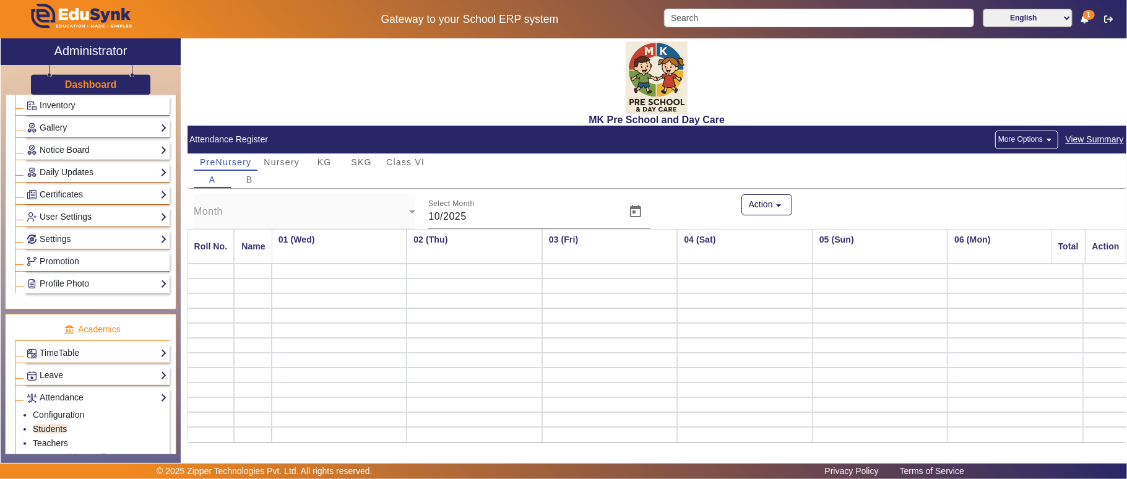
scroll to position [0, 421]
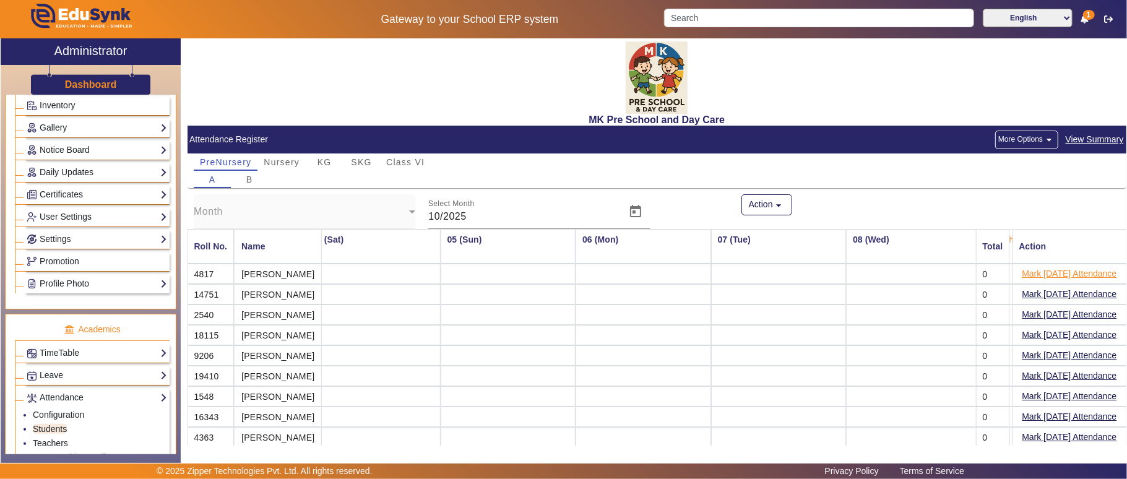
click at [1069, 270] on button "Mark [DATE] Attendance" at bounding box center [1069, 273] width 97 height 15
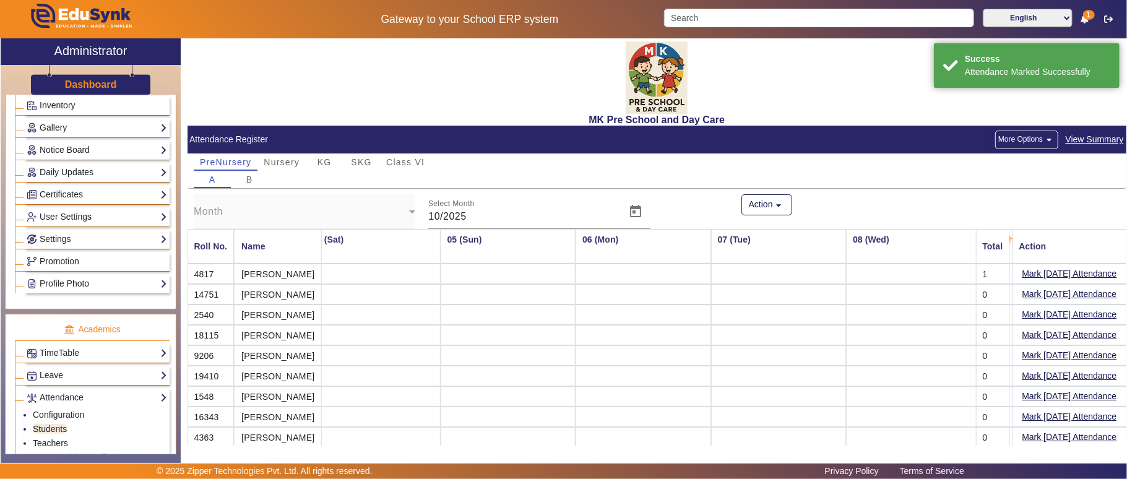
click at [1071, 293] on button "Mark [DATE] Attendance" at bounding box center [1069, 294] width 97 height 15
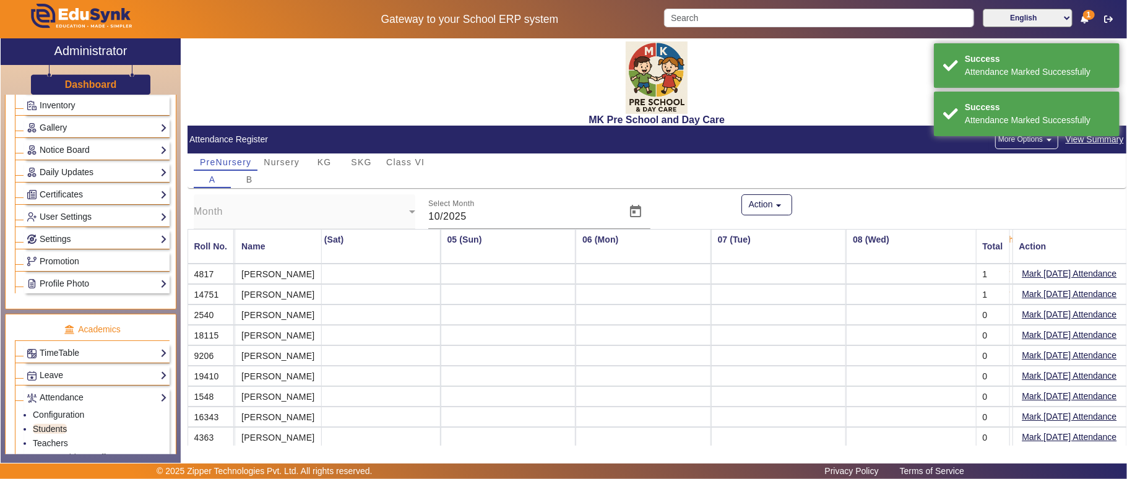
click at [1068, 311] on button "Mark [DATE] Attendance" at bounding box center [1069, 314] width 97 height 15
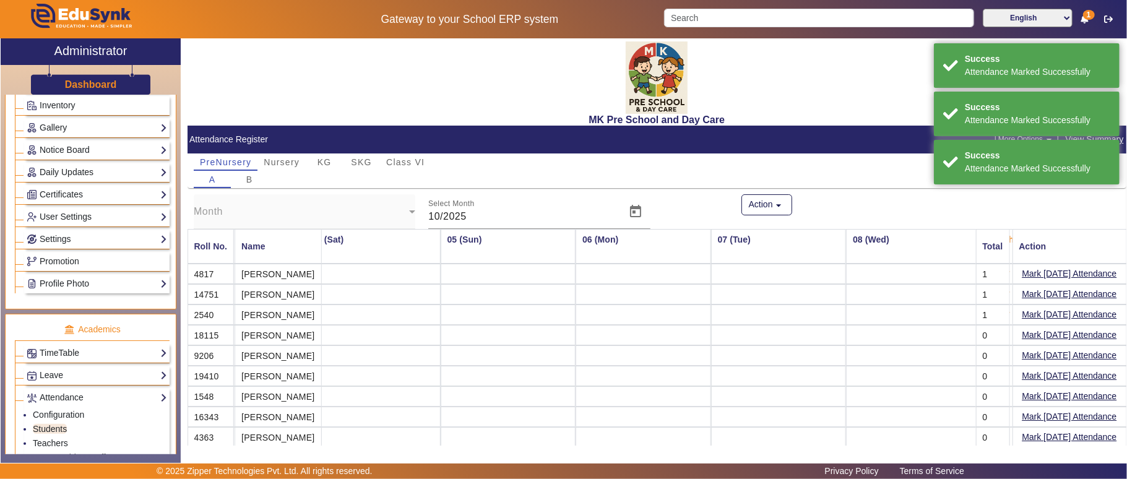
click at [1062, 339] on button "Mark [DATE] Attendance" at bounding box center [1069, 334] width 97 height 15
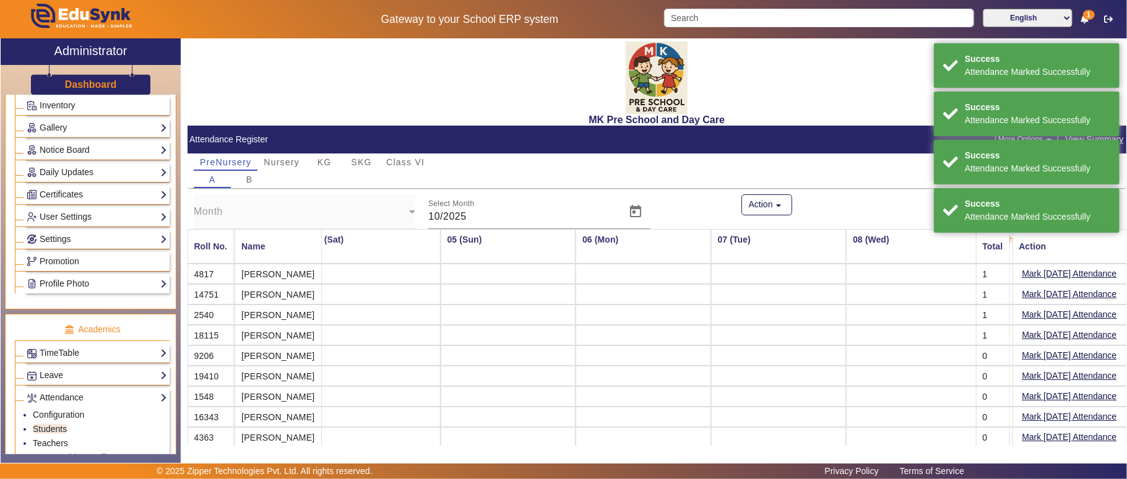
click at [1056, 360] on button "Mark [DATE] Attendance" at bounding box center [1069, 355] width 97 height 15
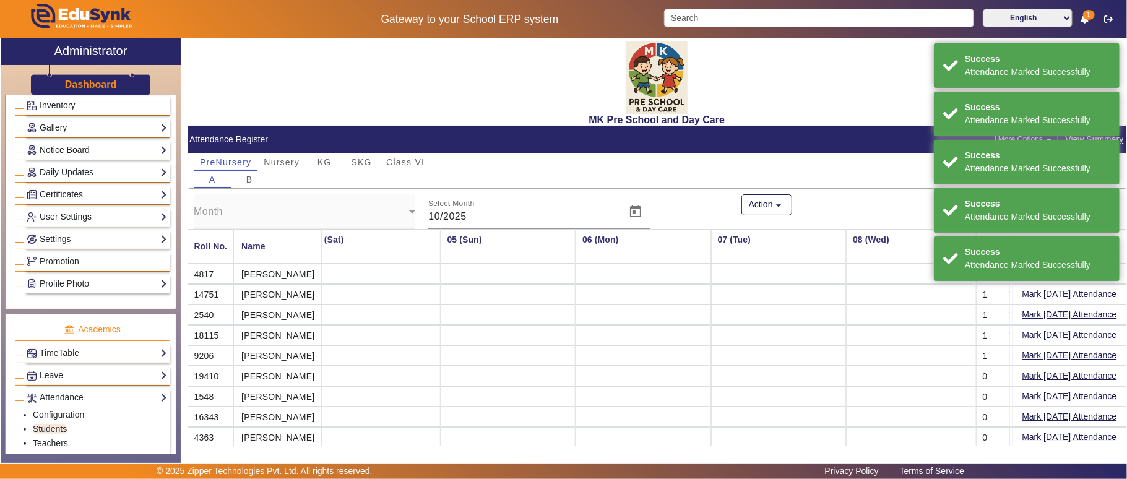
click at [1053, 372] on mat-cell "Mark [DATE] Attendance" at bounding box center [1069, 376] width 114 height 20
drag, startPoint x: 1052, startPoint y: 378, endPoint x: 1052, endPoint y: 395, distance: 17.3
click at [1052, 379] on button "Mark [DATE] Attendance" at bounding box center [1069, 375] width 97 height 15
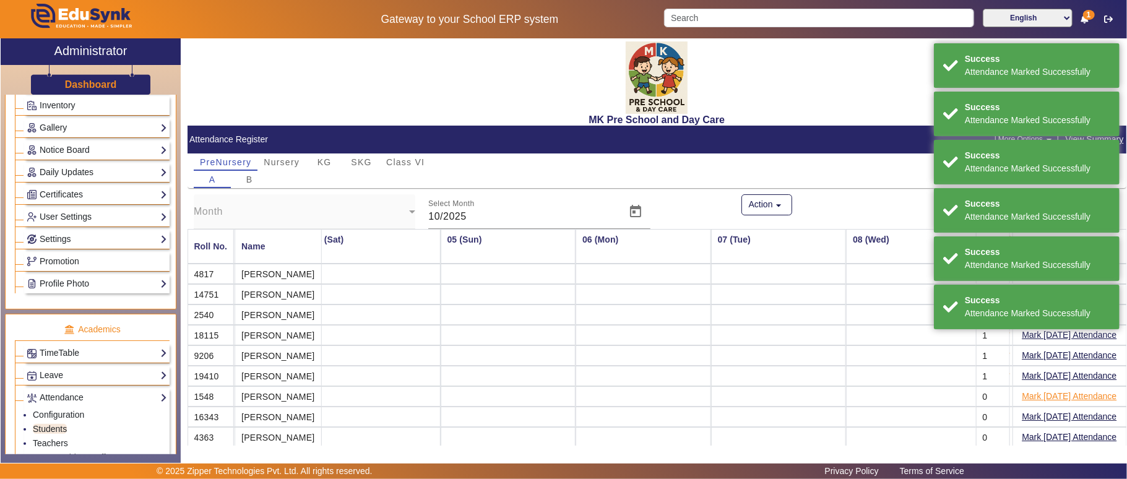
click at [1047, 404] on button "Mark [DATE] Attendance" at bounding box center [1069, 396] width 97 height 15
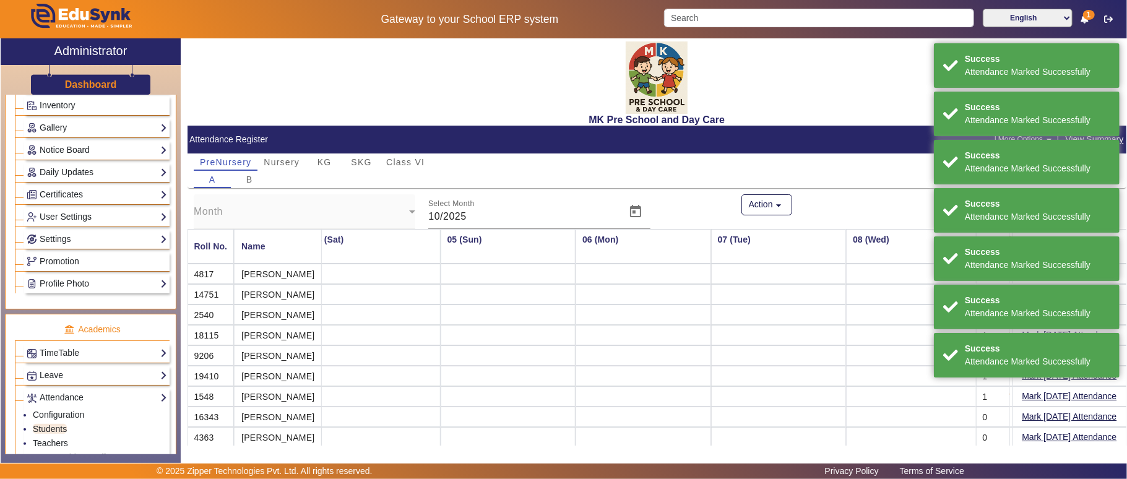
click at [1046, 421] on button "Mark [DATE] Attendance" at bounding box center [1069, 416] width 97 height 15
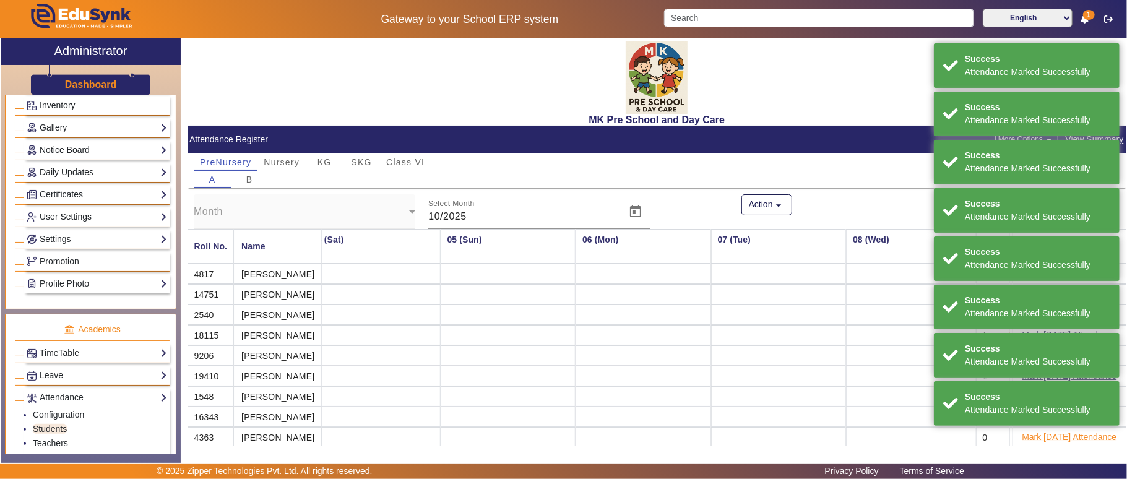
click at [1045, 438] on button "Mark [DATE] Attendance" at bounding box center [1069, 436] width 97 height 15
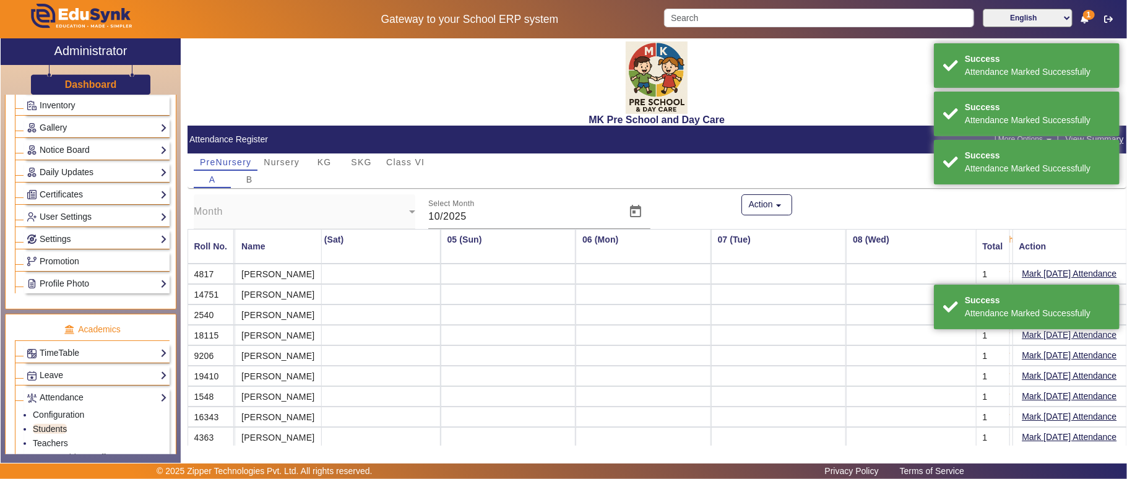
click at [1081, 16] on icon at bounding box center [1084, 19] width 7 height 9
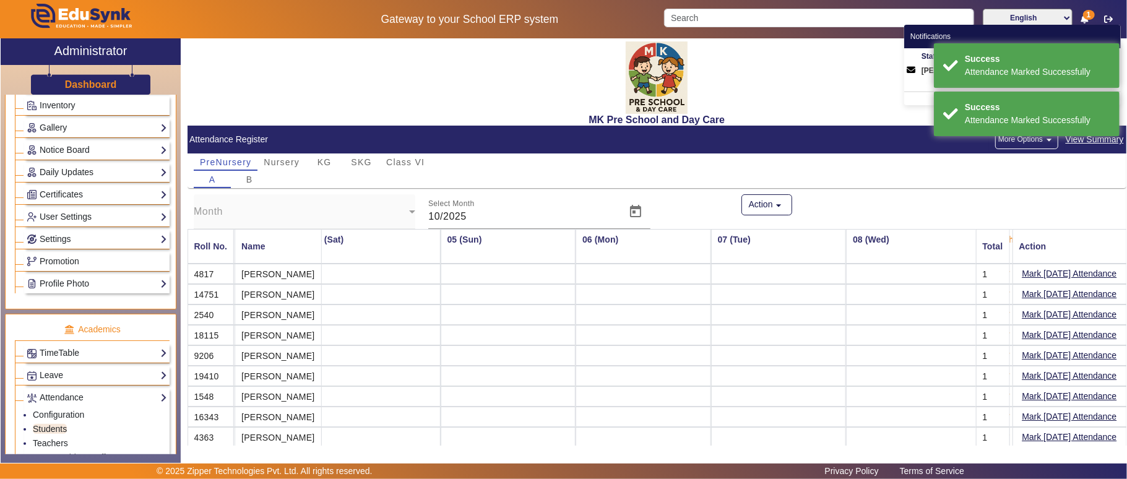
click at [761, 69] on div "MK Pre School and Day Care" at bounding box center [657, 81] width 939 height 87
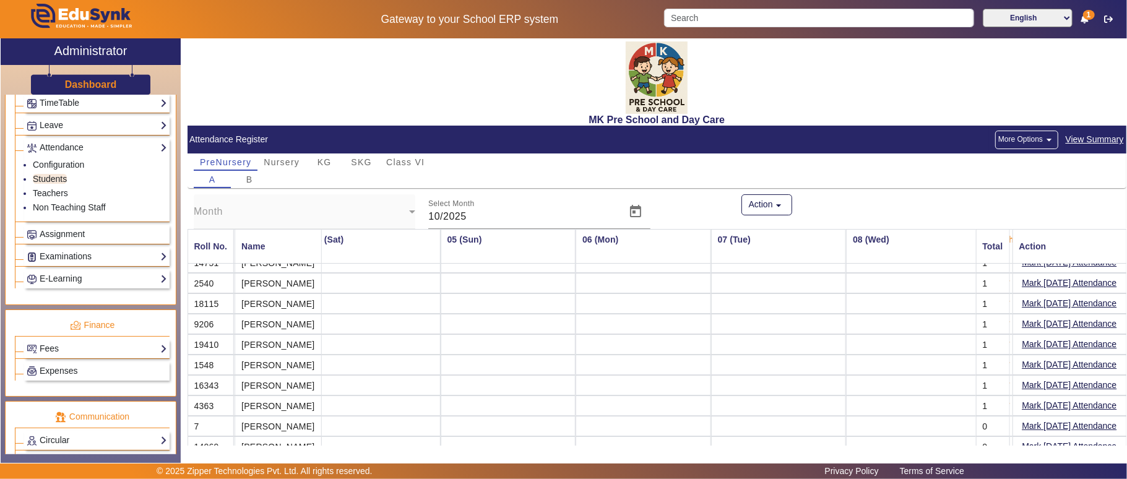
scroll to position [550, 0]
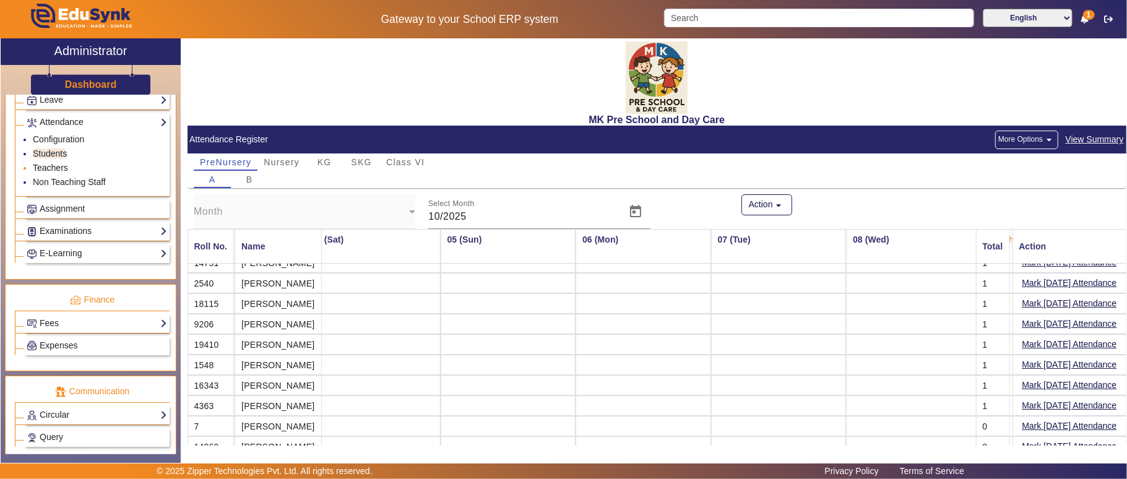
click at [41, 173] on link "Teachers" at bounding box center [50, 168] width 35 height 10
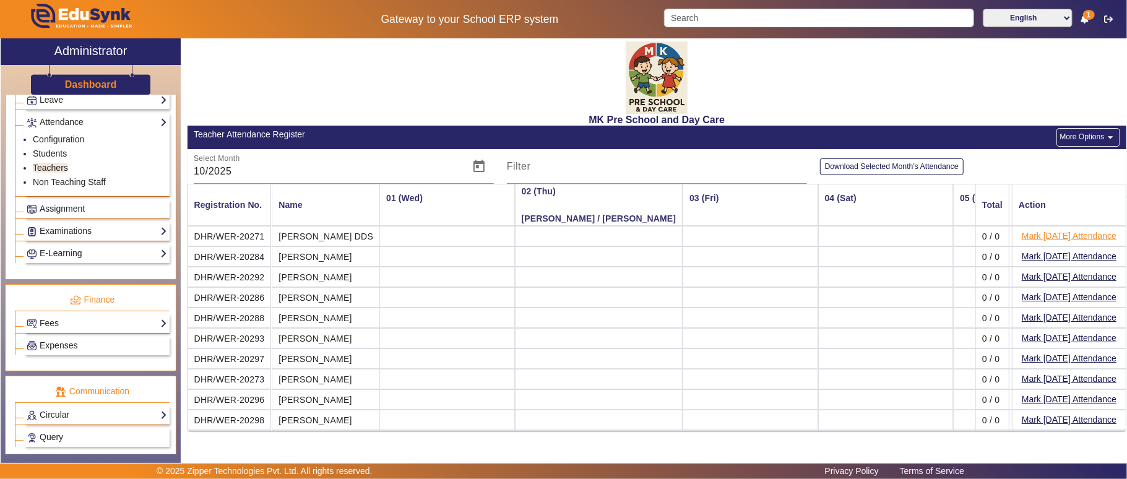
scroll to position [0, 421]
click at [1093, 236] on button "Mark [DATE] Attendance" at bounding box center [1069, 235] width 97 height 15
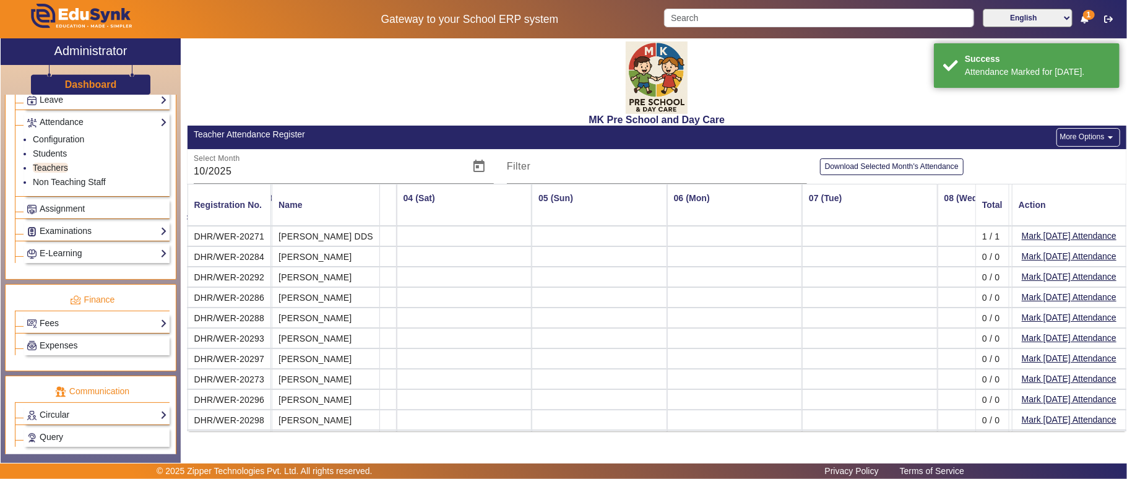
click at [1098, 257] on button "Mark [DATE] Attendance" at bounding box center [1069, 256] width 97 height 15
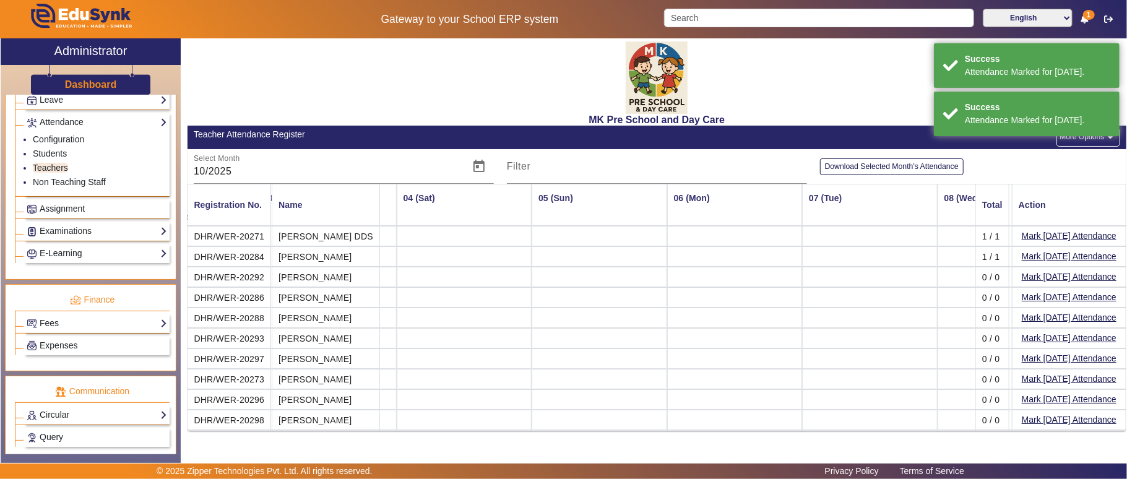
click at [1097, 275] on button "Mark [DATE] Attendance" at bounding box center [1069, 276] width 97 height 15
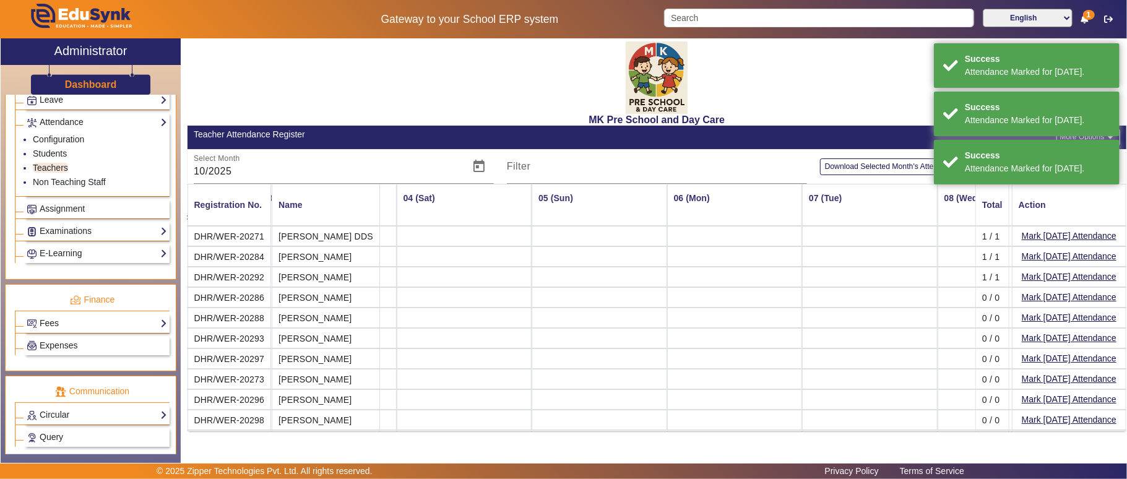
click at [1092, 298] on button "Mark [DATE] Attendance" at bounding box center [1069, 297] width 97 height 15
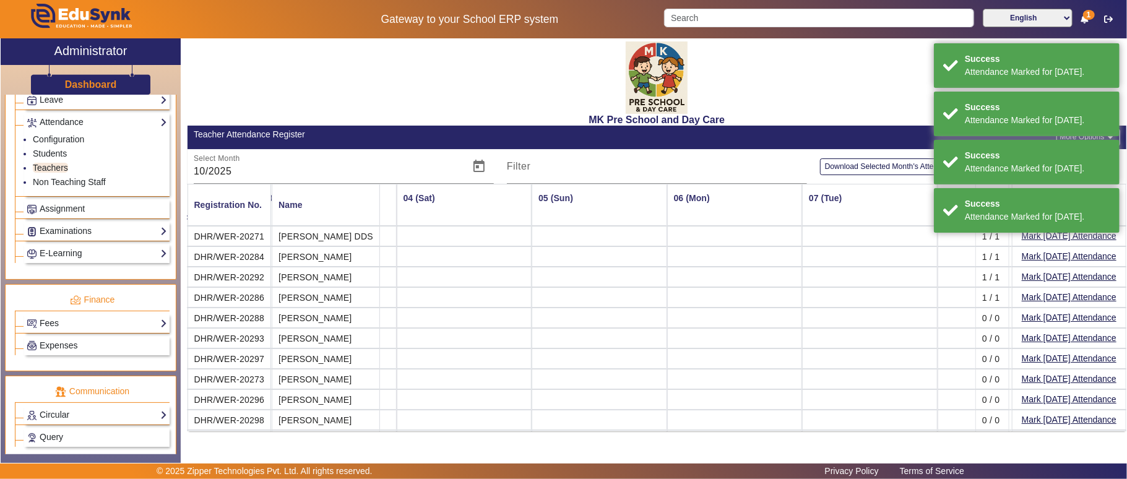
click at [1081, 321] on button "Mark [DATE] Attendance" at bounding box center [1069, 317] width 97 height 15
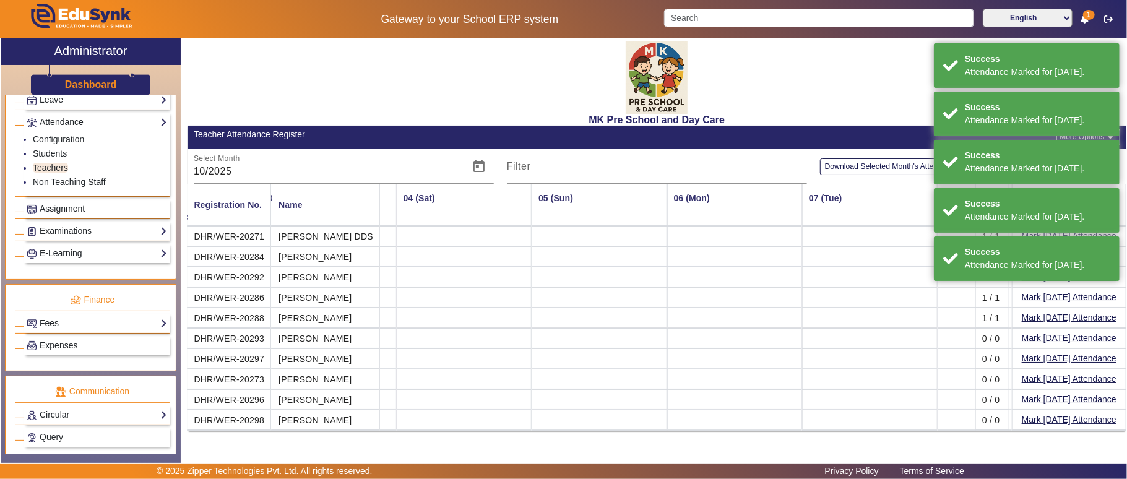
click at [1075, 346] on button "Mark [DATE] Attendance" at bounding box center [1069, 337] width 97 height 15
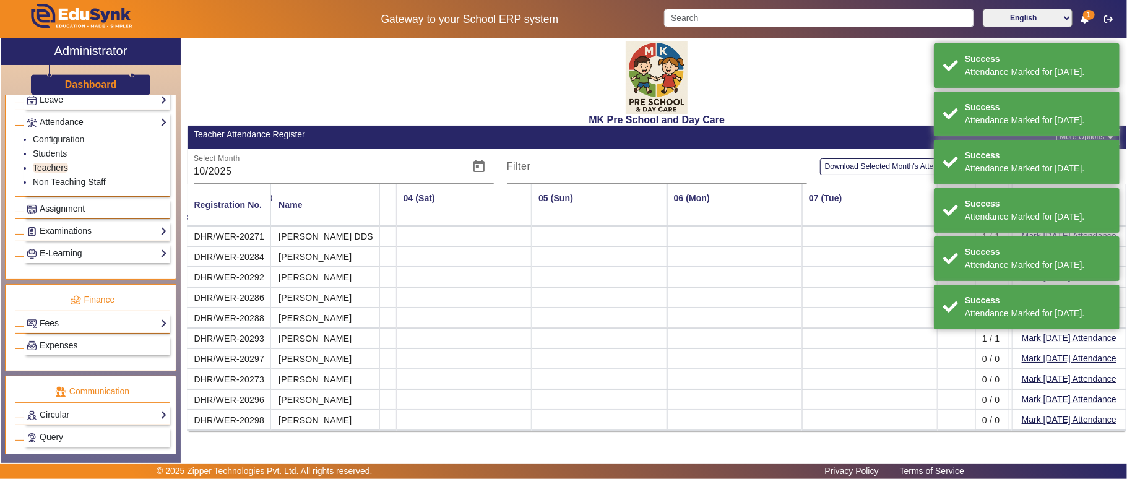
click at [1072, 366] on button "Mark [DATE] Attendance" at bounding box center [1069, 358] width 97 height 15
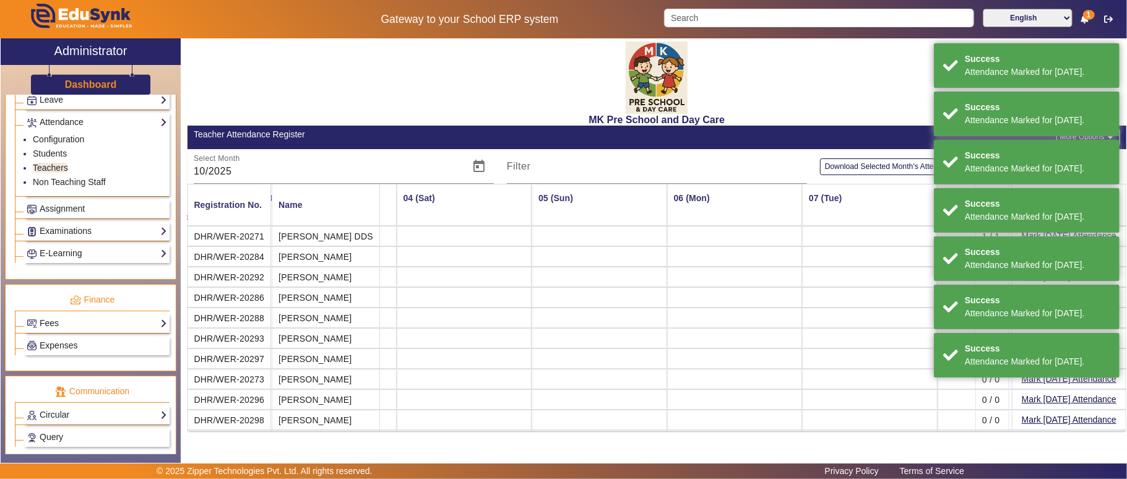
click at [1069, 381] on button "Mark [DATE] Attendance" at bounding box center [1069, 378] width 97 height 15
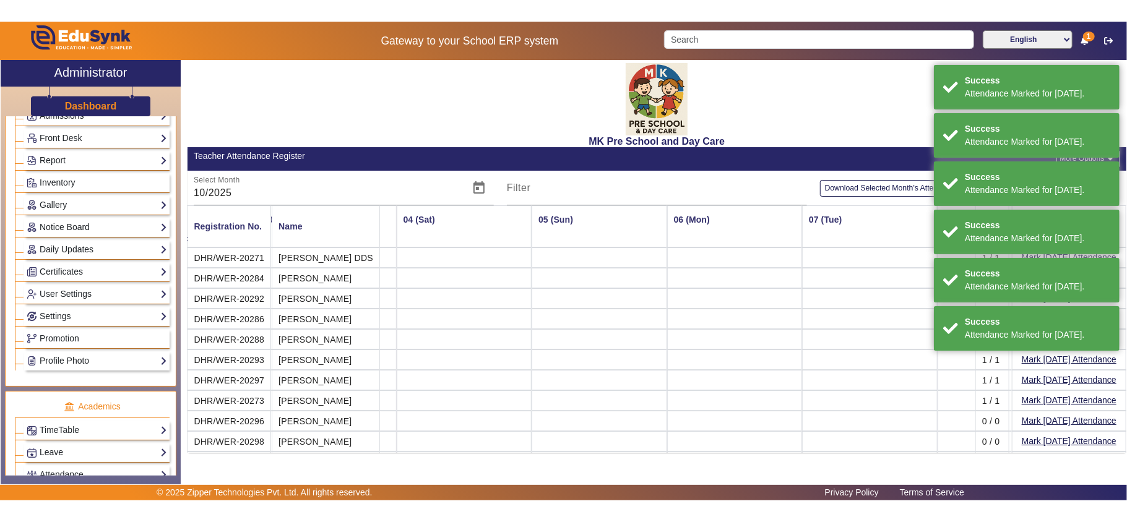
scroll to position [0, 0]
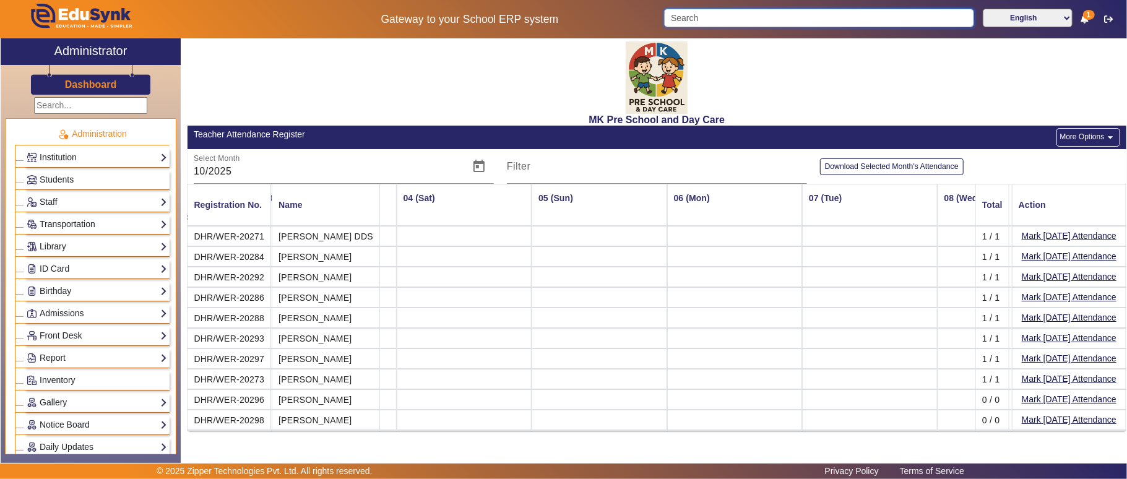
click at [808, 16] on input "Search" at bounding box center [819, 18] width 310 height 19
click at [93, 93] on div "Dashboard" at bounding box center [91, 80] width 180 height 30
click at [102, 84] on h3 "Dashboard" at bounding box center [91, 85] width 52 height 12
